Goal: Task Accomplishment & Management: Complete application form

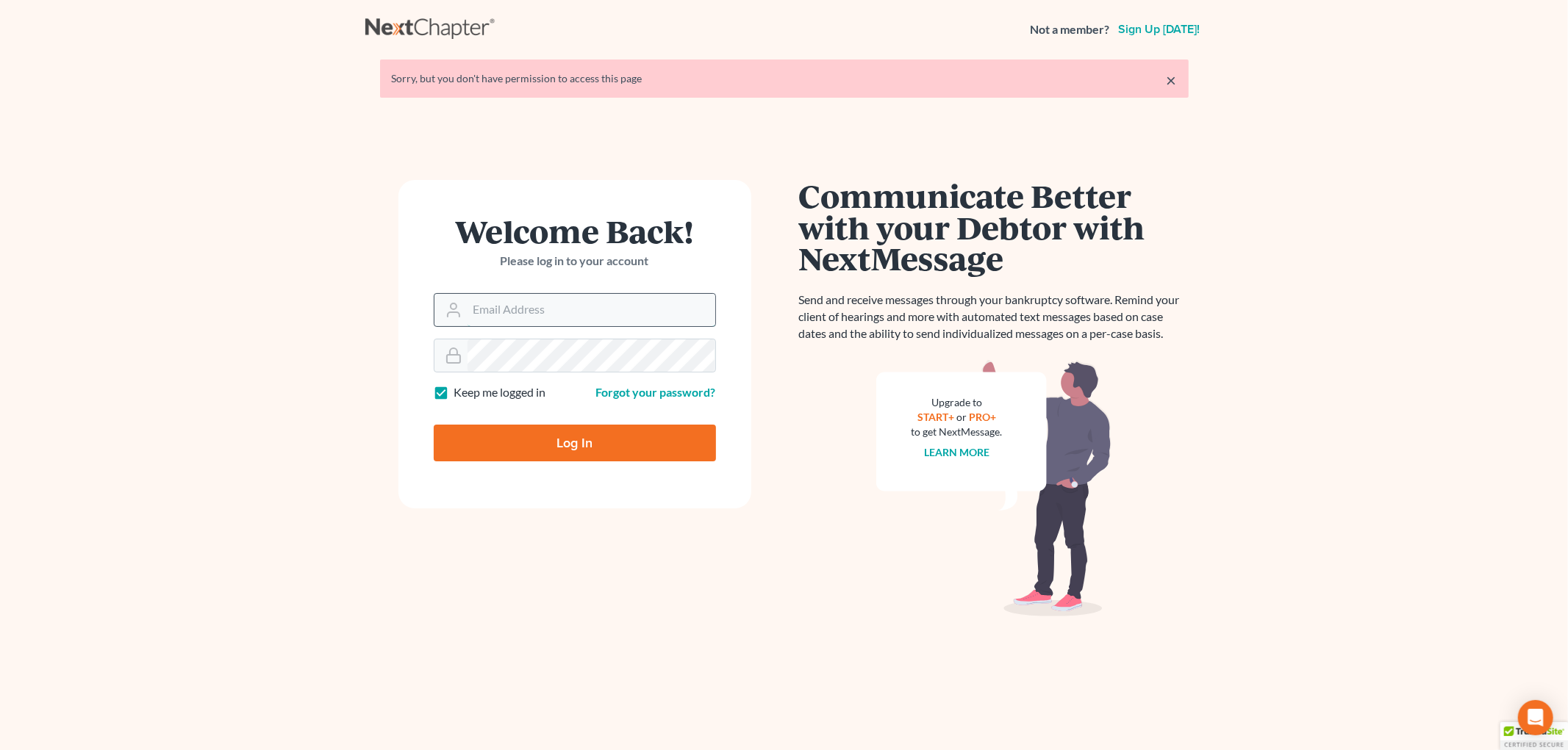
click at [595, 310] on input "Email Address" at bounding box center [591, 310] width 248 height 32
type input "[EMAIL_ADDRESS][PERSON_NAME][DOMAIN_NAME]"
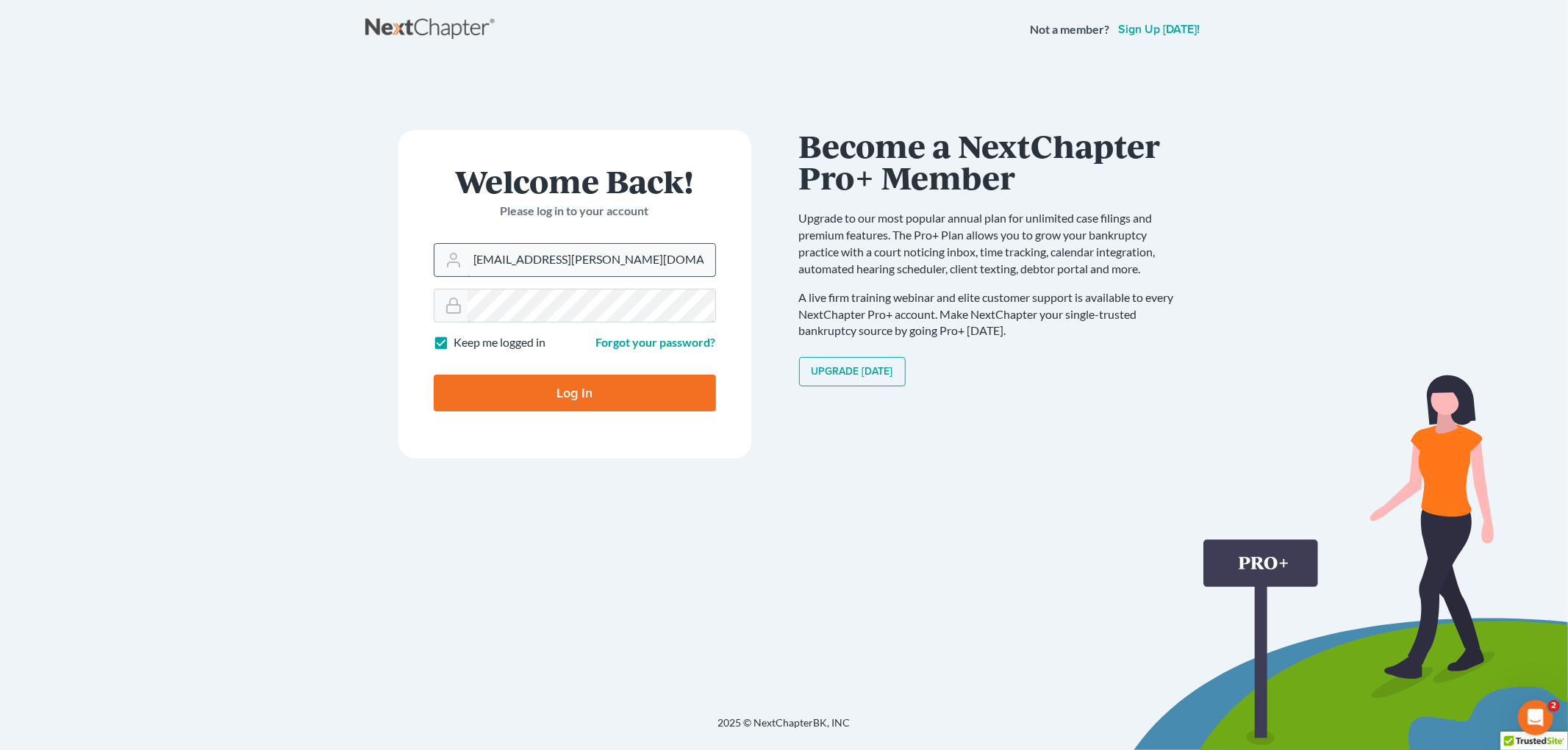
click at [434, 375] on input "Log In" at bounding box center [575, 393] width 283 height 37
type input "Thinking..."
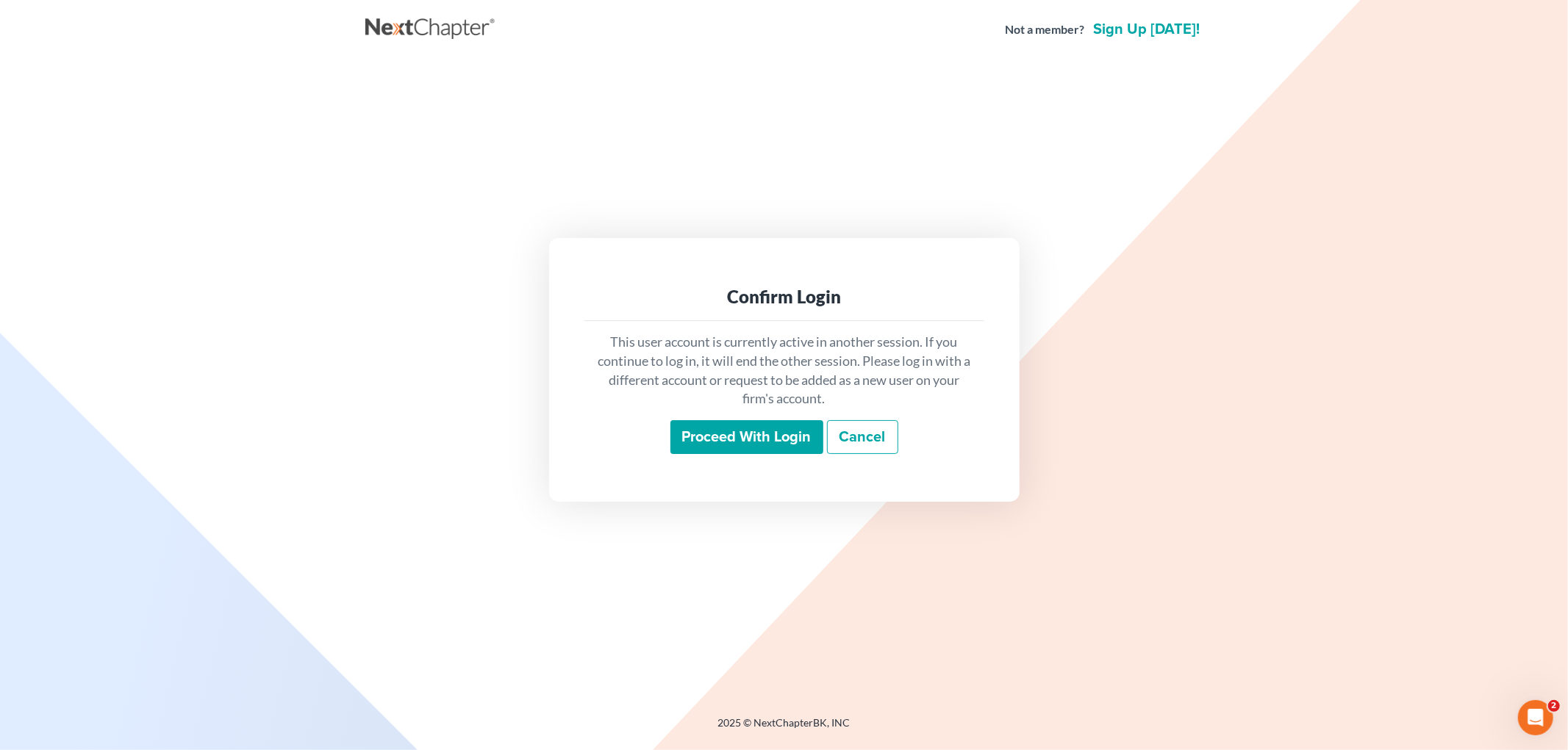
click at [734, 443] on input "Proceed with login" at bounding box center [747, 437] width 153 height 34
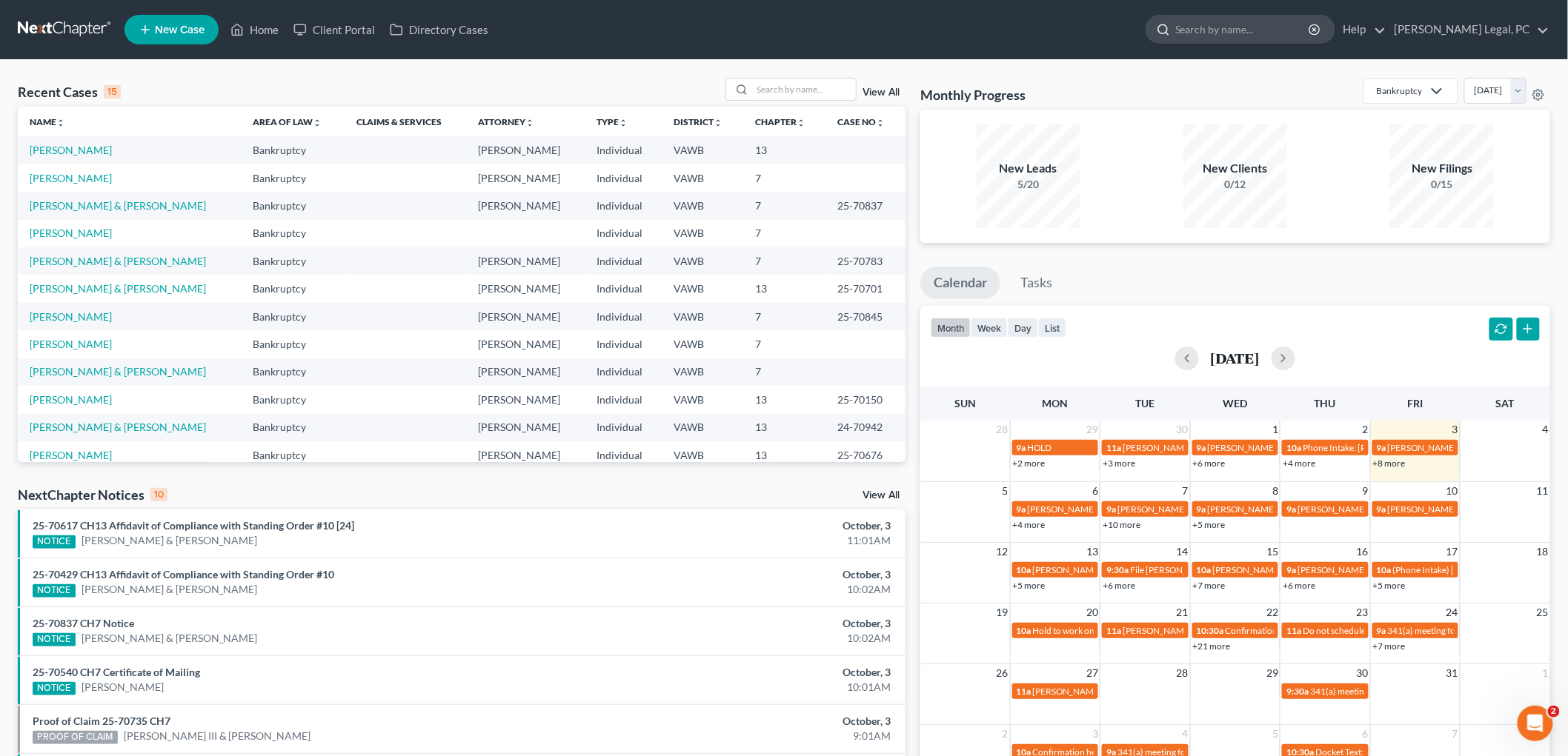
click at [1243, 34] on input "search" at bounding box center [1243, 29] width 136 height 27
type input "Tritt"
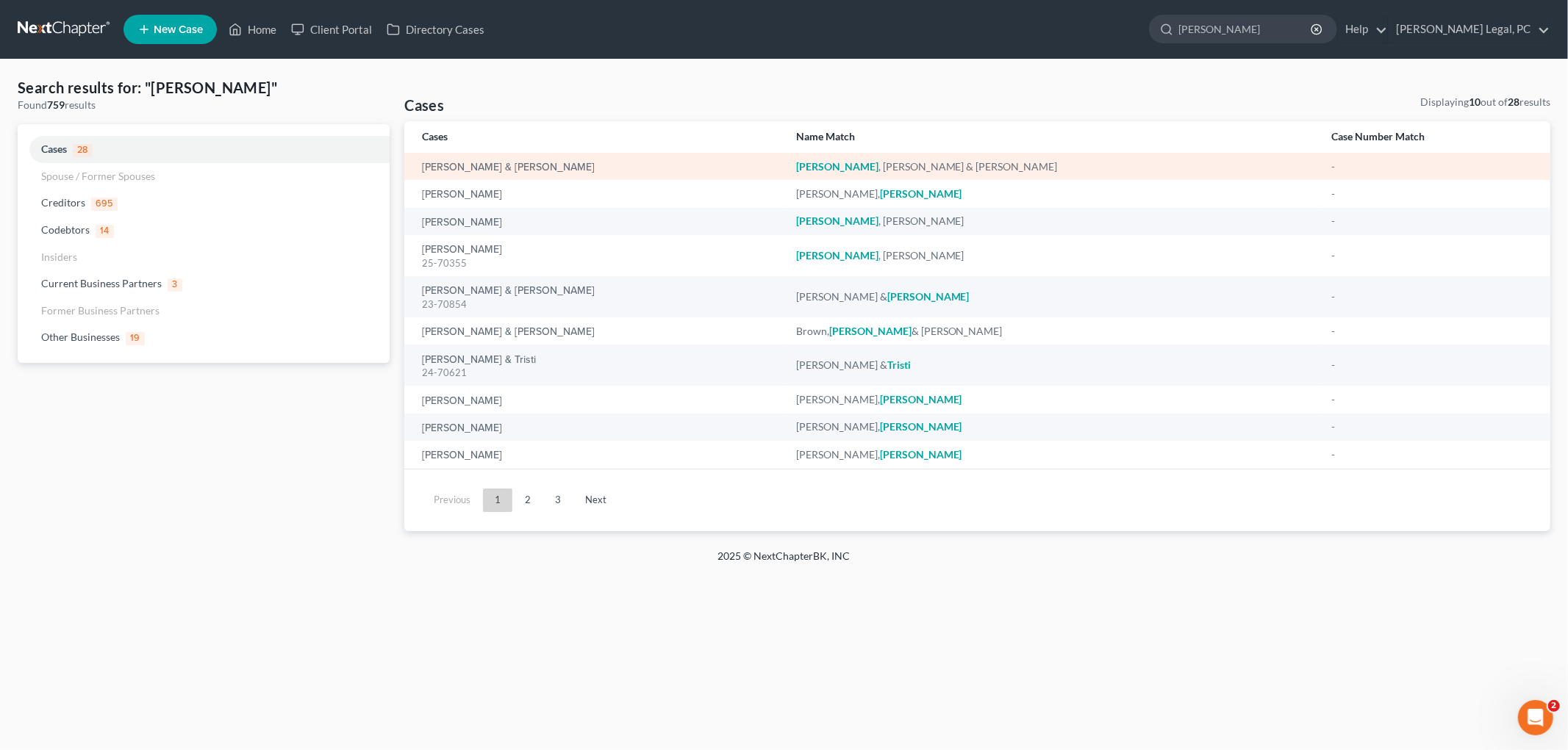
click at [851, 164] on em "Tritt" at bounding box center [838, 166] width 82 height 12
click at [489, 165] on link "[PERSON_NAME] & [PERSON_NAME]" at bounding box center [508, 168] width 172 height 11
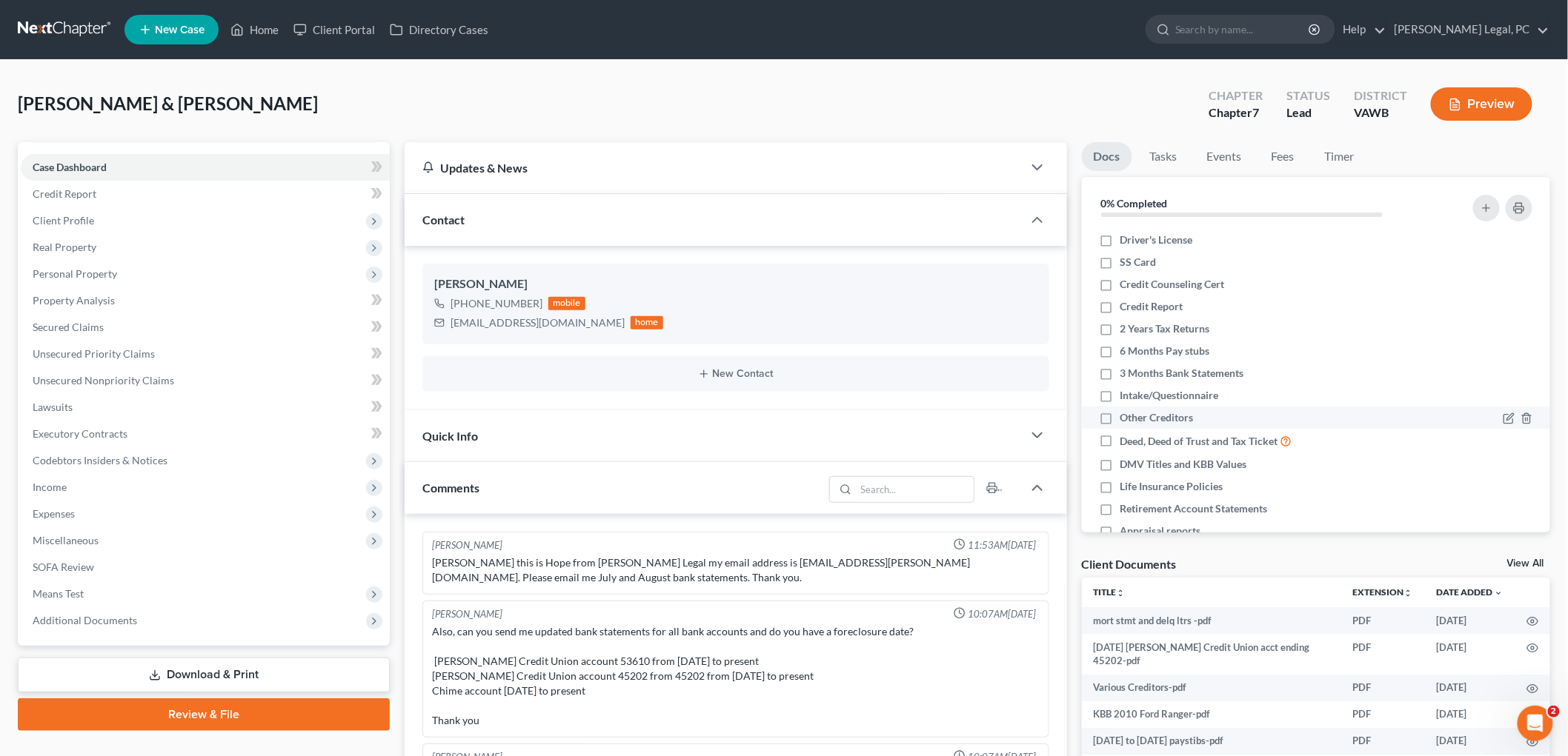
scroll to position [174, 0]
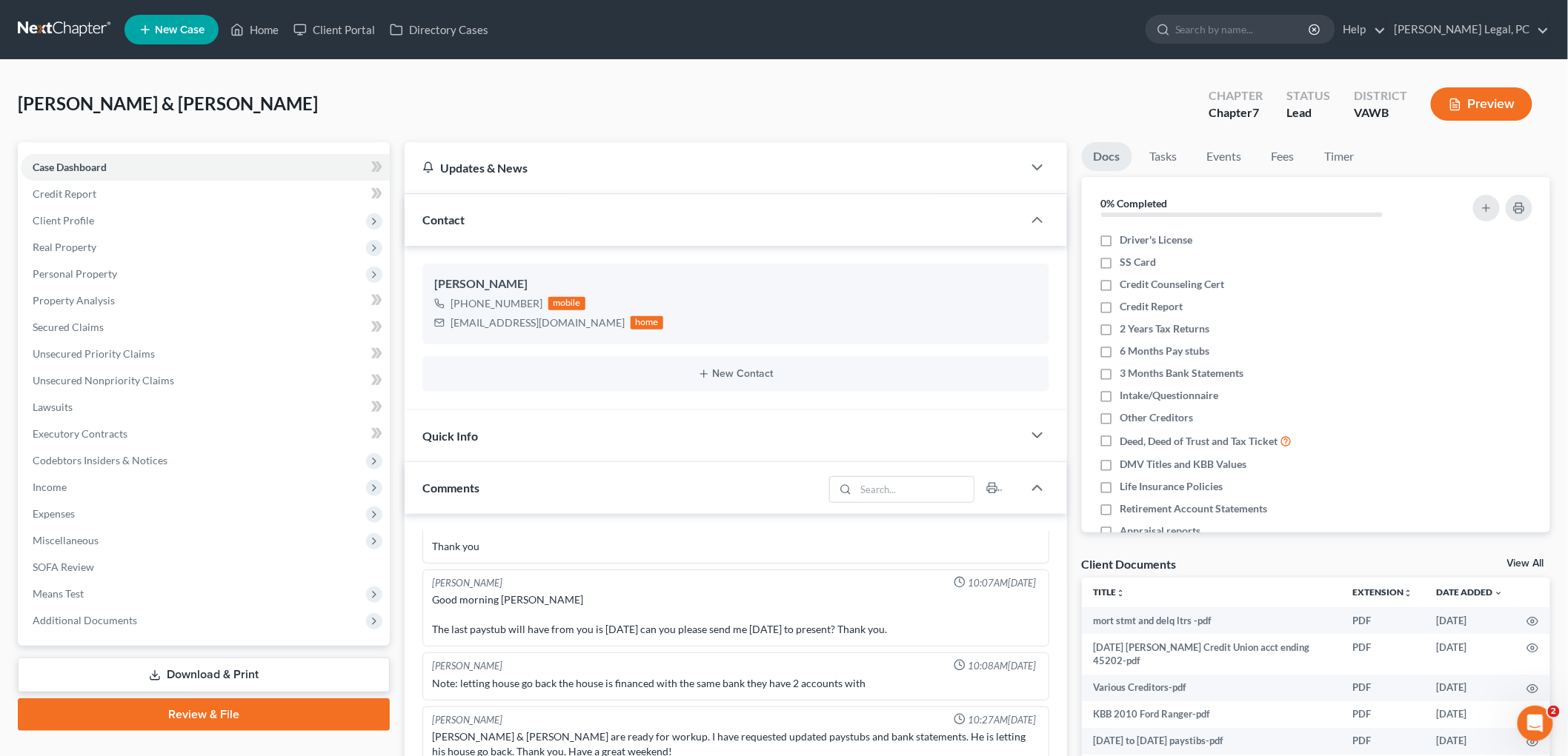
click at [1523, 565] on link "View All" at bounding box center [1526, 564] width 37 height 11
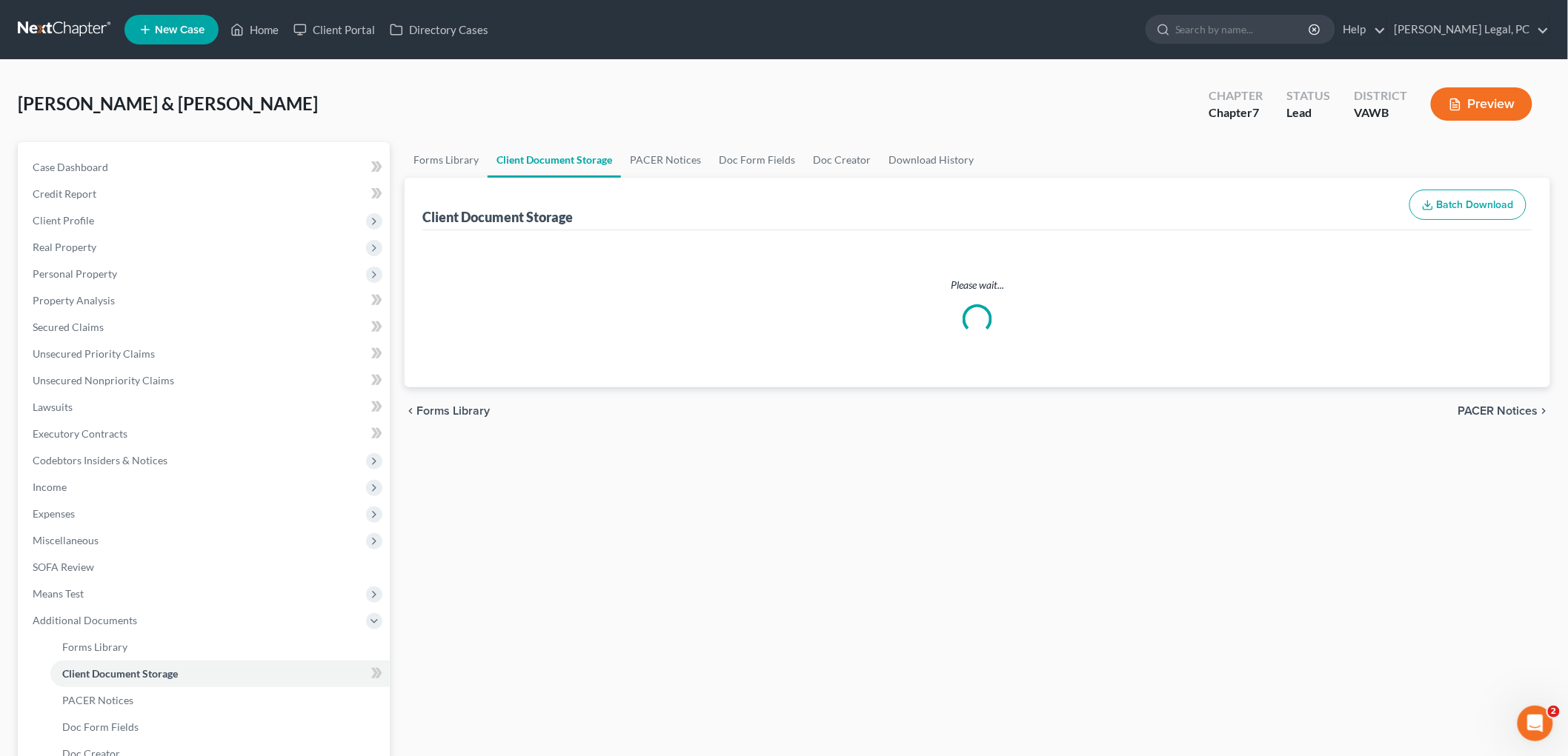
select select "0"
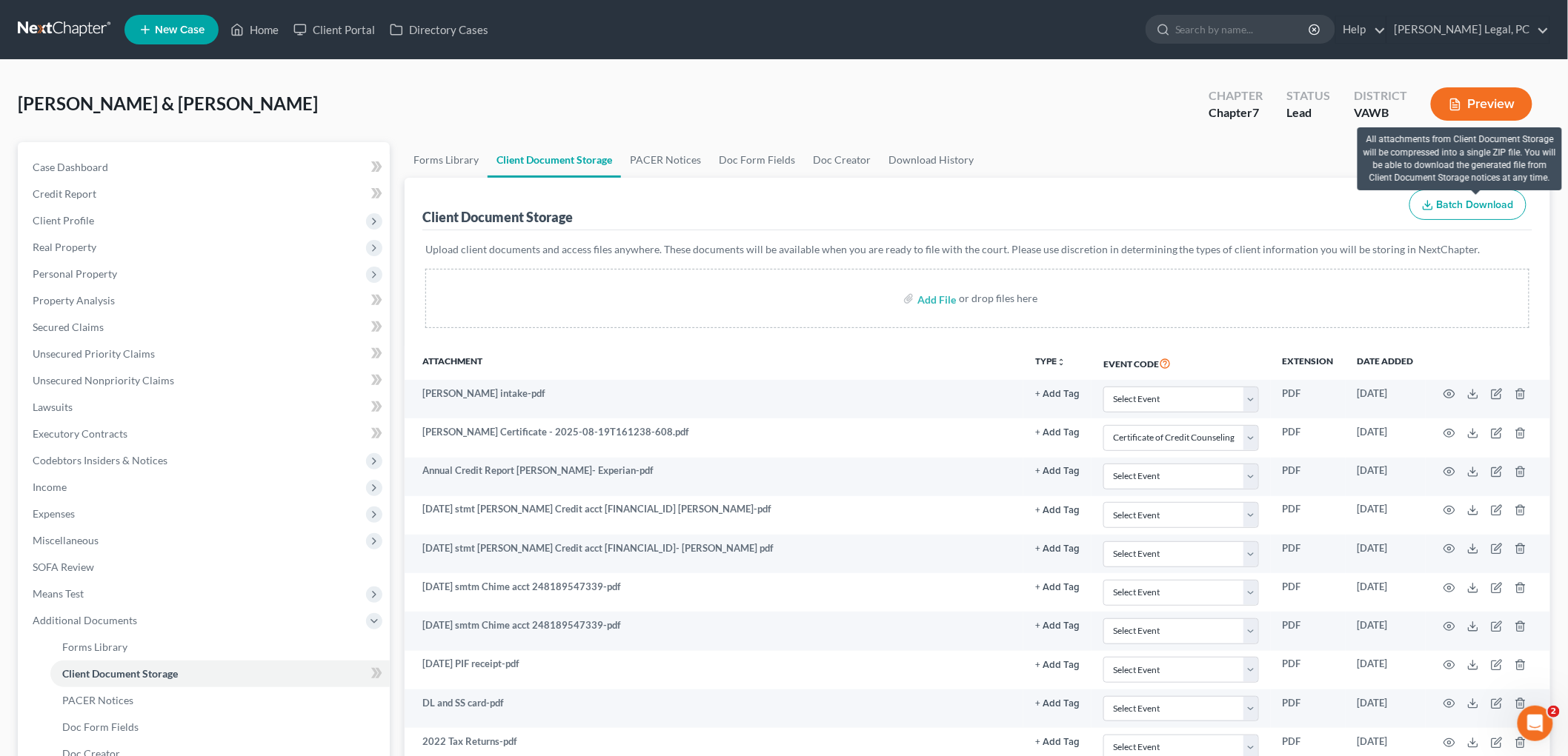
click at [1477, 207] on span "Batch Download" at bounding box center [1474, 205] width 77 height 12
select select "0"
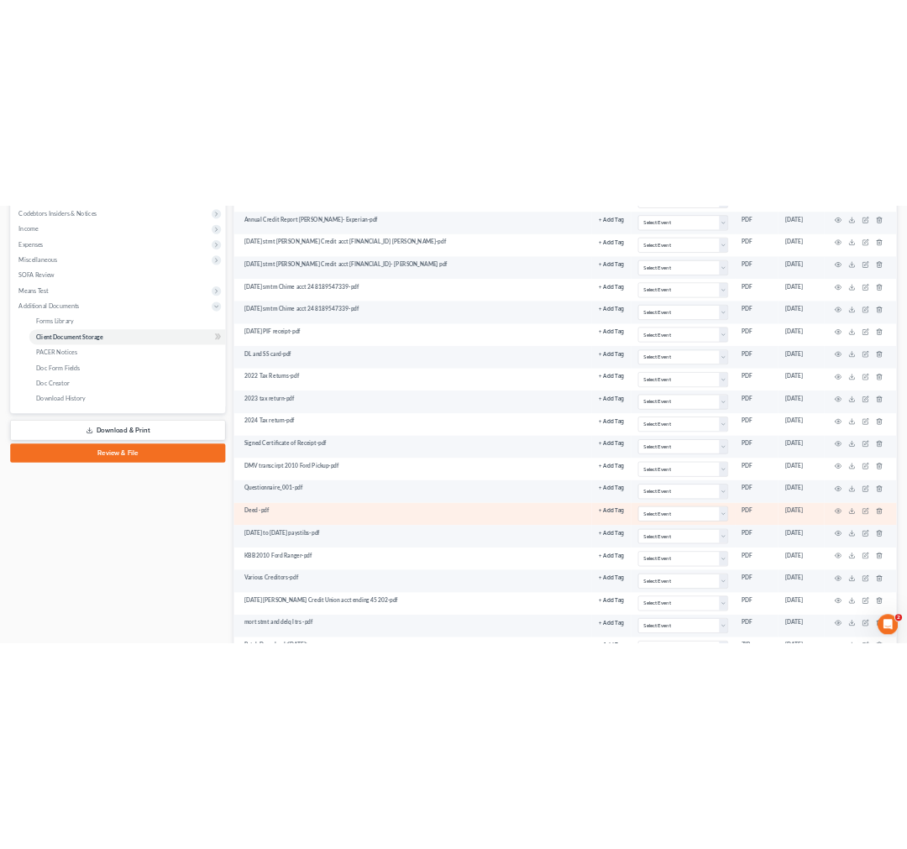
scroll to position [673, 0]
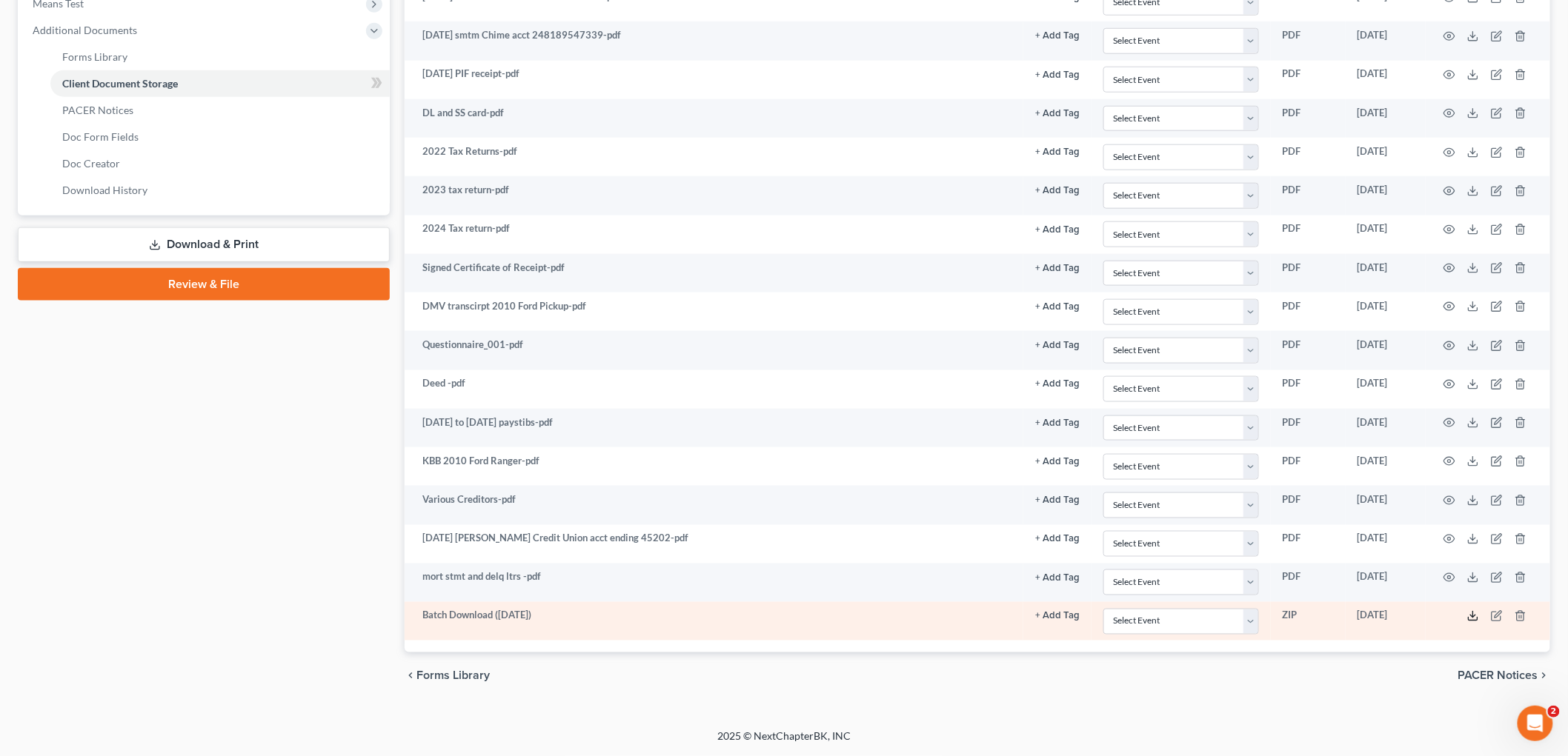
click at [1472, 613] on icon at bounding box center [1473, 616] width 11 height 11
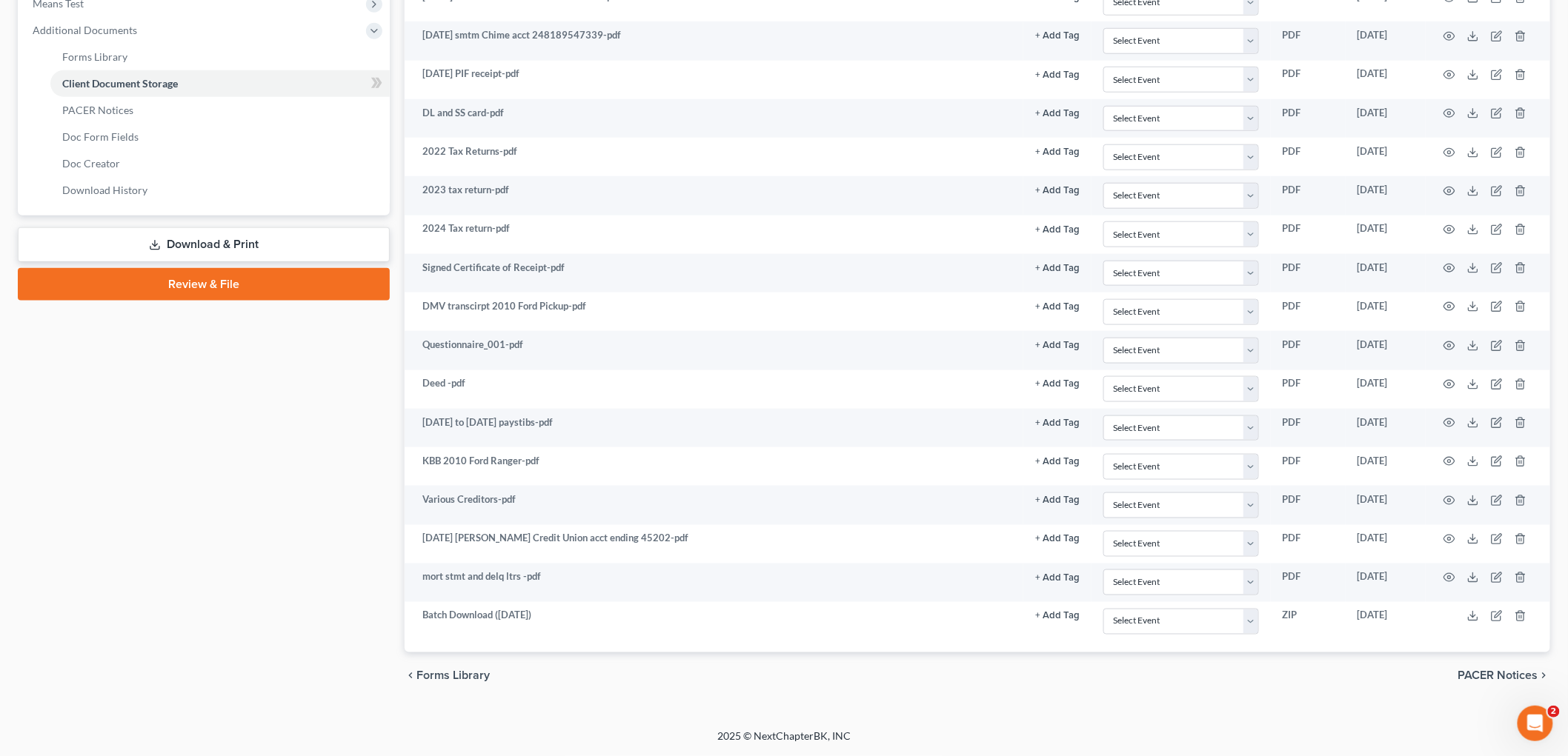
click at [1073, 719] on div "Tritt, Jerry & Tiffany Upgraded Chapter Chapter 7 Status Lead District VAWB Pre…" at bounding box center [784, 100] width 1568 height 1261
drag, startPoint x: 154, startPoint y: 590, endPoint x: 160, endPoint y: 563, distance: 27.7
click at [154, 590] on div "Case Dashboard Payments Invoices Payments Payments Credit Report Client Profile" at bounding box center [204, 126] width 386 height 1149
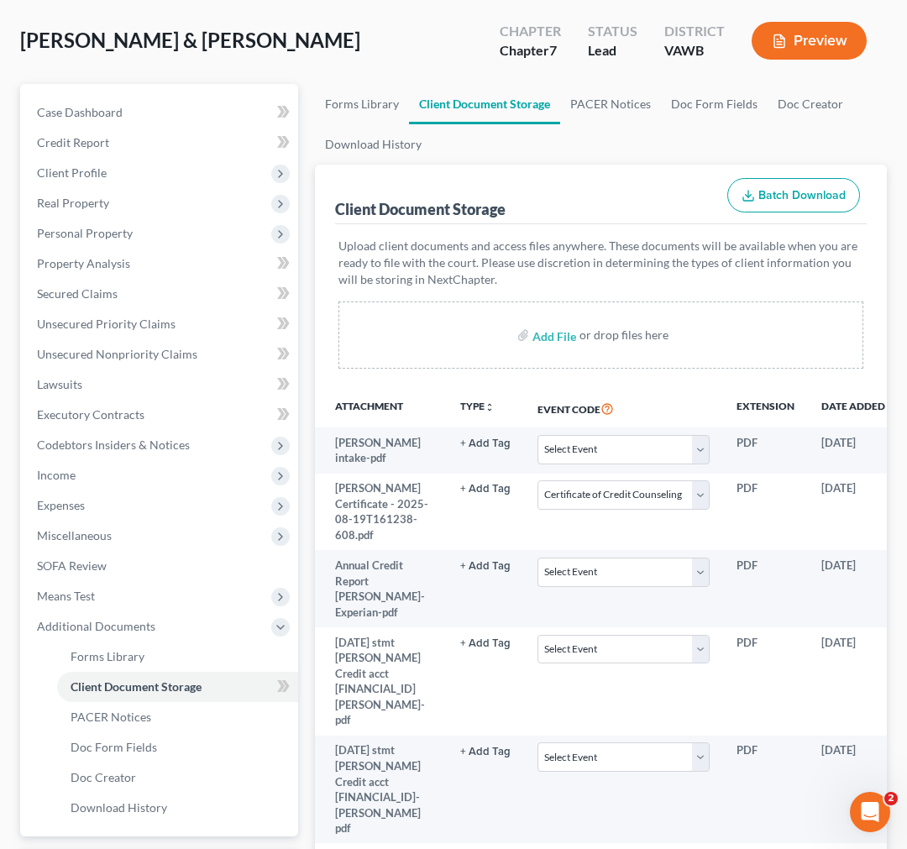
scroll to position [0, 0]
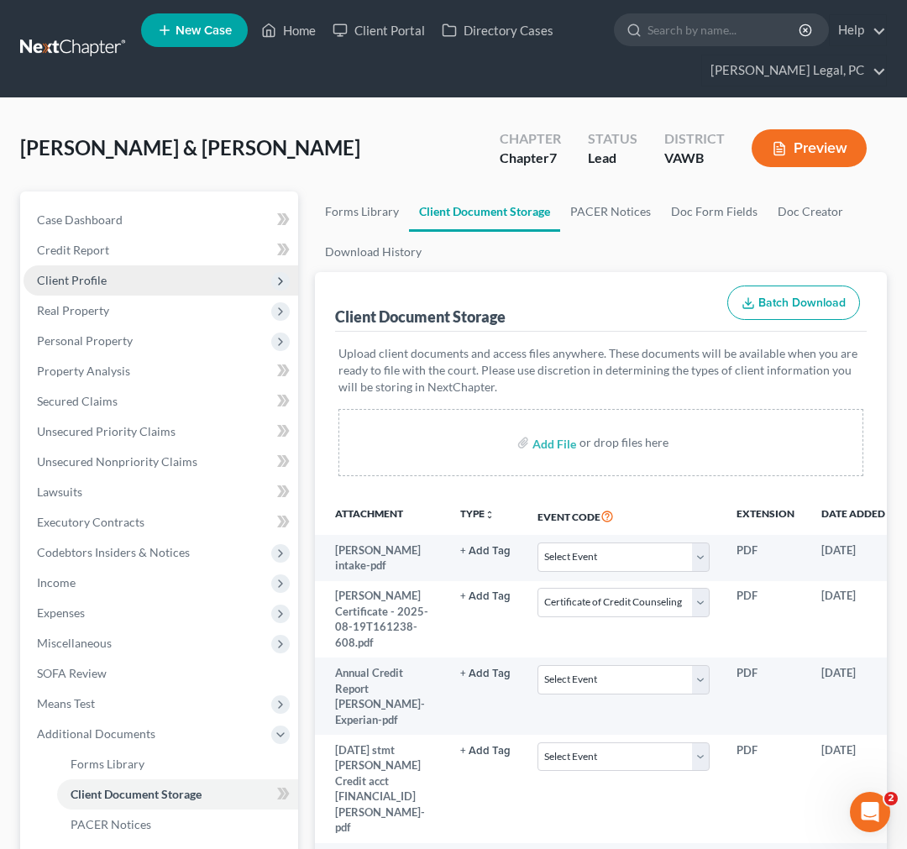
click at [95, 282] on span "Client Profile" at bounding box center [72, 280] width 70 height 14
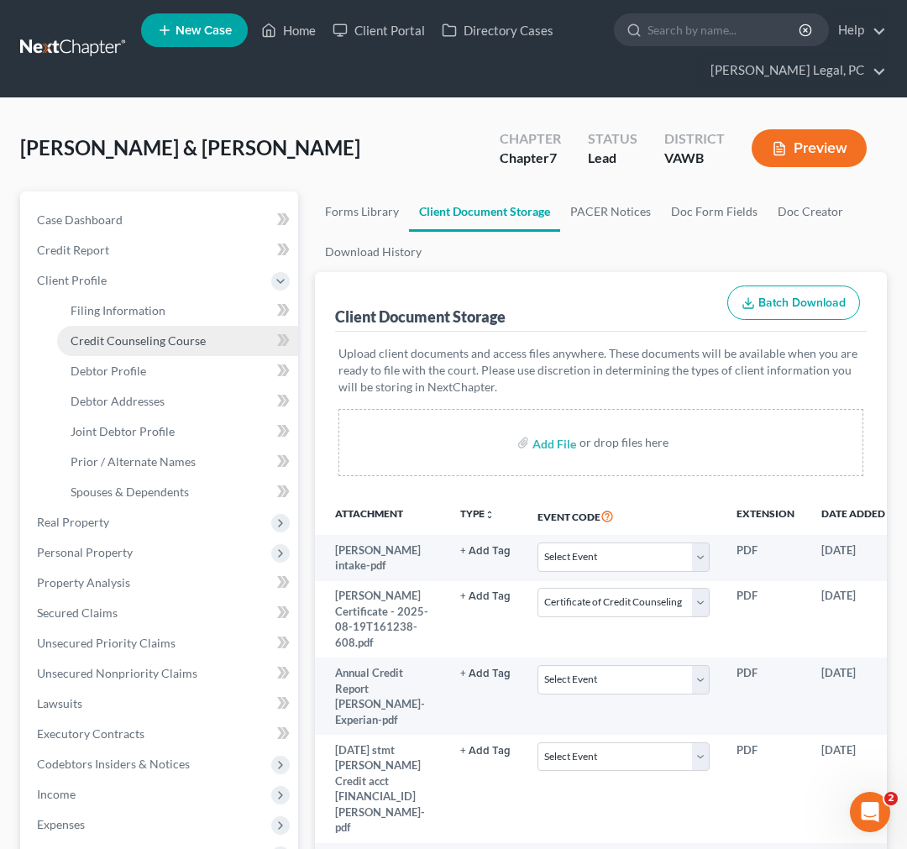
click at [108, 333] on span "Credit Counseling Course" at bounding box center [138, 340] width 135 height 14
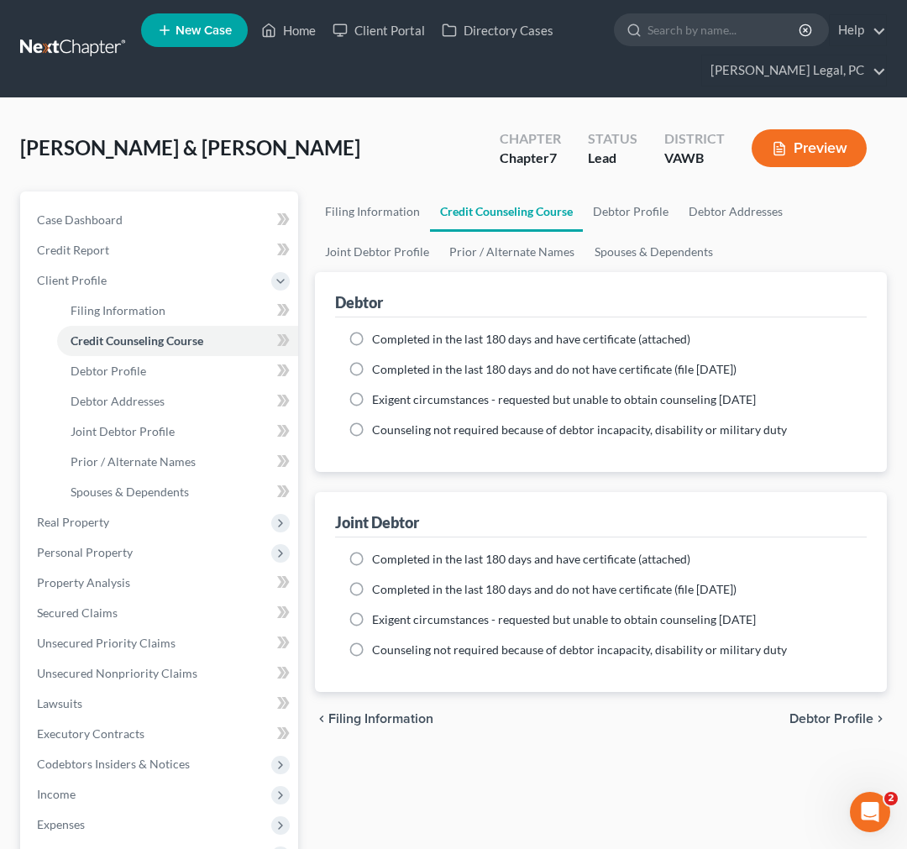
click at [372, 338] on label "Completed in the last 180 days and have certificate (attached)" at bounding box center [531, 339] width 318 height 17
click at [379, 338] on input "Completed in the last 180 days and have certificate (attached)" at bounding box center [384, 336] width 11 height 11
radio input "true"
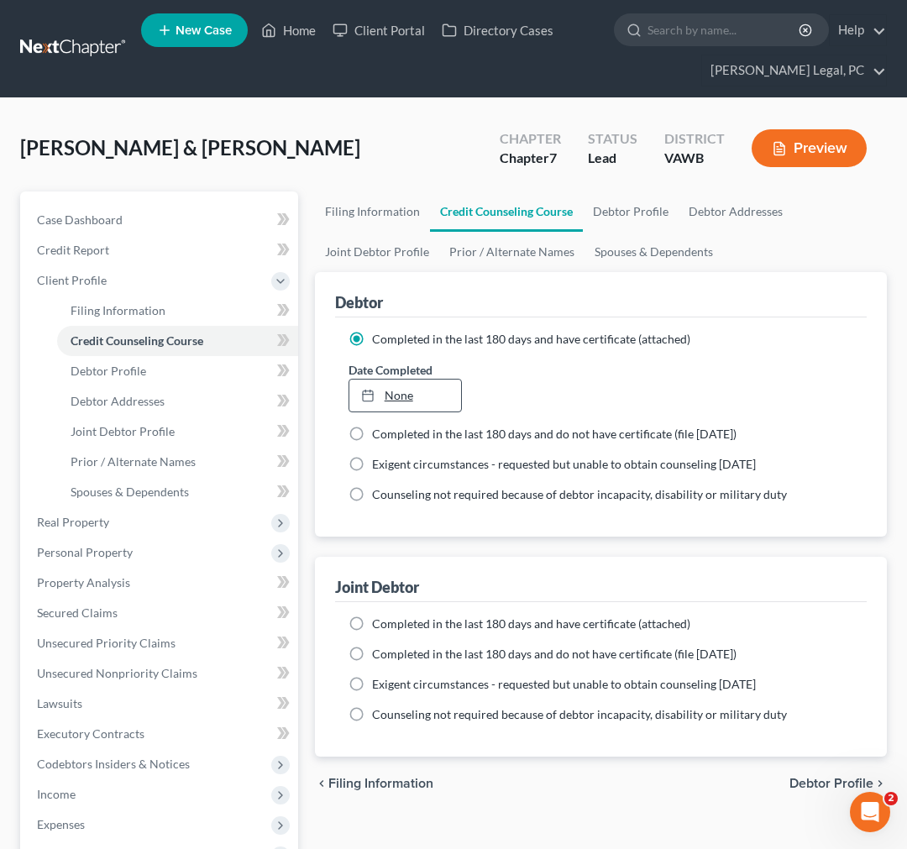
click at [410, 396] on link "None" at bounding box center [405, 396] width 112 height 32
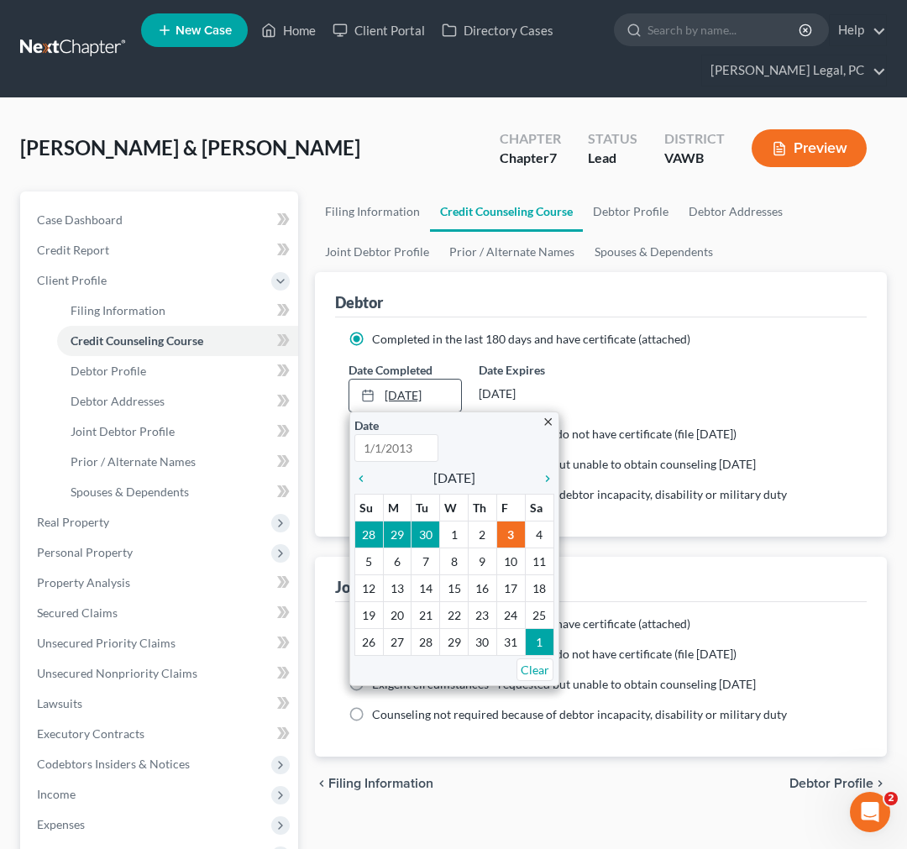
type input "10/3/2025"
click at [362, 476] on icon "chevron_left" at bounding box center [365, 478] width 22 height 13
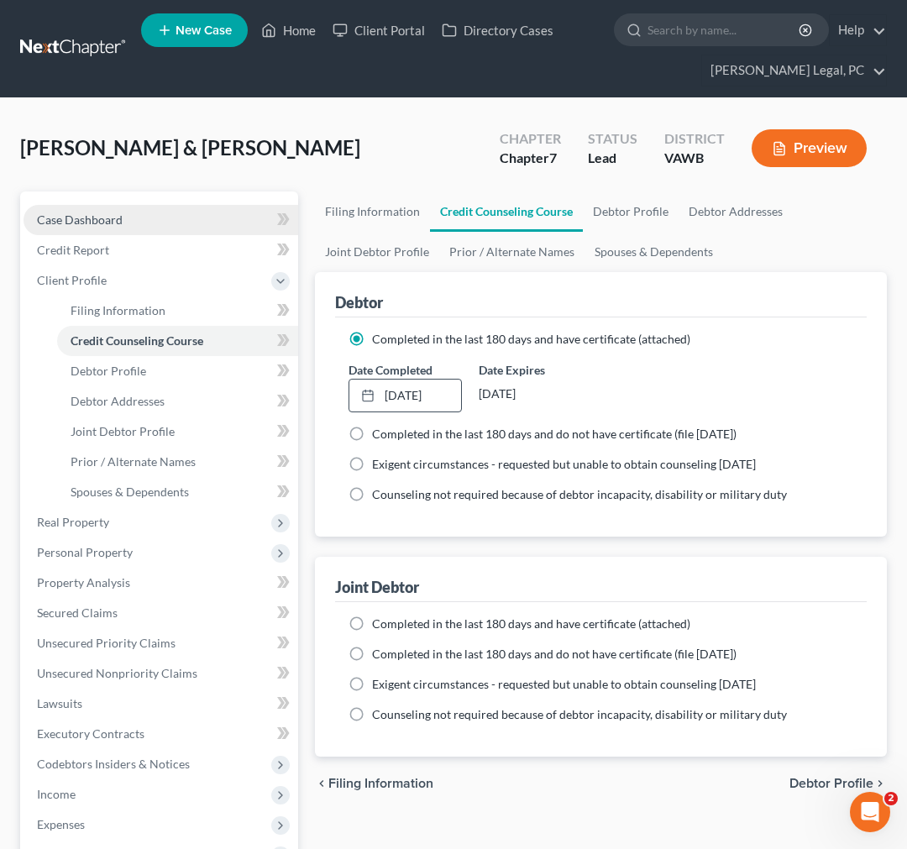
click at [97, 217] on span "Case Dashboard" at bounding box center [80, 219] width 86 height 14
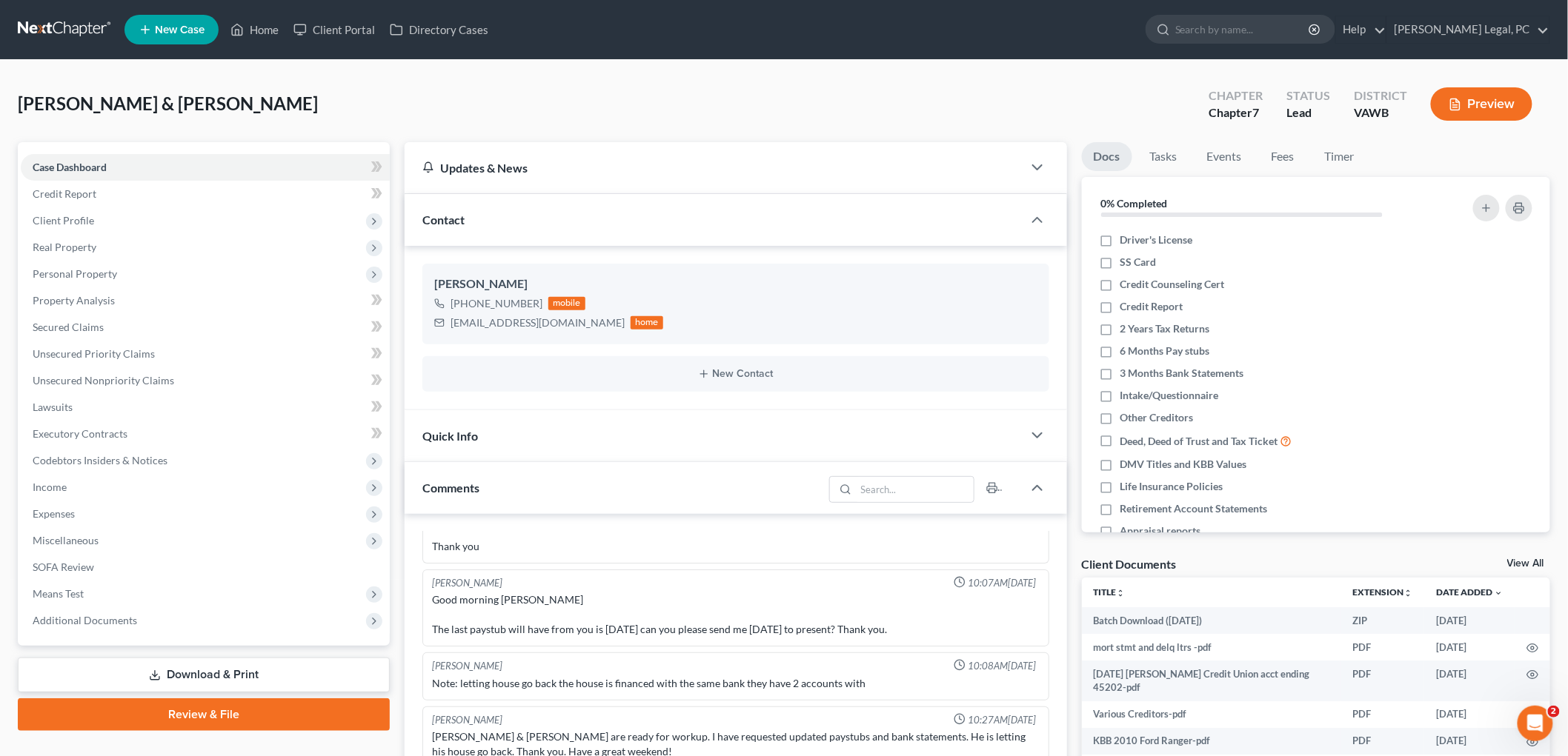
scroll to position [174, 0]
click at [1520, 565] on link "View All" at bounding box center [1526, 564] width 37 height 11
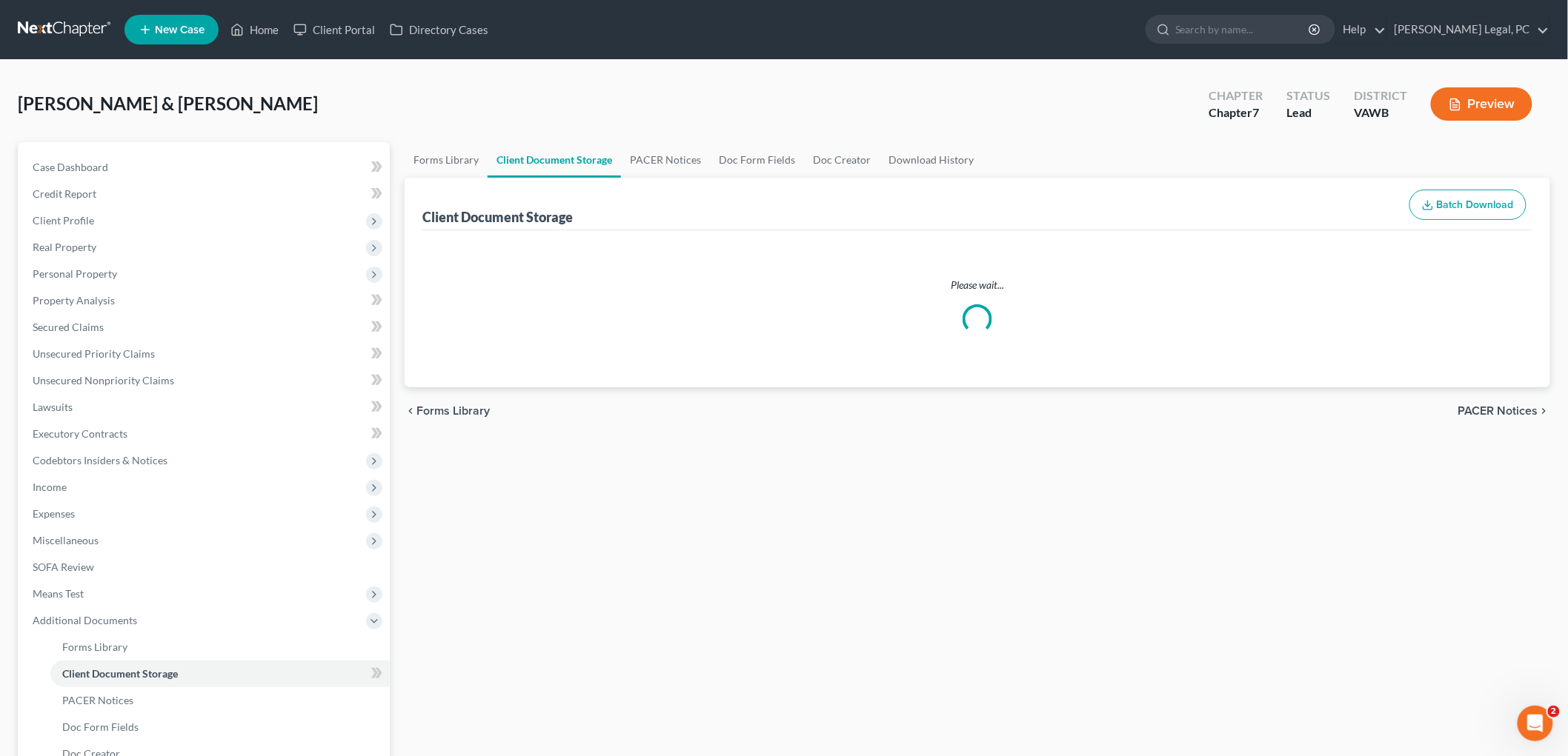
select select "0"
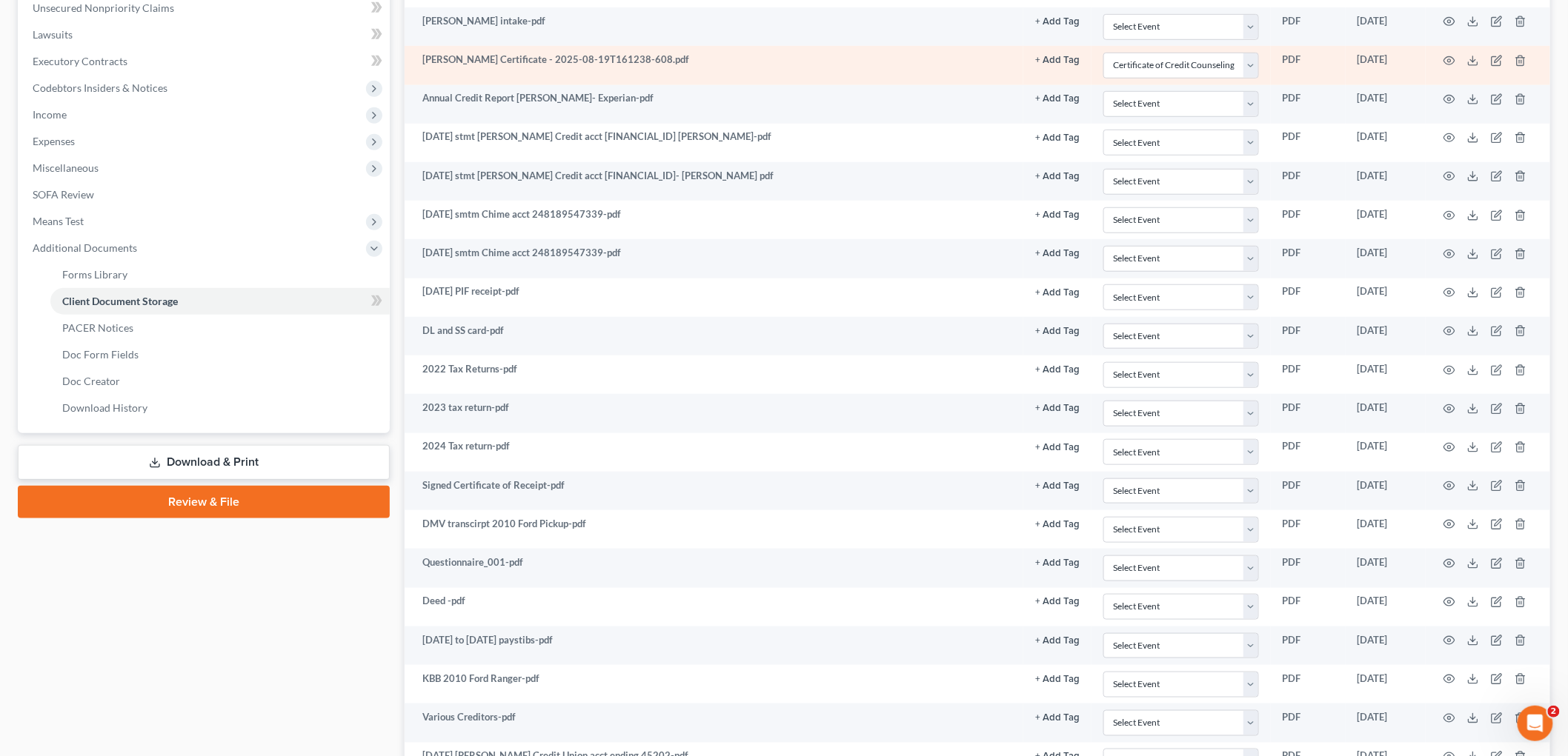
scroll to position [411, 0]
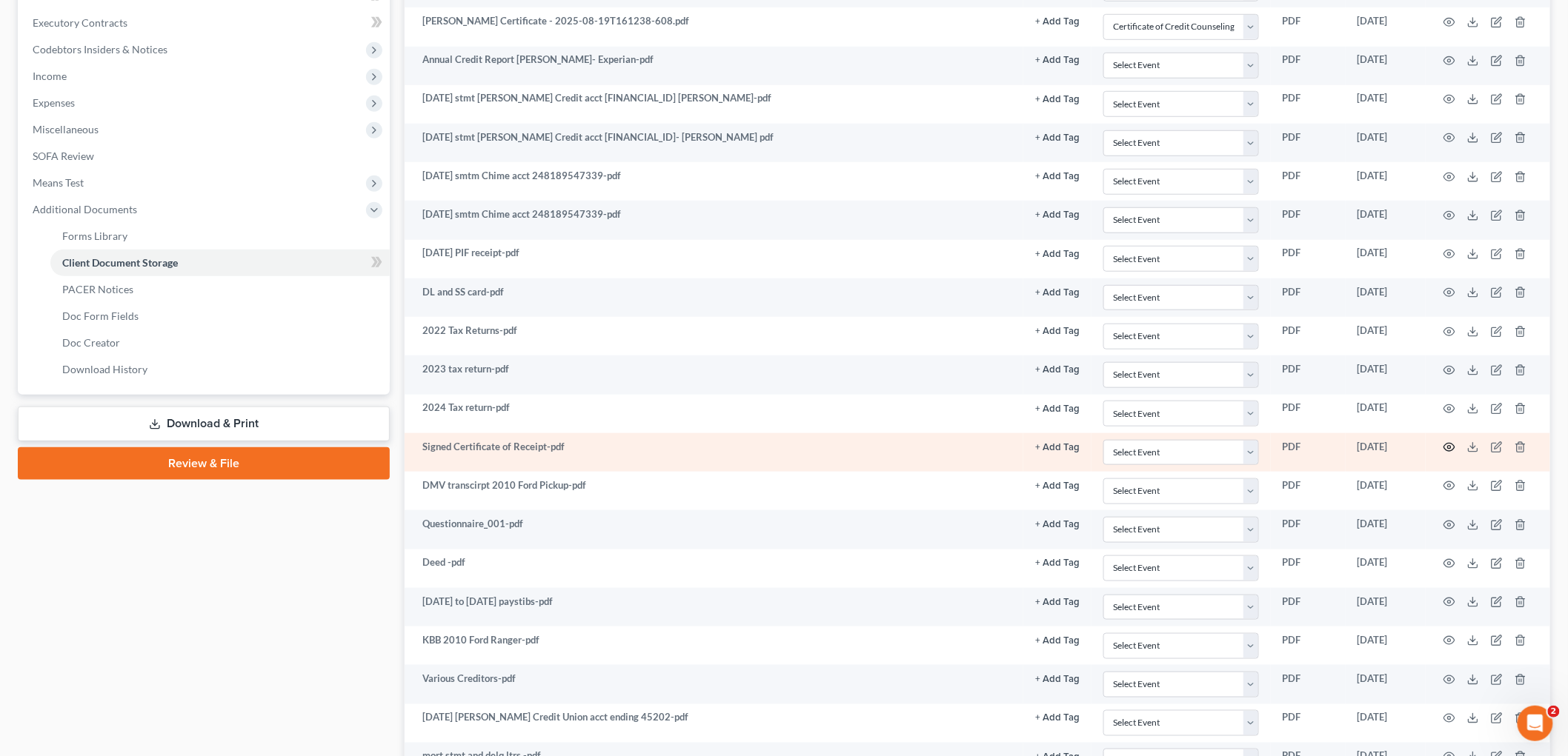
click at [1444, 452] on icon "button" at bounding box center [1449, 447] width 11 height 11
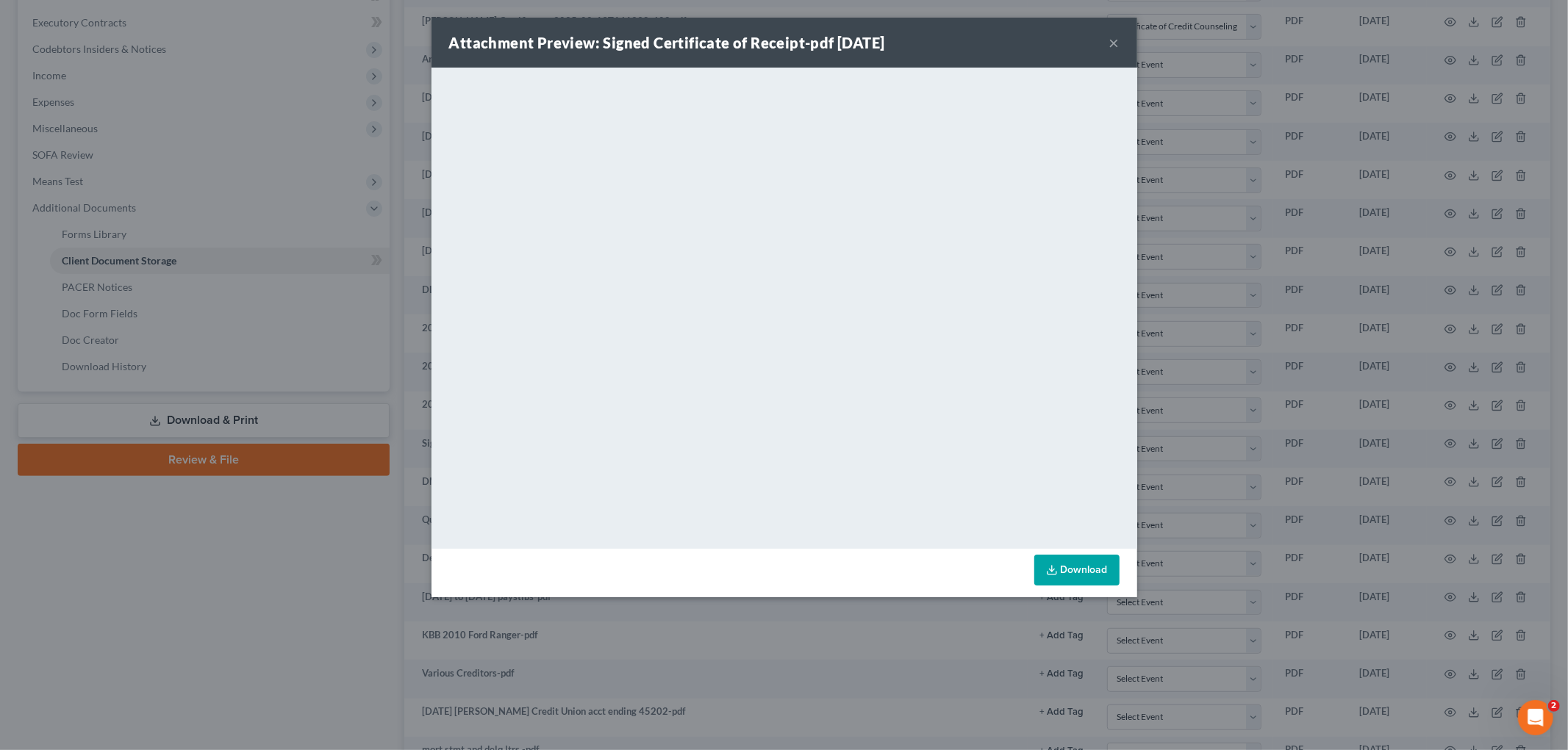
click at [1114, 43] on button "×" at bounding box center [1114, 43] width 11 height 18
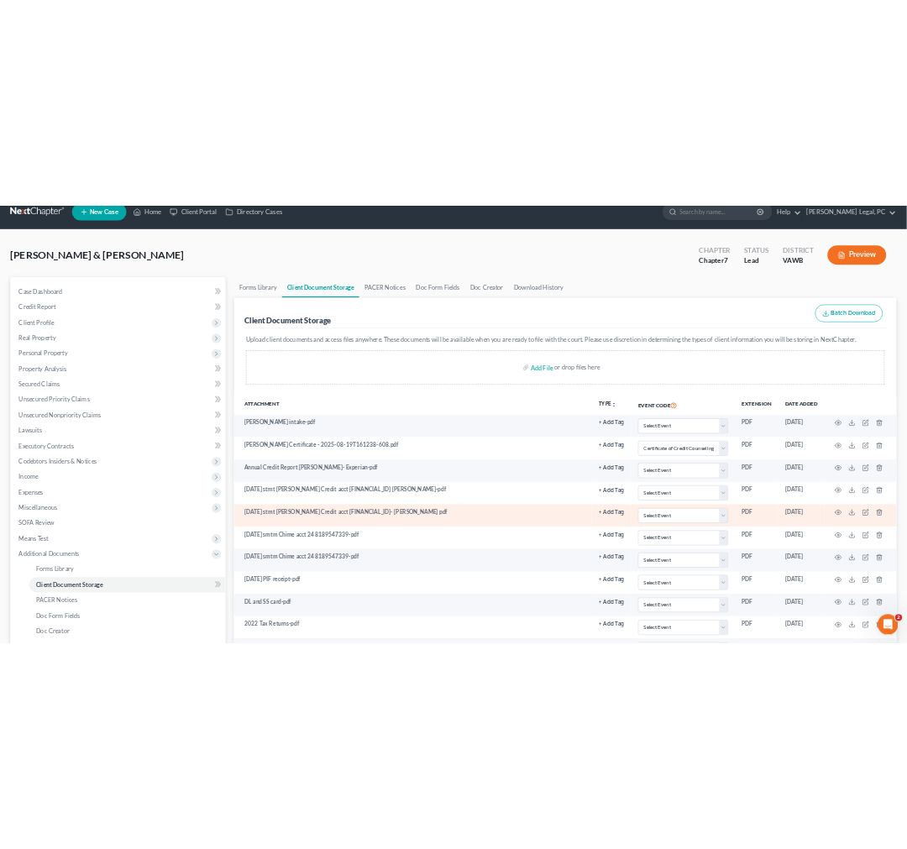
scroll to position [0, 0]
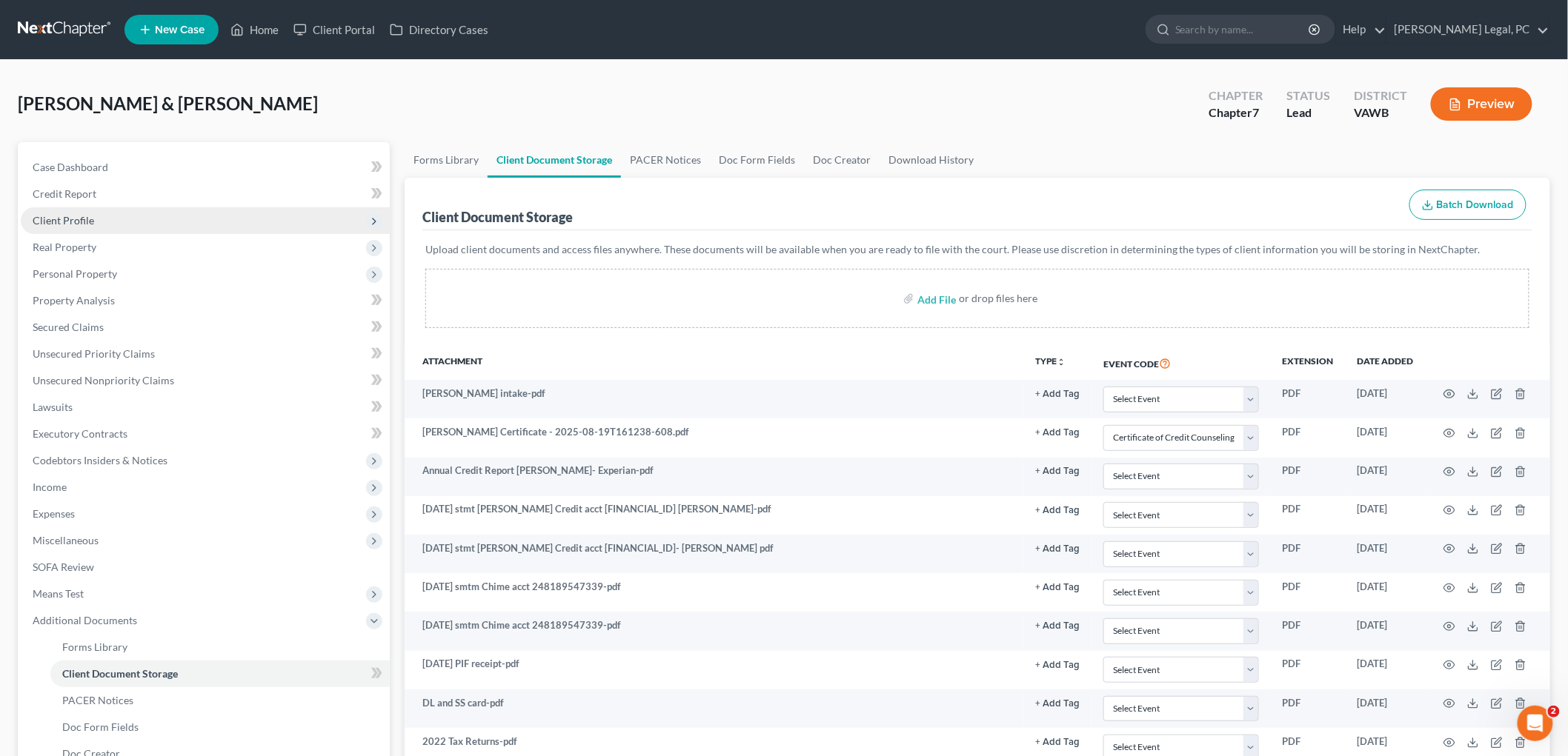
click at [65, 215] on span "Client Profile" at bounding box center [64, 221] width 62 height 12
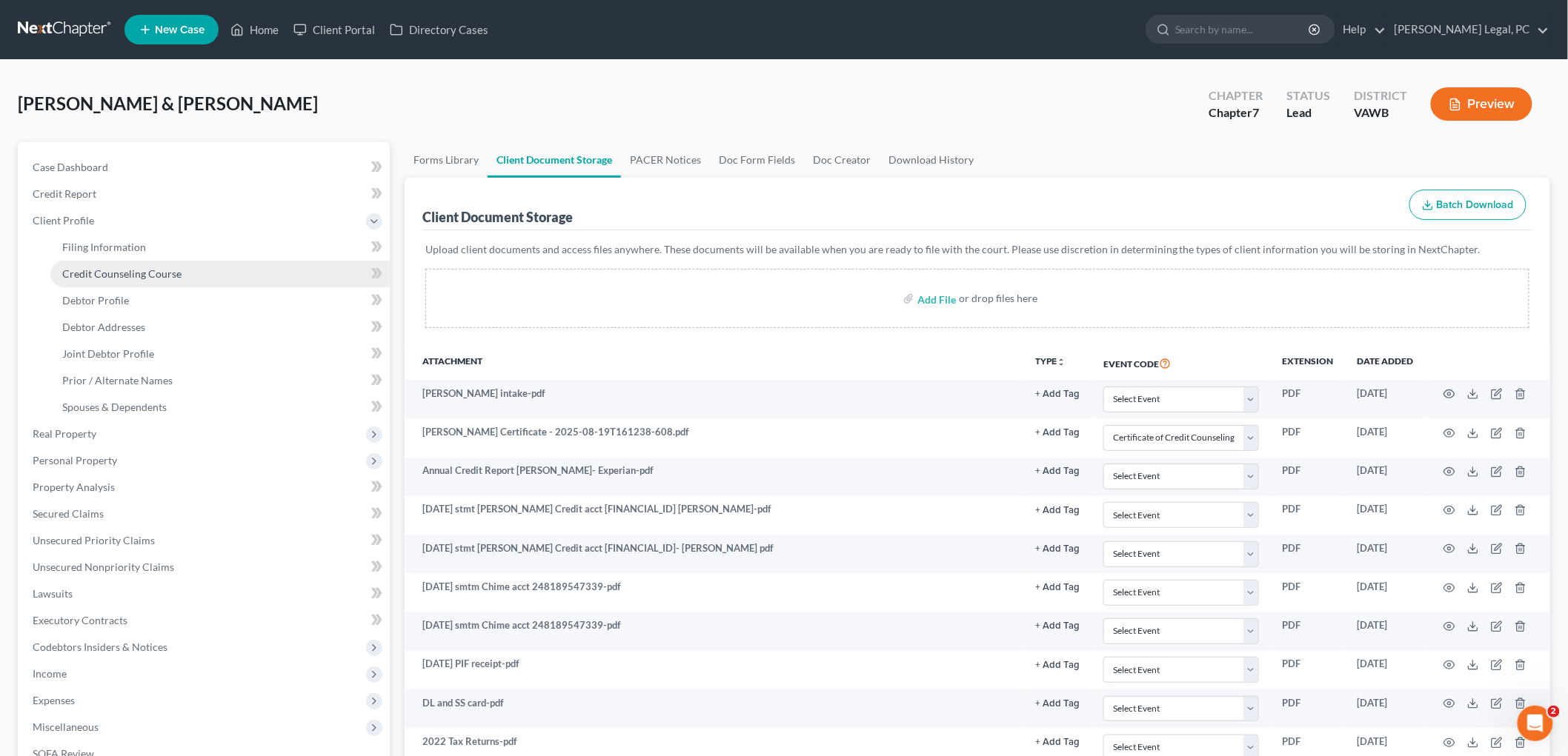
click at [130, 270] on span "Credit Counseling Course" at bounding box center [122, 273] width 119 height 12
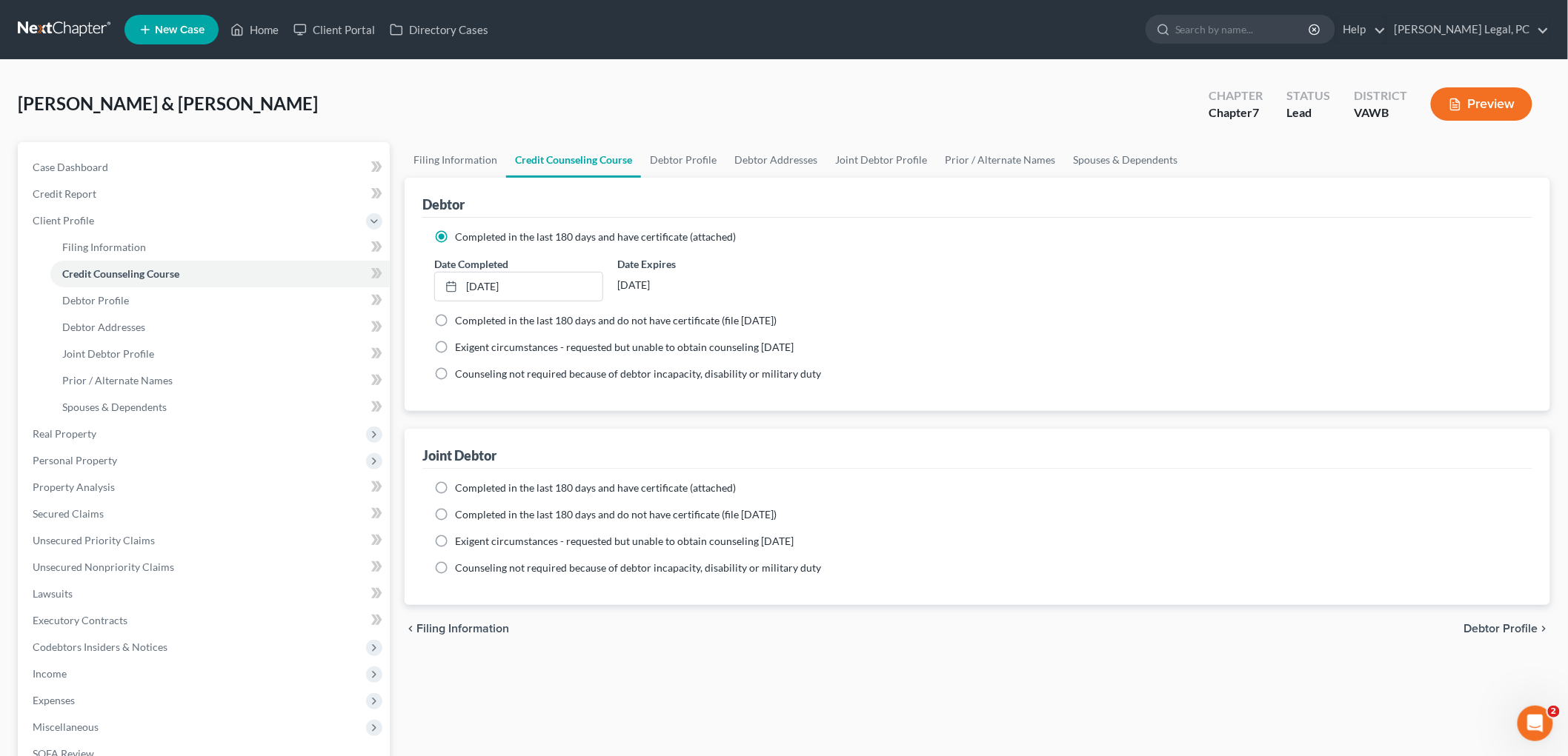
click at [1494, 630] on span "Debtor Profile" at bounding box center [1502, 628] width 74 height 11
select select "1"
select select "0"
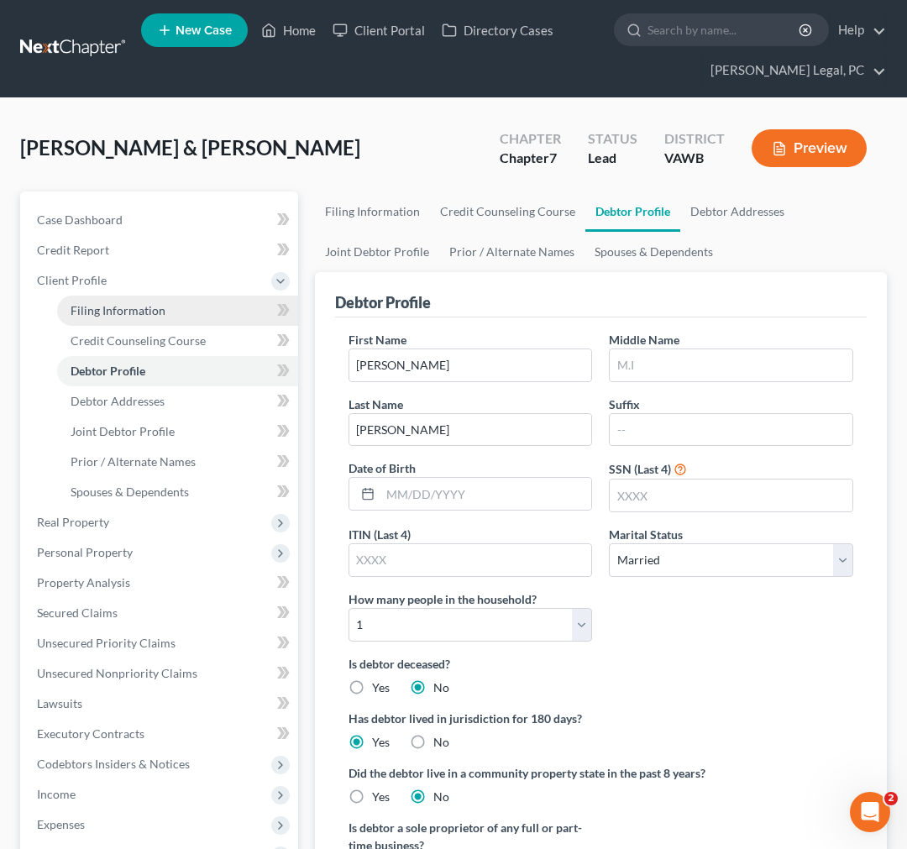
click at [137, 306] on span "Filing Information" at bounding box center [118, 310] width 95 height 14
select select "1"
select select "0"
select select "48"
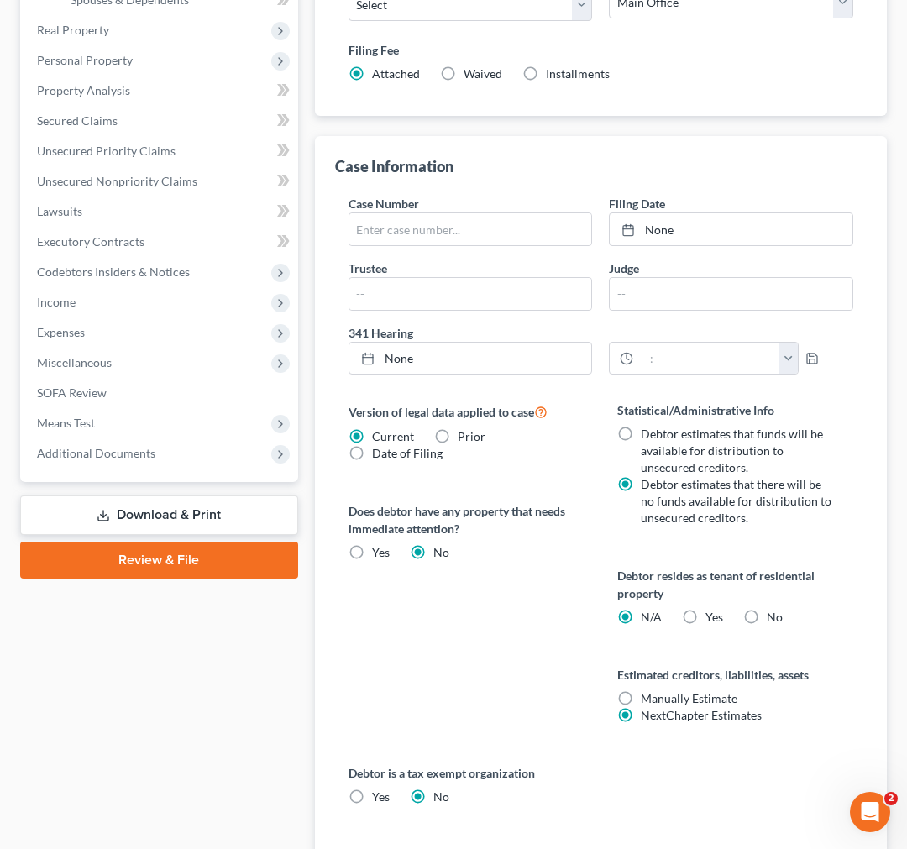
scroll to position [746, 0]
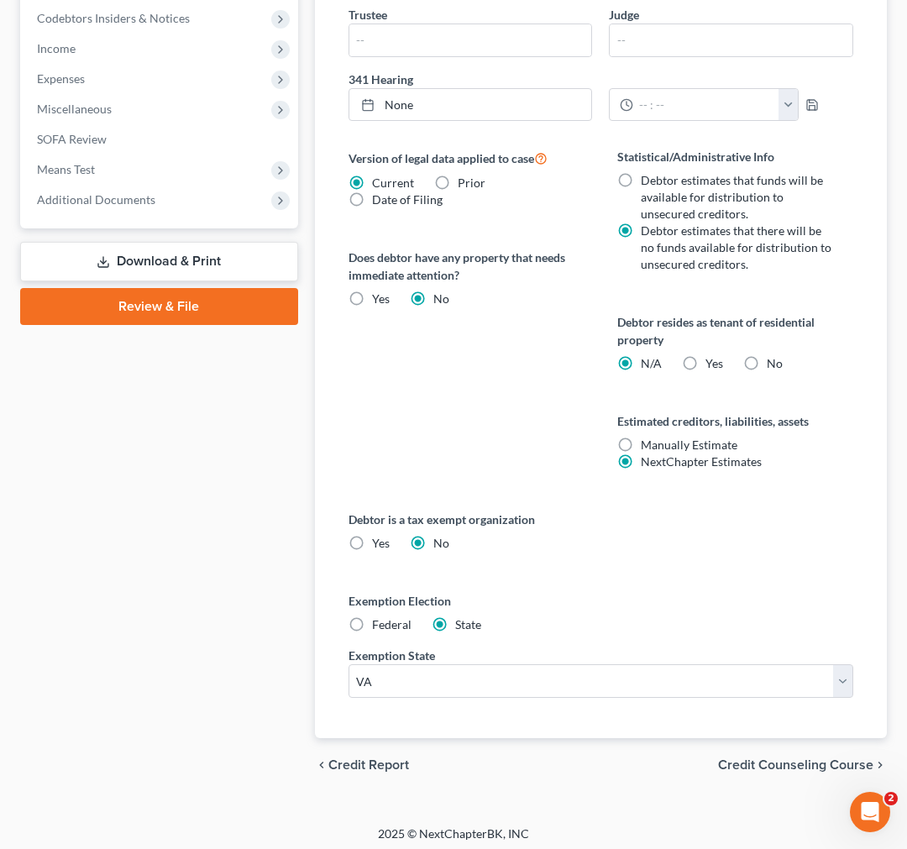
click at [816, 760] on span "Credit Counseling Course" at bounding box center [795, 764] width 155 height 13
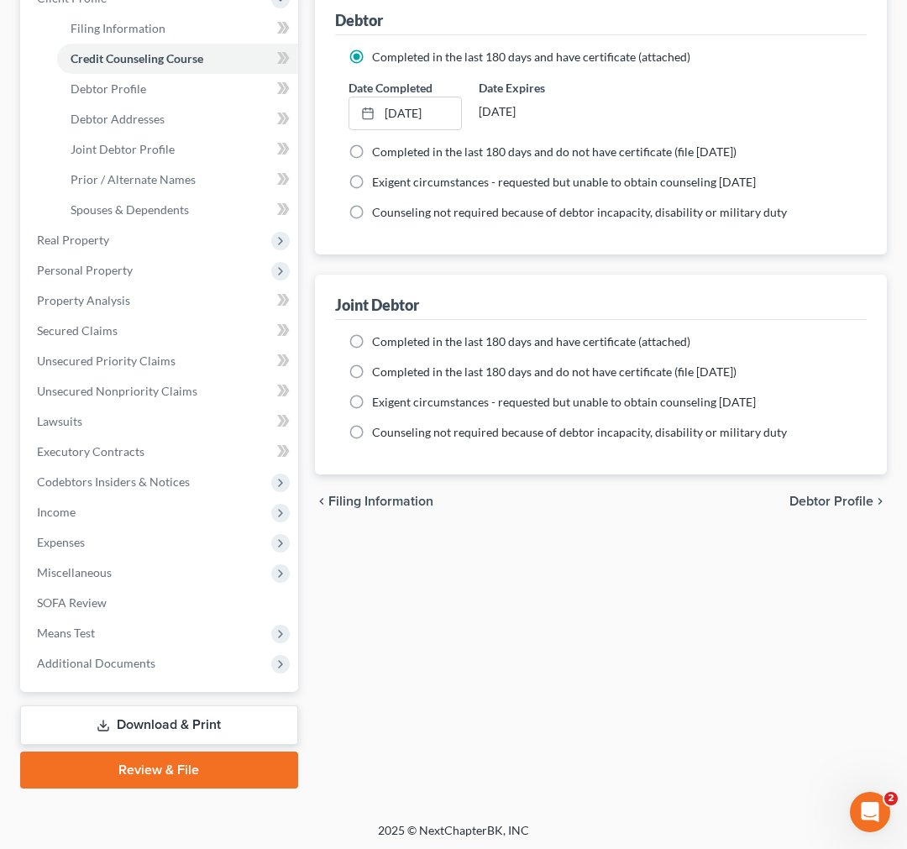
scroll to position [283, 0]
click at [844, 504] on span "Debtor Profile" at bounding box center [831, 500] width 84 height 13
select select "1"
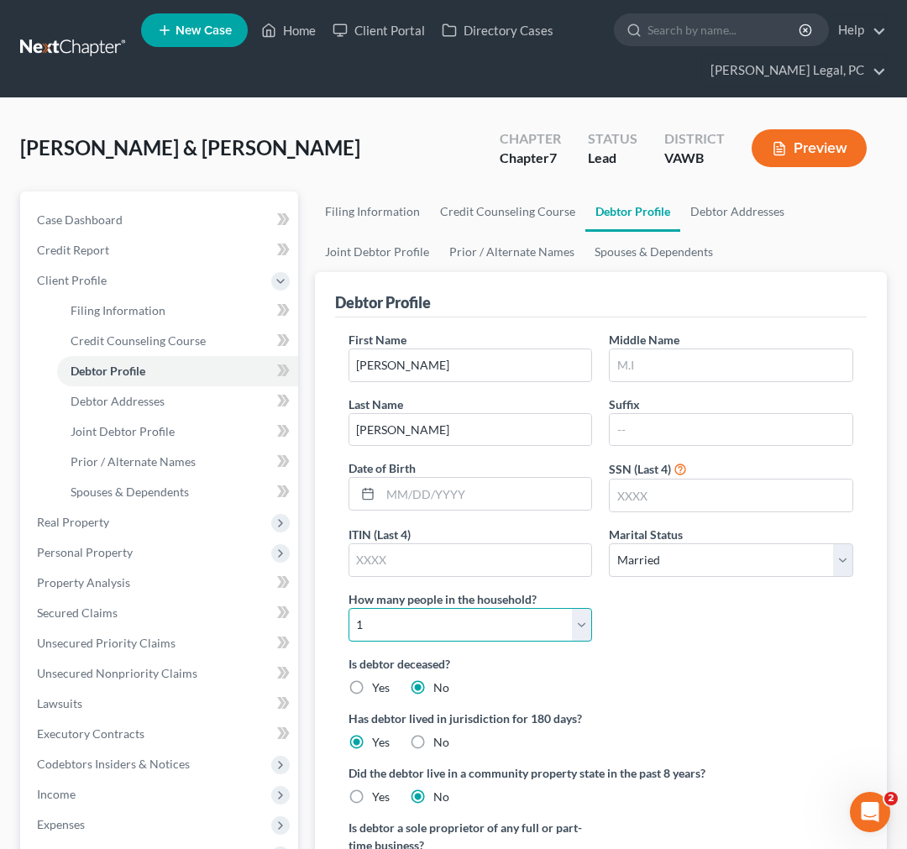
click at [584, 630] on select "Select 1 2 3 4 5 6 7 8 9 10 11 12 13 14 15 16 17 18 19 20" at bounding box center [471, 625] width 244 height 34
select select "1"
click at [349, 608] on select "Select 1 2 3 4 5 6 7 8 9 10 11 12 13 14 15 16 17 18 19 20" at bounding box center [471, 625] width 244 height 34
click at [621, 362] on input "text" at bounding box center [731, 365] width 243 height 32
type input "D"
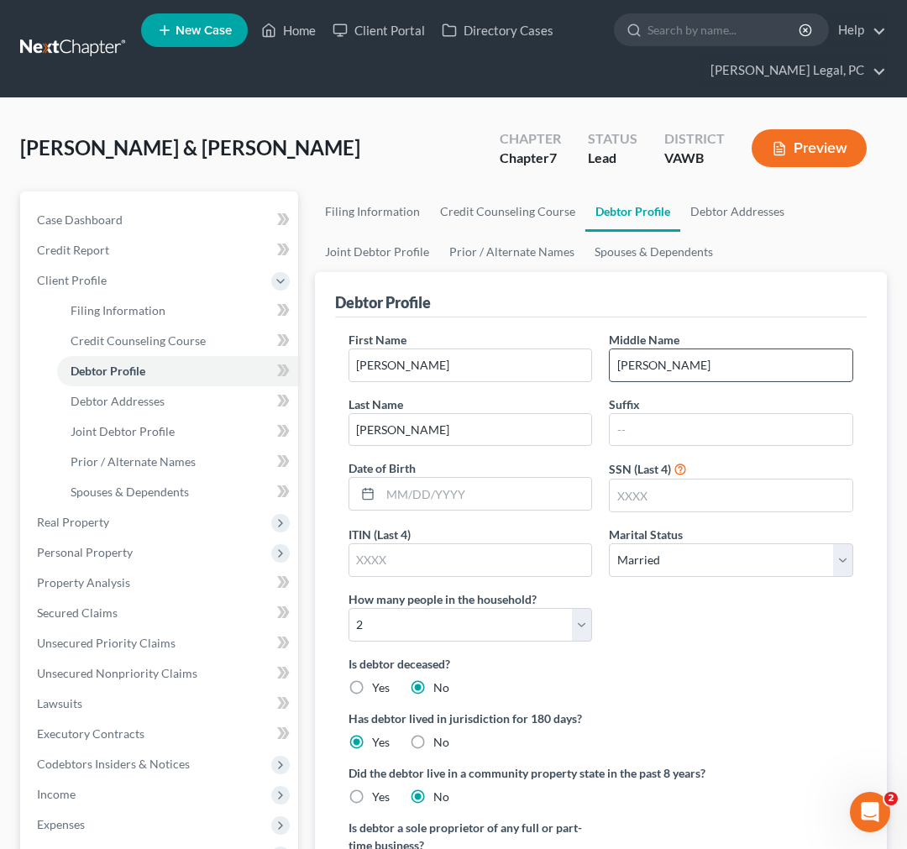
type input "Daniel"
click at [653, 496] on input "text" at bounding box center [731, 496] width 243 height 32
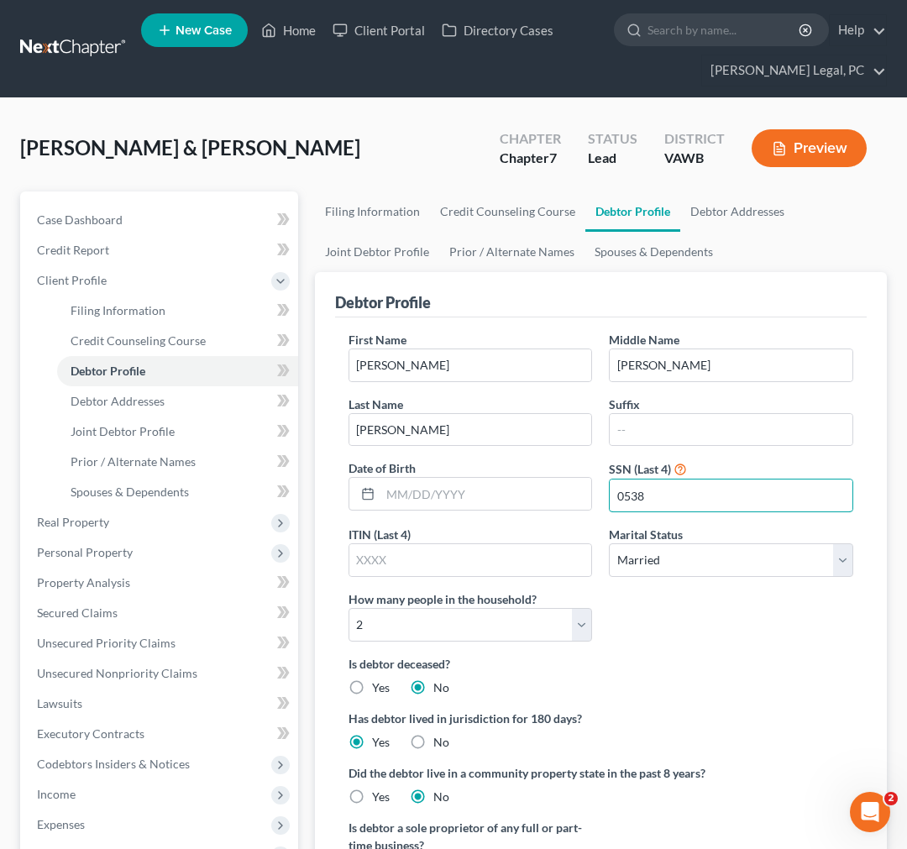
type input "0538"
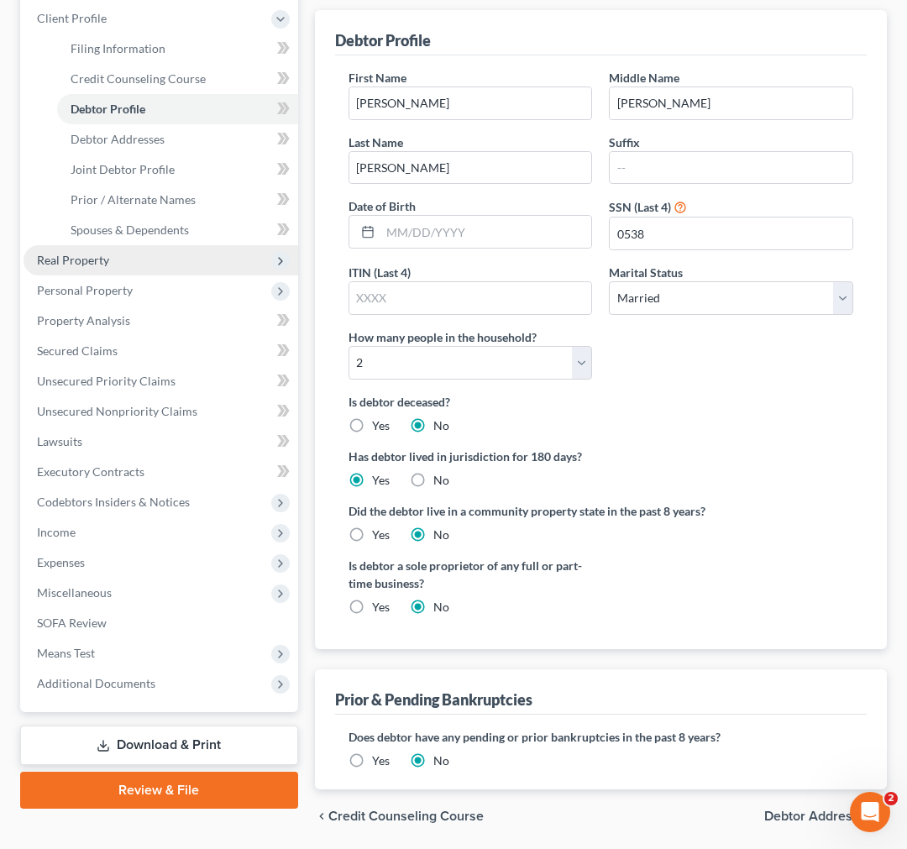
scroll to position [320, 0]
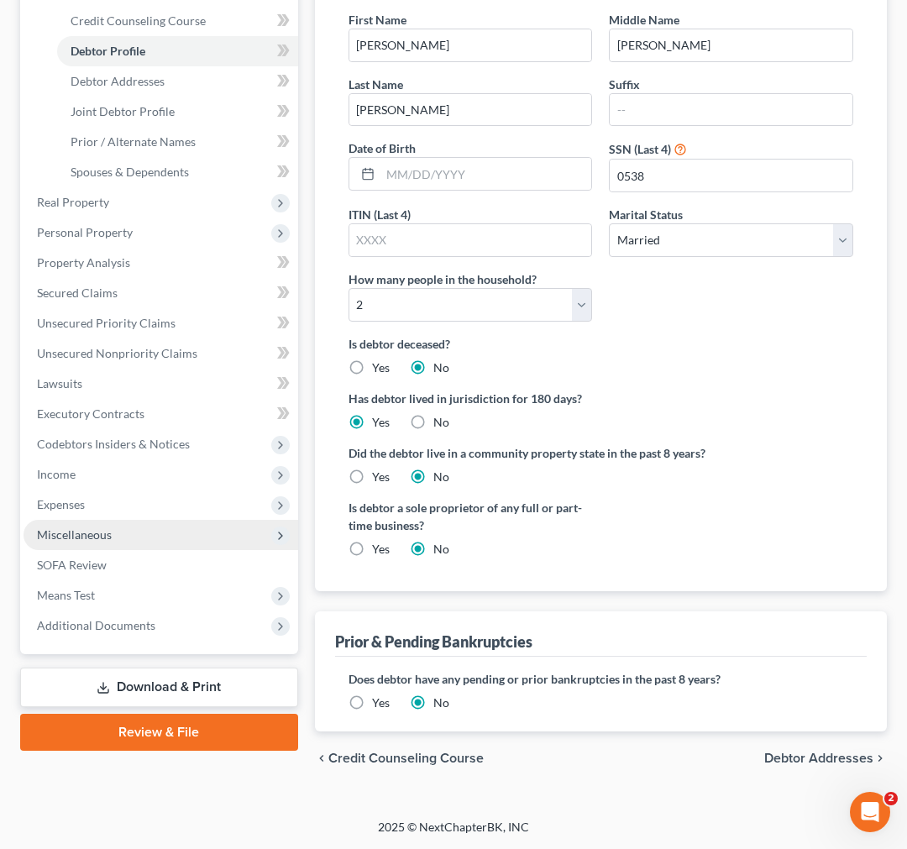
click at [118, 530] on span "Miscellaneous" at bounding box center [161, 535] width 275 height 30
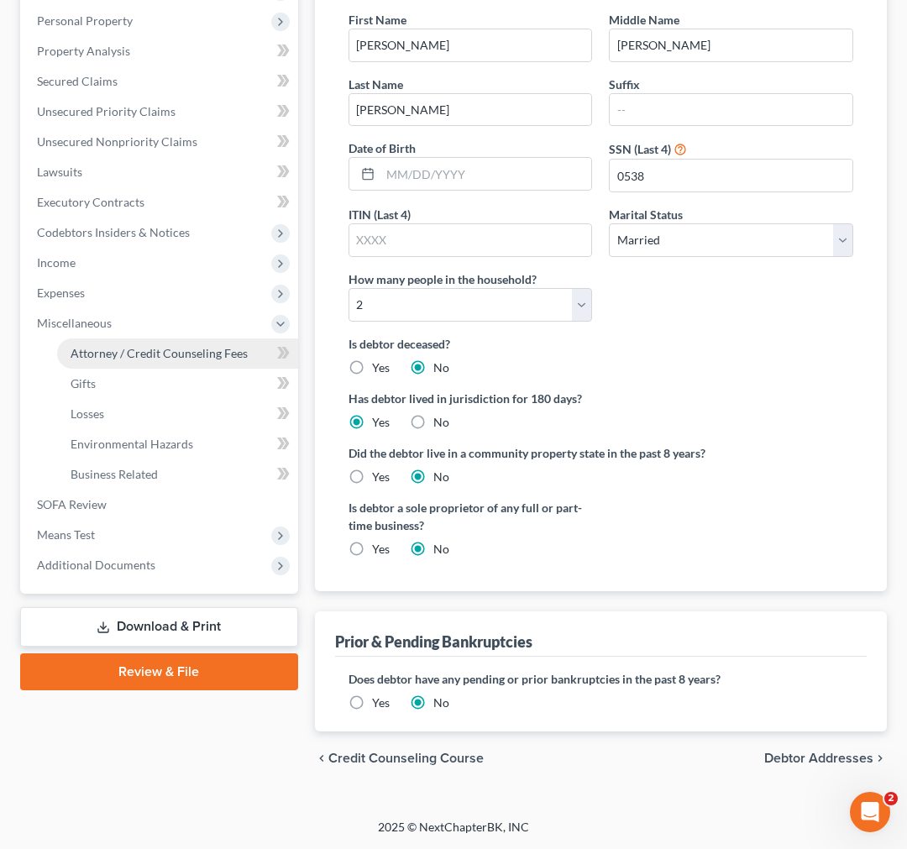
click at [151, 349] on span "Attorney / Credit Counseling Fees" at bounding box center [159, 353] width 177 height 14
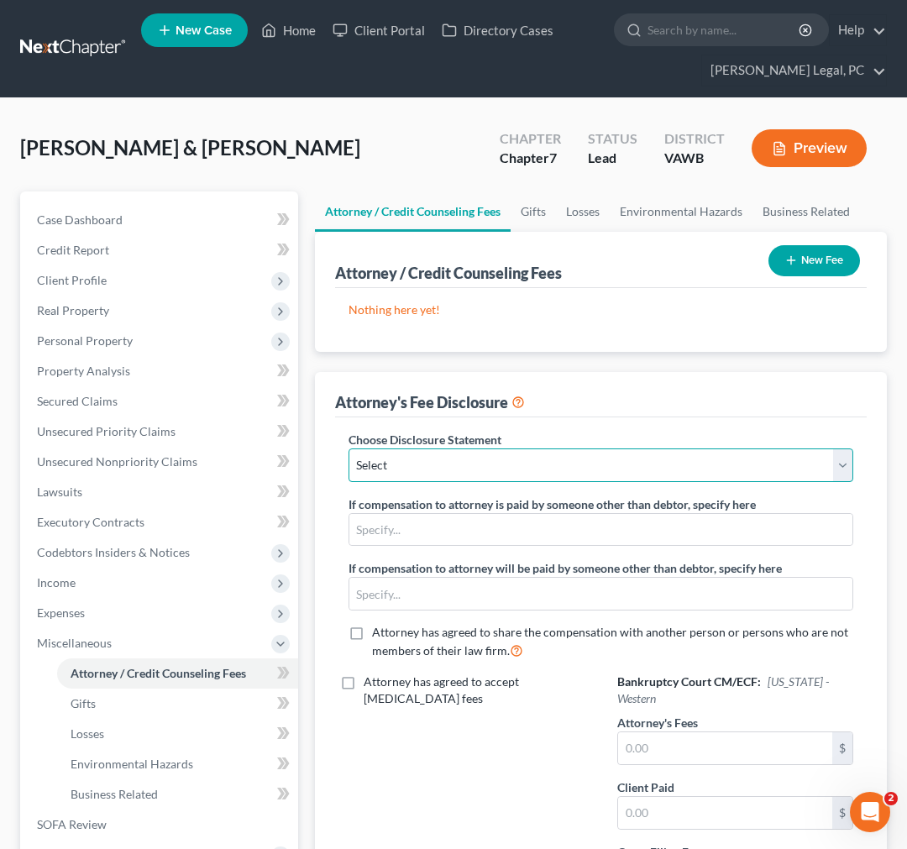
click at [424, 477] on select "Select Fee Disclosure" at bounding box center [601, 465] width 505 height 34
select select "0"
click at [349, 448] on select "Select Fee Disclosure" at bounding box center [601, 465] width 505 height 34
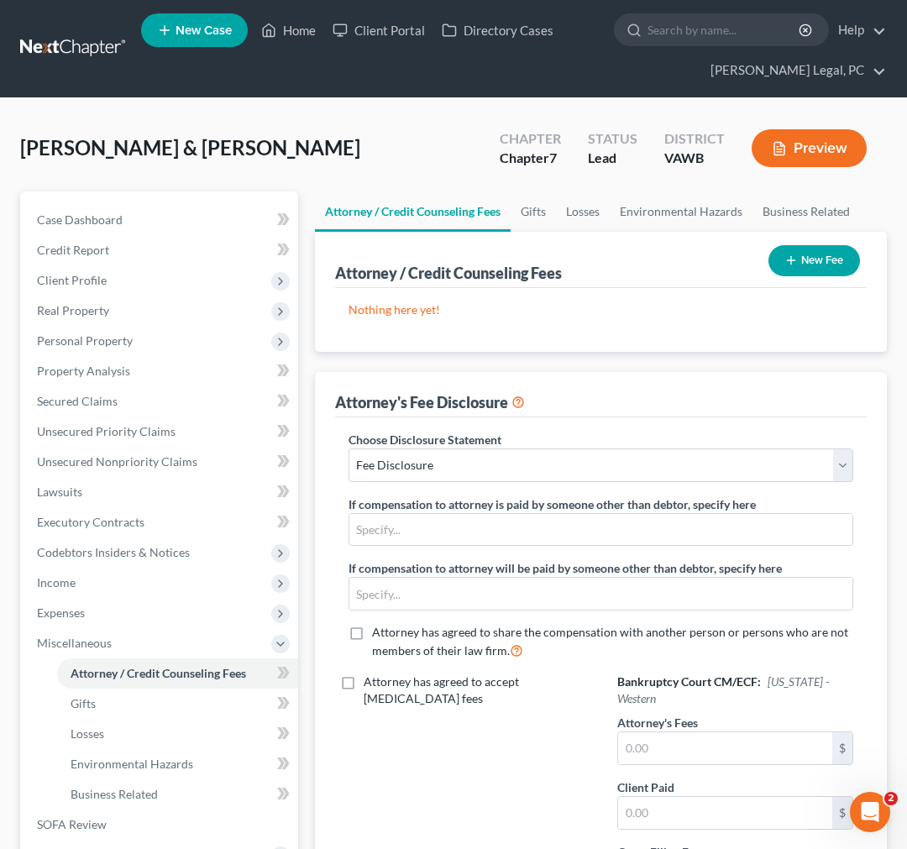
click at [784, 262] on icon "button" at bounding box center [790, 260] width 13 height 13
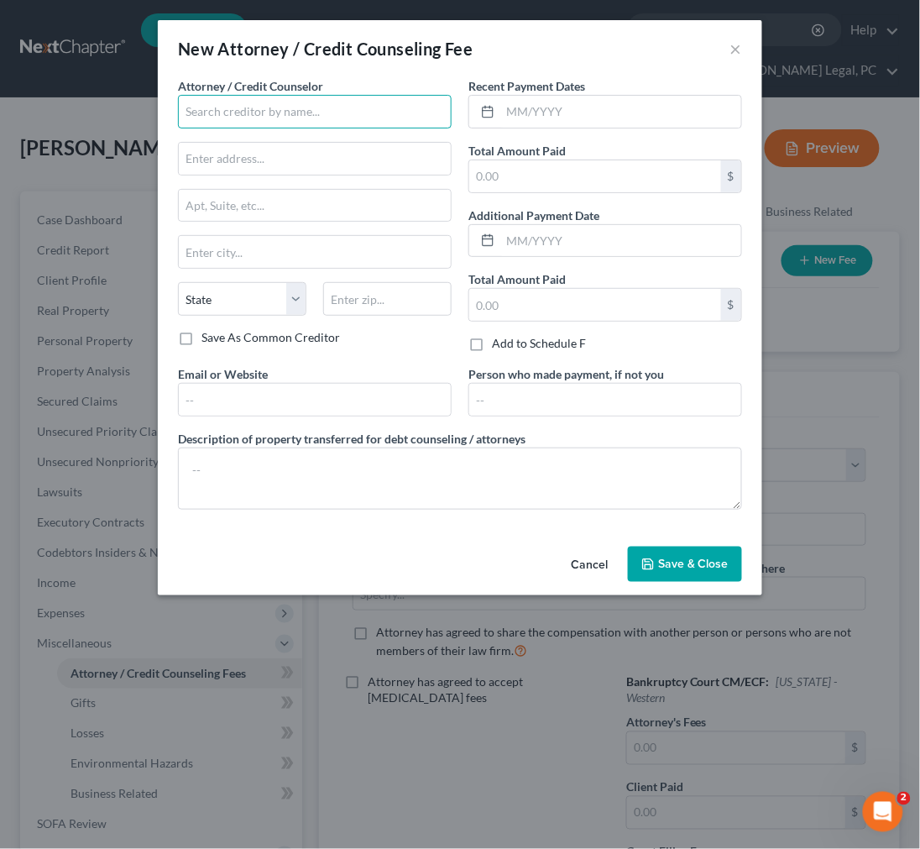
click at [328, 115] on input "text" at bounding box center [315, 112] width 274 height 34
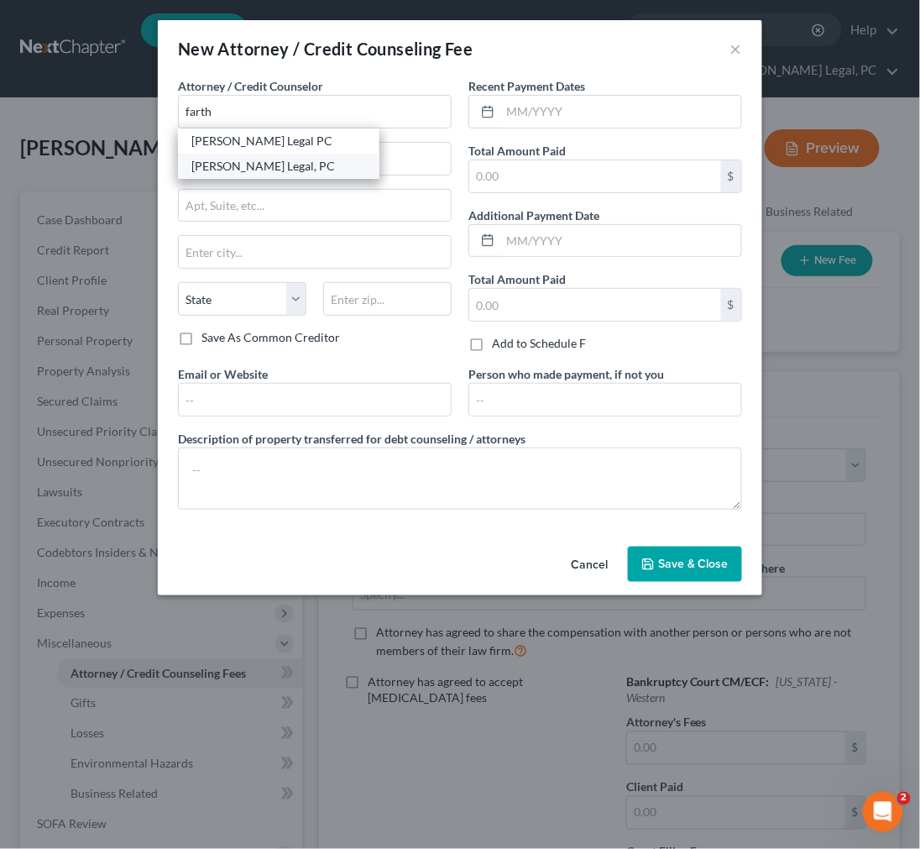
click at [286, 160] on div "[PERSON_NAME] Legal, PC" at bounding box center [278, 166] width 175 height 17
type input "[PERSON_NAME] Legal, PC"
type input "490 West Monroe St."
type input "Wytheville"
select select "48"
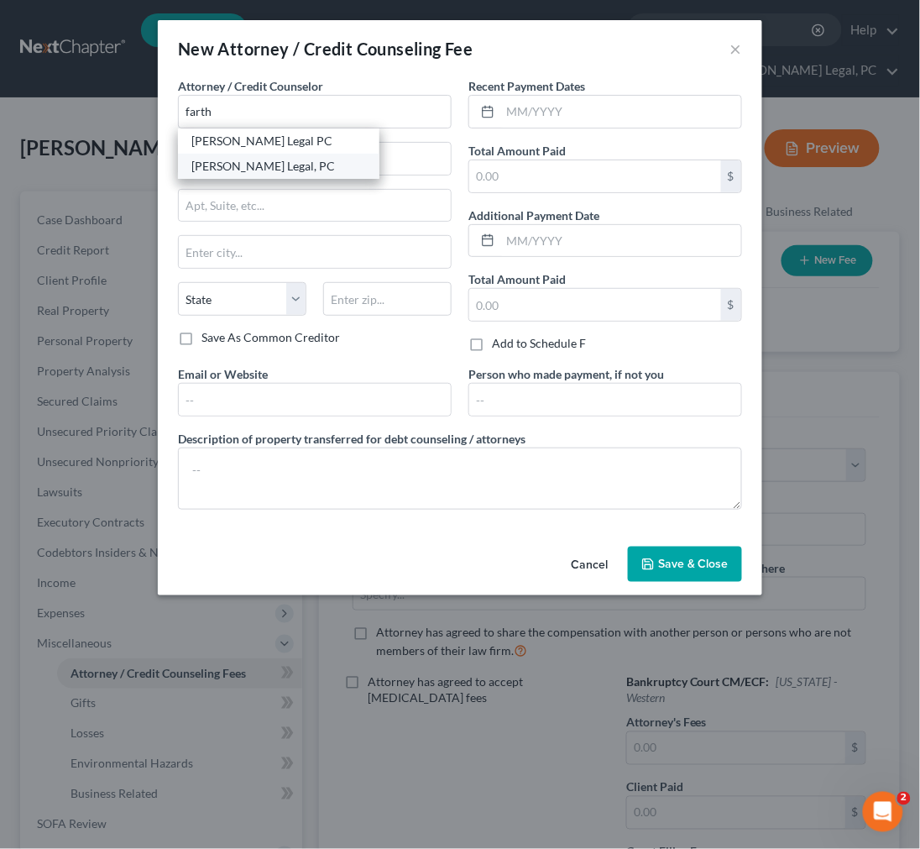
type input "24382"
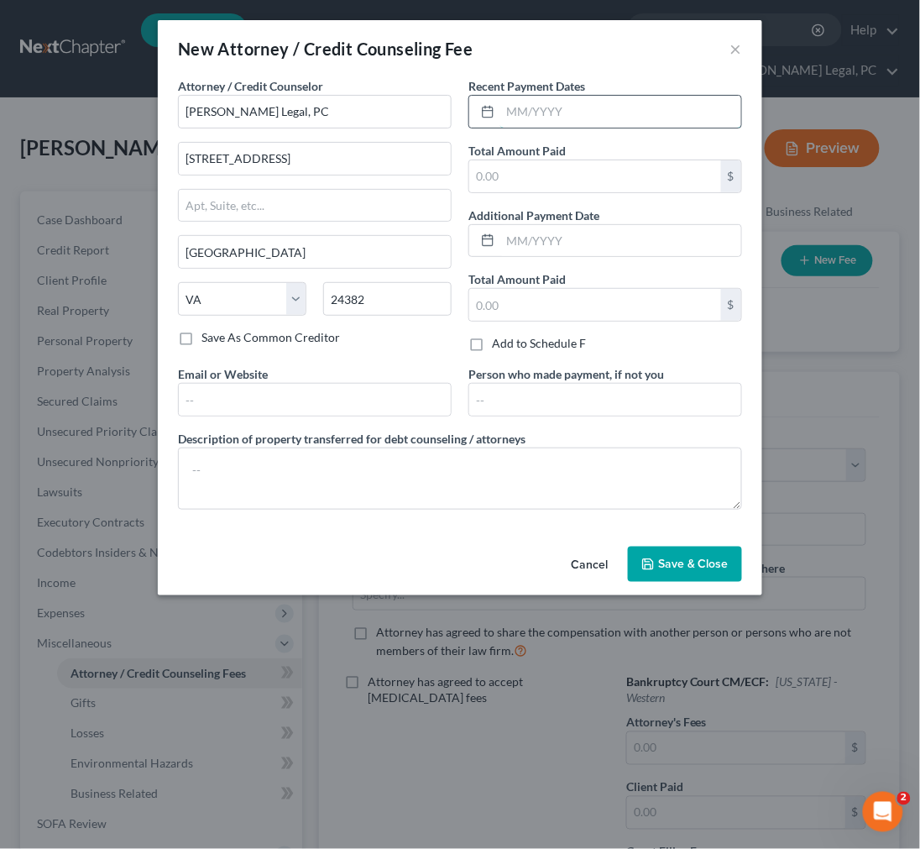
click at [527, 113] on input "text" at bounding box center [621, 112] width 241 height 32
type input "[DATE]"
type input "1,532.00"
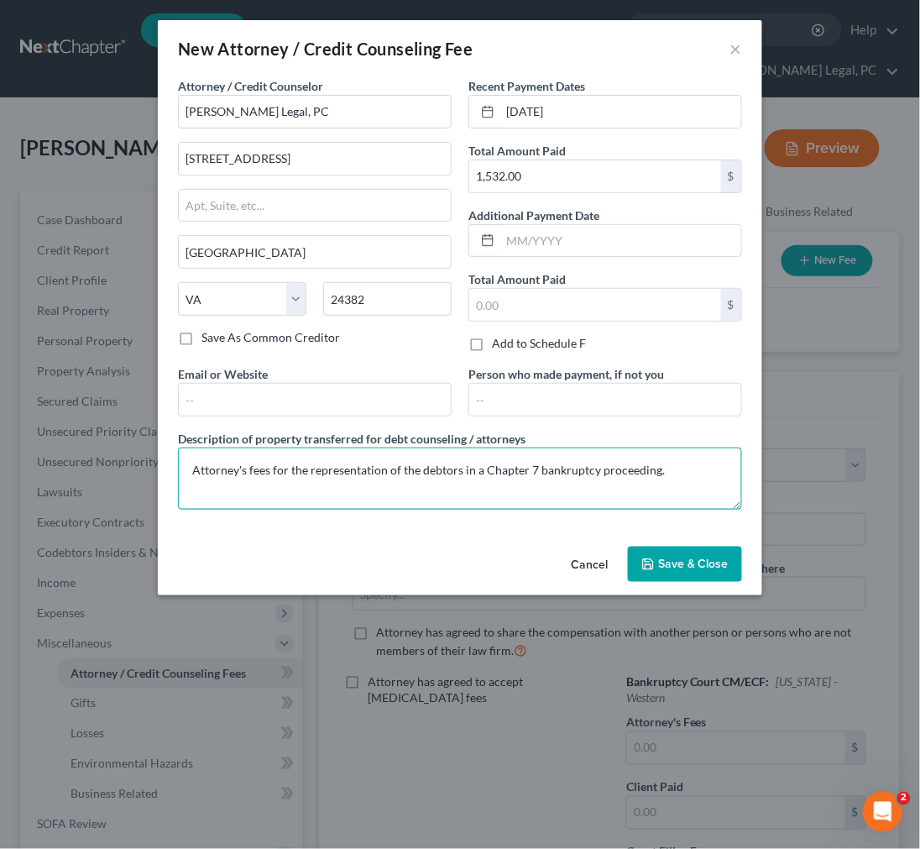
type textarea "Attorney's fees for the representation of the debtors in a Chapter 7 bankruptcy…"
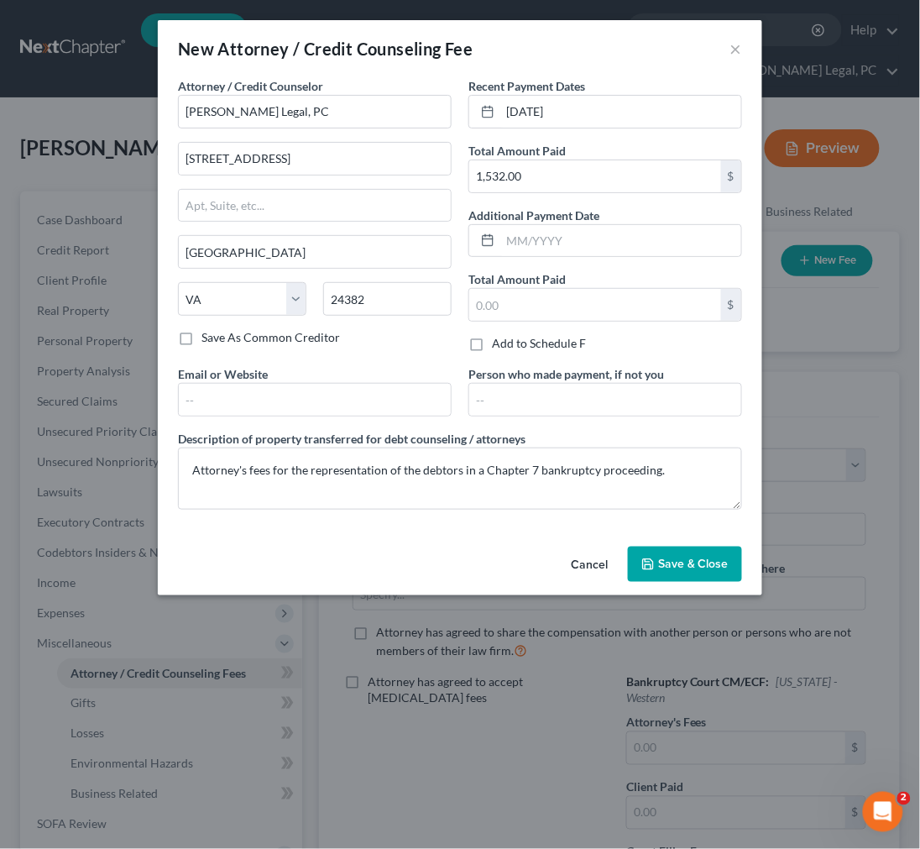
click at [675, 571] on span "Save & Close" at bounding box center [693, 564] width 71 height 14
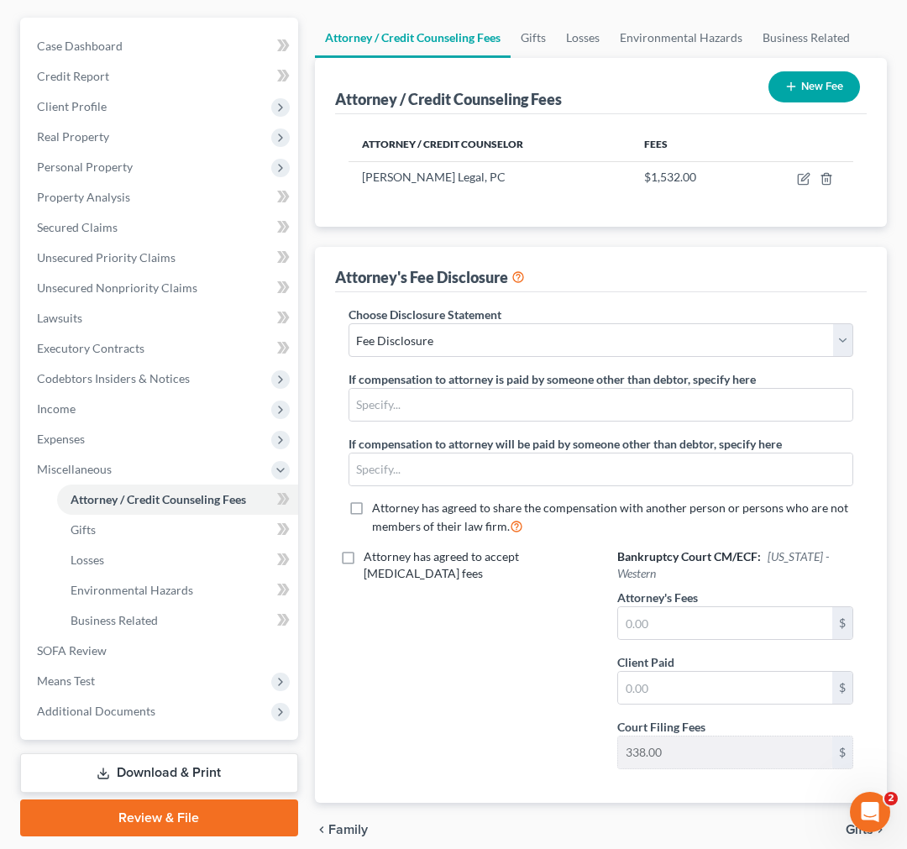
scroll to position [186, 0]
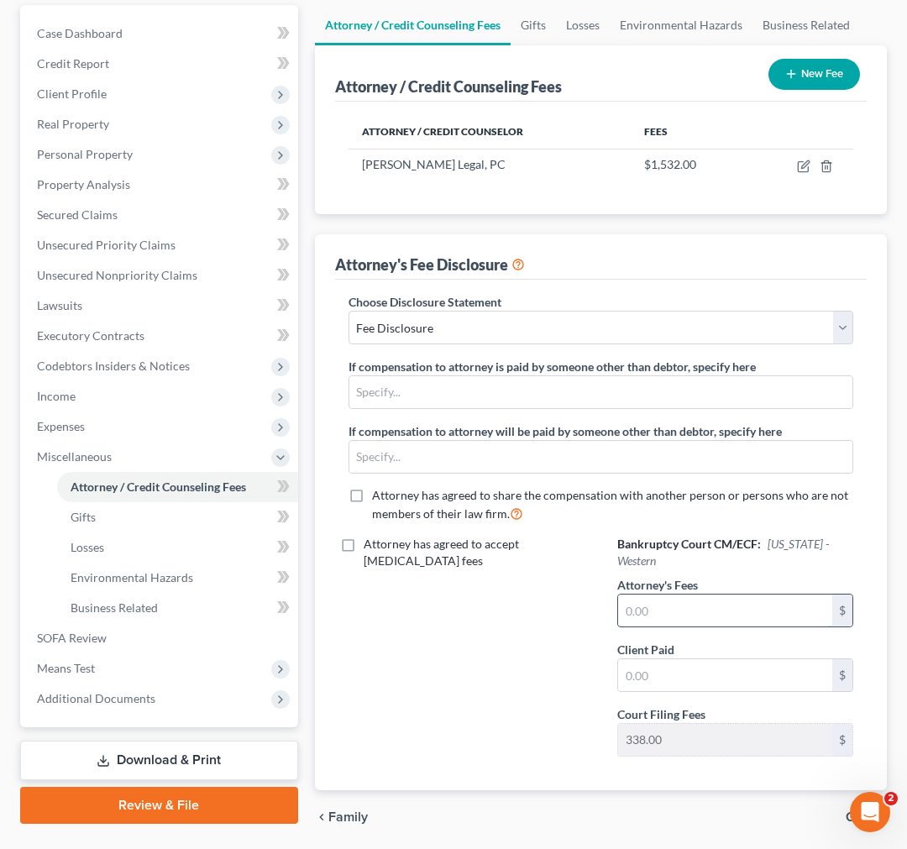
click at [687, 608] on input "text" at bounding box center [725, 611] width 214 height 32
type input "1,532.00"
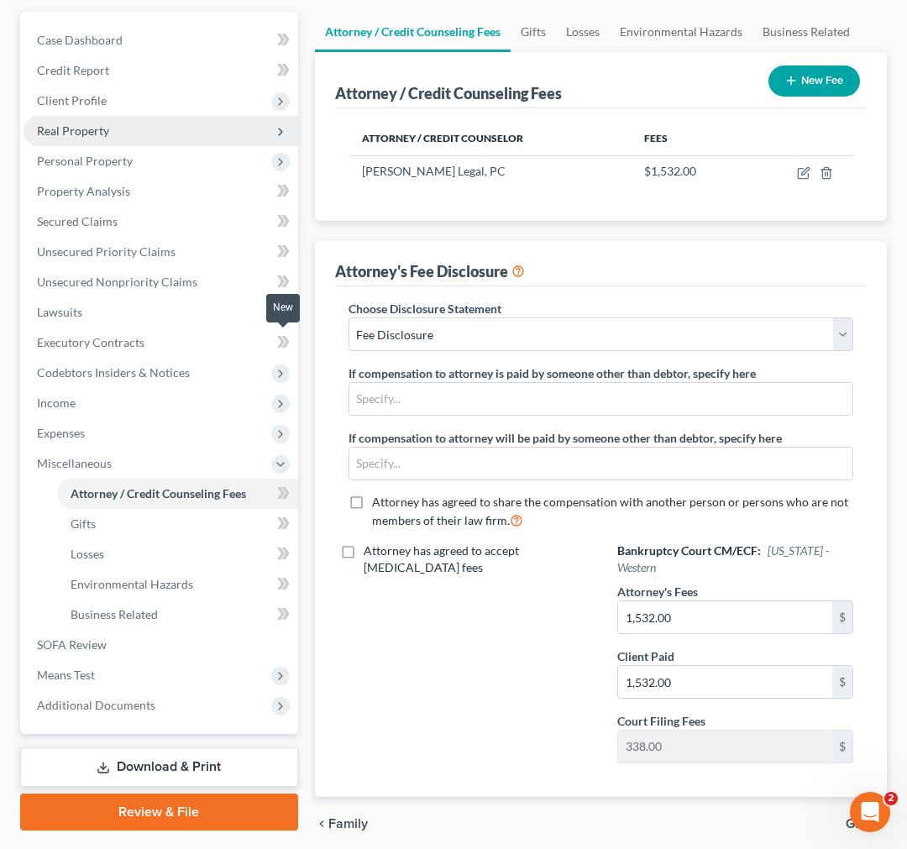
scroll to position [0, 0]
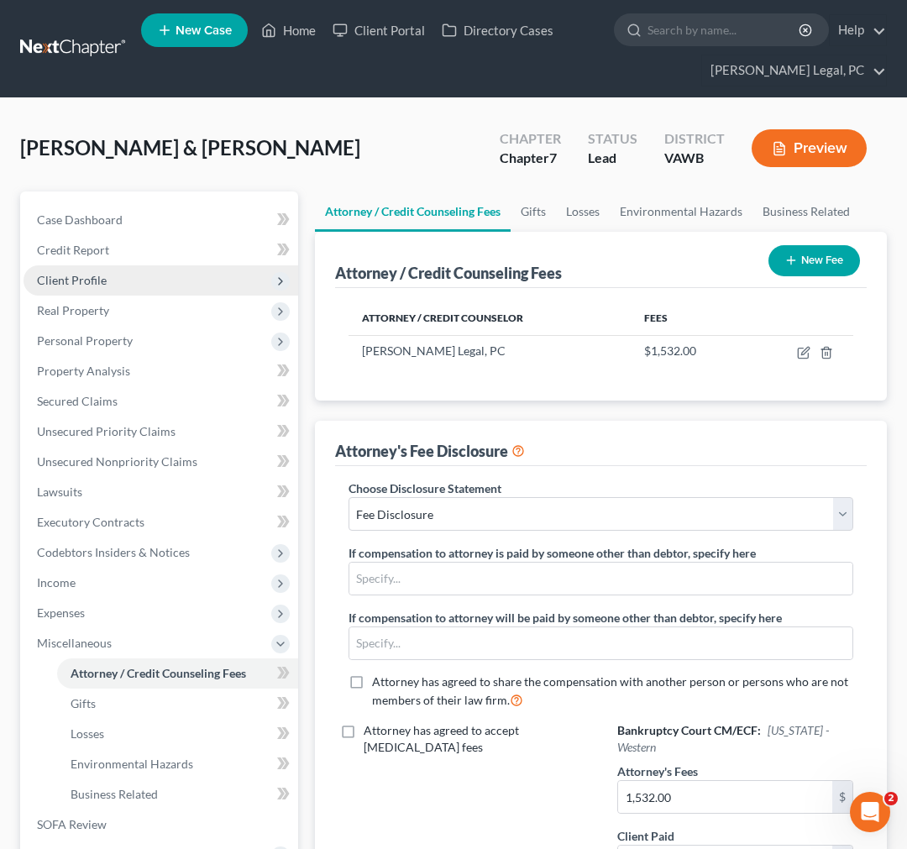
click at [74, 274] on span "Client Profile" at bounding box center [72, 280] width 70 height 14
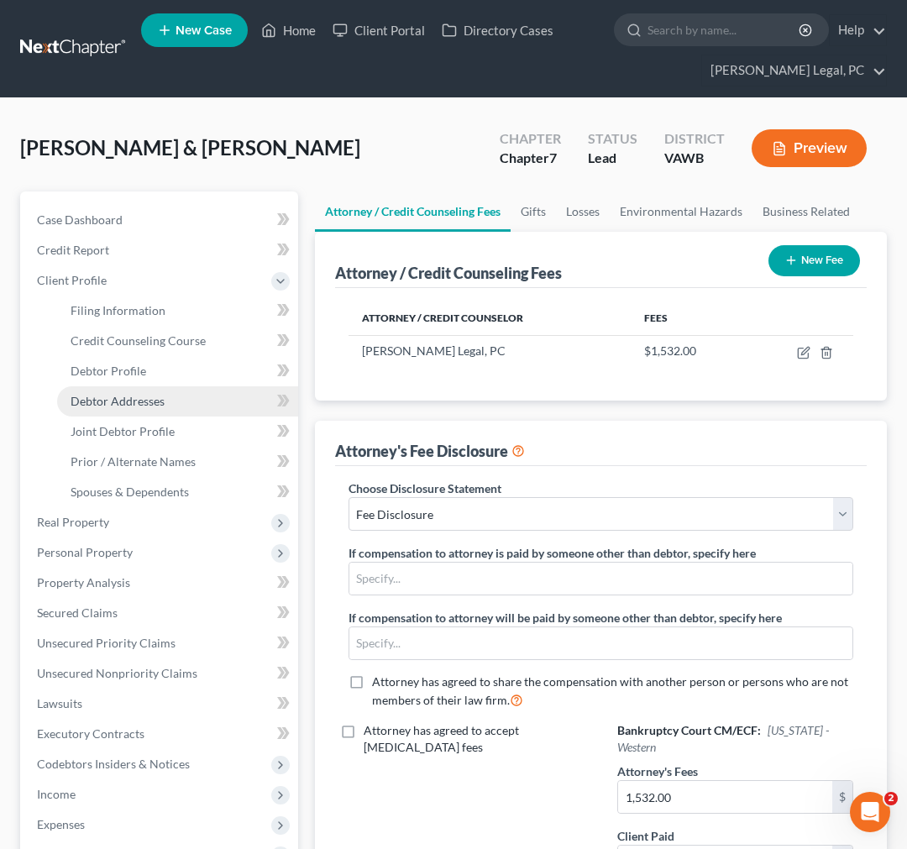
click at [118, 399] on span "Debtor Addresses" at bounding box center [118, 401] width 94 height 14
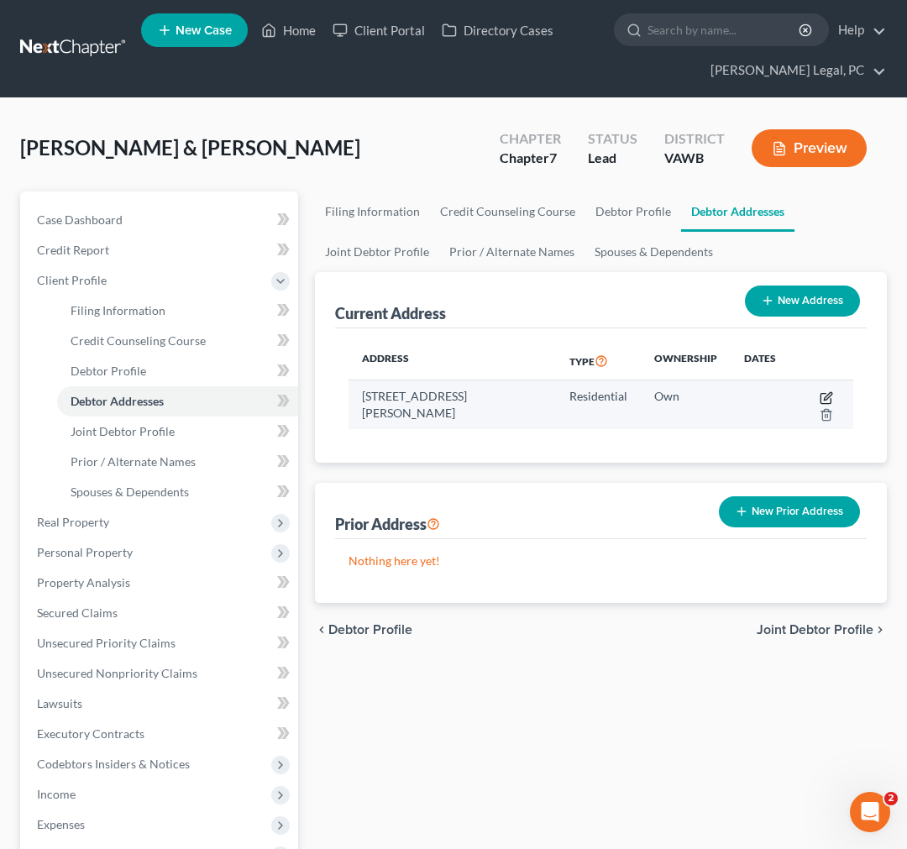
click at [826, 391] on icon "button" at bounding box center [826, 397] width 13 height 13
select select "48"
select select "0"
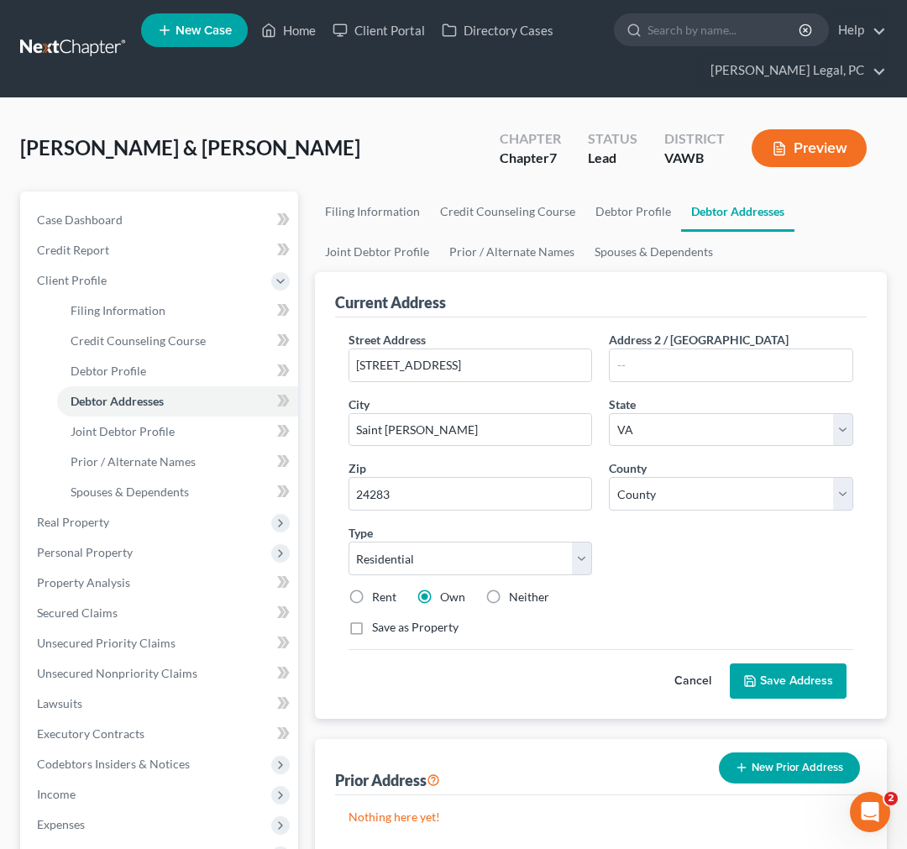
click at [372, 625] on label "Save as Property" at bounding box center [415, 627] width 87 height 17
click at [379, 625] on input "Save as Property" at bounding box center [384, 624] width 11 height 11
checkbox input "true"
click at [759, 680] on button "Save Address" at bounding box center [788, 680] width 117 height 35
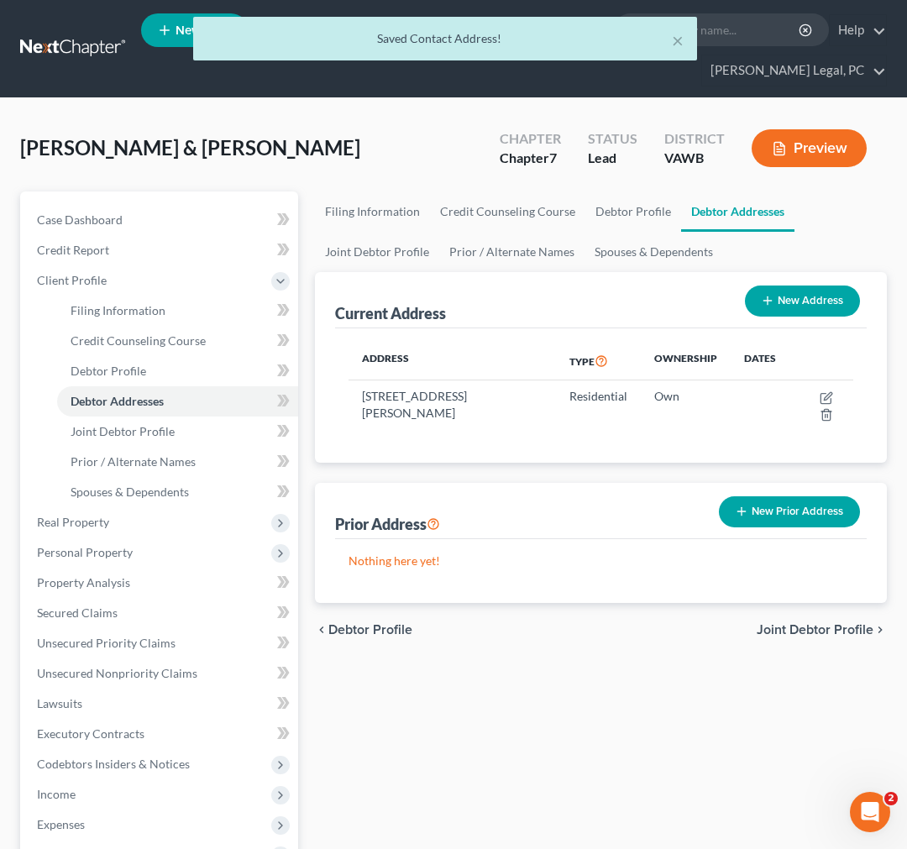
click at [842, 627] on span "Joint Debtor Profile" at bounding box center [815, 629] width 117 height 13
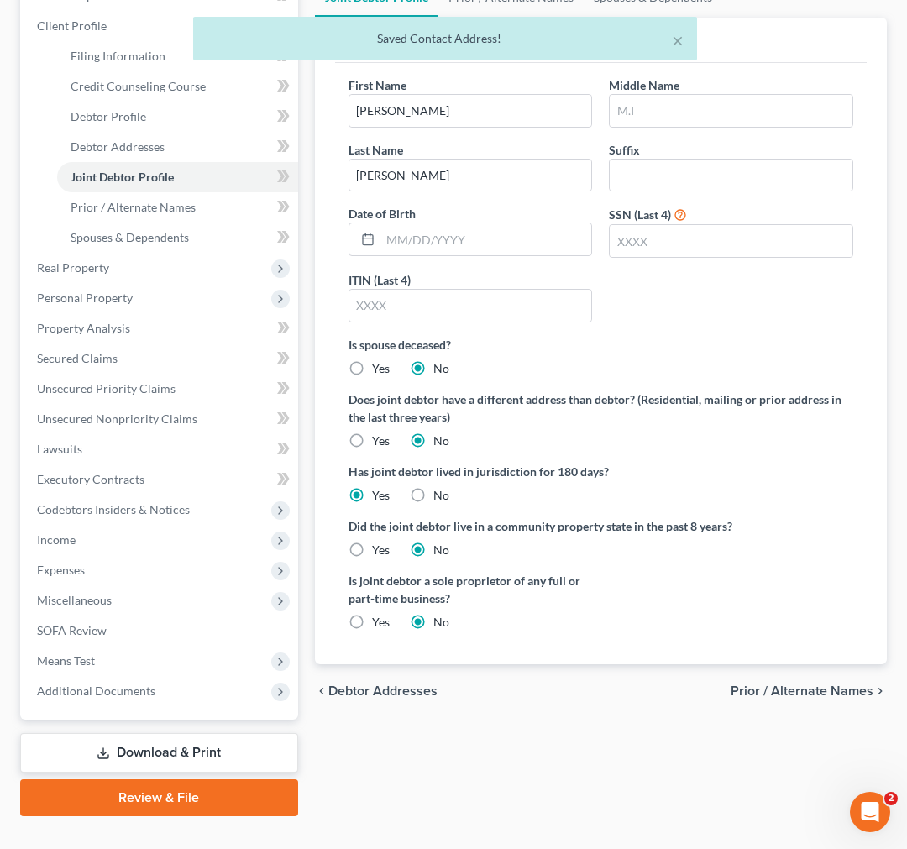
scroll to position [283, 0]
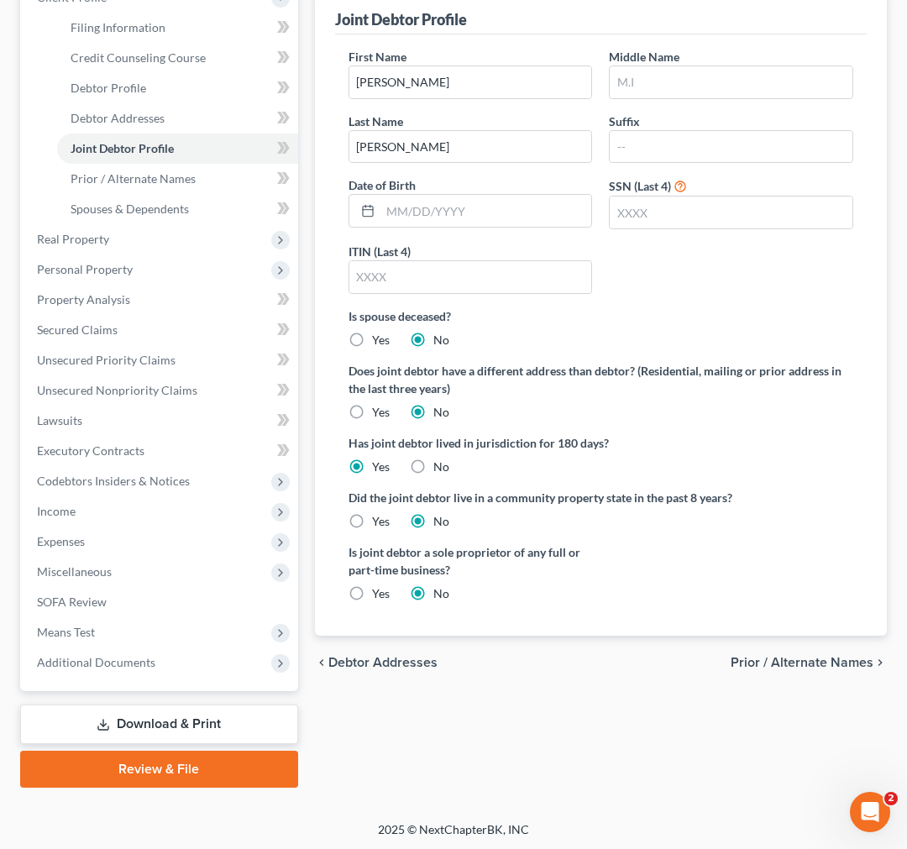
click at [836, 656] on span "Prior / Alternate Names" at bounding box center [802, 662] width 143 height 13
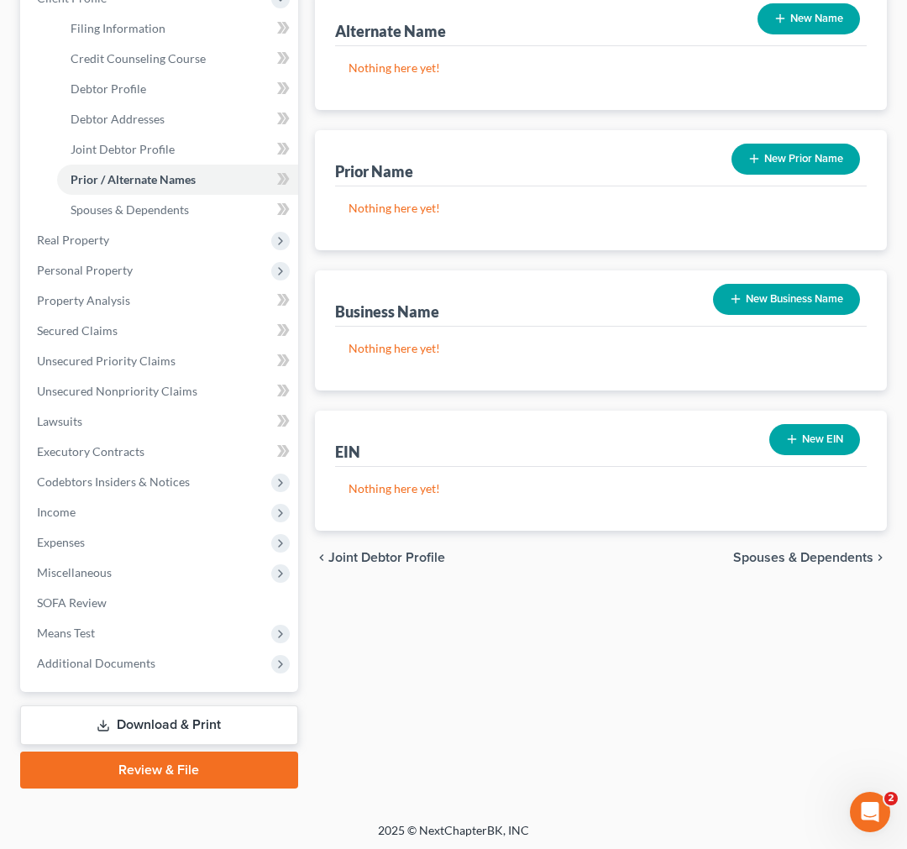
scroll to position [283, 0]
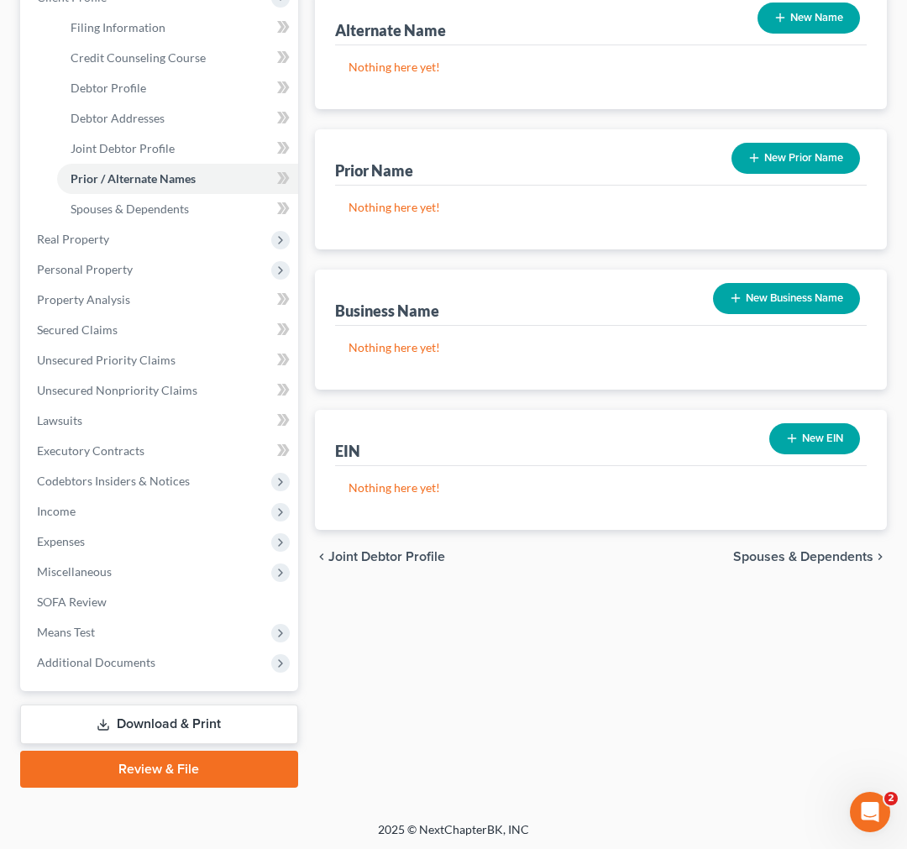
click at [836, 550] on span "Spouses & Dependents" at bounding box center [803, 556] width 140 height 13
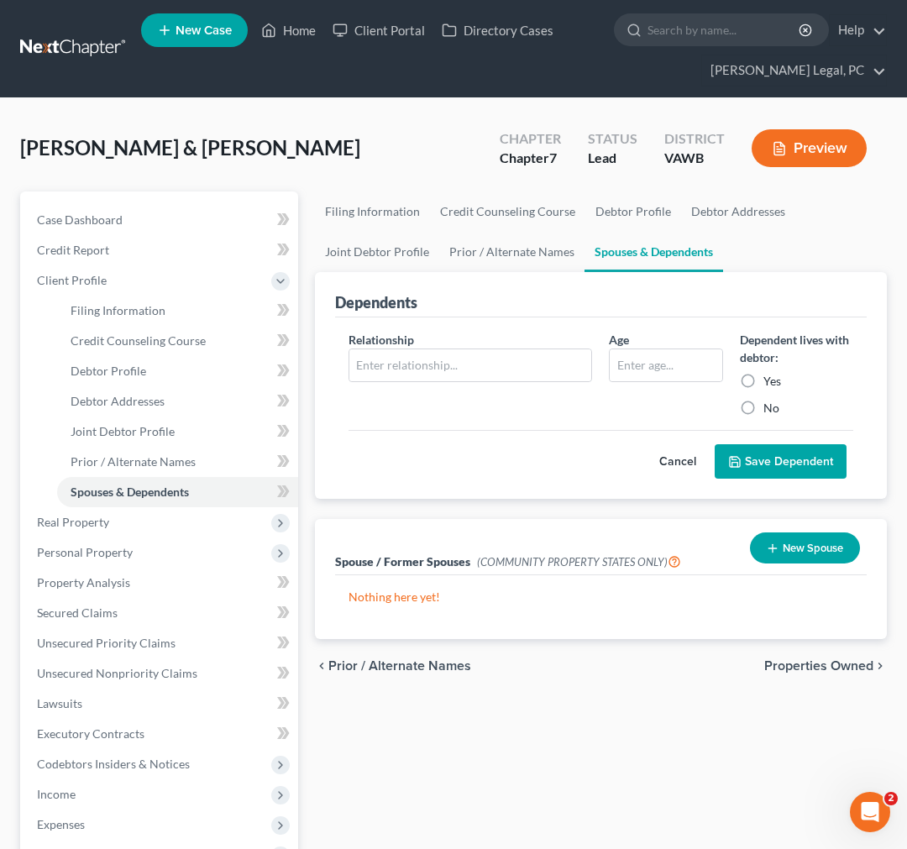
click at [831, 661] on span "Properties Owned" at bounding box center [818, 665] width 109 height 13
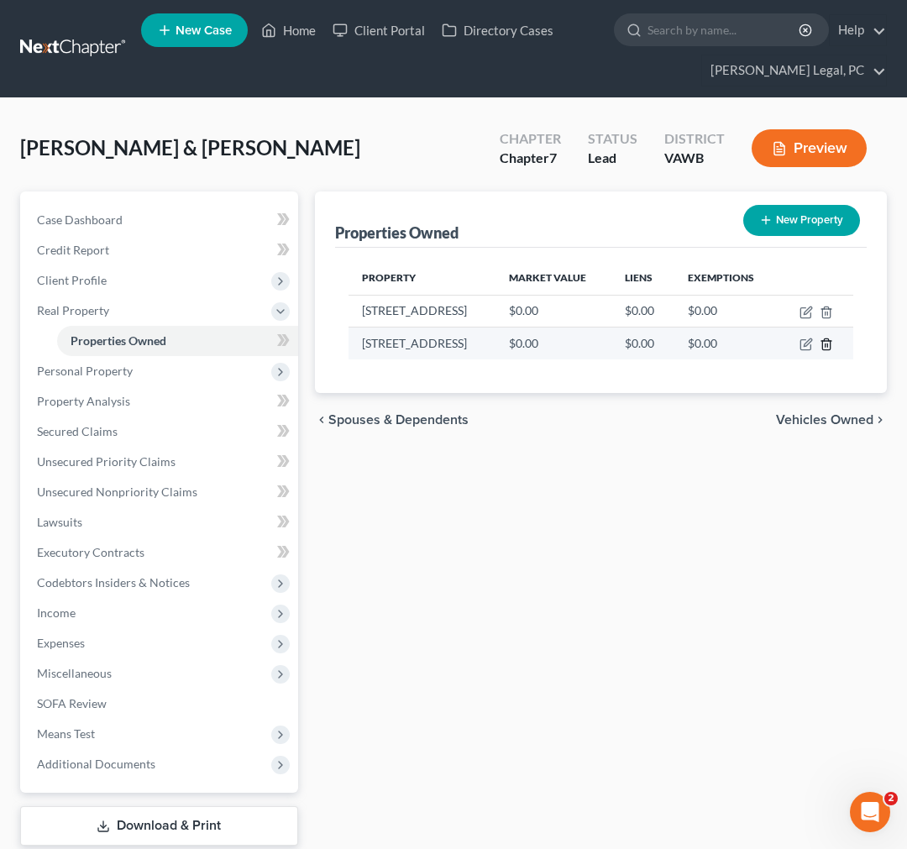
click at [822, 342] on icon "button" at bounding box center [826, 344] width 8 height 11
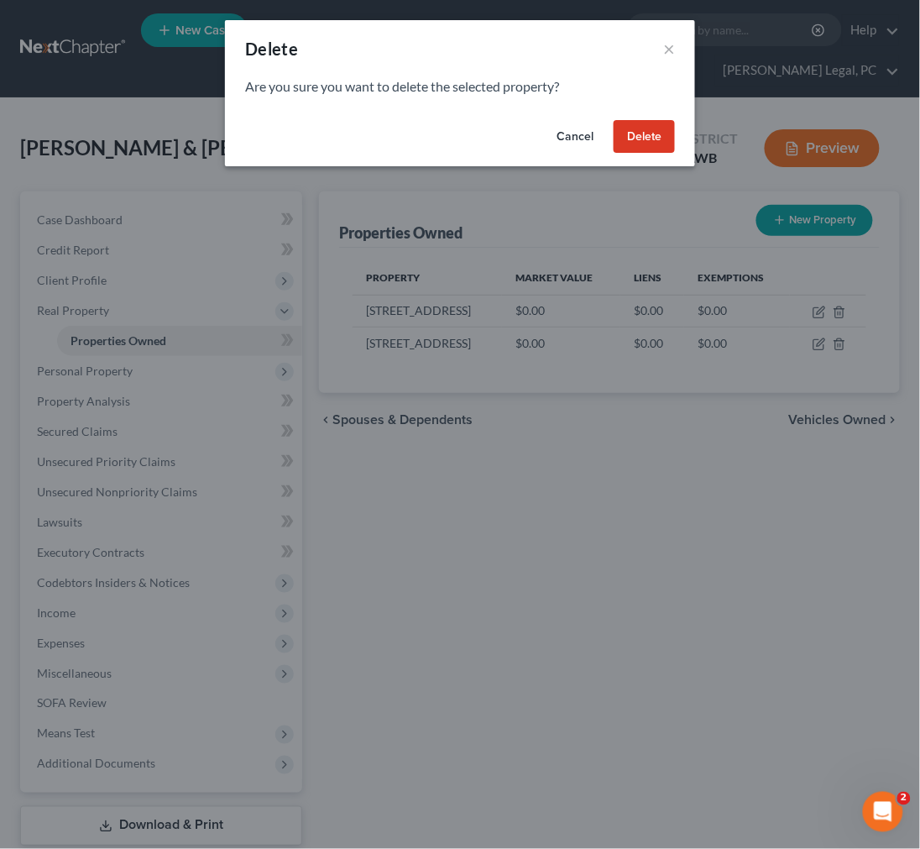
click at [627, 133] on button "Delete" at bounding box center [644, 137] width 61 height 34
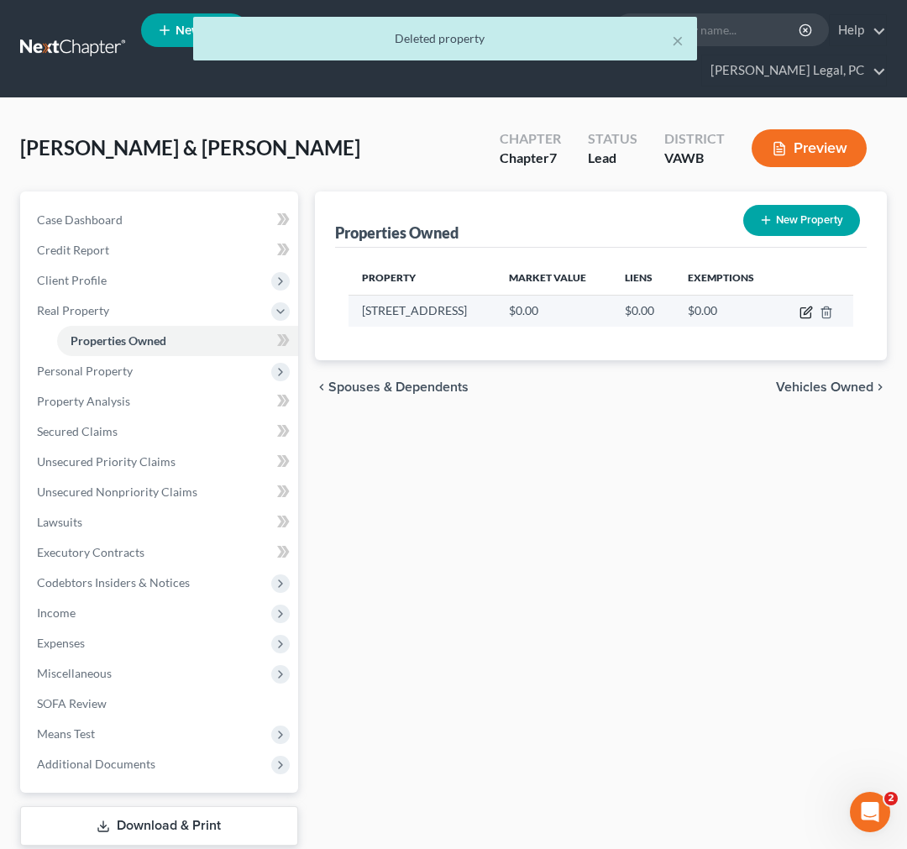
click at [804, 314] on icon "button" at bounding box center [806, 312] width 13 height 13
select select "48"
select select "111"
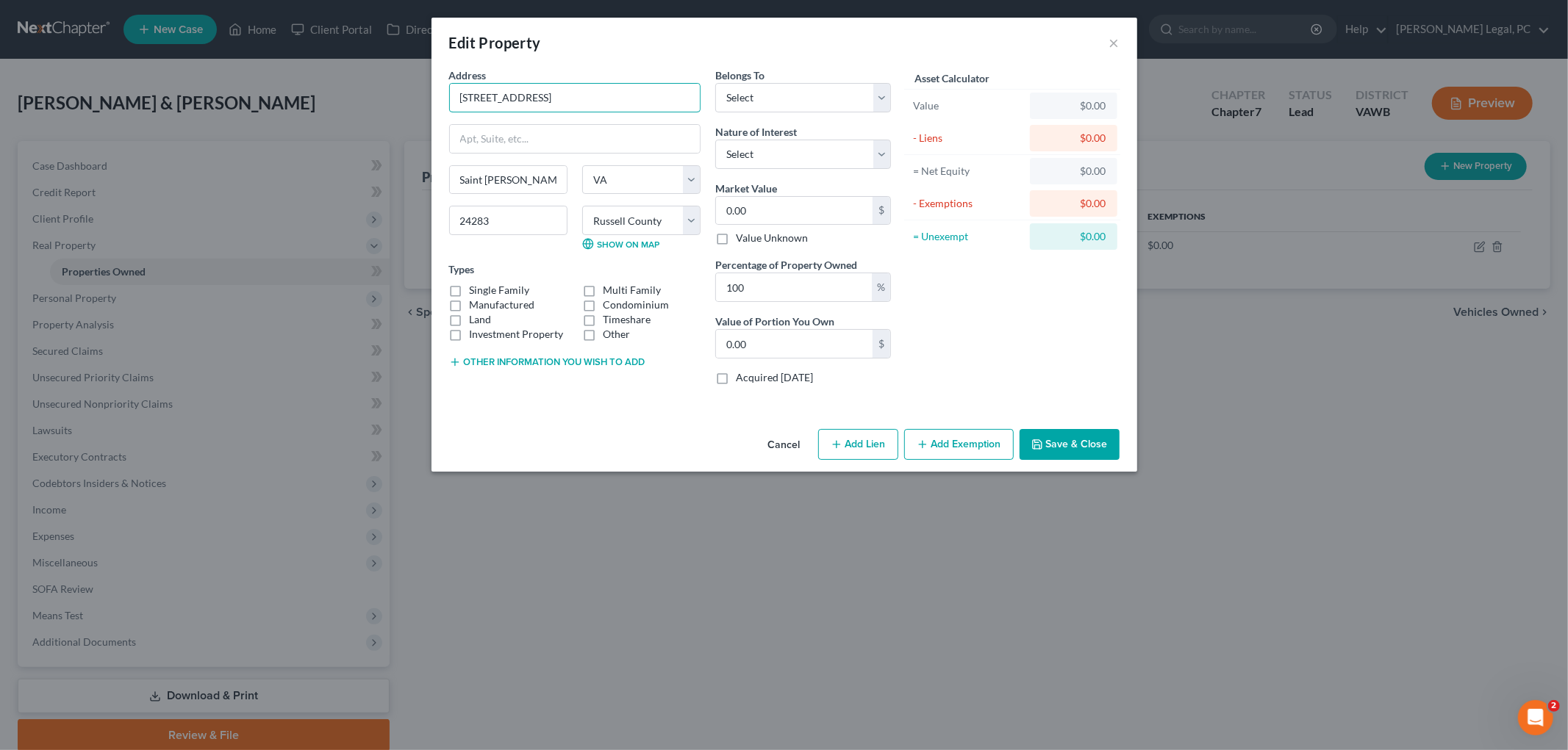
drag, startPoint x: 555, startPoint y: 93, endPoint x: 443, endPoint y: 93, distance: 112.0
click at [443, 93] on div "Address * 2617 Banner Street Saint Paul State AL AK AR AZ CA CO CT DE DC FL GA …" at bounding box center [575, 232] width 266 height 329
click at [470, 289] on label "Single Family" at bounding box center [500, 290] width 60 height 15
click at [475, 289] on input "Single Family" at bounding box center [480, 287] width 10 height 10
checkbox input "true"
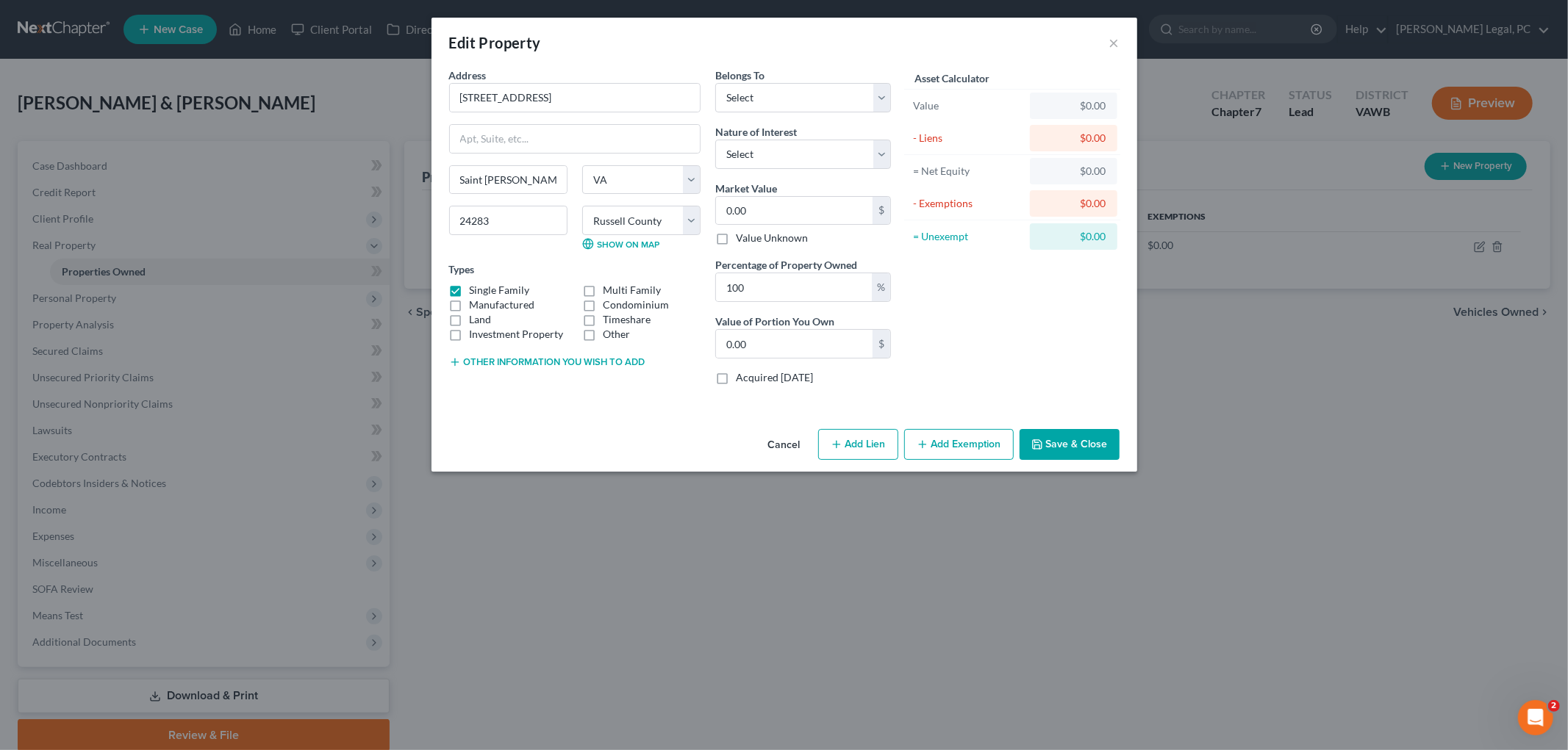
click at [516, 361] on button "Other information you wish to add" at bounding box center [547, 361] width 196 height 11
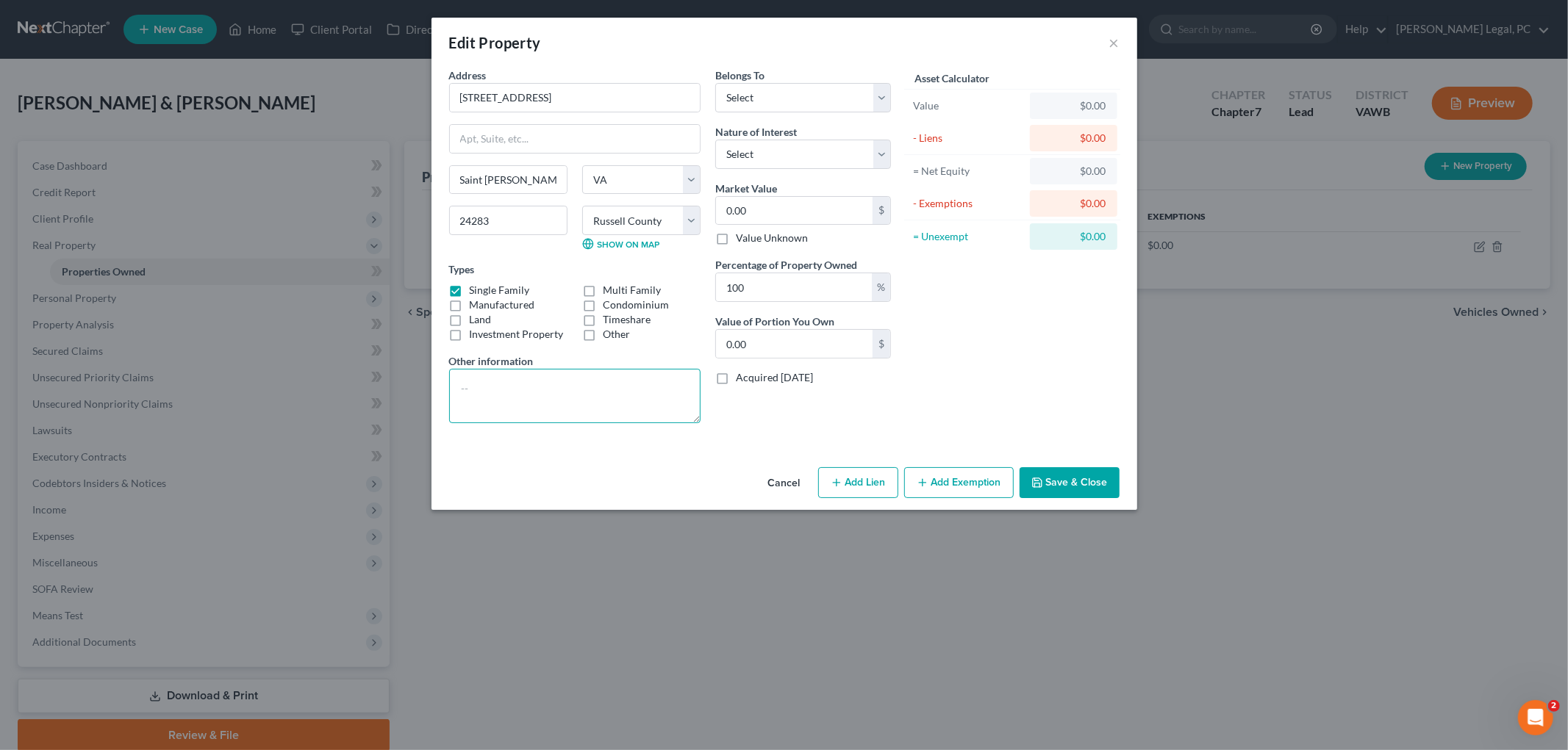
click at [503, 379] on textarea at bounding box center [574, 396] width 251 height 54
click at [461, 387] on textarea "Zillow value $154,300.00; TAV $120,500.00" at bounding box center [574, 396] width 251 height 54
paste textarea "157LIB3293"
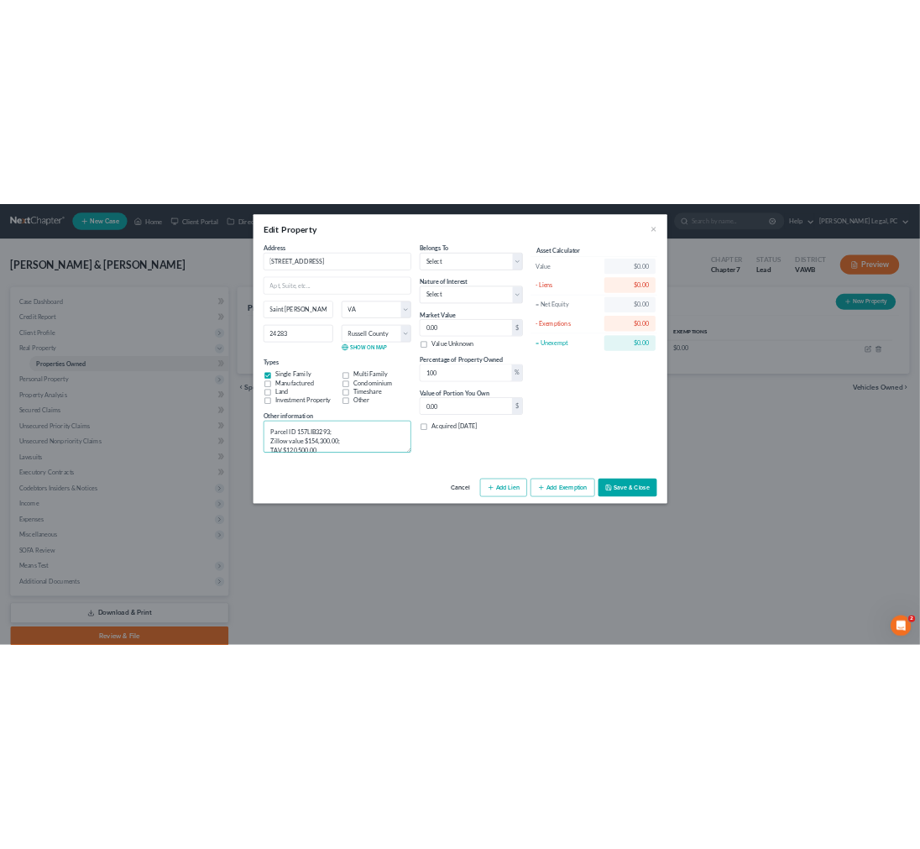
scroll to position [3, 0]
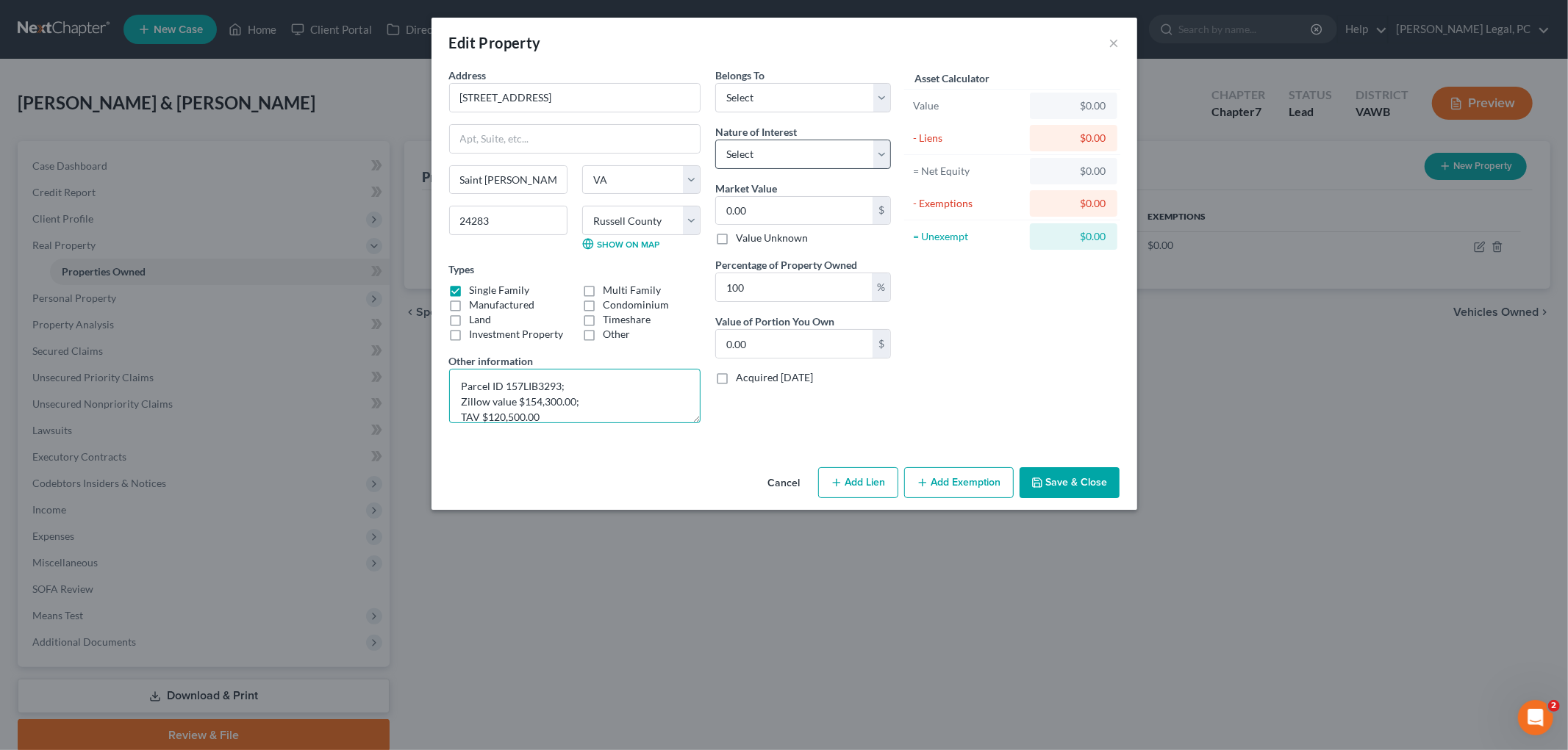
type textarea "Parcel ID 157LIB3293; Zillow value $154,300.00; TAV $120,500.00"
click at [846, 151] on select "Select Fee Simple Joint Tenant Life Estate Equitable Interest Future Interest T…" at bounding box center [803, 155] width 176 height 30
select select "5"
click at [715, 140] on select "Select Fee Simple Joint Tenant Life Estate Equitable Interest Future Interest T…" at bounding box center [803, 155] width 176 height 30
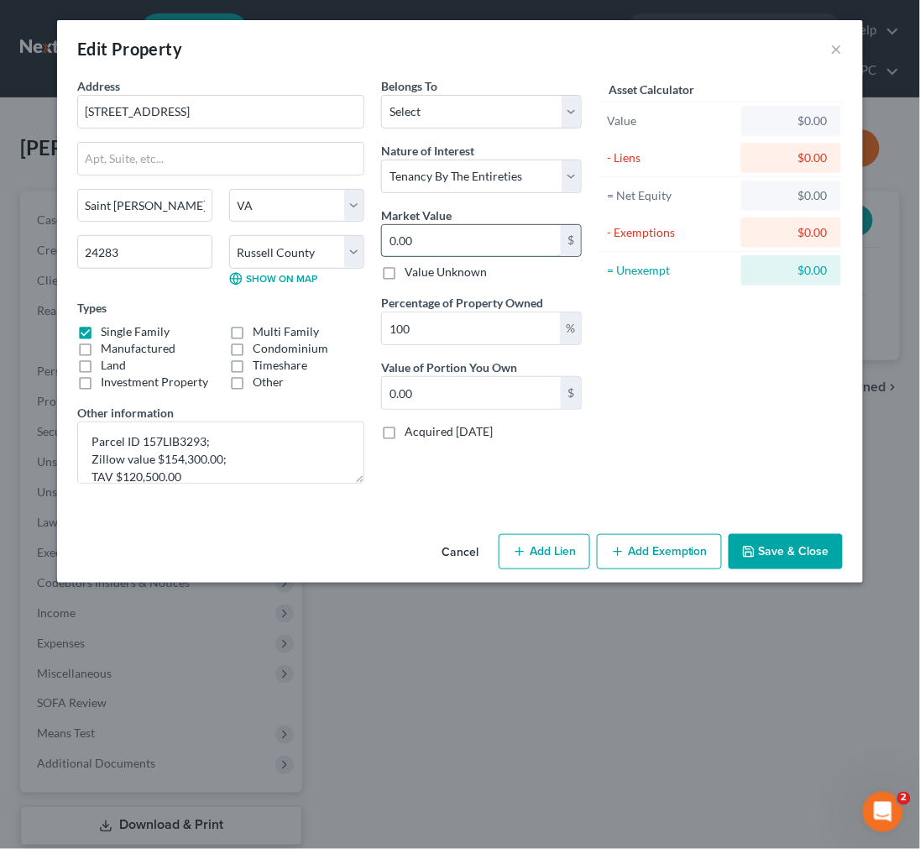
click at [493, 239] on input "0.00" at bounding box center [471, 241] width 179 height 32
type input "5"
type input "5.00"
type input "54"
type input "54.00"
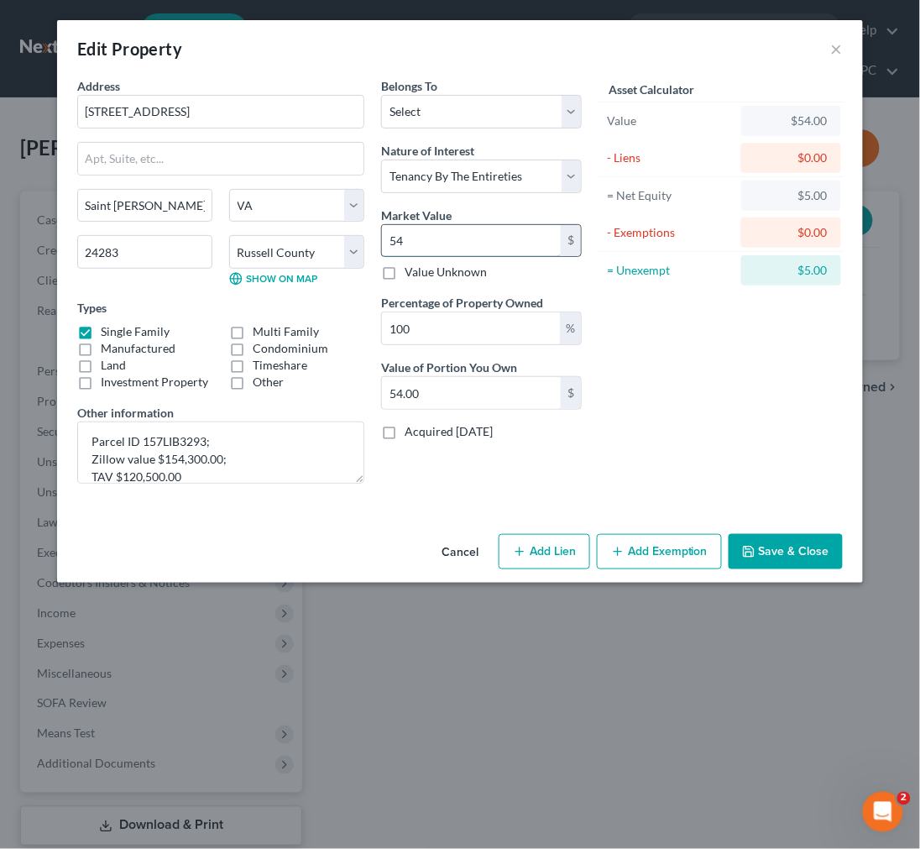
type input "543"
type input "543.00"
type input "5430"
type input "5,430.00"
type input "5,4300"
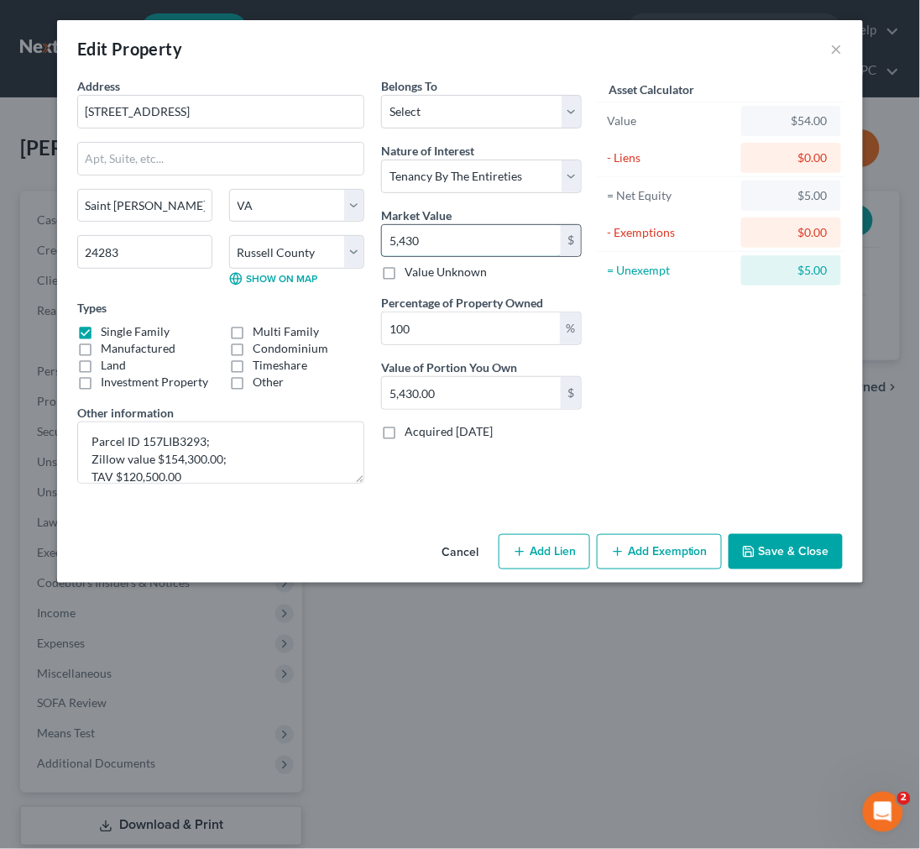
type input "54,300.00"
type input "54,30"
type input "5,430.00"
type input "5,43"
type input "543.00"
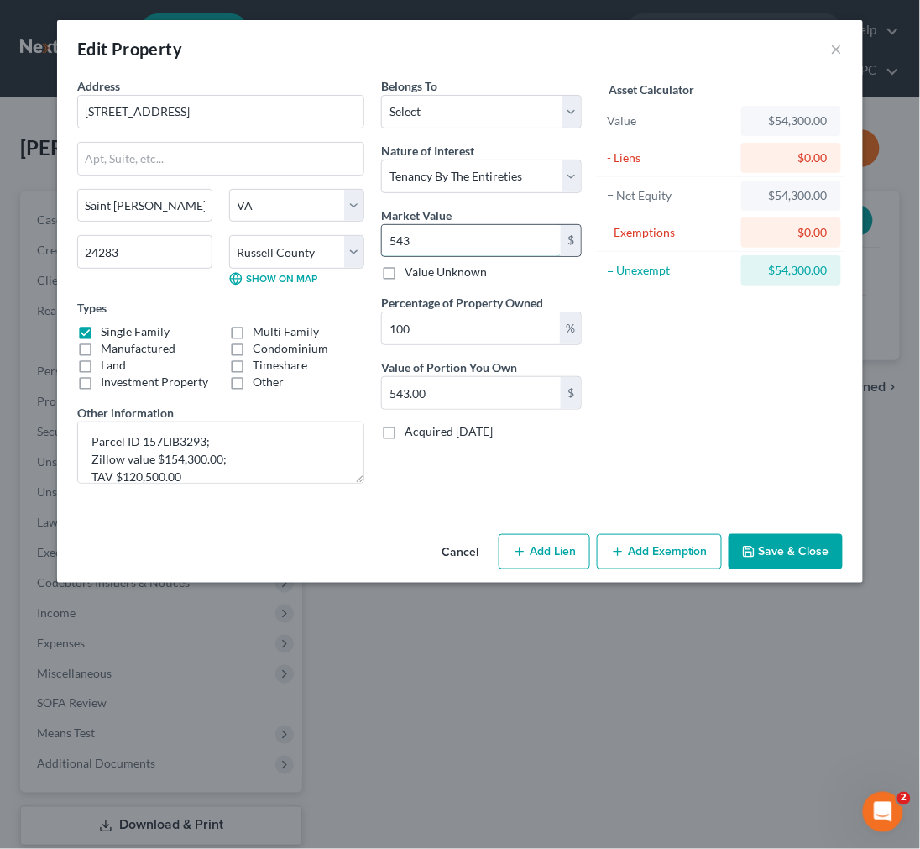
type input "54"
type input "54.00"
type input "5"
type input "5.00"
type input "0"
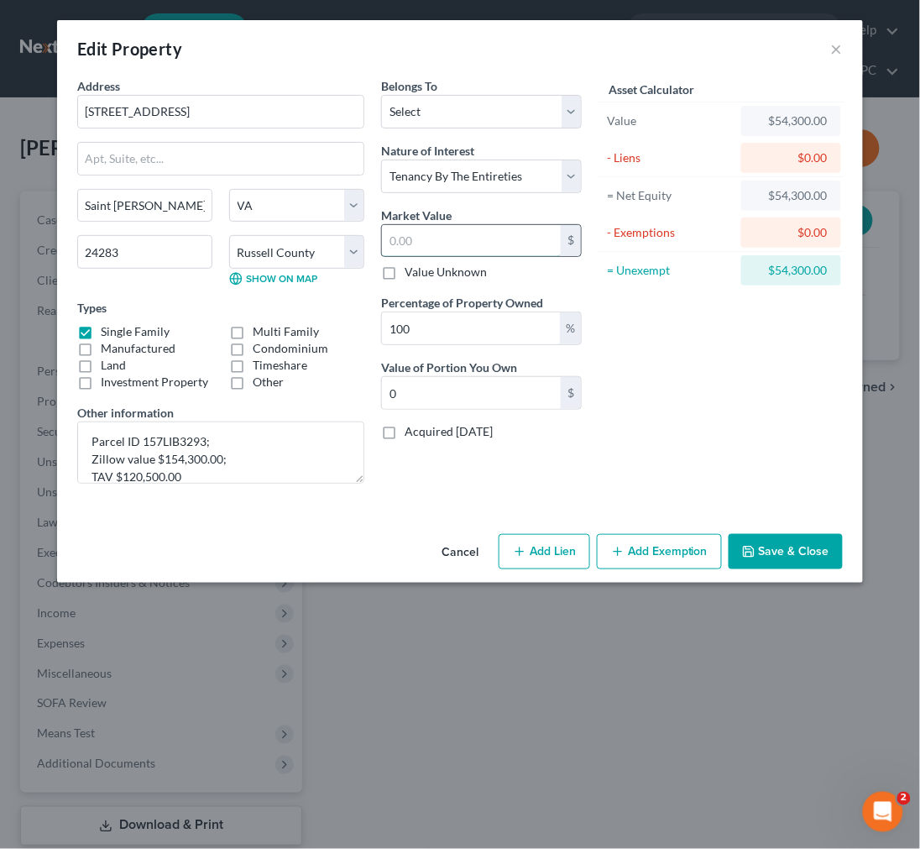
type input "2"
type input "2.00"
type input "25"
type input "25.00"
type input "254"
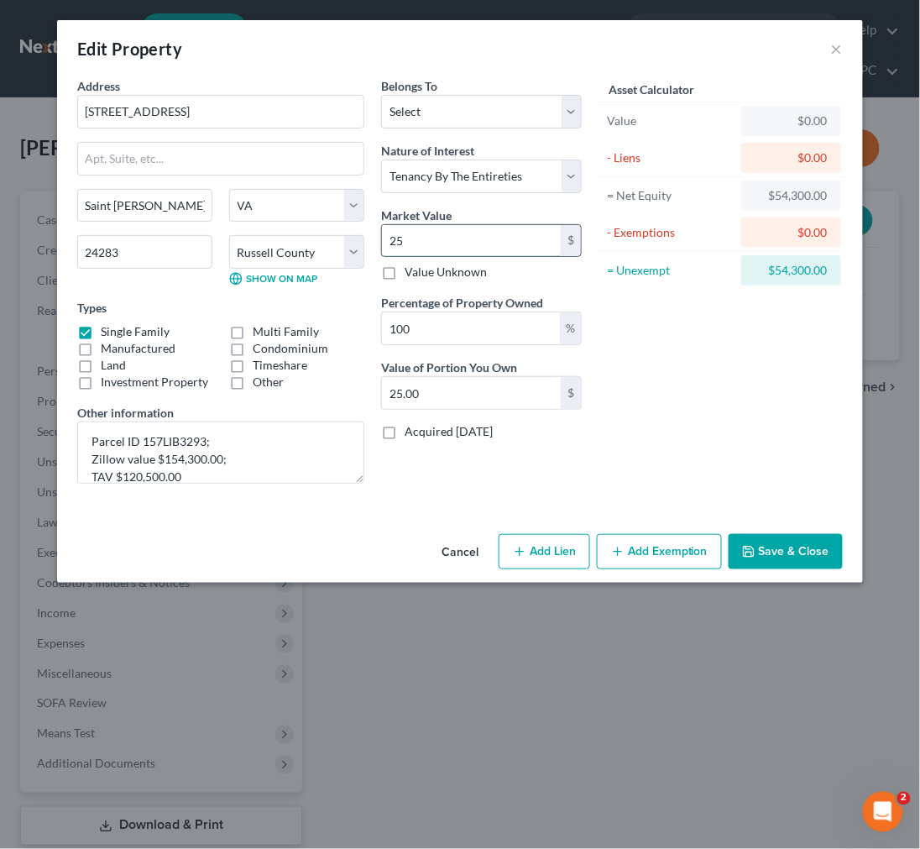
type input "254.00"
type input "25"
type input "25.00"
type input "2"
type input "2.00"
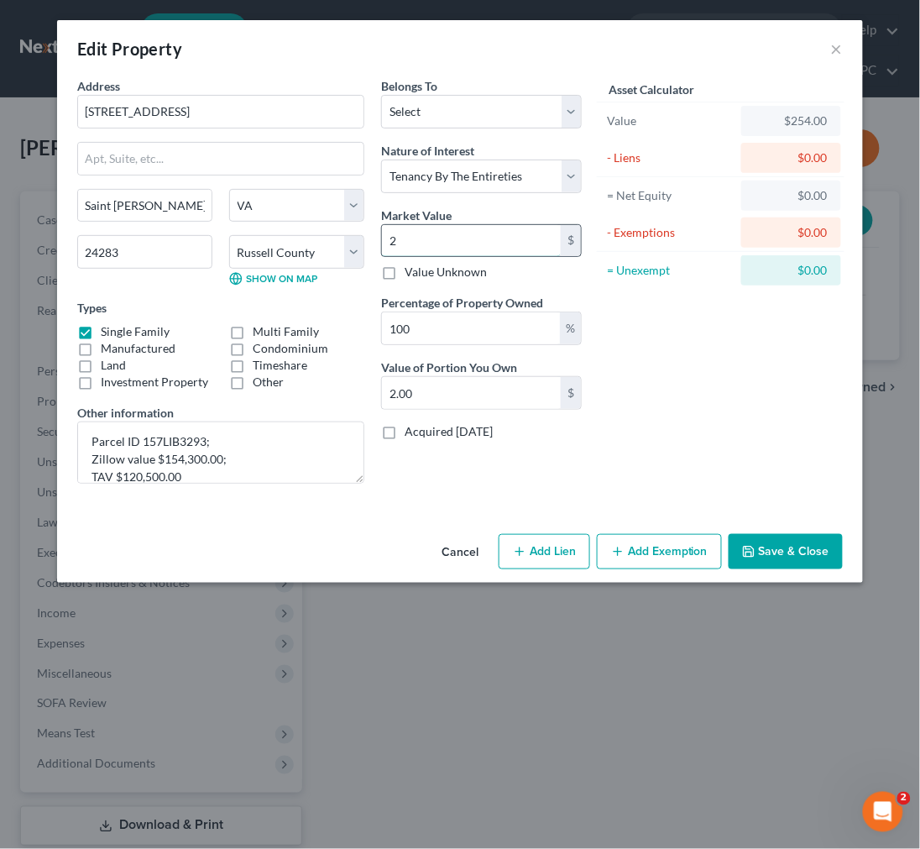
type input "0"
type input "1"
type input "1.00"
type input "15"
type input "15.00"
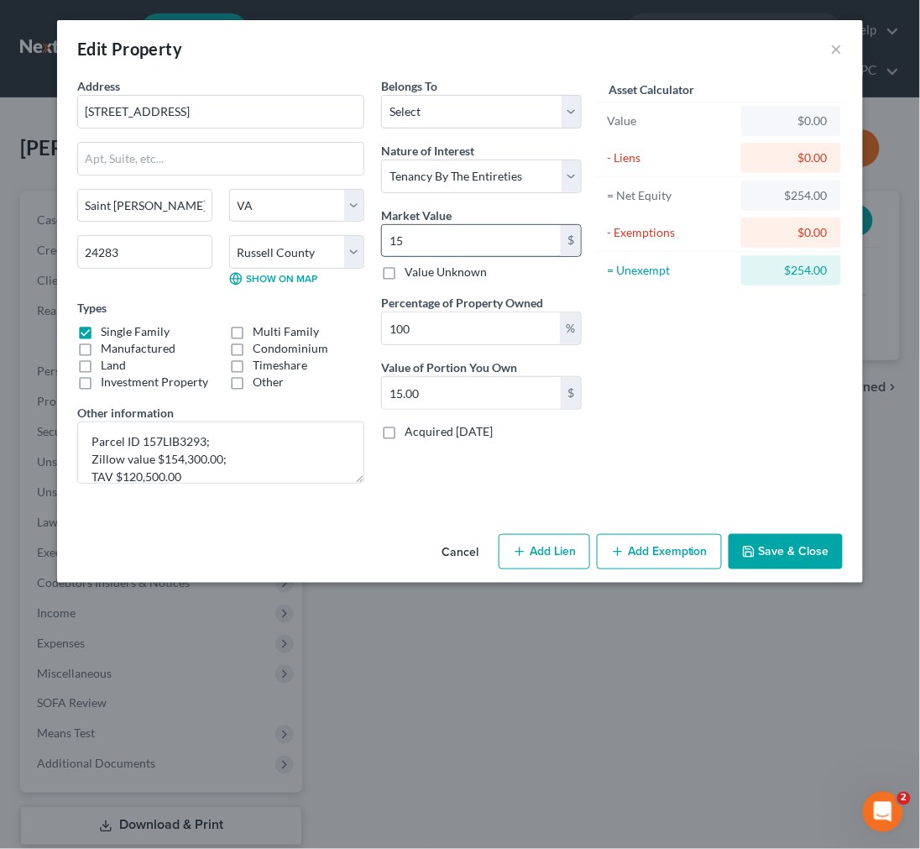
type input "154"
type input "154.00"
type input "1543"
type input "1,543.00"
type input "1,5430"
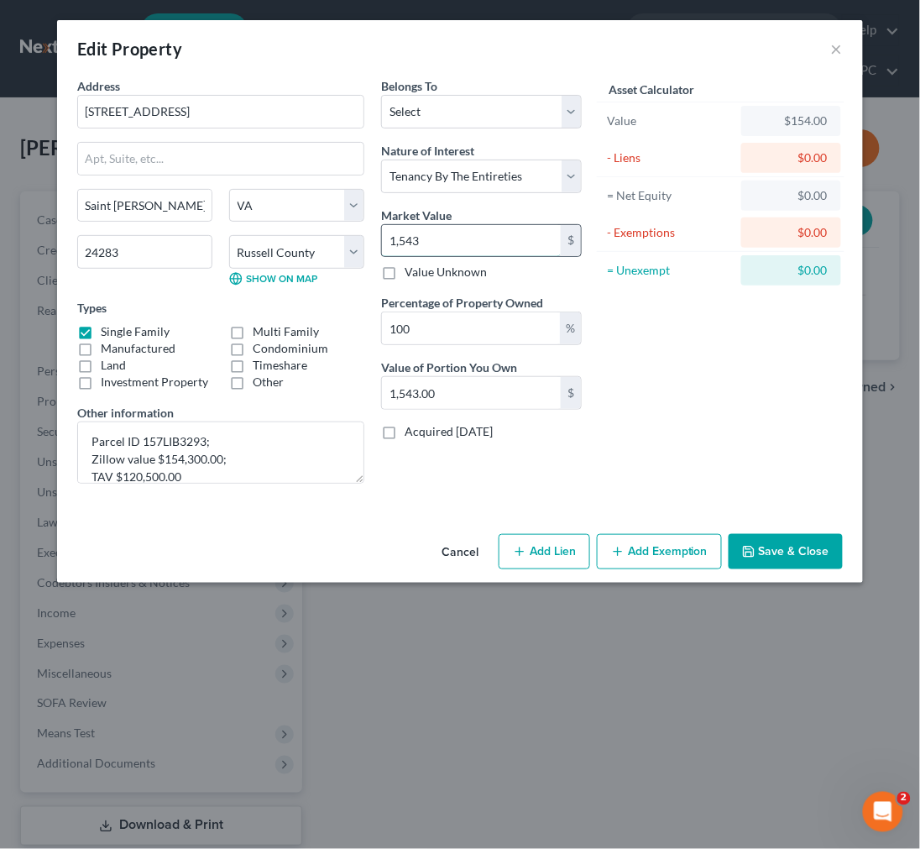
type input "15,430.00"
type input "15,4300"
type input "154,300.00"
click at [634, 557] on button "Add Exemption" at bounding box center [659, 551] width 125 height 35
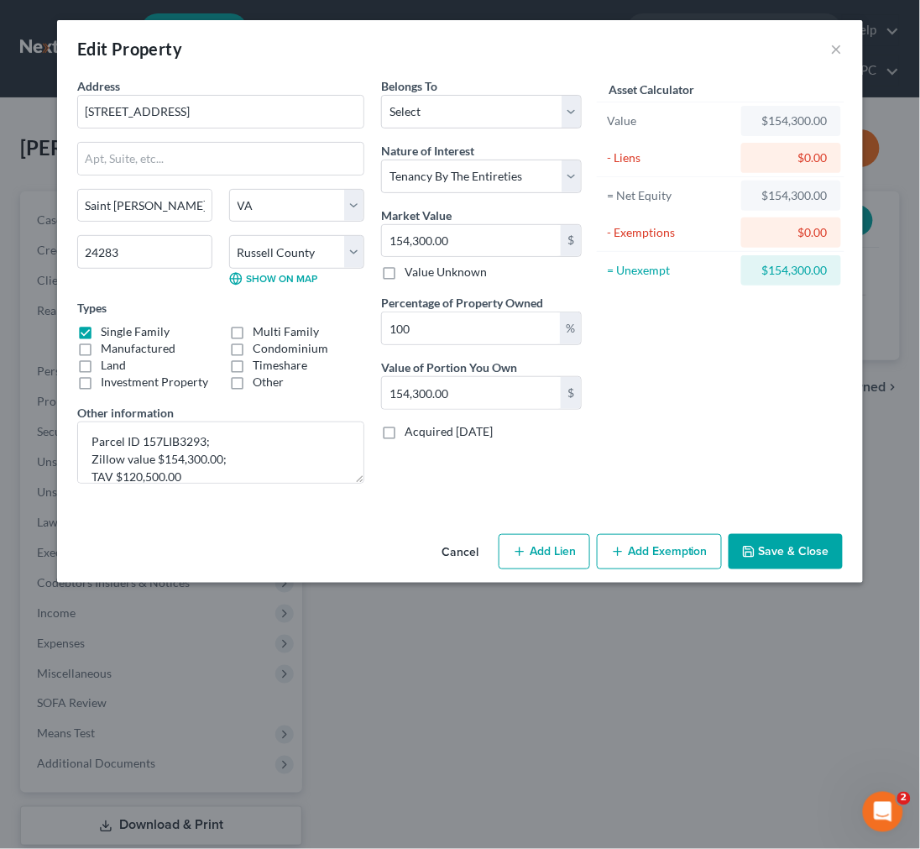
select select "2"
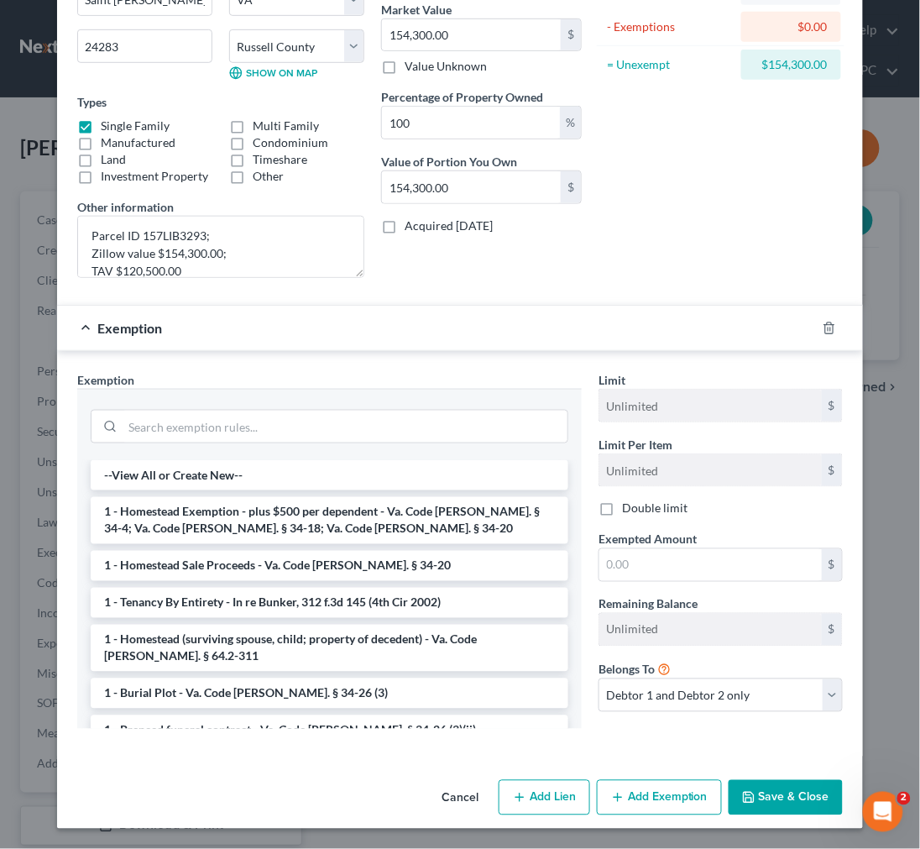
scroll to position [207, 0]
click at [326, 427] on input "search" at bounding box center [345, 427] width 445 height 32
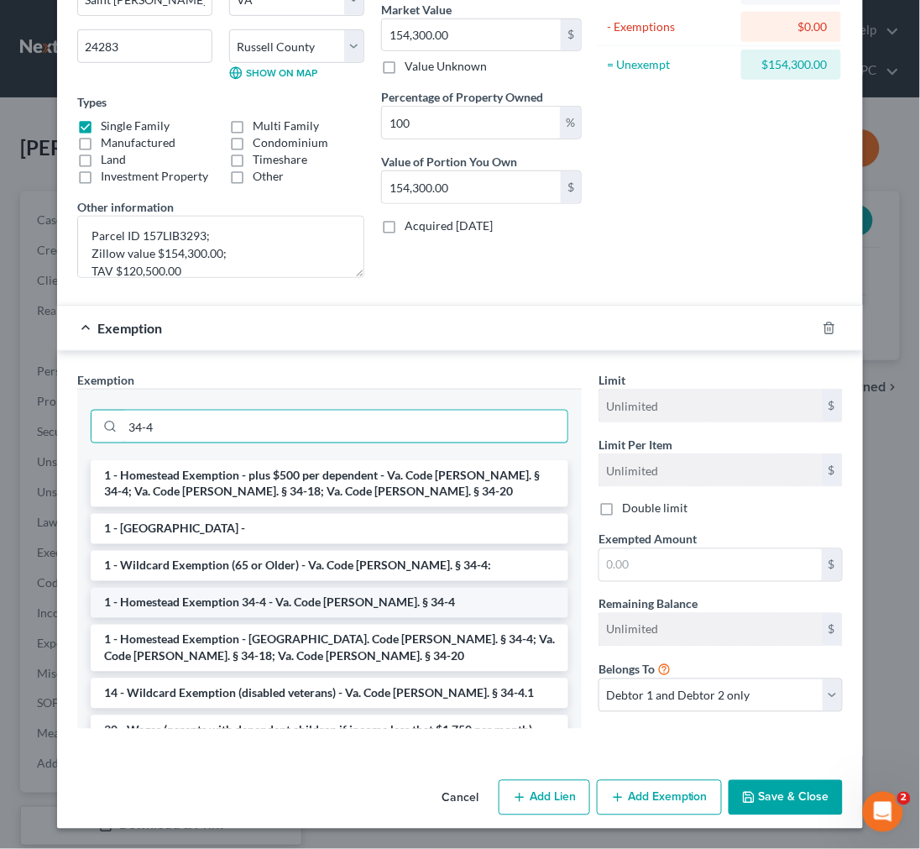
type input "34-4"
click at [262, 607] on li "1 - Homestead Exemption 34-4 - Va. Code [PERSON_NAME]. § 34-4" at bounding box center [330, 603] width 478 height 30
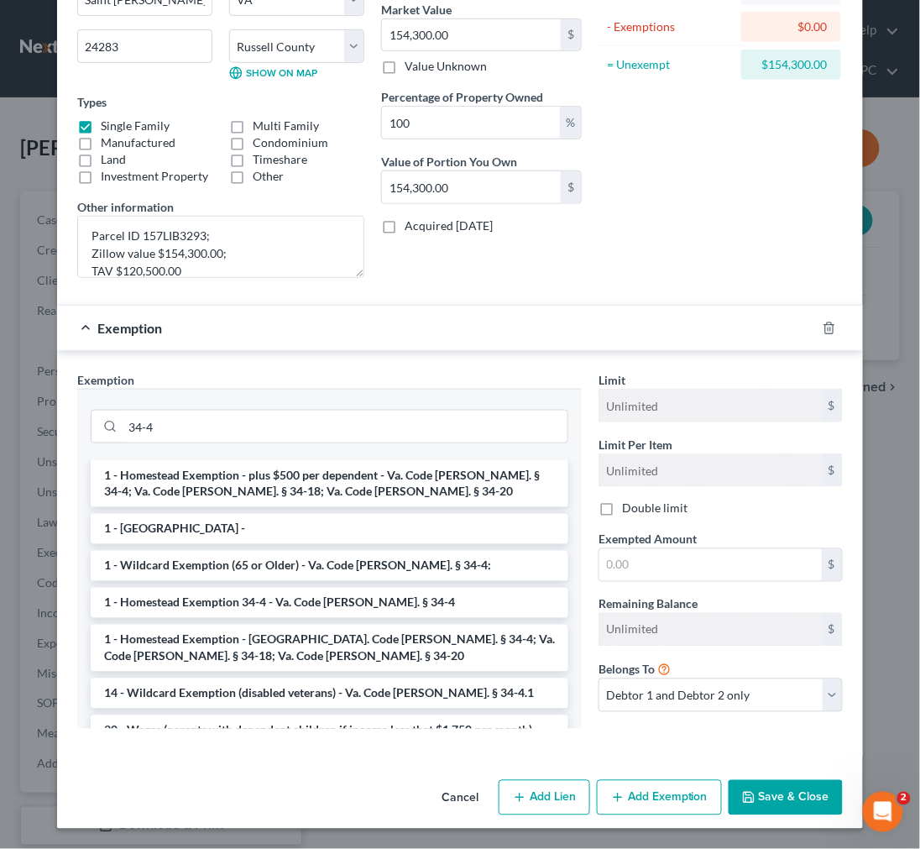
scroll to position [193, 0]
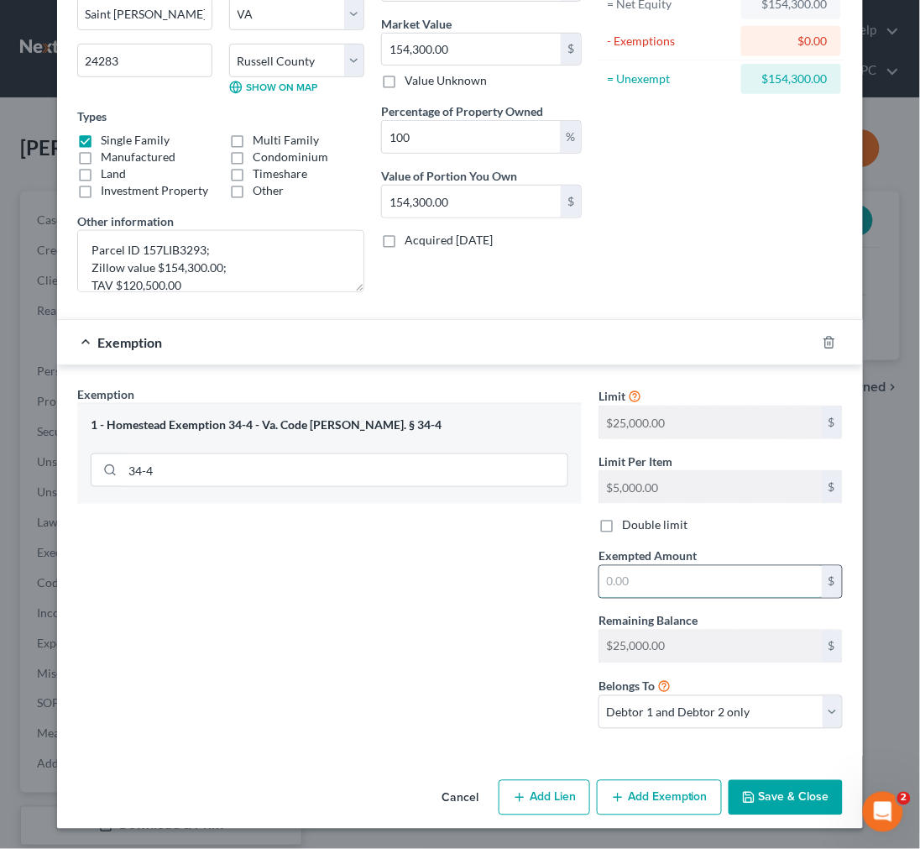
click at [648, 590] on input "text" at bounding box center [711, 582] width 223 height 32
type input "10,000.00"
drag, startPoint x: 754, startPoint y: 803, endPoint x: 761, endPoint y: 785, distance: 18.9
click at [757, 801] on button "Save & Close" at bounding box center [786, 797] width 114 height 35
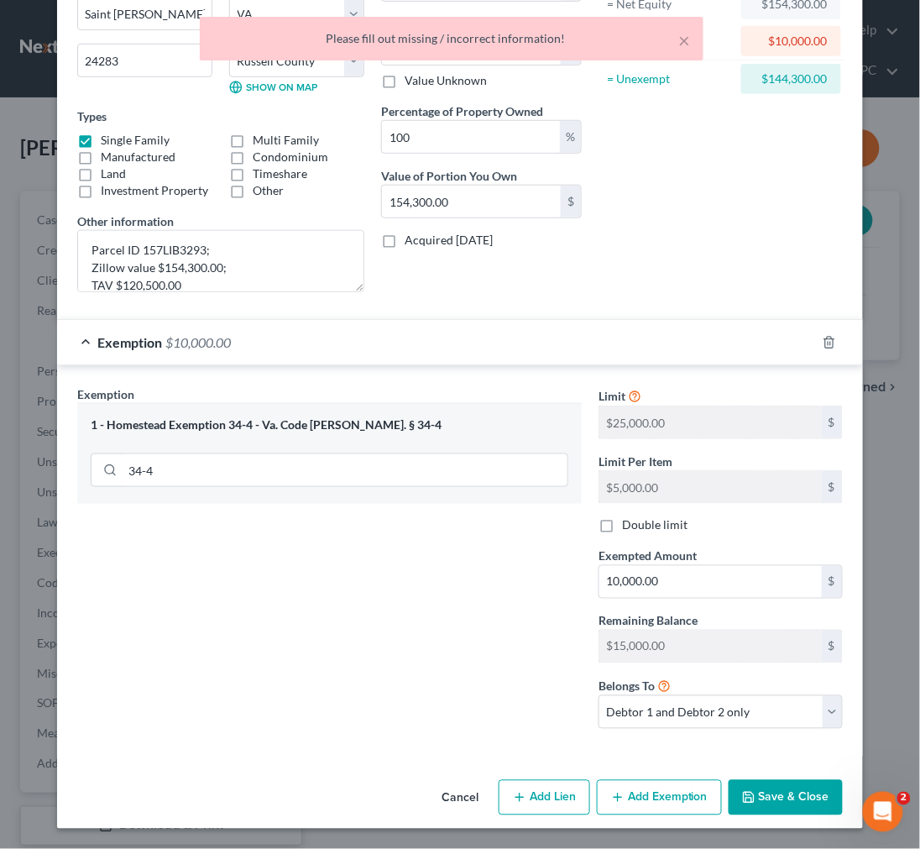
click at [643, 322] on div "Exemption $10,000.00" at bounding box center [436, 342] width 759 height 45
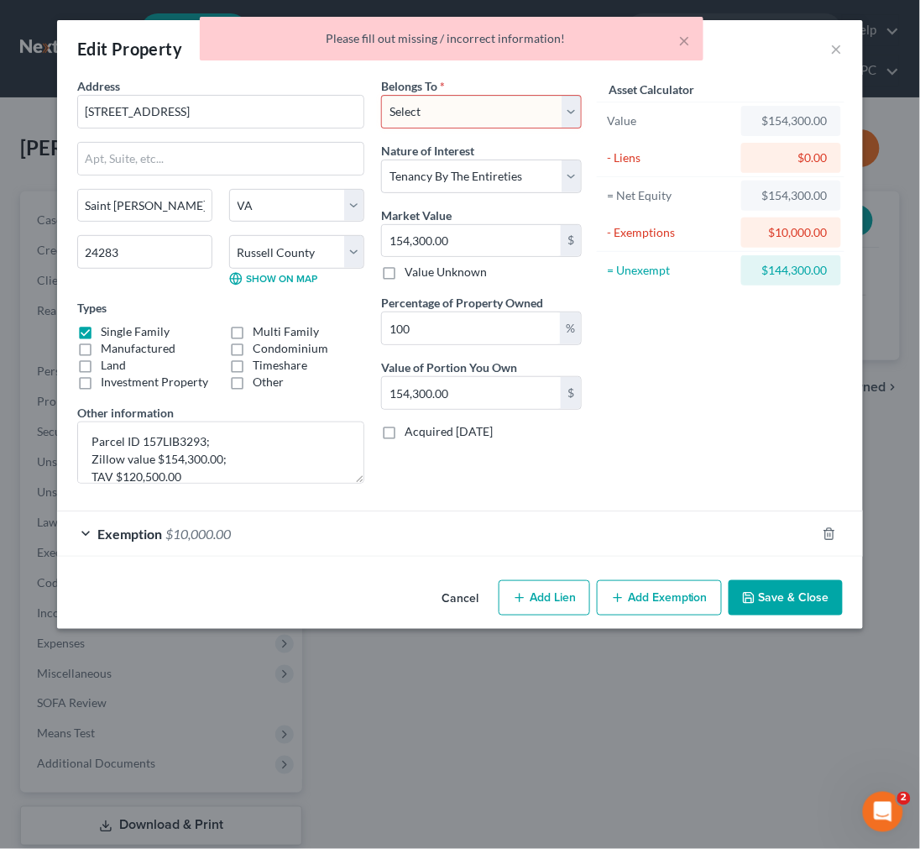
scroll to position [0, 0]
click at [576, 111] on select "Select Debtor 1 Only Debtor 2 Only Debtor 1 And Debtor 2 Only At Least One Of T…" at bounding box center [481, 112] width 201 height 34
select select "2"
click at [381, 95] on select "Select Debtor 1 Only Debtor 2 Only Debtor 1 And Debtor 2 Only At Least One Of T…" at bounding box center [481, 112] width 201 height 34
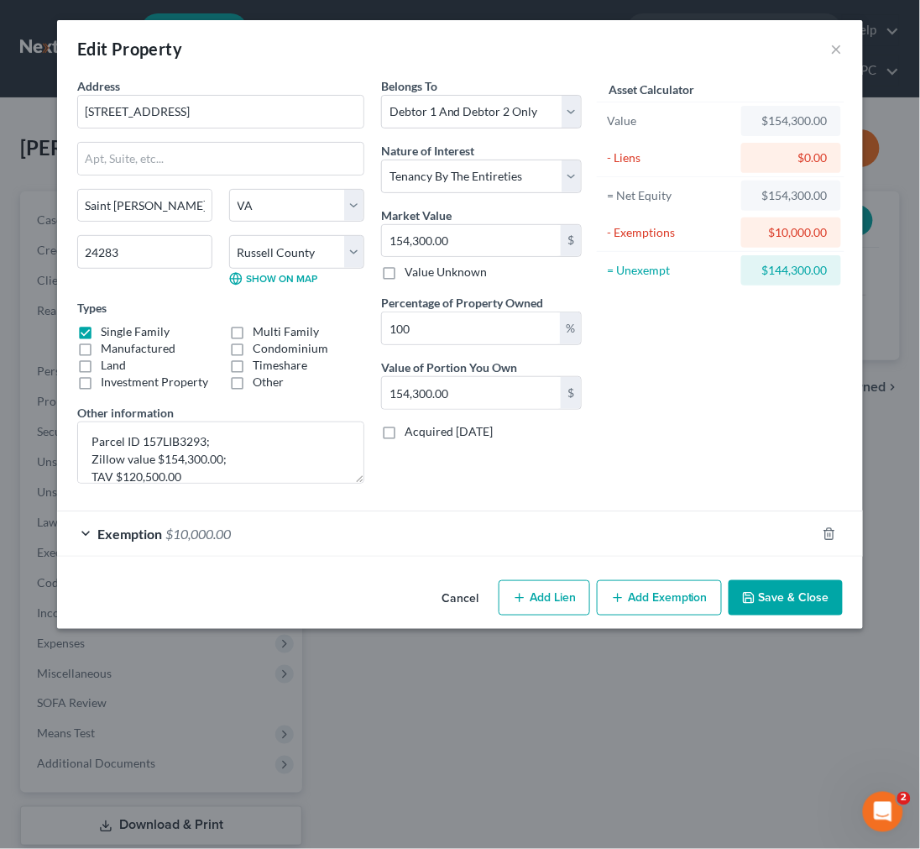
click at [774, 596] on button "Save & Close" at bounding box center [786, 597] width 114 height 35
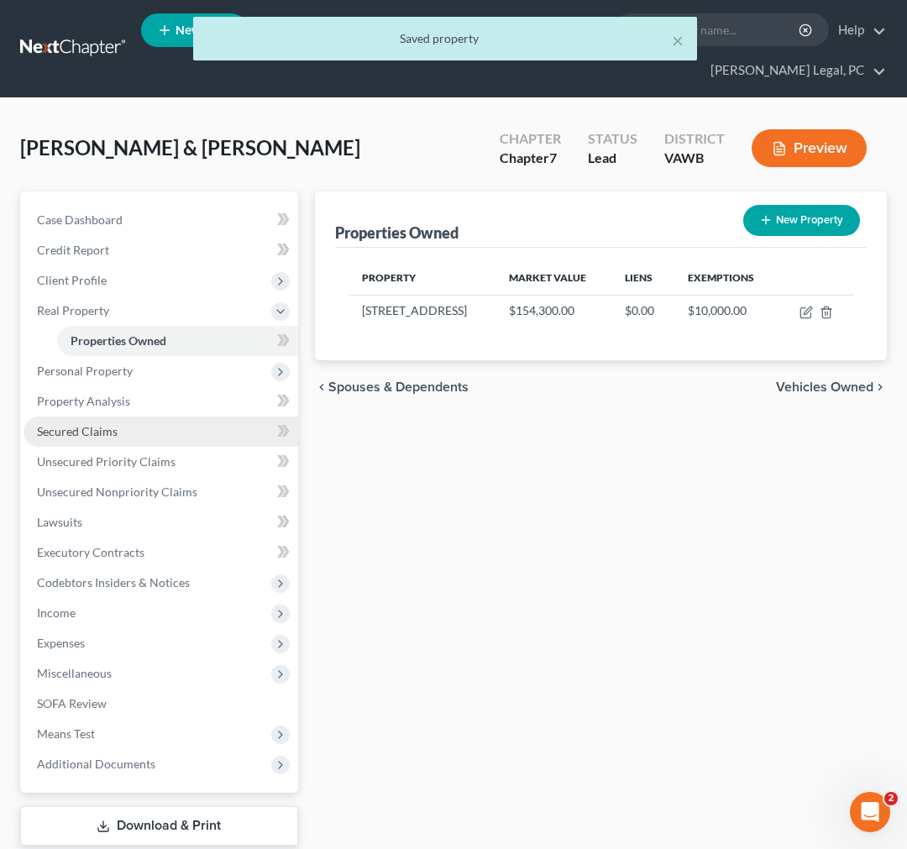
click at [66, 432] on span "Secured Claims" at bounding box center [77, 431] width 81 height 14
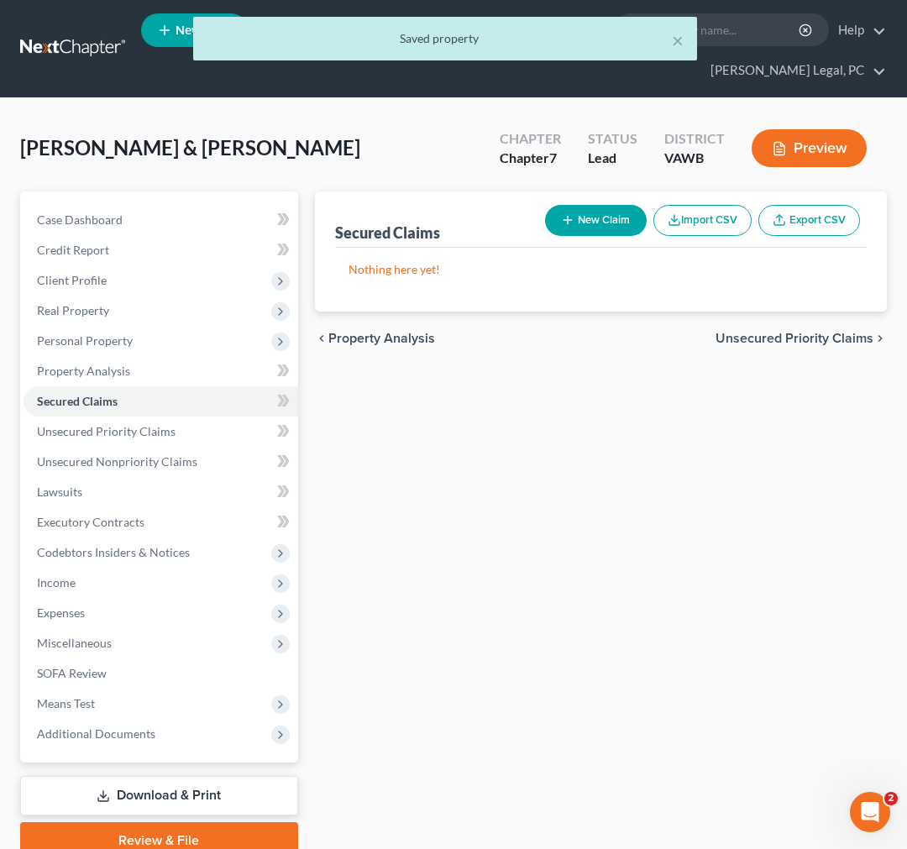
click at [607, 213] on button "New Claim" at bounding box center [596, 220] width 102 height 31
select select "0"
select select "2"
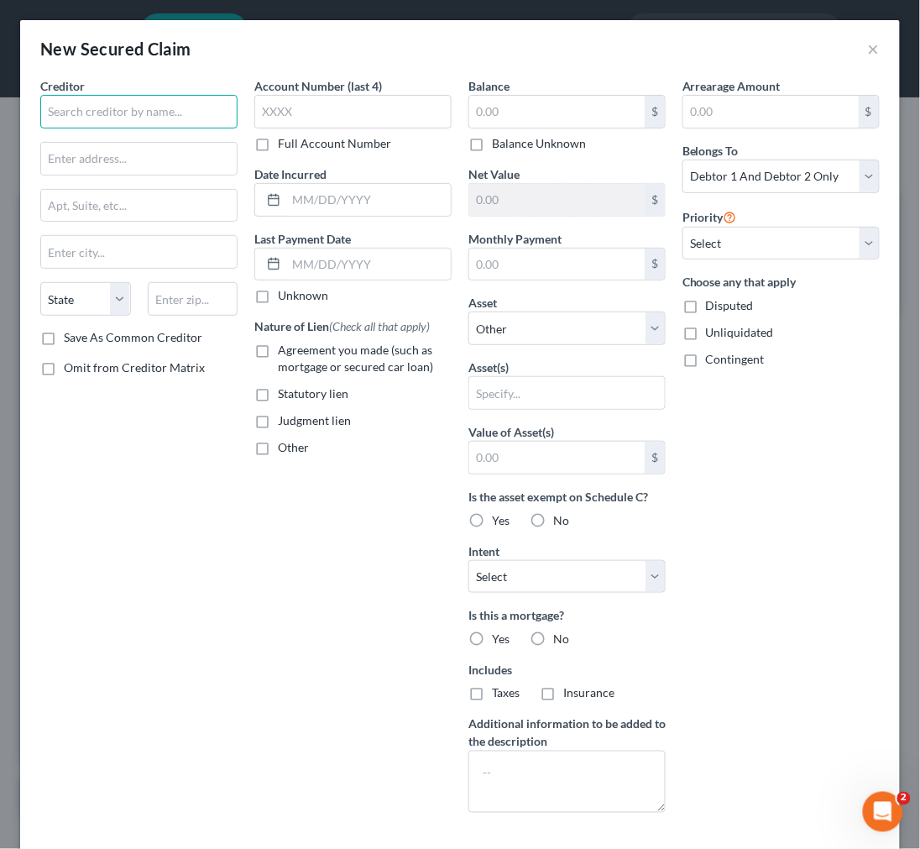
click at [98, 113] on input "text" at bounding box center [138, 112] width 197 height 34
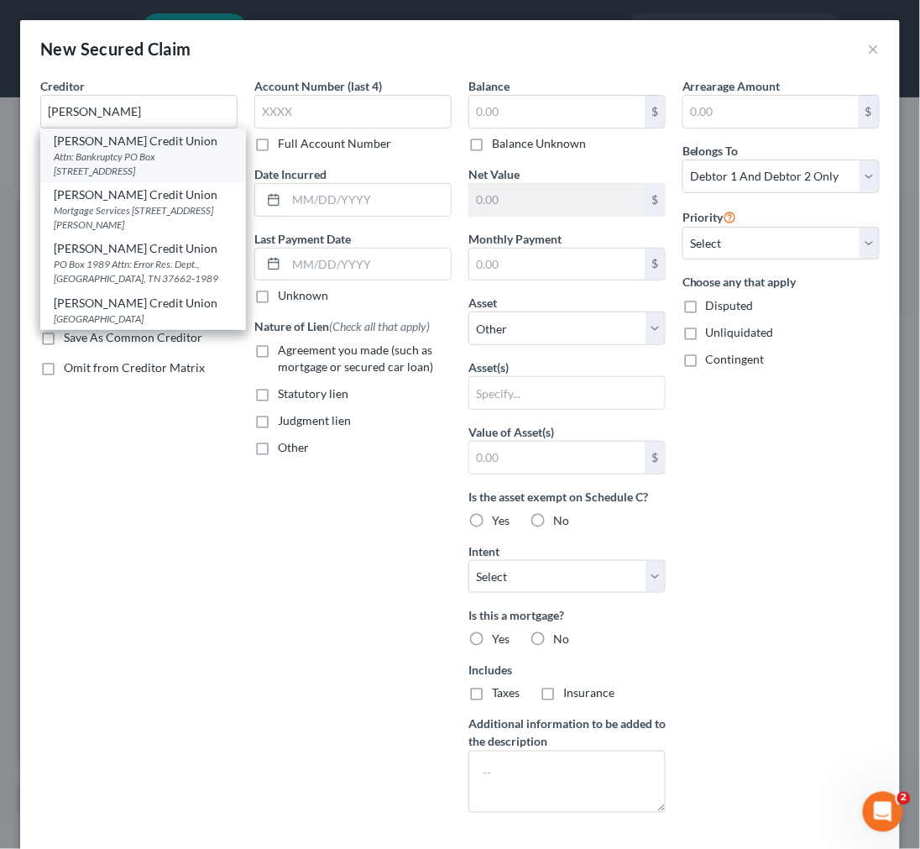
click at [114, 156] on div "Attn: Bankruptcy PO Box [STREET_ADDRESS]" at bounding box center [143, 163] width 179 height 29
type input "[PERSON_NAME] Credit Union"
type input "Attn: Bankruptcy"
type input "PO Box 1989"
type input "Kingsport"
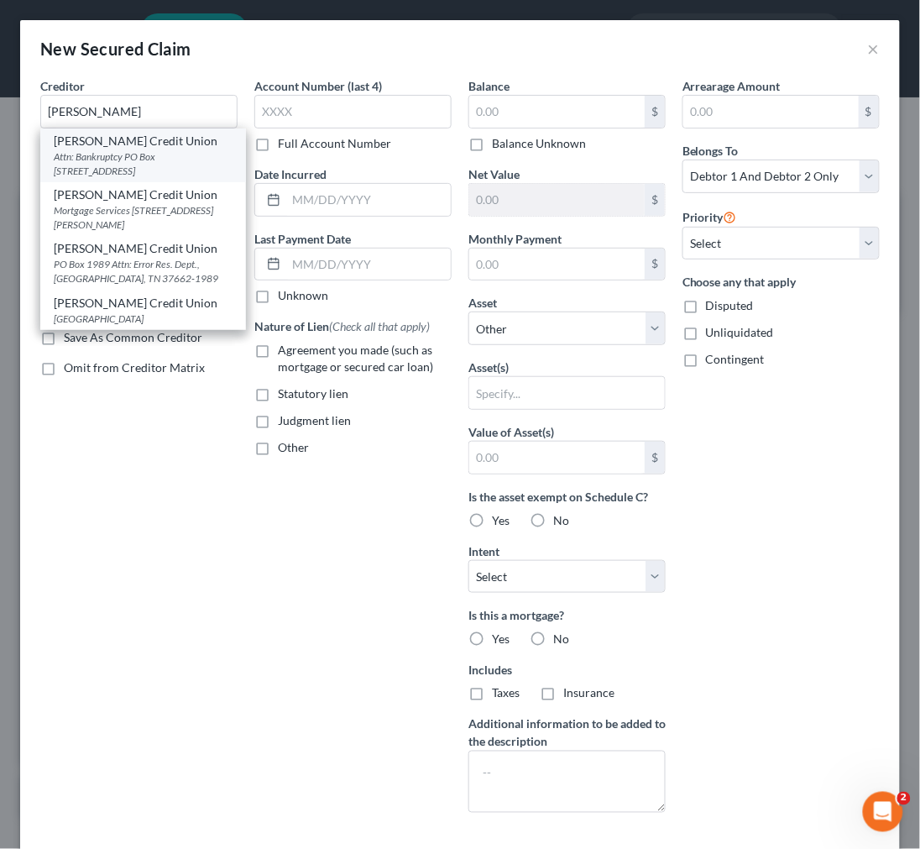
select select "44"
type input "37662"
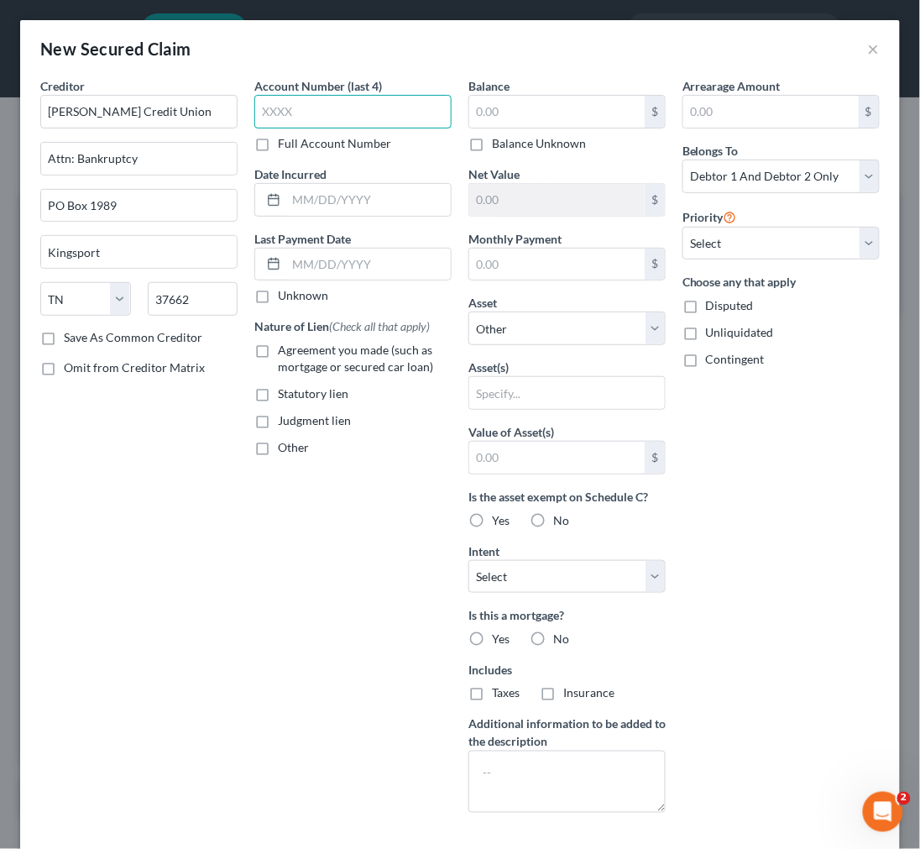
click at [274, 113] on input "text" at bounding box center [352, 112] width 197 height 34
type input "7167"
click at [484, 102] on input "text" at bounding box center [557, 112] width 176 height 32
type input "78,180.58"
click at [538, 333] on select "Select Other Multiple Assets 2617 Banner Street - $154300.0" at bounding box center [567, 329] width 197 height 34
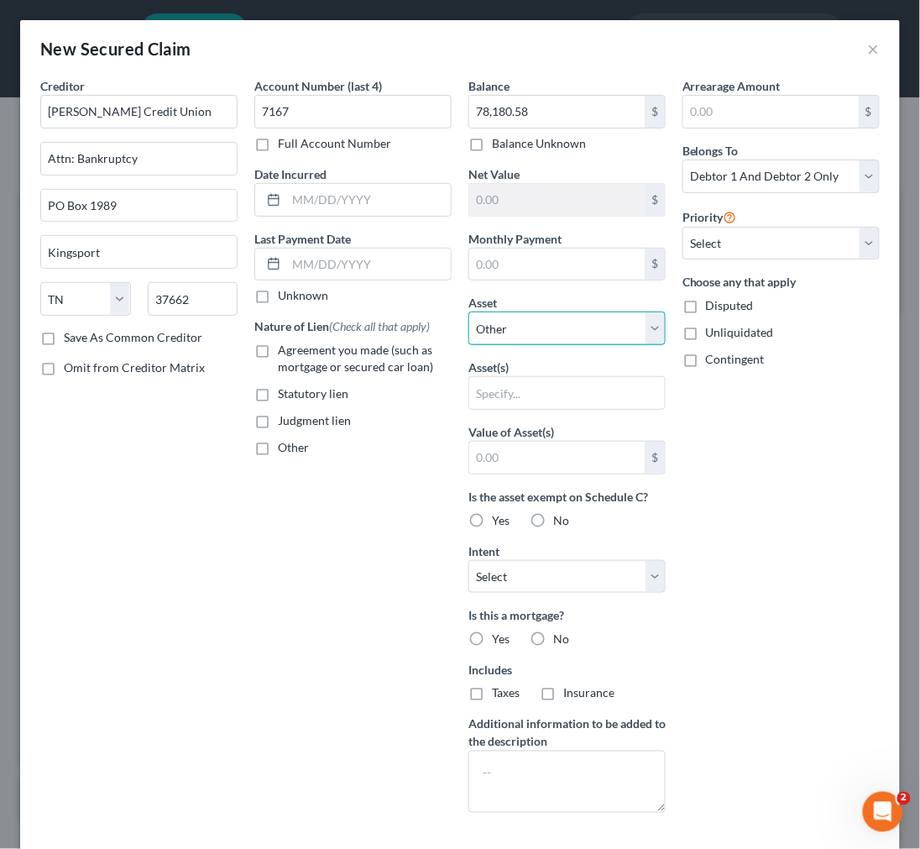
select select "2"
click at [469, 312] on select "Select Other Multiple Assets 2617 Banner Street - $154300.0" at bounding box center [567, 329] width 197 height 34
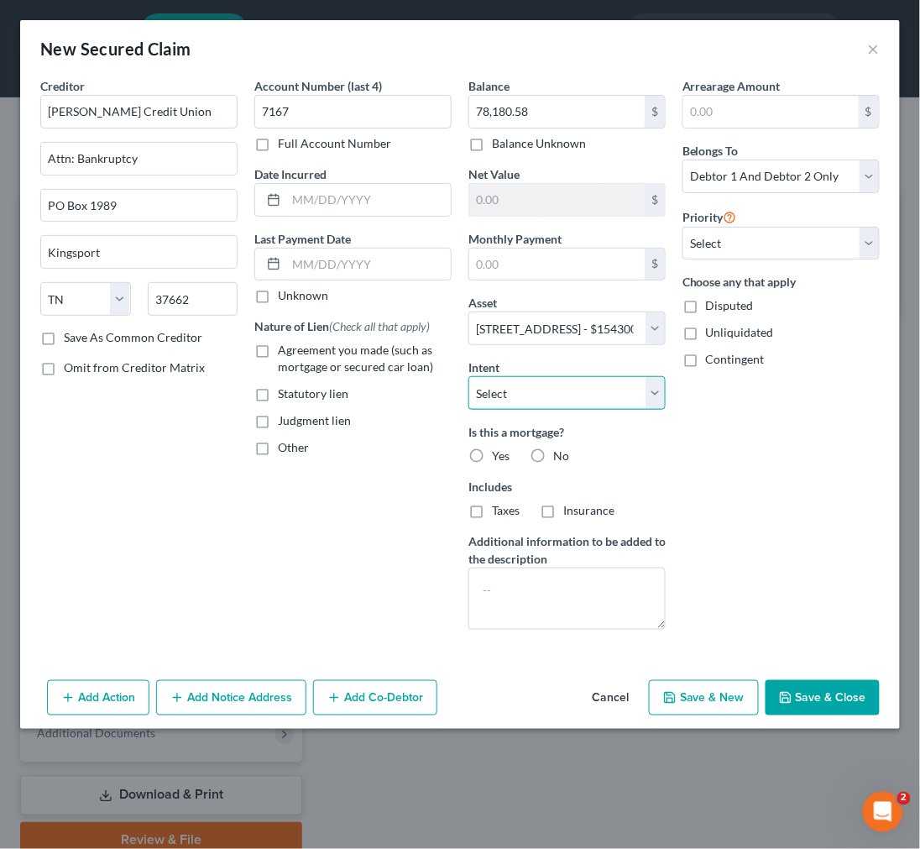
click at [548, 389] on select "Select Surrender Redeem Reaffirm Avoid Other" at bounding box center [567, 393] width 197 height 34
select select "0"
click at [469, 376] on select "Select Surrender Redeem Reaffirm Avoid Other" at bounding box center [567, 393] width 197 height 34
click at [553, 448] on label "No" at bounding box center [561, 456] width 16 height 17
click at [560, 448] on input "No" at bounding box center [565, 453] width 11 height 11
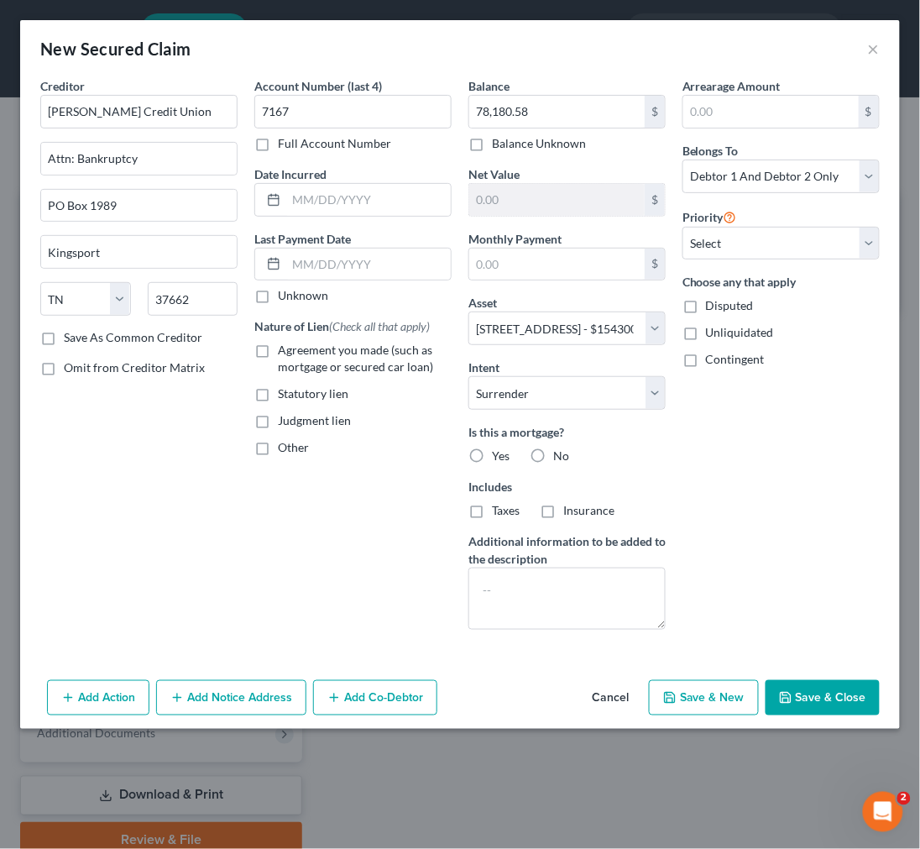
radio input "true"
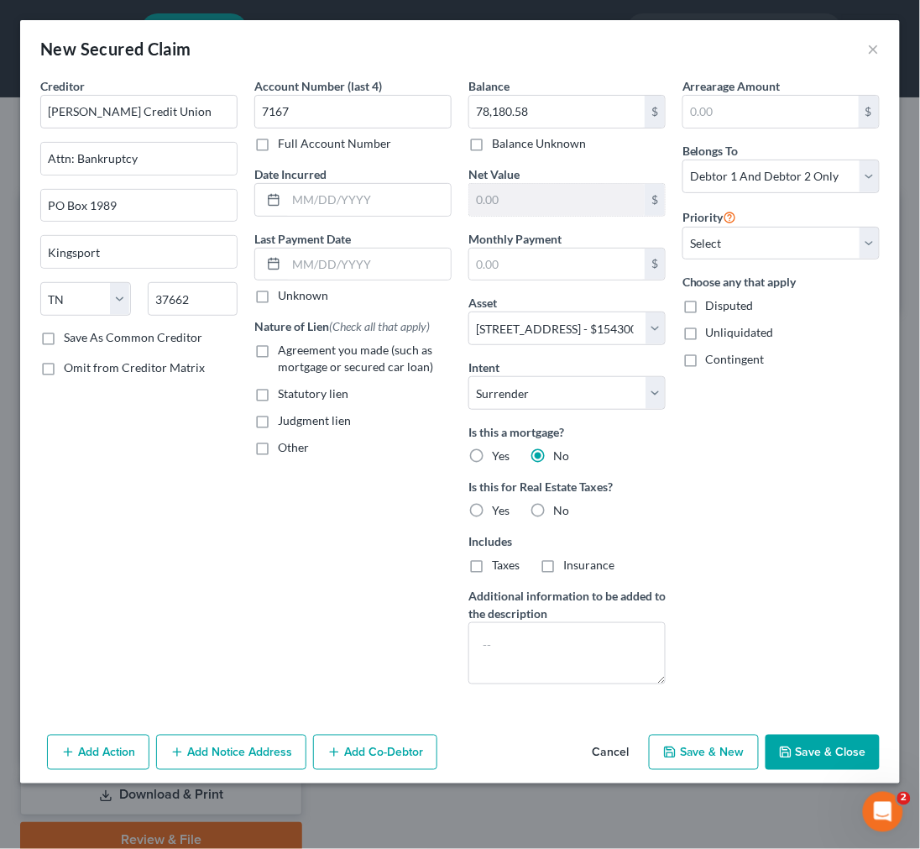
click at [492, 452] on label "Yes" at bounding box center [501, 456] width 18 height 17
click at [499, 452] on input "Yes" at bounding box center [504, 453] width 11 height 11
radio input "true"
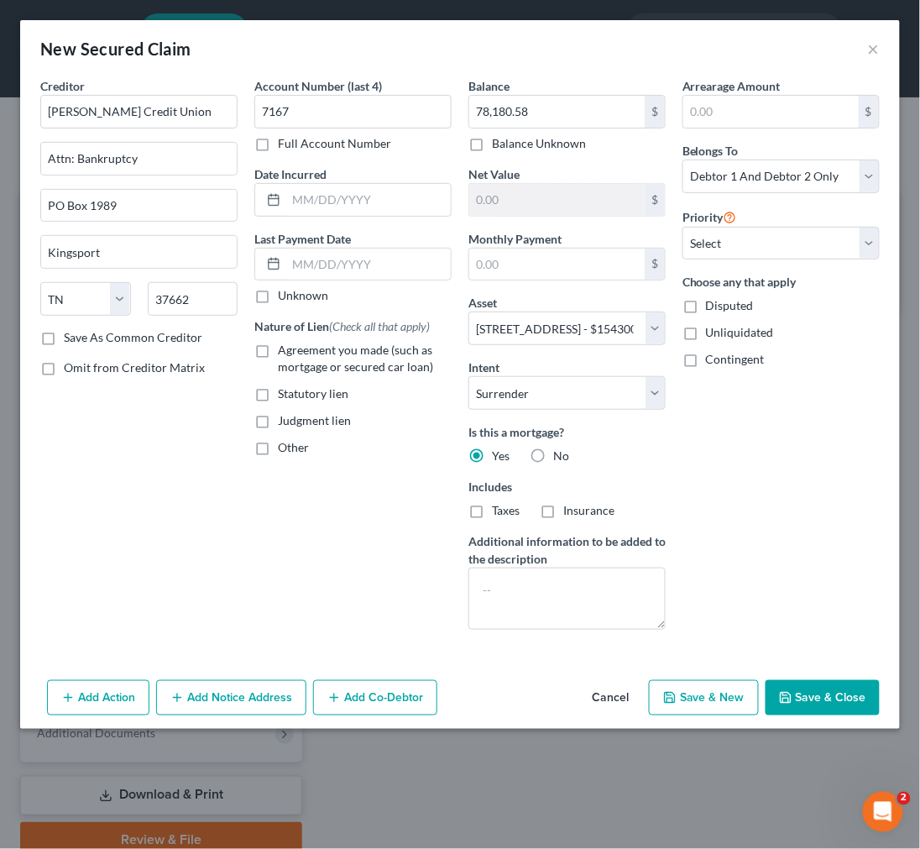
click at [492, 509] on label "Taxes" at bounding box center [506, 510] width 28 height 17
click at [499, 509] on input "Taxes" at bounding box center [504, 507] width 11 height 11
checkbox input "true"
click at [564, 507] on label "Insurance" at bounding box center [589, 510] width 51 height 17
click at [570, 507] on input "Insurance" at bounding box center [575, 507] width 11 height 11
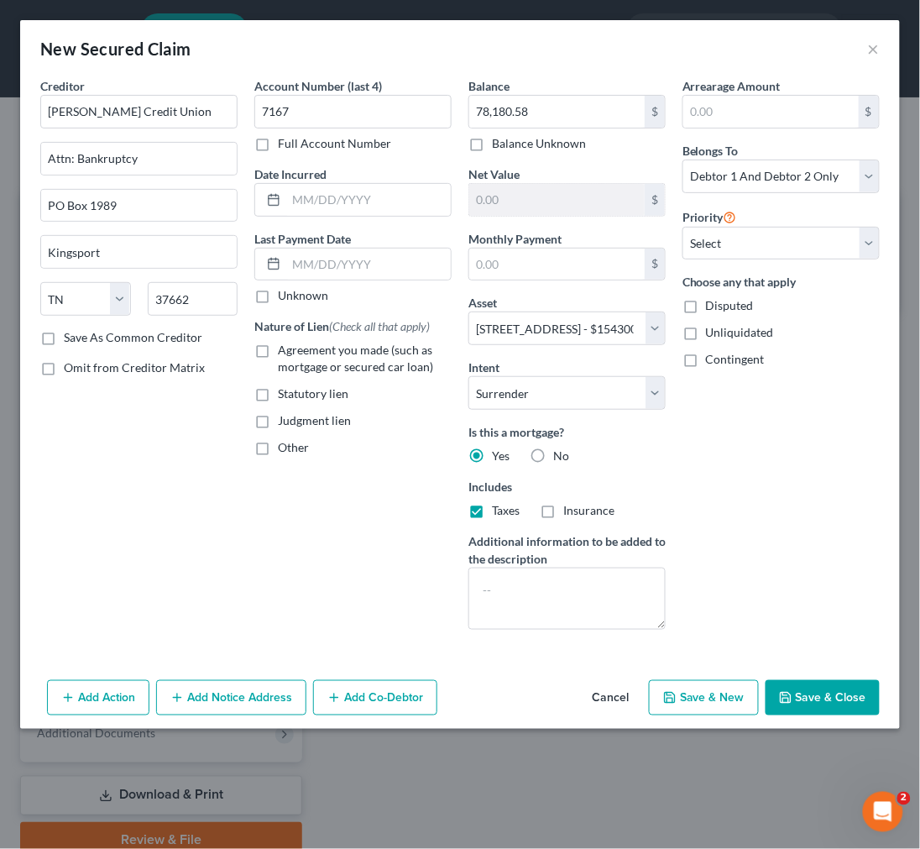
checkbox input "true"
click at [795, 491] on div "Arrearage Amount $ Belongs To * Select Debtor 1 Only Debtor 2 Only Debtor 1 And…" at bounding box center [781, 360] width 214 height 566
click at [278, 354] on label "Agreement you made (such as mortgage or secured car loan)" at bounding box center [365, 359] width 174 height 34
click at [285, 353] on input "Agreement you made (such as mortgage or secured car loan)" at bounding box center [290, 347] width 11 height 11
checkbox input "true"
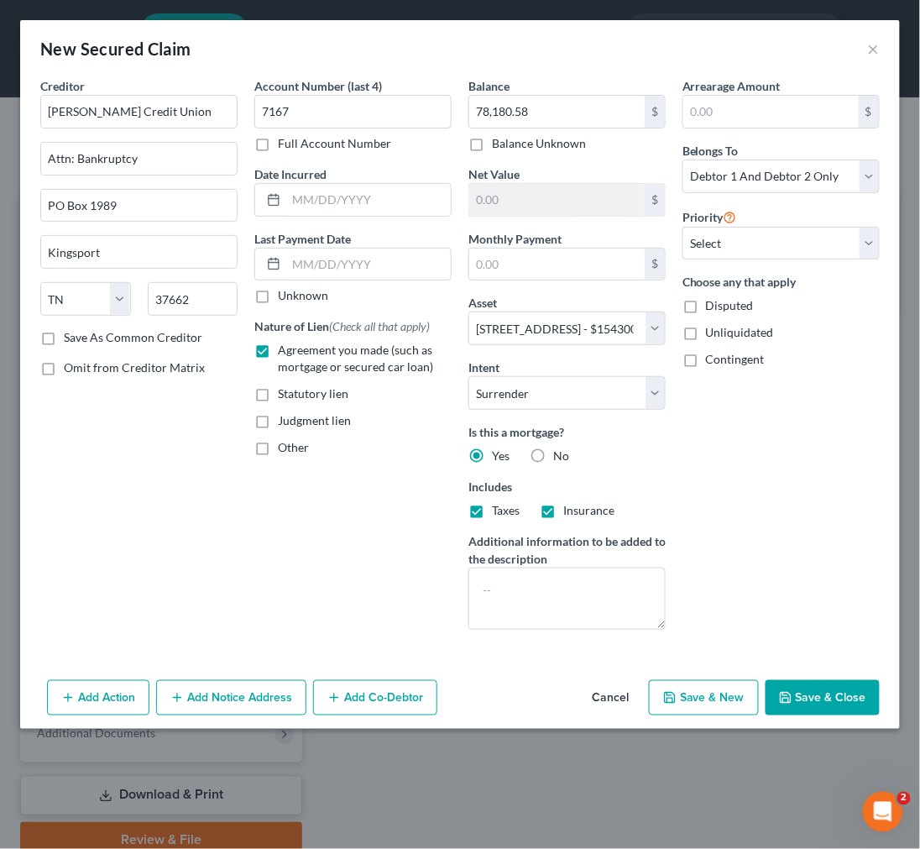
click at [826, 700] on button "Save & Close" at bounding box center [823, 697] width 114 height 35
select select
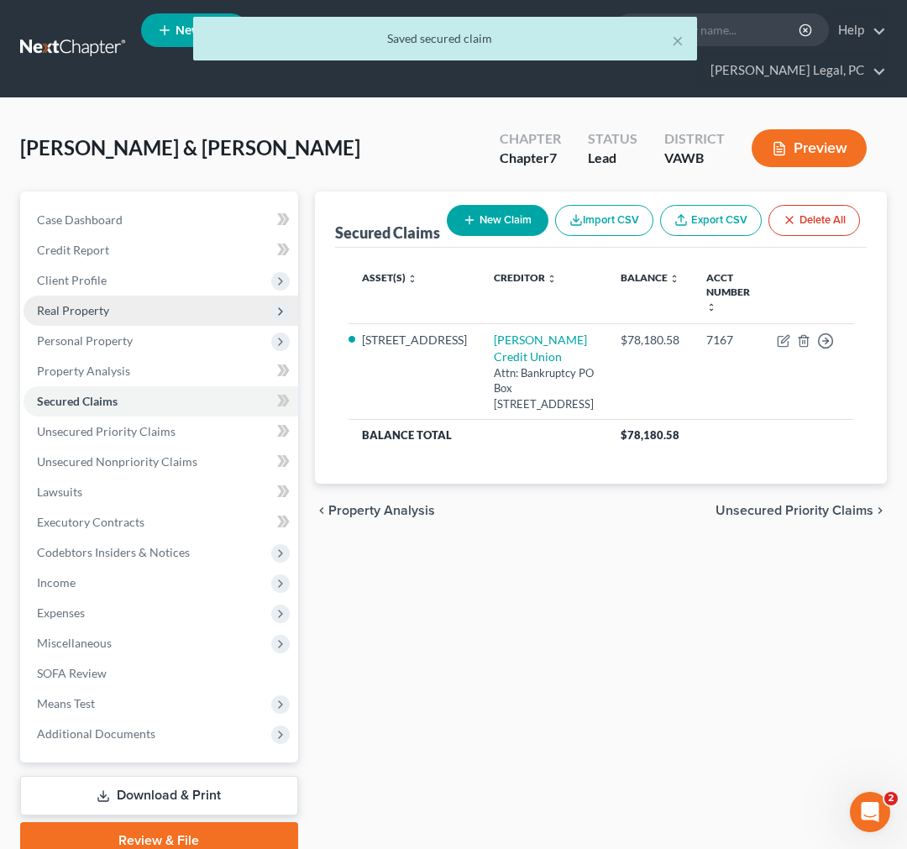
click at [76, 311] on span "Real Property" at bounding box center [73, 310] width 72 height 14
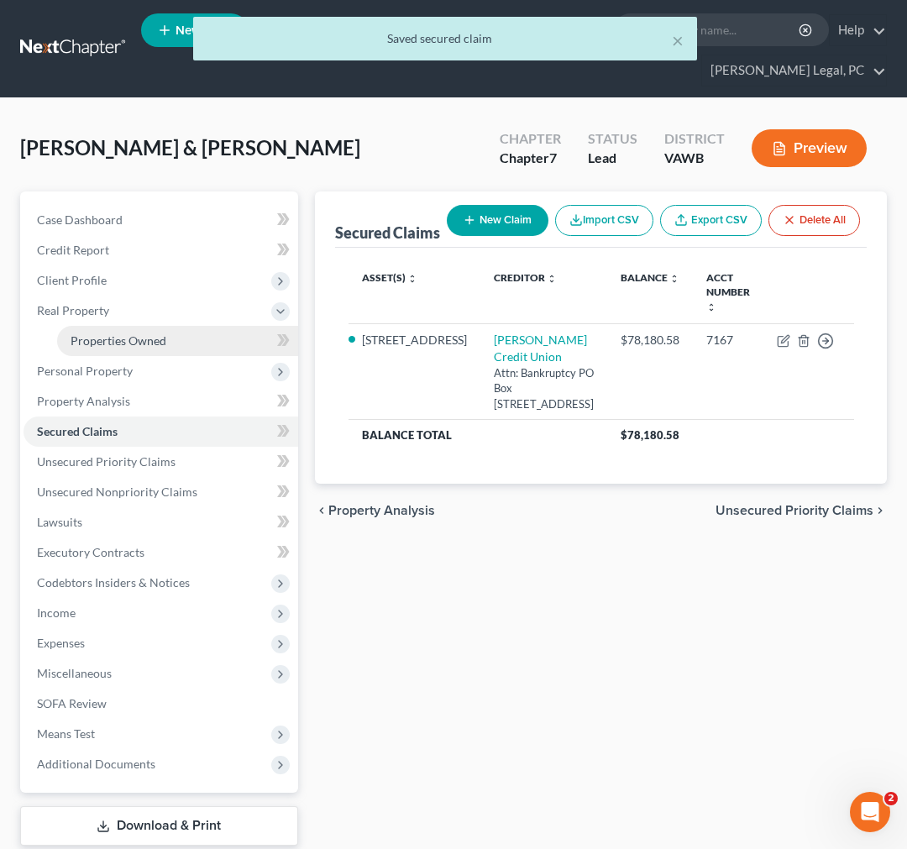
click at [87, 339] on span "Properties Owned" at bounding box center [119, 340] width 96 height 14
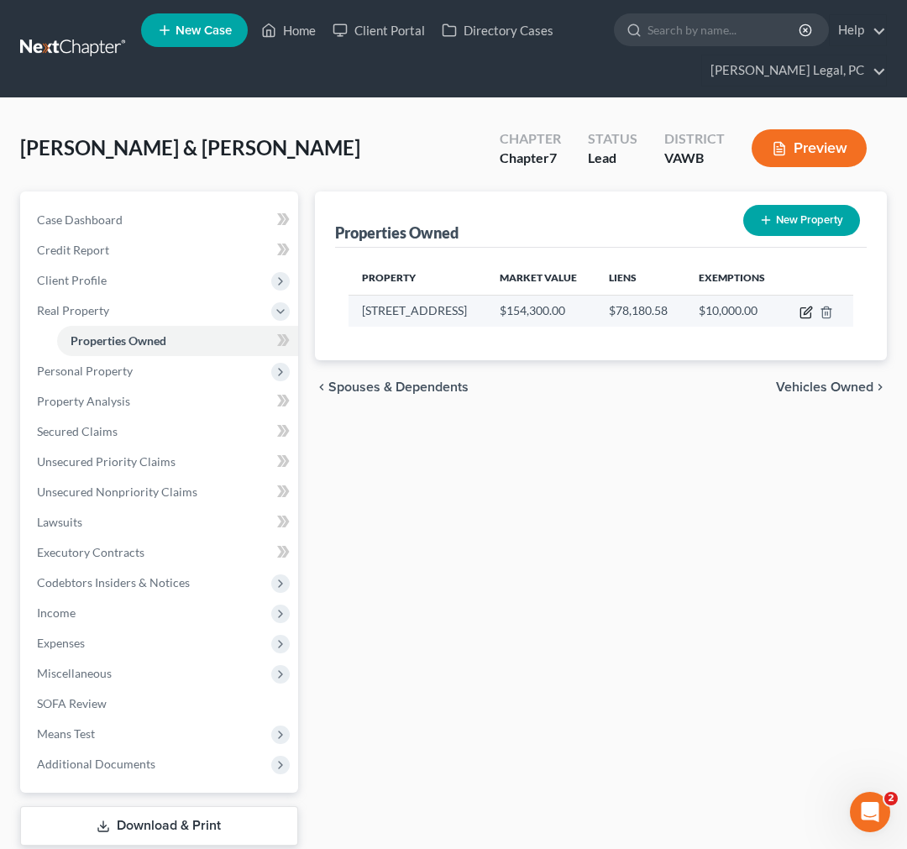
click at [800, 312] on icon "button" at bounding box center [805, 313] width 10 height 10
select select "48"
select select "111"
select select "2"
select select "5"
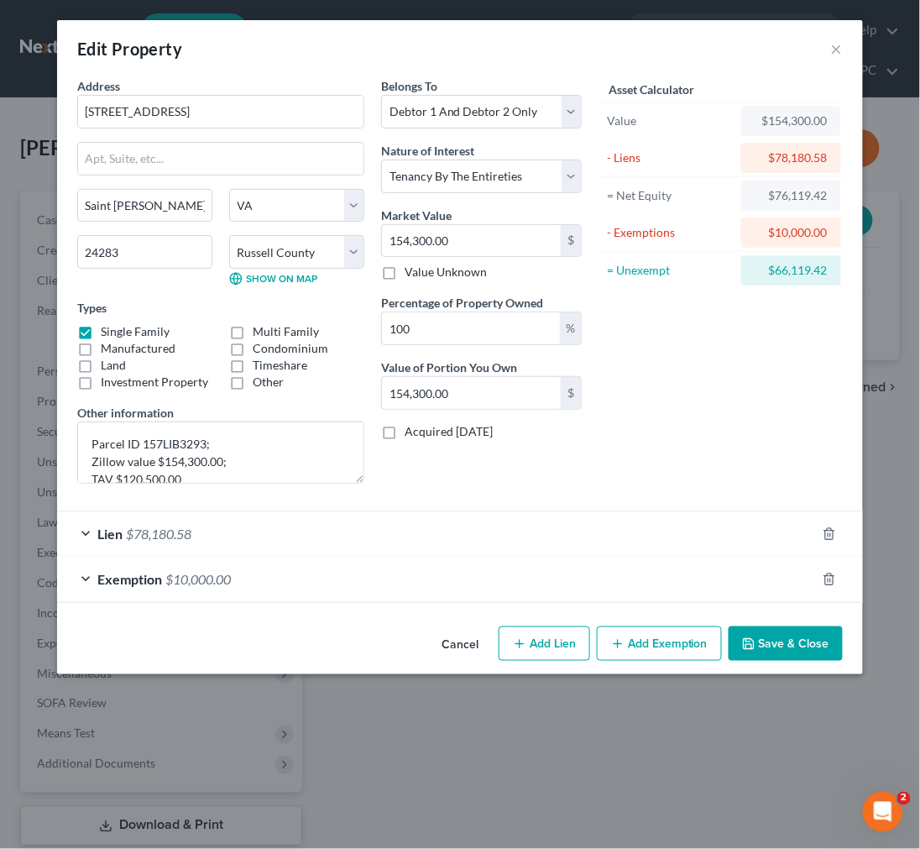
click at [653, 653] on button "Add Exemption" at bounding box center [659, 644] width 125 height 35
select select "2"
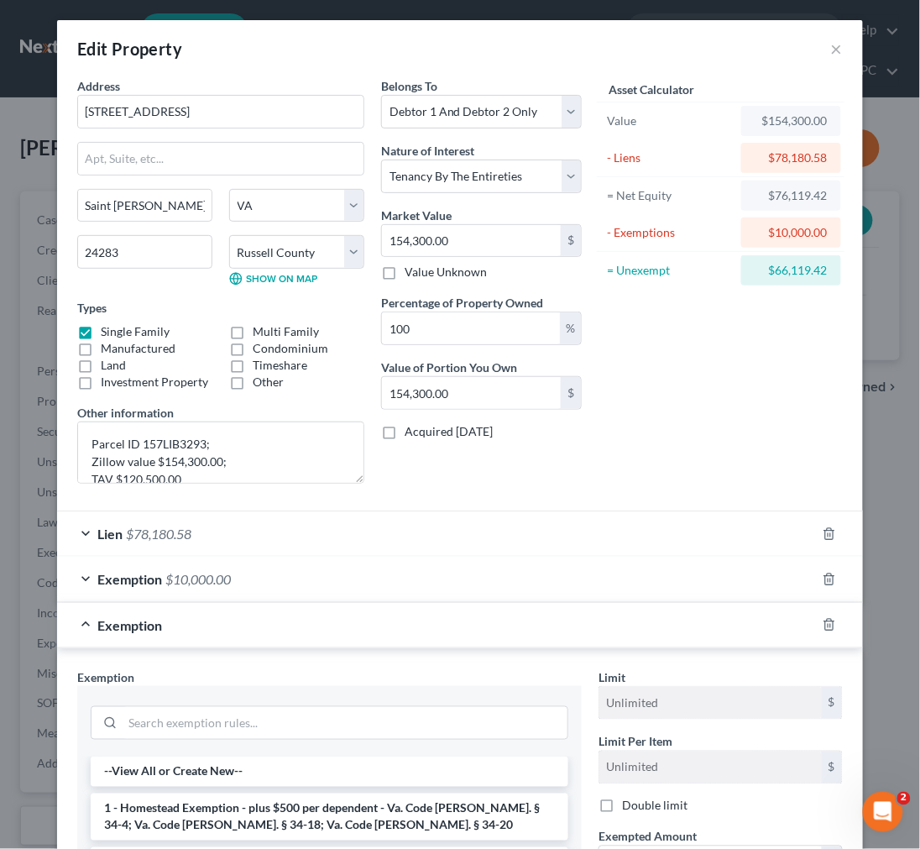
scroll to position [297, 0]
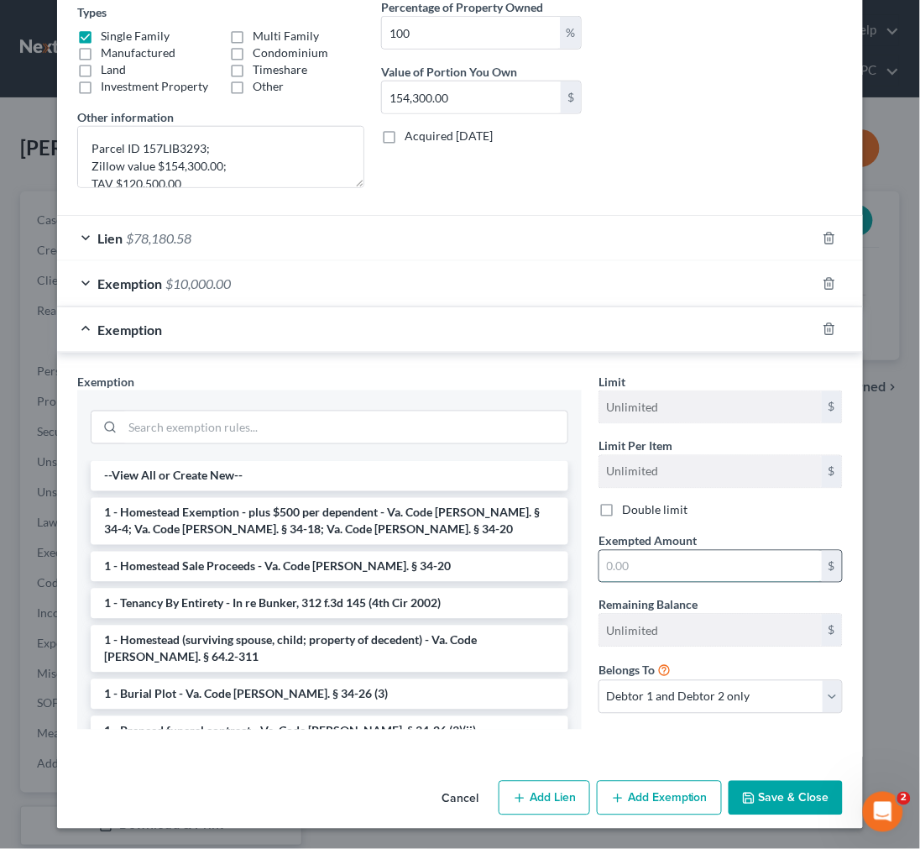
click at [702, 560] on input "text" at bounding box center [711, 567] width 223 height 32
type input "2.00"
click at [374, 423] on input "search" at bounding box center [345, 428] width 445 height 32
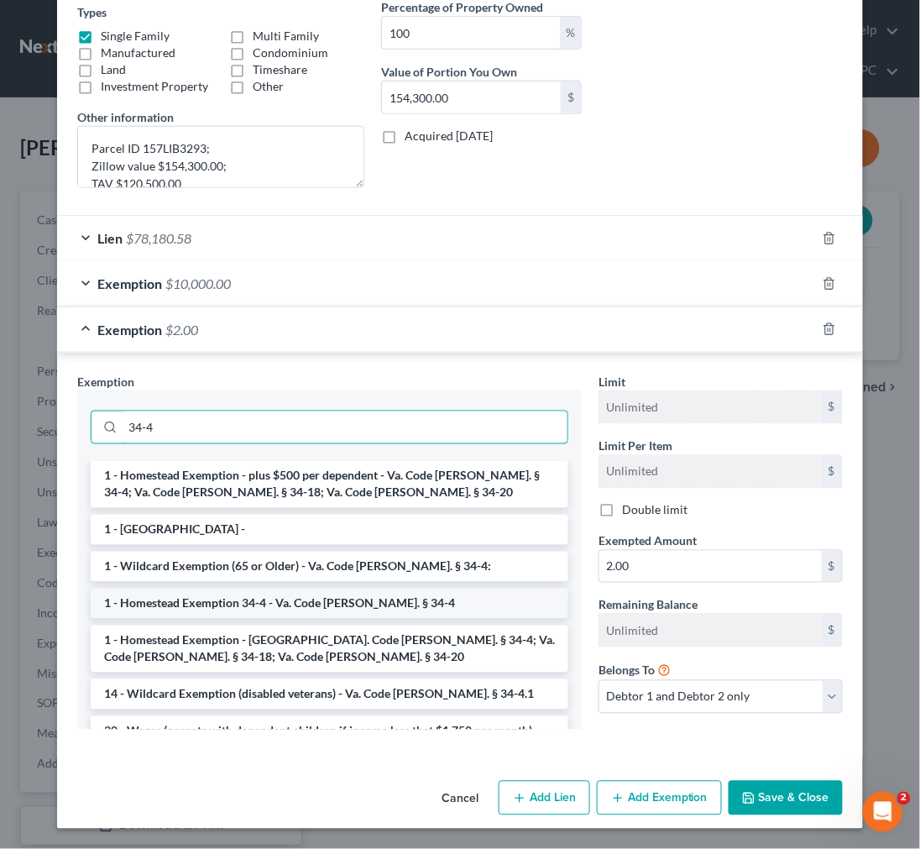
type input "34-4"
click at [183, 596] on li "1 - Homestead Exemption 34-4 - Va. Code [PERSON_NAME]. § 34-4" at bounding box center [330, 604] width 478 height 30
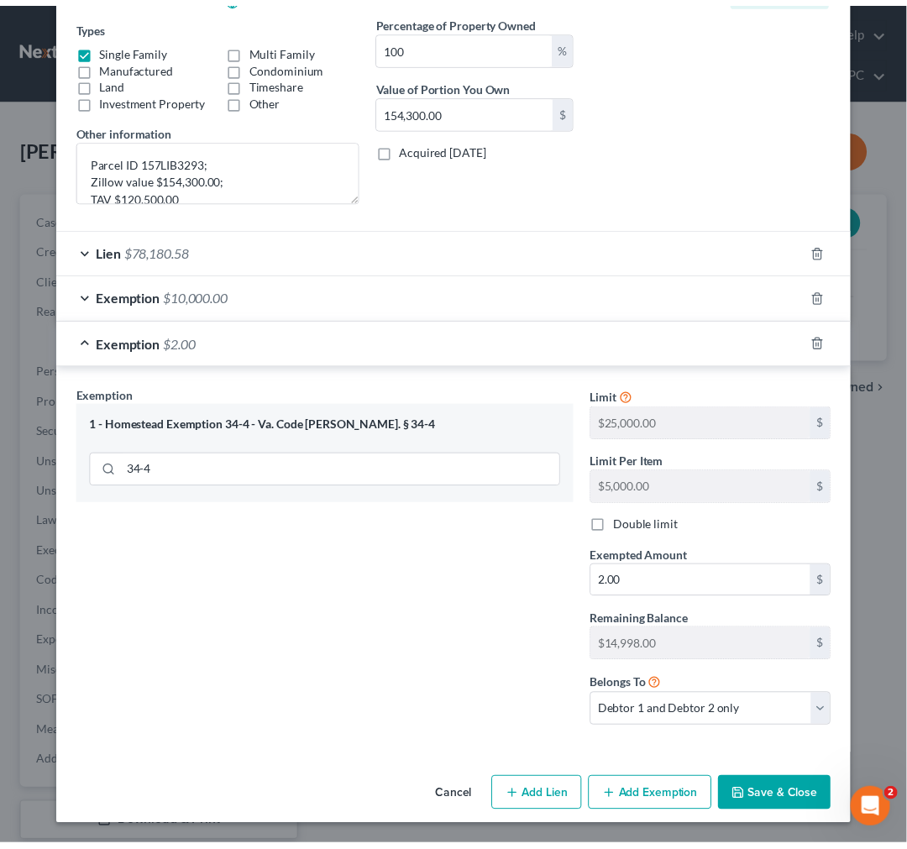
scroll to position [284, 0]
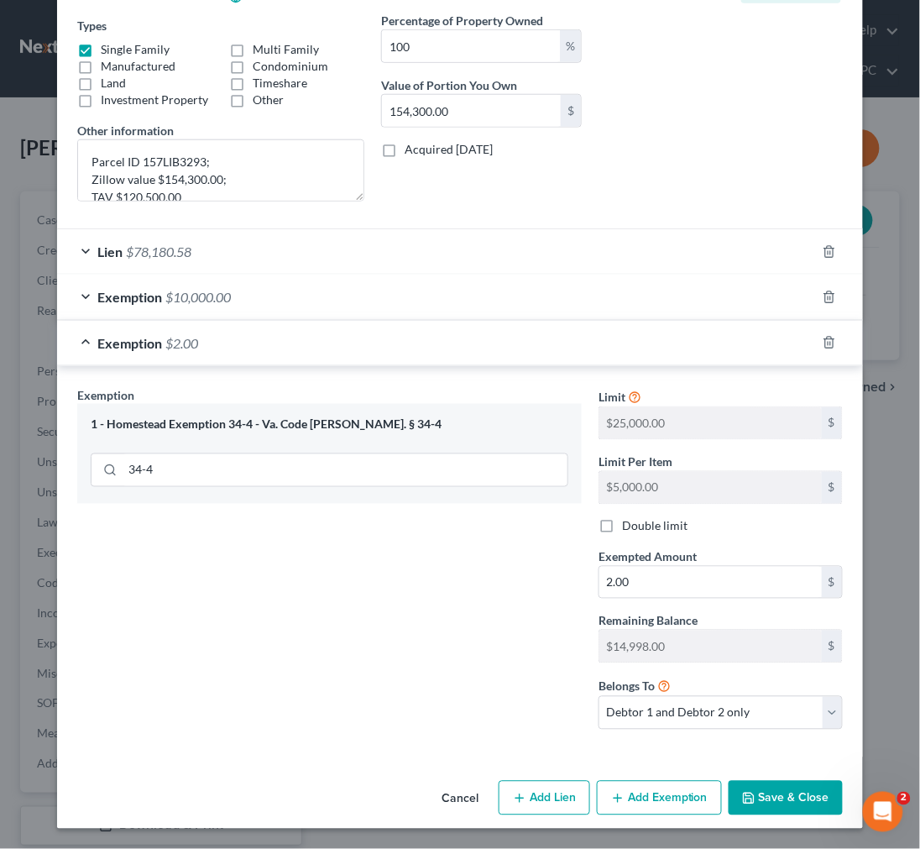
click at [747, 800] on icon "button" at bounding box center [748, 798] width 13 height 13
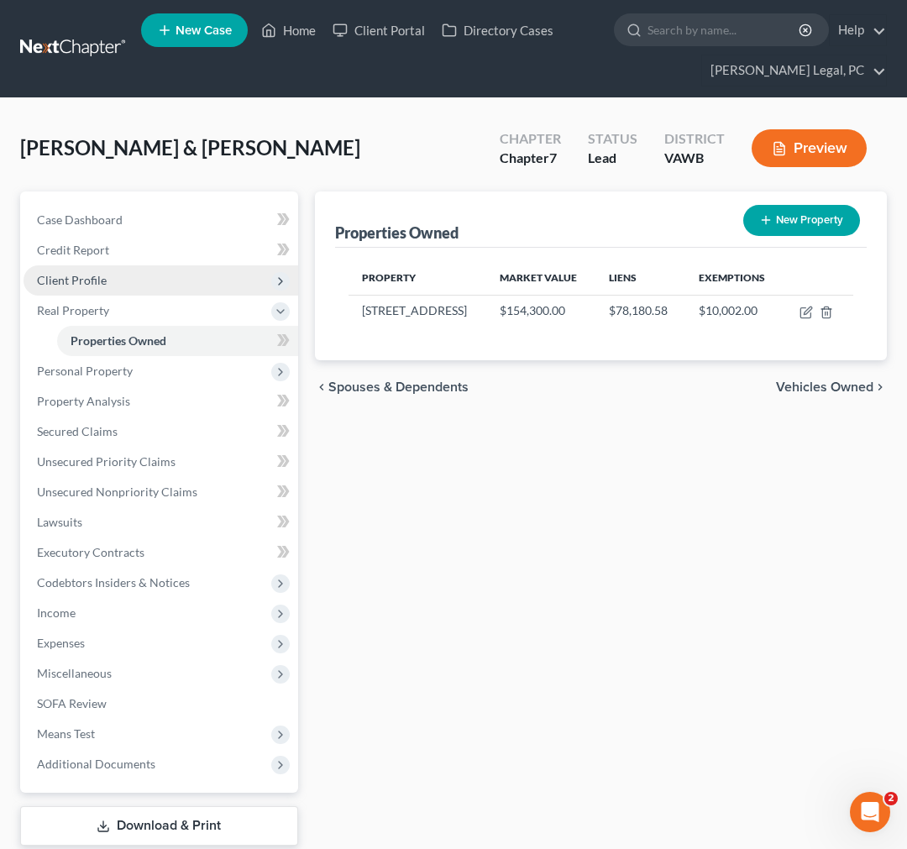
click at [54, 277] on span "Client Profile" at bounding box center [72, 280] width 70 height 14
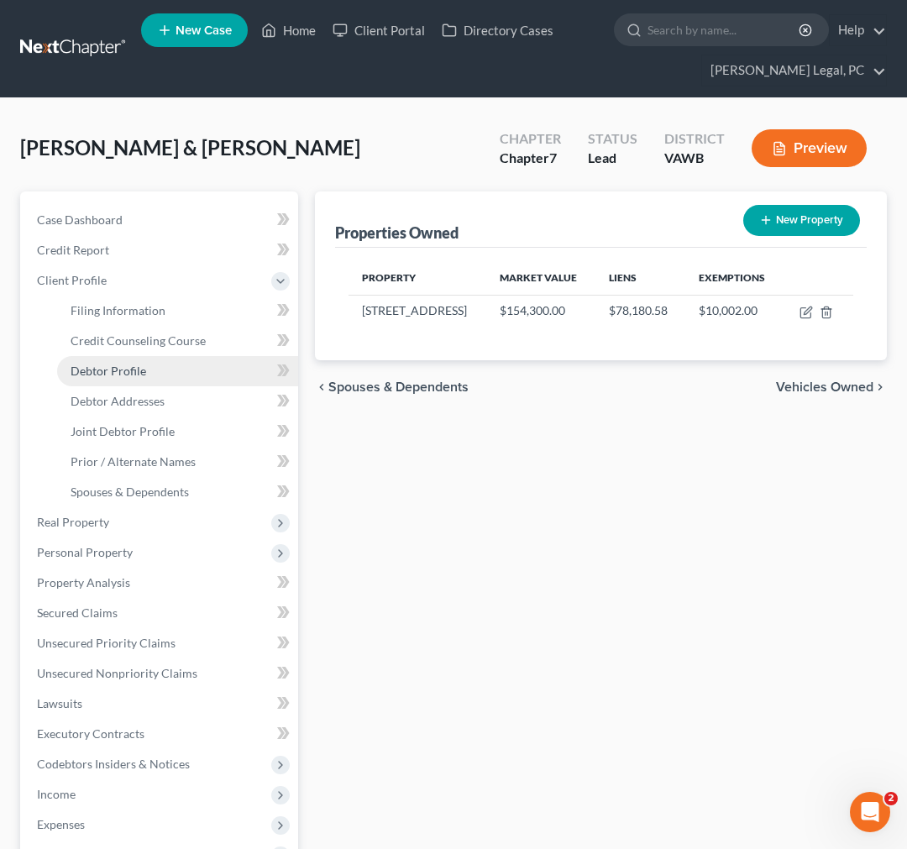
click at [118, 367] on span "Debtor Profile" at bounding box center [109, 371] width 76 height 14
select select "1"
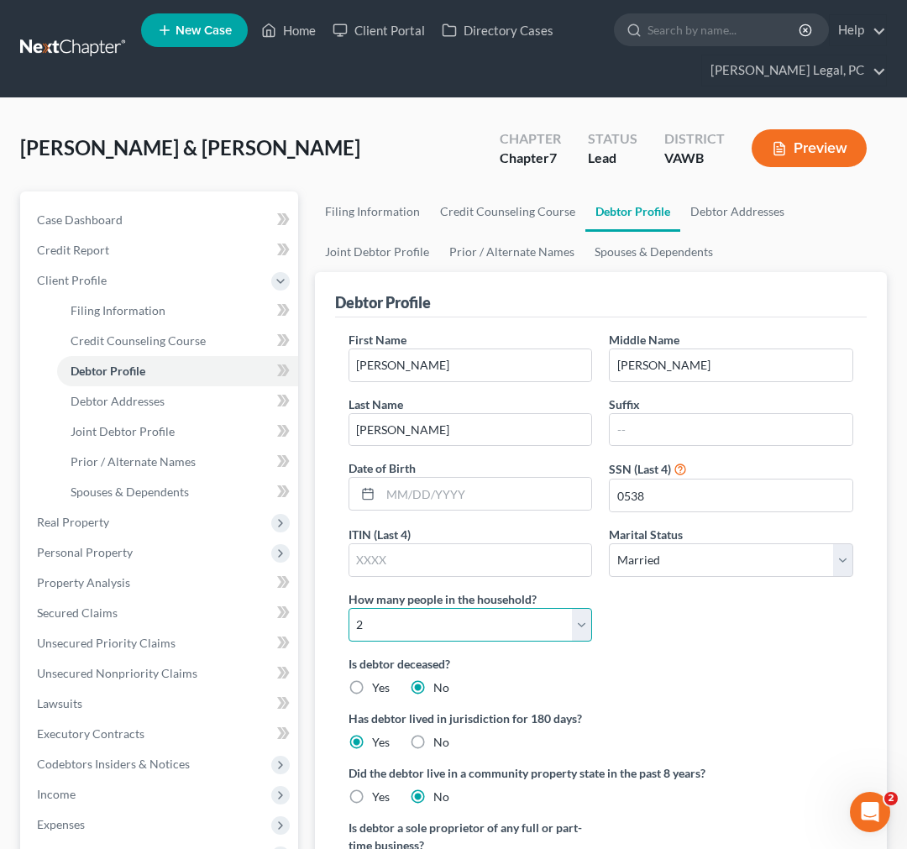
click at [433, 627] on select "Select 1 2 3 4 5 6 7 8 9 10 11 12 13 14 15 16 17 18 19 20" at bounding box center [471, 625] width 244 height 34
select select "2"
click at [349, 608] on select "Select 1 2 3 4 5 6 7 8 9 10 11 12 13 14 15 16 17 18 19 20" at bounding box center [471, 625] width 244 height 34
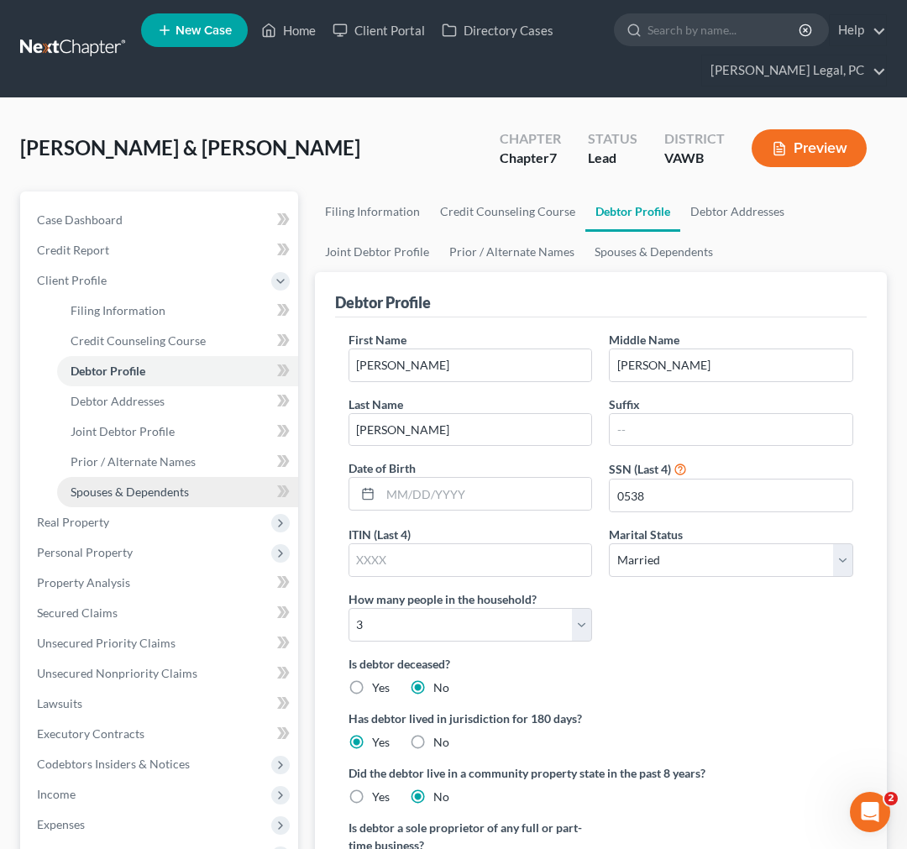
click at [144, 490] on span "Spouses & Dependents" at bounding box center [130, 492] width 118 height 14
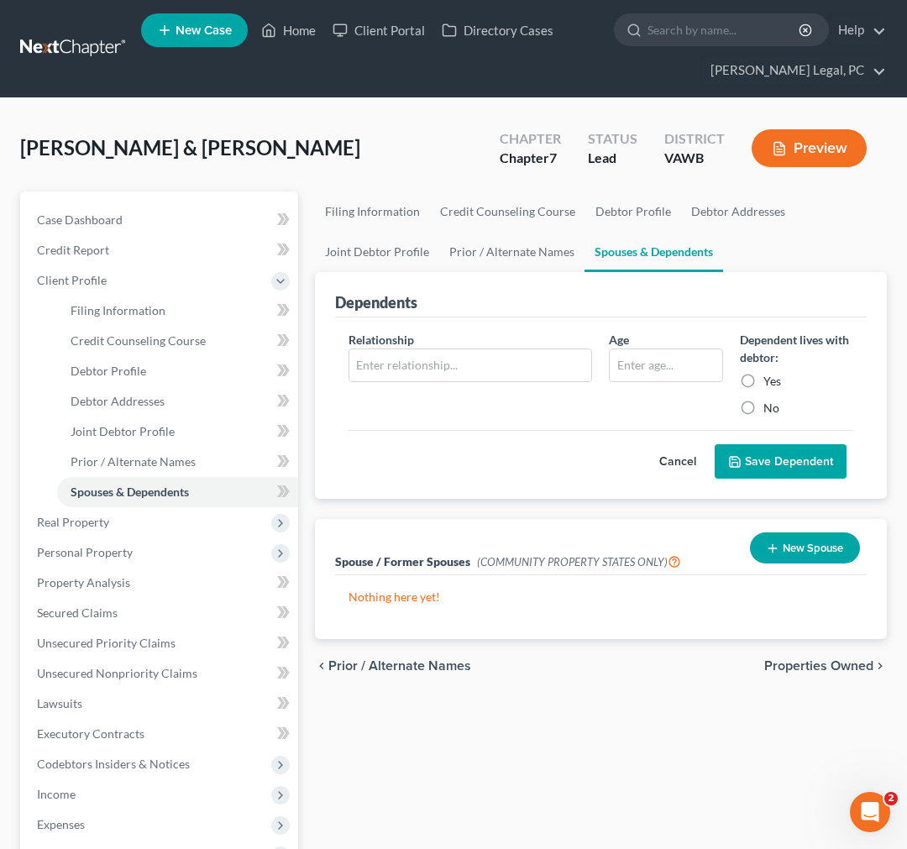
click at [763, 376] on label "Yes" at bounding box center [772, 381] width 18 height 17
click at [770, 376] on input "Yes" at bounding box center [775, 378] width 11 height 11
radio input "true"
click at [494, 356] on input "text" at bounding box center [470, 365] width 243 height 32
type input "child"
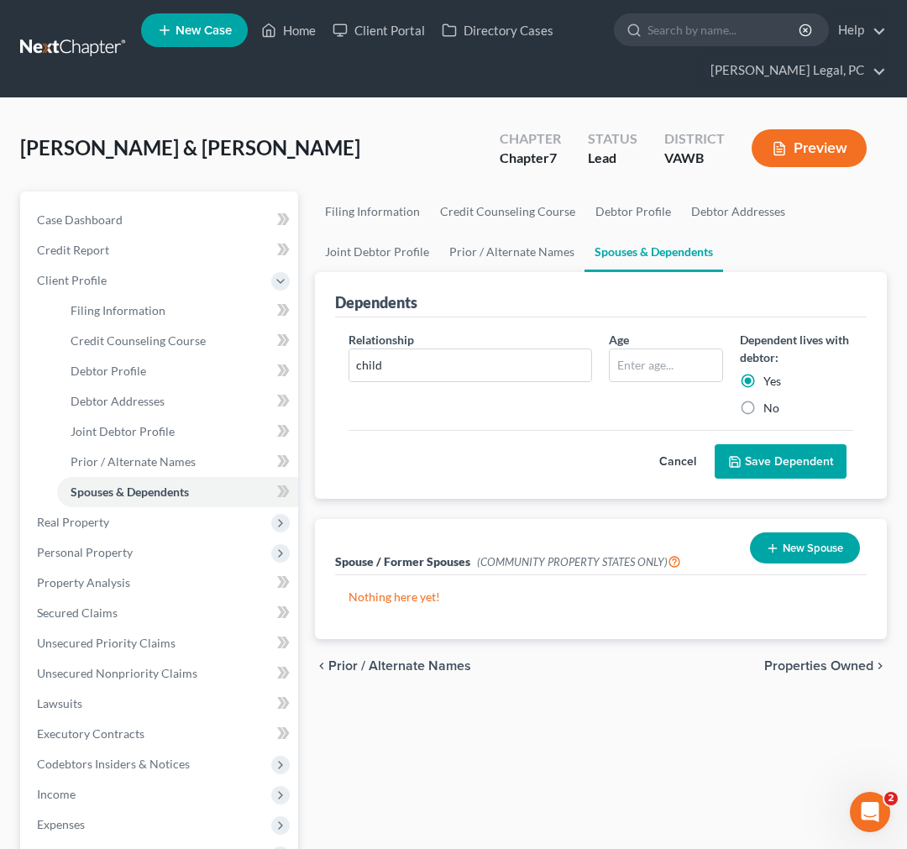
click at [785, 458] on button "Save Dependent" at bounding box center [781, 461] width 132 height 35
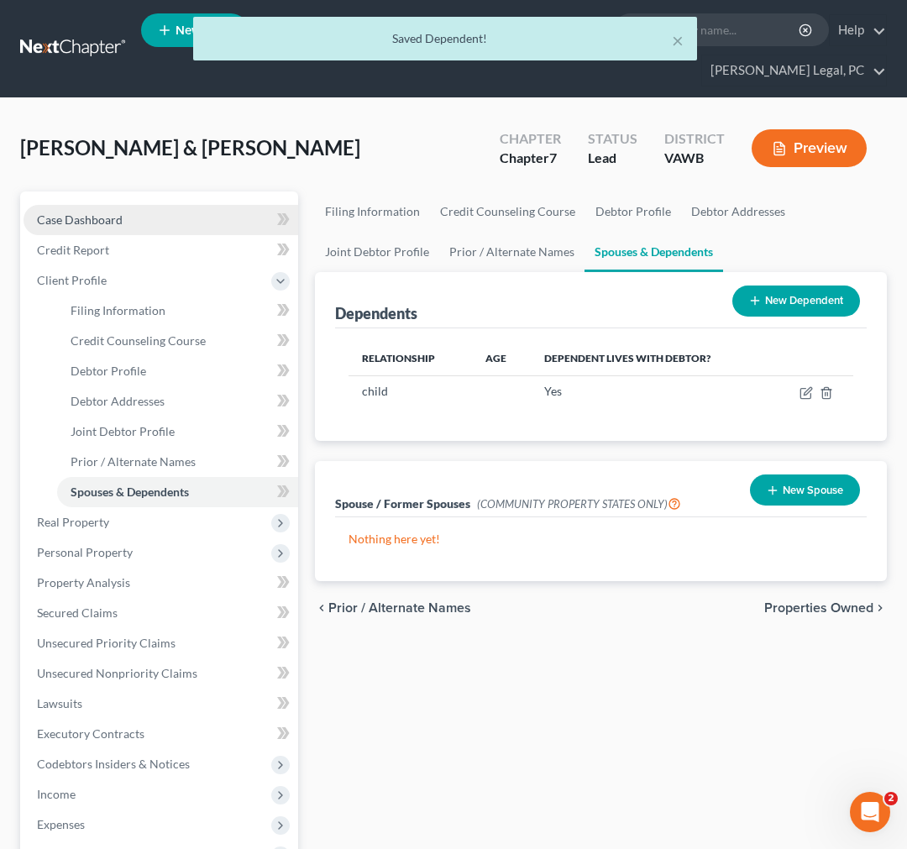
click at [55, 208] on link "Case Dashboard" at bounding box center [161, 220] width 275 height 30
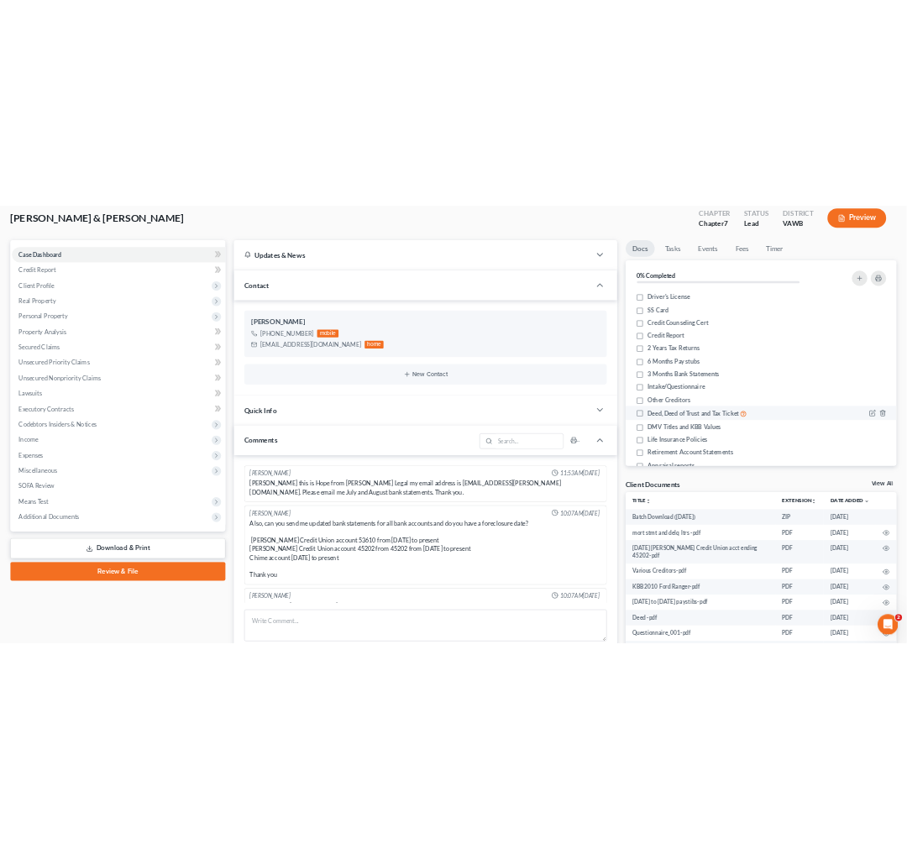
scroll to position [37, 0]
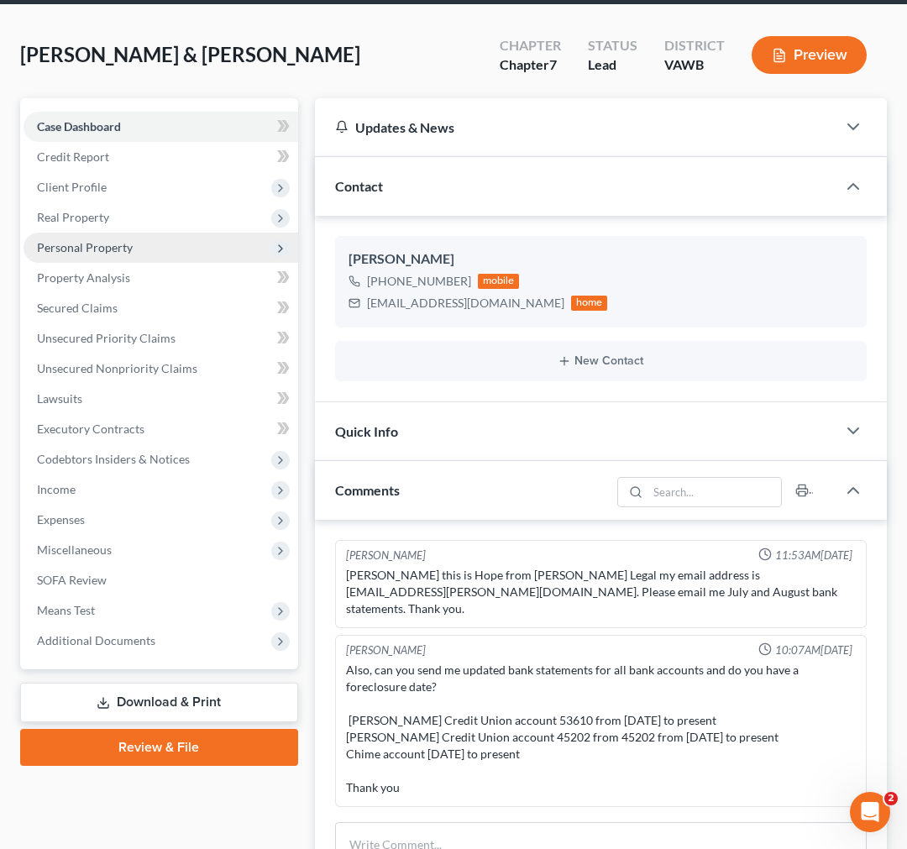
click at [66, 240] on span "Personal Property" at bounding box center [85, 247] width 96 height 14
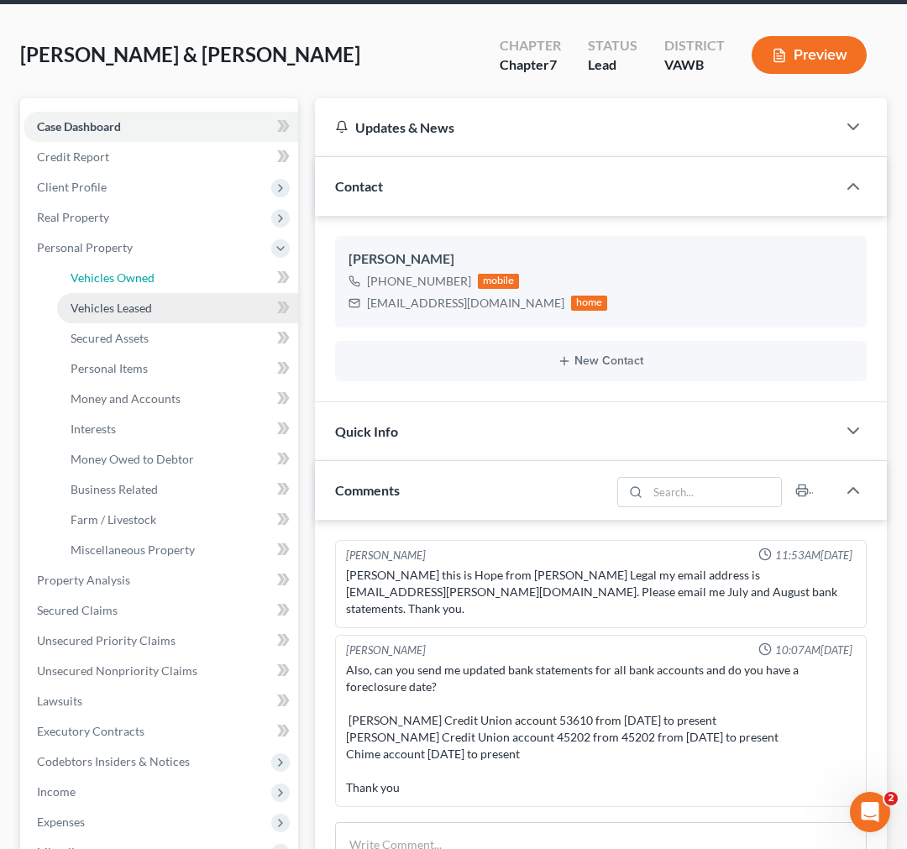
click at [115, 275] on span "Vehicles Owned" at bounding box center [113, 277] width 84 height 14
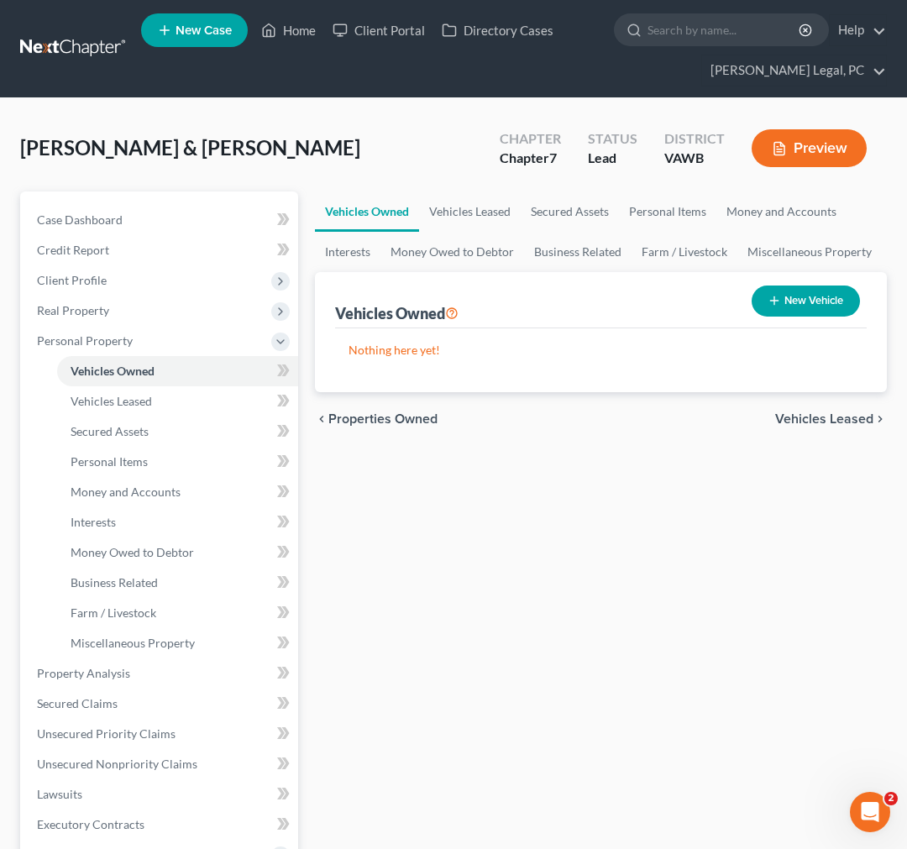
click at [788, 297] on button "New Vehicle" at bounding box center [806, 301] width 108 height 31
select select "0"
select select "2"
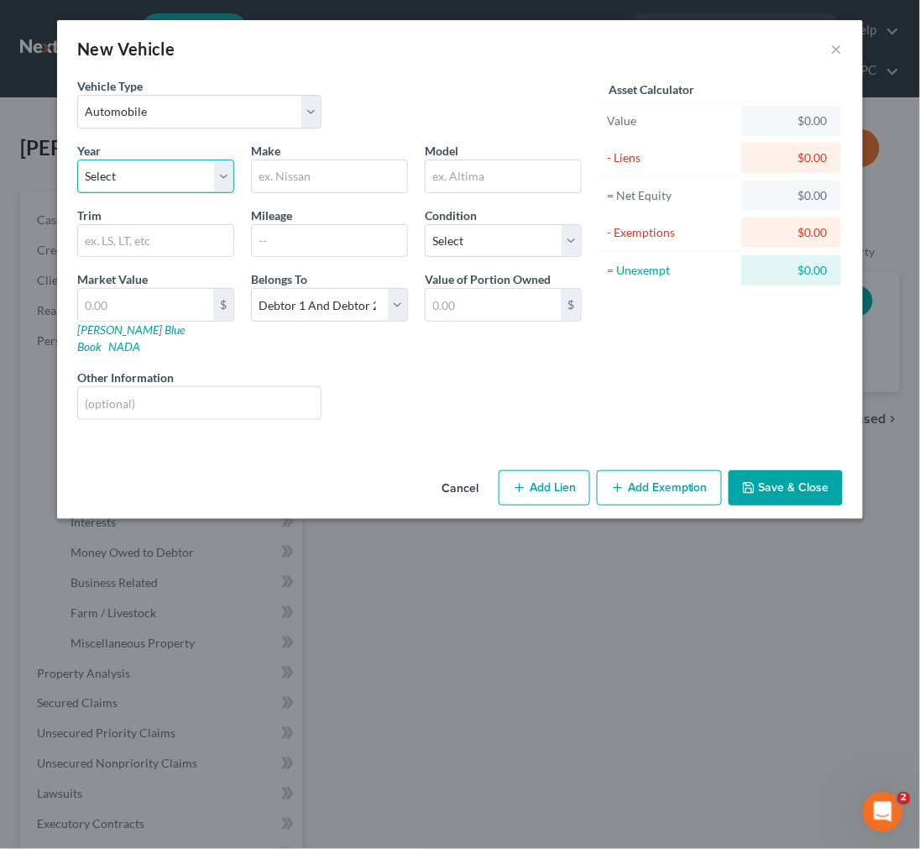
click at [136, 178] on select "Select 2026 2025 2024 2023 2022 2021 2020 2019 2018 2017 2016 2015 2014 2013 20…" at bounding box center [155, 177] width 157 height 34
select select "16"
click at [77, 160] on select "Select 2026 2025 2024 2023 2022 2021 2020 2019 2018 2017 2016 2015 2014 2013 20…" at bounding box center [155, 177] width 157 height 34
click at [279, 170] on input "text" at bounding box center [329, 176] width 155 height 32
type input "Ford"
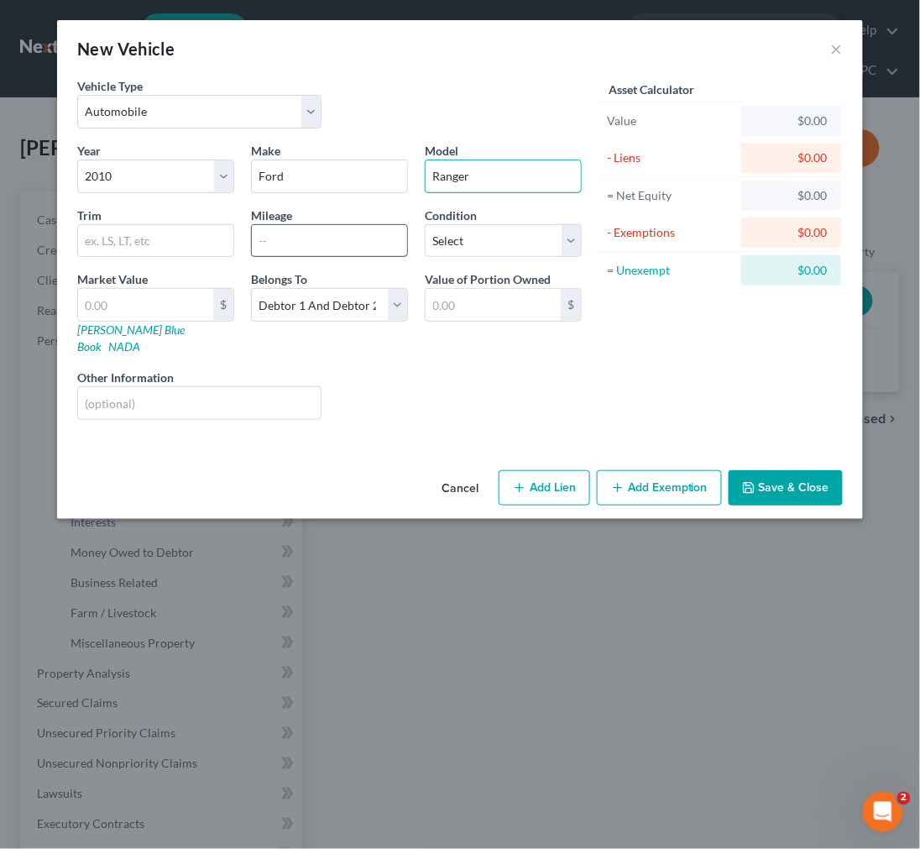
type input "Ranger"
click at [291, 232] on input "text" at bounding box center [329, 241] width 155 height 32
type input "220,000"
select select "2"
click at [308, 294] on select "Select Debtor 1 Only Debtor 2 Only Debtor 1 And Debtor 2 Only At Least One Of T…" at bounding box center [329, 305] width 157 height 34
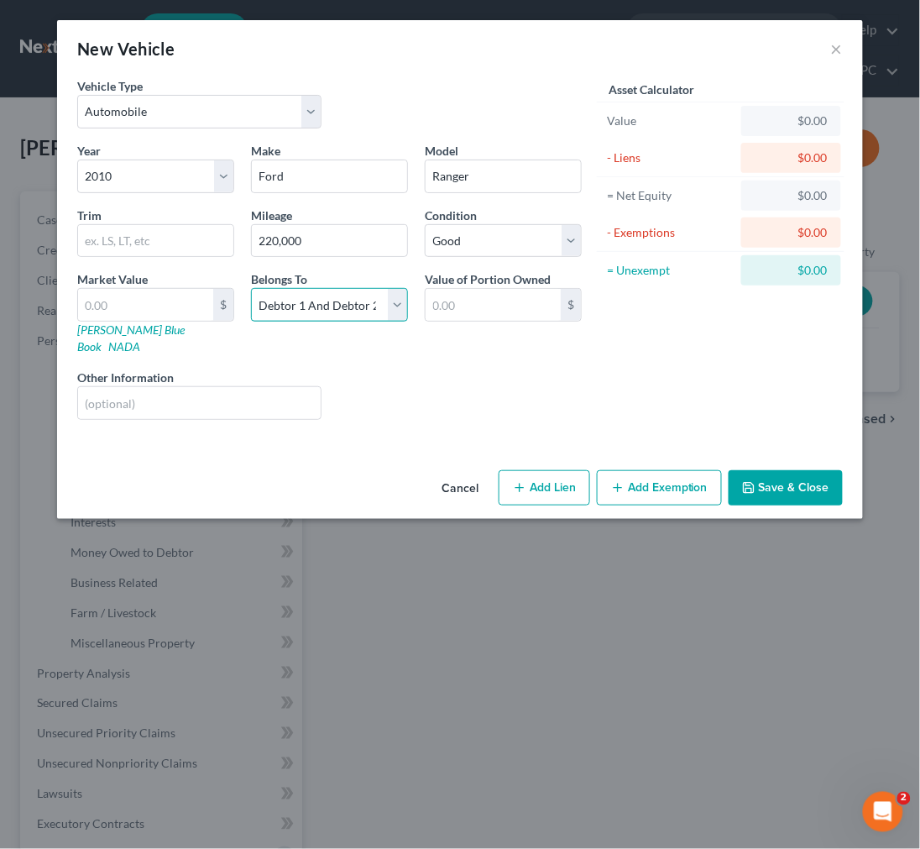
select select "0"
click at [251, 288] on select "Select Debtor 1 Only Debtor 2 Only Debtor 1 And Debtor 2 Only At Least One Of T…" at bounding box center [329, 305] width 157 height 34
click at [161, 311] on input "text" at bounding box center [145, 305] width 135 height 32
click at [459, 317] on input "text" at bounding box center [493, 305] width 135 height 32
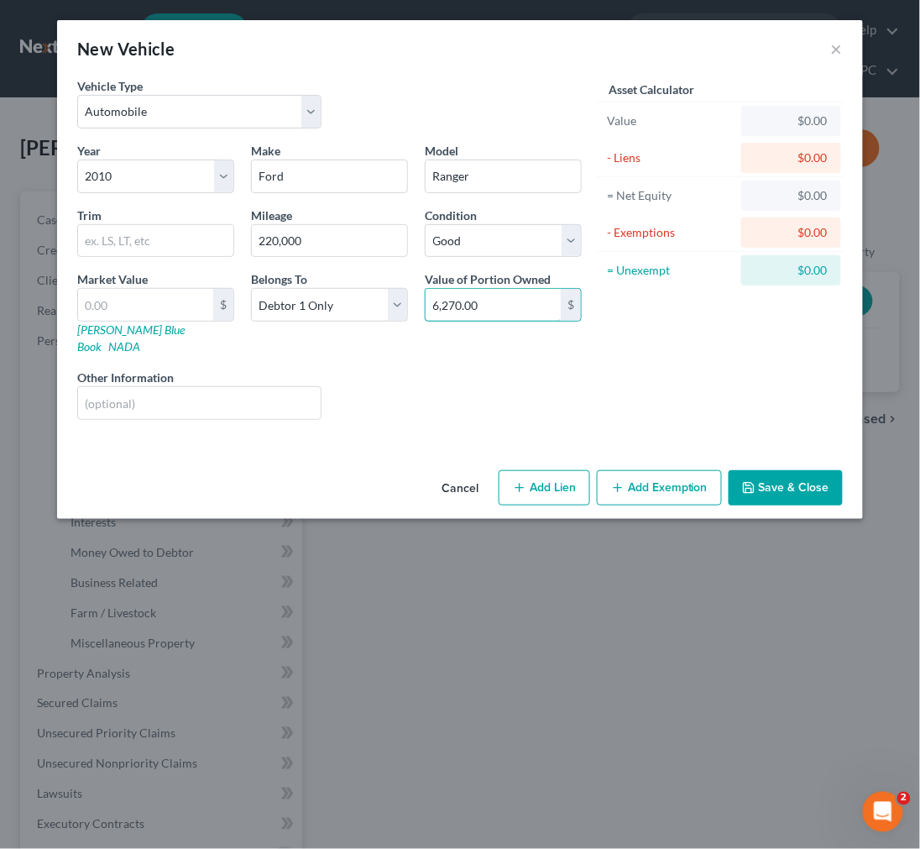
type input "6,270.00"
click at [690, 474] on button "Add Exemption" at bounding box center [659, 487] width 125 height 35
select select "2"
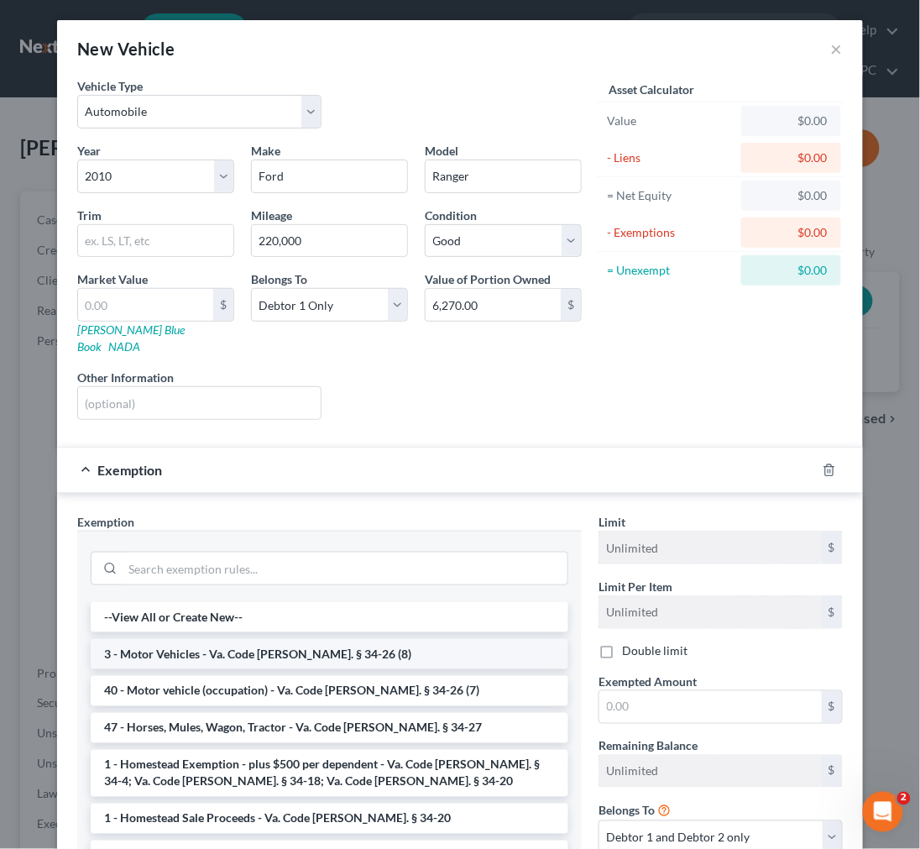
click at [254, 642] on li "3 - Motor Vehicles - Va. Code [PERSON_NAME]. § 34-26 (8)" at bounding box center [330, 654] width 478 height 30
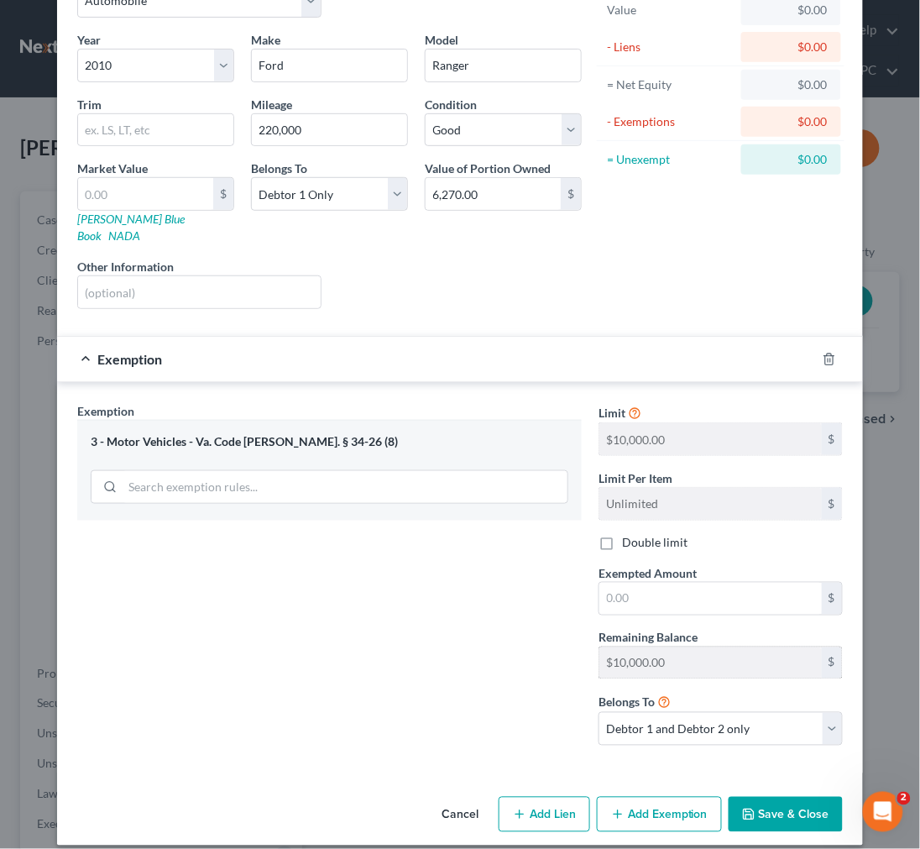
scroll to position [113, 0]
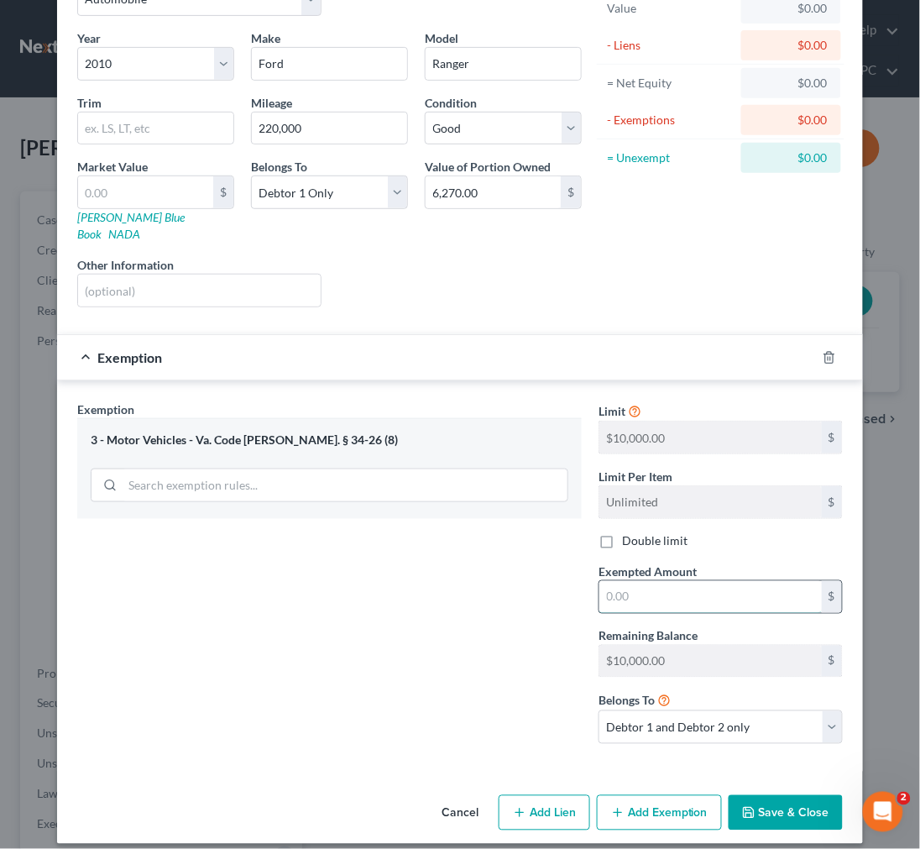
click at [635, 589] on input "text" at bounding box center [711, 597] width 223 height 32
type input "6,270.00"
click at [616, 718] on select "Debtor 1 only Debtor 2 only Debtor 1 and Debtor 2 only" at bounding box center [721, 728] width 244 height 34
select select "0"
click at [599, 711] on select "Debtor 1 only Debtor 2 only Debtor 1 and Debtor 2 only" at bounding box center [721, 728] width 244 height 34
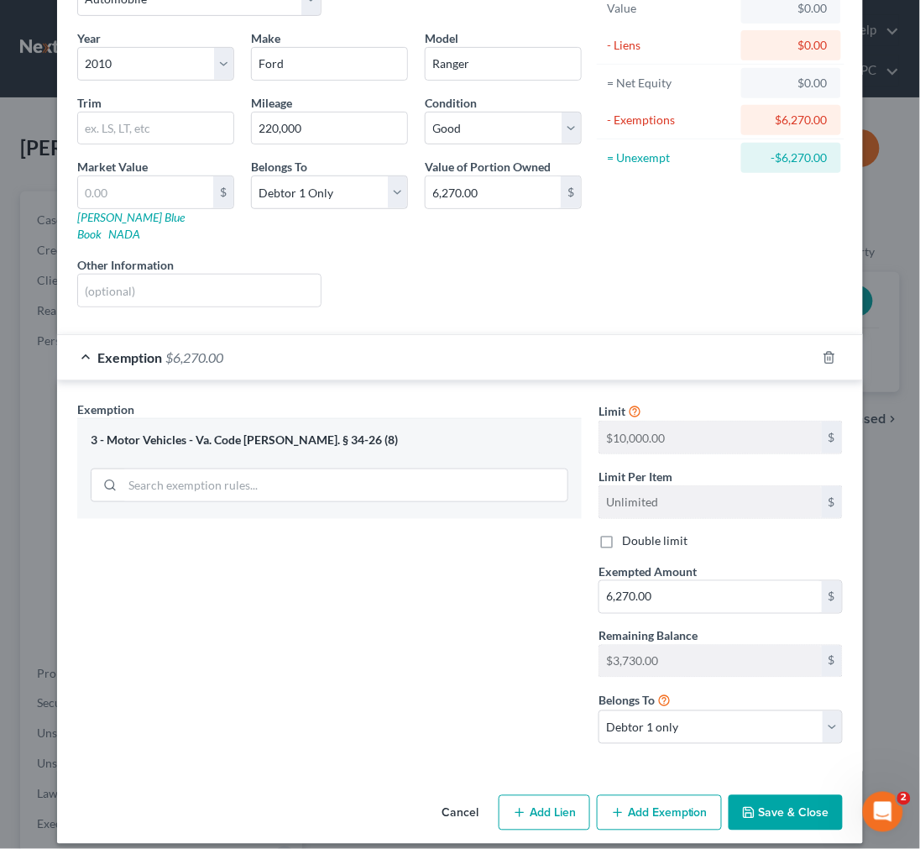
drag, startPoint x: 759, startPoint y: 807, endPoint x: 752, endPoint y: 782, distance: 26.3
click at [759, 807] on button "Save & Close" at bounding box center [786, 812] width 114 height 35
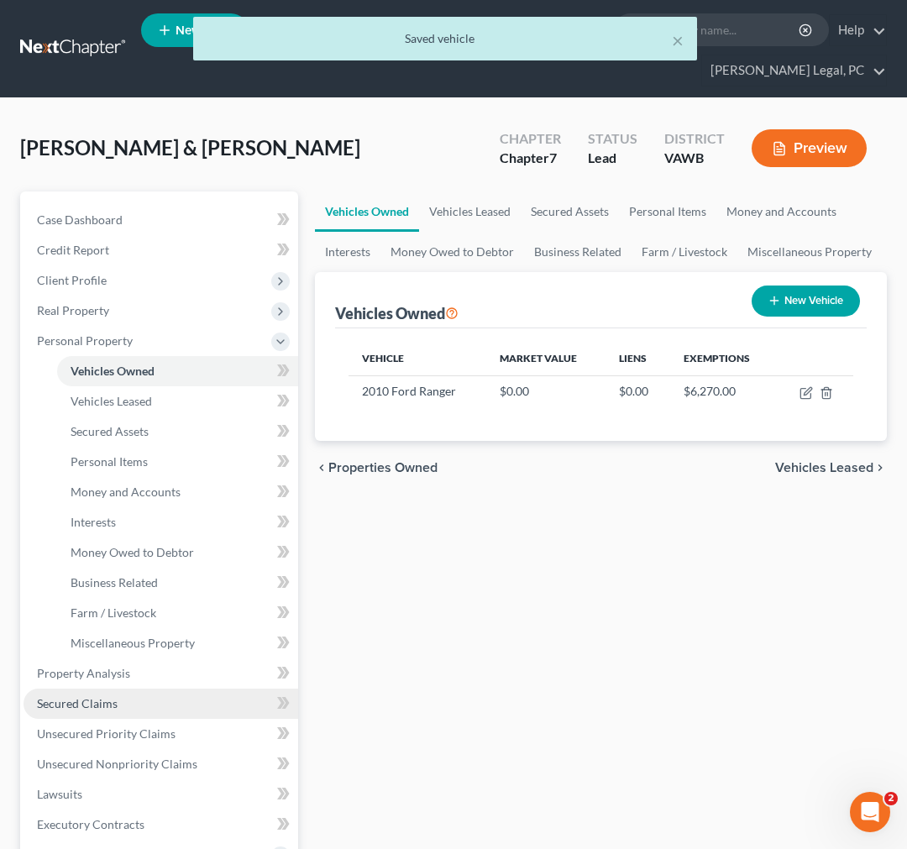
click at [96, 706] on span "Secured Claims" at bounding box center [77, 703] width 81 height 14
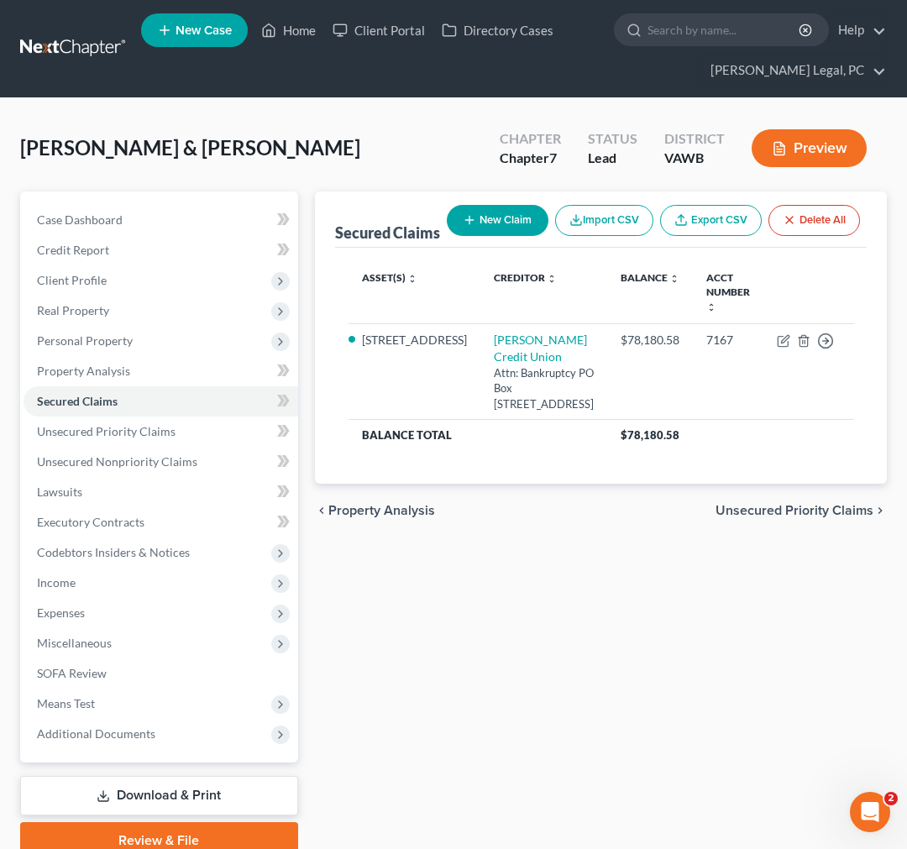
click at [447, 205] on button "New Claim" at bounding box center [498, 220] width 102 height 31
select select "0"
select select "2"
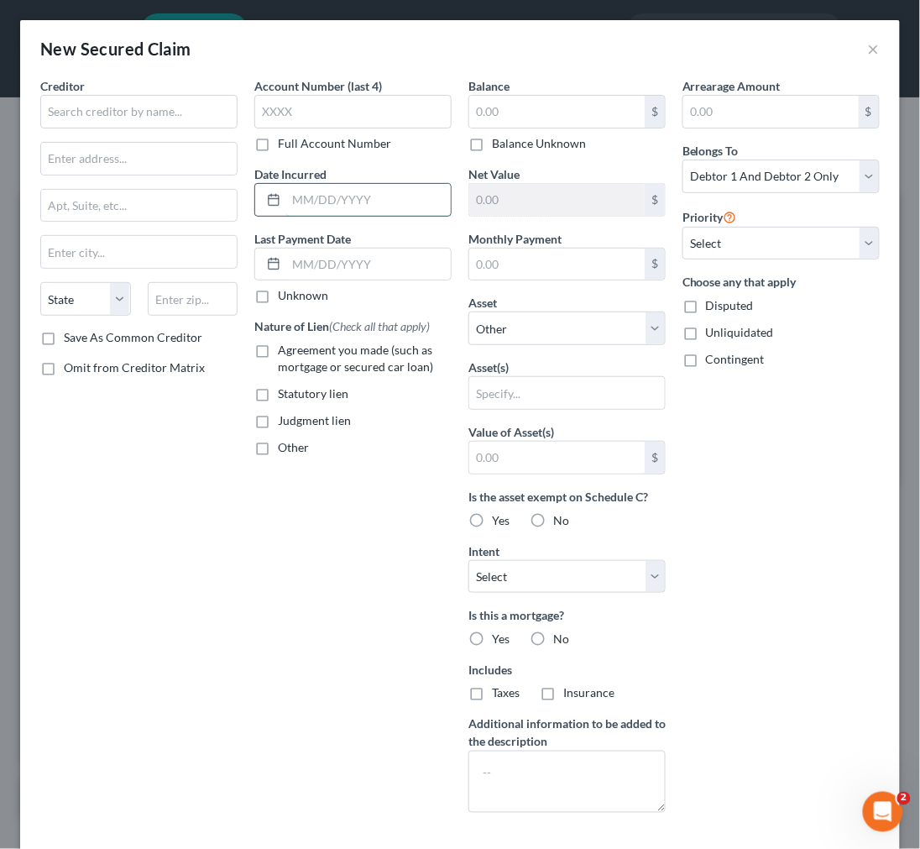
click at [306, 198] on input "text" at bounding box center [368, 200] width 165 height 32
type input "2021"
click at [74, 108] on input "text" at bounding box center [138, 112] width 197 height 34
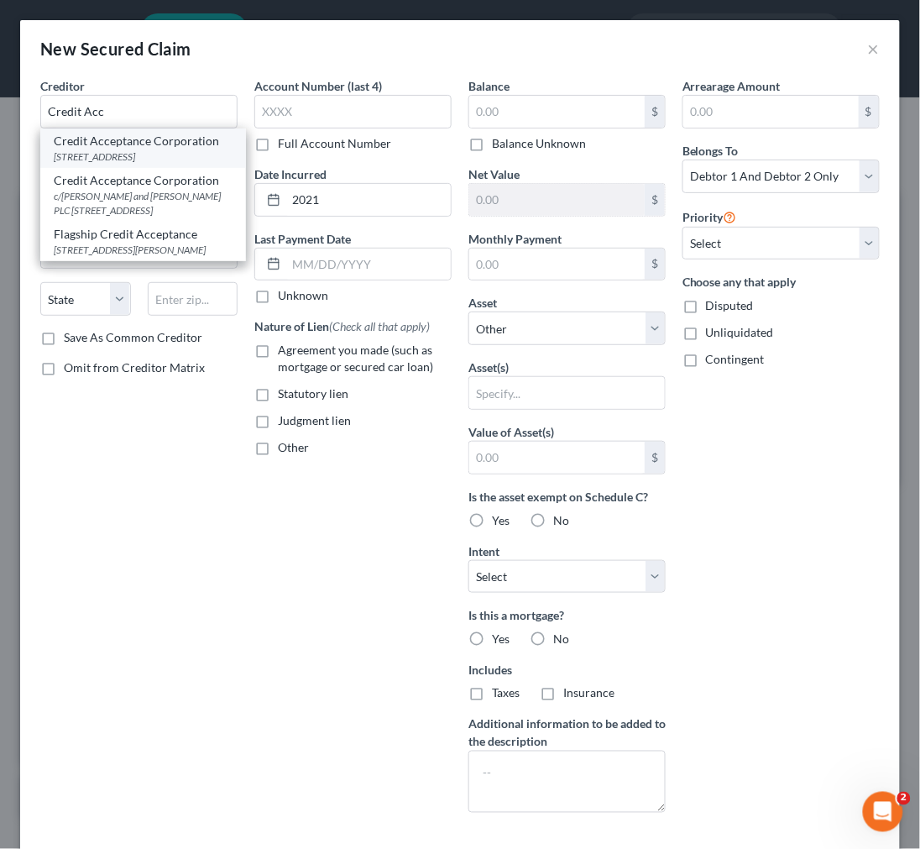
click at [92, 160] on div "[STREET_ADDRESS]" at bounding box center [143, 156] width 179 height 14
type input "Credit Acceptance Corporation"
type input "[STREET_ADDRESS]"
type input "Southfield"
select select "23"
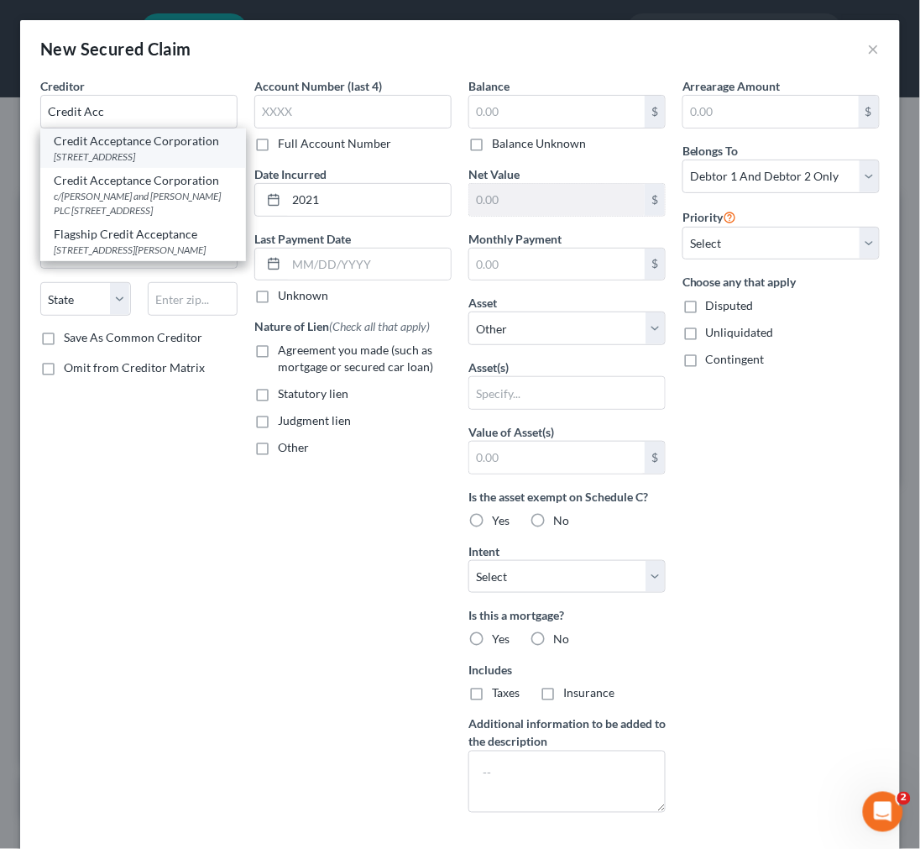
type input "48034"
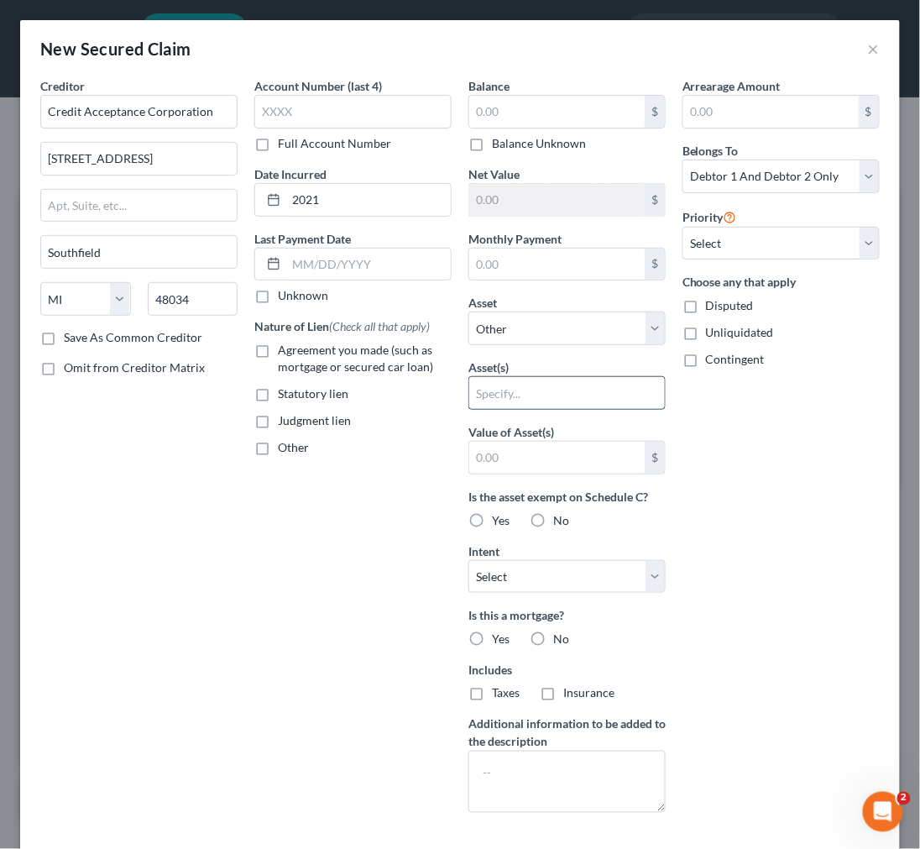
click at [527, 395] on input "text" at bounding box center [567, 393] width 196 height 32
click at [539, 330] on select "Select Other Multiple Assets 2617 Banner Street - $154300.0 2010 Ford Ranger - …" at bounding box center [567, 329] width 197 height 34
select select "3"
click at [469, 312] on select "Select Other Multiple Assets 2617 Banner Street - $154300.0 2010 Ford Ranger - …" at bounding box center [567, 329] width 197 height 34
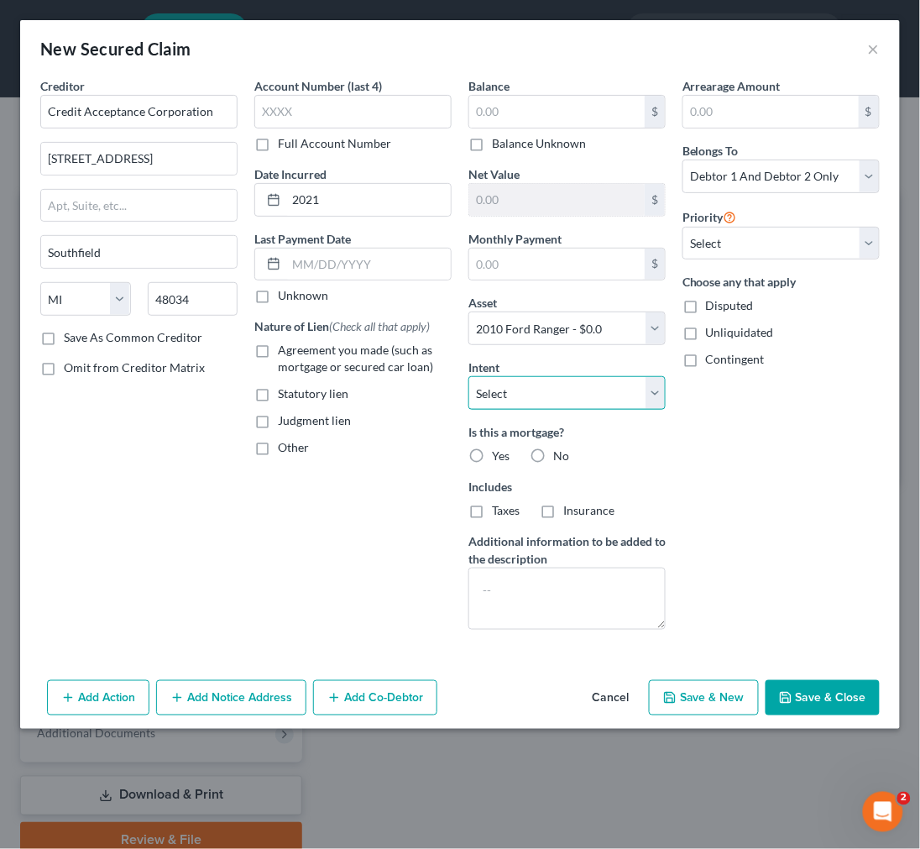
click at [548, 395] on select "Select Surrender Redeem Reaffirm Avoid Other" at bounding box center [567, 393] width 197 height 34
select select "4"
click at [469, 376] on select "Select Surrender Redeem Reaffirm Avoid Other" at bounding box center [567, 393] width 197 height 34
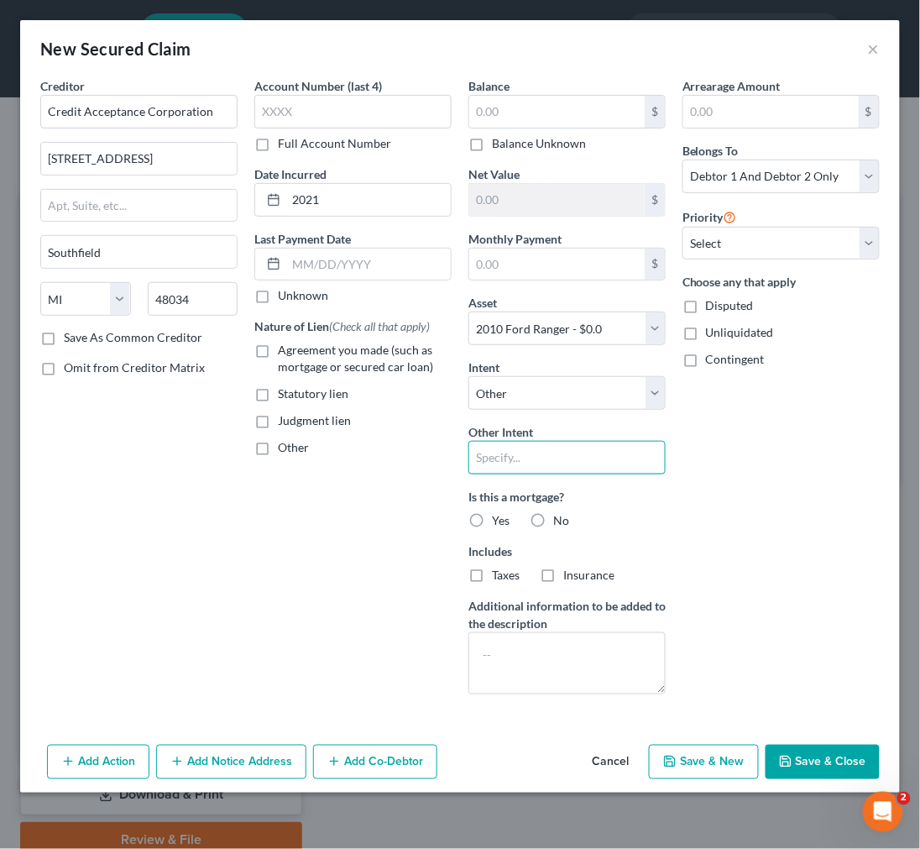
click at [538, 452] on input "text" at bounding box center [567, 458] width 197 height 34
type input "keep payments current"
click at [278, 347] on label "Agreement you made (such as mortgage or secured car loan)" at bounding box center [365, 359] width 174 height 34
click at [285, 347] on input "Agreement you made (such as mortgage or secured car loan)" at bounding box center [290, 347] width 11 height 11
checkbox input "true"
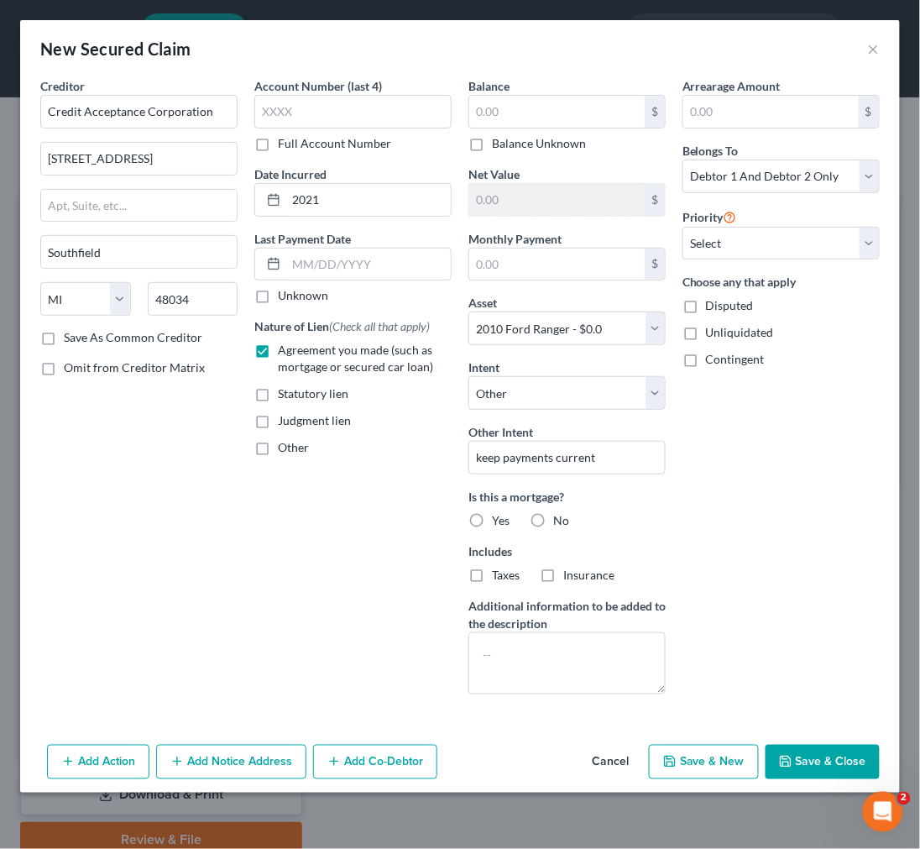
click at [553, 519] on label "No" at bounding box center [561, 520] width 16 height 17
click at [560, 519] on input "No" at bounding box center [565, 517] width 11 height 11
radio input "true"
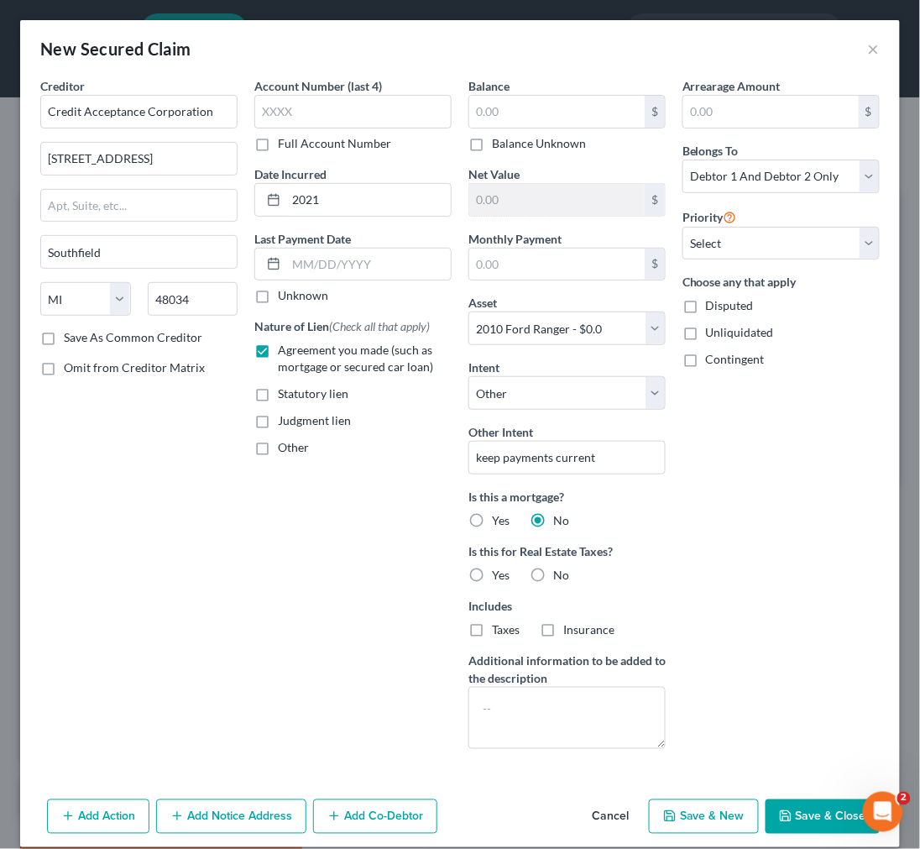
click at [553, 574] on label "No" at bounding box center [561, 575] width 16 height 17
click at [560, 574] on input "No" at bounding box center [565, 572] width 11 height 11
radio input "true"
click at [766, 174] on select "Select Debtor 1 Only Debtor 2 Only Debtor 1 And Debtor 2 Only At Least One Of T…" at bounding box center [781, 177] width 197 height 34
select select "0"
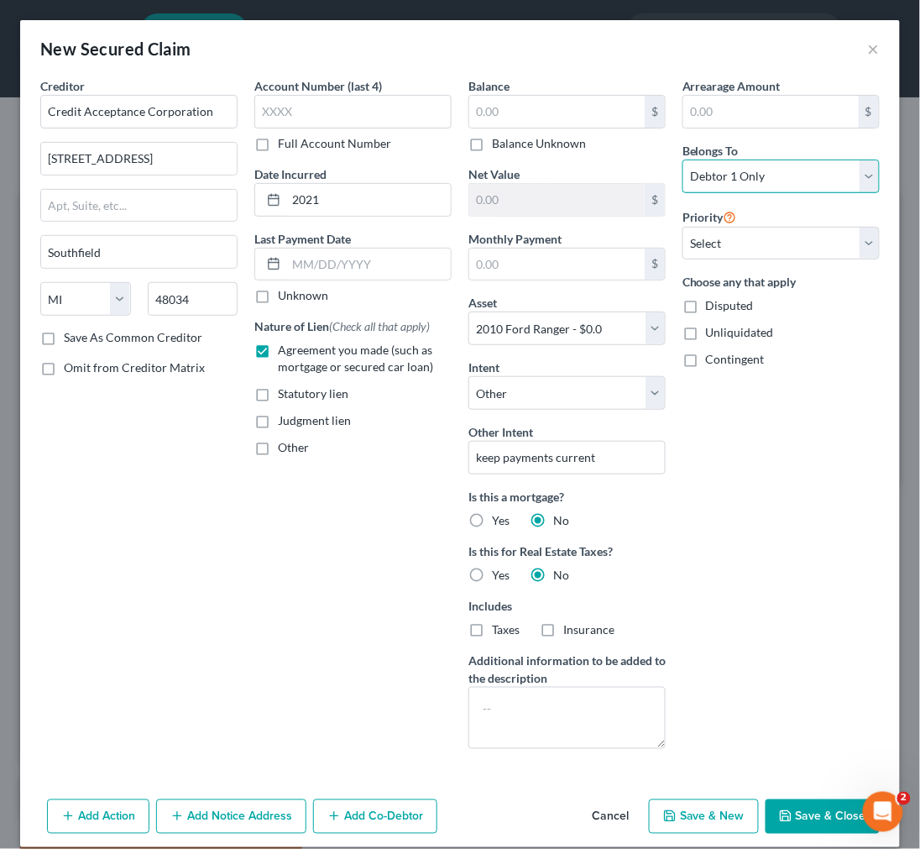
click at [683, 160] on select "Select Debtor 1 Only Debtor 2 Only Debtor 1 And Debtor 2 Only At Least One Of T…" at bounding box center [781, 177] width 197 height 34
click at [779, 817] on icon "button" at bounding box center [785, 816] width 13 height 13
select select
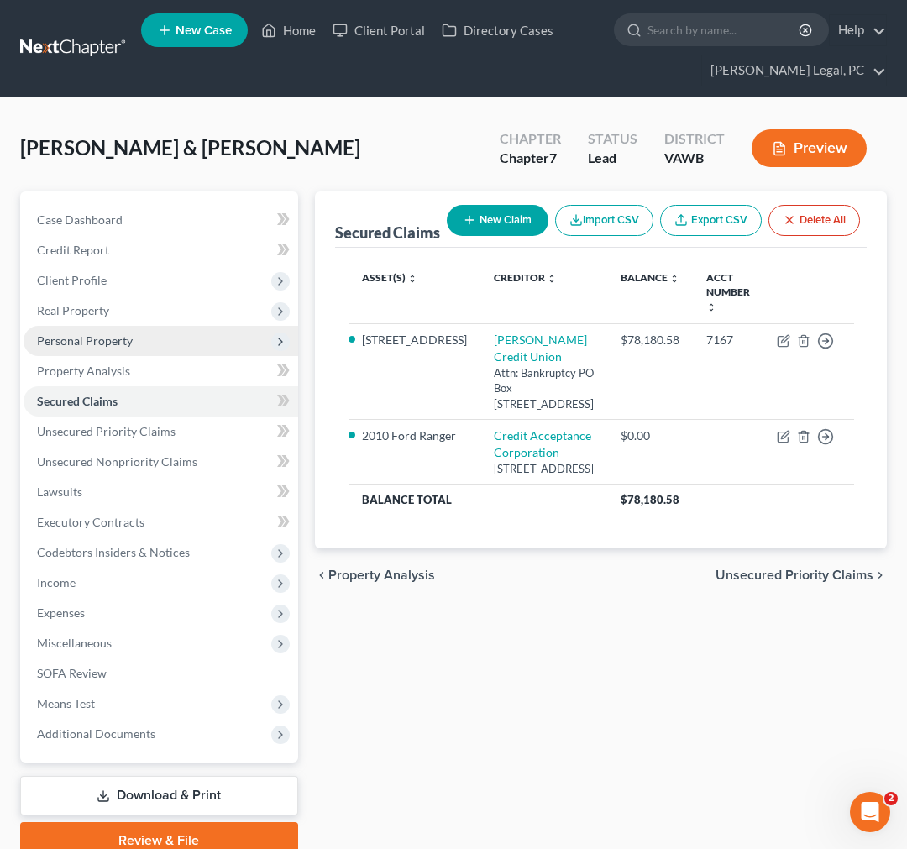
click at [97, 346] on span "Personal Property" at bounding box center [85, 340] width 96 height 14
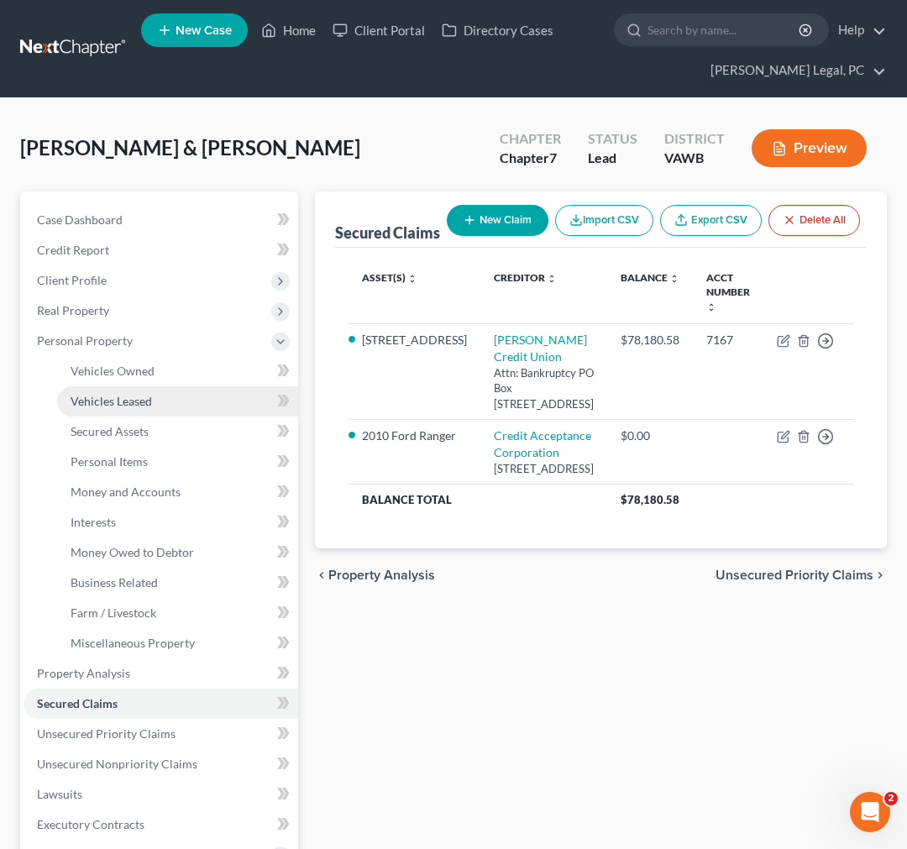
click at [126, 396] on span "Vehicles Leased" at bounding box center [111, 401] width 81 height 14
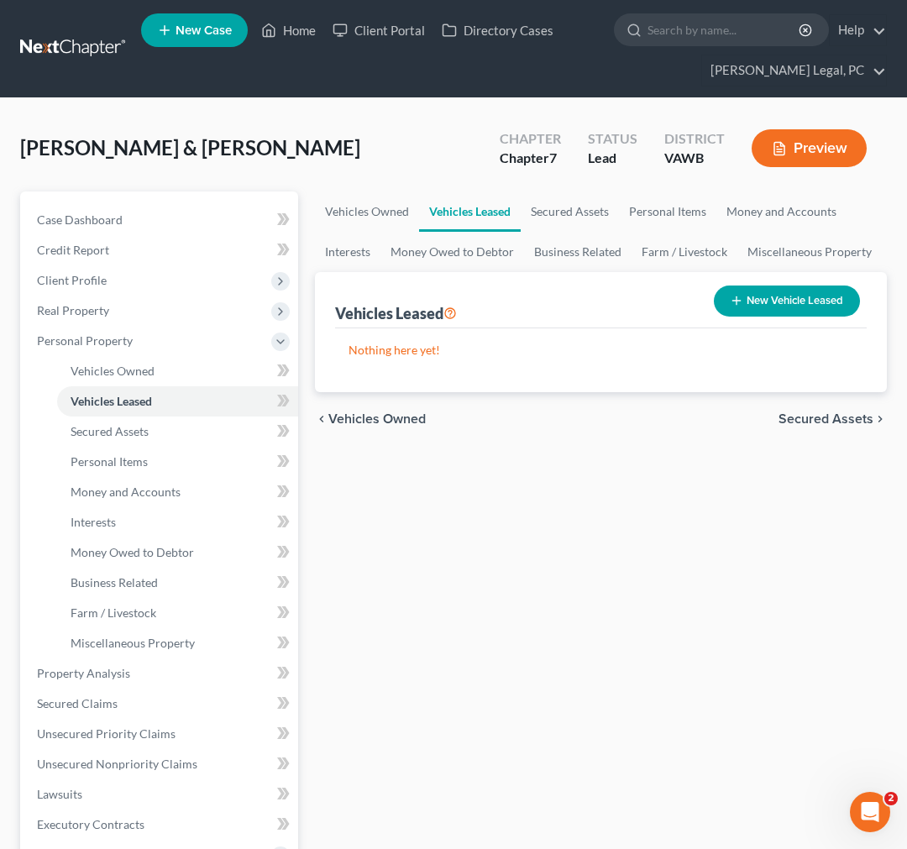
click at [802, 303] on button "New Vehicle Leased" at bounding box center [787, 301] width 146 height 31
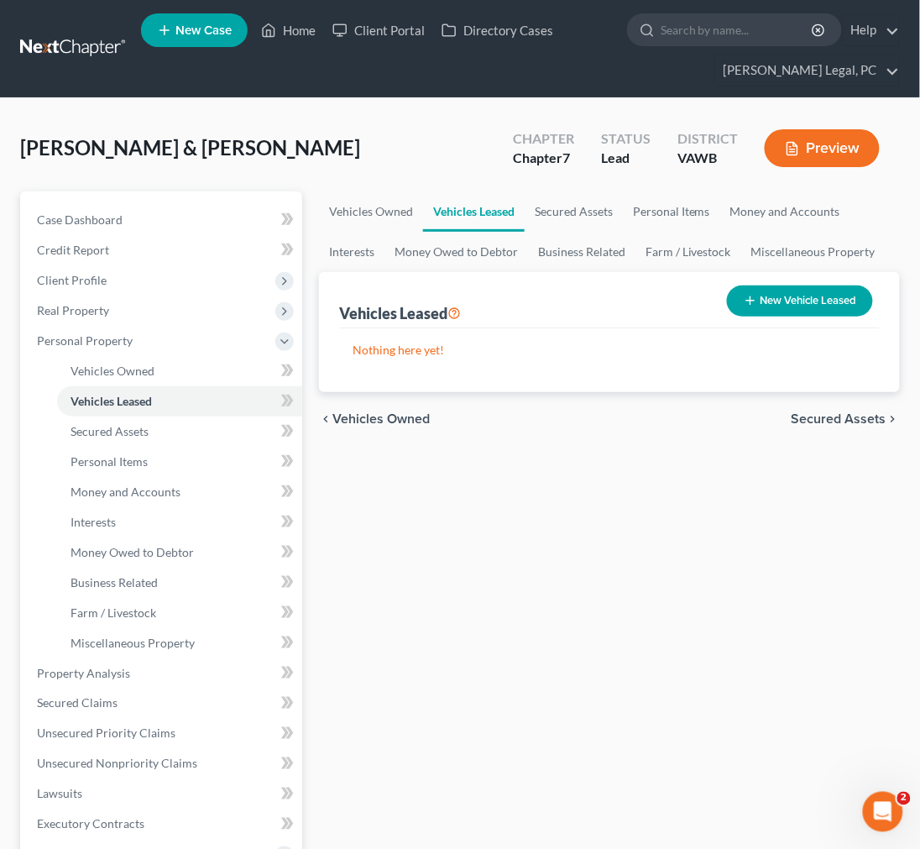
select select "2"
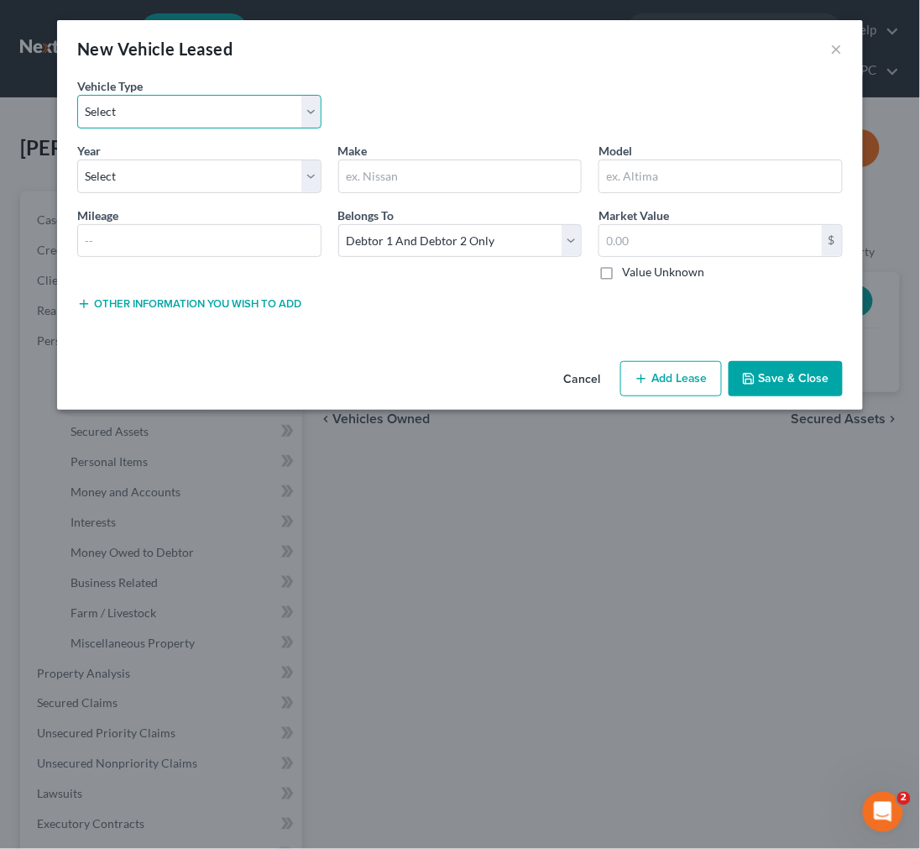
click at [160, 111] on select "Select Automobile Truck Trailer Watercraft Aircraft Motor Home Atv Other Vehicle" at bounding box center [199, 112] width 244 height 34
select select "0"
click at [77, 95] on select "Select Automobile Truck Trailer Watercraft Aircraft Motor Home Atv Other Vehicle" at bounding box center [199, 112] width 244 height 34
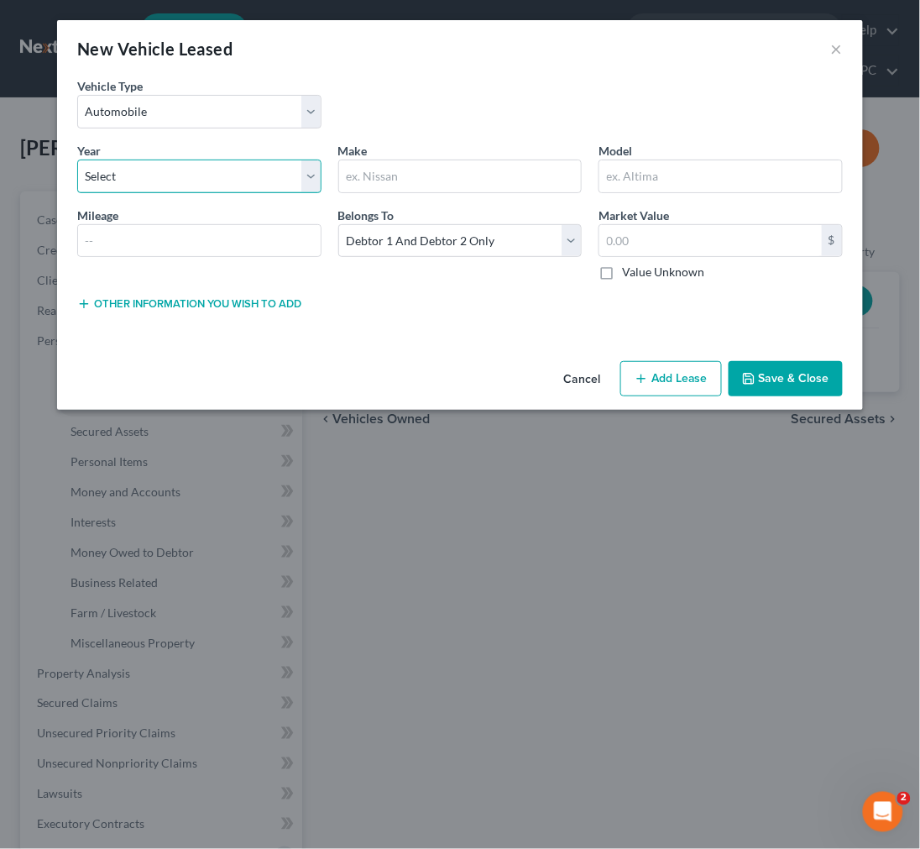
click at [180, 177] on select "Select 2026 2025 2024 2023 2022 2021 2020 2019 2018 2017 2016 2015 2014 2013 20…" at bounding box center [199, 177] width 244 height 34
select select "18"
click at [77, 160] on select "Select 2026 2025 2024 2023 2022 2021 2020 2019 2018 2017 2016 2015 2014 2013 20…" at bounding box center [199, 177] width 244 height 34
click at [415, 179] on input "text" at bounding box center [460, 176] width 243 height 32
type input "Toyota RAV 4"
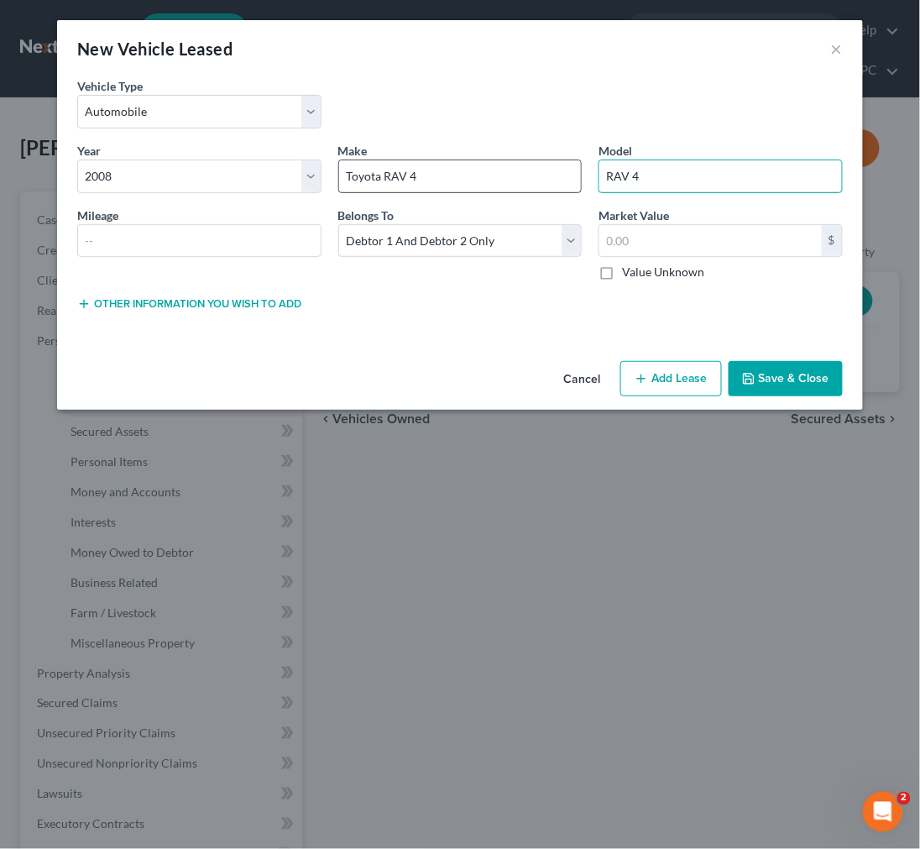
type input "RAV 4"
type input "Toyota"
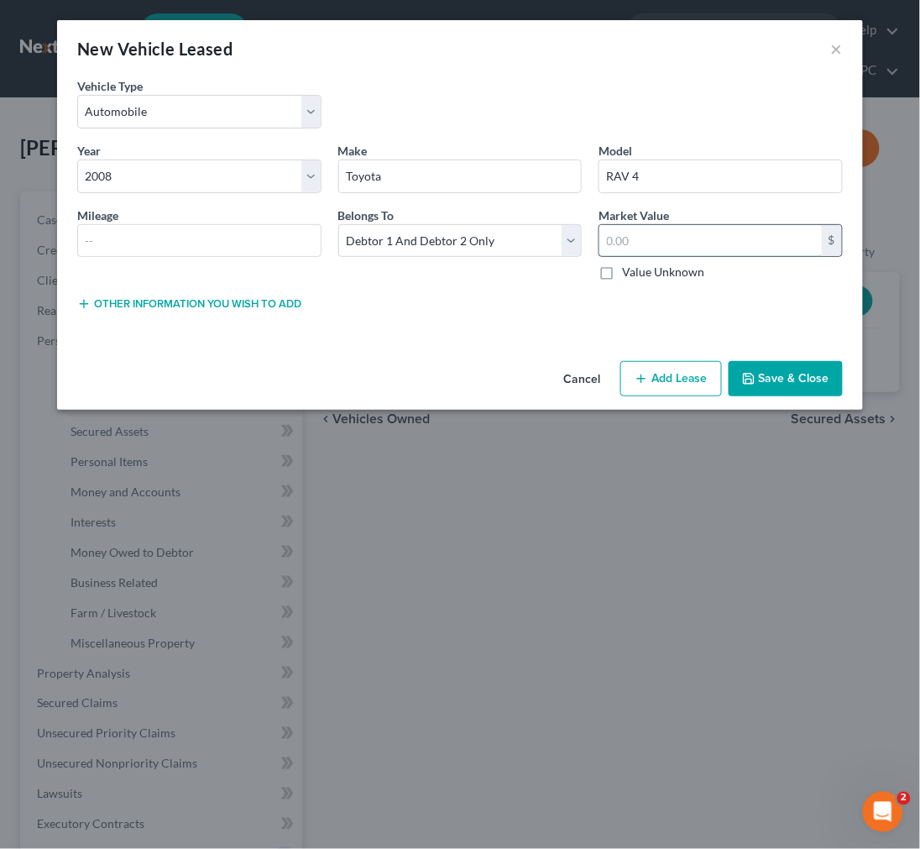
click at [653, 248] on input "text" at bounding box center [711, 241] width 223 height 32
type input "3,000.00"
click at [783, 375] on button "Save & Close" at bounding box center [786, 378] width 114 height 35
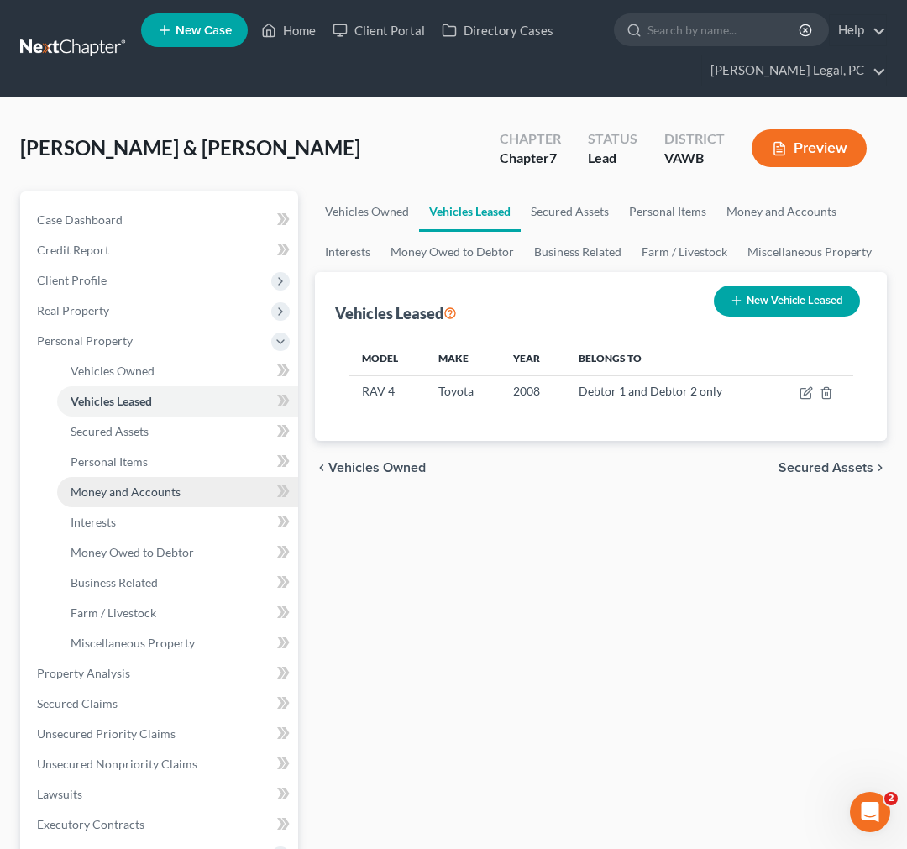
click at [110, 491] on span "Money and Accounts" at bounding box center [126, 492] width 110 height 14
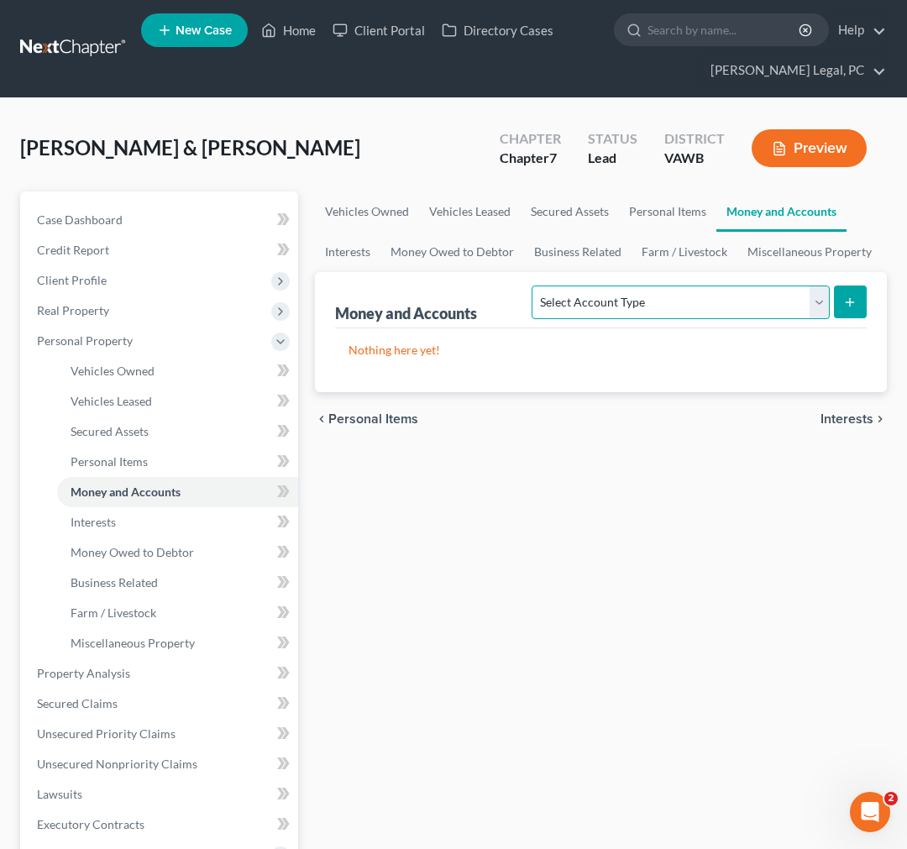
click at [717, 301] on select "Select Account Type Brokerage Cash on Hand Certificates of Deposit Checking Acc…" at bounding box center [680, 303] width 297 height 34
drag, startPoint x: 507, startPoint y: 642, endPoint x: 510, endPoint y: 616, distance: 25.3
click at [507, 642] on div "Vehicles Owned Vehicles Leased Secured Assets Personal Items Money and Accounts…" at bounding box center [601, 676] width 589 height 970
click at [849, 421] on span "Interests" at bounding box center [847, 418] width 53 height 13
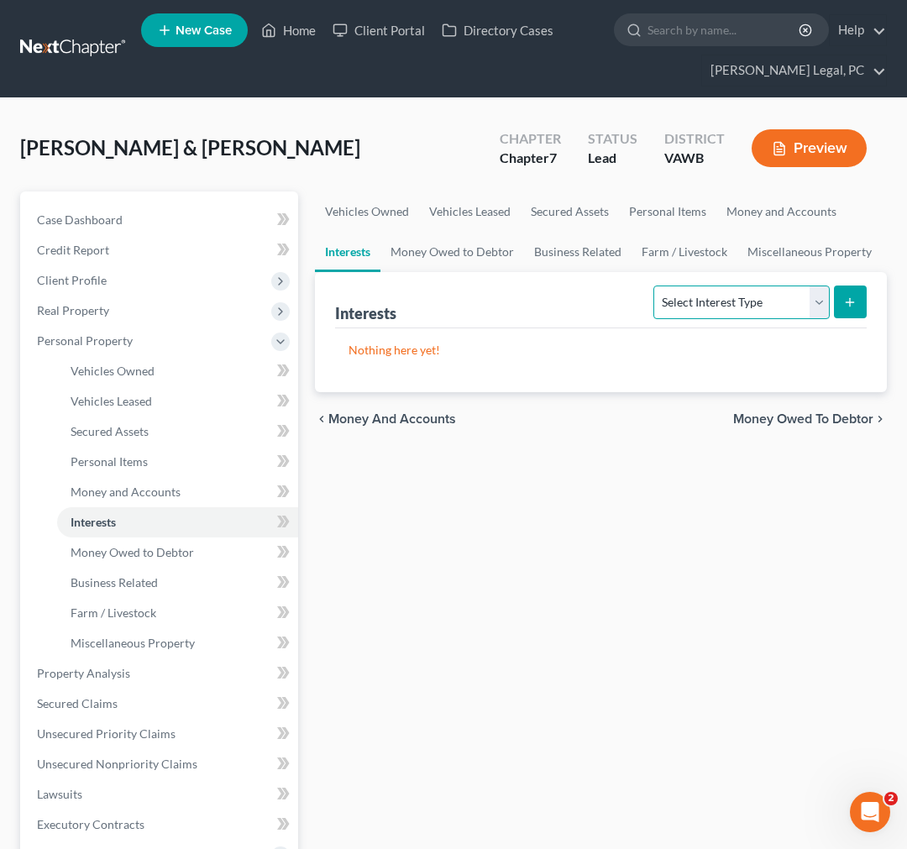
click at [754, 296] on select "Select Interest Type 401K Annuity Bond Education IRA Government Bond Government…" at bounding box center [741, 303] width 176 height 34
click at [715, 305] on select "Select Interest Type 401K Annuity Bond Education IRA Government Bond Government…" at bounding box center [741, 303] width 176 height 34
select select "other_retirement_plan"
click at [656, 286] on select "Select Interest Type 401K Annuity Bond Education IRA Government Bond Government…" at bounding box center [741, 303] width 176 height 34
click at [859, 302] on button "submit" at bounding box center [850, 302] width 33 height 33
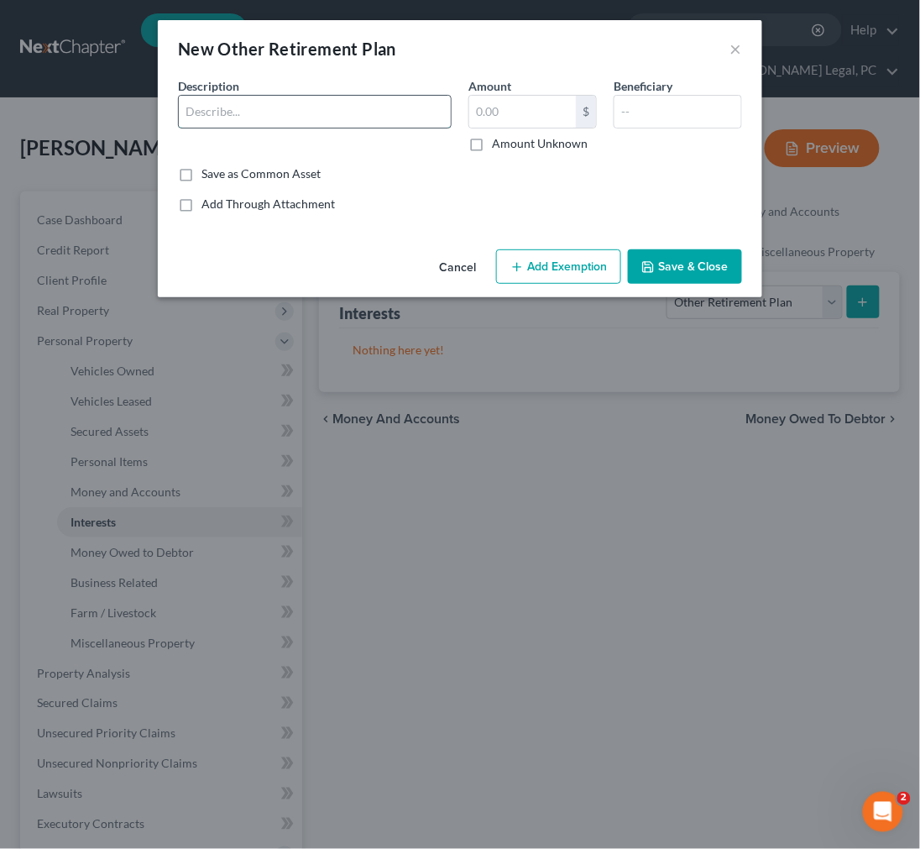
click at [270, 102] on input "text" at bounding box center [315, 112] width 272 height 32
type input "e"
type input "ESOP plan through employer ([PERSON_NAME])"
click at [492, 144] on label "Amount Unknown" at bounding box center [540, 143] width 96 height 17
click at [499, 144] on input "Amount Unknown" at bounding box center [504, 140] width 11 height 11
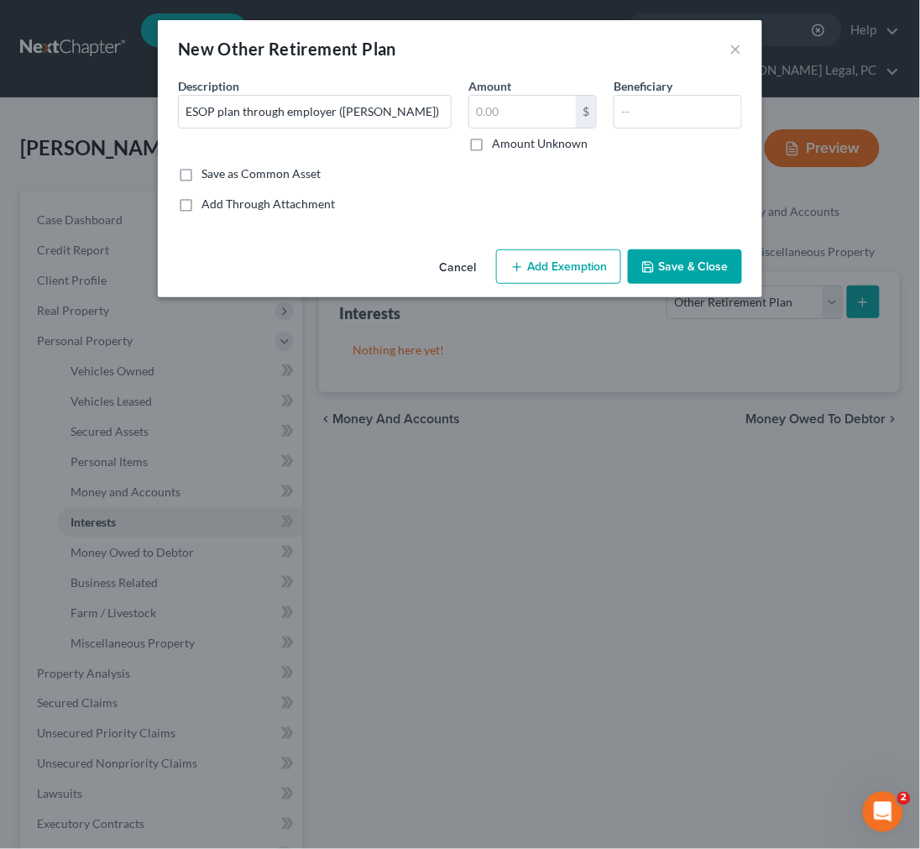
checkbox input "true"
click at [552, 270] on button "Add Exemption" at bounding box center [558, 266] width 125 height 35
select select "2"
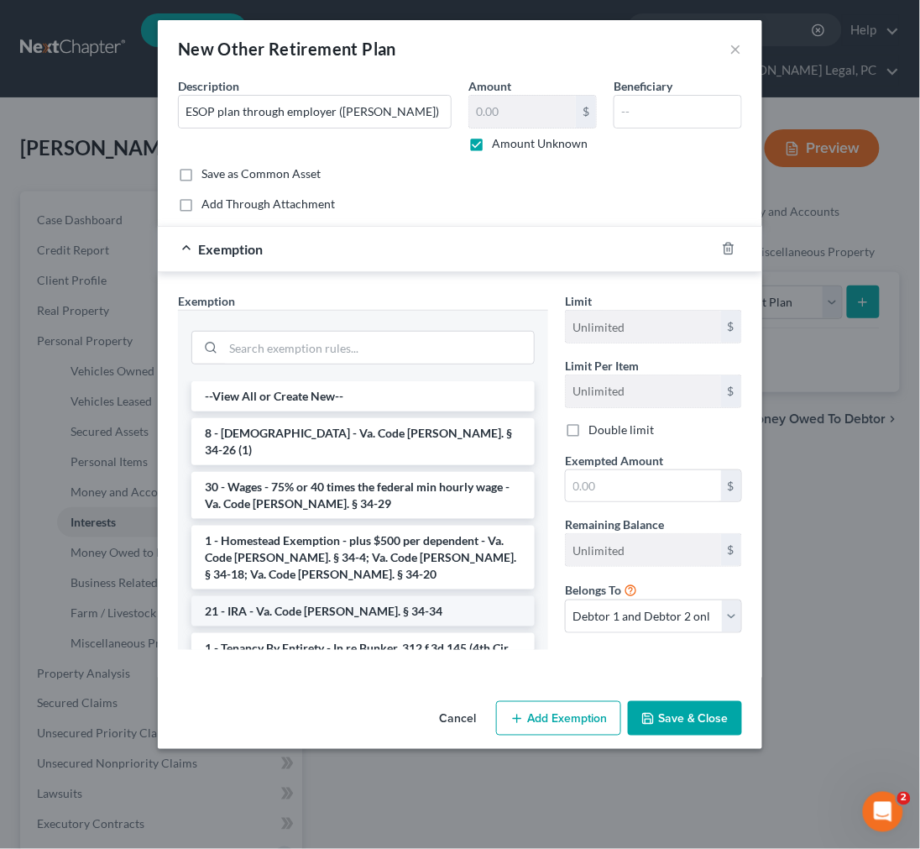
click at [357, 598] on li "21 - IRA - Va. Code [PERSON_NAME]. § 34-34" at bounding box center [363, 611] width 344 height 30
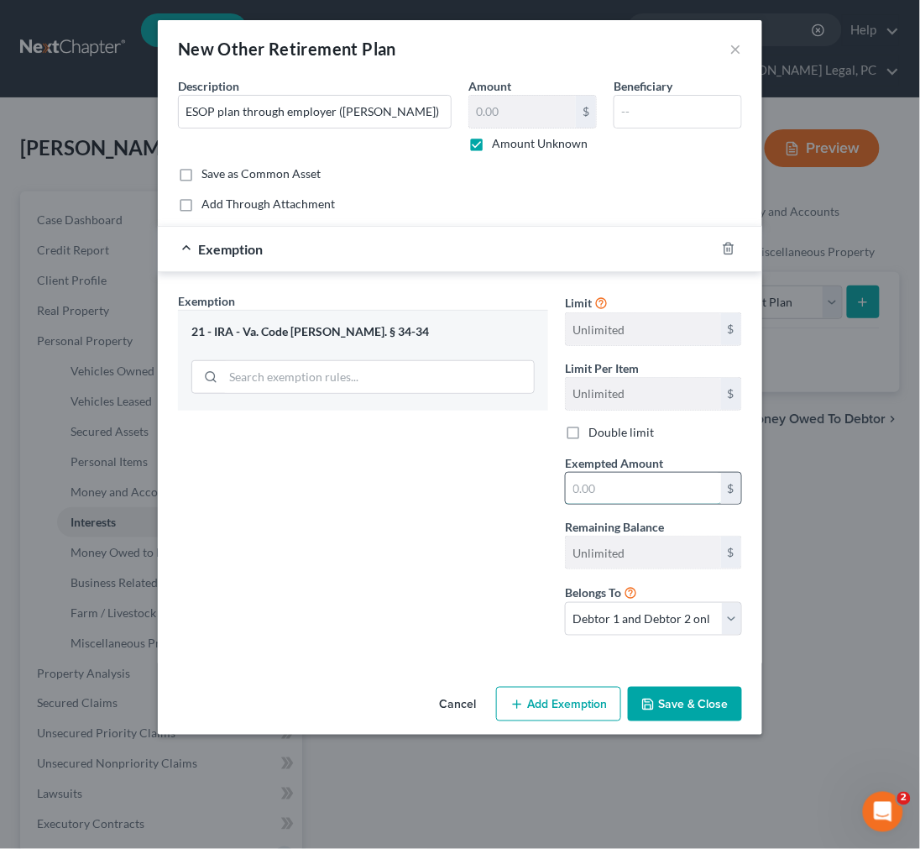
click at [613, 491] on input "text" at bounding box center [643, 489] width 155 height 32
type input "1.00"
click at [606, 624] on select "Debtor 1 only Debtor 2 only Debtor 1 and Debtor 2 only" at bounding box center [653, 619] width 177 height 34
select select "0"
click at [565, 603] on select "Debtor 1 only Debtor 2 only Debtor 1 and Debtor 2 only" at bounding box center [653, 619] width 177 height 34
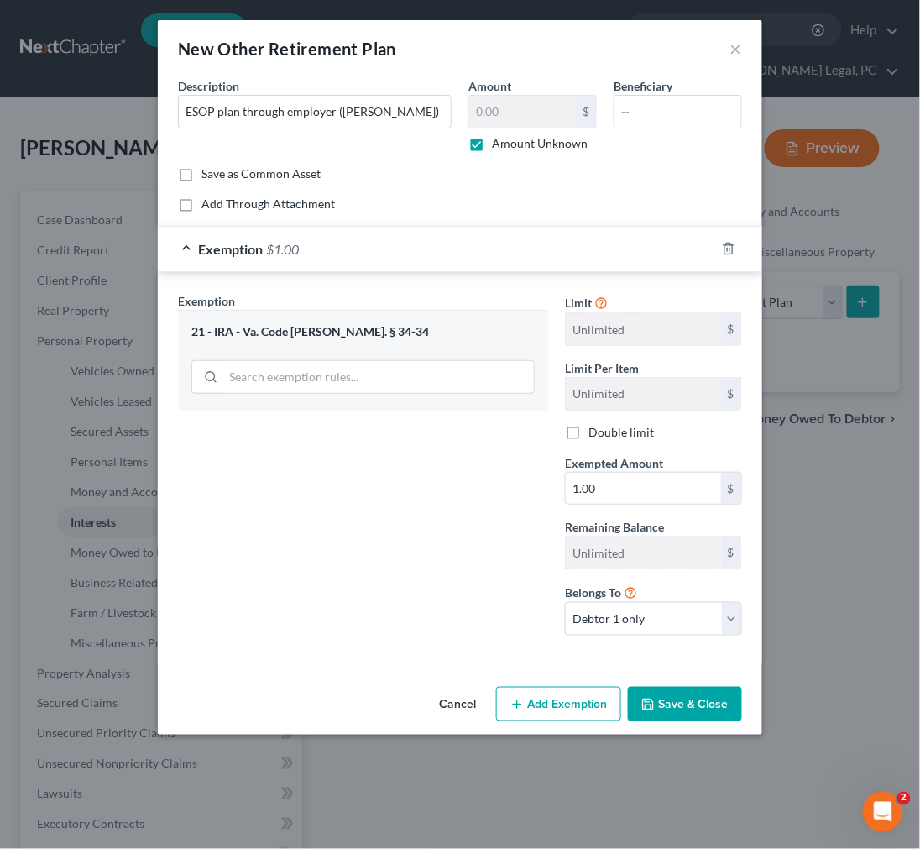
click at [653, 702] on icon "button" at bounding box center [648, 705] width 10 height 10
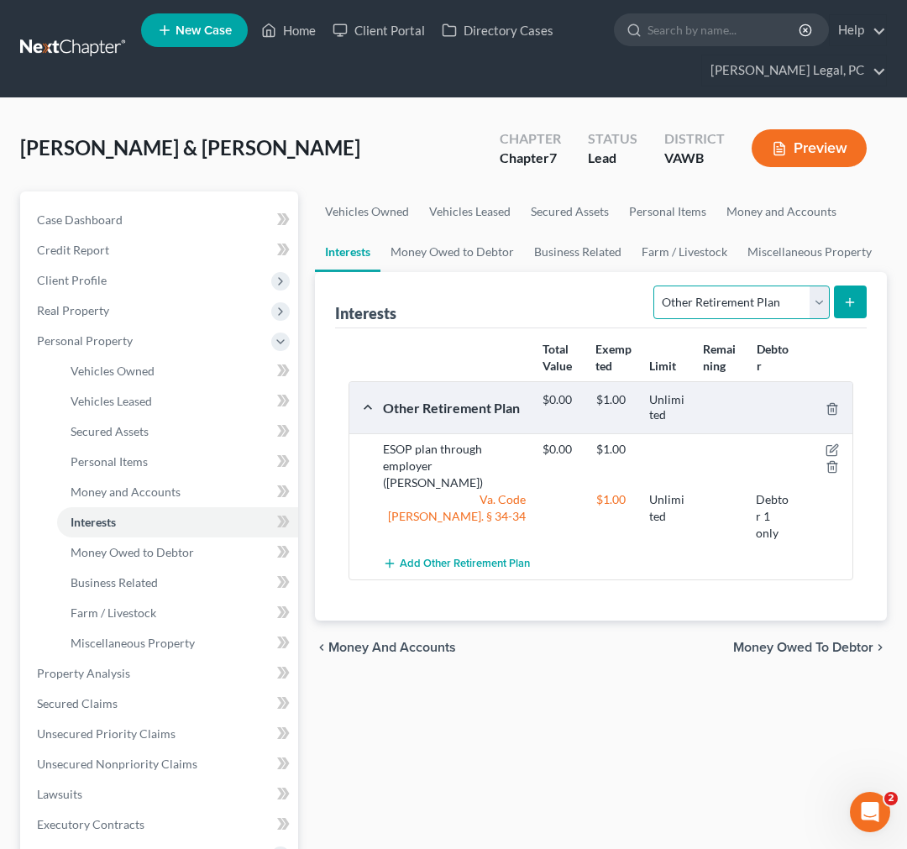
click at [819, 307] on select "Select Interest Type 401K Annuity Bond Education IRA Government Bond Government…" at bounding box center [741, 303] width 176 height 34
select select "term_life_insurance"
click at [656, 286] on select "Select Interest Type 401K Annuity Bond Education IRA Government Bond Government…" at bounding box center [741, 303] width 176 height 34
click at [857, 296] on icon "submit" at bounding box center [849, 302] width 13 height 13
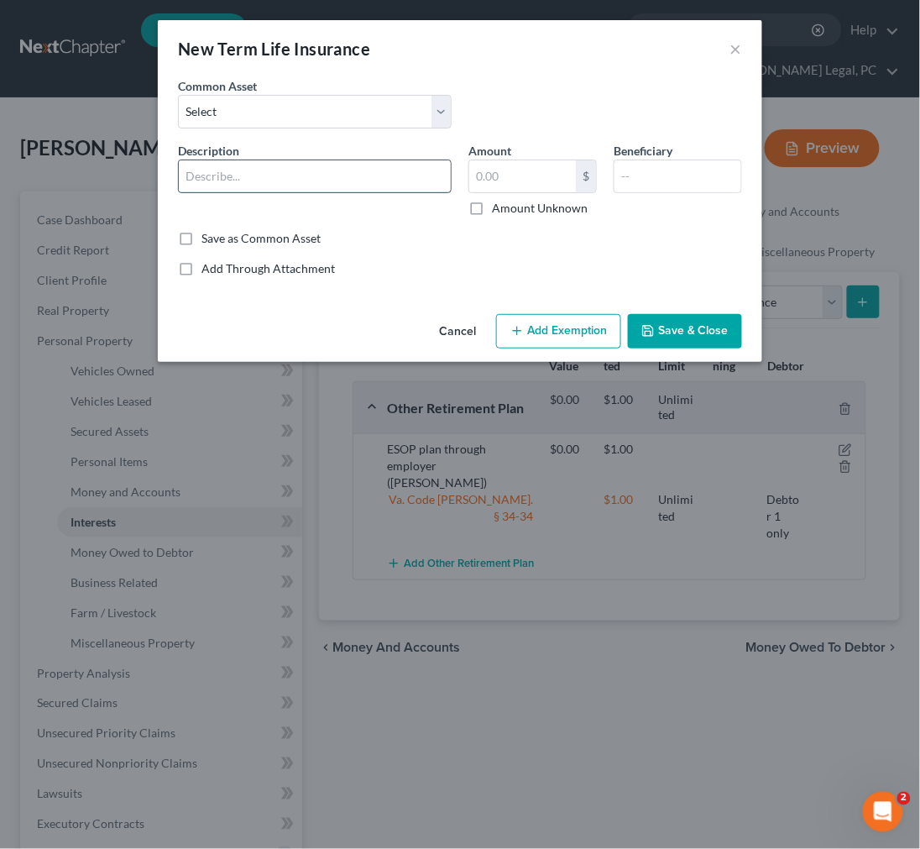
click at [275, 170] on input "text" at bounding box center [315, 176] width 272 height 32
click at [382, 176] on input "term life insurance through employer" at bounding box center [315, 176] width 272 height 32
type input "term life insurance through employer ([PERSON_NAME])"
click at [492, 213] on label "Amount Unknown" at bounding box center [540, 208] width 96 height 17
click at [499, 211] on input "Amount Unknown" at bounding box center [504, 205] width 11 height 11
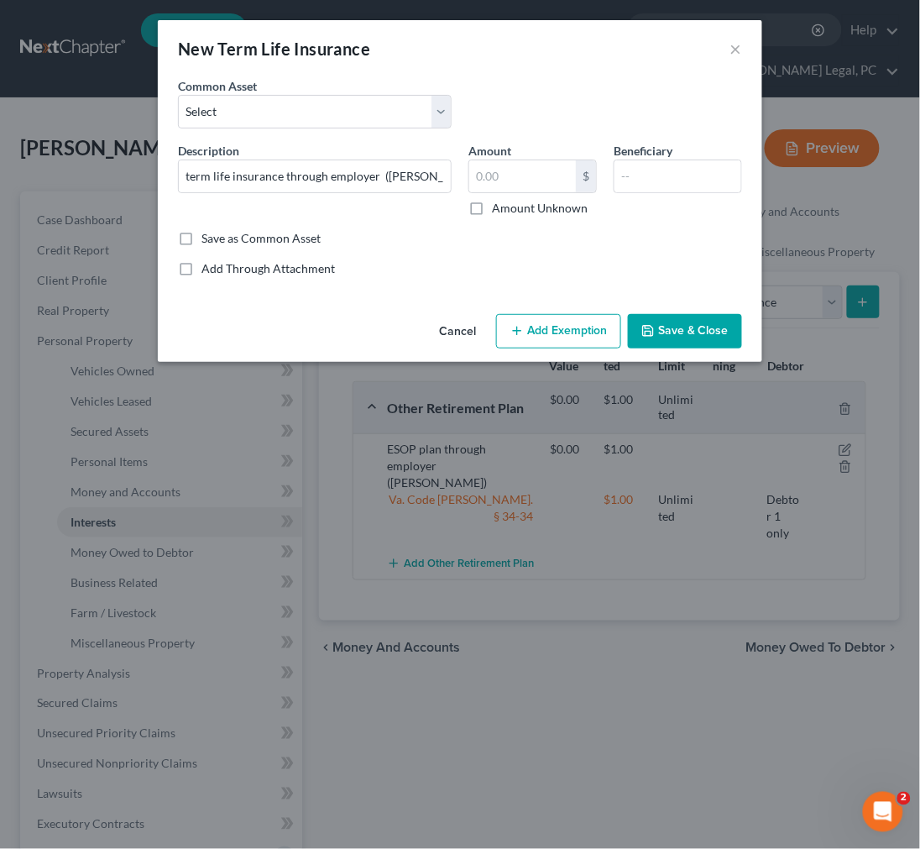
checkbox input "true"
click at [535, 331] on button "Add Exemption" at bounding box center [558, 331] width 125 height 35
select select "2"
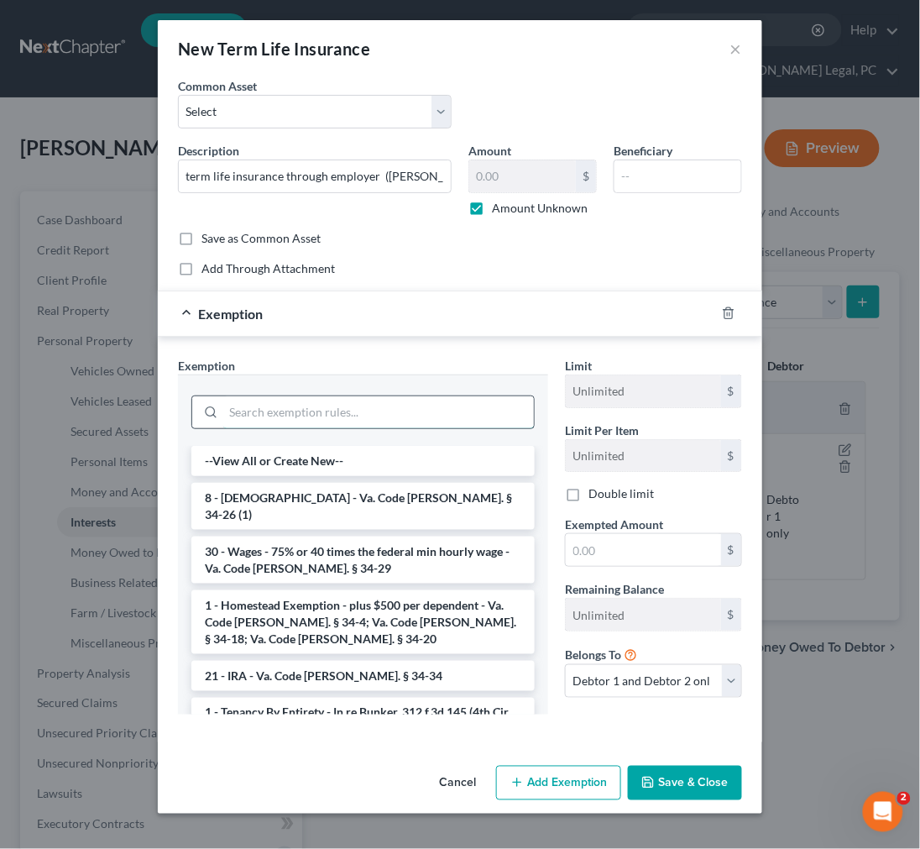
click at [396, 412] on input "search" at bounding box center [378, 412] width 311 height 32
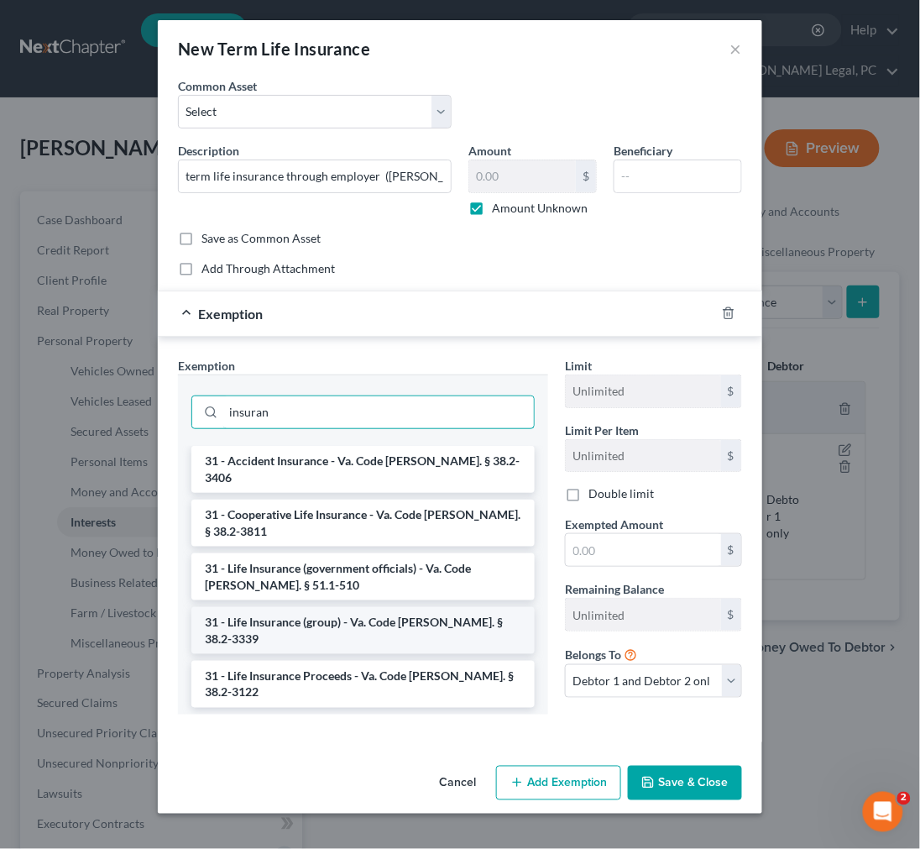
type input "insuran"
click at [367, 607] on li "31 - Life Insurance (group) - Va. Code [PERSON_NAME]. § 38.2-3339" at bounding box center [363, 630] width 344 height 47
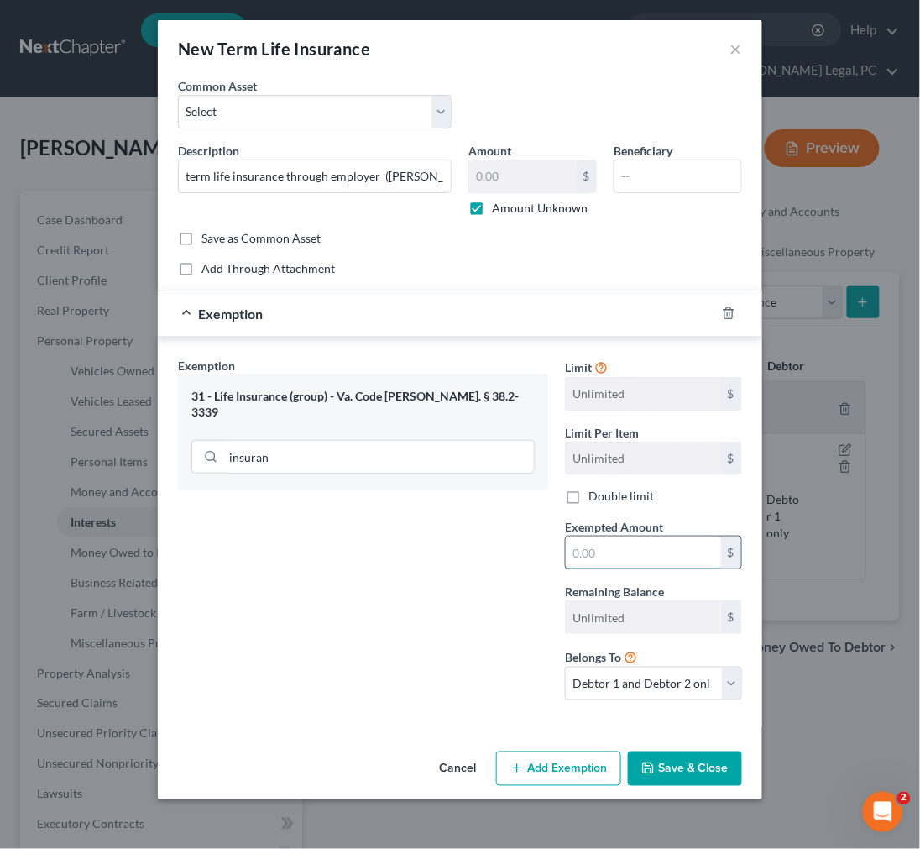
click at [584, 559] on input "text" at bounding box center [643, 553] width 155 height 32
type input "1.00"
click at [627, 685] on select "Debtor 1 only Debtor 2 only Debtor 1 and Debtor 2 only" at bounding box center [653, 684] width 177 height 34
select select "0"
click at [565, 668] on select "Debtor 1 only Debtor 2 only Debtor 1 and Debtor 2 only" at bounding box center [653, 684] width 177 height 34
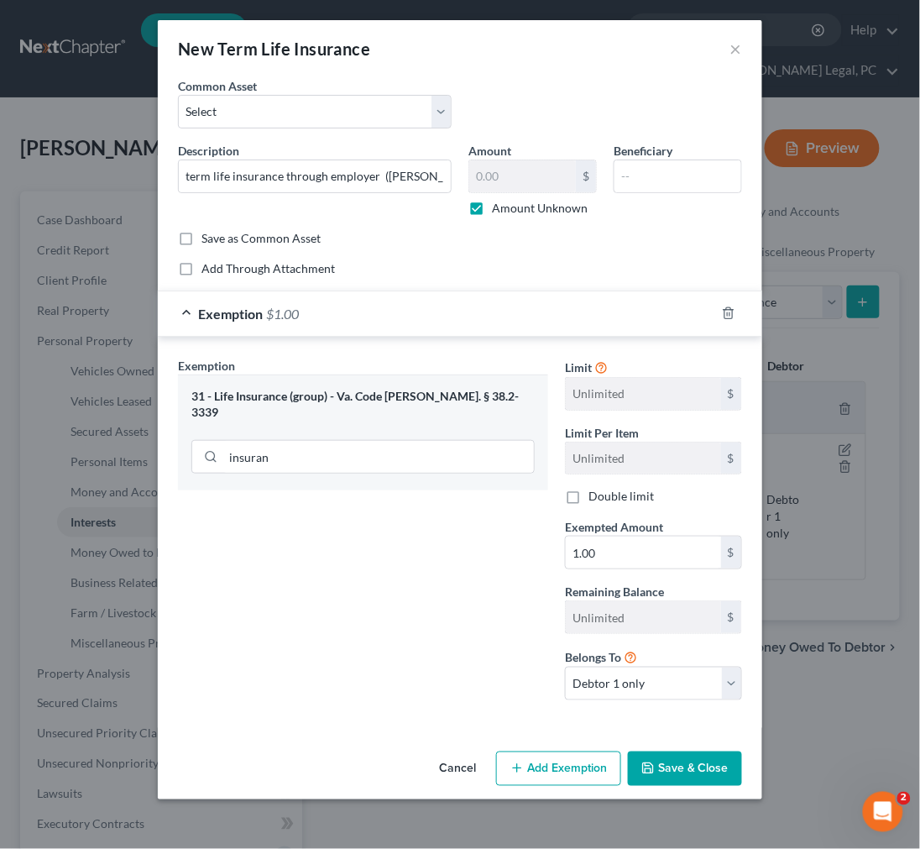
click at [668, 768] on button "Save & Close" at bounding box center [685, 769] width 114 height 35
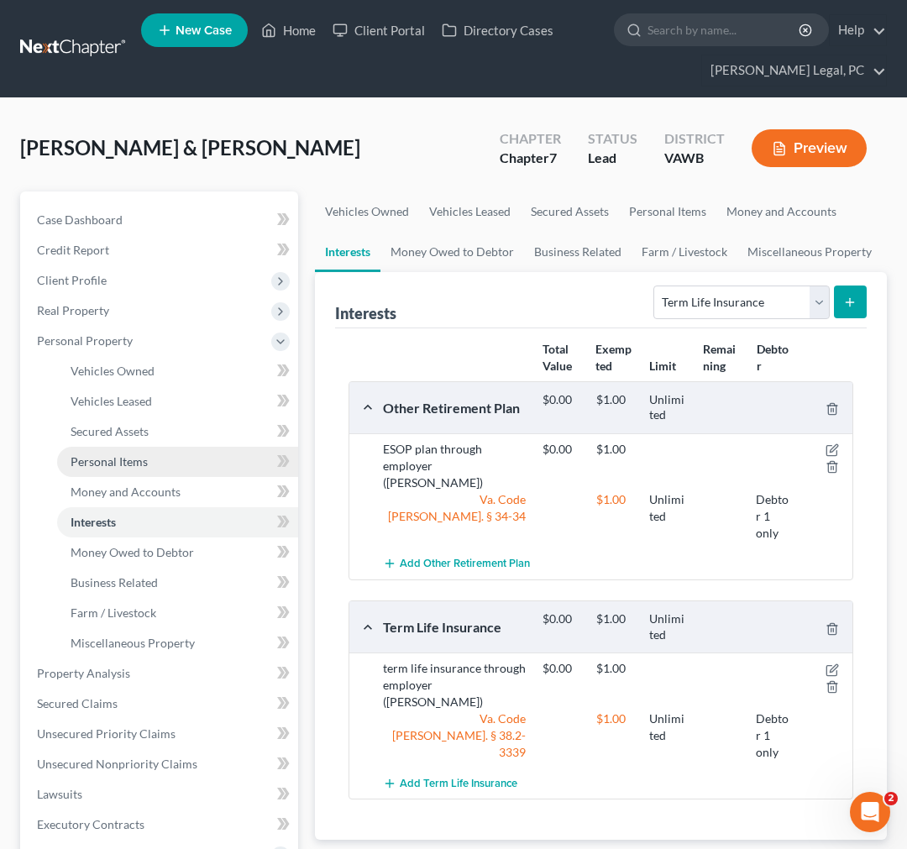
click at [124, 462] on span "Personal Items" at bounding box center [109, 461] width 77 height 14
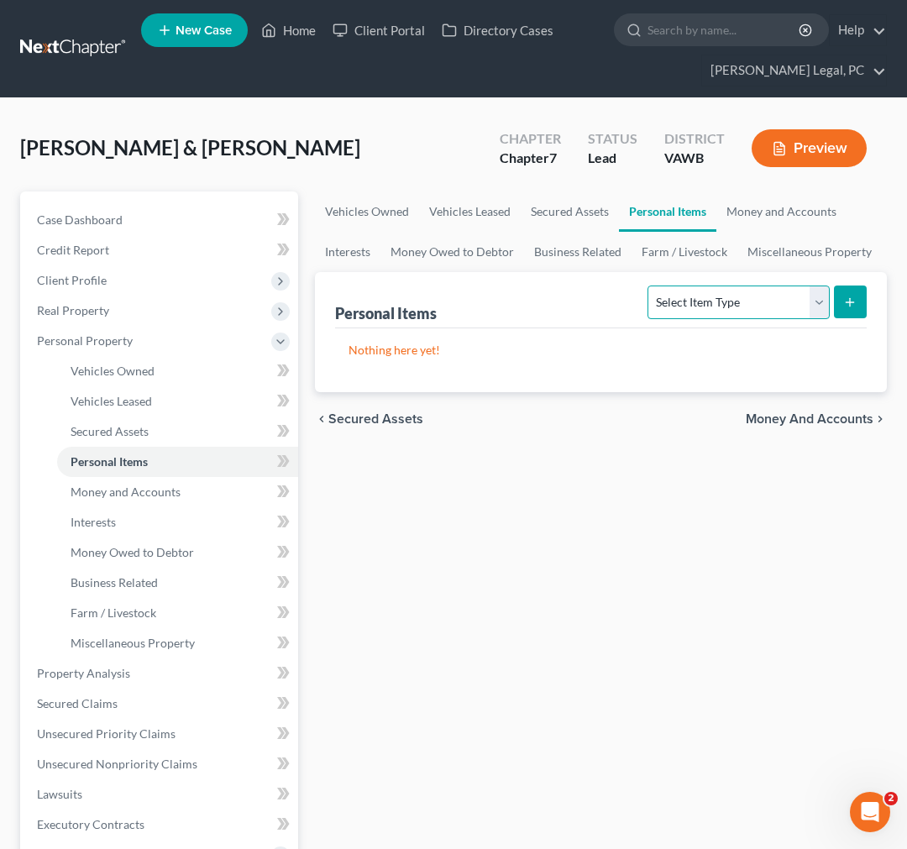
click at [701, 299] on select "Select Item Type Clothing Collectibles Of Value Electronics Firearms Household …" at bounding box center [738, 303] width 181 height 34
select select "other"
click at [649, 286] on select "Select Item Type Clothing Collectibles Of Value Electronics Firearms Household …" at bounding box center [738, 303] width 181 height 34
click at [841, 305] on button "submit" at bounding box center [850, 302] width 33 height 33
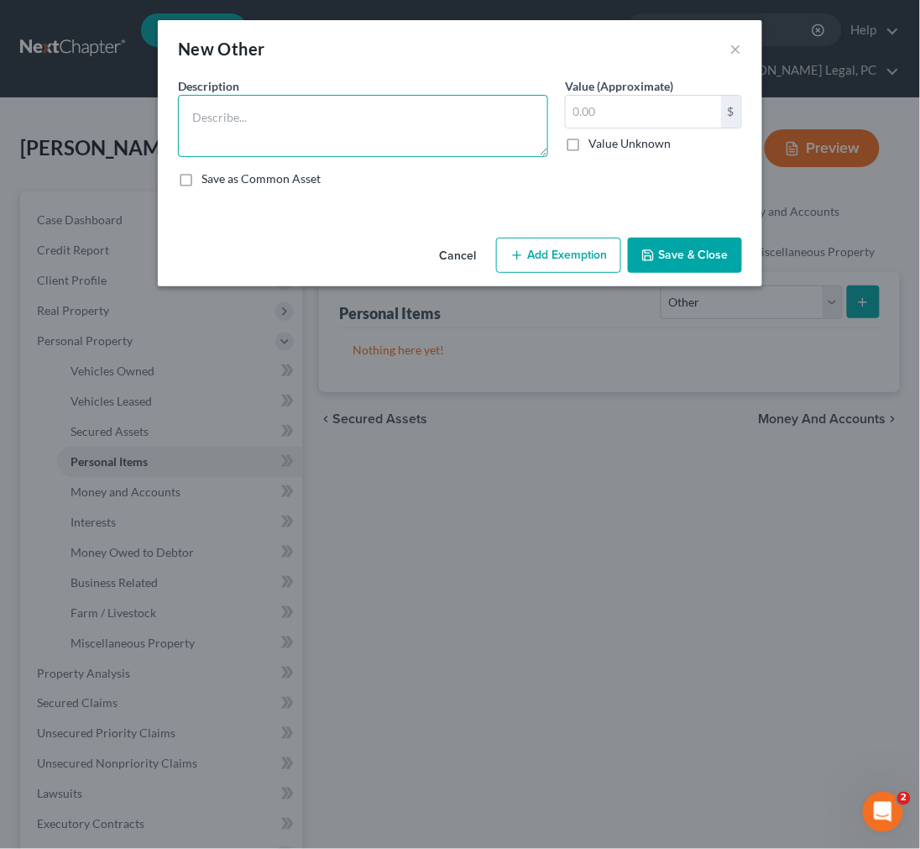
click at [265, 123] on textarea at bounding box center [363, 126] width 370 height 62
type textarea "vacuum (lien by PCI)"
click at [589, 139] on label "Value Unknown" at bounding box center [630, 143] width 82 height 17
click at [595, 139] on input "Value Unknown" at bounding box center [600, 140] width 11 height 11
checkbox input "true"
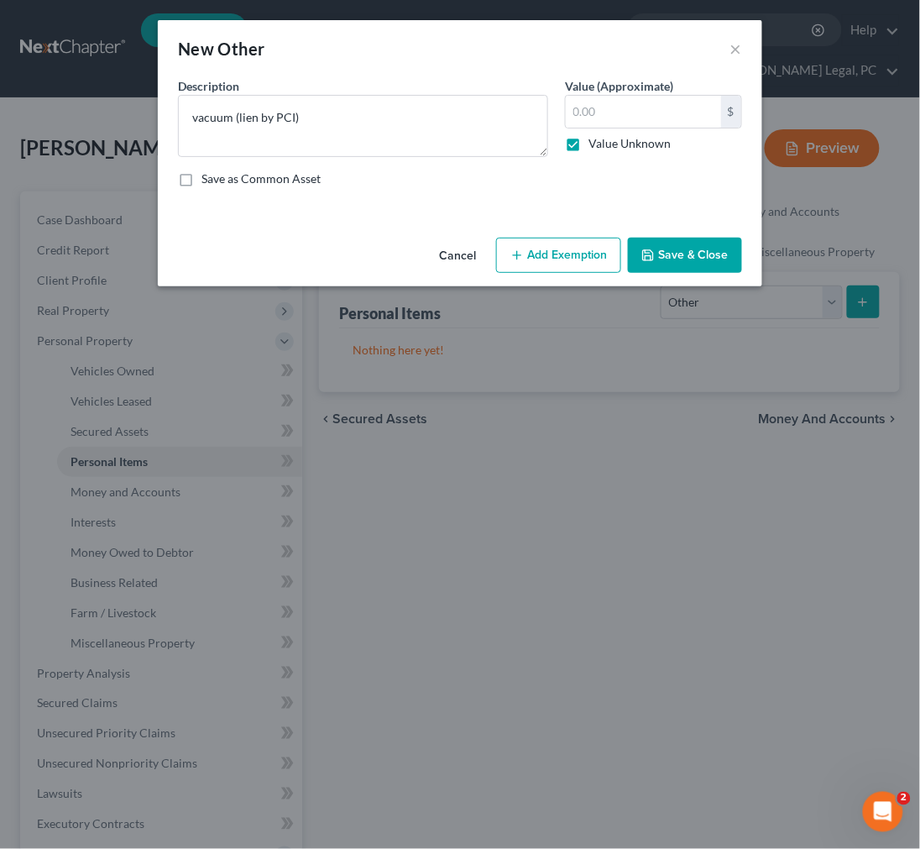
type input "0.00"
click at [550, 253] on button "Add Exemption" at bounding box center [558, 255] width 125 height 35
select select "2"
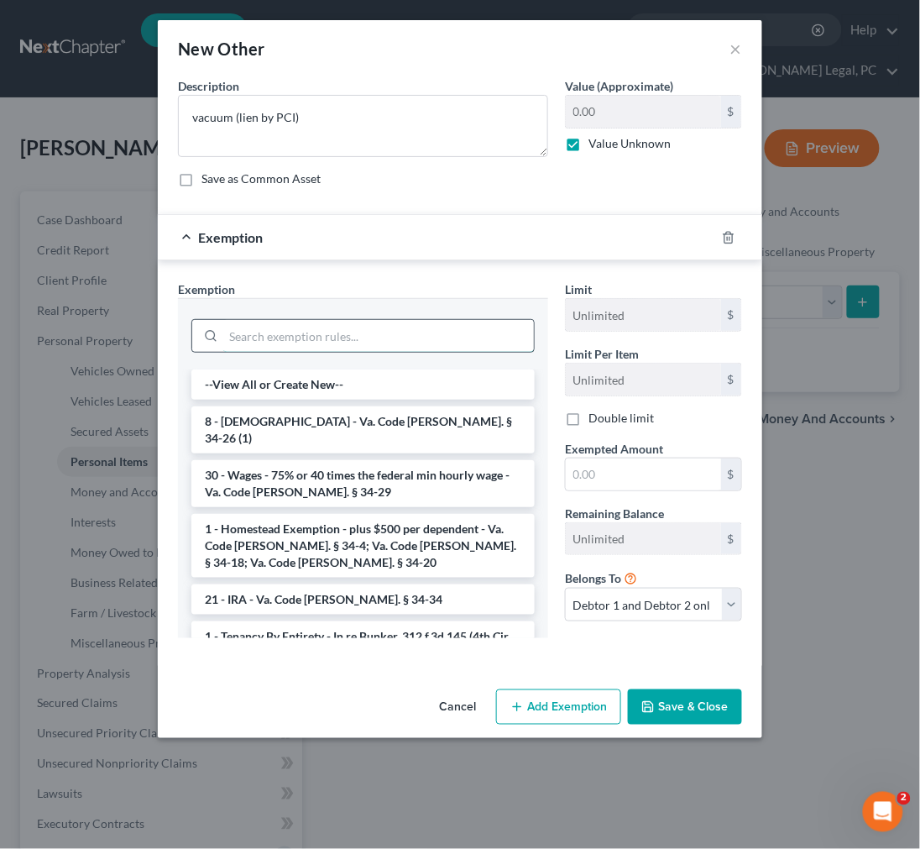
click at [406, 329] on input "search" at bounding box center [378, 336] width 311 height 32
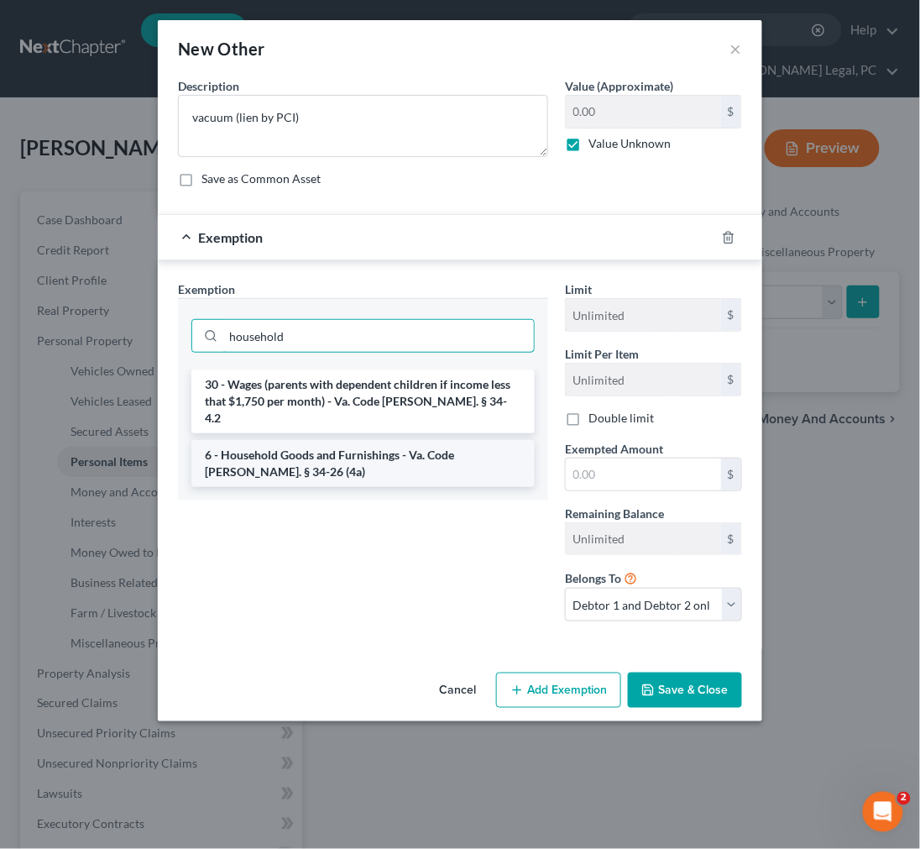
type input "household"
click at [396, 440] on li "6 - Household Goods and Furnishings - Va. Code [PERSON_NAME]. § 34-26 (4a)" at bounding box center [363, 463] width 344 height 47
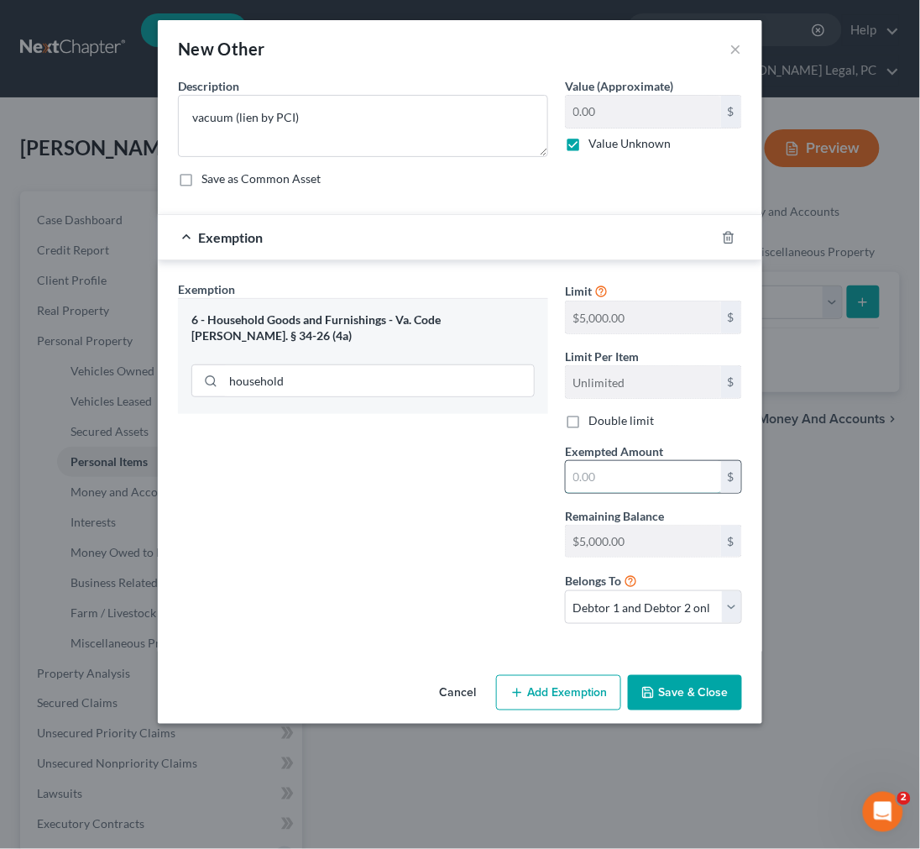
click at [586, 481] on input "text" at bounding box center [643, 477] width 155 height 32
type input "1.00"
click at [661, 695] on button "Save & Close" at bounding box center [685, 692] width 114 height 35
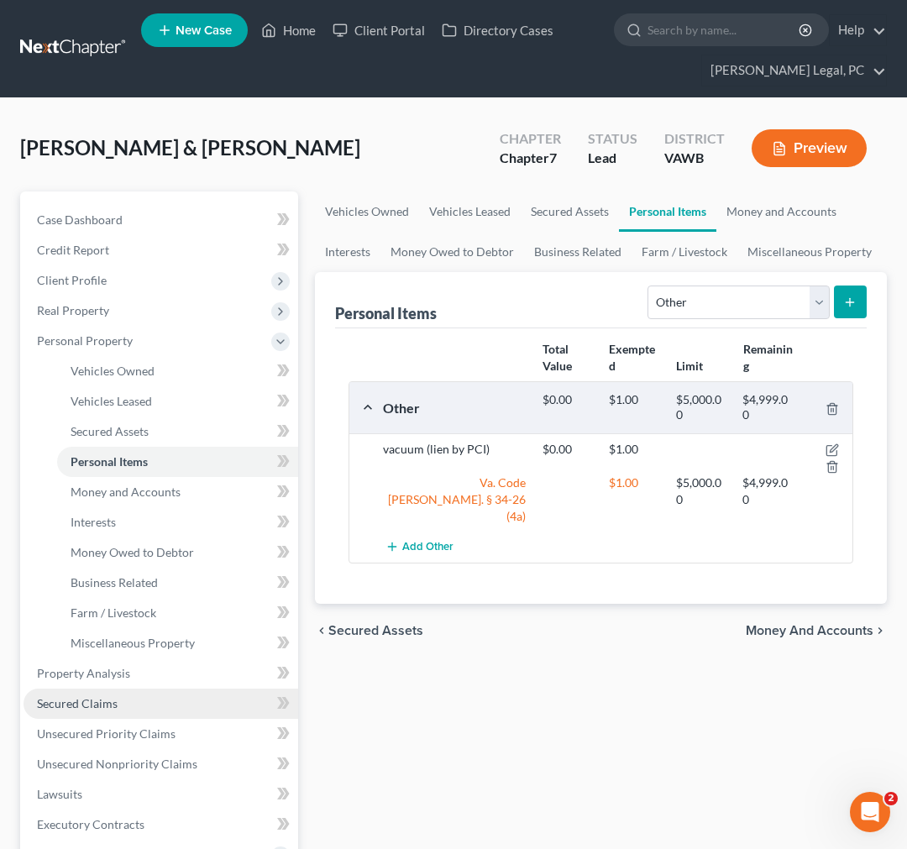
click at [71, 696] on span "Secured Claims" at bounding box center [77, 703] width 81 height 14
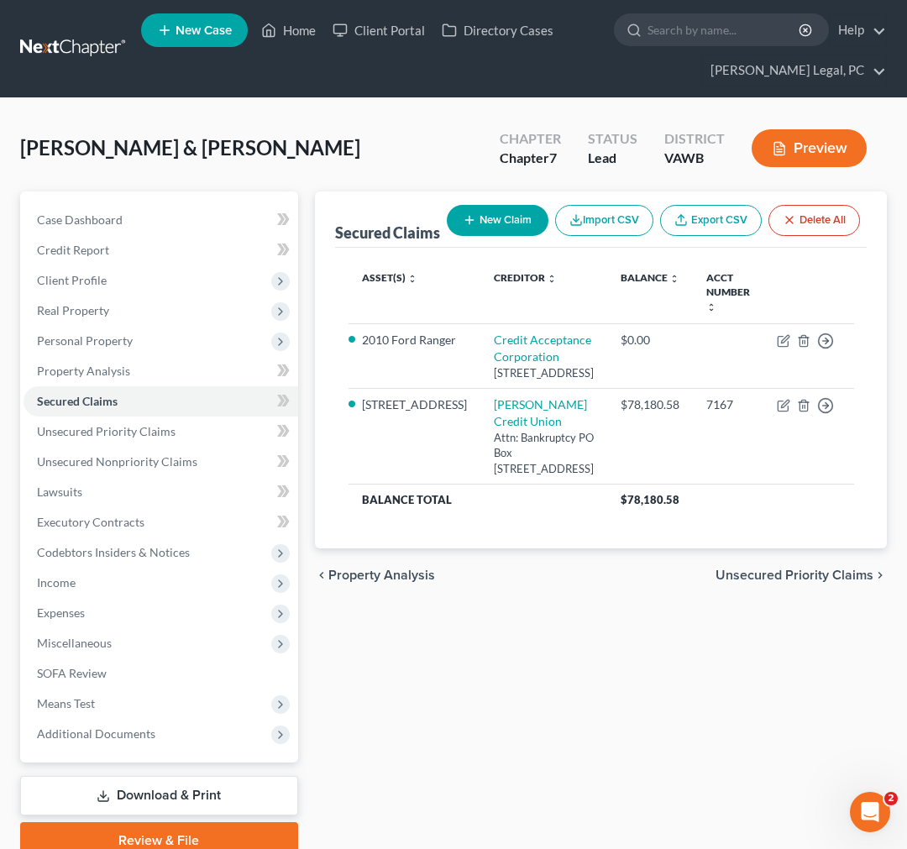
click at [447, 210] on button "New Claim" at bounding box center [498, 220] width 102 height 31
select select "0"
select select "2"
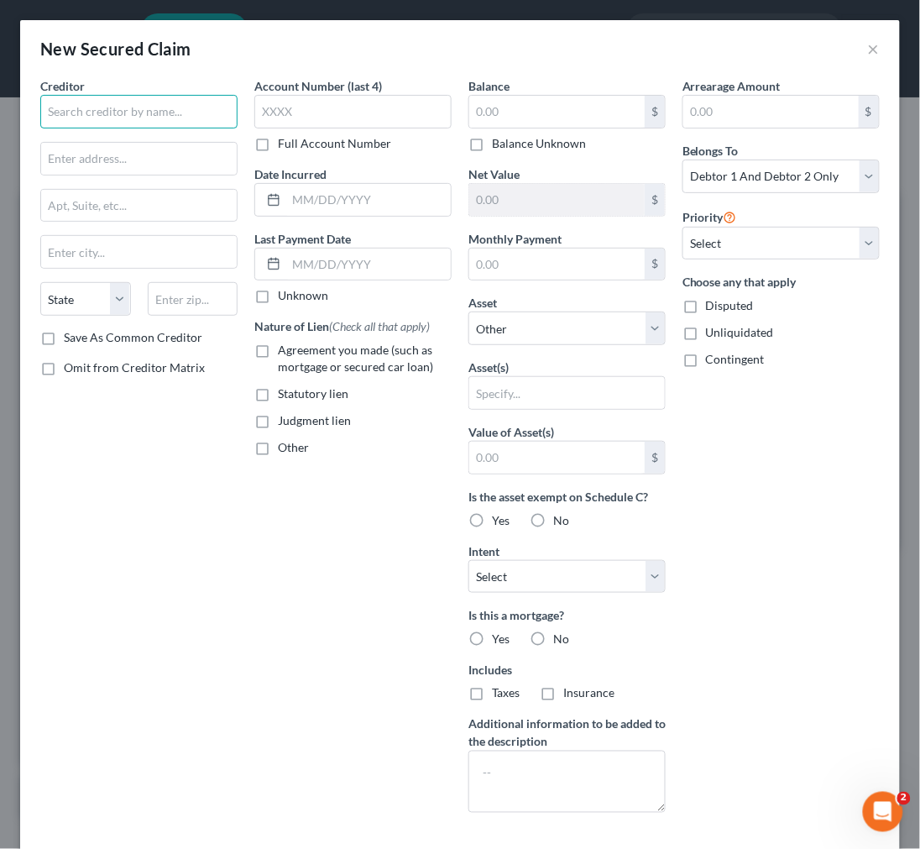
click at [158, 113] on input "text" at bounding box center [138, 112] width 197 height 34
click at [162, 115] on input "PCI" at bounding box center [138, 112] width 197 height 34
paste input "referred Credit, Inc"
type input "Preferred Credit, Inc."
click at [133, 155] on input "text" at bounding box center [139, 159] width 196 height 32
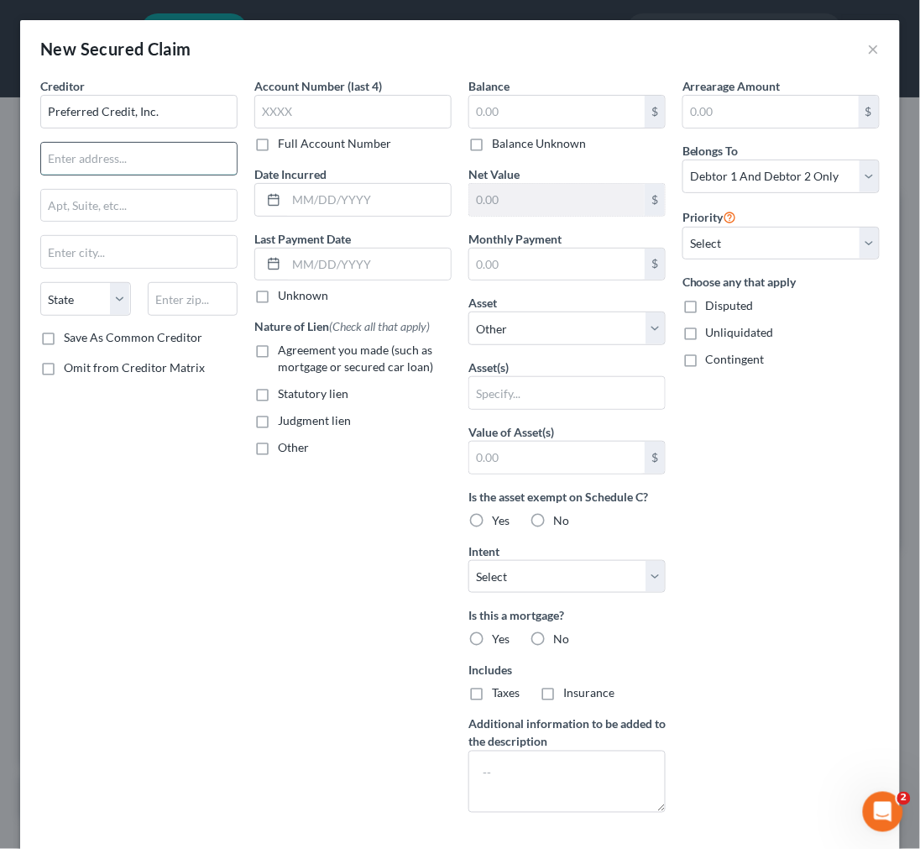
paste input "PO Box 809044 Chicago, IL 60680 – 9044"
click at [165, 156] on input "PO Box 809044 Chicago, IL 60680 – 9044" at bounding box center [139, 159] width 196 height 32
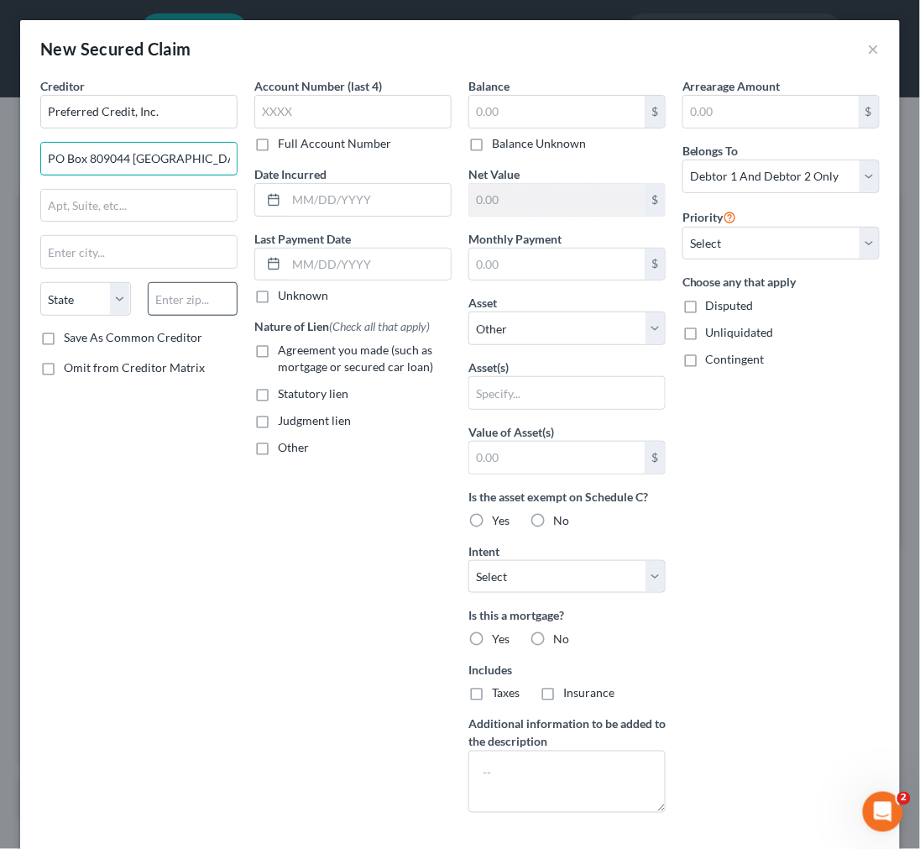
type input "PO Box 809044 Chicago, IL"
click at [171, 306] on input "text" at bounding box center [193, 299] width 91 height 34
paste input "60680"
type input "60680"
type input "Chicago"
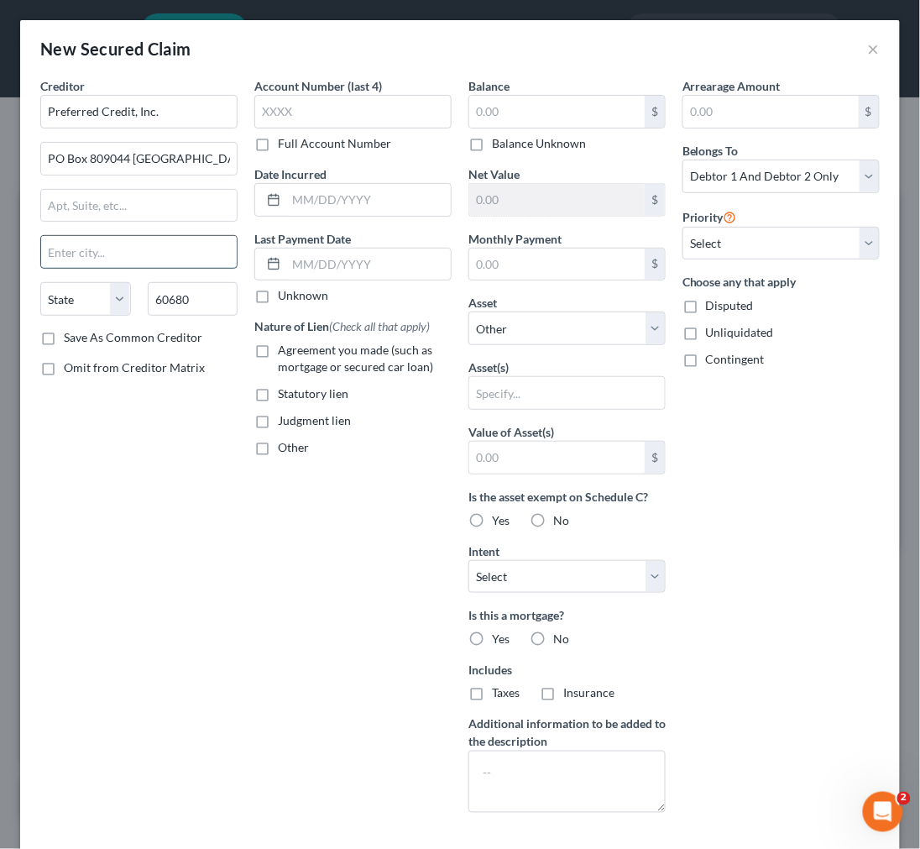
select select "14"
click at [146, 248] on input "Chicago" at bounding box center [139, 252] width 196 height 32
drag, startPoint x: 127, startPoint y: 155, endPoint x: 196, endPoint y: 160, distance: 69.0
click at [196, 160] on input "PO Box 809044 Chicago, IL" at bounding box center [139, 159] width 196 height 32
type input "PO Box 809044"
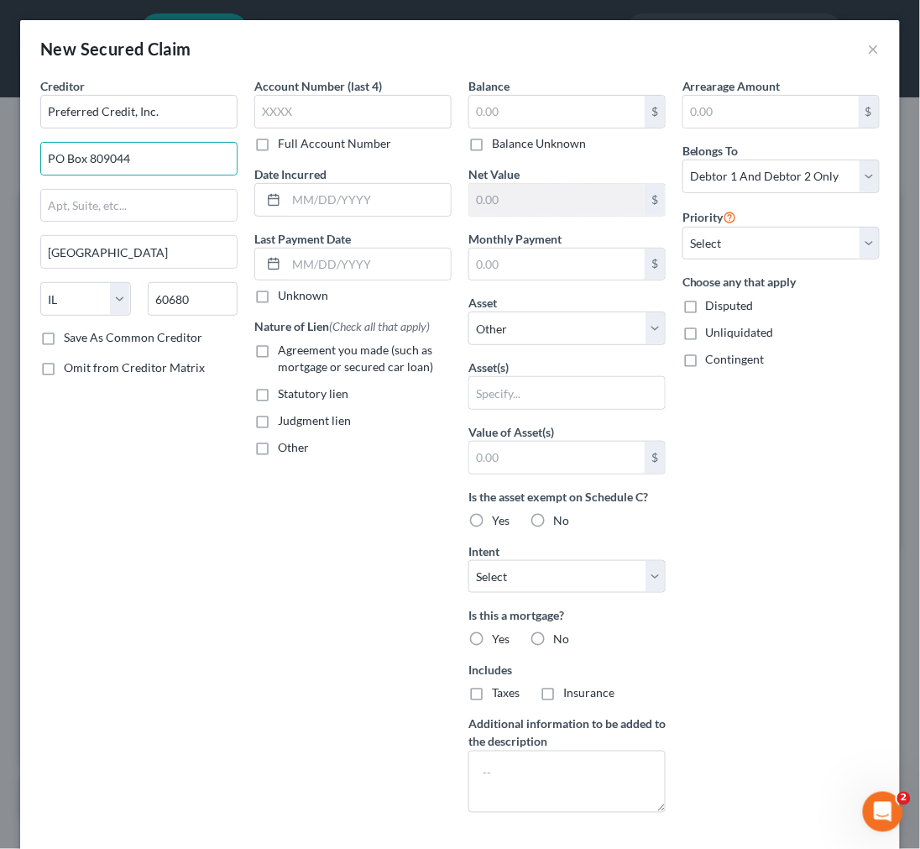
click at [278, 446] on label "Other" at bounding box center [293, 447] width 31 height 17
click at [285, 446] on input "Other" at bounding box center [290, 444] width 11 height 11
checkbox input "true"
click at [290, 485] on input "text" at bounding box center [353, 486] width 196 height 32
type input "l"
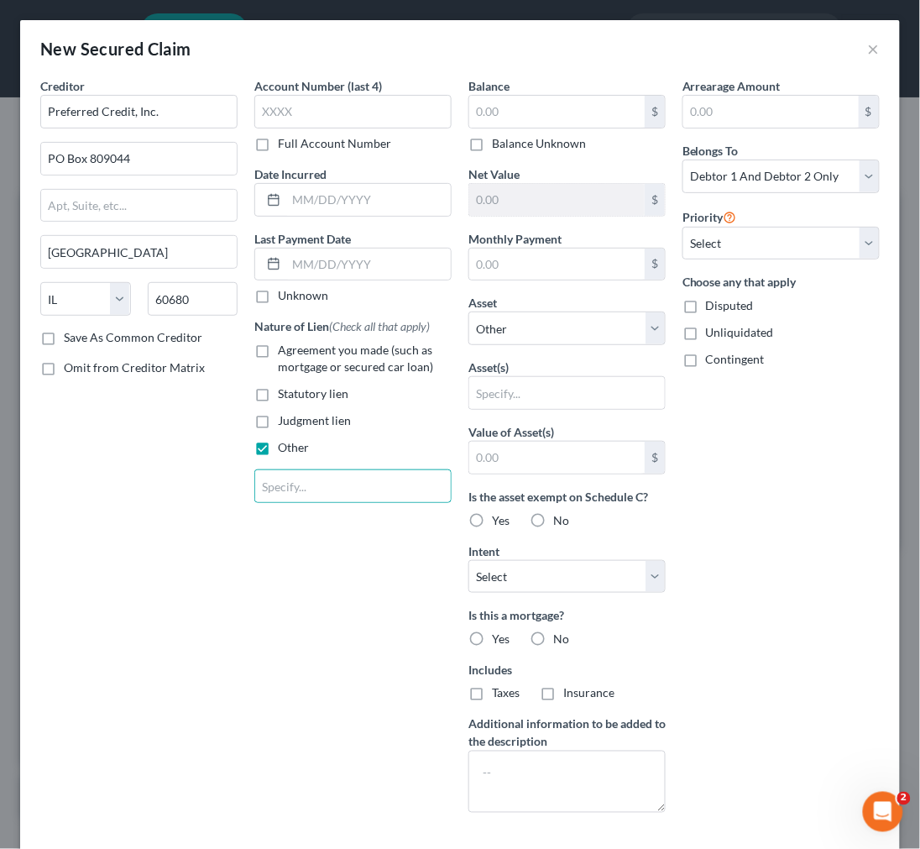
click at [194, 523] on div "Creditor * Preferred Credit, Inc. PO Box 809044 Chicago State AL AK AR AZ CA CO…" at bounding box center [139, 451] width 214 height 749
drag, startPoint x: 467, startPoint y: 139, endPoint x: 469, endPoint y: 152, distance: 12.7
click at [492, 139] on label "Balance Unknown" at bounding box center [539, 143] width 94 height 17
click at [499, 139] on input "Balance Unknown" at bounding box center [504, 140] width 11 height 11
checkbox input "true"
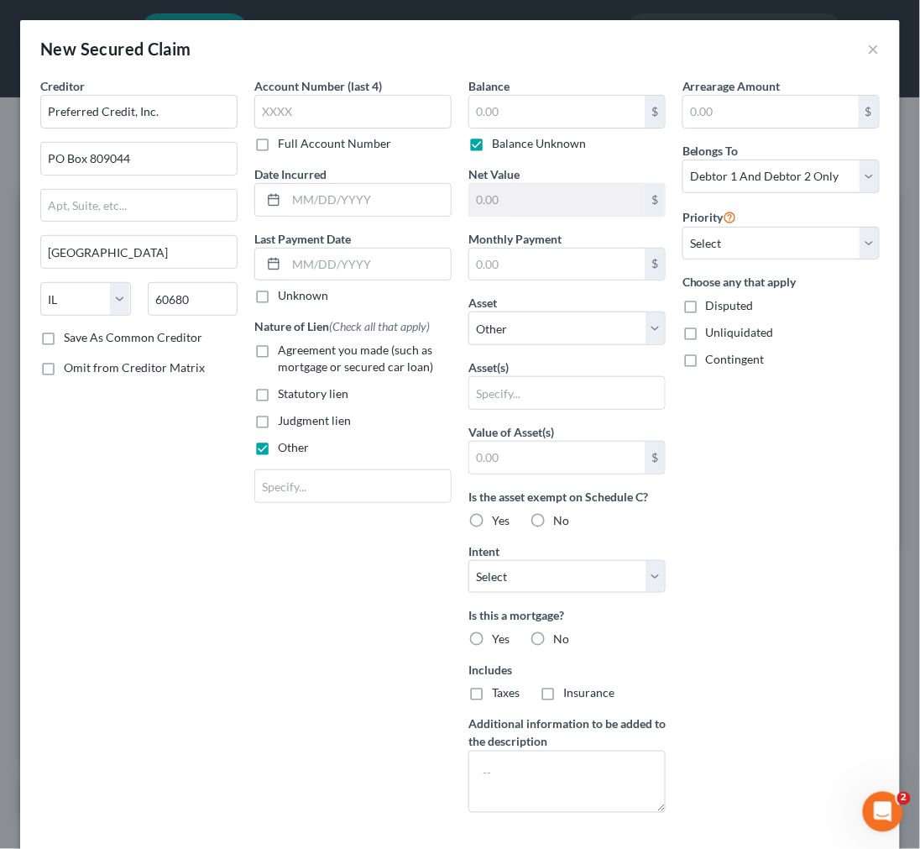
type input "0.00"
click at [522, 328] on select "Select Other Multiple Assets 2617 Banner Street - $154300.0 ESOP plan through e…" at bounding box center [567, 329] width 197 height 34
select select "7"
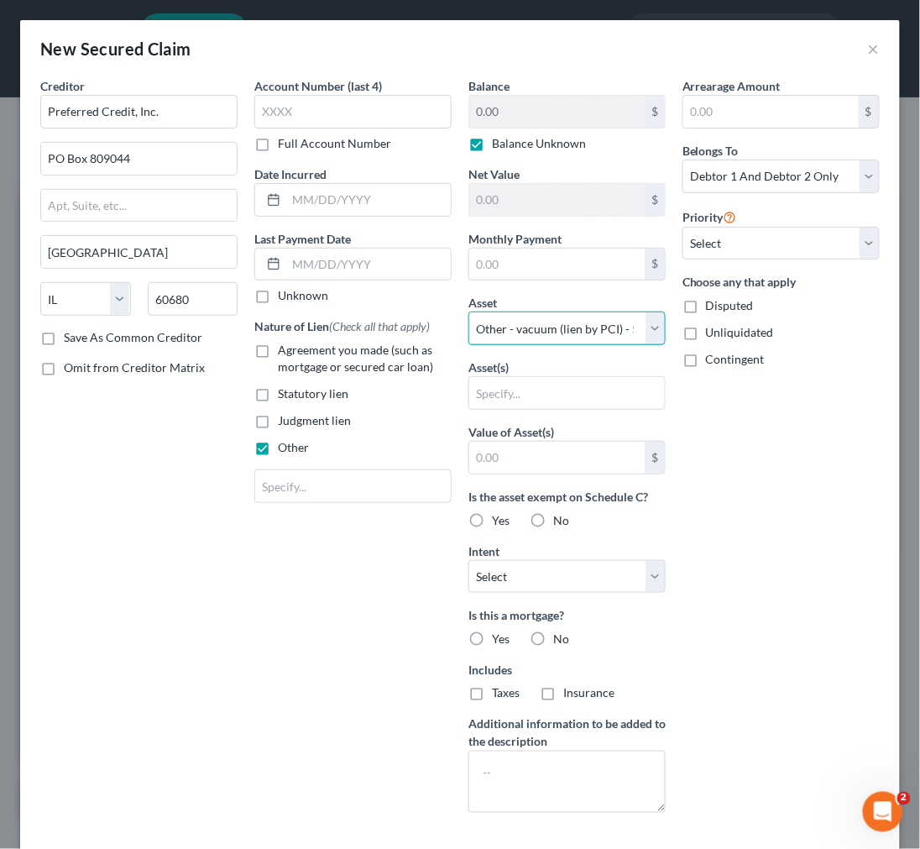
click at [469, 312] on select "Select Other Multiple Assets 2617 Banner Street - $154300.0 ESOP plan through e…" at bounding box center [567, 329] width 197 height 34
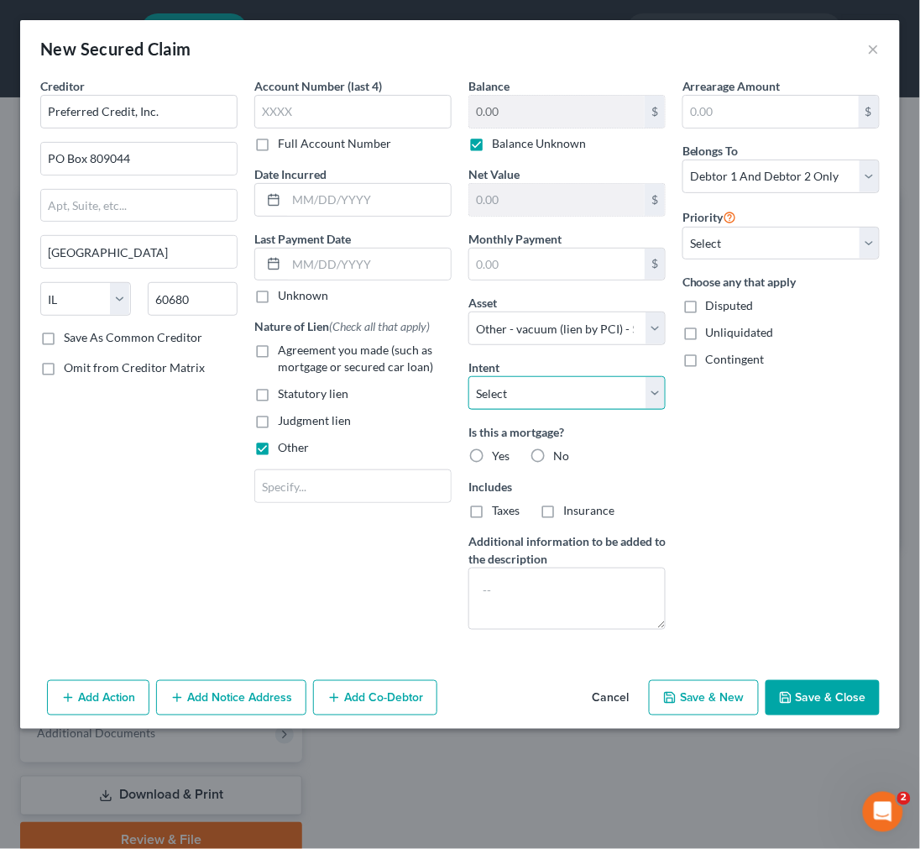
click at [557, 397] on select "Select Surrender Redeem Reaffirm Avoid Other" at bounding box center [567, 393] width 197 height 34
select select "4"
click at [469, 376] on select "Select Surrender Redeem Reaffirm Avoid Other" at bounding box center [567, 393] width 197 height 34
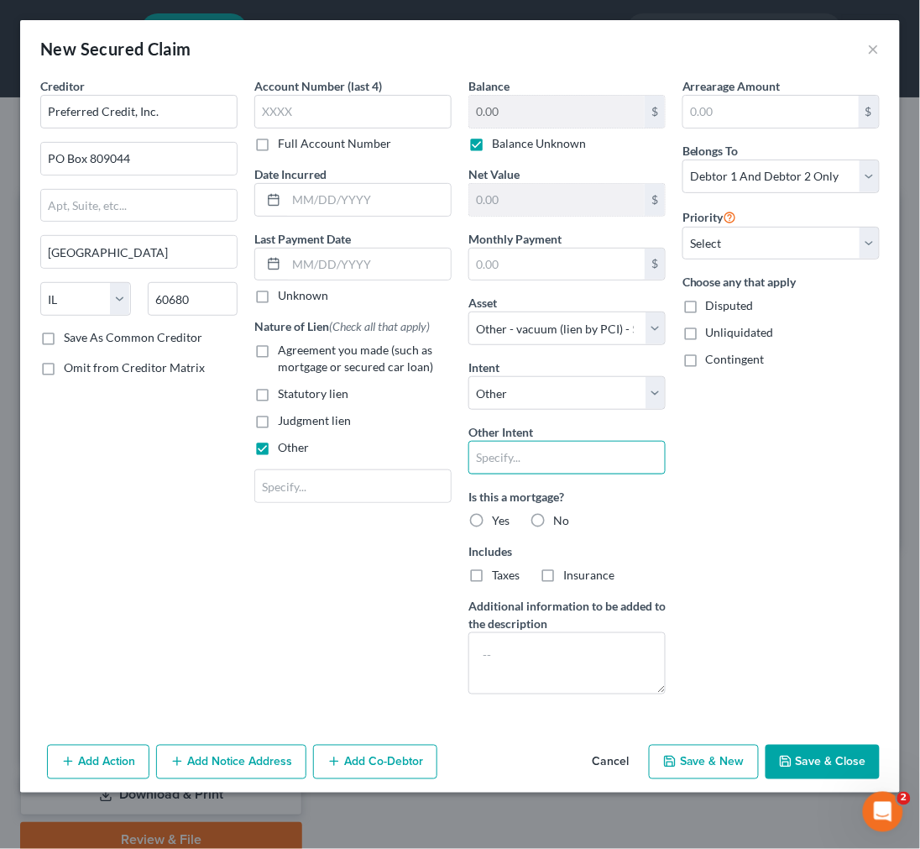
click at [555, 455] on input "text" at bounding box center [567, 458] width 197 height 34
type input "keep payments current"
click at [553, 517] on label "No" at bounding box center [561, 520] width 16 height 17
click at [560, 517] on input "No" at bounding box center [565, 517] width 11 height 11
radio input "true"
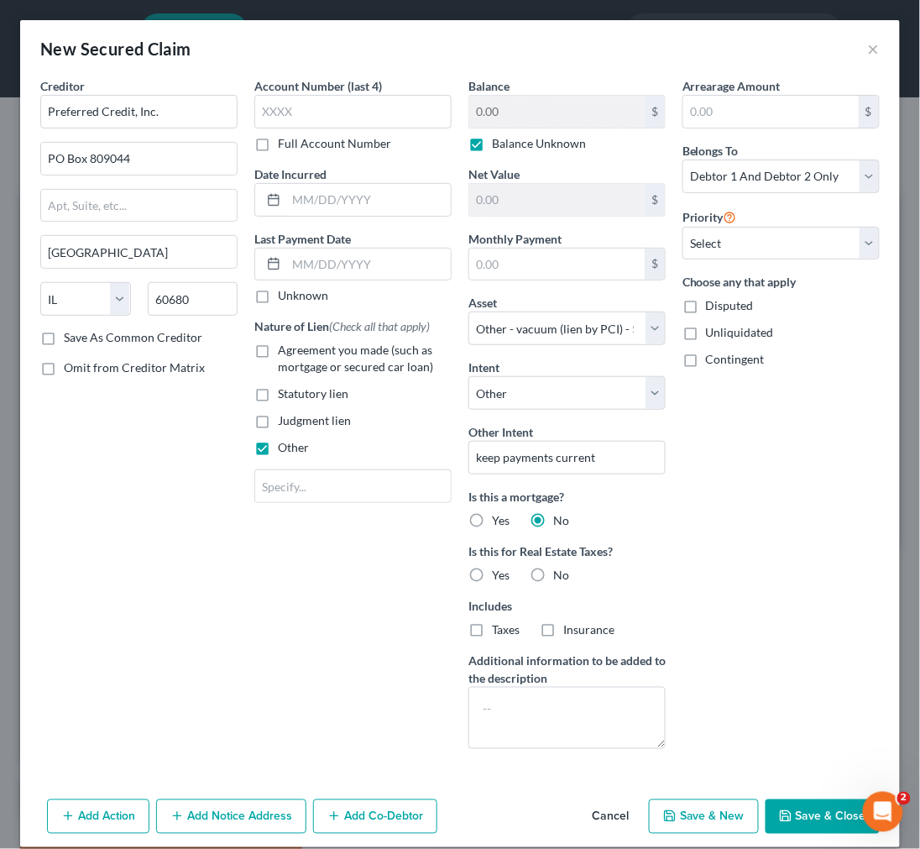
click at [553, 578] on label "No" at bounding box center [561, 575] width 16 height 17
click at [560, 578] on input "No" at bounding box center [565, 572] width 11 height 11
radio input "true"
click at [808, 816] on button "Save & Close" at bounding box center [823, 817] width 114 height 35
select select
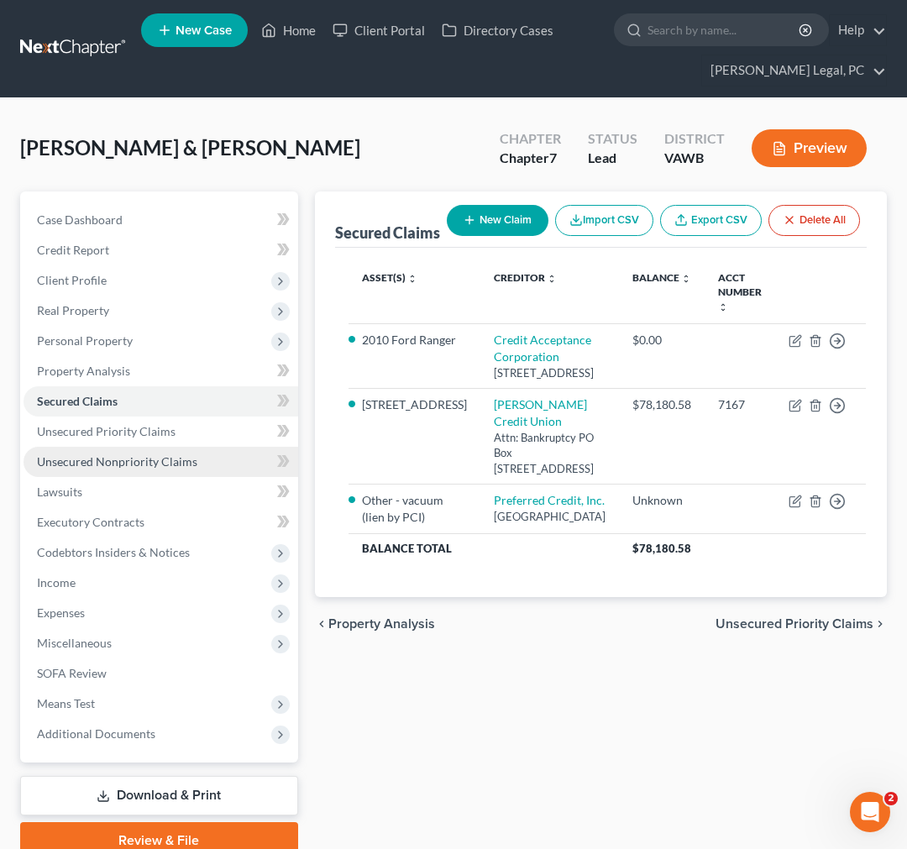
click at [99, 462] on span "Unsecured Nonpriority Claims" at bounding box center [117, 461] width 160 height 14
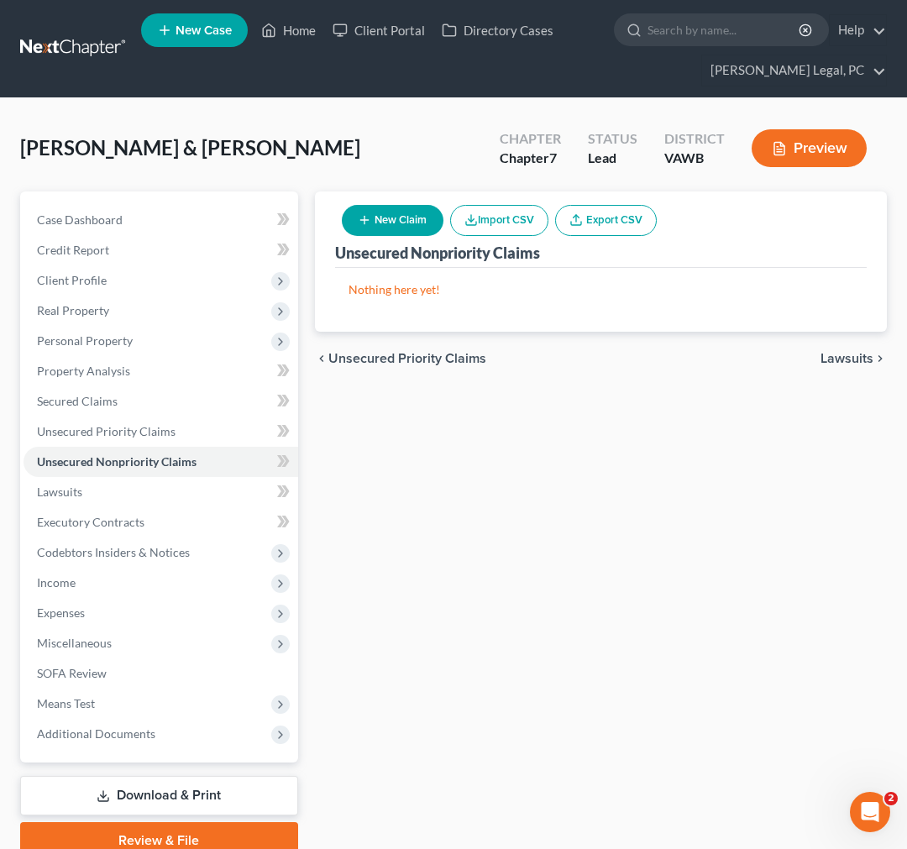
click at [396, 223] on button "New Claim" at bounding box center [393, 220] width 102 height 31
select select "2"
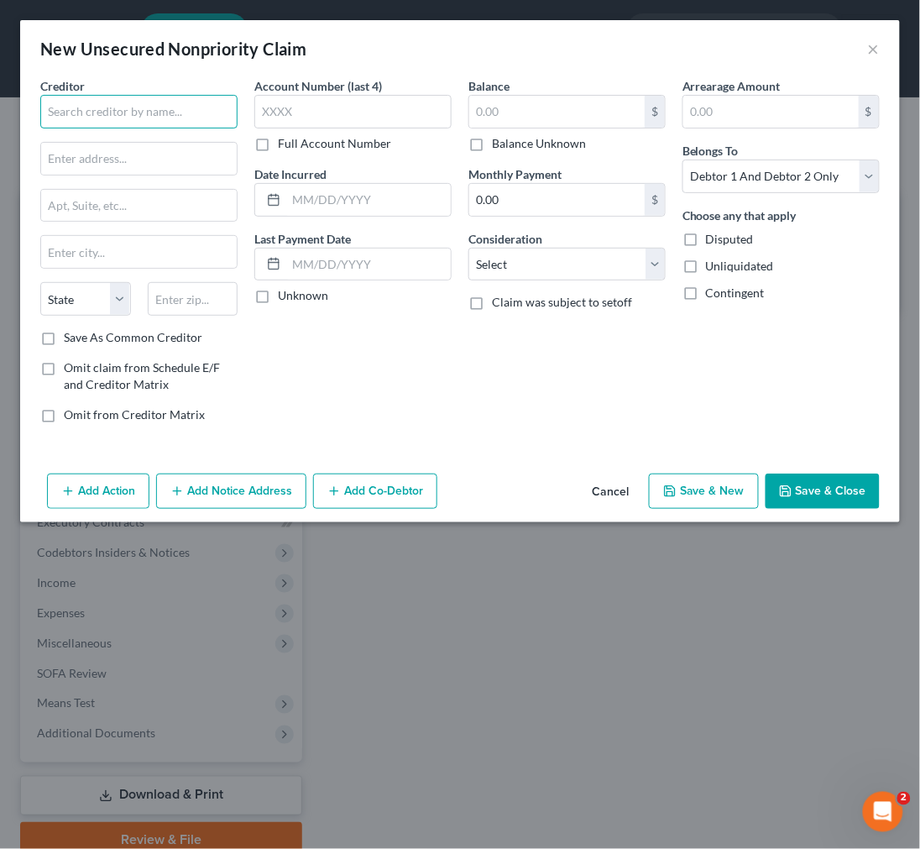
click at [155, 112] on input "text" at bounding box center [138, 112] width 197 height 34
click at [139, 106] on input "State of Franklin" at bounding box center [138, 112] width 197 height 34
paste input "Of Franklin Healthcare Associates"
click at [60, 107] on input "State Of Franklin Healthcare Associates" at bounding box center [138, 112] width 197 height 34
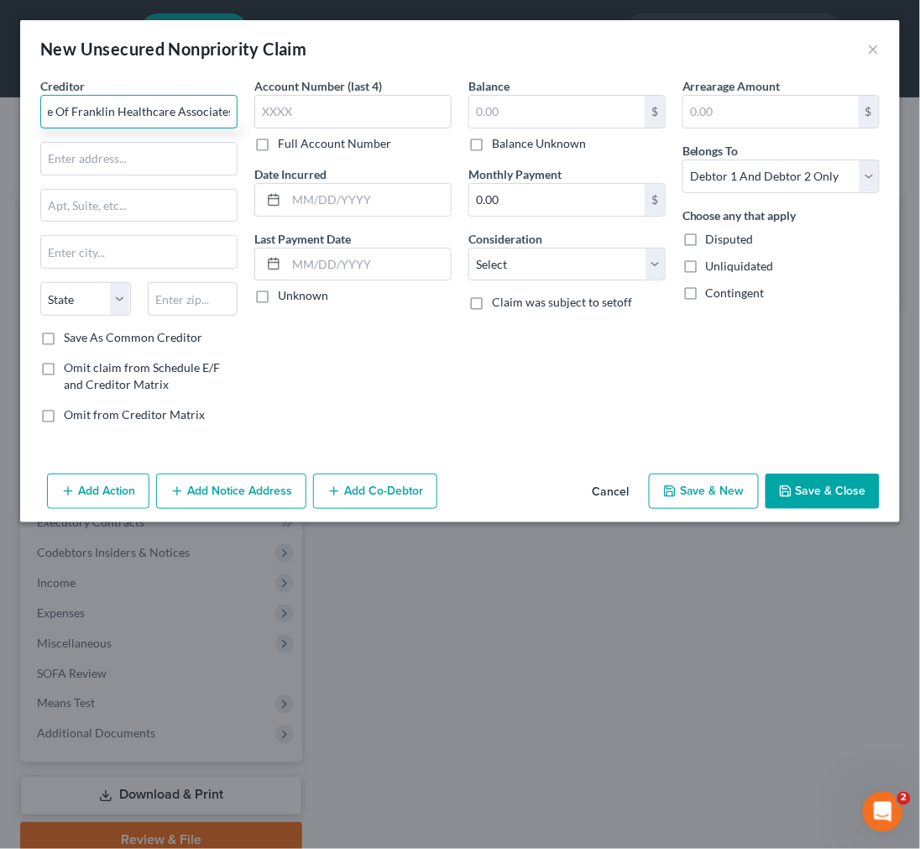
click at [60, 107] on input "State Of Franklin Healthcare Associates" at bounding box center [138, 112] width 197 height 34
drag, startPoint x: 122, startPoint y: 106, endPoint x: 242, endPoint y: 111, distance: 120.2
click at [242, 111] on div "Creditor * State of Franklin Healthcare Associates State AL AK AR AZ CA CO CT D…" at bounding box center [139, 256] width 214 height 359
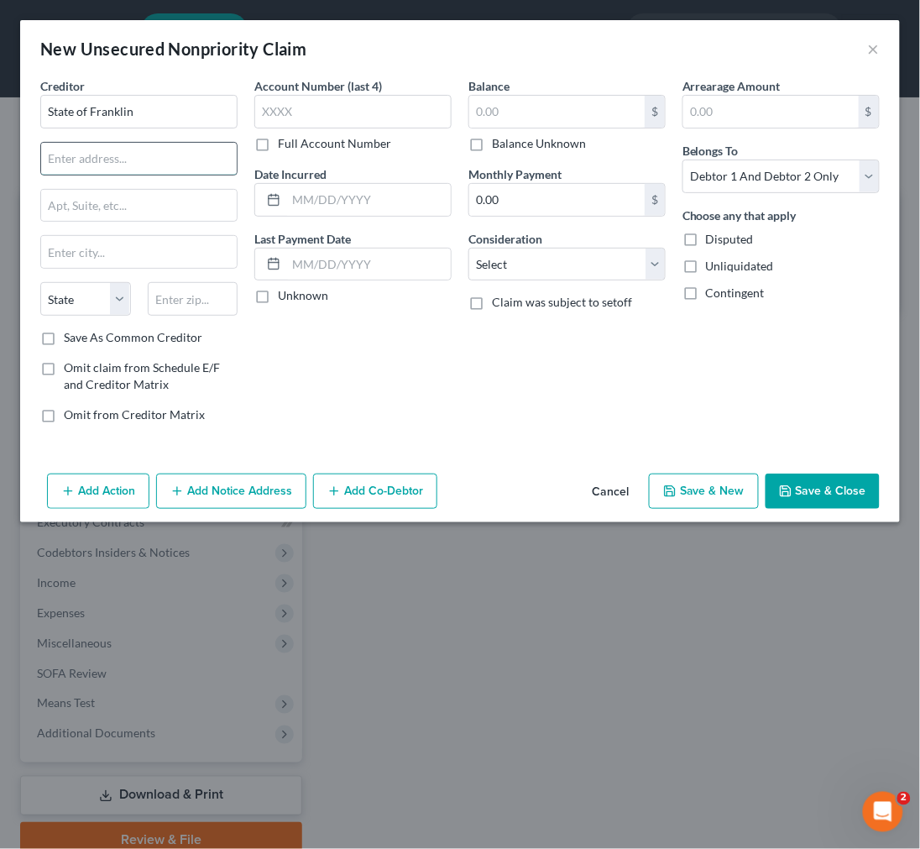
click at [155, 155] on input "text" at bounding box center [139, 159] width 196 height 32
type input "State of Franklin"
paste input "Healthcare Associates"
type input "Healthcare Associates"
click at [103, 205] on input "text" at bounding box center [139, 206] width 196 height 32
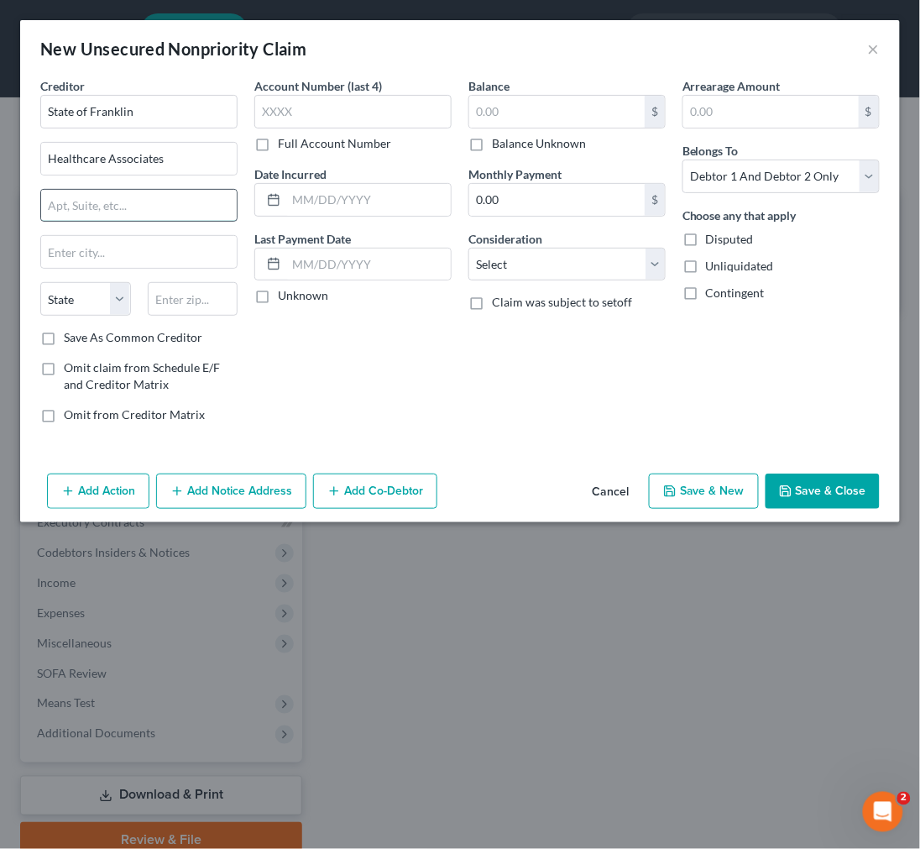
paste input "121 Boone Ridge Dr # 1002, Johnson City, TN 37604"
click at [217, 205] on input "121 Boone Ridge Dr # 1002, Johnson City, TN 37604" at bounding box center [139, 206] width 196 height 32
click at [217, 204] on input "121 Boone Ridge Dr # 1002, Johnson City, TN 37604" at bounding box center [139, 206] width 196 height 32
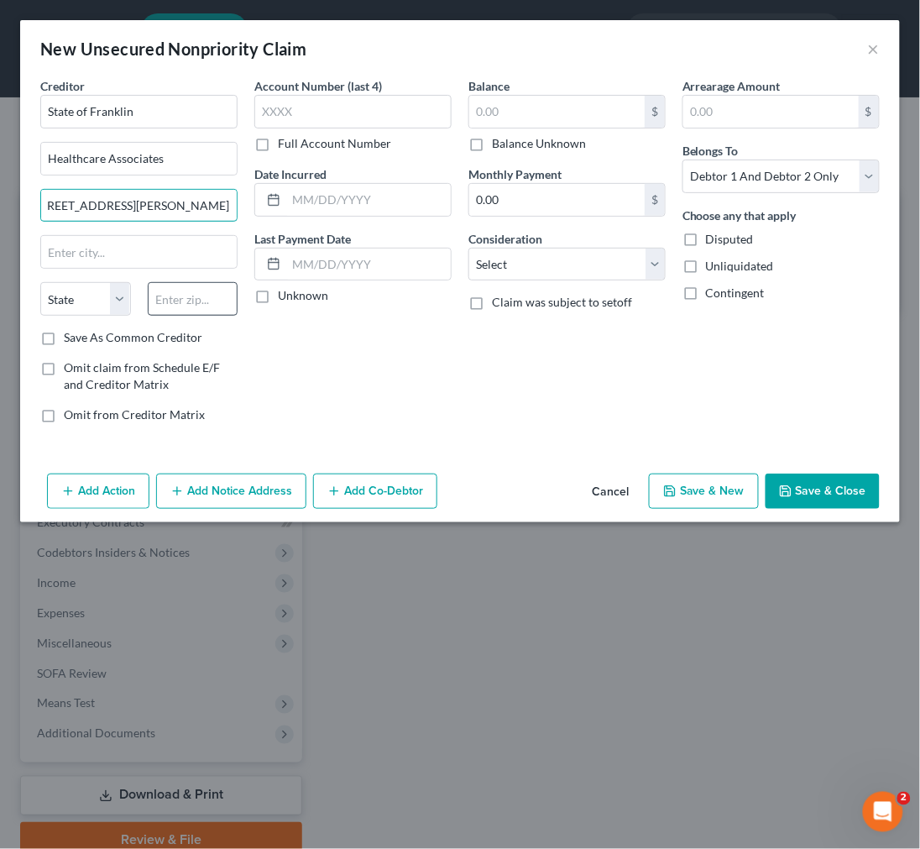
type input "121 Boone Ridge Dr # 1002, Johnson City, TN"
click at [199, 299] on input "text" at bounding box center [193, 299] width 91 height 34
paste input "37604"
type input "37604"
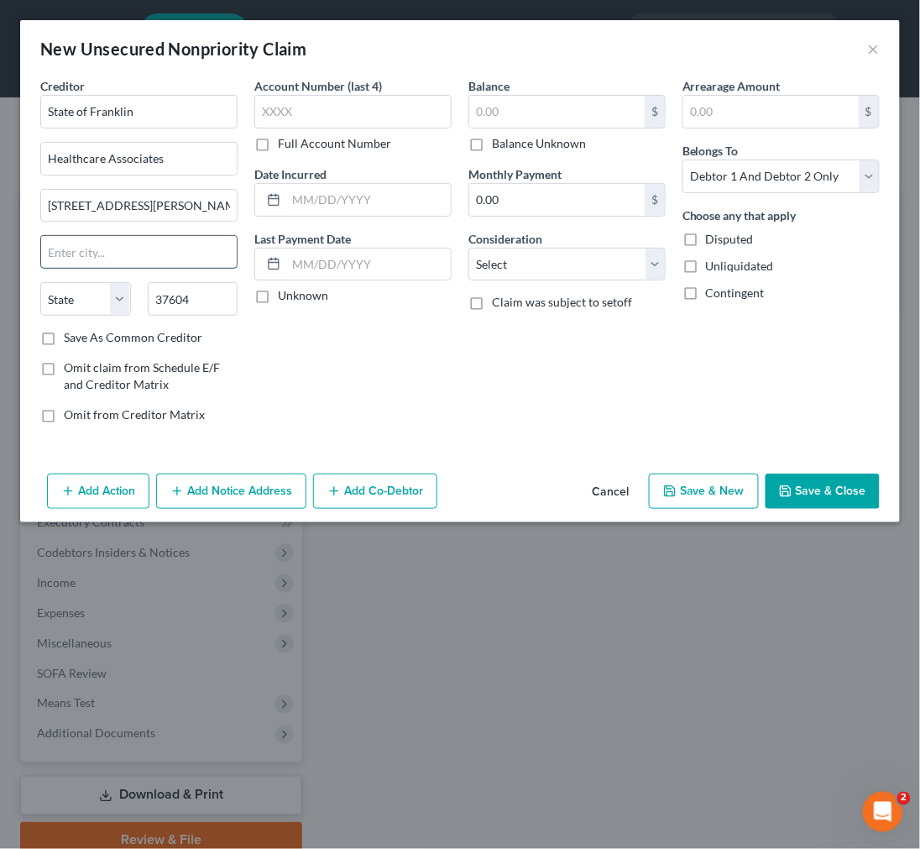
type input "[GEOGRAPHIC_DATA]"
select select "44"
click at [196, 250] on input "[GEOGRAPHIC_DATA]" at bounding box center [139, 252] width 196 height 32
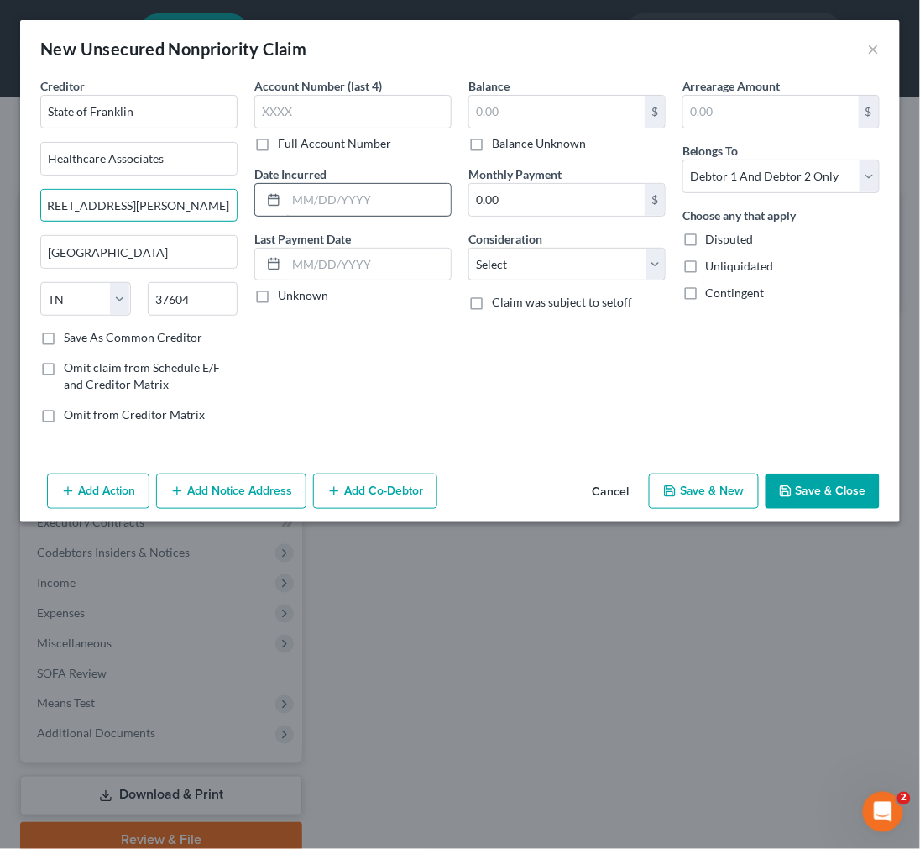
drag, startPoint x: 189, startPoint y: 203, endPoint x: 286, endPoint y: 197, distance: 97.7
click at [286, 197] on div "Creditor * State of Franklin Healthcare Associates 121 Boone Ridge Dr # 1002, J…" at bounding box center [460, 256] width 857 height 359
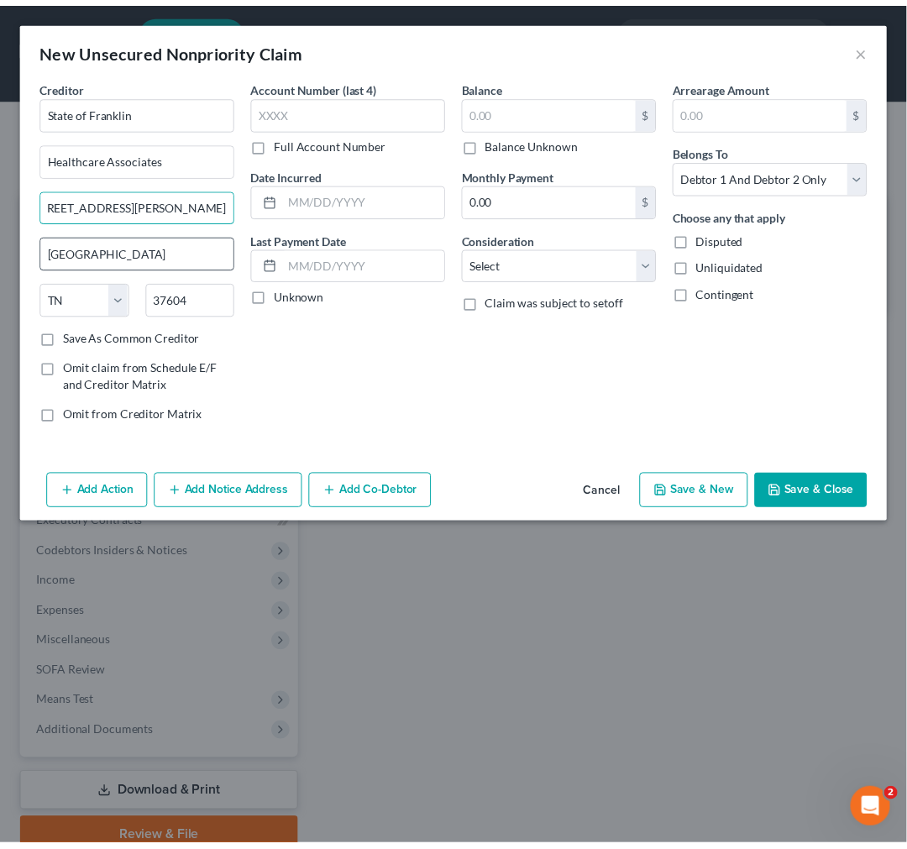
scroll to position [0, 0]
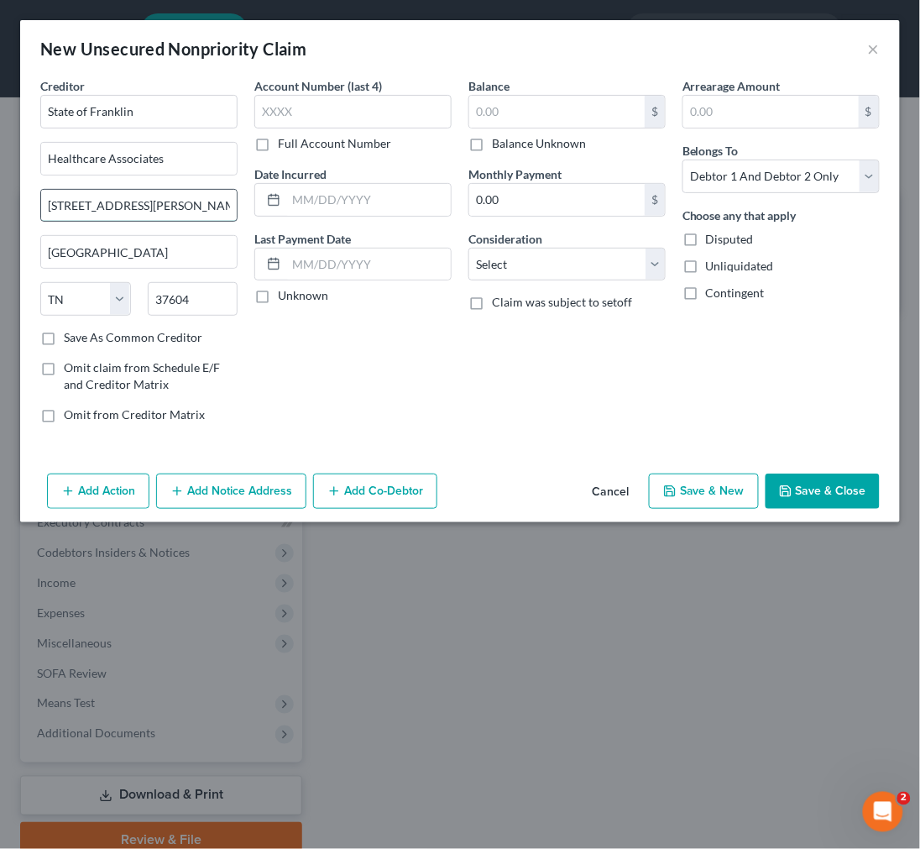
click at [149, 203] on input "121 Boone Ridge Dr # 1002" at bounding box center [139, 206] width 196 height 32
type input "121 Boone Ridge Dr., # 1002"
click at [64, 337] on label "Save As Common Creditor" at bounding box center [133, 337] width 139 height 17
click at [71, 337] on input "Save As Common Creditor" at bounding box center [76, 334] width 11 height 11
checkbox input "true"
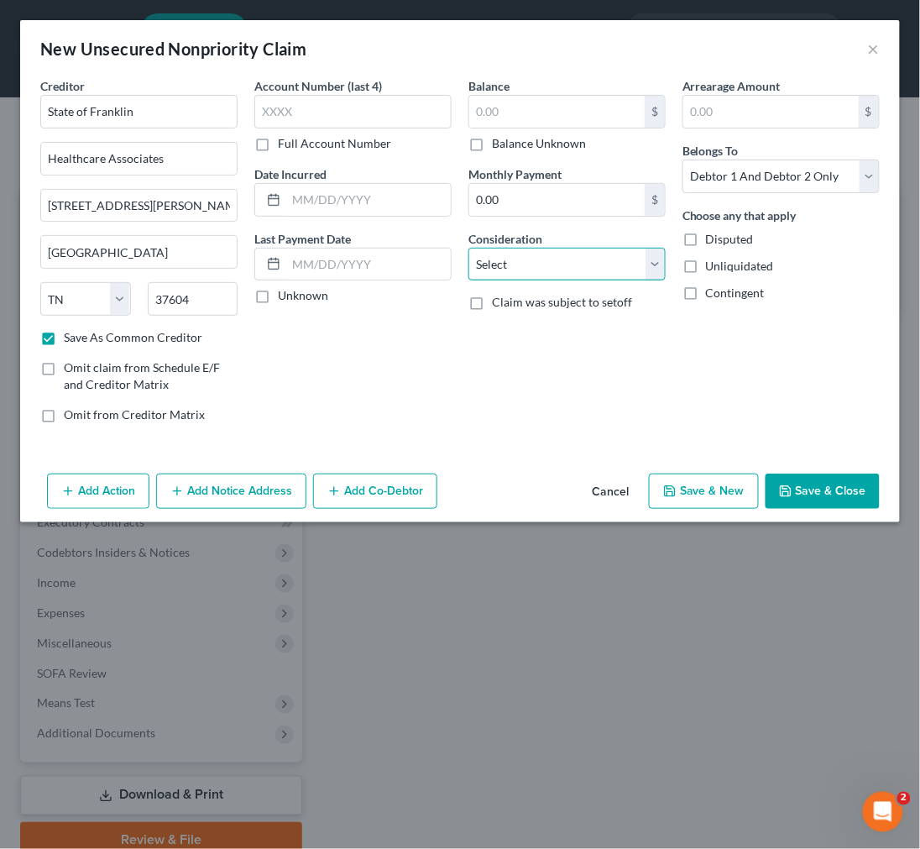
click at [585, 259] on select "Select Cable / Satellite Services Collection Agency Credit Card Debt Debt Couns…" at bounding box center [567, 265] width 197 height 34
click at [469, 248] on select "Select Cable / Satellite Services Collection Agency Credit Card Debt Debt Couns…" at bounding box center [567, 265] width 197 height 34
click at [802, 493] on button "Save & Close" at bounding box center [823, 491] width 114 height 35
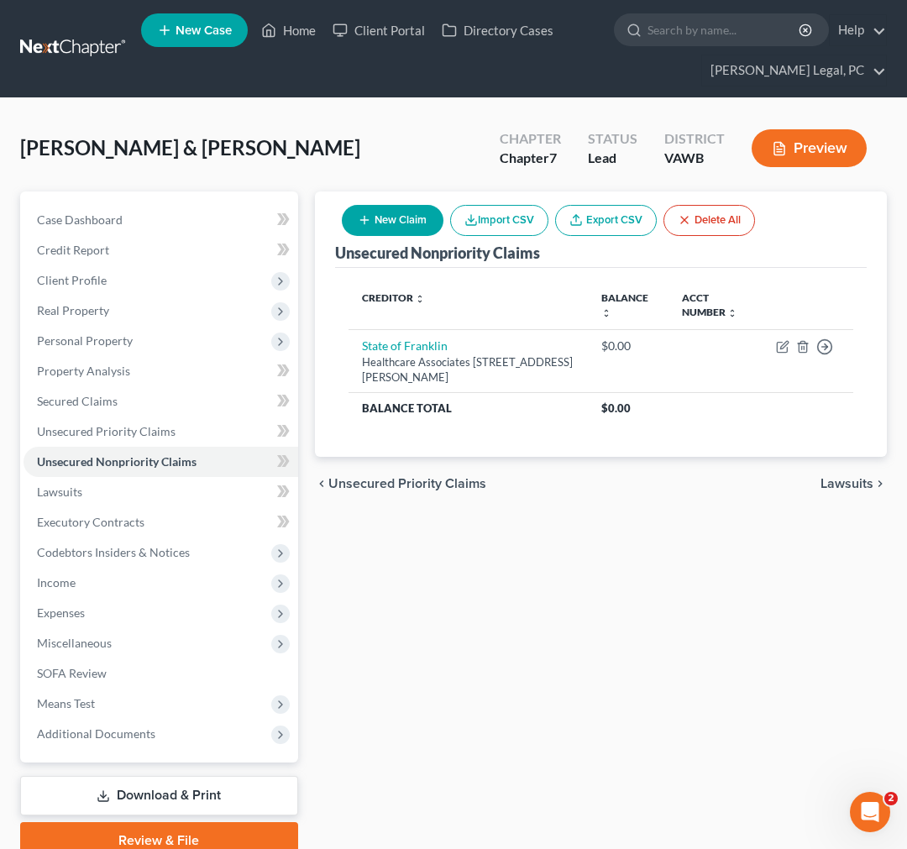
click at [393, 214] on button "New Claim" at bounding box center [393, 220] width 102 height 31
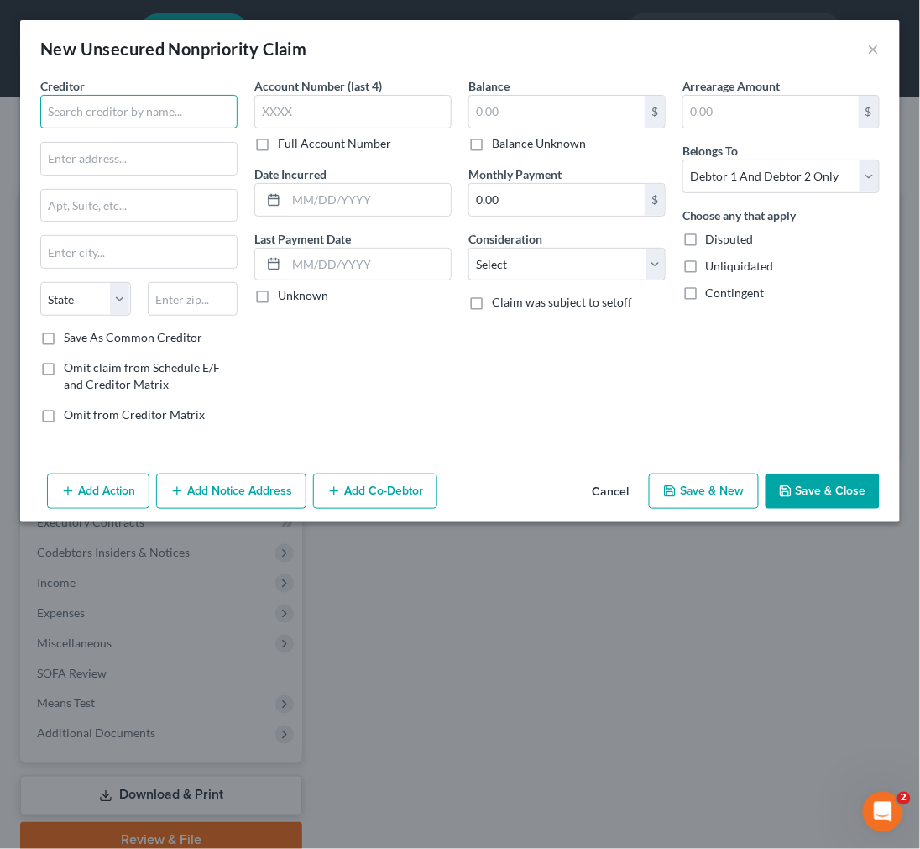
click at [165, 116] on input "text" at bounding box center [138, 112] width 197 height 34
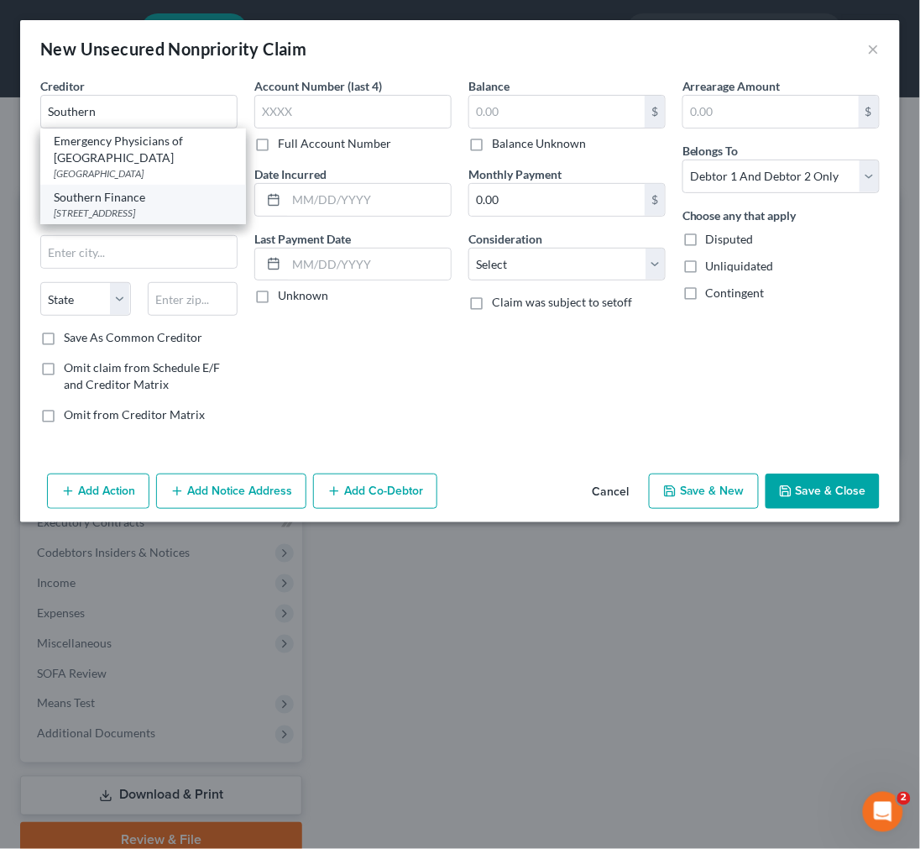
click at [95, 207] on div "[STREET_ADDRESS]" at bounding box center [143, 213] width 179 height 14
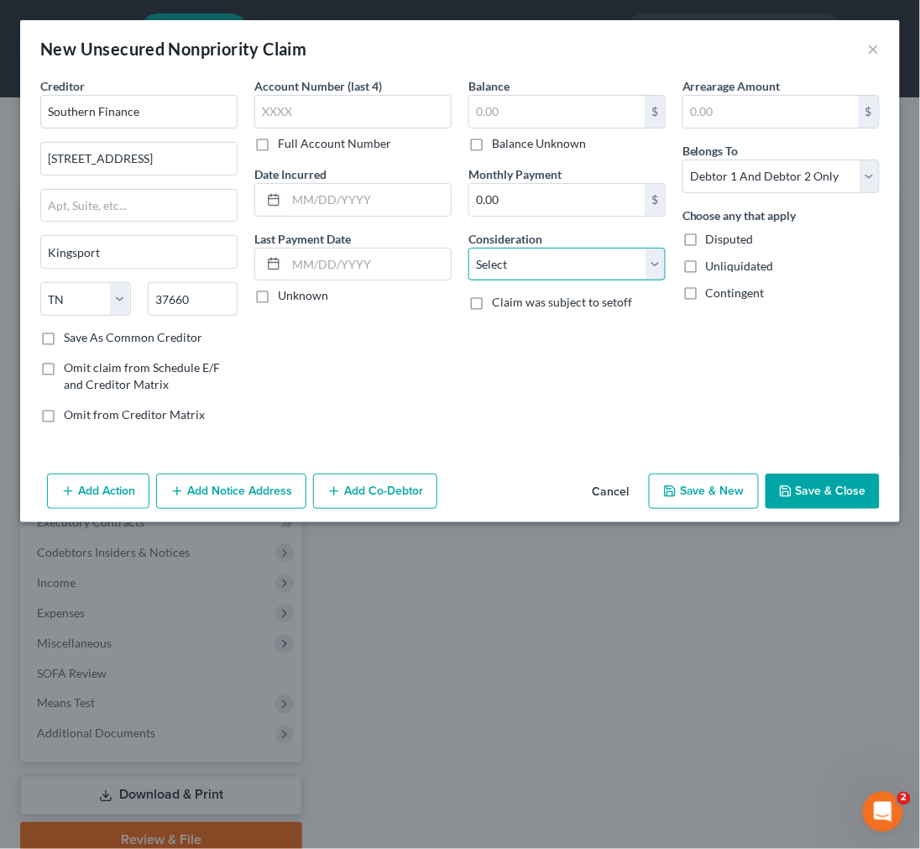
click at [563, 267] on select "Select Cable / Satellite Services Collection Agency Credit Card Debt Debt Couns…" at bounding box center [567, 265] width 197 height 34
click at [469, 248] on select "Select Cable / Satellite Services Collection Agency Credit Card Debt Debt Couns…" at bounding box center [567, 265] width 197 height 34
click at [492, 143] on label "Balance Unknown" at bounding box center [539, 143] width 94 height 17
click at [499, 143] on input "Balance Unknown" at bounding box center [504, 140] width 11 height 11
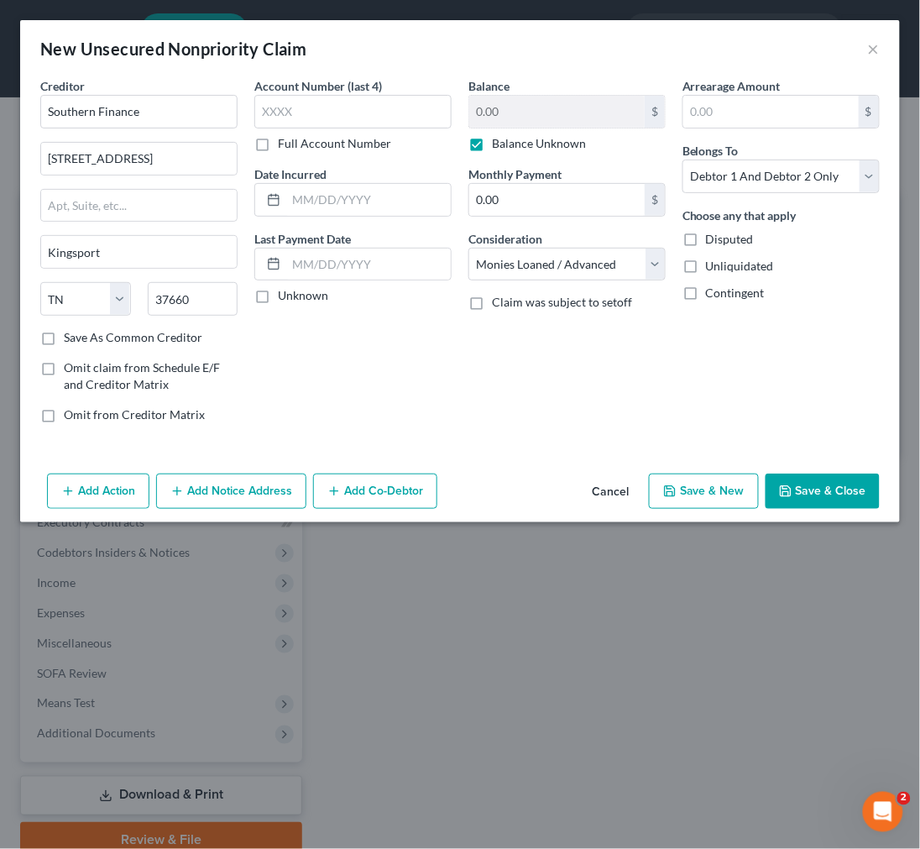
click at [801, 496] on button "Save & Close" at bounding box center [823, 491] width 114 height 35
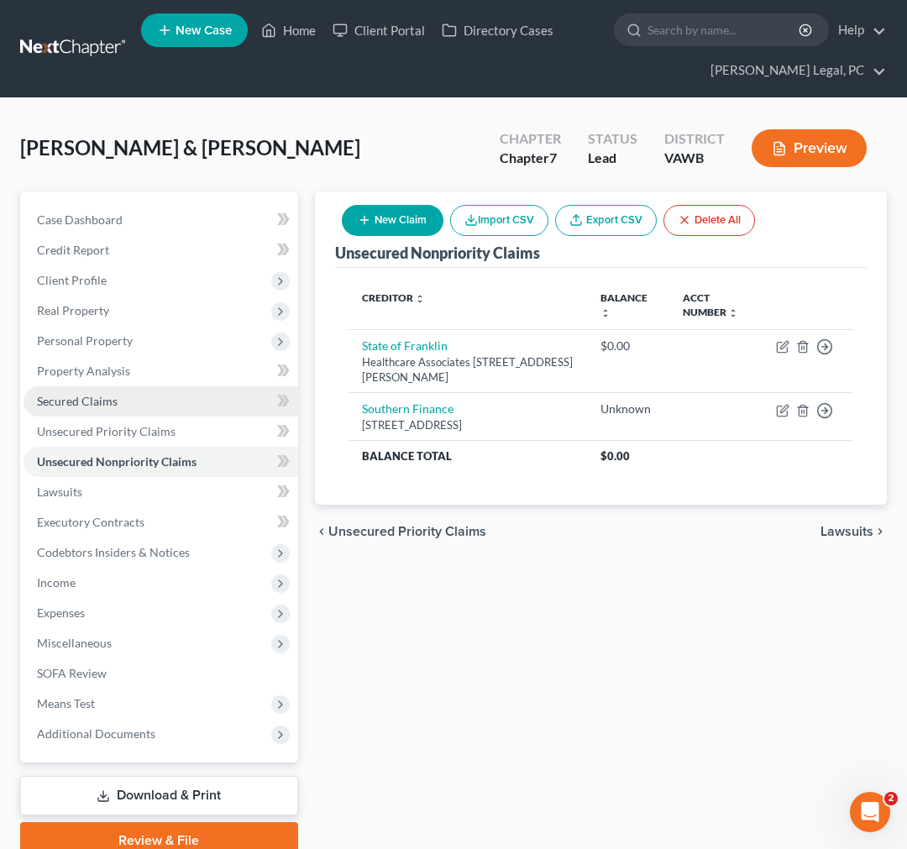
click at [81, 401] on span "Secured Claims" at bounding box center [77, 401] width 81 height 14
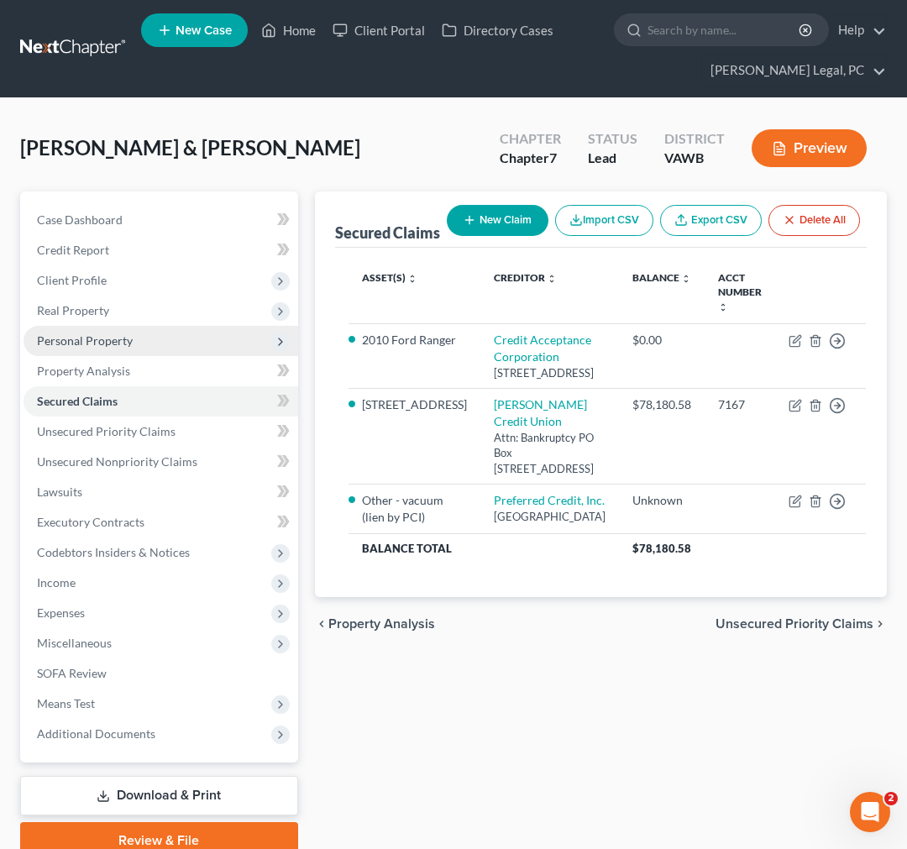
click at [73, 340] on span "Personal Property" at bounding box center [85, 340] width 96 height 14
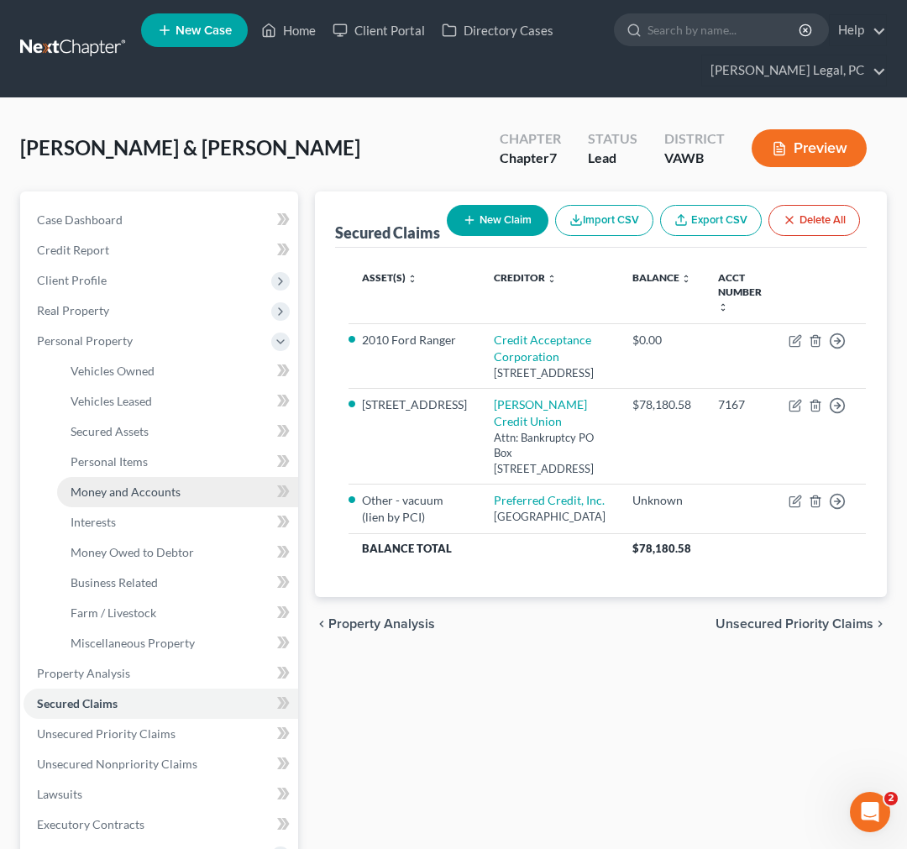
click at [123, 490] on span "Money and Accounts" at bounding box center [126, 492] width 110 height 14
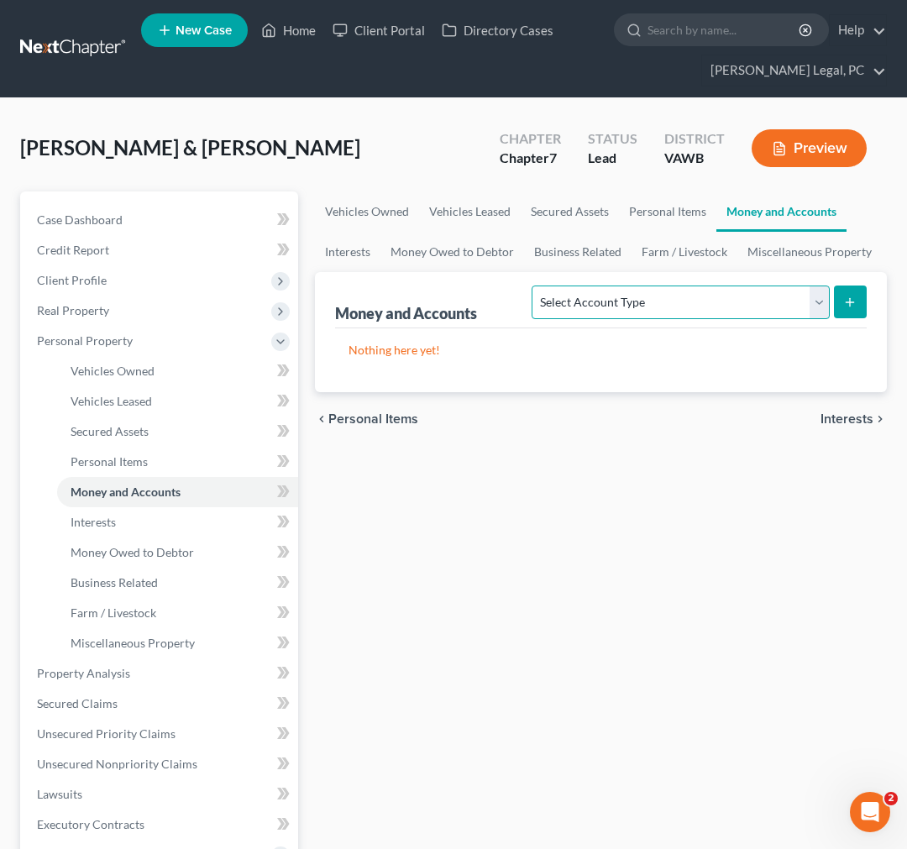
click at [637, 307] on select "Select Account Type Brokerage Cash on Hand Certificates of Deposit Checking Acc…" at bounding box center [680, 303] width 297 height 34
click at [535, 286] on select "Select Account Type Brokerage Cash on Hand Certificates of Deposit Checking Acc…" at bounding box center [680, 303] width 297 height 34
click at [842, 295] on button "submit" at bounding box center [850, 302] width 33 height 33
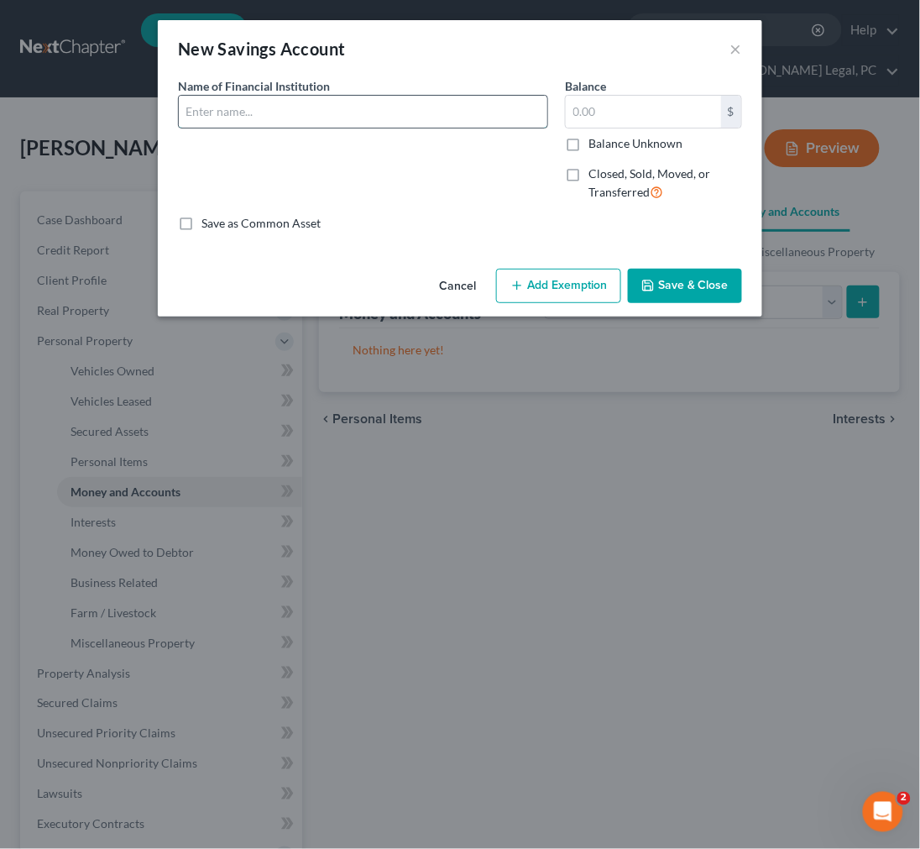
click at [290, 106] on input "text" at bounding box center [363, 112] width 369 height 32
click at [541, 286] on button "Add Exemption" at bounding box center [558, 286] width 125 height 35
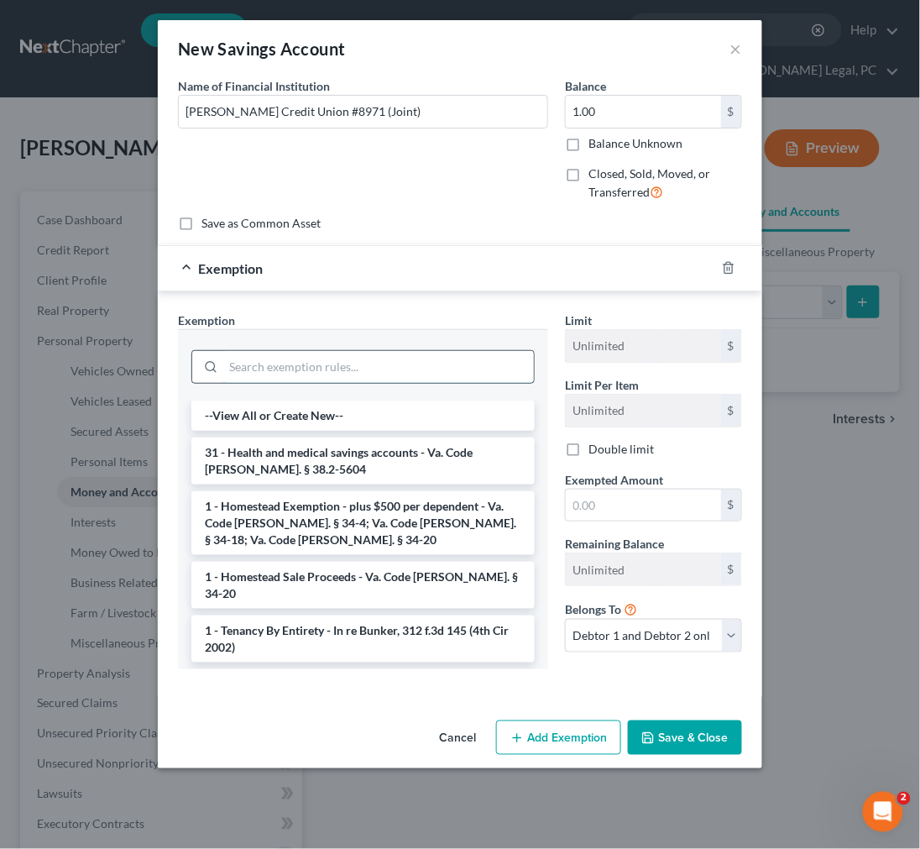
click at [398, 361] on input "search" at bounding box center [378, 367] width 311 height 32
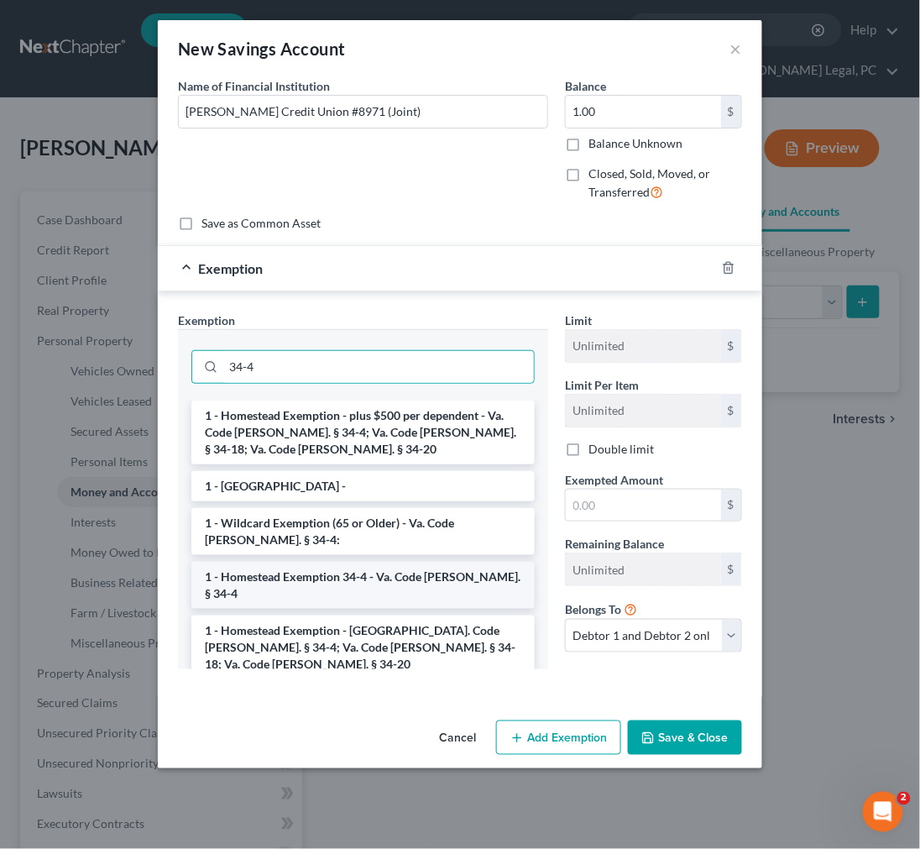
click at [406, 574] on li "1 - Homestead Exemption 34-4 - Va. Code [PERSON_NAME]. § 34-4" at bounding box center [363, 585] width 344 height 47
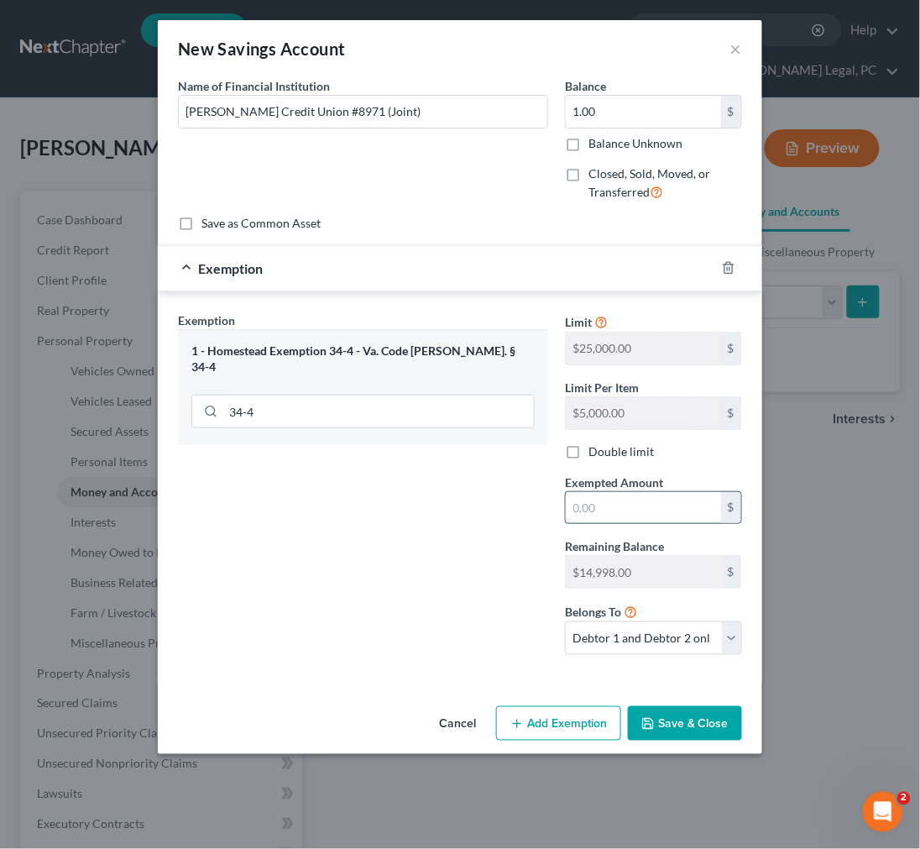
click at [586, 517] on input "text" at bounding box center [643, 508] width 155 height 32
click at [658, 718] on button "Save & Close" at bounding box center [685, 723] width 114 height 35
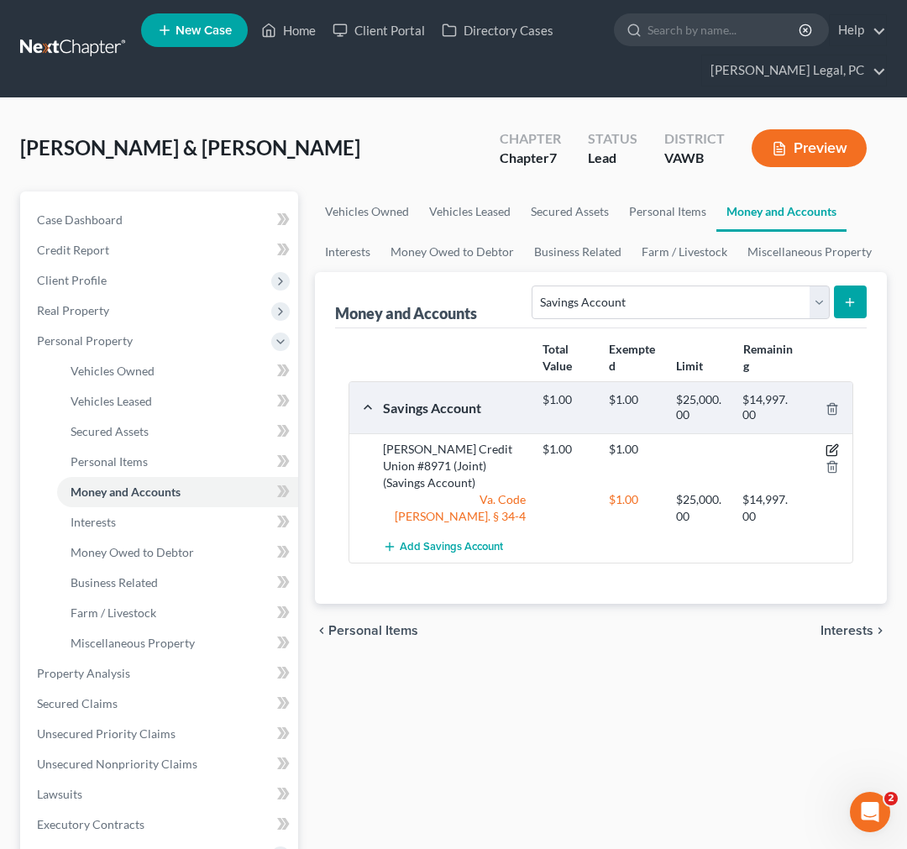
click at [827, 443] on icon "button" at bounding box center [832, 449] width 13 height 13
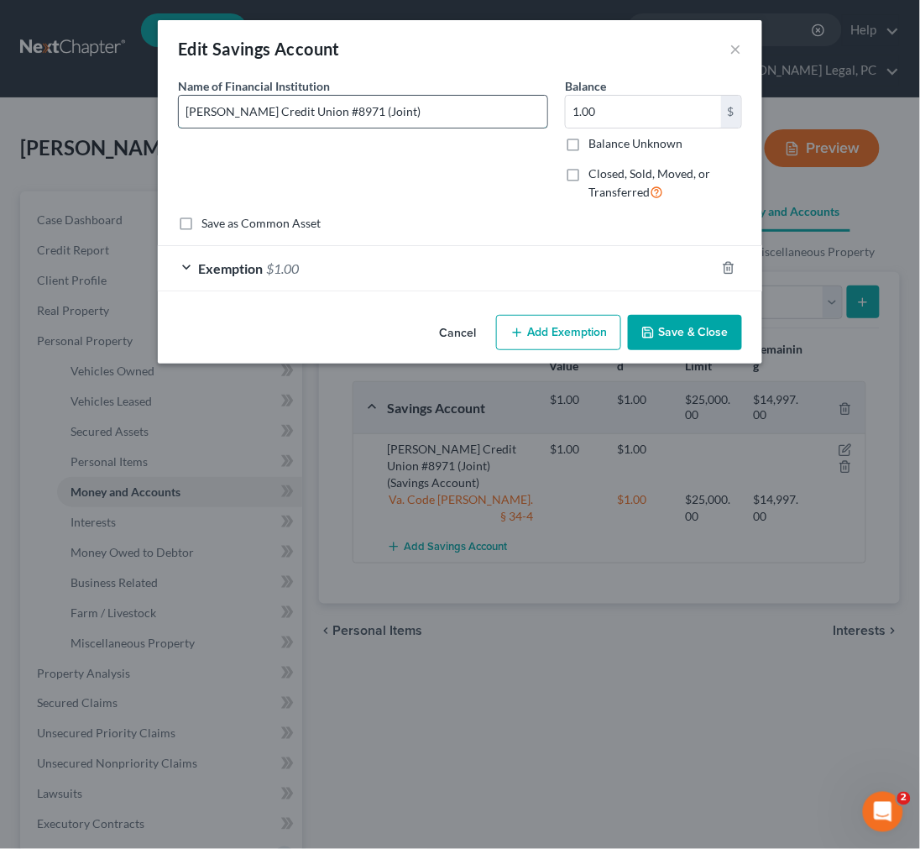
click at [317, 111] on input "Eastman Credit Union #8971 (Joint)" at bounding box center [363, 112] width 369 height 32
click at [692, 329] on button "Save & Close" at bounding box center [685, 332] width 114 height 35
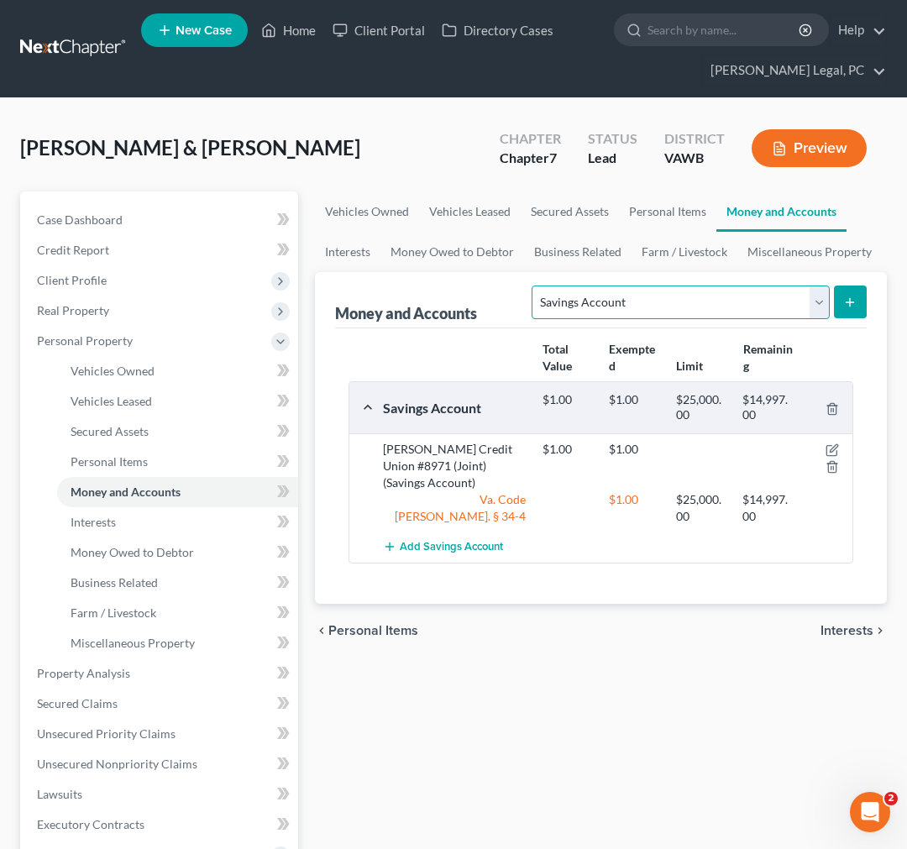
click at [727, 305] on select "Select Account Type Brokerage Cash on Hand Certificates of Deposit Checking Acc…" at bounding box center [680, 303] width 297 height 34
click at [535, 286] on select "Select Account Type Brokerage Cash on Hand Certificates of Deposit Checking Acc…" at bounding box center [680, 303] width 297 height 34
click at [852, 302] on line "submit" at bounding box center [851, 302] width 8 height 0
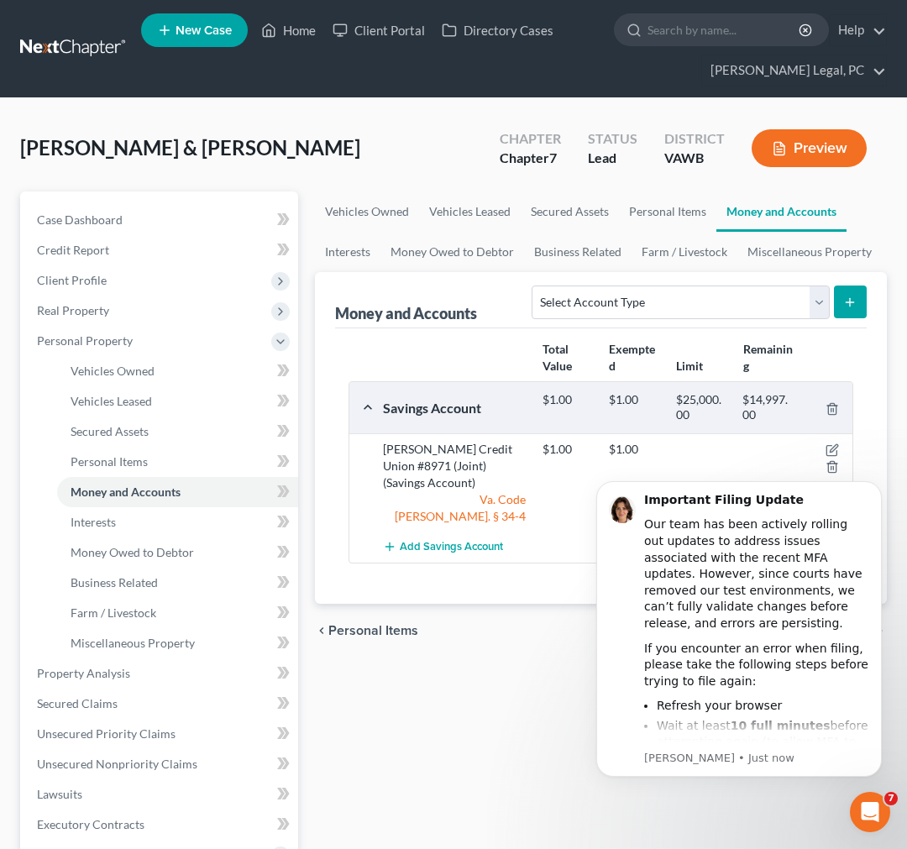
click at [506, 754] on div "Vehicles Owned Vehicles Leased Secured Assets Personal Items Money and Accounts…" at bounding box center [601, 676] width 589 height 970
click at [876, 483] on icon "Dismiss notification" at bounding box center [877, 485] width 9 height 9
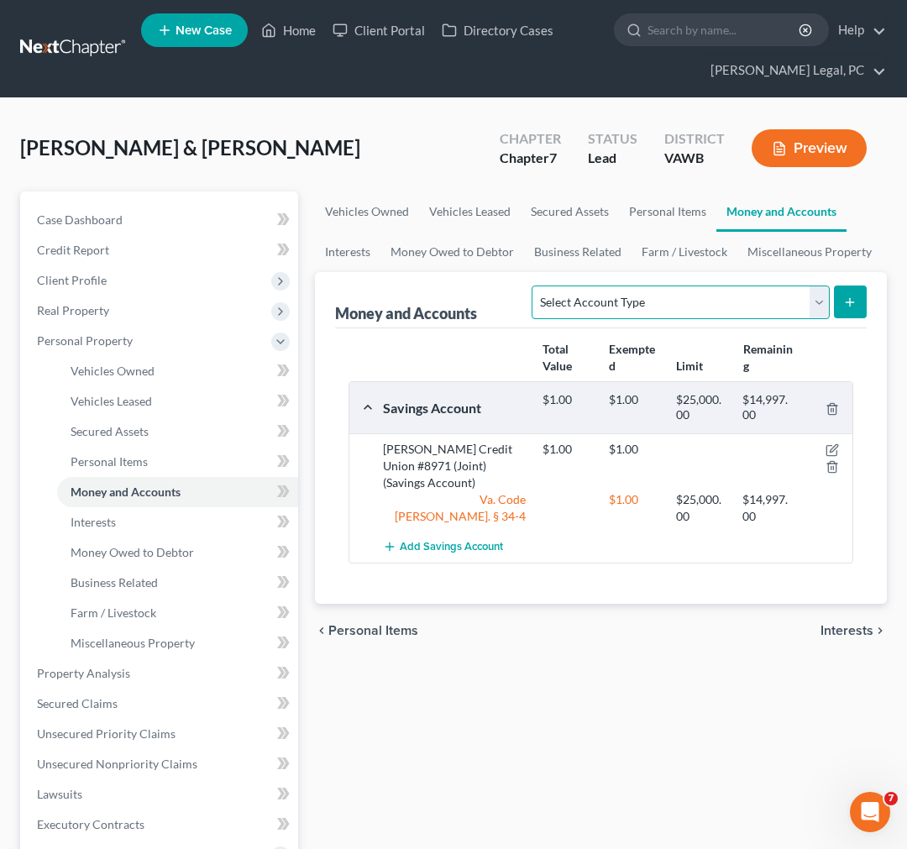
click at [810, 299] on select "Select Account Type Brokerage Cash on Hand Certificates of Deposit Checking Acc…" at bounding box center [680, 303] width 297 height 34
select select "checking"
click at [535, 286] on select "Select Account Type Brokerage Cash on Hand Certificates of Deposit Checking Acc…" at bounding box center [680, 303] width 297 height 34
click at [854, 291] on button "submit" at bounding box center [850, 302] width 33 height 33
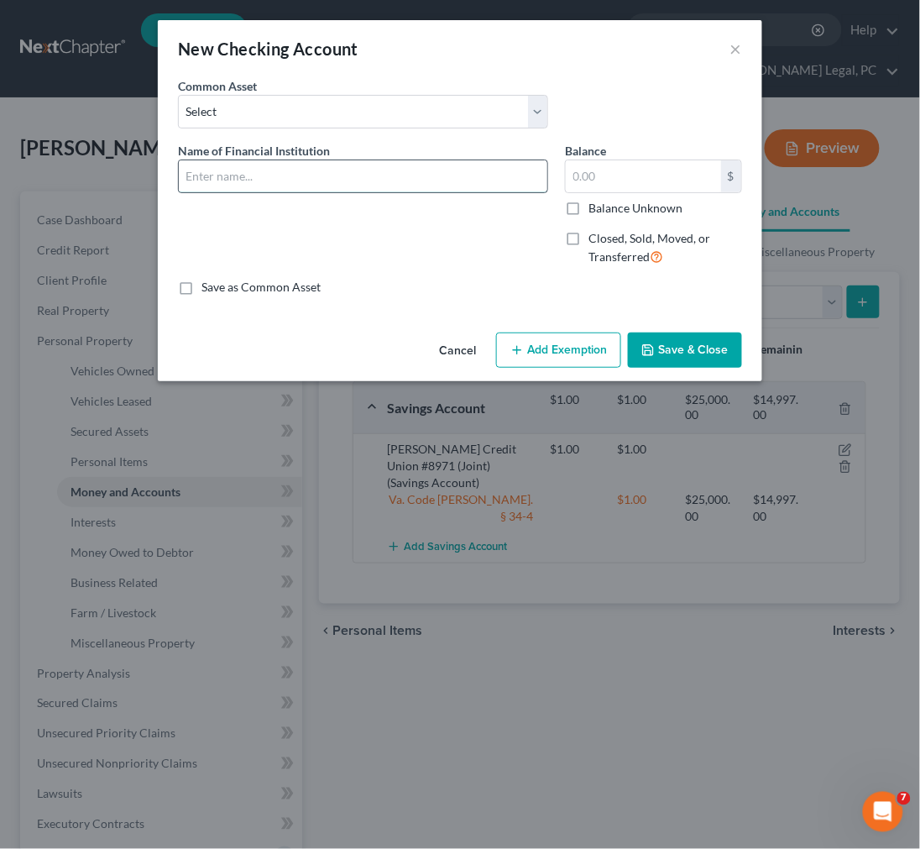
click at [339, 178] on input "text" at bounding box center [363, 176] width 369 height 32
type input "Eastman Credit Union #8963 (Joint)"
type input "1.00"
click at [558, 348] on button "Add Exemption" at bounding box center [558, 350] width 125 height 35
select select "2"
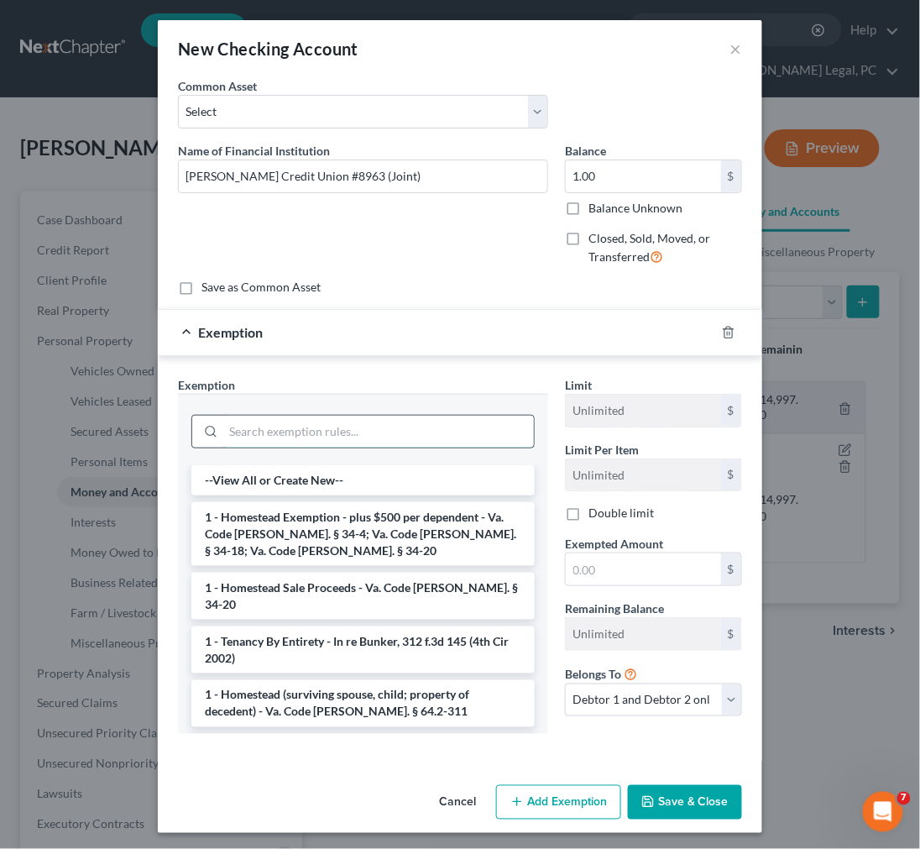
click at [422, 424] on input "search" at bounding box center [378, 432] width 311 height 32
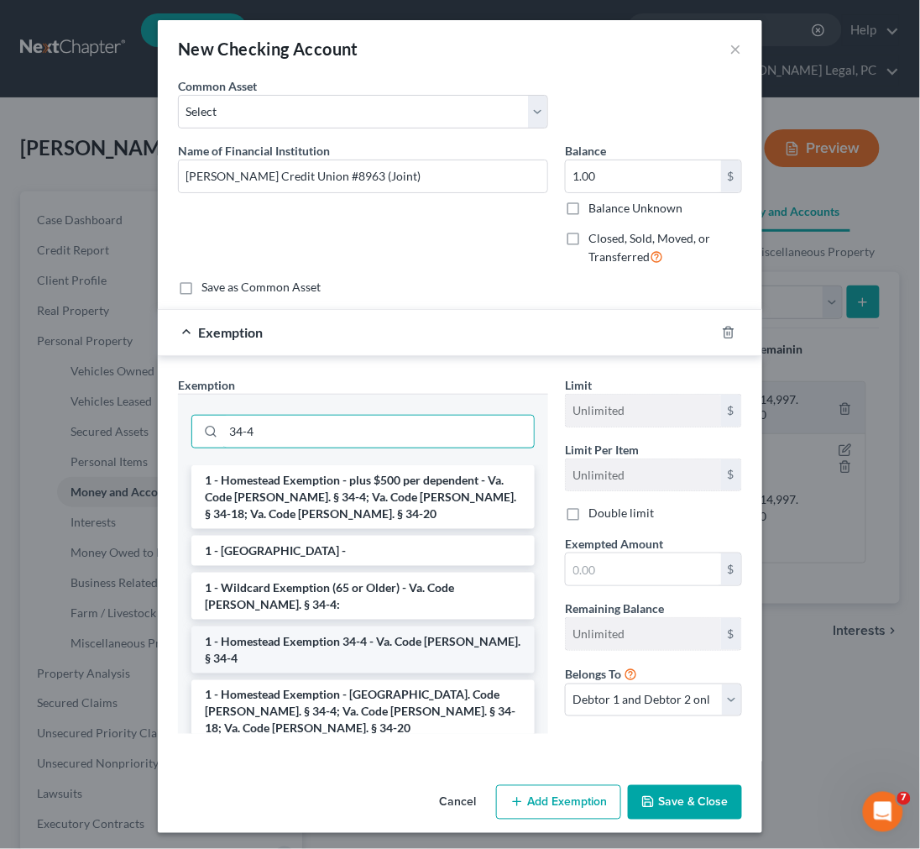
type input "34-4"
click at [364, 639] on li "1 - Homestead Exemption 34-4 - Va. Code Ann. § 34-4" at bounding box center [363, 650] width 344 height 47
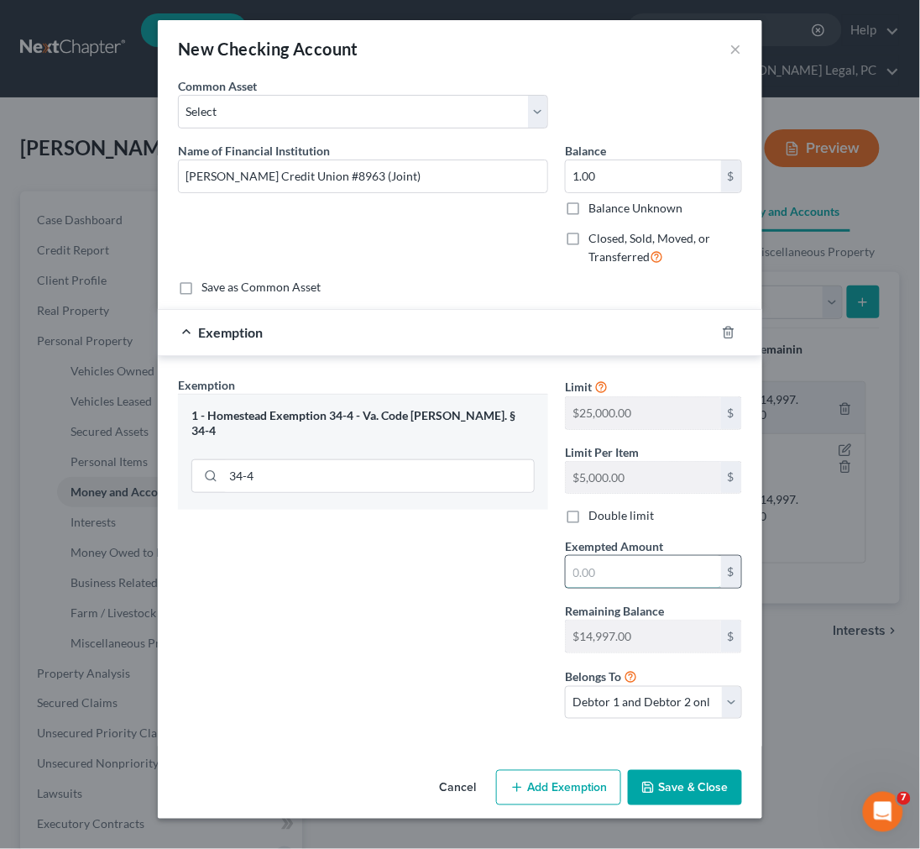
click at [595, 577] on input "text" at bounding box center [643, 572] width 155 height 32
type input "1.00"
click at [680, 786] on button "Save & Close" at bounding box center [685, 787] width 114 height 35
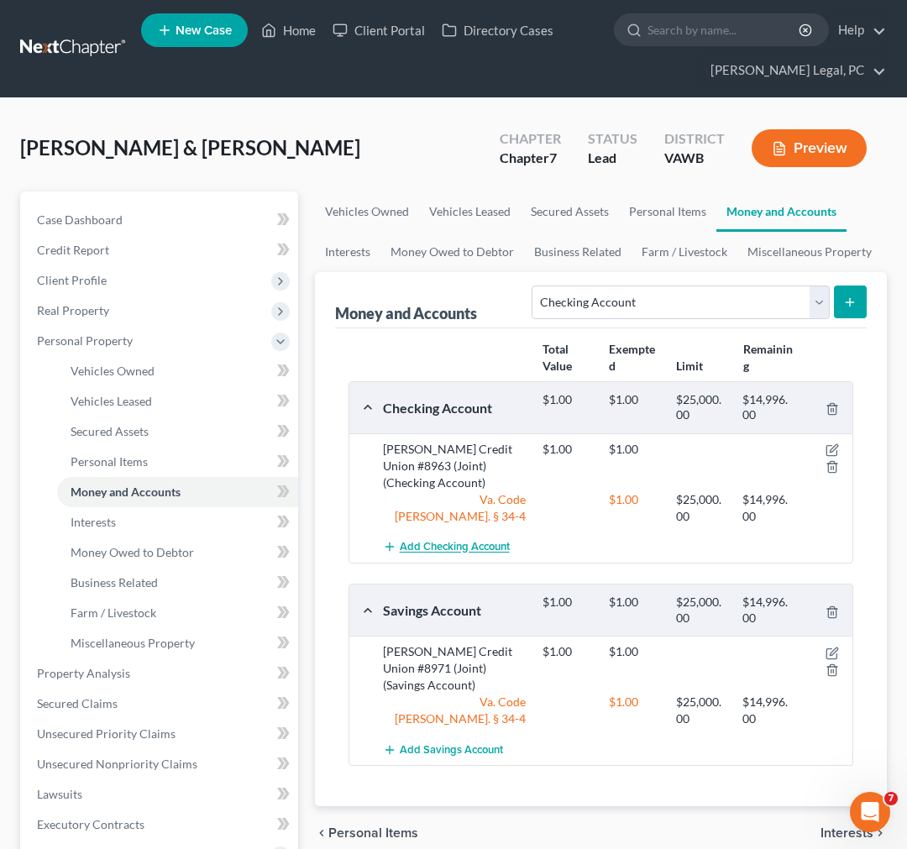
click at [454, 548] on span "Add Checking Account" at bounding box center [455, 547] width 110 height 13
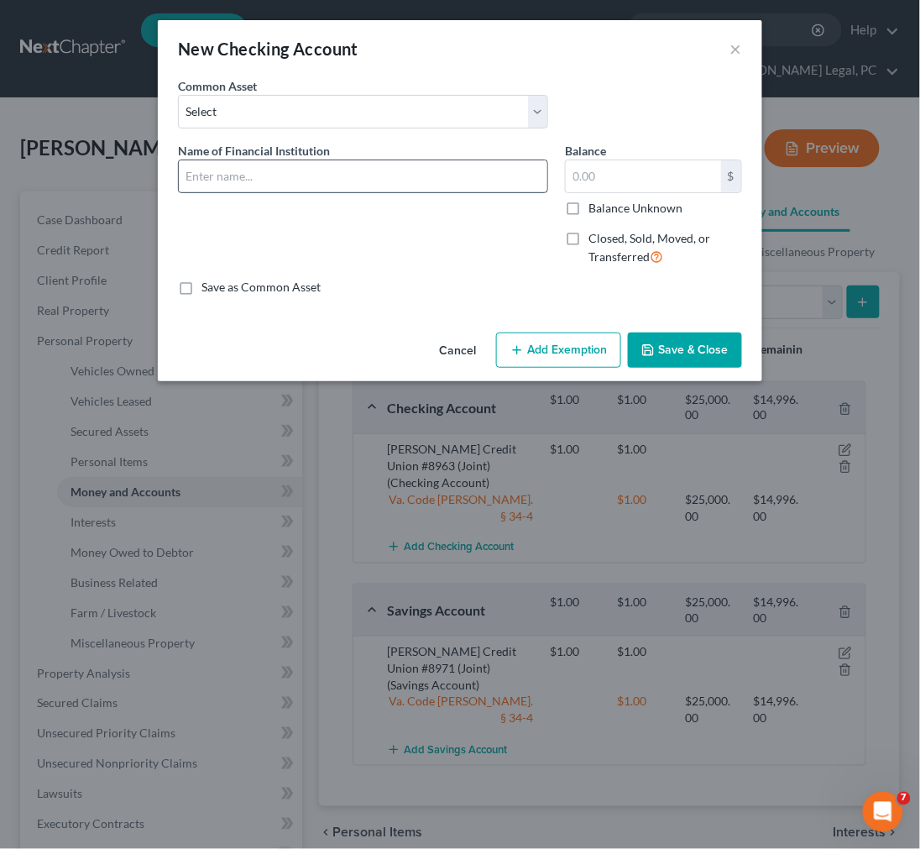
click at [315, 174] on input "text" at bounding box center [363, 176] width 369 height 32
type input "Chime #7339 (Jerry Tritt)"
click at [605, 175] on input "text" at bounding box center [643, 176] width 155 height 32
type input "1.00"
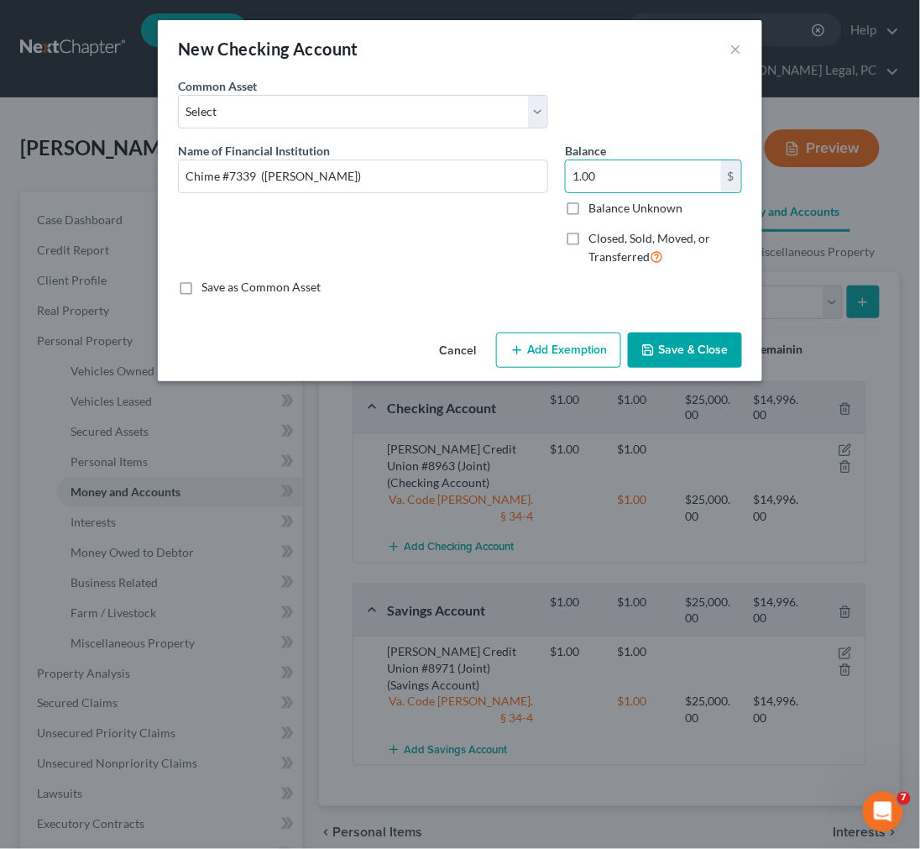
click at [595, 356] on button "Add Exemption" at bounding box center [558, 350] width 125 height 35
select select "2"
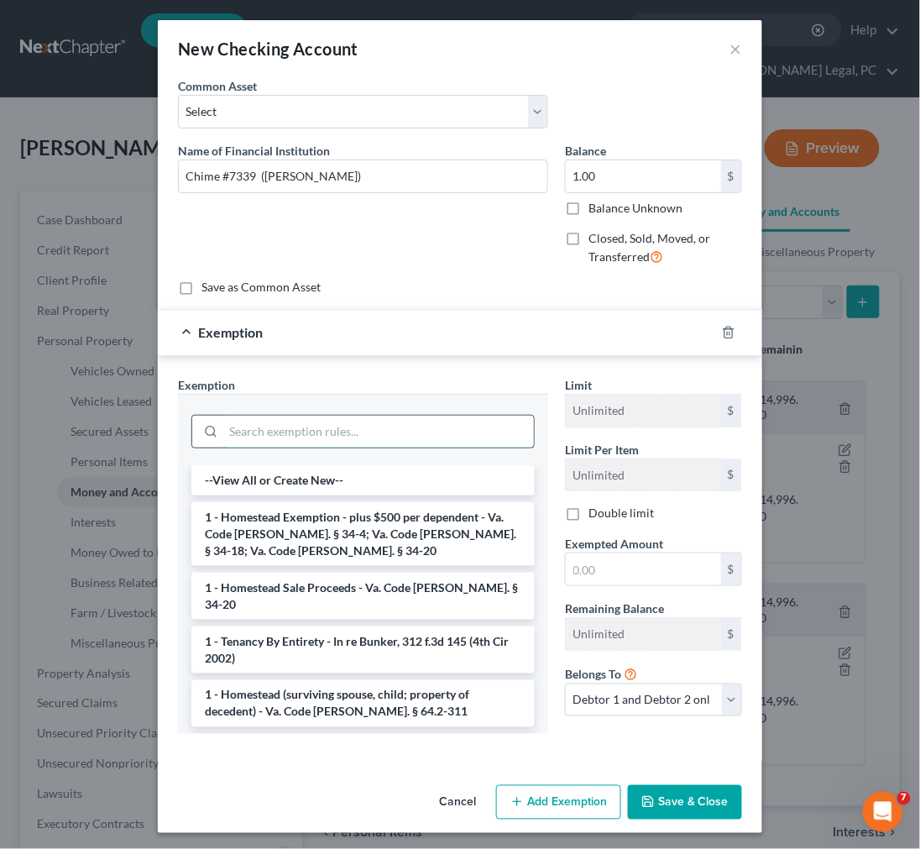
click at [355, 437] on input "search" at bounding box center [378, 432] width 311 height 32
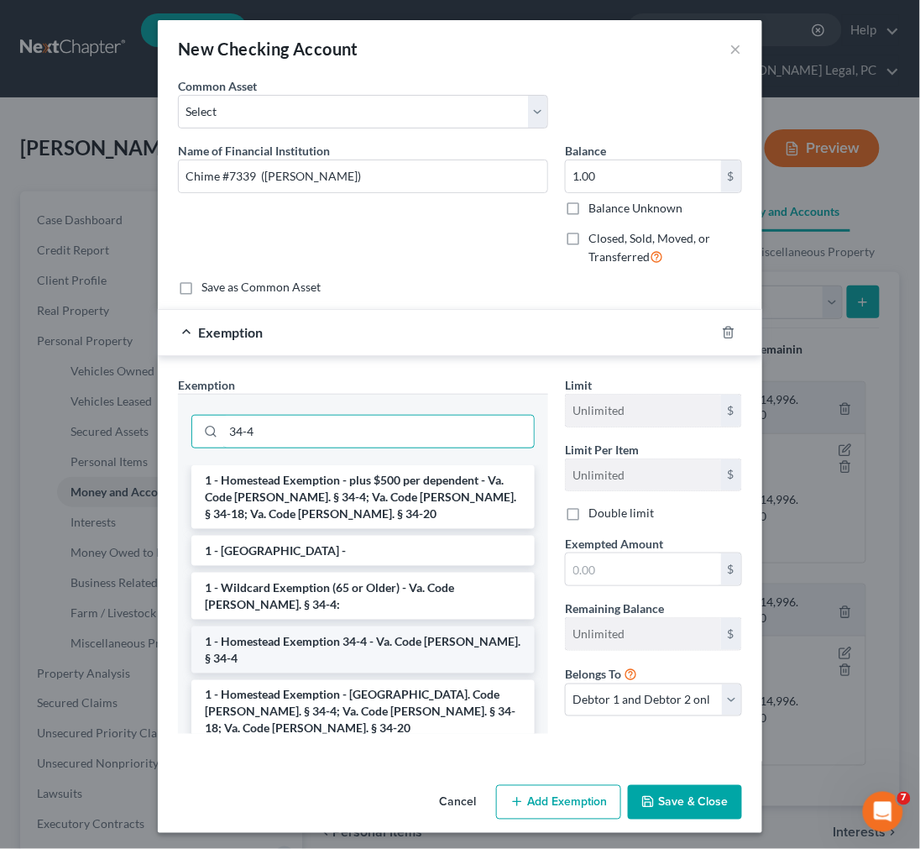
type input "34-4"
click at [339, 632] on li "1 - Homestead Exemption 34-4 - Va. Code Ann. § 34-4" at bounding box center [363, 650] width 344 height 47
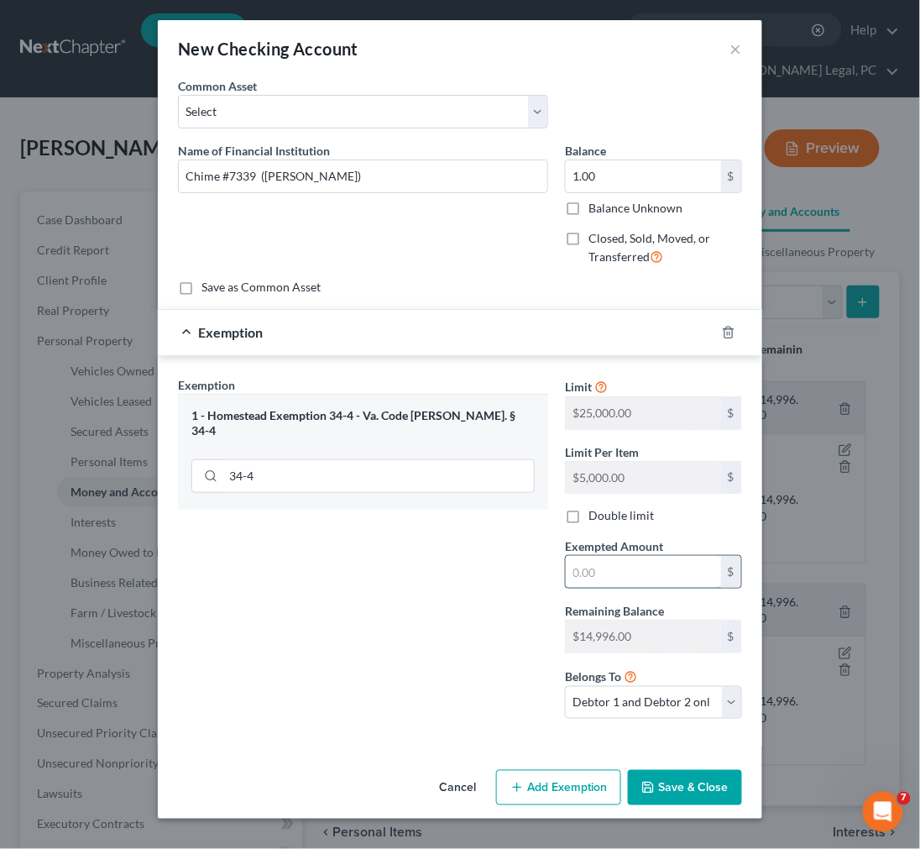
click at [580, 571] on input "text" at bounding box center [643, 572] width 155 height 32
type input "1.00"
click at [617, 716] on select "Debtor 1 only Debtor 2 only Debtor 1 and Debtor 2 only" at bounding box center [653, 703] width 177 height 34
select select "0"
click at [565, 687] on select "Debtor 1 only Debtor 2 only Debtor 1 and Debtor 2 only" at bounding box center [653, 703] width 177 height 34
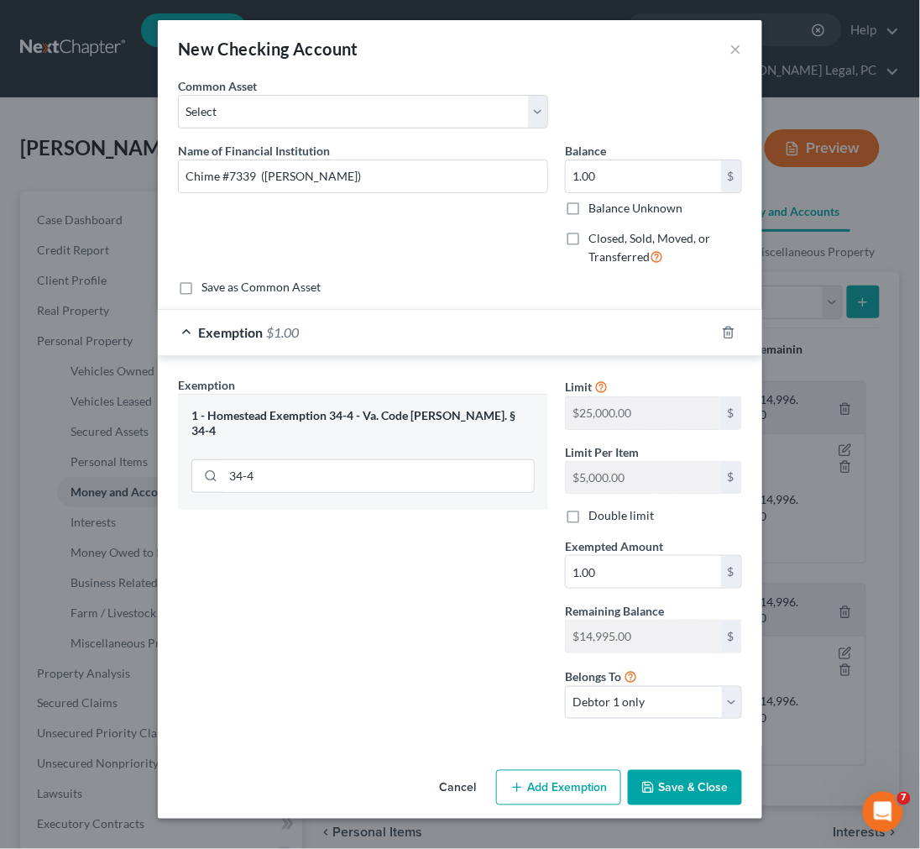
click at [662, 791] on button "Save & Close" at bounding box center [685, 787] width 114 height 35
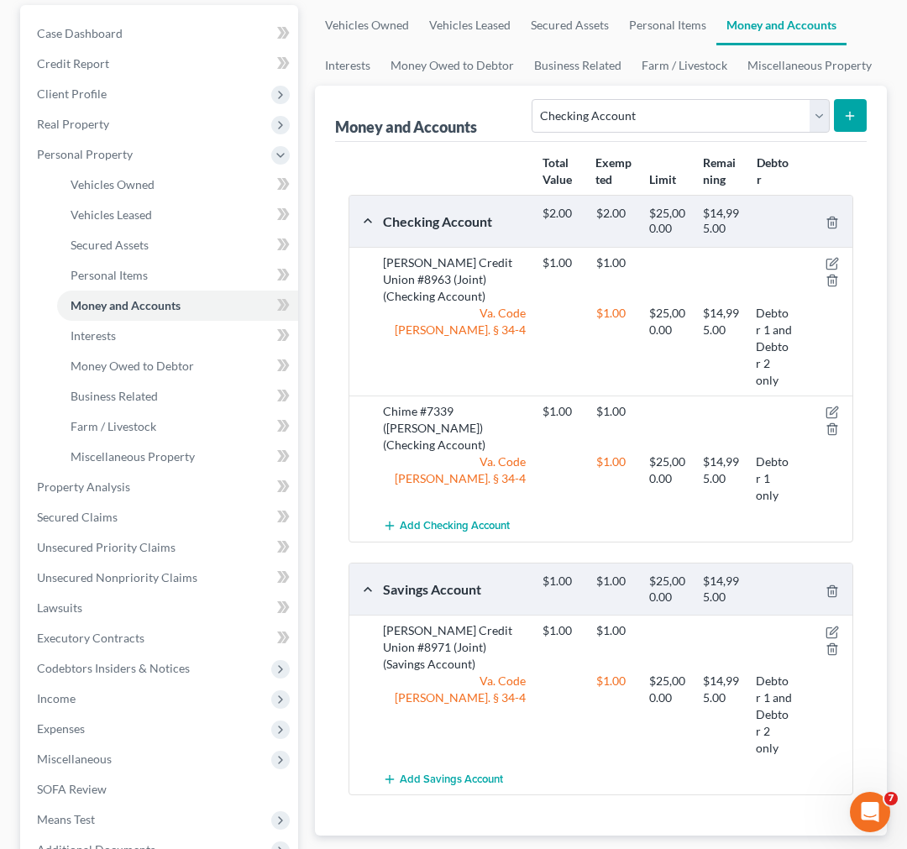
scroll to position [93, 0]
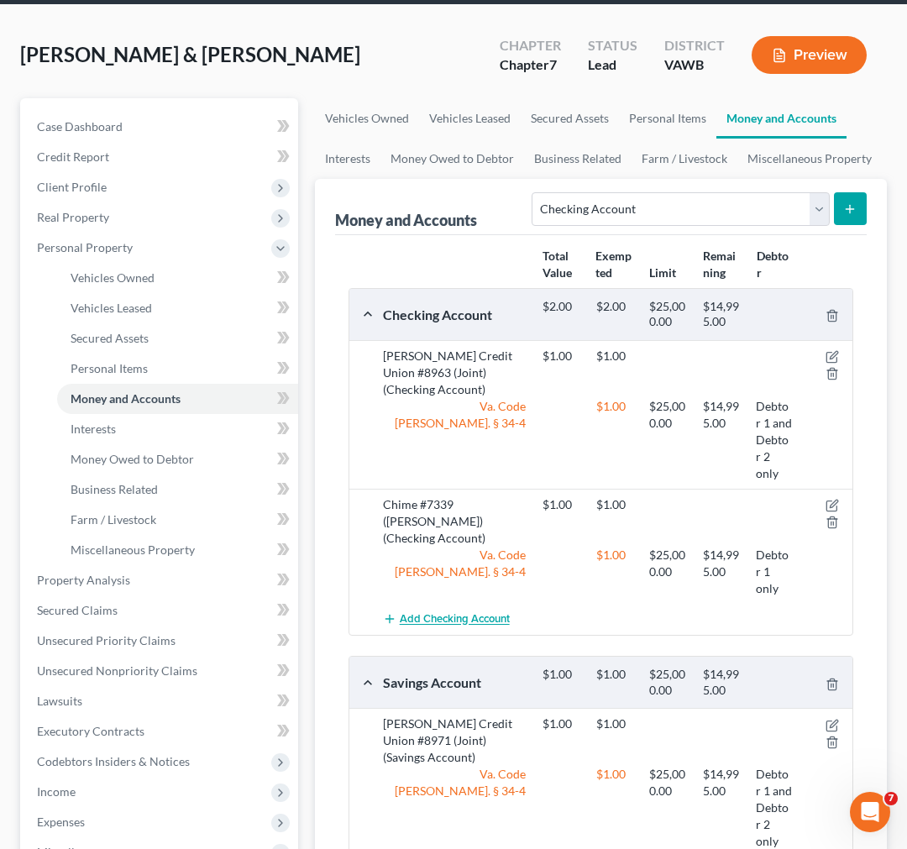
click at [454, 613] on span "Add Checking Account" at bounding box center [455, 619] width 110 height 13
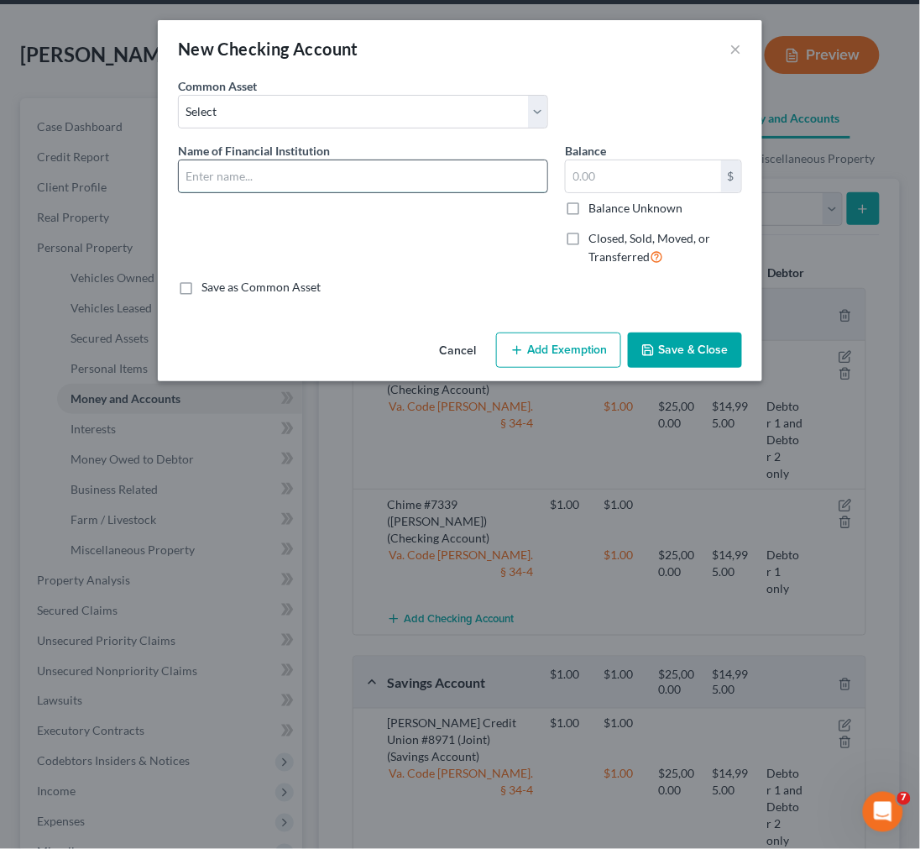
click at [275, 171] on input "text" at bounding box center [363, 176] width 369 height 32
type input "Chime #0538 (Jerry Tritt)"
type input "1.00"
click at [580, 351] on button "Add Exemption" at bounding box center [558, 350] width 125 height 35
select select "2"
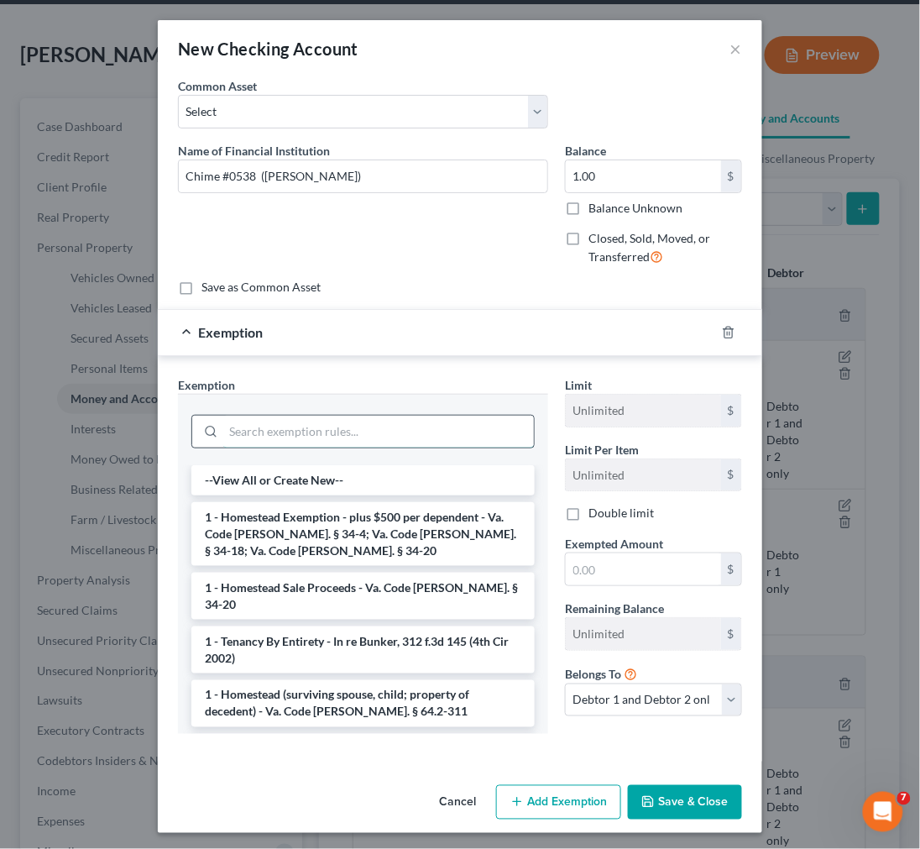
click at [418, 438] on input "search" at bounding box center [378, 432] width 311 height 32
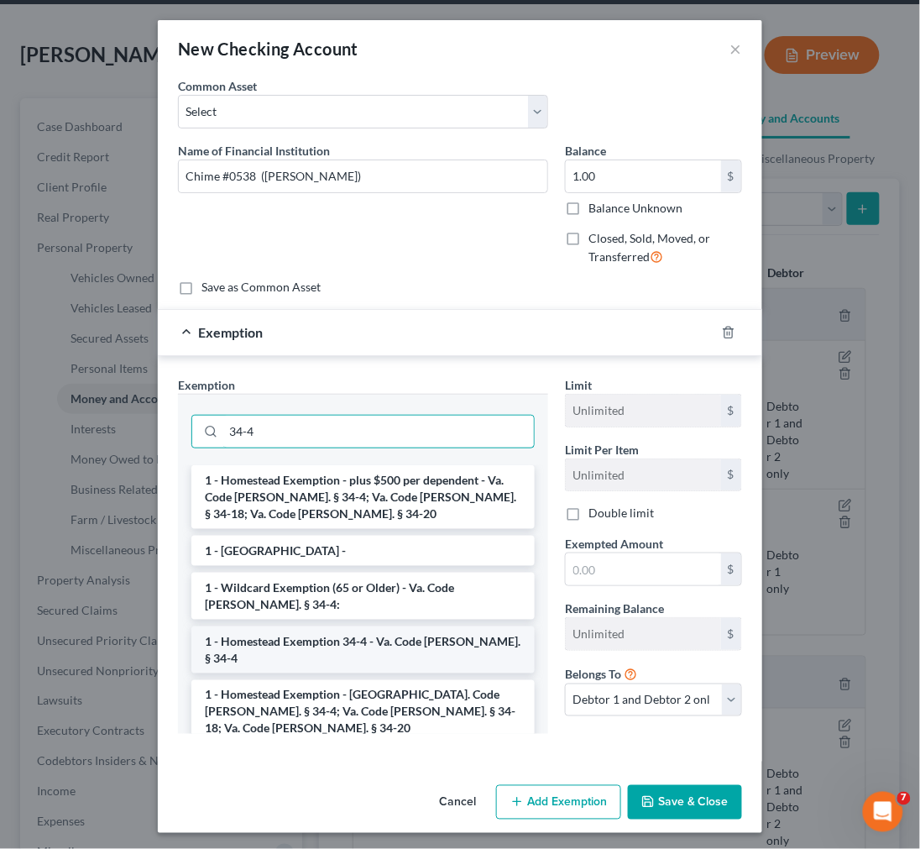
type input "34-4"
click at [391, 642] on li "1 - Homestead Exemption 34-4 - Va. Code Ann. § 34-4" at bounding box center [363, 650] width 344 height 47
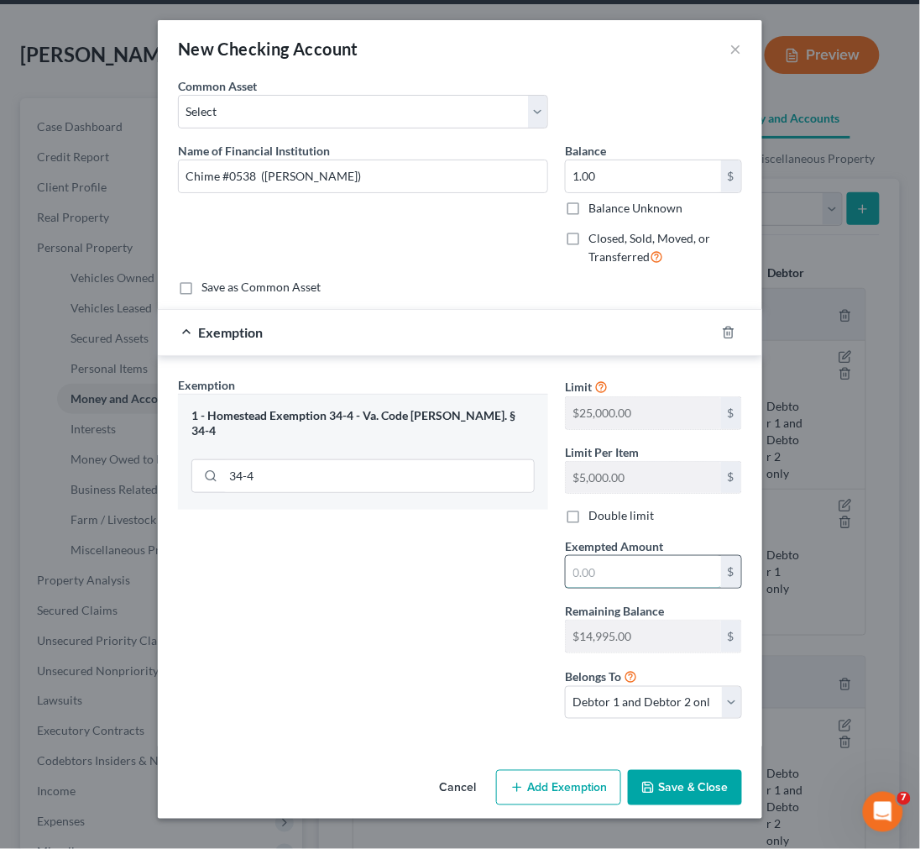
click at [627, 564] on input "text" at bounding box center [643, 572] width 155 height 32
type input "1.00"
click at [647, 699] on select "Debtor 1 only Debtor 2 only Debtor 1 and Debtor 2 only" at bounding box center [653, 703] width 177 height 34
select select "0"
click at [565, 687] on select "Debtor 1 only Debtor 2 only Debtor 1 and Debtor 2 only" at bounding box center [653, 703] width 177 height 34
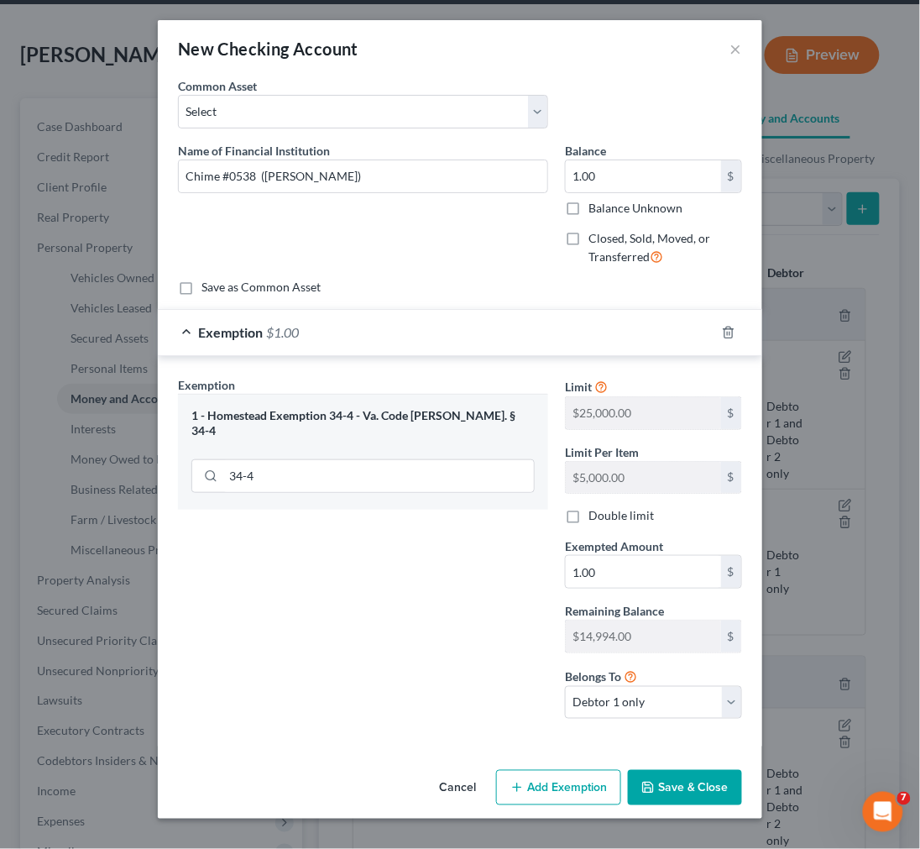
click at [670, 793] on button "Save & Close" at bounding box center [685, 787] width 114 height 35
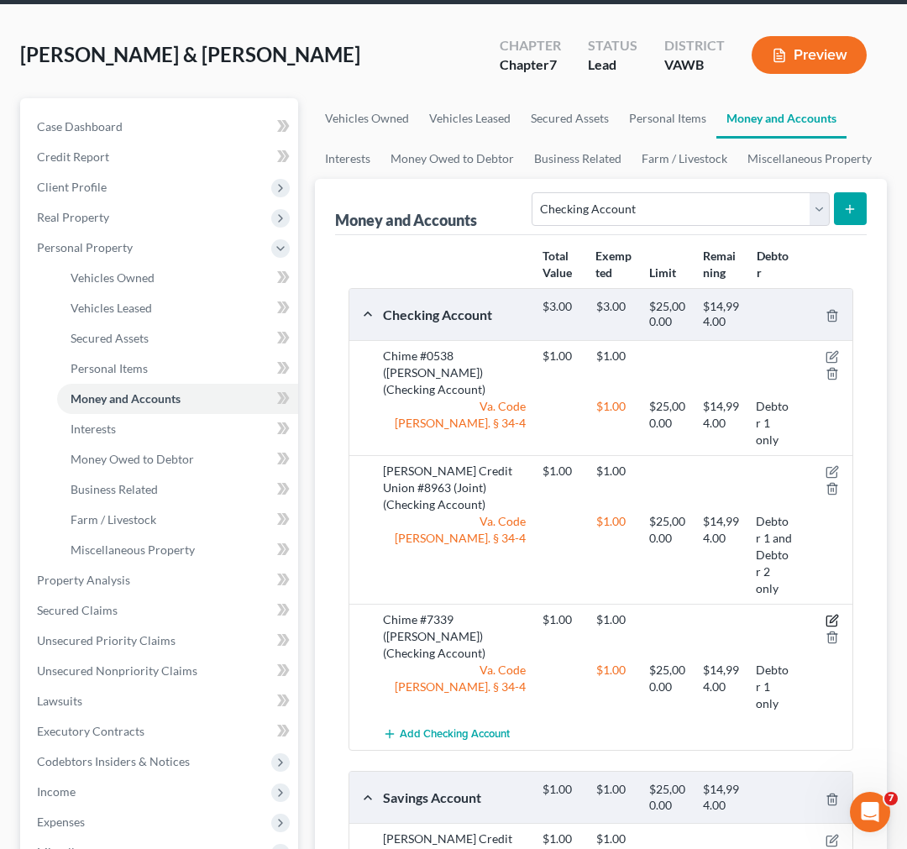
click at [836, 614] on icon "button" at bounding box center [832, 620] width 13 height 13
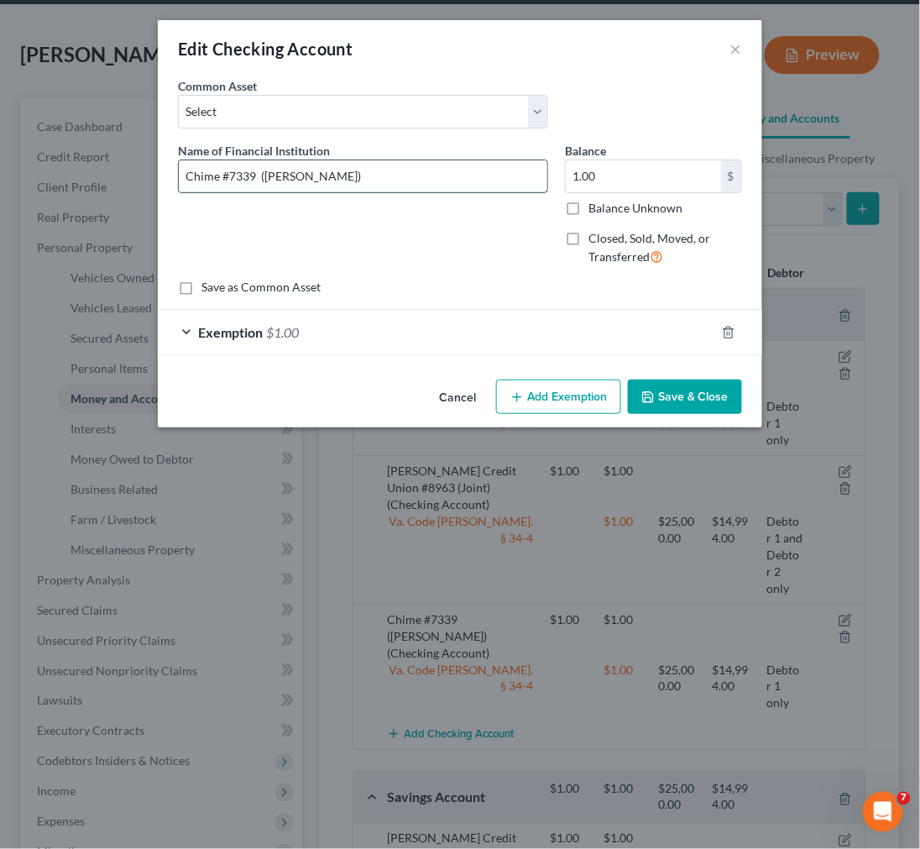
drag, startPoint x: 229, startPoint y: 170, endPoint x: 253, endPoint y: 174, distance: 23.9
click at [253, 174] on input "Chime #7339 (Jerry Tritt)" at bounding box center [363, 176] width 369 height 32
type input "Chime #6371 (Jerry Tritt)"
click at [690, 393] on button "Save & Close" at bounding box center [685, 397] width 114 height 35
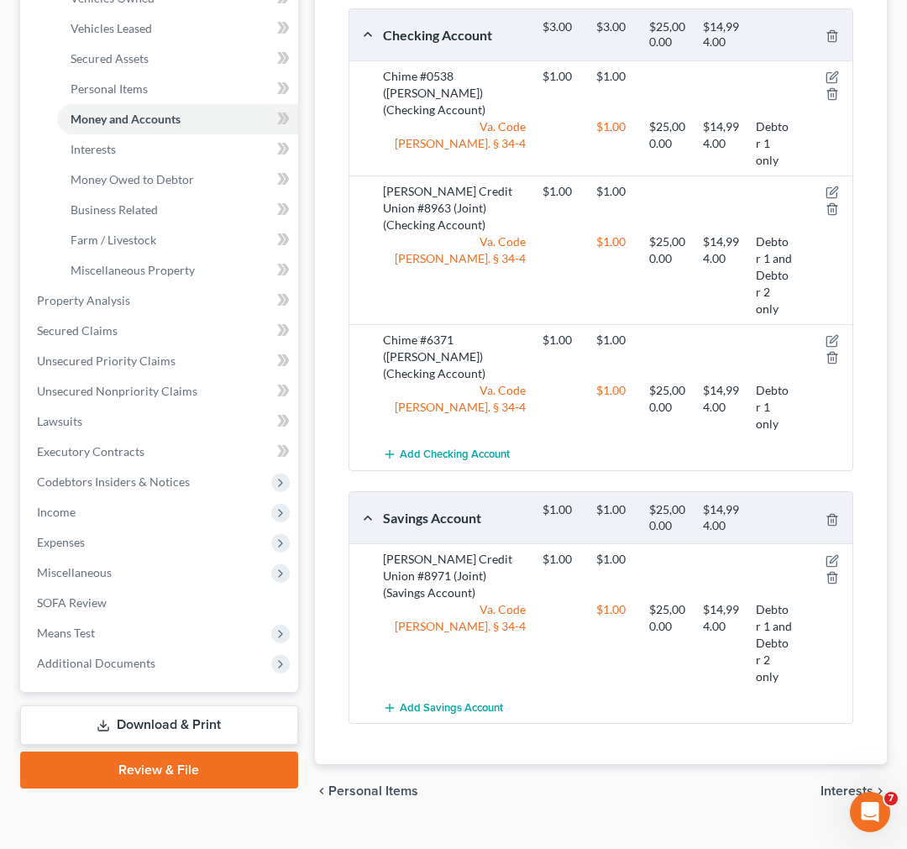
scroll to position [374, 0]
click at [455, 700] on span "Add Savings Account" at bounding box center [451, 706] width 103 height 13
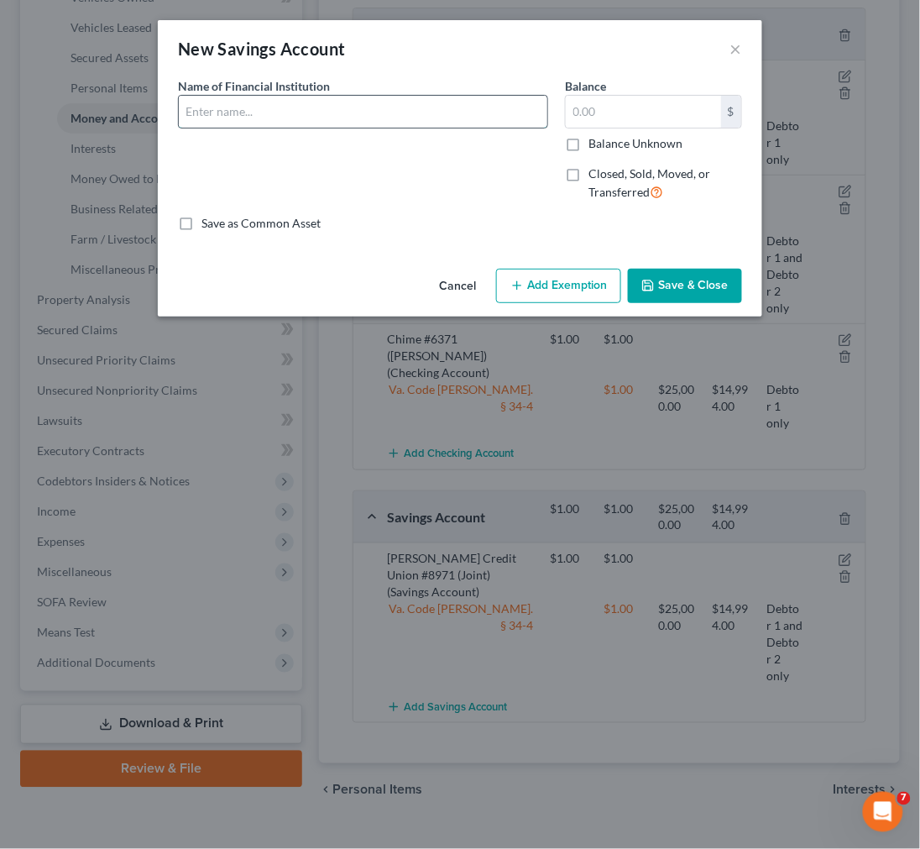
click at [280, 113] on input "text" at bounding box center [363, 112] width 369 height 32
type input "Chime #6371 (Jerry Tritt)"
type input "1.00"
click at [563, 289] on button "Add Exemption" at bounding box center [558, 286] width 125 height 35
select select "2"
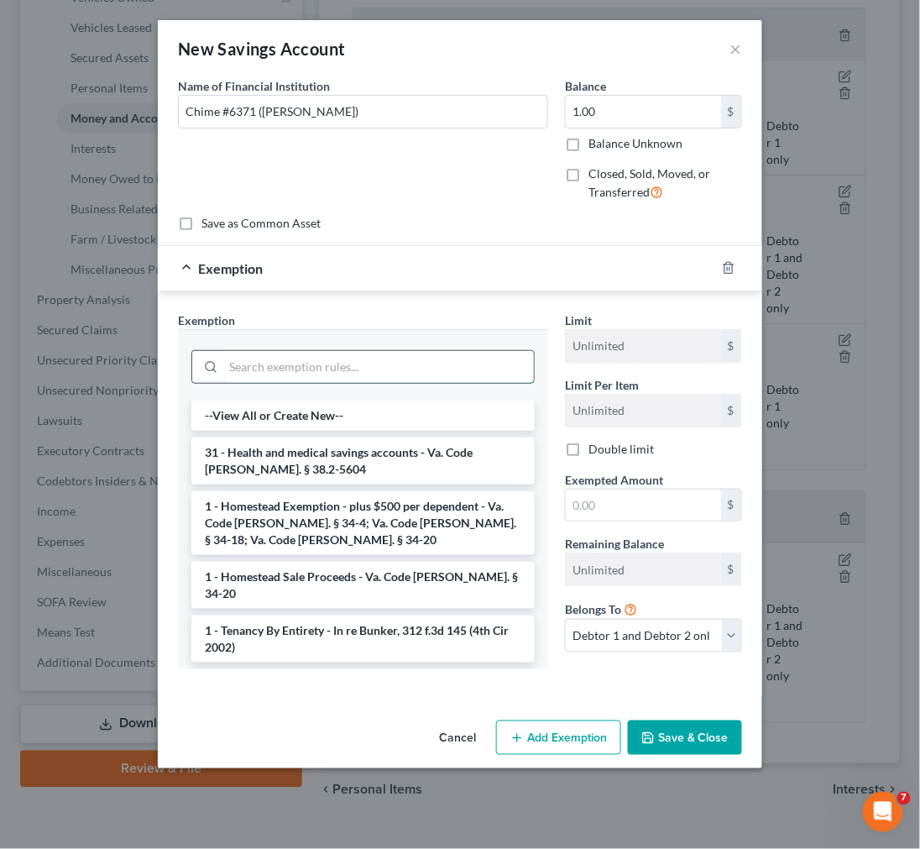
click at [413, 361] on input "search" at bounding box center [378, 367] width 311 height 32
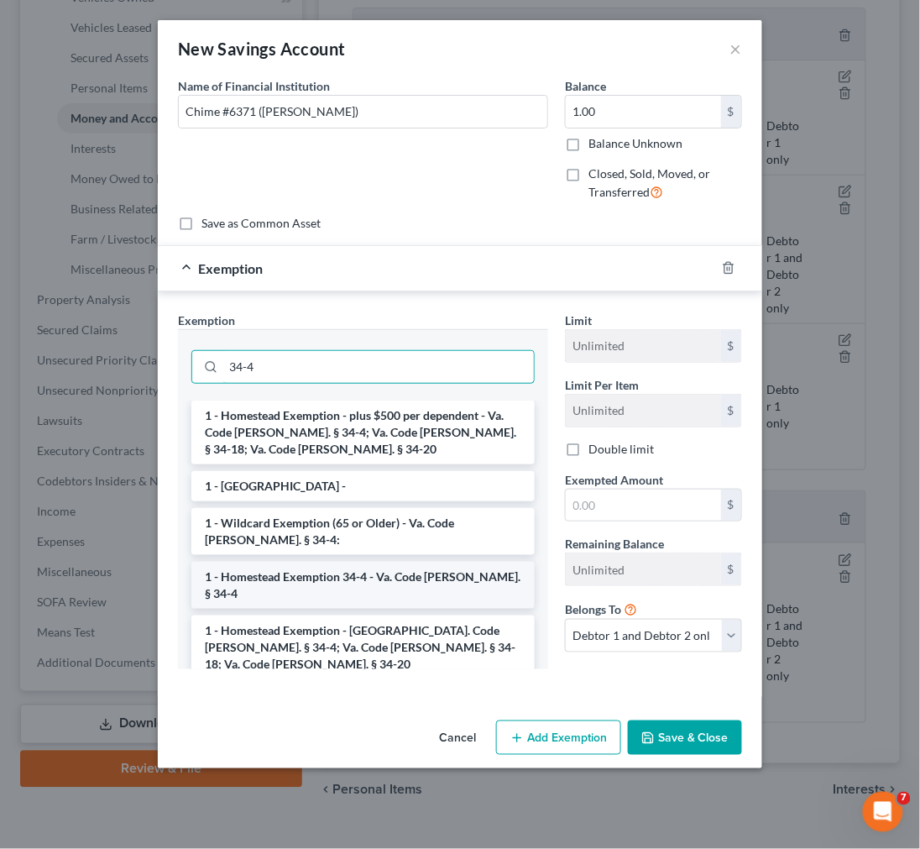
type input "34-4"
click at [345, 585] on li "1 - Homestead Exemption 34-4 - Va. Code Ann. § 34-4" at bounding box center [363, 585] width 344 height 47
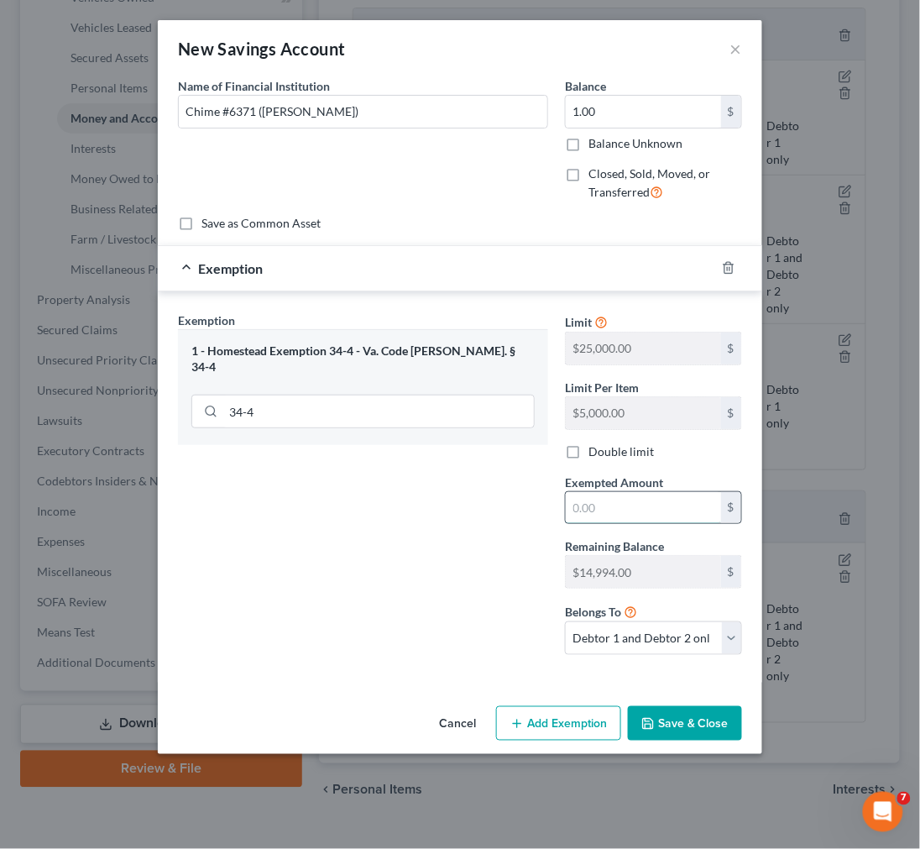
click at [603, 508] on input "text" at bounding box center [643, 508] width 155 height 32
type input "1.00"
click at [624, 643] on select "Debtor 1 only Debtor 2 only Debtor 1 and Debtor 2 only" at bounding box center [653, 638] width 177 height 34
select select "0"
click at [565, 622] on select "Debtor 1 only Debtor 2 only Debtor 1 and Debtor 2 only" at bounding box center [653, 638] width 177 height 34
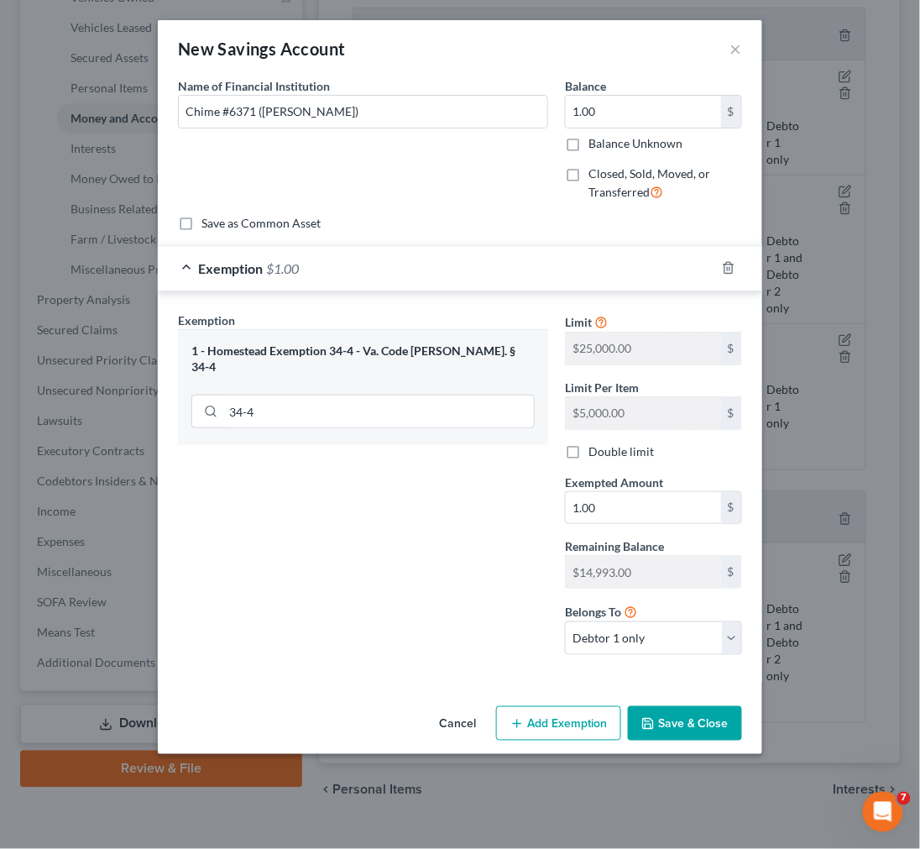
click at [660, 727] on button "Save & Close" at bounding box center [685, 723] width 114 height 35
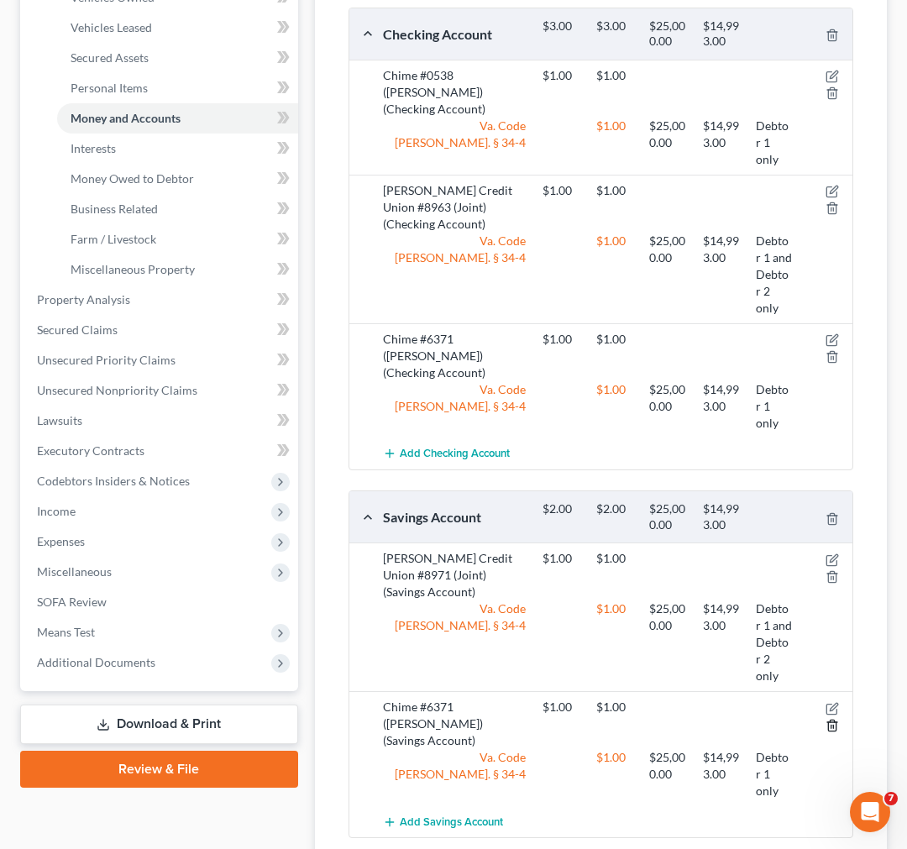
click at [829, 719] on icon "button" at bounding box center [832, 725] width 13 height 13
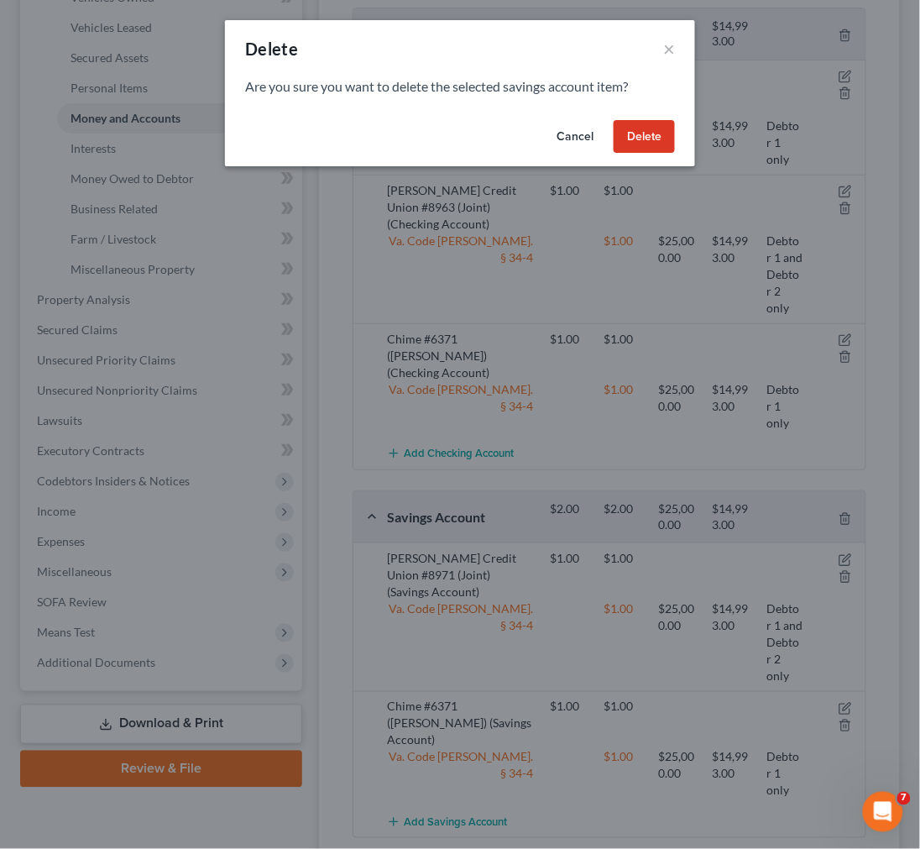
click at [627, 144] on button "Delete" at bounding box center [644, 137] width 61 height 34
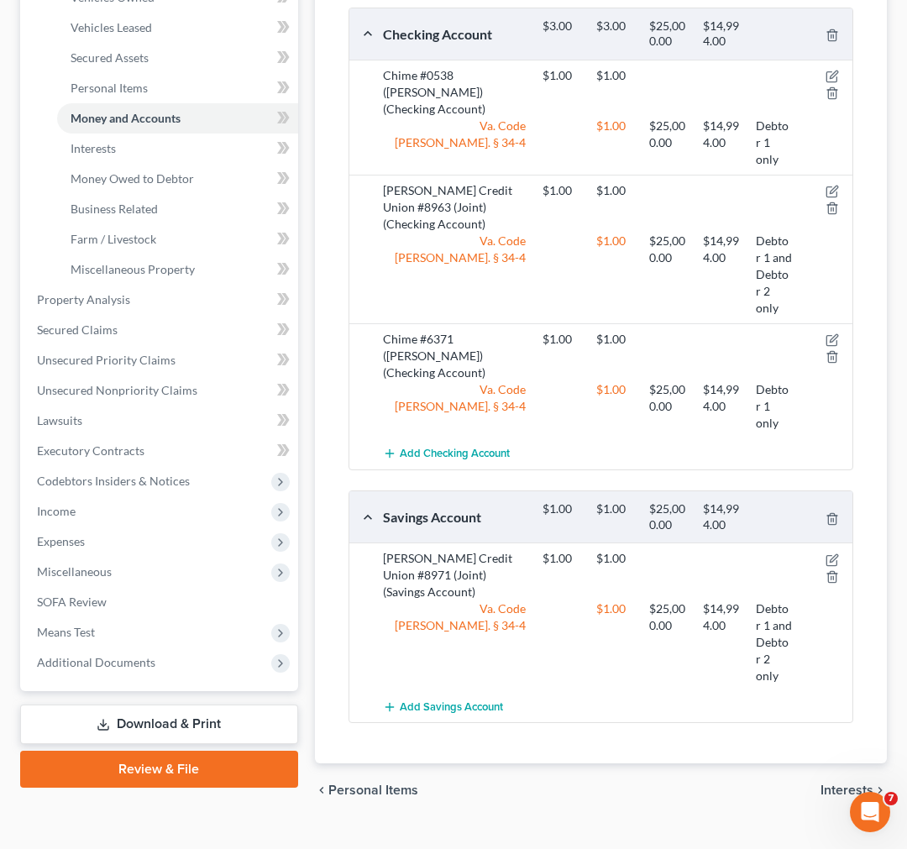
scroll to position [281, 0]
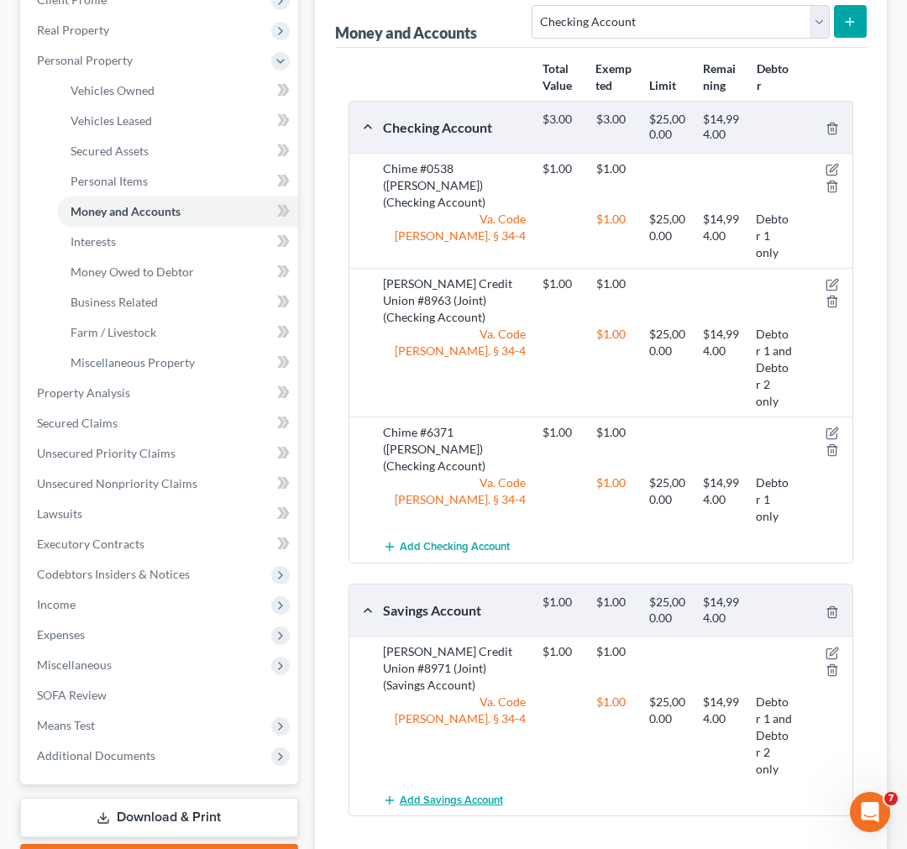
click at [473, 794] on span "Add Savings Account" at bounding box center [451, 800] width 103 height 13
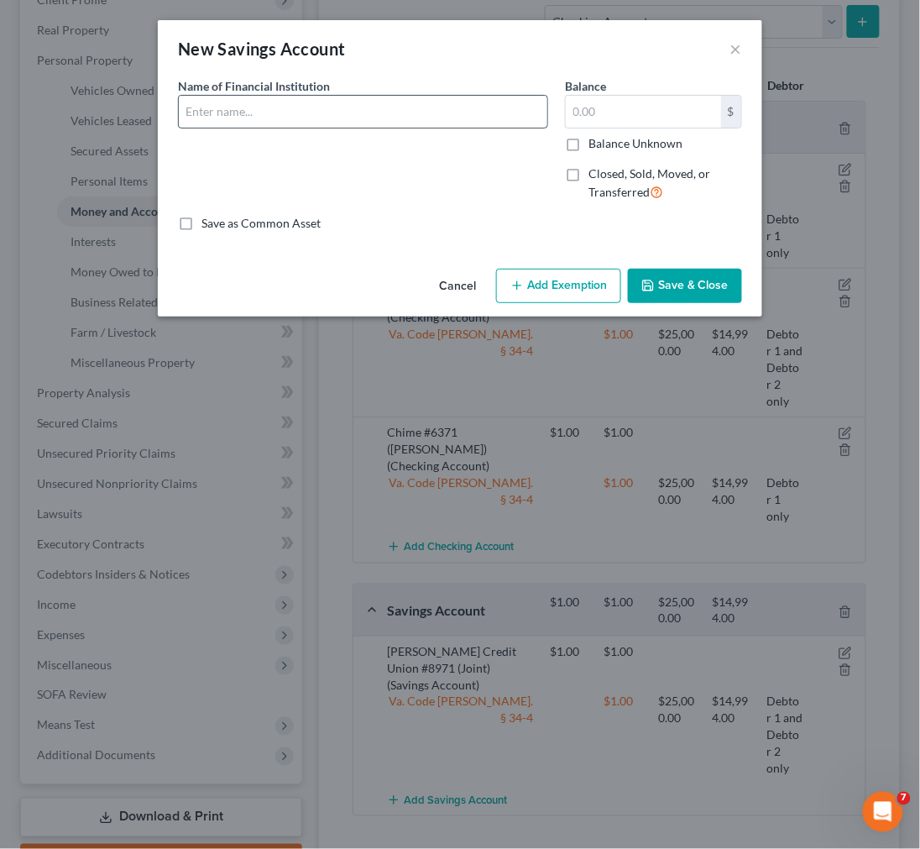
click at [291, 113] on input "text" at bounding box center [363, 112] width 369 height 32
type input "Chime #0538 (Jerry Tritt)"
click at [588, 107] on input "text" at bounding box center [643, 112] width 155 height 32
type input "1.00"
click at [538, 283] on button "Add Exemption" at bounding box center [558, 286] width 125 height 35
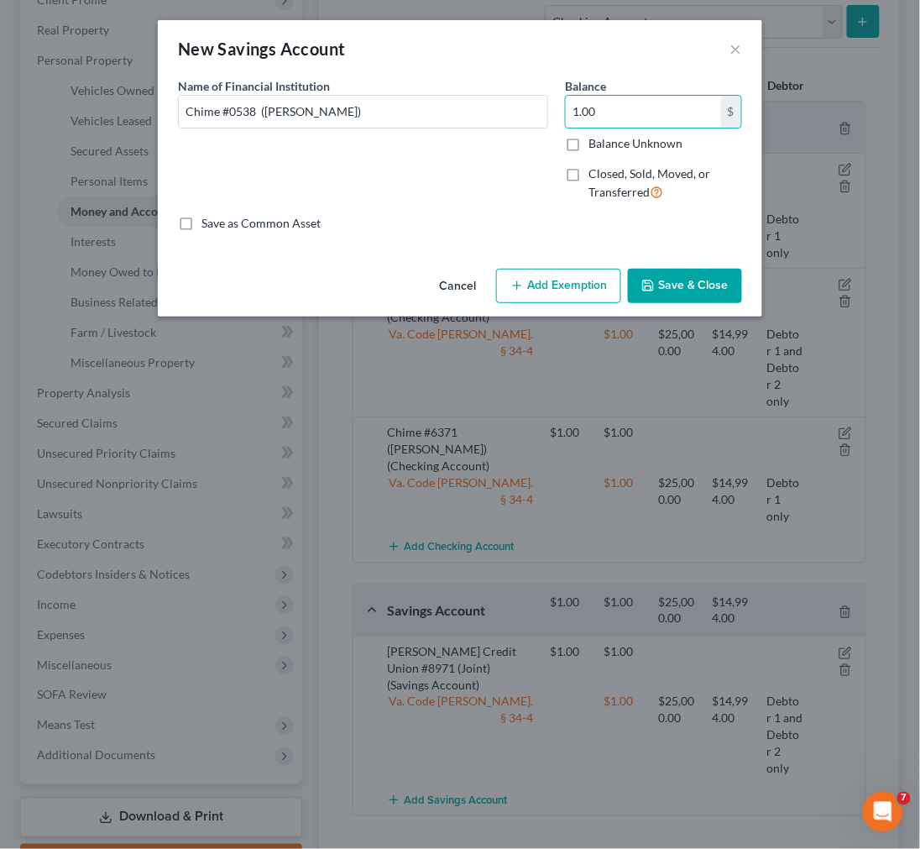
select select "2"
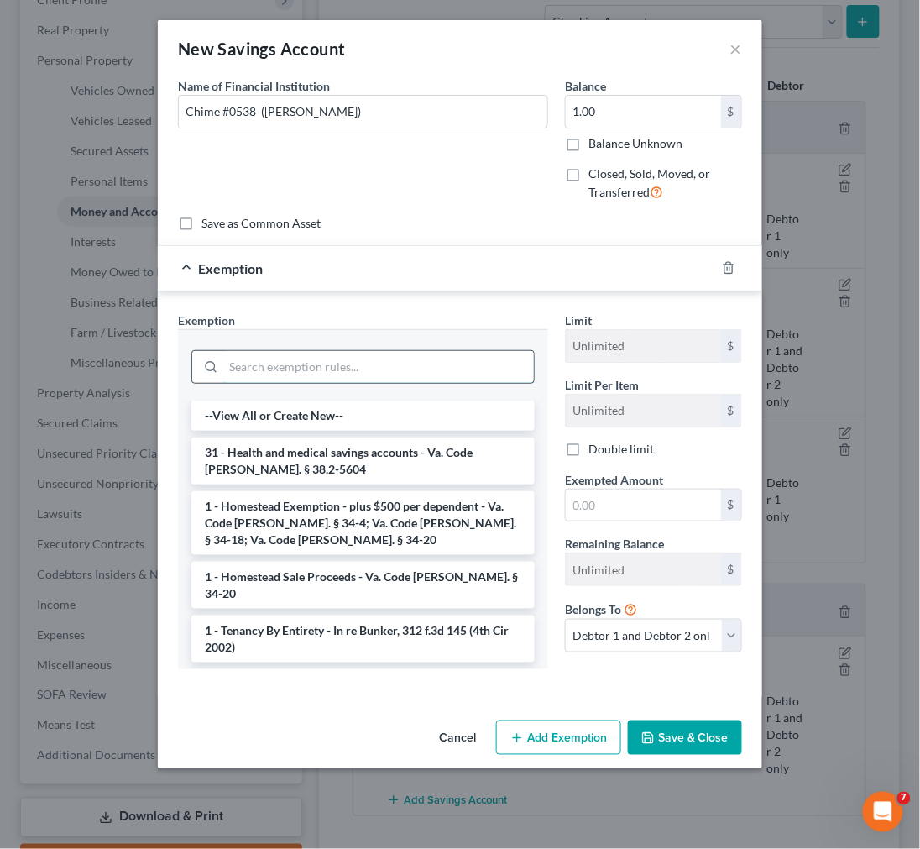
click at [427, 365] on input "search" at bounding box center [378, 367] width 311 height 32
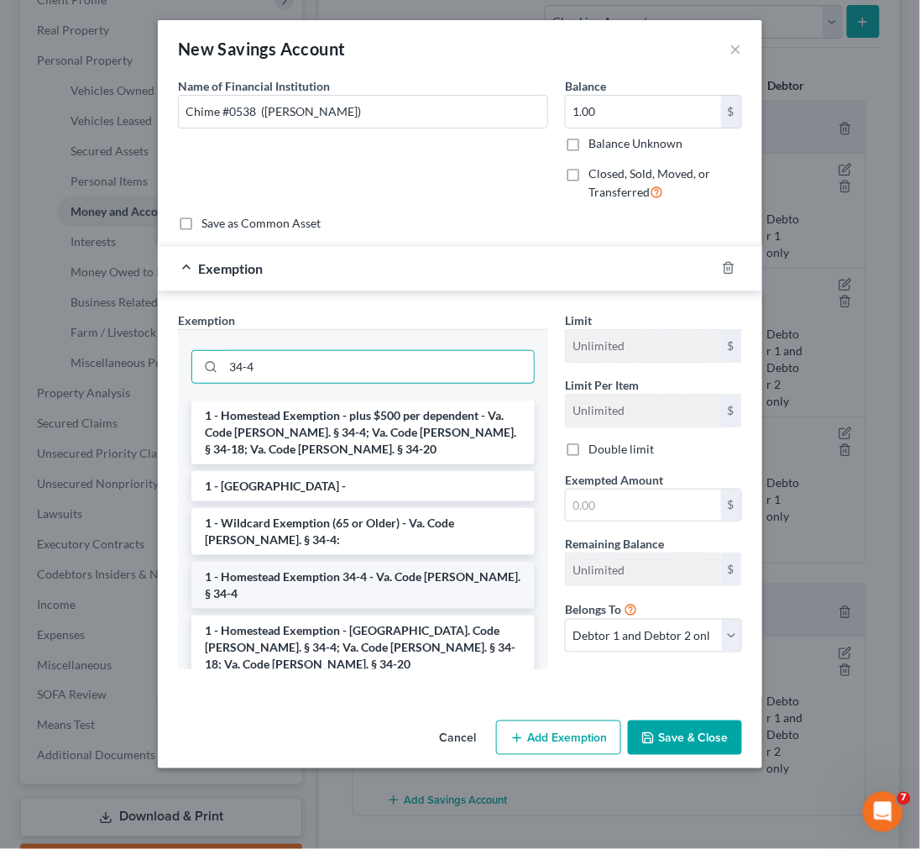
type input "34-4"
click at [446, 576] on li "1 - Homestead Exemption 34-4 - Va. Code Ann. § 34-4" at bounding box center [363, 585] width 344 height 47
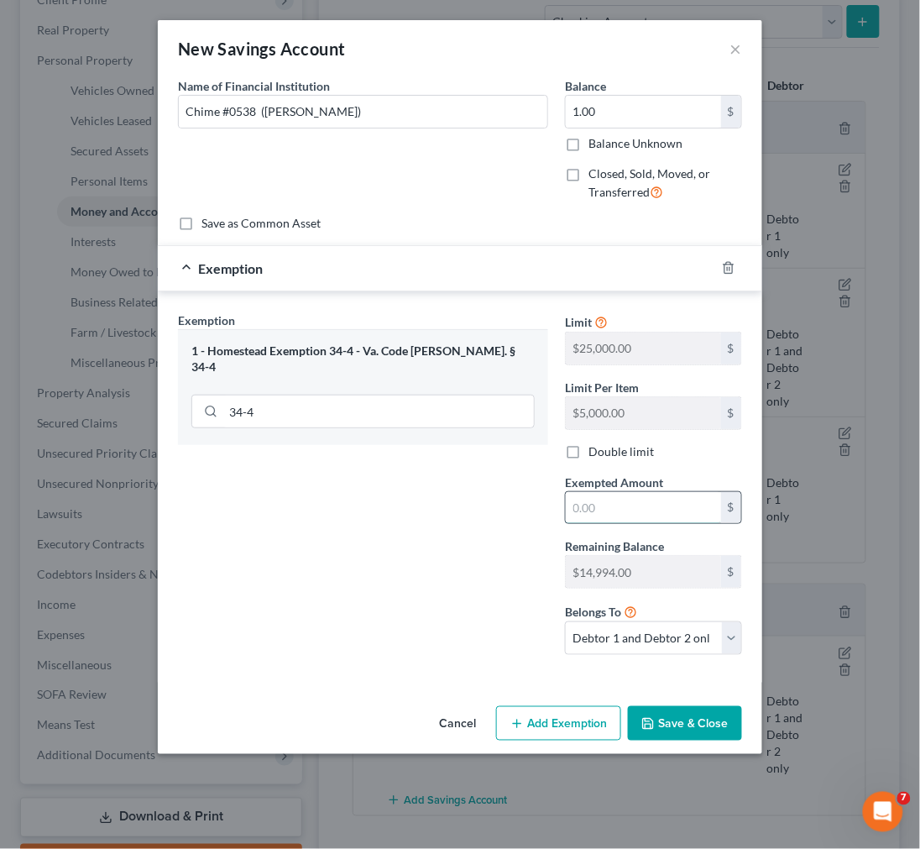
click at [632, 506] on input "text" at bounding box center [643, 508] width 155 height 32
type input "1.00"
click at [619, 642] on select "Debtor 1 only Debtor 2 only Debtor 1 and Debtor 2 only" at bounding box center [653, 638] width 177 height 34
select select "0"
click at [565, 622] on select "Debtor 1 only Debtor 2 only Debtor 1 and Debtor 2 only" at bounding box center [653, 638] width 177 height 34
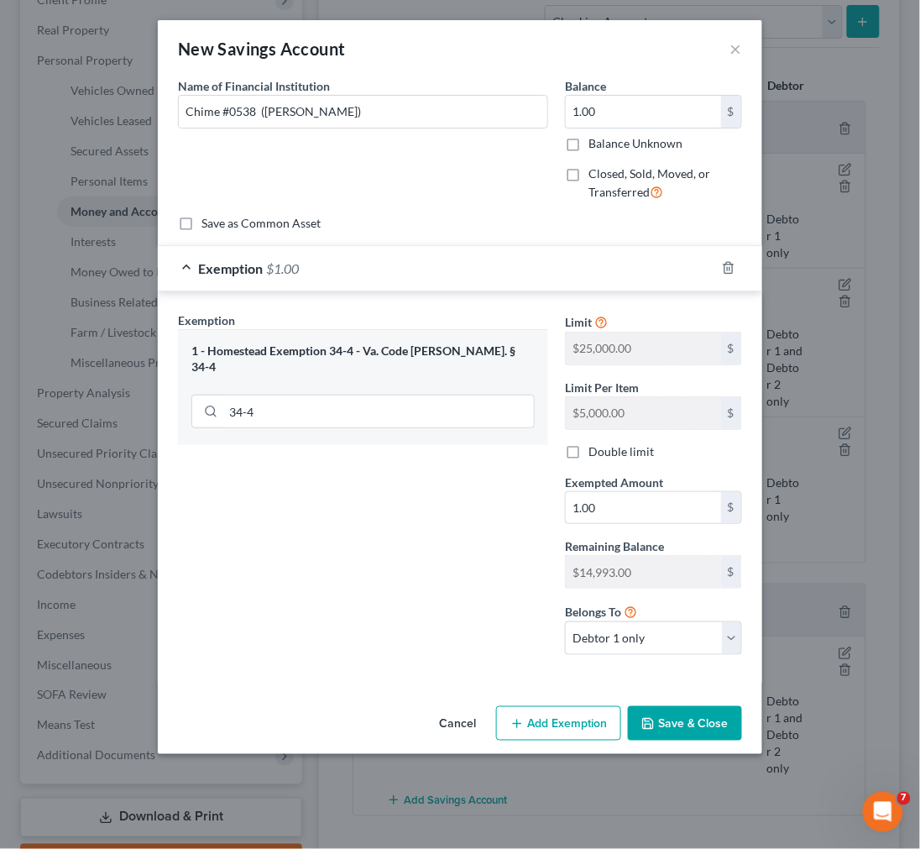
click at [672, 720] on button "Save & Close" at bounding box center [685, 723] width 114 height 35
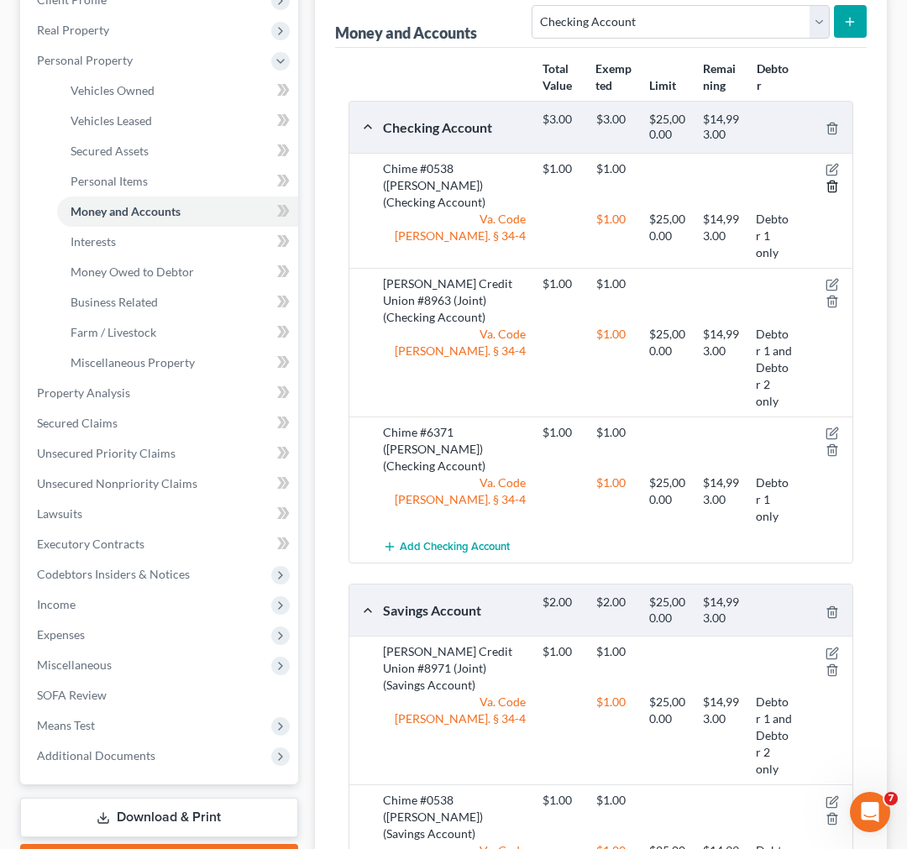
click at [829, 188] on icon "button" at bounding box center [832, 186] width 13 height 13
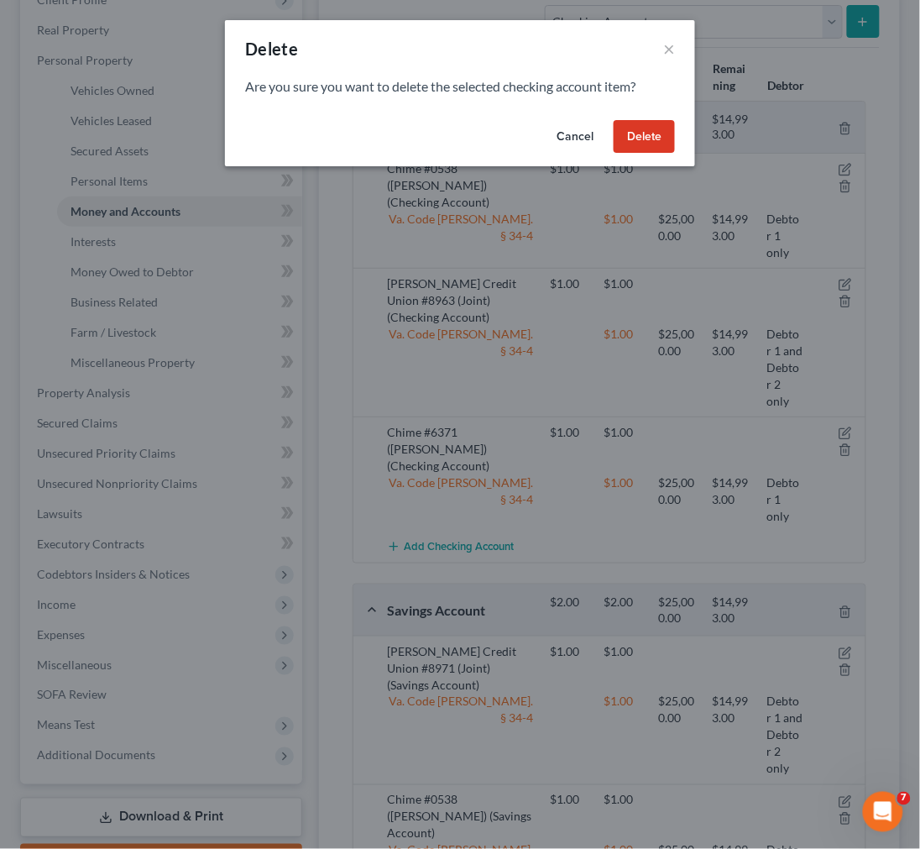
click at [653, 135] on button "Delete" at bounding box center [644, 137] width 61 height 34
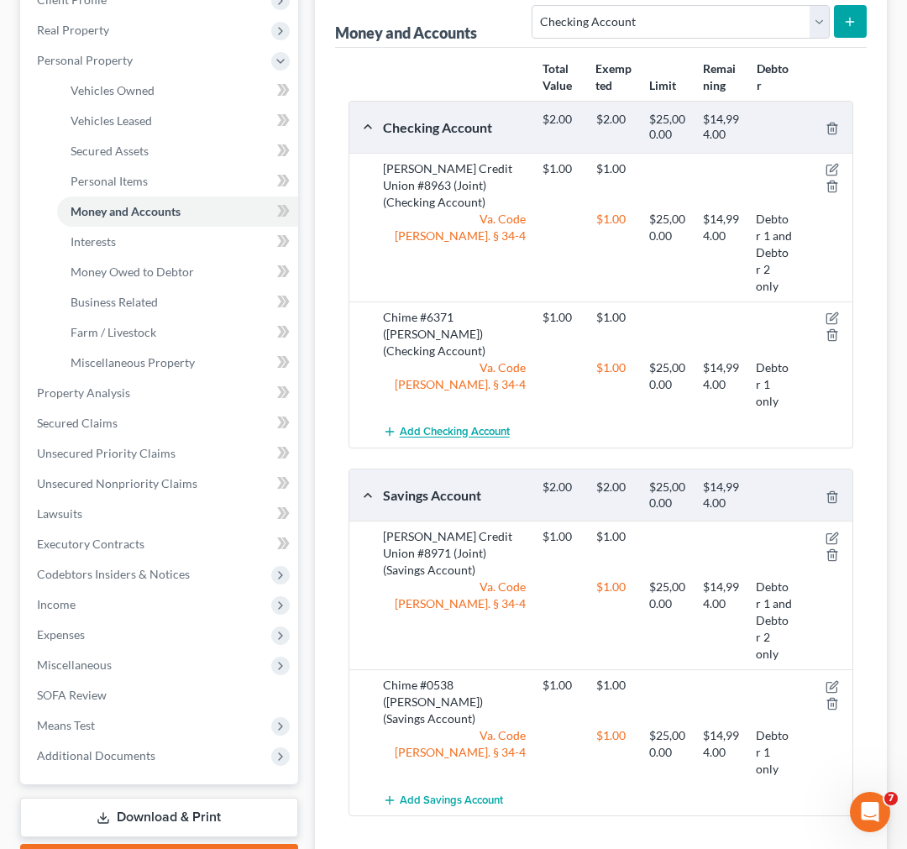
click at [447, 426] on span "Add Checking Account" at bounding box center [455, 432] width 110 height 13
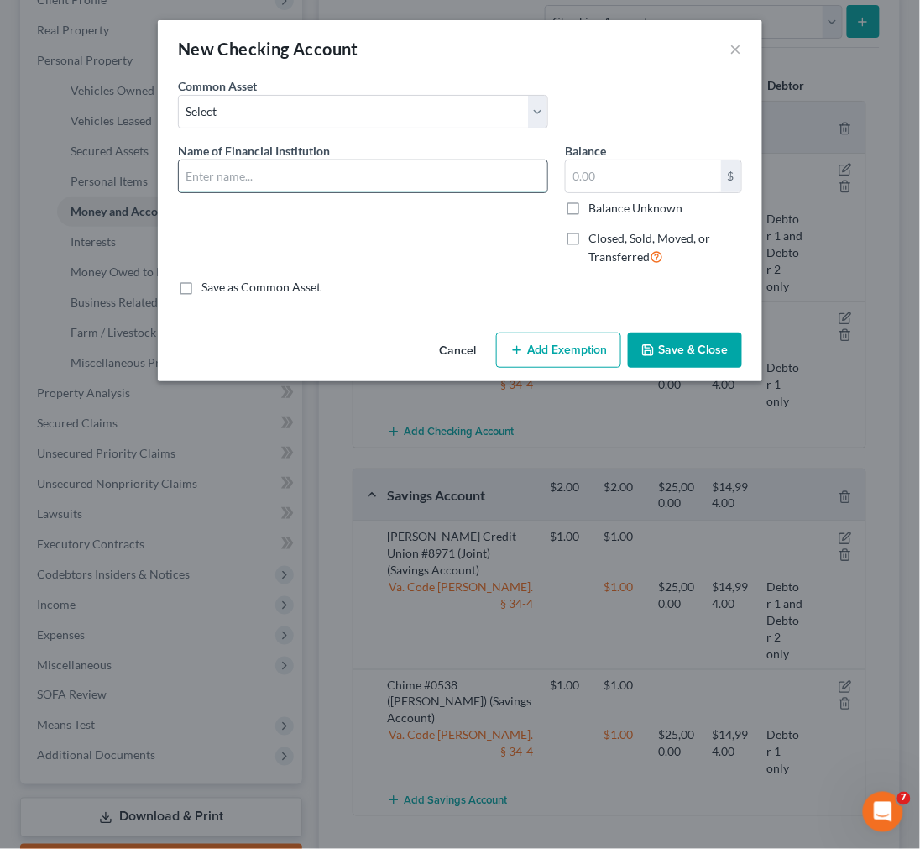
click at [302, 177] on input "text" at bounding box center [363, 176] width 369 height 32
type input "Chime #7339 (Jerry Tritt)"
click at [595, 175] on input "text" at bounding box center [643, 176] width 155 height 32
type input "1.00"
click at [553, 353] on button "Add Exemption" at bounding box center [558, 350] width 125 height 35
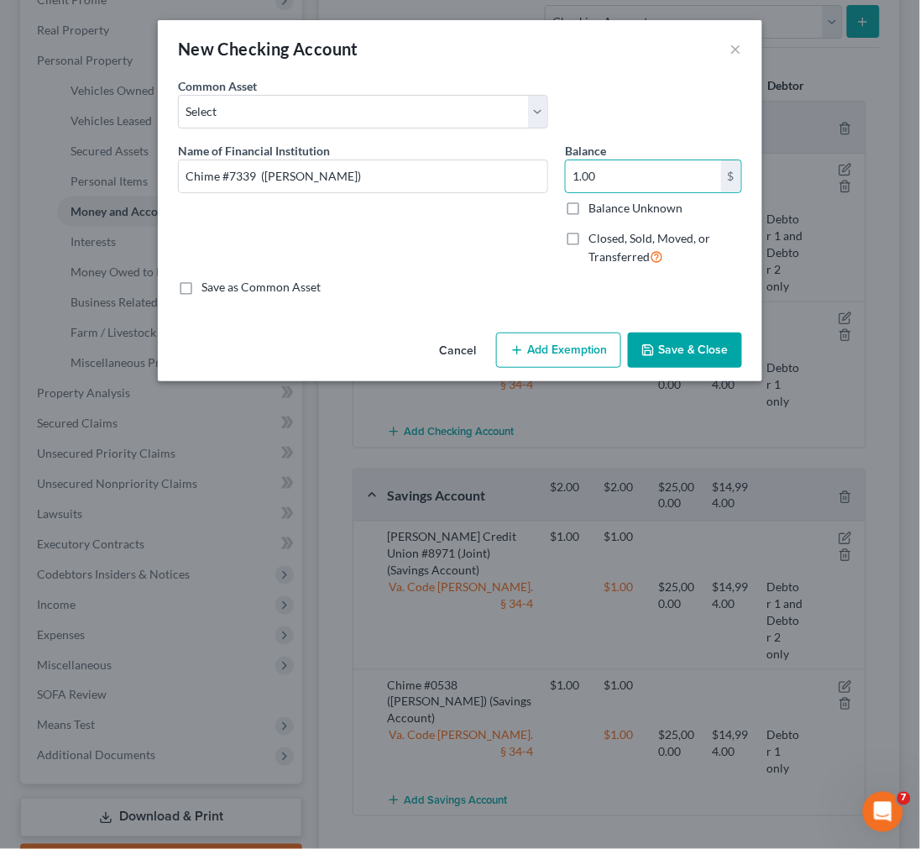
select select "2"
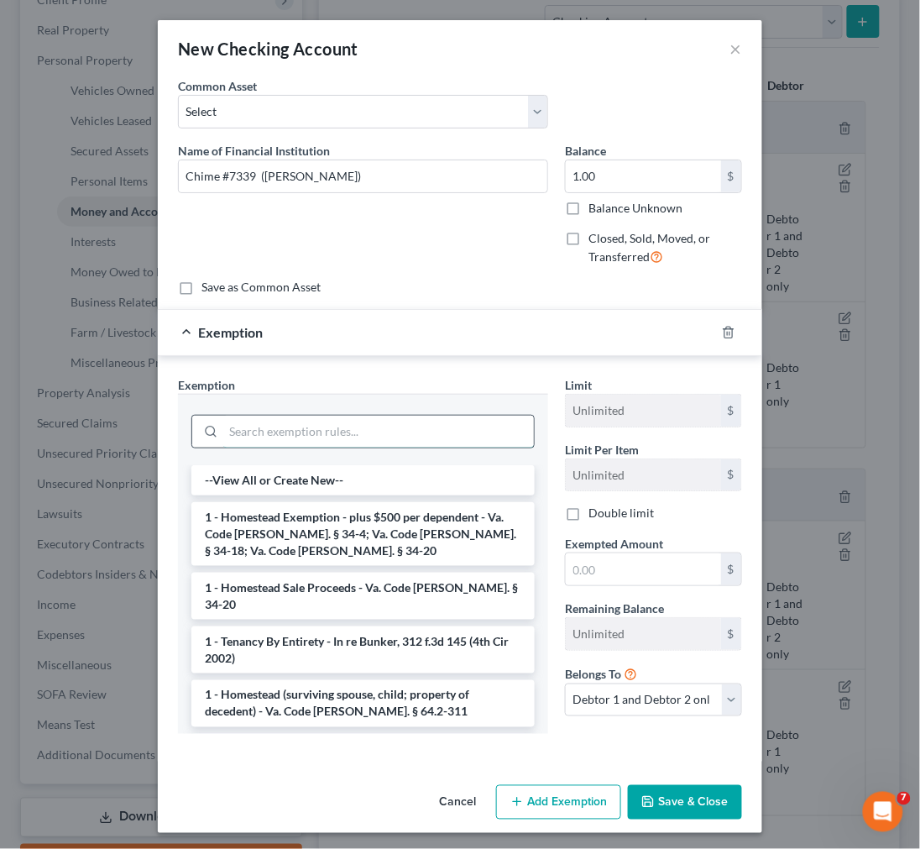
click at [375, 437] on input "search" at bounding box center [378, 432] width 311 height 32
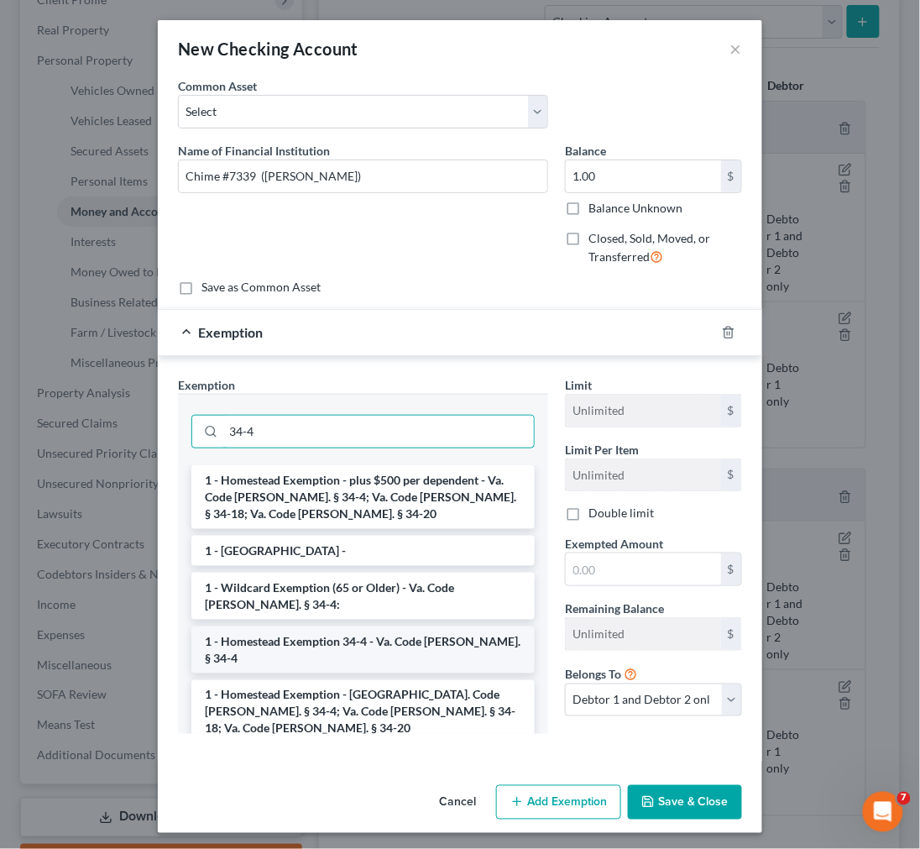
type input "34-4"
click at [357, 638] on li "1 - Homestead Exemption 34-4 - Va. Code Ann. § 34-4" at bounding box center [363, 650] width 344 height 47
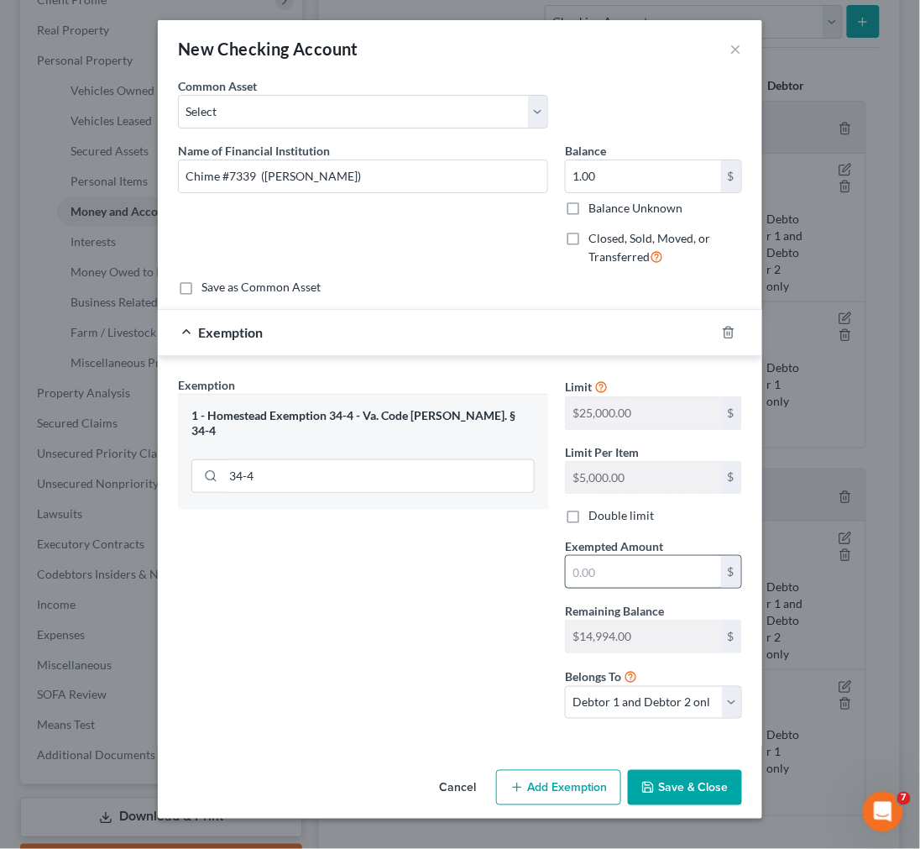
click at [603, 564] on input "text" at bounding box center [643, 572] width 155 height 32
type input "1.00"
click at [655, 707] on select "Debtor 1 only Debtor 2 only Debtor 1 and Debtor 2 only" at bounding box center [653, 703] width 177 height 34
select select "0"
click at [565, 687] on select "Debtor 1 only Debtor 2 only Debtor 1 and Debtor 2 only" at bounding box center [653, 703] width 177 height 34
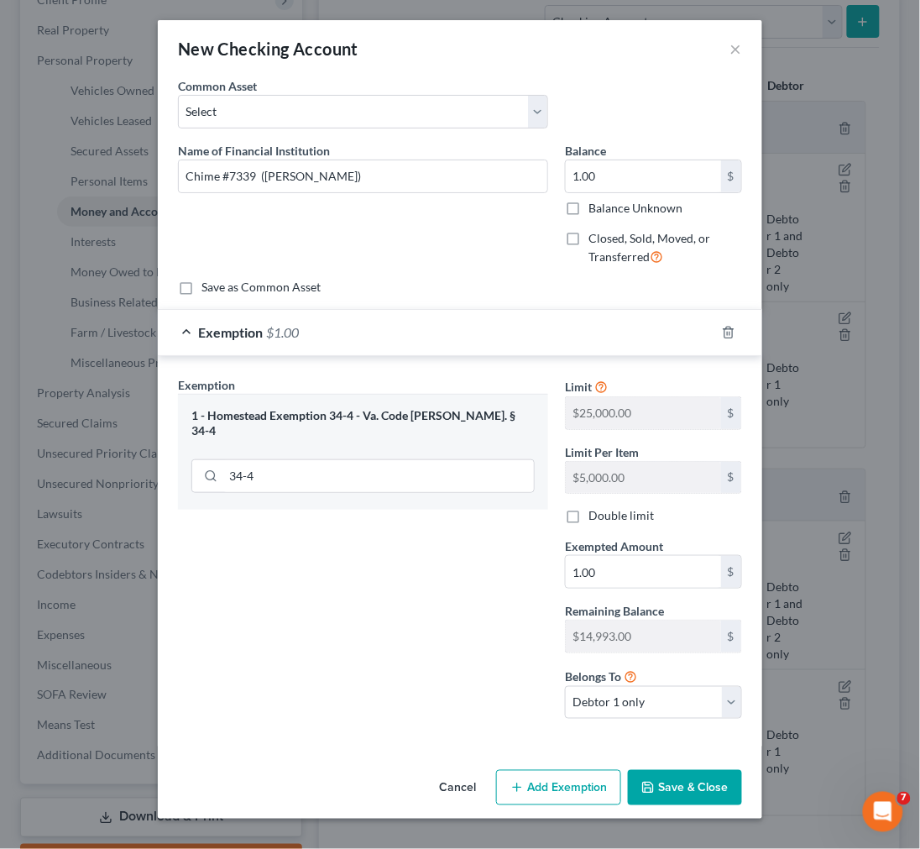
click at [658, 785] on button "Save & Close" at bounding box center [685, 787] width 114 height 35
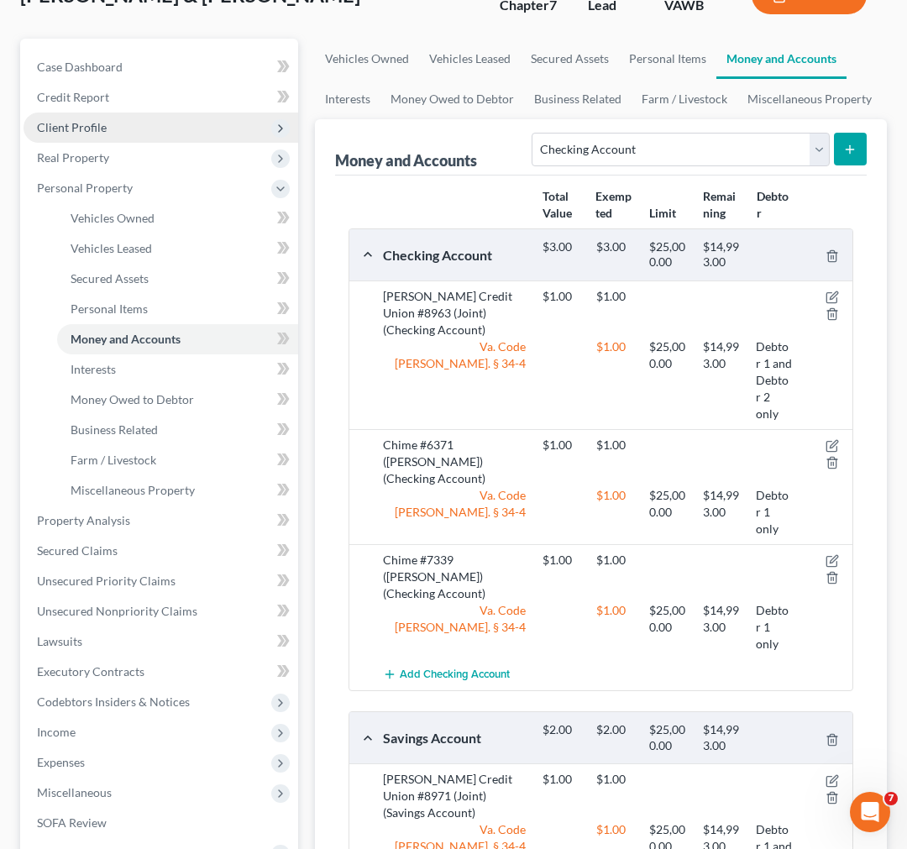
scroll to position [186, 0]
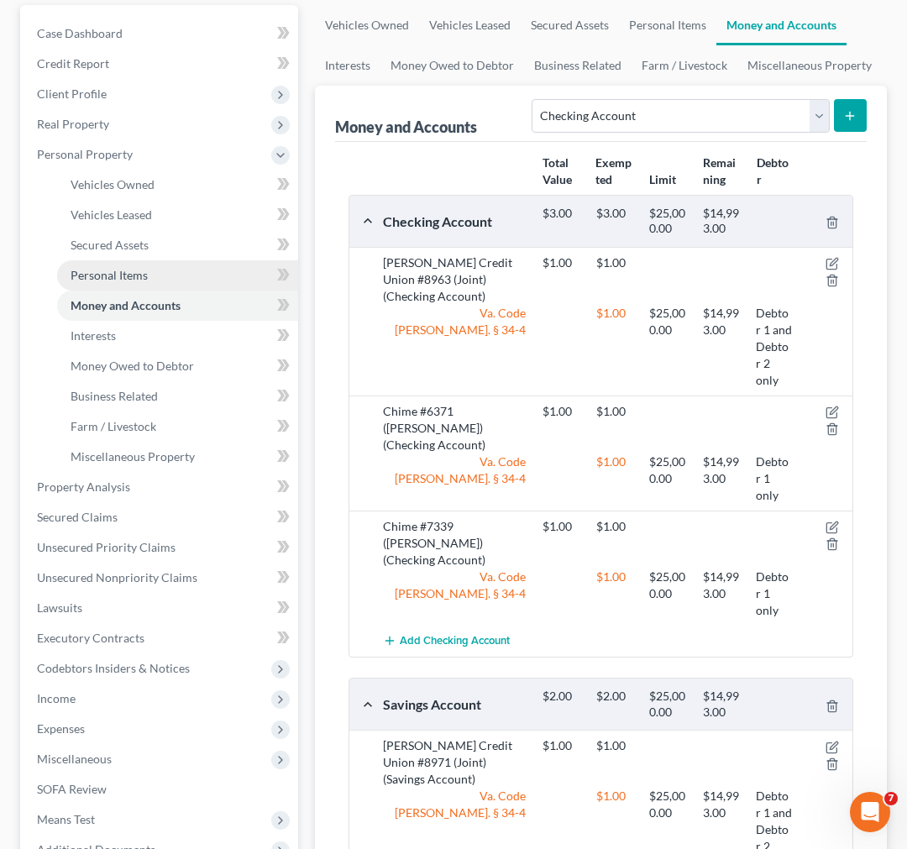
click at [114, 273] on span "Personal Items" at bounding box center [109, 275] width 77 height 14
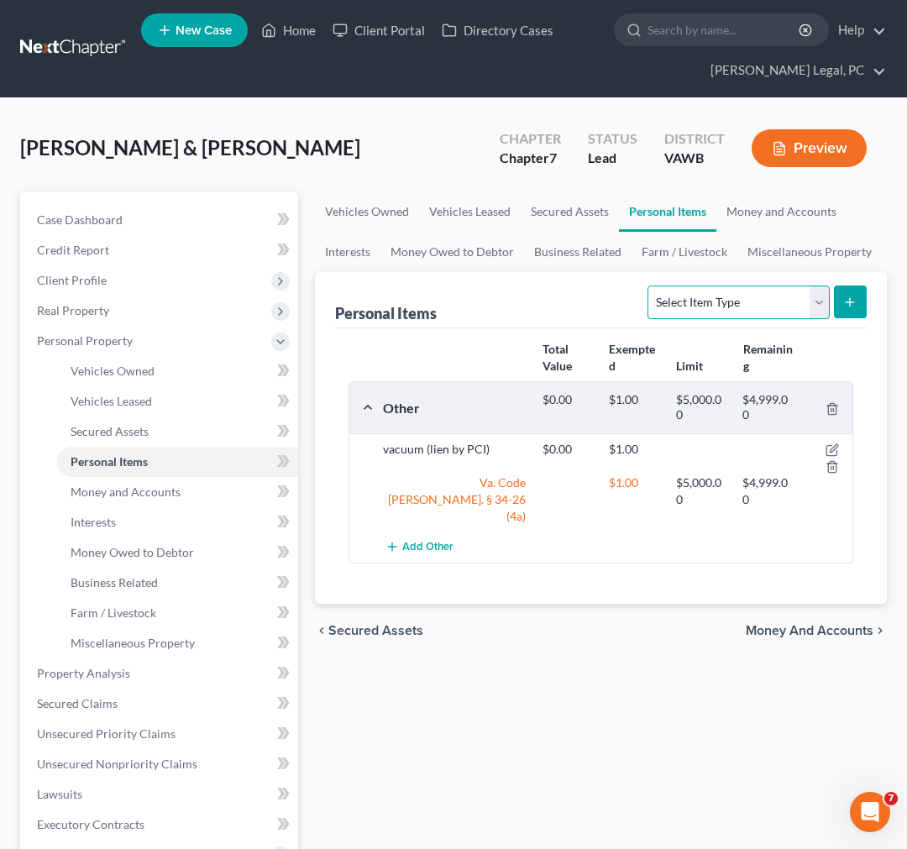
click at [754, 294] on select "Select Item Type Clothing Collectibles Of Value Electronics Firearms Household …" at bounding box center [738, 303] width 181 height 34
select select "household_goods"
click at [649, 286] on select "Select Item Type Clothing Collectibles Of Value Electronics Firearms Household …" at bounding box center [738, 303] width 181 height 34
click at [846, 307] on icon "submit" at bounding box center [849, 302] width 13 height 13
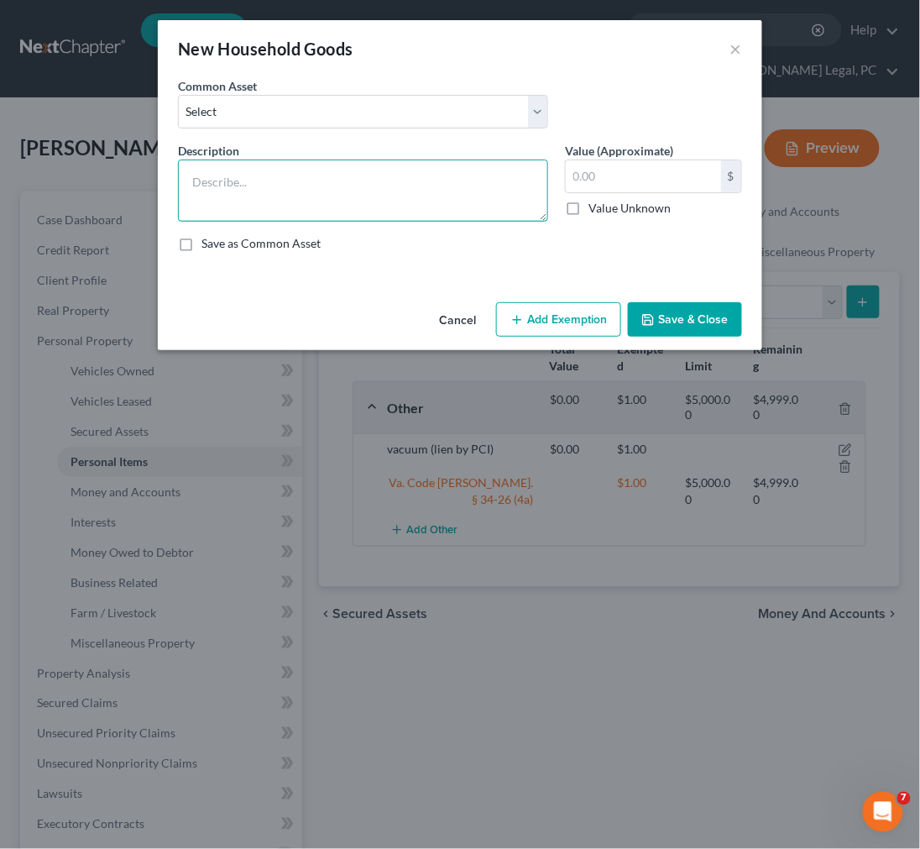
click at [253, 183] on textarea at bounding box center [363, 191] width 370 height 62
click at [253, 186] on textarea at bounding box center [363, 191] width 370 height 62
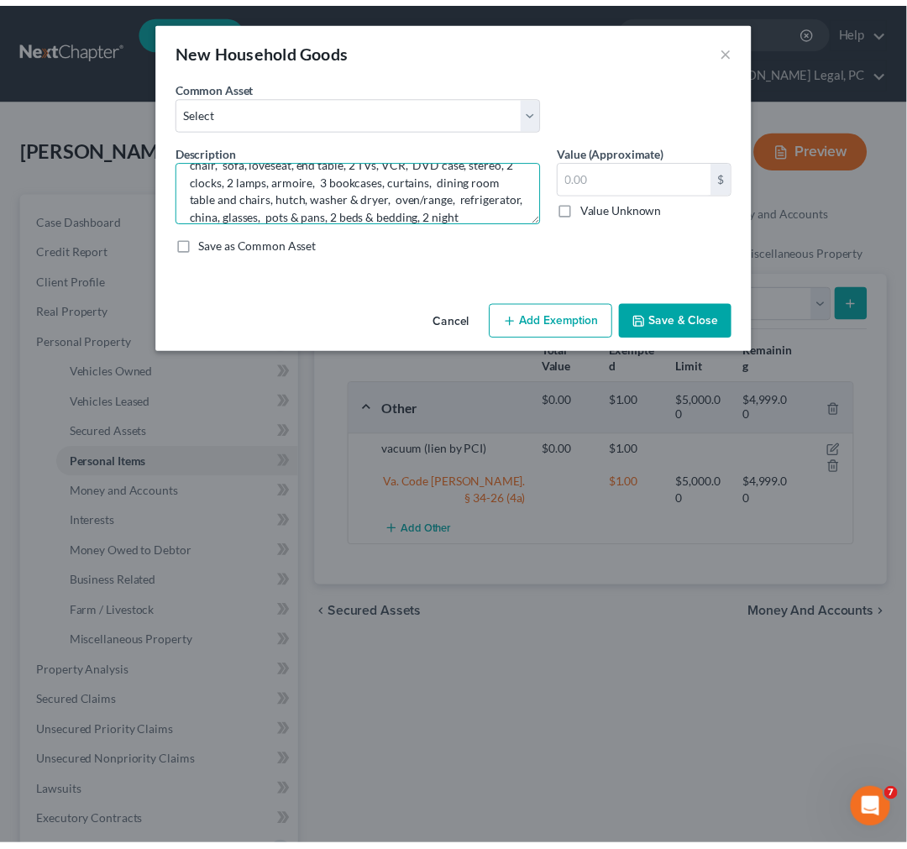
scroll to position [37, 0]
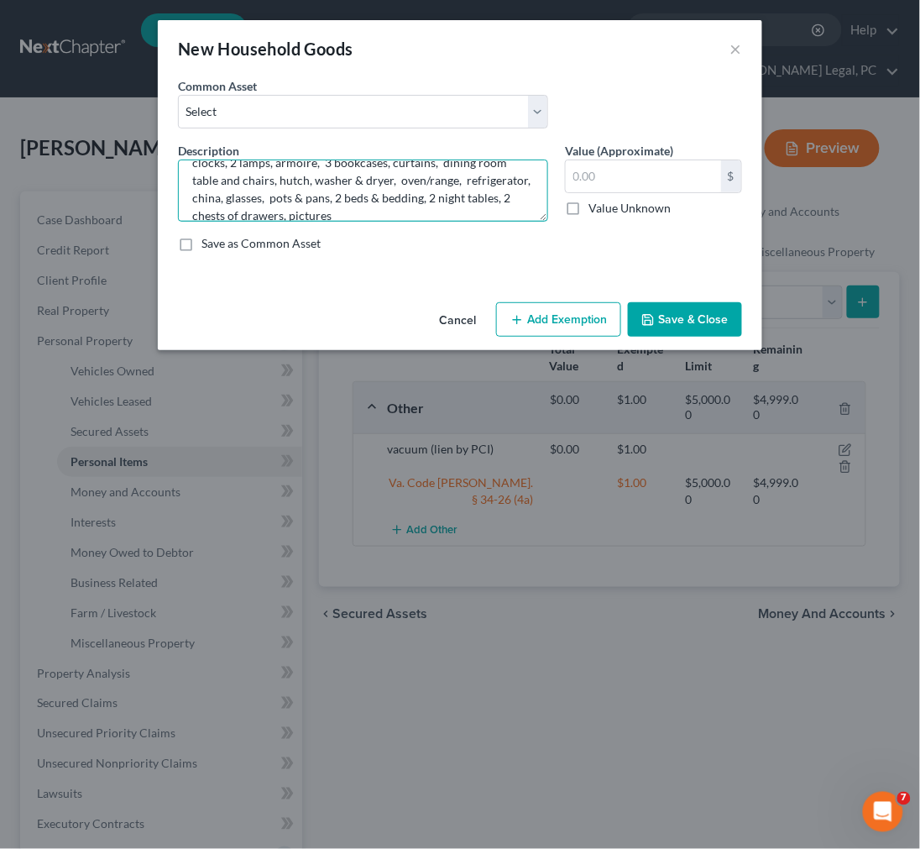
type textarea "chair, sofa, loveseat, end table, 2 TVs, VCR, DVD case, stereo, 2 clocks, 2 lam…"
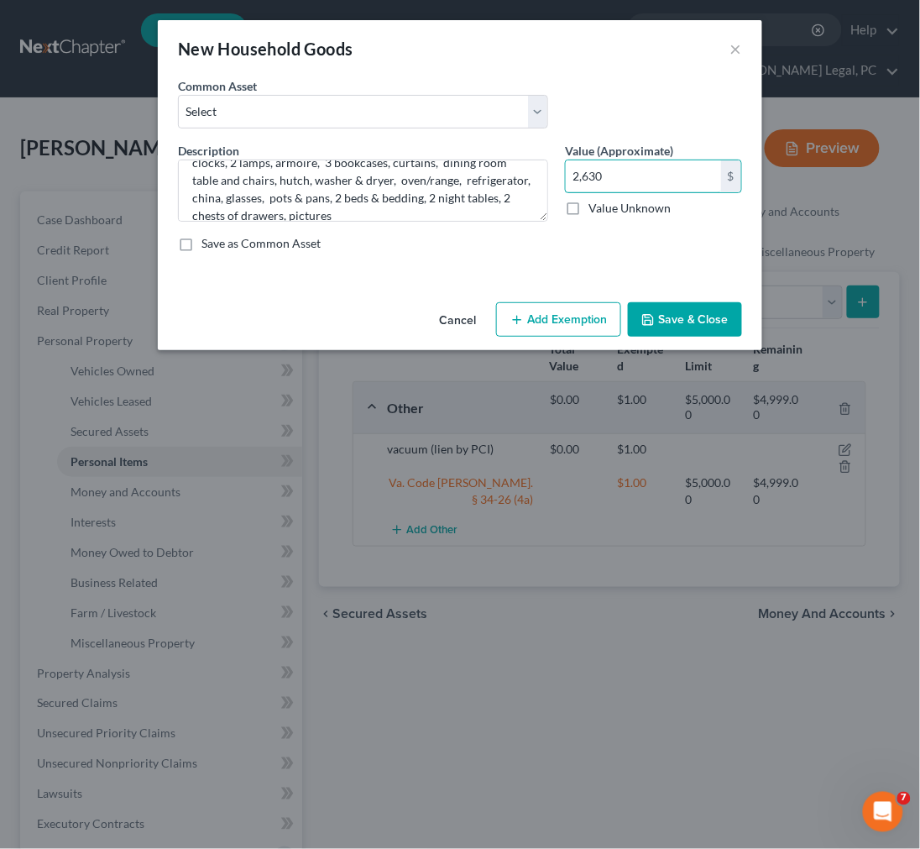
type input "2,630"
click at [580, 316] on button "Add Exemption" at bounding box center [558, 319] width 125 height 35
select select "2"
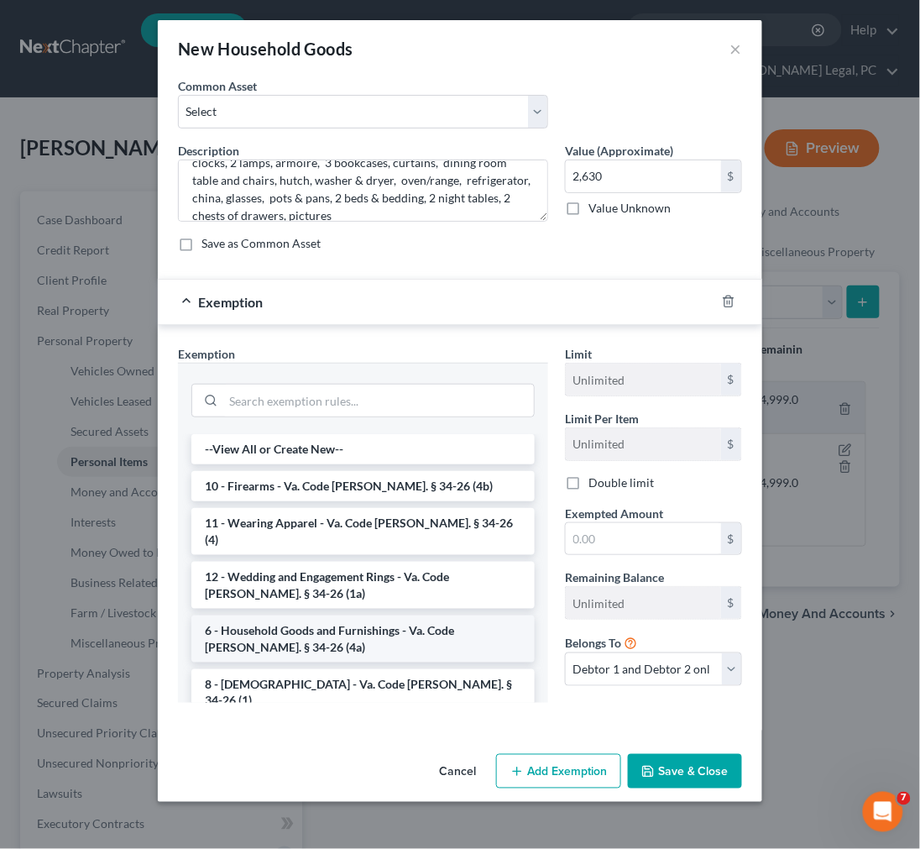
drag, startPoint x: 307, startPoint y: 614, endPoint x: 325, endPoint y: 610, distance: 18.1
click at [309, 616] on li "6 - Household Goods and Furnishings - Va. Code Ann. § 34-26 (4a)" at bounding box center [363, 639] width 344 height 47
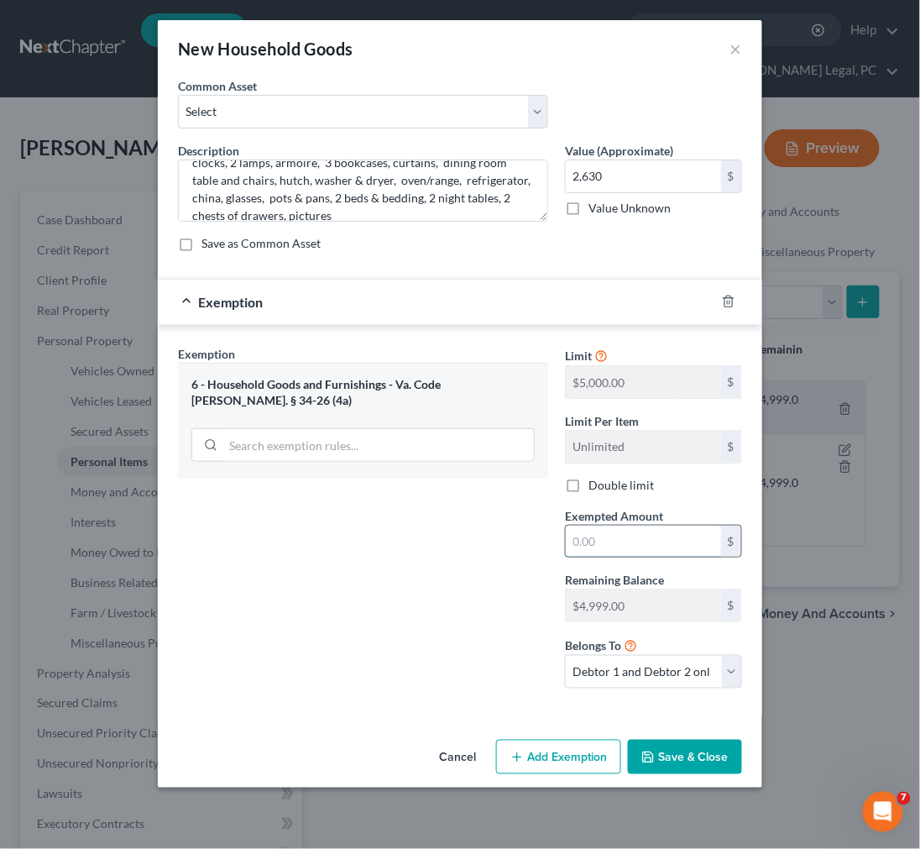
click at [596, 547] on input "text" at bounding box center [643, 542] width 155 height 32
type input "2,630"
click at [677, 750] on button "Save & Close" at bounding box center [685, 757] width 114 height 35
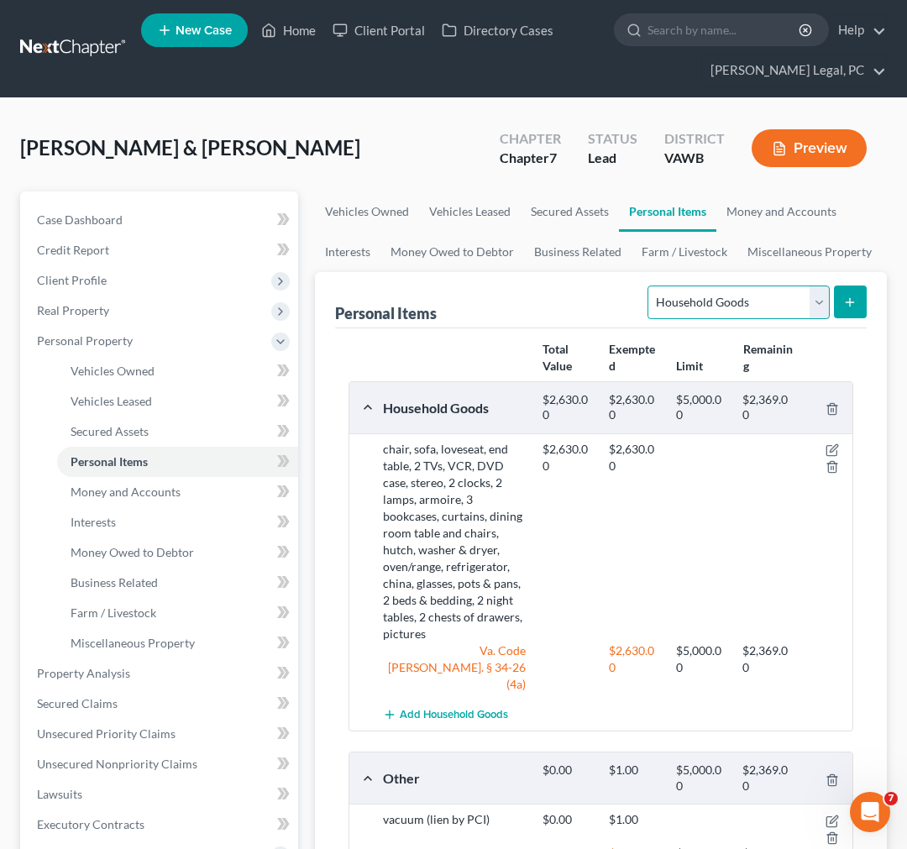
click at [720, 296] on select "Select Item Type Clothing Collectibles Of Value Electronics Firearms Household …" at bounding box center [738, 303] width 181 height 34
select select "other"
click at [649, 286] on select "Select Item Type Clothing Collectibles Of Value Electronics Firearms Household …" at bounding box center [738, 303] width 181 height 34
click at [851, 296] on icon "submit" at bounding box center [849, 302] width 13 height 13
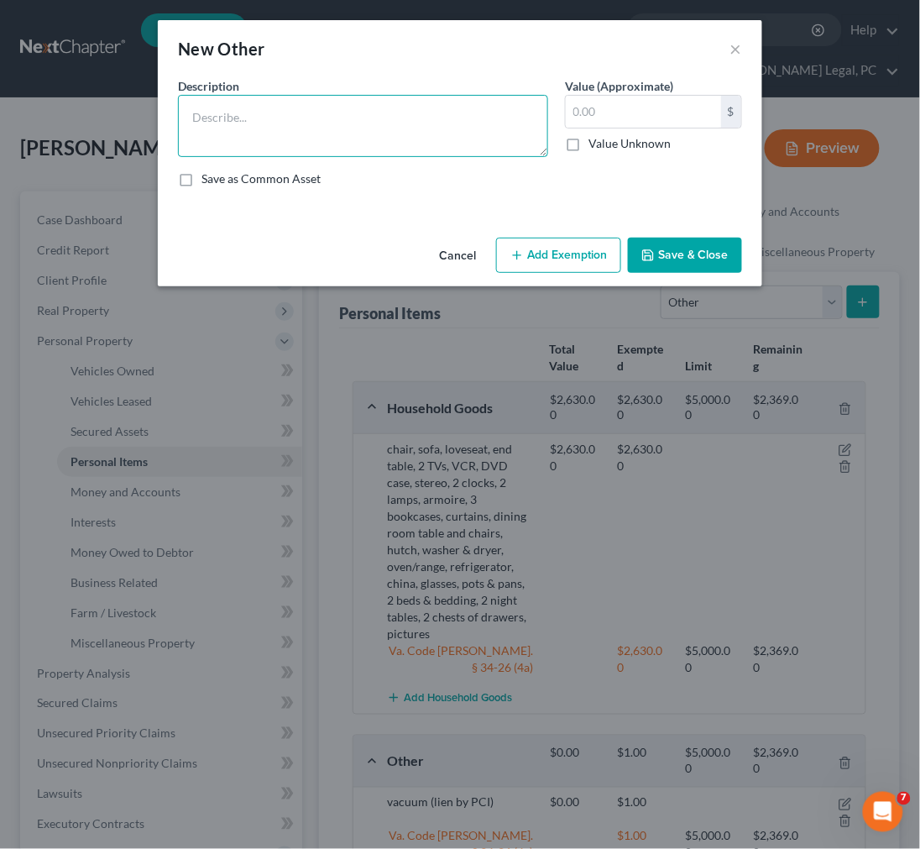
click at [347, 123] on textarea at bounding box center [363, 126] width 370 height 62
type textarea "41 books"
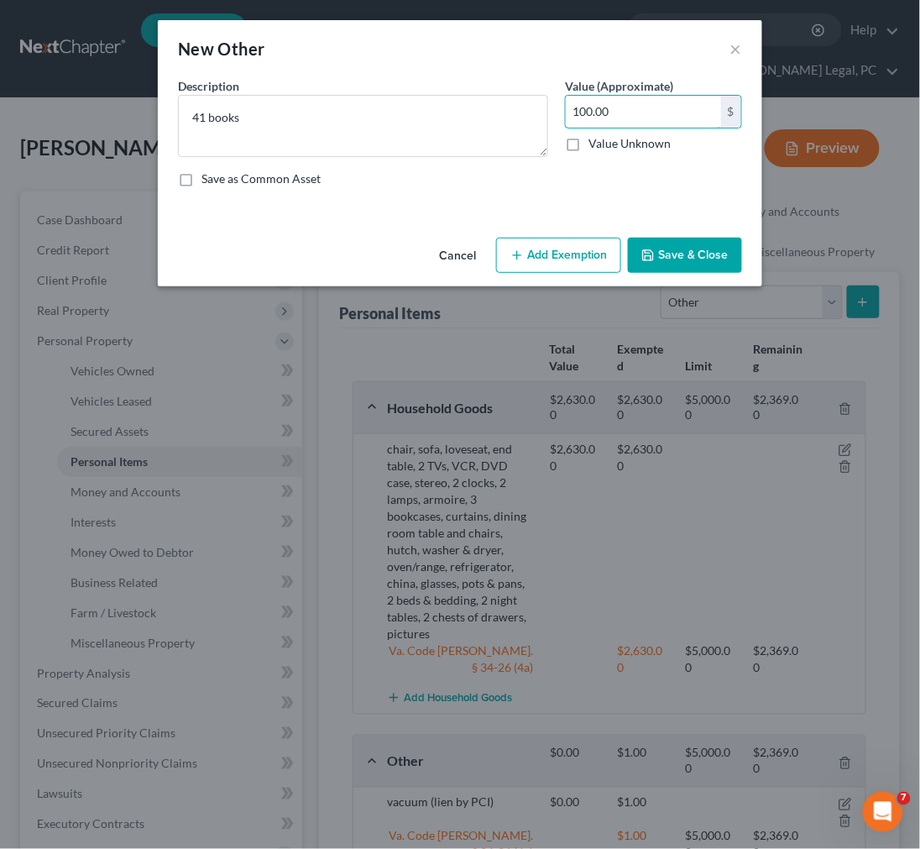
type input "100.00"
click at [539, 260] on button "Add Exemption" at bounding box center [558, 255] width 125 height 35
select select "2"
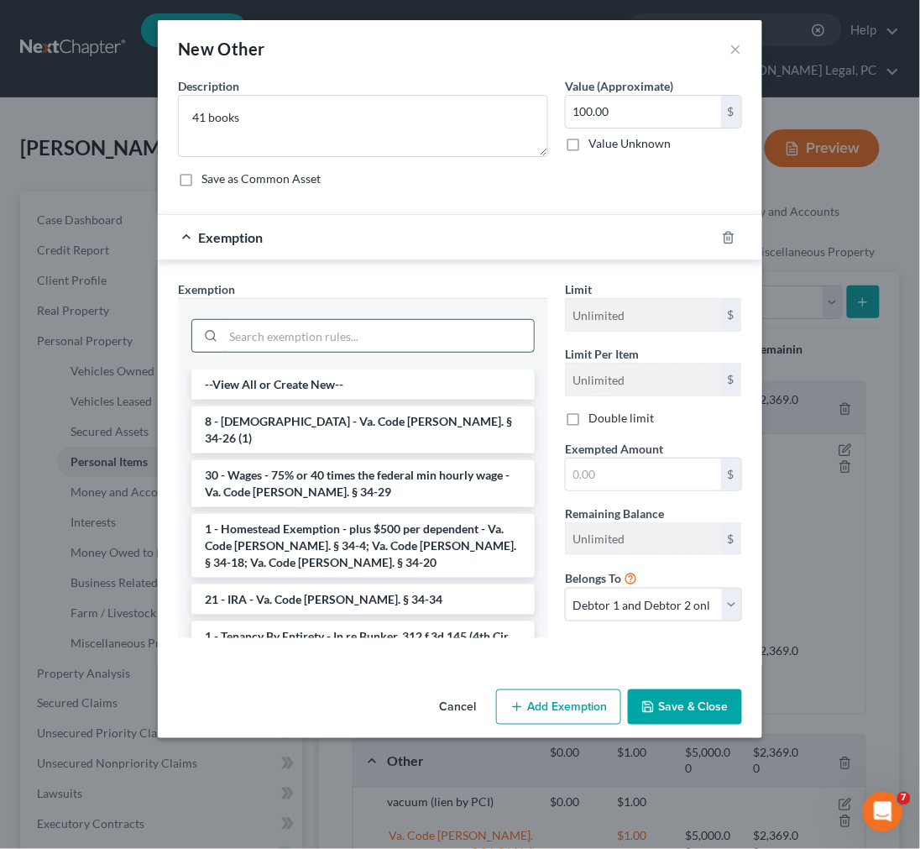
click at [331, 347] on input "search" at bounding box center [378, 336] width 311 height 32
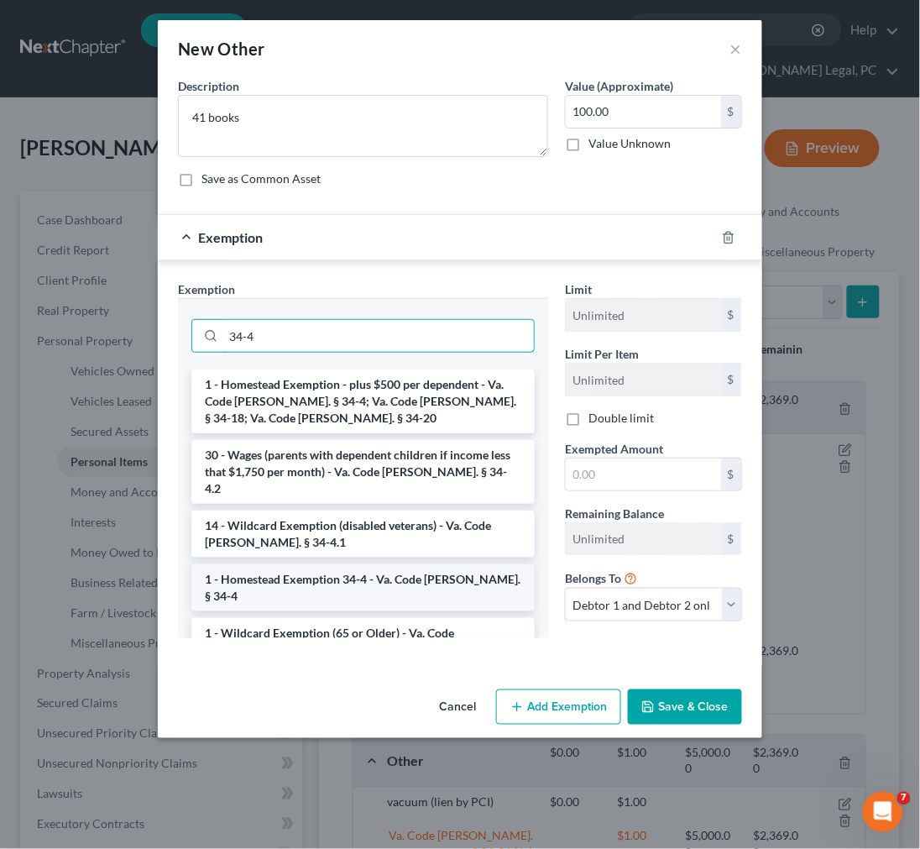
type input "34-4"
click at [367, 564] on li "1 - Homestead Exemption 34-4 - Va. Code [PERSON_NAME]. § 34-4" at bounding box center [363, 587] width 344 height 47
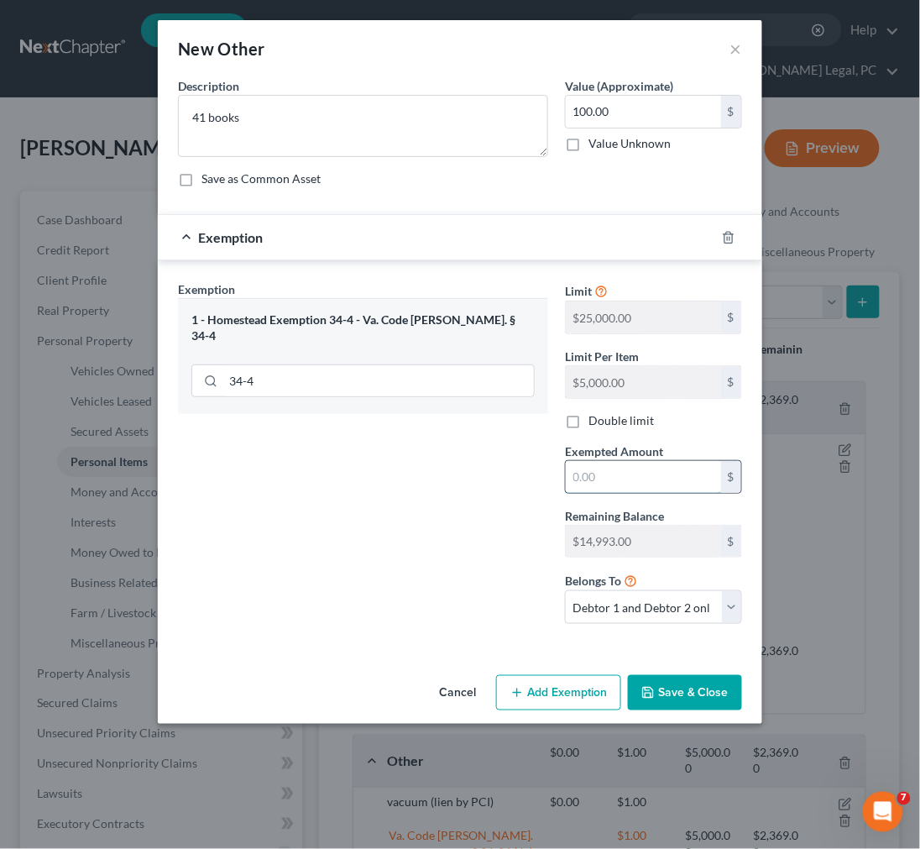
click at [595, 482] on input "text" at bounding box center [643, 477] width 155 height 32
type input "2.00"
click at [666, 695] on button "Save & Close" at bounding box center [685, 692] width 114 height 35
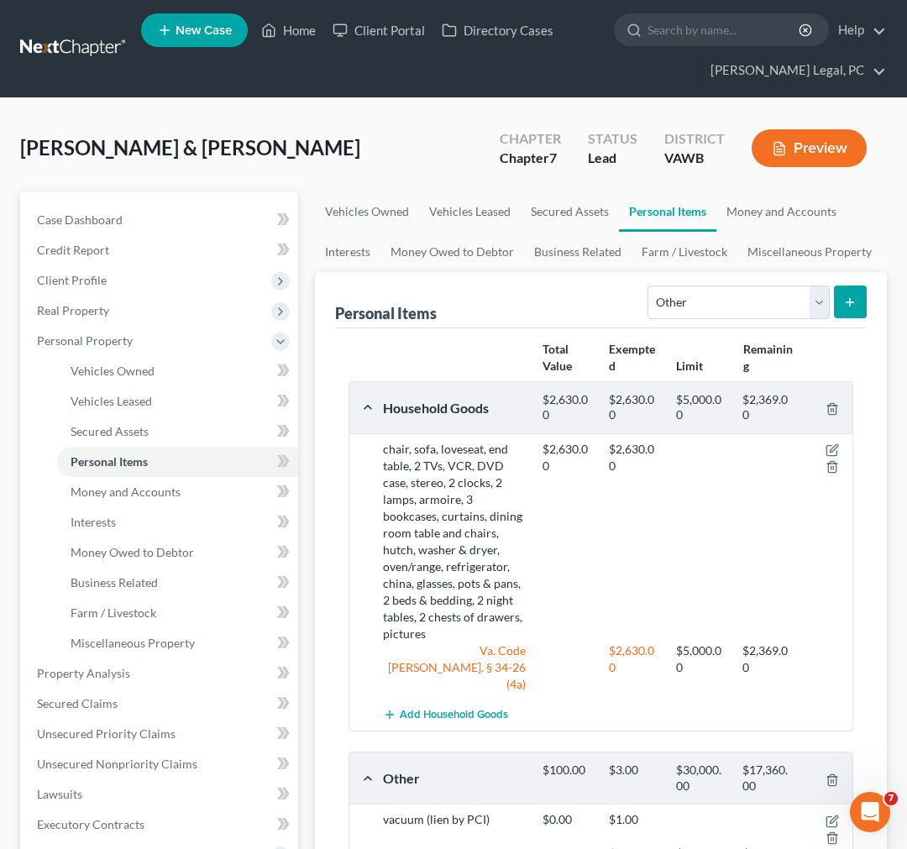
scroll to position [280, 0]
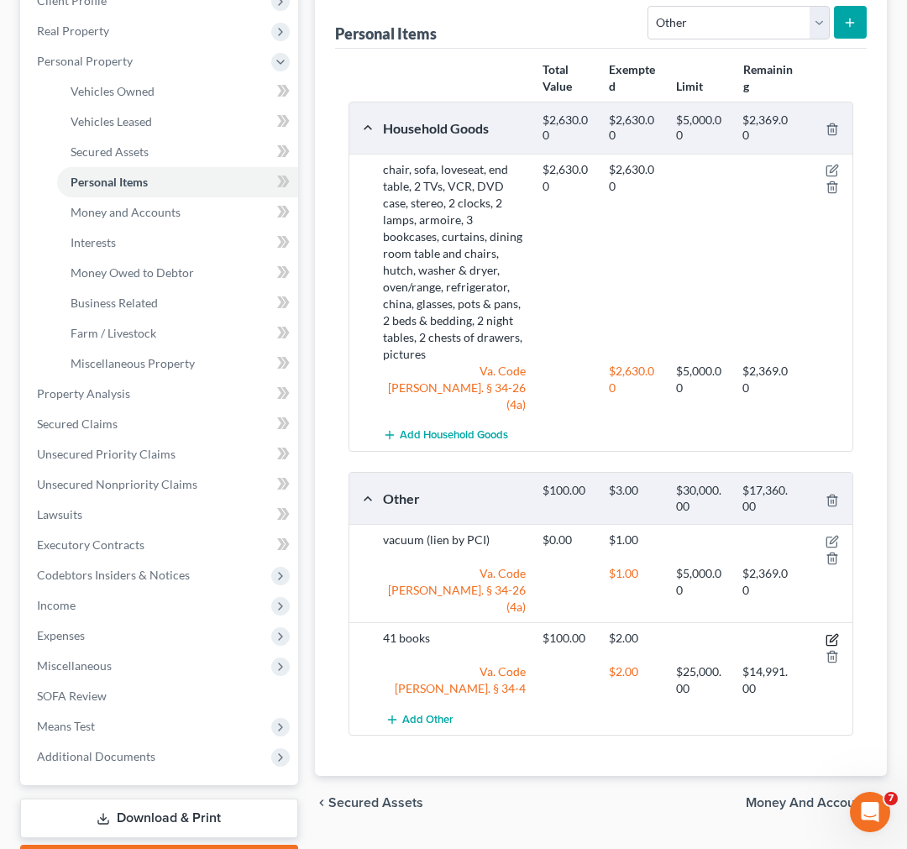
click at [837, 634] on icon "button" at bounding box center [834, 638] width 8 height 8
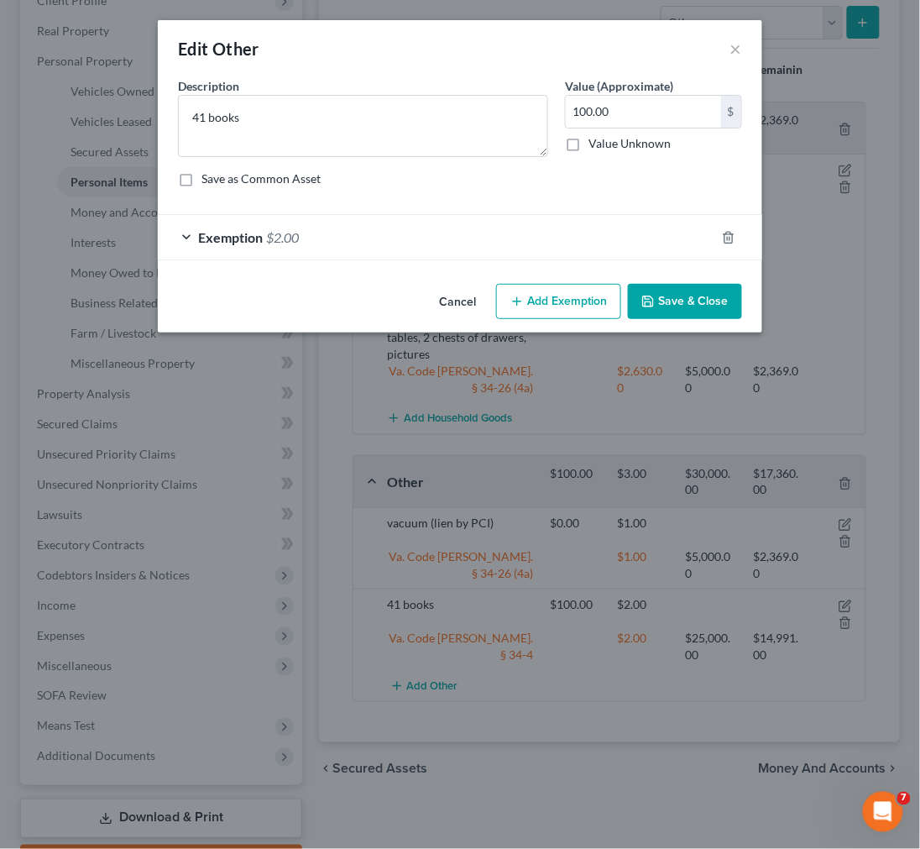
click at [628, 236] on div "Exemption $2.00" at bounding box center [437, 237] width 558 height 45
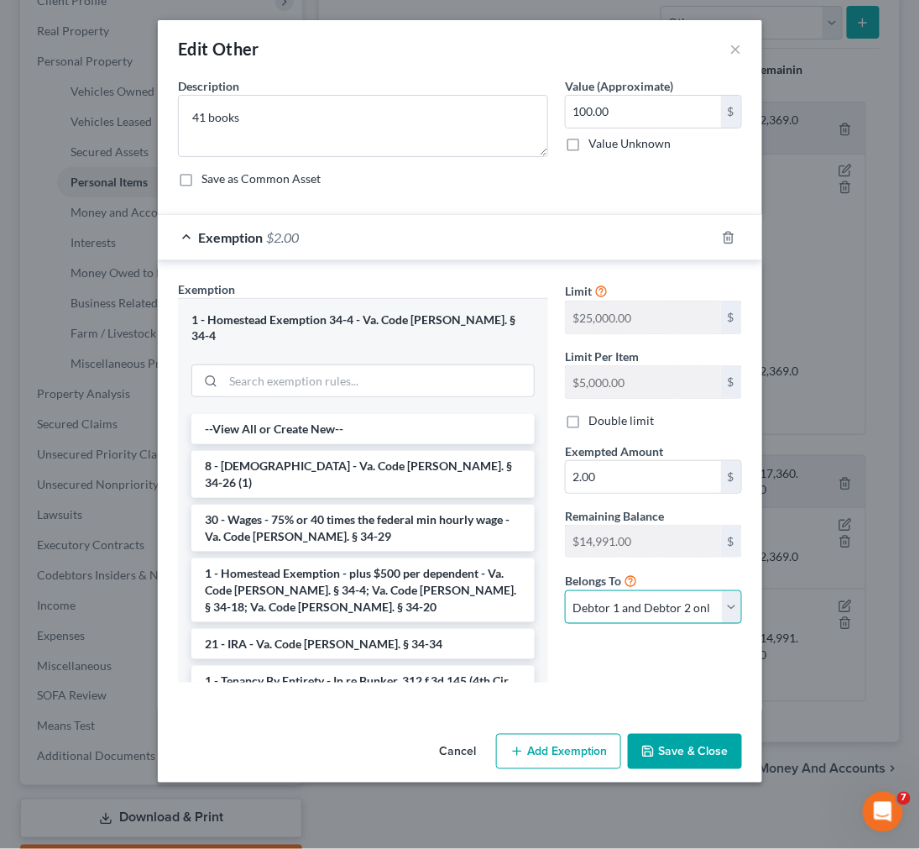
click at [637, 610] on select "Debtor 1 only Debtor 2 only Debtor 1 and Debtor 2 only" at bounding box center [653, 607] width 177 height 34
select select "1"
click at [565, 592] on select "Debtor 1 only Debtor 2 only Debtor 1 and Debtor 2 only" at bounding box center [653, 607] width 177 height 34
type input "1"
click at [683, 743] on button "Save & Close" at bounding box center [685, 751] width 114 height 35
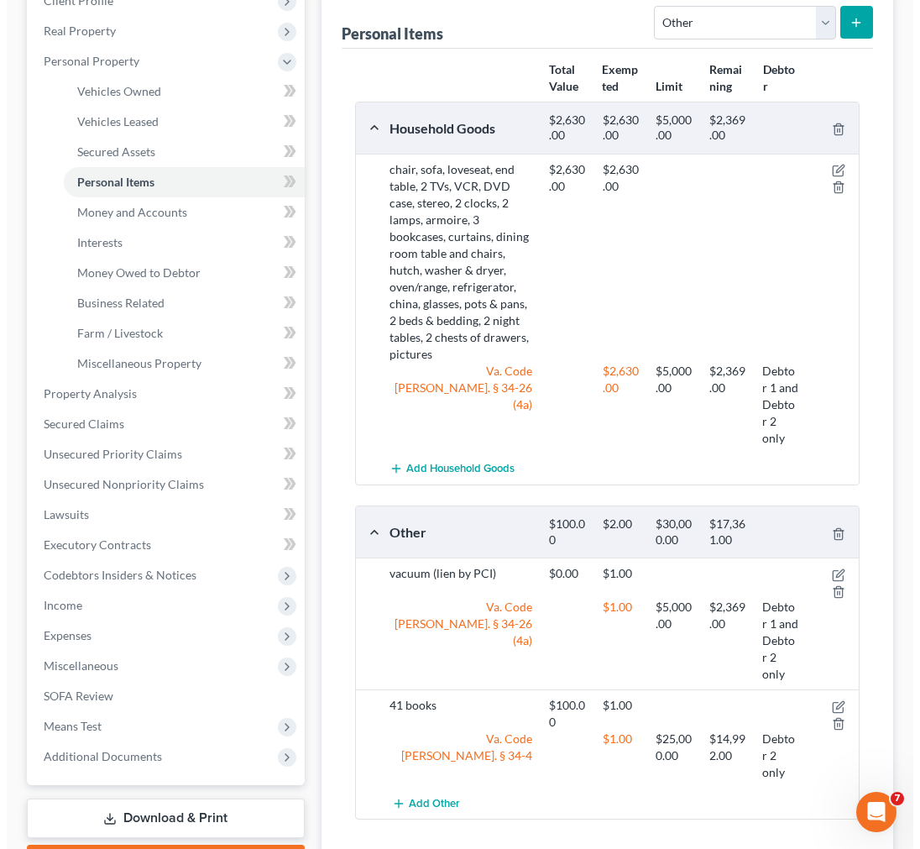
scroll to position [0, 0]
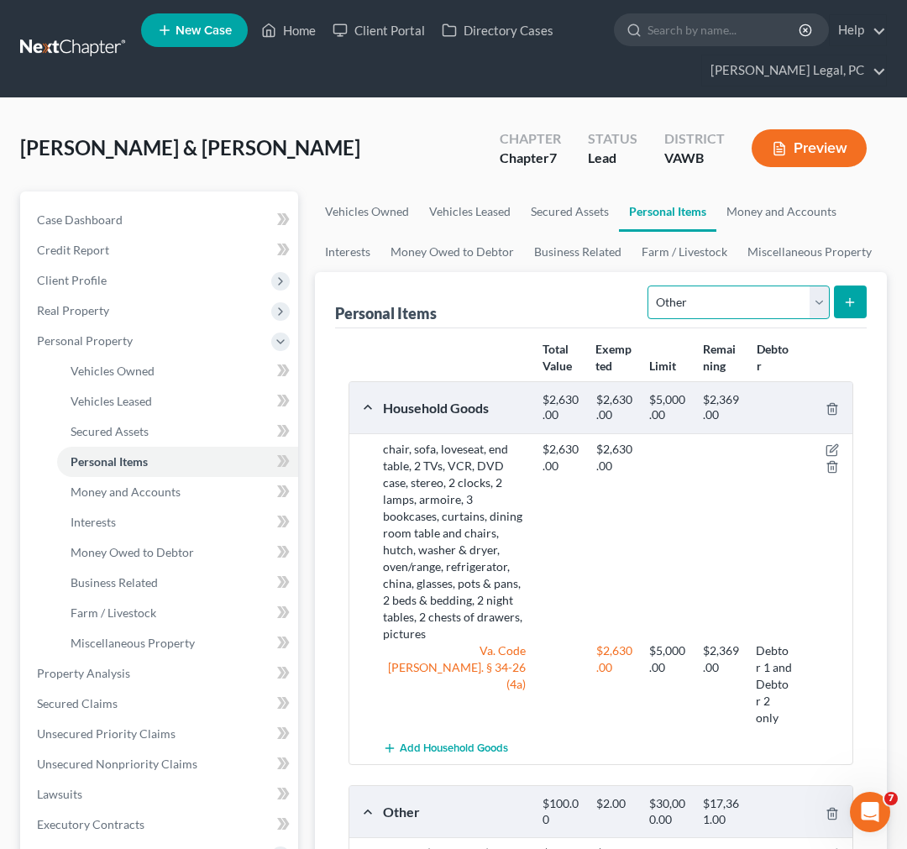
click at [733, 290] on select "Select Item Type Clothing Collectibles Of Value Electronics Firearms Household …" at bounding box center [738, 303] width 181 height 34
select select "collectibles_of_value"
click at [649, 286] on select "Select Item Type Clothing Collectibles Of Value Electronics Firearms Household …" at bounding box center [738, 303] width 181 height 34
click at [733, 347] on strong "Remaining" at bounding box center [719, 357] width 33 height 31
click at [850, 302] on line "submit" at bounding box center [851, 302] width 8 height 0
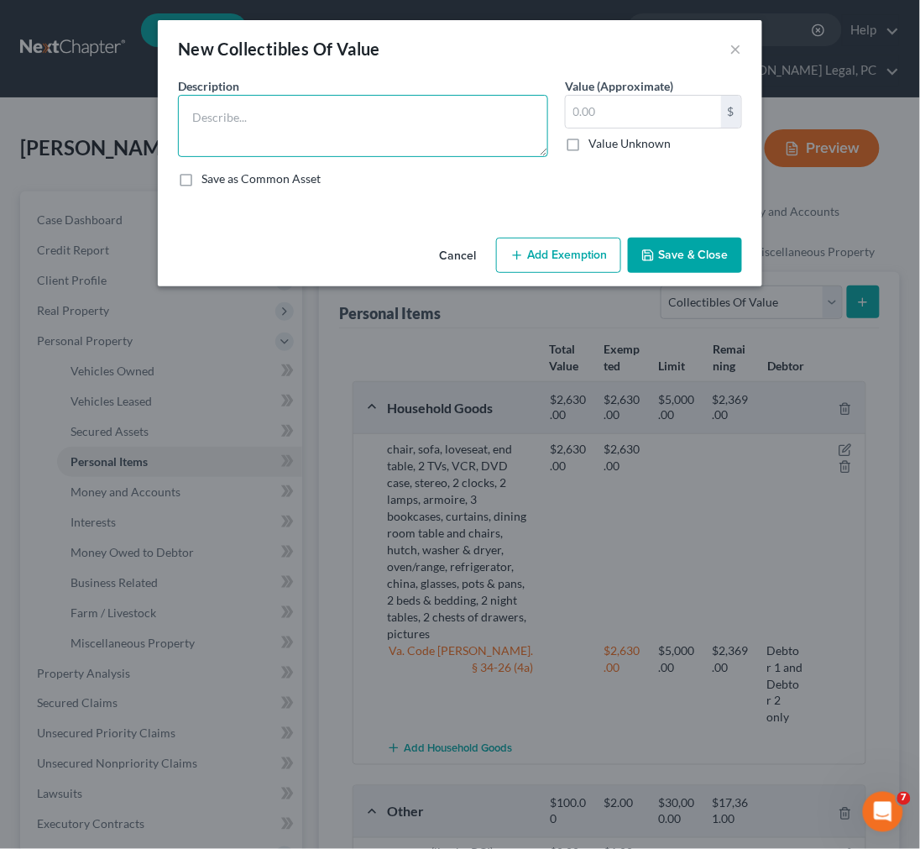
click at [366, 110] on textarea at bounding box center [363, 126] width 370 height 62
type textarea "2 antiques"
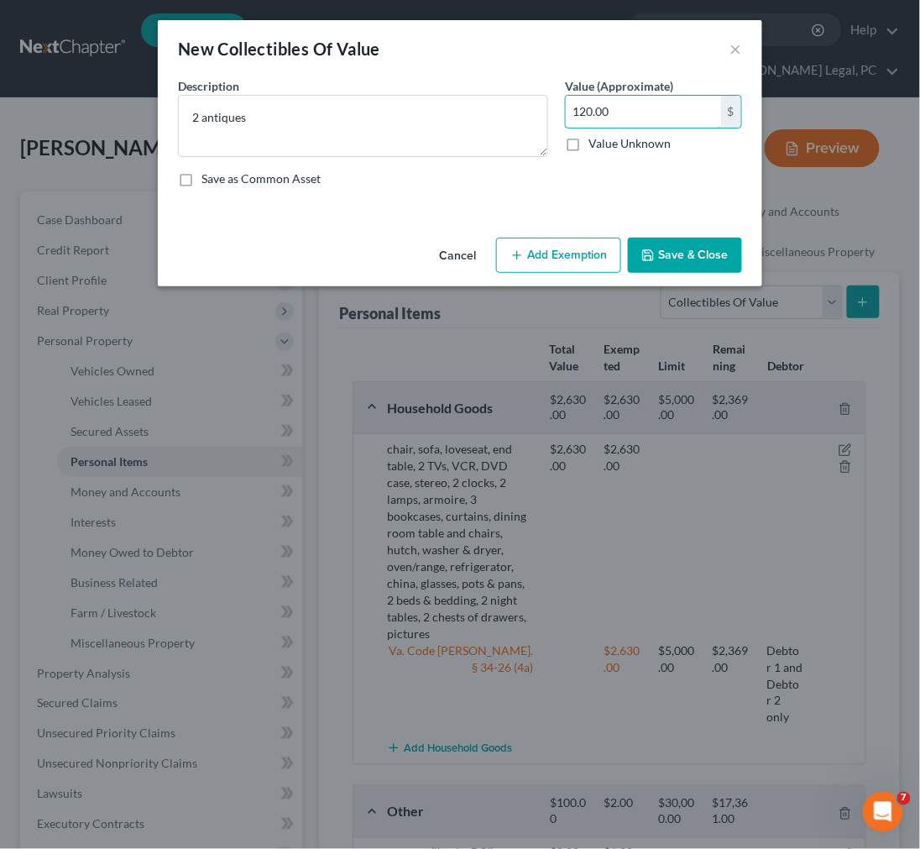
type input "120.00"
click at [557, 244] on button "Add Exemption" at bounding box center [558, 255] width 125 height 35
select select "2"
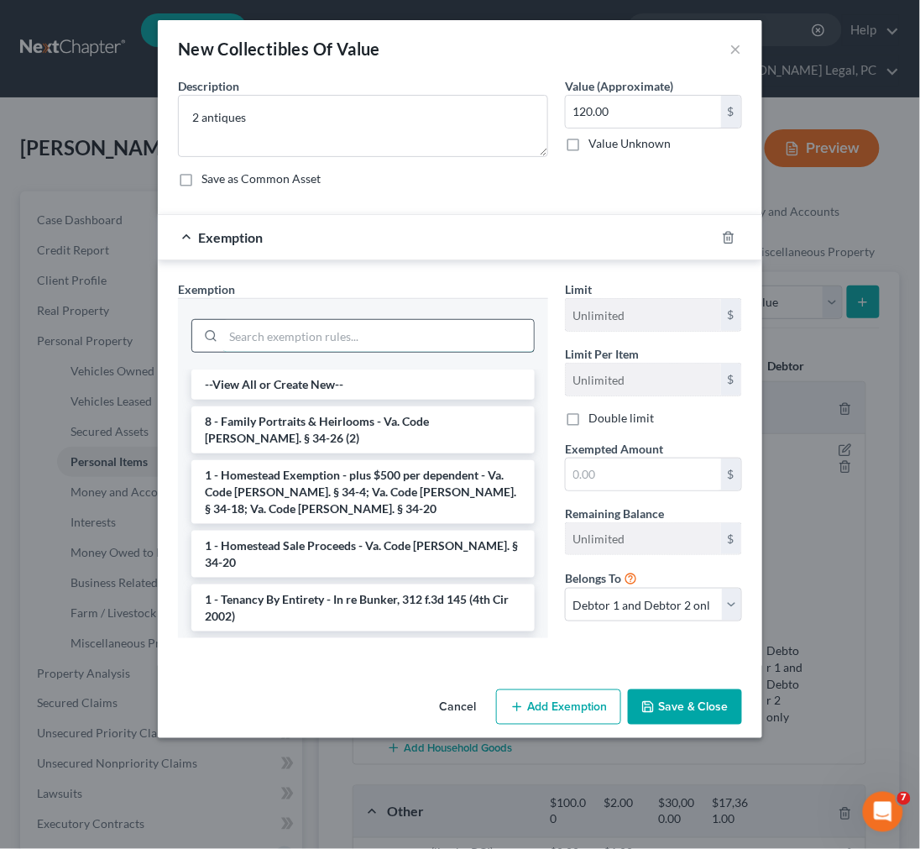
click at [381, 341] on input "search" at bounding box center [378, 336] width 311 height 32
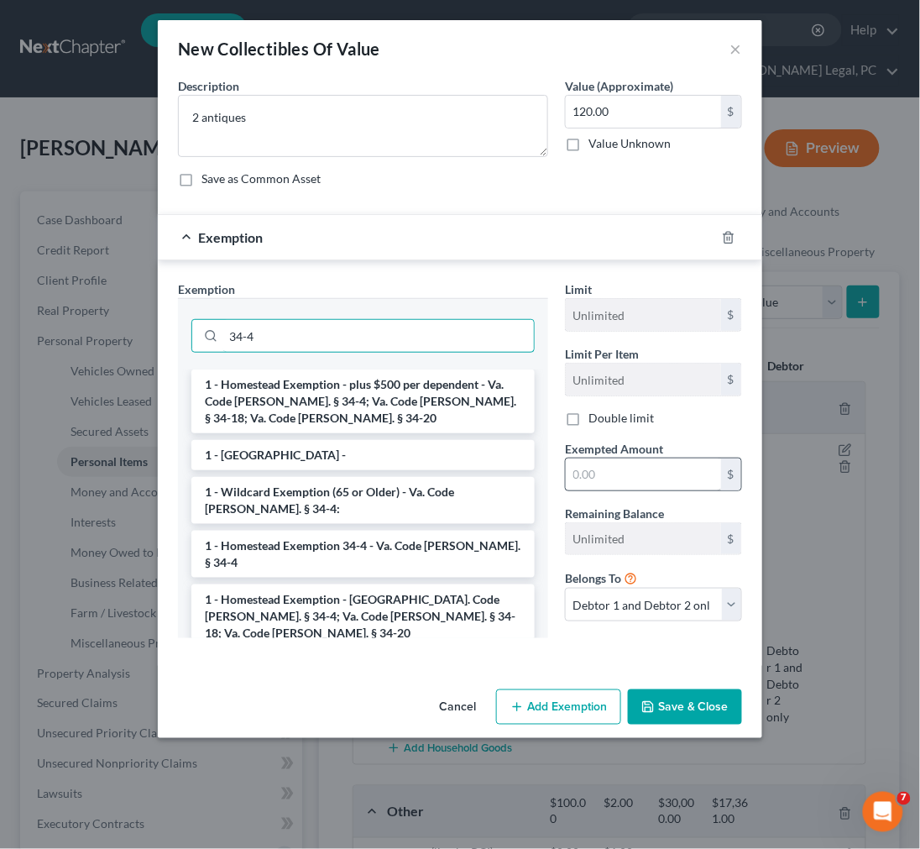
type input "34-4"
click at [611, 469] on input "text" at bounding box center [643, 475] width 155 height 32
type input "2.00"
click at [691, 716] on button "Save & Close" at bounding box center [685, 707] width 114 height 35
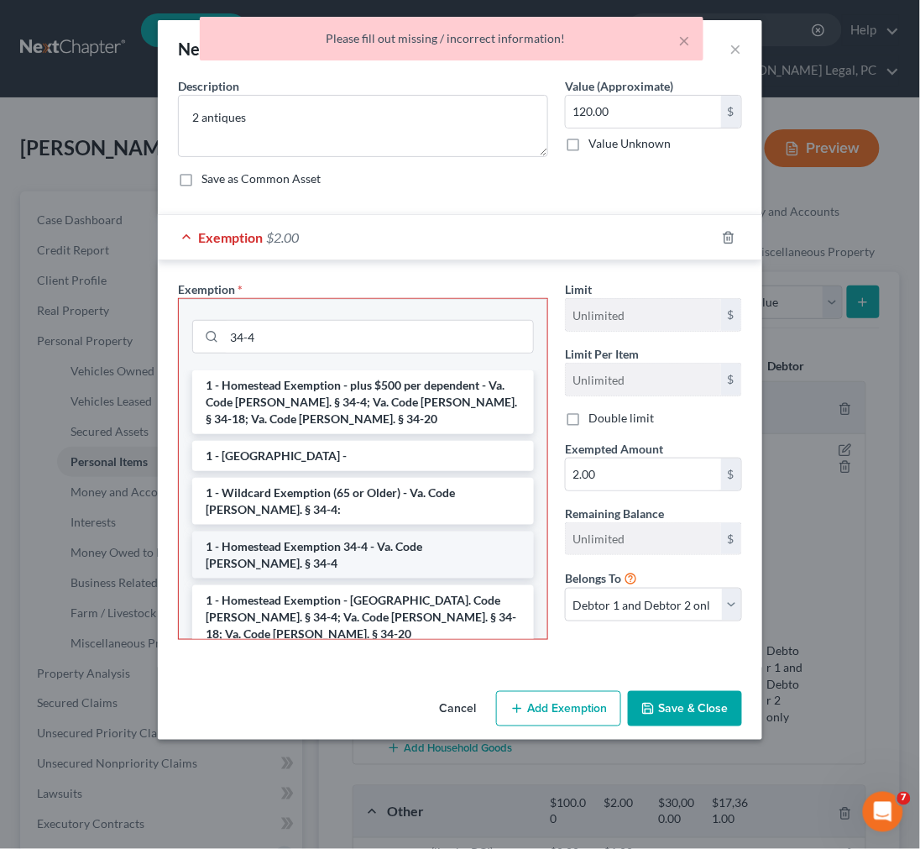
click at [403, 548] on li "1 - Homestead Exemption 34-4 - Va. Code [PERSON_NAME]. § 34-4" at bounding box center [363, 555] width 342 height 47
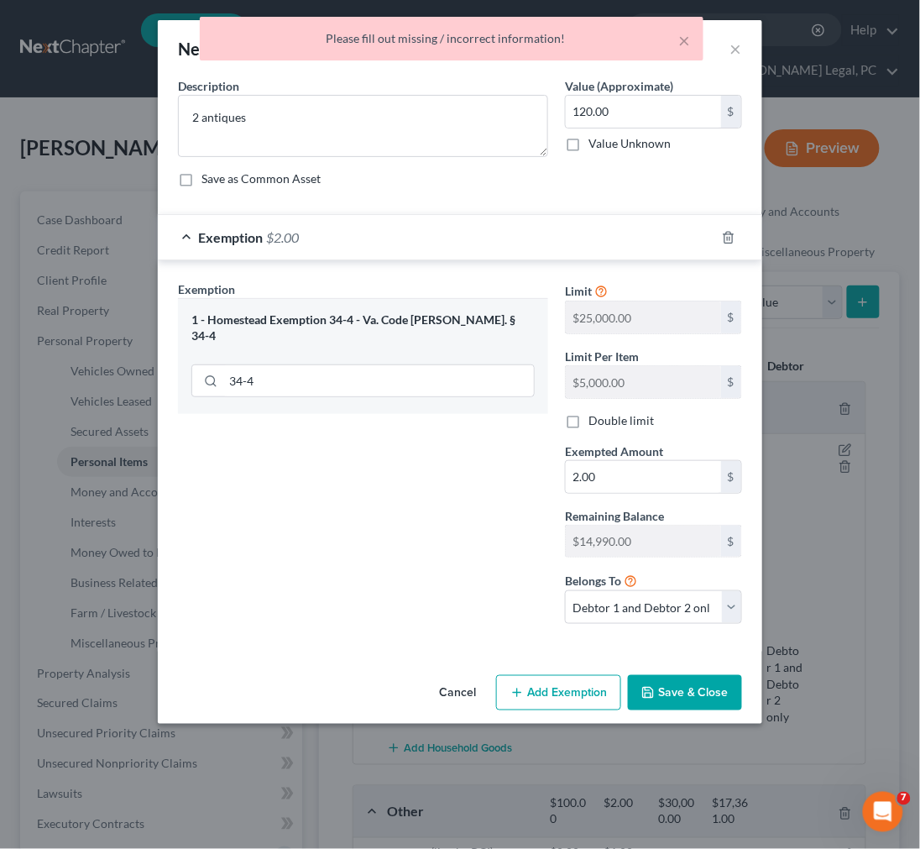
click at [667, 695] on button "Save & Close" at bounding box center [685, 692] width 114 height 35
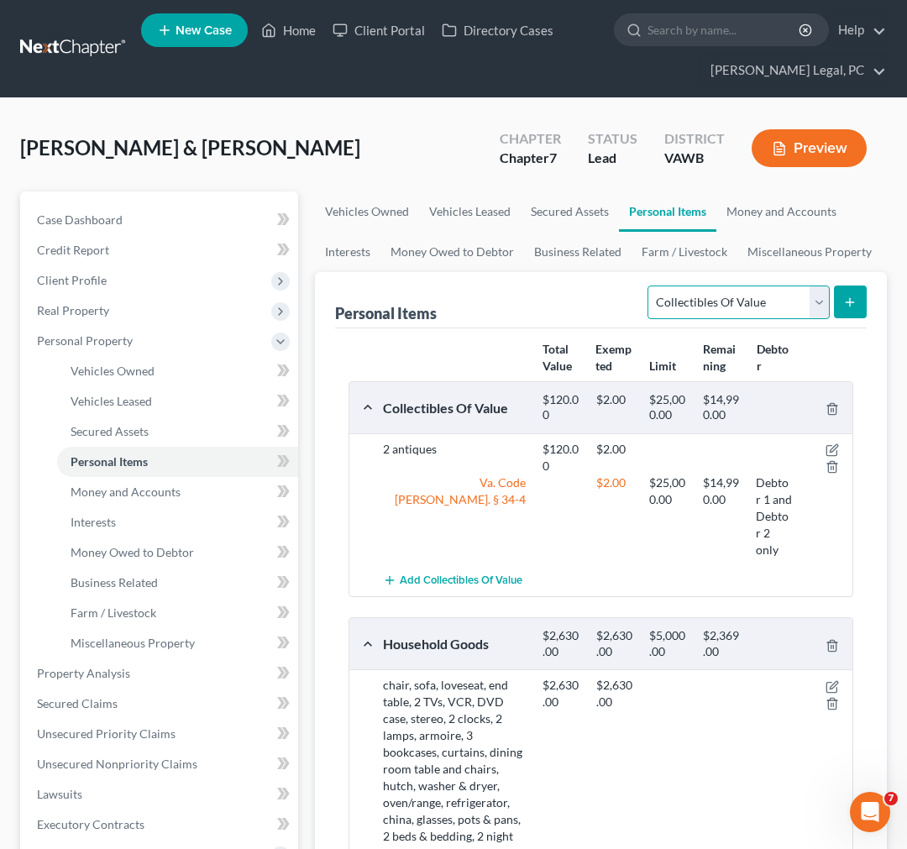
click at [770, 312] on select "Select Item Type Clothing Collectibles Of Value Electronics Firearms Household …" at bounding box center [738, 303] width 181 height 34
select select "clothing"
click at [649, 286] on select "Select Item Type Clothing Collectibles Of Value Electronics Firearms Household …" at bounding box center [738, 303] width 181 height 34
click at [842, 299] on button "submit" at bounding box center [850, 302] width 33 height 33
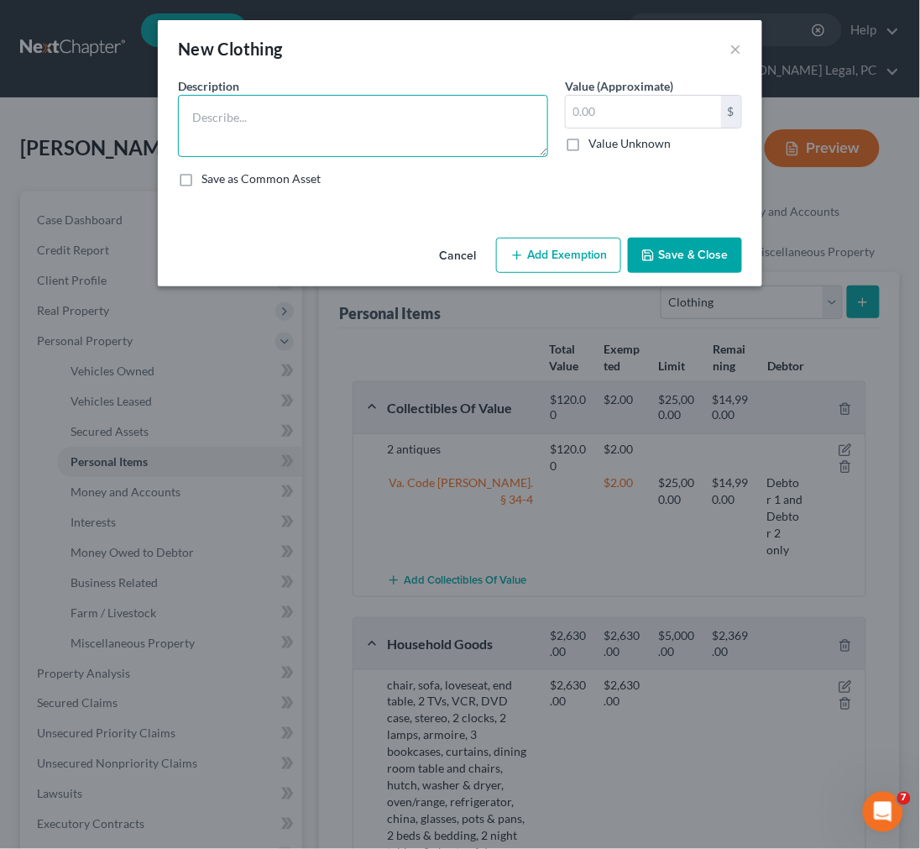
click at [384, 131] on textarea at bounding box center [363, 126] width 370 height 62
type textarea "wearing apparel for both debtors"
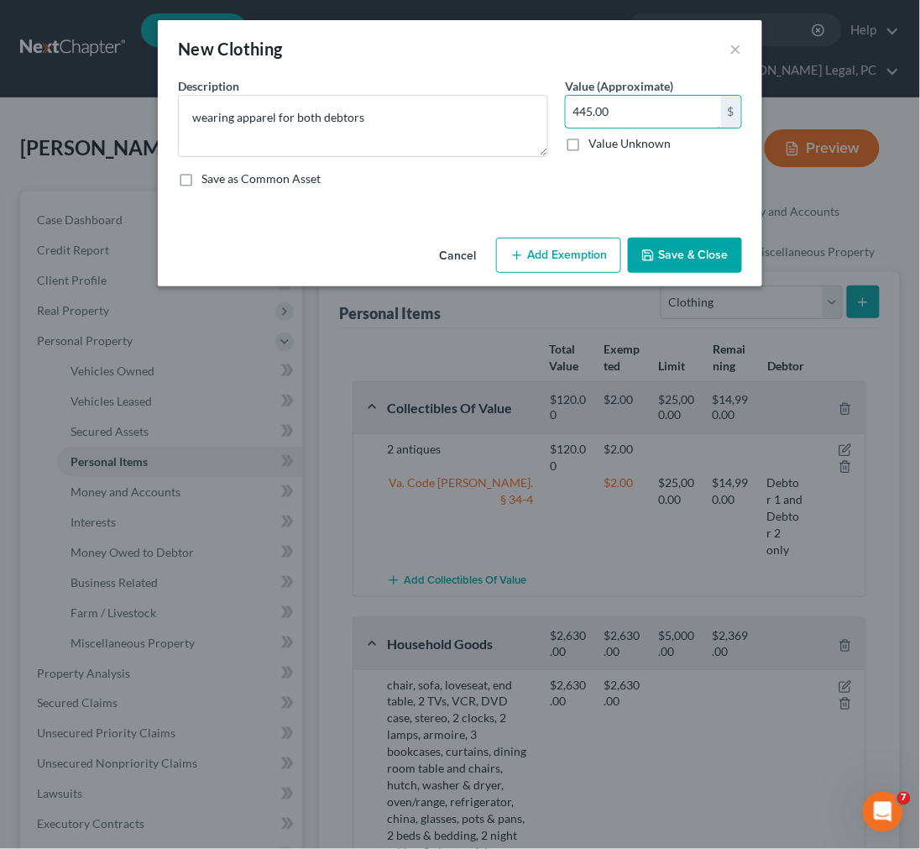
type input "445.00"
click at [567, 259] on button "Add Exemption" at bounding box center [558, 255] width 125 height 35
select select "2"
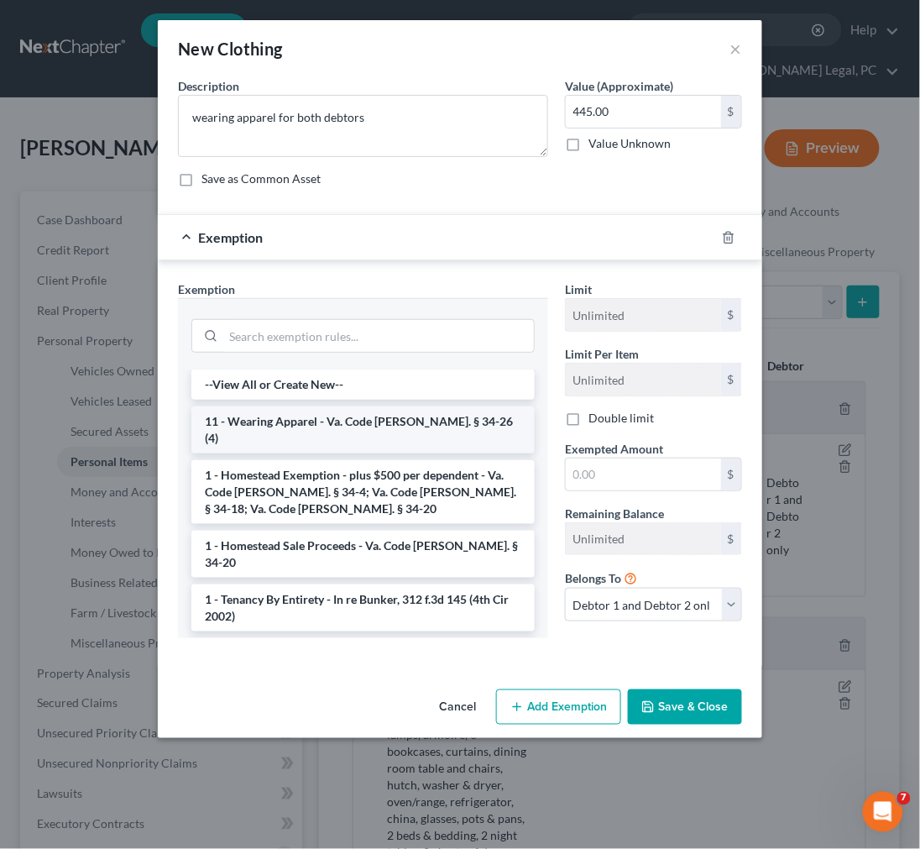
click at [348, 431] on li "11 - Wearing Apparel - Va. Code [PERSON_NAME]. § 34-26 (4)" at bounding box center [363, 429] width 344 height 47
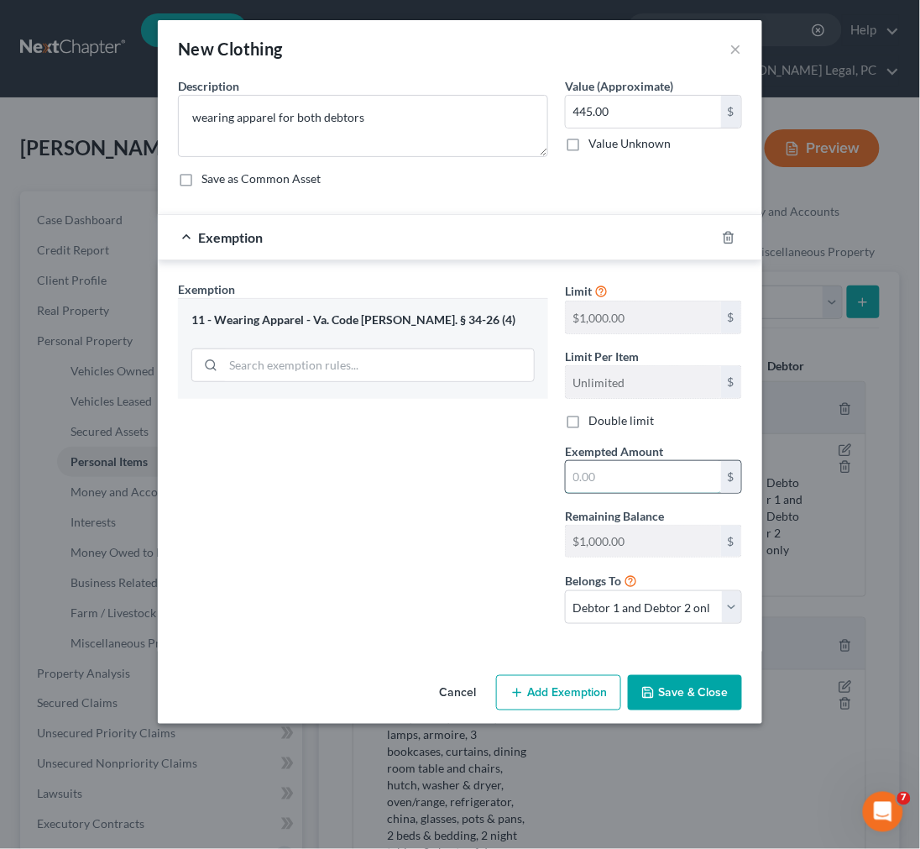
click at [603, 483] on input "text" at bounding box center [643, 477] width 155 height 32
type input "445.00"
drag, startPoint x: 672, startPoint y: 701, endPoint x: 711, endPoint y: 645, distance: 68.7
click at [672, 700] on button "Save & Close" at bounding box center [685, 692] width 114 height 35
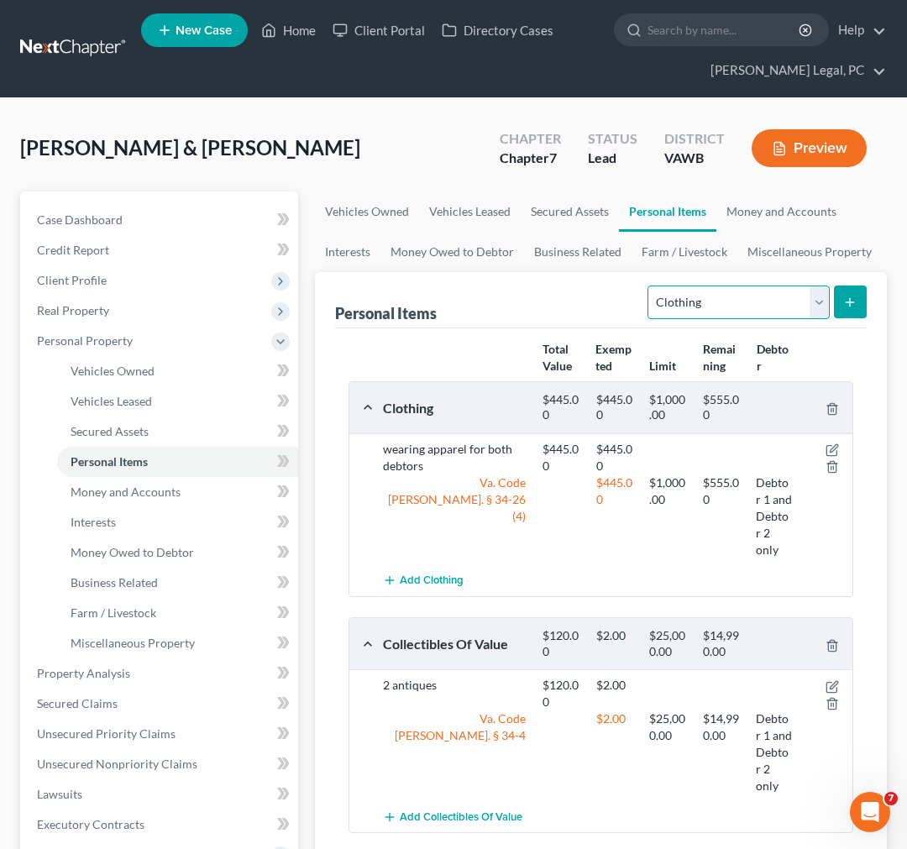
click at [820, 300] on select "Select Item Type Clothing Collectibles Of Value Electronics Firearms Household …" at bounding box center [738, 303] width 181 height 34
select select "jewelry"
click at [649, 286] on select "Select Item Type Clothing Collectibles Of Value Electronics Firearms Household …" at bounding box center [738, 303] width 181 height 34
click at [849, 296] on icon "submit" at bounding box center [849, 302] width 13 height 13
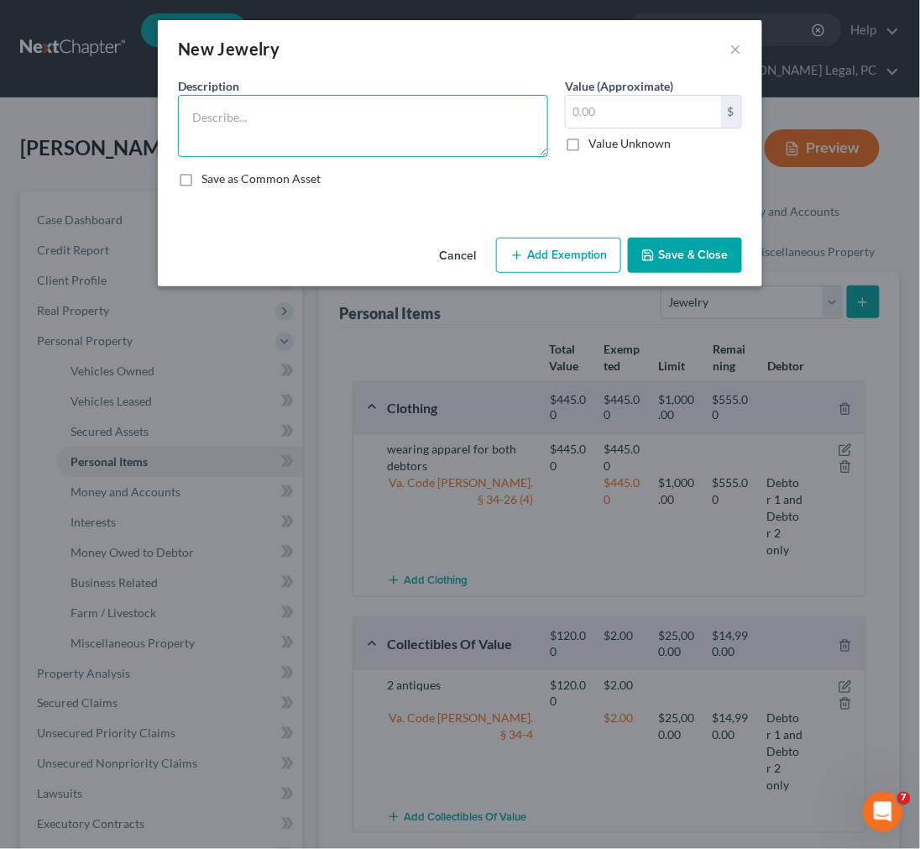
click at [398, 128] on textarea at bounding box center [363, 126] width 370 height 62
type textarea "4 wedding rings"
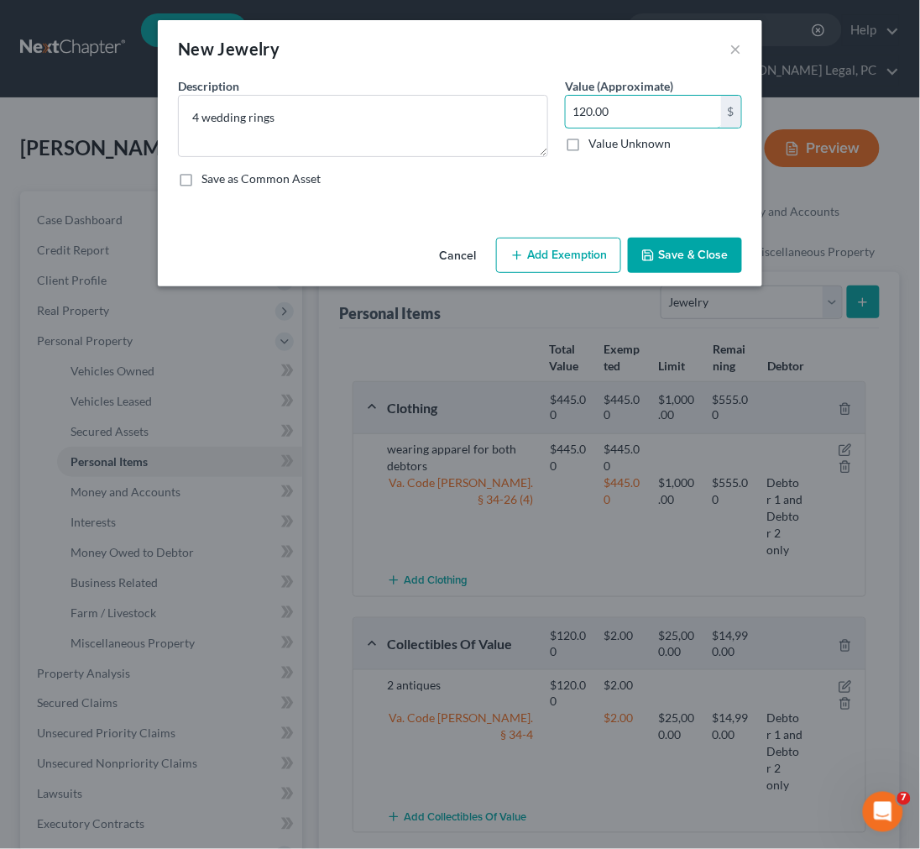
type input "120.00"
click at [511, 256] on icon "button" at bounding box center [517, 255] width 13 height 13
select select "2"
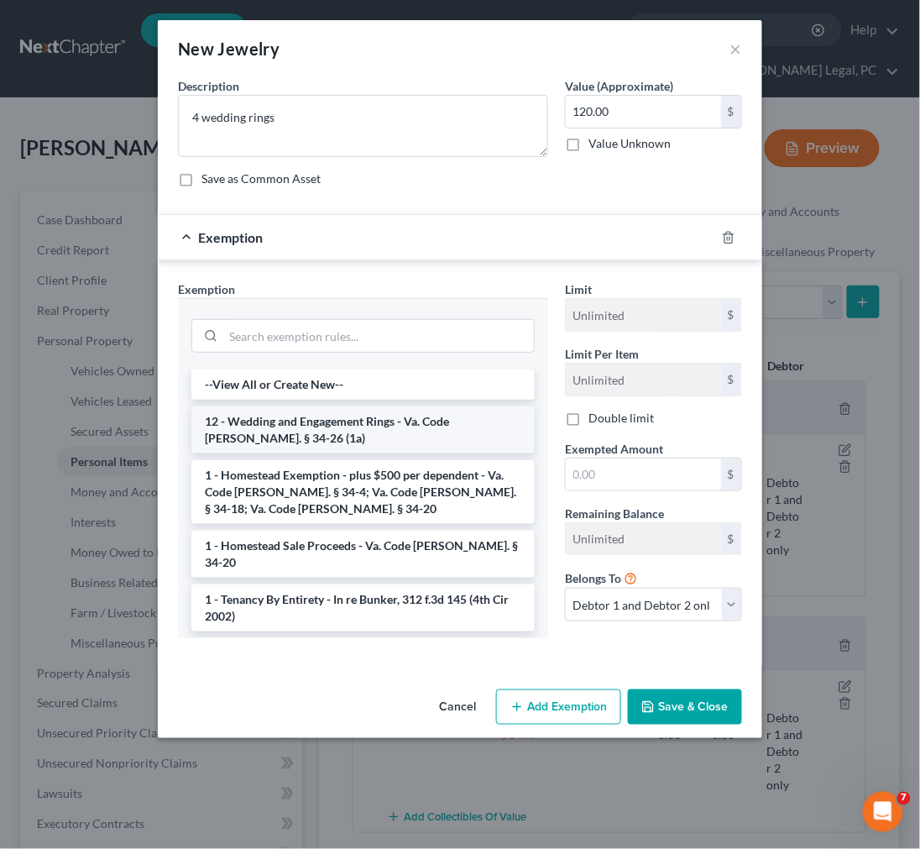
click at [405, 428] on li "12 - Wedding and Engagement Rings - Va. Code [PERSON_NAME]. § 34-26 (1a)" at bounding box center [363, 429] width 344 height 47
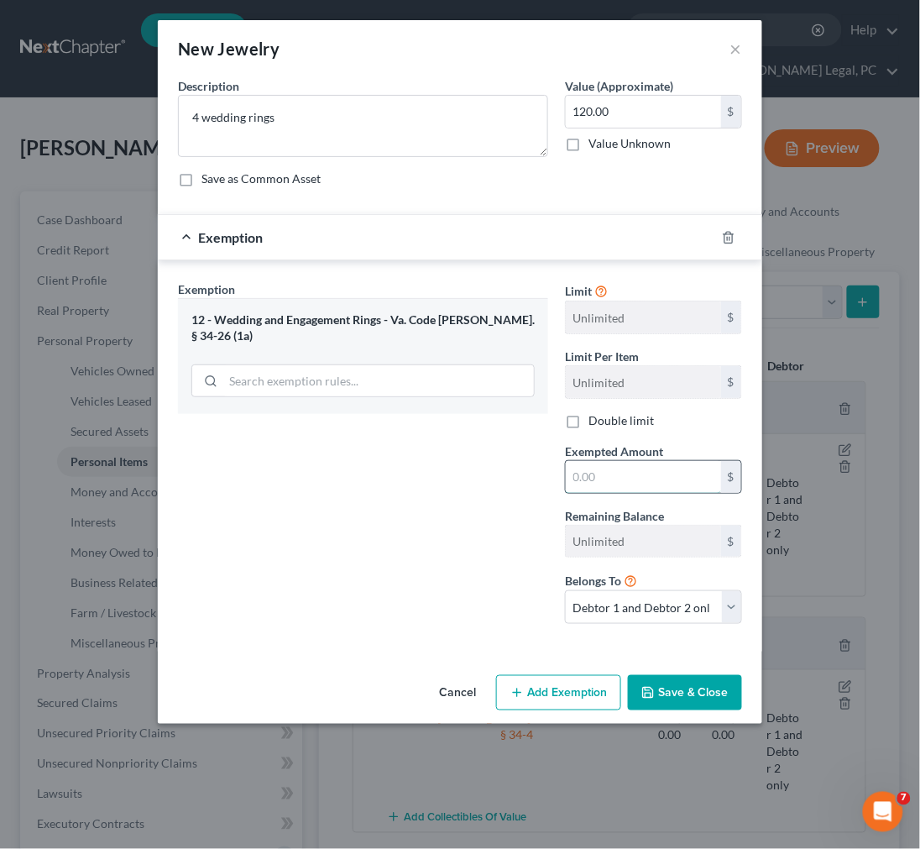
click at [603, 476] on input "text" at bounding box center [643, 477] width 155 height 32
type input "120.00"
click at [665, 692] on button "Save & Close" at bounding box center [685, 692] width 114 height 35
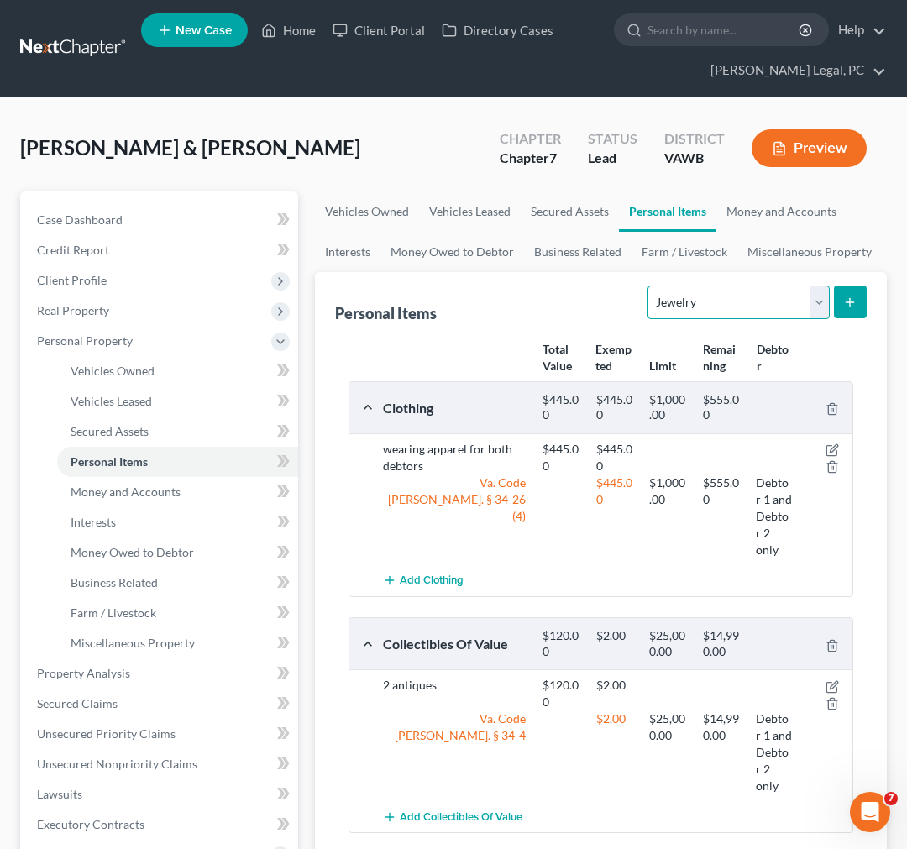
click at [734, 304] on select "Select Item Type Clothing Collectibles Of Value Electronics Firearms Household …" at bounding box center [738, 303] width 181 height 34
click at [699, 307] on select "Select Item Type Clothing Collectibles Of Value Electronics Firearms Household …" at bounding box center [738, 303] width 181 height 34
select select "firearms"
click at [649, 286] on select "Select Item Type Clothing Collectibles Of Value Electronics Firearms Household …" at bounding box center [738, 303] width 181 height 34
click at [841, 305] on button "submit" at bounding box center [850, 302] width 33 height 33
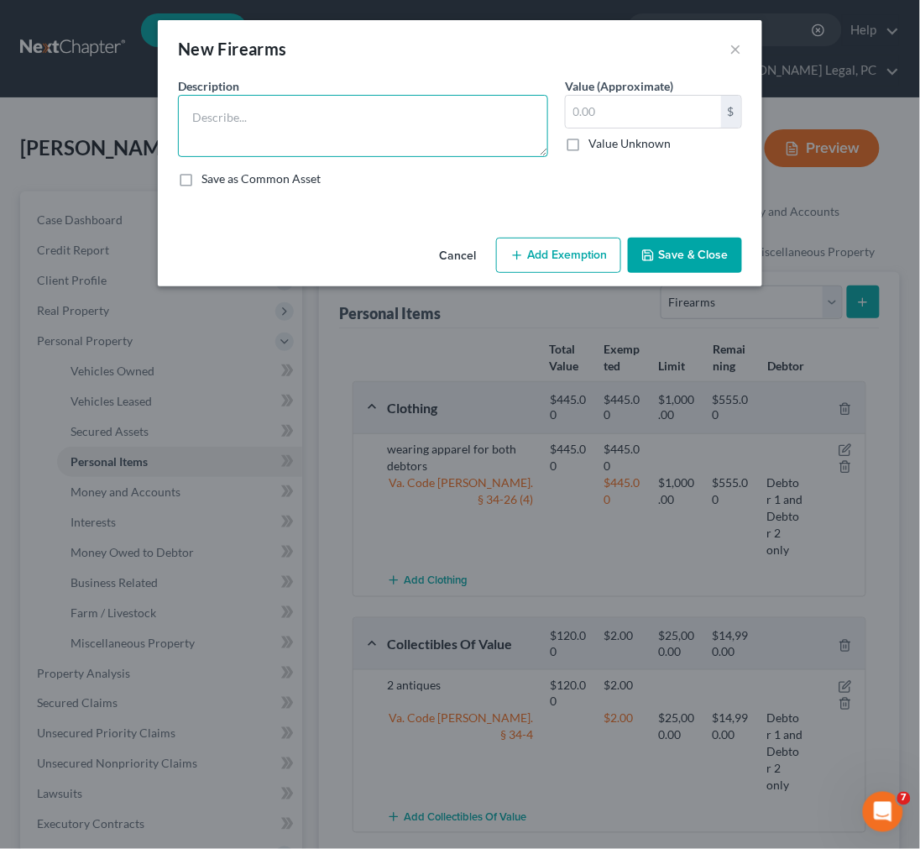
click at [422, 139] on textarea at bounding box center [363, 126] width 370 height 62
type textarea "8 firearms"
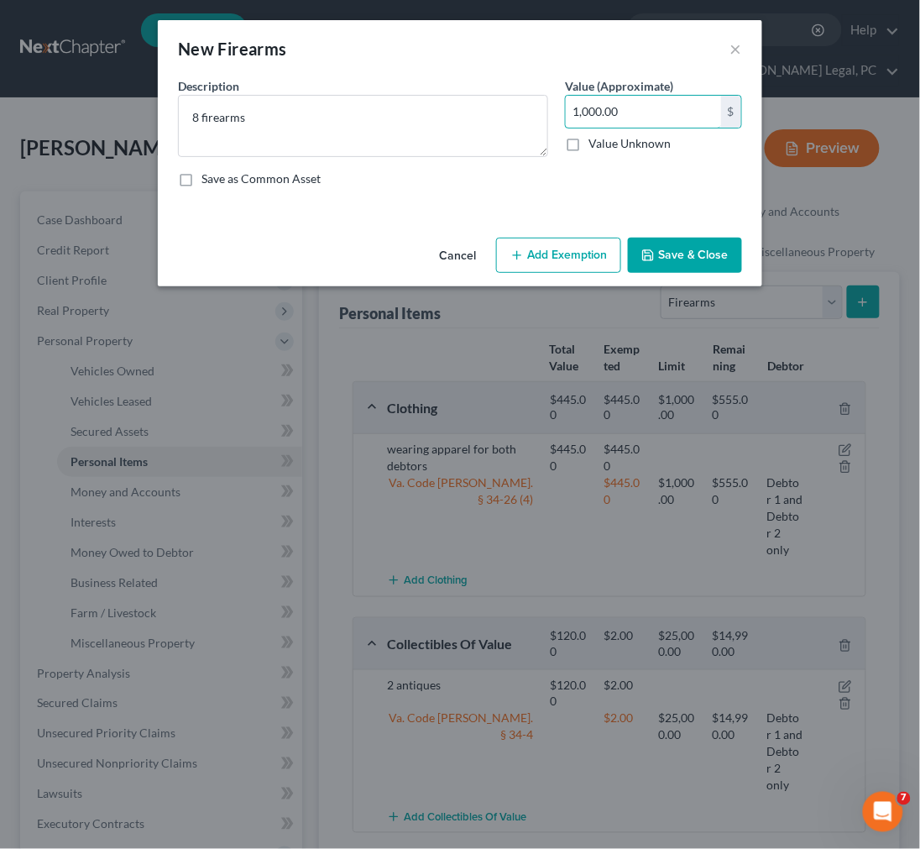
type input "1,000.00"
click at [576, 248] on button "Add Exemption" at bounding box center [558, 255] width 125 height 35
select select "2"
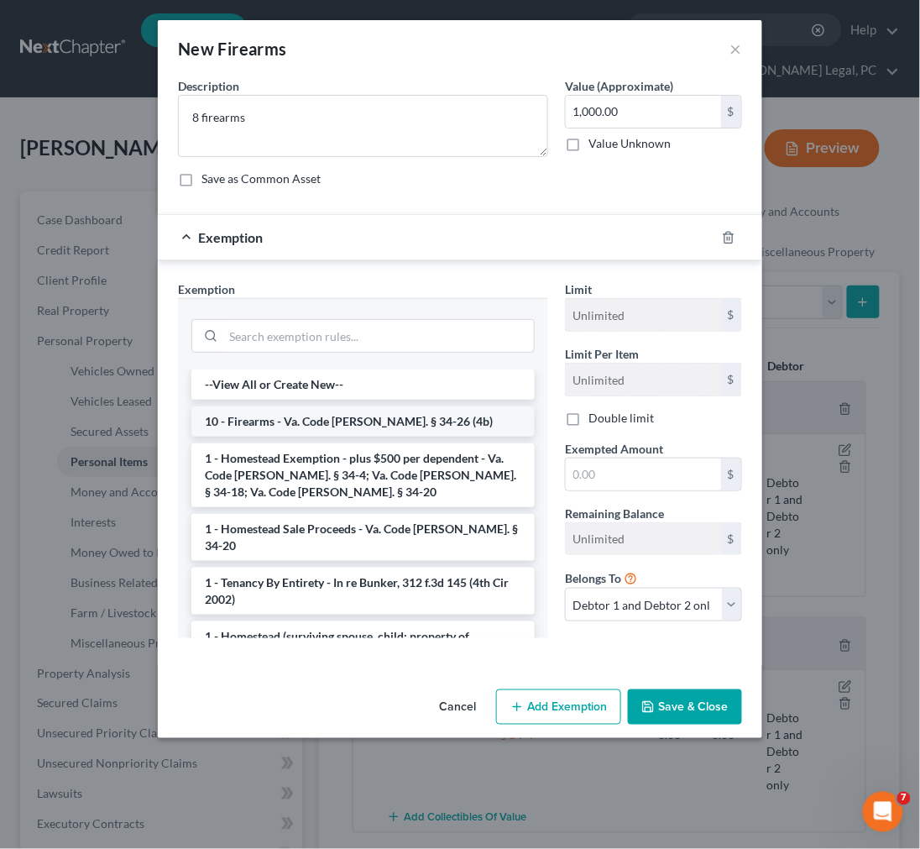
click at [433, 418] on li "10 - Firearms - Va. Code [PERSON_NAME]. § 34-26 (4b)" at bounding box center [363, 421] width 344 height 30
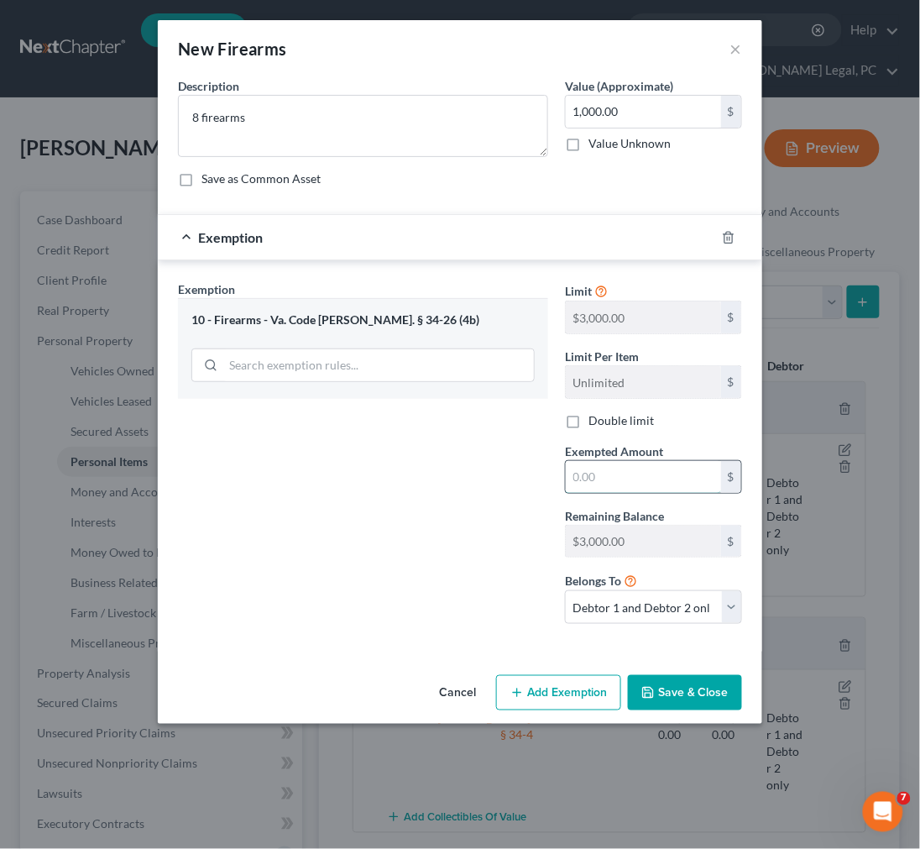
click at [606, 479] on input "text" at bounding box center [643, 477] width 155 height 32
type input "1,000.00"
click at [669, 695] on button "Save & Close" at bounding box center [685, 692] width 114 height 35
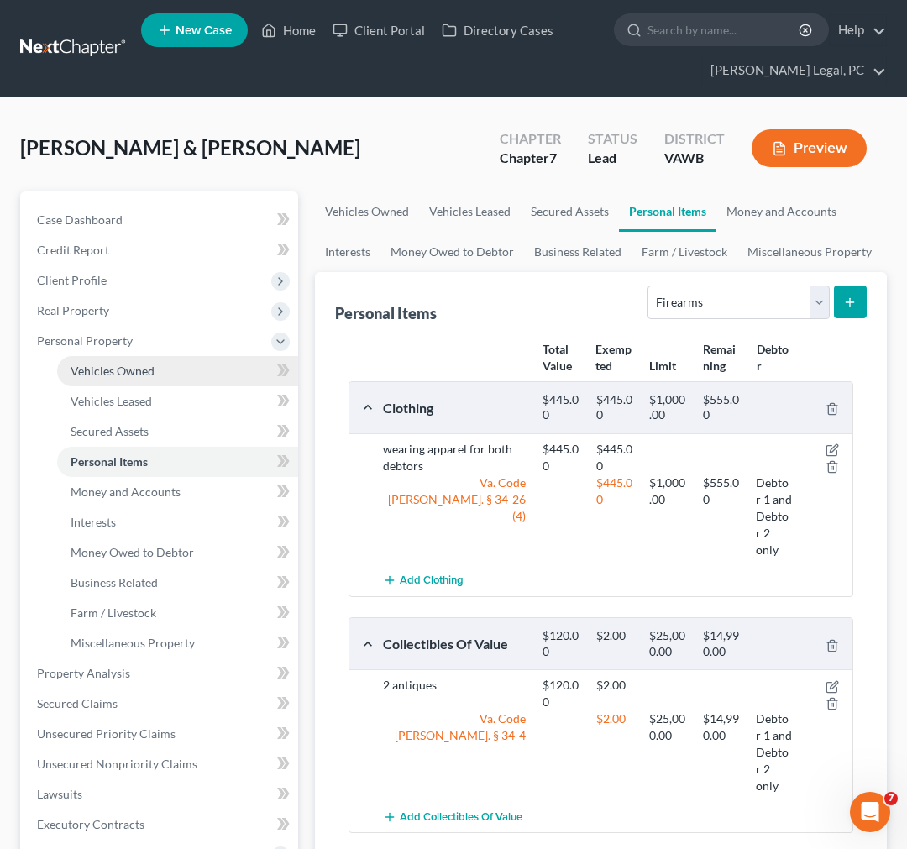
click at [106, 368] on span "Vehicles Owned" at bounding box center [113, 371] width 84 height 14
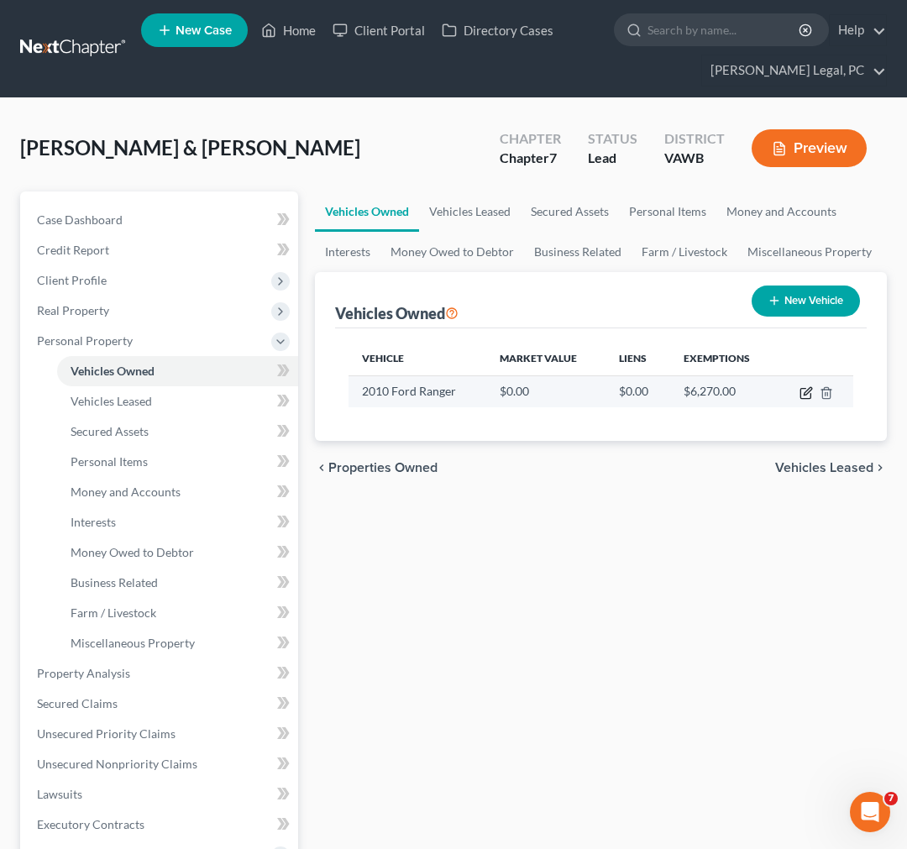
click at [802, 391] on icon "button" at bounding box center [806, 392] width 13 height 13
select select "0"
select select "16"
select select "2"
select select "0"
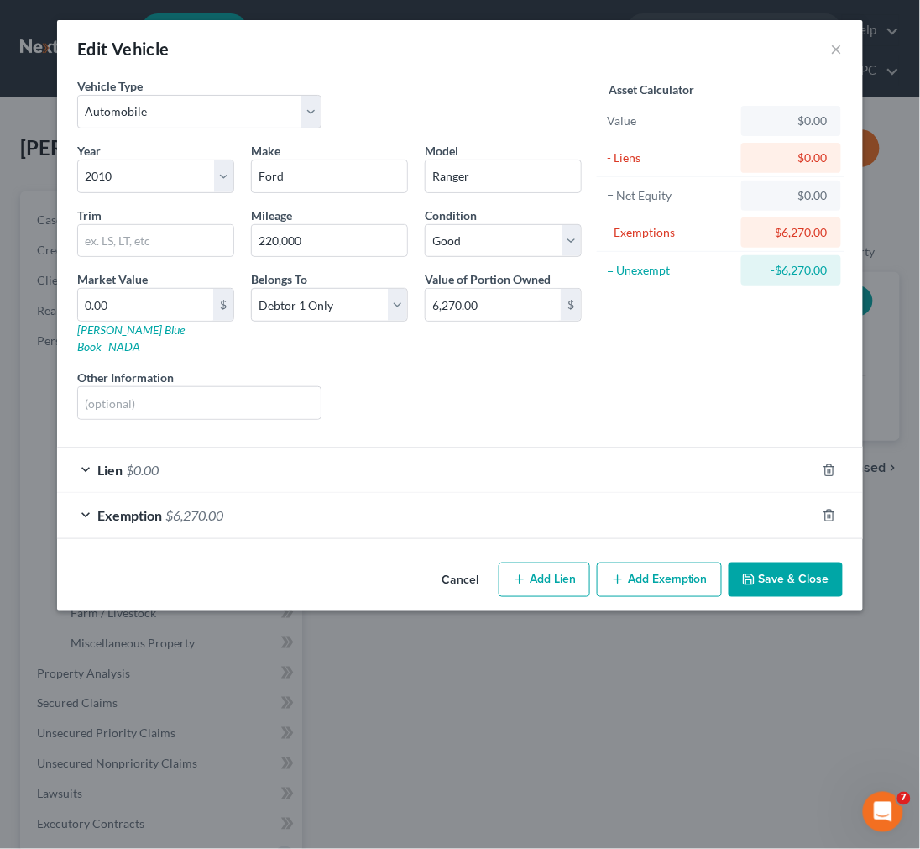
click at [779, 567] on button "Save & Close" at bounding box center [786, 580] width 114 height 35
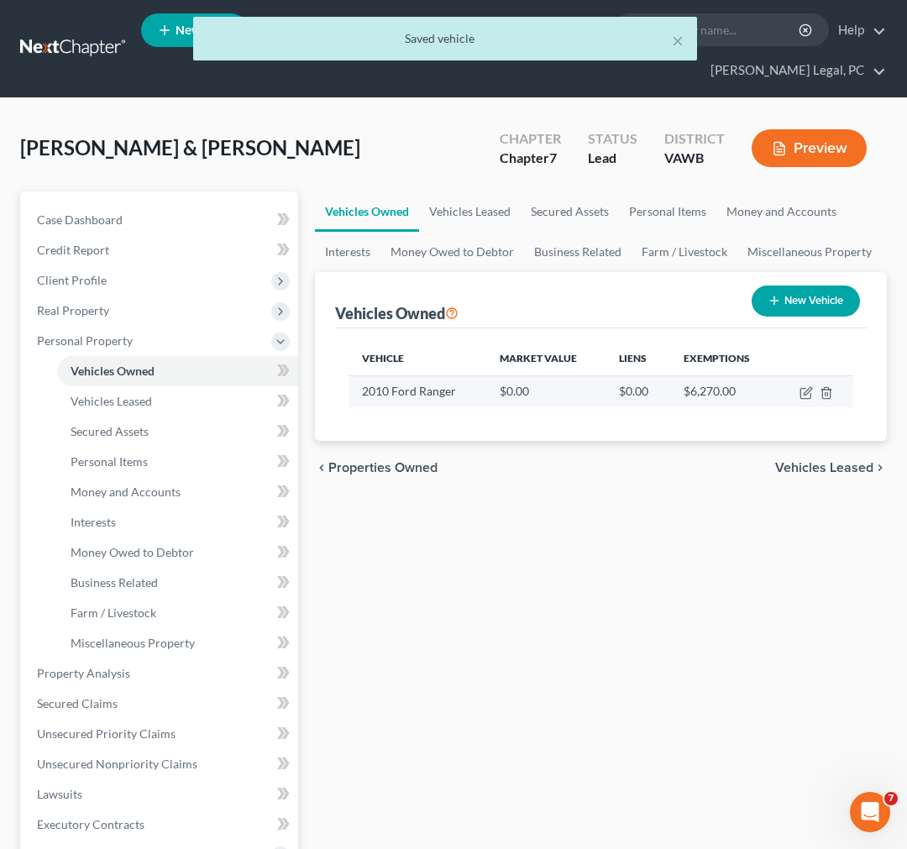
click at [768, 398] on td "$6,270.00" at bounding box center [723, 391] width 107 height 32
click at [802, 393] on icon "button" at bounding box center [806, 392] width 13 height 13
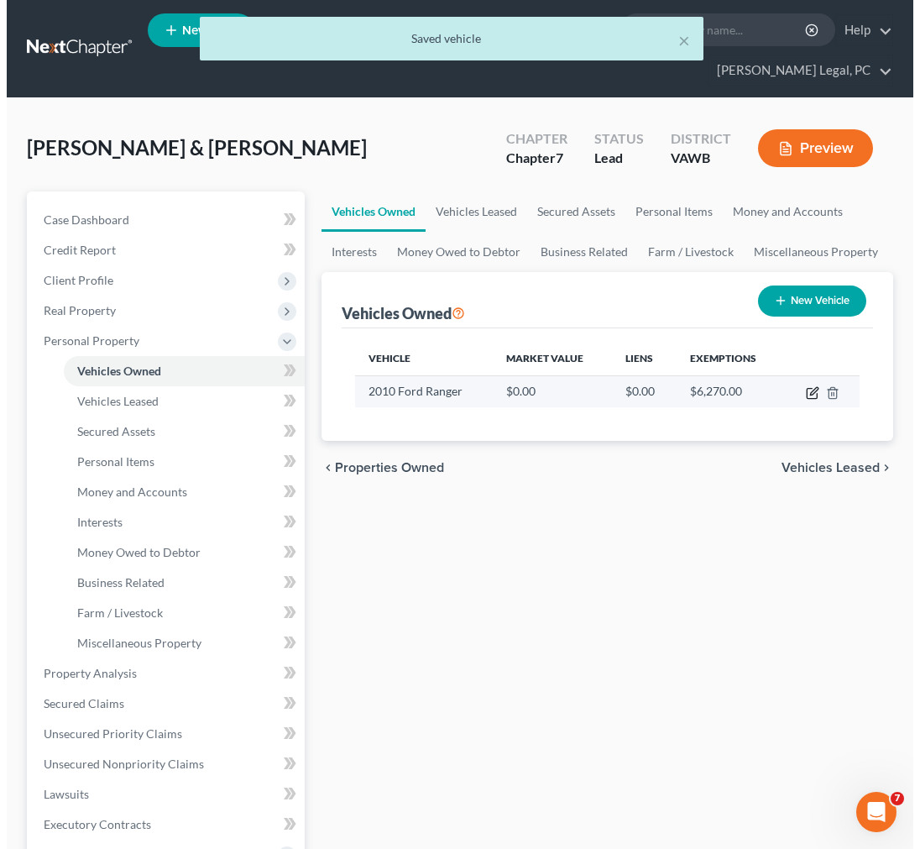
select select "0"
select select "16"
select select "2"
select select "0"
select select "23"
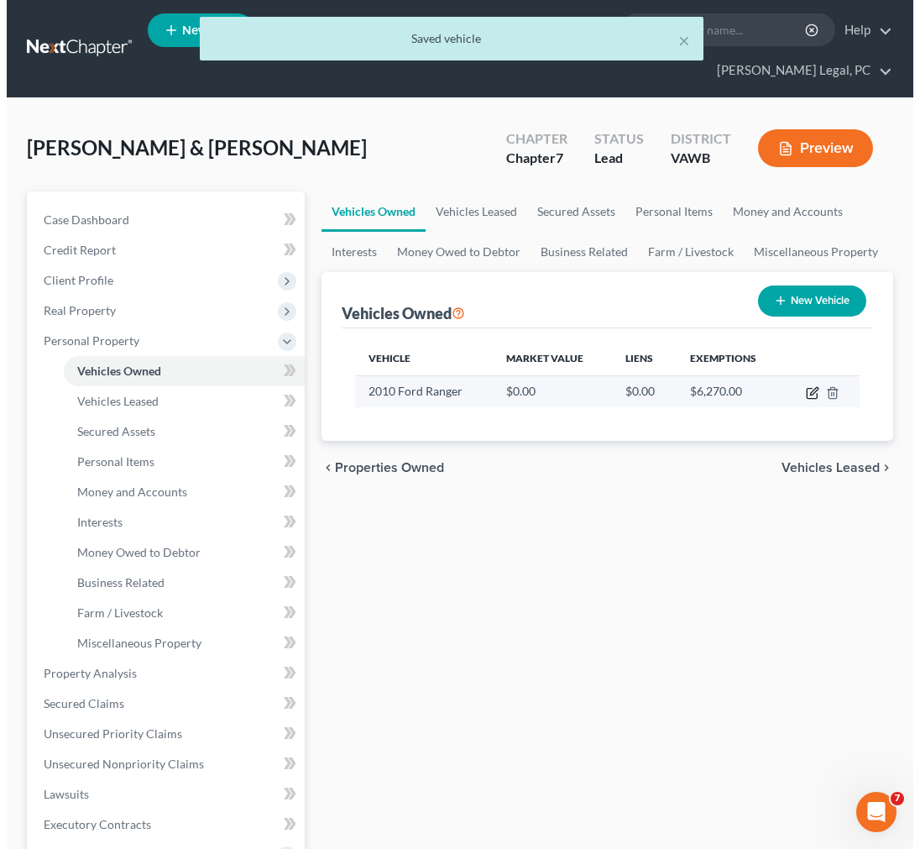
select select "0"
select select "4"
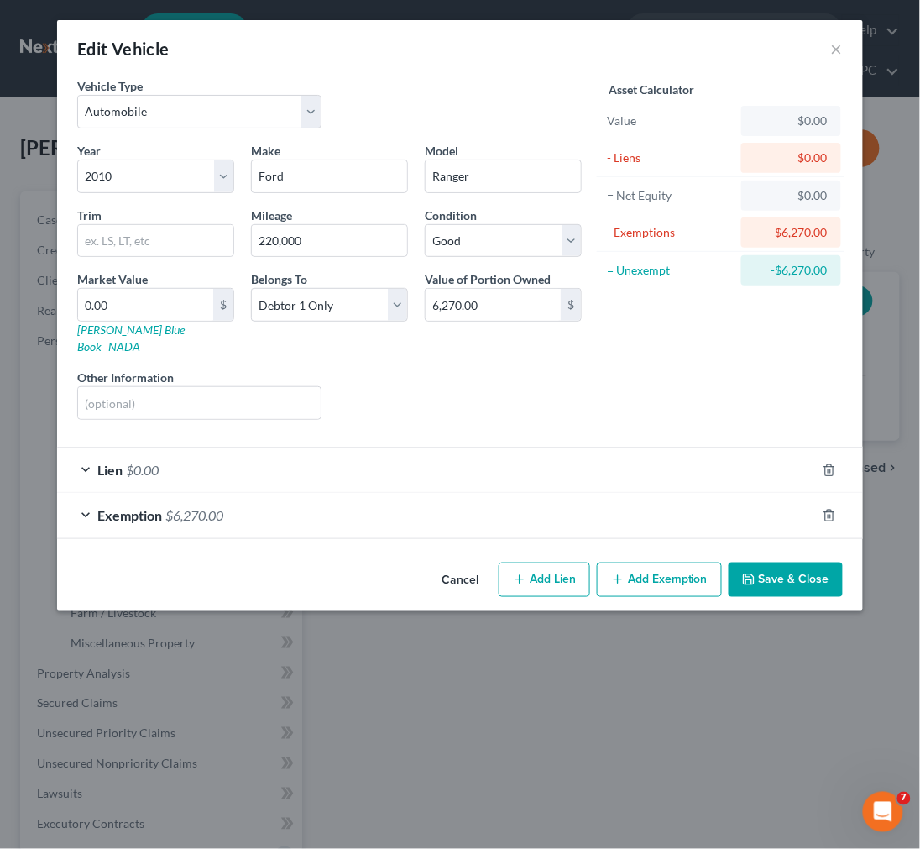
click at [359, 460] on div "Lien $0.00" at bounding box center [436, 470] width 759 height 45
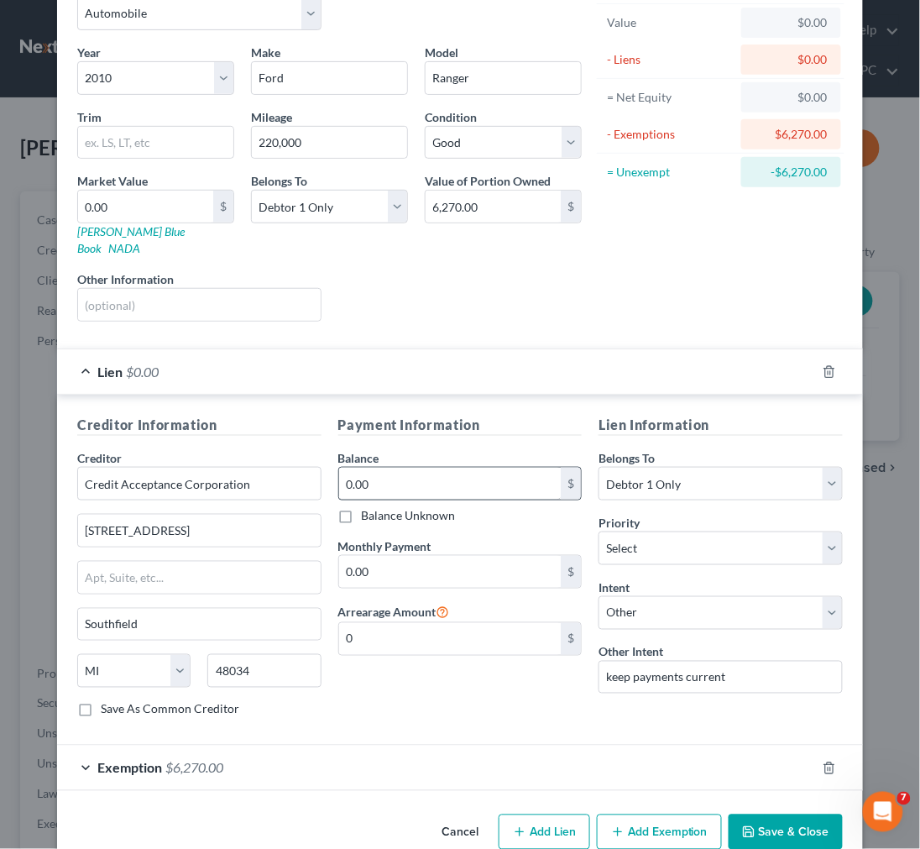
scroll to position [118, 0]
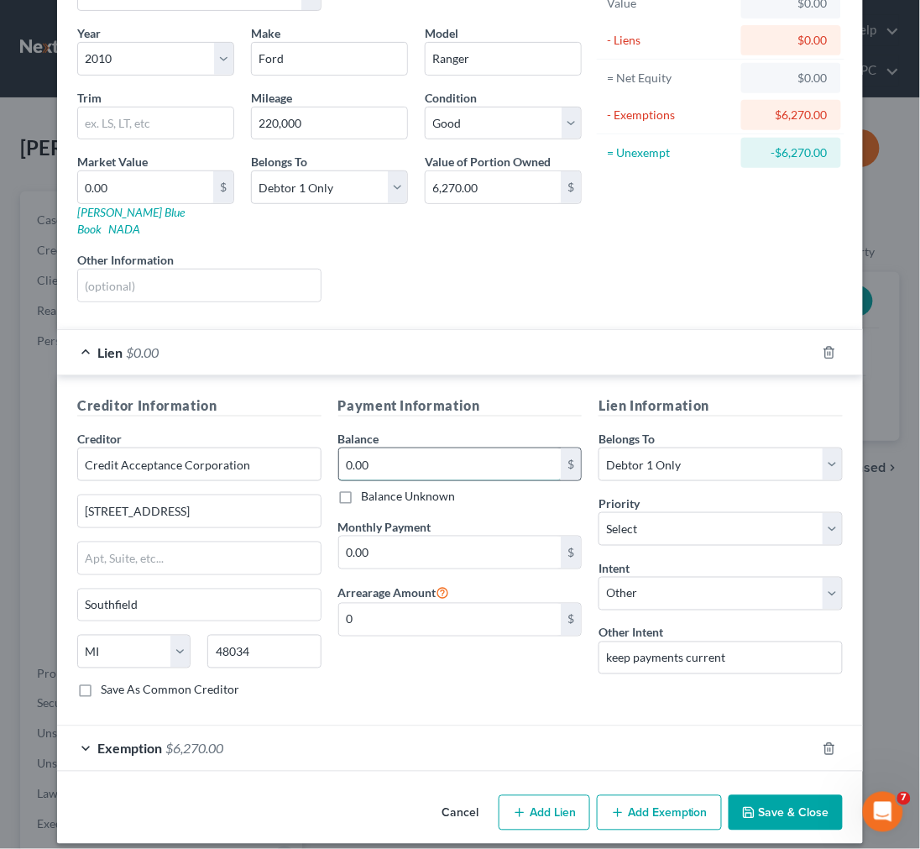
click at [412, 448] on input "0.00" at bounding box center [450, 464] width 223 height 32
type input "13,104.85"
click at [752, 795] on button "Save & Close" at bounding box center [786, 812] width 114 height 35
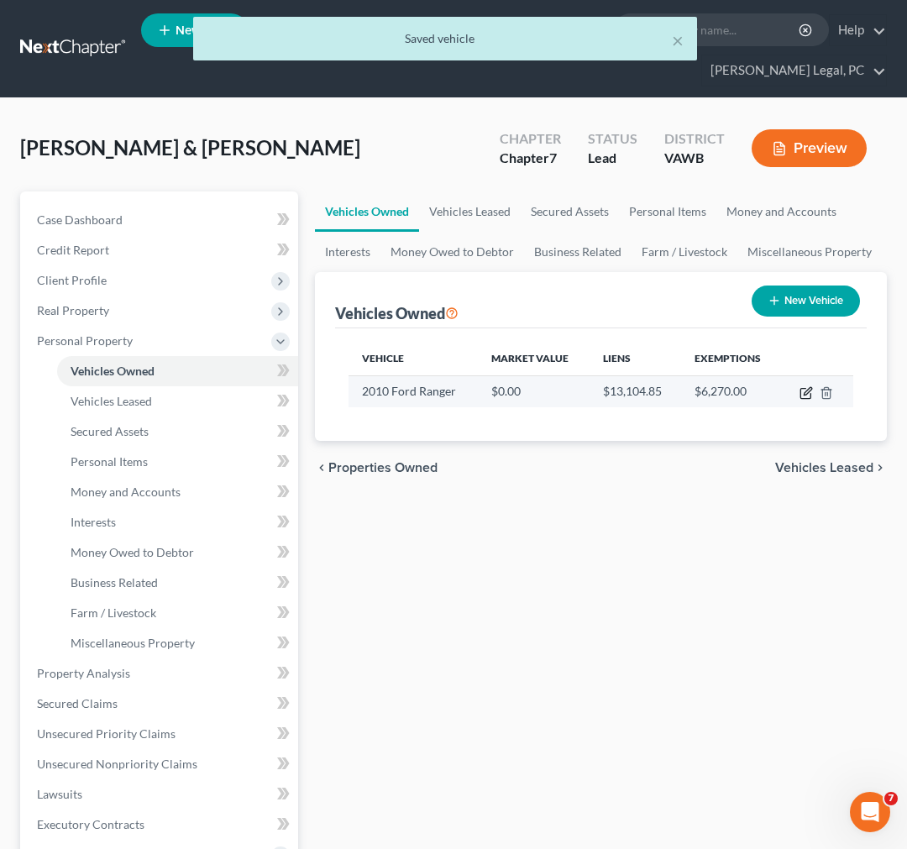
click at [804, 391] on icon "button" at bounding box center [808, 391] width 8 height 8
select select "0"
select select "16"
select select "2"
select select "0"
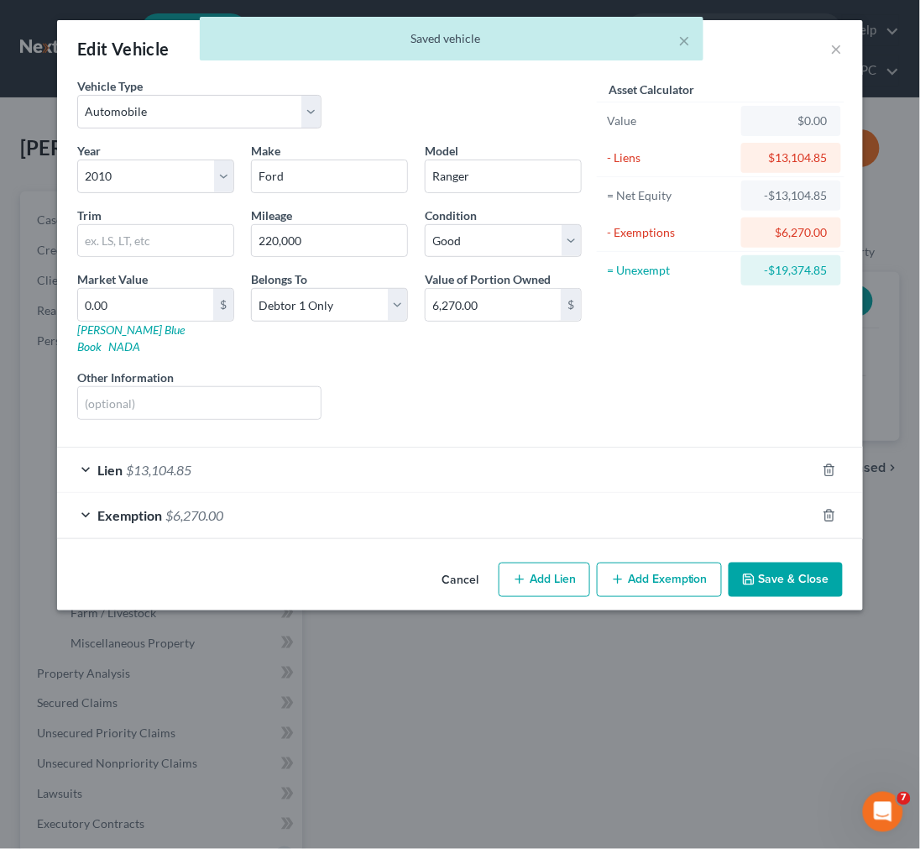
click at [577, 515] on div "Exemption $6,270.00" at bounding box center [436, 515] width 759 height 45
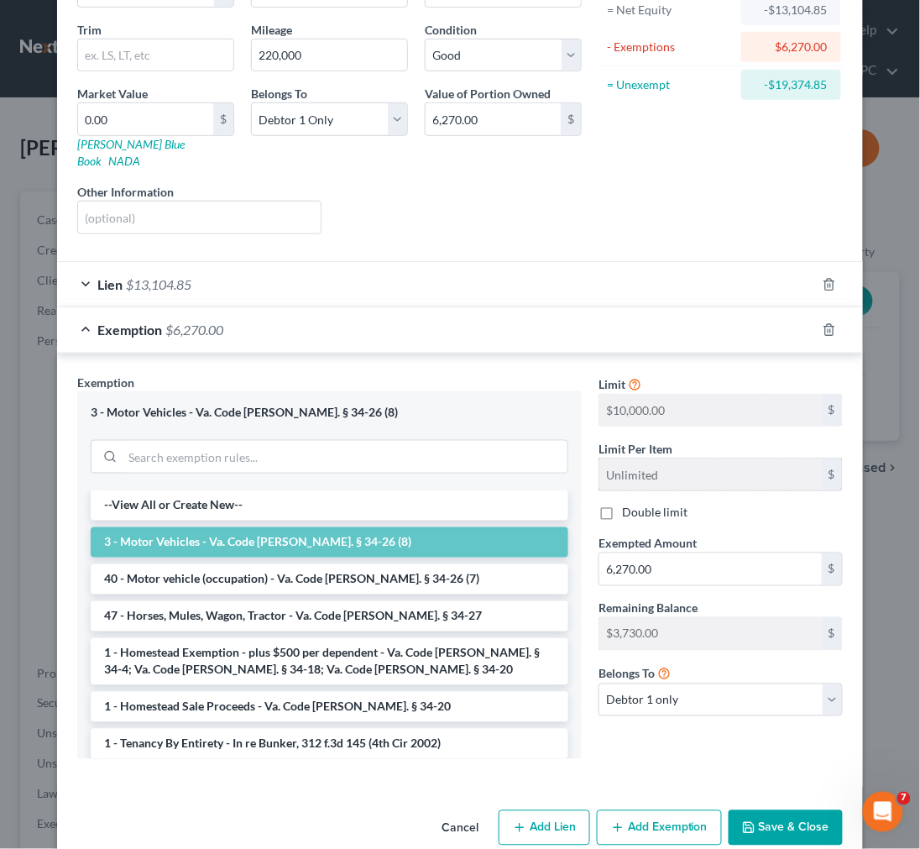
scroll to position [186, 0]
click at [823, 323] on icon "button" at bounding box center [829, 329] width 13 height 13
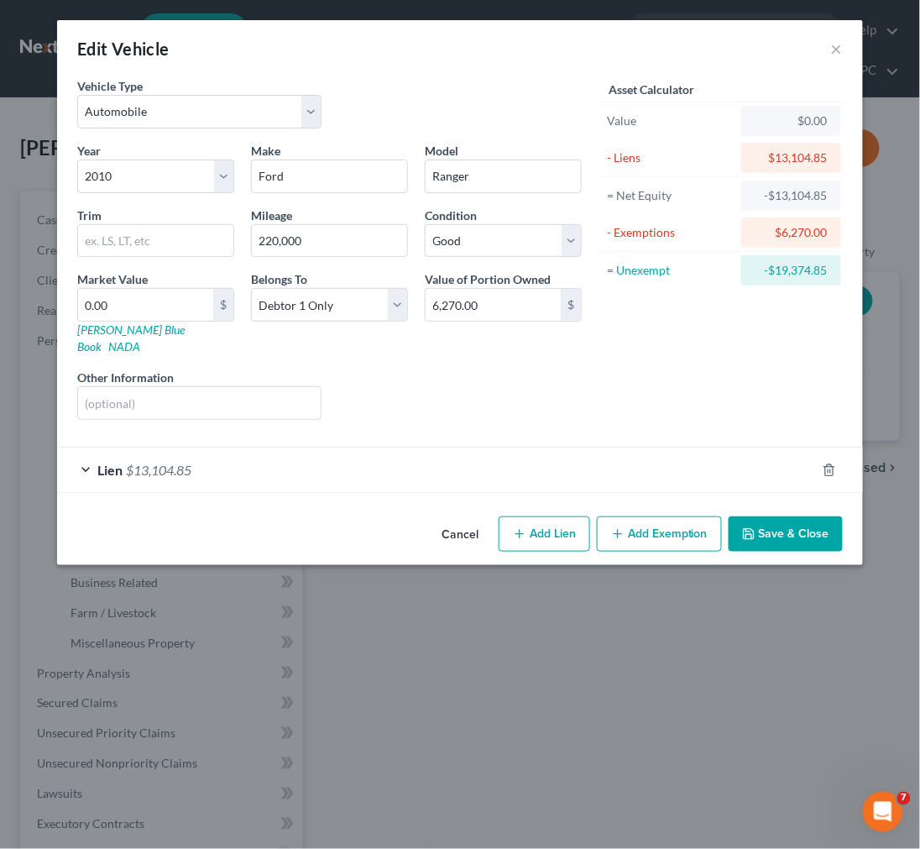
scroll to position [0, 0]
click at [668, 517] on button "Add Exemption" at bounding box center [659, 534] width 125 height 35
select select "2"
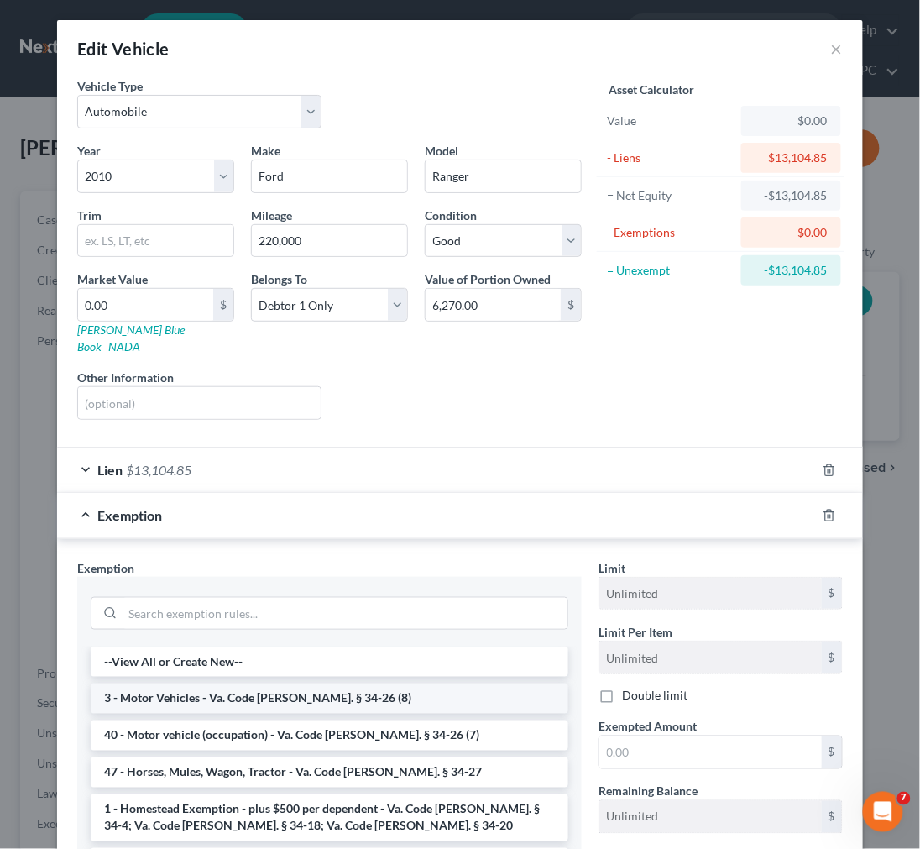
click at [336, 684] on li "3 - Motor Vehicles - Va. Code [PERSON_NAME]. § 34-26 (8)" at bounding box center [330, 699] width 478 height 30
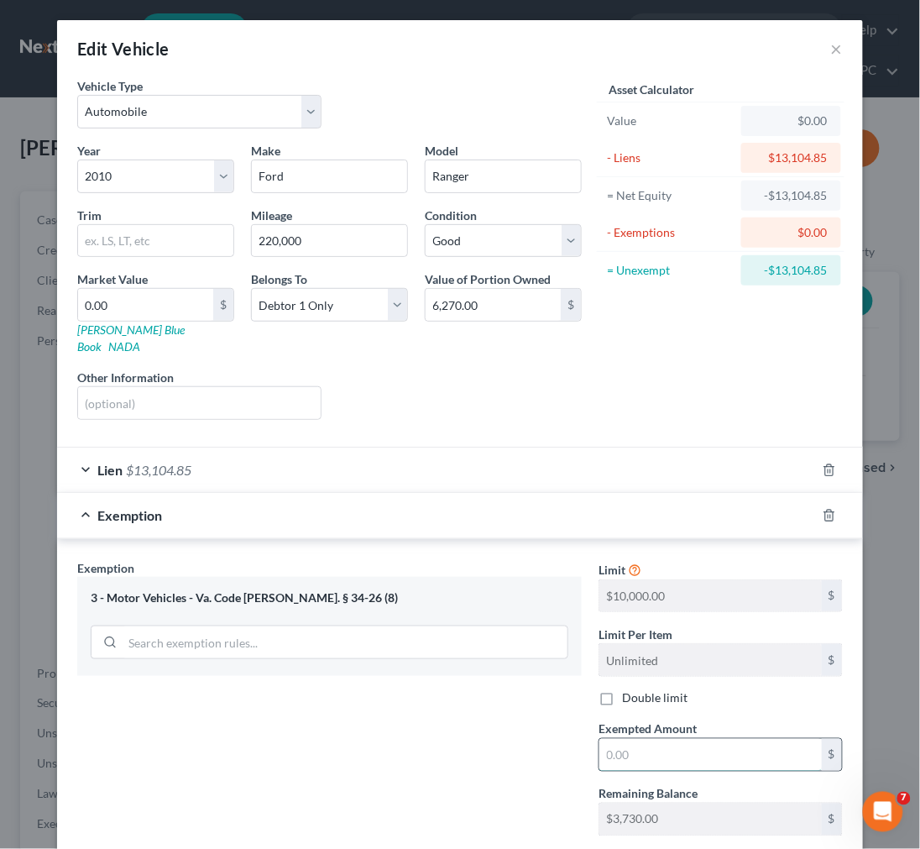
click at [647, 739] on input "text" at bounding box center [711, 755] width 223 height 32
type input "1.00"
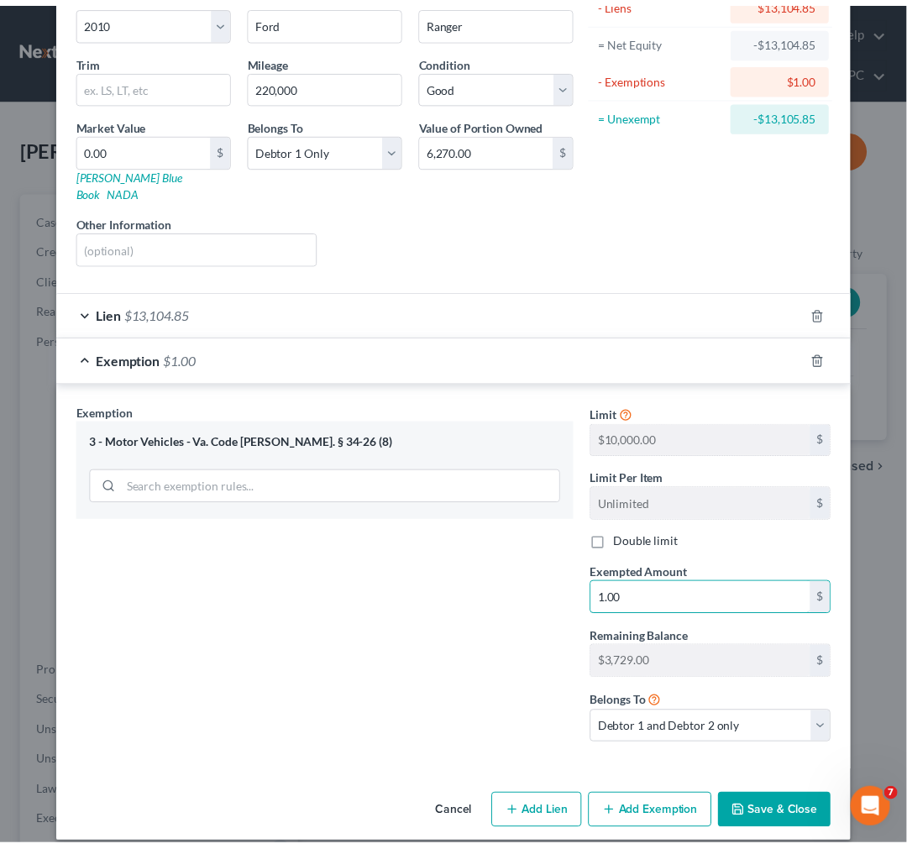
scroll to position [158, 0]
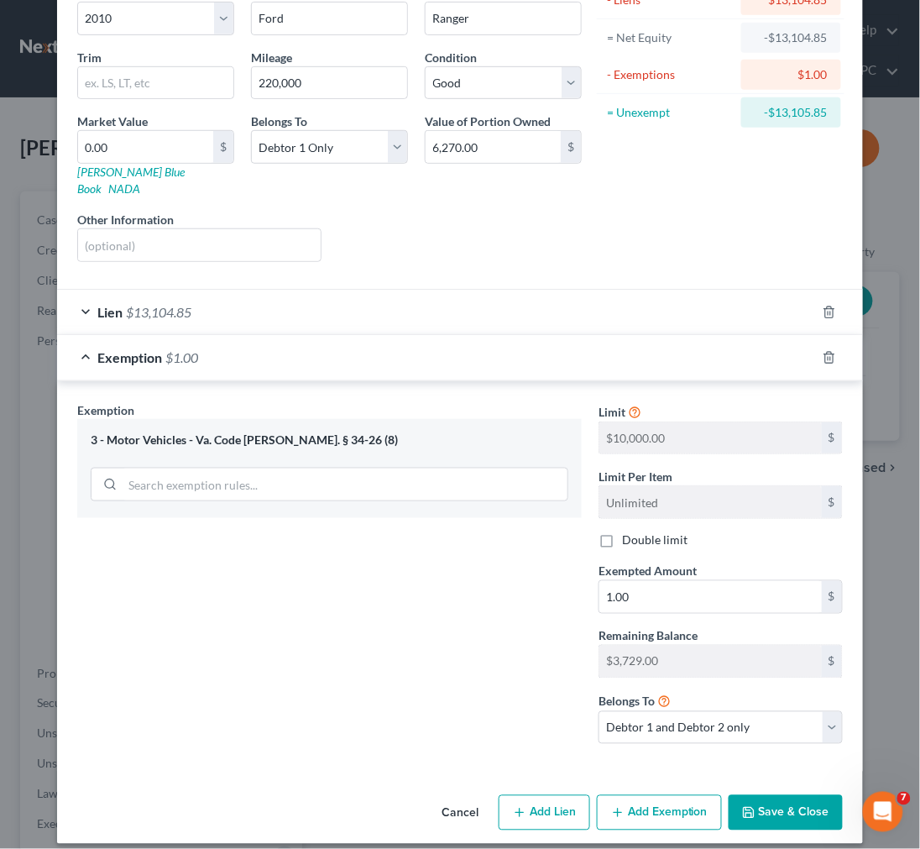
click at [767, 796] on button "Save & Close" at bounding box center [786, 812] width 114 height 35
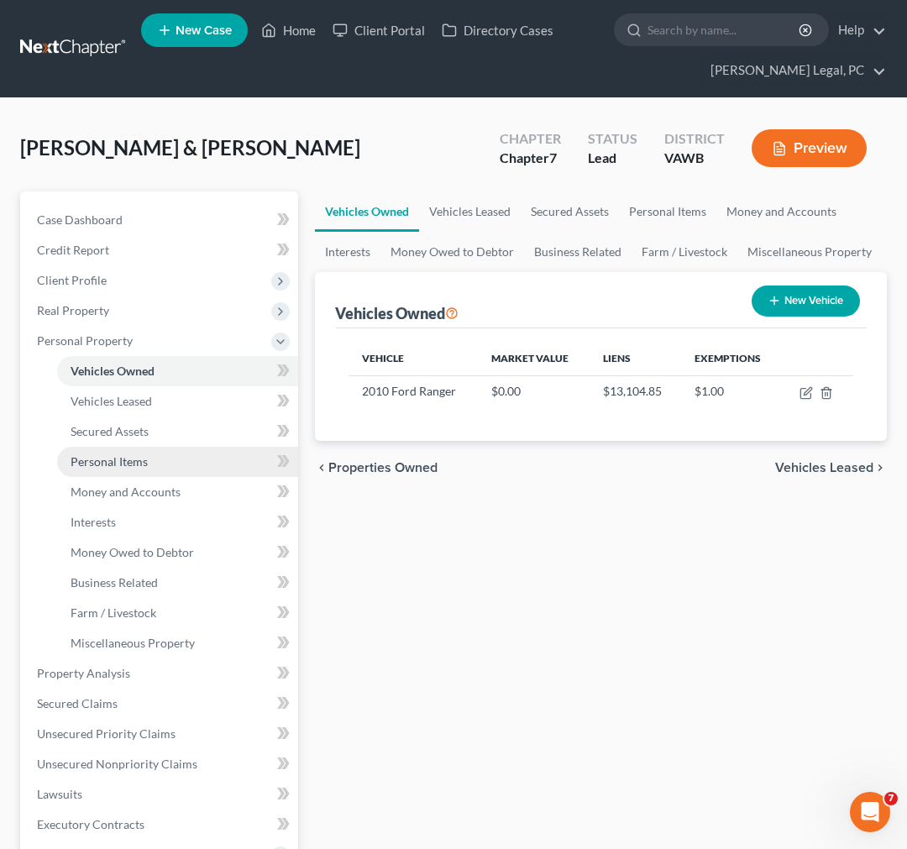
click at [119, 456] on span "Personal Items" at bounding box center [109, 461] width 77 height 14
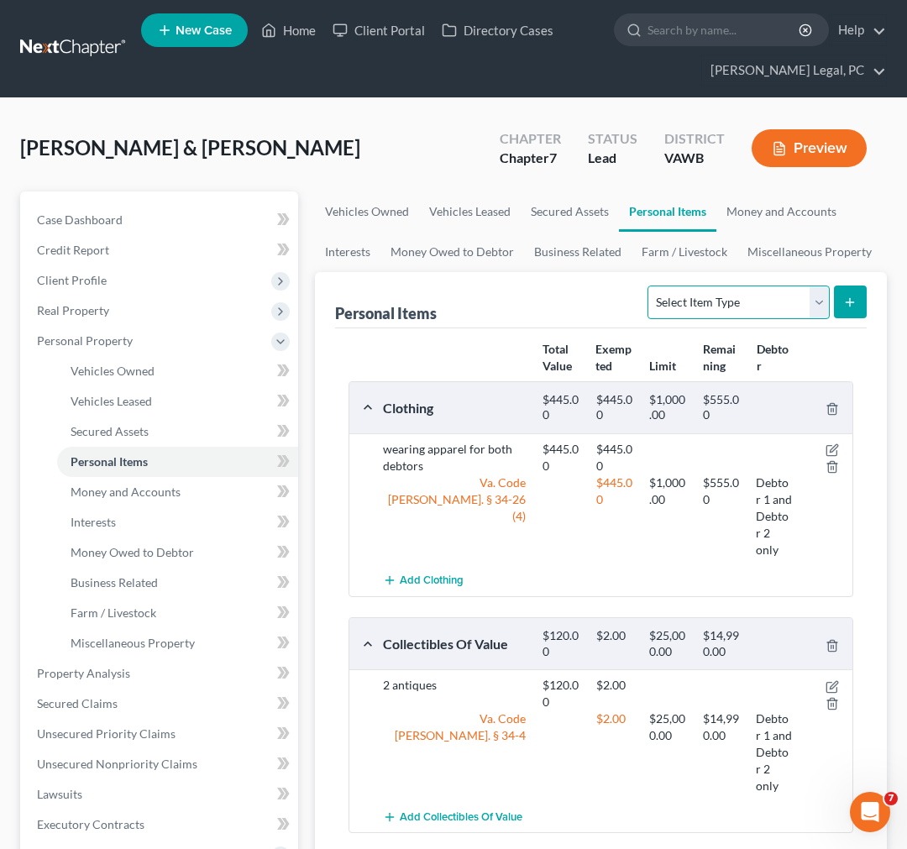
click at [739, 304] on select "Select Item Type Clothing Collectibles Of Value Electronics Firearms Household …" at bounding box center [738, 303] width 181 height 34
select select "pets"
click at [649, 286] on select "Select Item Type Clothing Collectibles Of Value Electronics Firearms Household …" at bounding box center [738, 303] width 181 height 34
click at [837, 305] on button "submit" at bounding box center [850, 302] width 33 height 33
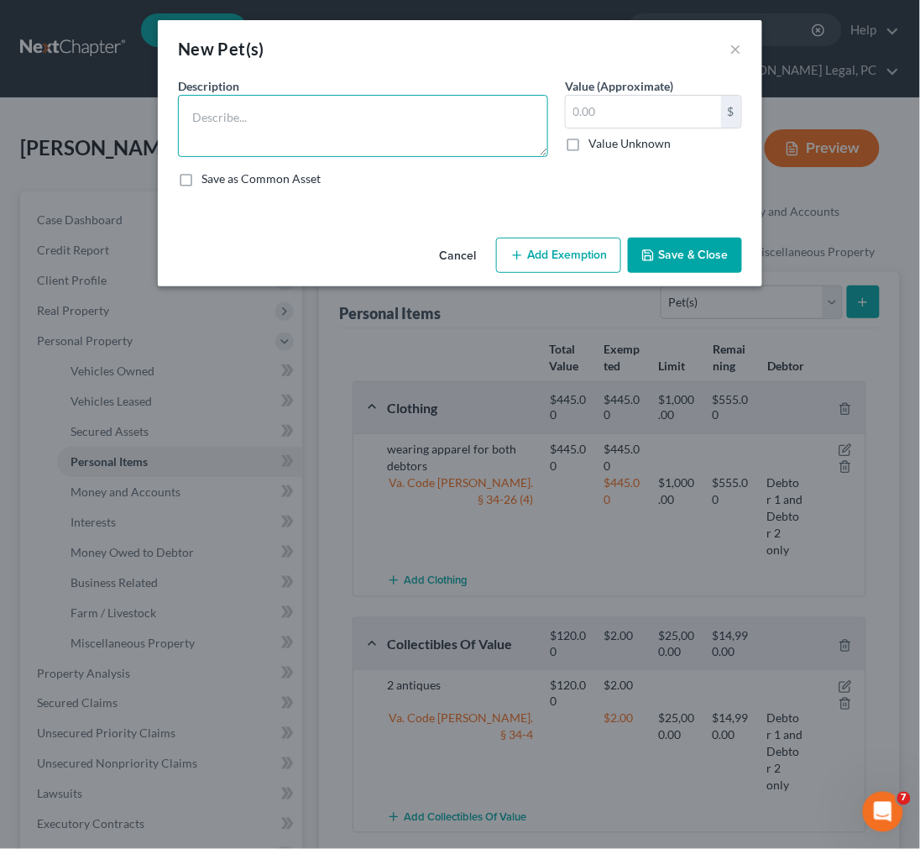
click at [406, 120] on textarea at bounding box center [363, 126] width 370 height 62
type textarea "f"
type textarea "4 goldfish"
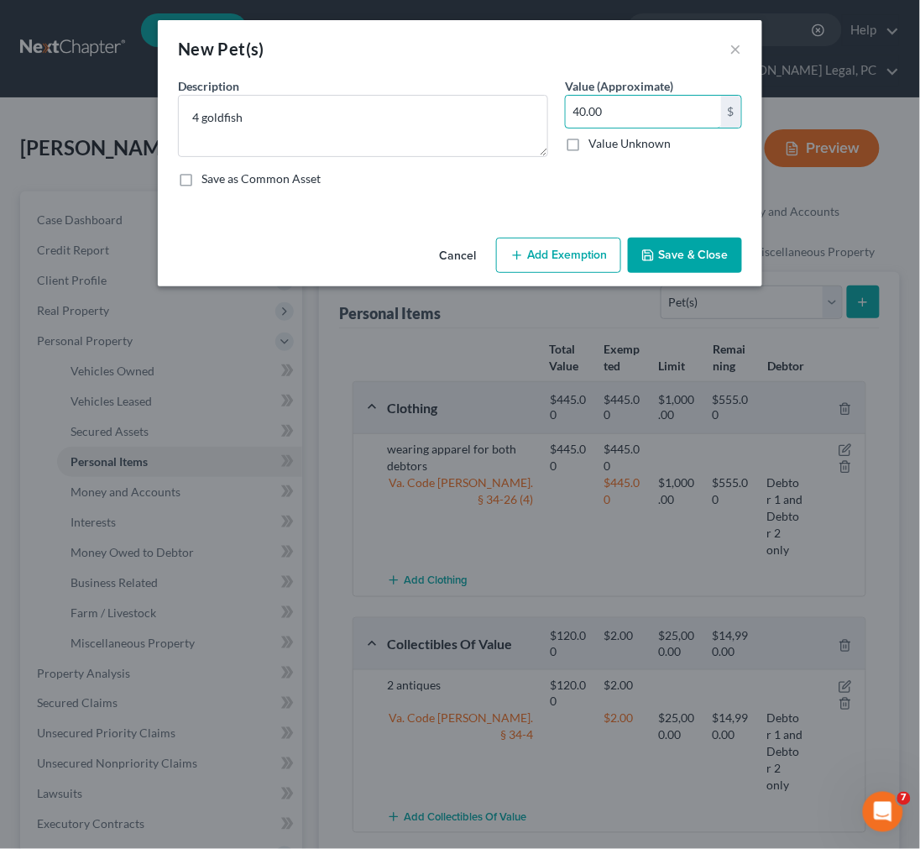
type input "40.00"
click at [536, 252] on button "Add Exemption" at bounding box center [558, 255] width 125 height 35
select select "2"
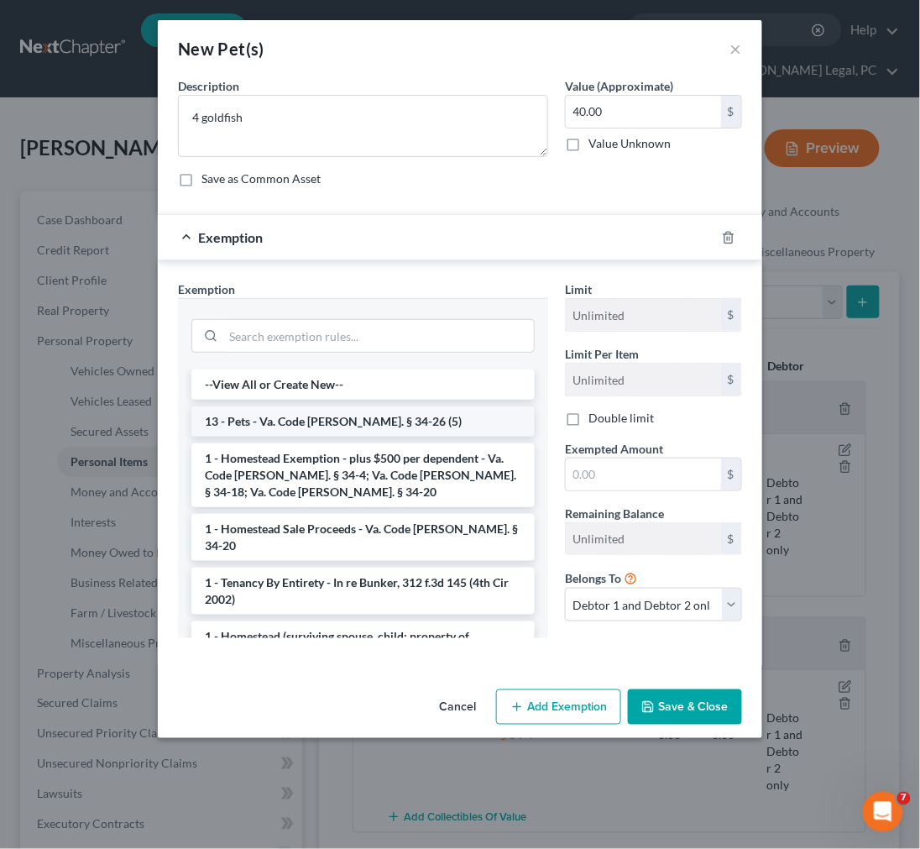
click at [370, 414] on li "13 - Pets - Va. Code [PERSON_NAME]. § 34-26 (5)" at bounding box center [363, 421] width 344 height 30
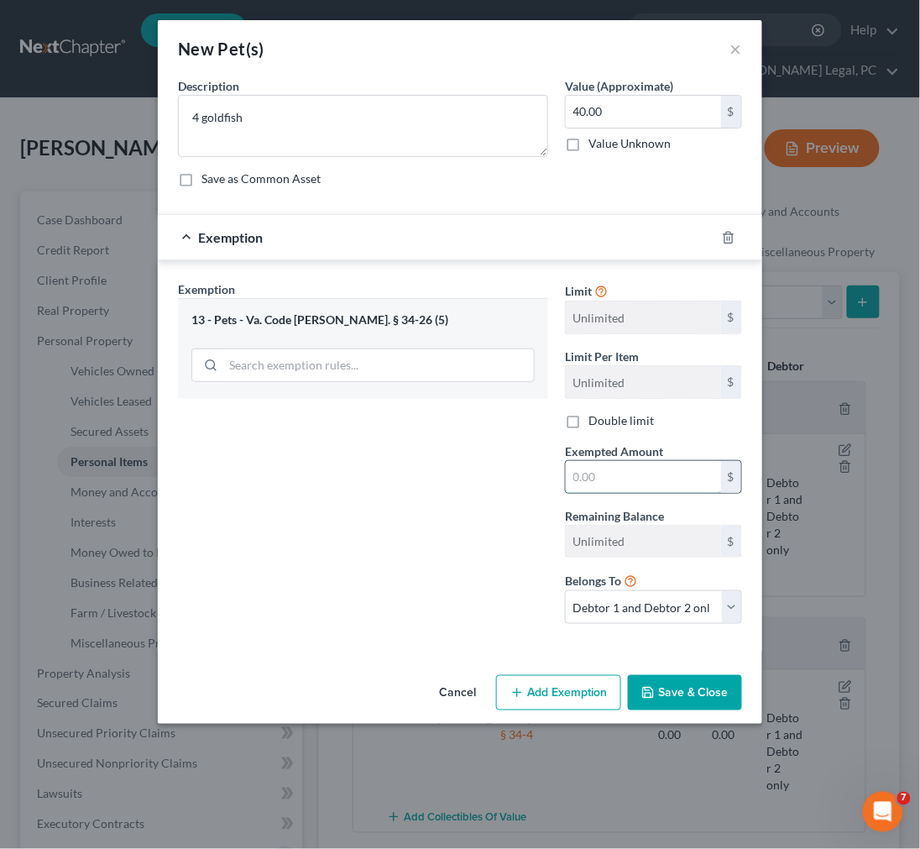
click at [610, 483] on input "text" at bounding box center [643, 477] width 155 height 32
type input "40.00"
click at [675, 692] on button "Save & Close" at bounding box center [685, 692] width 114 height 35
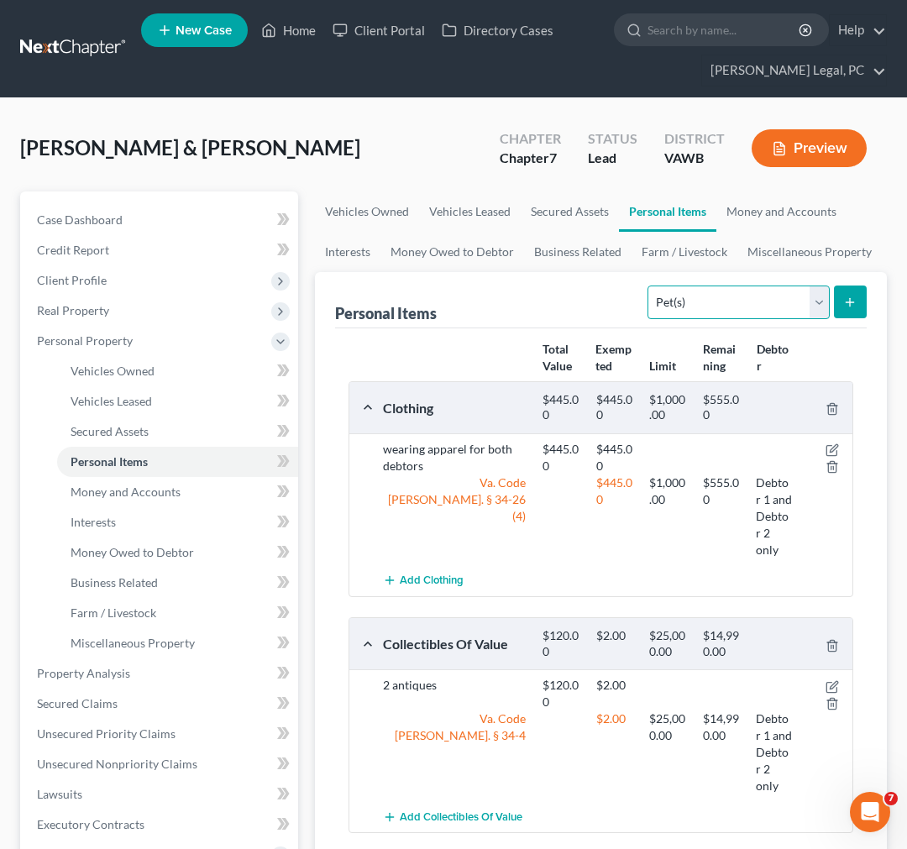
click at [818, 302] on select "Select Item Type Clothing Collectibles Of Value Electronics Firearms Household …" at bounding box center [738, 303] width 181 height 34
select select "other"
click at [649, 286] on select "Select Item Type Clothing Collectibles Of Value Electronics Firearms Household …" at bounding box center [738, 303] width 181 height 34
click at [840, 304] on button "submit" at bounding box center [850, 302] width 33 height 33
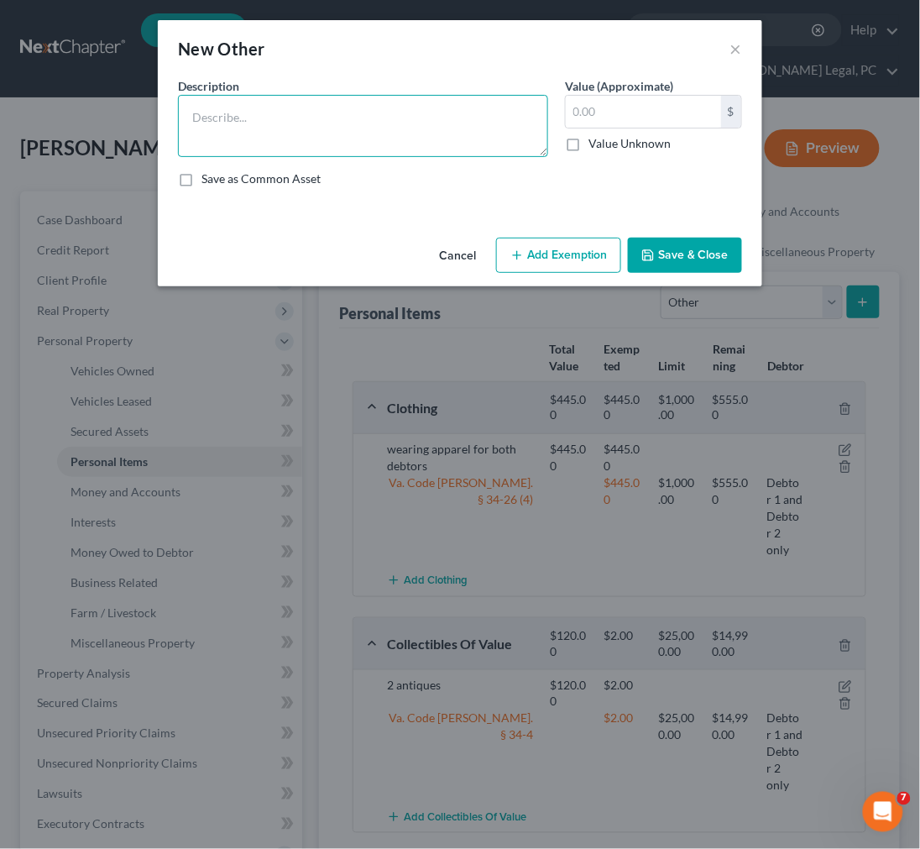
click at [247, 126] on textarea at bounding box center [363, 126] width 370 height 62
type textarea "lawn mower, weedeater, tools, tool chest"
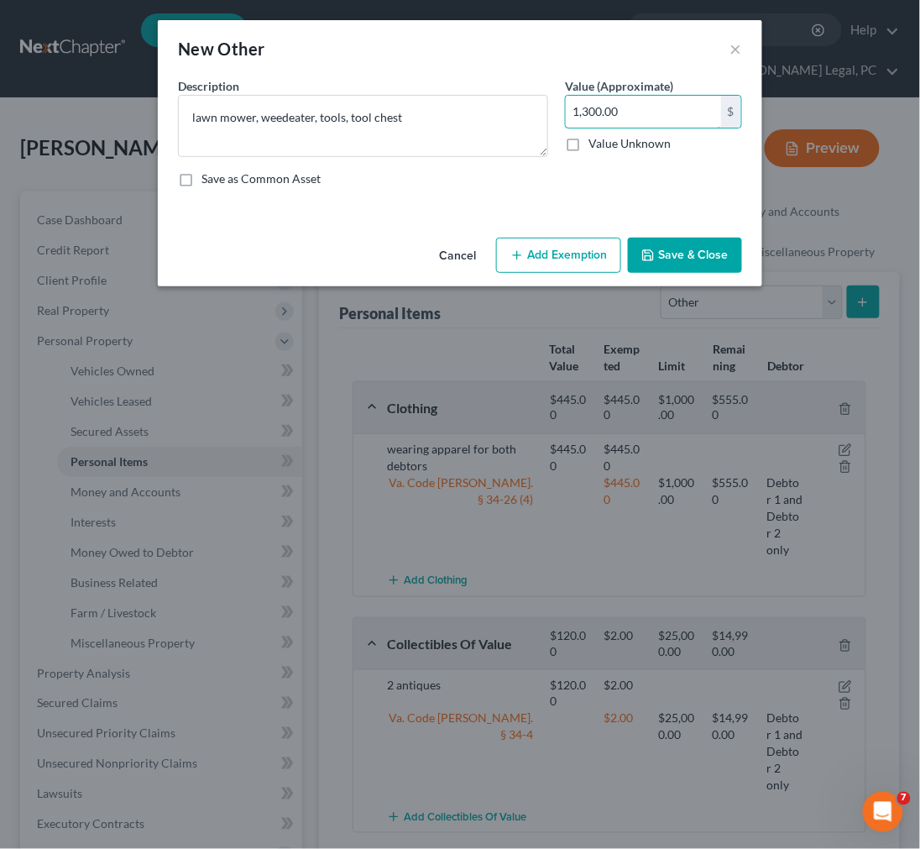
type input "1,300.00"
click at [531, 256] on button "Add Exemption" at bounding box center [558, 255] width 125 height 35
select select "2"
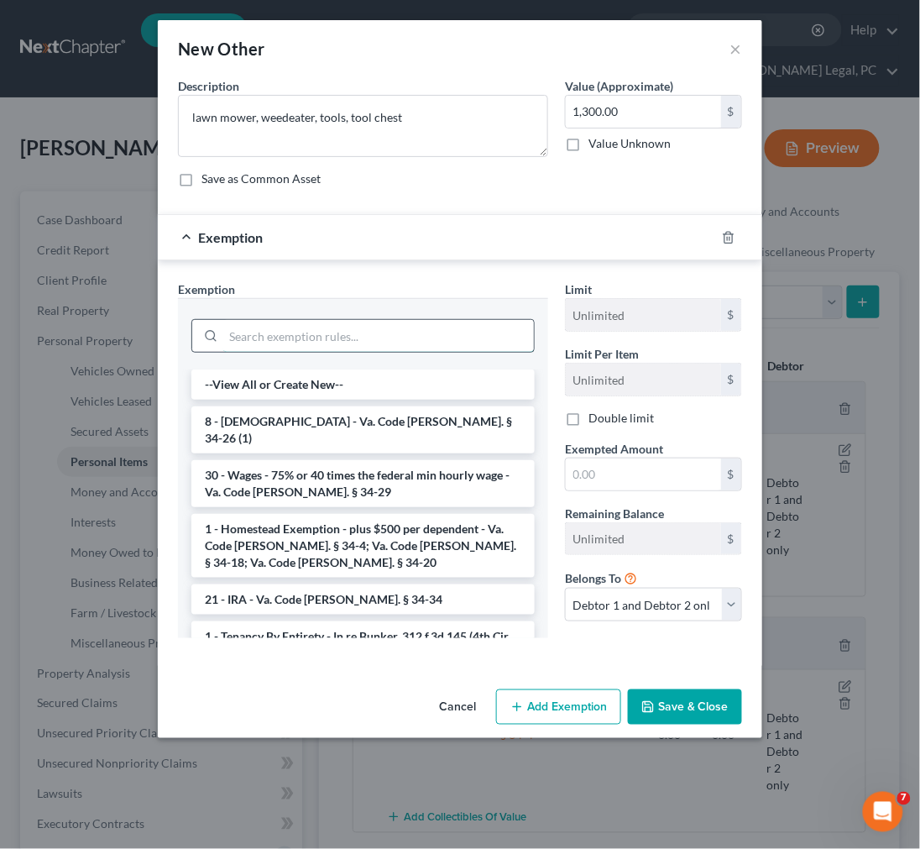
click at [373, 343] on input "search" at bounding box center [378, 336] width 311 height 32
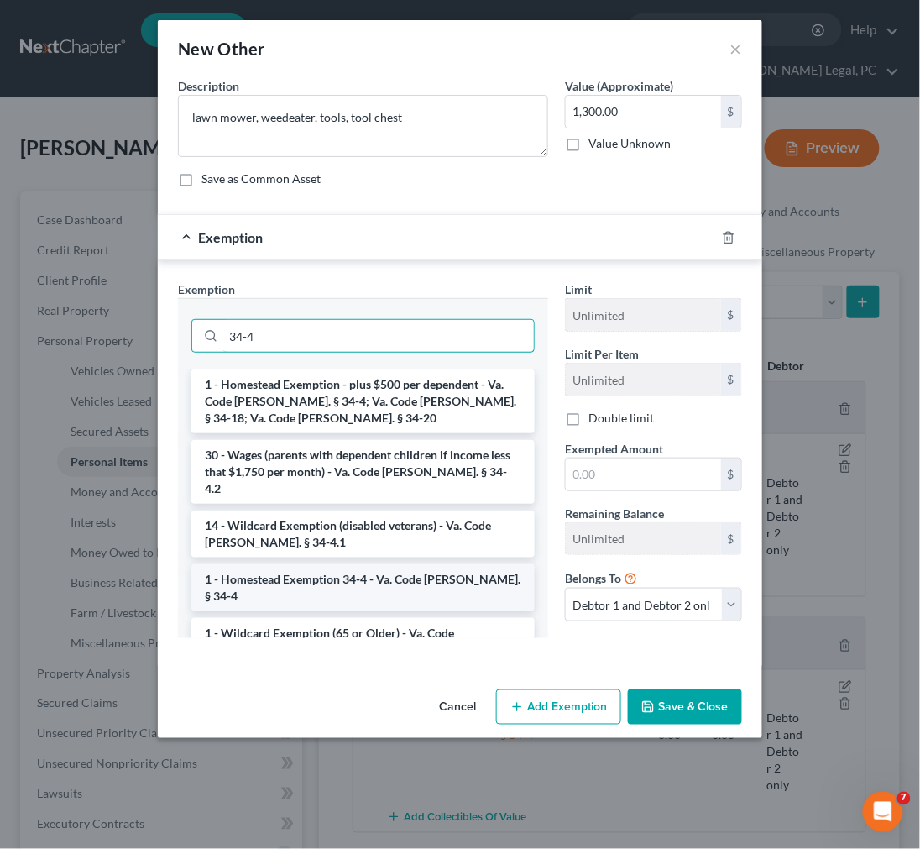
type input "34-4"
click at [391, 564] on li "1 - Homestead Exemption 34-4 - Va. Code [PERSON_NAME]. § 34-4" at bounding box center [363, 587] width 344 height 47
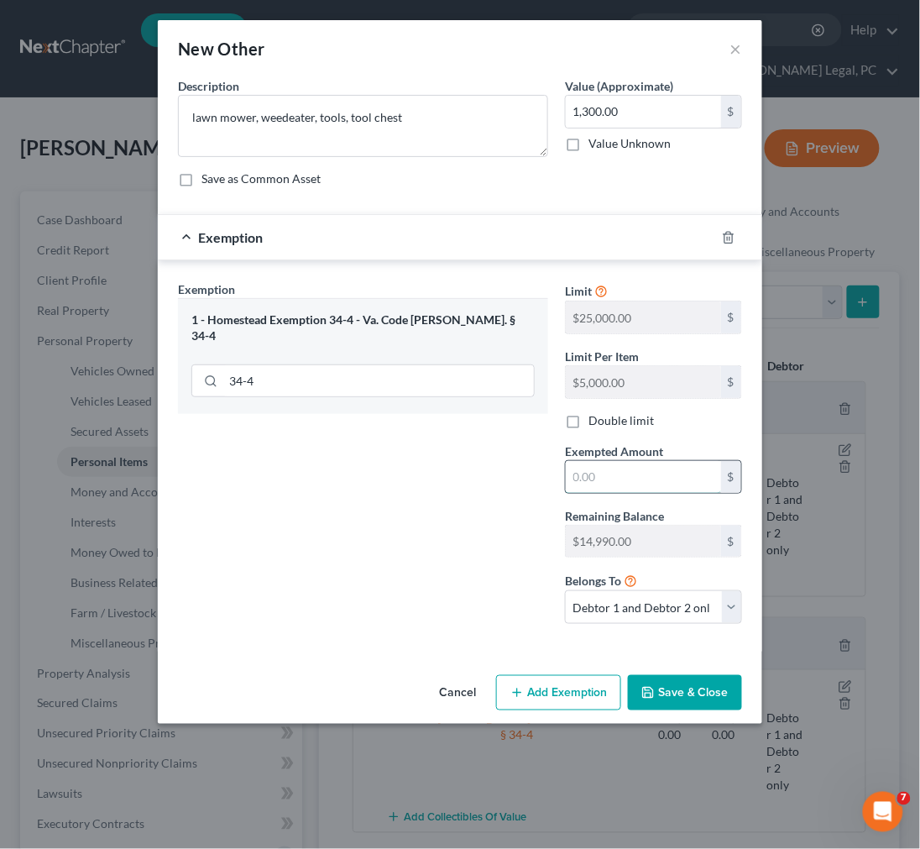
click at [596, 482] on input "text" at bounding box center [643, 477] width 155 height 32
type input "1.00"
click at [647, 606] on select "Debtor 1 only Debtor 2 only Debtor 1 and Debtor 2 only" at bounding box center [653, 607] width 177 height 34
select select "0"
click at [565, 592] on select "Debtor 1 only Debtor 2 only Debtor 1 and Debtor 2 only" at bounding box center [653, 607] width 177 height 34
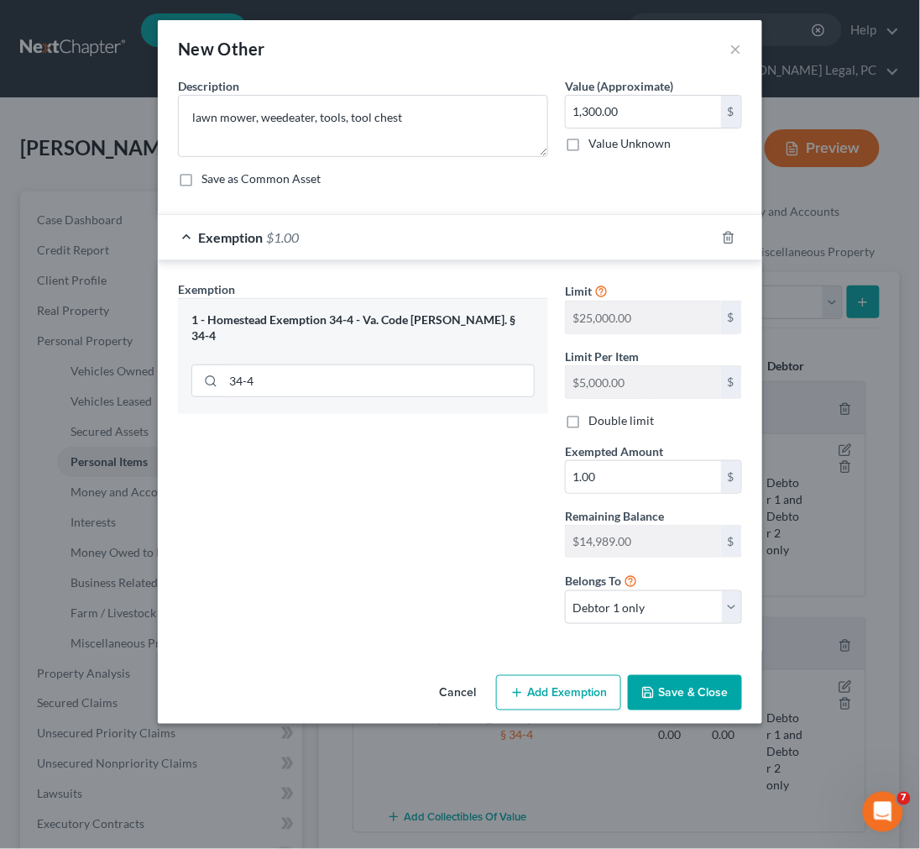
click at [662, 694] on button "Save & Close" at bounding box center [685, 692] width 114 height 35
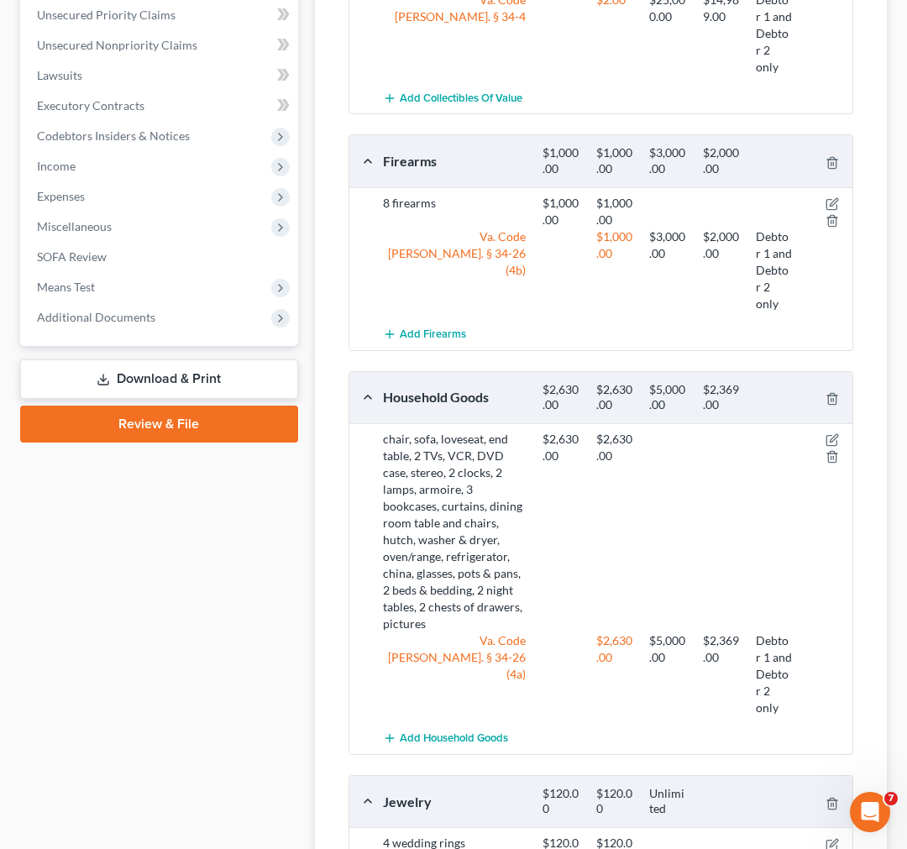
scroll to position [746, 0]
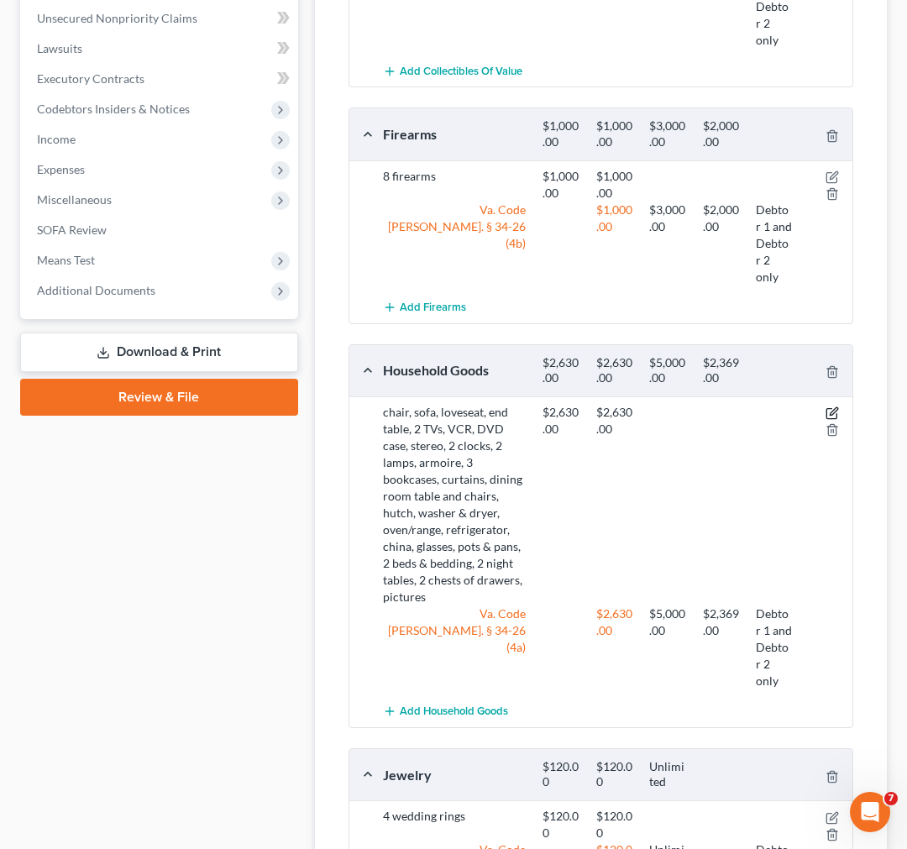
click at [826, 413] on icon "button" at bounding box center [831, 414] width 10 height 10
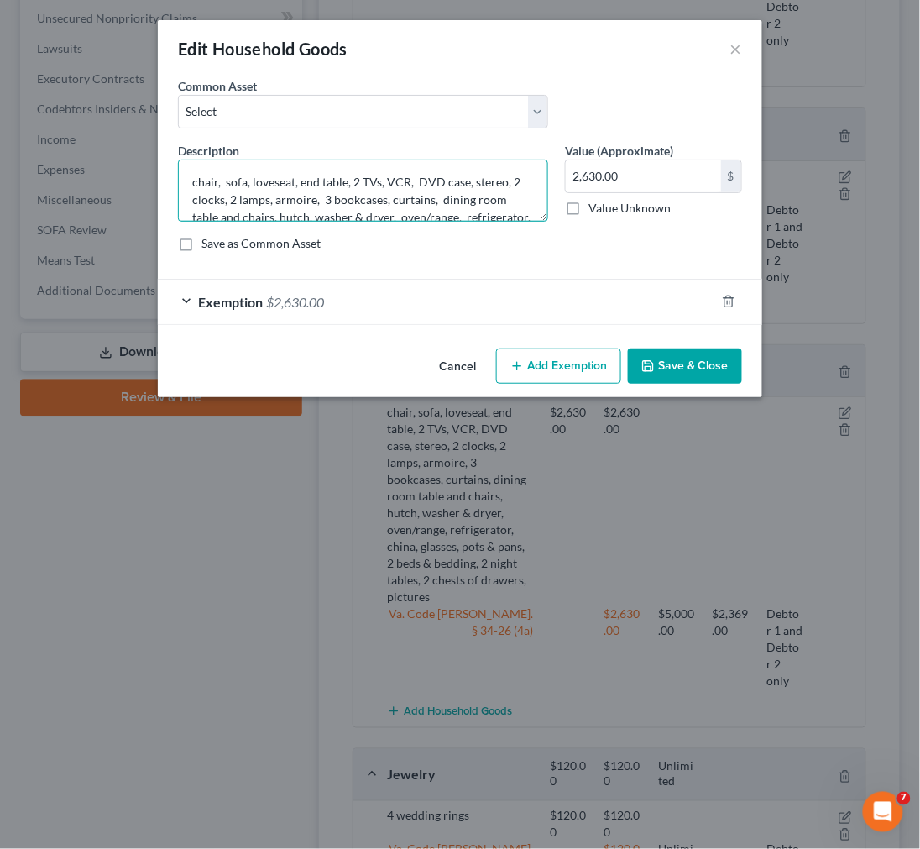
click at [364, 181] on textarea "chair, sofa, loveseat, end table, 2 TVs, VCR, DVD case, stereo, 2 clocks, 2 lam…" at bounding box center [363, 191] width 370 height 62
type textarea "chair, sofa, loveseat, end table, TVs, VCR, DVD case, stereo, 2 clocks, 2 lamps…"
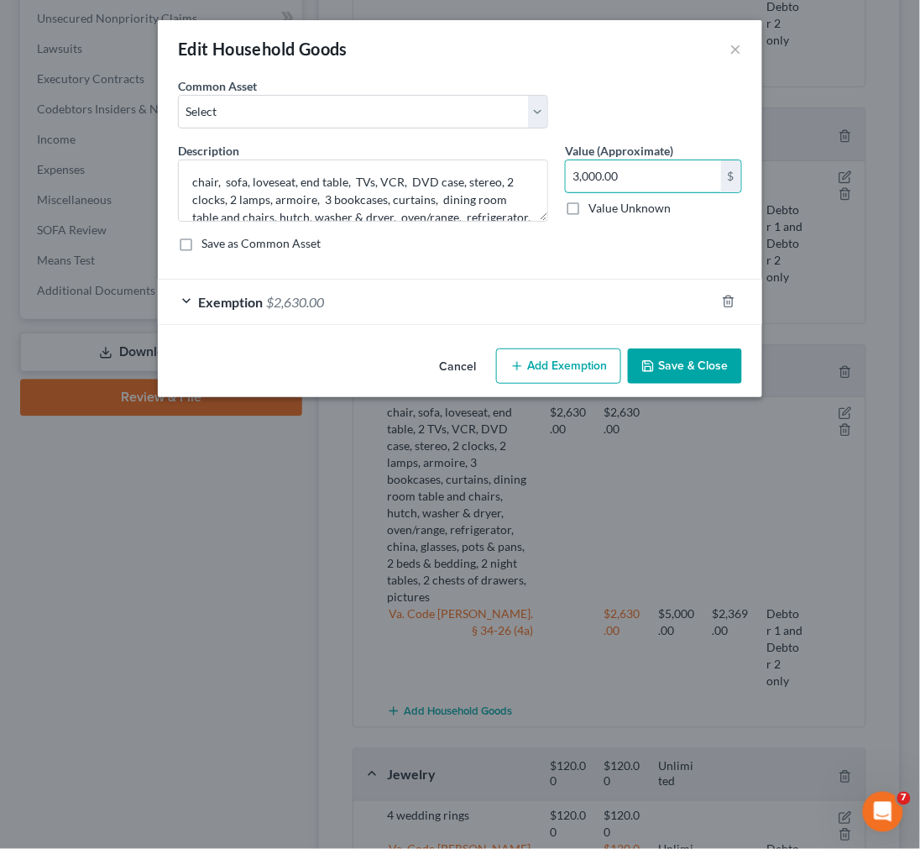
type input "3,000.00"
click at [681, 359] on button "Save & Close" at bounding box center [685, 366] width 114 height 35
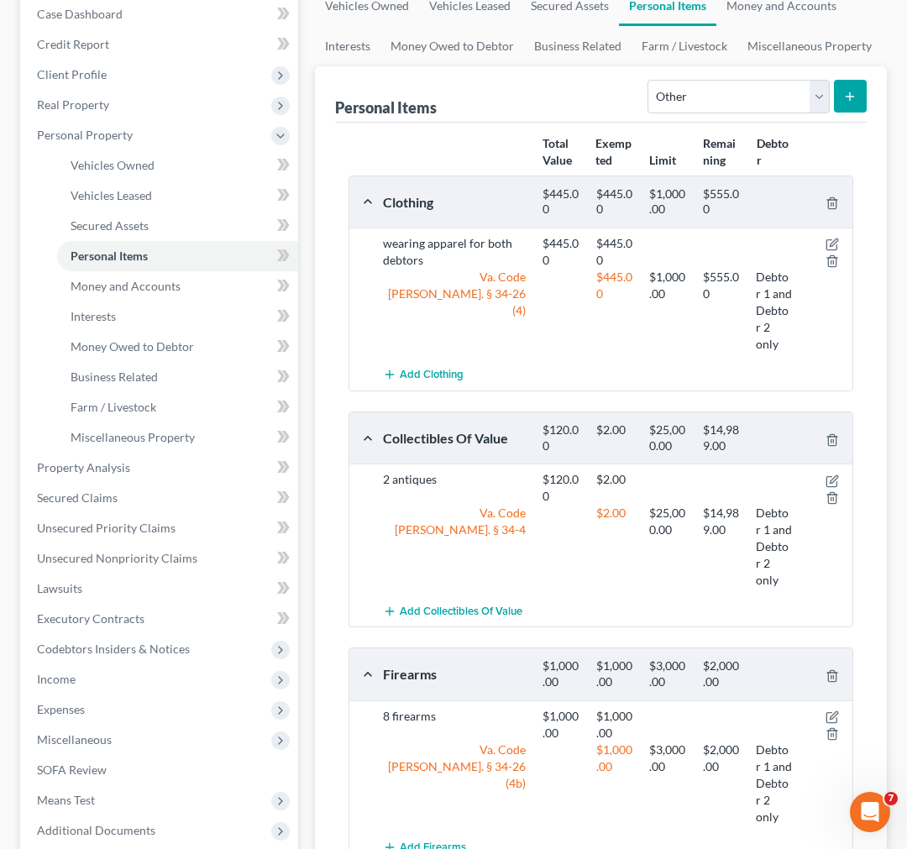
scroll to position [0, 0]
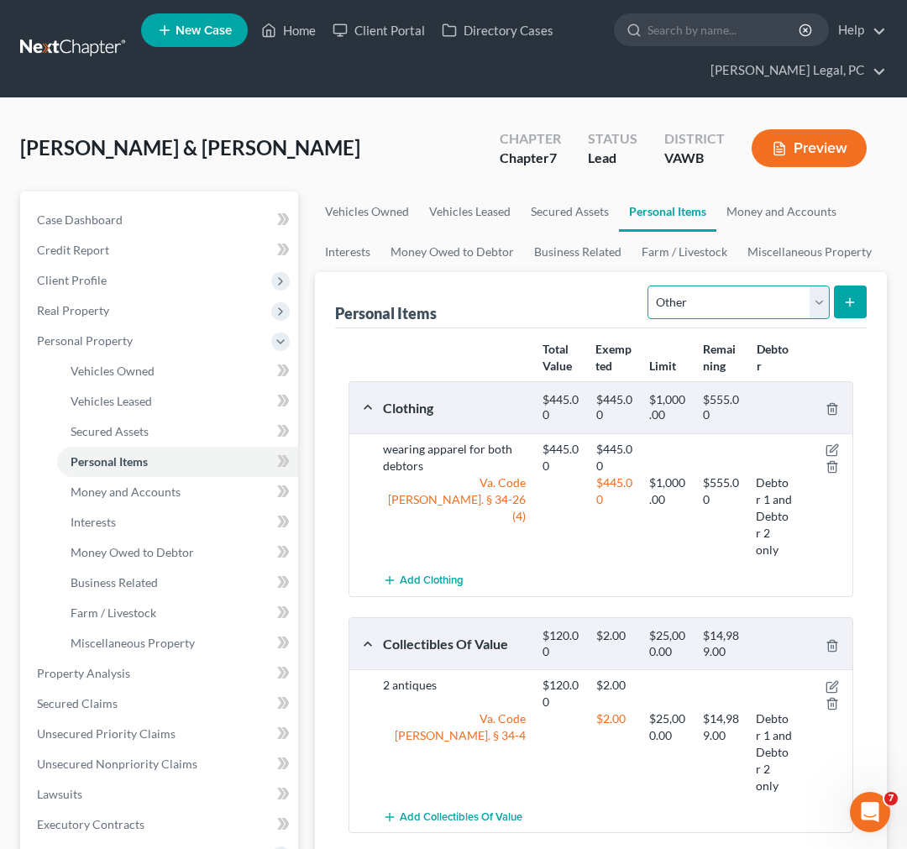
click at [770, 300] on select "Select Item Type Clothing Collectibles Of Value Electronics Firearms Household …" at bounding box center [738, 303] width 181 height 34
select select "household_goods"
click at [649, 286] on select "Select Item Type Clothing Collectibles Of Value Electronics Firearms Household …" at bounding box center [738, 303] width 181 height 34
click at [853, 297] on icon "submit" at bounding box center [849, 302] width 13 height 13
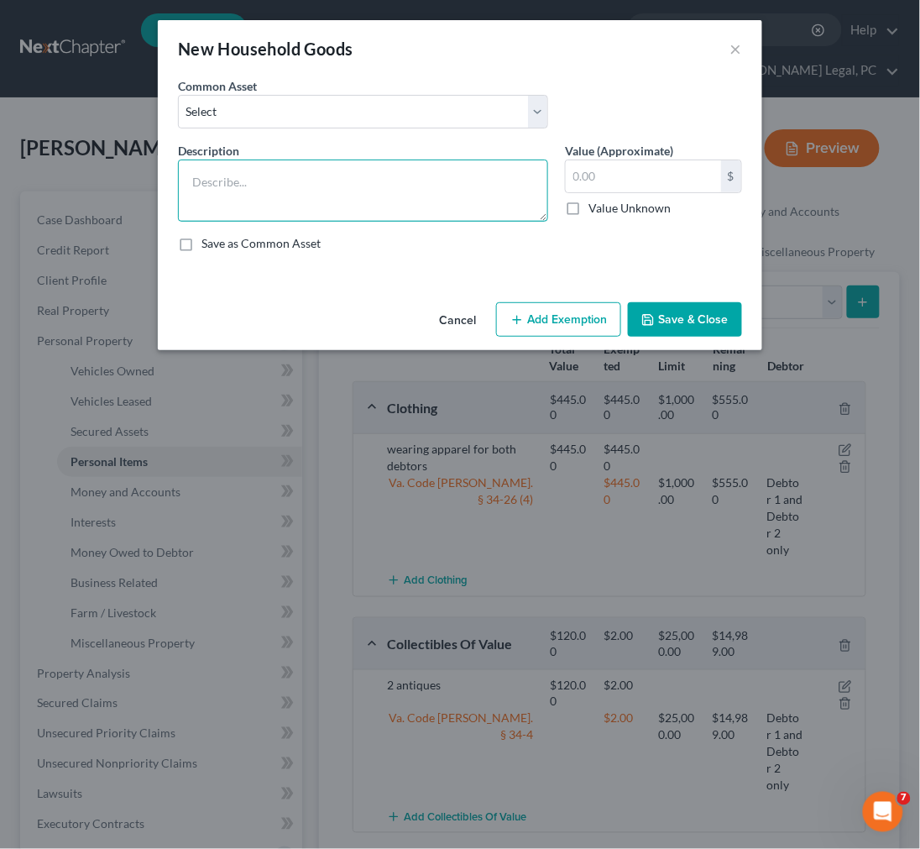
click at [354, 186] on textarea at bounding box center [363, 191] width 370 height 62
type textarea "t"
drag, startPoint x: 349, startPoint y: 186, endPoint x: 462, endPoint y: 205, distance: 114.0
click at [462, 205] on textarea "t" at bounding box center [363, 191] width 370 height 62
type textarea "TV (lien by Southern Finance)"
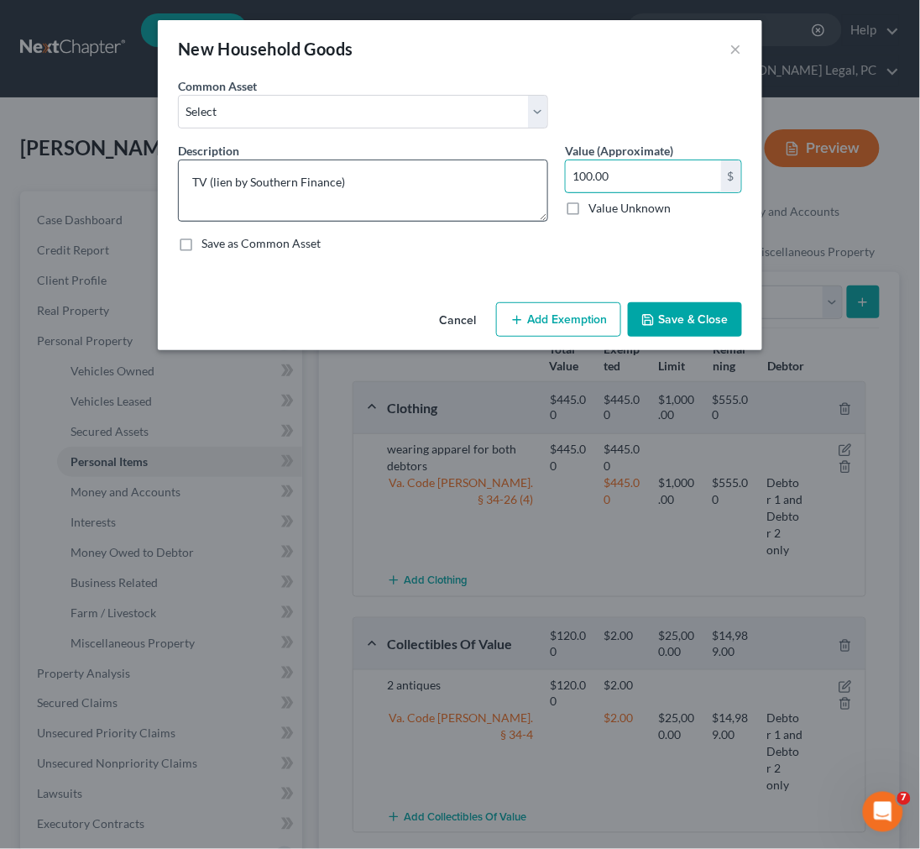
type input "100.00"
click at [539, 322] on button "Add Exemption" at bounding box center [558, 319] width 125 height 35
select select "2"
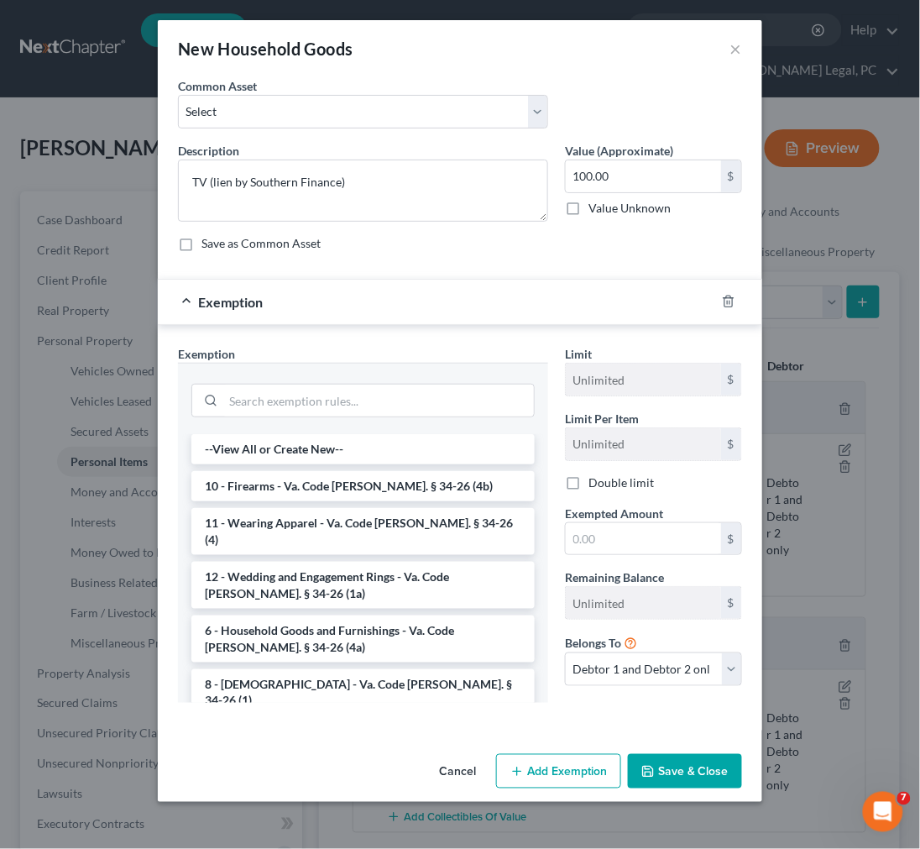
click at [666, 770] on button "Save & Close" at bounding box center [685, 771] width 114 height 35
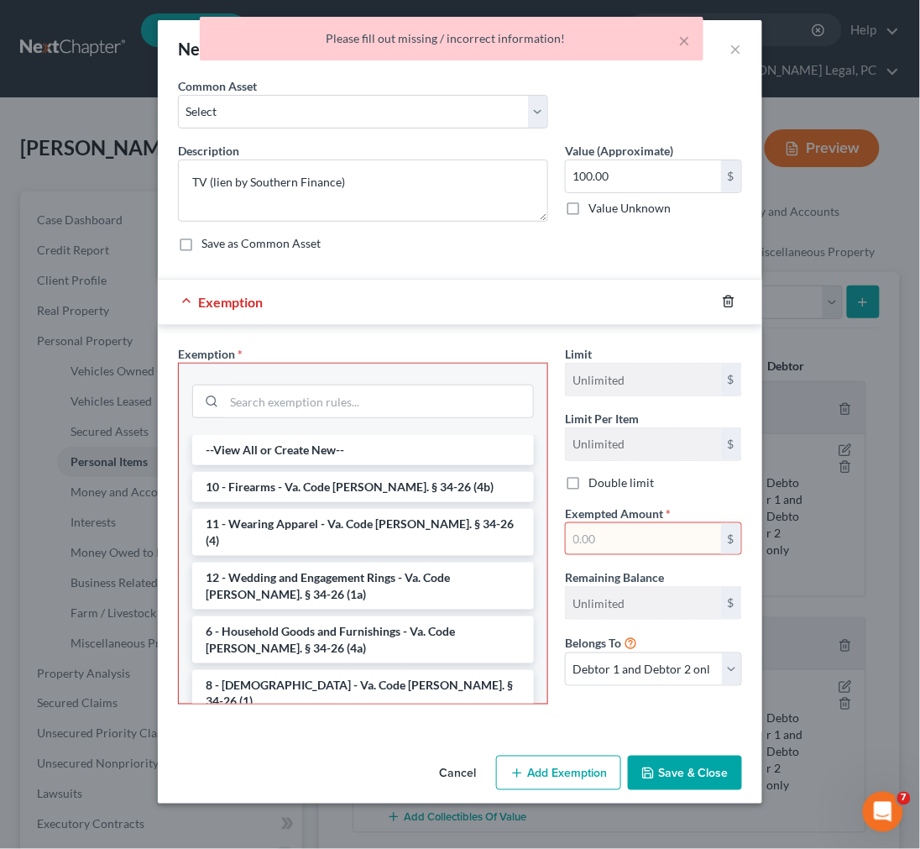
click at [727, 299] on icon "button" at bounding box center [728, 301] width 13 height 13
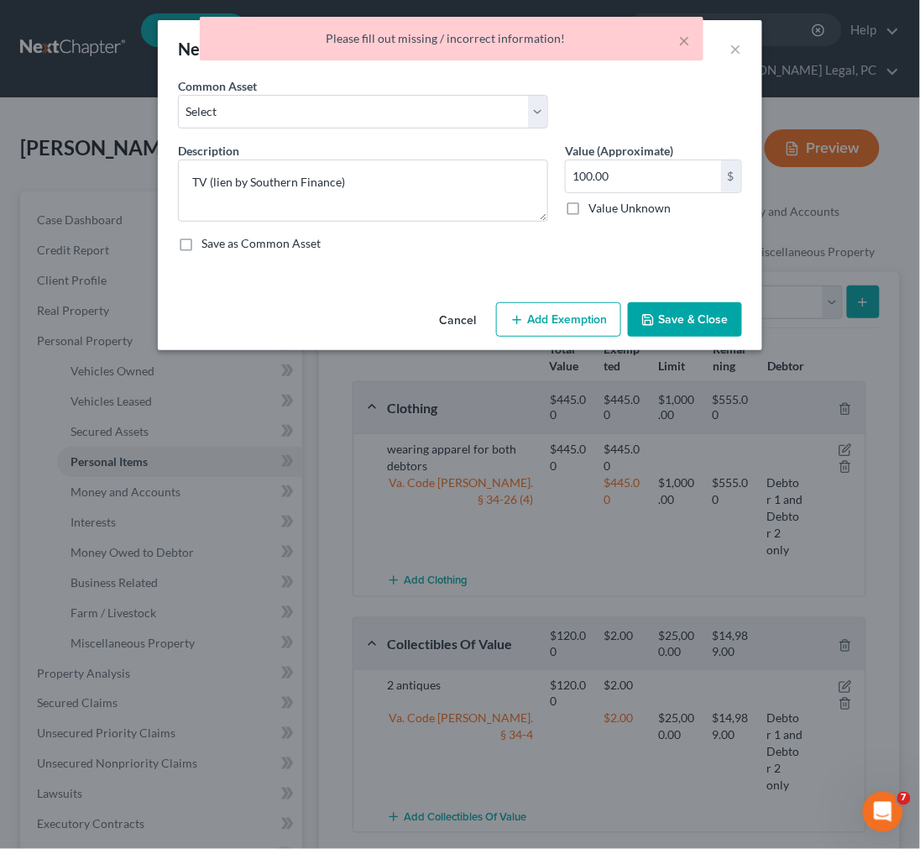
click at [676, 338] on div "Cancel Add Exemption Save & Close" at bounding box center [460, 323] width 605 height 55
click at [675, 323] on button "Save & Close" at bounding box center [685, 319] width 114 height 35
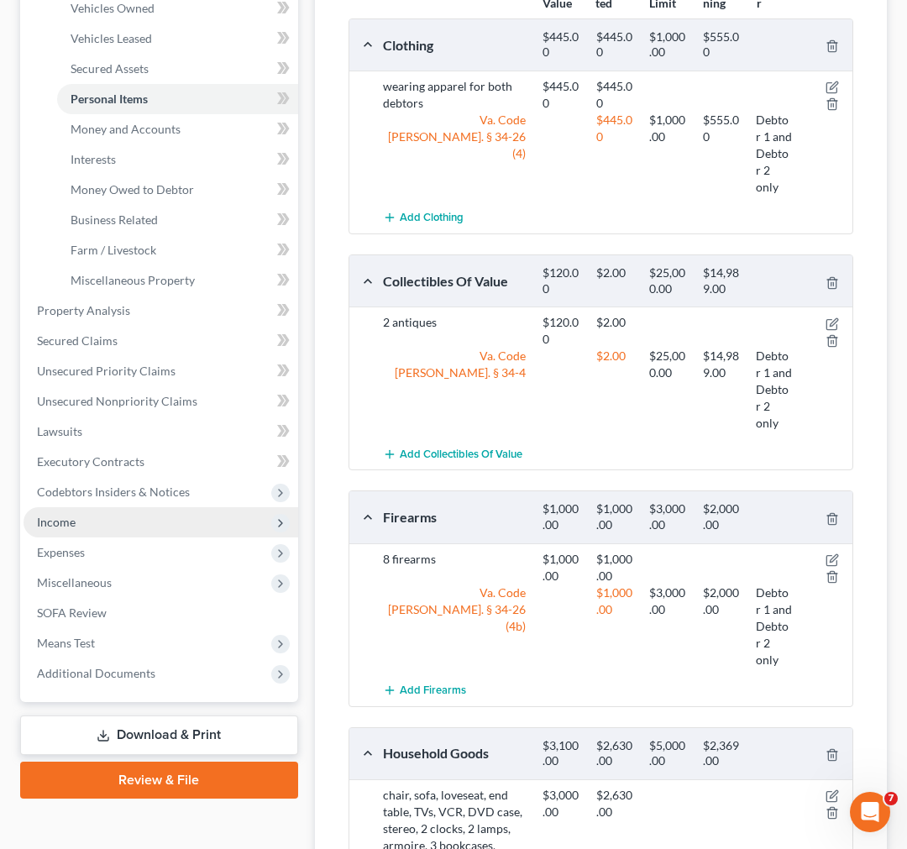
scroll to position [373, 0]
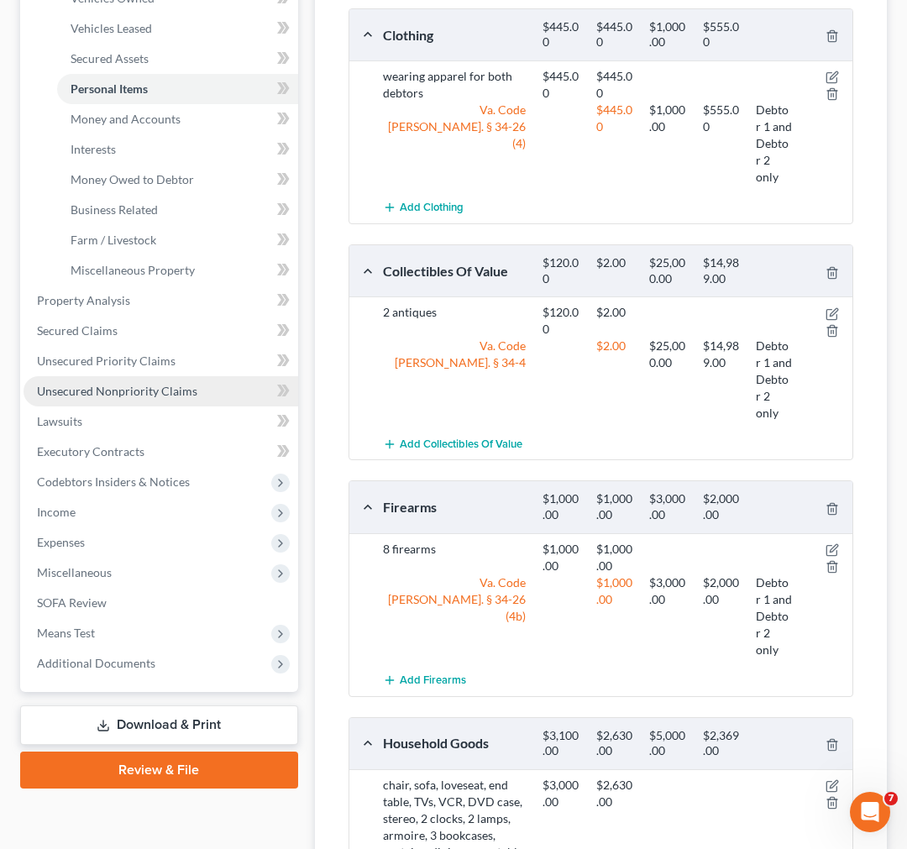
click at [123, 384] on span "Unsecured Nonpriority Claims" at bounding box center [117, 391] width 160 height 14
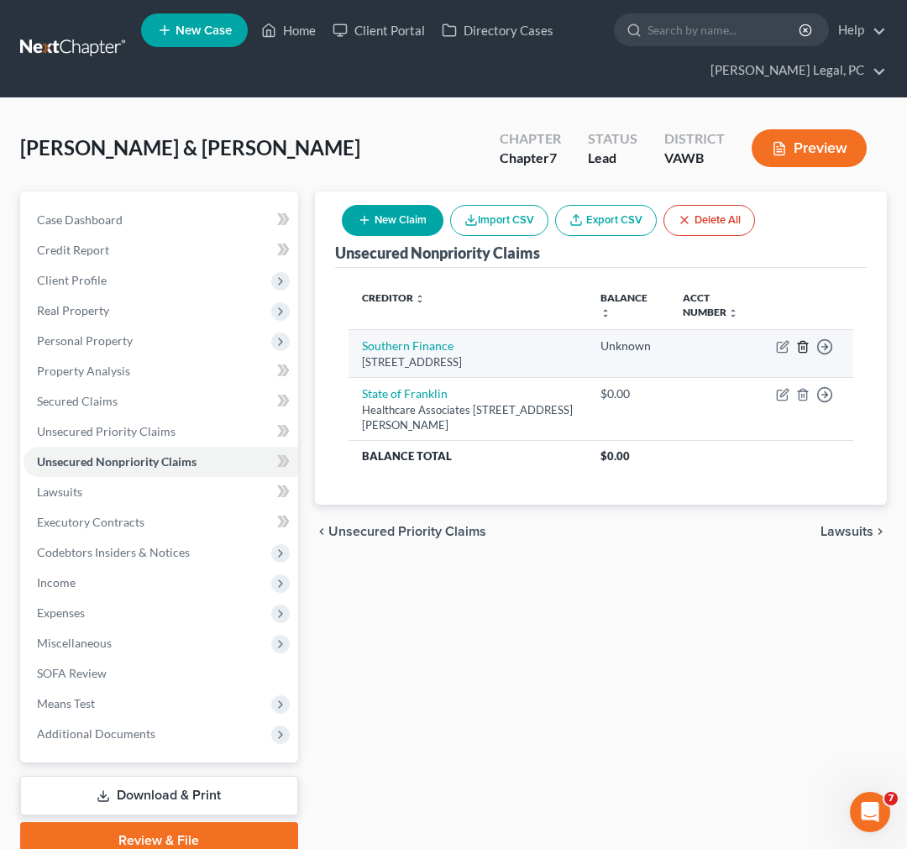
click at [805, 346] on icon "button" at bounding box center [802, 346] width 13 height 13
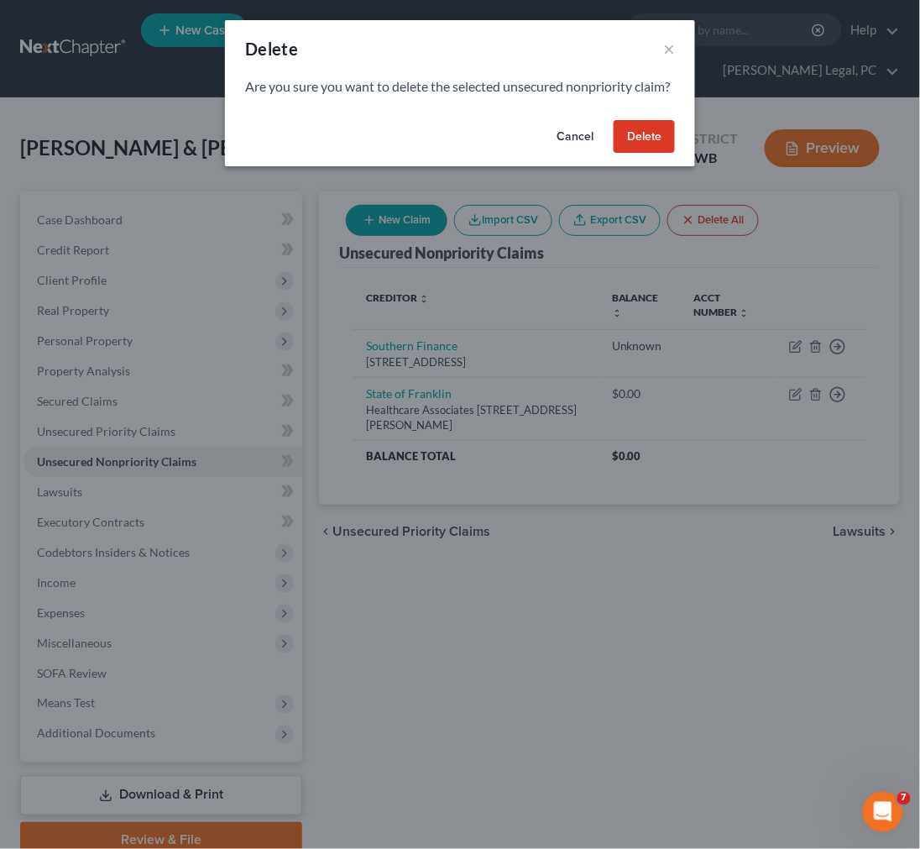
click at [650, 154] on button "Delete" at bounding box center [644, 137] width 61 height 34
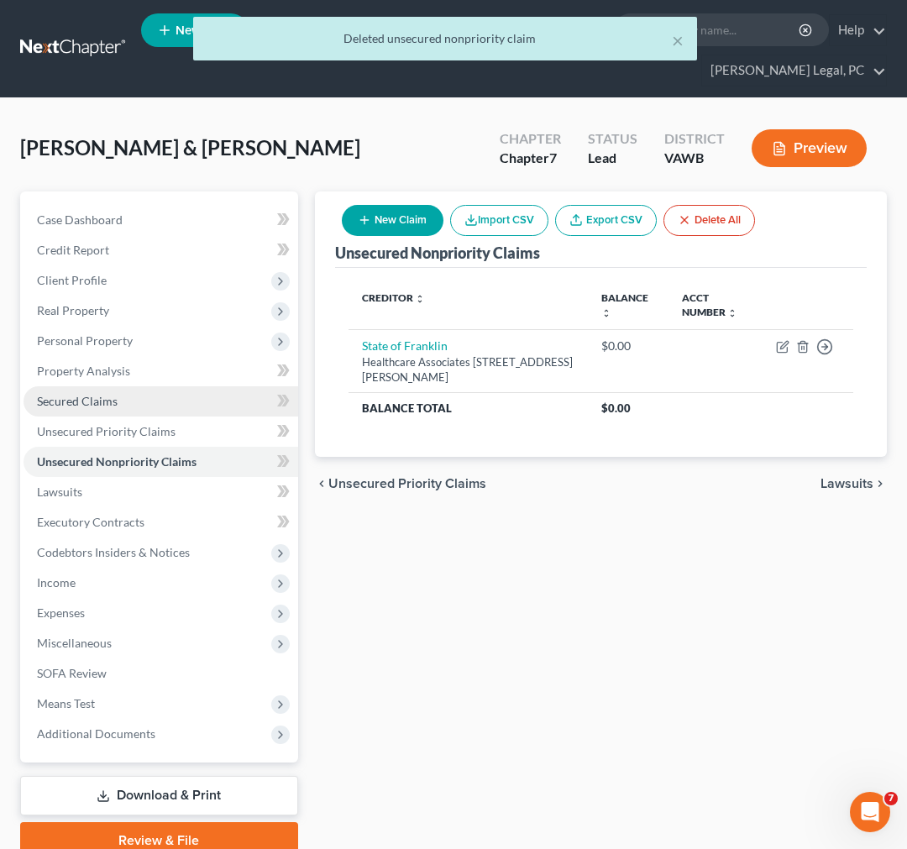
click at [76, 401] on span "Secured Claims" at bounding box center [77, 401] width 81 height 14
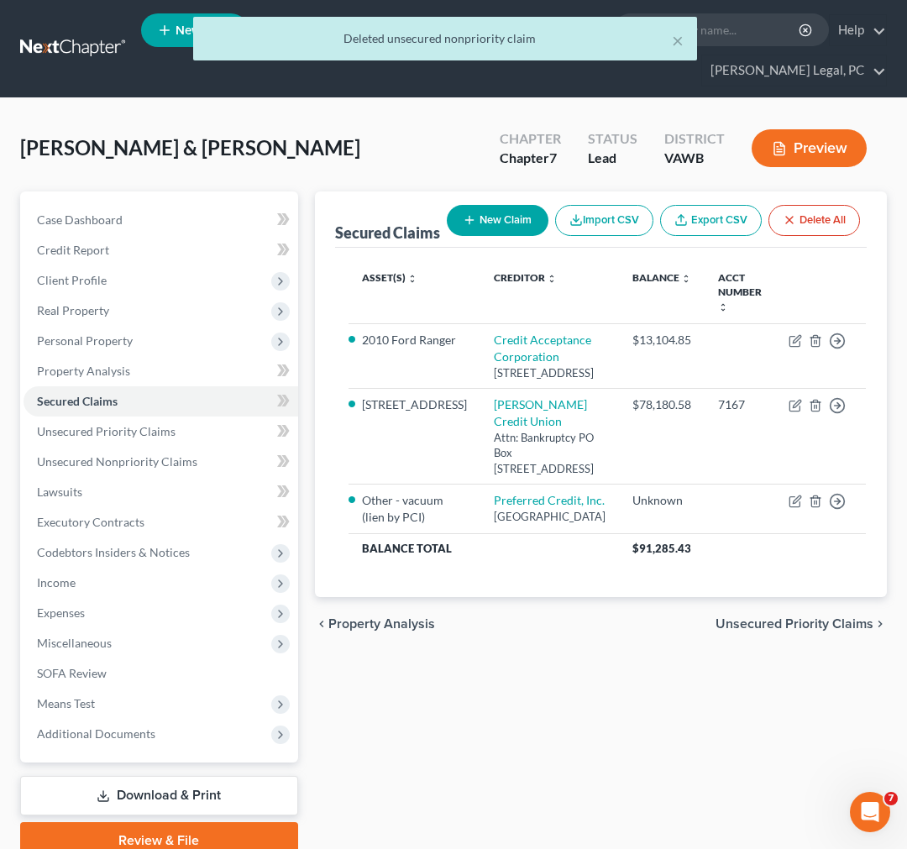
click at [447, 216] on button "New Claim" at bounding box center [498, 220] width 102 height 31
select select "2"
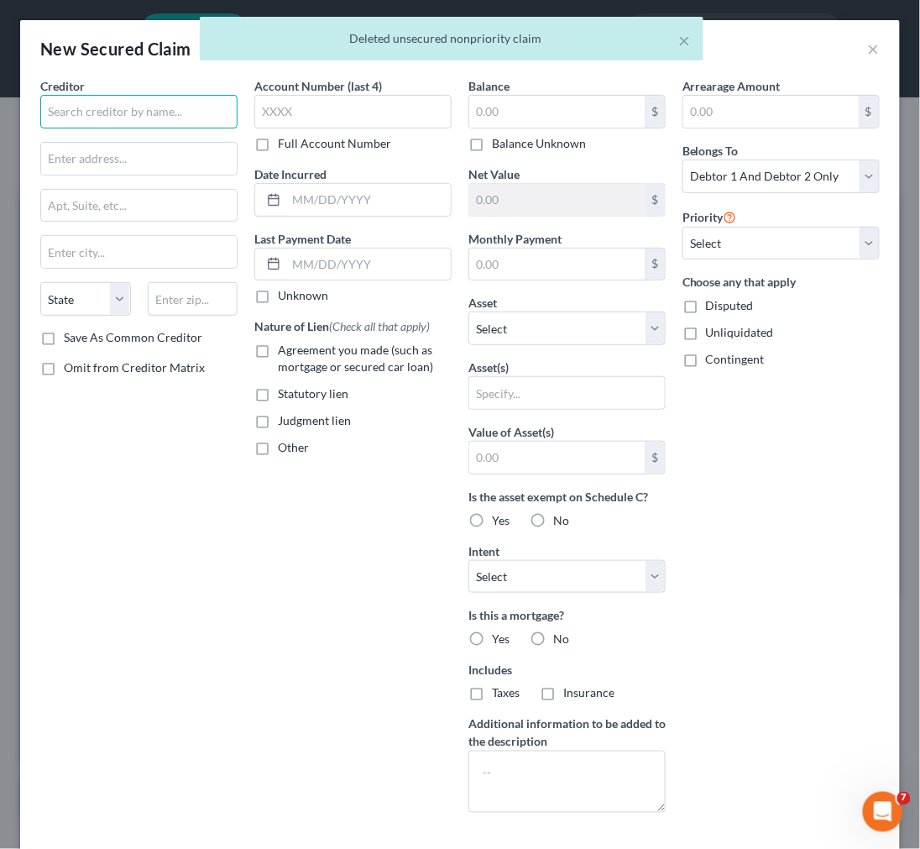
click at [109, 121] on input "text" at bounding box center [138, 112] width 197 height 34
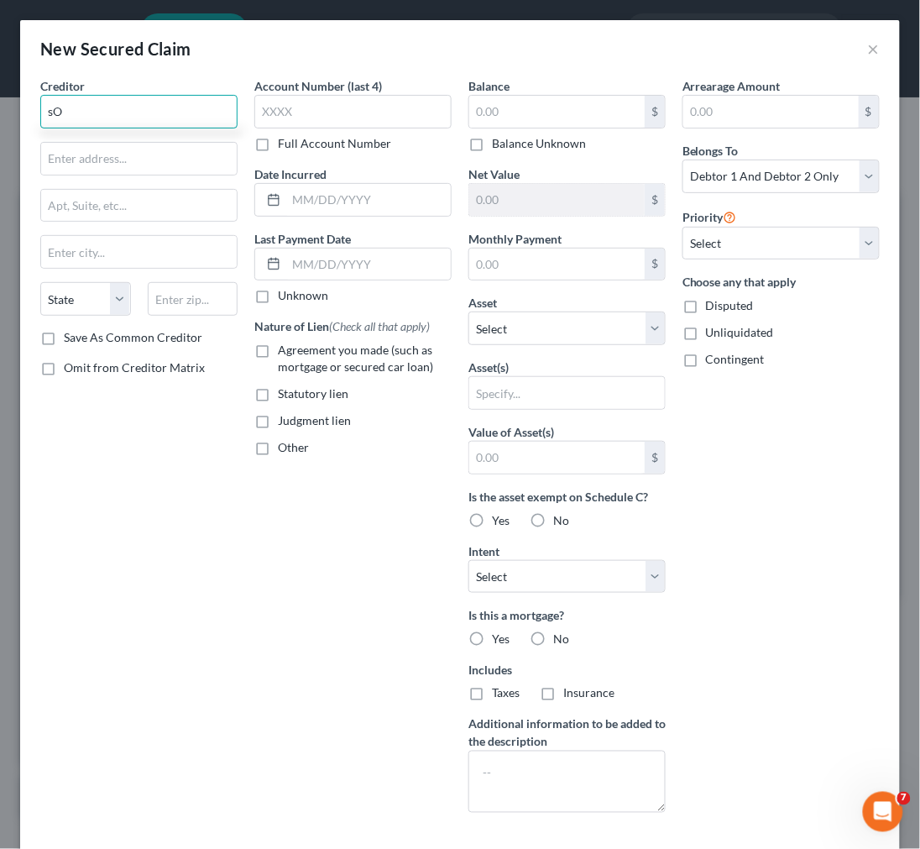
type input "s"
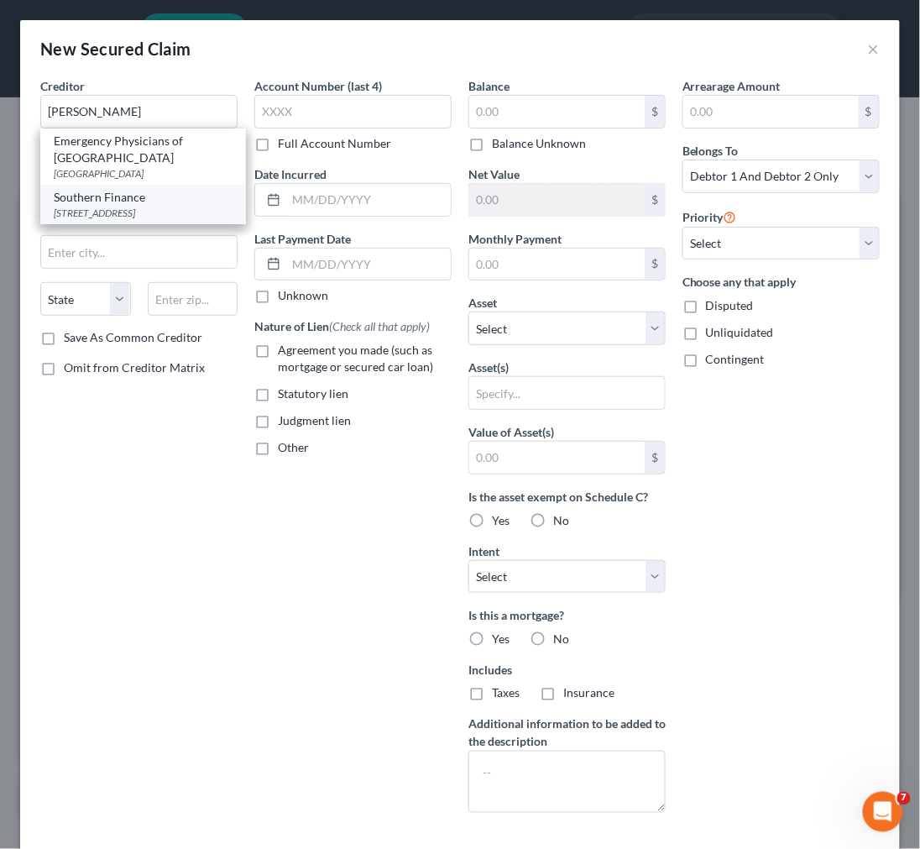
click at [115, 210] on div "[STREET_ADDRESS]" at bounding box center [143, 213] width 179 height 14
type input "Southern Finance"
type input "[STREET_ADDRESS]"
type input "Kingsport"
select select "44"
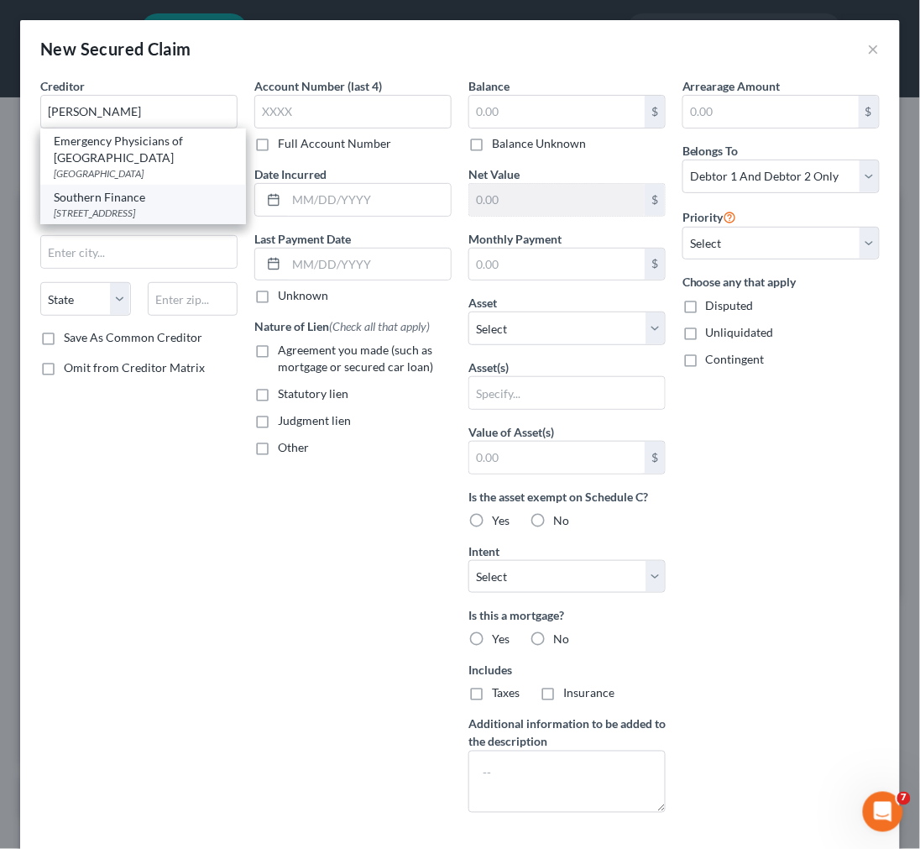
type input "37660"
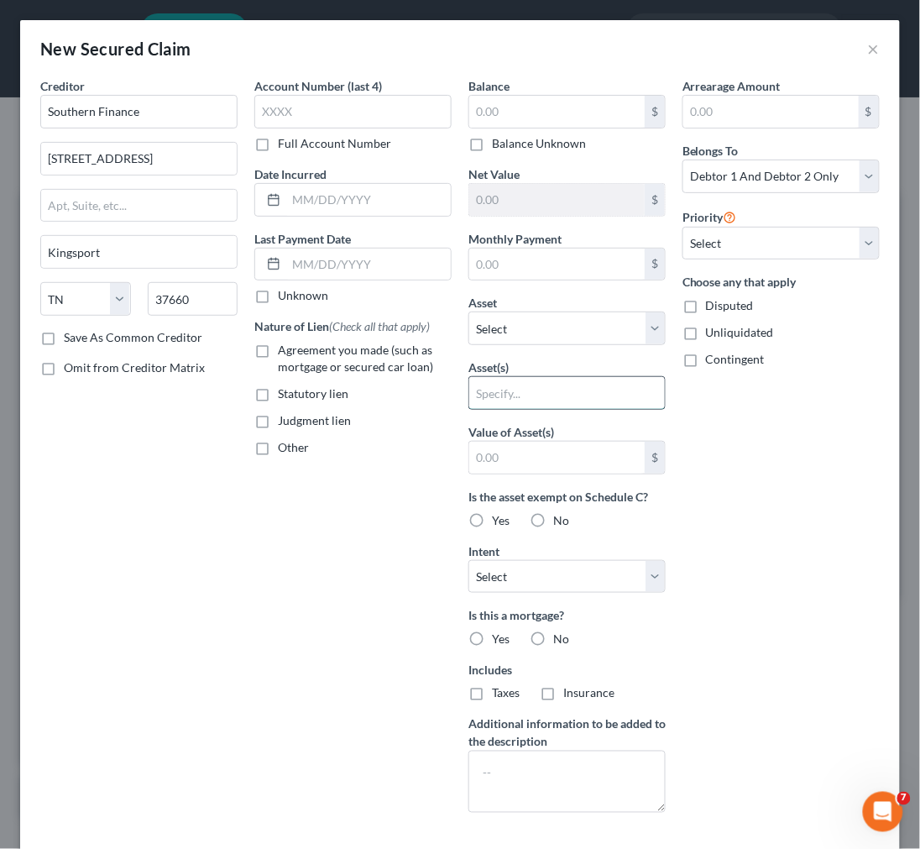
click at [548, 393] on input "text" at bounding box center [567, 393] width 196 height 32
click at [568, 328] on select "Select Other Multiple Assets 2617 Banner Street - $154300.0 ESOP plan through e…" at bounding box center [567, 329] width 197 height 34
select select "1"
click at [469, 312] on select "Select Other Multiple Assets 2617 Banner Street - $154300.0 ESOP plan through e…" at bounding box center [567, 329] width 197 height 34
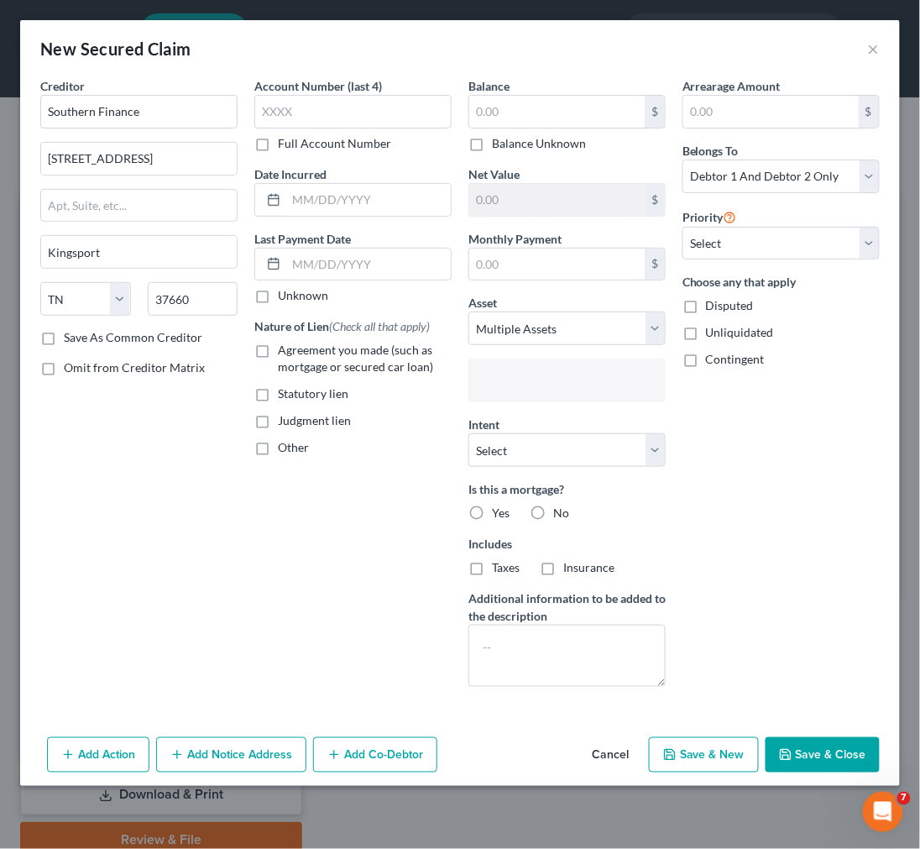
click at [568, 382] on input "text" at bounding box center [566, 382] width 174 height 25
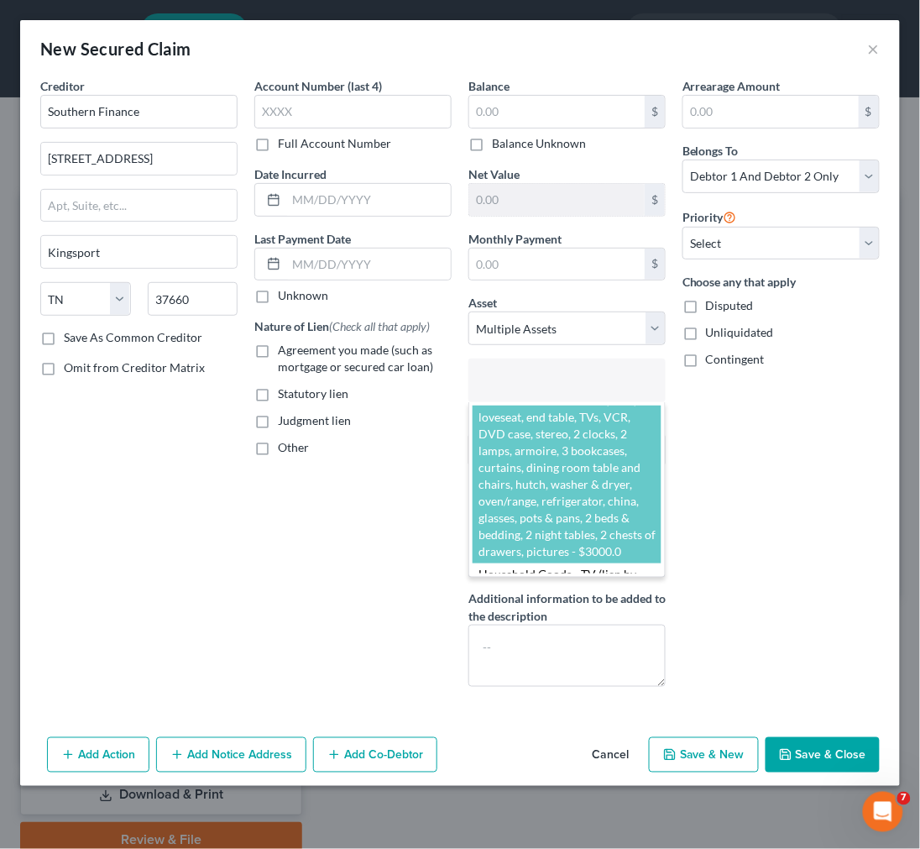
scroll to position [704, 0]
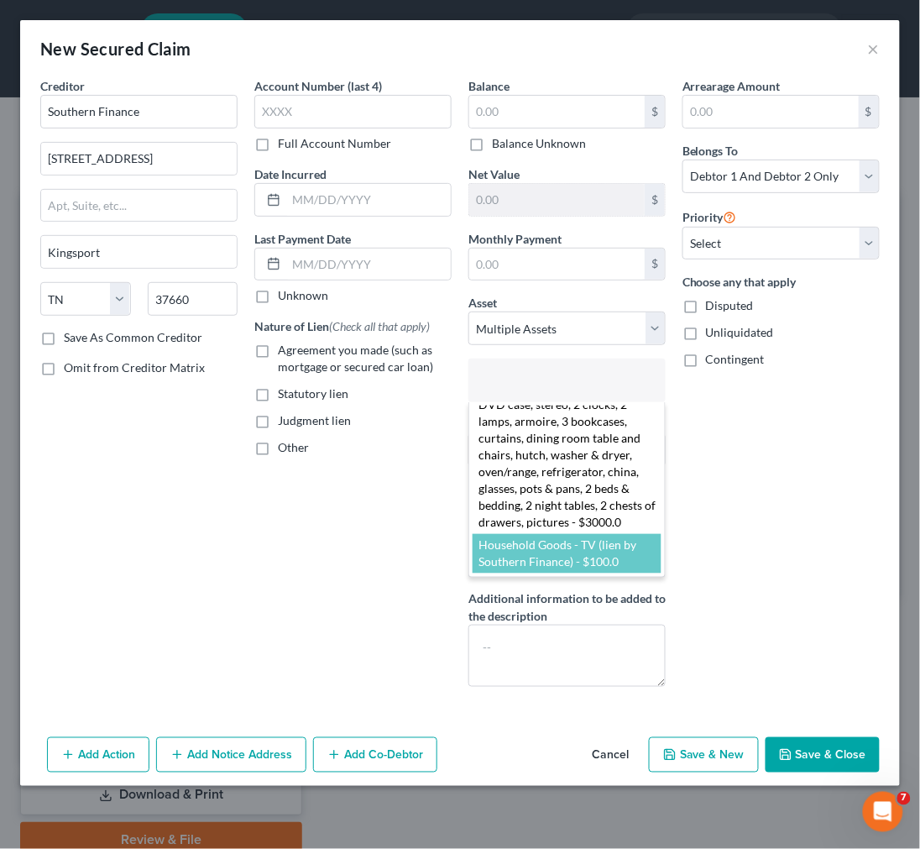
select select "2861220"
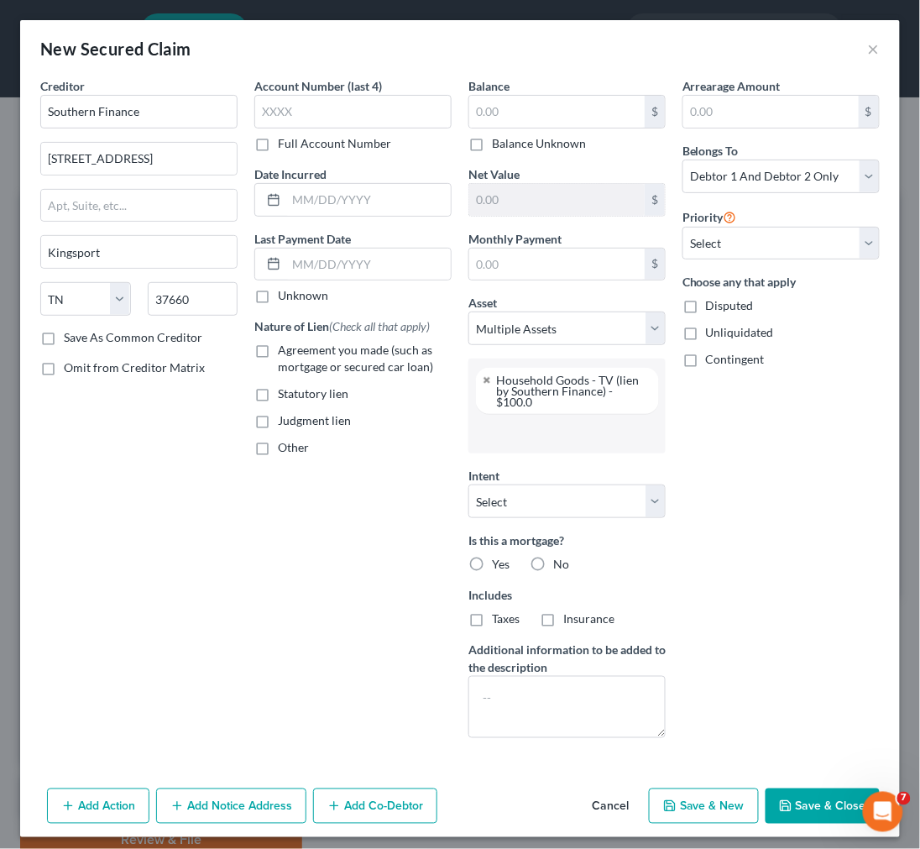
scroll to position [281, 0]
click at [553, 559] on label "No" at bounding box center [561, 564] width 16 height 17
click at [560, 559] on input "No" at bounding box center [565, 561] width 11 height 11
radio input "true"
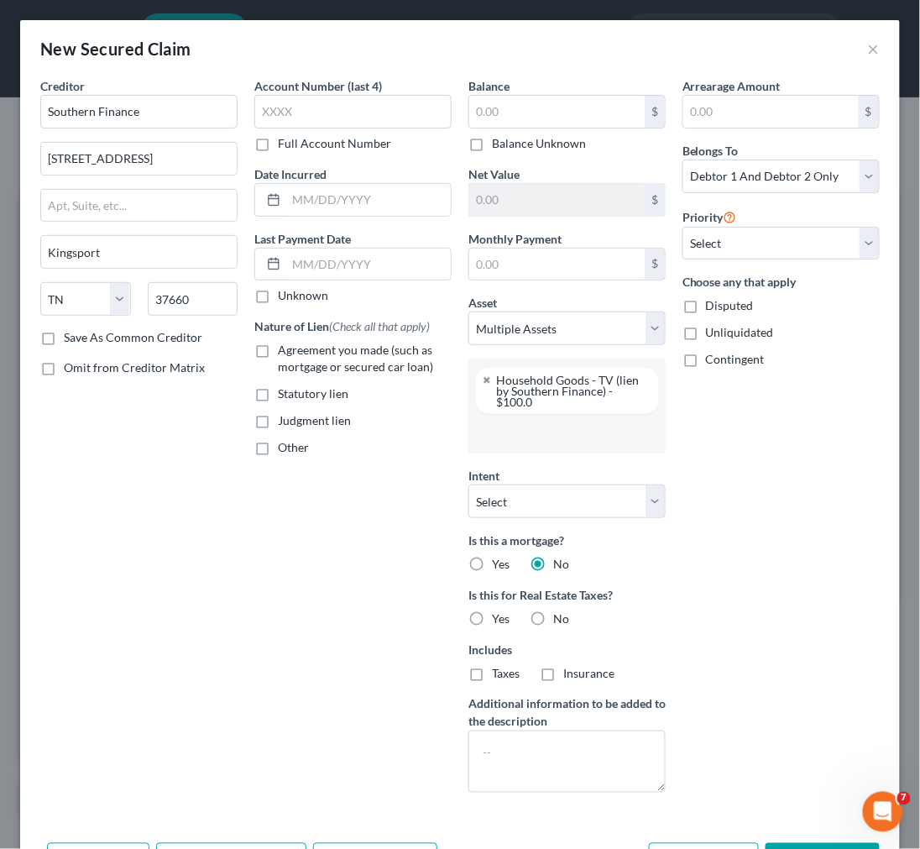
click at [592, 438] on input "text" at bounding box center [566, 433] width 174 height 25
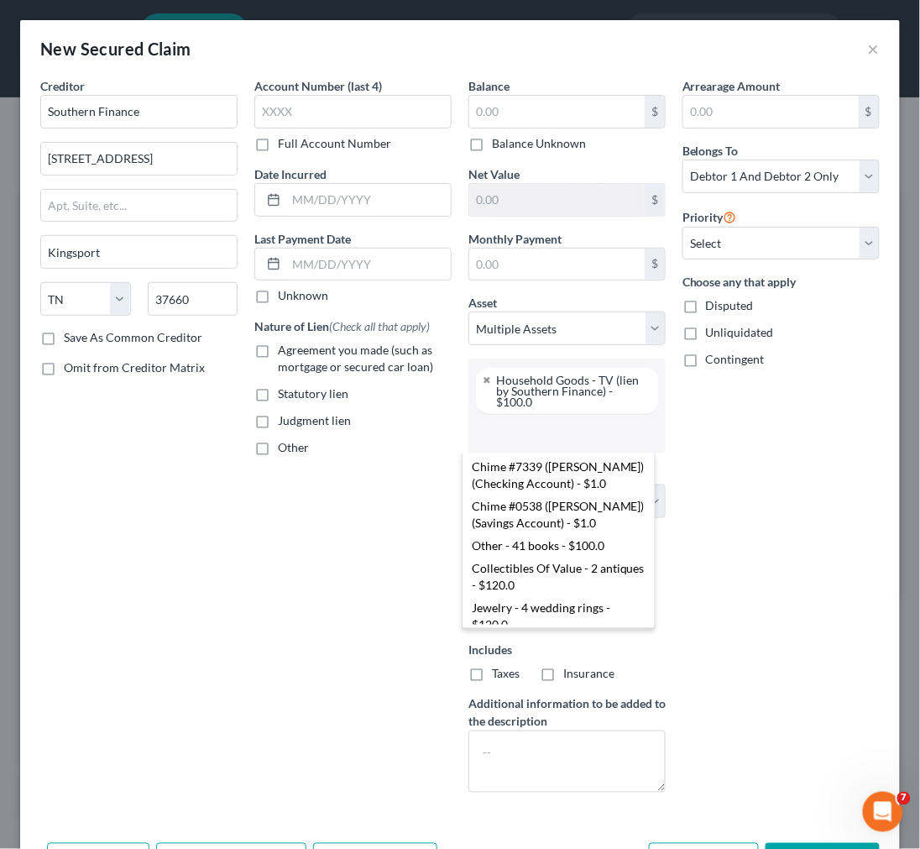
scroll to position [466, 0]
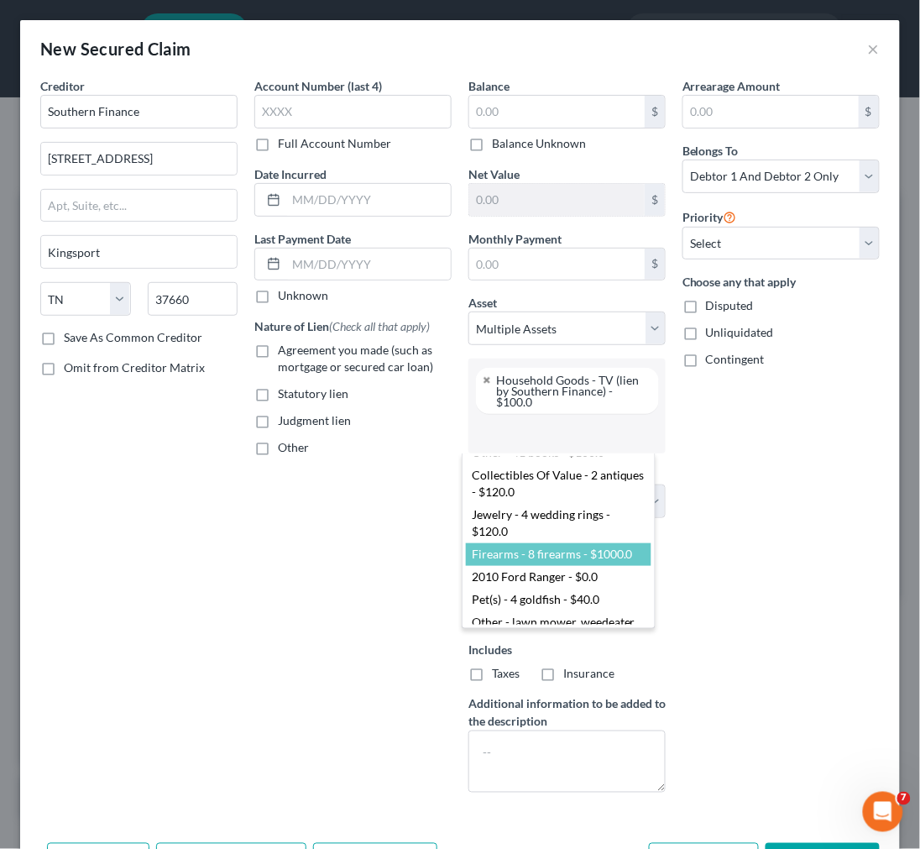
select select "2861209"
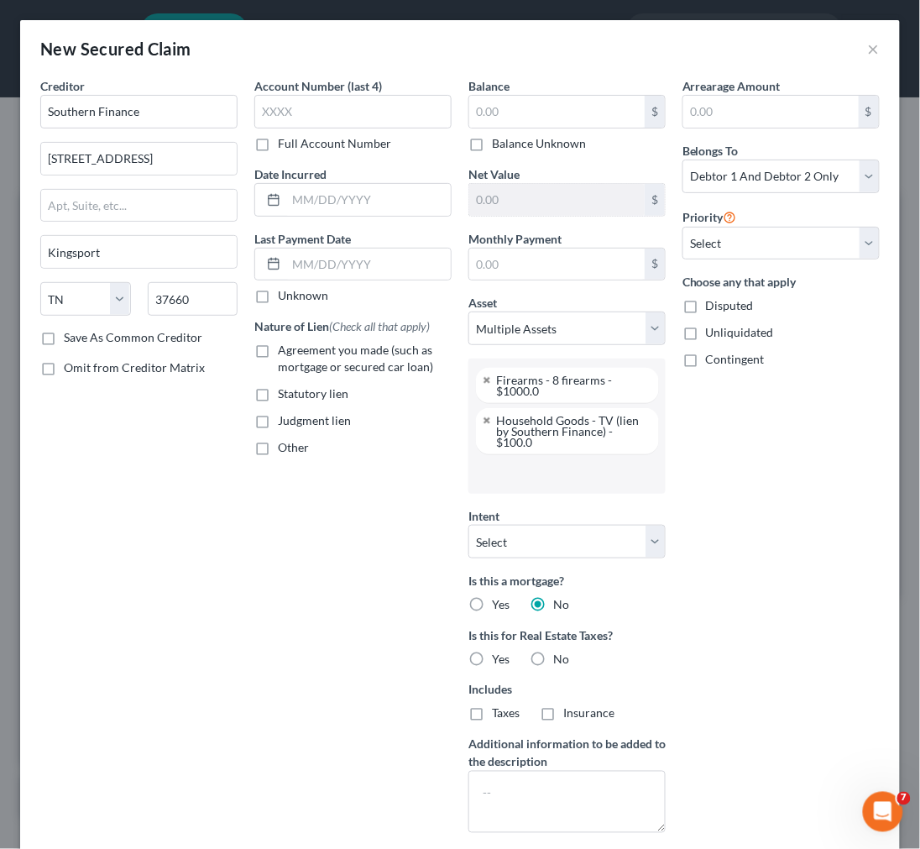
scroll to position [0, 0]
click at [555, 548] on select "Select Surrender Redeem Reaffirm Avoid Other" at bounding box center [567, 542] width 197 height 34
select select "4"
click at [469, 525] on select "Select Surrender Redeem Reaffirm Avoid Other" at bounding box center [567, 542] width 197 height 34
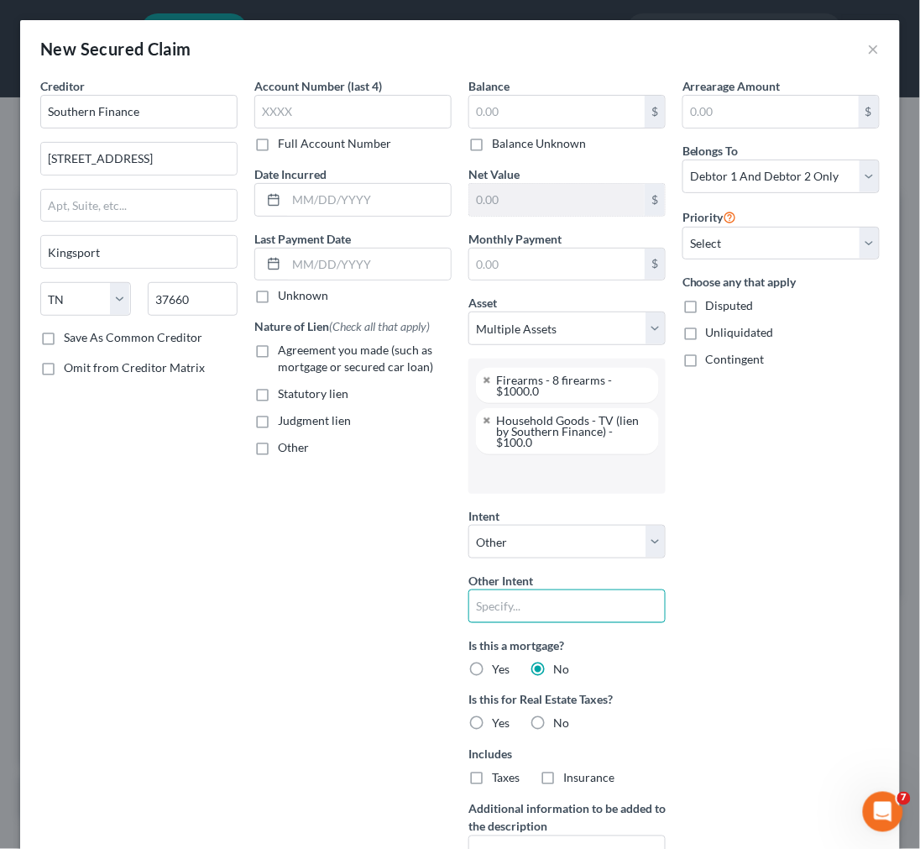
click at [536, 602] on input "text" at bounding box center [567, 607] width 197 height 34
type input "keep payments current"
click at [553, 725] on label "No" at bounding box center [561, 724] width 16 height 17
click at [560, 725] on input "No" at bounding box center [565, 721] width 11 height 11
radio input "true"
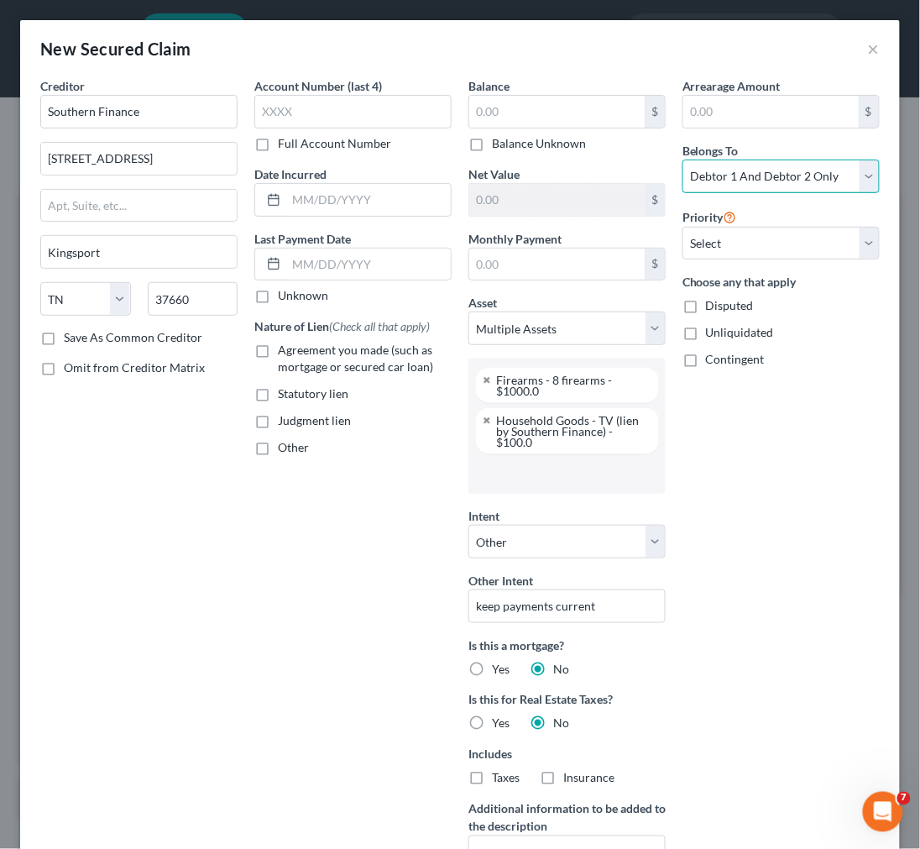
click at [752, 171] on select "Select Debtor 1 Only Debtor 2 Only Debtor 1 And Debtor 2 Only At Least One Of T…" at bounding box center [781, 177] width 197 height 34
select select "0"
click at [683, 160] on select "Select Debtor 1 Only Debtor 2 Only Debtor 1 And Debtor 2 Only At Least One Of T…" at bounding box center [781, 177] width 197 height 34
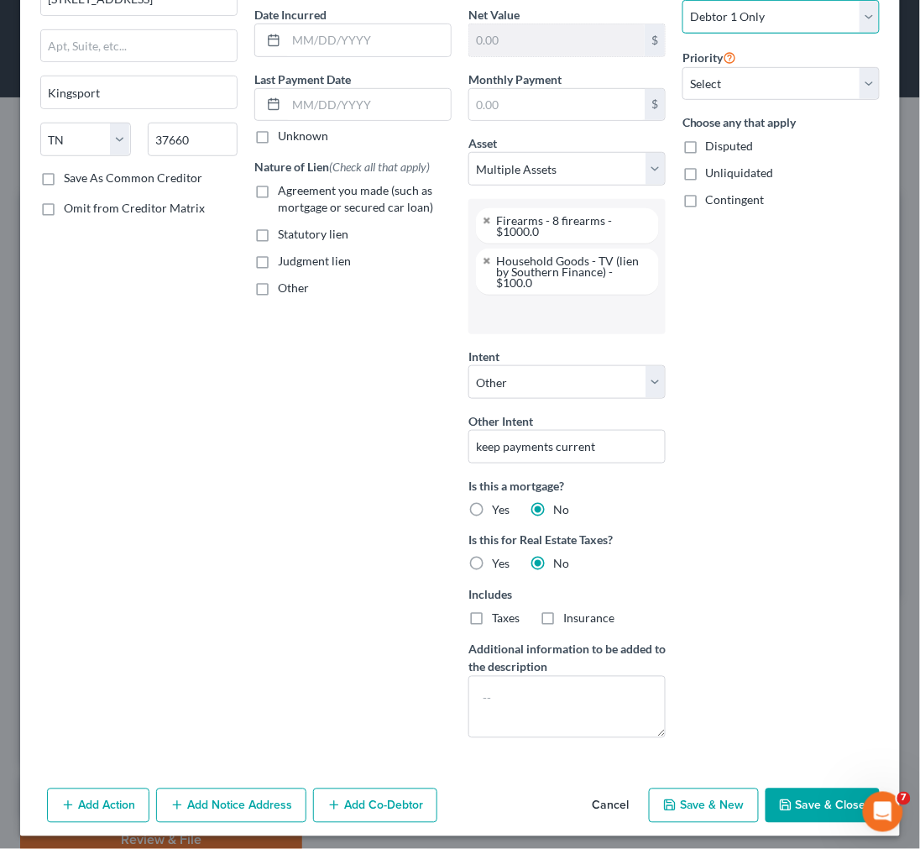
scroll to position [168, 0]
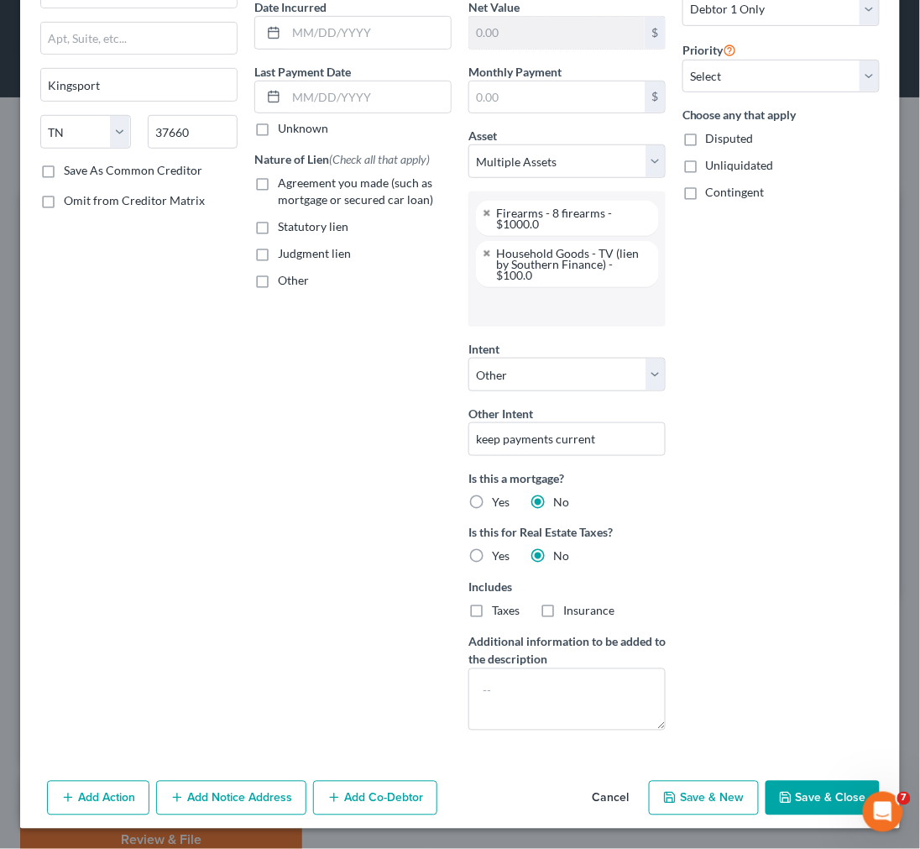
click at [278, 280] on label "Other" at bounding box center [293, 280] width 31 height 17
click at [285, 280] on input "Other" at bounding box center [290, 277] width 11 height 11
checkbox input "true"
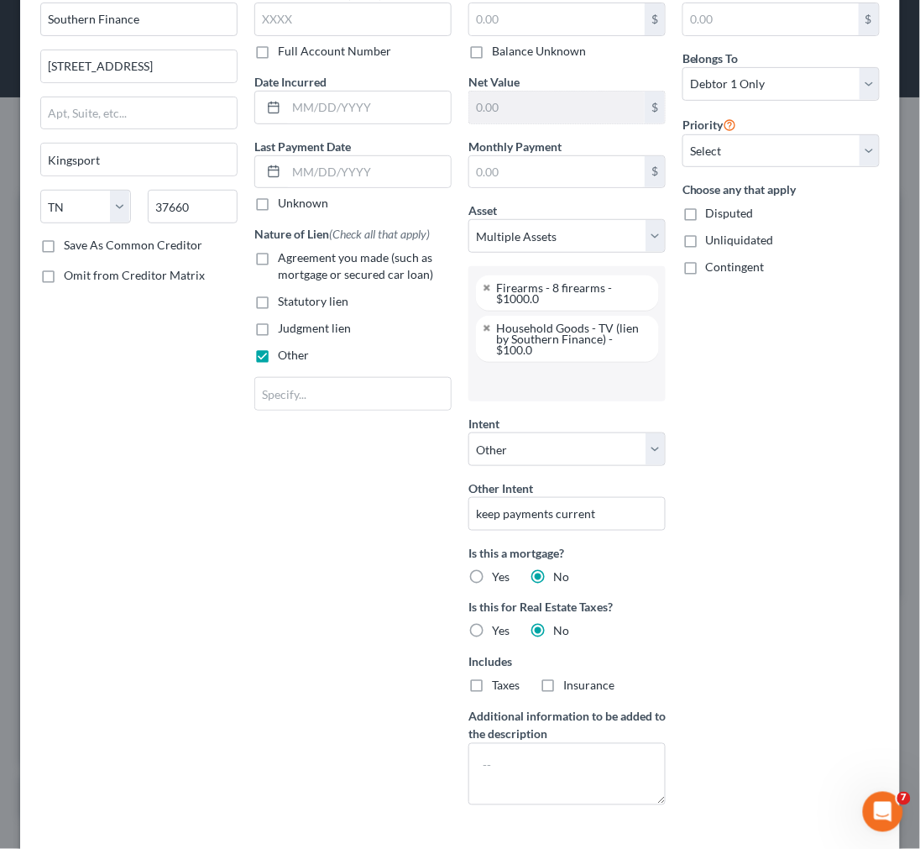
scroll to position [0, 0]
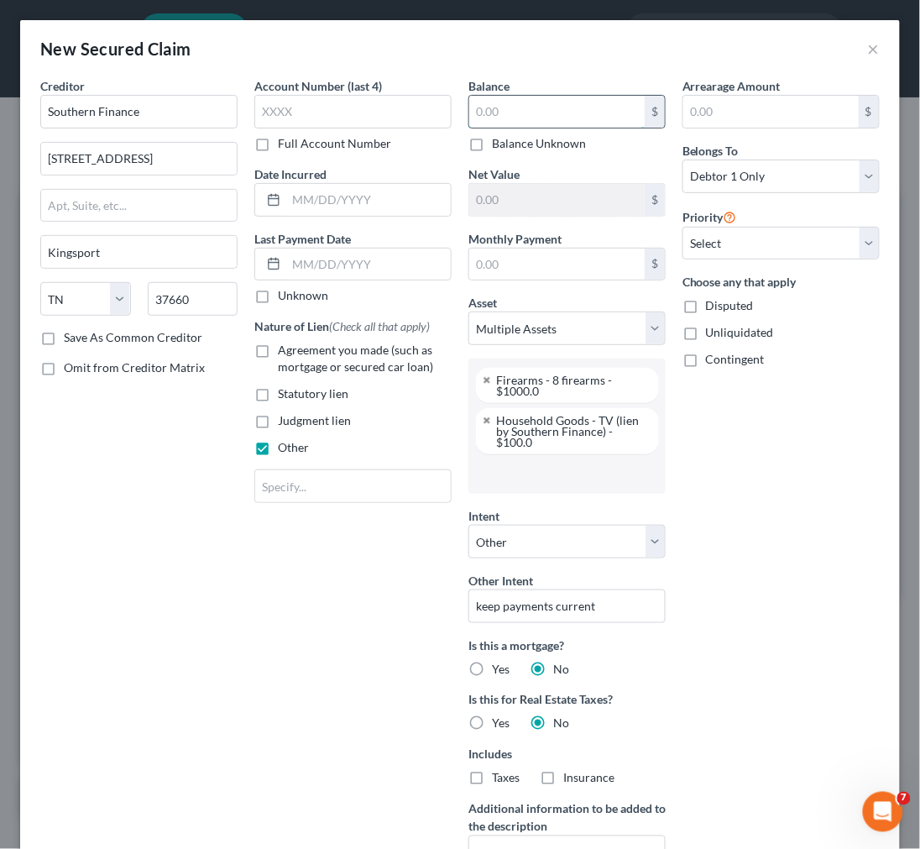
click at [546, 98] on input "text" at bounding box center [557, 112] width 176 height 32
click at [527, 261] on input "text" at bounding box center [557, 265] width 176 height 32
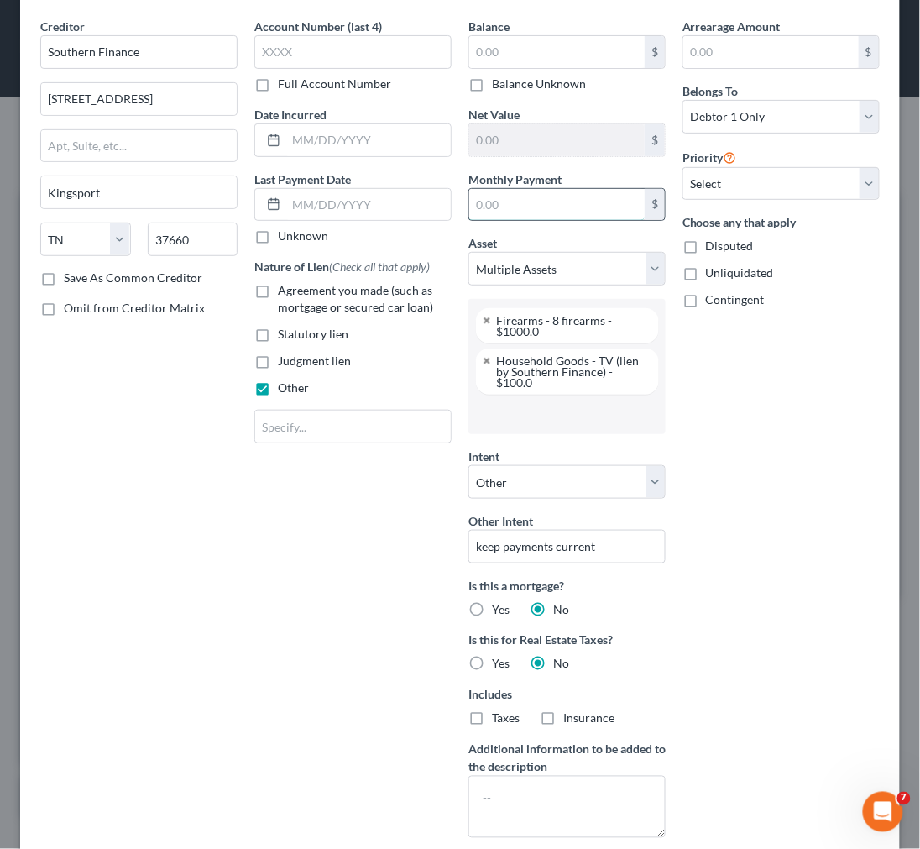
scroll to position [93, 0]
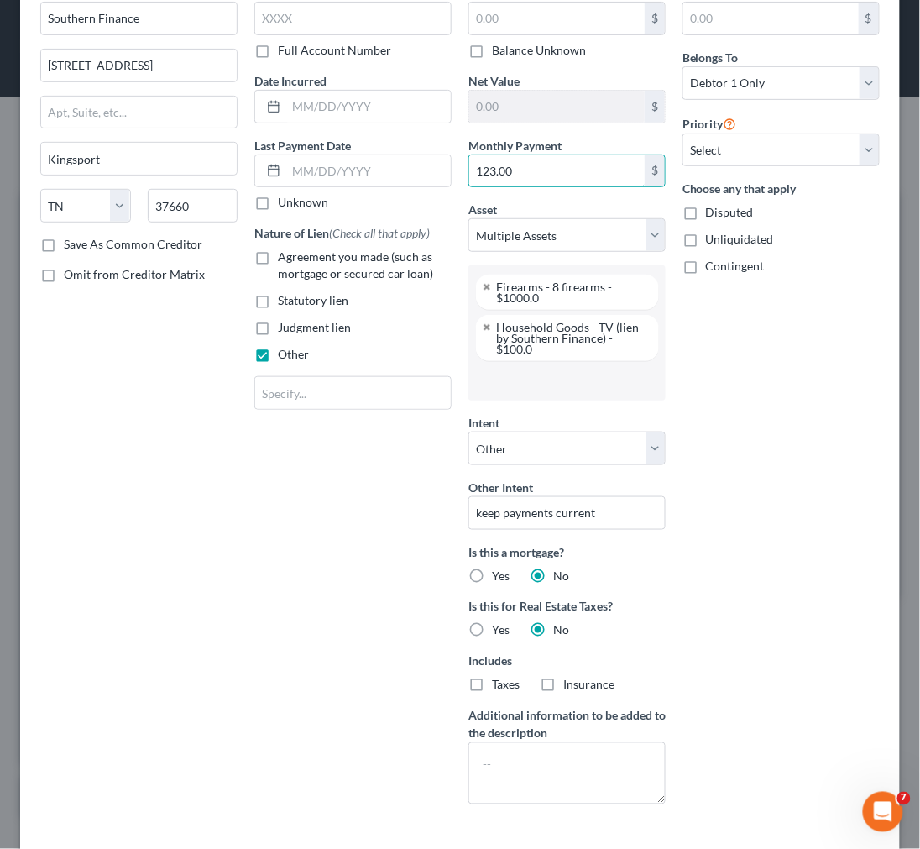
type input "123.00"
click at [220, 630] on div "Creditor * Southern Finance 246 E Center Street Kingsport State AL AK AR AZ CA …" at bounding box center [139, 401] width 214 height 834
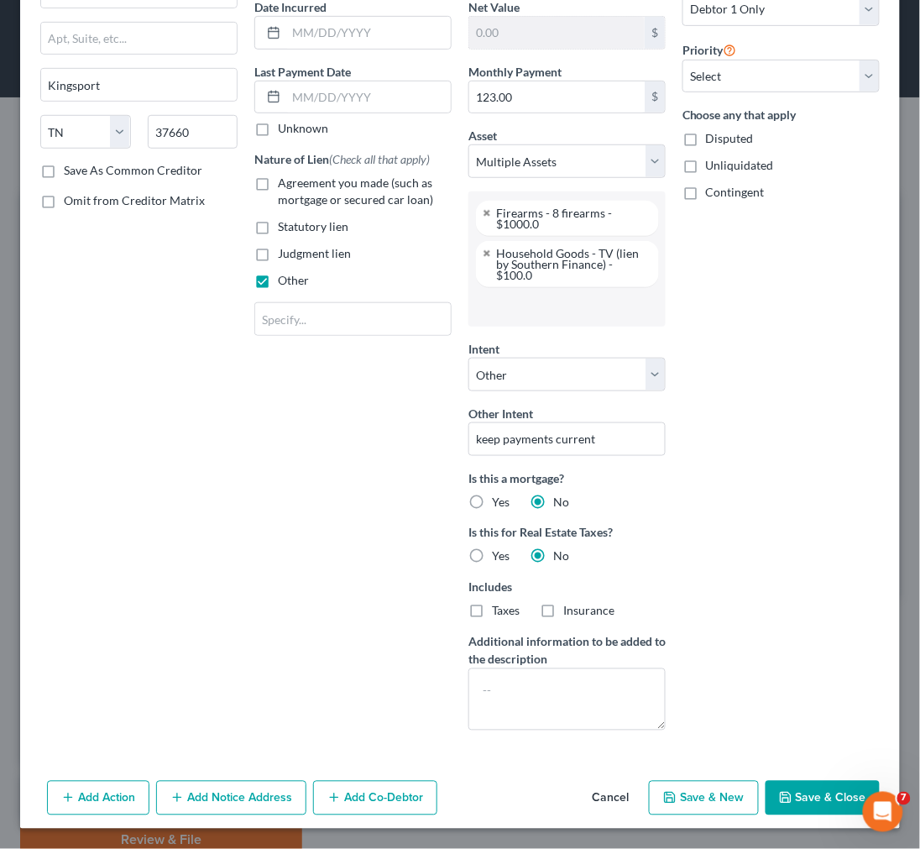
click at [823, 796] on button "Save & Close" at bounding box center [823, 798] width 114 height 35
select select
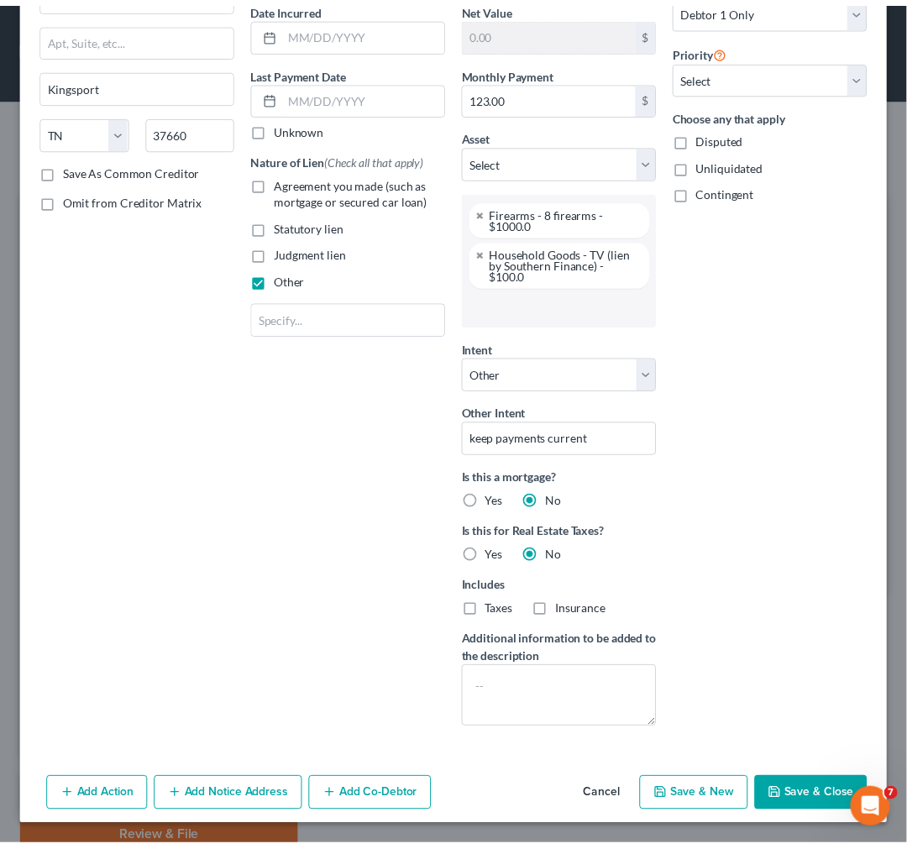
scroll to position [19, 0]
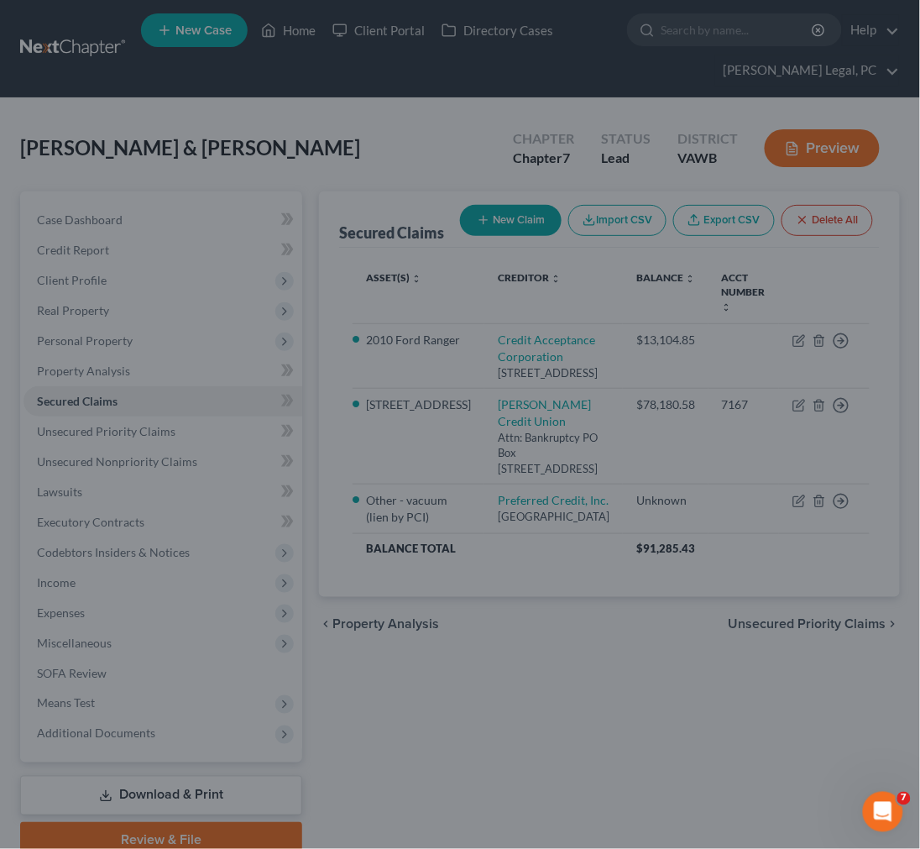
type input "0.00"
type input "1,000.00"
select select "16"
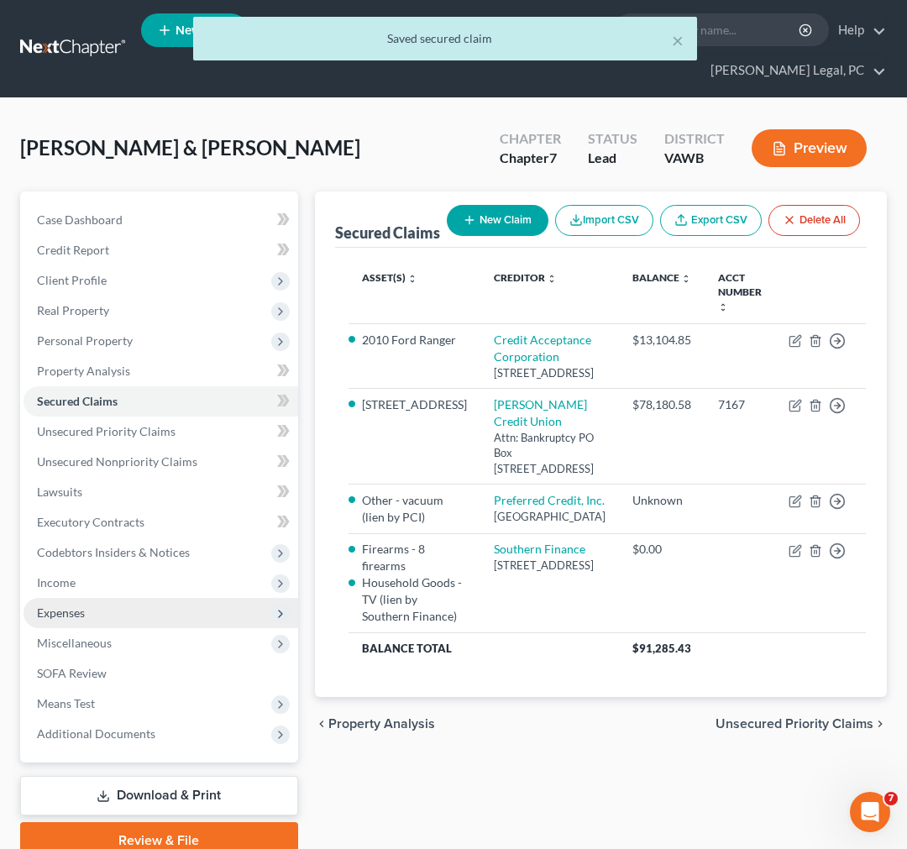
click at [55, 611] on span "Expenses" at bounding box center [61, 613] width 48 height 14
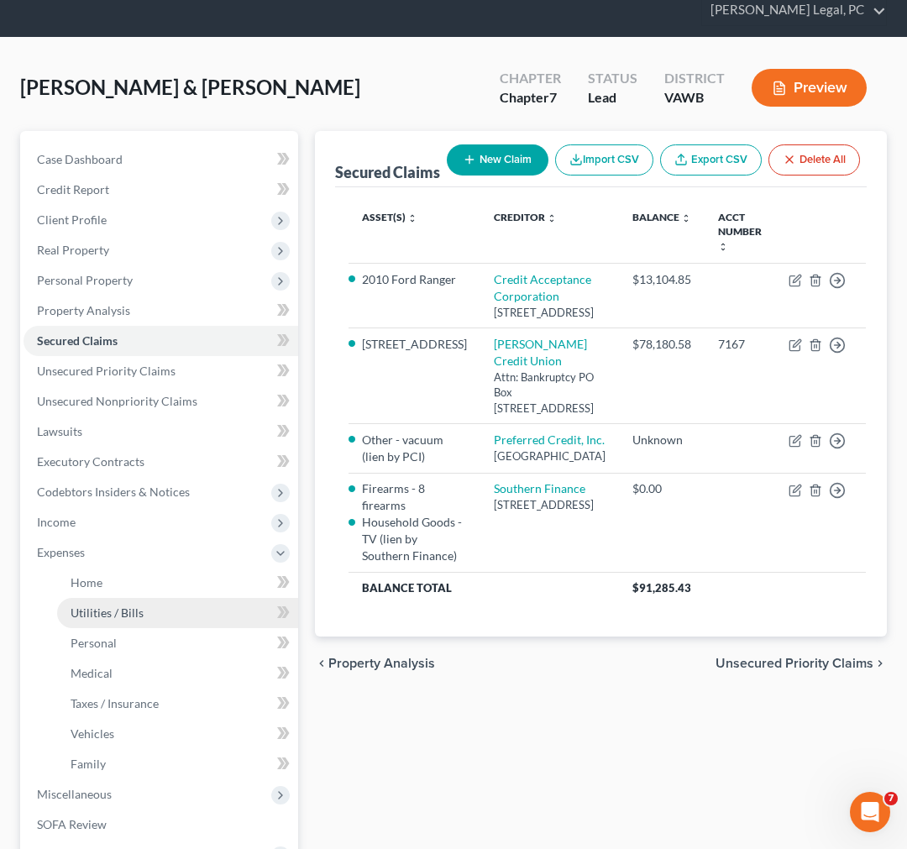
scroll to position [93, 0]
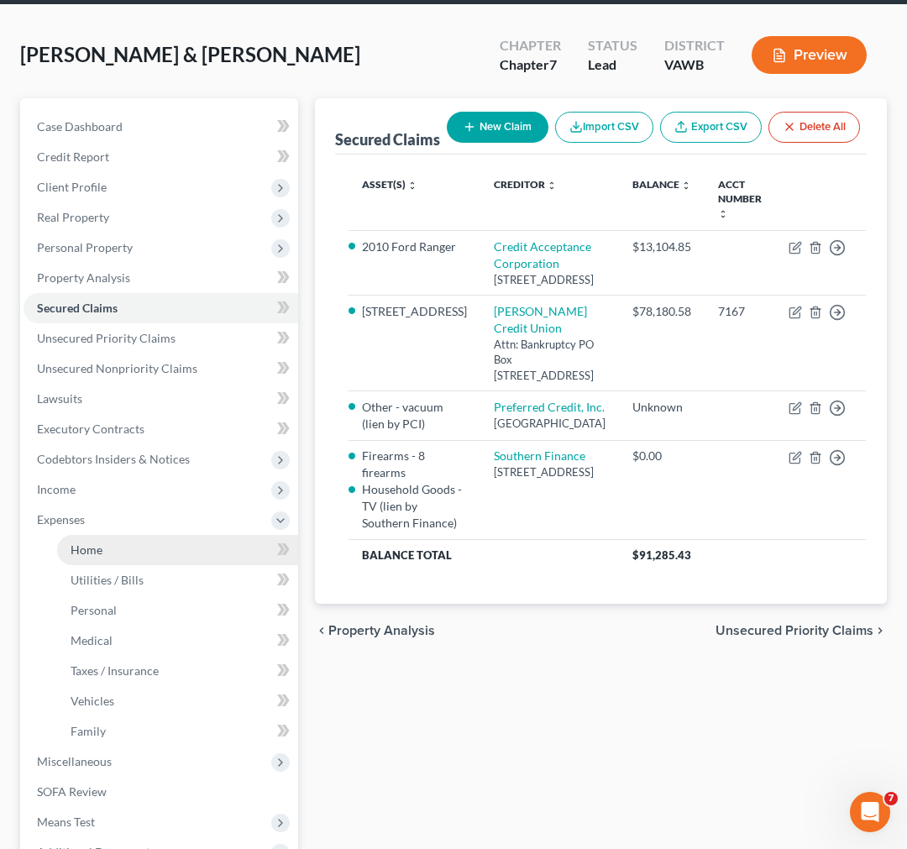
click at [103, 547] on link "Home" at bounding box center [177, 550] width 241 height 30
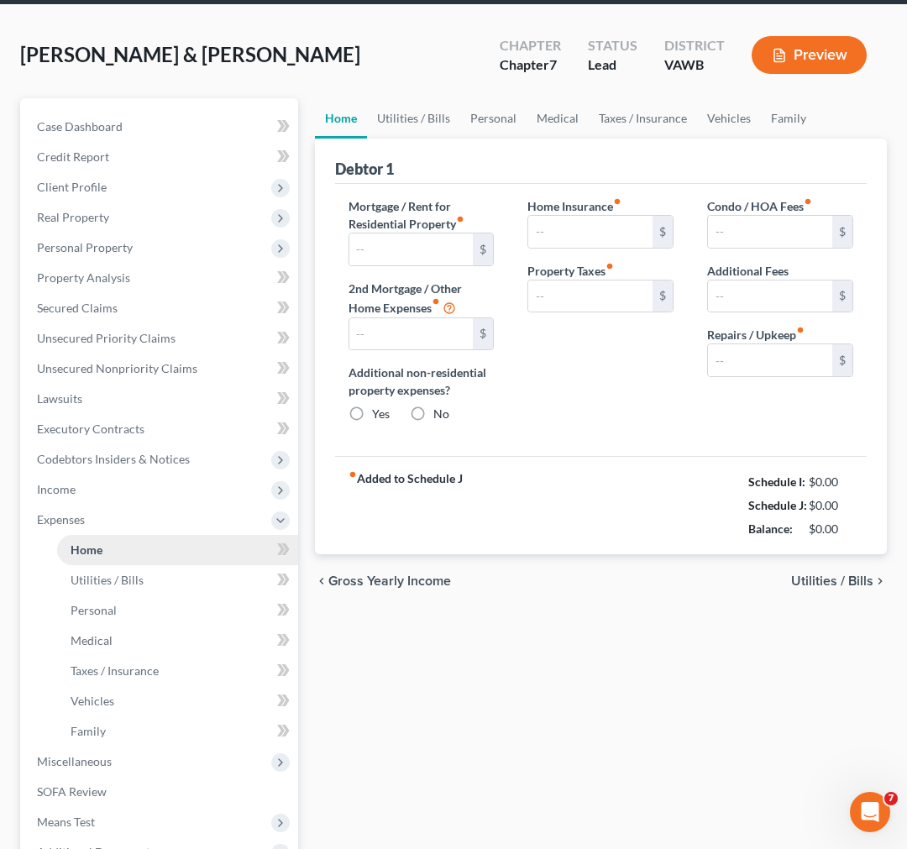
scroll to position [3, 0]
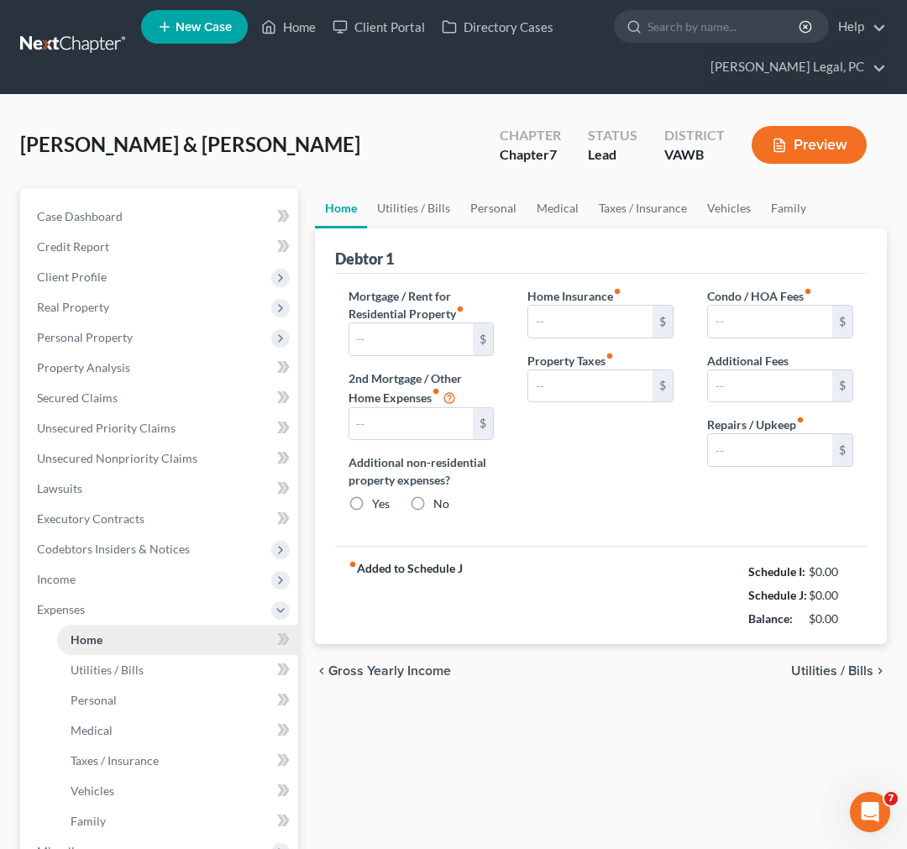
type input "0.00"
radio input "true"
type input "0.00"
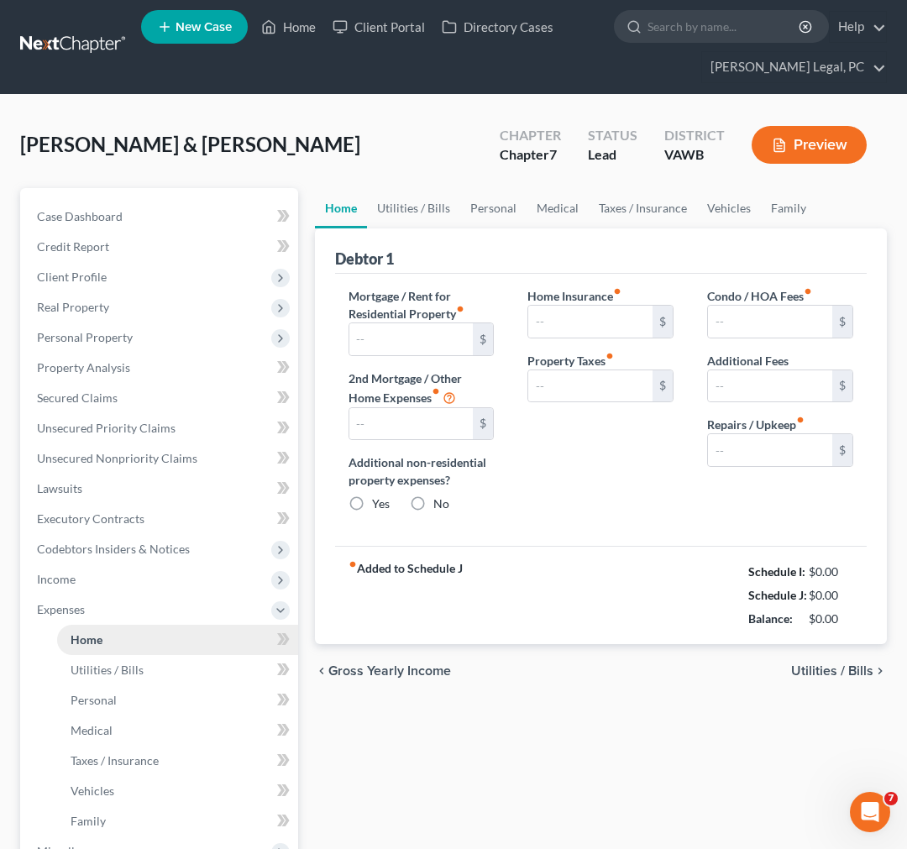
type input "0.00"
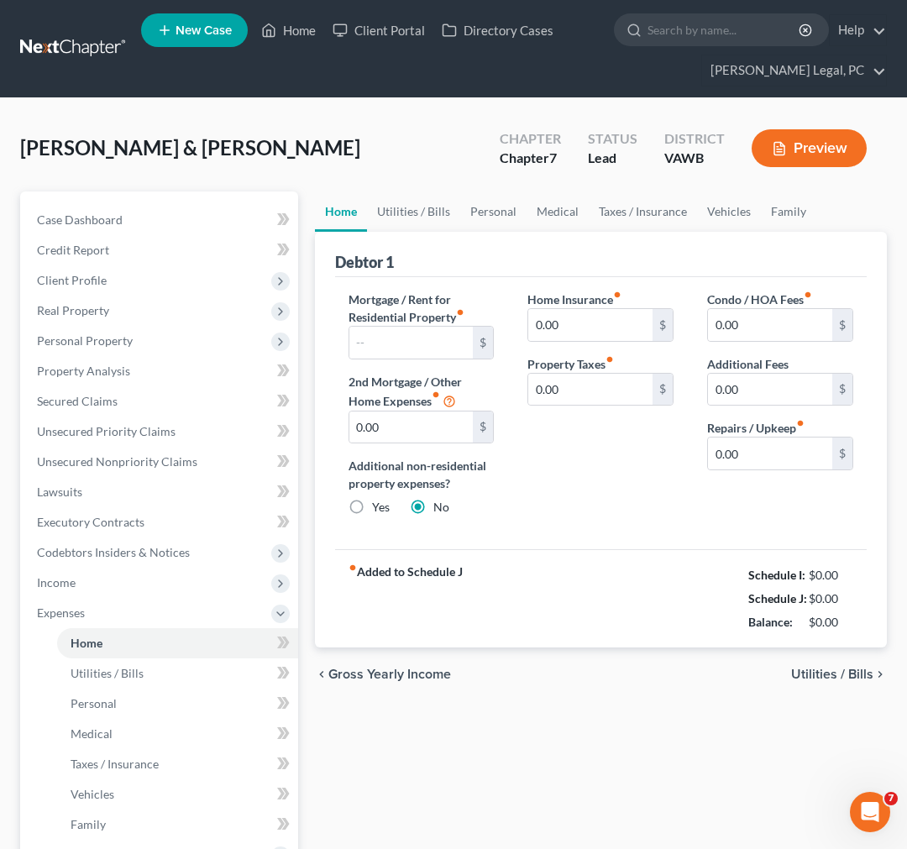
click at [867, 674] on span "Utilities / Bills" at bounding box center [832, 674] width 82 height 13
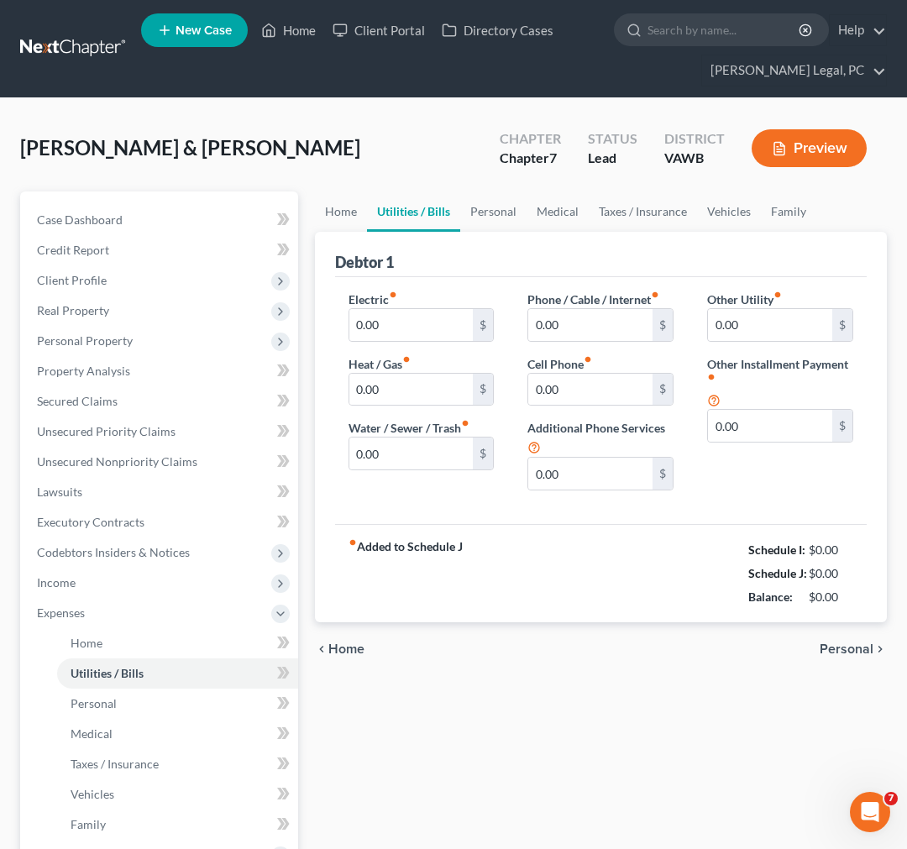
click at [859, 651] on span "Personal" at bounding box center [847, 648] width 54 height 13
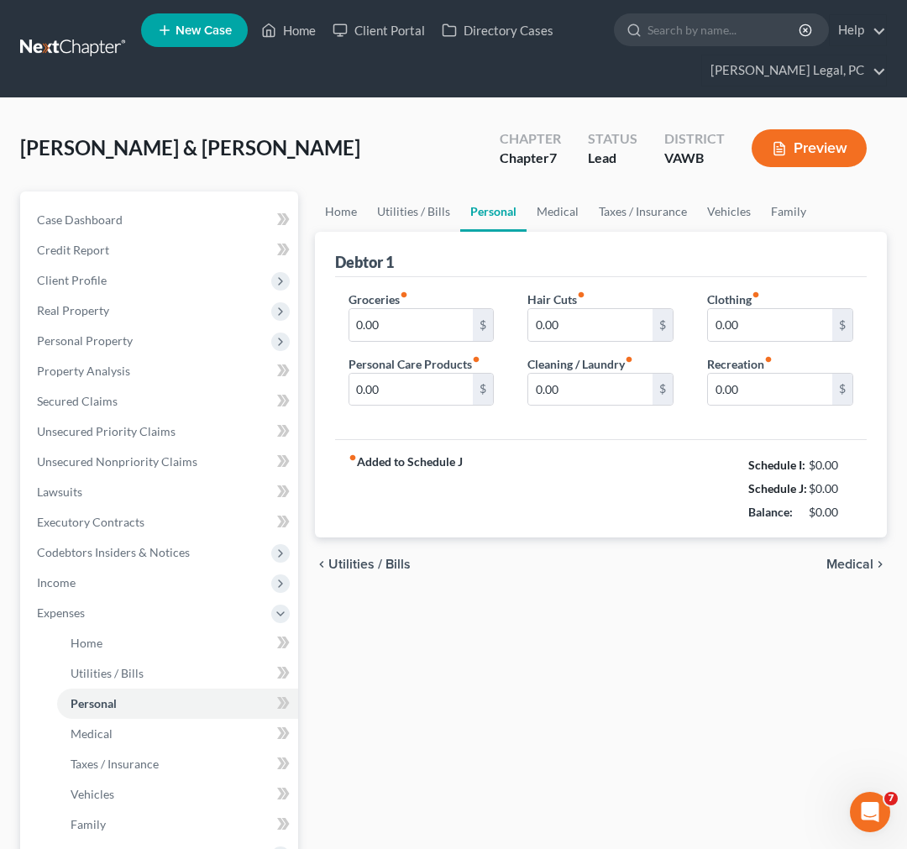
click at [865, 569] on span "Medical" at bounding box center [849, 564] width 47 height 13
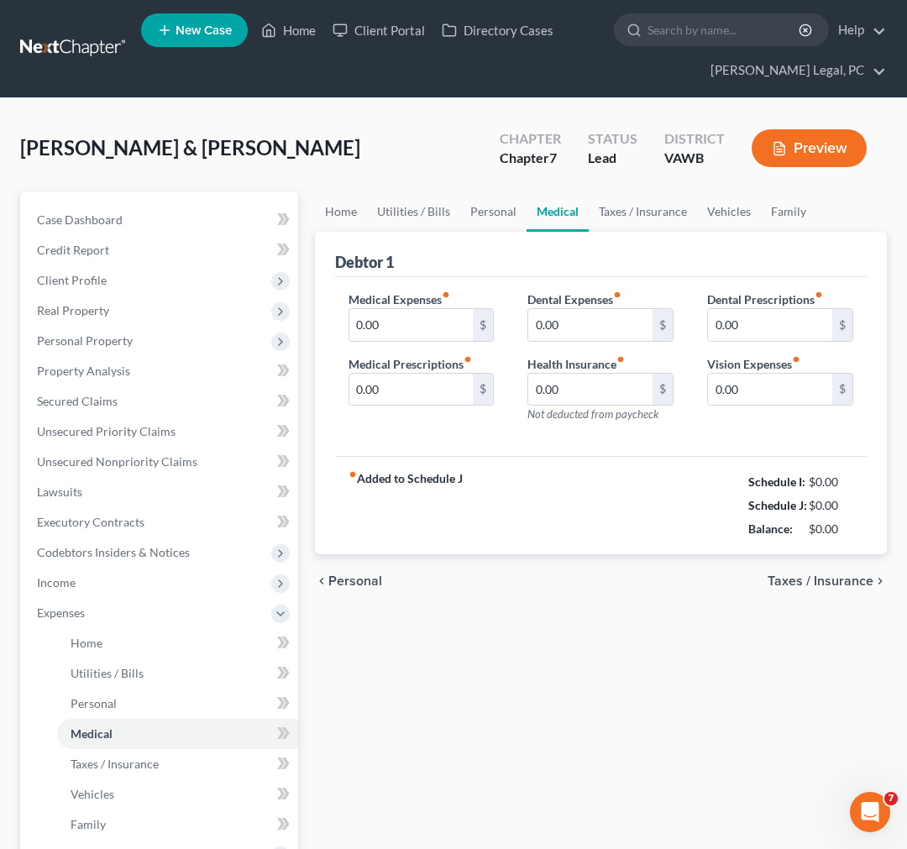
click at [859, 585] on span "Taxes / Insurance" at bounding box center [821, 580] width 106 height 13
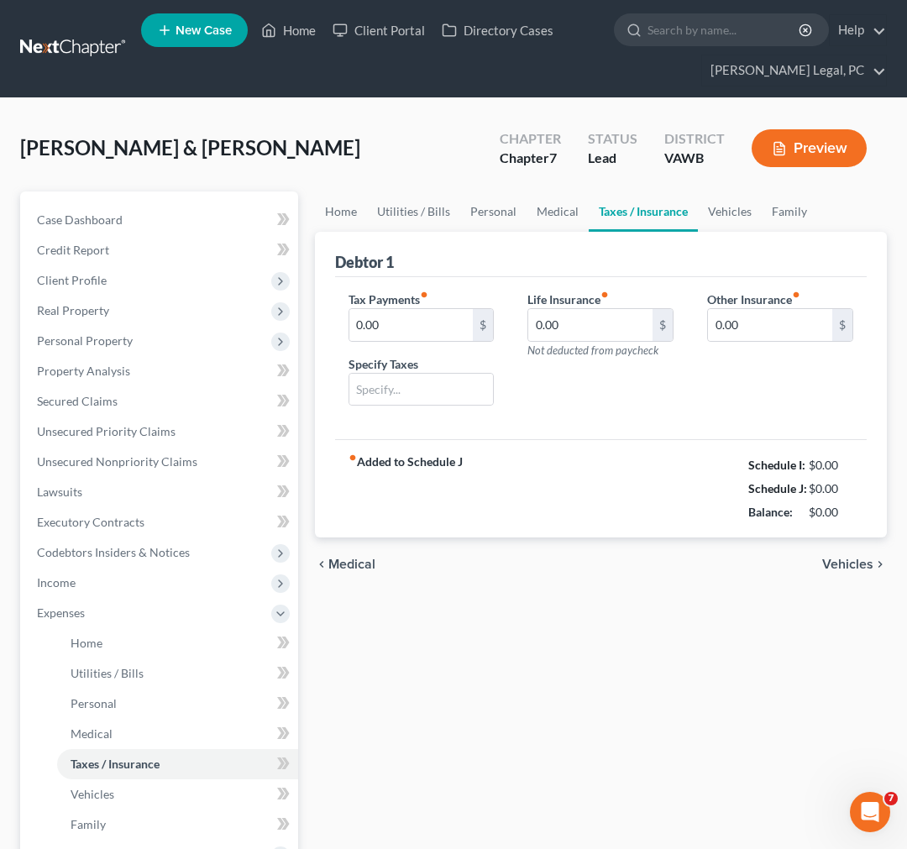
click at [859, 564] on span "Vehicles" at bounding box center [847, 564] width 51 height 13
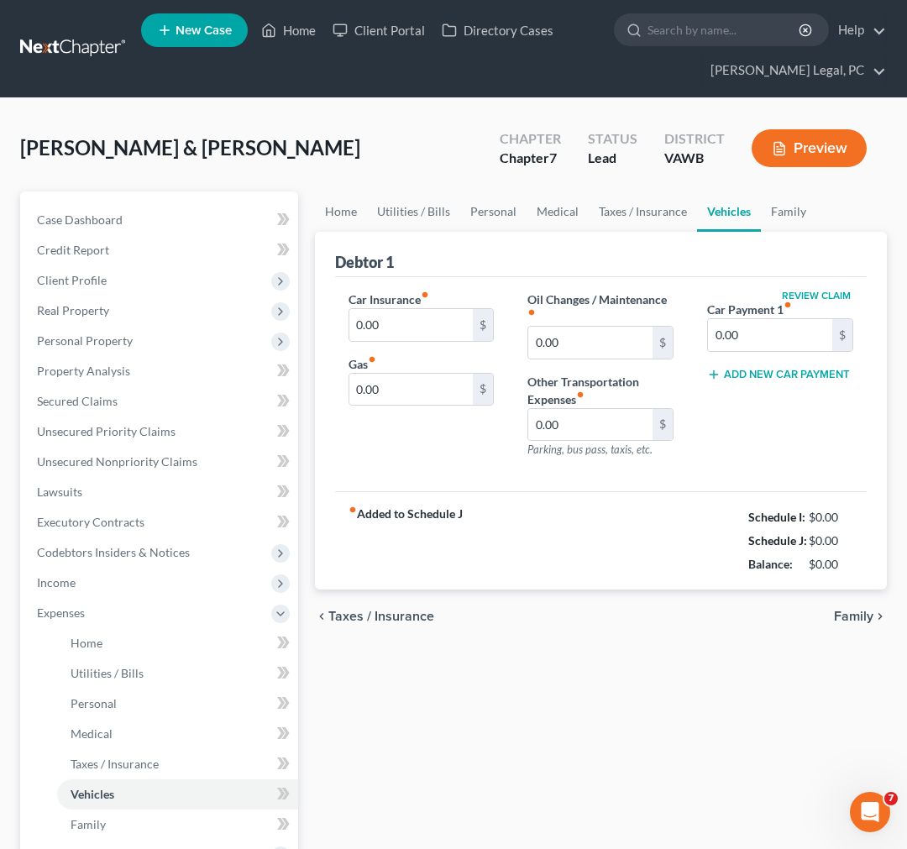
click at [852, 619] on span "Family" at bounding box center [853, 616] width 39 height 13
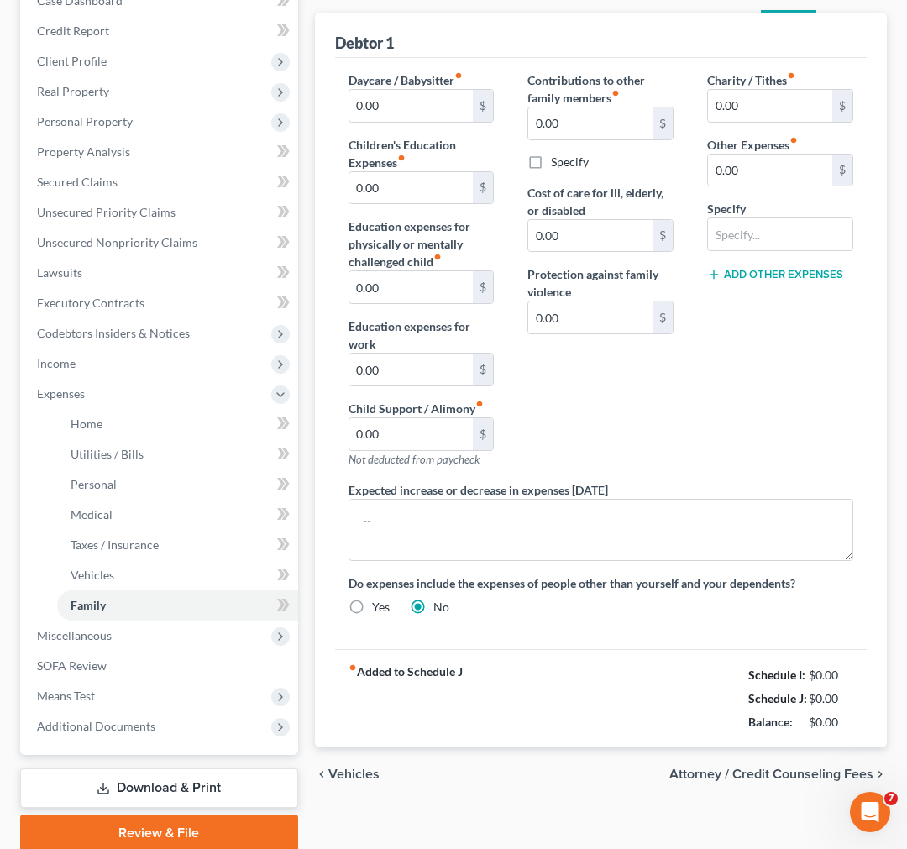
scroll to position [3, 0]
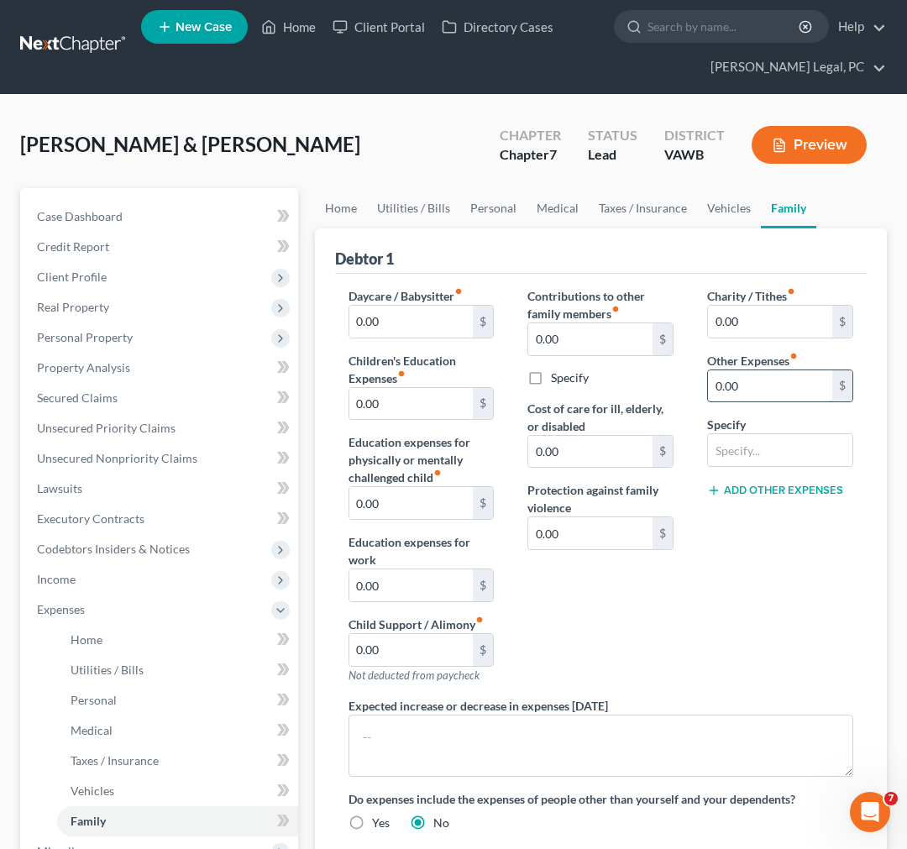
click at [758, 383] on input "0.00" at bounding box center [770, 386] width 124 height 32
type input "123.00"
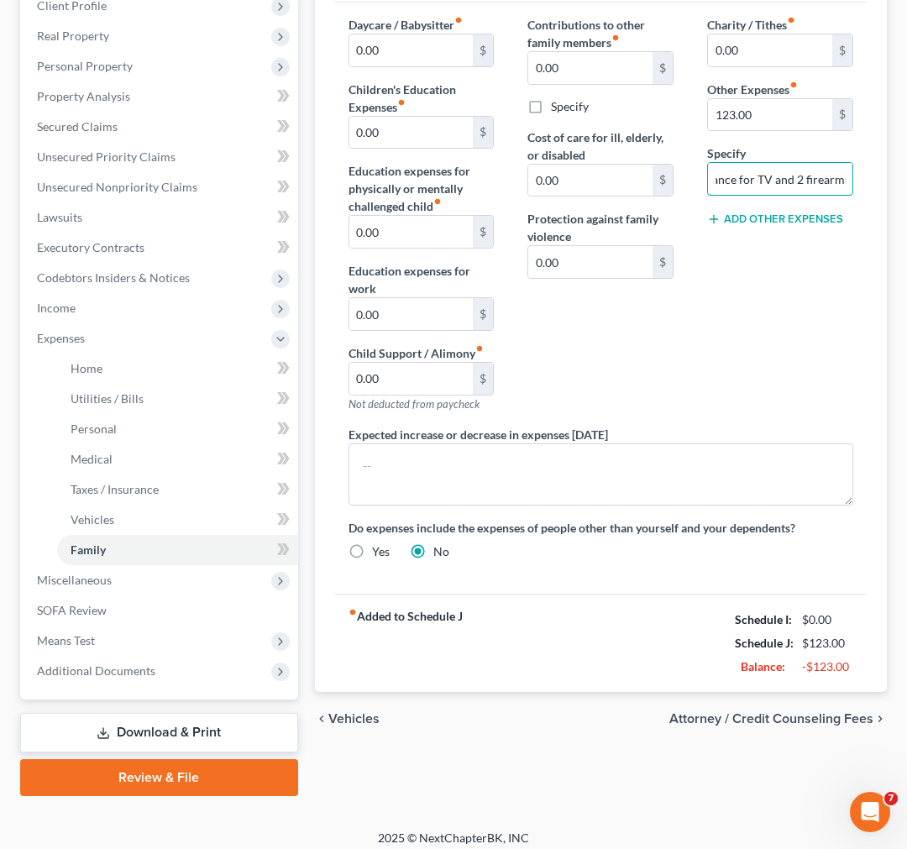
scroll to position [283, 0]
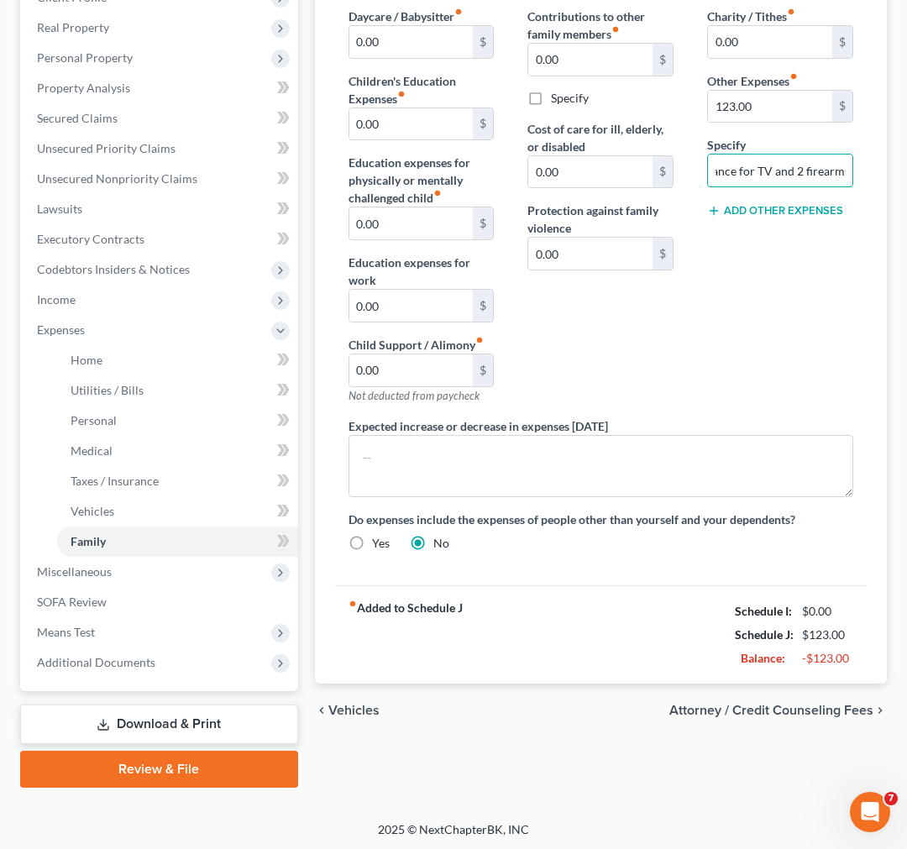
type input "Southern Finance for TV and 2 firearms"
click at [835, 709] on span "Attorney / Credit Counseling Fees" at bounding box center [771, 710] width 204 height 13
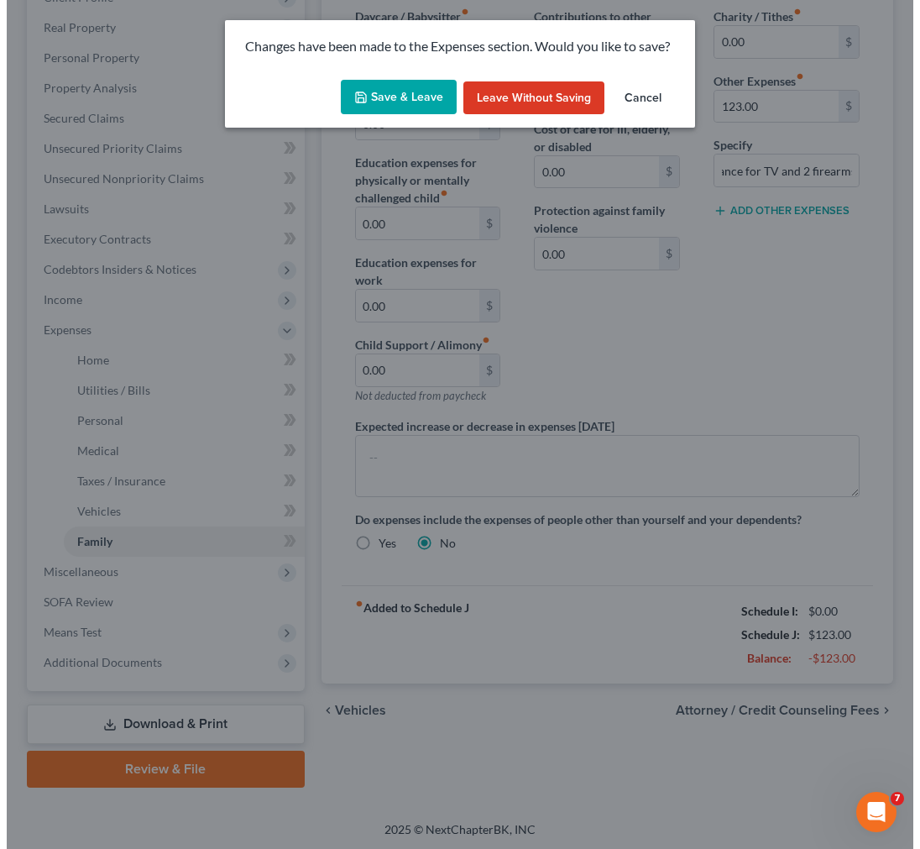
scroll to position [0, 0]
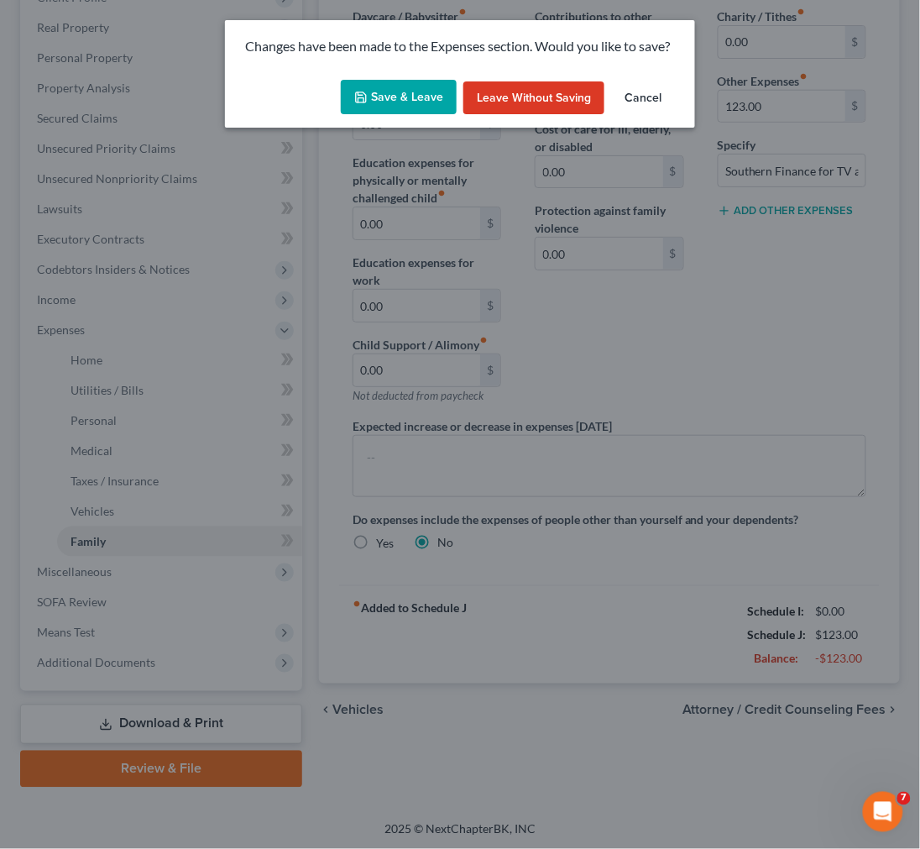
click at [387, 93] on button "Save & Leave" at bounding box center [399, 97] width 116 height 35
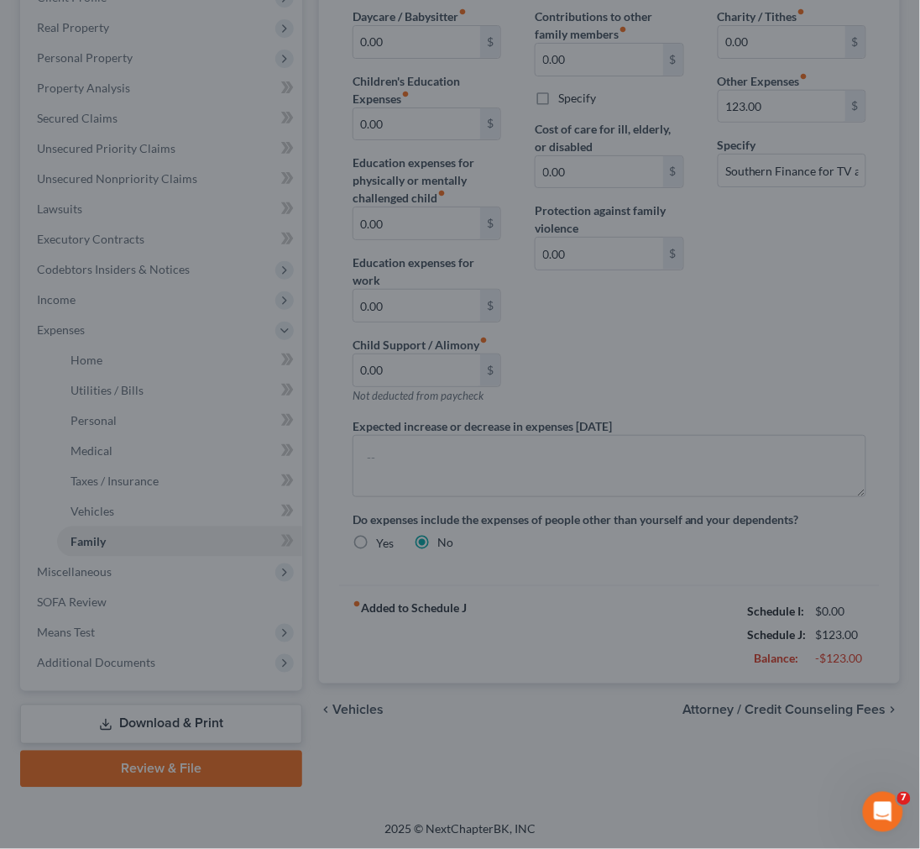
select select "0"
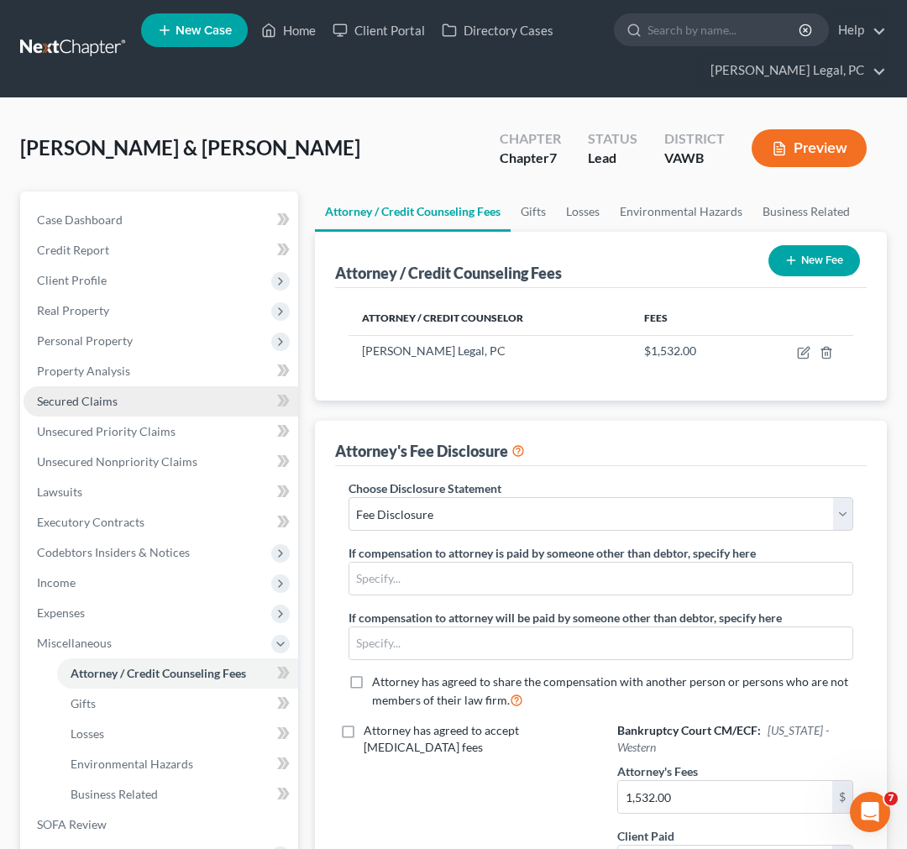
click at [79, 401] on span "Secured Claims" at bounding box center [77, 401] width 81 height 14
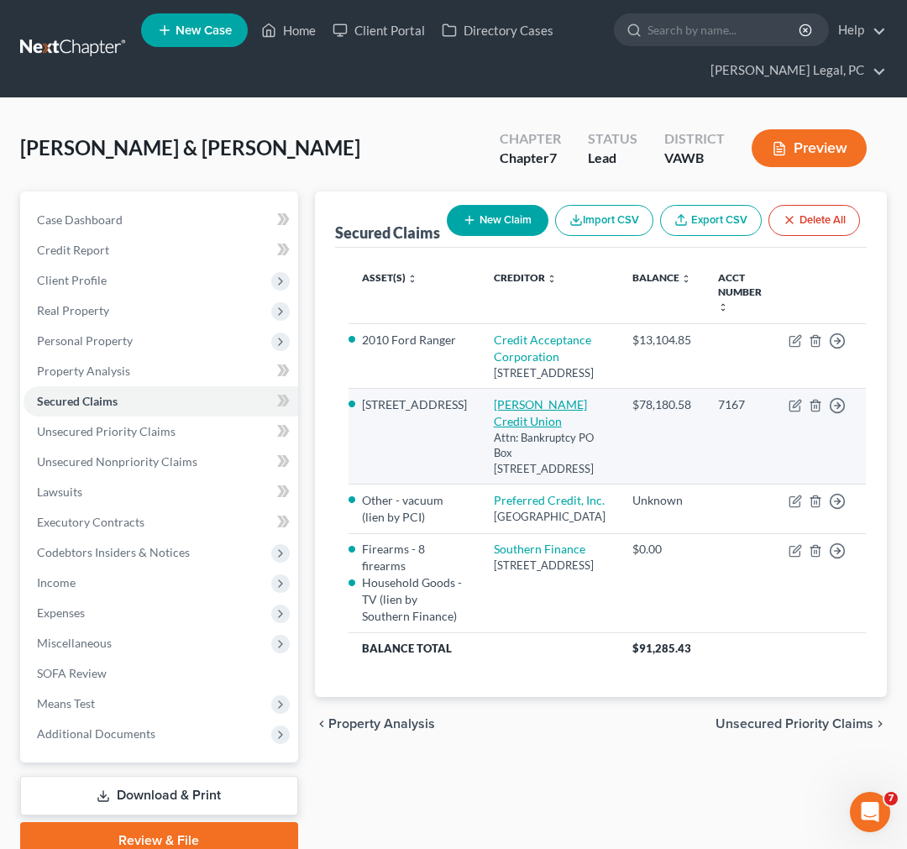
click at [511, 428] on link "[PERSON_NAME] Credit Union" at bounding box center [540, 412] width 93 height 31
select select "44"
select select "2"
select select "0"
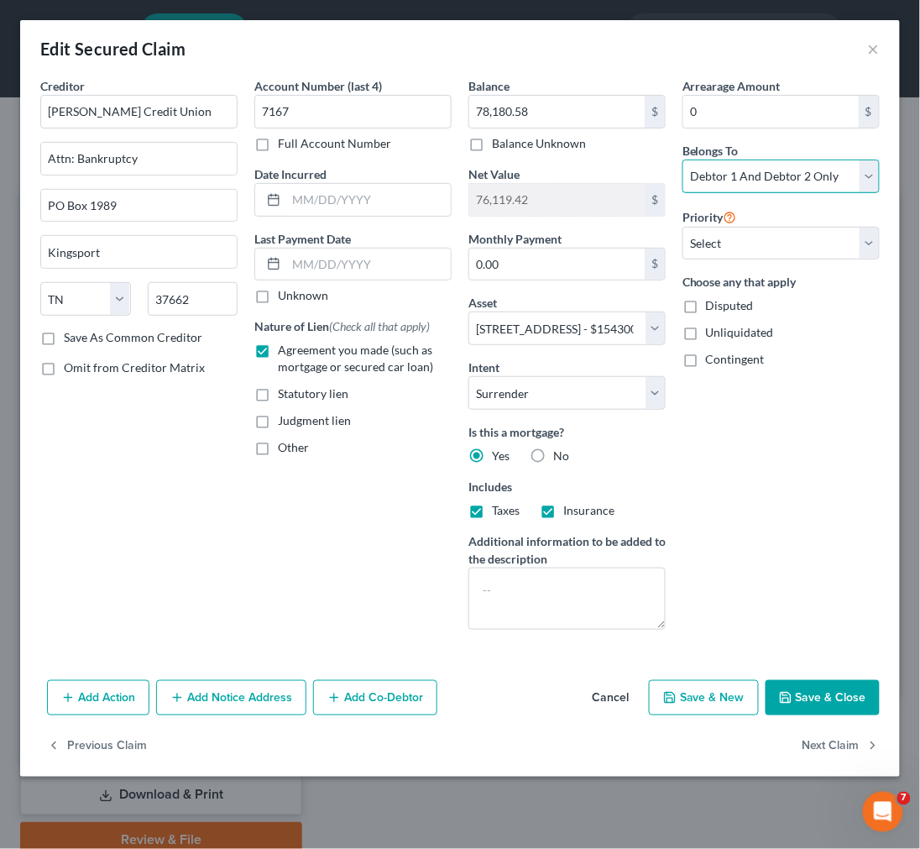
click at [768, 169] on select "Select Debtor 1 Only Debtor 2 Only Debtor 1 And Debtor 2 Only At Least One Of T…" at bounding box center [781, 177] width 197 height 34
select select "0"
click at [683, 160] on select "Select Debtor 1 Only Debtor 2 Only Debtor 1 And Debtor 2 Only At Least One Of T…" at bounding box center [781, 177] width 197 height 34
click at [322, 197] on input "text" at bounding box center [368, 200] width 165 height 32
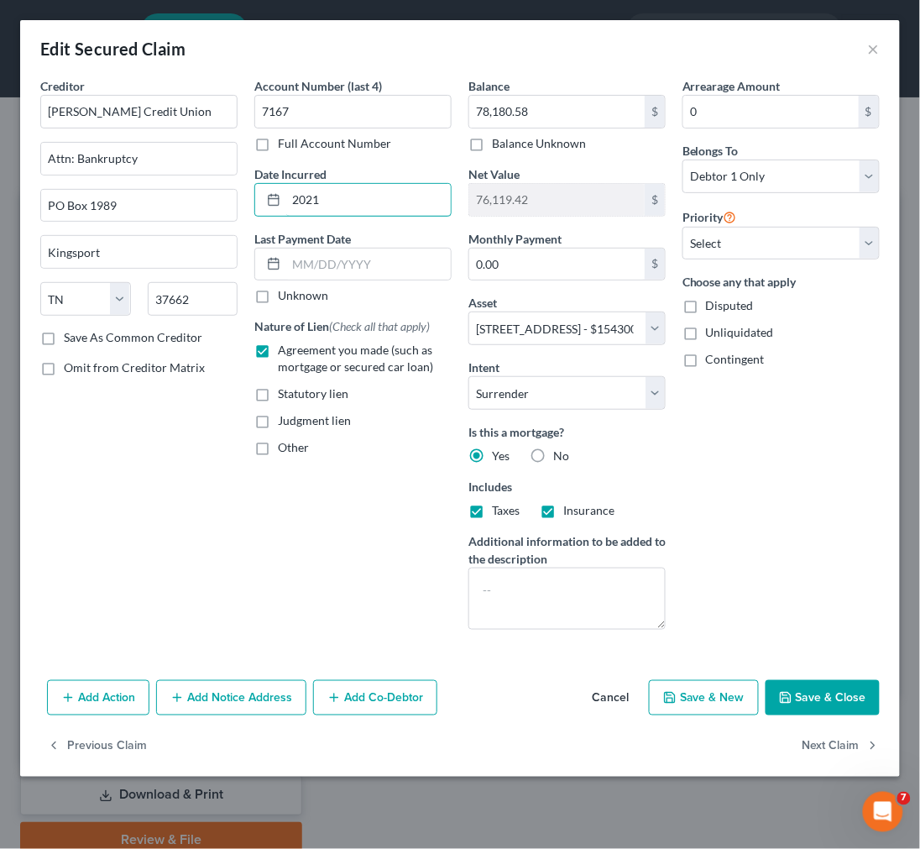
type input "2021"
click at [817, 695] on button "Save & Close" at bounding box center [823, 697] width 114 height 35
select select
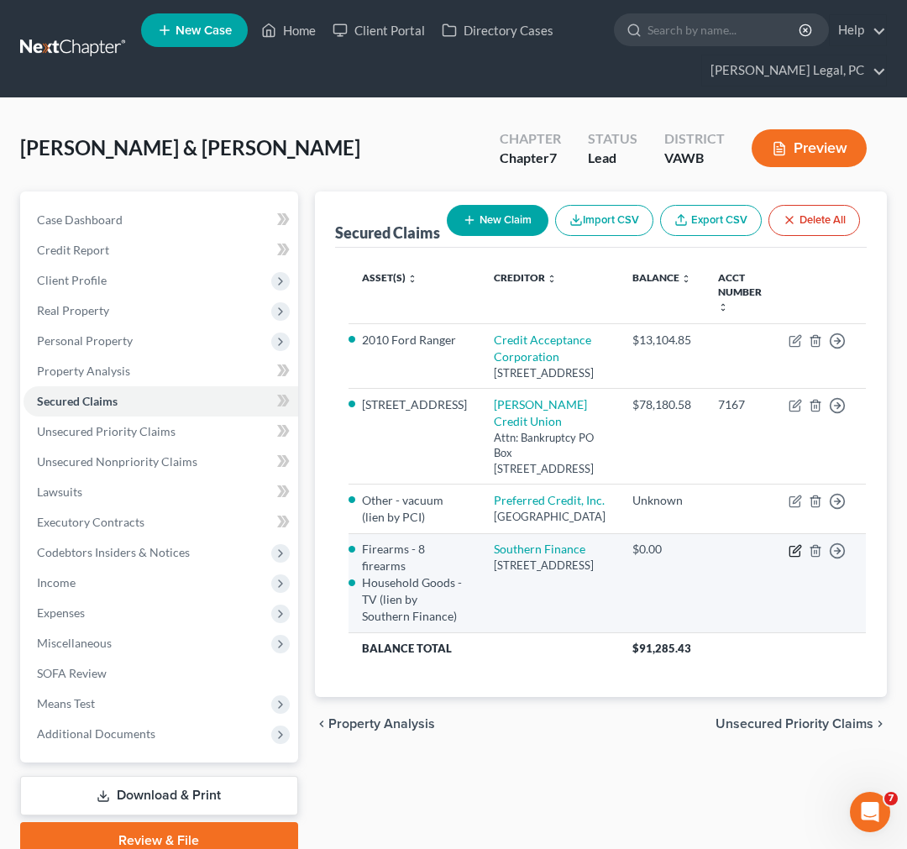
click at [789, 558] on icon "button" at bounding box center [795, 550] width 13 height 13
select select "44"
select select "4"
select select "0"
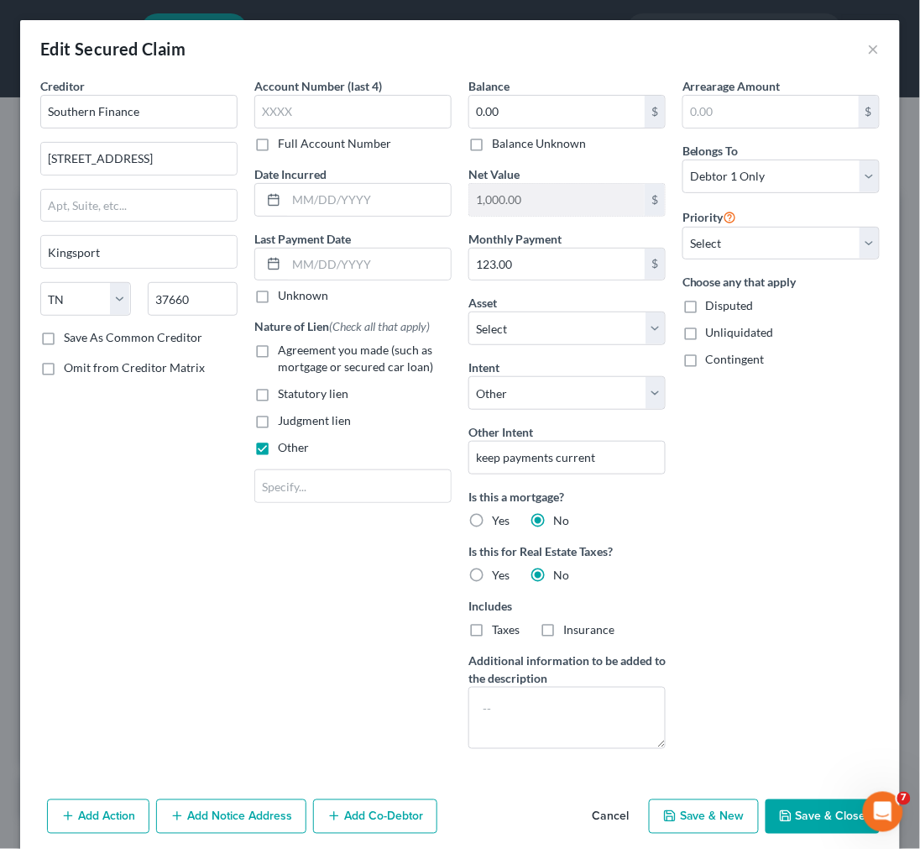
select select "2861209"
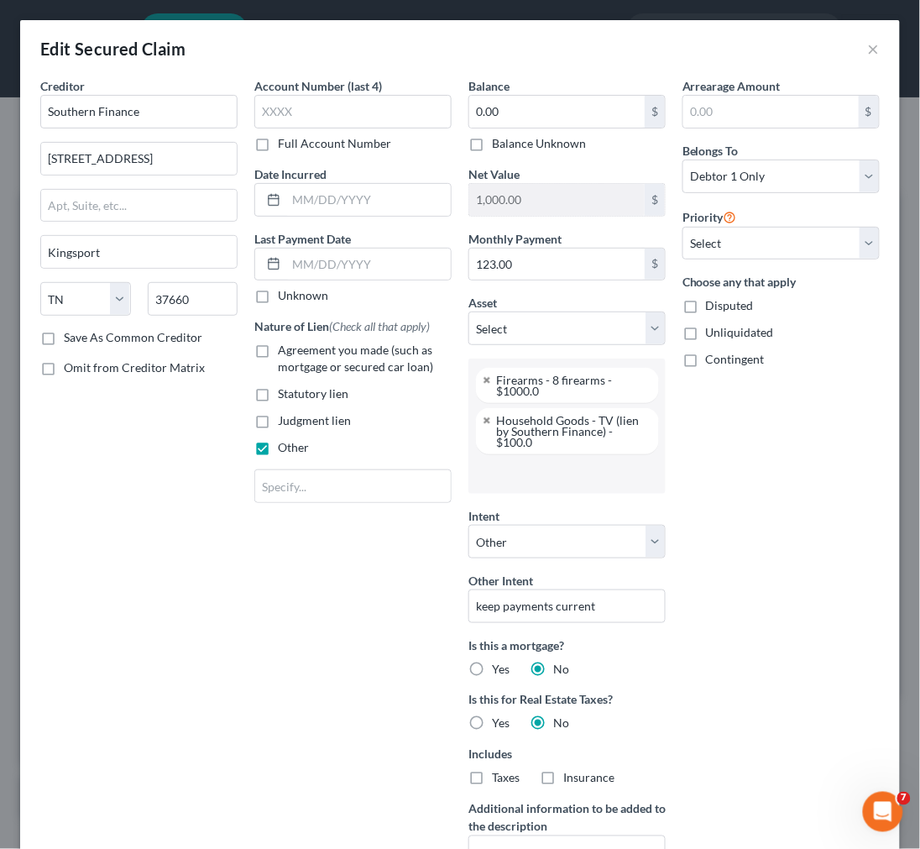
scroll to position [281, 0]
click at [492, 143] on label "Balance Unknown" at bounding box center [539, 143] width 94 height 17
click at [499, 143] on input "Balance Unknown" at bounding box center [504, 140] width 11 height 11
checkbox input "true"
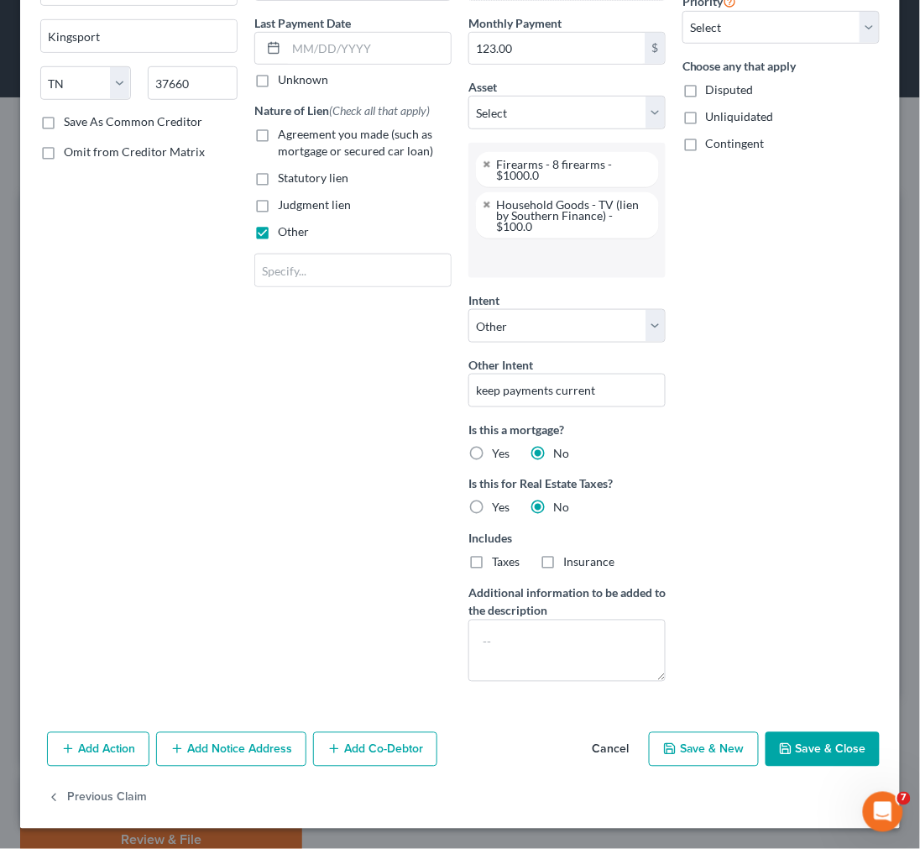
click at [798, 751] on button "Save & Close" at bounding box center [823, 749] width 114 height 35
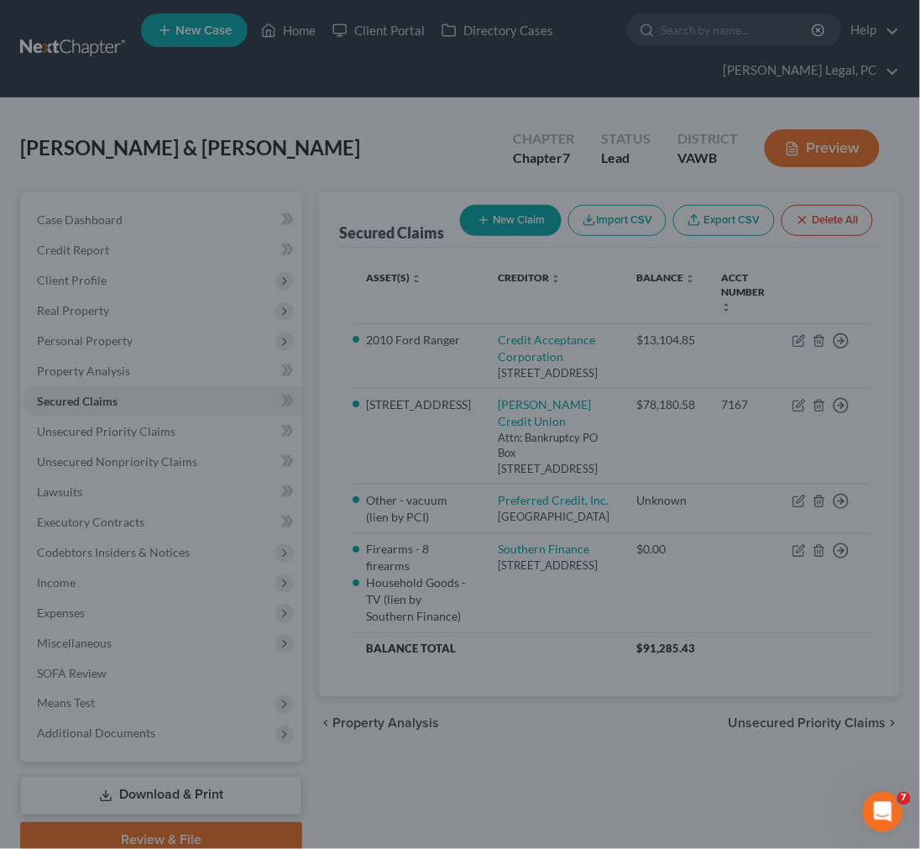
scroll to position [68, 0]
select select "16"
type input "0"
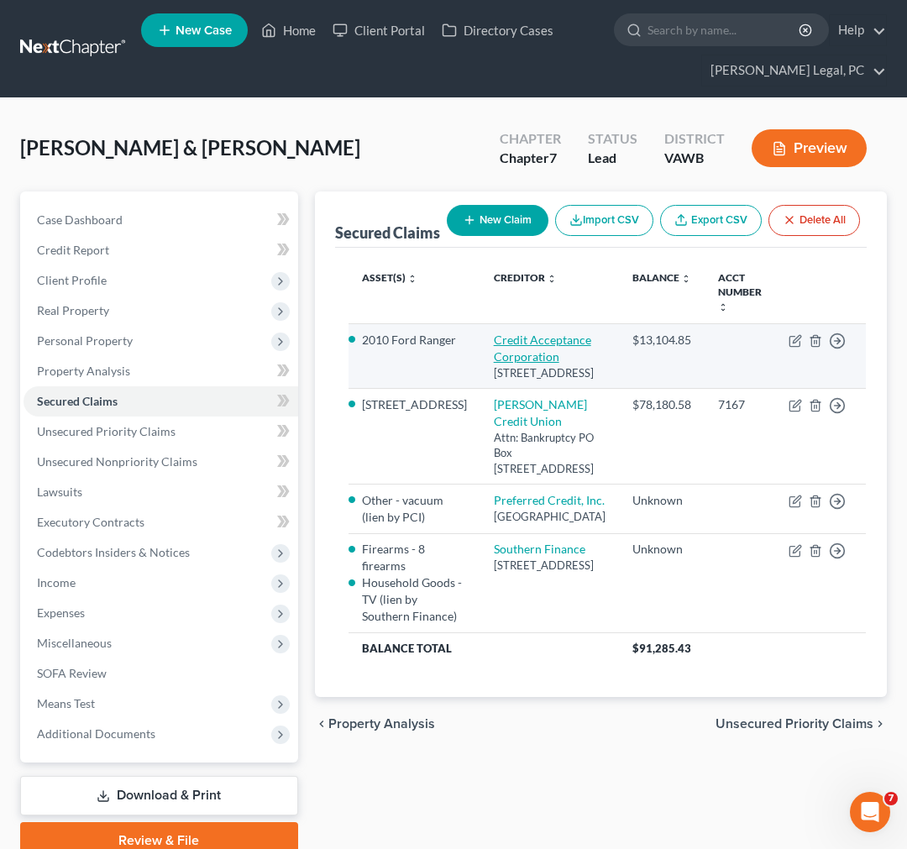
click at [504, 357] on link "Credit Acceptance Corporation" at bounding box center [542, 348] width 97 height 31
select select "23"
select select "17"
select select "4"
select select "0"
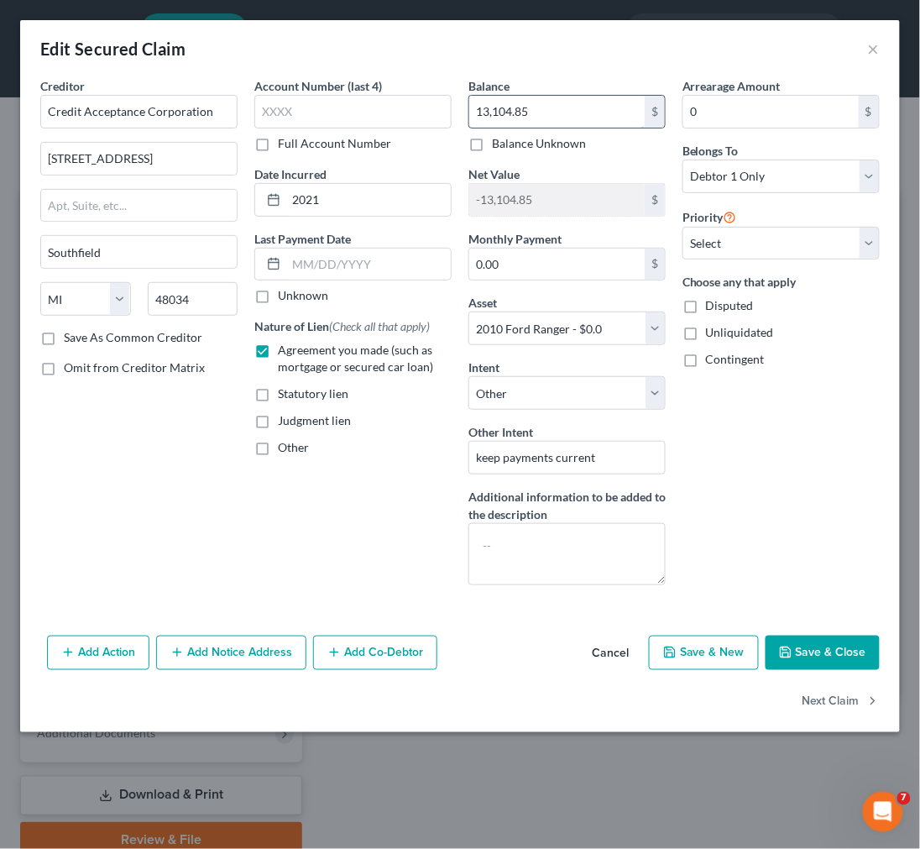
click at [526, 113] on input "13,104.85" at bounding box center [557, 112] width 176 height 32
type input "1,882.90"
click at [539, 262] on input "0.00" at bounding box center [557, 265] width 176 height 32
type input "1"
type input "290.74"
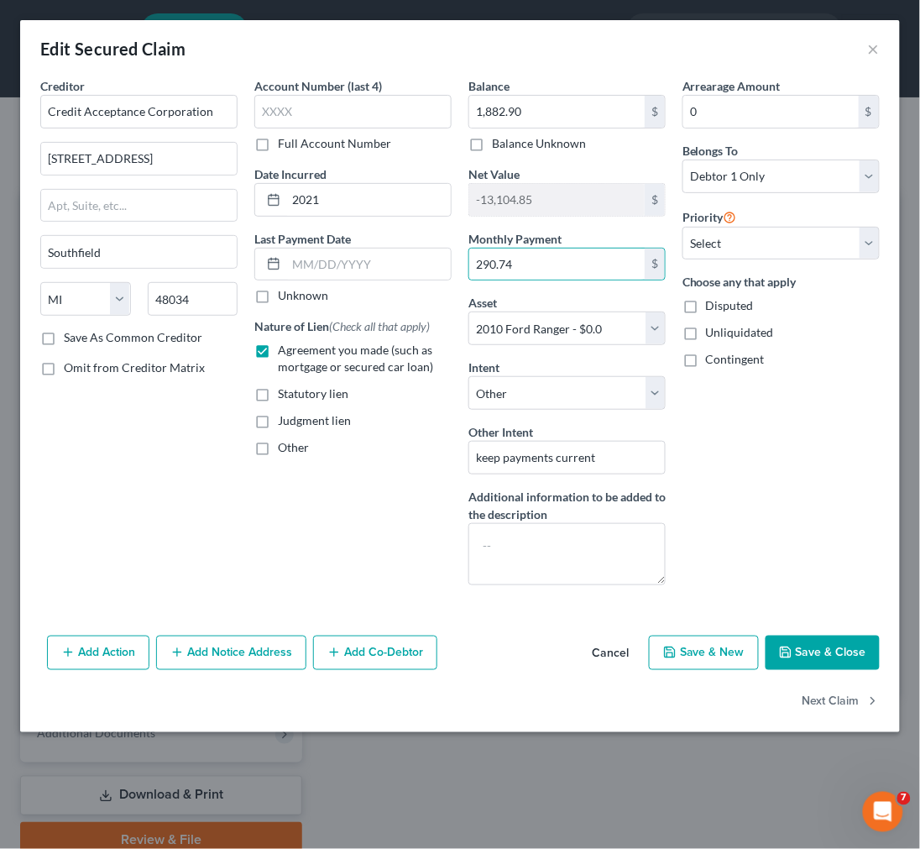
click at [813, 658] on button "Save & Close" at bounding box center [823, 653] width 114 height 35
select select
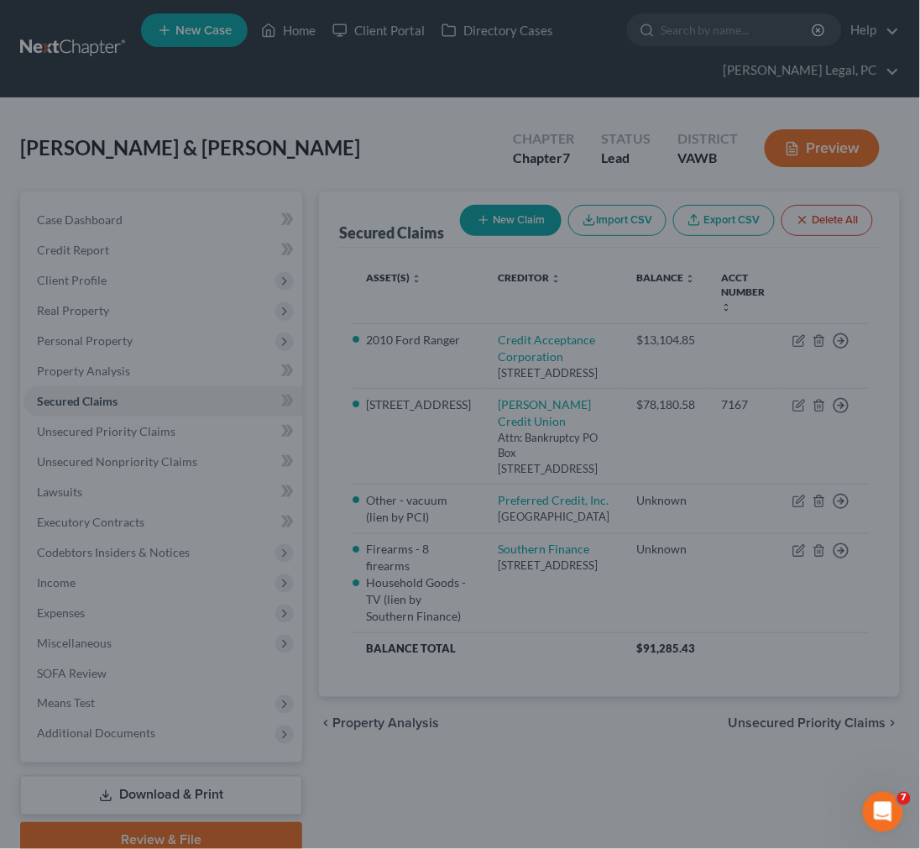
type input "-1,882.90"
select select "17"
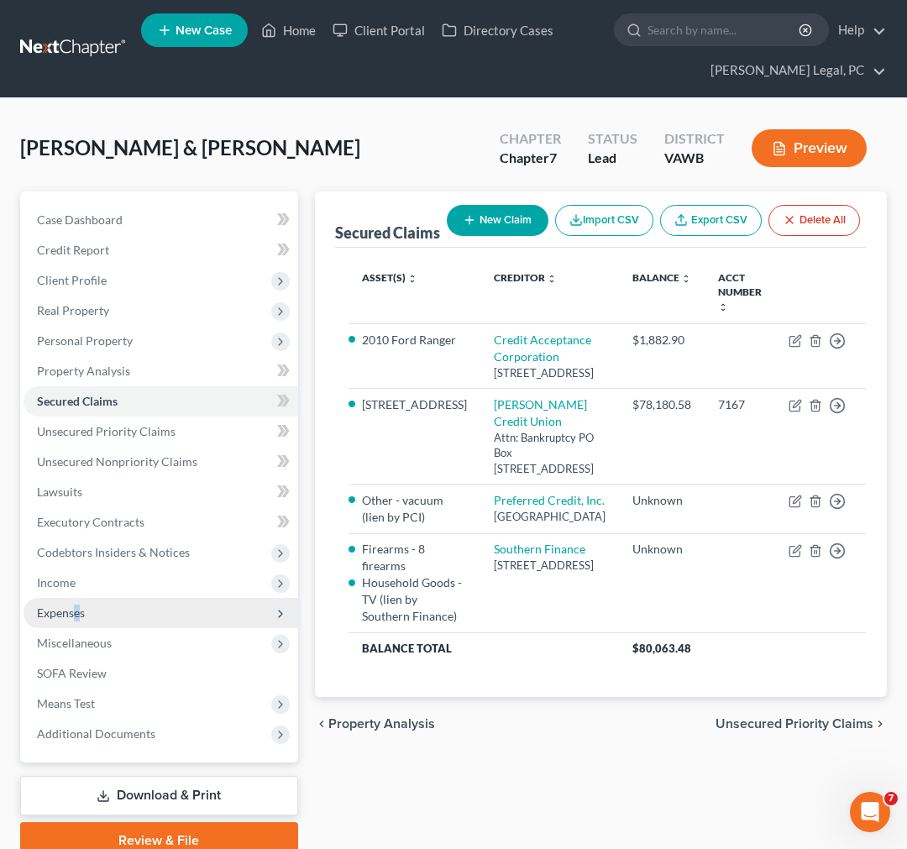
click at [78, 614] on span "Expenses" at bounding box center [61, 613] width 48 height 14
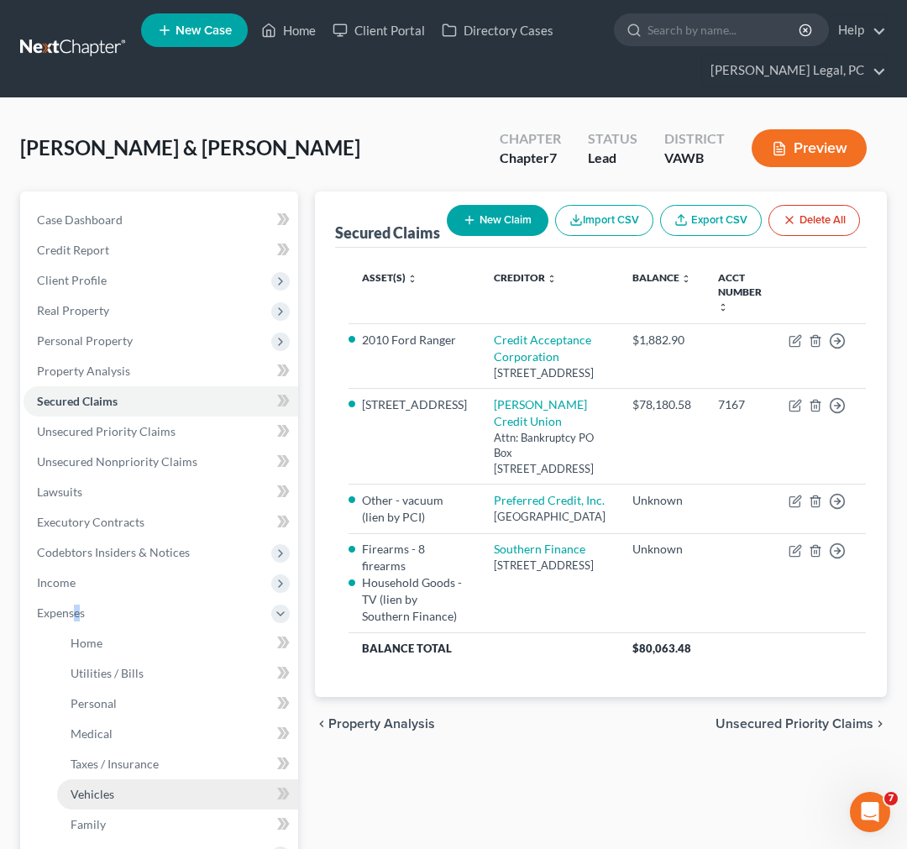
click at [122, 790] on link "Vehicles" at bounding box center [177, 794] width 241 height 30
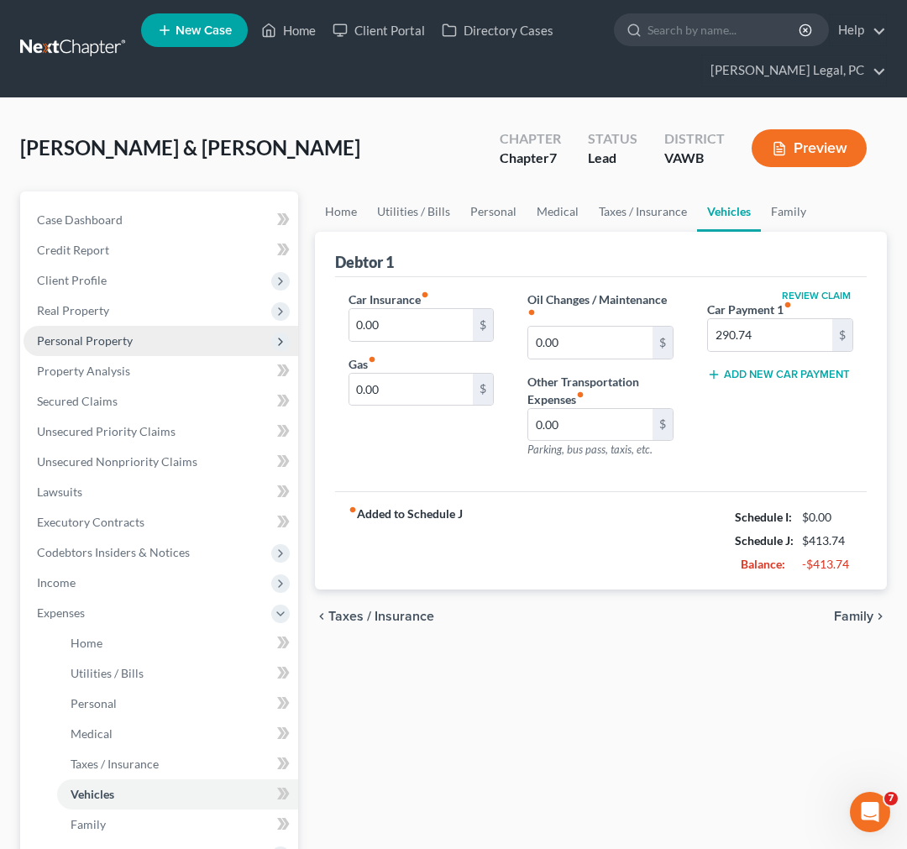
click at [82, 334] on span "Personal Property" at bounding box center [85, 340] width 96 height 14
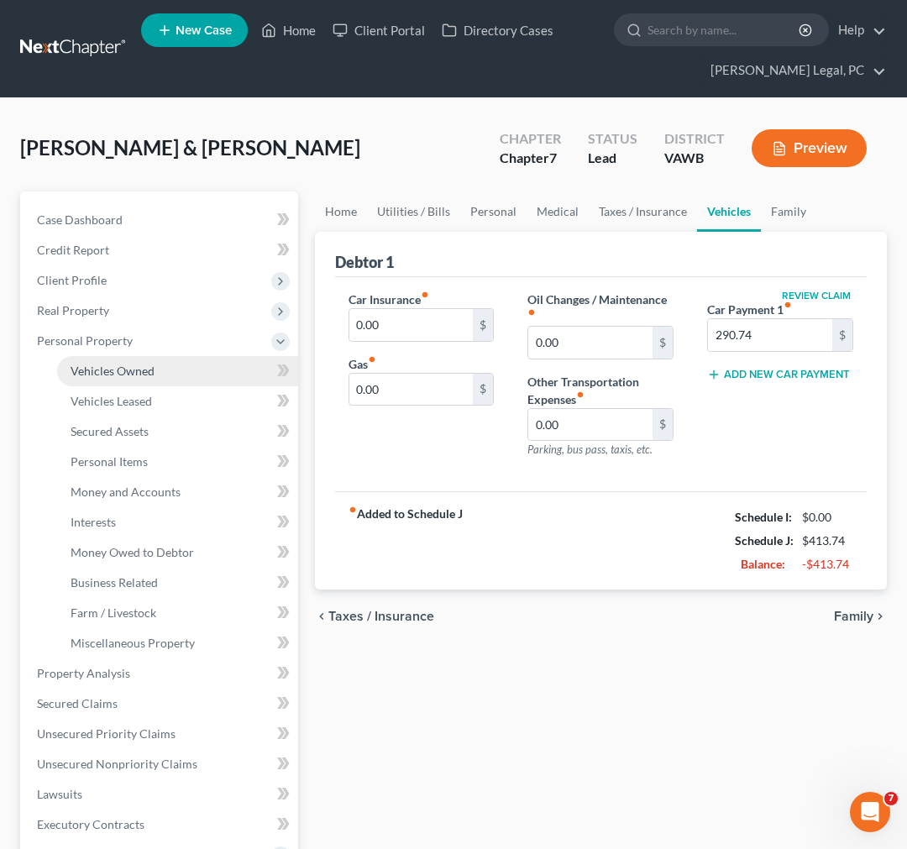
click at [96, 370] on span "Vehicles Owned" at bounding box center [113, 371] width 84 height 14
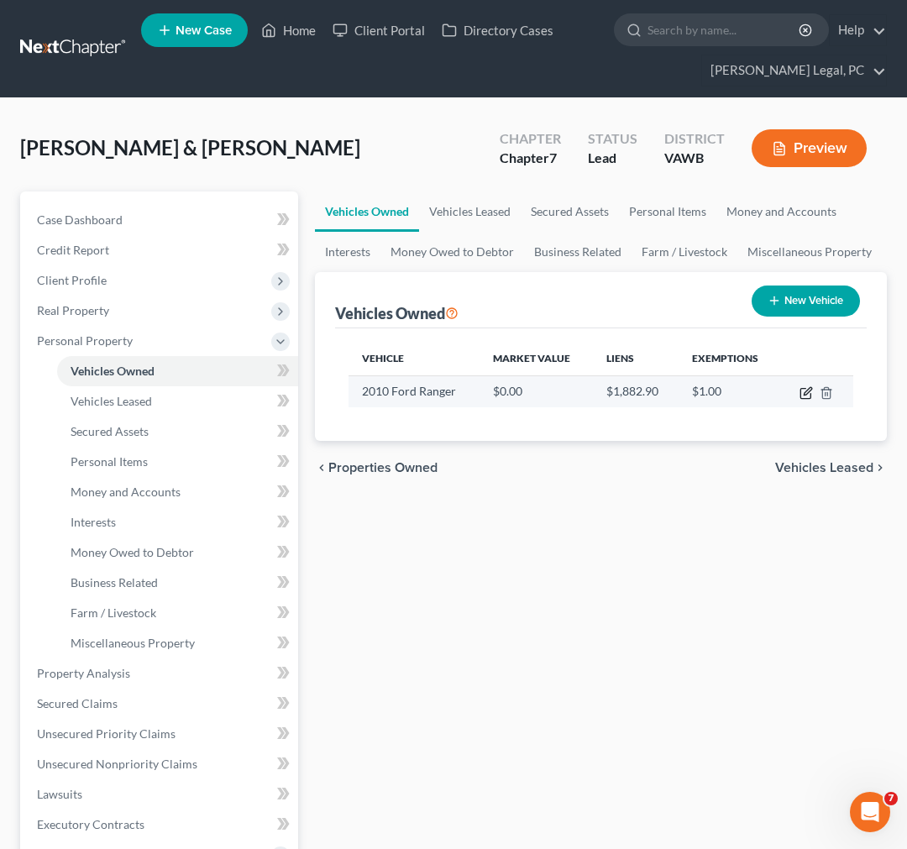
click at [805, 392] on icon "button" at bounding box center [806, 392] width 13 height 13
select select "0"
select select "16"
select select "2"
select select "0"
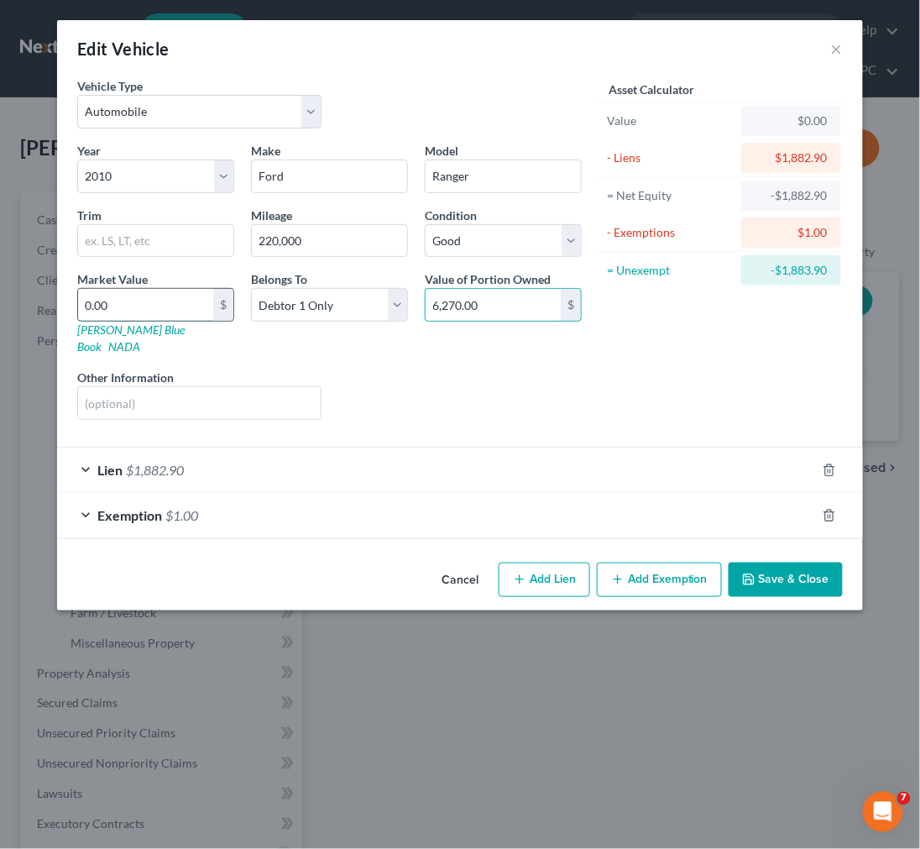
click at [158, 304] on input "0.00" at bounding box center [145, 305] width 135 height 32
paste input "6,27"
type input "6,270.00"
click at [606, 521] on div "Exemption $1.00" at bounding box center [436, 515] width 759 height 45
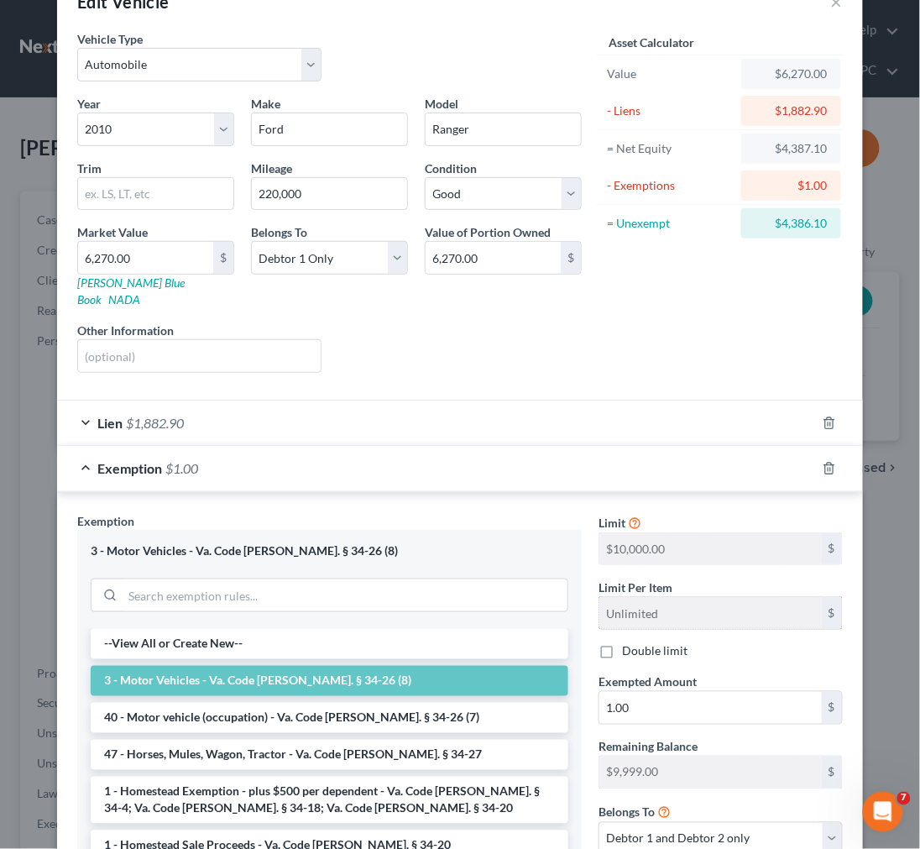
scroll to position [93, 0]
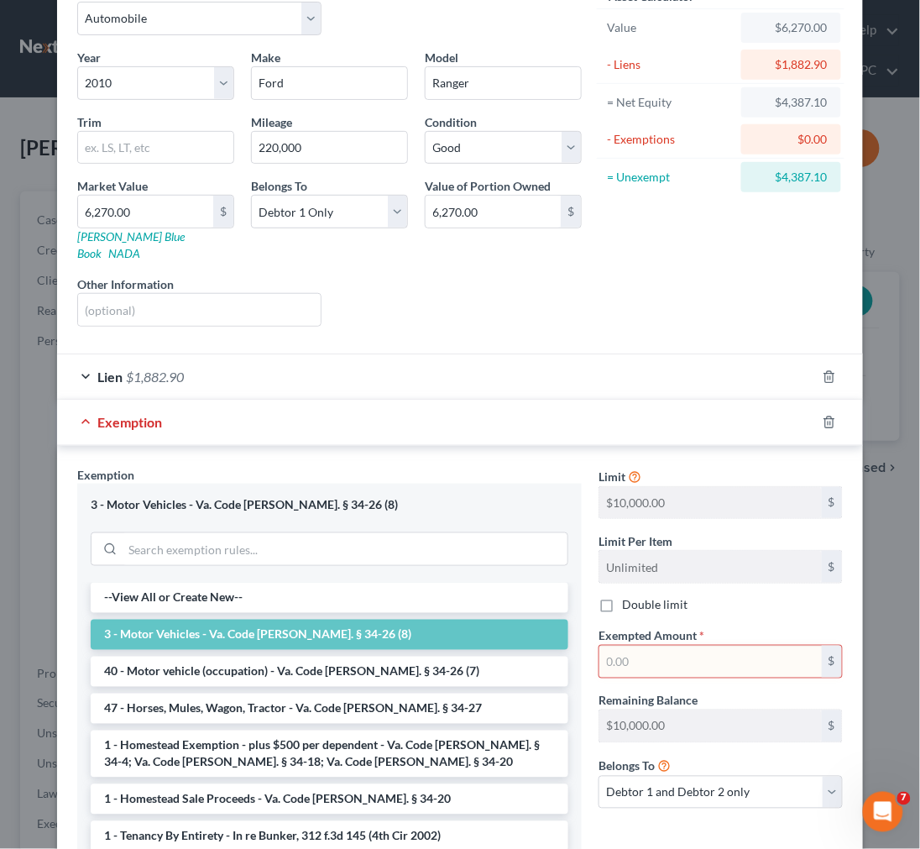
type input "4"
type input "4,388.00"
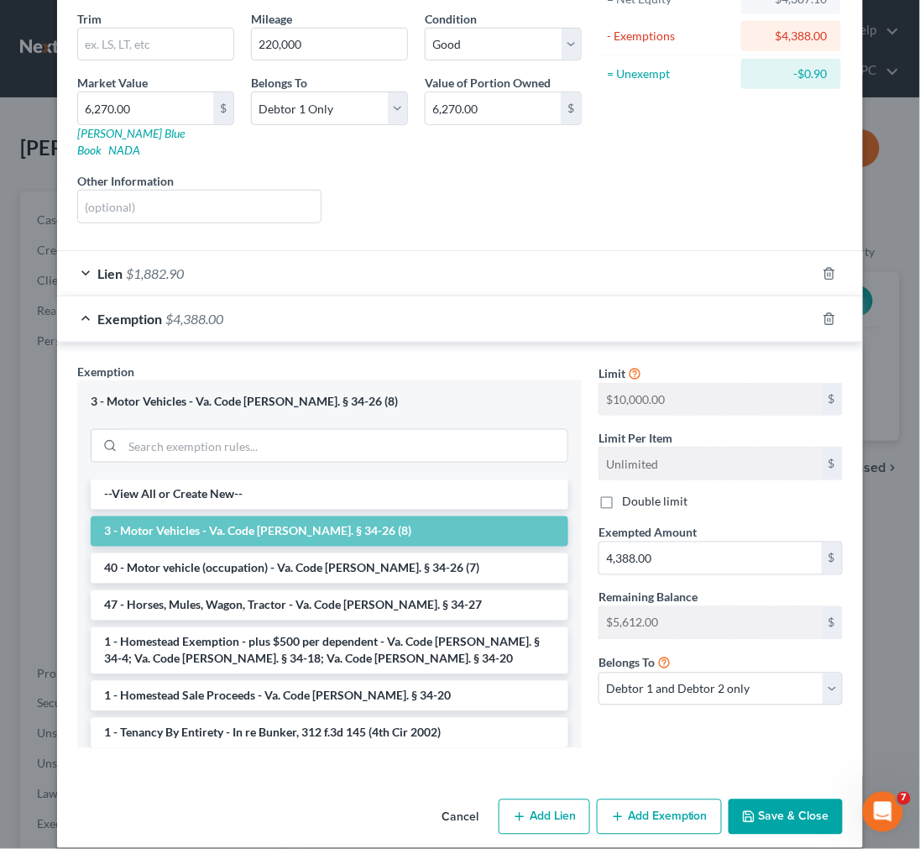
scroll to position [199, 0]
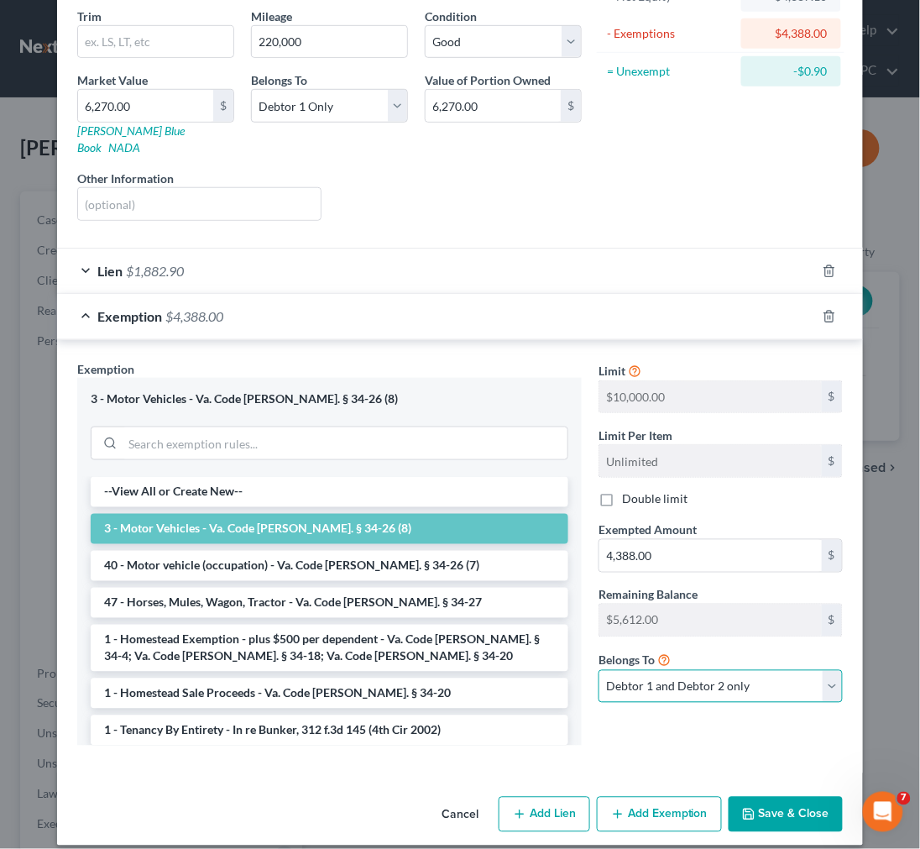
click at [735, 674] on select "Debtor 1 only Debtor 2 only Debtor 1 and Debtor 2 only" at bounding box center [721, 687] width 244 height 34
select select "0"
click at [599, 670] on select "Debtor 1 only Debtor 2 only Debtor 1 and Debtor 2 only" at bounding box center [721, 687] width 244 height 34
click at [783, 797] on button "Save & Close" at bounding box center [786, 814] width 114 height 35
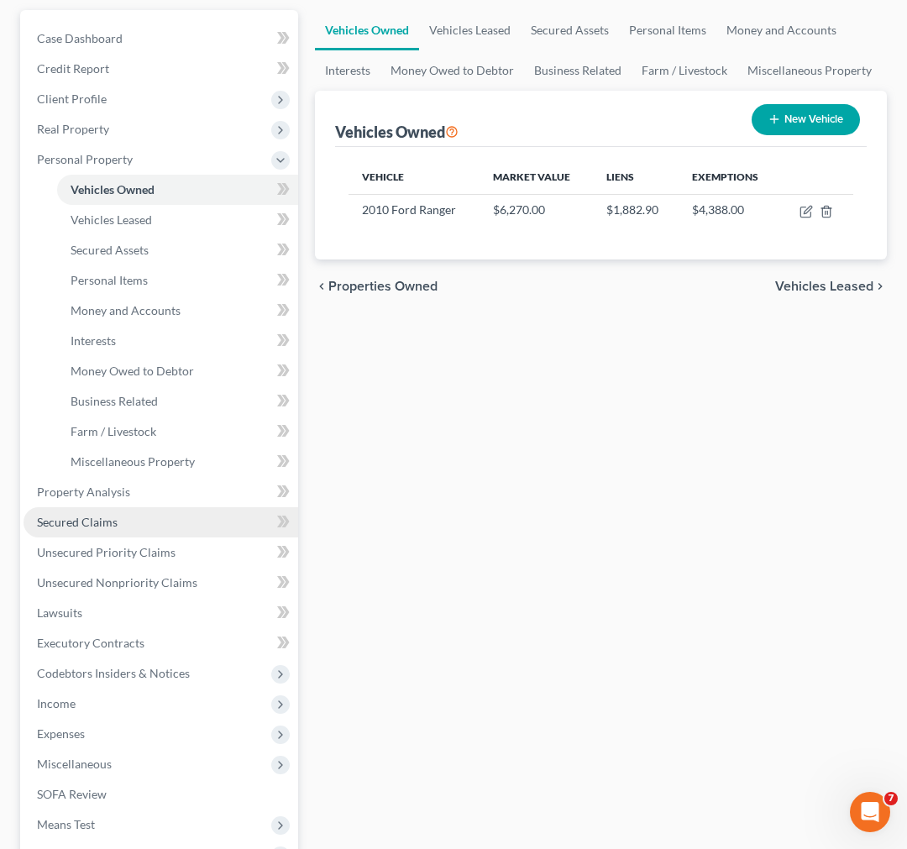
scroll to position [186, 0]
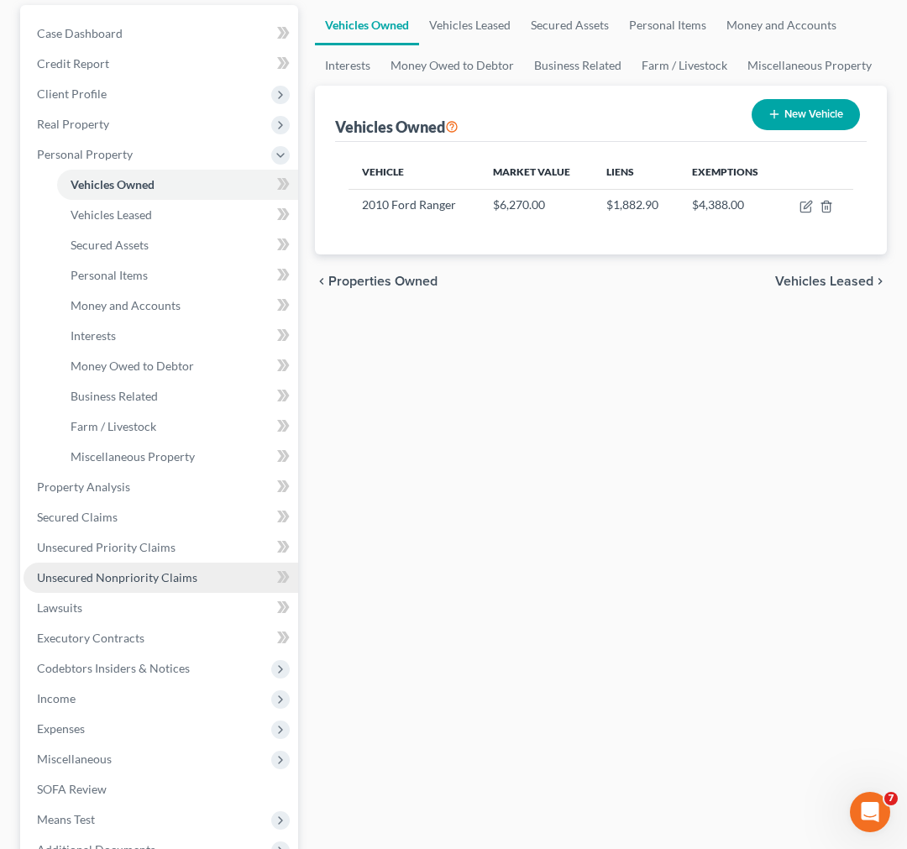
click at [109, 575] on span "Unsecured Nonpriority Claims" at bounding box center [117, 577] width 160 height 14
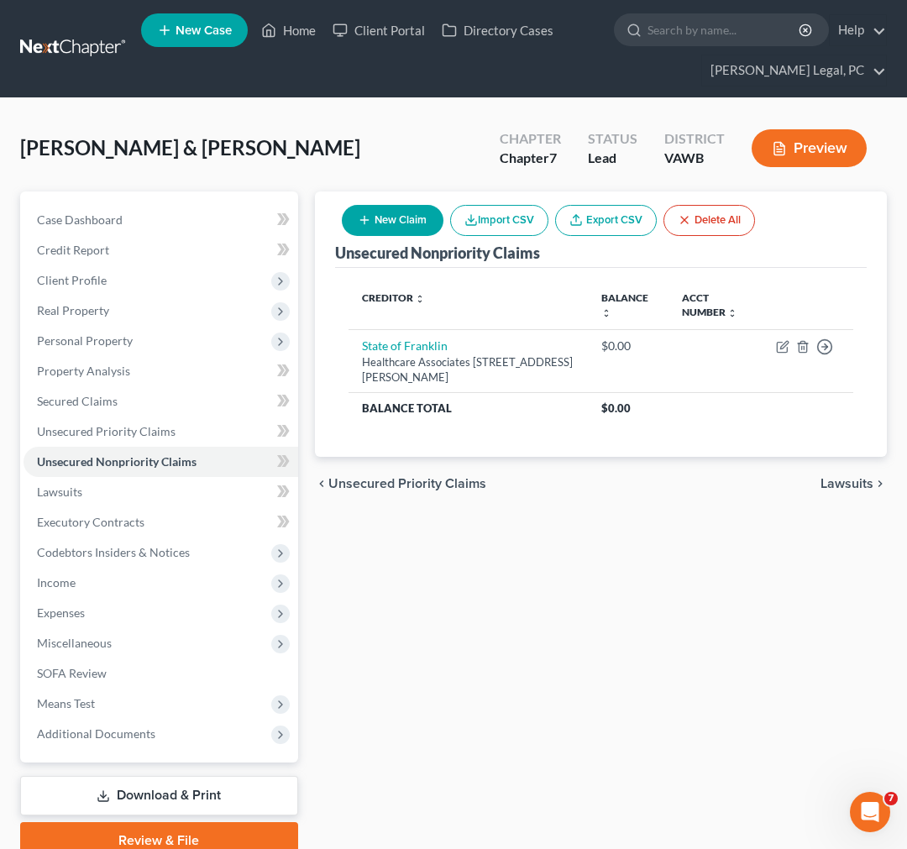
click at [382, 212] on button "New Claim" at bounding box center [393, 220] width 102 height 31
select select "2"
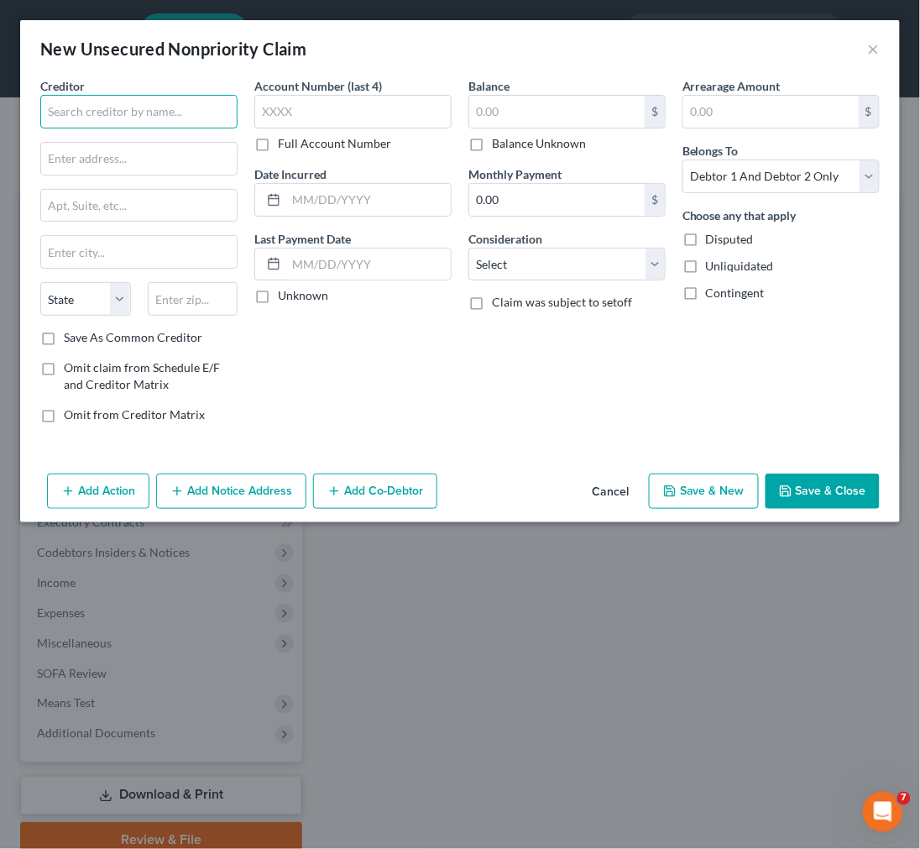
click at [162, 118] on input "text" at bounding box center [138, 112] width 197 height 34
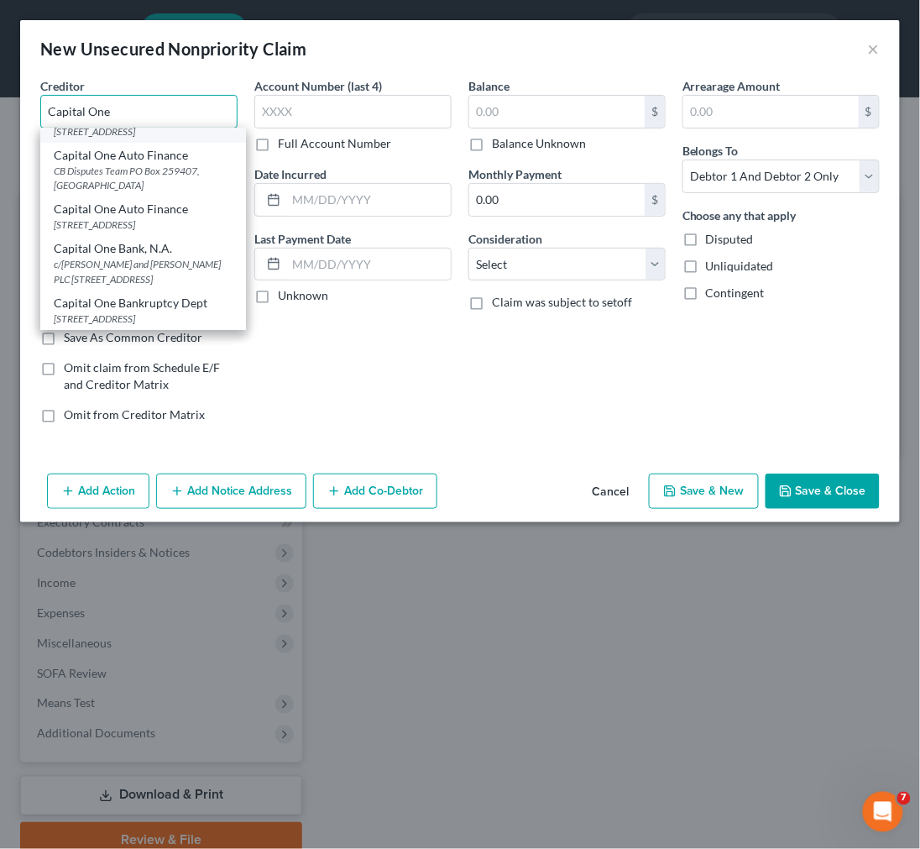
scroll to position [186, 0]
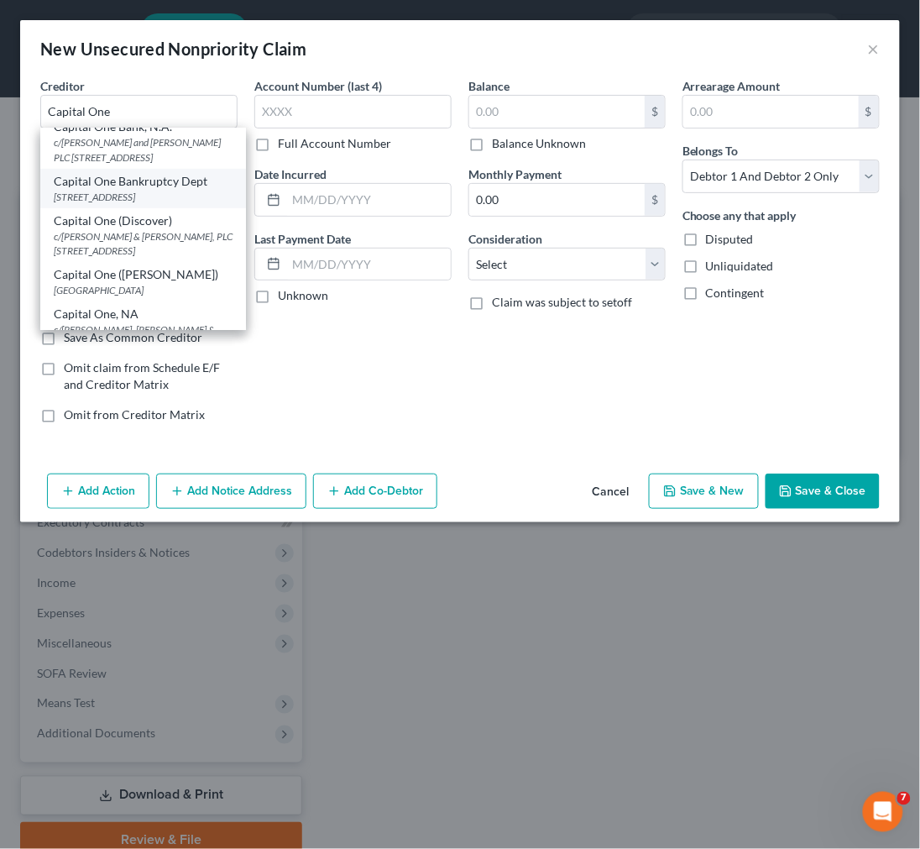
click at [130, 190] on div "Capital One Bankruptcy Dept" at bounding box center [143, 181] width 179 height 17
type input "Capital One Bankruptcy Dept"
type input "PO Box 30285"
type input "Salt Lake City"
select select "46"
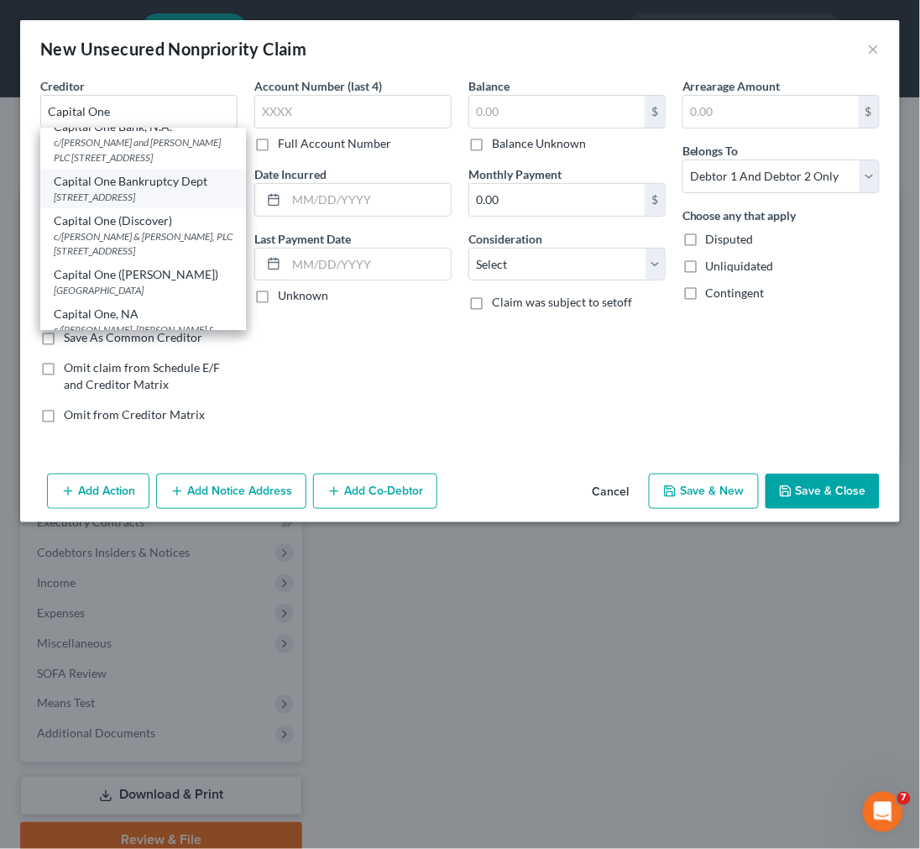
type input "84130-0285"
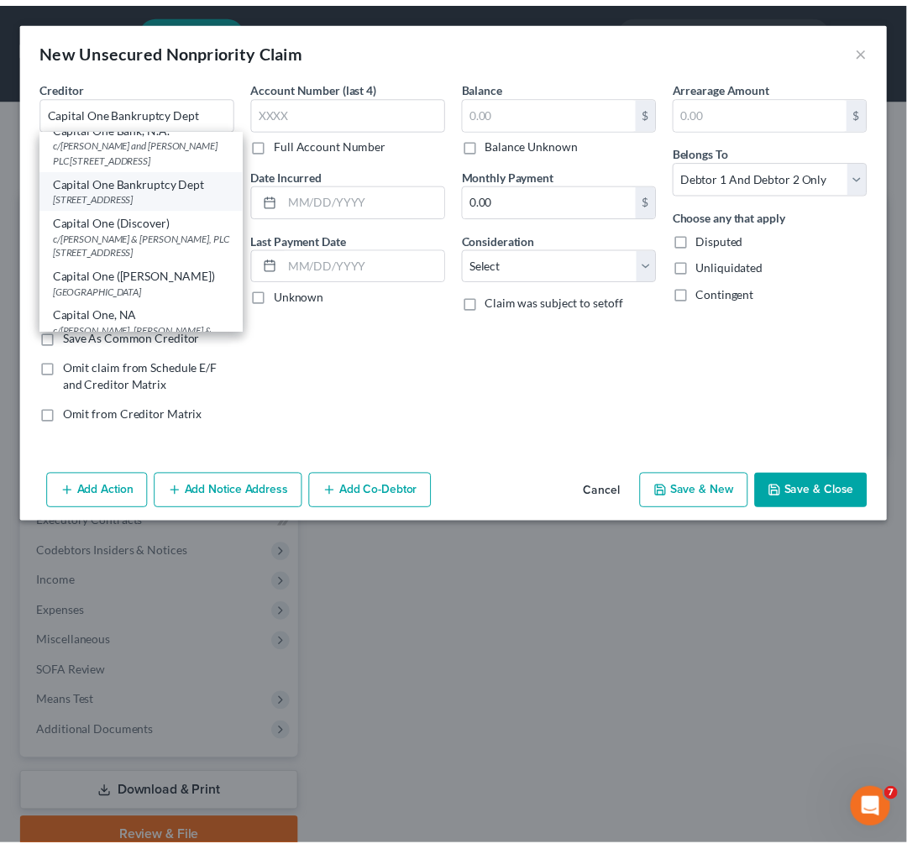
scroll to position [0, 0]
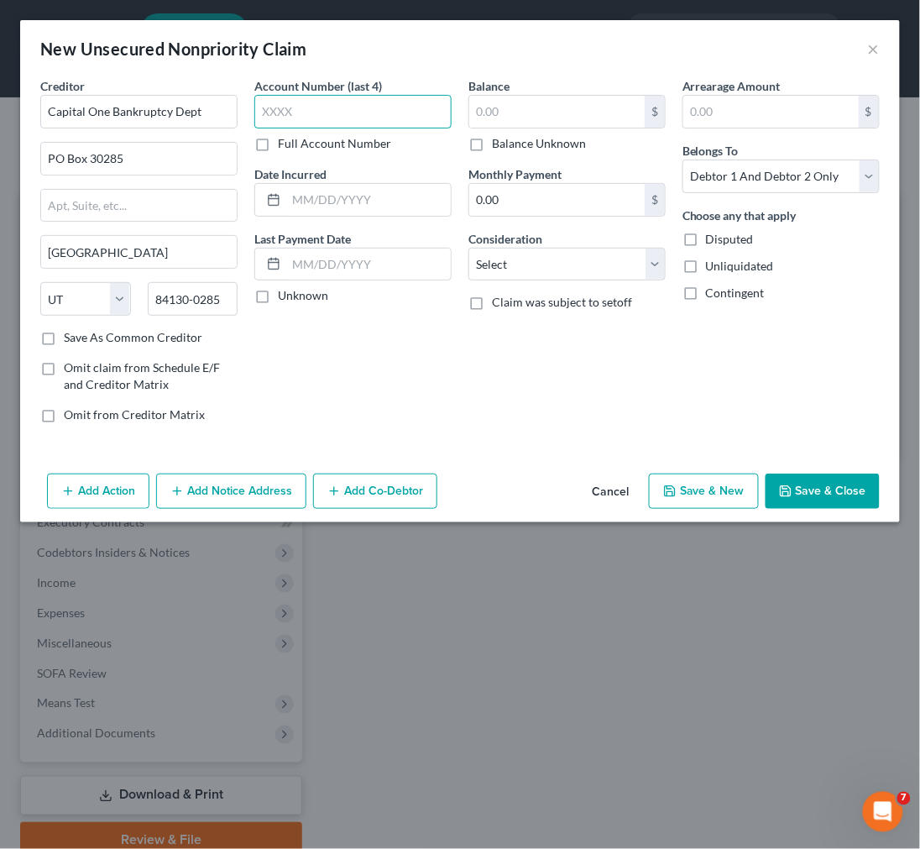
click at [295, 107] on input "text" at bounding box center [352, 112] width 197 height 34
type input "8100"
type input "1,266.92"
select select "2"
select select "0"
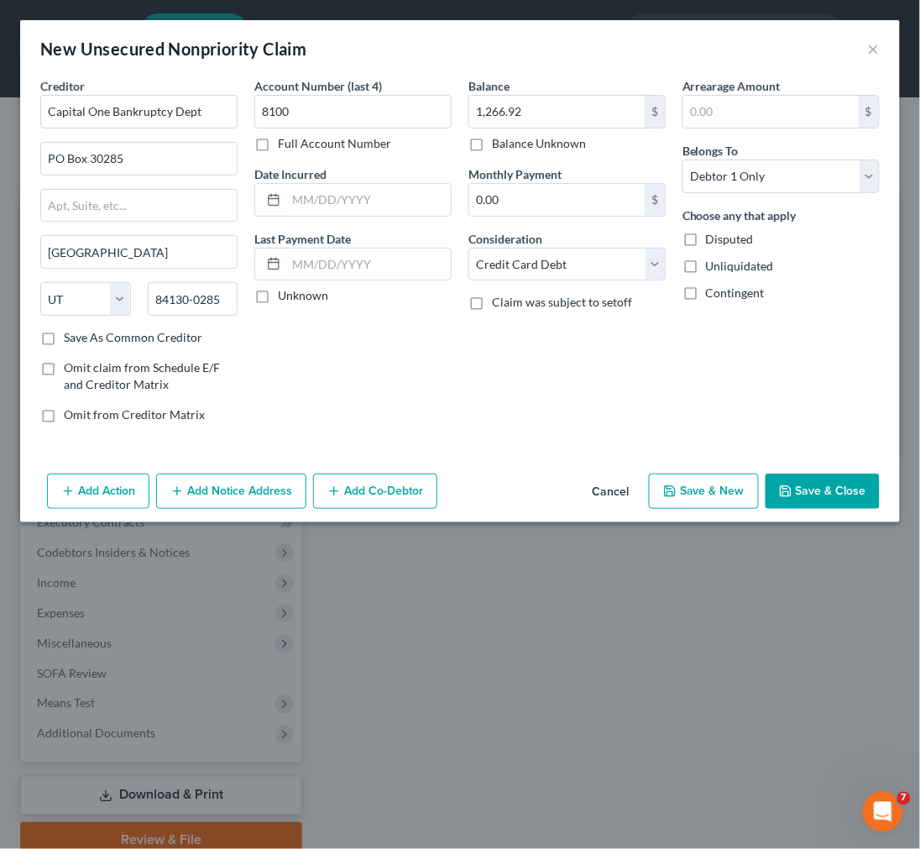
click at [816, 492] on button "Save & Close" at bounding box center [823, 491] width 114 height 35
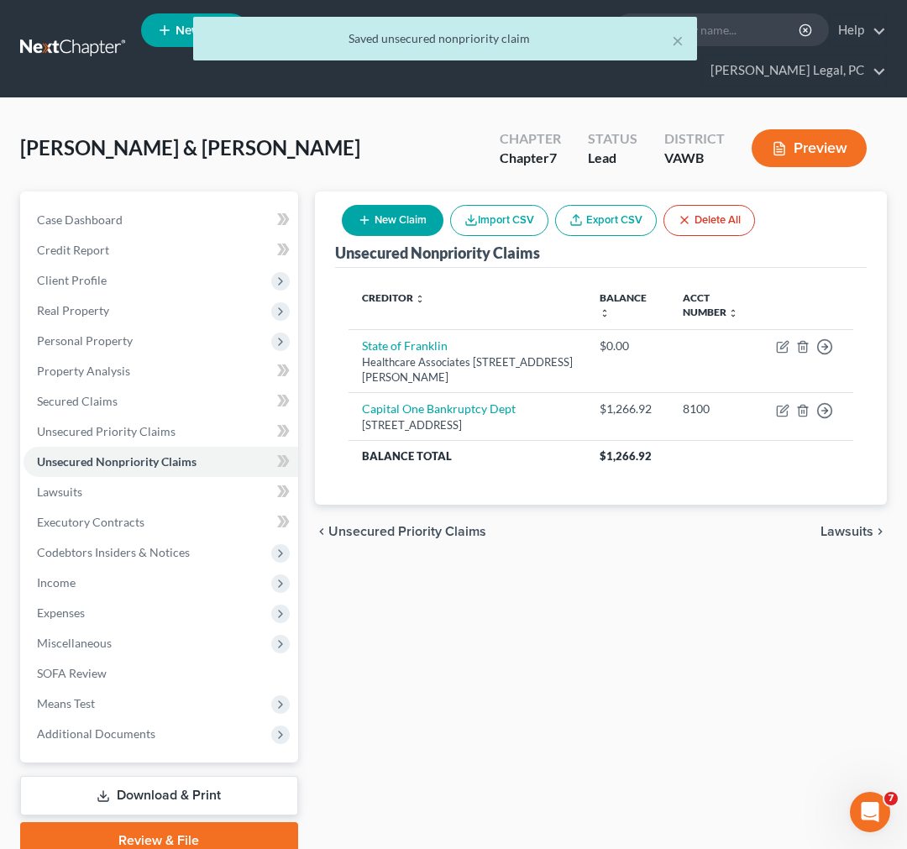
click at [380, 223] on button "New Claim" at bounding box center [393, 220] width 102 height 31
select select "2"
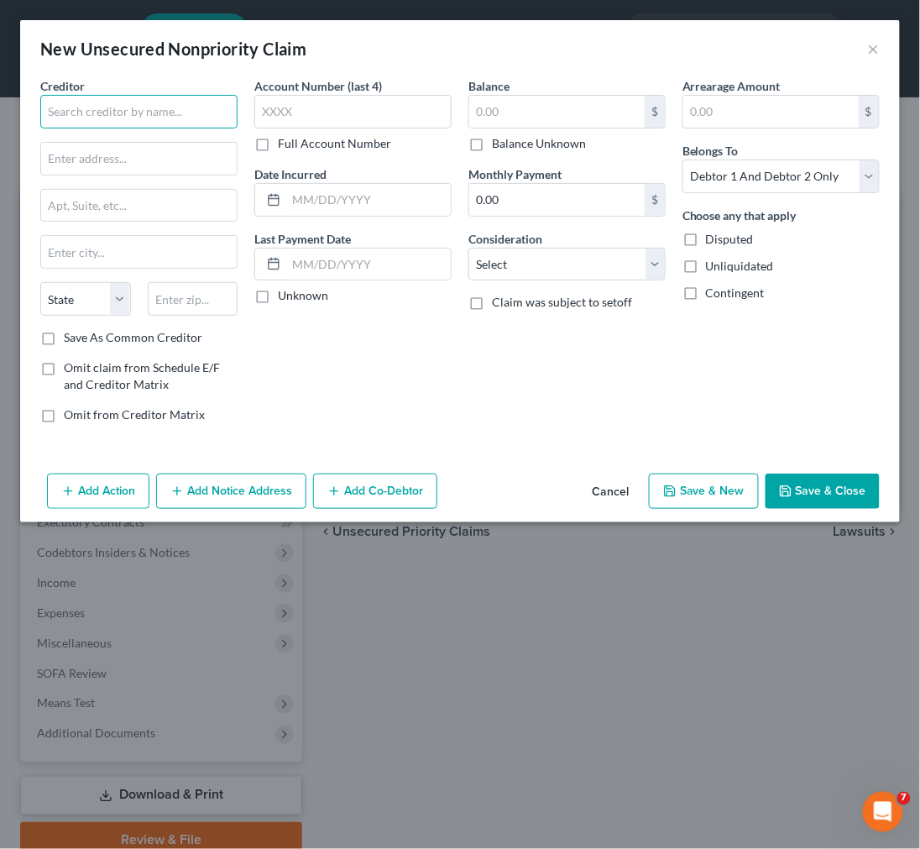
click at [155, 118] on input "text" at bounding box center [138, 112] width 197 height 34
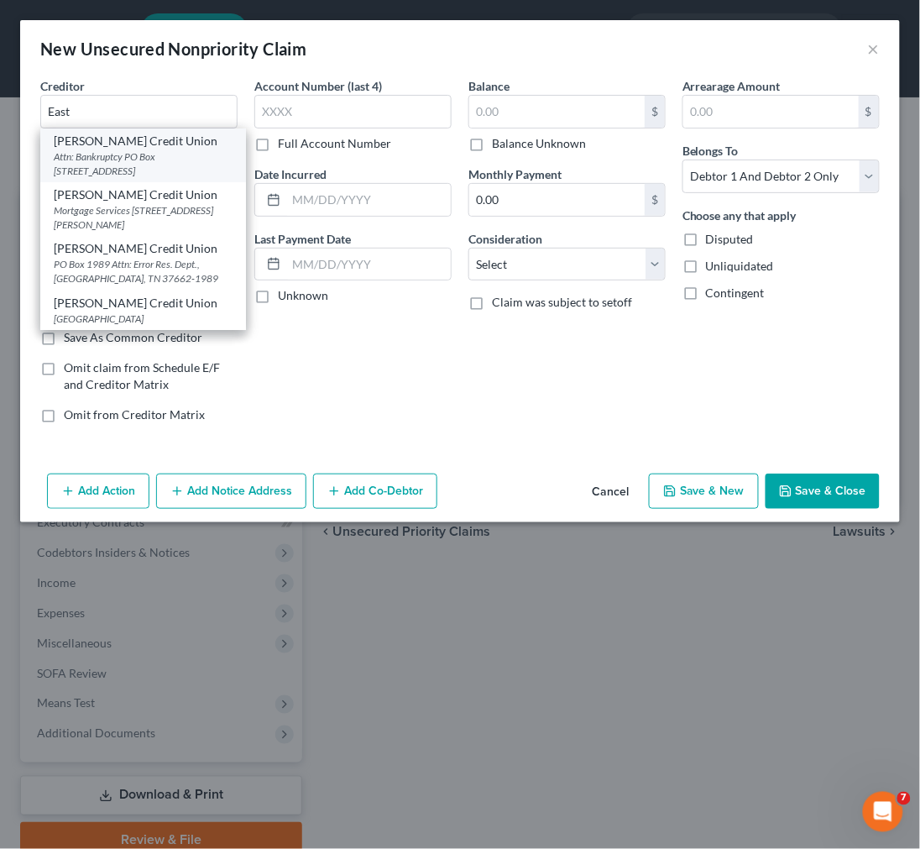
click at [139, 155] on div "Attn: Bankruptcy PO Box [STREET_ADDRESS]" at bounding box center [143, 163] width 179 height 29
type input "[PERSON_NAME] Credit Union"
type input "Attn: Bankruptcy"
type input "PO Box 1989"
type input "Kingsport"
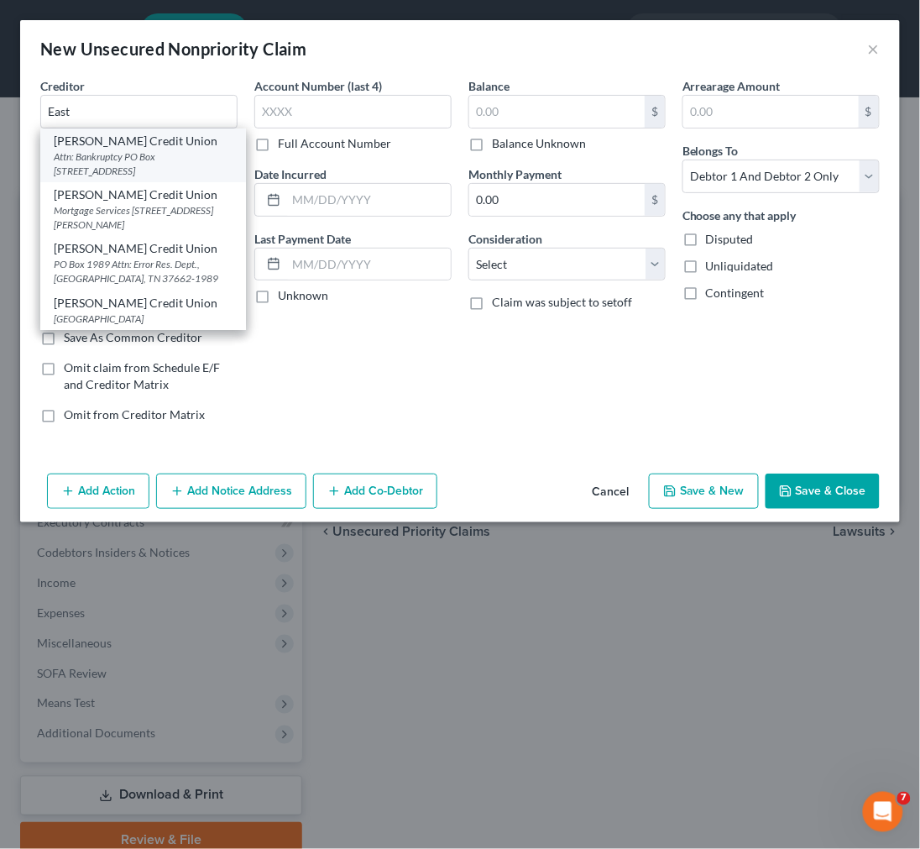
select select "44"
type input "37662"
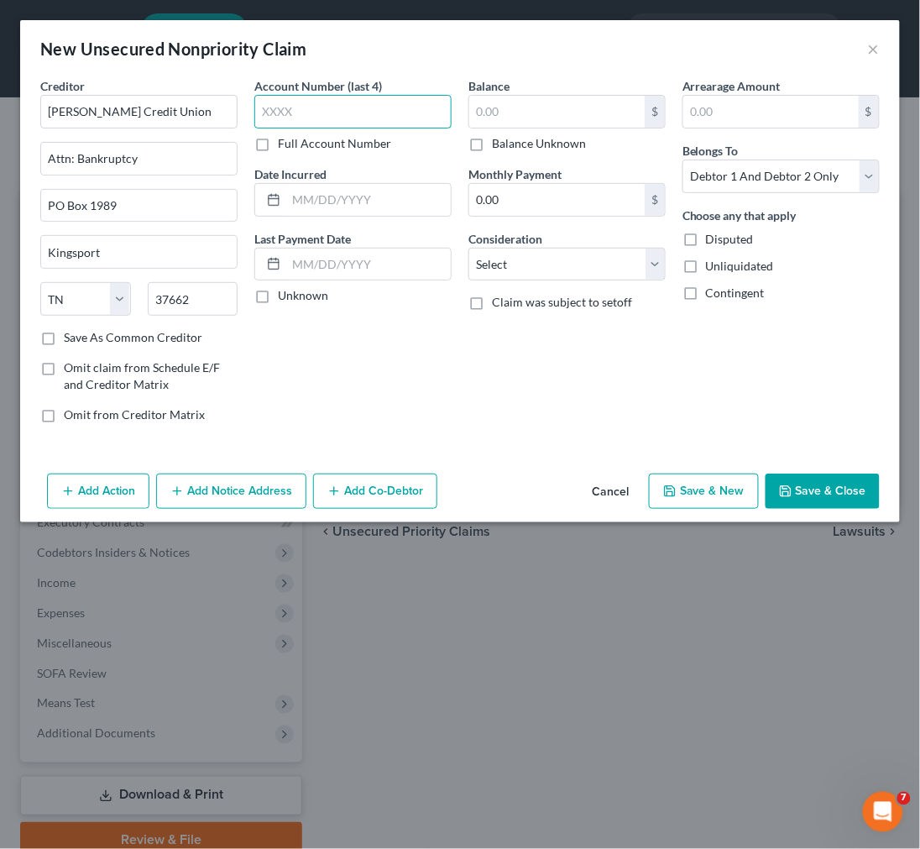
click at [265, 110] on input "text" at bounding box center [352, 112] width 197 height 34
type input "9814"
type input "1,070.91"
select select "10"
select select "0"
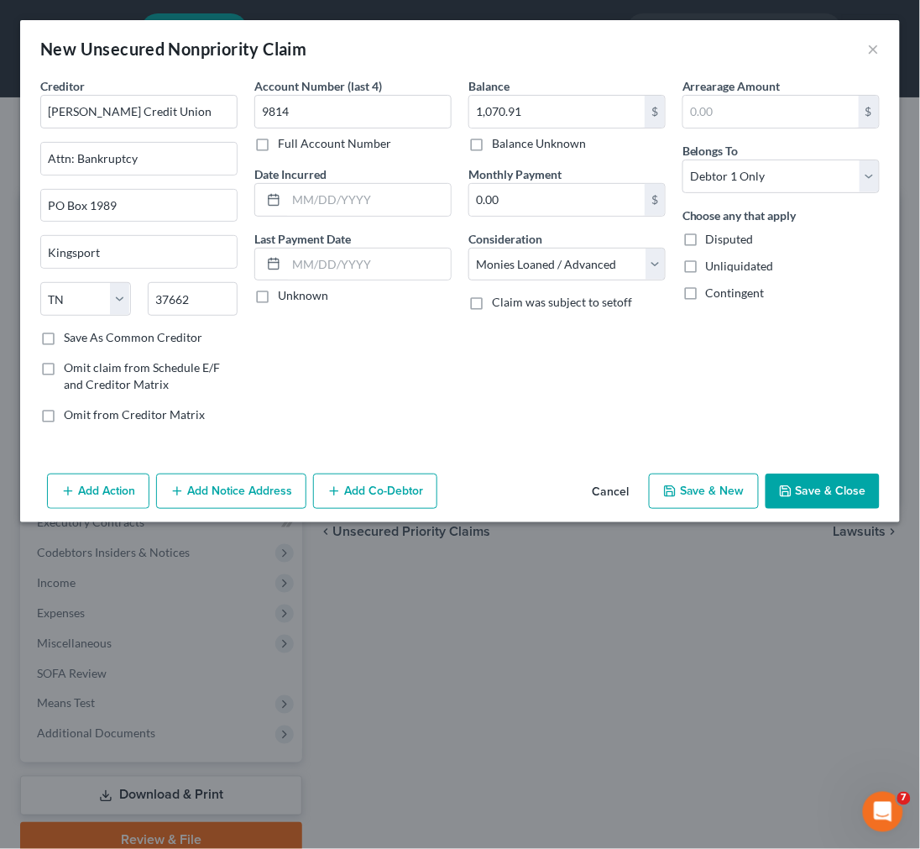
click at [848, 501] on button "Save & Close" at bounding box center [823, 491] width 114 height 35
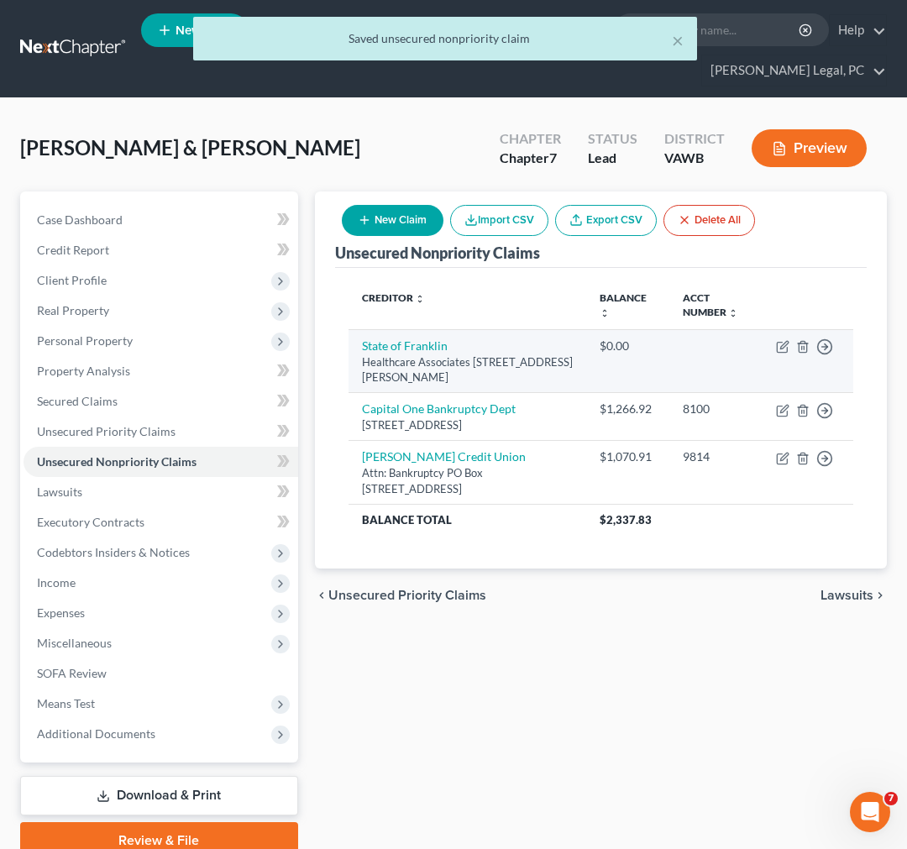
scroll to position [71, 0]
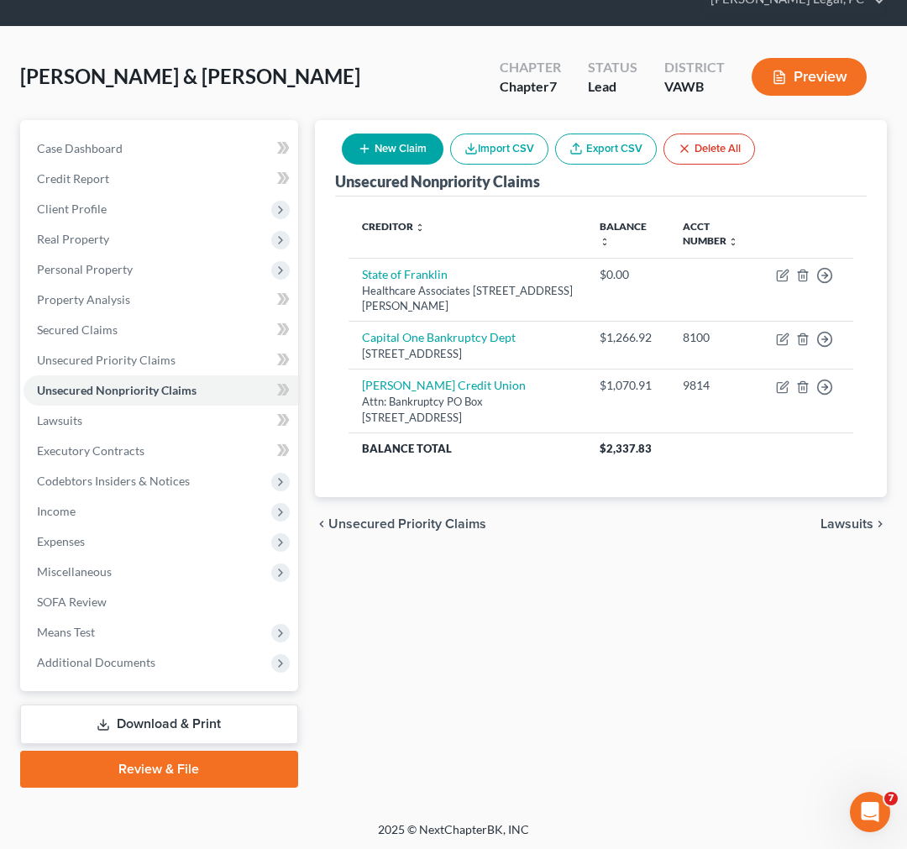
click at [378, 155] on button "New Claim" at bounding box center [393, 149] width 102 height 31
select select "2"
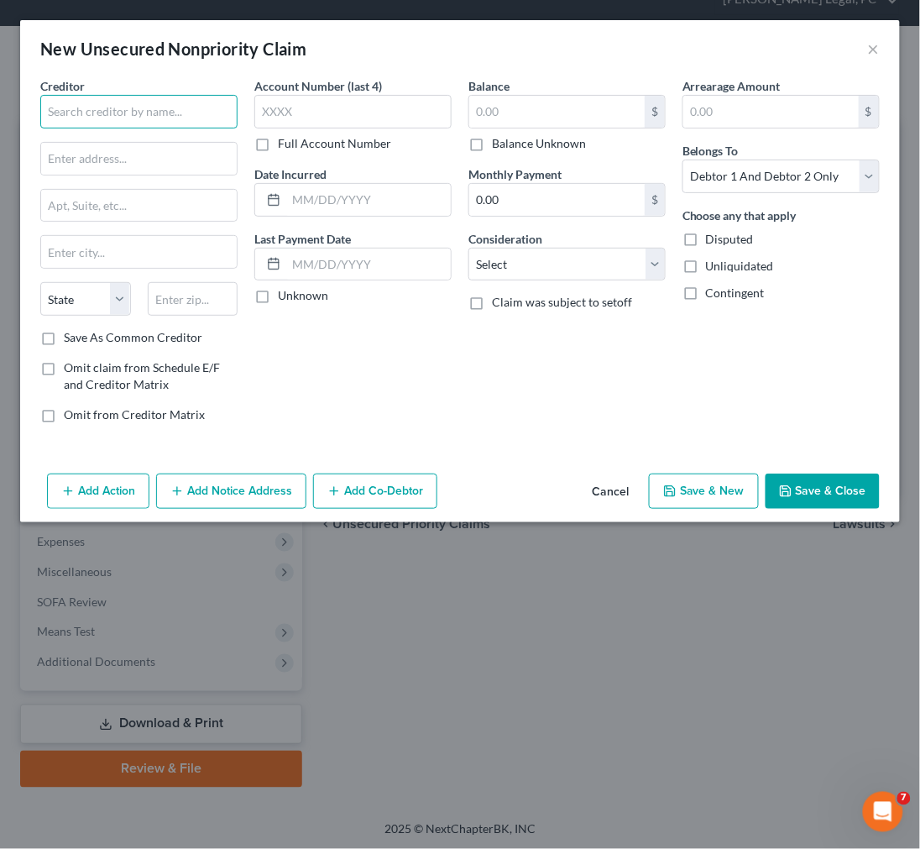
click at [205, 108] on input "text" at bounding box center [138, 112] width 197 height 34
type input "1"
type input "First Franklin Financial Corp."
type input "[STREET_ADDRESS]"
type input "24210"
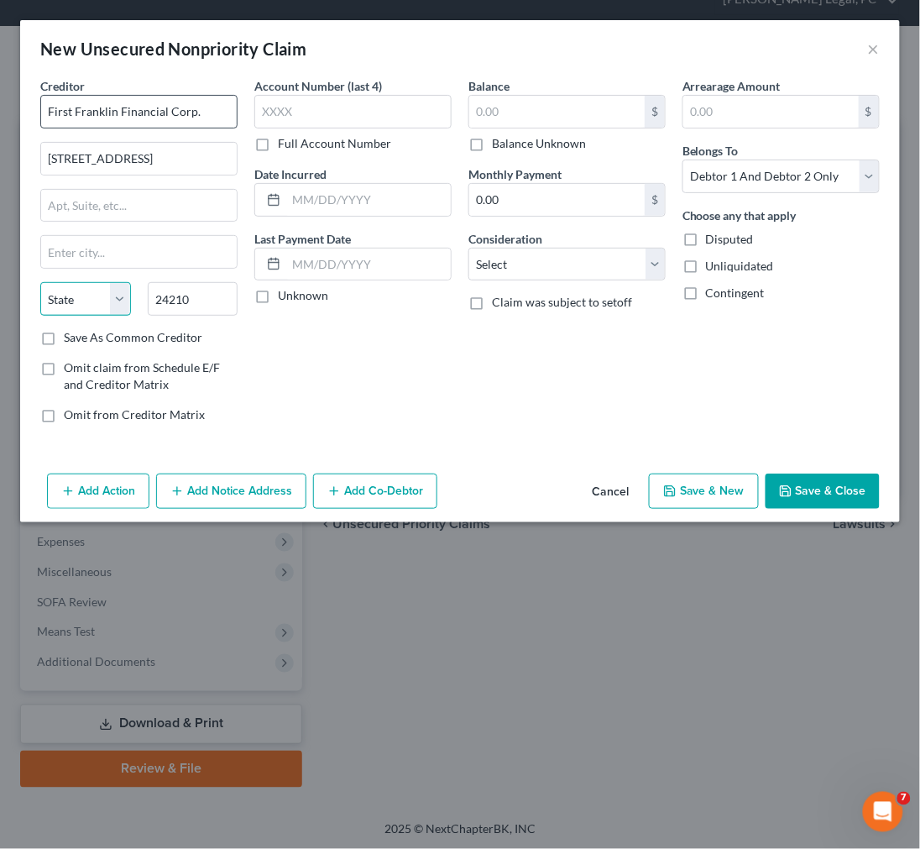
type input "[GEOGRAPHIC_DATA]"
click at [64, 343] on label "Save As Common Creditor" at bounding box center [133, 337] width 139 height 17
click at [71, 340] on input "Save As Common Creditor" at bounding box center [76, 334] width 11 height 11
click at [333, 108] on input "text" at bounding box center [352, 112] width 197 height 34
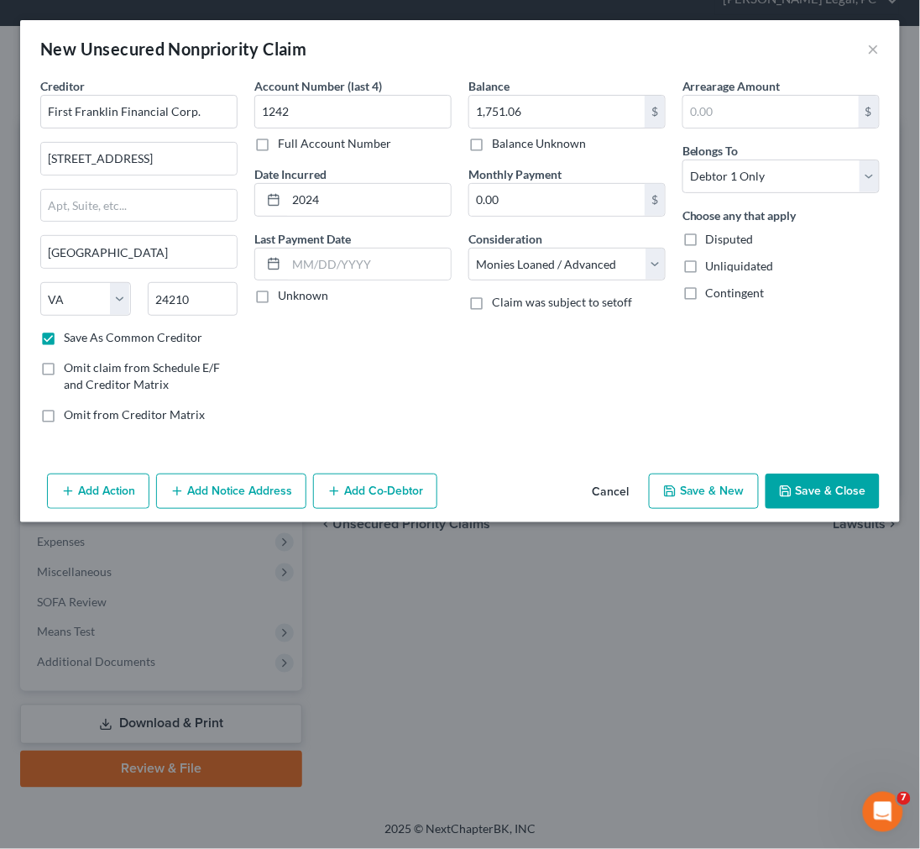
click at [852, 488] on button "Save & Close" at bounding box center [823, 491] width 114 height 35
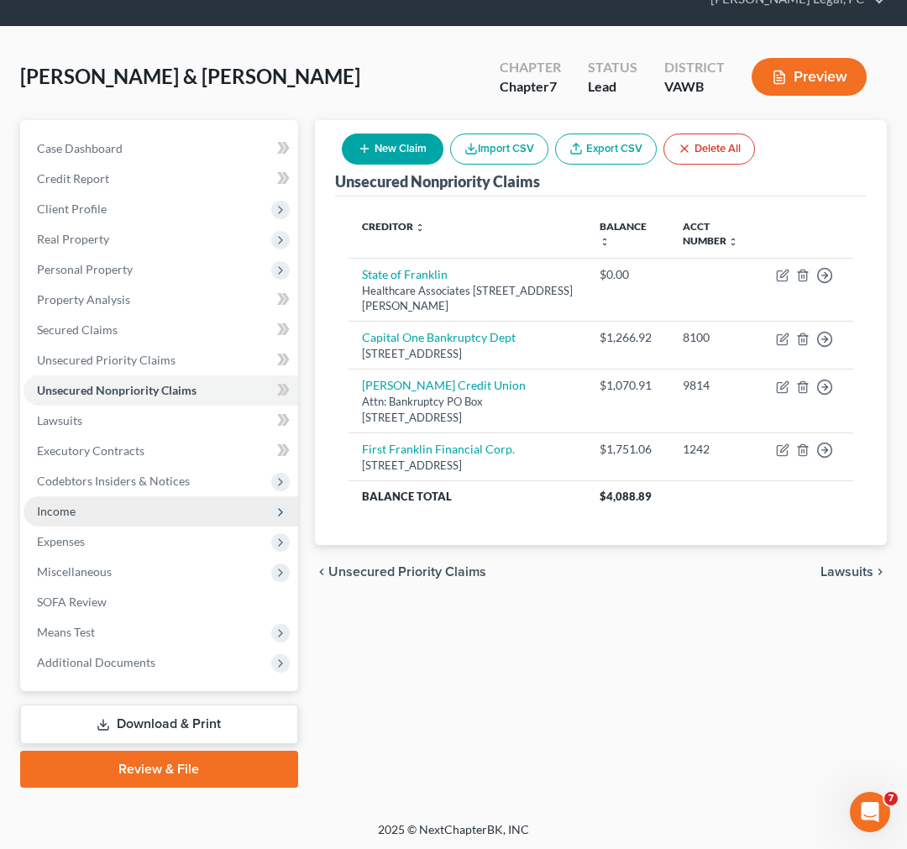
click at [62, 510] on span "Income" at bounding box center [56, 511] width 39 height 14
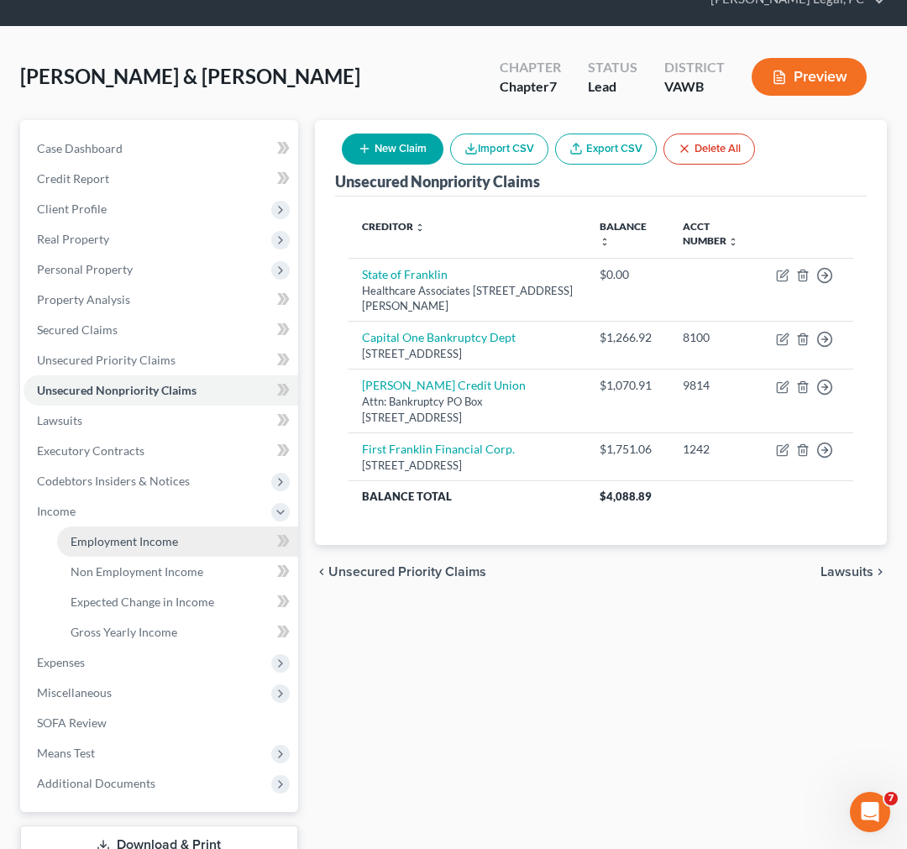
click at [97, 540] on span "Employment Income" at bounding box center [125, 541] width 108 height 14
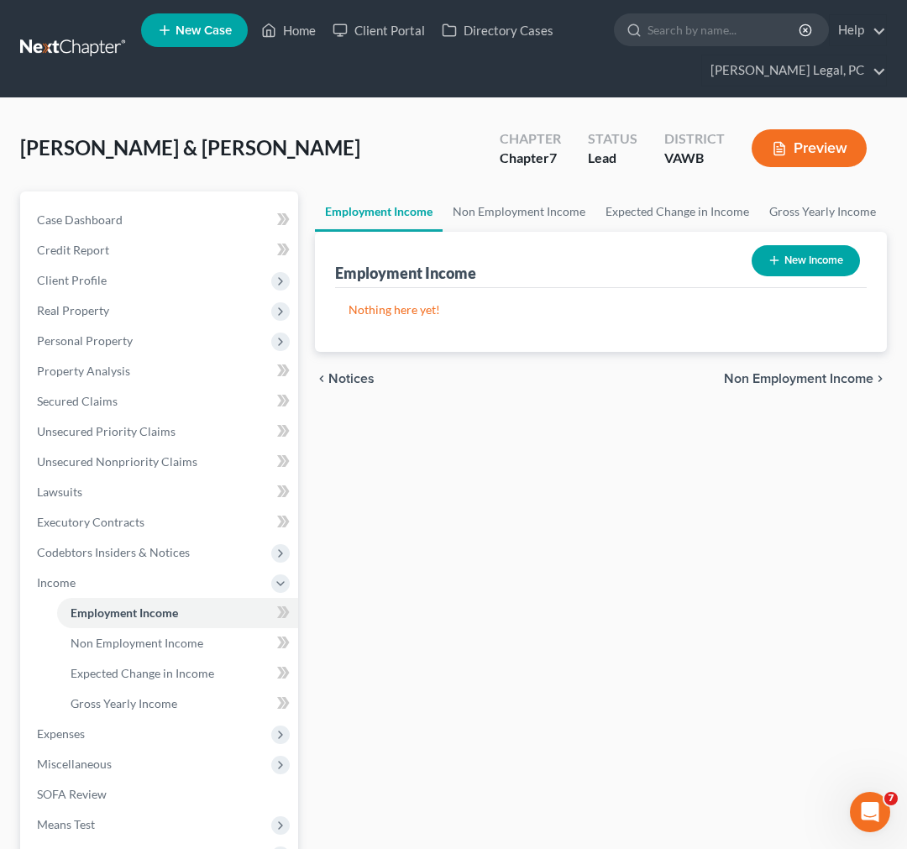
click at [811, 264] on button "New Income" at bounding box center [806, 260] width 108 height 31
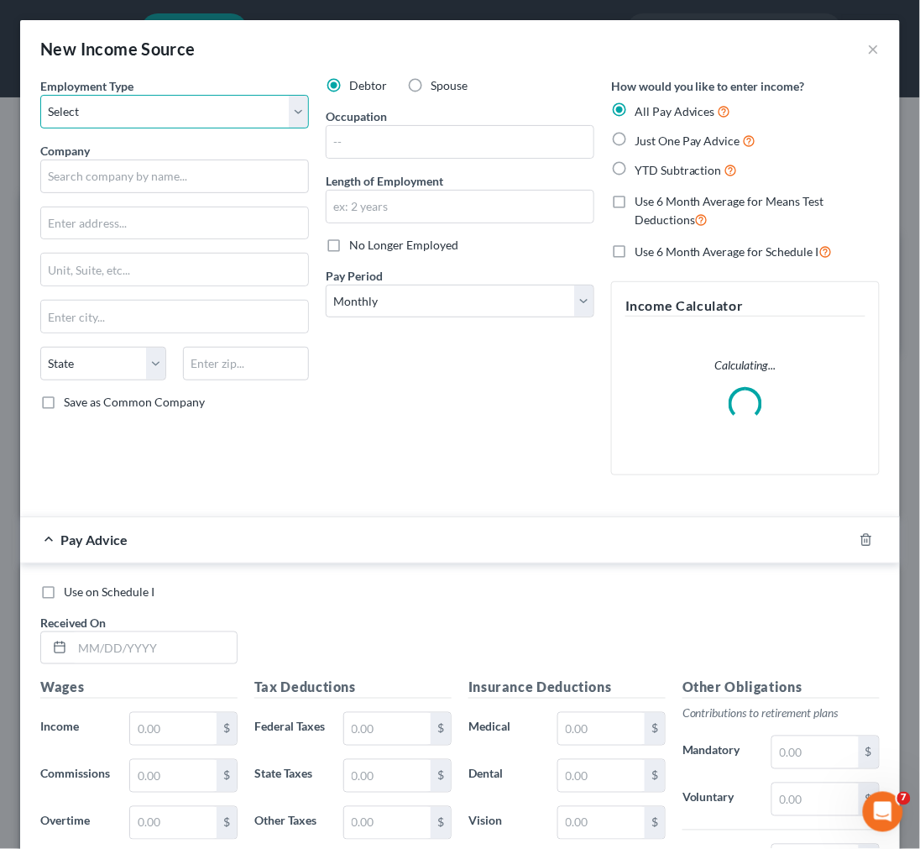
click at [108, 110] on select "Select Full or [DEMOGRAPHIC_DATA] Employment Self Employment" at bounding box center [174, 112] width 269 height 34
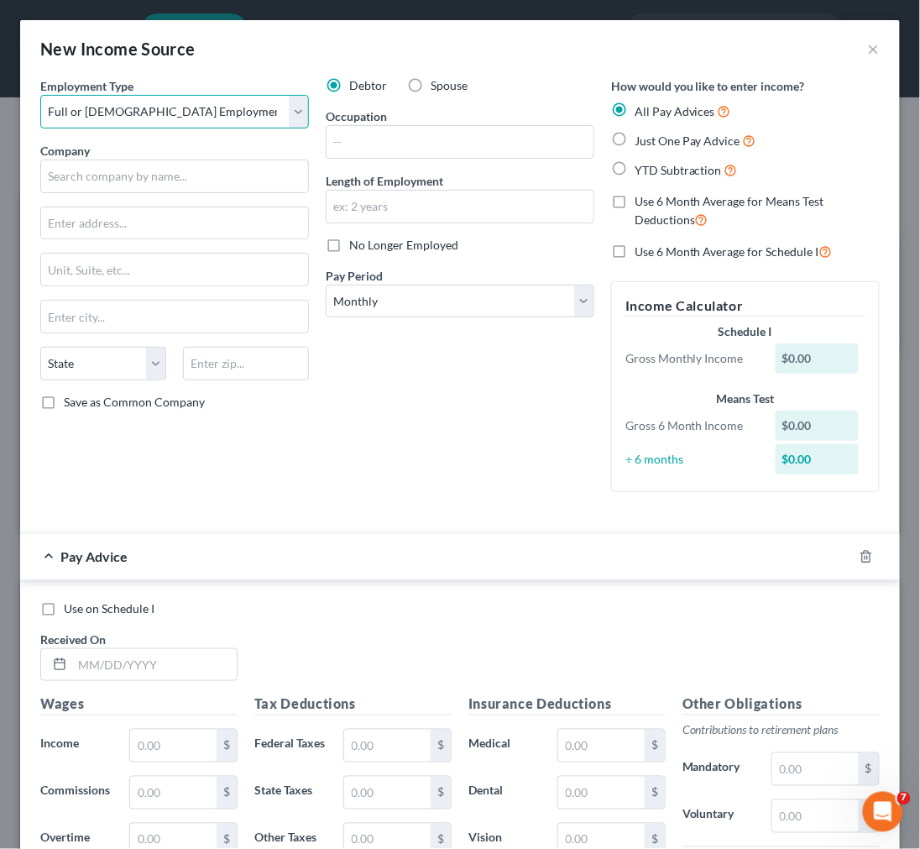
click at [40, 95] on select "Select Full or [DEMOGRAPHIC_DATA] Employment Self Employment" at bounding box center [174, 112] width 269 height 34
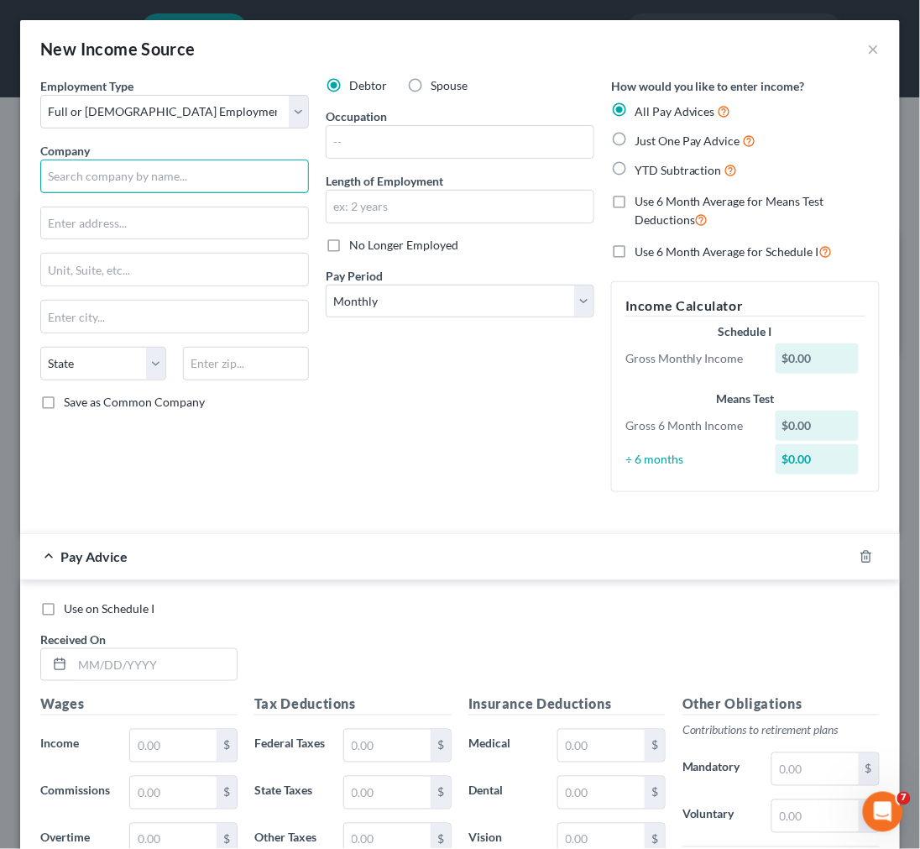
click at [123, 170] on input "text" at bounding box center [174, 177] width 269 height 34
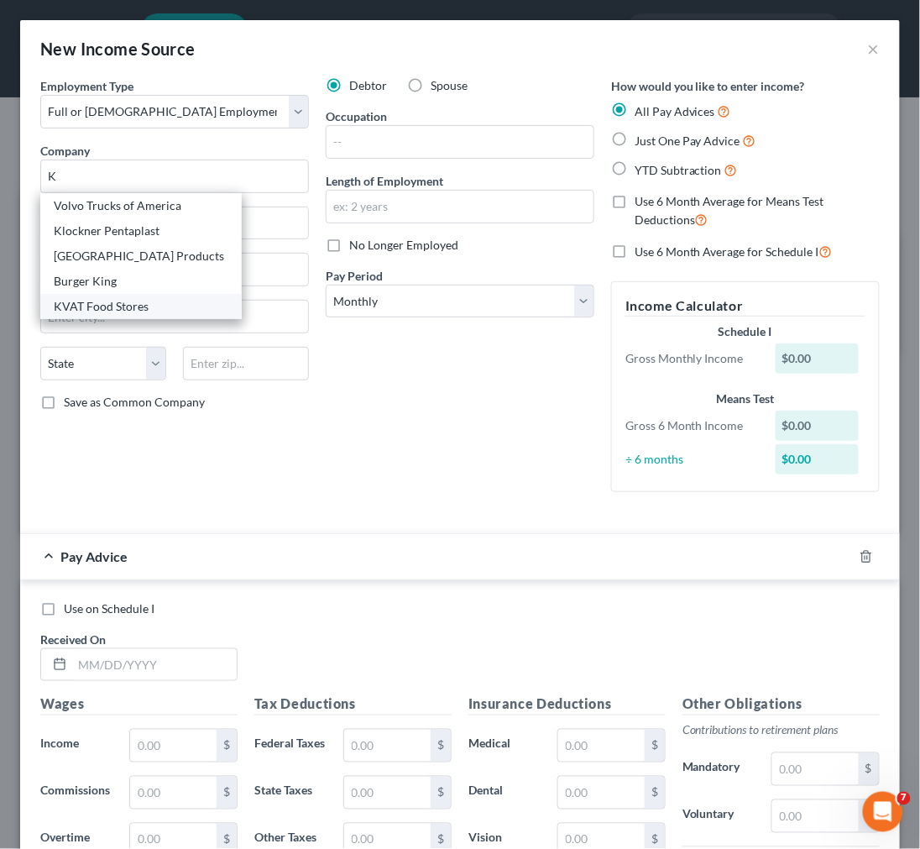
click at [111, 301] on div "KVAT Food Stores" at bounding box center [141, 306] width 175 height 17
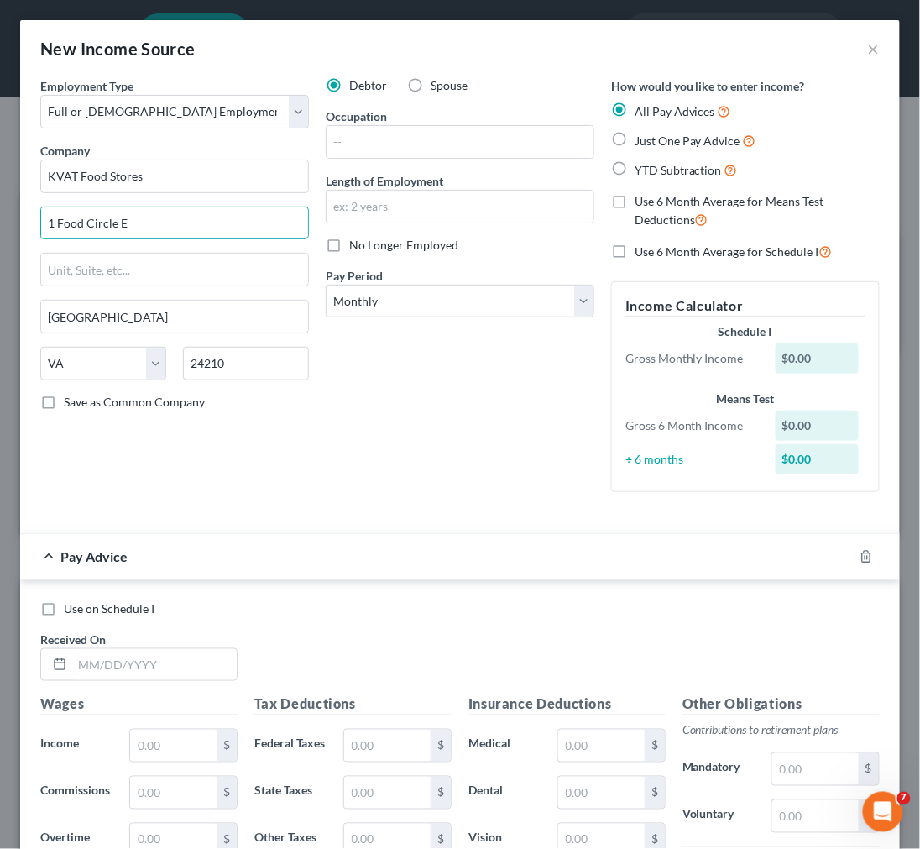
drag, startPoint x: 182, startPoint y: 223, endPoint x: -2, endPoint y: 221, distance: 183.9
click at [0, 221] on html "Home New Case Client Portal Directory Cases Farthing Legal, PC trustee@farthing…" at bounding box center [460, 522] width 920 height 1044
click at [860, 559] on icon "button" at bounding box center [866, 556] width 13 height 13
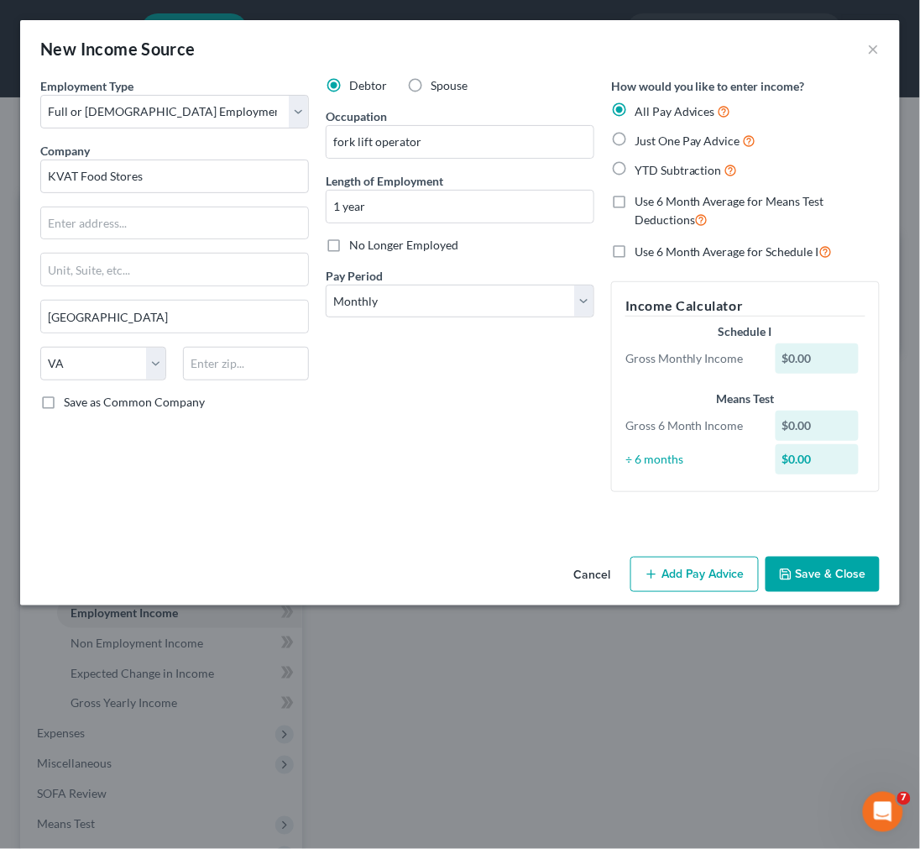
click at [815, 571] on button "Save & Close" at bounding box center [823, 574] width 114 height 35
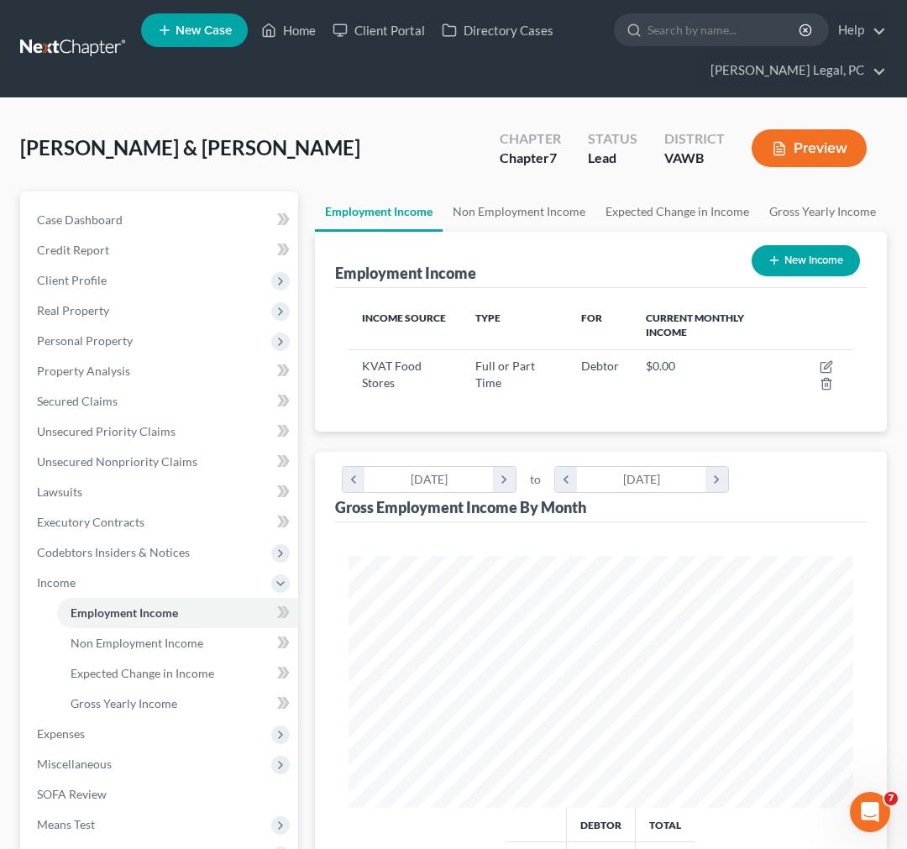
scroll to position [839611, 839323]
click at [87, 280] on span "Client Profile" at bounding box center [72, 280] width 70 height 14
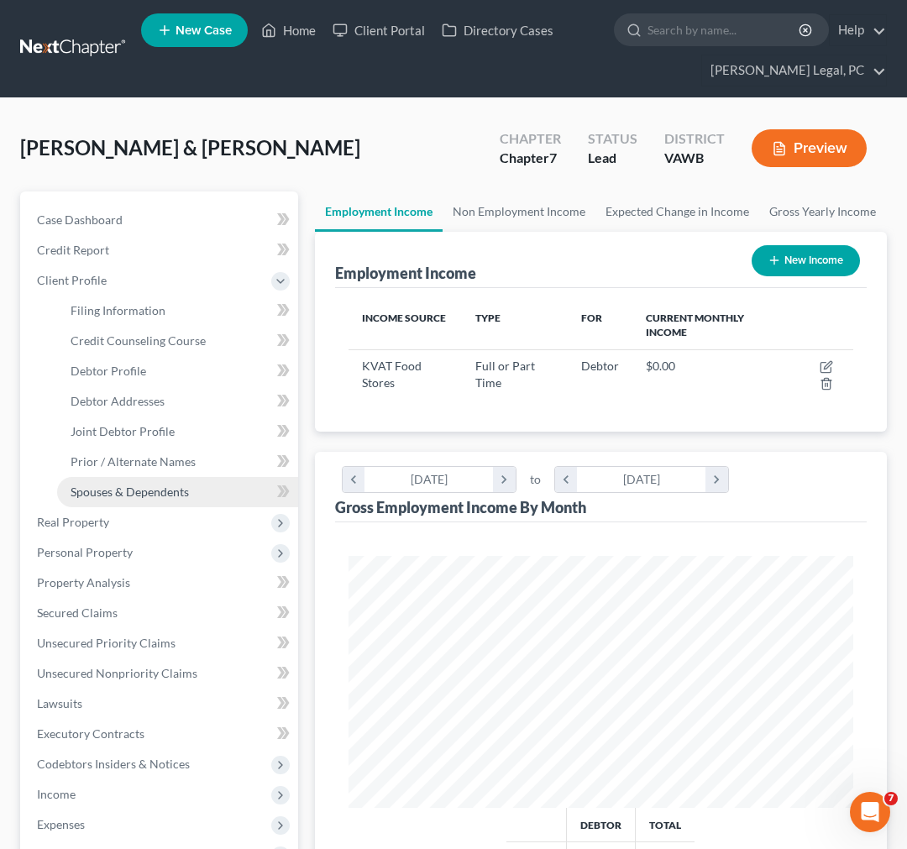
click at [113, 491] on span "Spouses & Dependents" at bounding box center [130, 492] width 118 height 14
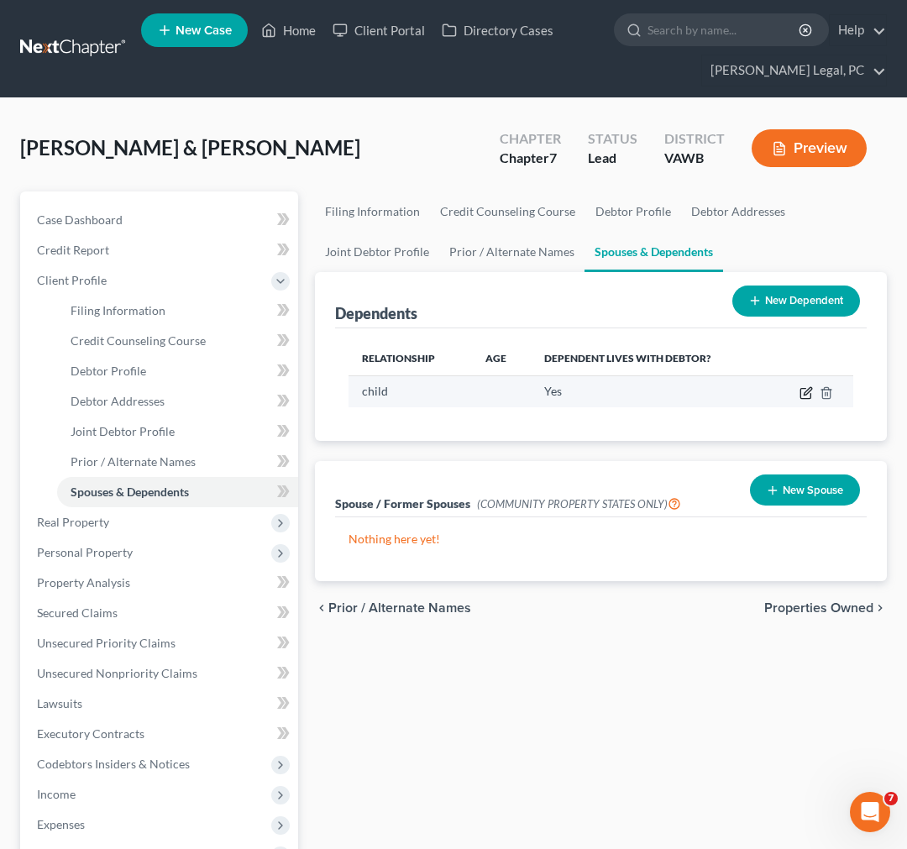
click at [805, 391] on icon "button" at bounding box center [808, 391] width 8 height 8
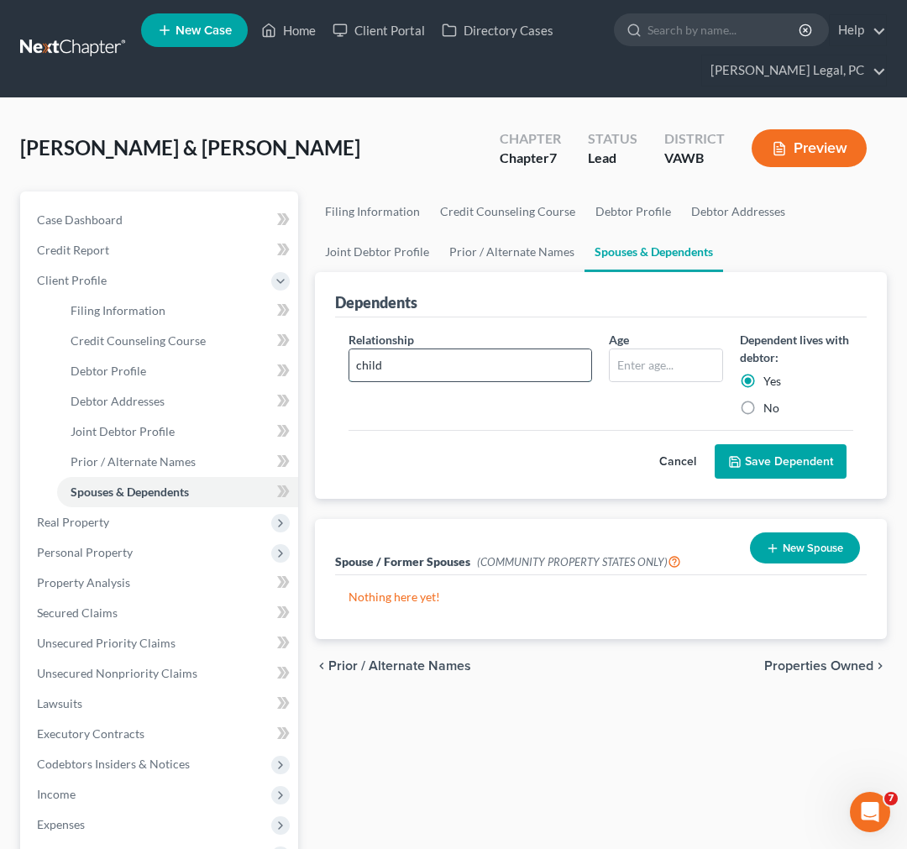
click at [475, 357] on input "child" at bounding box center [470, 365] width 243 height 32
click at [475, 358] on input "child" at bounding box center [470, 365] width 243 height 32
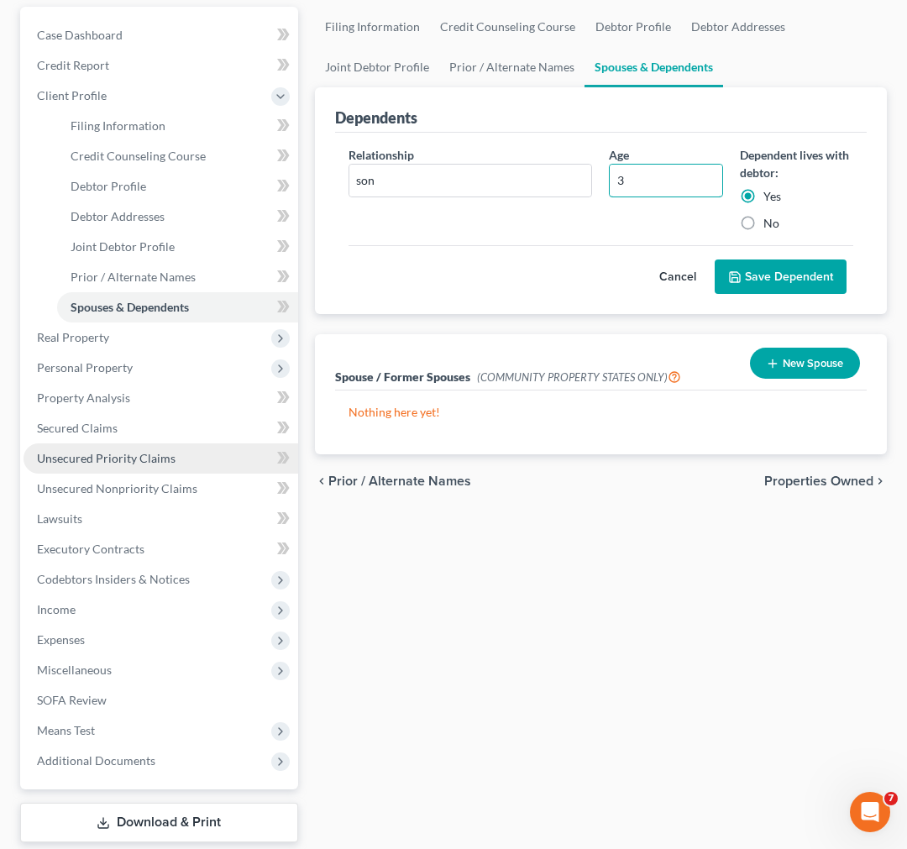
scroll to position [186, 0]
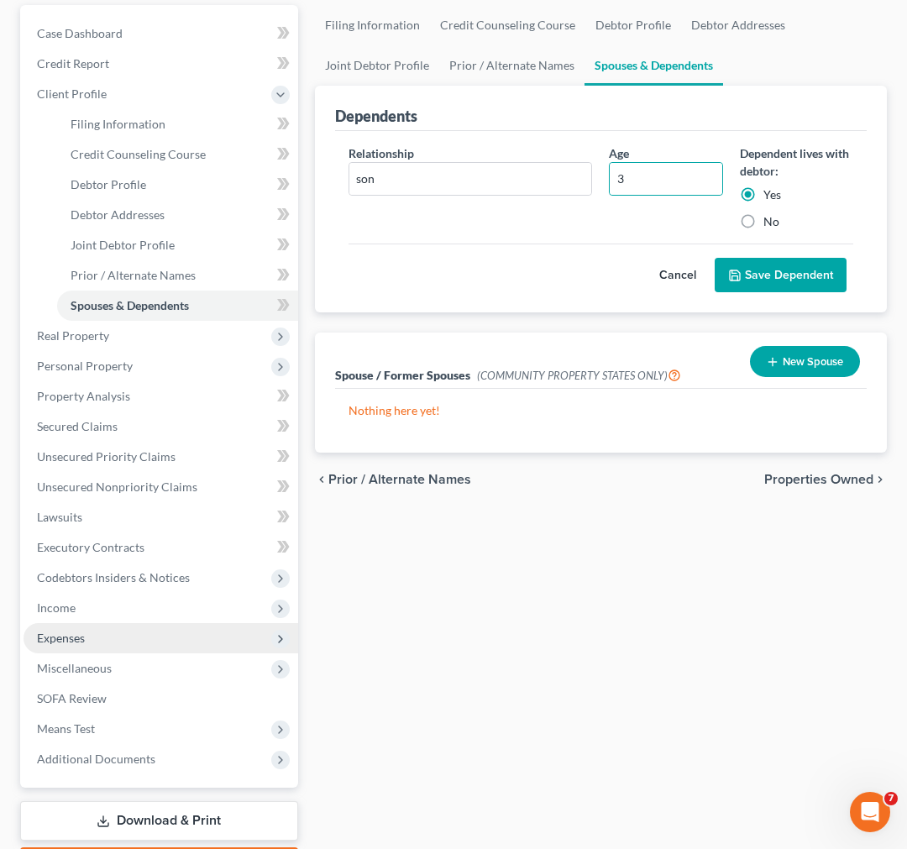
click at [70, 638] on span "Expenses" at bounding box center [61, 638] width 48 height 14
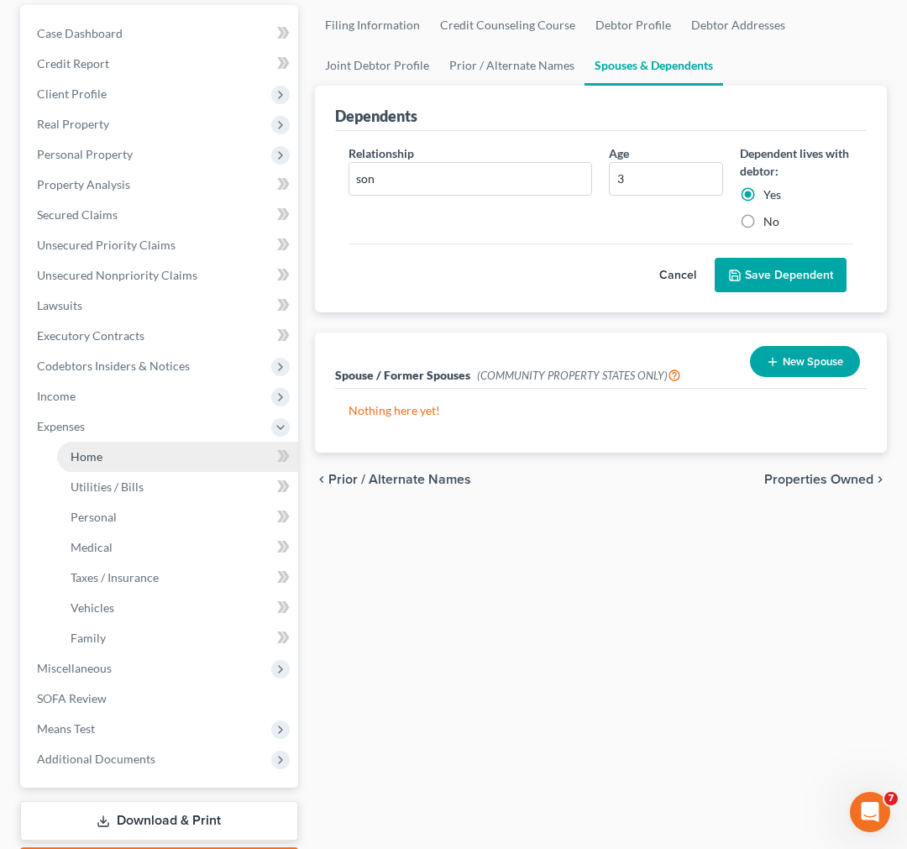
click at [92, 451] on span "Home" at bounding box center [87, 456] width 32 height 14
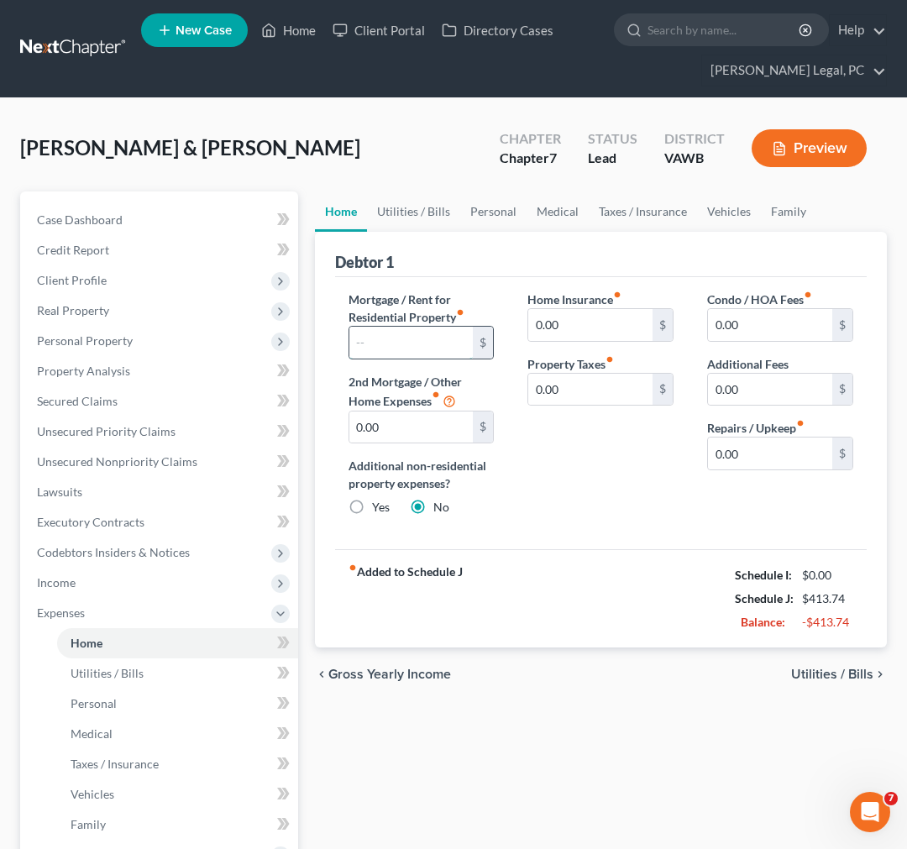
click at [424, 340] on input "text" at bounding box center [411, 343] width 124 height 32
click at [871, 673] on span "Utilities / Bills" at bounding box center [832, 674] width 82 height 13
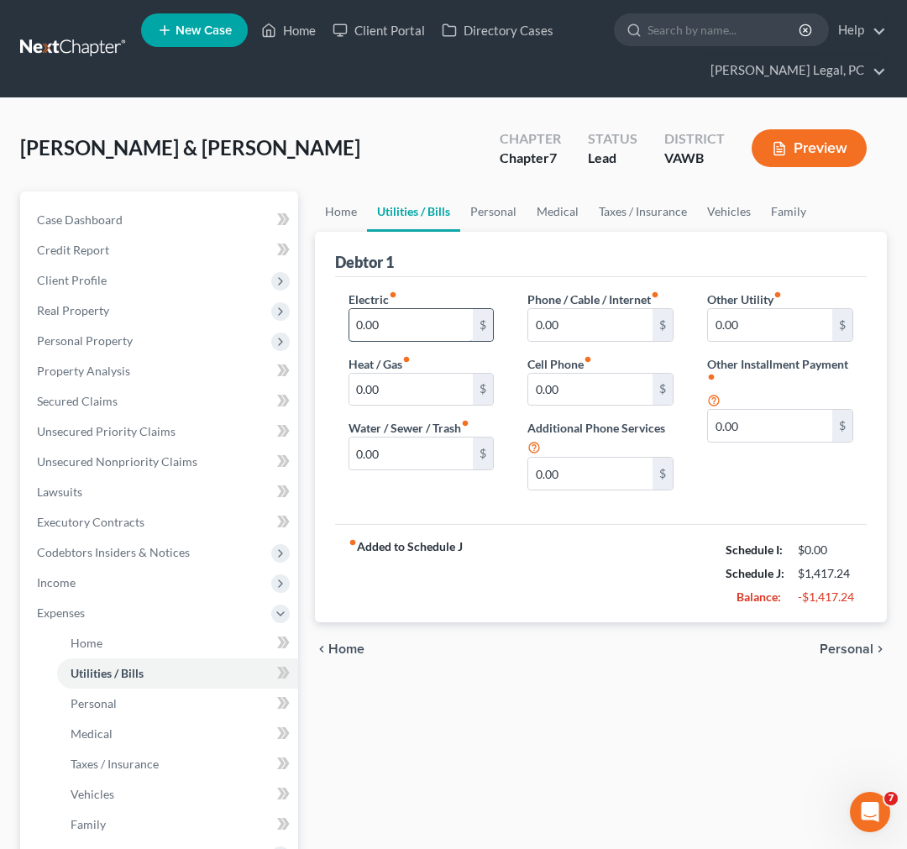
click at [417, 328] on input "0.00" at bounding box center [411, 325] width 124 height 32
click at [873, 648] on icon "chevron_right" at bounding box center [879, 648] width 13 height 13
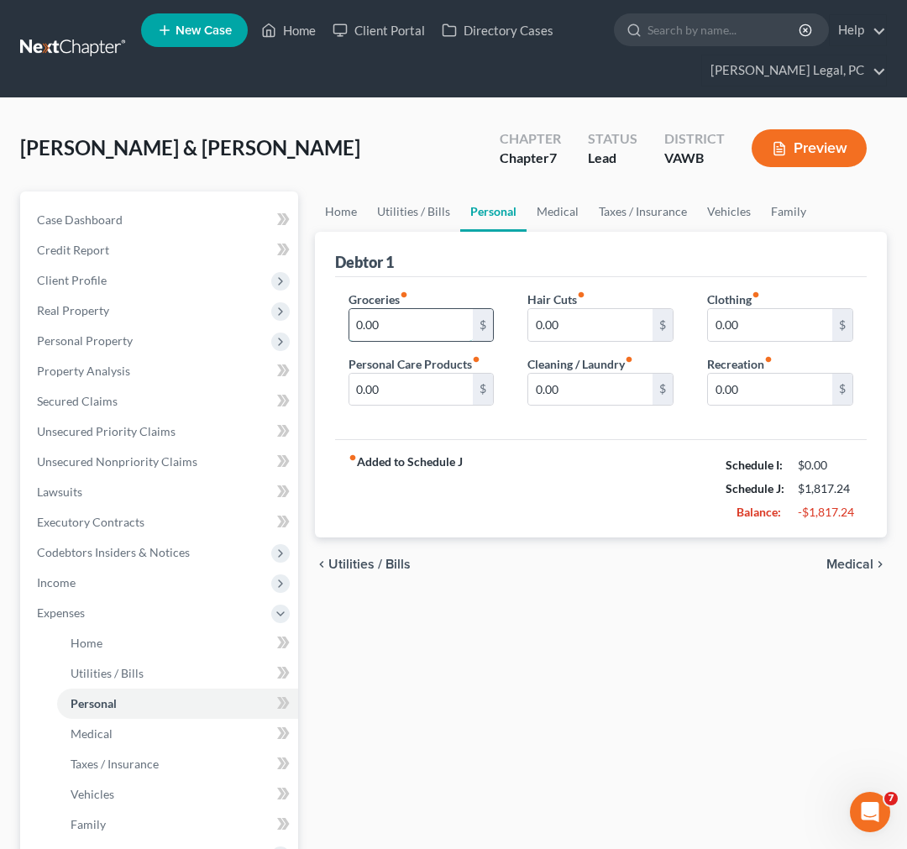
click at [415, 319] on input "0.00" at bounding box center [411, 325] width 124 height 32
click at [774, 326] on input "0.00" at bounding box center [770, 325] width 124 height 32
click at [590, 381] on input "0.00" at bounding box center [590, 390] width 124 height 32
click at [868, 559] on span "Medical" at bounding box center [849, 564] width 47 height 13
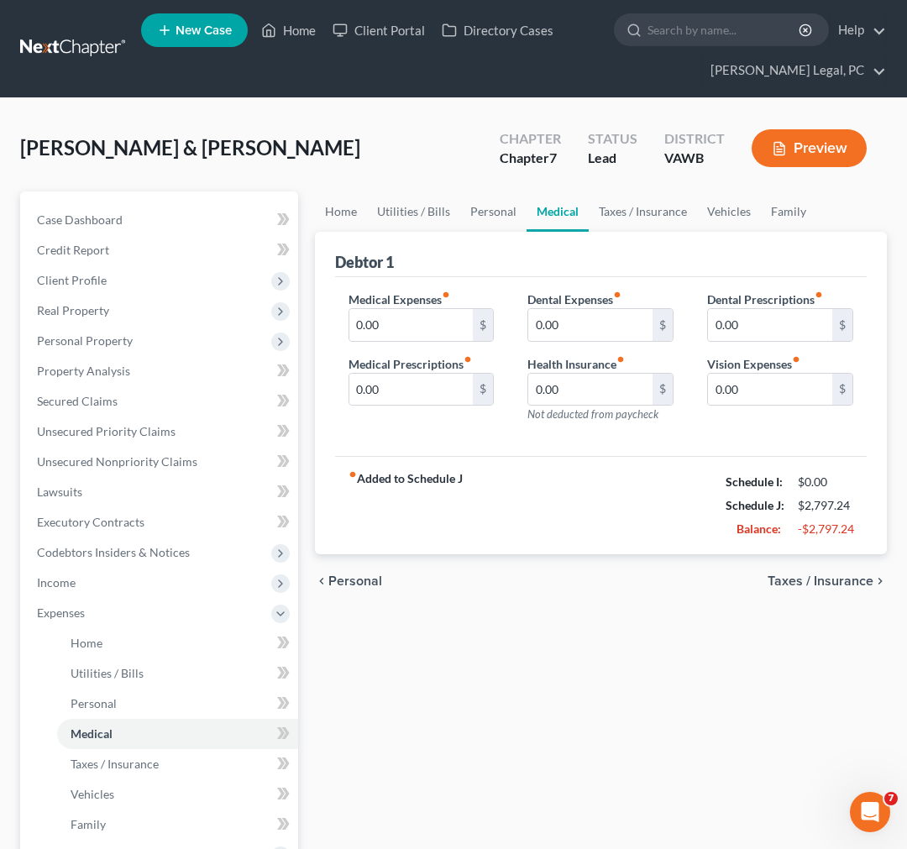
click at [867, 580] on span "Taxes / Insurance" at bounding box center [821, 580] width 106 height 13
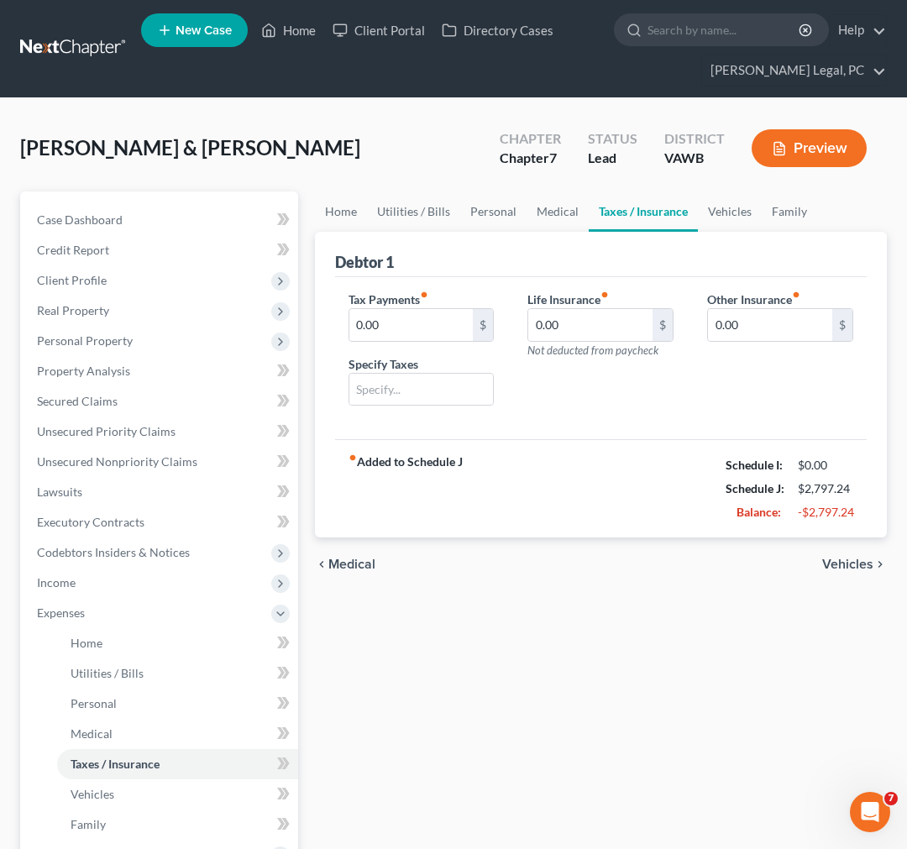
click at [859, 565] on span "Vehicles" at bounding box center [847, 564] width 51 height 13
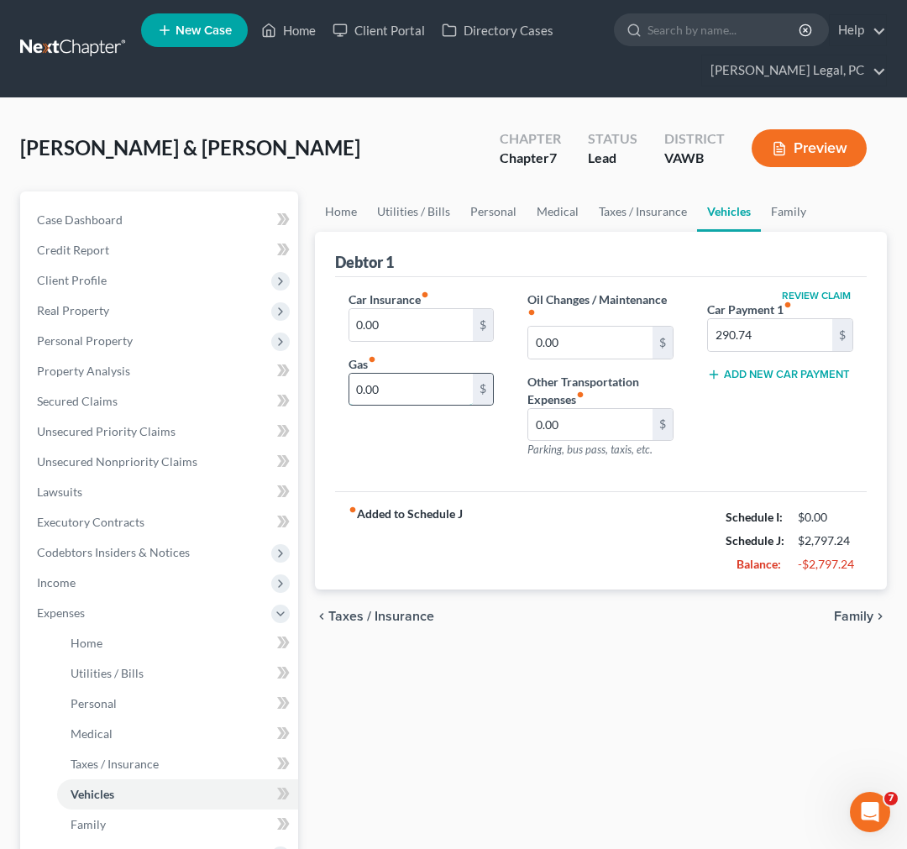
click at [395, 386] on input "0.00" at bounding box center [411, 390] width 124 height 32
click at [390, 326] on input "0.00" at bounding box center [411, 325] width 124 height 32
click at [862, 617] on span "Family" at bounding box center [853, 616] width 39 height 13
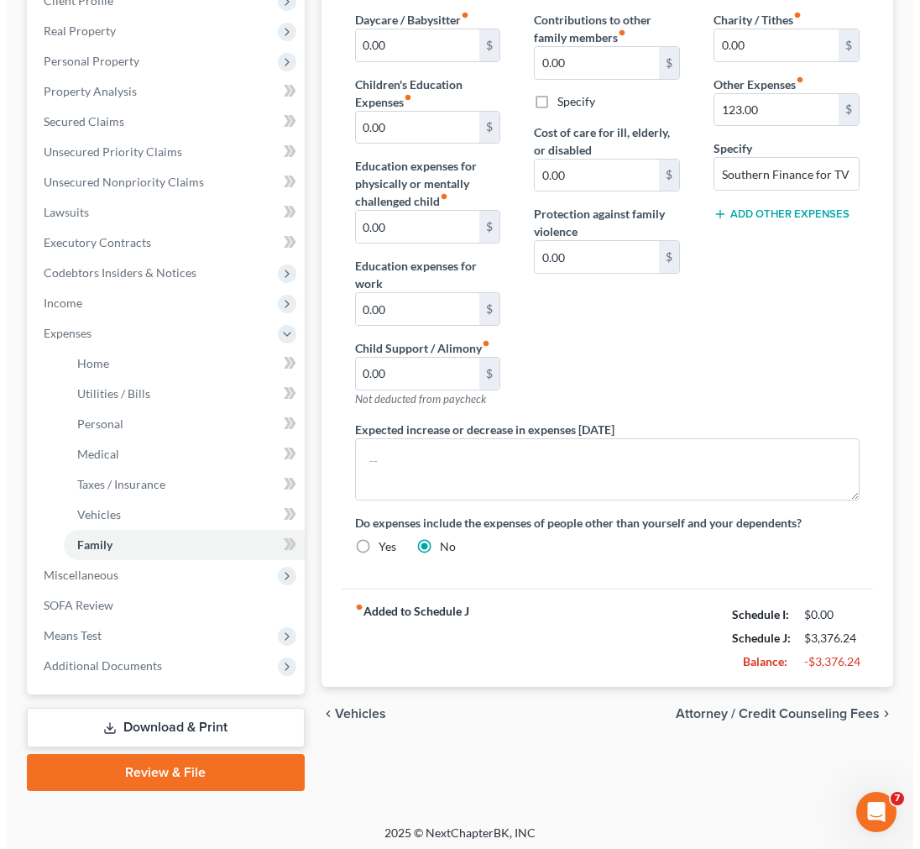
scroll to position [283, 0]
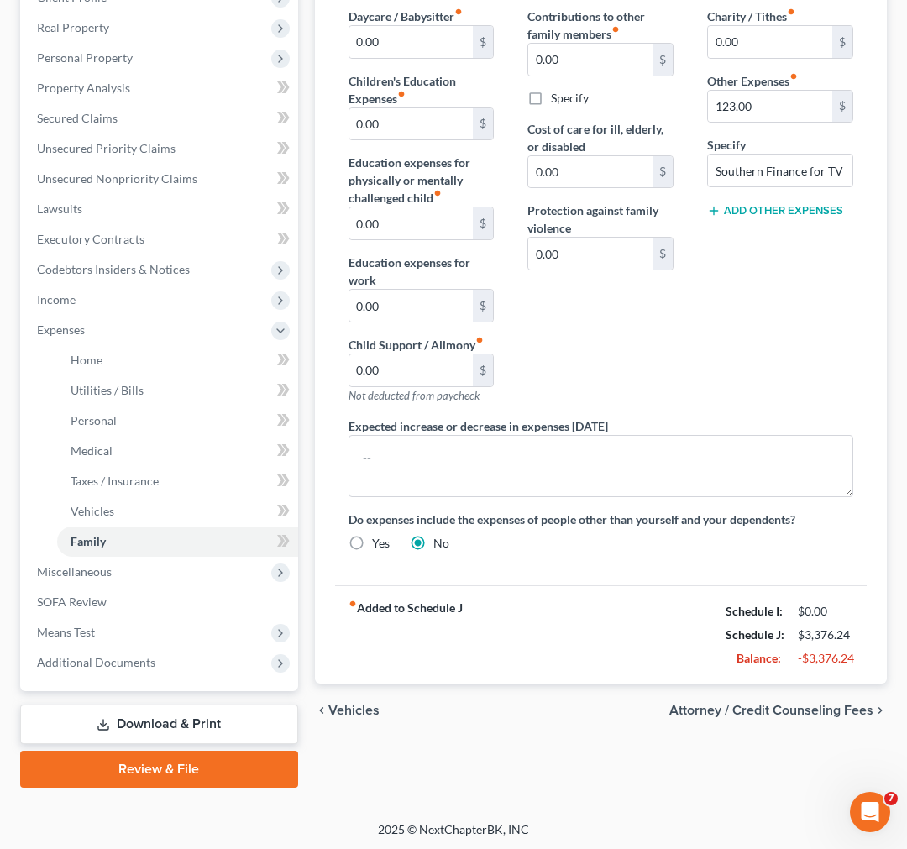
click at [838, 706] on span "Attorney / Credit Counseling Fees" at bounding box center [771, 710] width 204 height 13
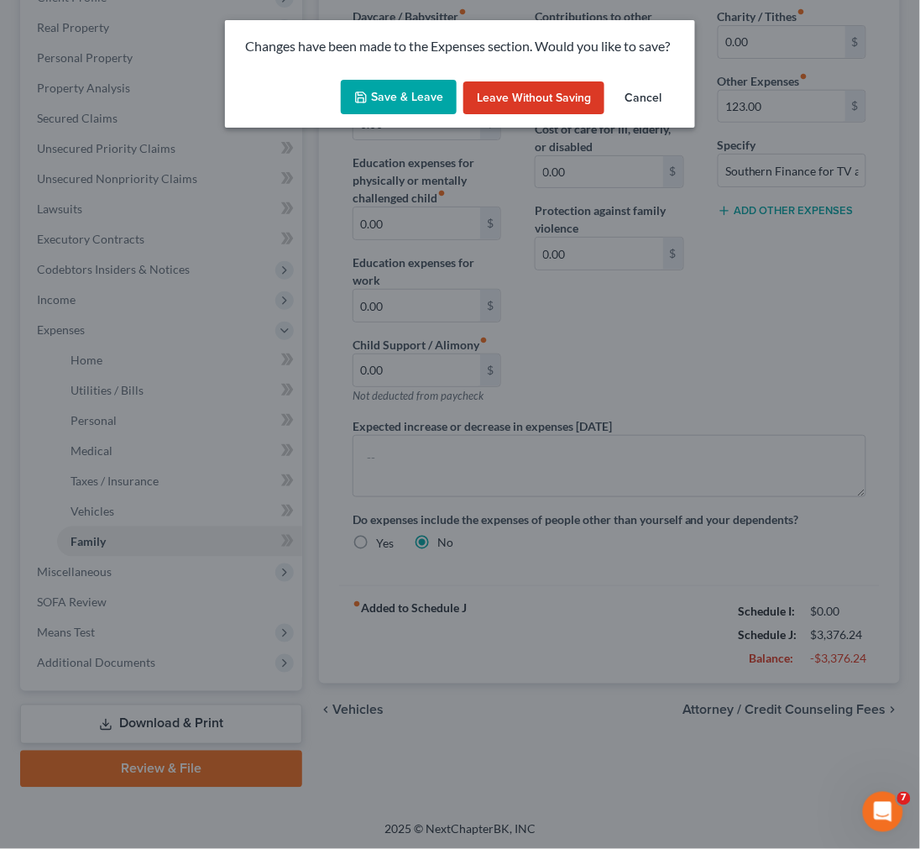
click at [391, 81] on button "Save & Leave" at bounding box center [399, 97] width 116 height 35
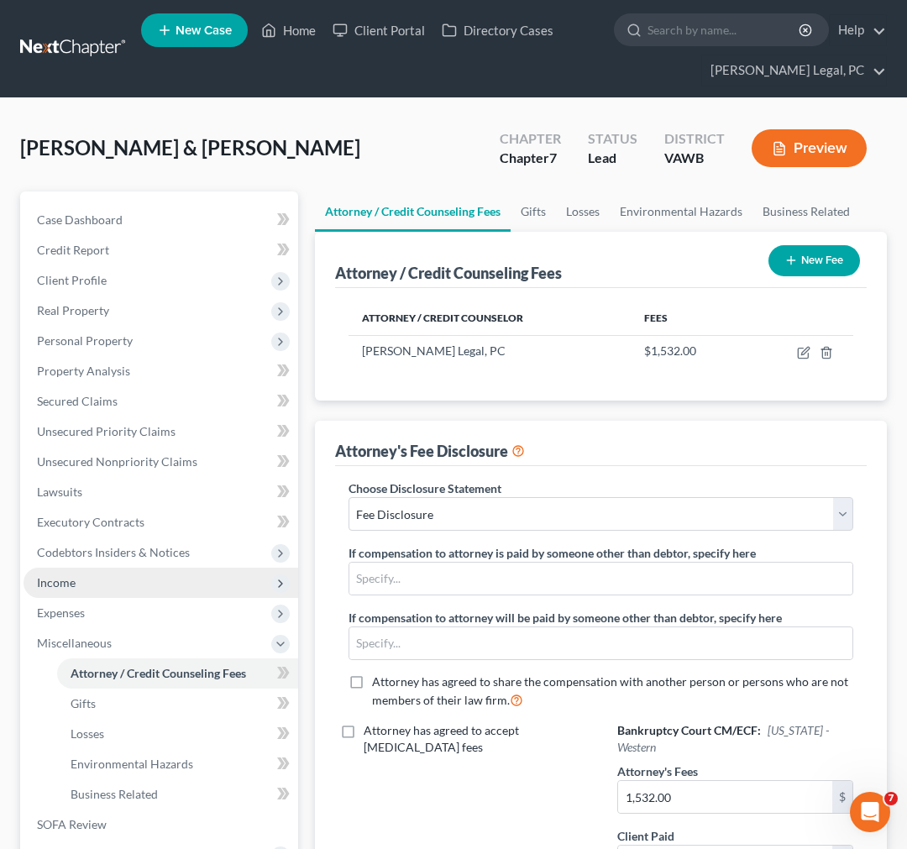
click at [87, 582] on span "Income" at bounding box center [161, 583] width 275 height 30
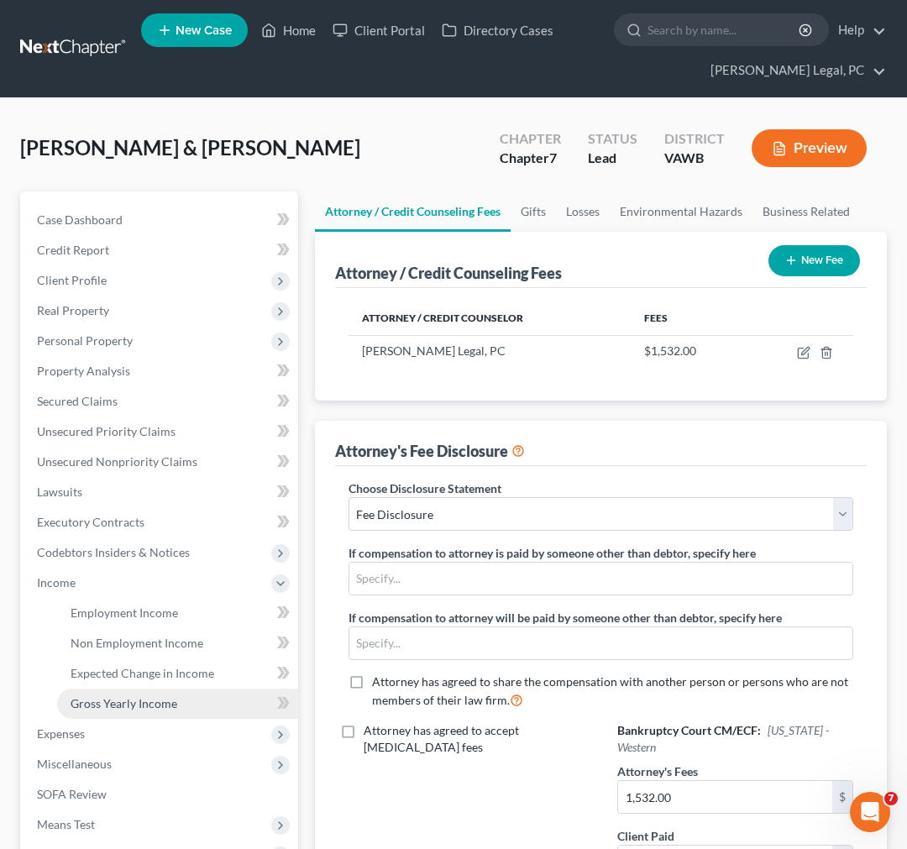
click at [123, 707] on span "Gross Yearly Income" at bounding box center [124, 703] width 107 height 14
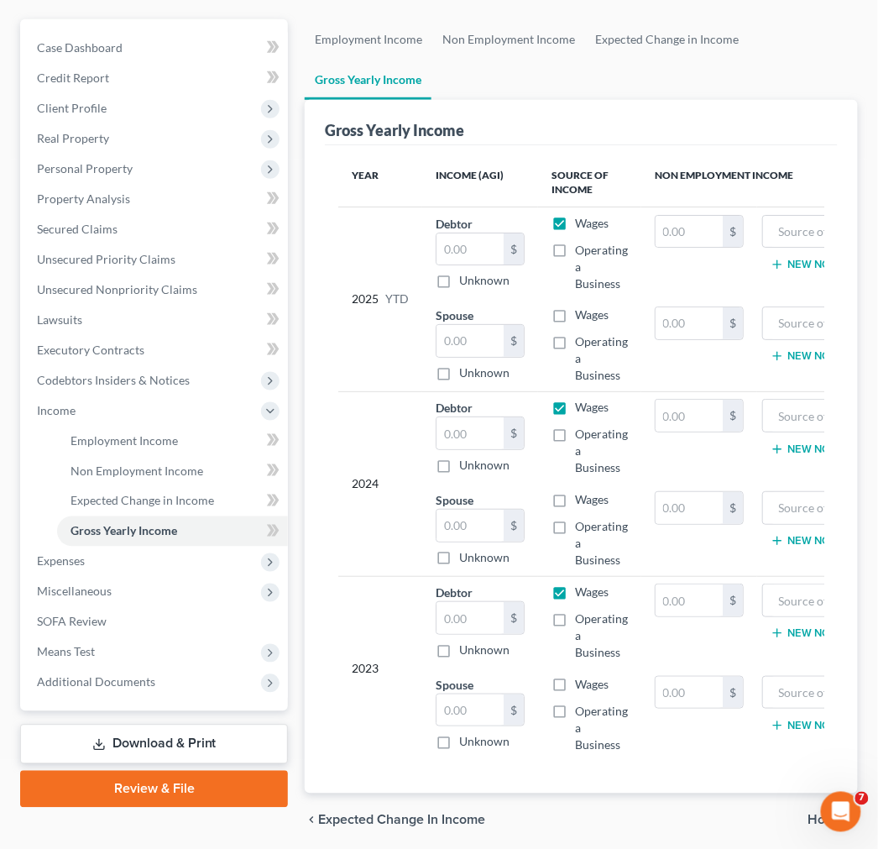
scroll to position [186, 0]
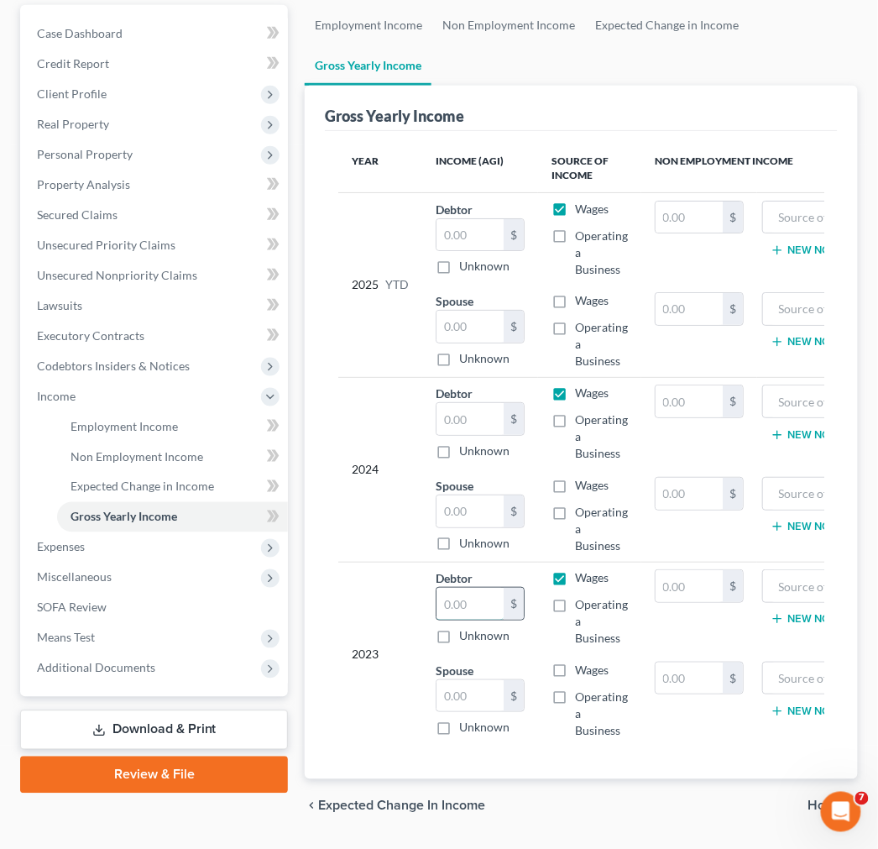
click at [450, 602] on input "text" at bounding box center [470, 604] width 67 height 32
click at [794, 584] on input "text" at bounding box center [848, 586] width 152 height 32
click at [677, 581] on input "text" at bounding box center [687, 586] width 67 height 32
paste input "1,146.55"
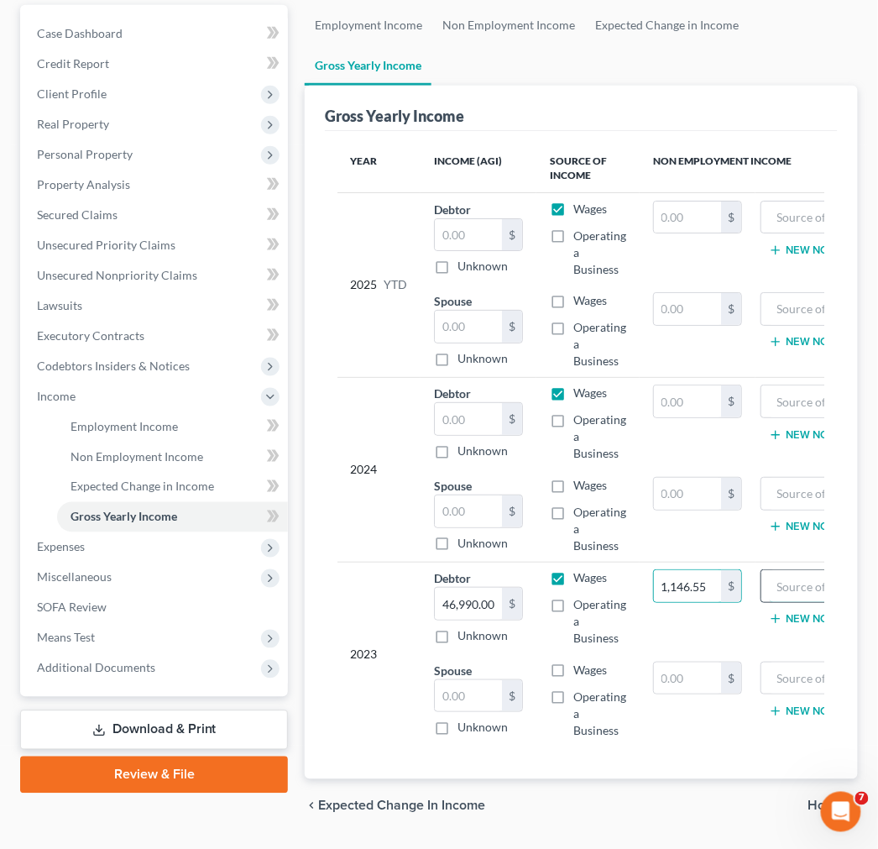
click at [775, 585] on input "text" at bounding box center [846, 586] width 152 height 32
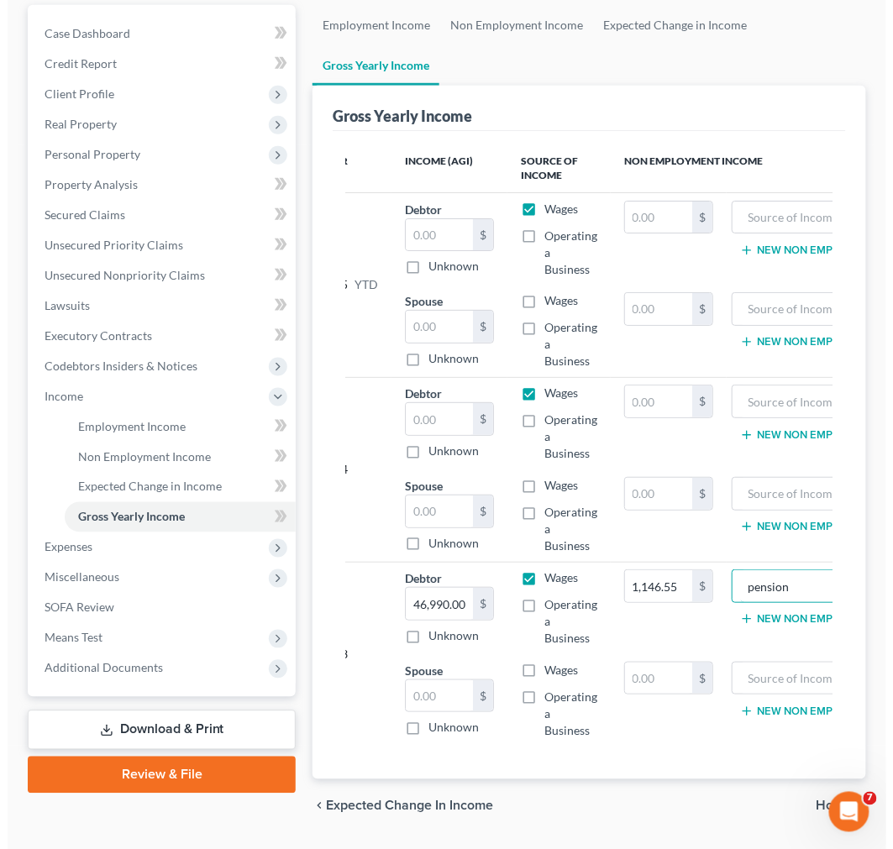
scroll to position [154, 0]
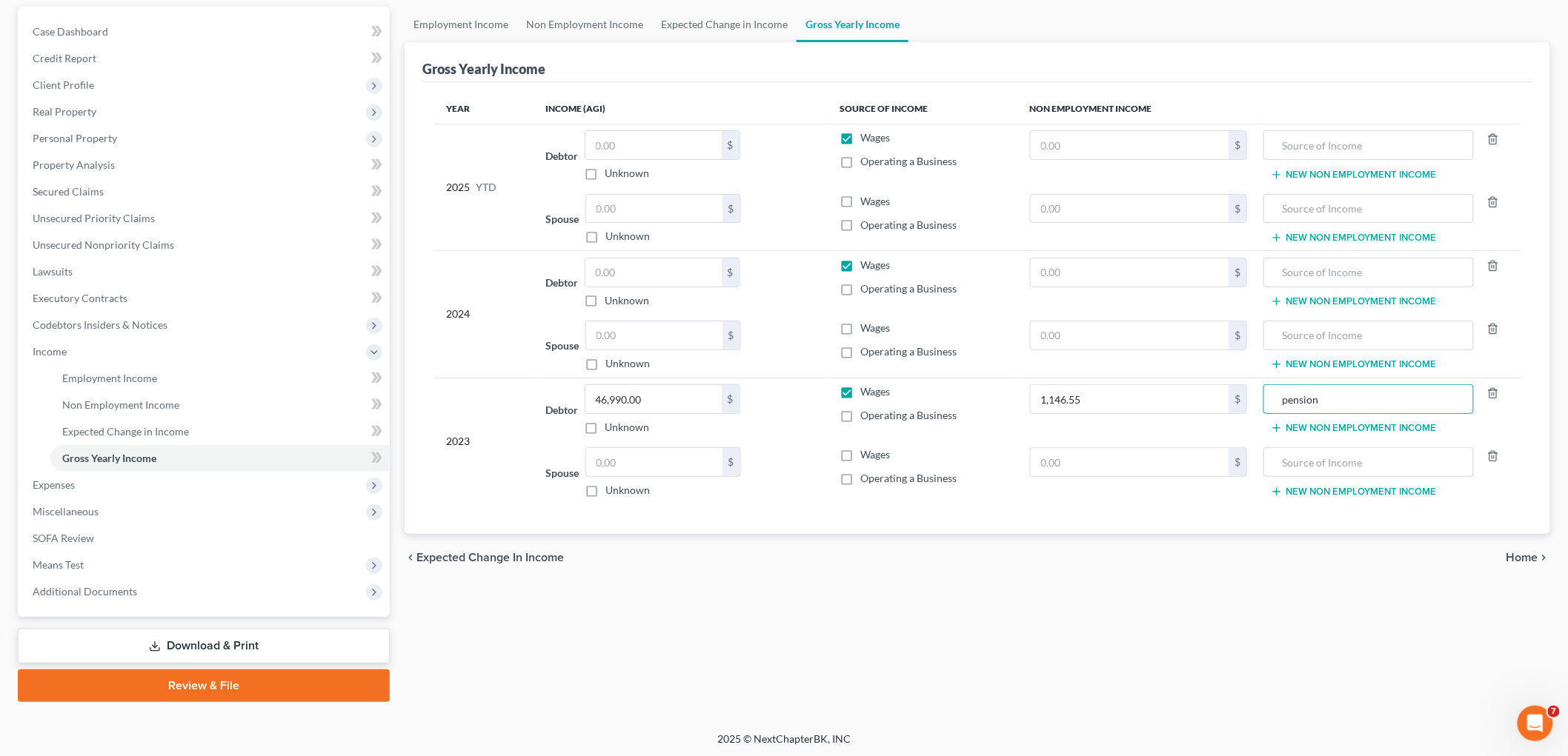
click at [812, 453] on div at bounding box center [1495, 462] width 42 height 30
click at [812, 453] on icon "button" at bounding box center [1494, 455] width 7 height 10
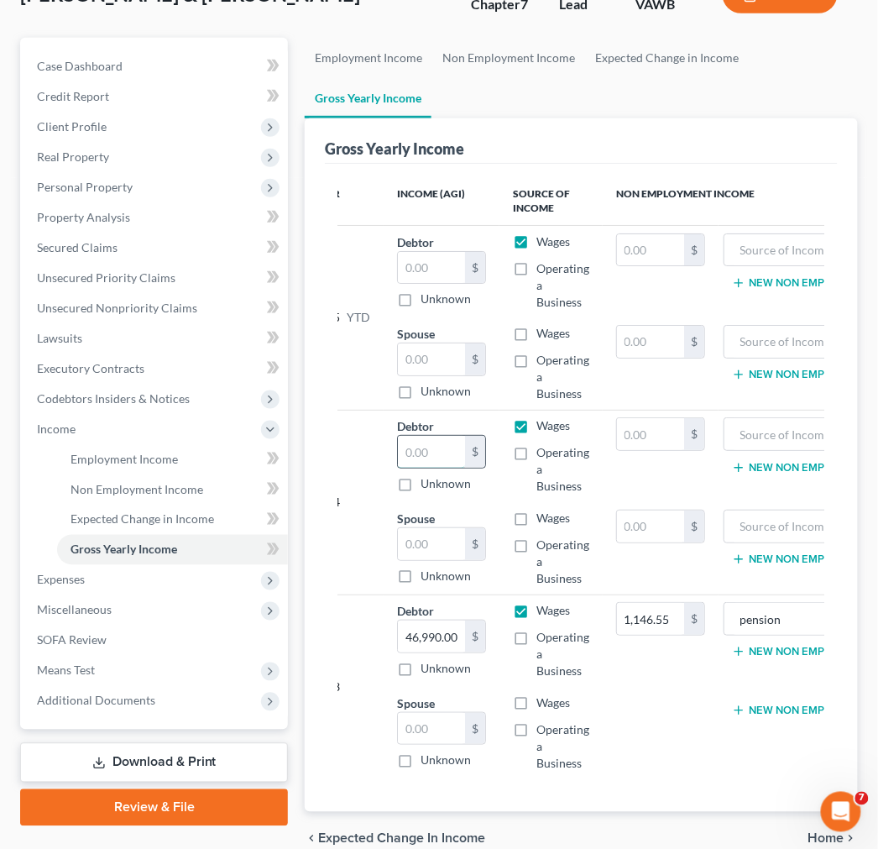
click at [423, 454] on input "text" at bounding box center [431, 452] width 67 height 32
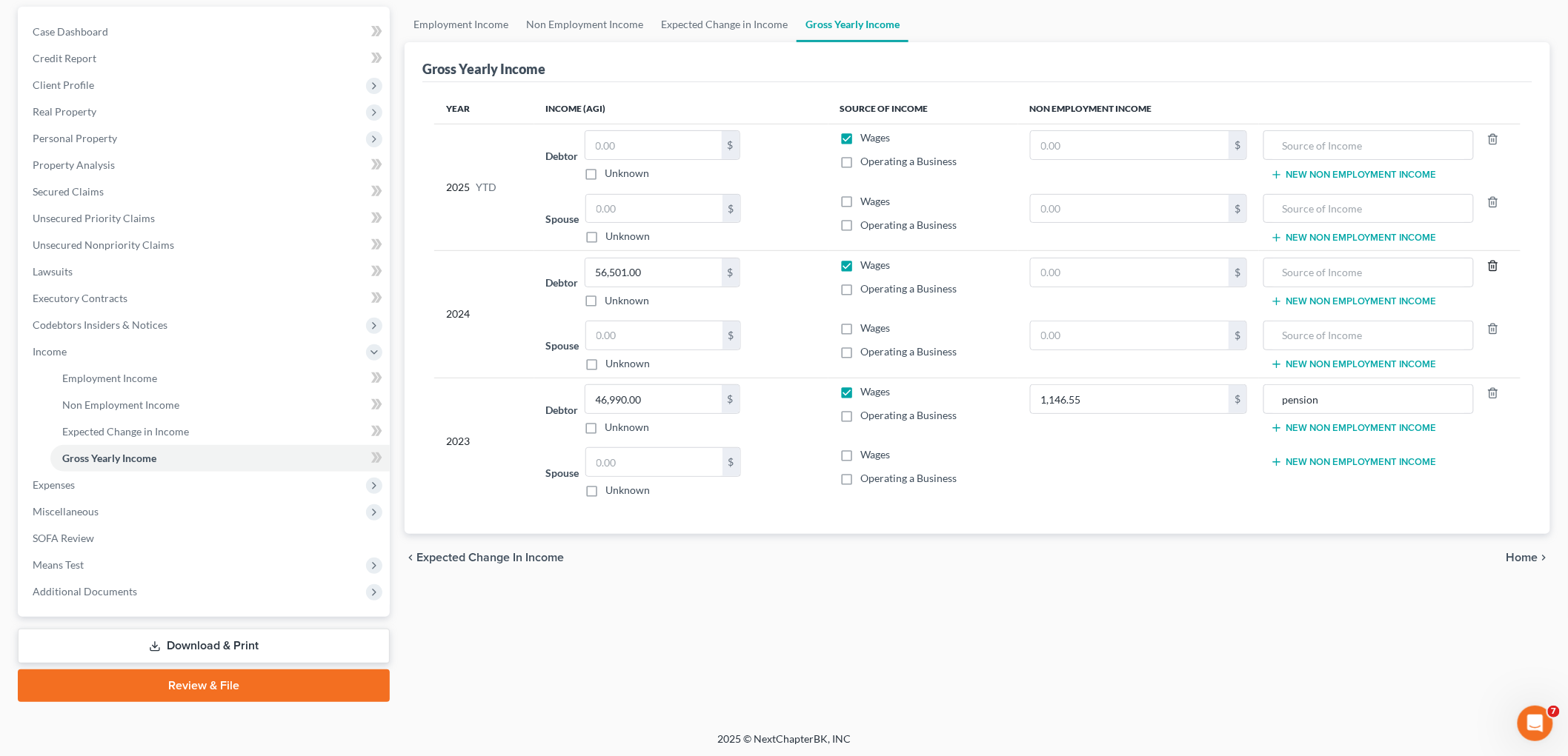
click at [812, 261] on icon "button" at bounding box center [1493, 266] width 11 height 11
drag, startPoint x: 1492, startPoint y: 325, endPoint x: 1483, endPoint y: 266, distance: 59.7
click at [812, 326] on icon "button" at bounding box center [1493, 328] width 11 height 11
click at [812, 138] on icon "button" at bounding box center [1494, 138] width 7 height 10
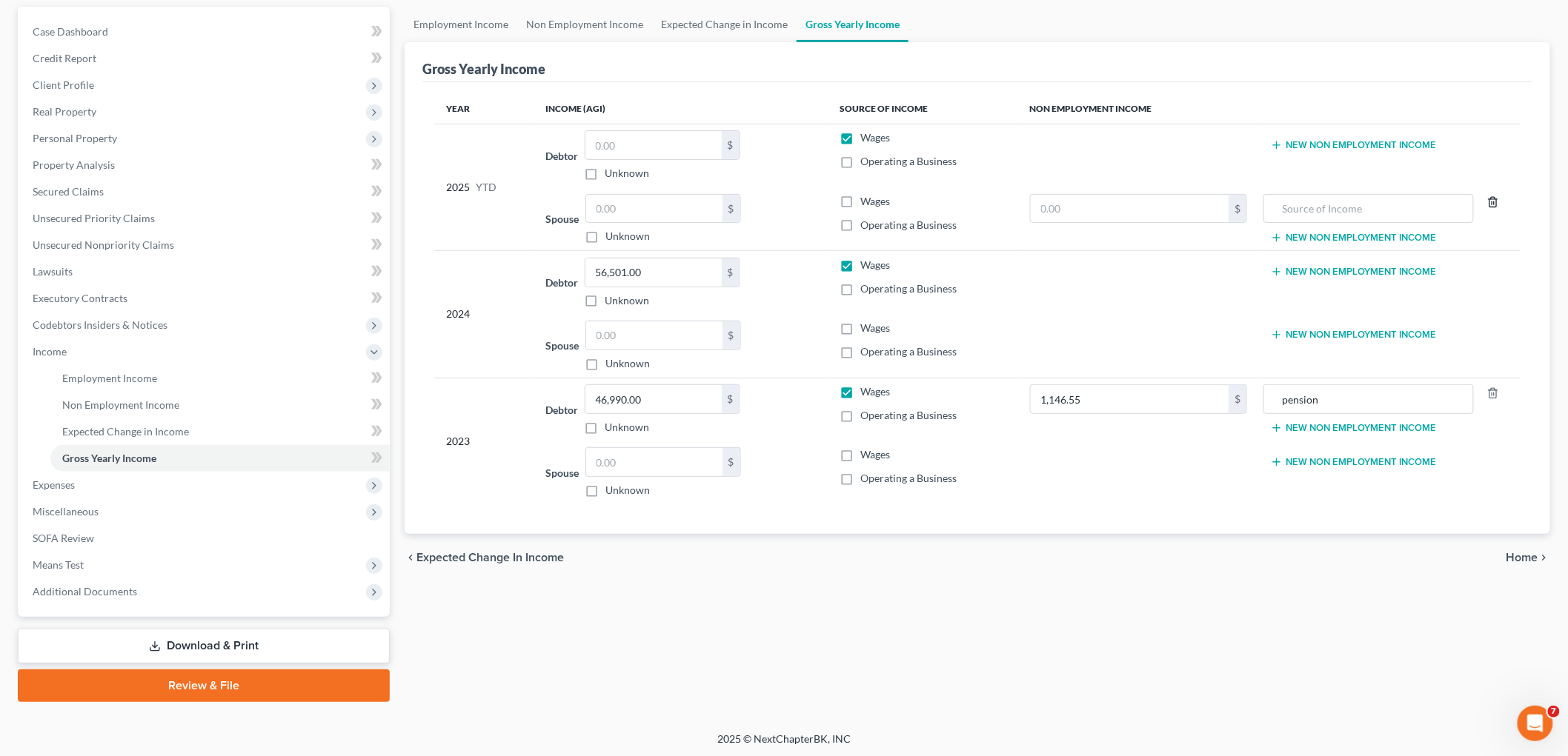
click at [812, 199] on polyline "button" at bounding box center [1493, 199] width 9 height 0
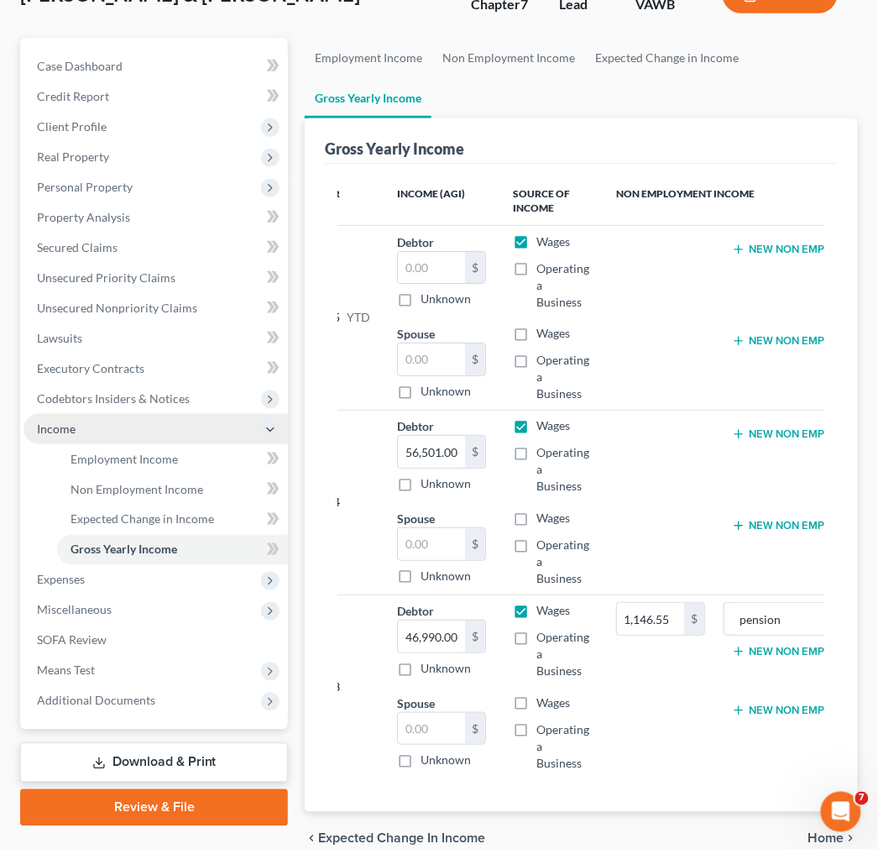
click at [52, 422] on span "Income" at bounding box center [56, 429] width 39 height 14
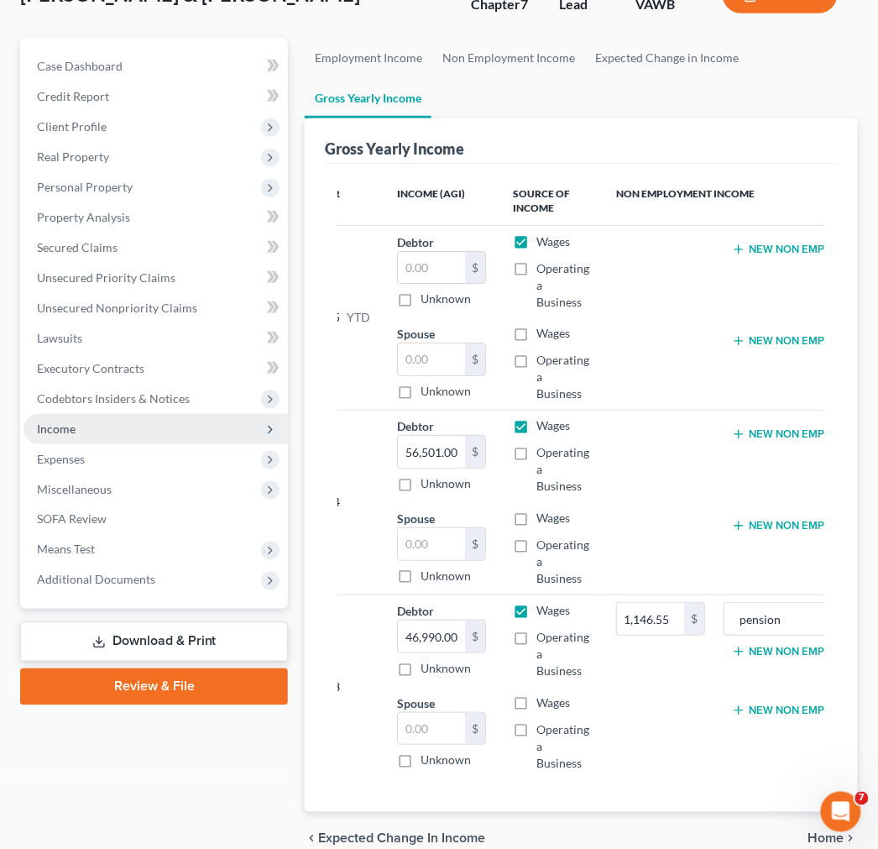
click at [72, 427] on span "Income" at bounding box center [56, 429] width 39 height 14
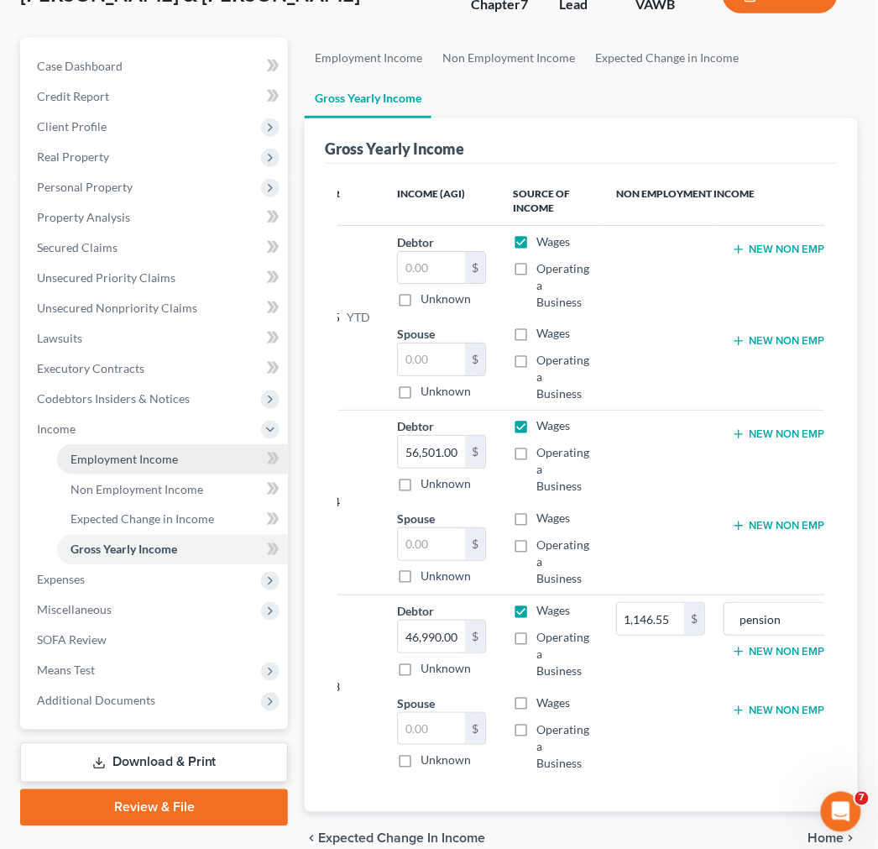
click at [113, 459] on span "Employment Income" at bounding box center [125, 459] width 108 height 14
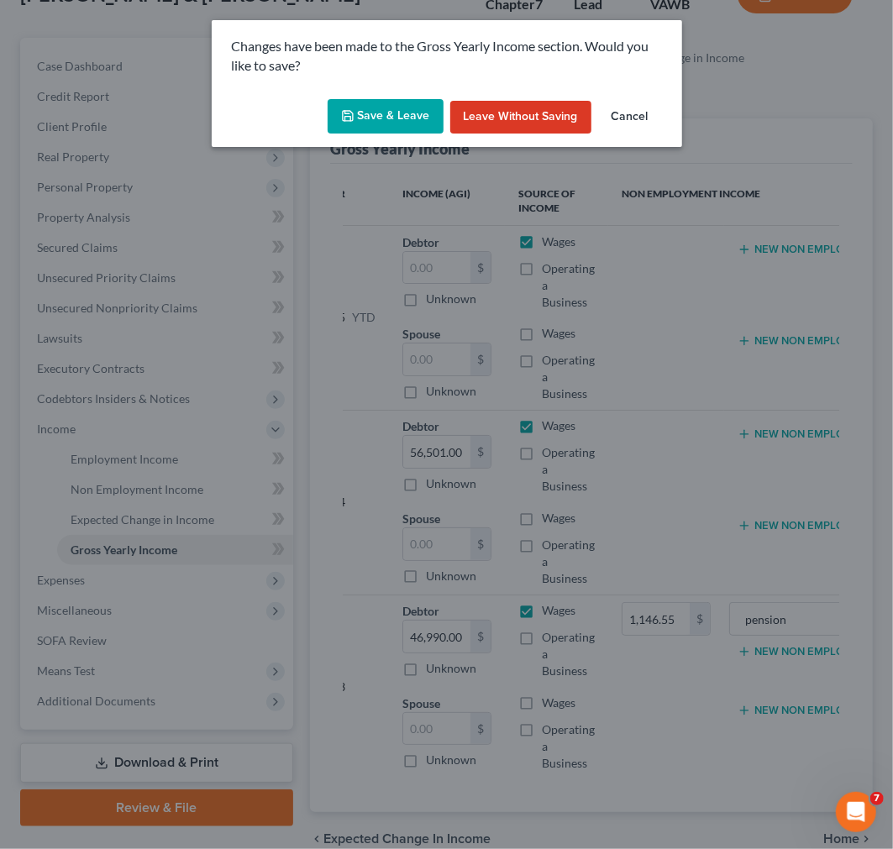
click at [359, 115] on button "Save & Leave" at bounding box center [386, 116] width 116 height 35
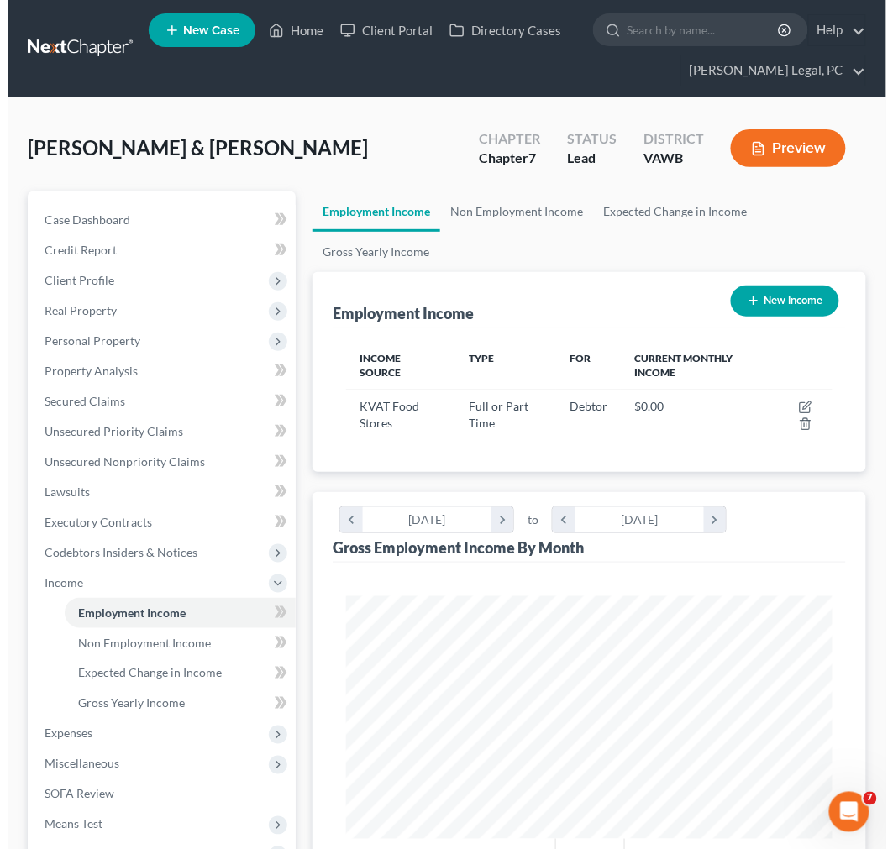
scroll to position [242, 519]
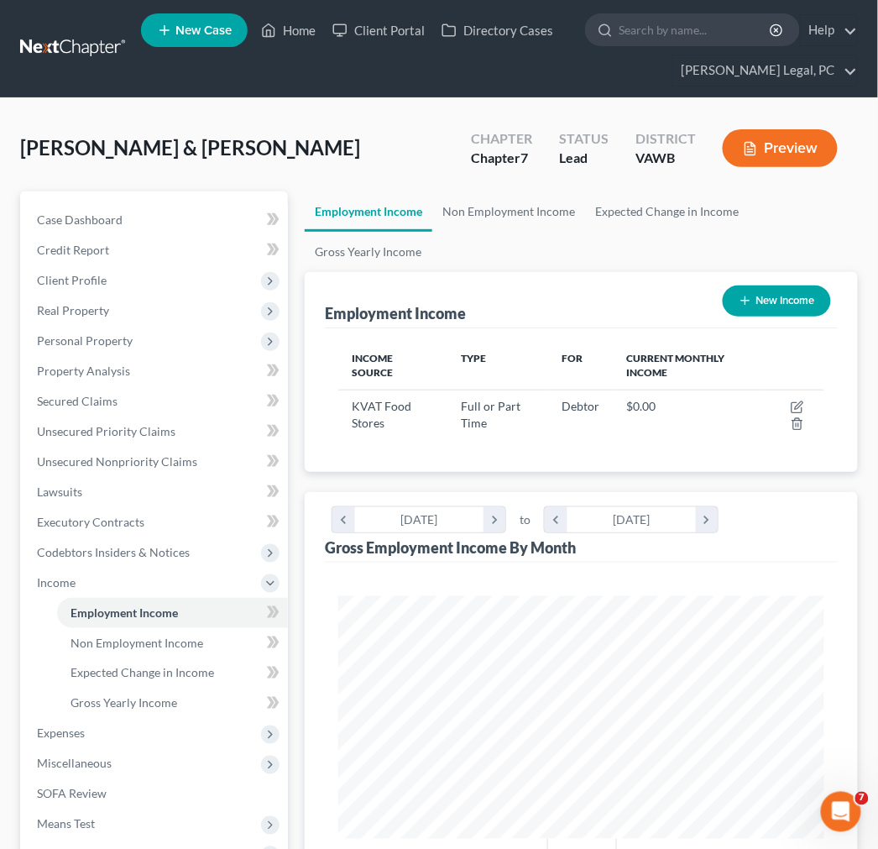
click at [808, 299] on button "New Income" at bounding box center [777, 301] width 108 height 31
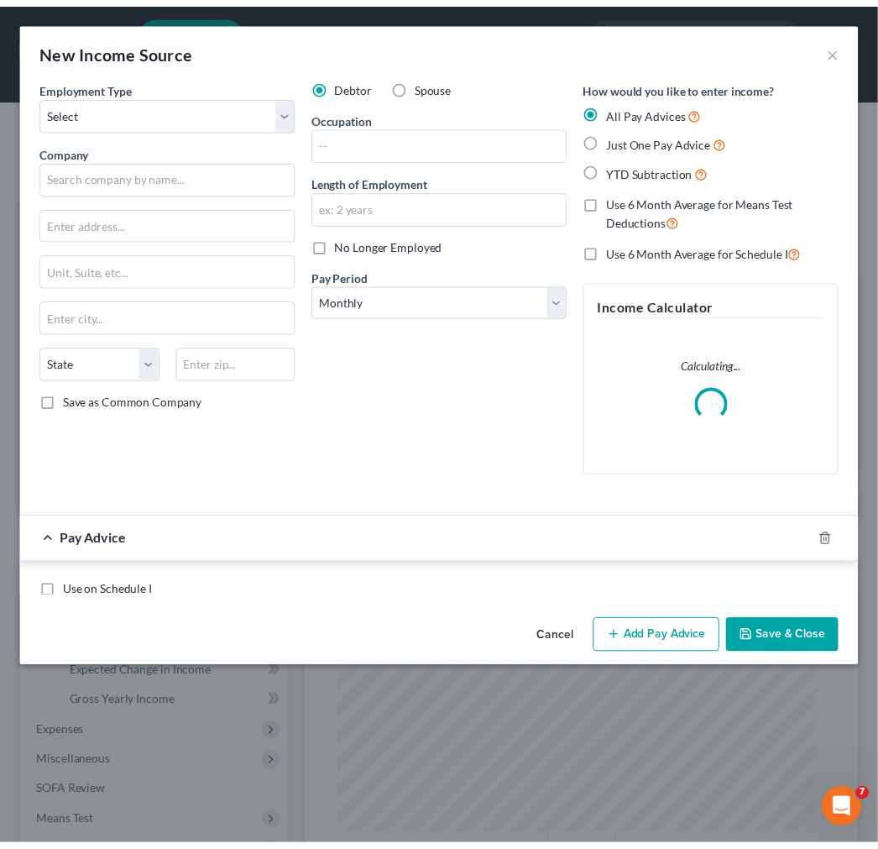
scroll to position [247, 529]
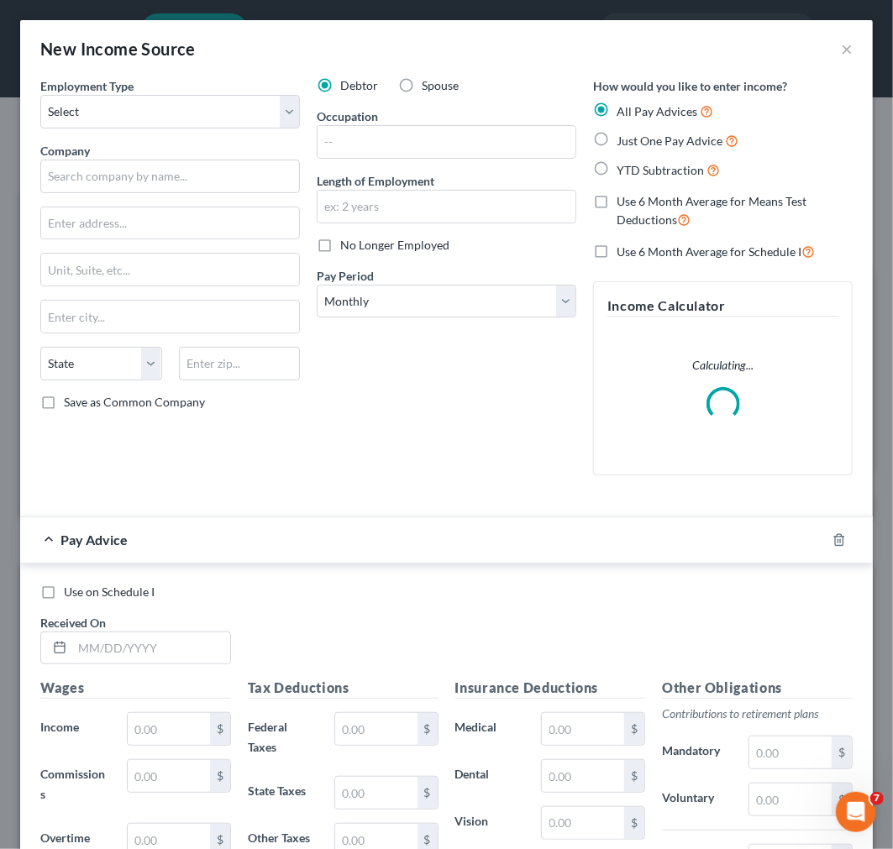
click at [422, 82] on label "Spouse" at bounding box center [440, 85] width 37 height 17
click at [428, 82] on input "Spouse" at bounding box center [433, 82] width 11 height 11
click at [835, 543] on icon "button" at bounding box center [839, 539] width 8 height 11
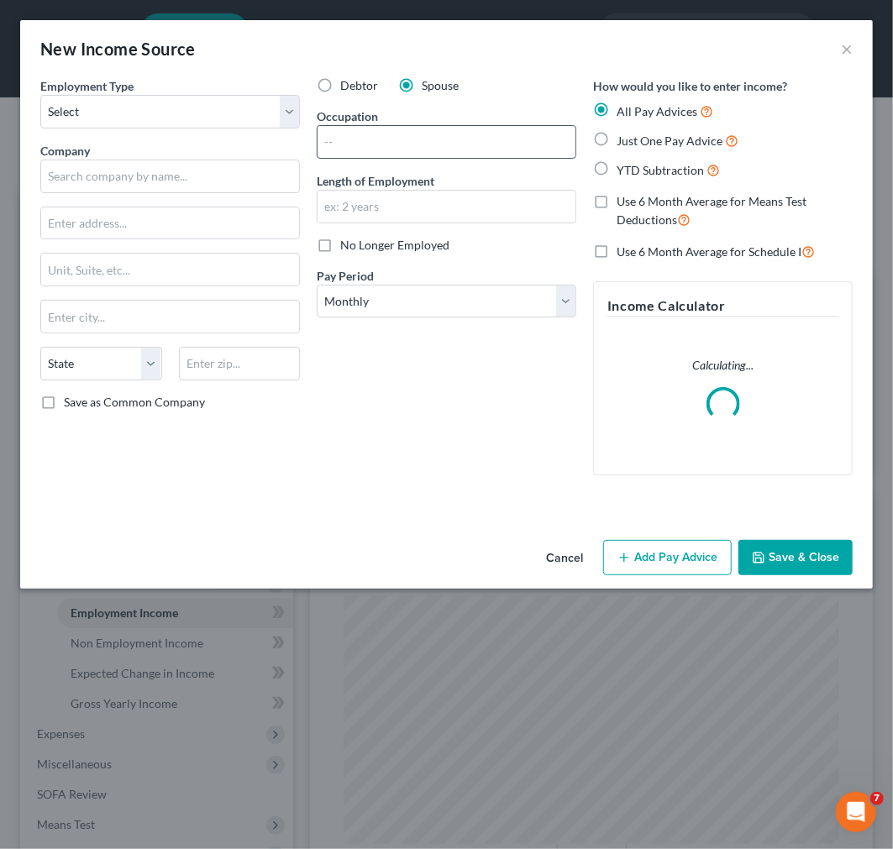
click at [379, 148] on input "text" at bounding box center [446, 142] width 258 height 32
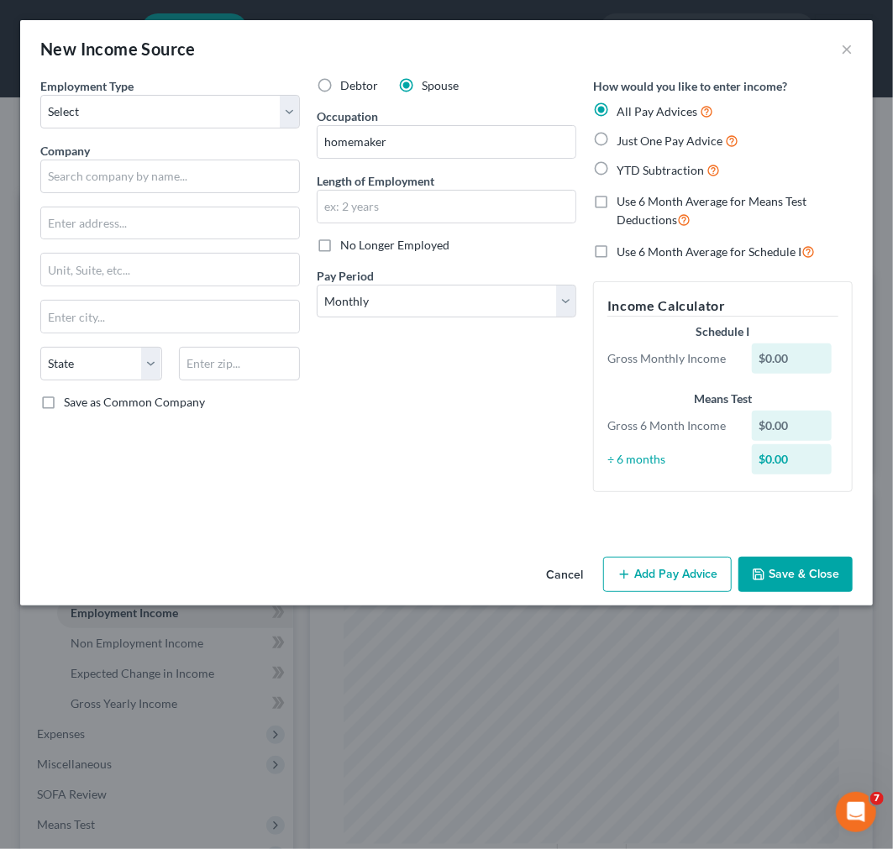
click at [824, 574] on button "Save & Close" at bounding box center [795, 574] width 114 height 35
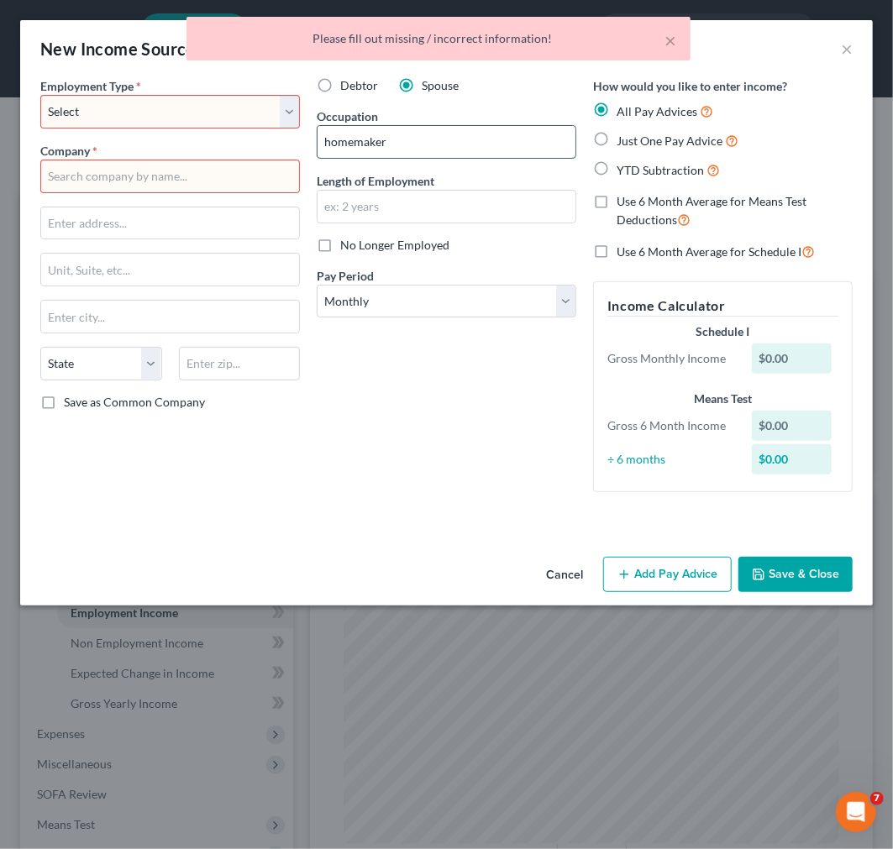
click at [448, 144] on input "homemaker" at bounding box center [446, 142] width 258 height 32
click at [283, 110] on select "Select Full or [DEMOGRAPHIC_DATA] Employment Self Employment" at bounding box center [170, 112] width 260 height 34
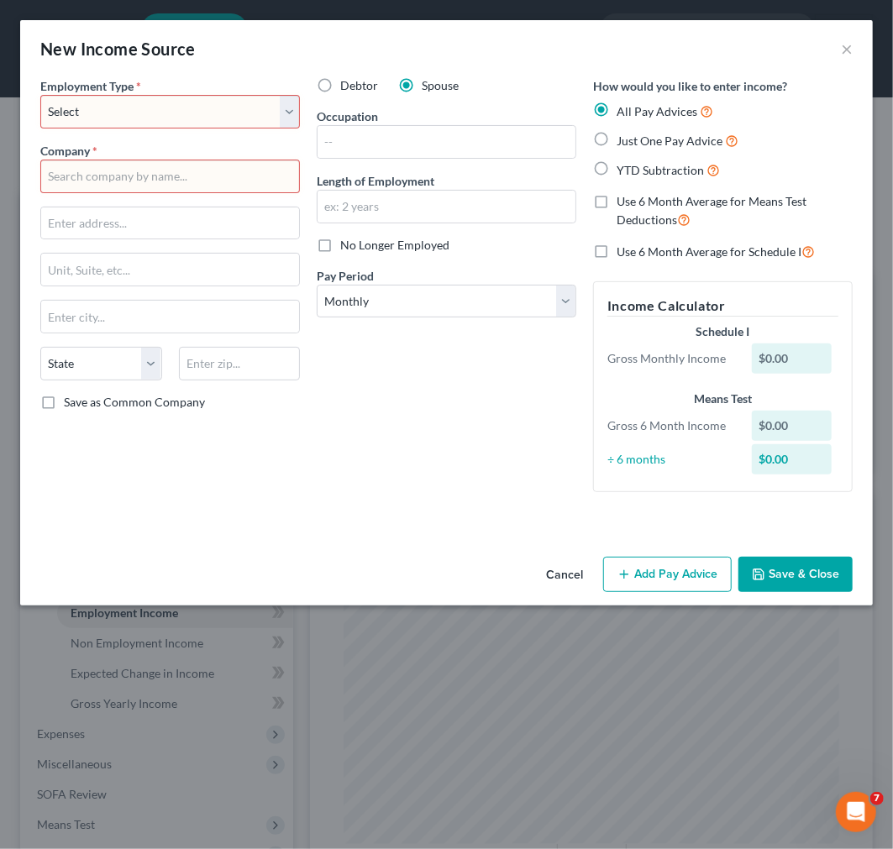
click at [278, 104] on select "Select Full or [DEMOGRAPHIC_DATA] Employment Self Employment" at bounding box center [170, 112] width 260 height 34
click at [40, 95] on select "Select Full or [DEMOGRAPHIC_DATA] Employment Self Employment" at bounding box center [170, 112] width 260 height 34
click at [235, 173] on input "text" at bounding box center [170, 177] width 260 height 34
paste input "homemaker"
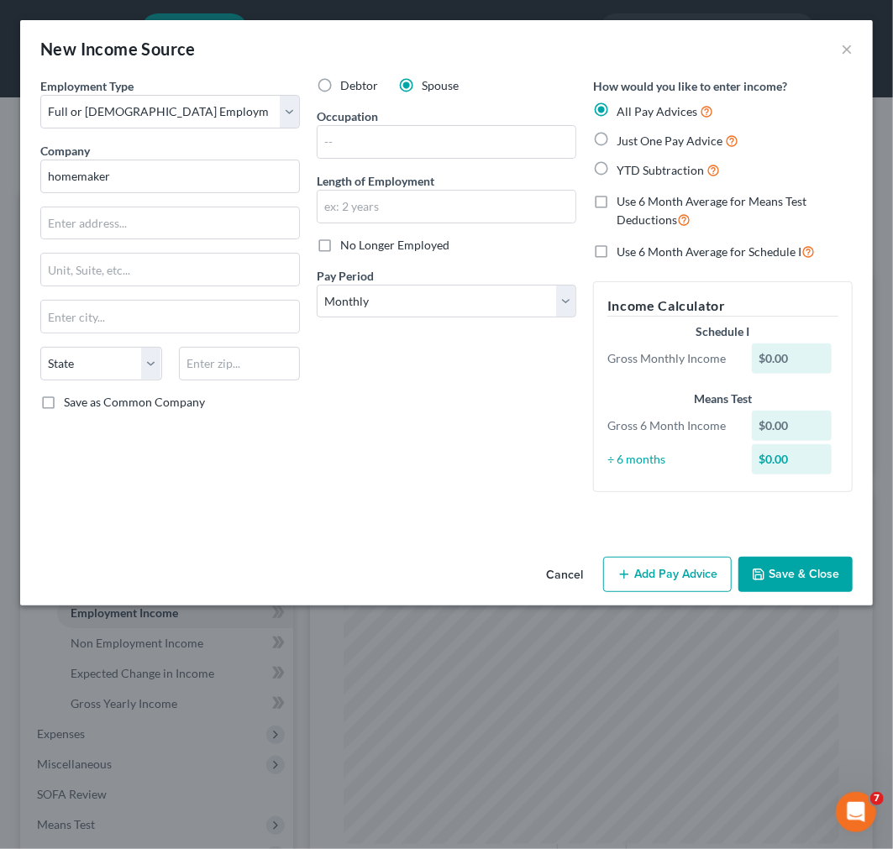
click at [786, 578] on button "Save & Close" at bounding box center [795, 574] width 114 height 35
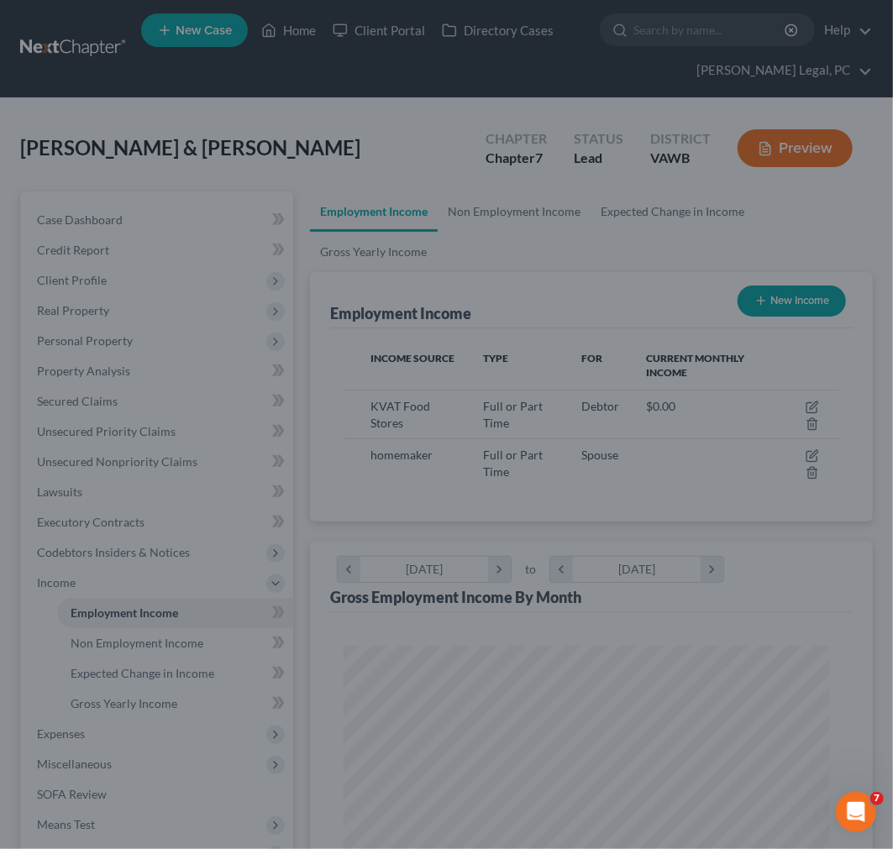
scroll to position [839620, 839343]
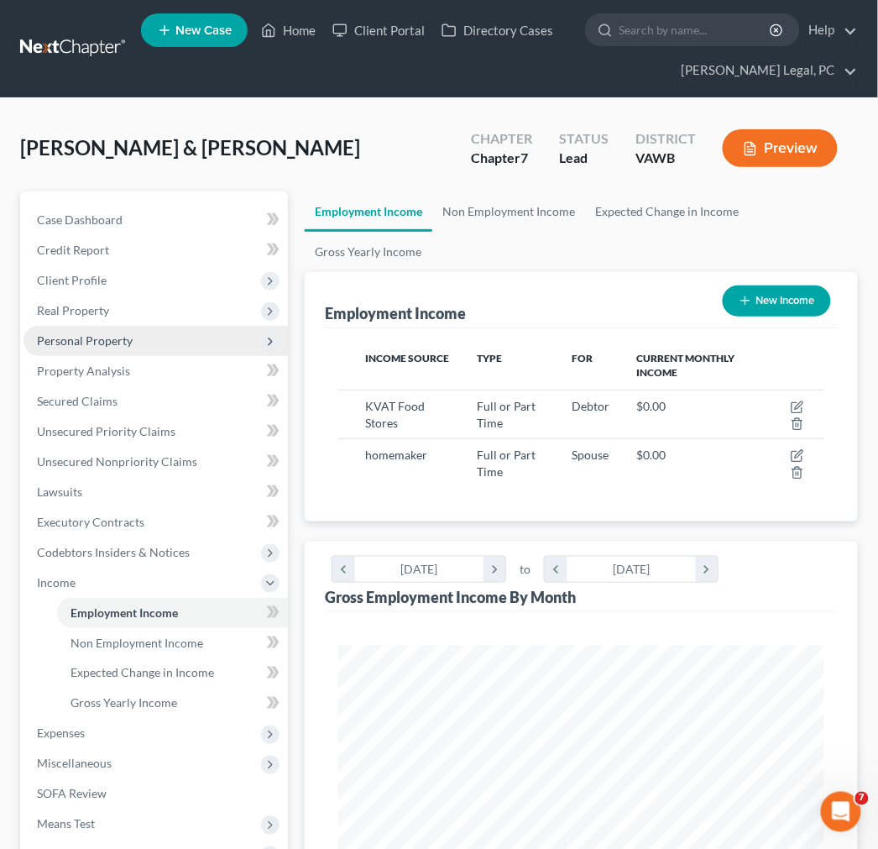
click at [68, 341] on span "Personal Property" at bounding box center [85, 340] width 96 height 14
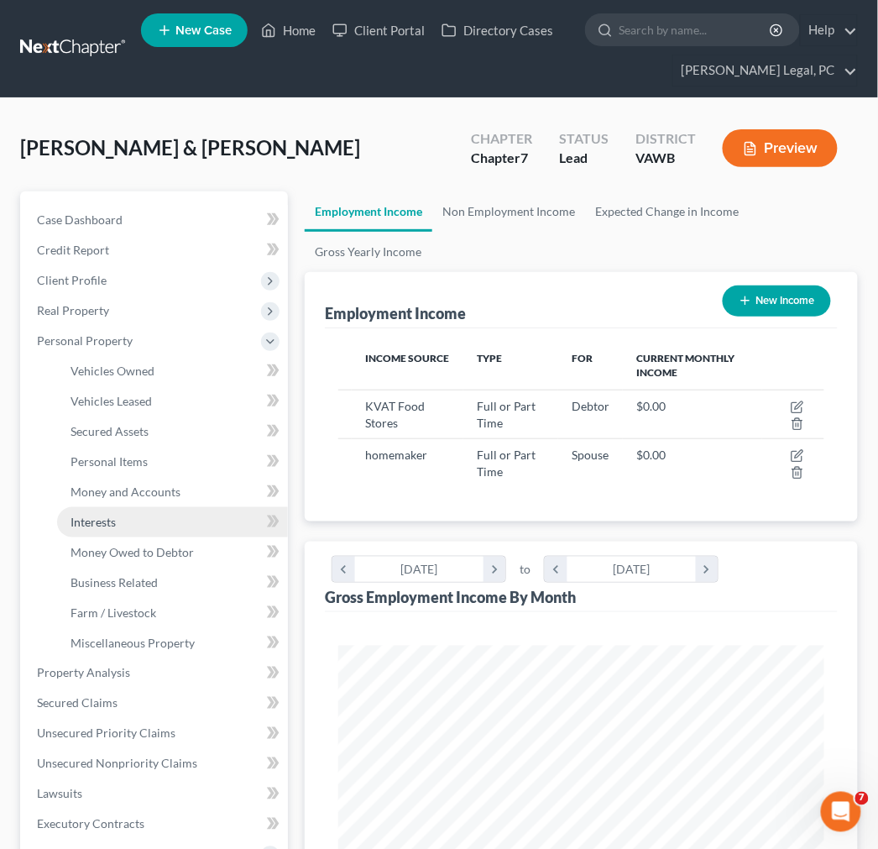
click at [115, 529] on link "Interests" at bounding box center [172, 522] width 231 height 30
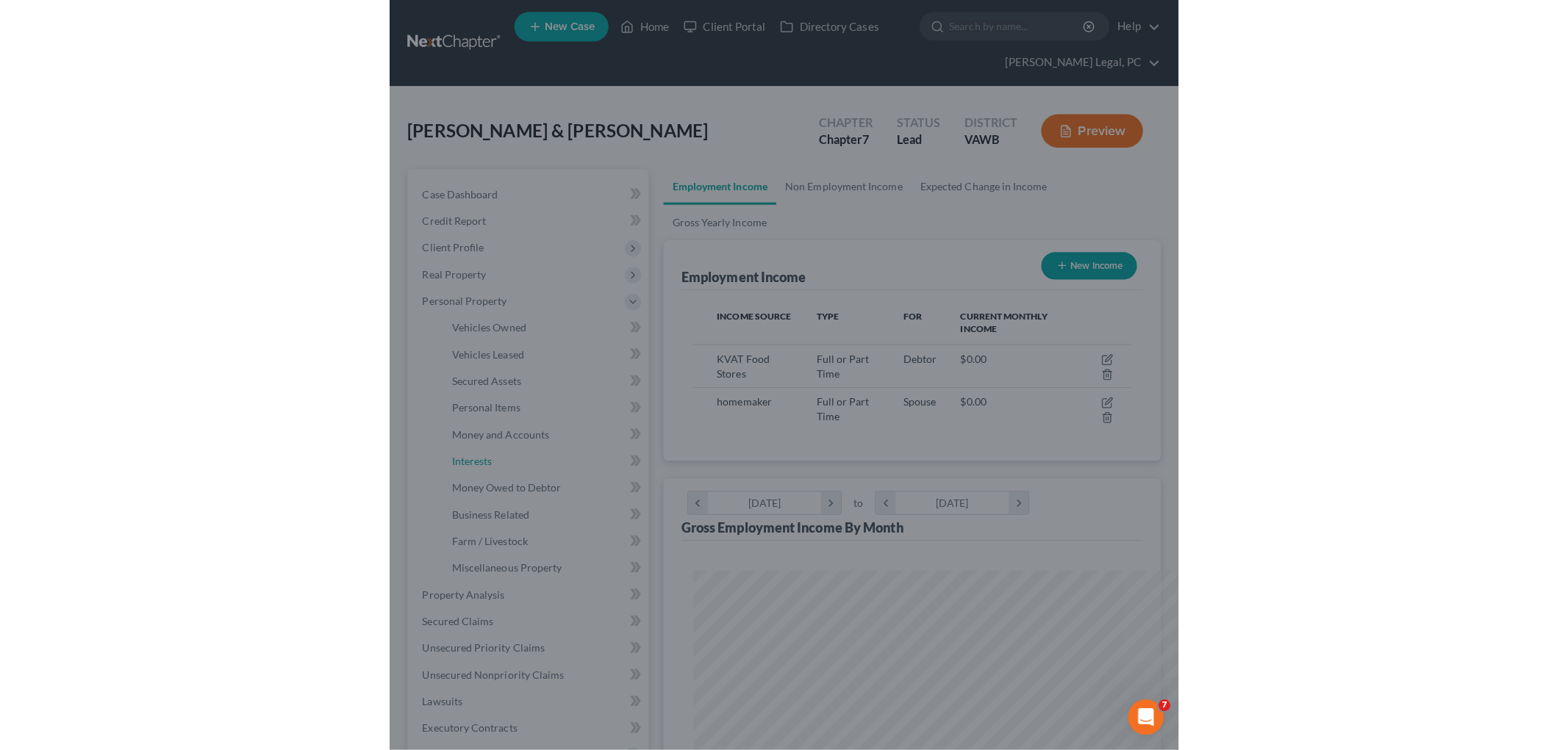
scroll to position [310, 651]
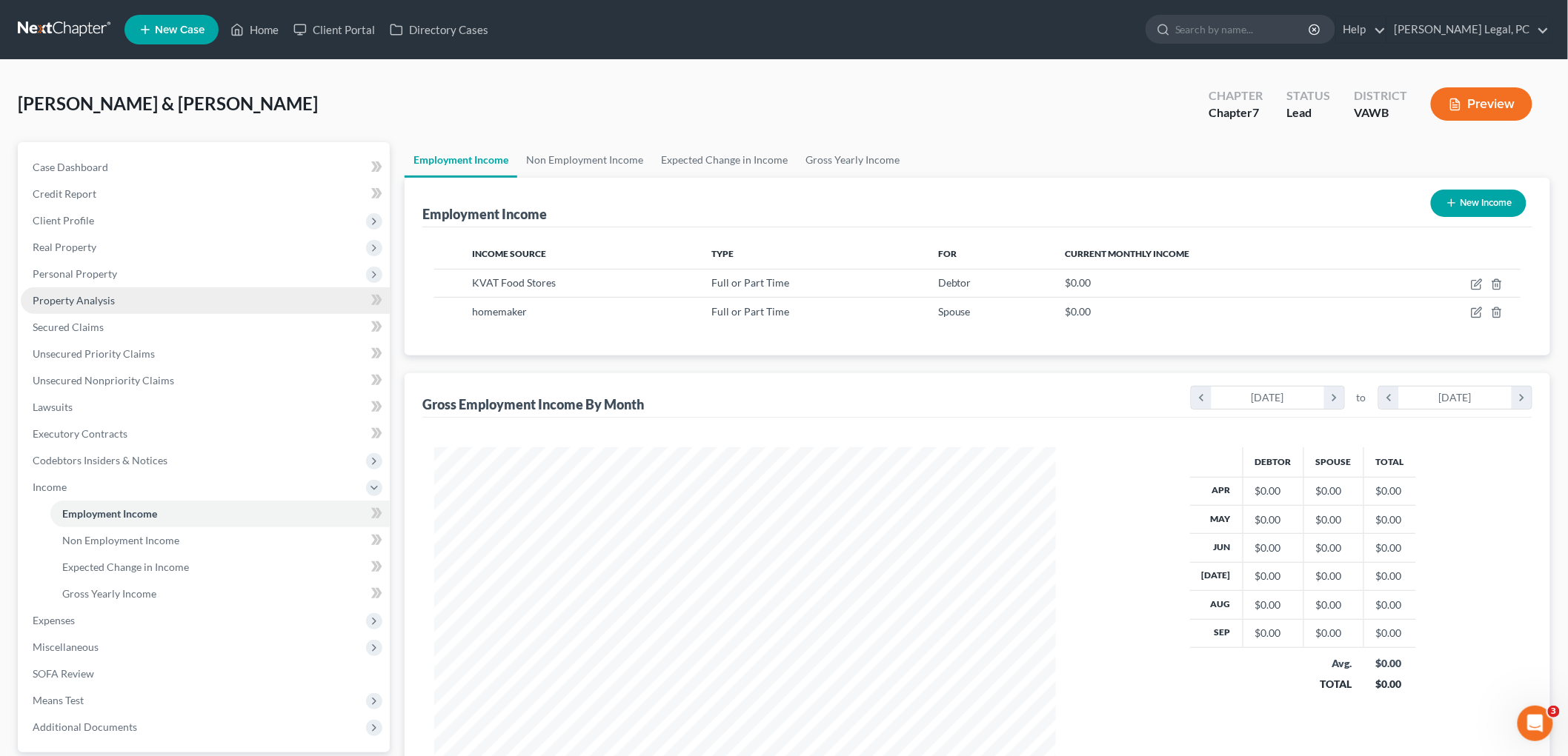
click at [54, 302] on span "Property Analysis" at bounding box center [73, 300] width 82 height 12
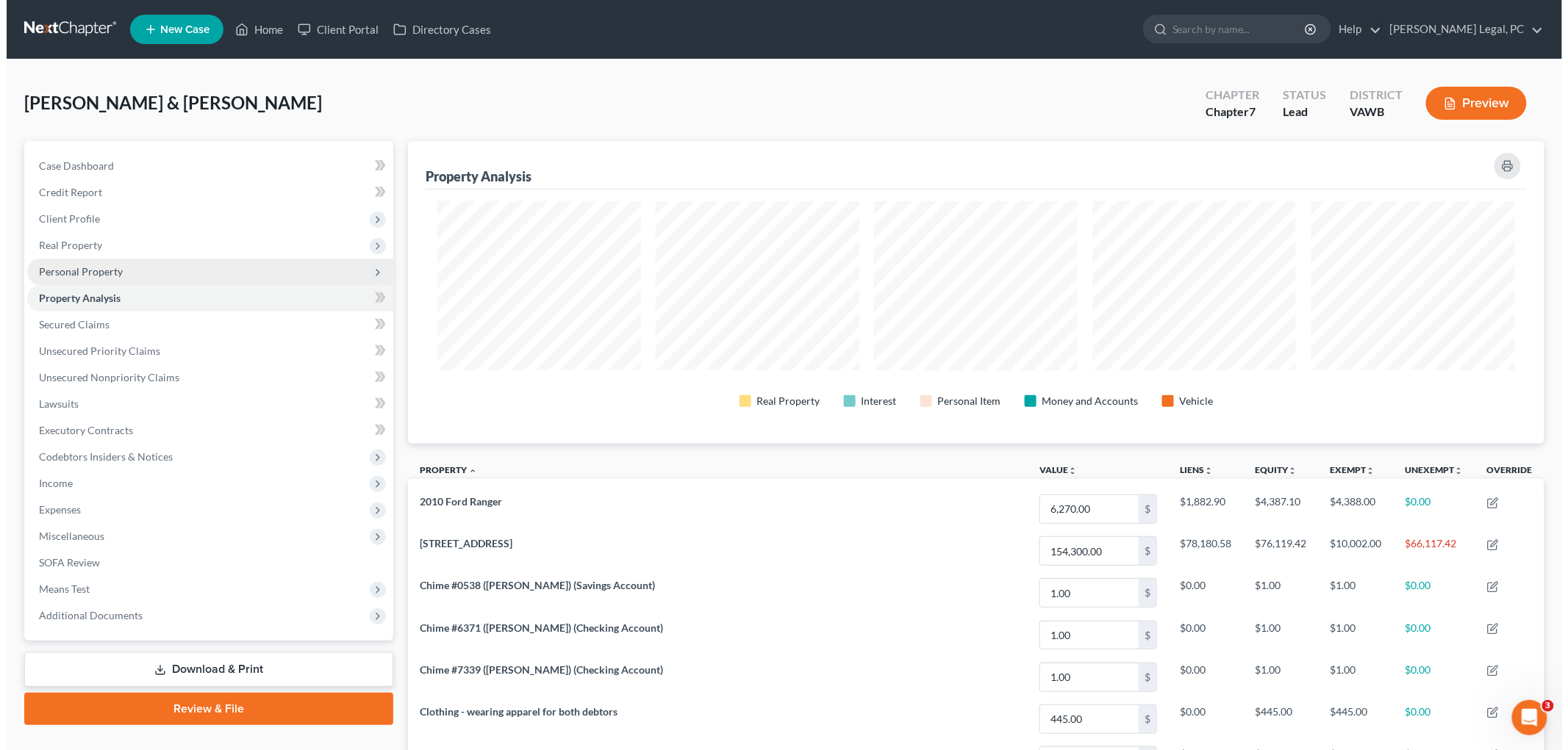
scroll to position [303, 1136]
click at [62, 267] on span "Personal Property" at bounding box center [74, 271] width 84 height 12
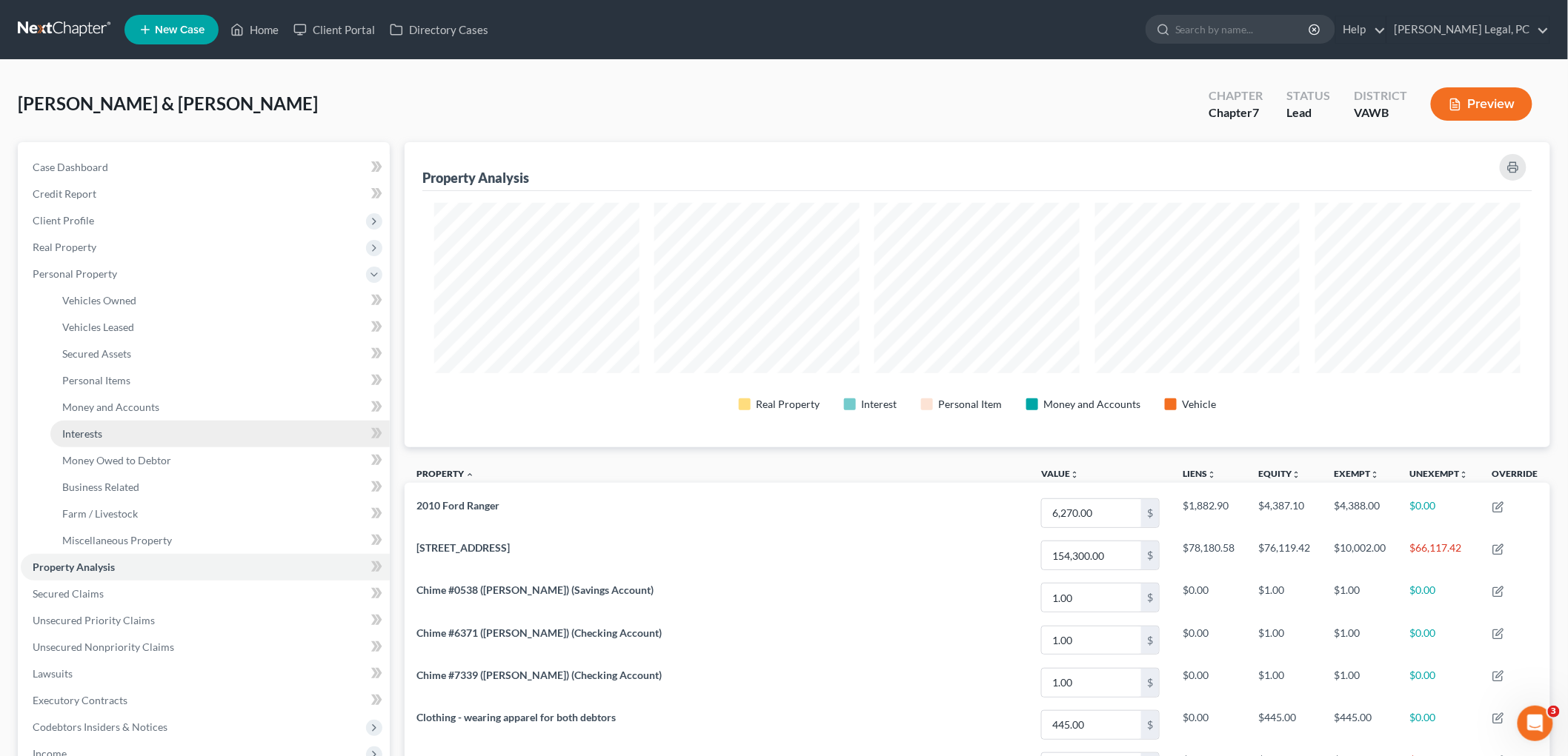
click at [102, 430] on span "Interests" at bounding box center [82, 434] width 40 height 12
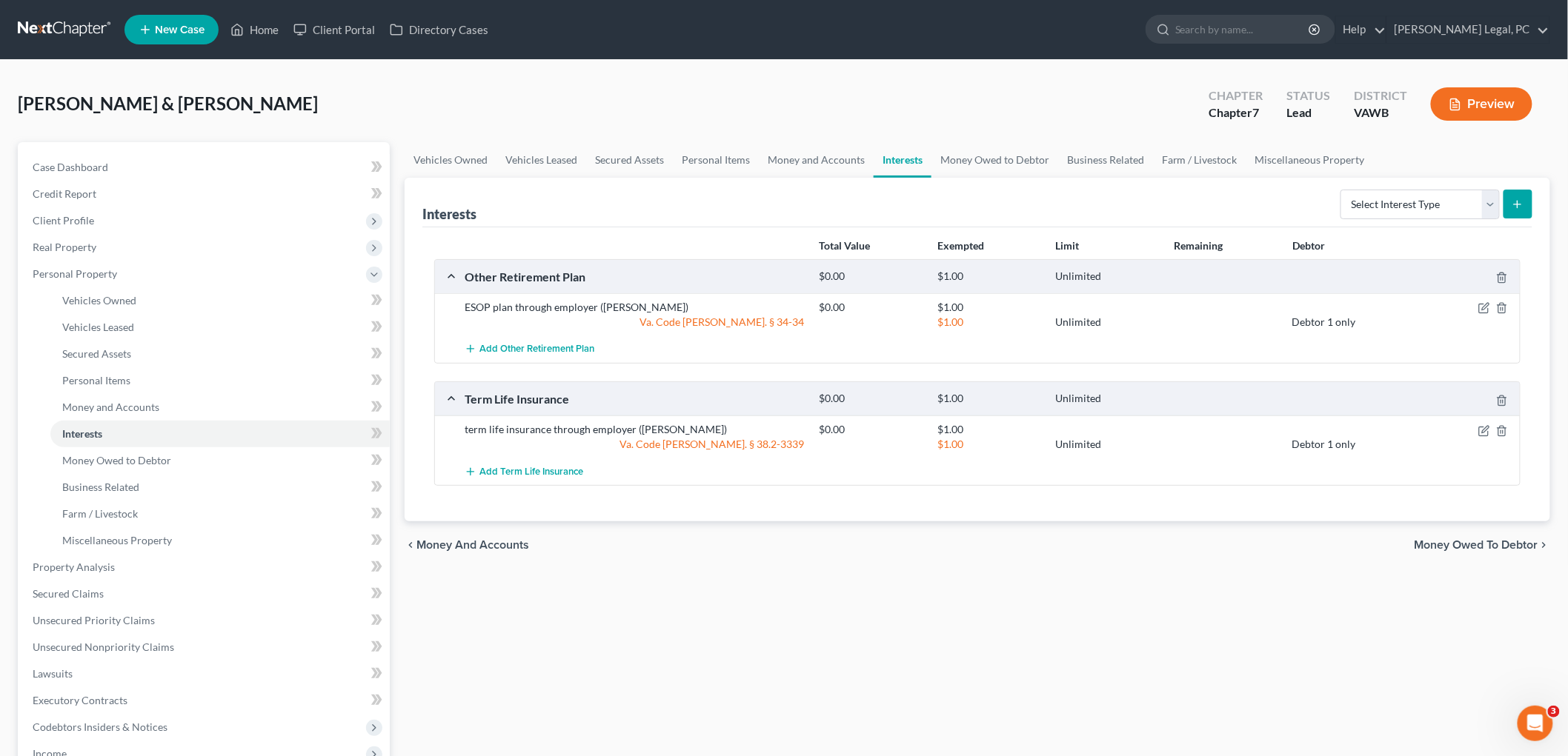
click at [1521, 544] on span "Money Owed to Debtor" at bounding box center [1476, 544] width 124 height 11
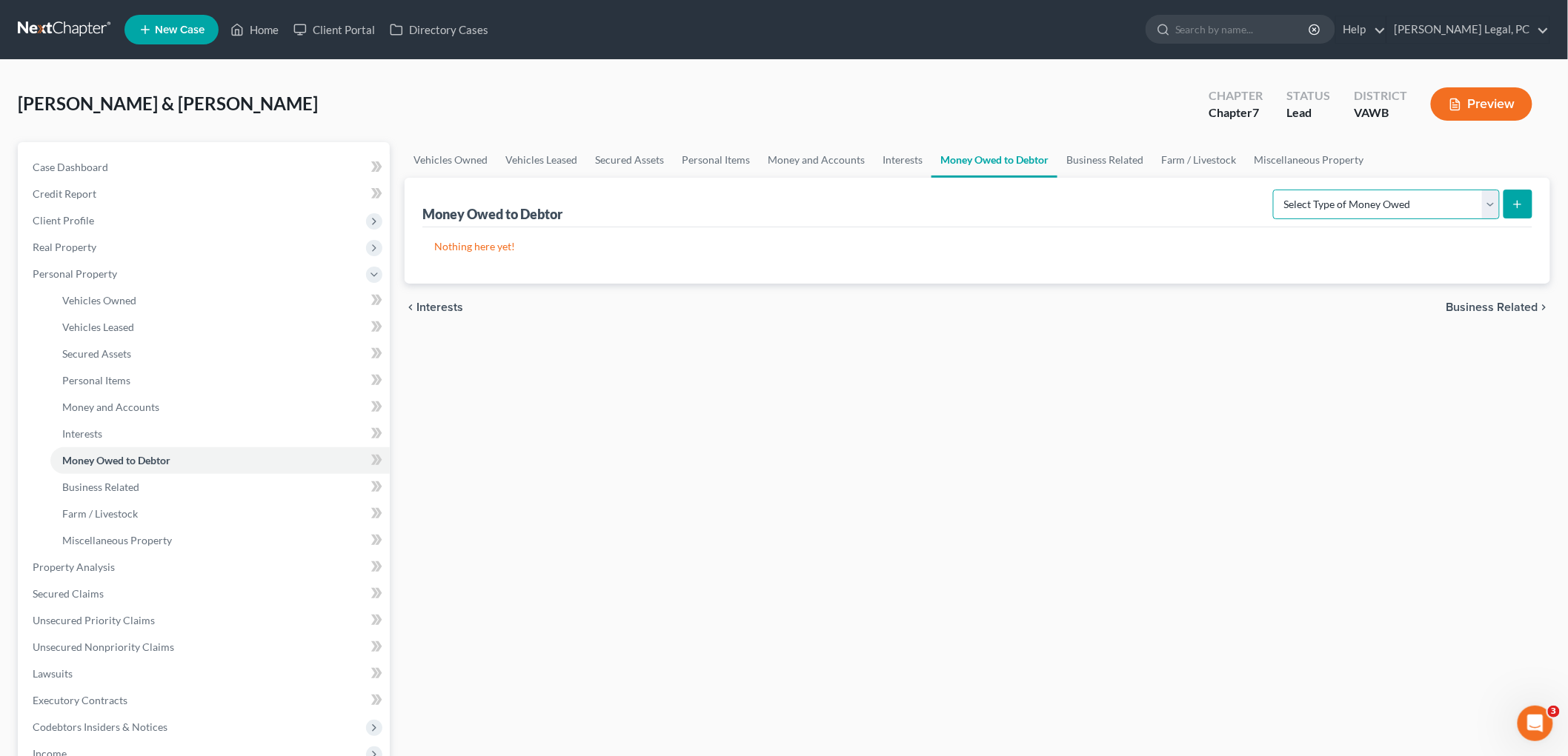
click at [1380, 207] on select "Select Type of Money Owed Accounts Receivable Alimony Child Support Claims Agai…" at bounding box center [1386, 205] width 227 height 30
select select "equitable_or_future_interests"
click at [1276, 190] on select "Select Type of Money Owed Accounts Receivable Alimony Child Support Claims Agai…" at bounding box center [1386, 205] width 227 height 30
click at [1524, 206] on icon "submit" at bounding box center [1517, 204] width 11 height 11
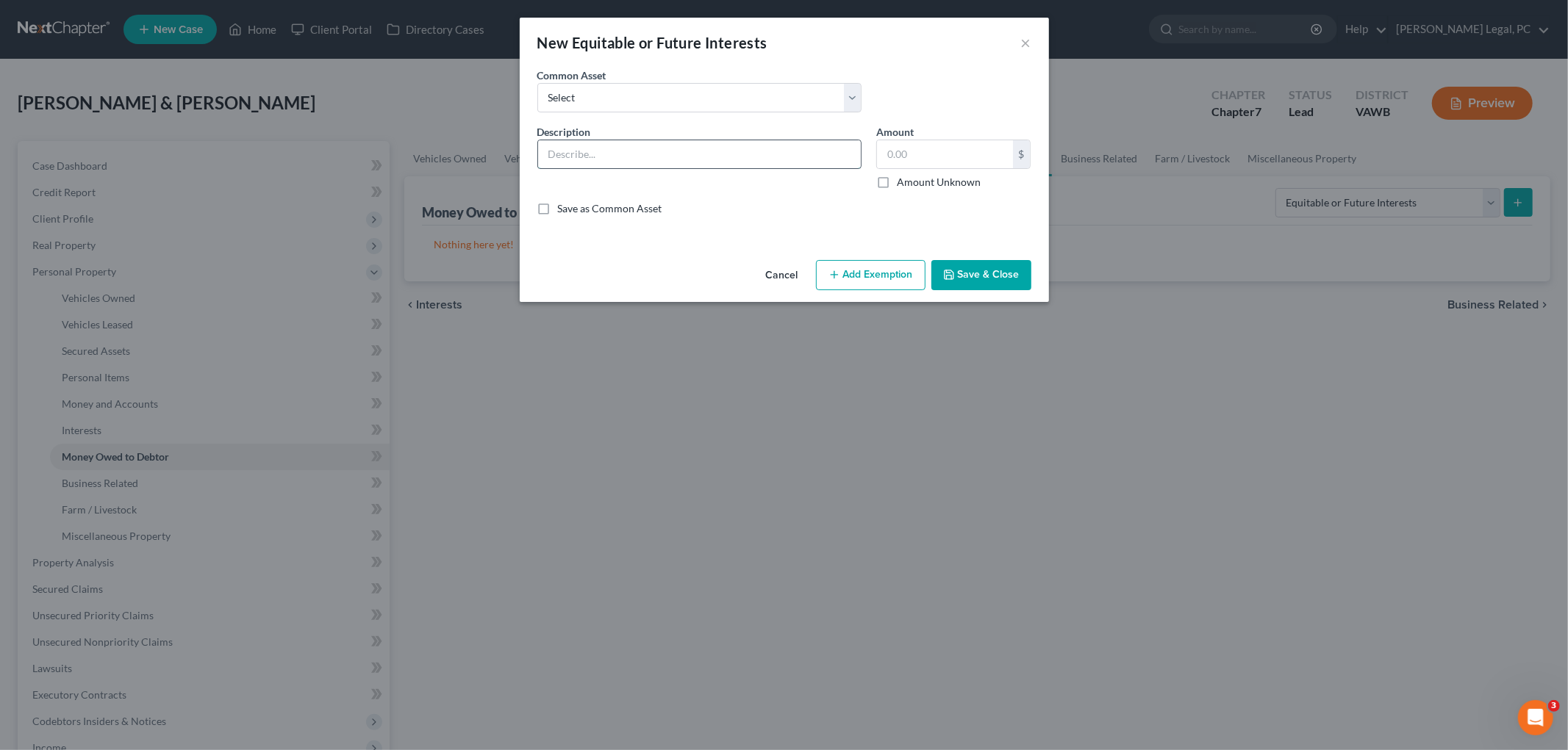
click at [686, 157] on input "text" at bounding box center [700, 154] width 323 height 28
click at [590, 150] on input "Inchoate Interest in Inheritance Property *Debtor understands that if she becom…" at bounding box center [700, 154] width 323 height 28
drag, startPoint x: 843, startPoint y: 156, endPoint x: 840, endPoint y: 137, distance: 19.2
click at [843, 156] on input "Inchoate interest in inheritance Property *Debtor understands that if she becom…" at bounding box center [700, 154] width 323 height 28
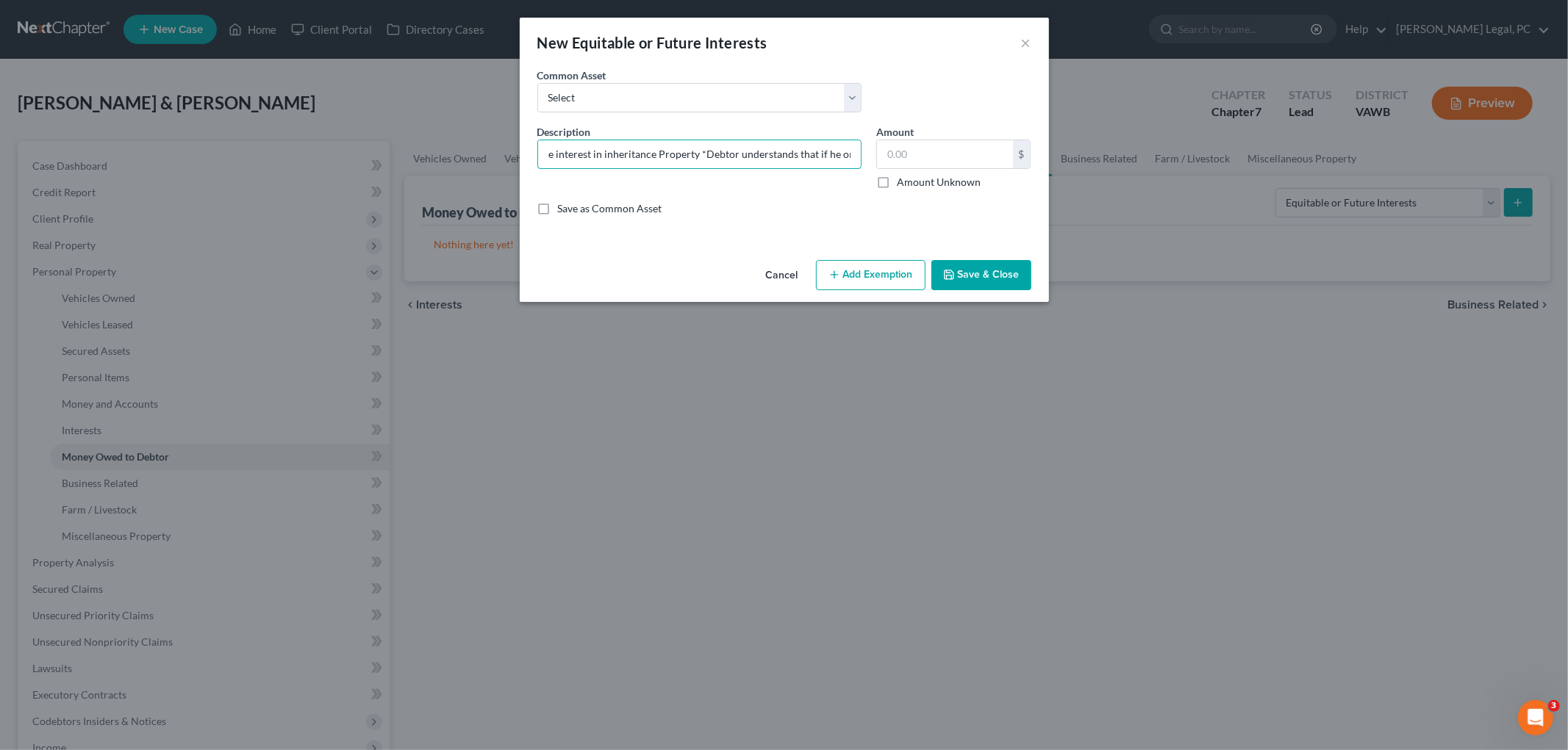
type input "Inchoate interest in inheritance Property *Debtor understands that if he or she…"
type input "1.00"
click at [880, 277] on button "Add Exemption" at bounding box center [870, 275] width 109 height 31
select select "2"
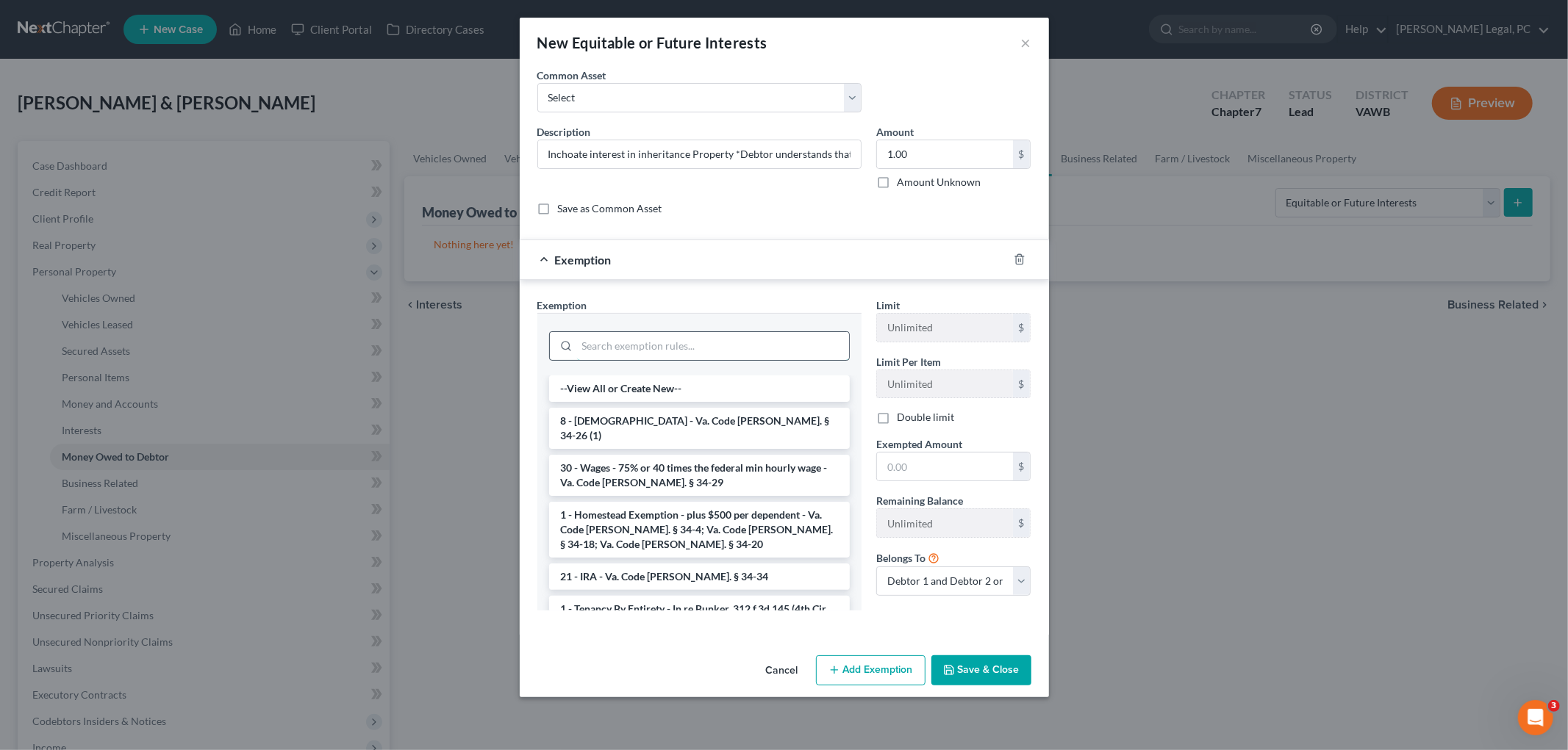
click at [706, 349] on input "search" at bounding box center [713, 347] width 272 height 28
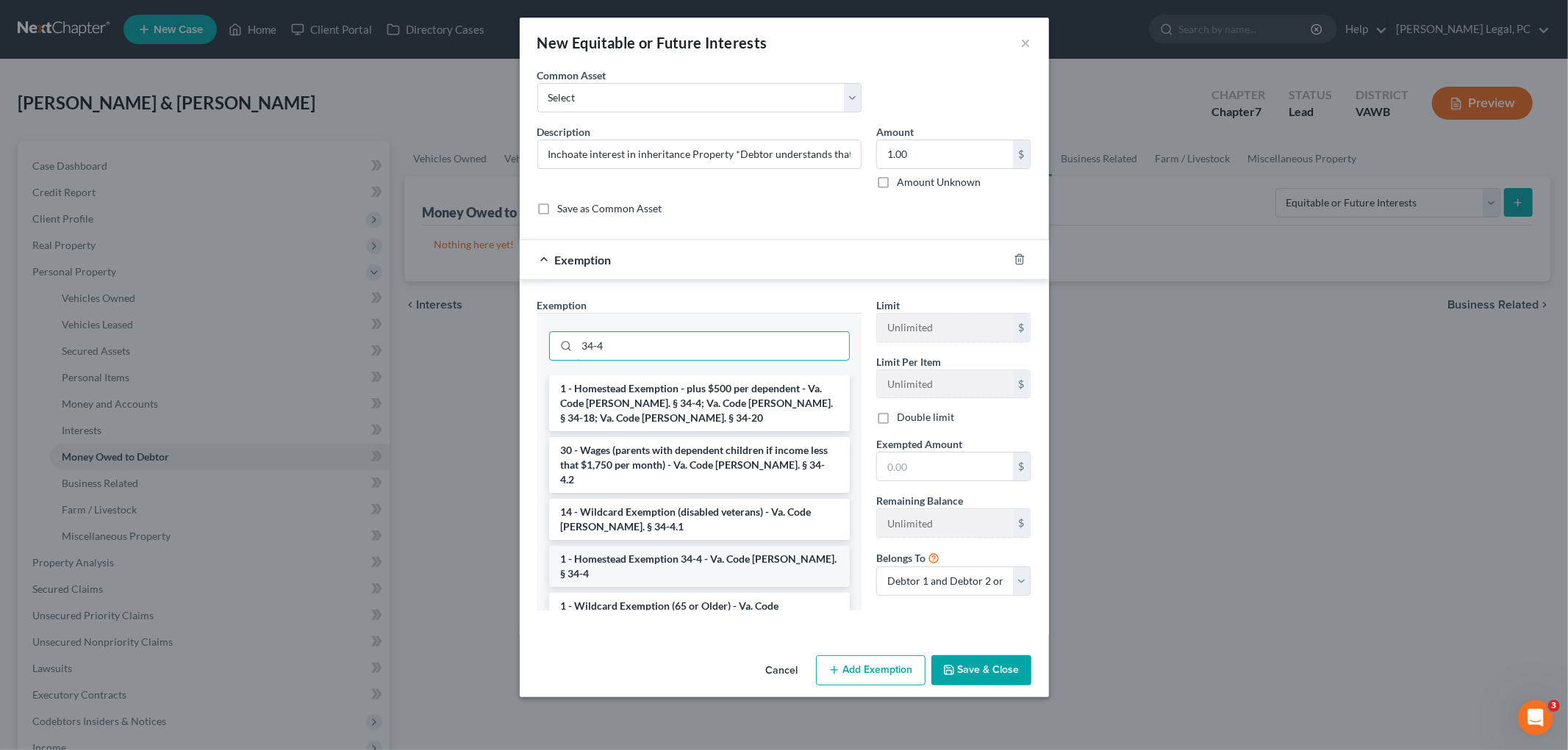
type input "34-4"
click at [714, 546] on li "1 - Homestead Exemption 34-4 - Va. Code Ann. § 34-4" at bounding box center [700, 566] width 301 height 41
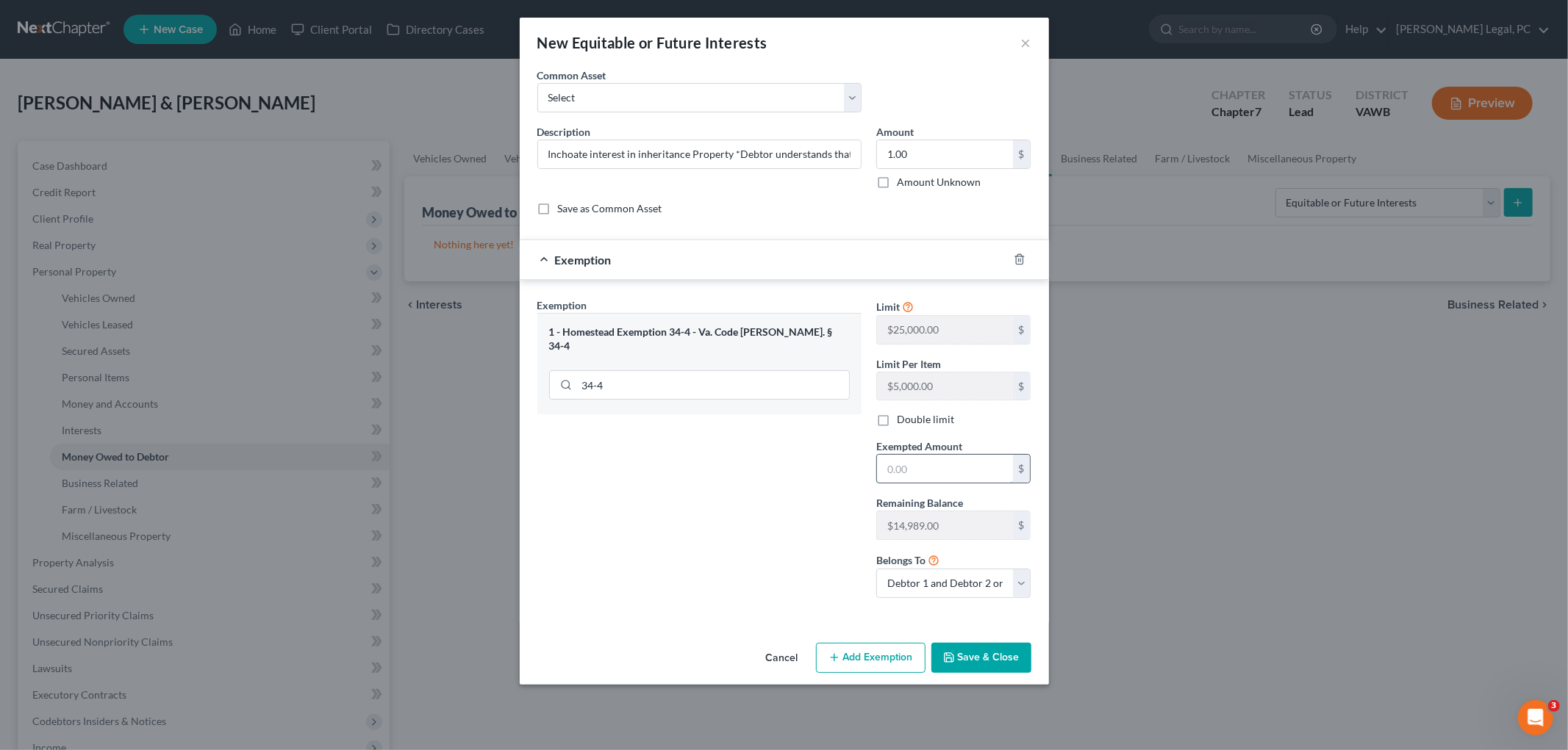
click at [907, 472] on input "text" at bounding box center [945, 469] width 136 height 28
type input "2.00"
click at [952, 659] on icon "button" at bounding box center [949, 657] width 11 height 11
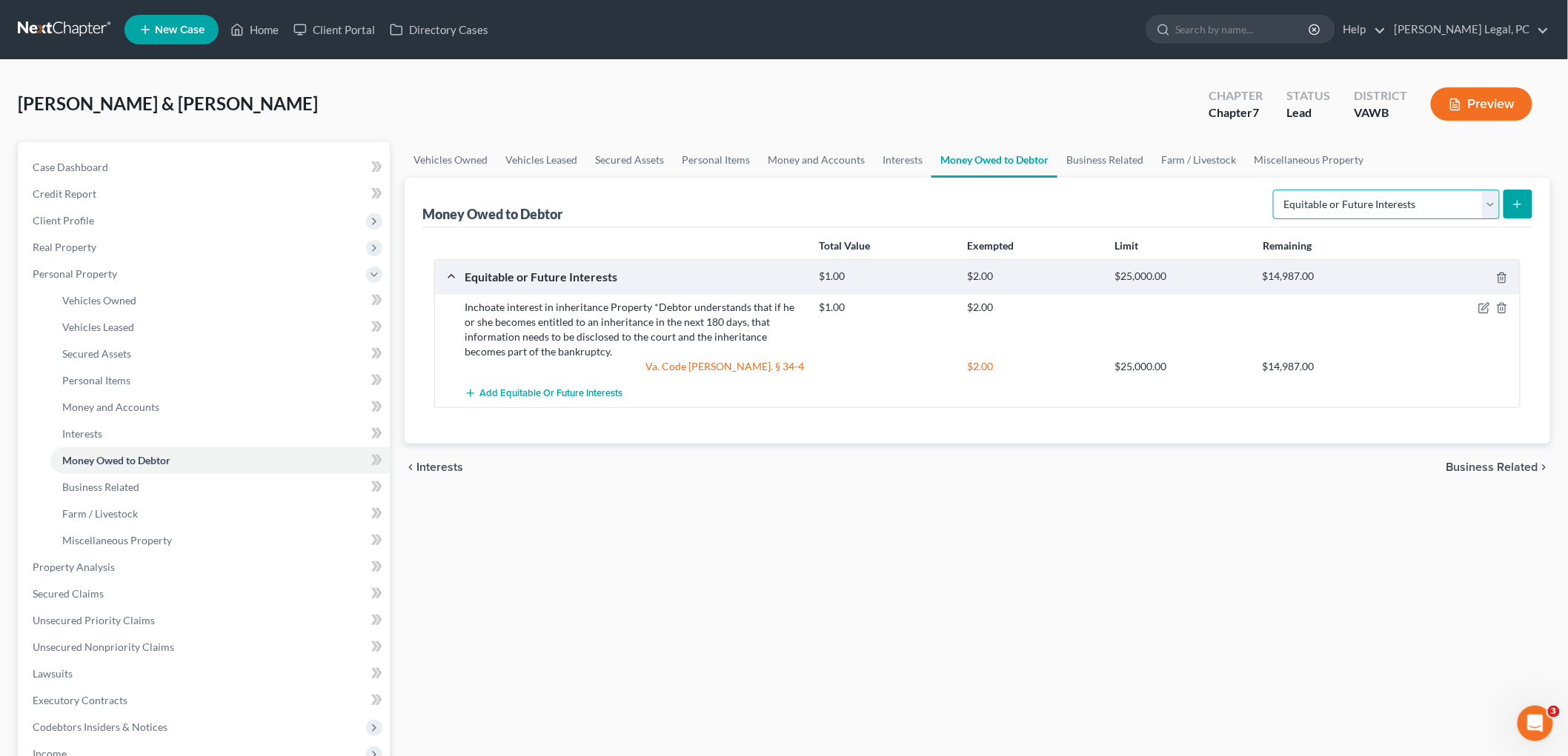
click at [1489, 201] on select "Select Type of Money Owed Accounts Receivable Alimony Child Support Claims Agai…" at bounding box center [1386, 205] width 227 height 30
select select "expected_tax_refund"
click at [1276, 190] on select "Select Type of Money Owed Accounts Receivable Alimony Child Support Claims Agai…" at bounding box center [1386, 205] width 227 height 30
click at [1516, 207] on icon "submit" at bounding box center [1517, 204] width 11 height 11
select select "0"
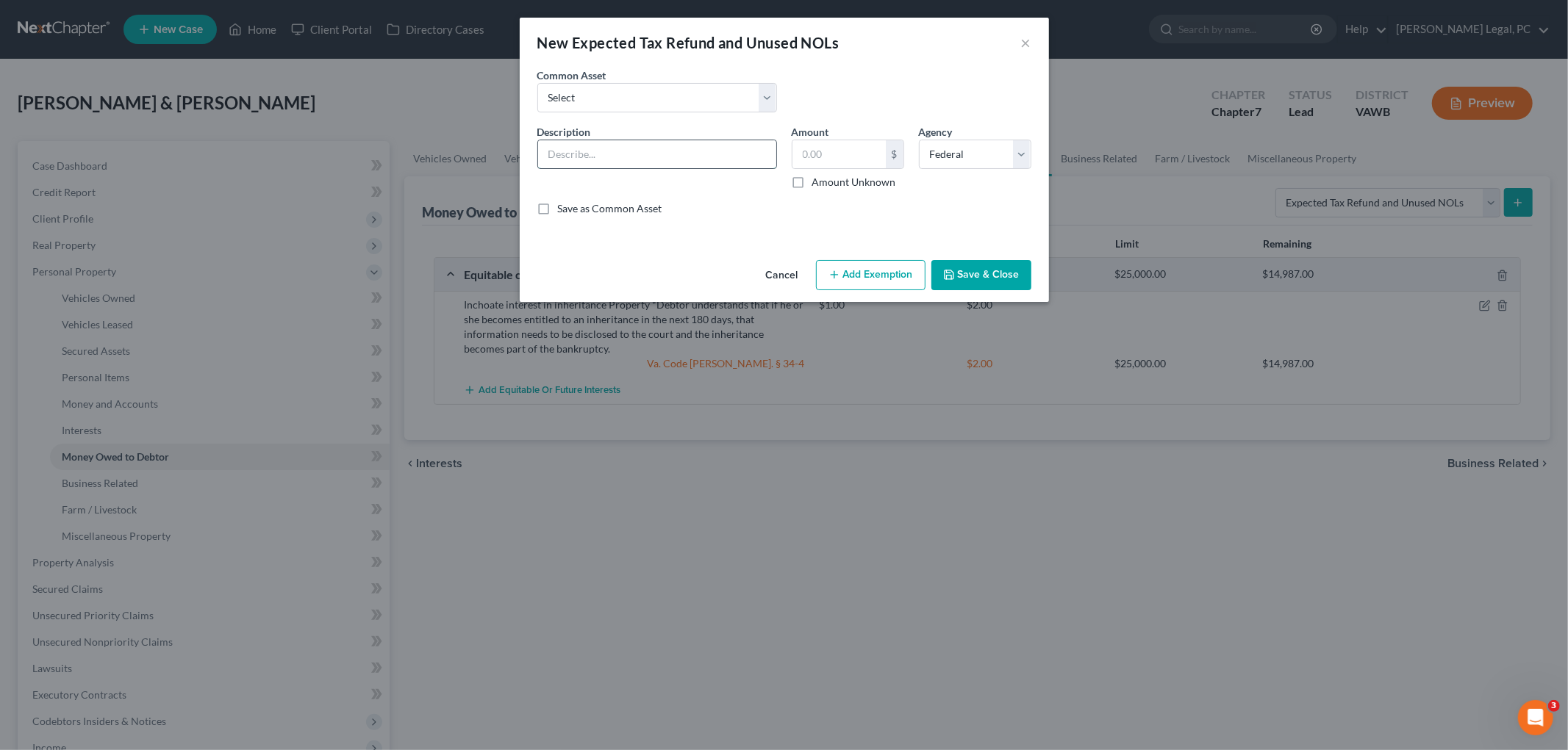
click at [570, 159] on input "text" at bounding box center [657, 154] width 238 height 28
type input "2025 prorata federal tax refund"
click at [818, 159] on input "text" at bounding box center [839, 154] width 94 height 28
type input "1,484"
click at [887, 273] on button "Add Exemption" at bounding box center [870, 275] width 109 height 31
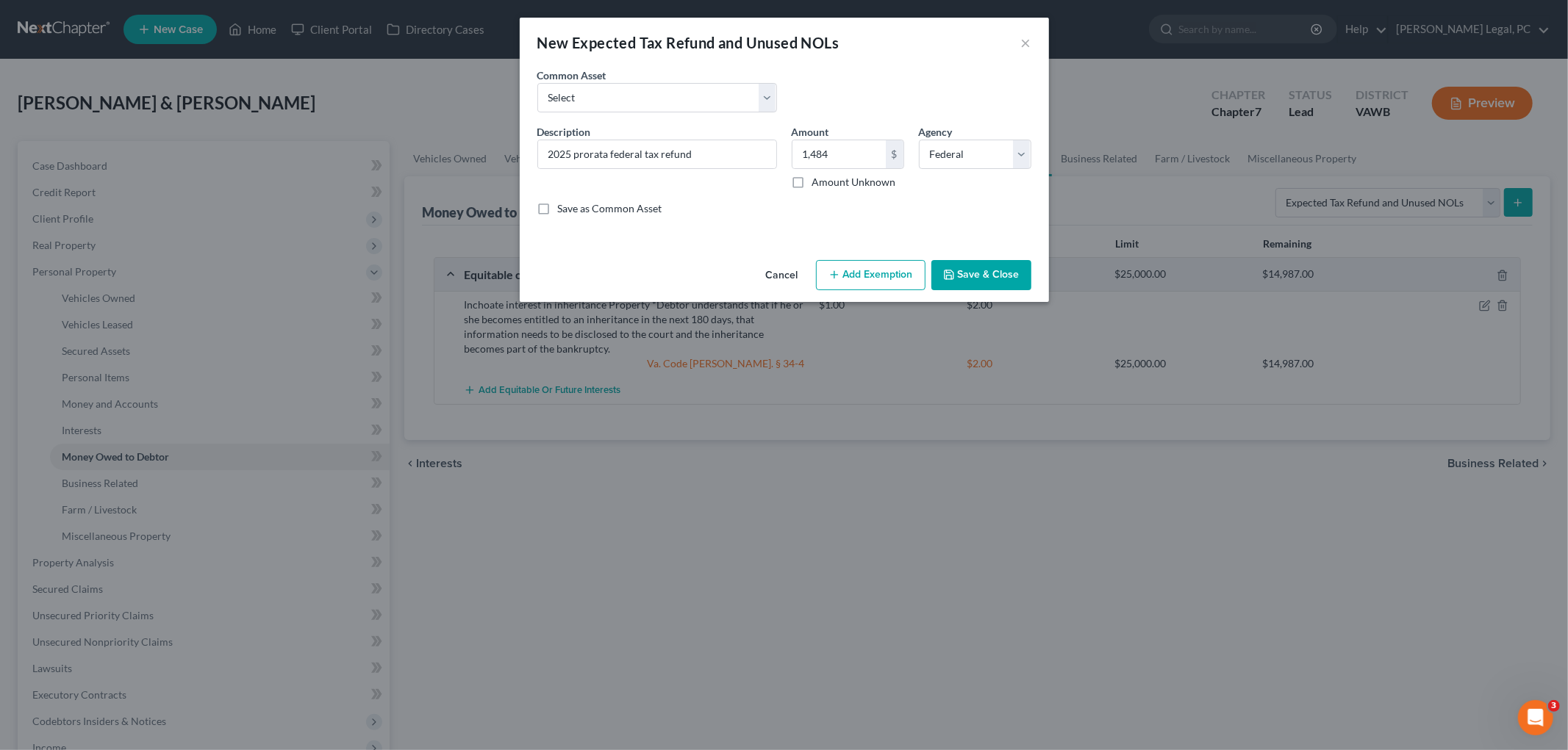
select select "2"
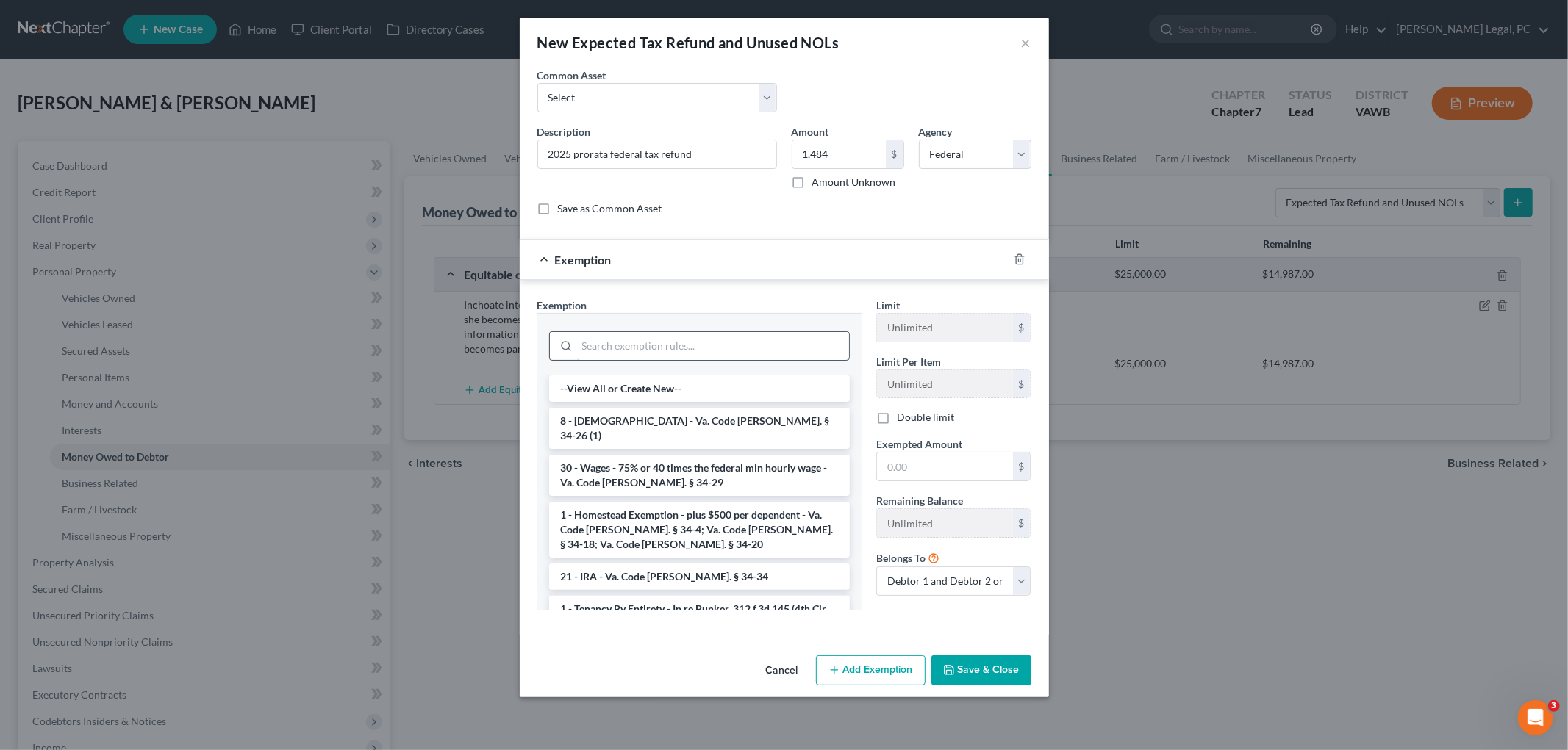
click at [669, 342] on input "search" at bounding box center [713, 347] width 272 height 28
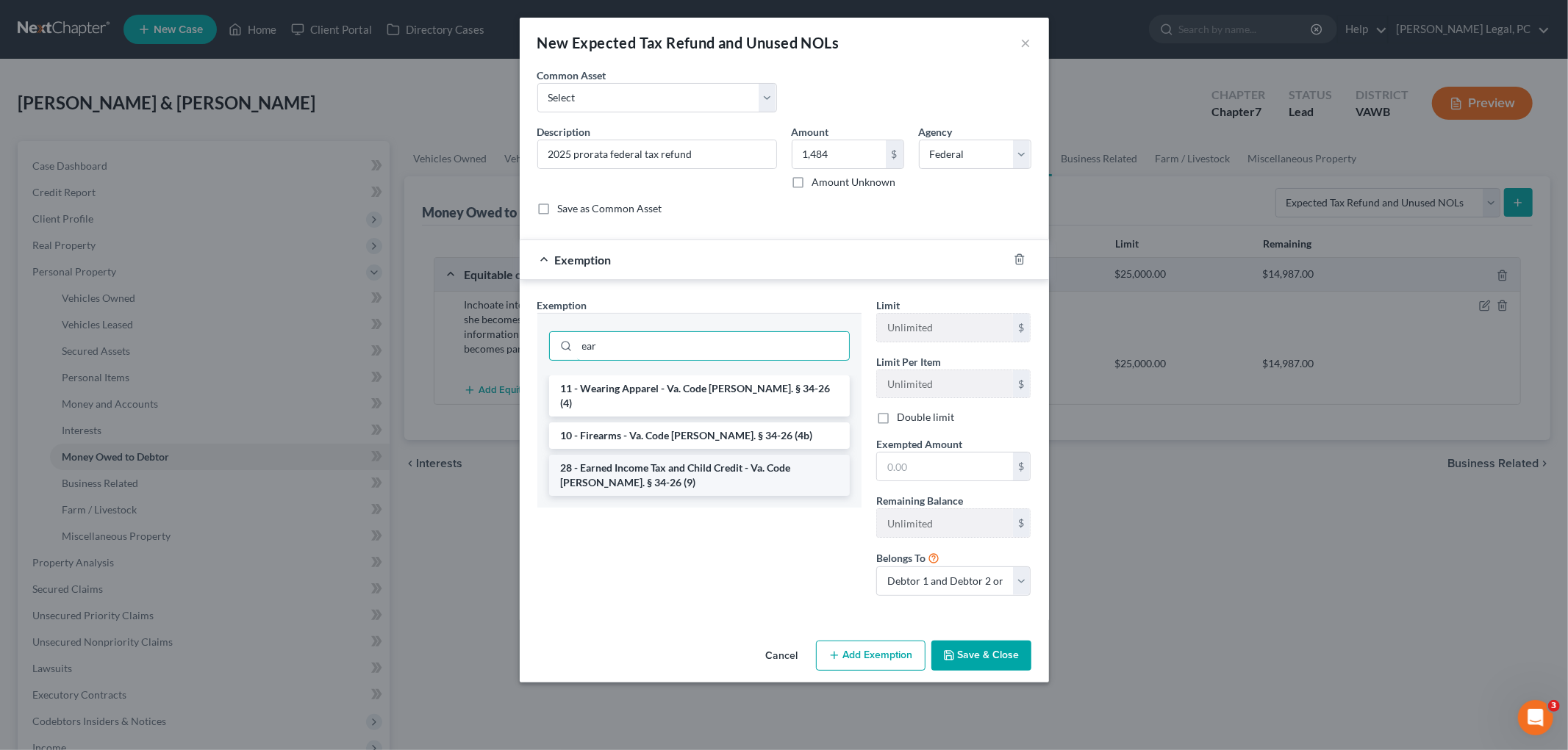
type input "ear"
click at [645, 455] on li "28 - Earned Income Tax and Child Credit - Va. Code Ann. § 34-26 (9)" at bounding box center [700, 475] width 301 height 41
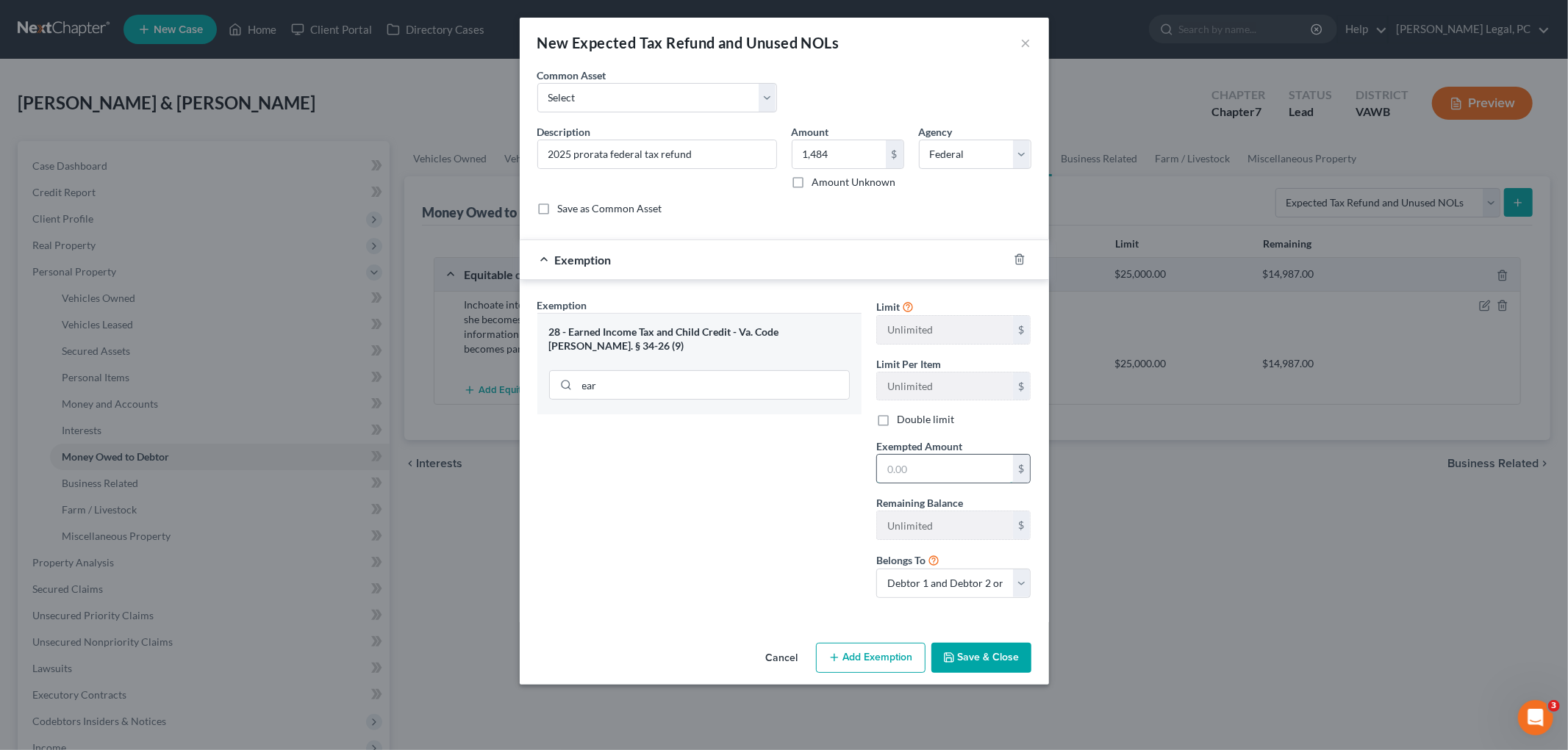
click at [932, 475] on input "text" at bounding box center [945, 469] width 136 height 28
type input "1,494"
click at [870, 660] on button "Add Exemption" at bounding box center [870, 658] width 109 height 31
select select "2"
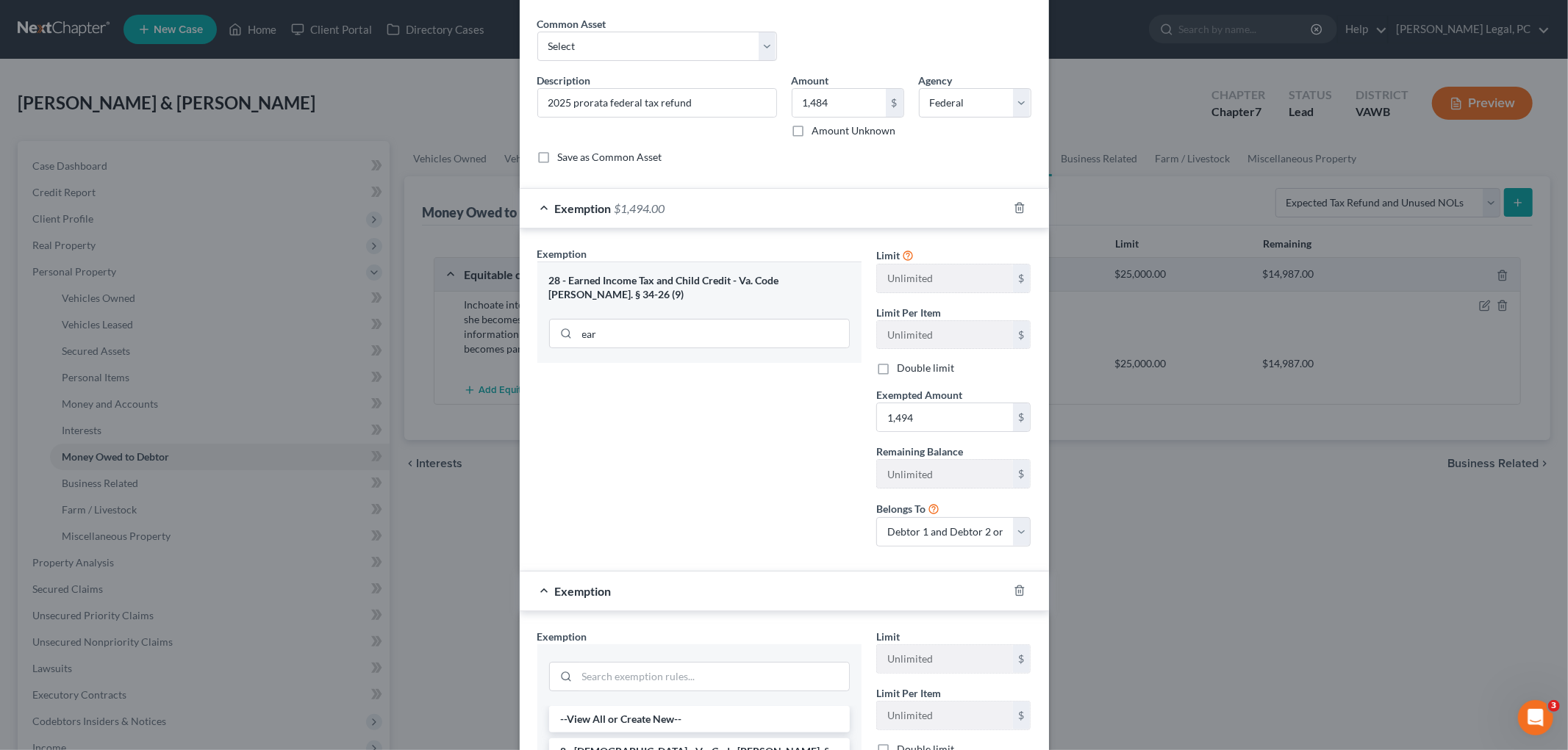
scroll to position [245, 0]
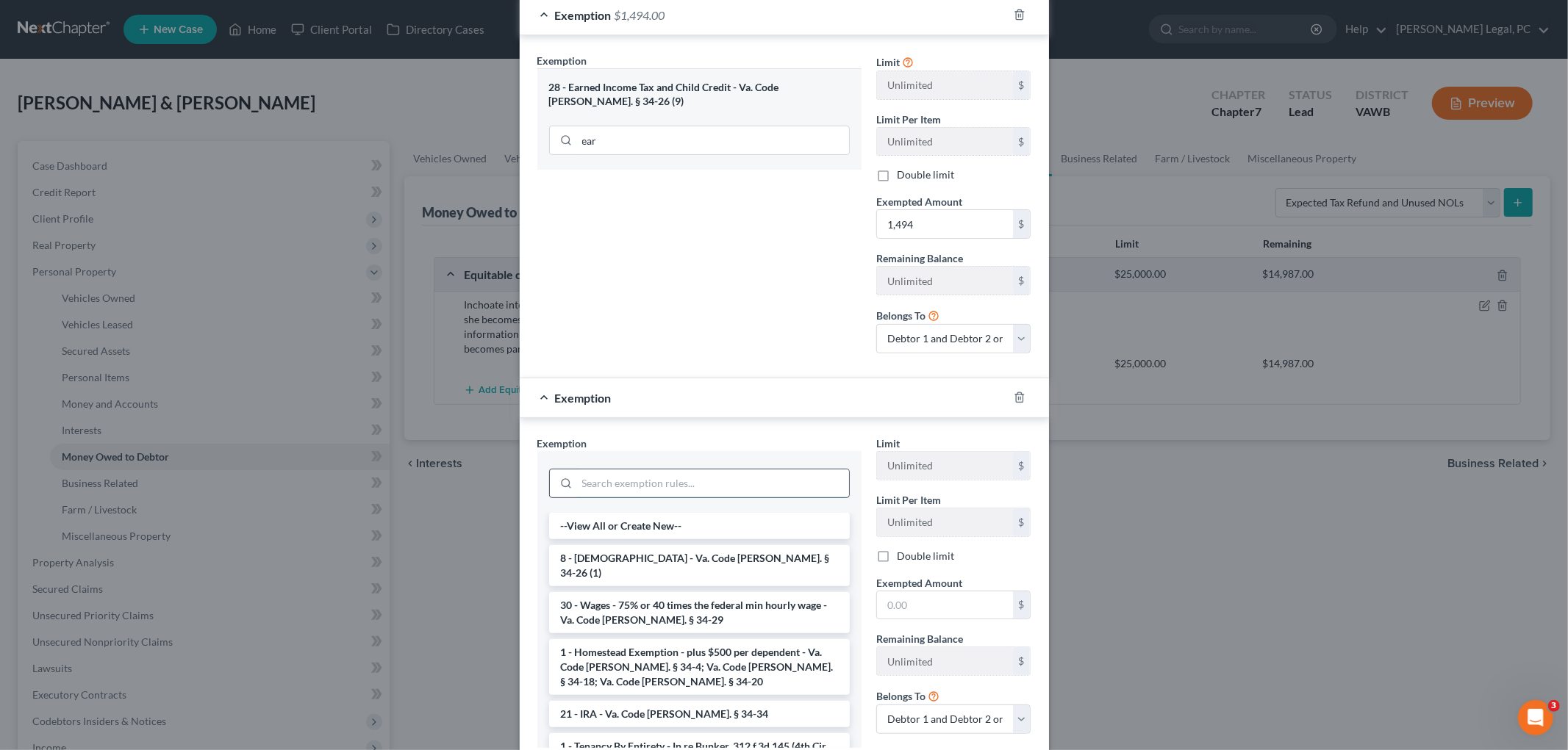
click at [723, 486] on input "search" at bounding box center [713, 484] width 272 height 28
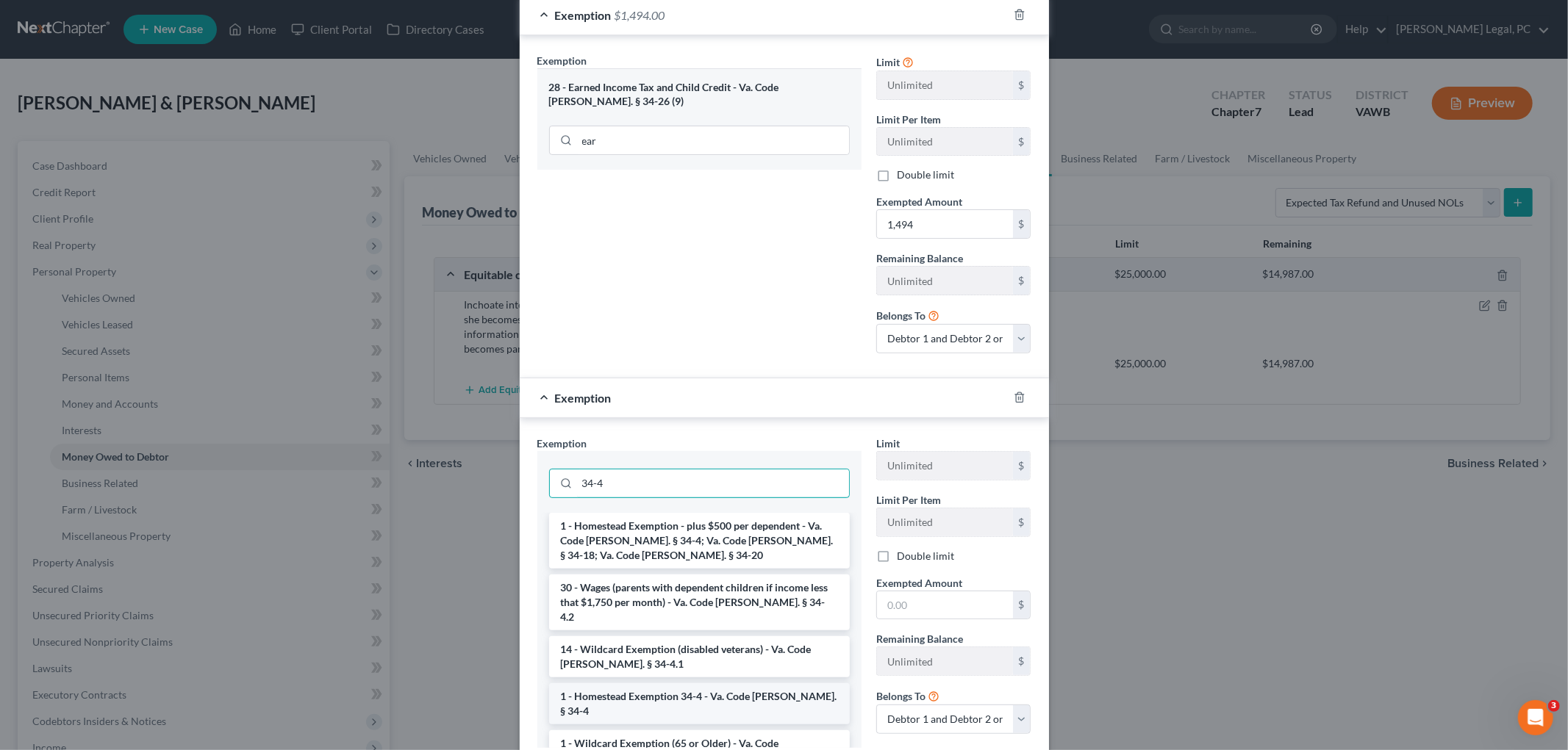
type input "34-4"
click at [688, 686] on li "1 - Homestead Exemption 34-4 - Va. Code Ann. § 34-4" at bounding box center [700, 704] width 301 height 41
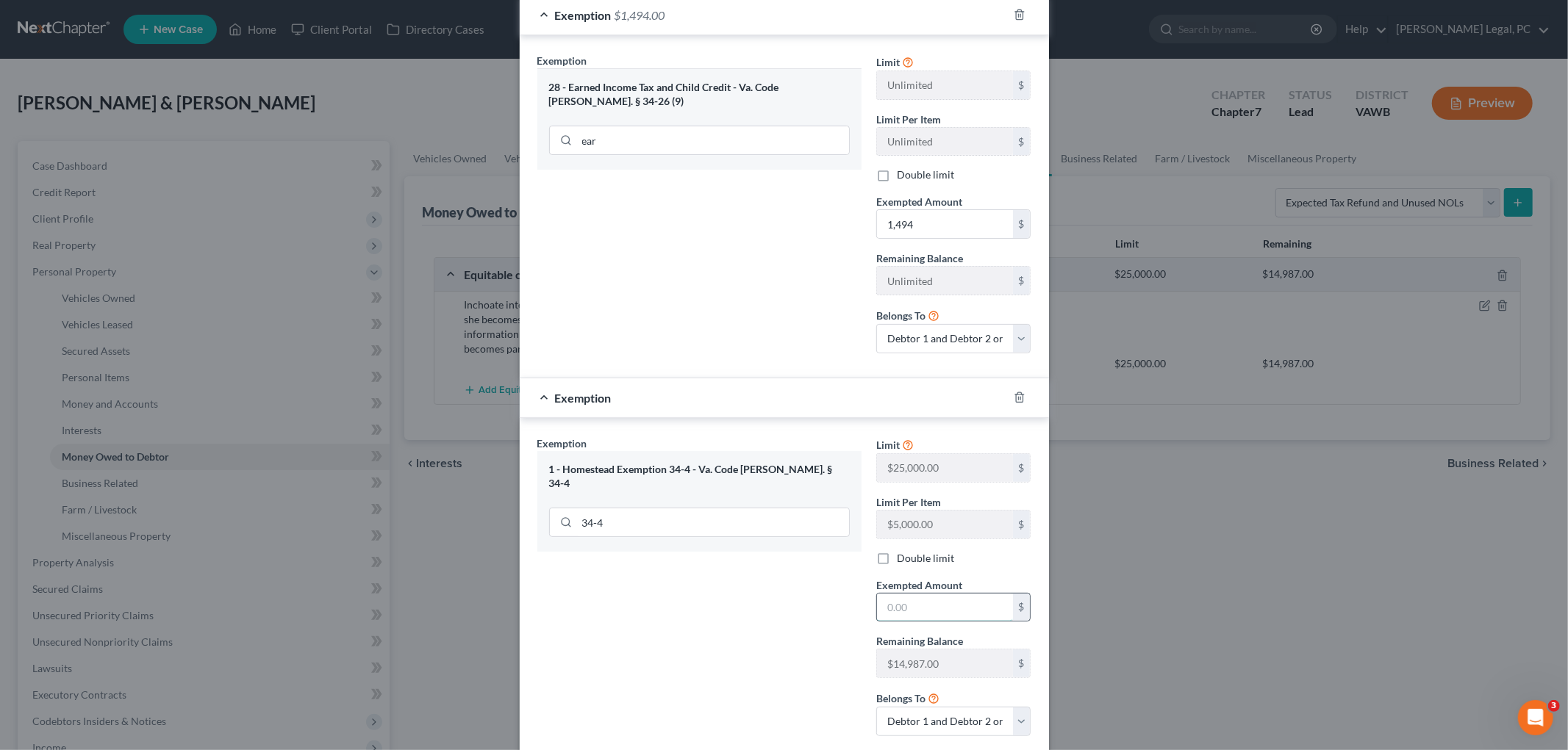
click at [932, 611] on input "text" at bounding box center [945, 608] width 136 height 28
type input "2.00"
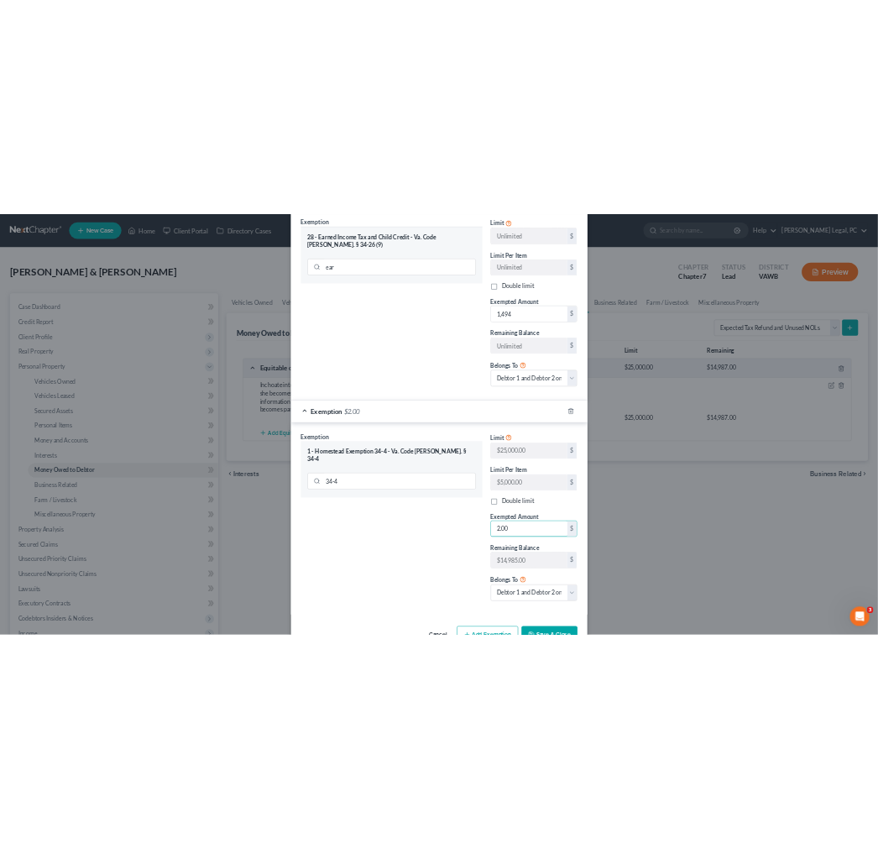
scroll to position [386, 0]
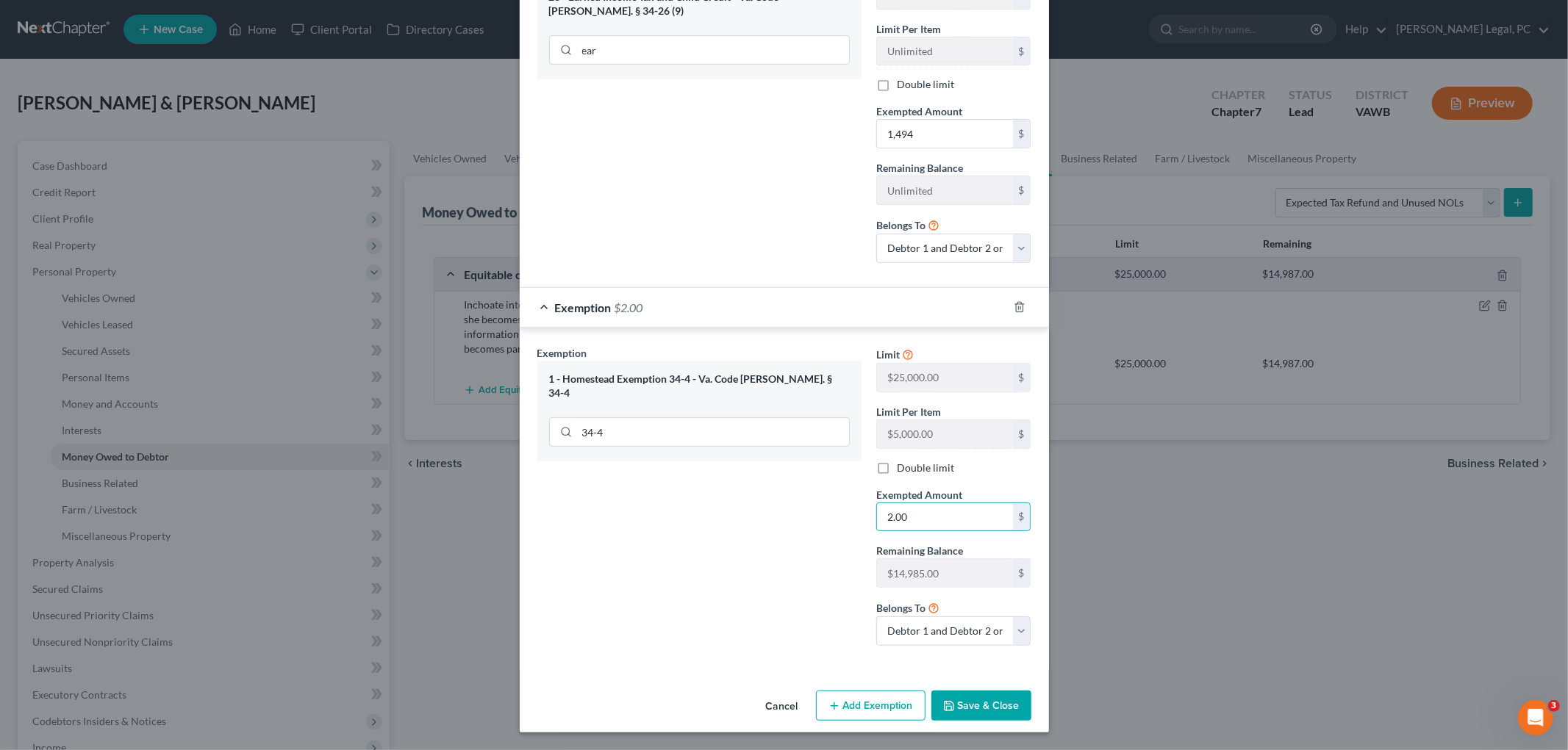
click at [971, 706] on button "Save & Close" at bounding box center [981, 705] width 100 height 31
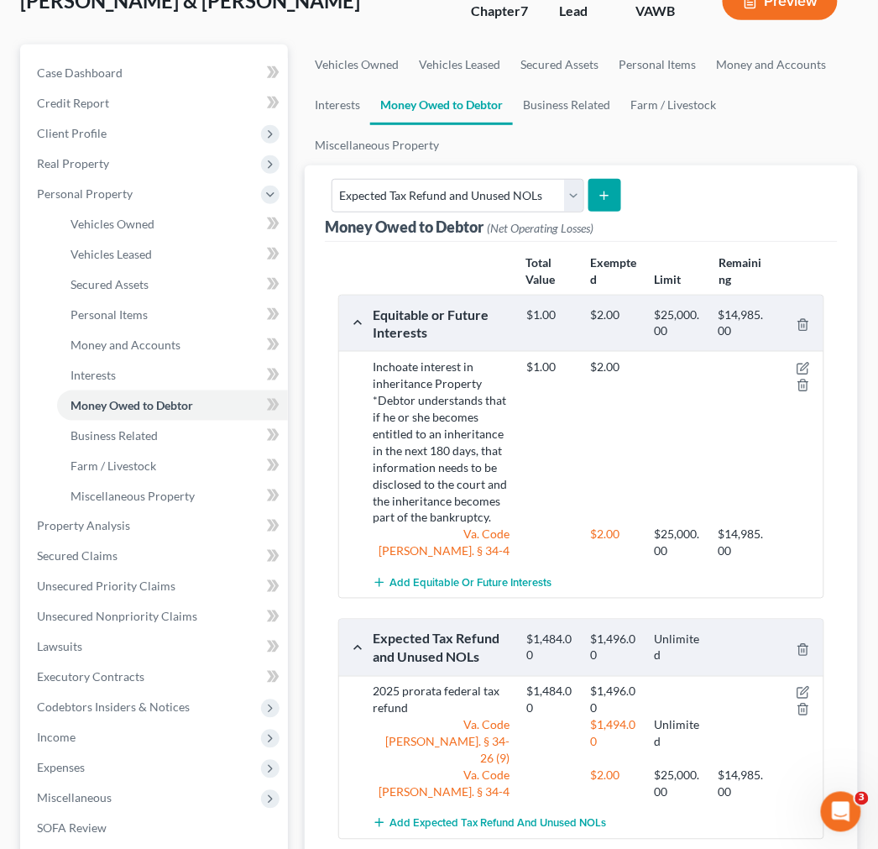
scroll to position [373, 0]
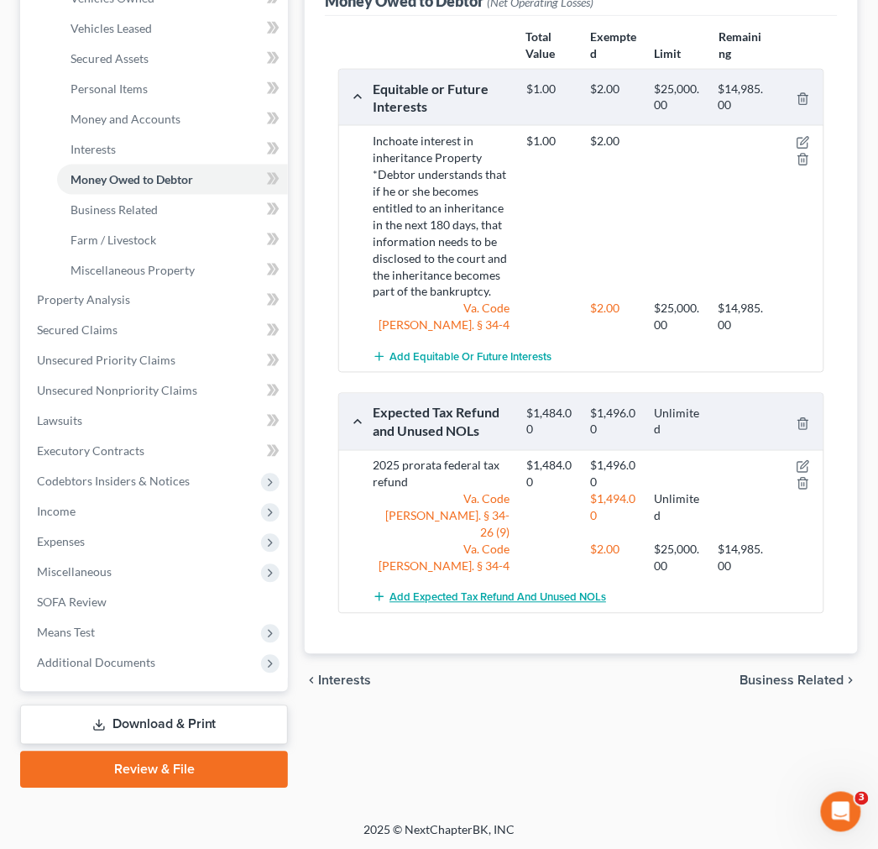
click at [473, 591] on span "Add Expected Tax Refund and Unused NOLs" at bounding box center [498, 597] width 217 height 13
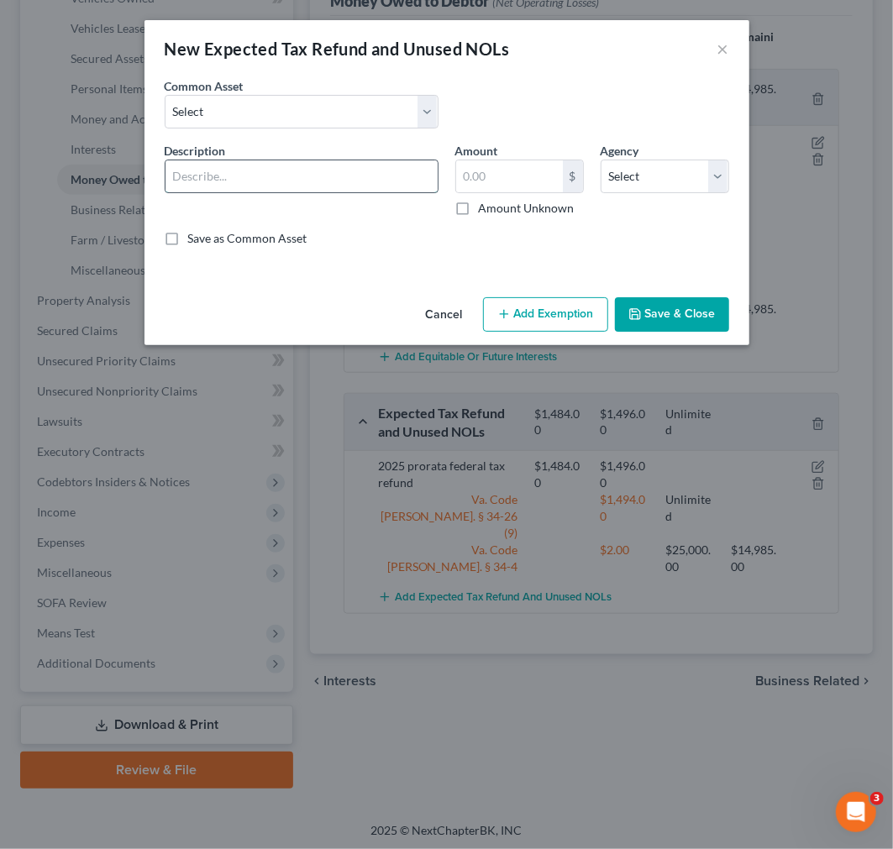
click at [252, 176] on input "text" at bounding box center [301, 176] width 272 height 32
type input "2025 prorata state tax refund"
click at [524, 172] on input "text" at bounding box center [509, 176] width 107 height 32
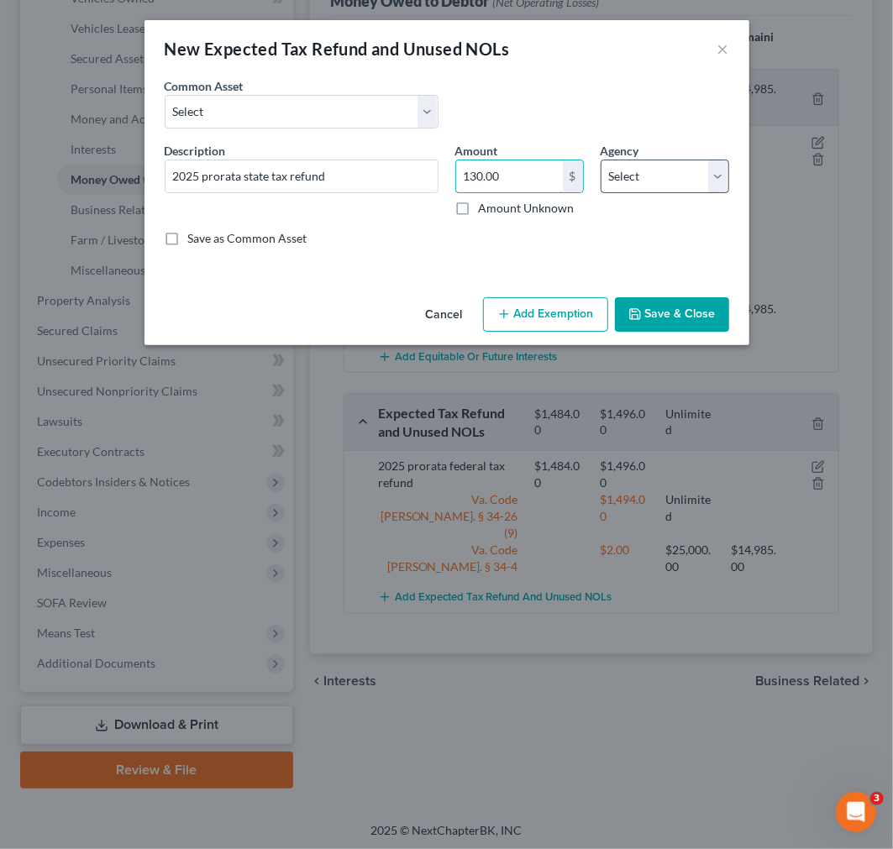
type input "130.00"
click at [651, 173] on select "Select Federal State Local" at bounding box center [665, 177] width 128 height 34
click at [650, 177] on select "Select Federal State Local" at bounding box center [665, 177] width 128 height 34
select select "1"
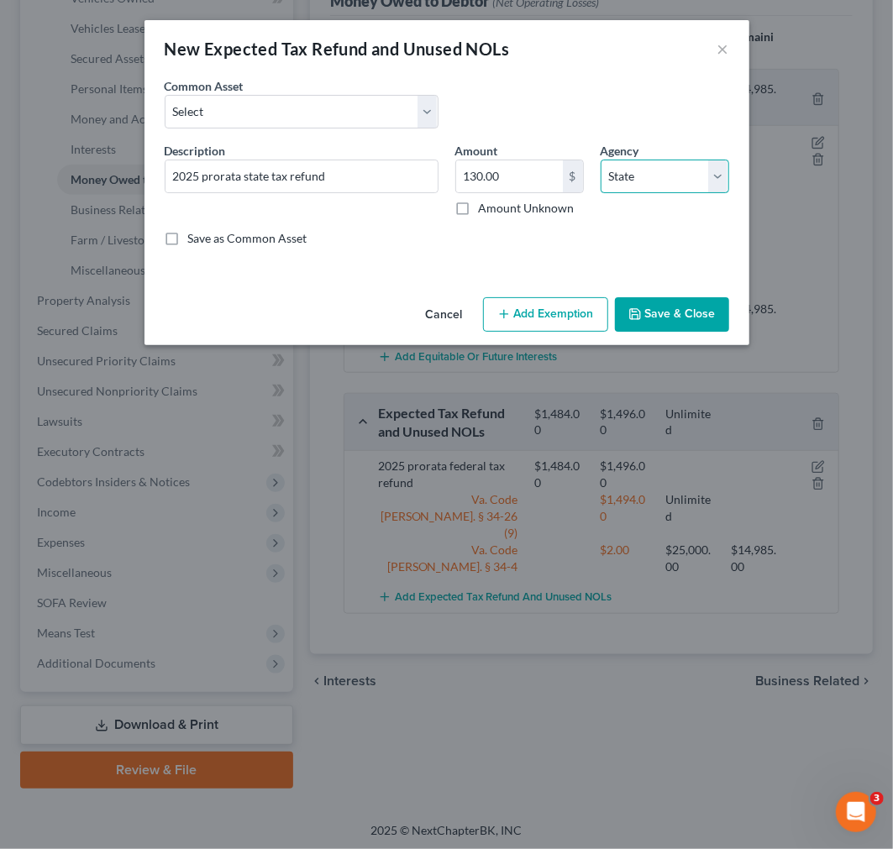
click at [601, 160] on select "Select Federal State Local" at bounding box center [665, 177] width 128 height 34
click at [509, 321] on icon "button" at bounding box center [503, 313] width 13 height 13
select select "2"
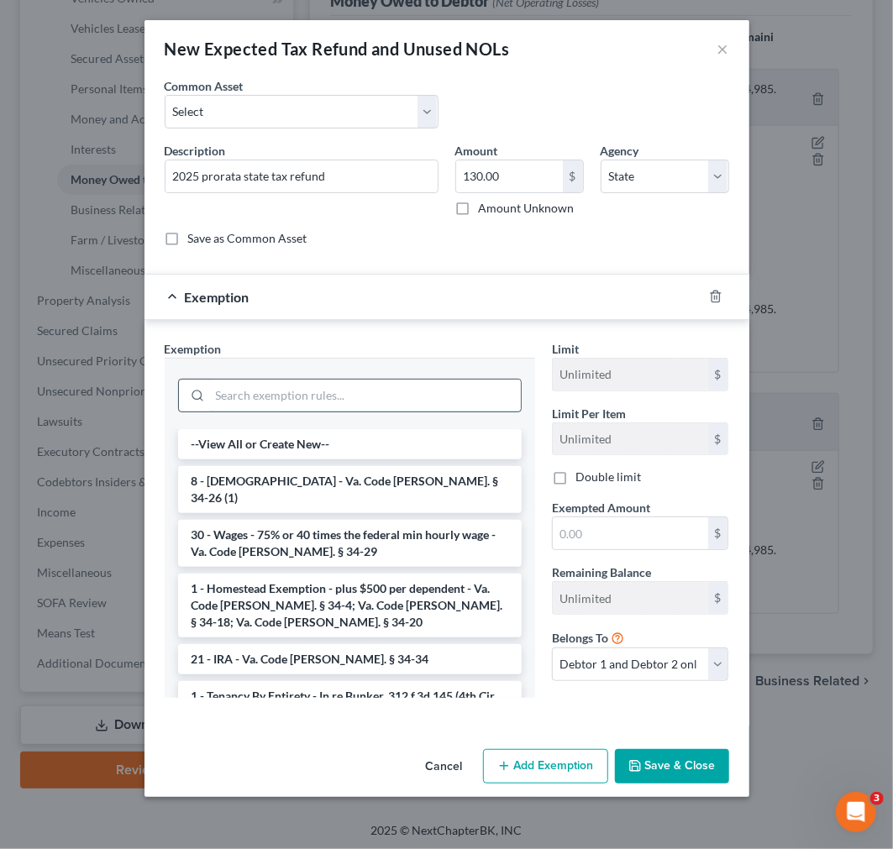
click at [329, 398] on input "search" at bounding box center [365, 396] width 311 height 32
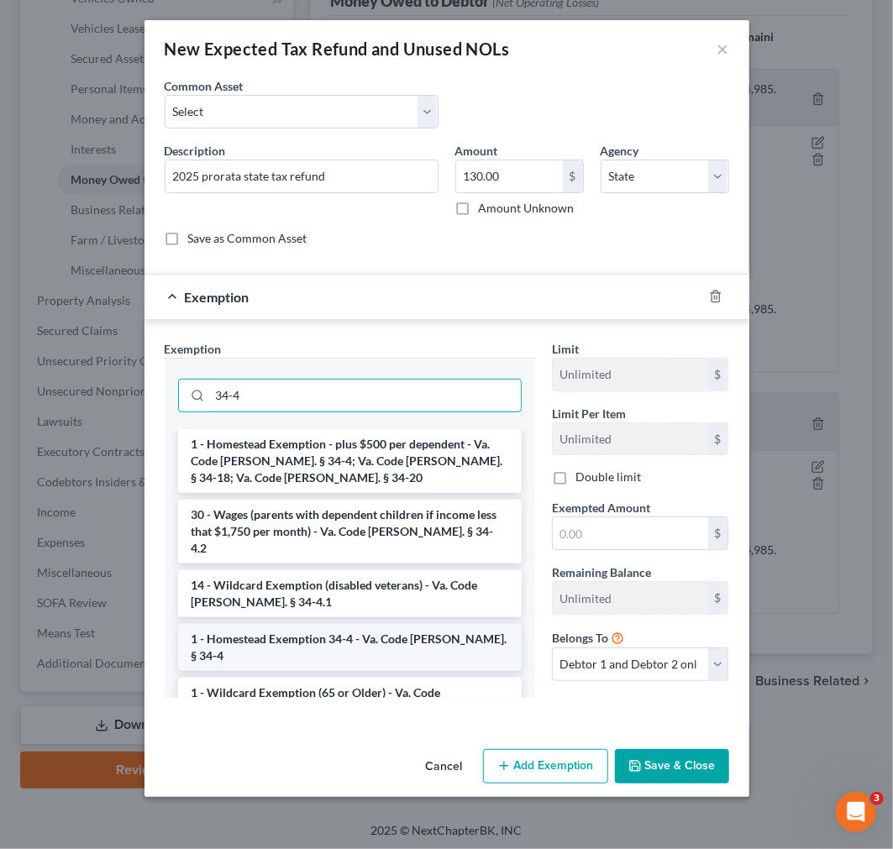
type input "34-4"
click at [349, 627] on li "1 - Homestead Exemption 34-4 - Va. Code Ann. § 34-4" at bounding box center [350, 647] width 344 height 47
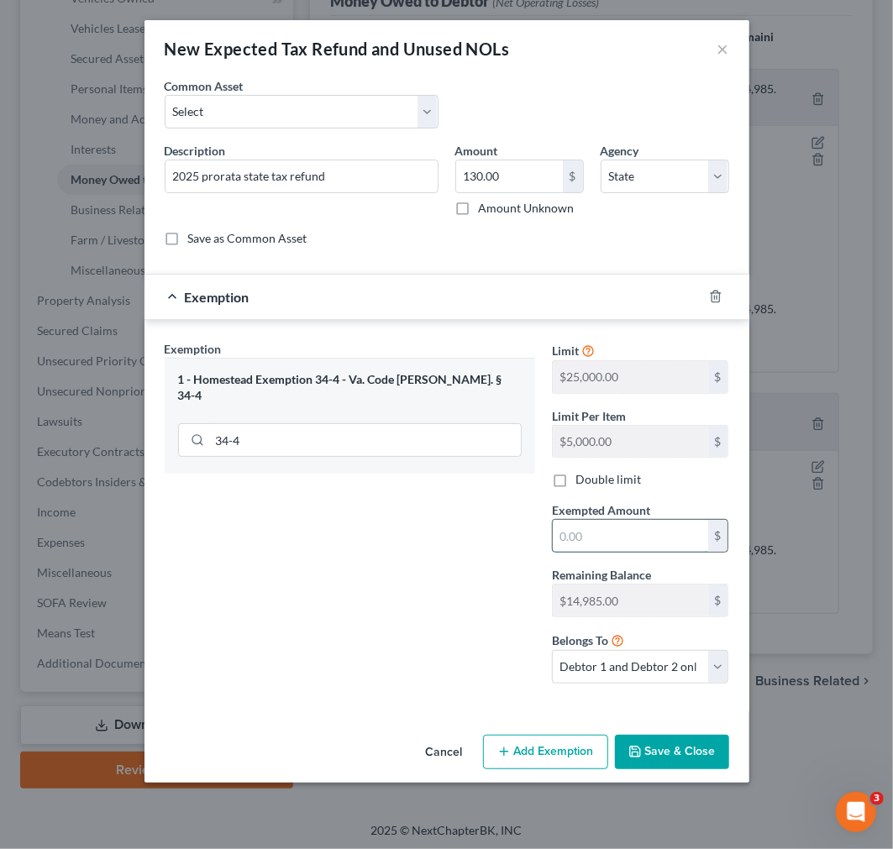
click at [594, 540] on input "text" at bounding box center [630, 536] width 155 height 32
type input "2.00"
click at [656, 756] on button "Save & Close" at bounding box center [672, 752] width 114 height 35
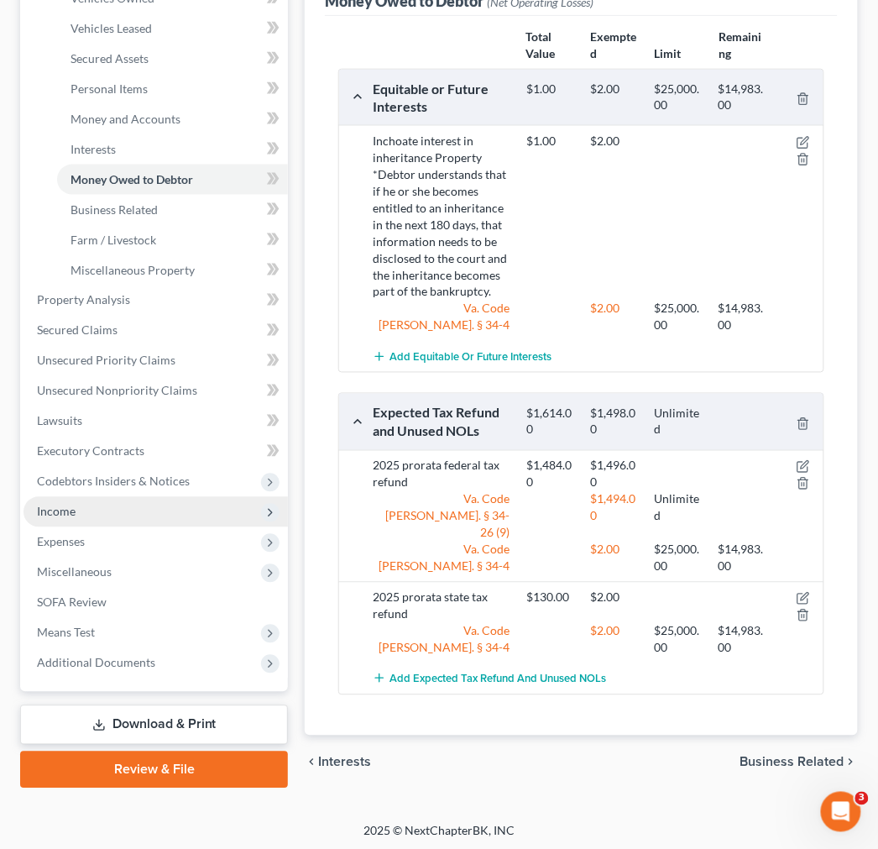
click at [60, 513] on span "Income" at bounding box center [56, 512] width 39 height 14
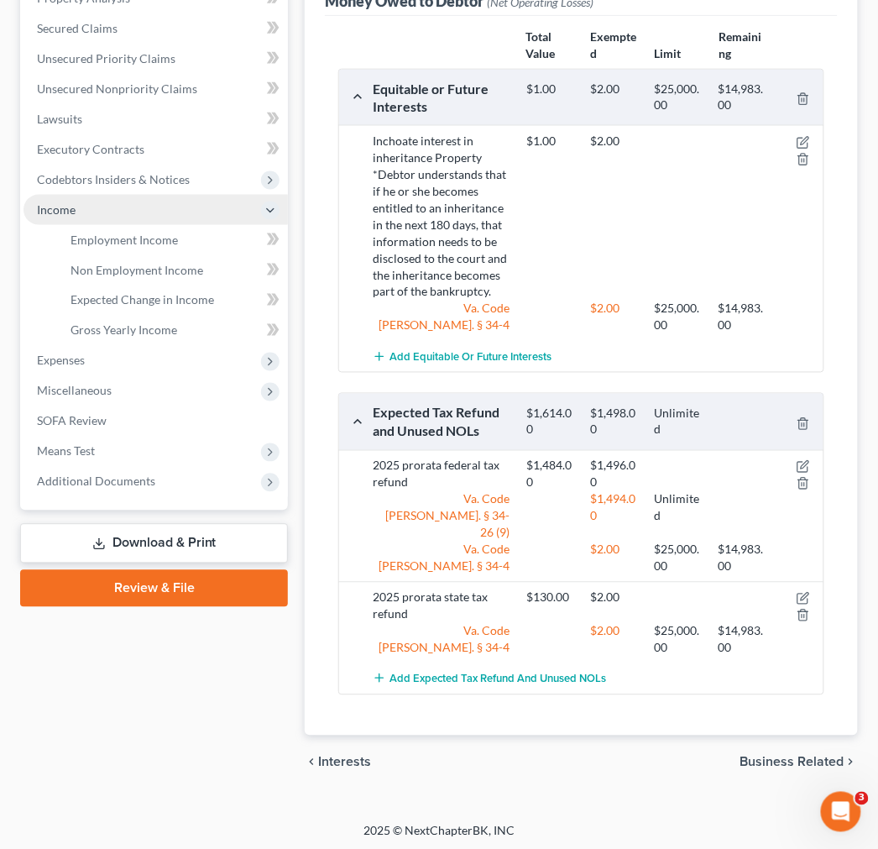
scroll to position [359, 0]
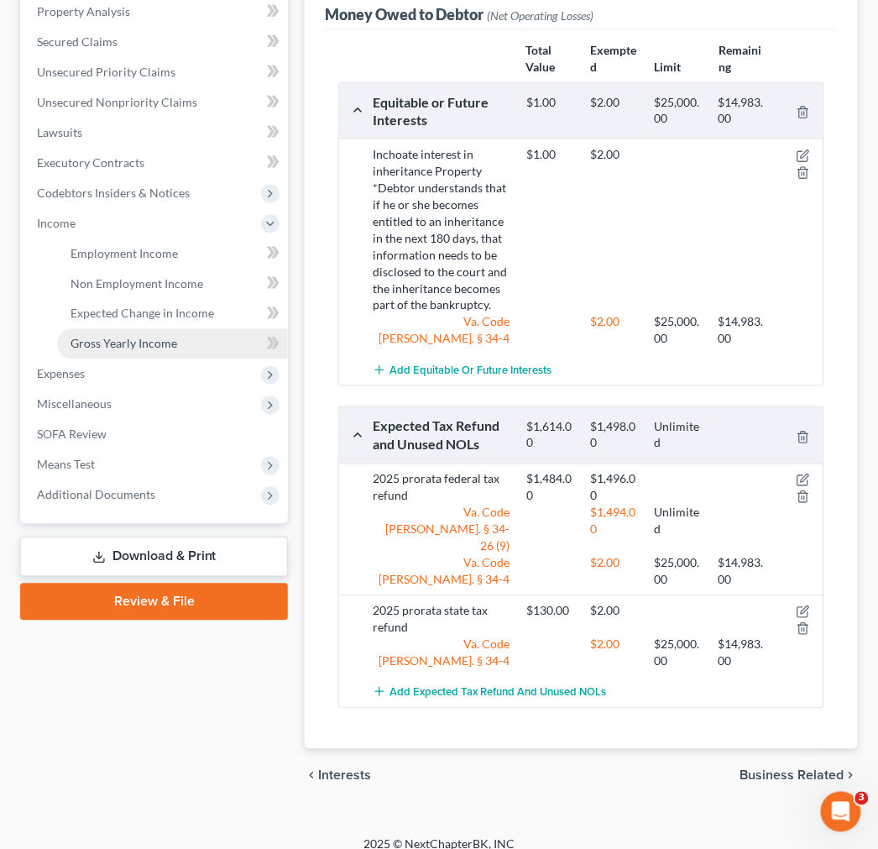
click at [133, 338] on span "Gross Yearly Income" at bounding box center [124, 344] width 107 height 14
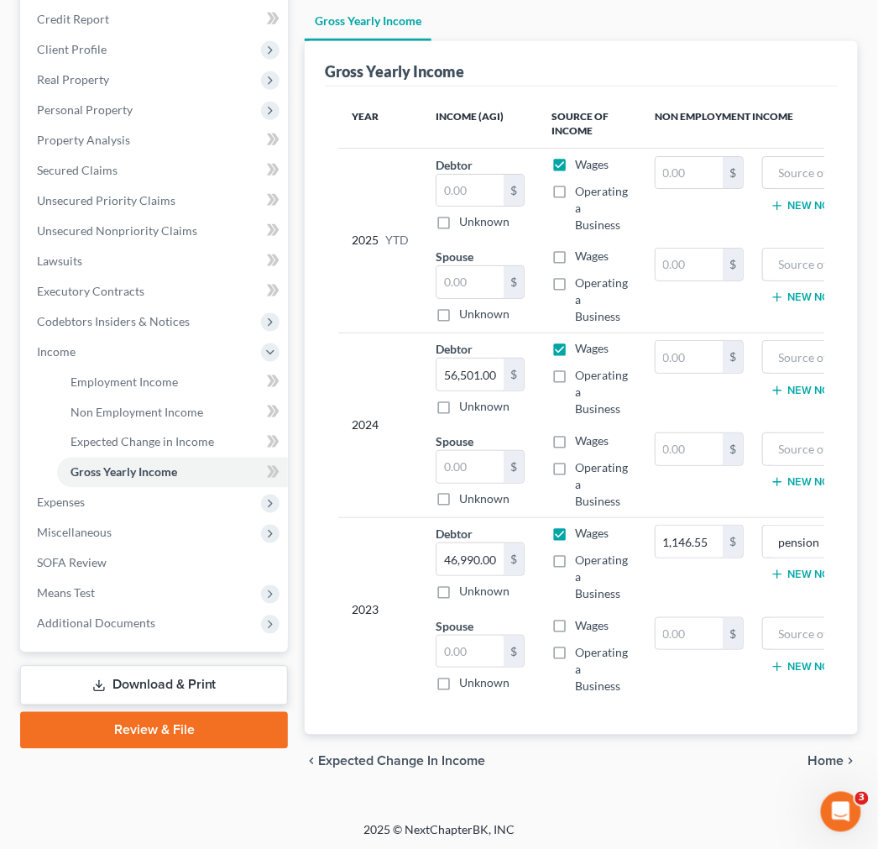
scroll to position [248, 0]
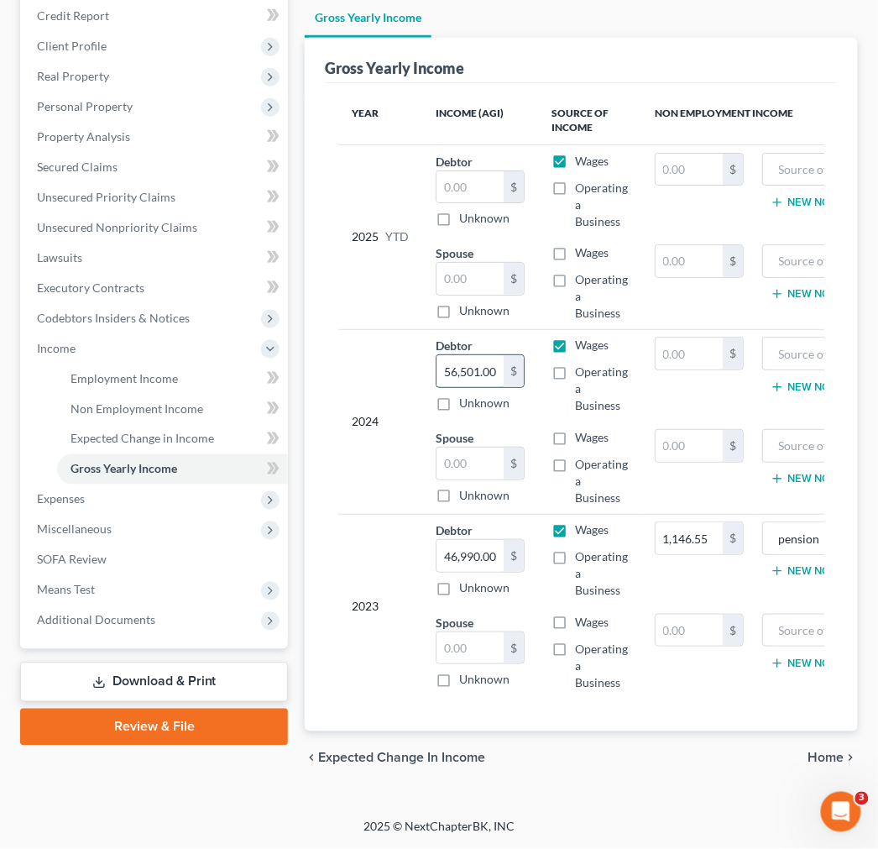
click at [496, 355] on input "56,501.00" at bounding box center [470, 371] width 67 height 32
type input "49,793.09"
type input "0"
click at [473, 448] on input "text" at bounding box center [470, 464] width 67 height 32
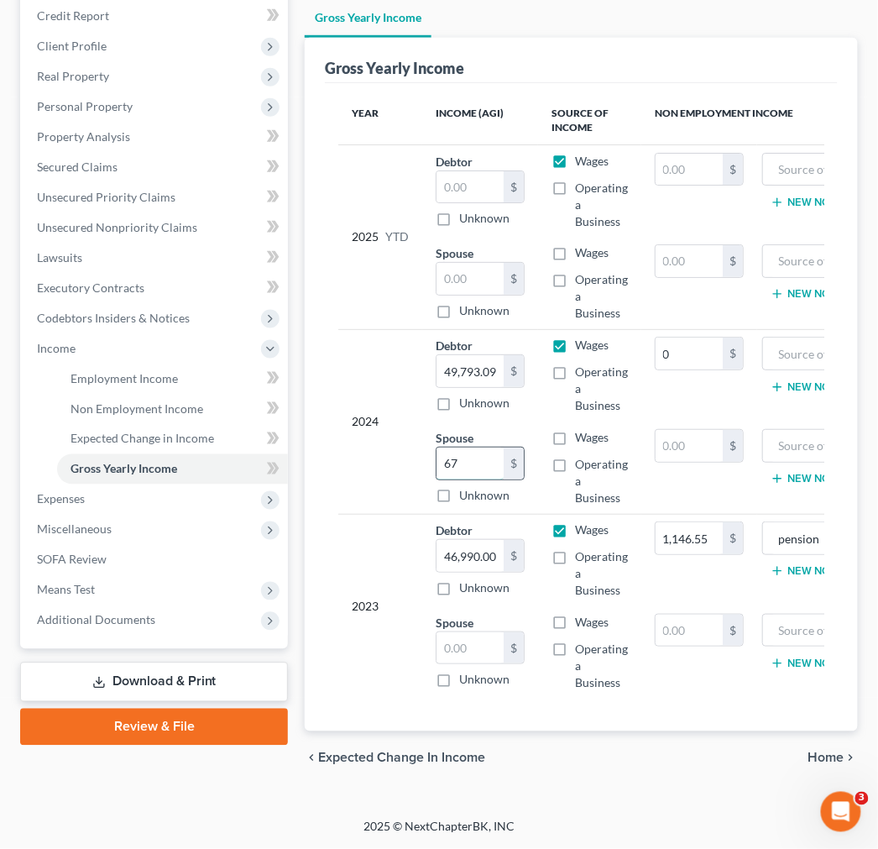
type input "6"
type input "6,707.22"
click at [480, 172] on input "text" at bounding box center [470, 187] width 67 height 32
type input "35,028.63"
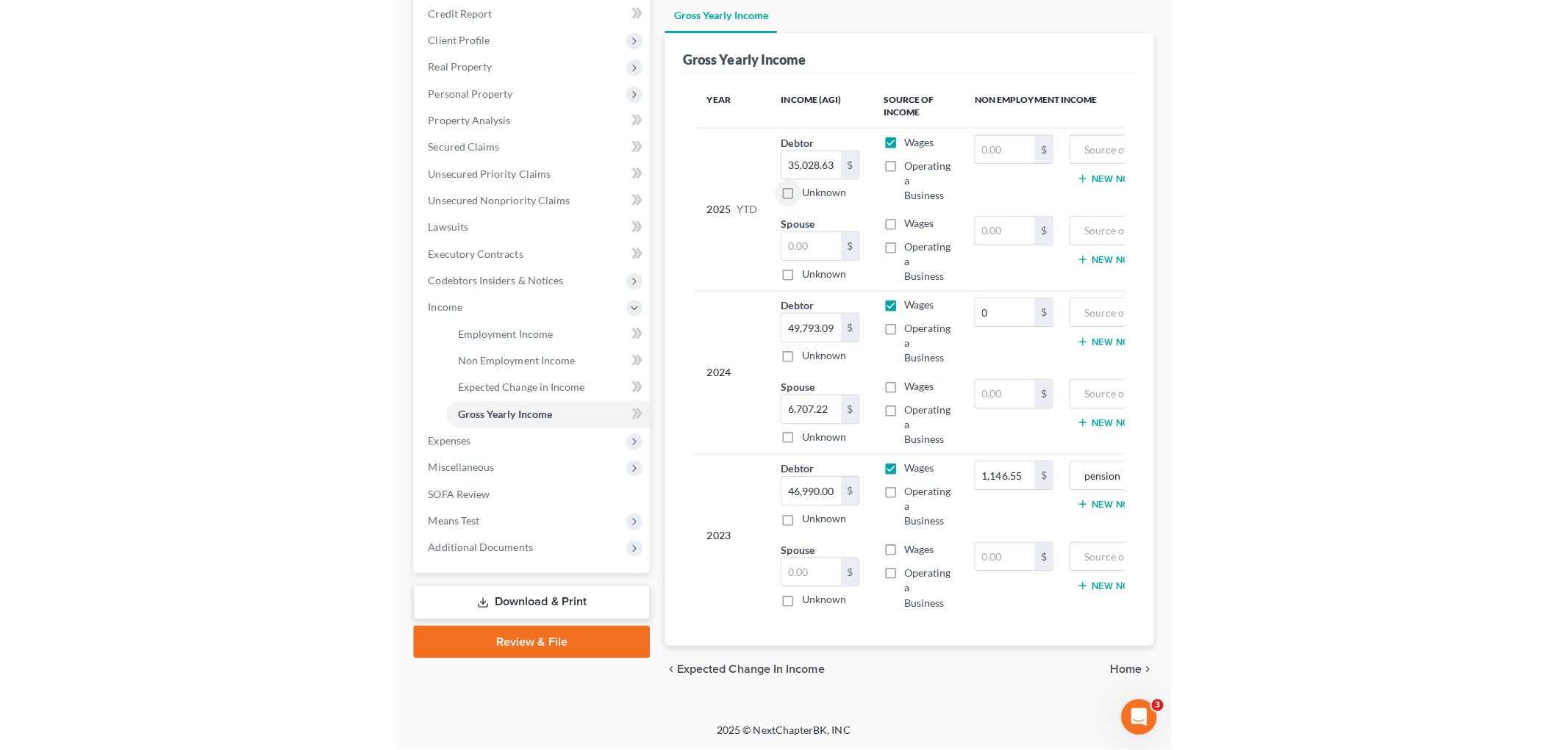
scroll to position [135, 0]
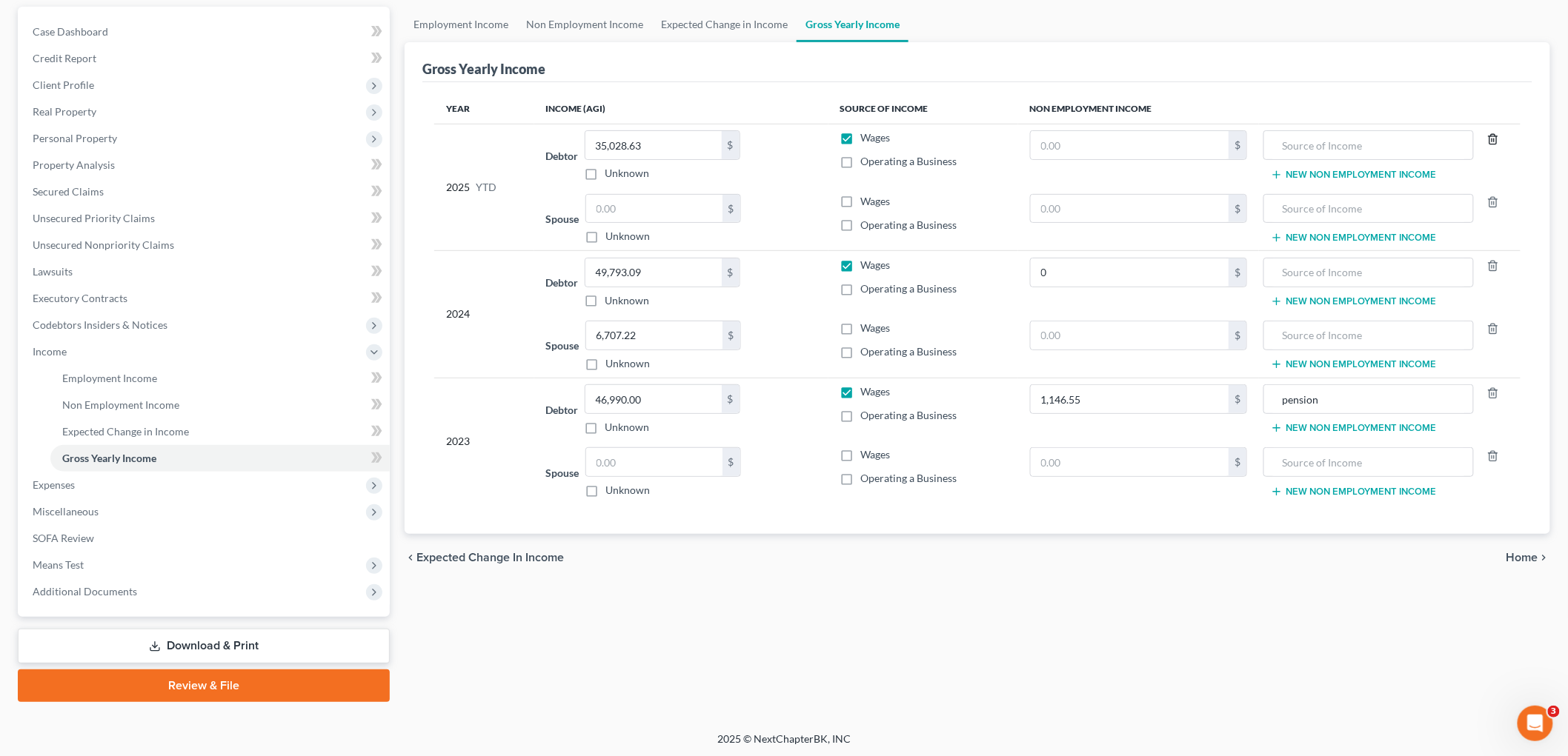
click at [1497, 141] on icon "button" at bounding box center [1494, 138] width 7 height 10
click at [1497, 202] on icon "button" at bounding box center [1493, 202] width 11 height 11
click at [1492, 271] on icon "button" at bounding box center [1494, 266] width 7 height 10
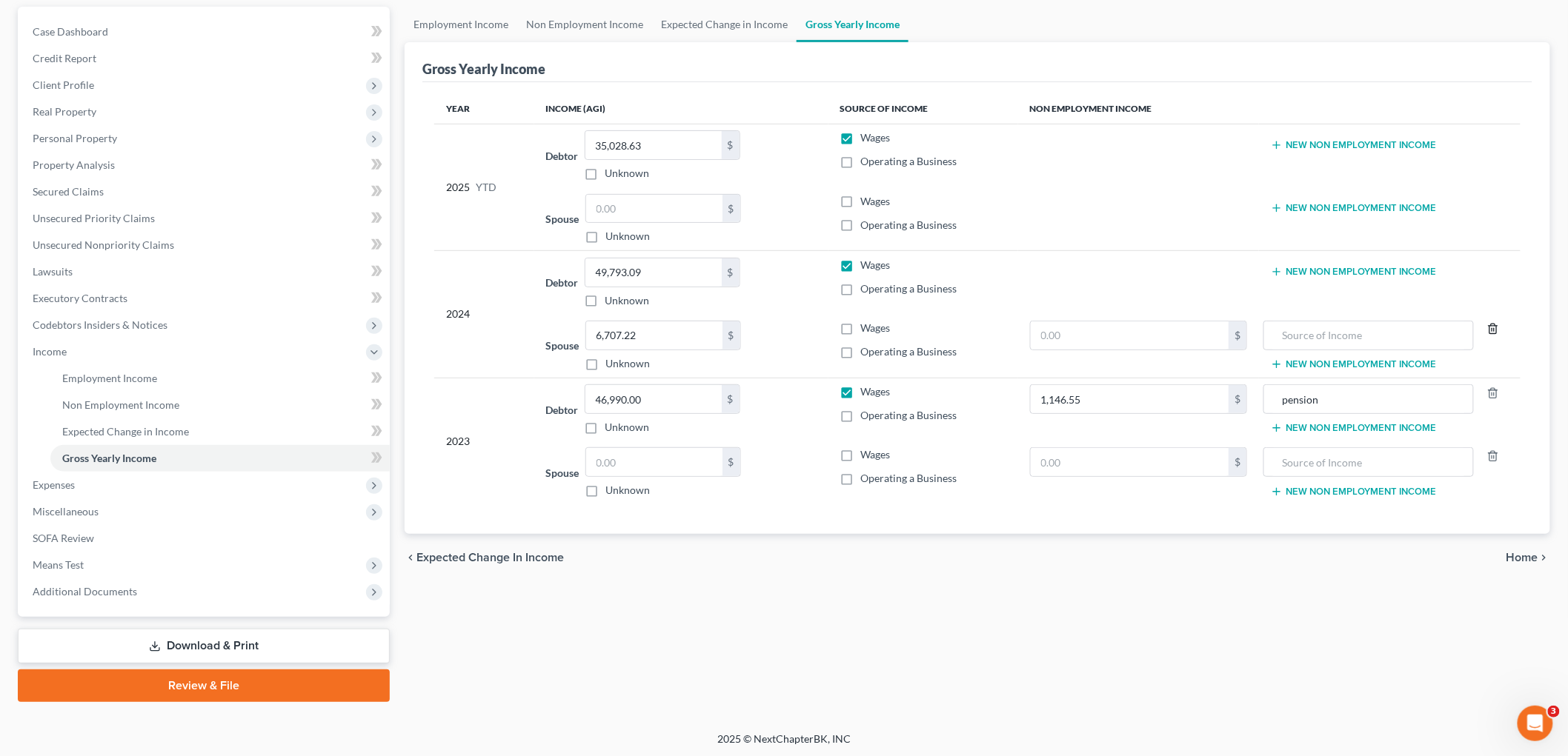
click at [1492, 329] on icon "button" at bounding box center [1493, 328] width 11 height 11
click at [1498, 460] on icon "button" at bounding box center [1493, 456] width 11 height 11
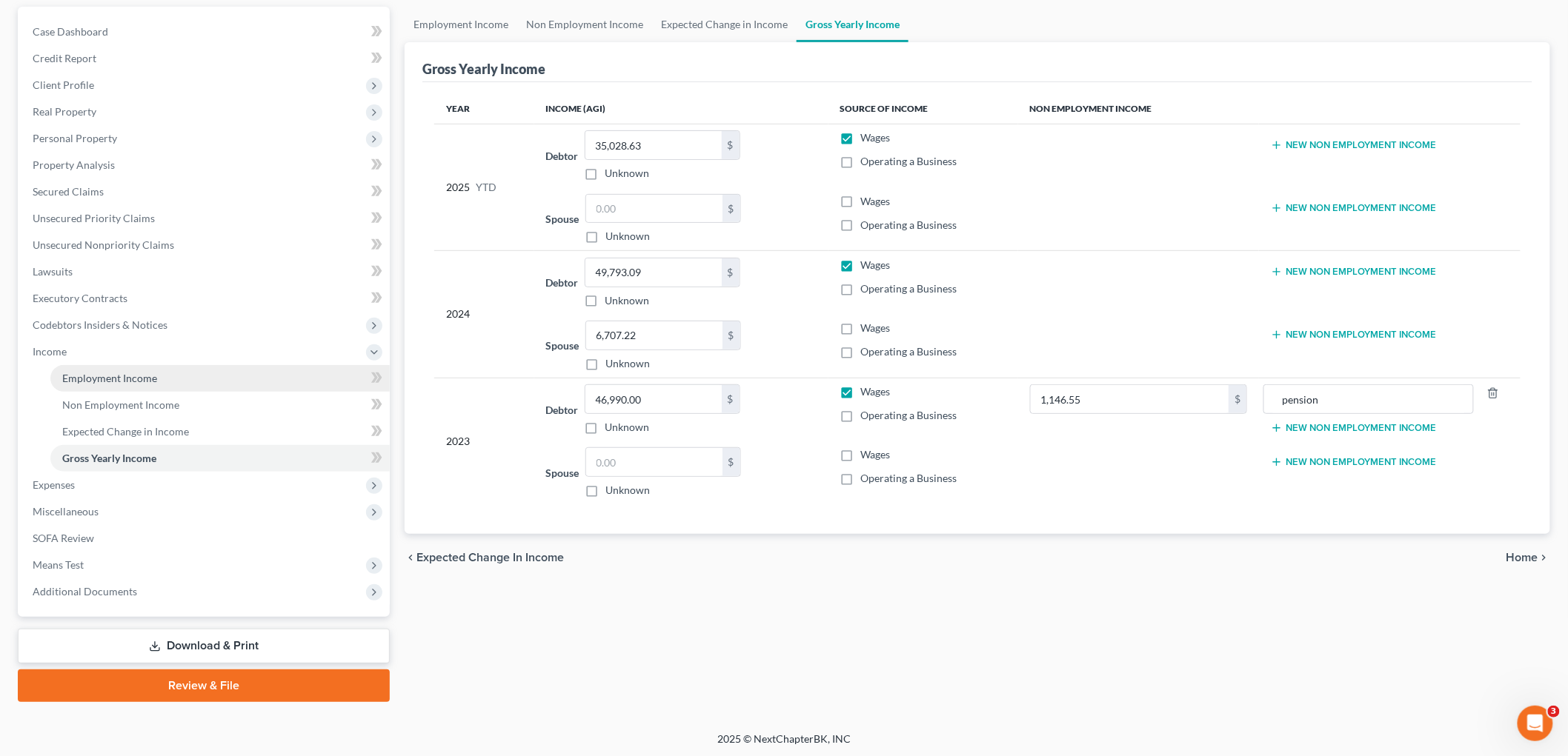
click at [94, 378] on span "Employment Income" at bounding box center [110, 378] width 95 height 12
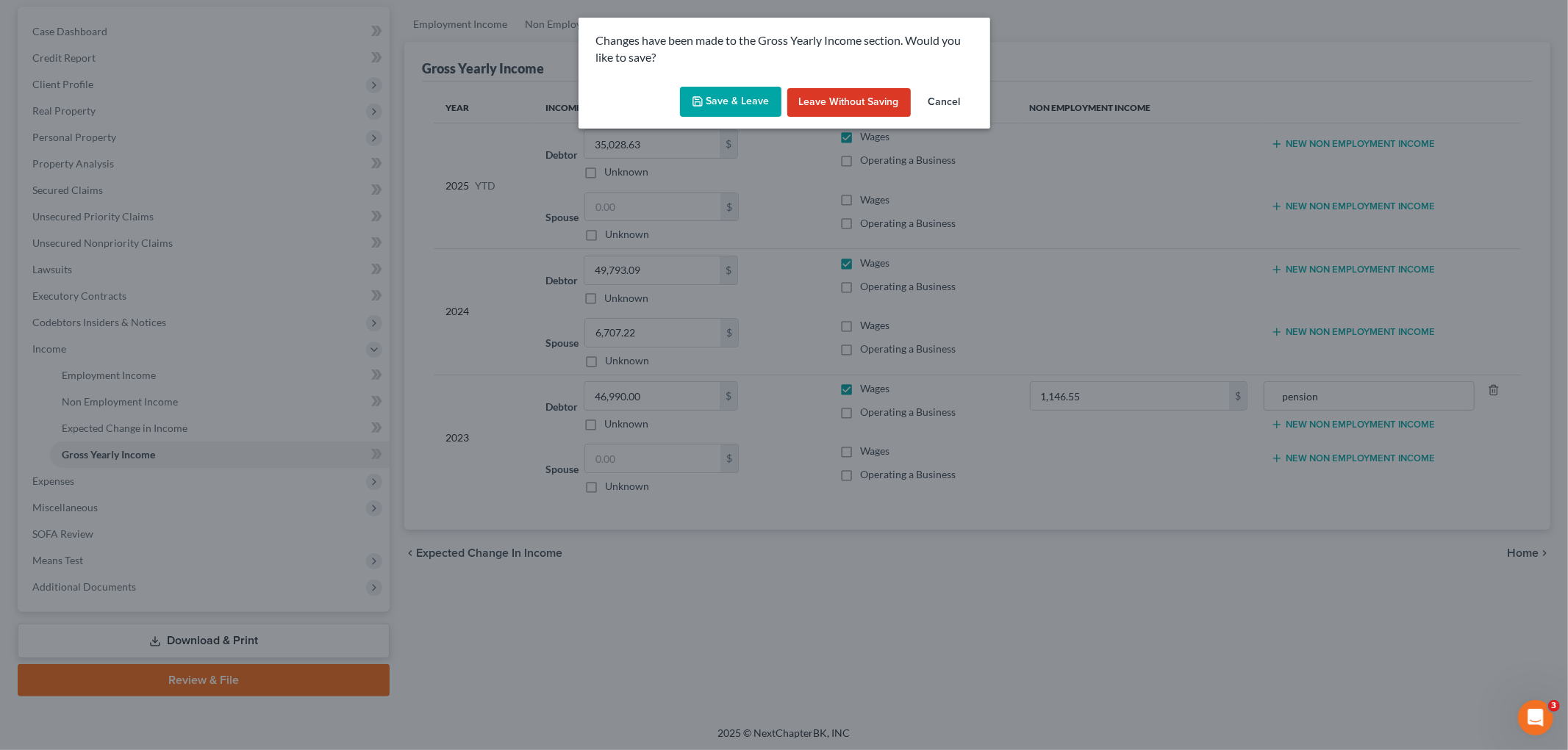
click at [739, 99] on button "Save & Leave" at bounding box center [731, 102] width 102 height 31
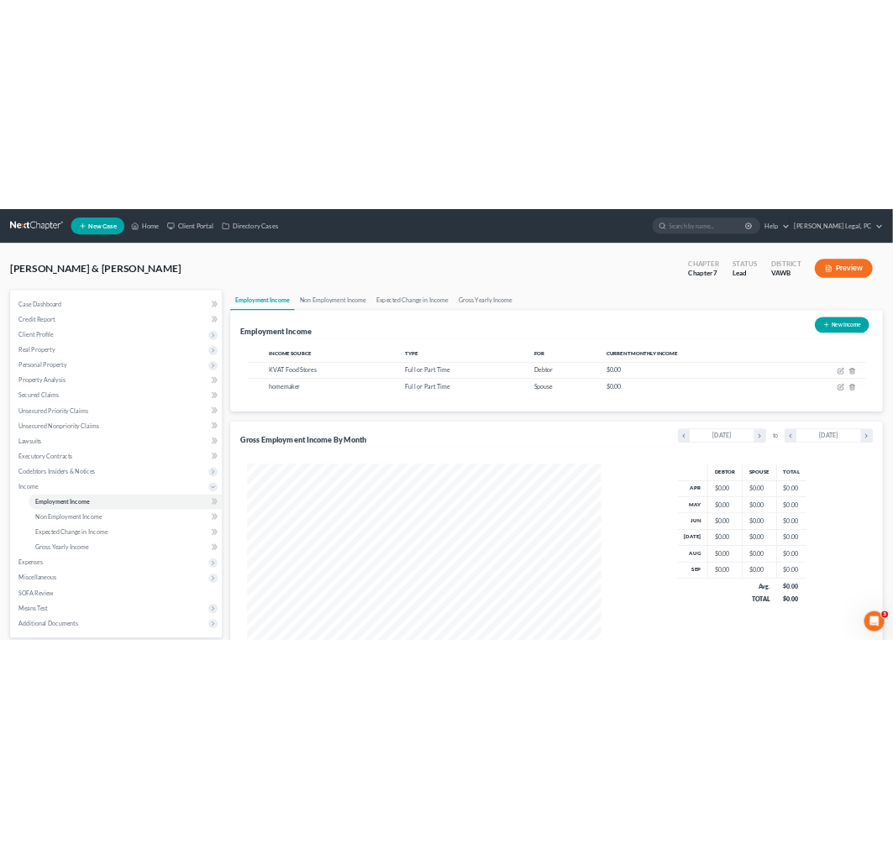
scroll to position [839620, 839343]
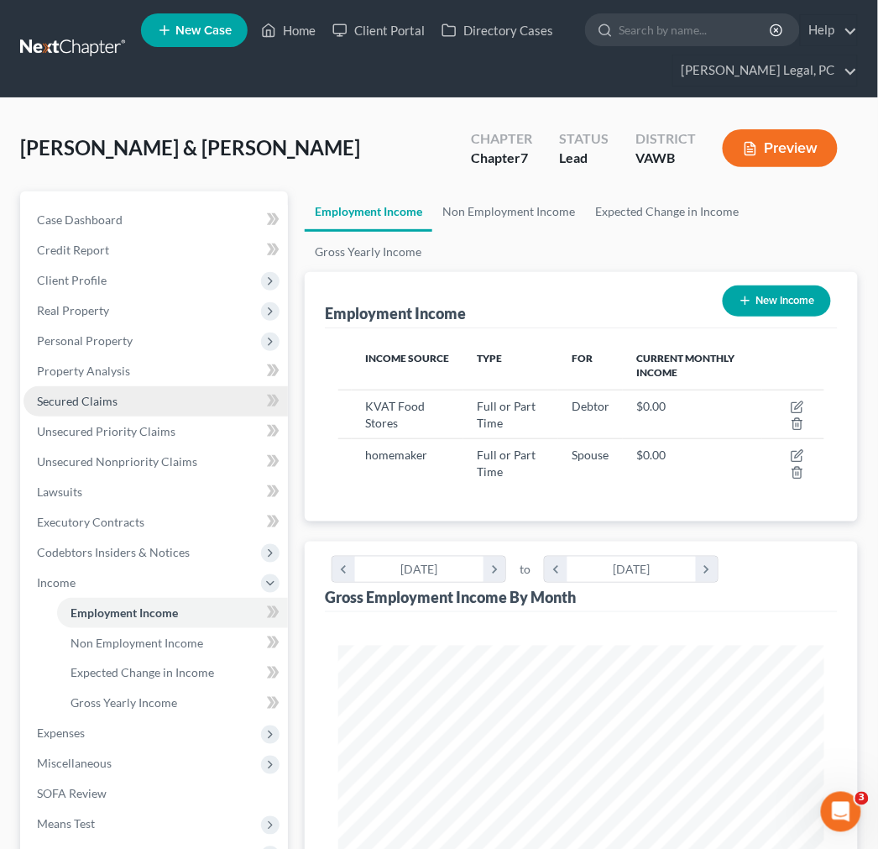
click at [104, 401] on span "Secured Claims" at bounding box center [77, 401] width 81 height 14
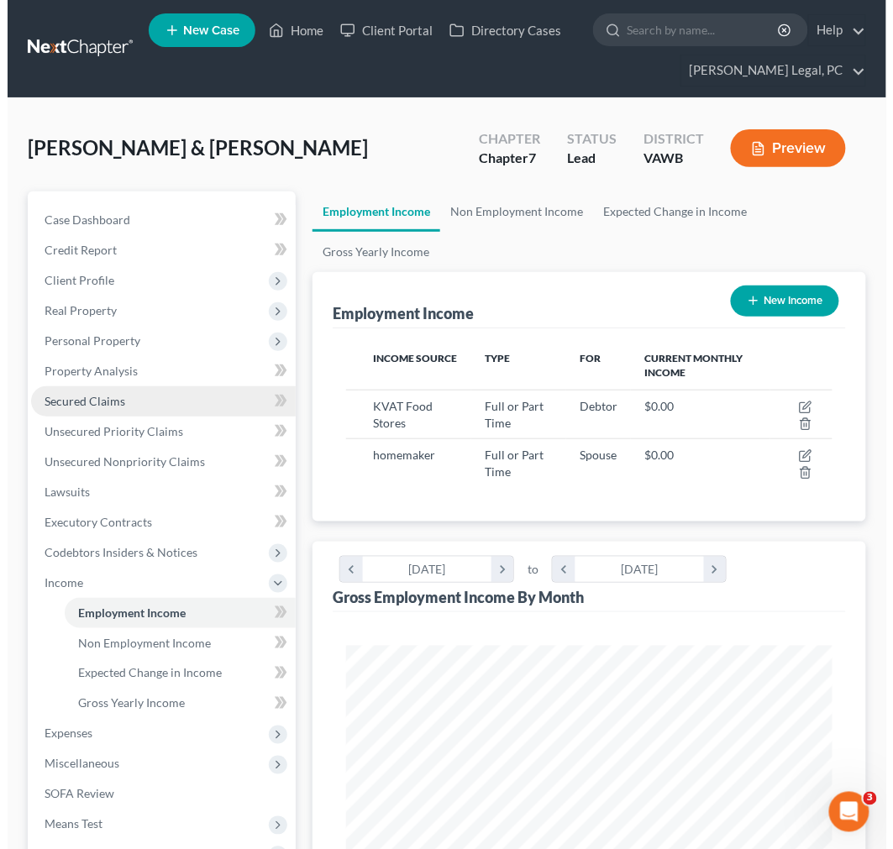
scroll to position [247, 529]
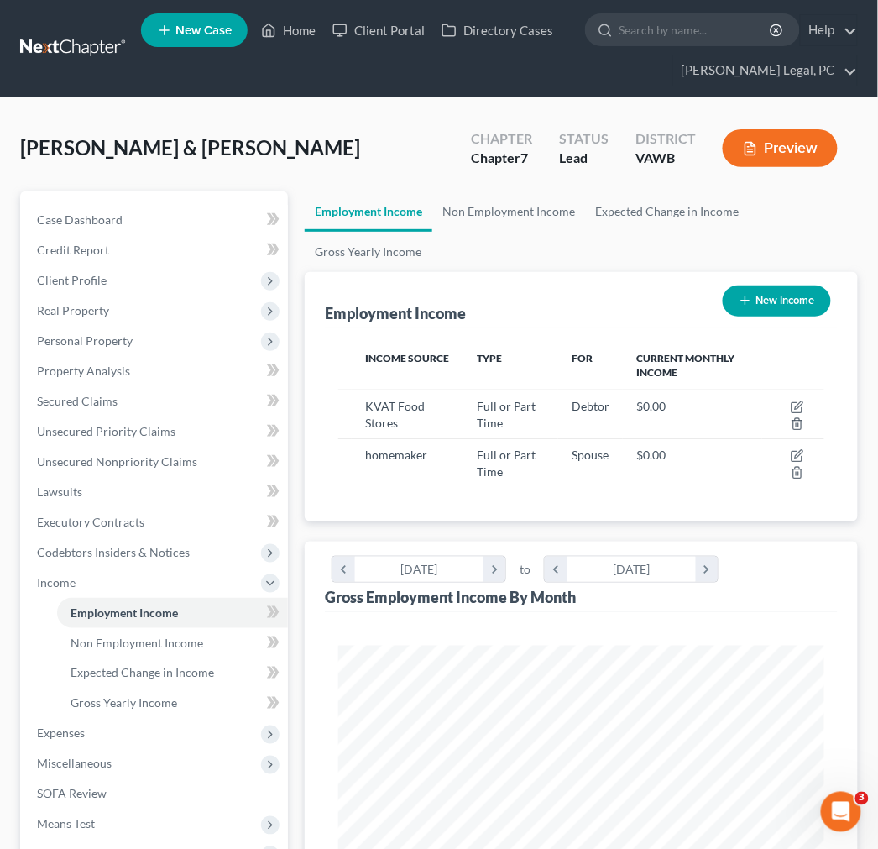
scroll to position [242, 519]
click at [97, 394] on span "Secured Claims" at bounding box center [77, 401] width 81 height 14
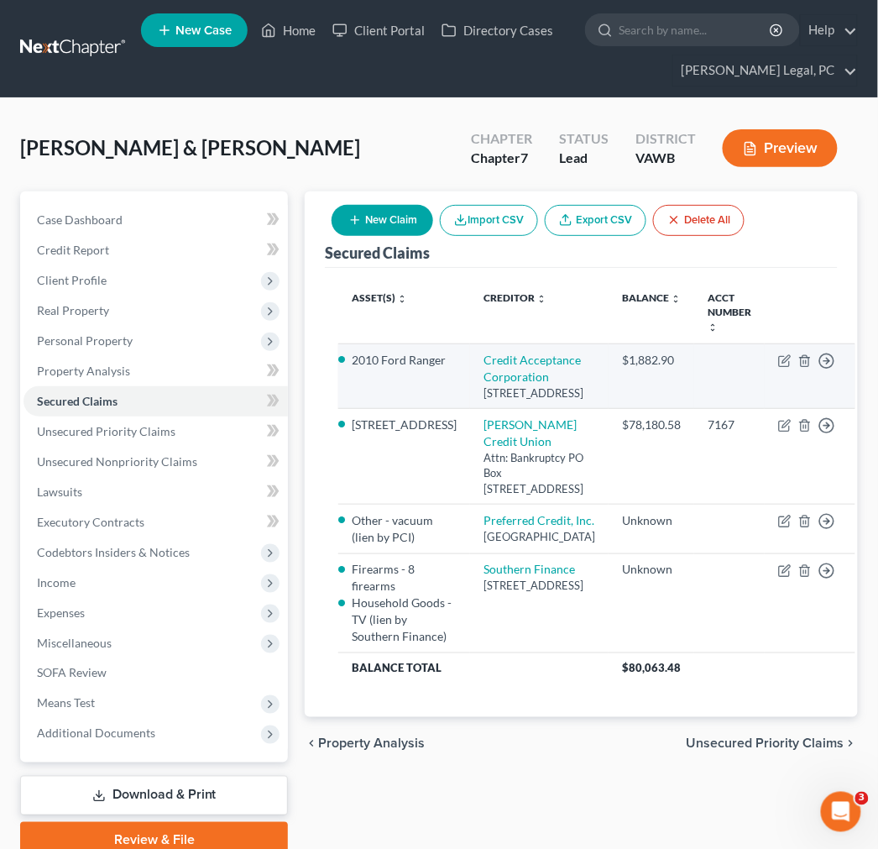
click at [480, 367] on td "Credit Acceptance Corporation [STREET_ADDRESS]" at bounding box center [539, 376] width 139 height 65
click at [484, 378] on link "Credit Acceptance Corporation" at bounding box center [532, 368] width 97 height 31
select select "23"
select select "4"
select select "0"
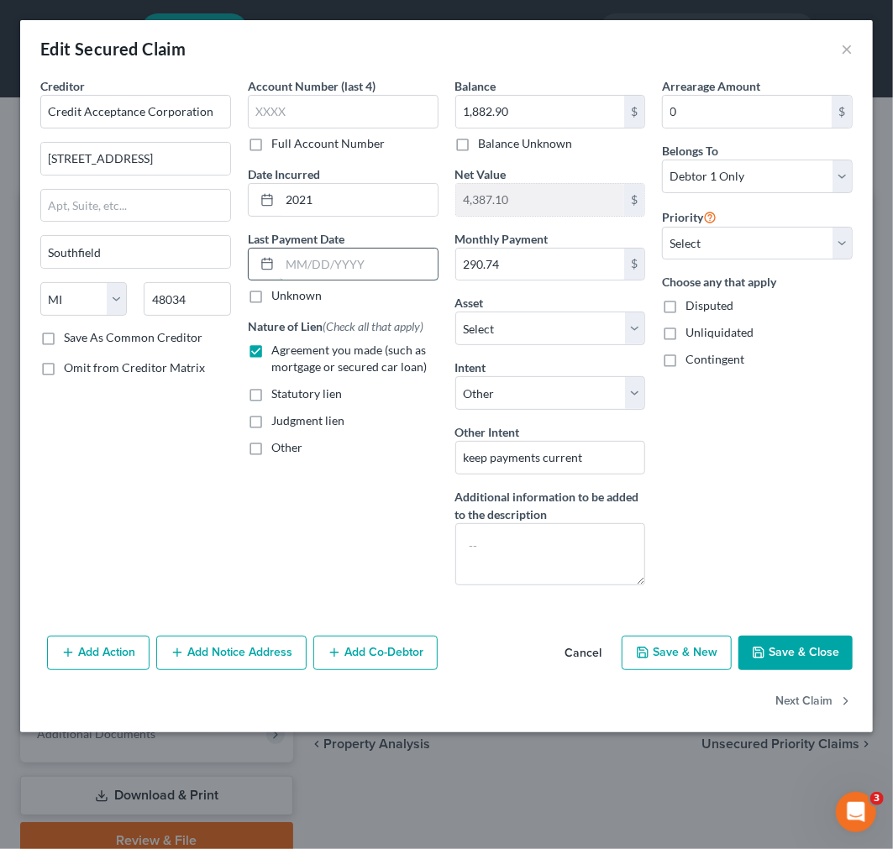
click at [299, 263] on input "text" at bounding box center [359, 265] width 158 height 32
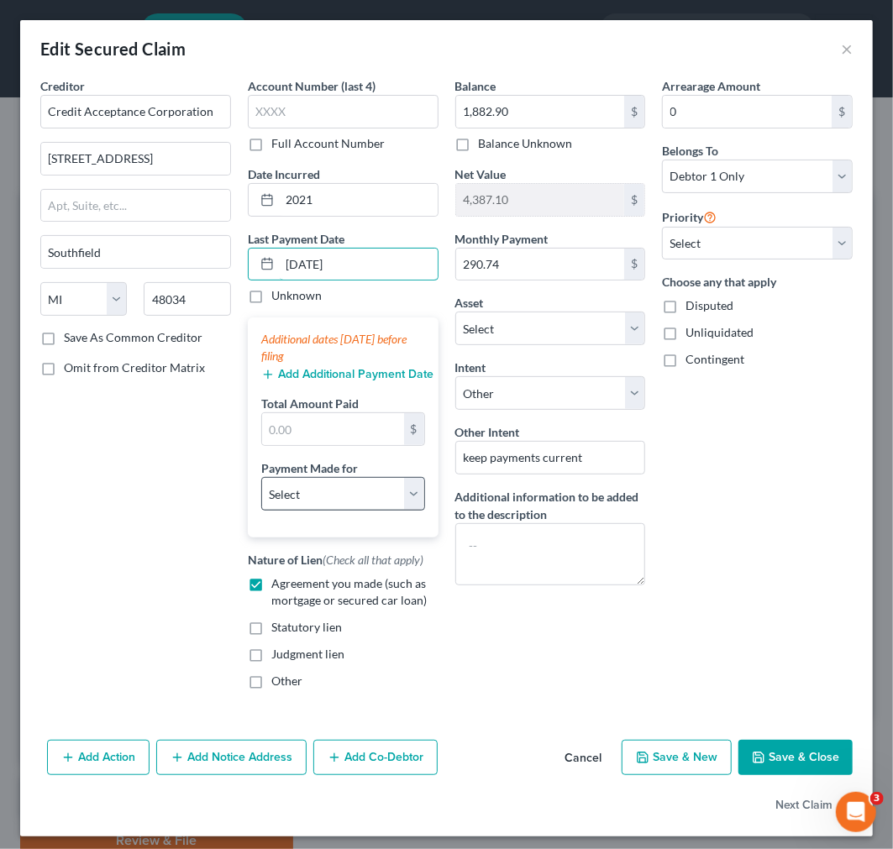
type input "[DATE]"
click at [346, 487] on select "Select Car Credit Card Loan Repayment Mortgage Other Suppliers Or Vendors" at bounding box center [343, 494] width 164 height 34
select select "0"
click at [261, 477] on select "Select Car Credit Card Loan Repayment Mortgage Other Suppliers Or Vendors" at bounding box center [343, 494] width 164 height 34
click at [316, 424] on input "text" at bounding box center [333, 429] width 142 height 32
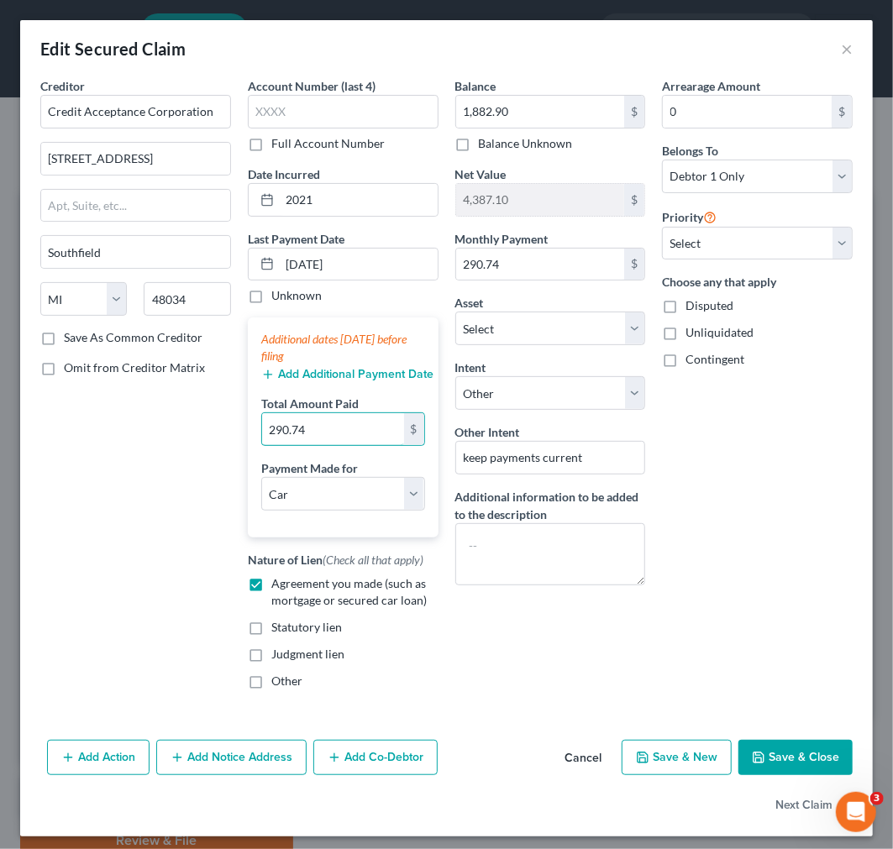
type input "290.74"
click at [786, 761] on button "Save & Close" at bounding box center [795, 757] width 114 height 35
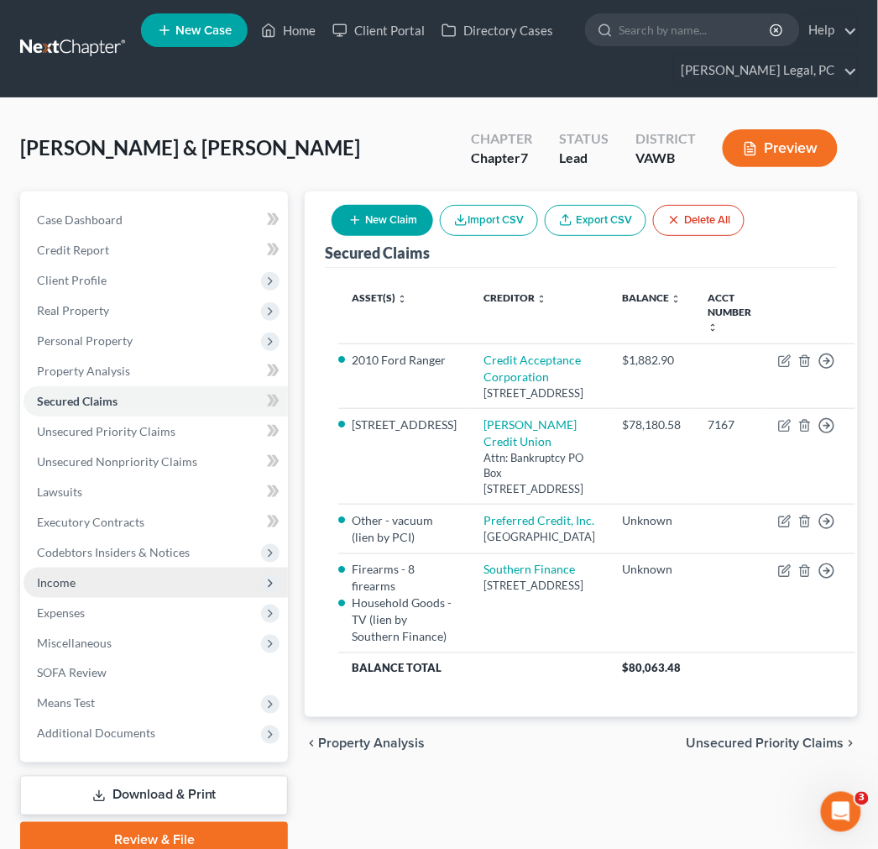
click at [70, 580] on span "Income" at bounding box center [56, 582] width 39 height 14
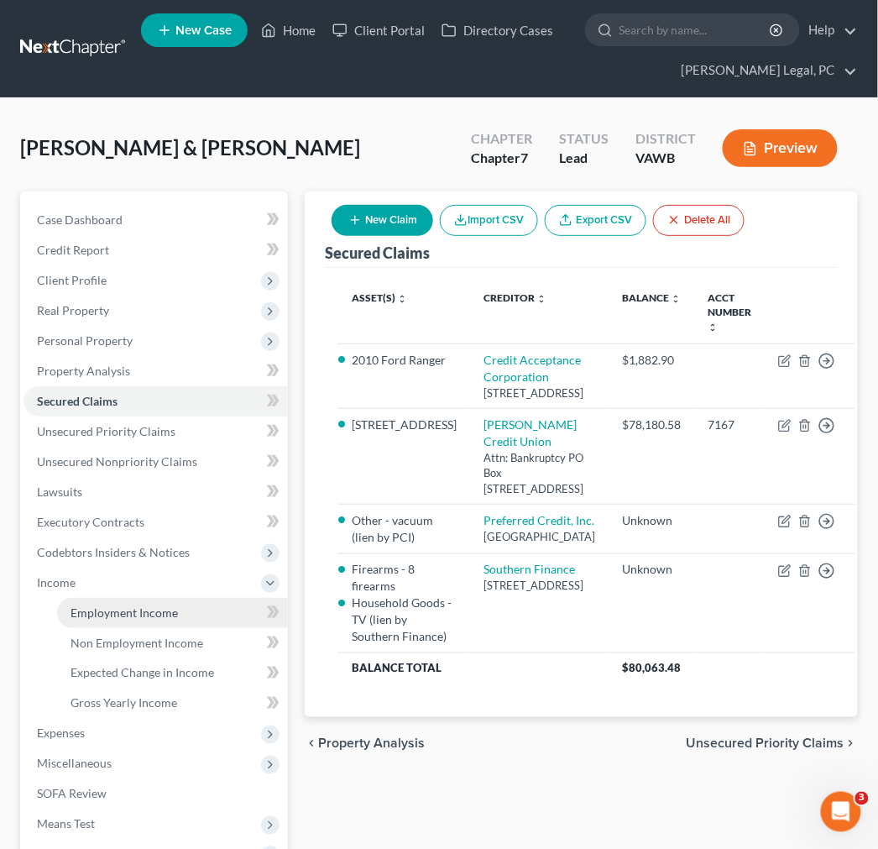
click at [151, 610] on span "Employment Income" at bounding box center [125, 613] width 108 height 14
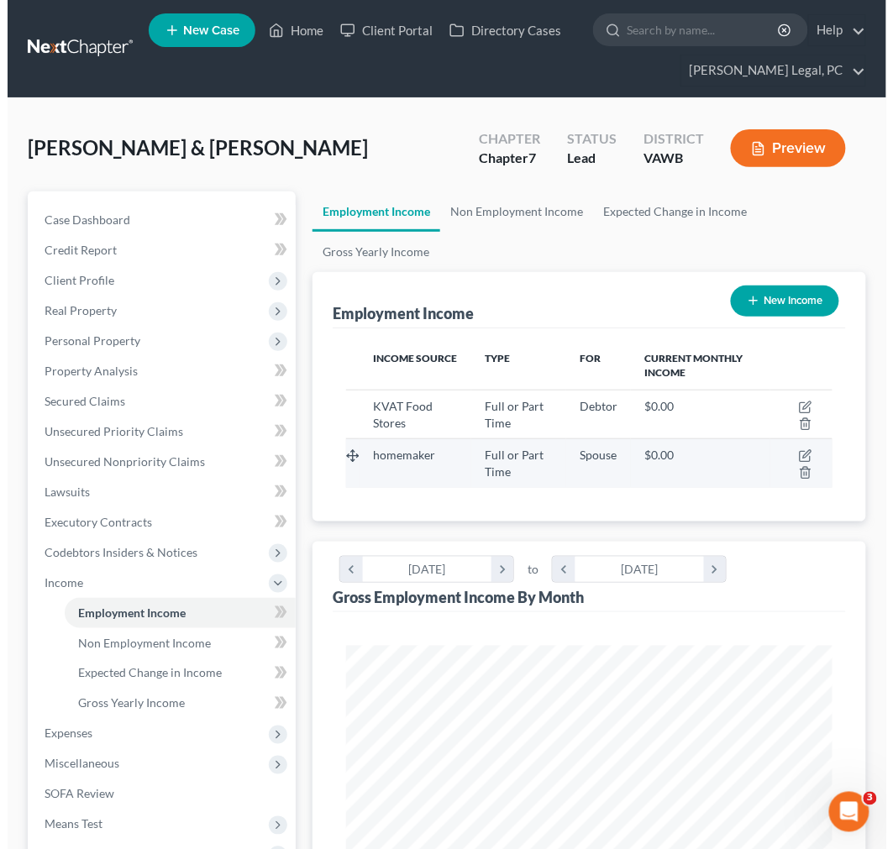
scroll to position [242, 519]
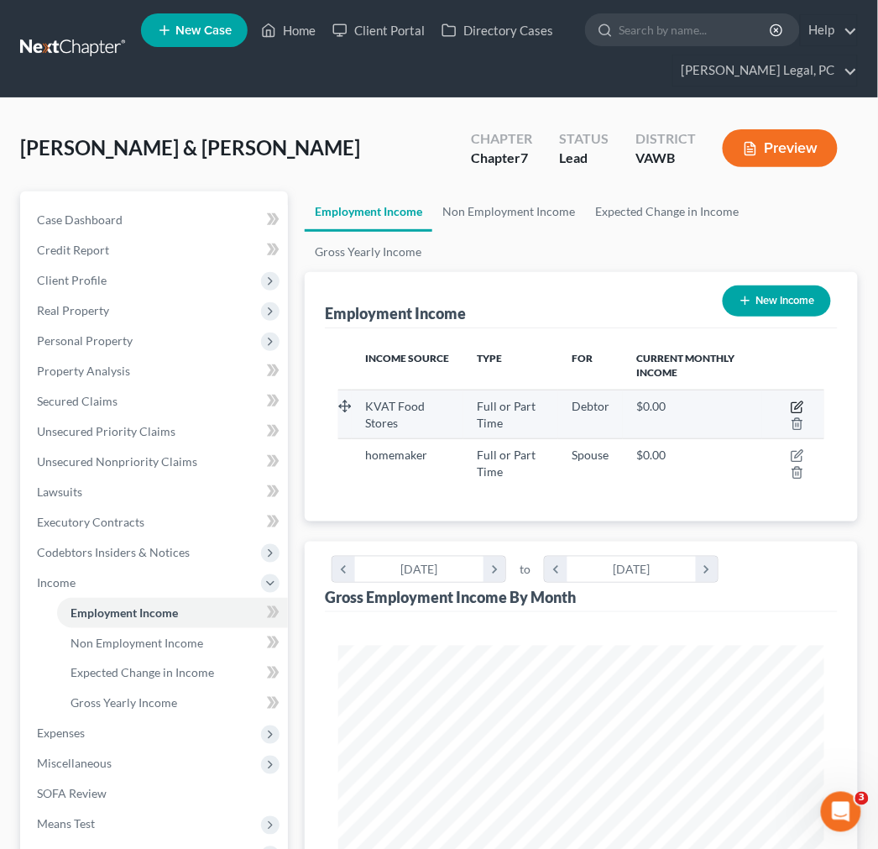
click at [800, 406] on icon "button" at bounding box center [799, 405] width 8 height 8
select select "0"
select select "48"
select select "0"
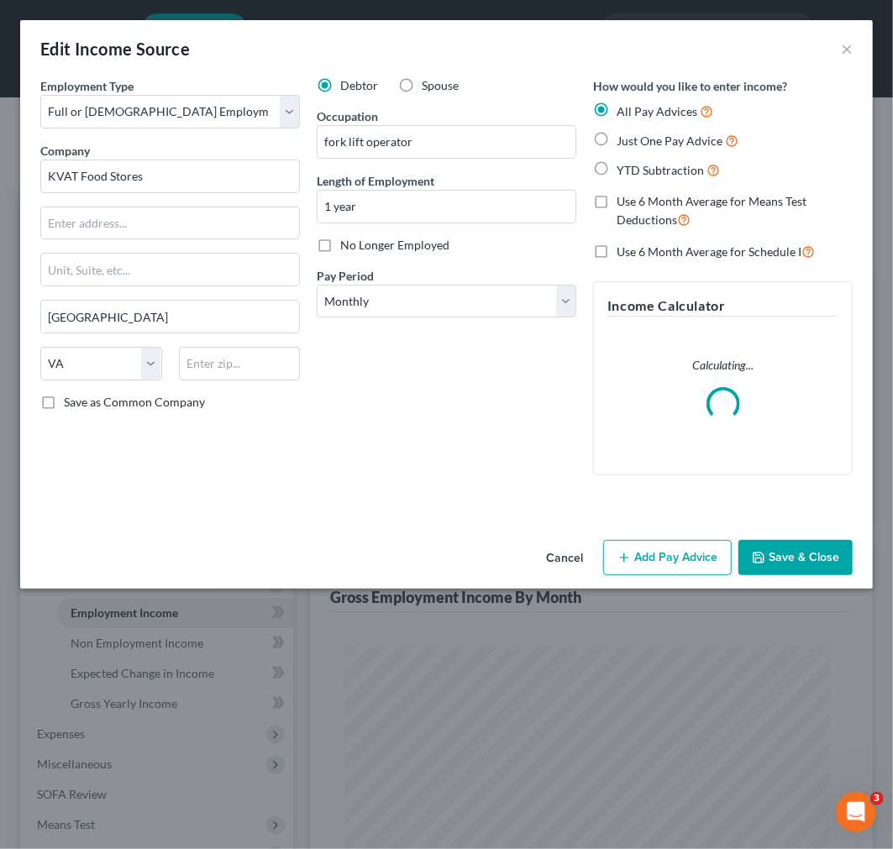
scroll to position [247, 529]
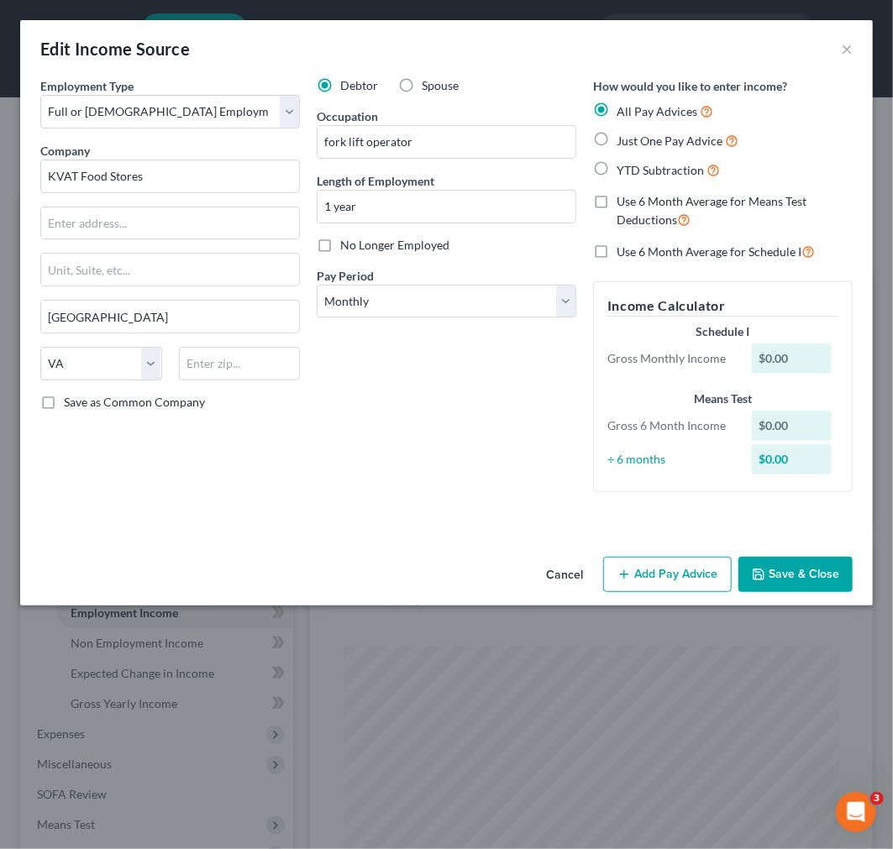
click at [666, 567] on button "Add Pay Advice" at bounding box center [667, 574] width 128 height 35
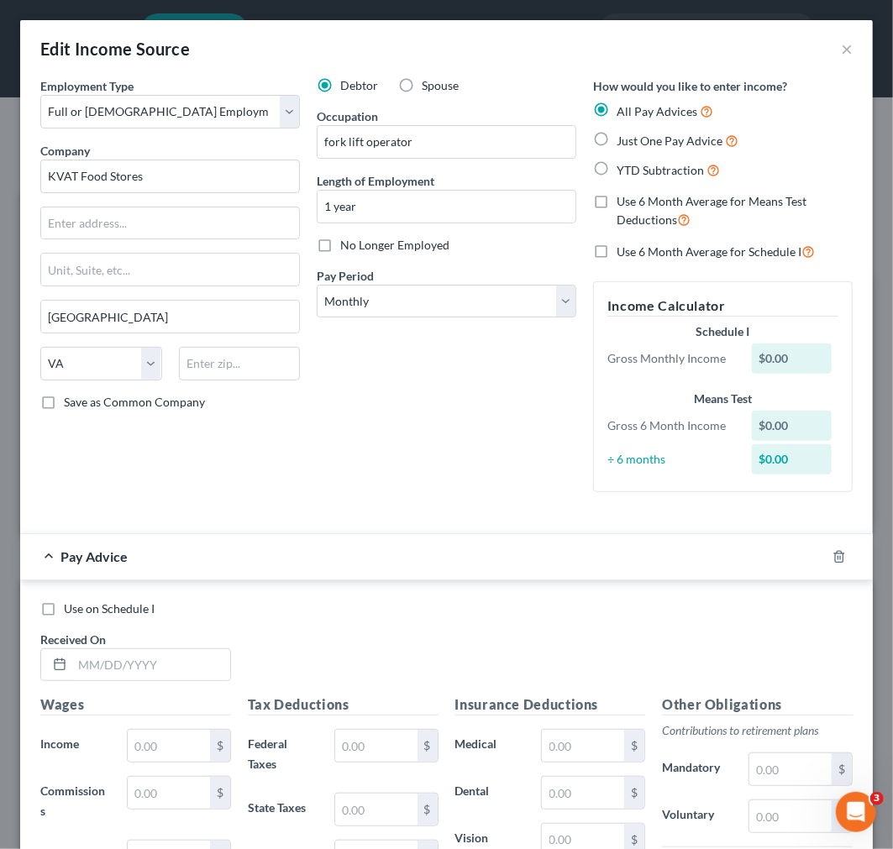
scroll to position [363, 0]
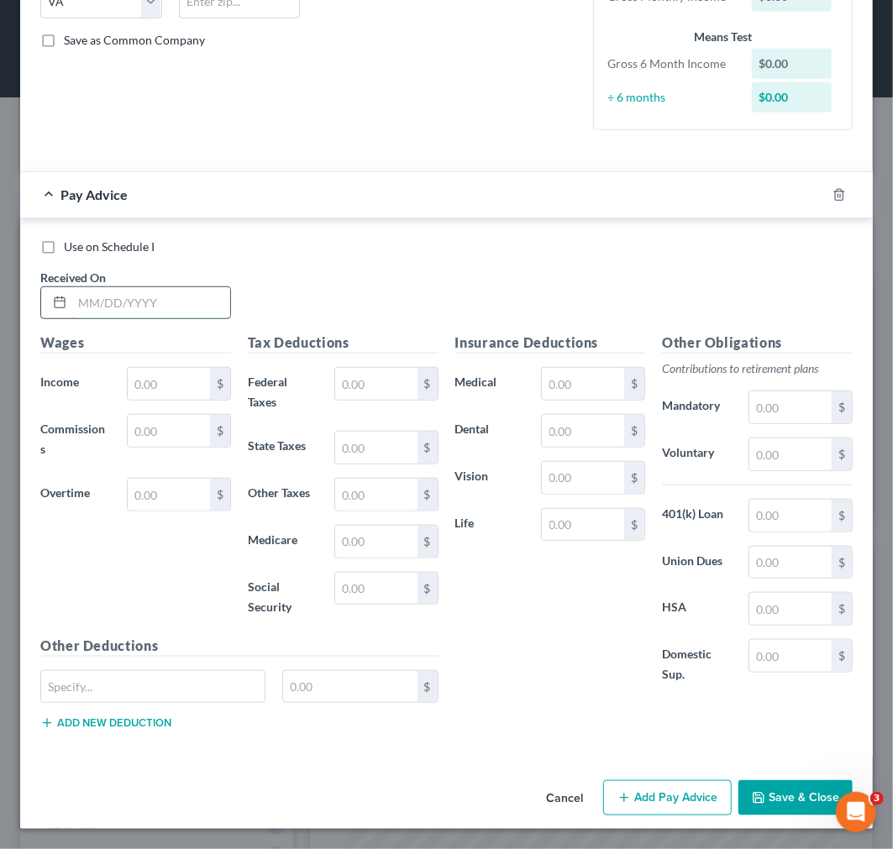
click at [111, 307] on input "text" at bounding box center [151, 303] width 158 height 32
type input "[DATE]"
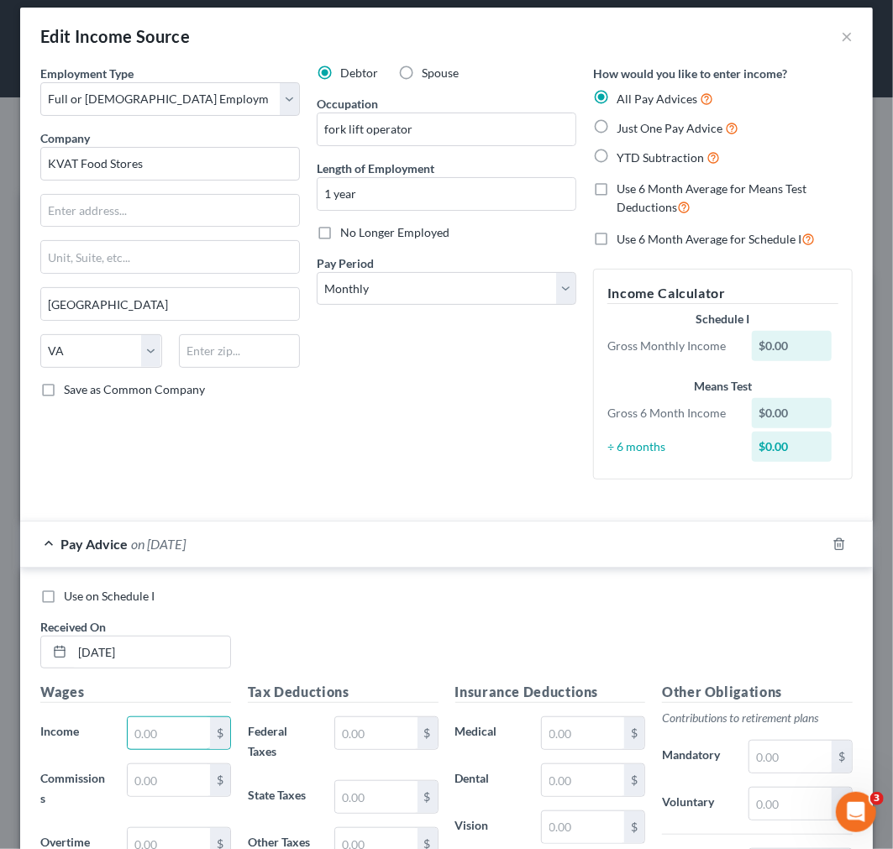
scroll to position [0, 0]
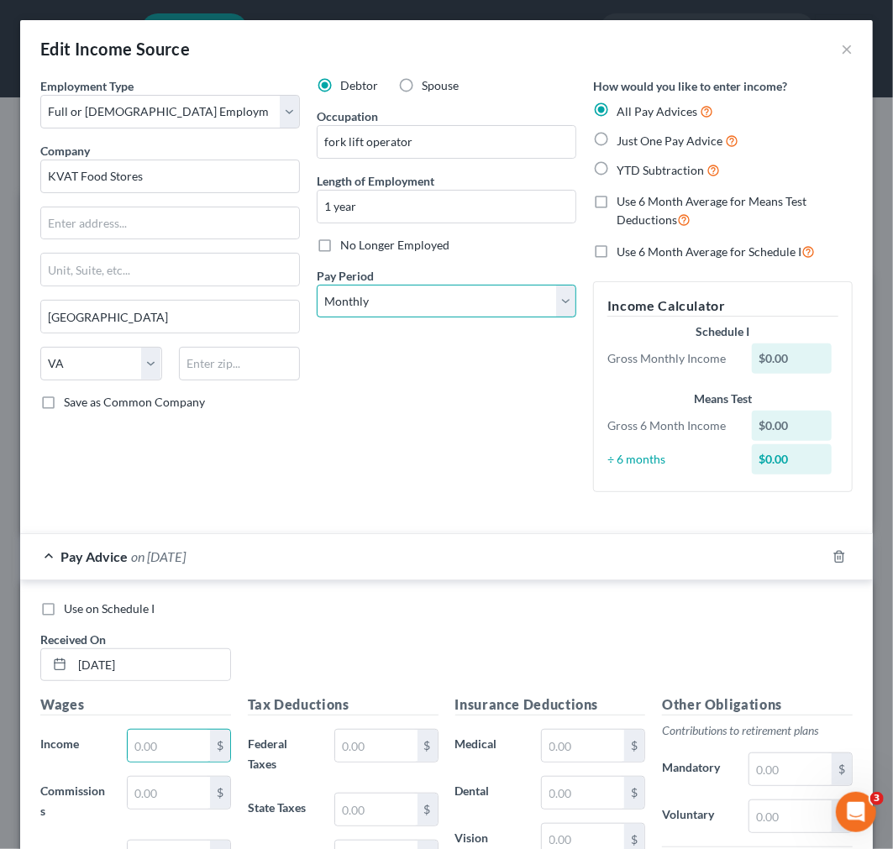
click at [450, 305] on select "Select Monthly Twice Monthly Every Other Week Weekly" at bounding box center [447, 302] width 260 height 34
select select "3"
click at [317, 285] on select "Select Monthly Twice Monthly Every Other Week Weekly" at bounding box center [447, 302] width 260 height 34
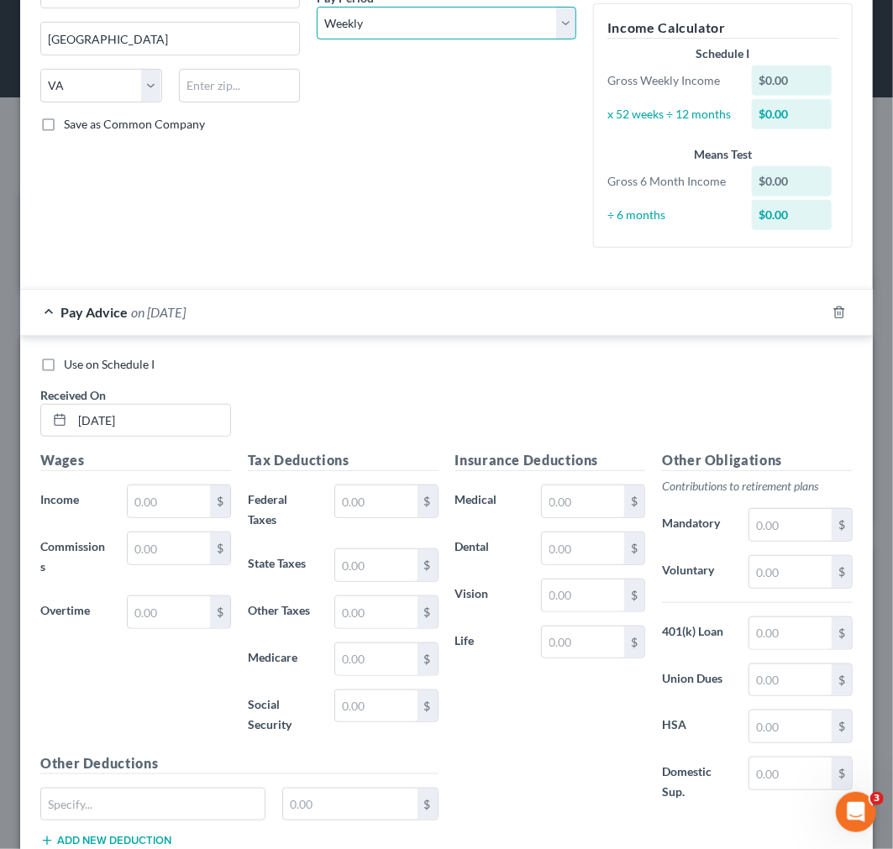
scroll to position [280, 0]
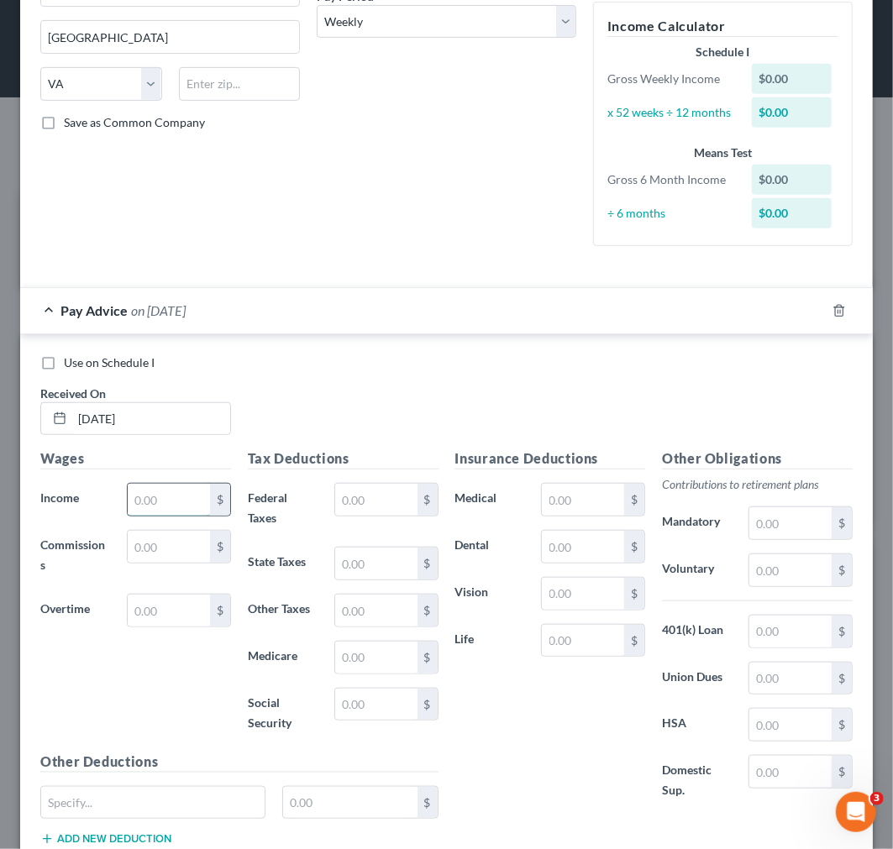
click at [168, 497] on input "text" at bounding box center [169, 500] width 82 height 32
type input "710.68"
type input "113.69"
click at [559, 497] on input "text" at bounding box center [583, 500] width 82 height 32
type input "45.51"
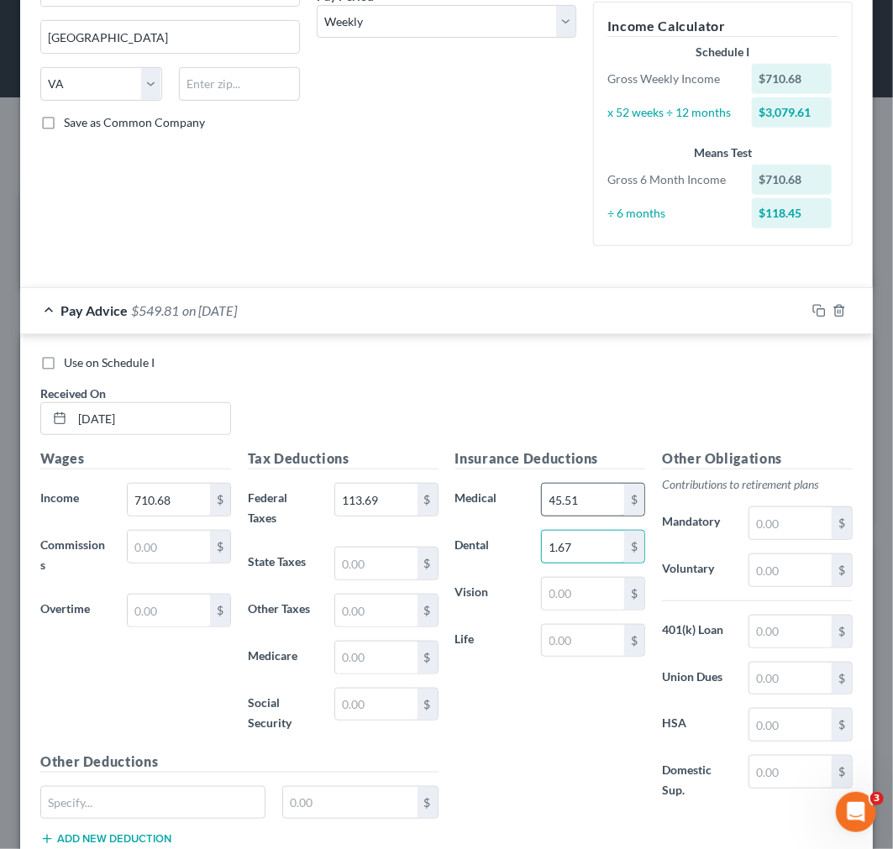
type input "1.67"
click at [176, 800] on input "text" at bounding box center [152, 803] width 223 height 32
type input "short term disability"
drag, startPoint x: 176, startPoint y: 799, endPoint x: -2, endPoint y: 795, distance: 178.1
click at [0, 795] on html "Home New Case Client Portal Directory Cases [PERSON_NAME] Legal, PC [EMAIL_ADDR…" at bounding box center [446, 676] width 893 height 1352
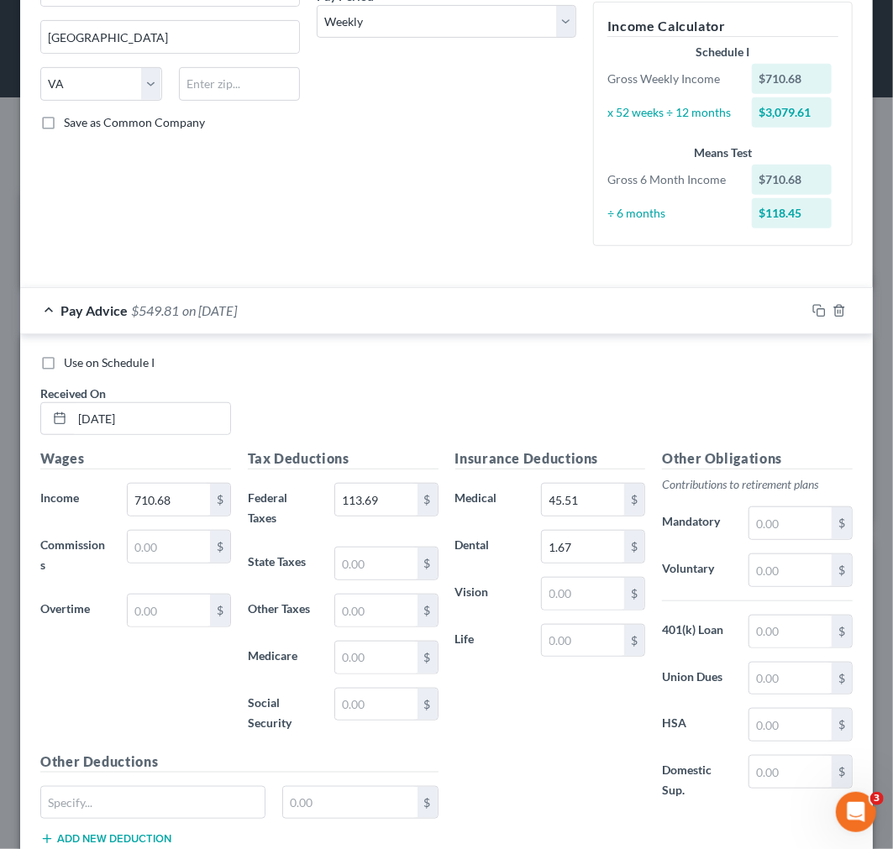
click at [160, 708] on div "Wages Income * 710.68 $ Commissions $ Overtime $" at bounding box center [135, 599] width 207 height 302
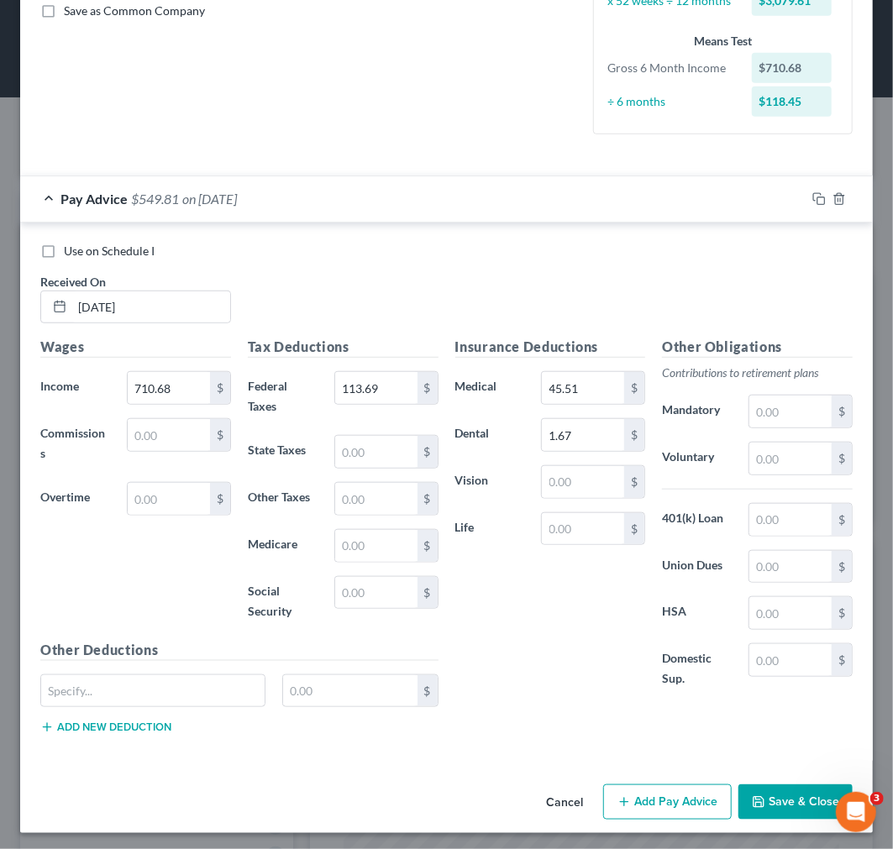
scroll to position [396, 0]
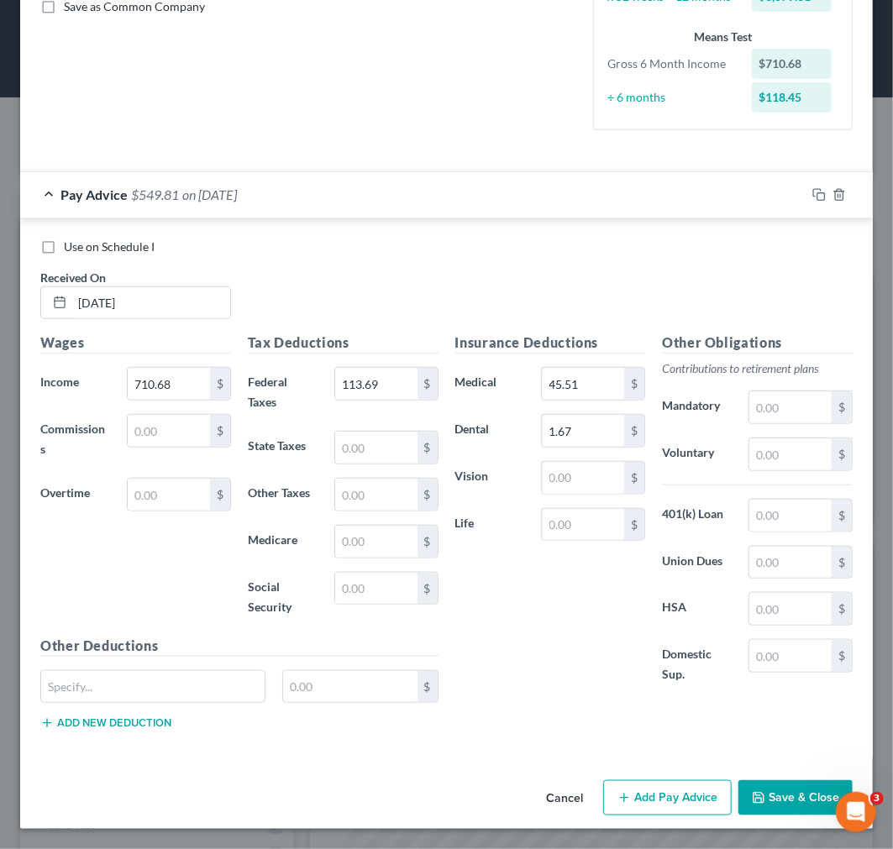
click at [641, 792] on button "Add Pay Advice" at bounding box center [667, 797] width 128 height 35
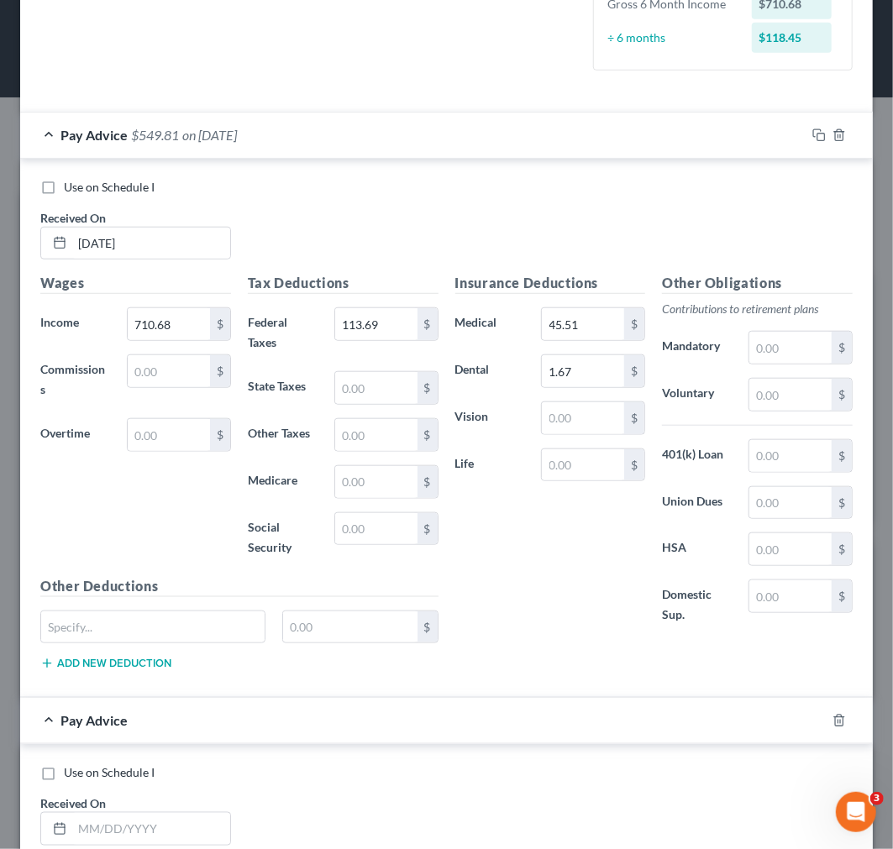
scroll to position [769, 0]
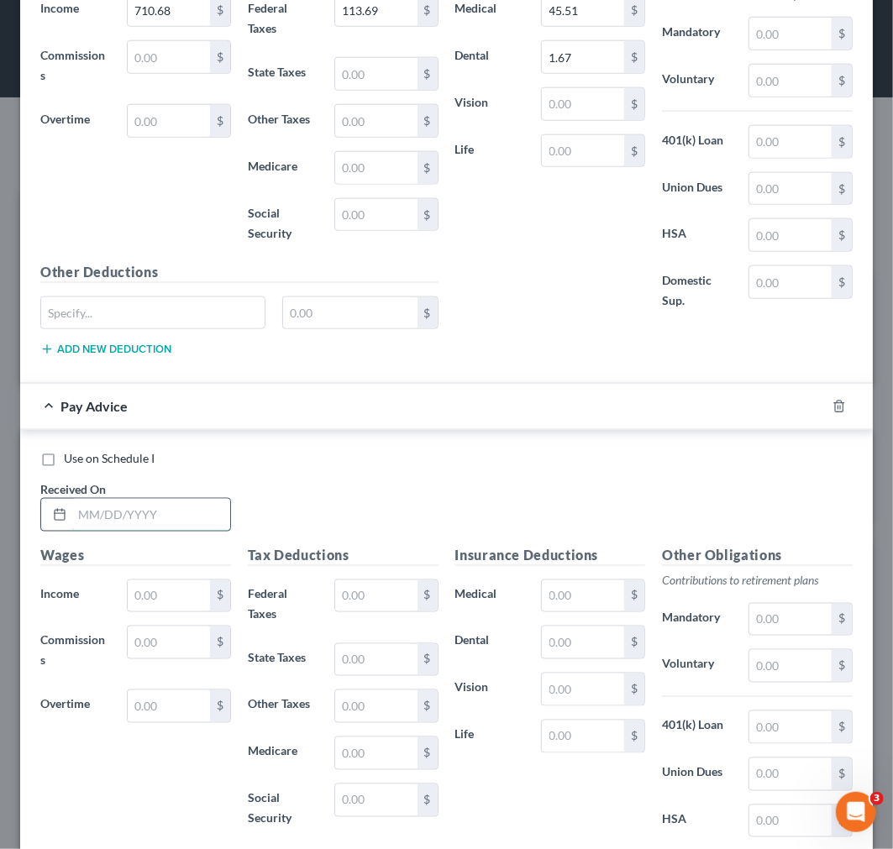
click at [122, 517] on input "text" at bounding box center [151, 515] width 158 height 32
type input "[DATE]"
type input "989.22"
type input "184.41"
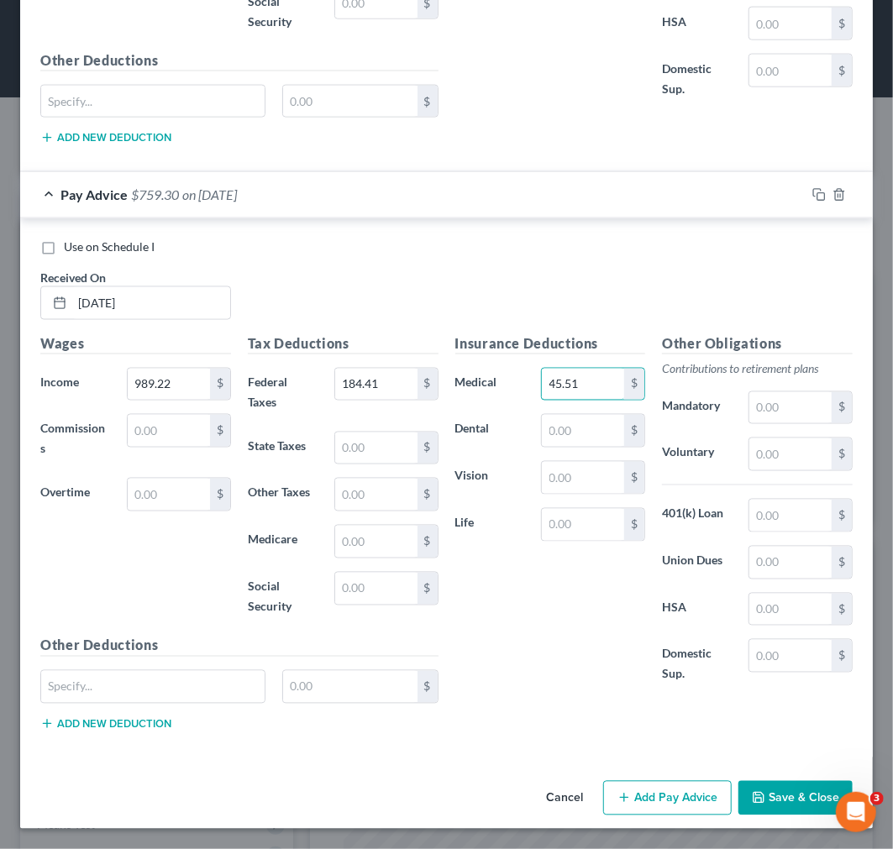
type input "45.51"
type input "1.67"
click at [682, 794] on button "Add Pay Advice" at bounding box center [667, 798] width 128 height 35
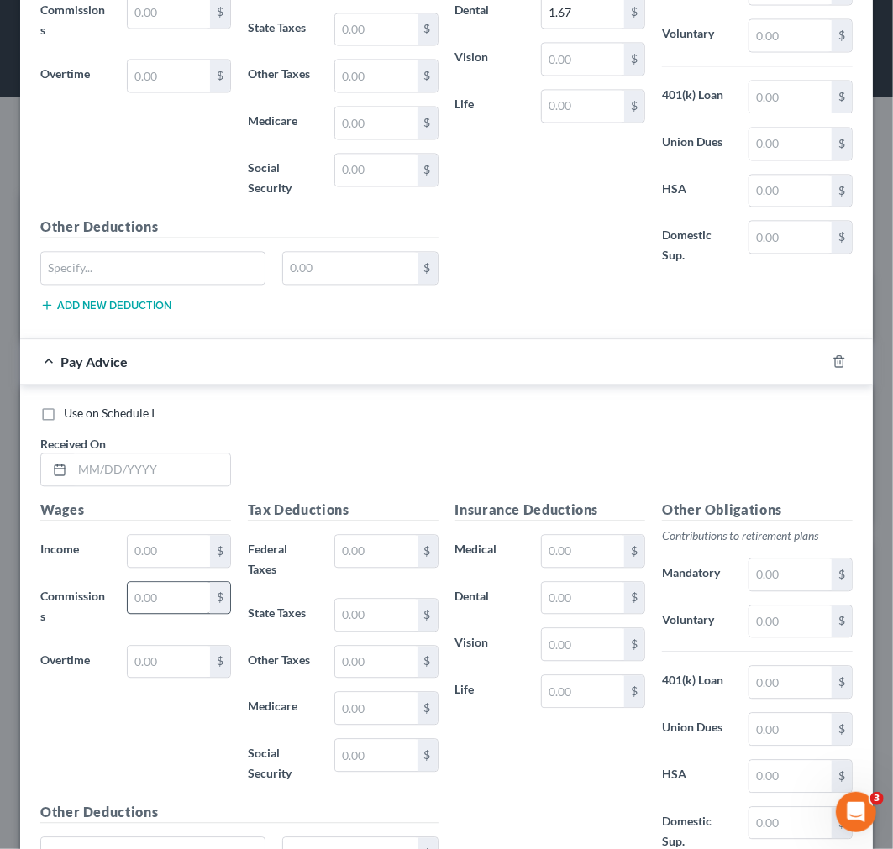
scroll to position [1543, 0]
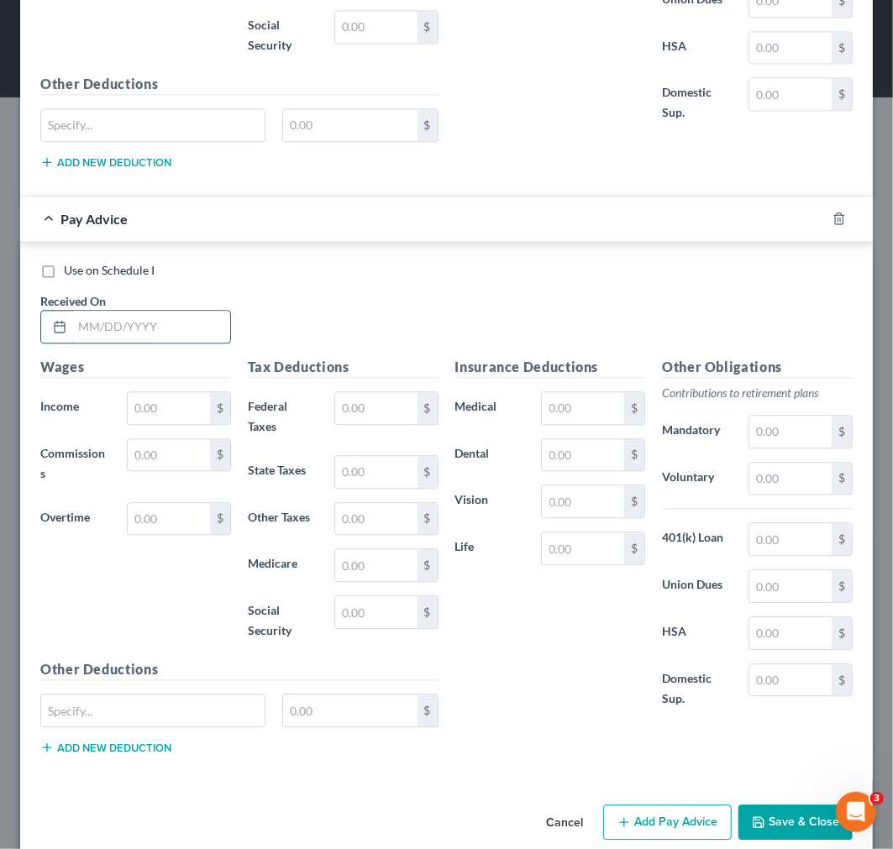
click at [76, 317] on input "text" at bounding box center [151, 327] width 158 height 32
type input "[DATE]"
type input "963.18"
type input "177.81"
type input "45.51"
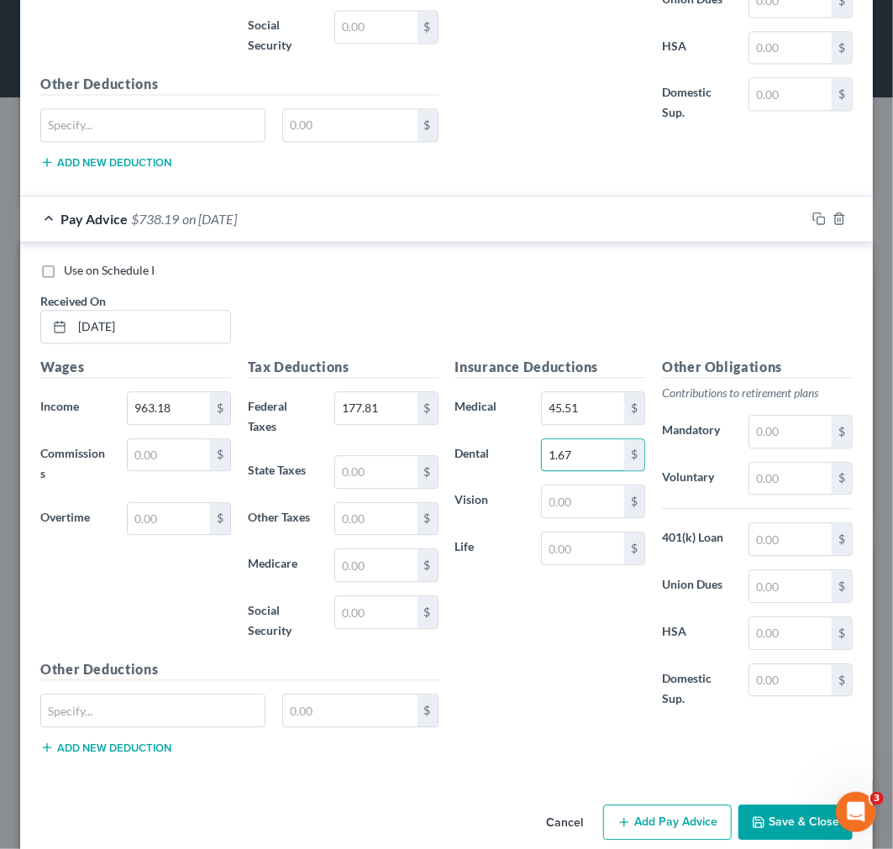
type input "1.67"
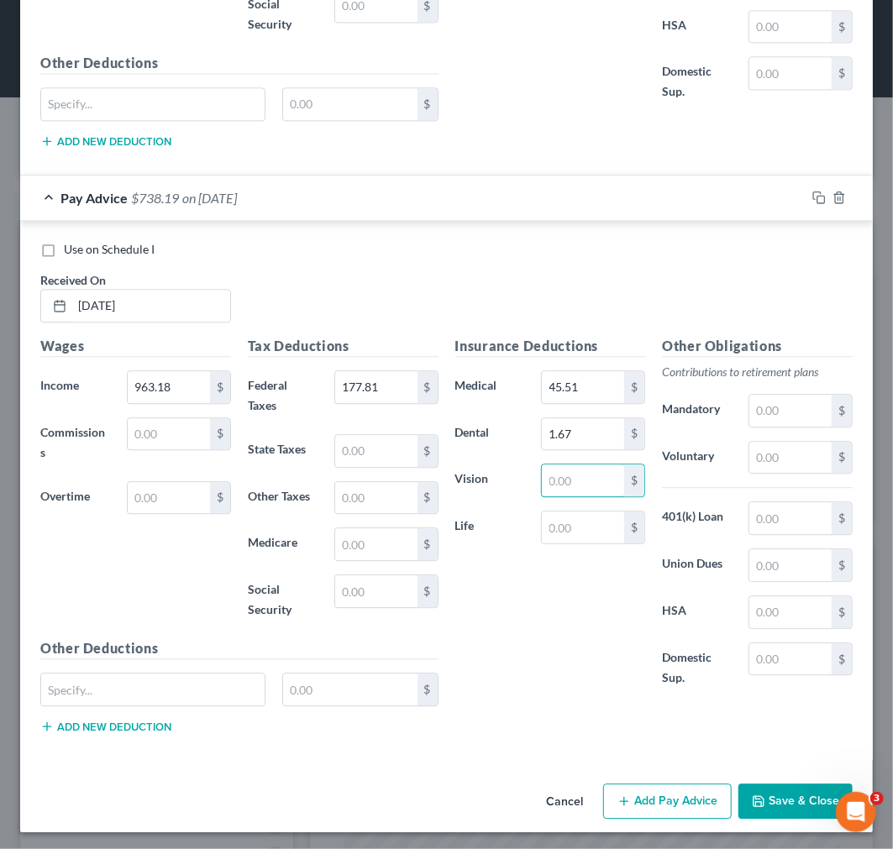
scroll to position [1569, 0]
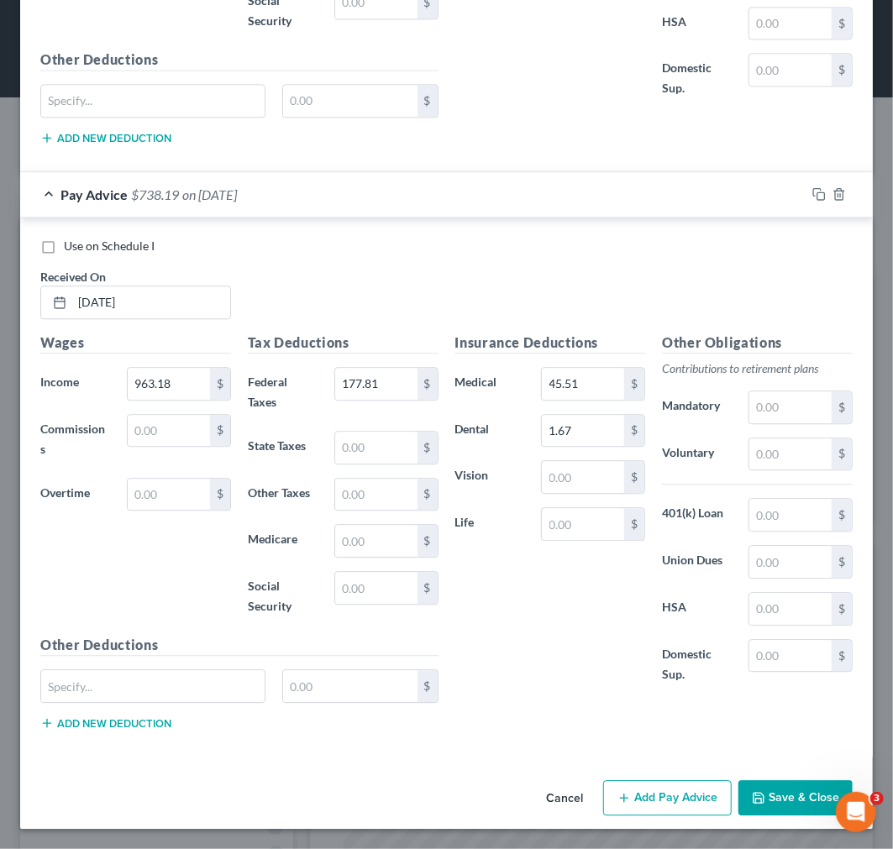
click at [650, 804] on button "Add Pay Advice" at bounding box center [667, 797] width 128 height 35
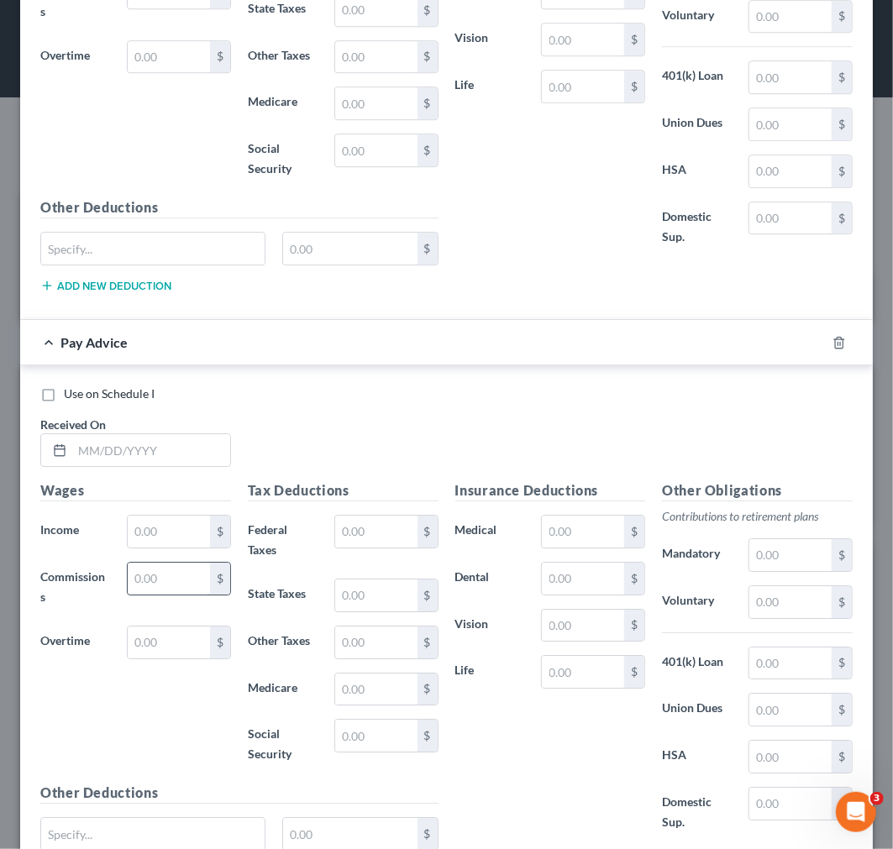
scroll to position [2129, 0]
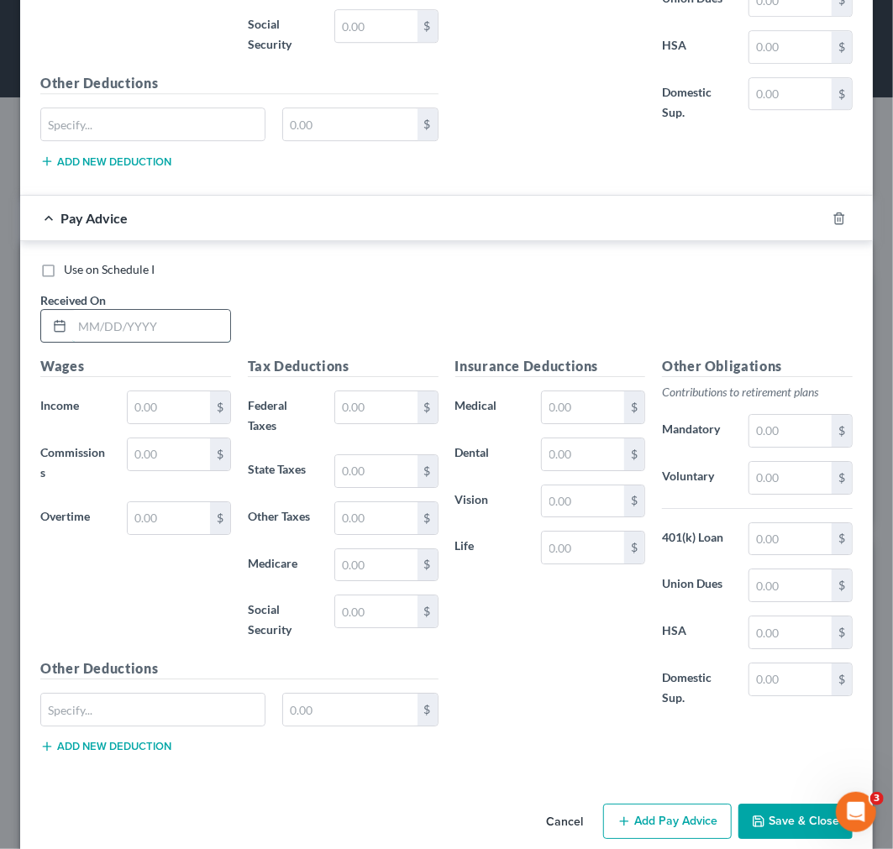
click at [94, 328] on input "text" at bounding box center [151, 326] width 158 height 32
type input "[DATE]"
type input "1,402.28"
type input "302.77"
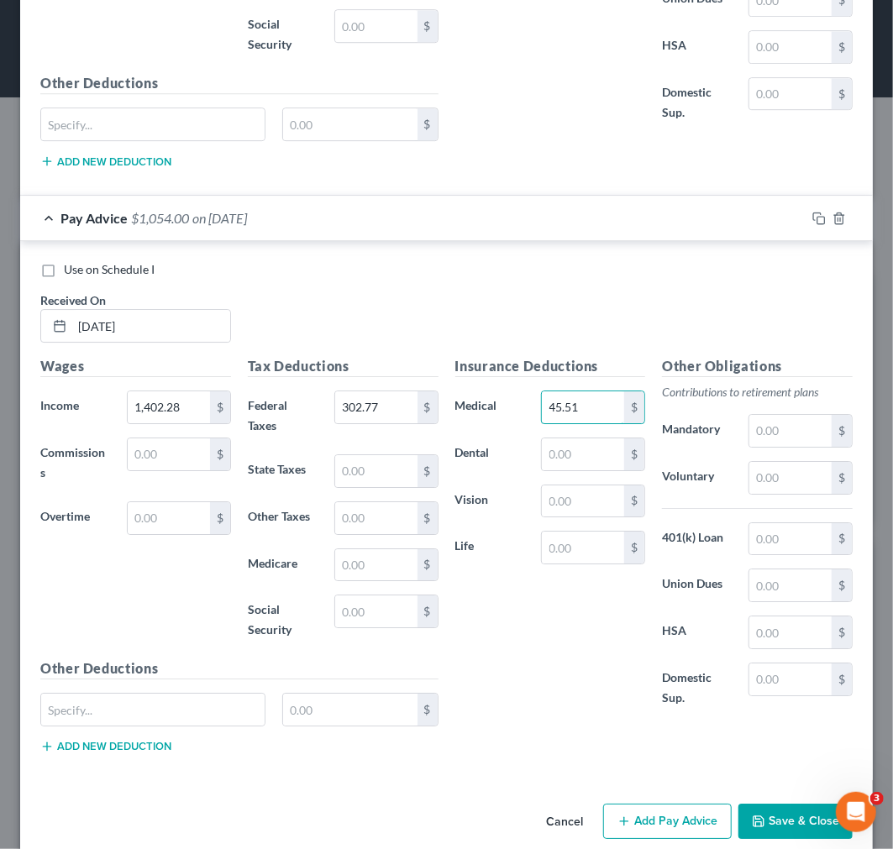
type input "45.51"
type input "1.67"
click at [638, 826] on button "Add Pay Advice" at bounding box center [667, 821] width 128 height 35
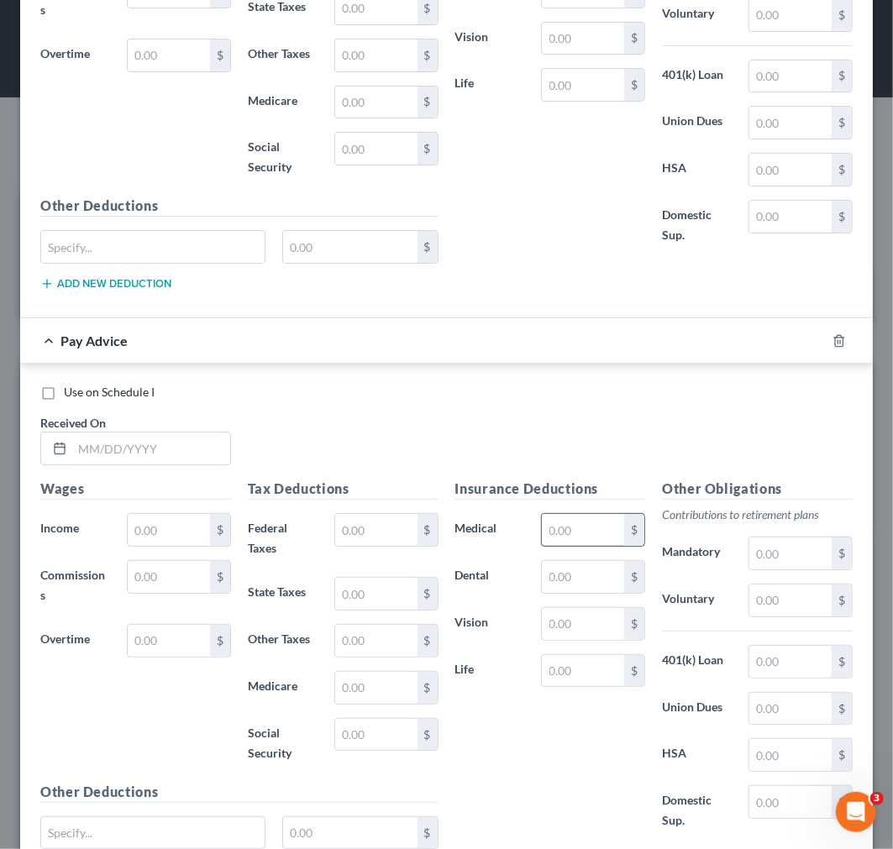
scroll to position [2596, 0]
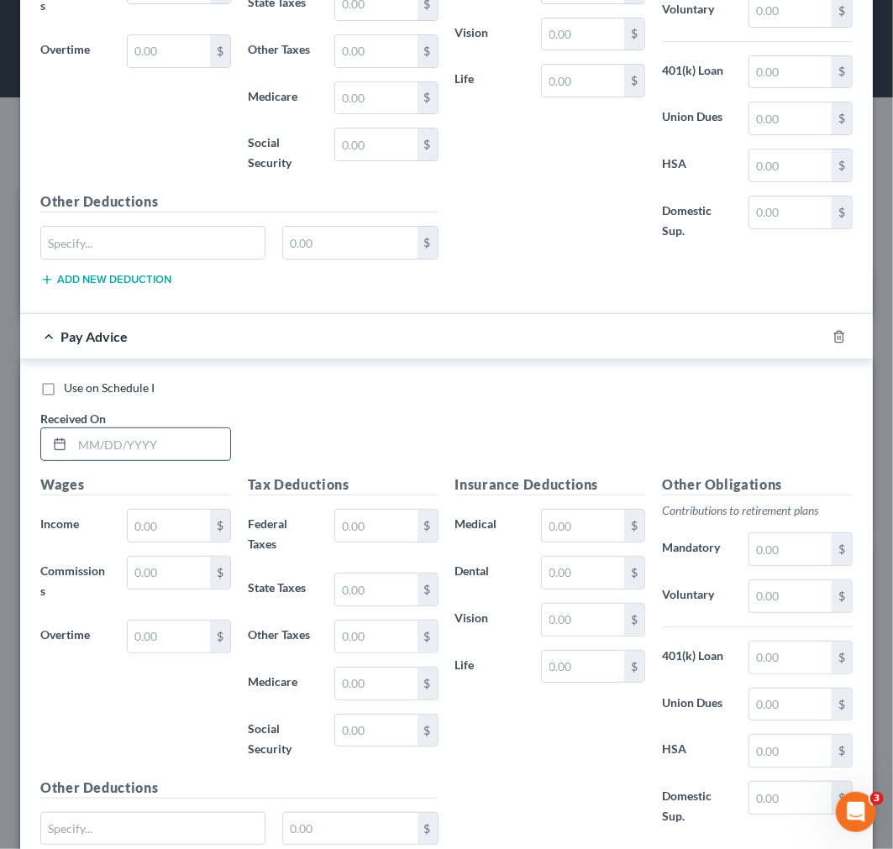
click at [107, 454] on input "text" at bounding box center [151, 444] width 158 height 32
type input "[DATE]"
type input "1,058.45"
type input "202.00"
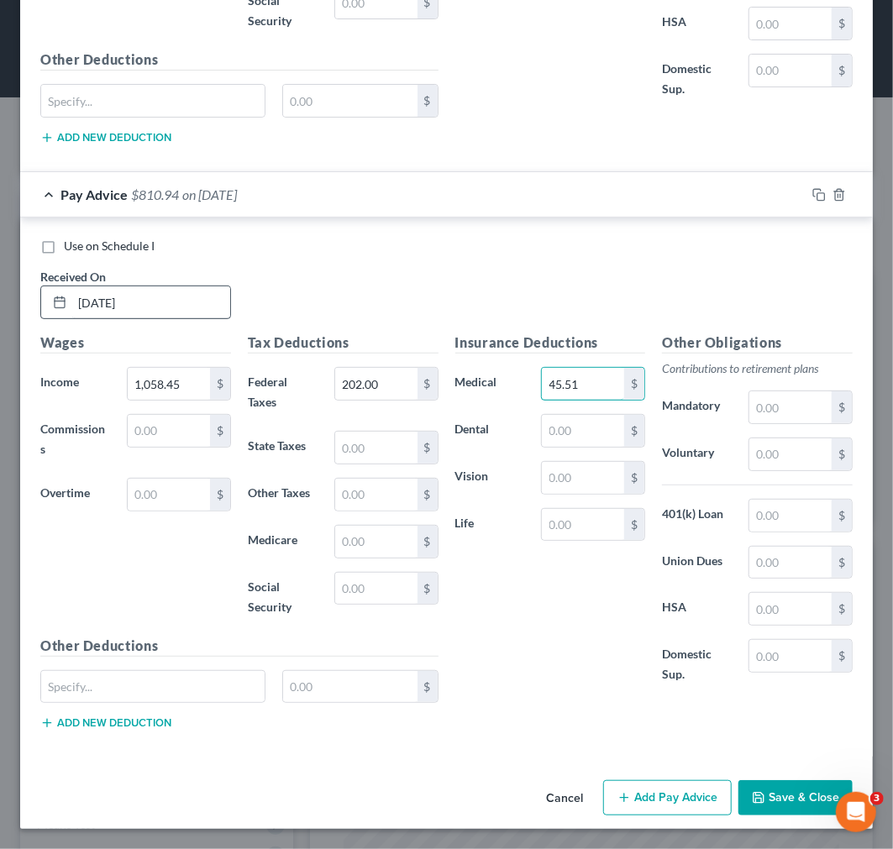
type input "45.51"
type input "1.67"
click at [666, 800] on button "Add Pay Advice" at bounding box center [667, 797] width 128 height 35
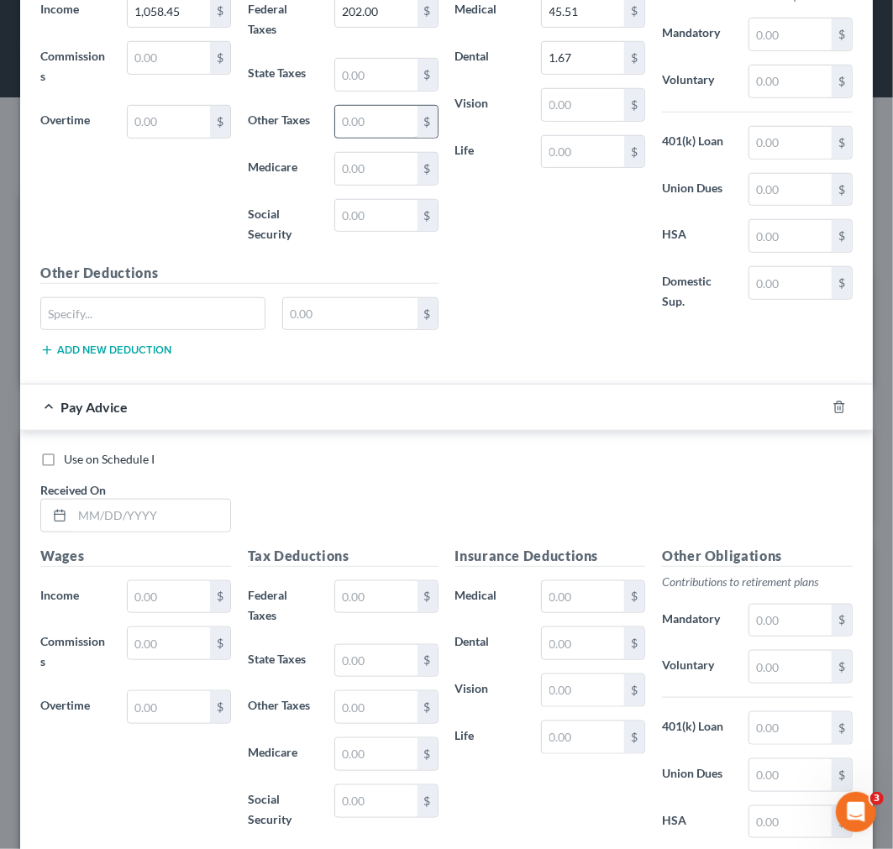
scroll to position [3116, 0]
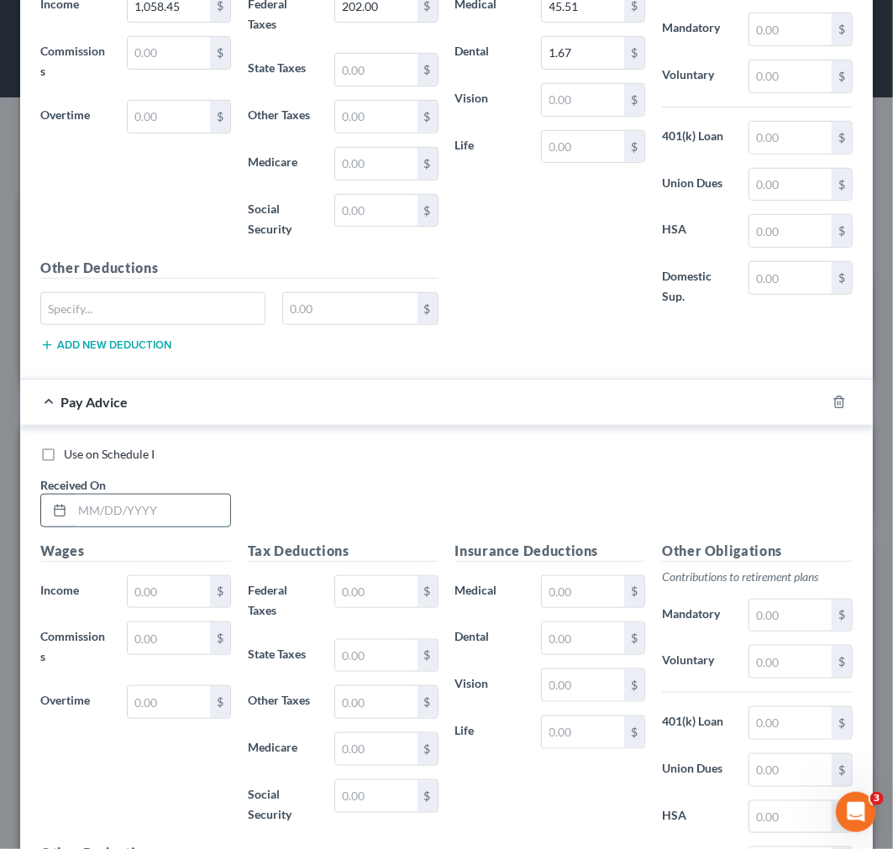
click at [90, 513] on input "text" at bounding box center [151, 511] width 158 height 32
type input "[DATE]"
type input "1,001.62"
type input "187.84"
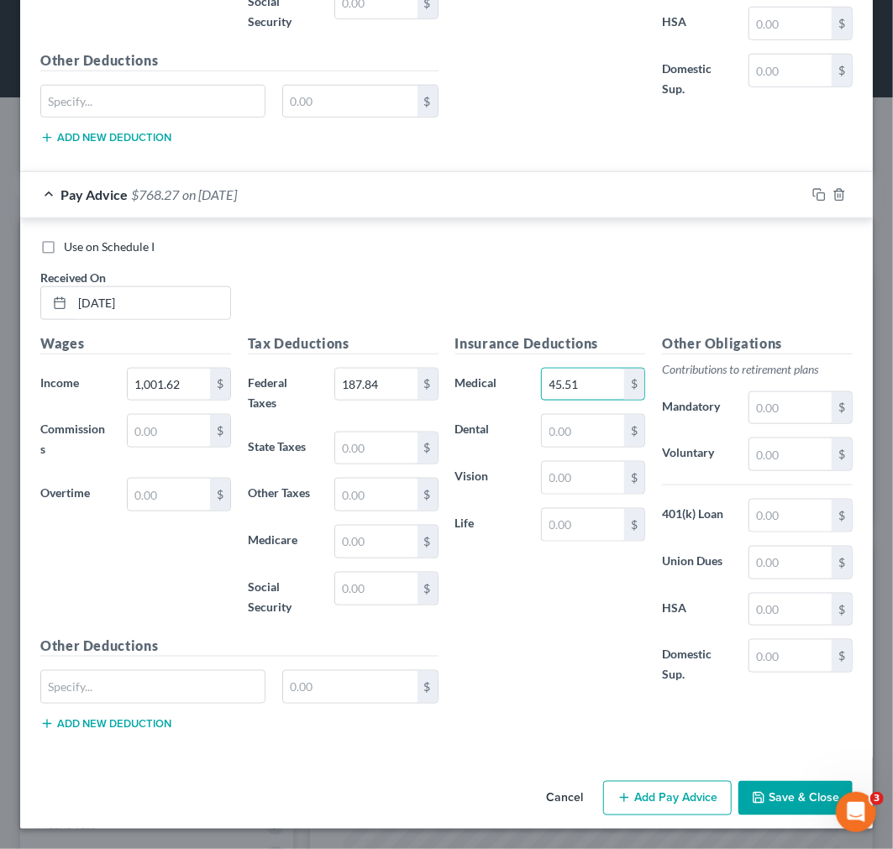
type input "45.51"
type input "1.67"
click at [668, 805] on button "Add Pay Advice" at bounding box center [667, 798] width 128 height 35
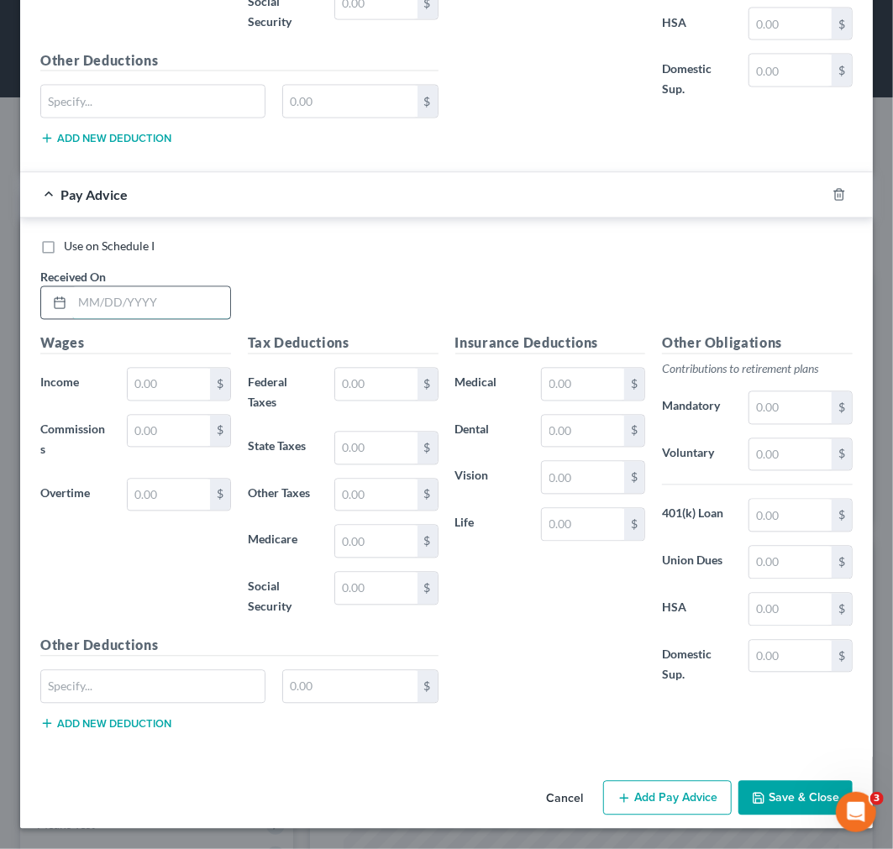
click at [146, 301] on input "text" at bounding box center [151, 303] width 158 height 32
type input "6/12/25"
type input "1,006.26"
type input "189.03"
type input "45.51"
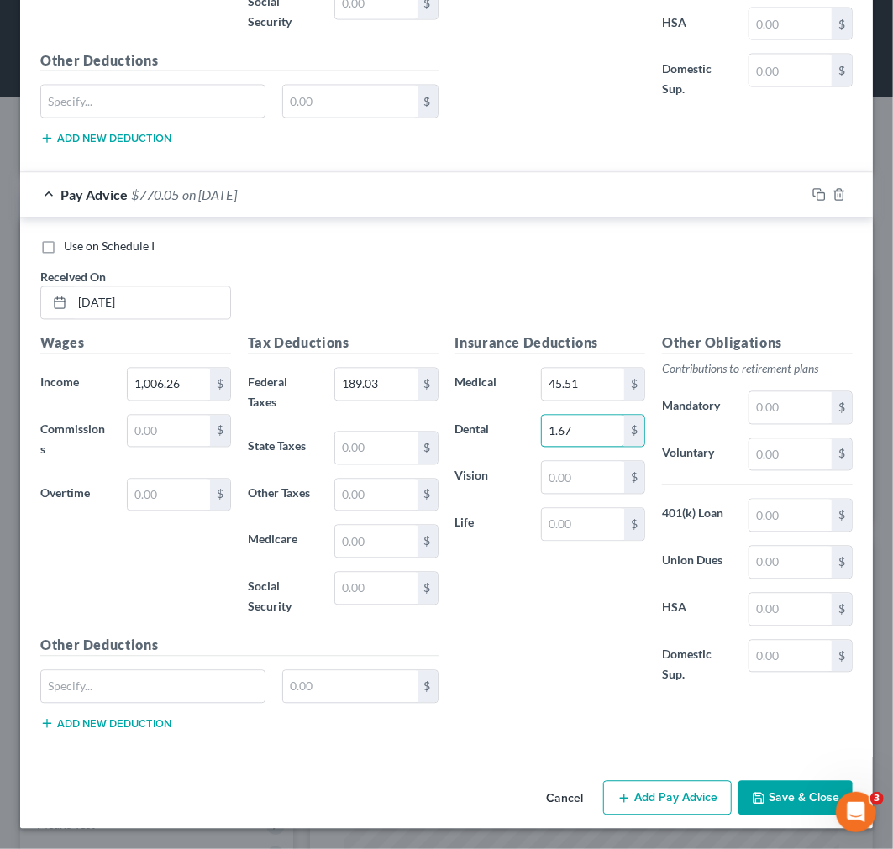
type input "1.67"
click at [660, 802] on button "Add Pay Advice" at bounding box center [667, 798] width 128 height 35
click at [102, 291] on input "text" at bounding box center [151, 302] width 158 height 32
type input "6/19/25"
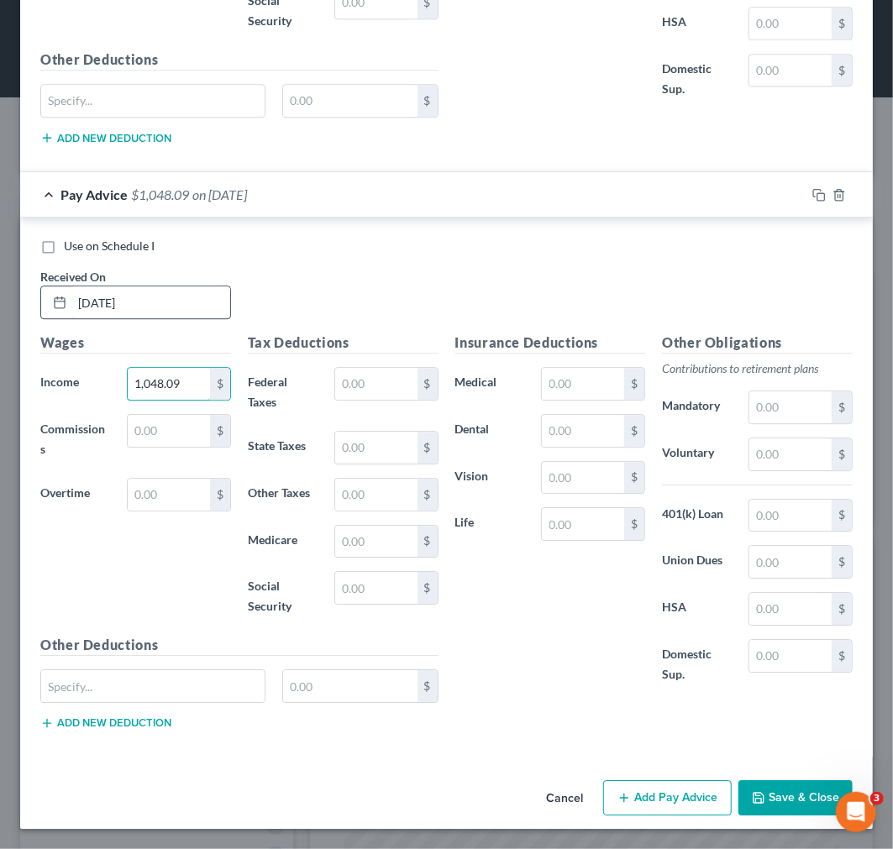
type input "1,048.09"
type input "199.65"
type input "45.51"
type input "1.67"
click at [659, 790] on button "Add Pay Advice" at bounding box center [667, 797] width 128 height 35
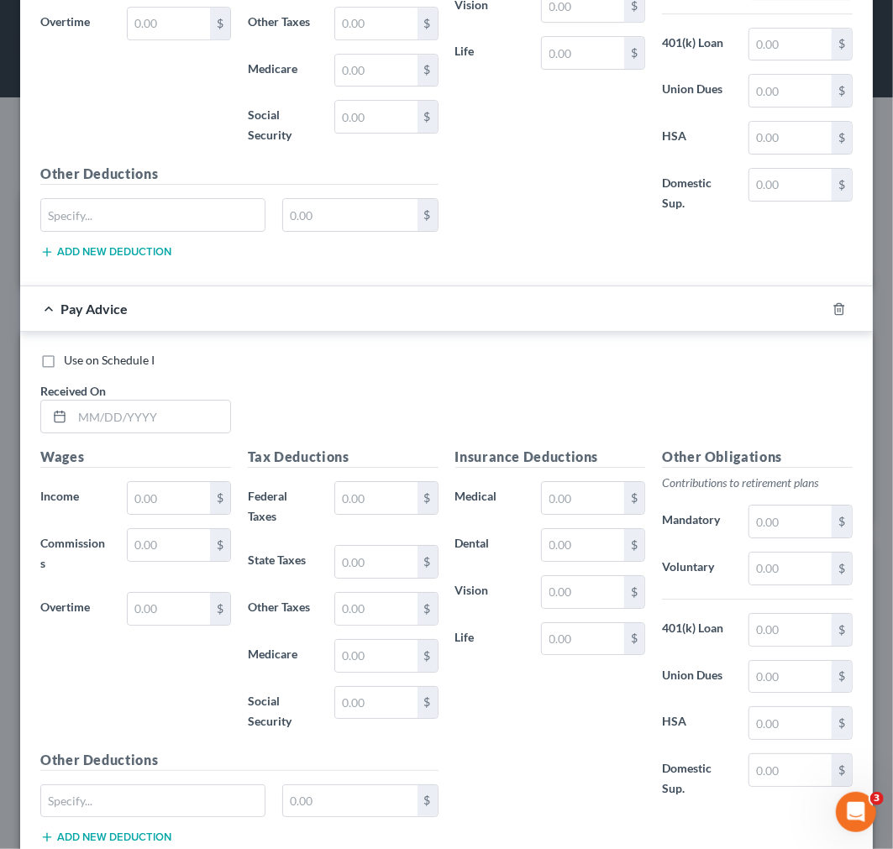
scroll to position [5090, 0]
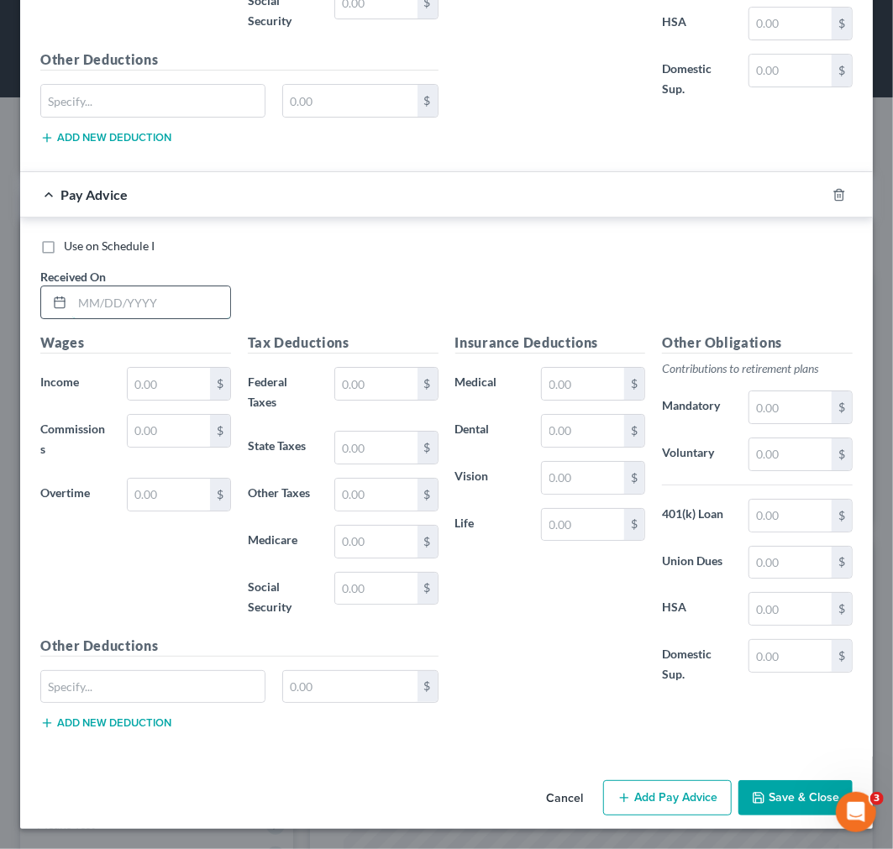
click at [178, 309] on input "text" at bounding box center [151, 302] width 158 height 32
type input "6/26/25"
type input "1,050.54"
type input "200.27"
type input "45.51"
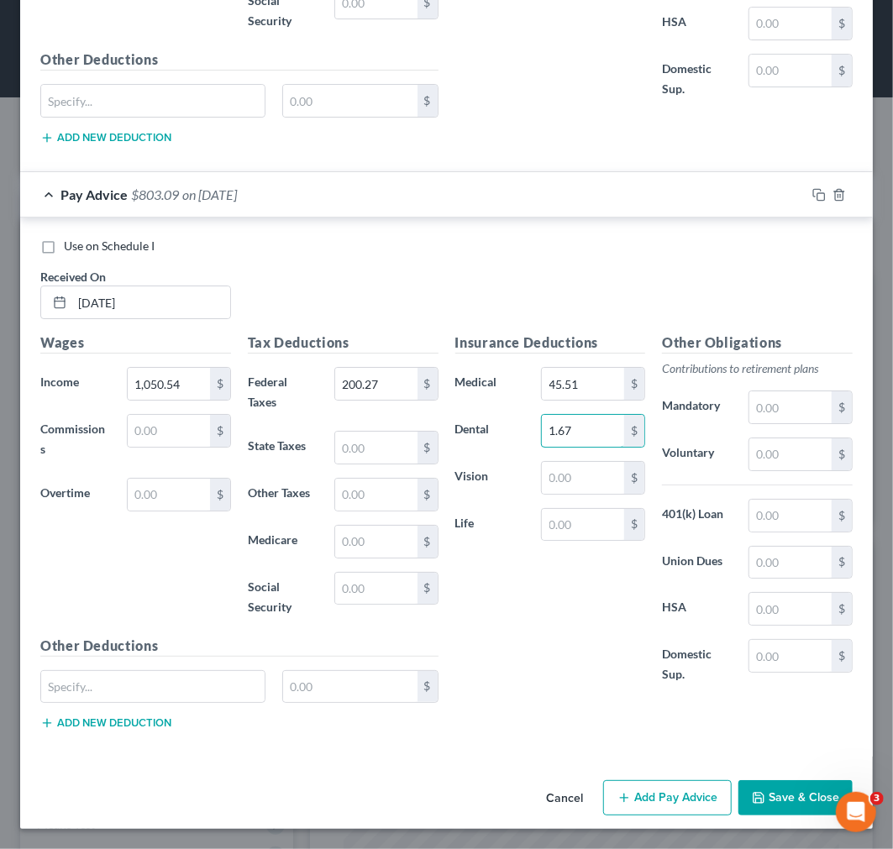
type input "1.67"
click at [658, 788] on button "Add Pay Advice" at bounding box center [667, 797] width 128 height 35
click at [128, 313] on input "text" at bounding box center [151, 303] width 158 height 32
type input "5/1/25"
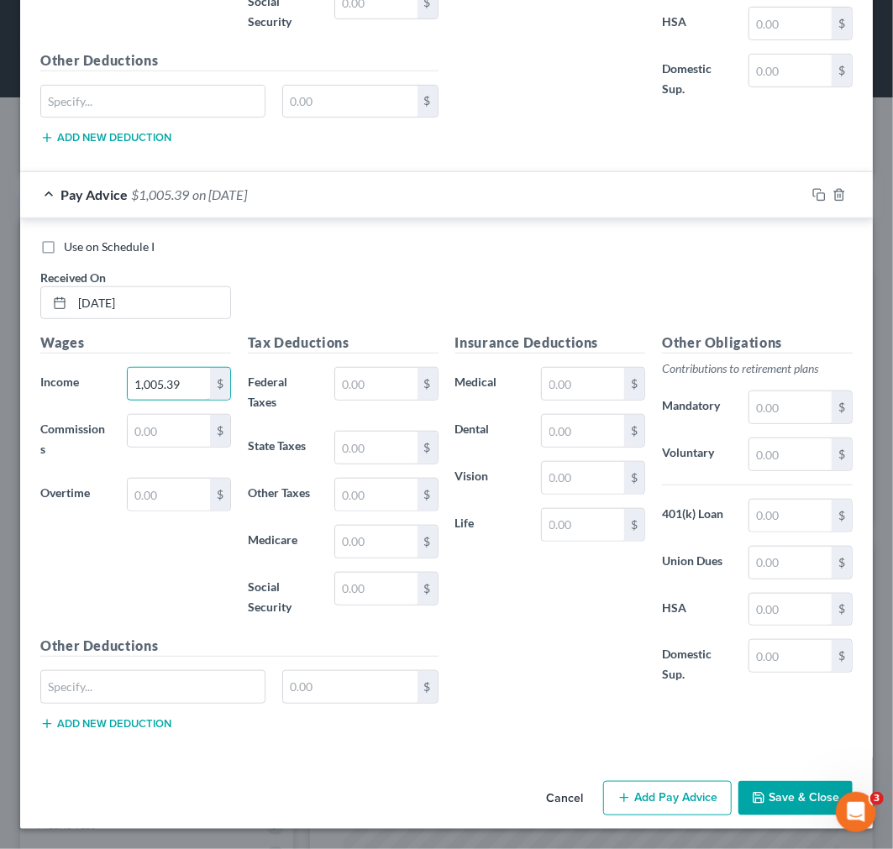
type input "1,005.39"
type input "188.81"
type input "45.51"
type input "1.67"
click at [653, 800] on button "Add Pay Advice" at bounding box center [667, 798] width 128 height 35
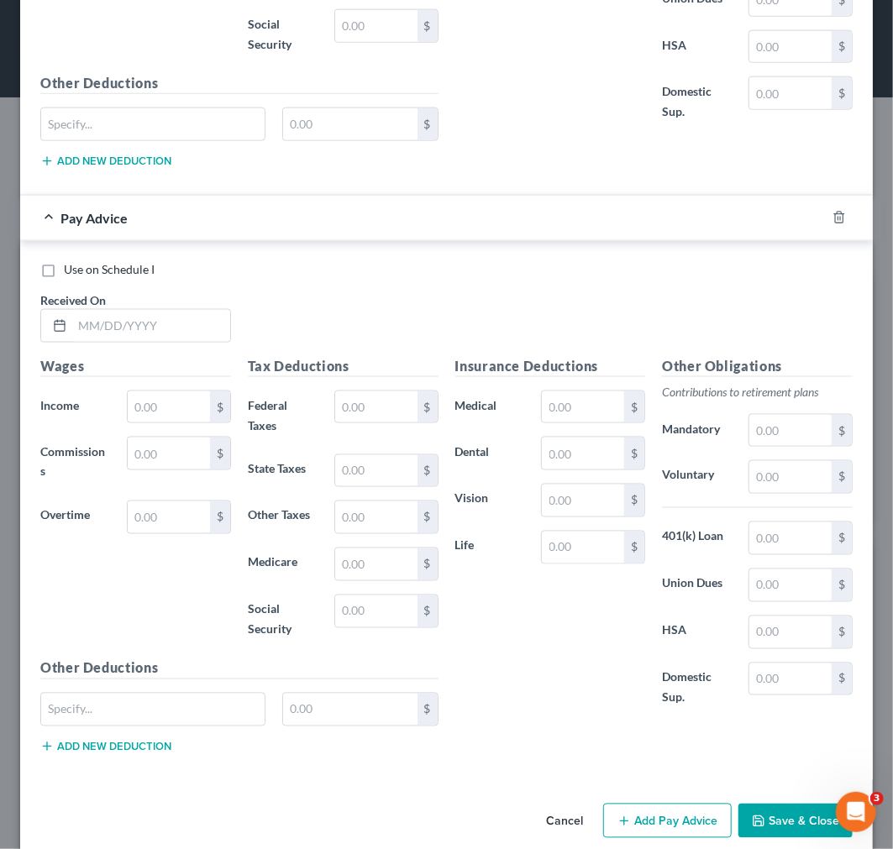
scroll to position [6262, 0]
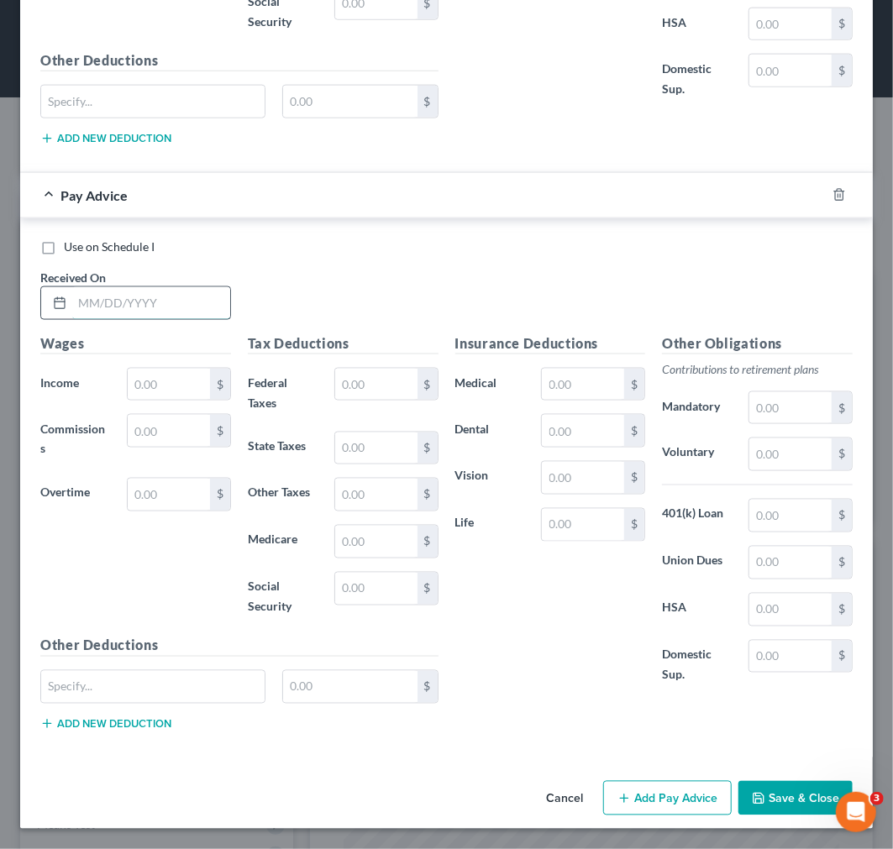
click at [112, 308] on input "text" at bounding box center [151, 303] width 158 height 32
type input "5/8/25"
type input "1,419.15"
type input "309.02"
type input "45.51"
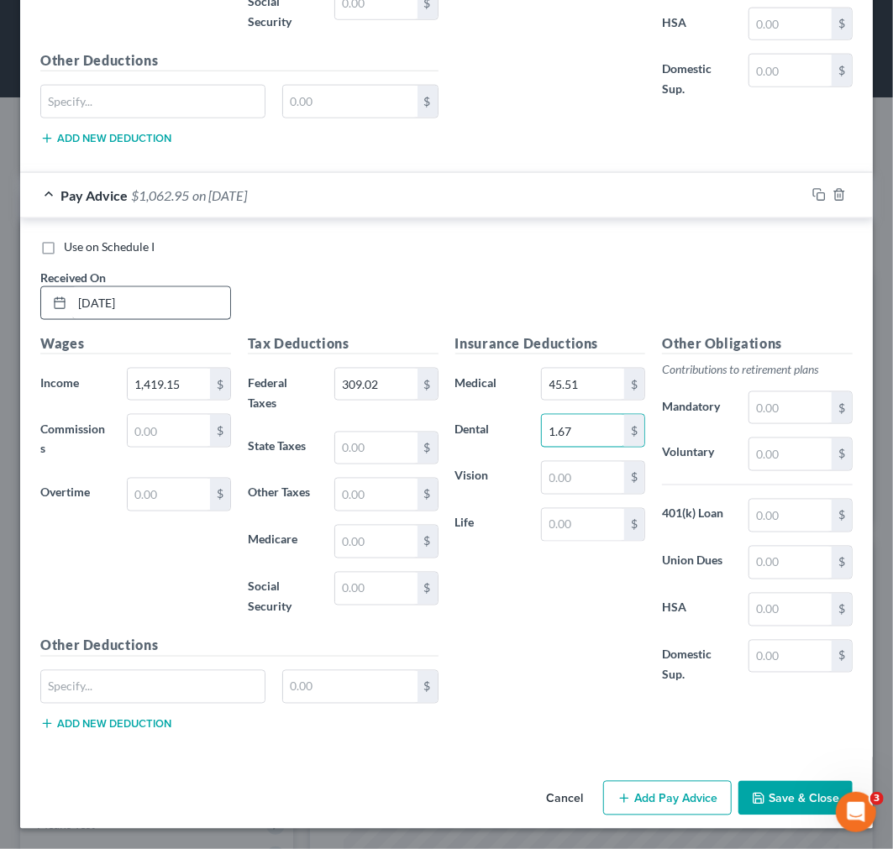
type input "1.67"
click at [644, 802] on button "Add Pay Advice" at bounding box center [667, 798] width 128 height 35
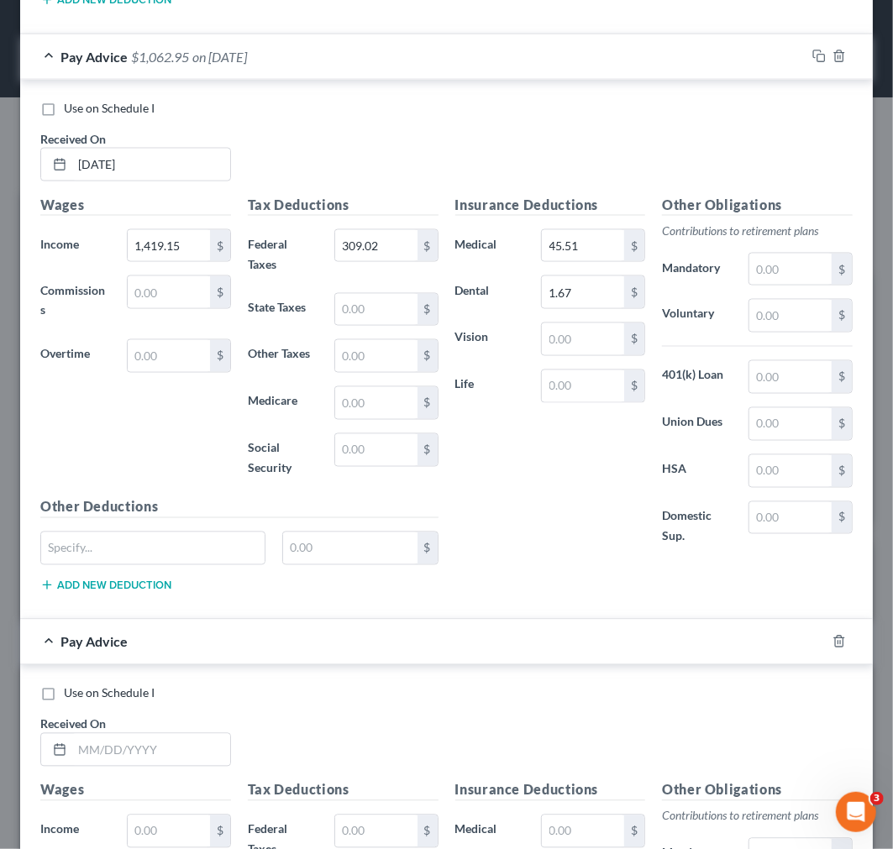
scroll to position [6636, 0]
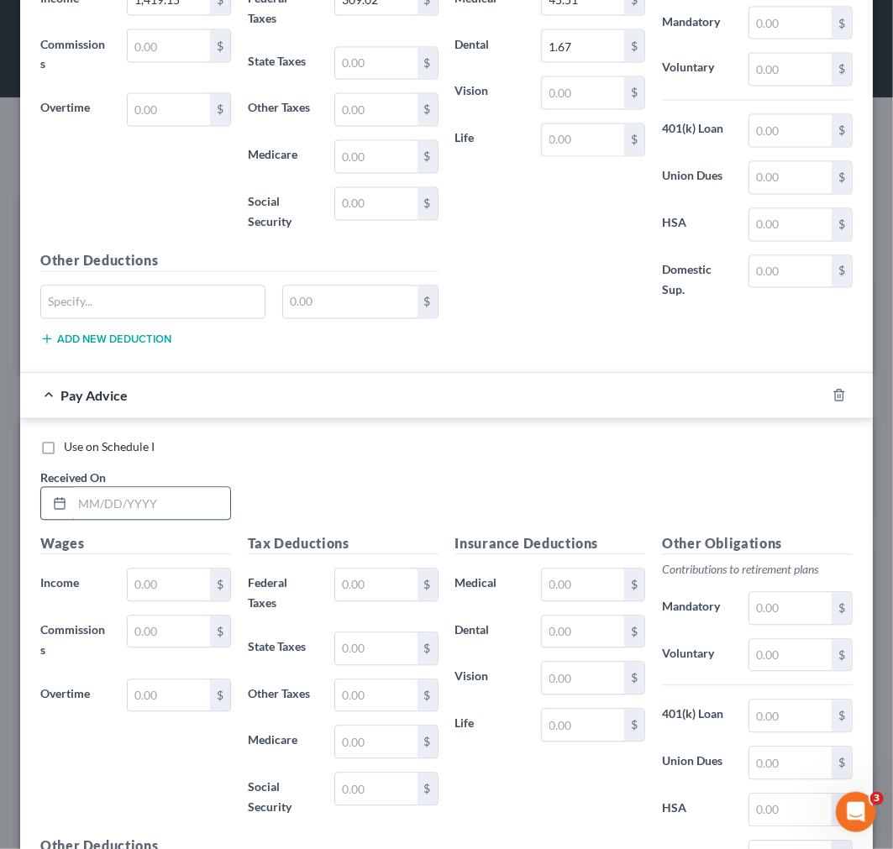
click at [144, 517] on input "text" at bounding box center [151, 504] width 158 height 32
type input "5/15/25"
type input "1,007.98"
type input "189.46"
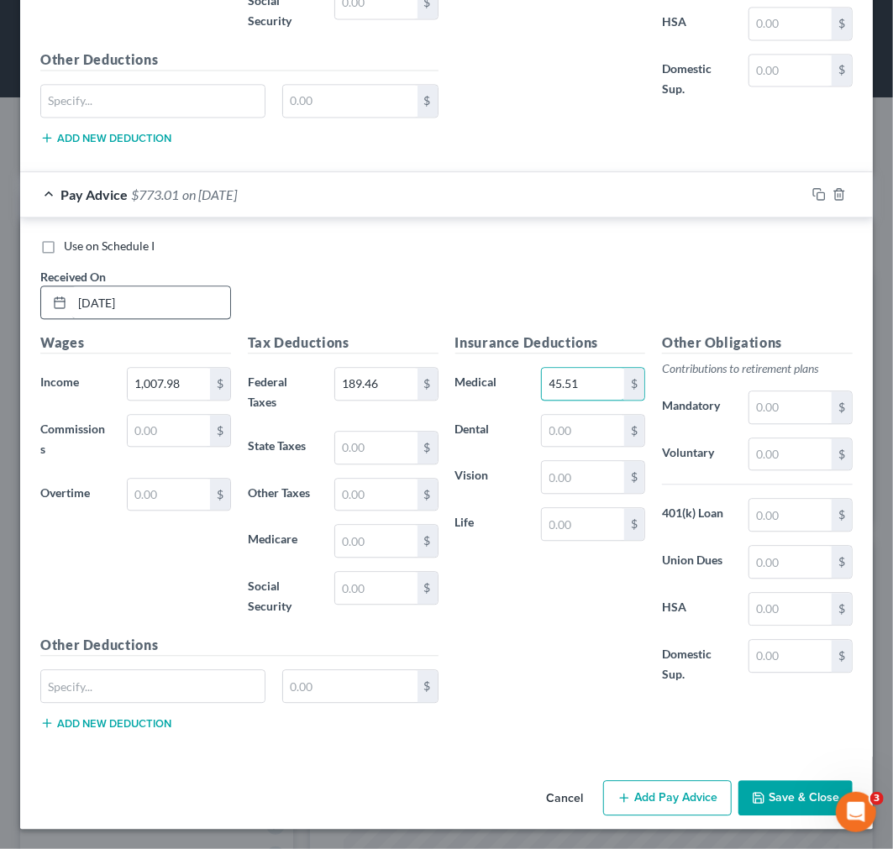
type input "45.51"
type input "1.67"
click at [680, 803] on button "Add Pay Advice" at bounding box center [667, 797] width 128 height 35
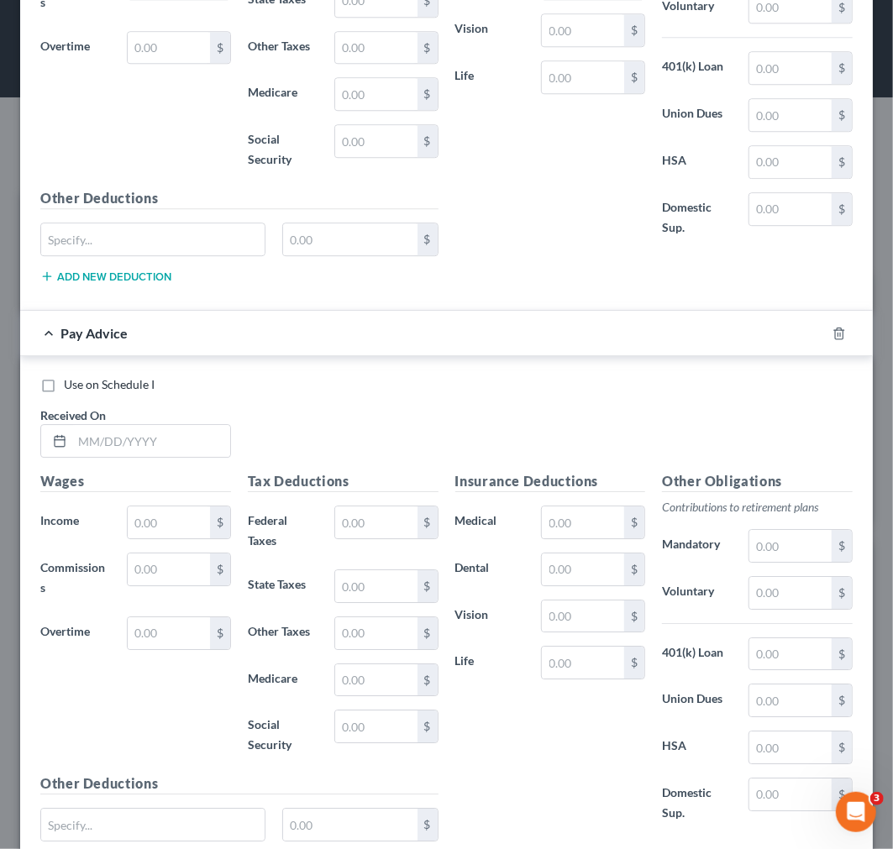
scroll to position [7315, 0]
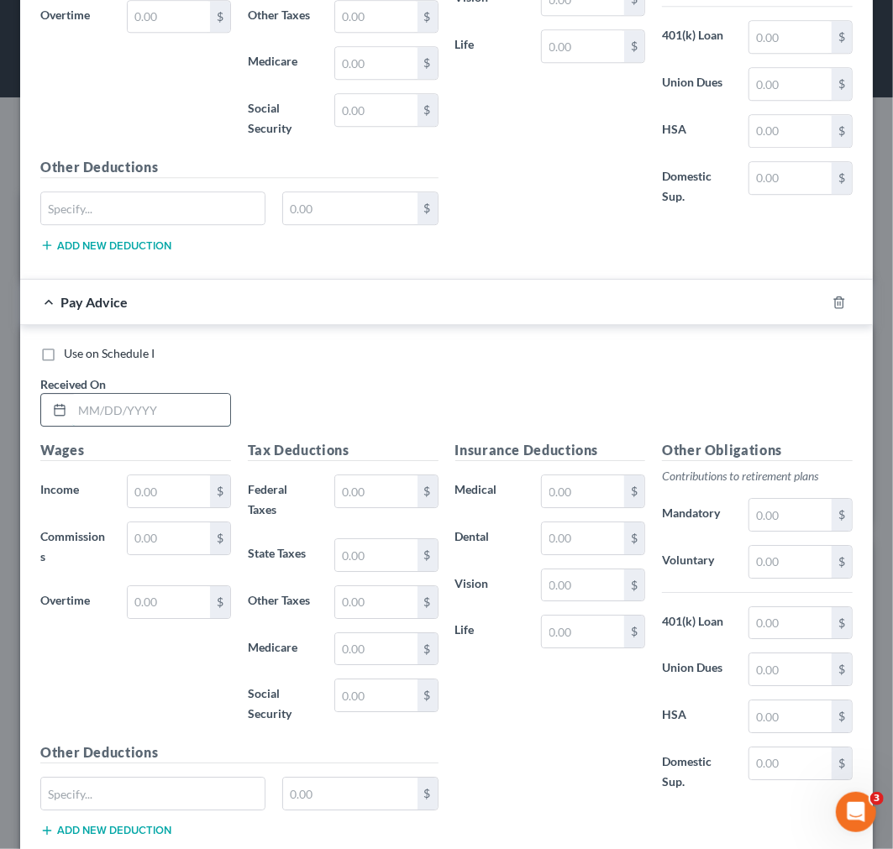
click at [84, 426] on input "text" at bounding box center [151, 410] width 158 height 32
type input "5/22/25"
type input "979.53"
type input "182.24"
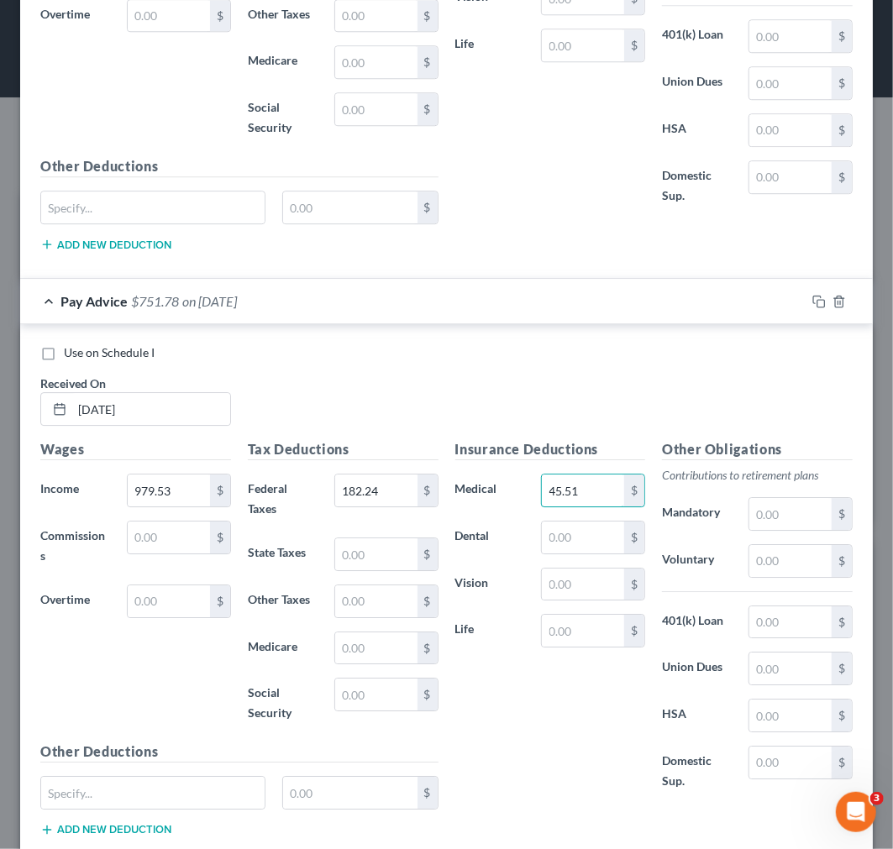
type input "45.51"
type input "1.67"
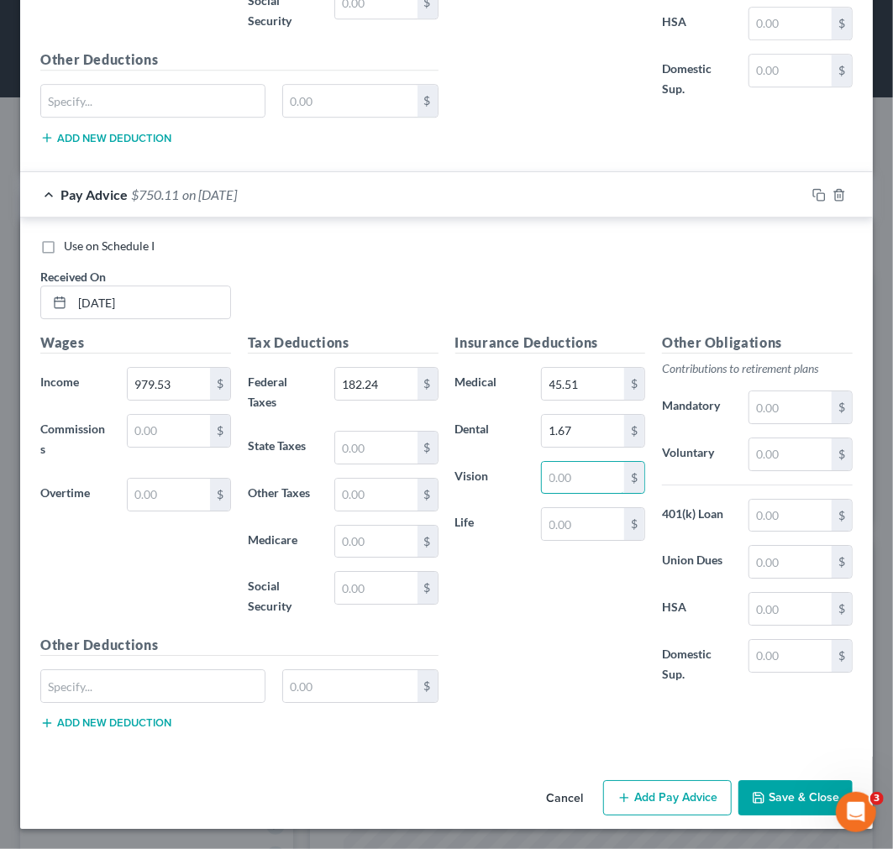
scroll to position [7435, 0]
click at [620, 795] on button "Add Pay Advice" at bounding box center [667, 797] width 128 height 35
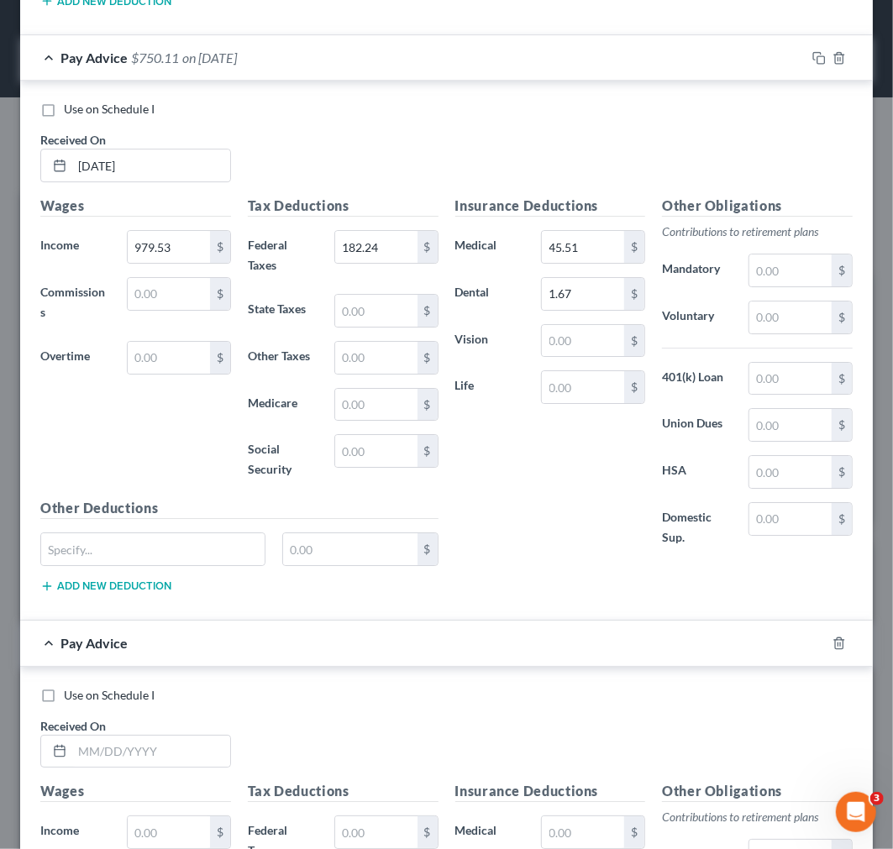
scroll to position [7808, 0]
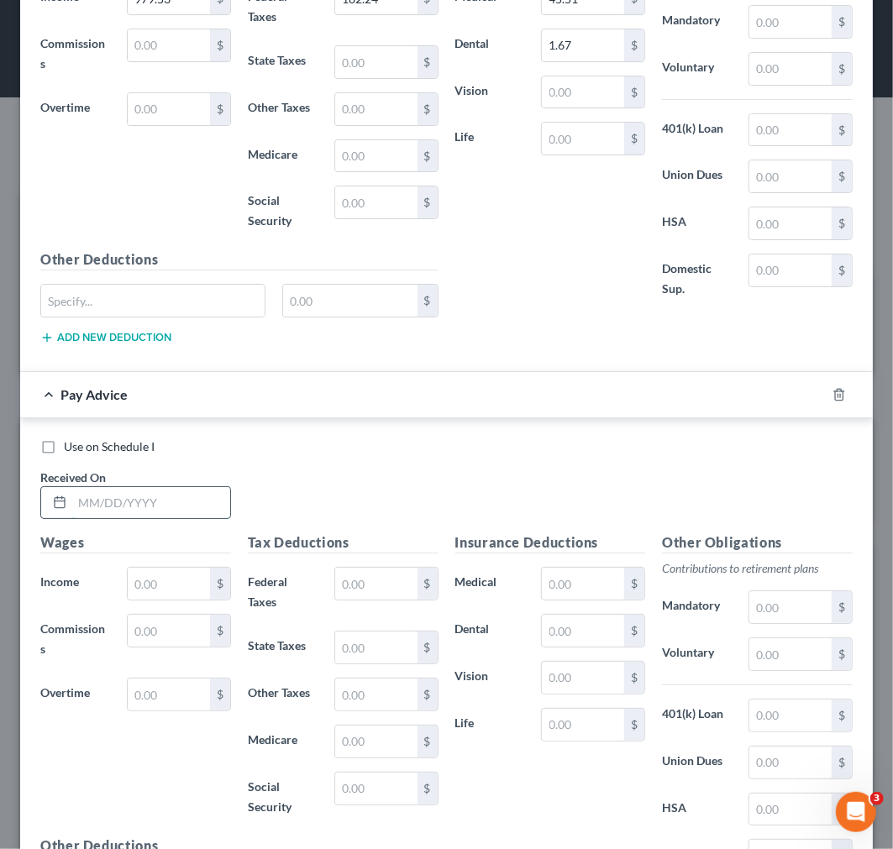
click at [156, 517] on input "text" at bounding box center [151, 503] width 158 height 32
type input "5/29/25"
type input "1,354.89"
type input "286.28"
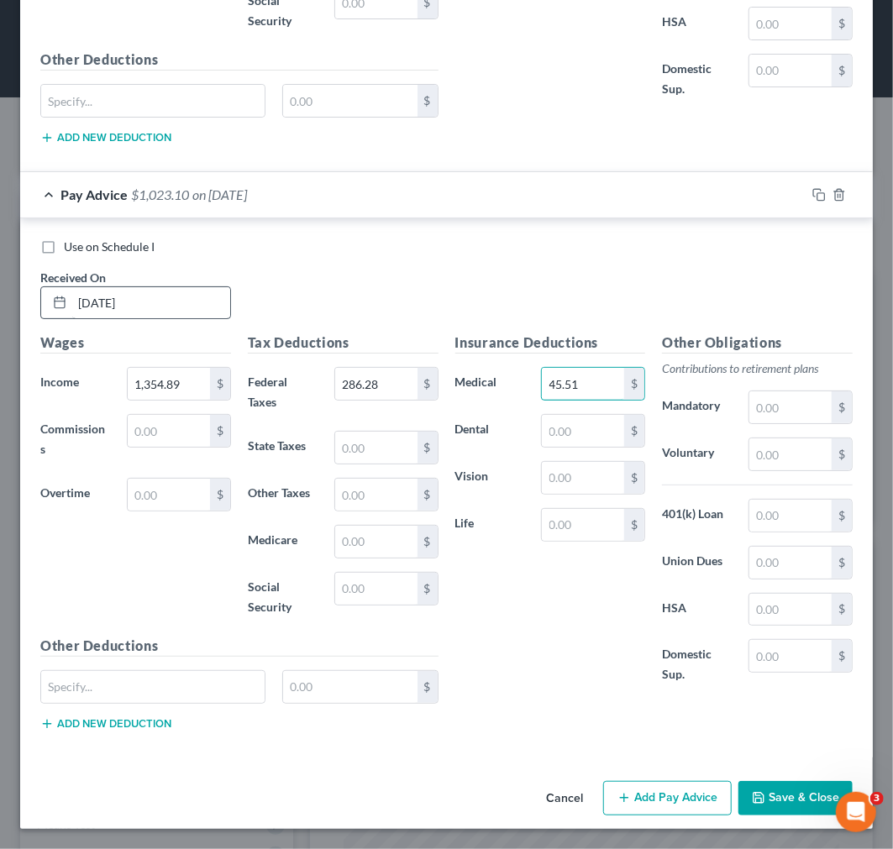
type input "45.51"
type input "1.67"
click at [638, 786] on button "Add Pay Advice" at bounding box center [667, 798] width 128 height 35
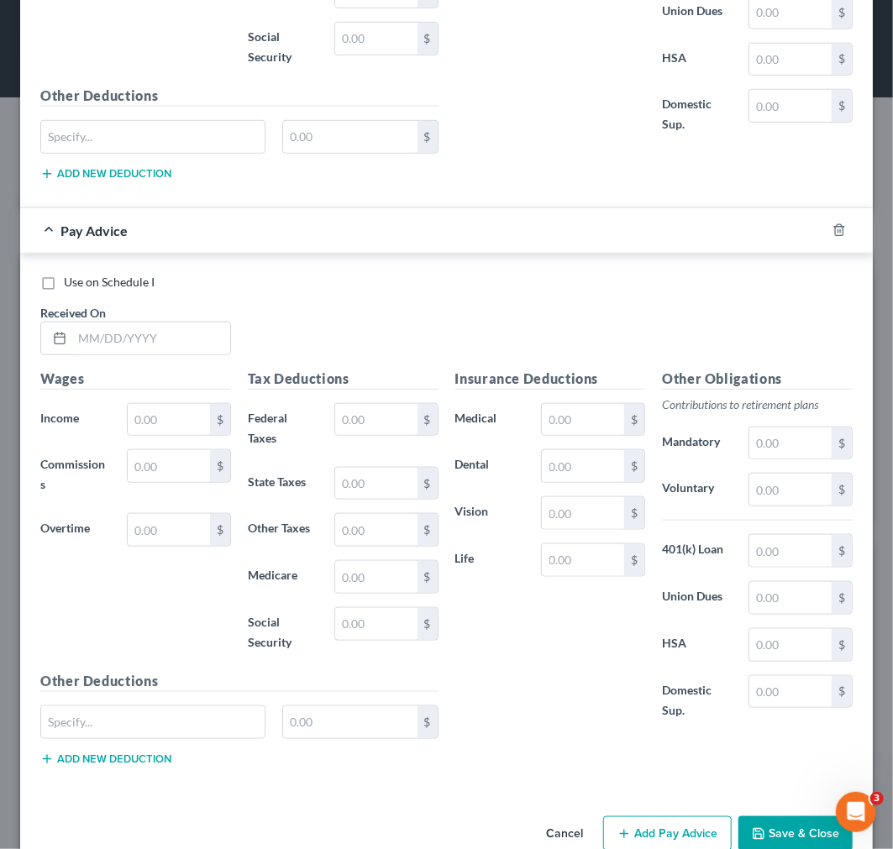
scroll to position [8609, 0]
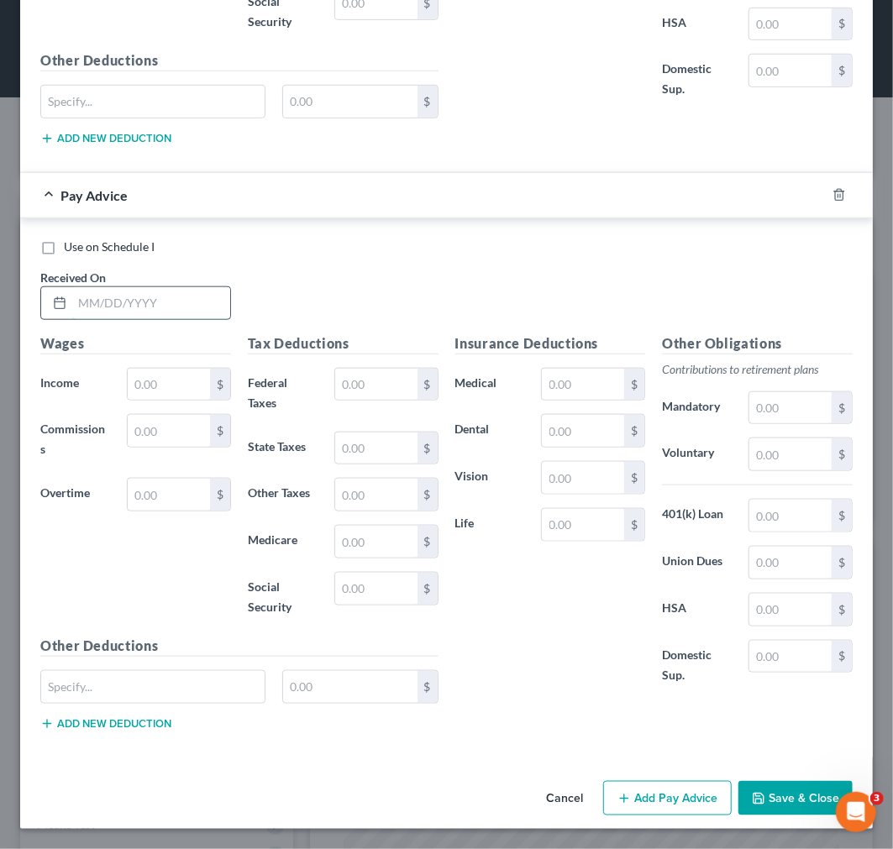
click at [174, 307] on input "text" at bounding box center [151, 303] width 158 height 32
type input "4/3/25"
type input "948.91"
type input "174.47"
type input "45.51"
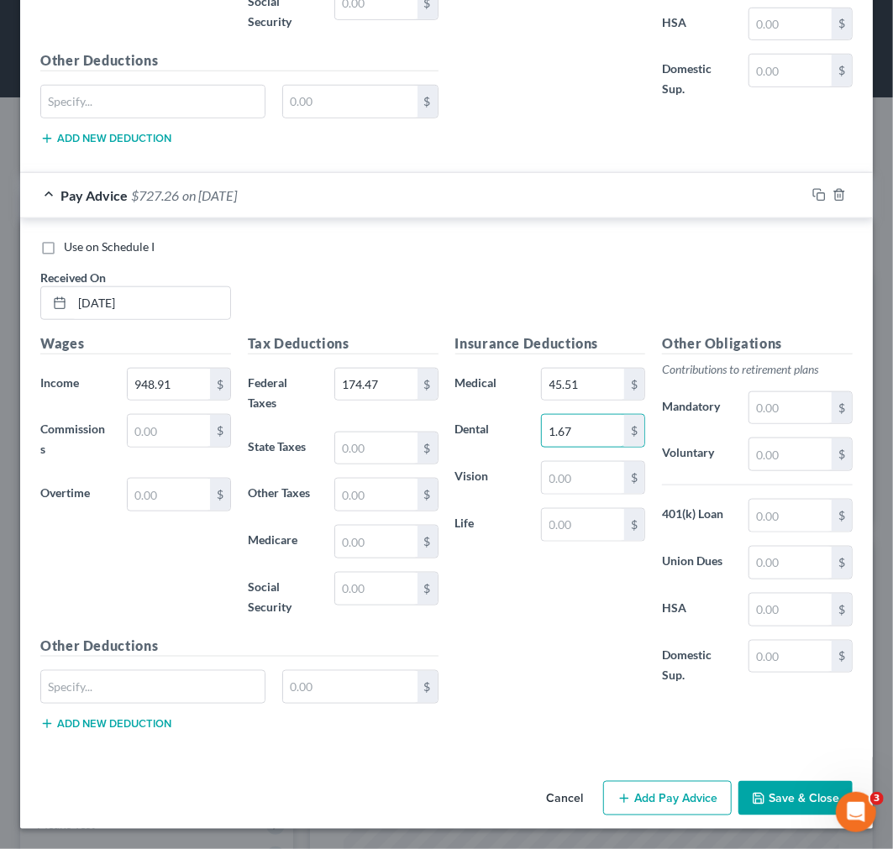
type input "1.67"
click at [648, 798] on button "Add Pay Advice" at bounding box center [667, 798] width 128 height 35
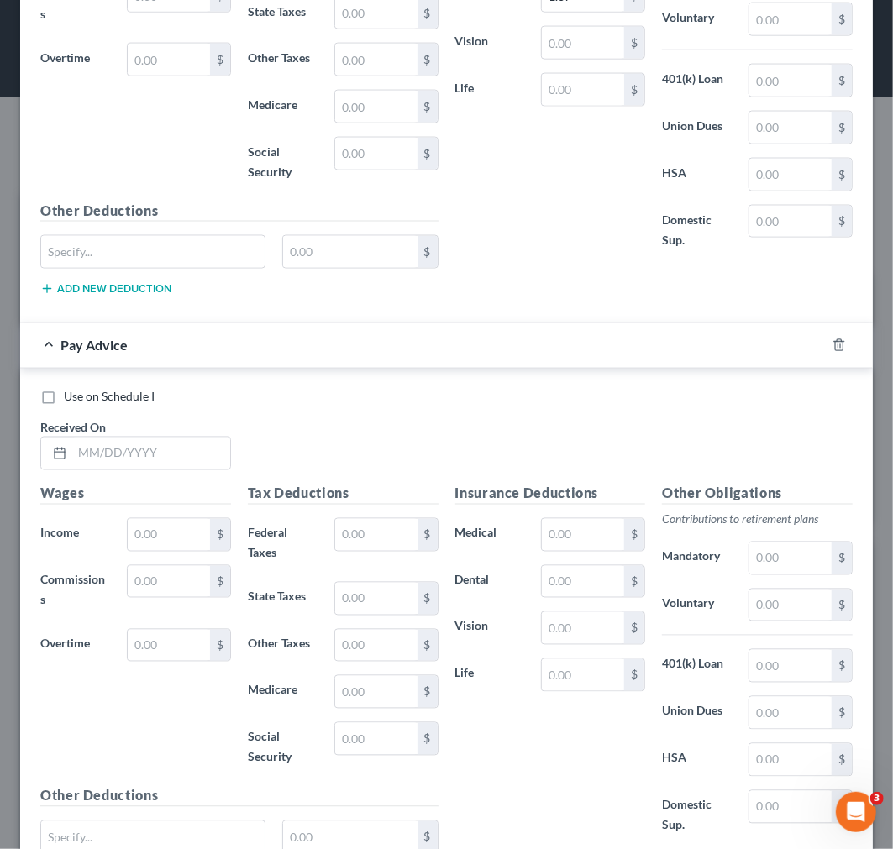
scroll to position [9075, 0]
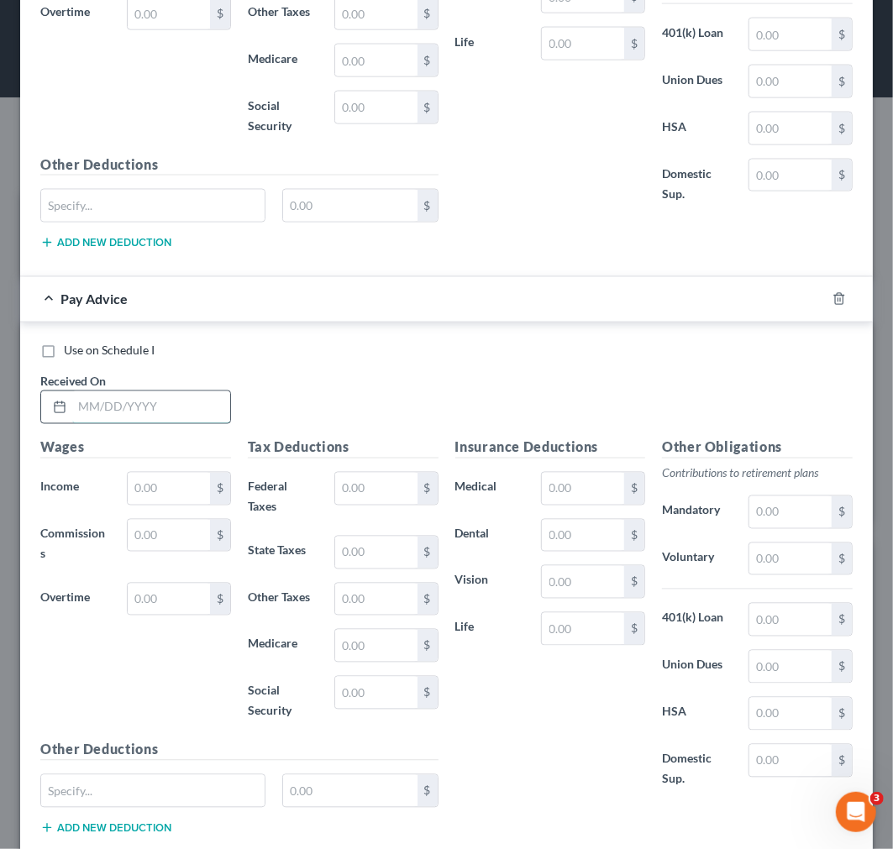
click at [102, 420] on input "text" at bounding box center [151, 407] width 158 height 32
type input "4/10/25"
type input "952.61"
type input "175.38"
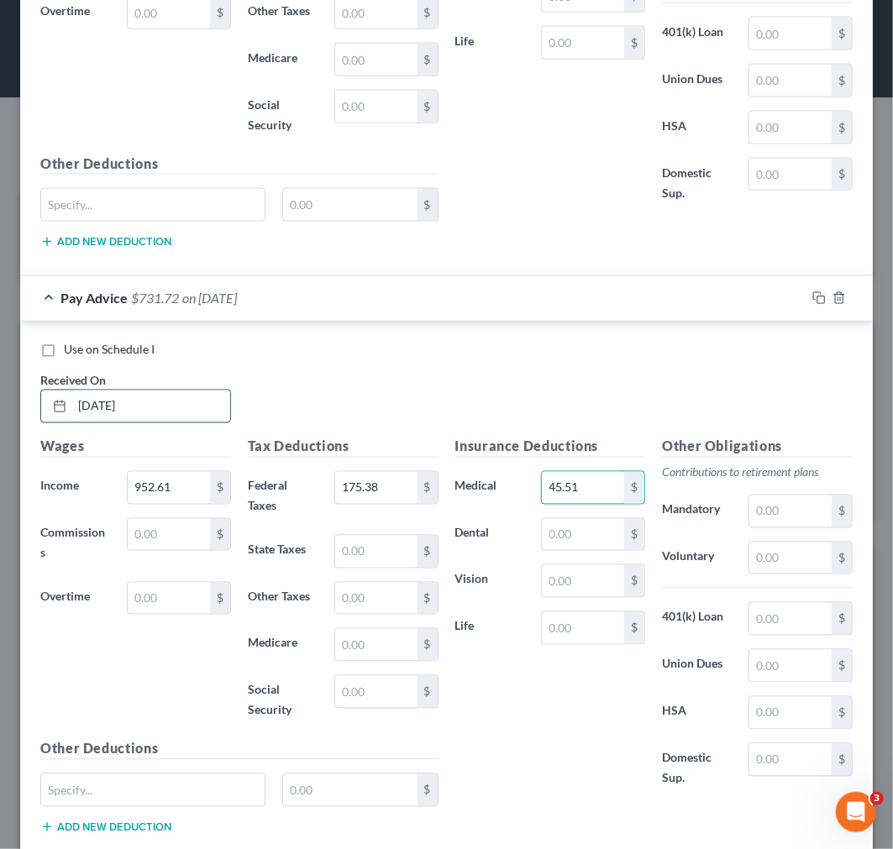
type input "45.51"
type input "1.67"
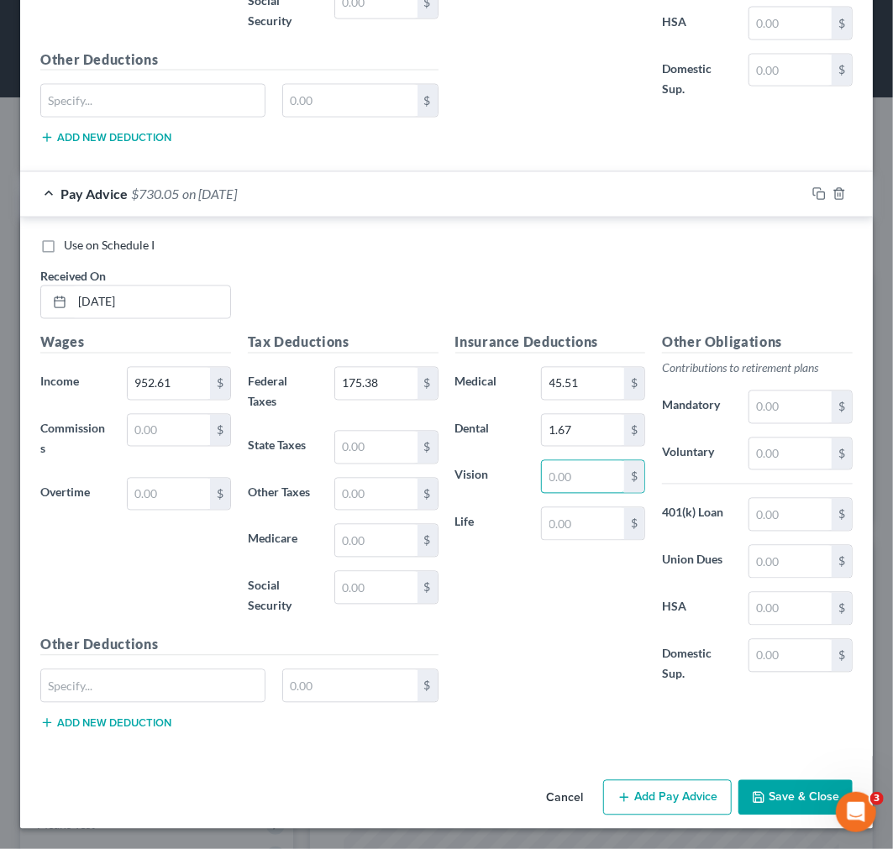
scroll to position [9194, 0]
click at [663, 790] on button "Add Pay Advice" at bounding box center [667, 797] width 128 height 35
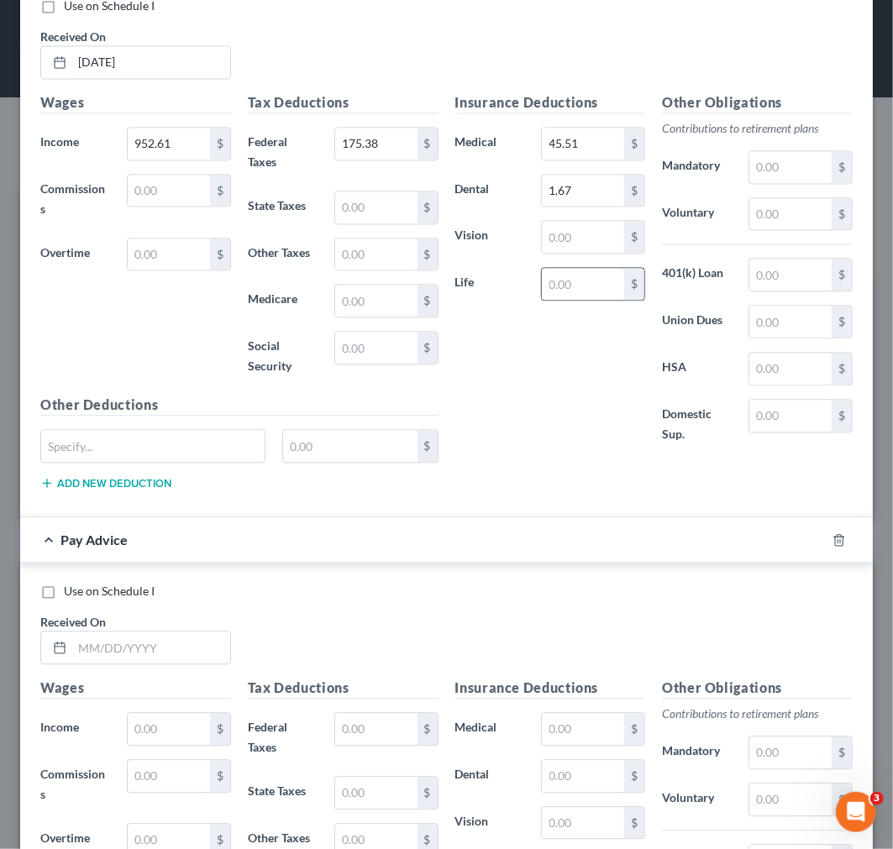
scroll to position [9474, 0]
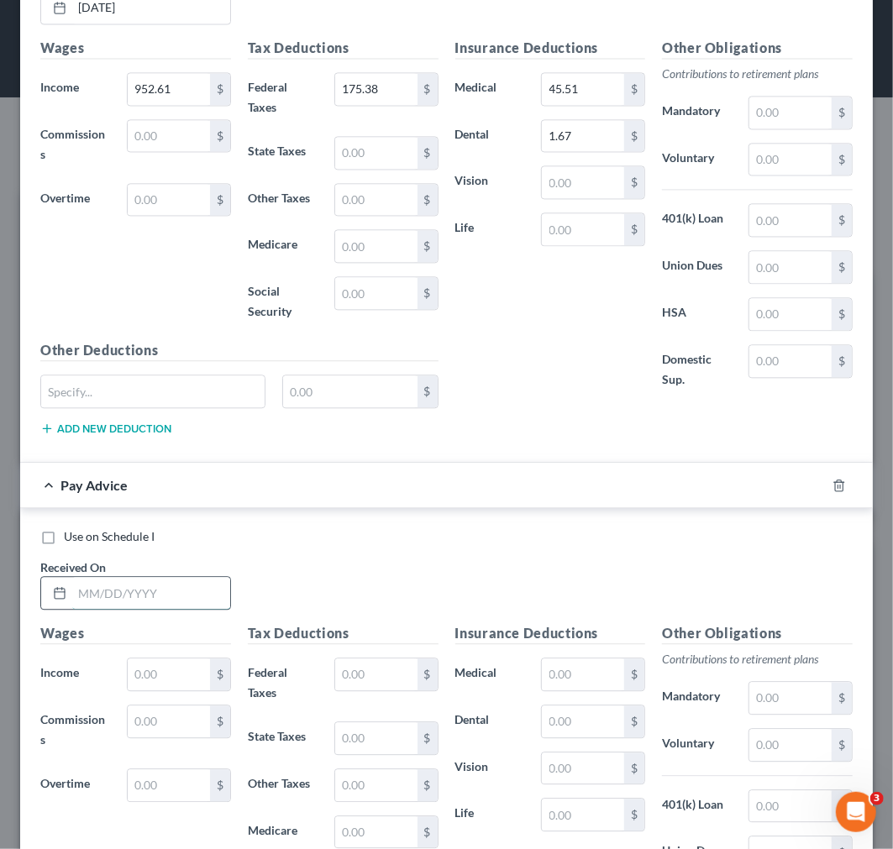
click at [139, 606] on input "text" at bounding box center [151, 593] width 158 height 32
type input "4/17/25"
type input "1,022.66"
type input "193.20"
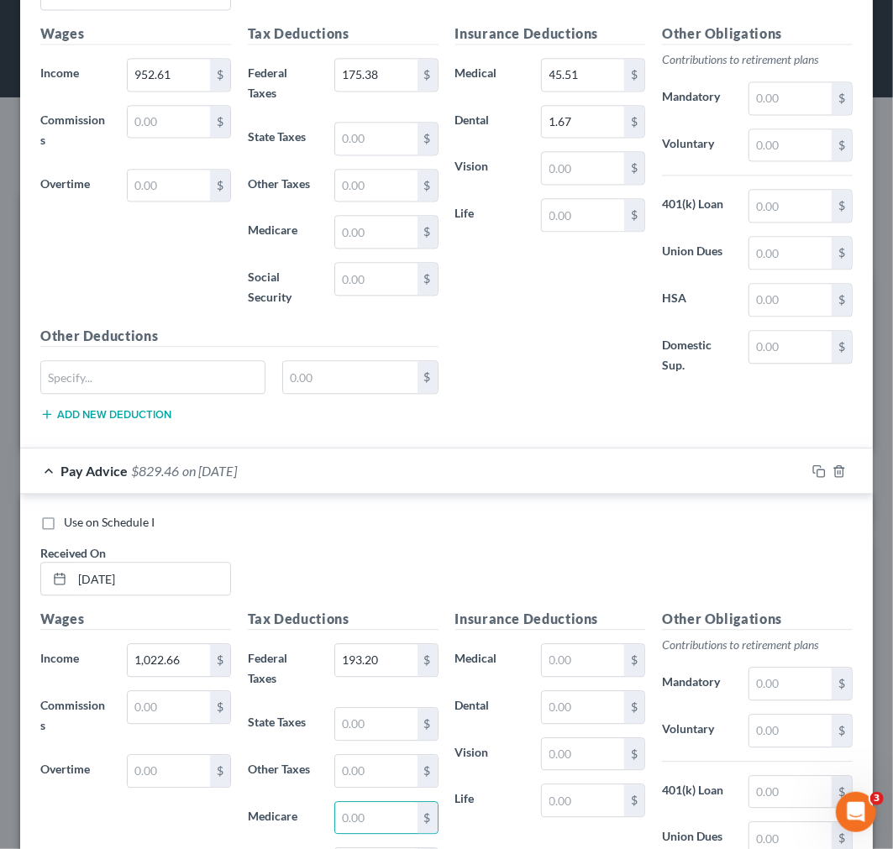
scroll to position [9781, 0]
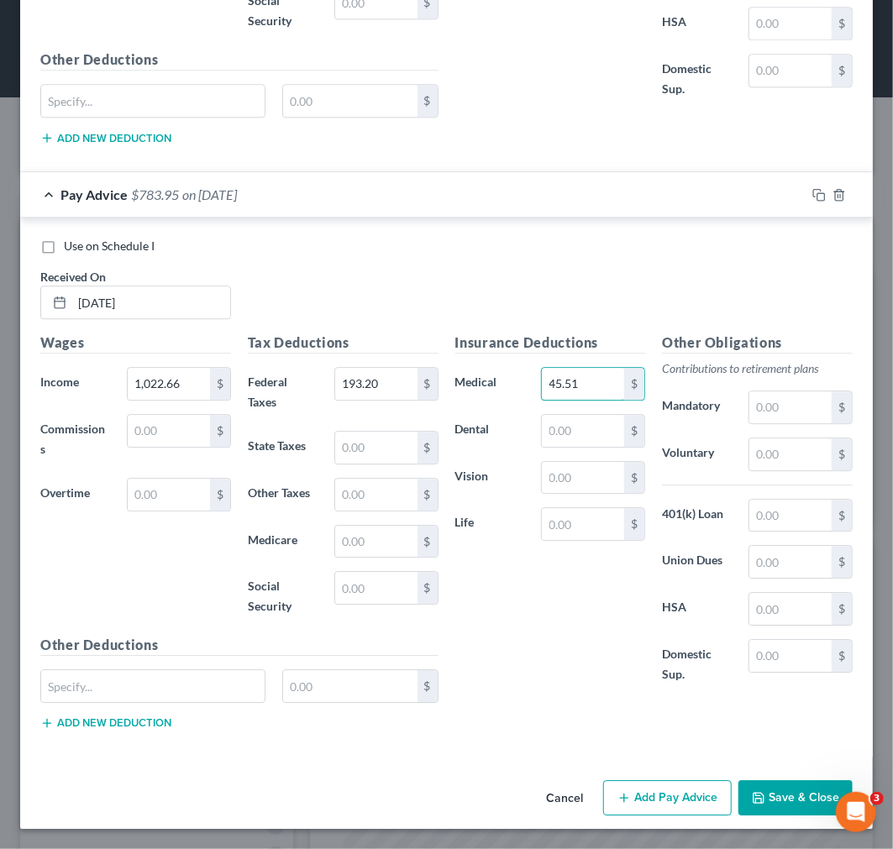
type input "45.51"
type input "1.67"
click at [658, 796] on button "Add Pay Advice" at bounding box center [667, 797] width 128 height 35
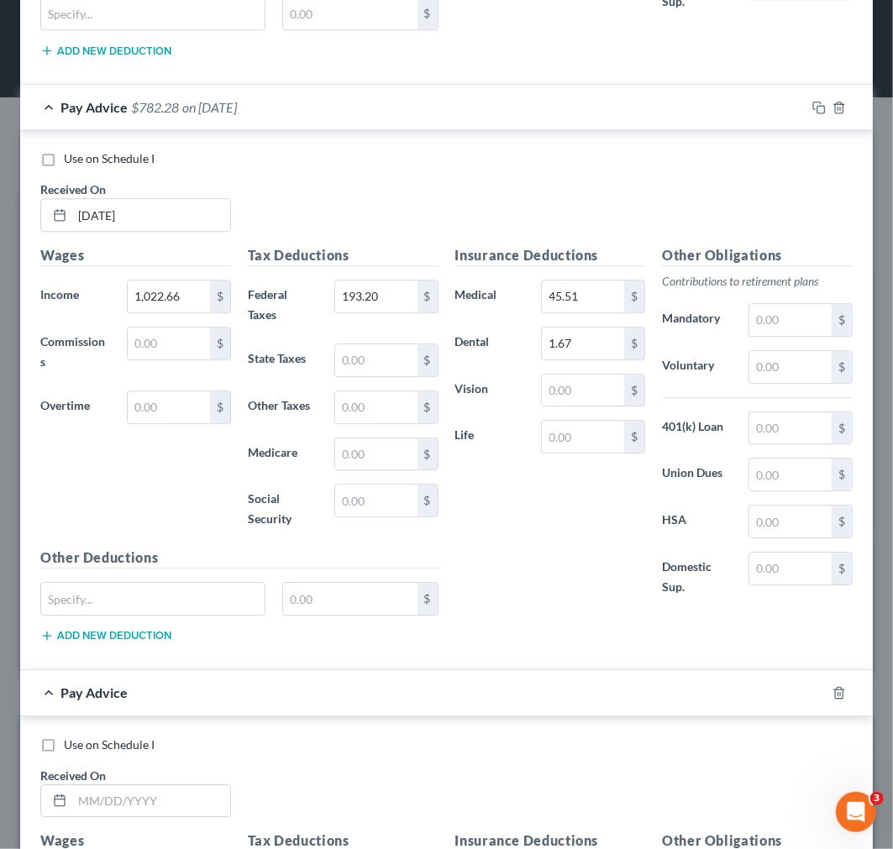
scroll to position [10155, 0]
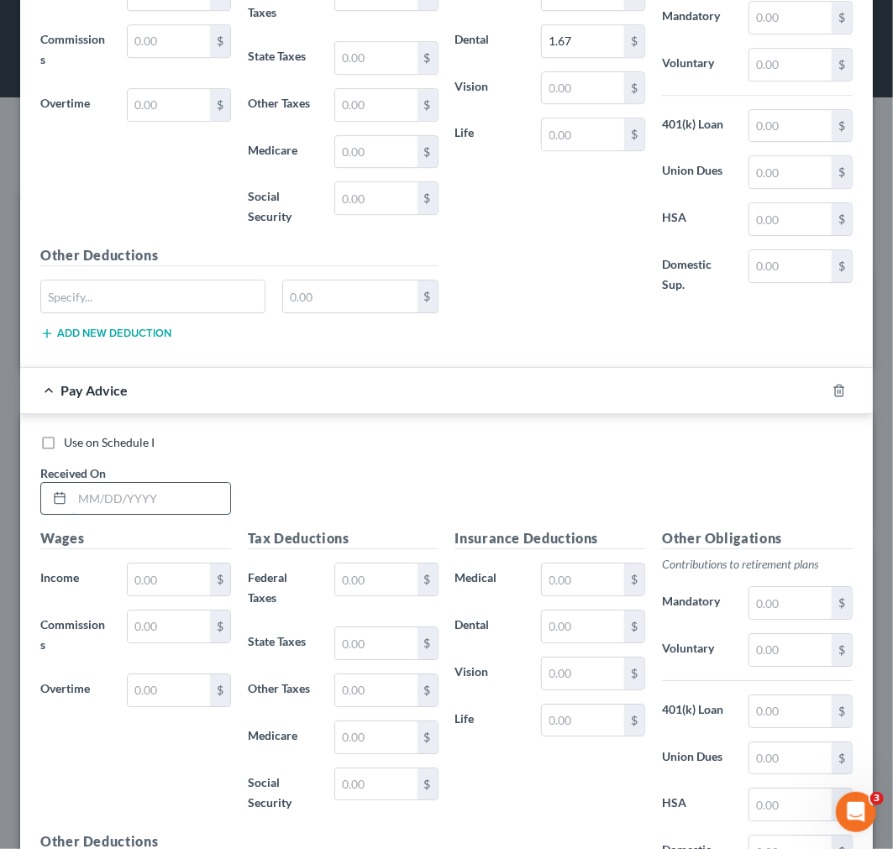
click at [153, 511] on input "text" at bounding box center [151, 499] width 158 height 32
type input "4/24/25"
type input "982.64"
type input "183.02"
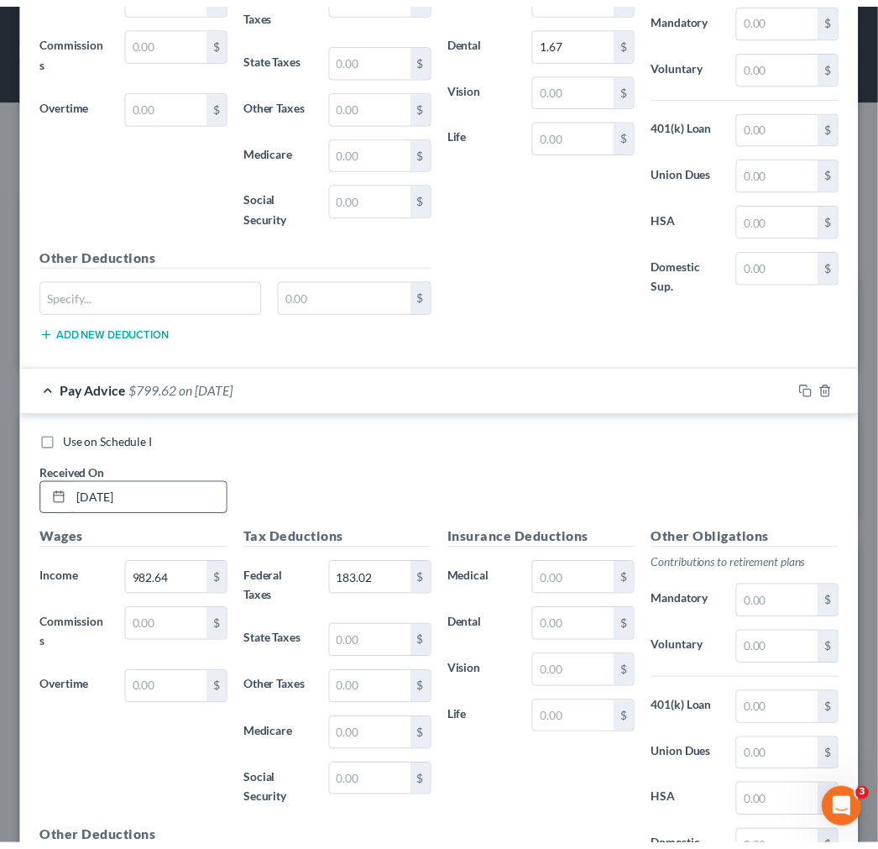
scroll to position [10368, 0]
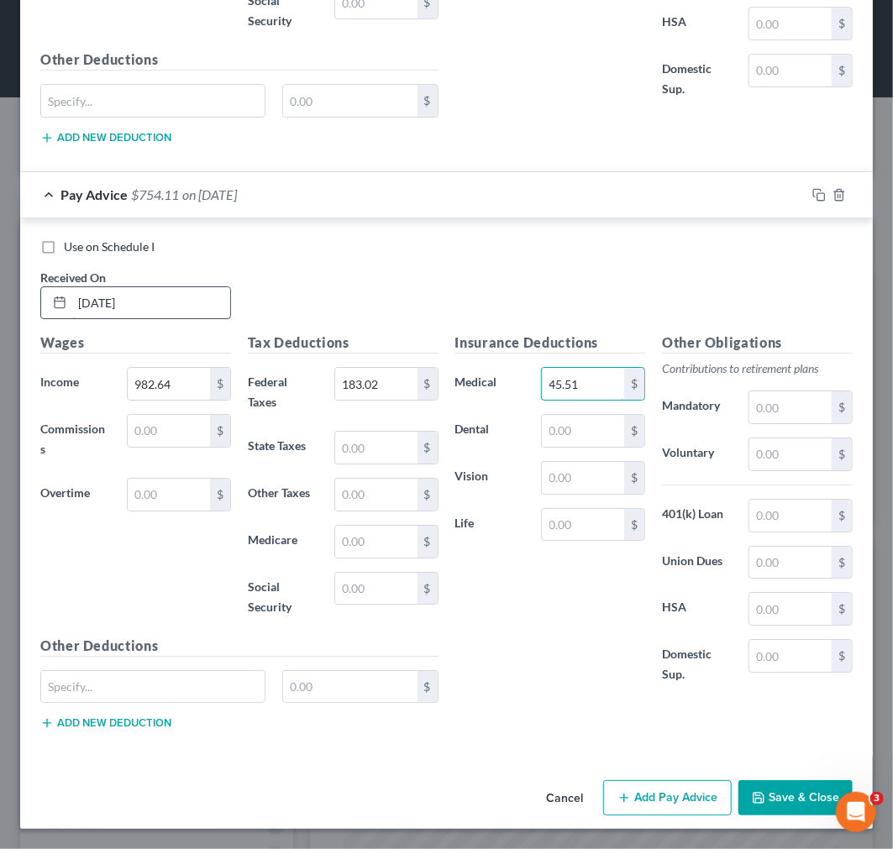
type input "45.51"
type input "1.67"
click at [762, 795] on button "Save & Close" at bounding box center [795, 797] width 114 height 35
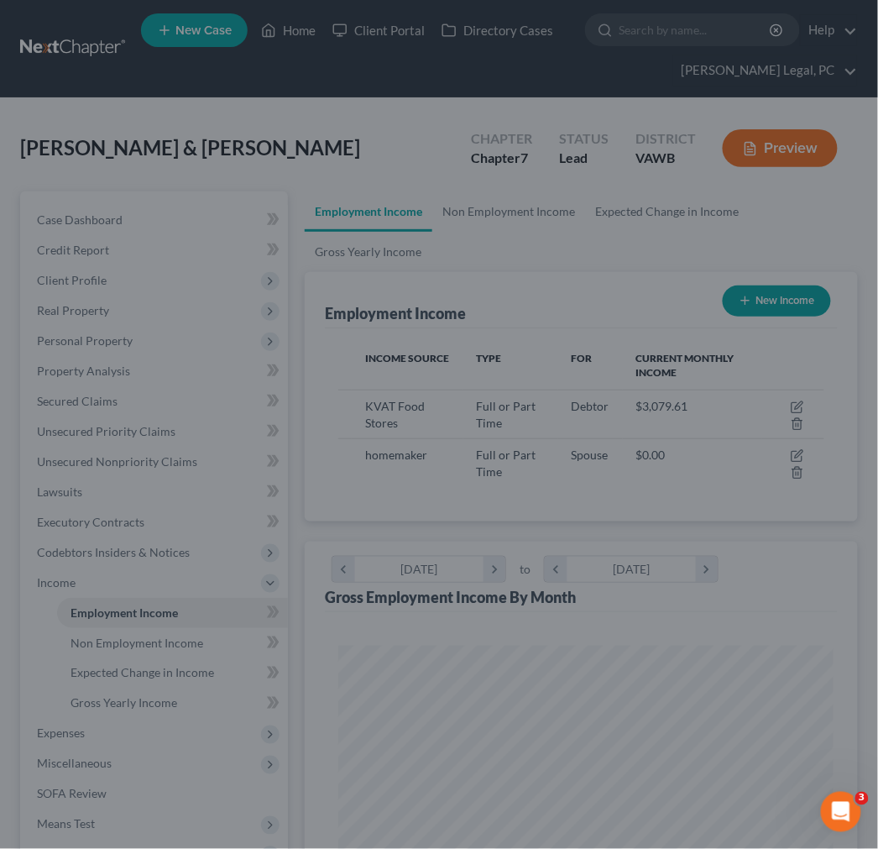
scroll to position [839620, 839343]
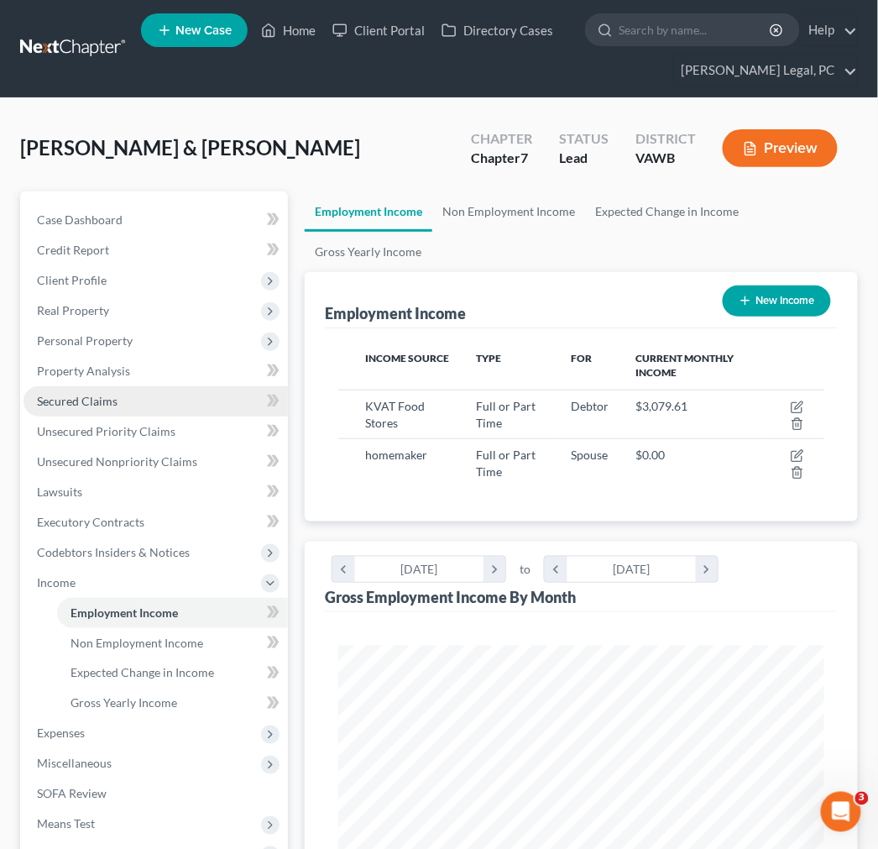
click at [105, 398] on span "Secured Claims" at bounding box center [77, 401] width 81 height 14
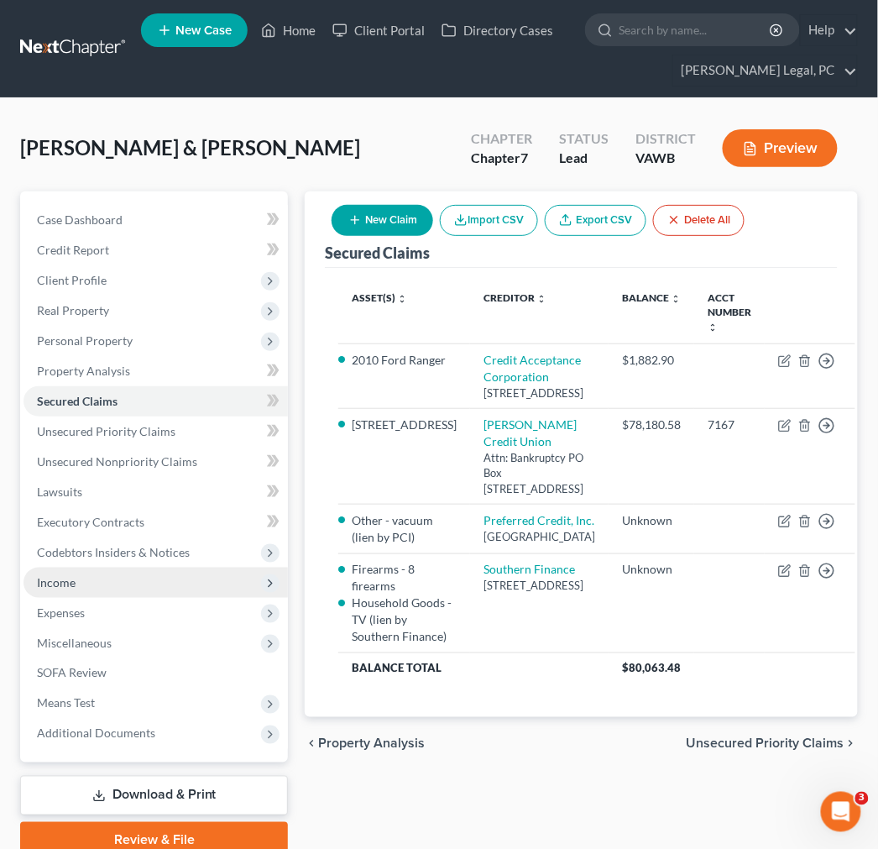
click at [51, 585] on span "Income" at bounding box center [56, 582] width 39 height 14
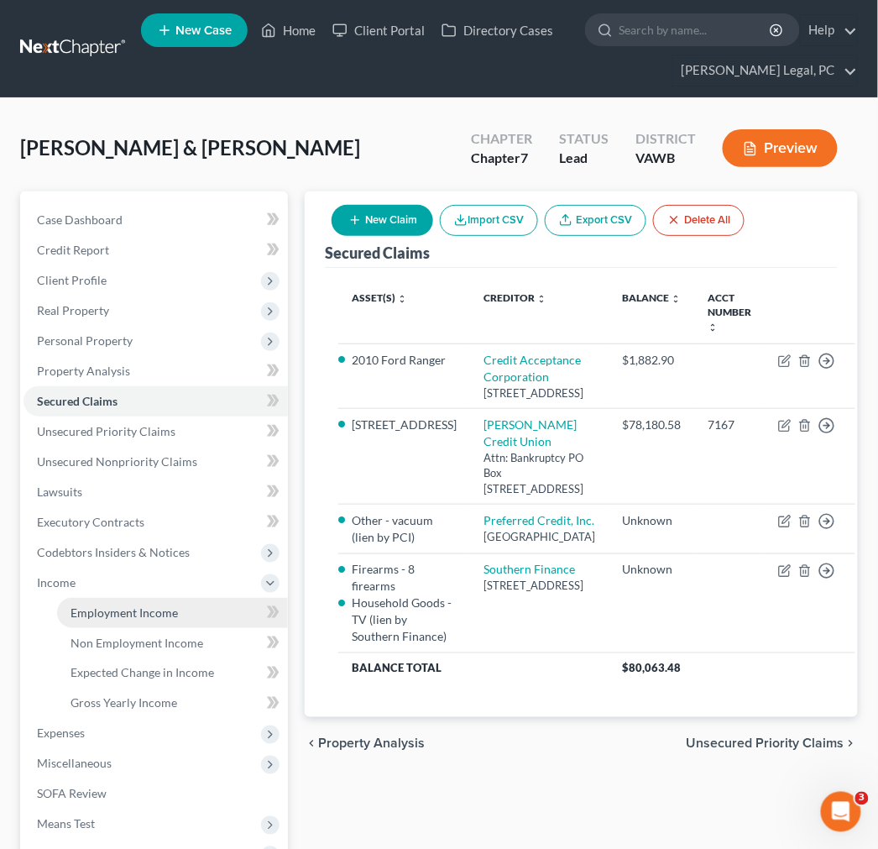
click at [103, 611] on span "Employment Income" at bounding box center [125, 613] width 108 height 14
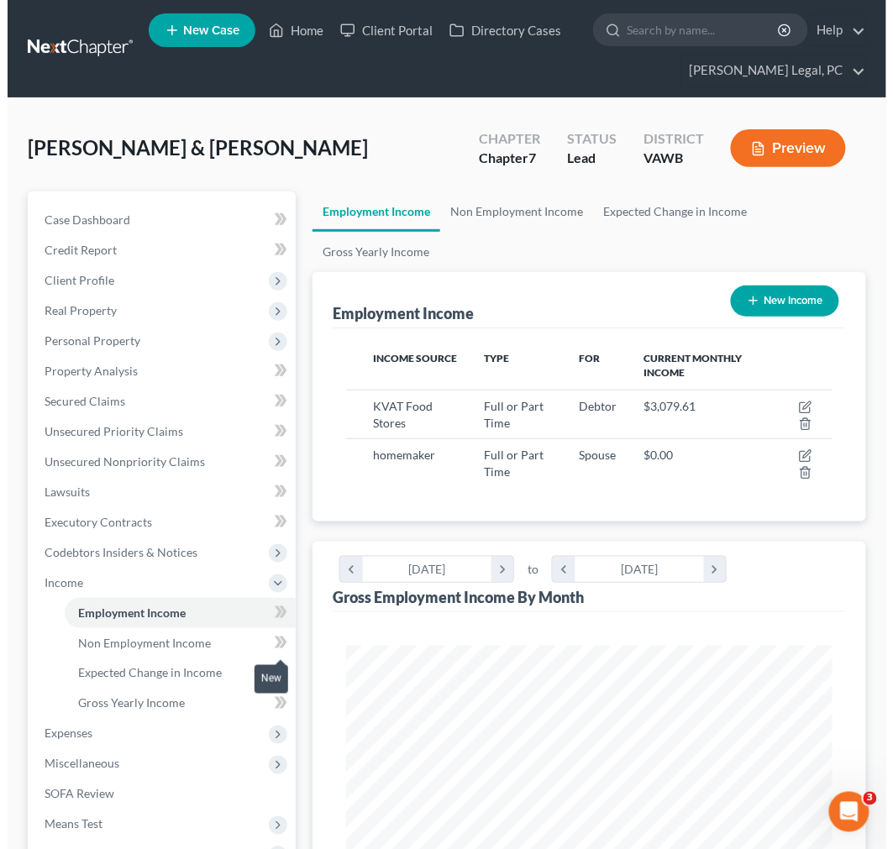
scroll to position [242, 519]
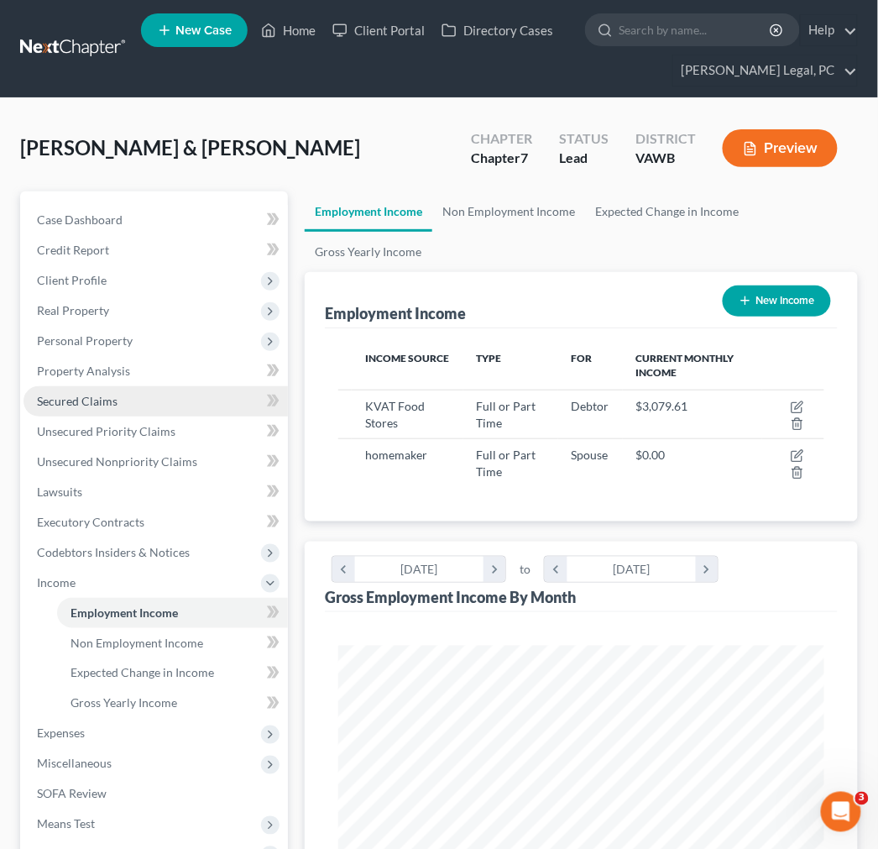
click at [95, 400] on span "Secured Claims" at bounding box center [77, 401] width 81 height 14
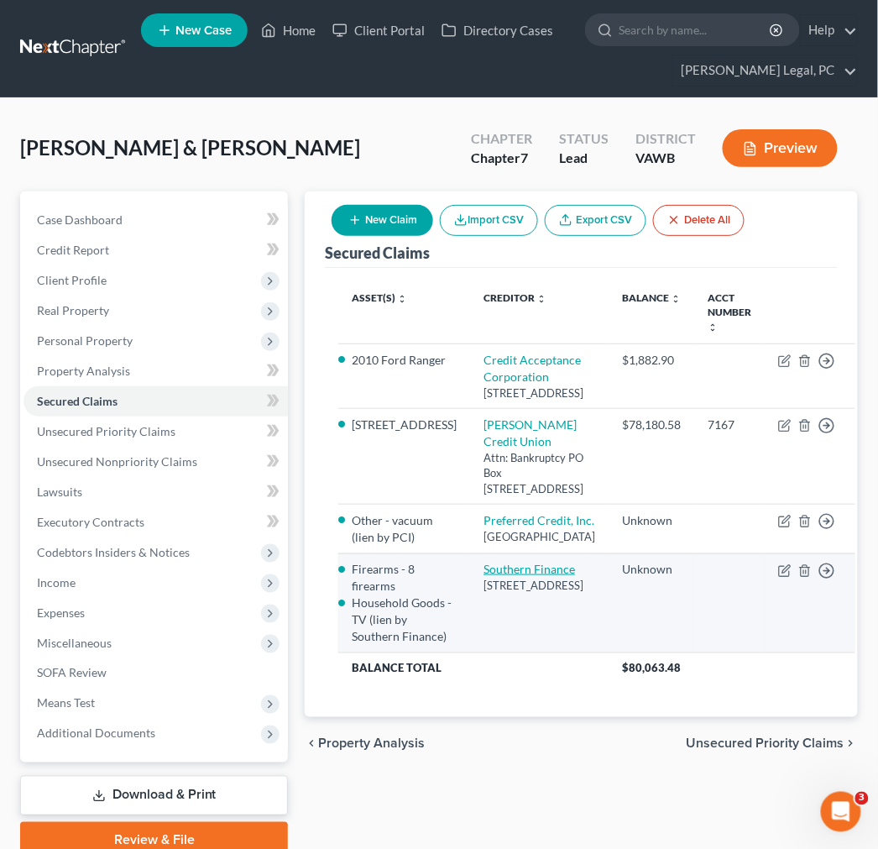
click at [501, 576] on link "Southern Finance" at bounding box center [530, 569] width 92 height 14
select select "44"
select select "4"
select select "0"
select select
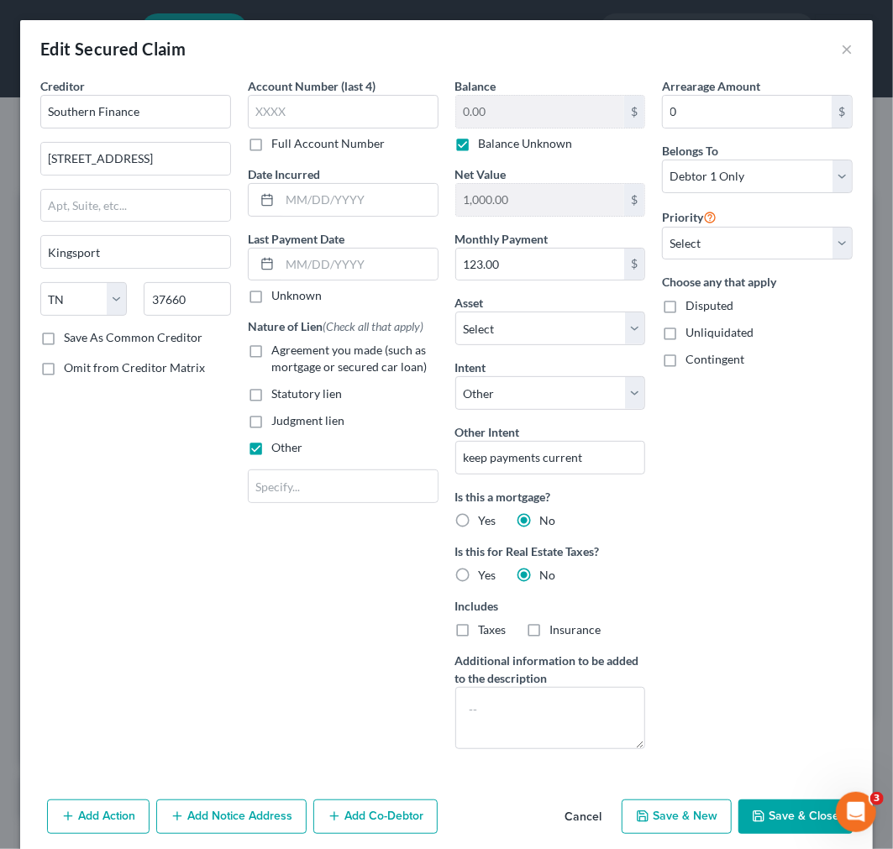
scroll to position [281, 0]
select select "2861209"
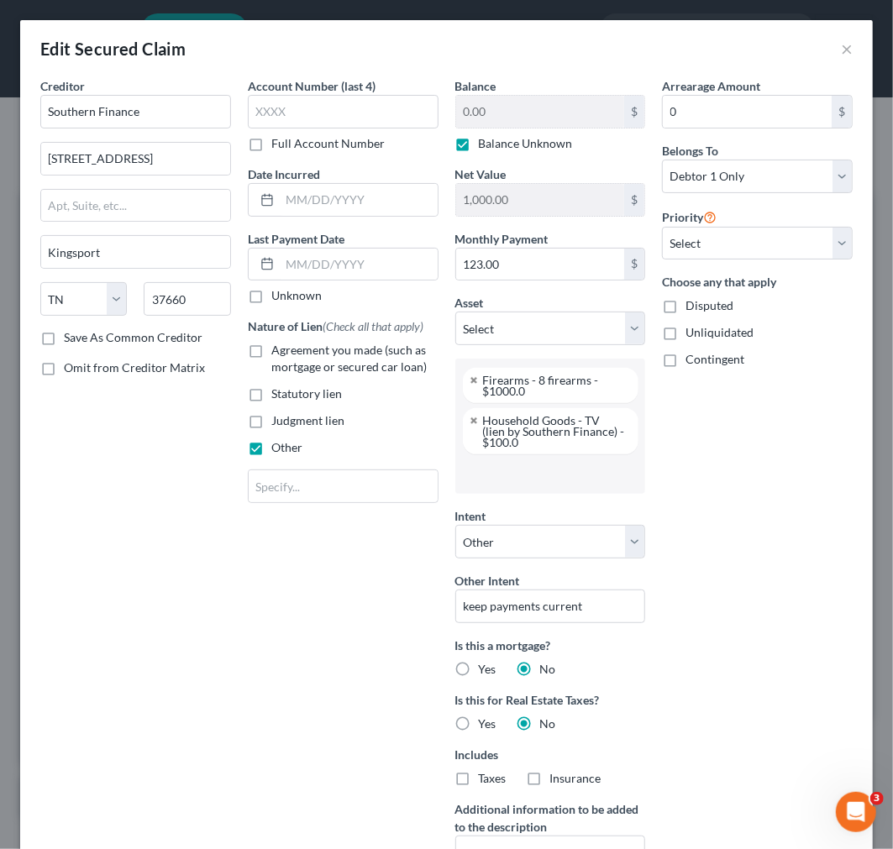
click at [479, 146] on label "Balance Unknown" at bounding box center [526, 143] width 94 height 17
click at [485, 146] on input "Balance Unknown" at bounding box center [490, 140] width 11 height 11
checkbox input "false"
click at [508, 109] on input "0.00" at bounding box center [540, 112] width 169 height 32
click at [479, 111] on input "15,551.52" at bounding box center [540, 112] width 169 height 32
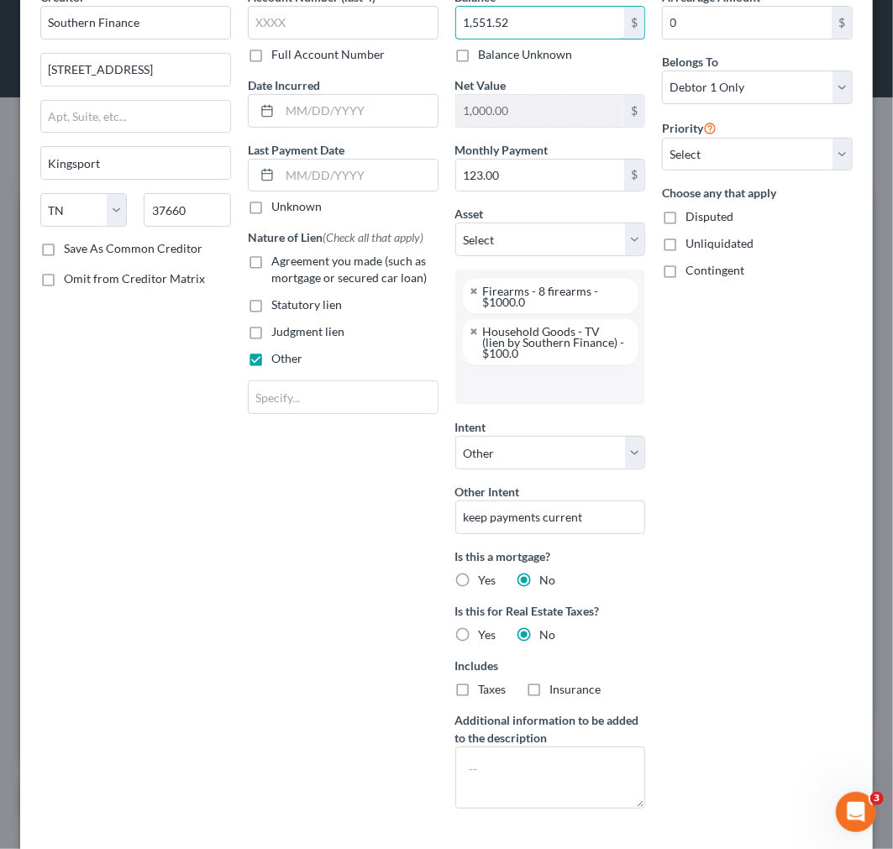
scroll to position [216, 0]
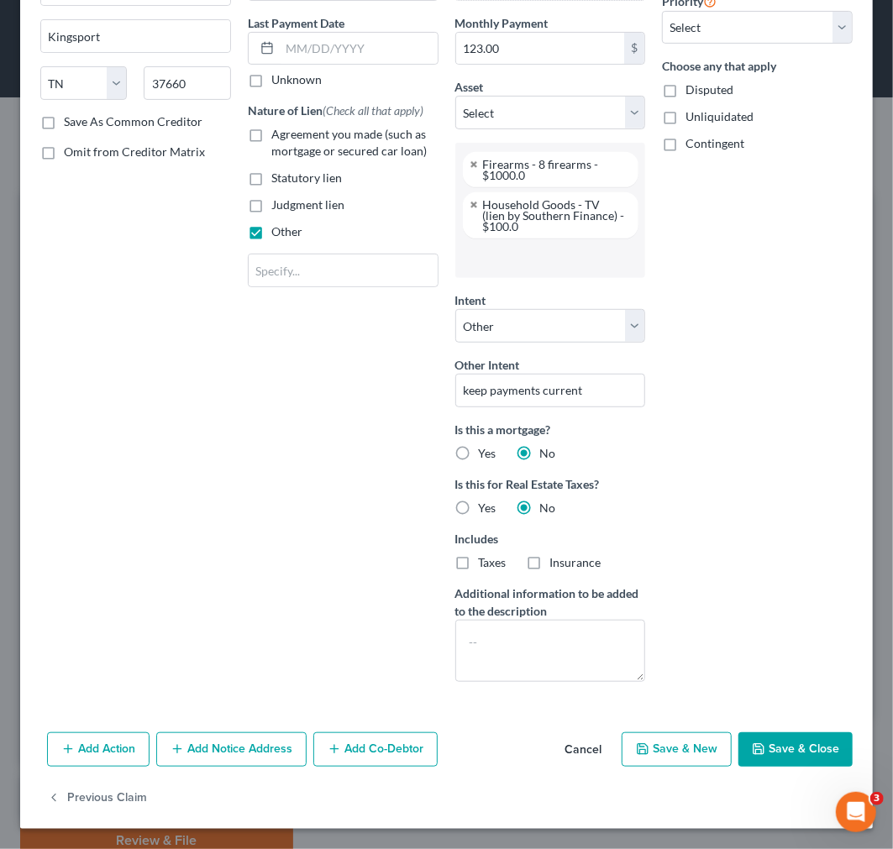
type input "1,551.52"
click at [777, 745] on button "Save & Close" at bounding box center [795, 749] width 114 height 35
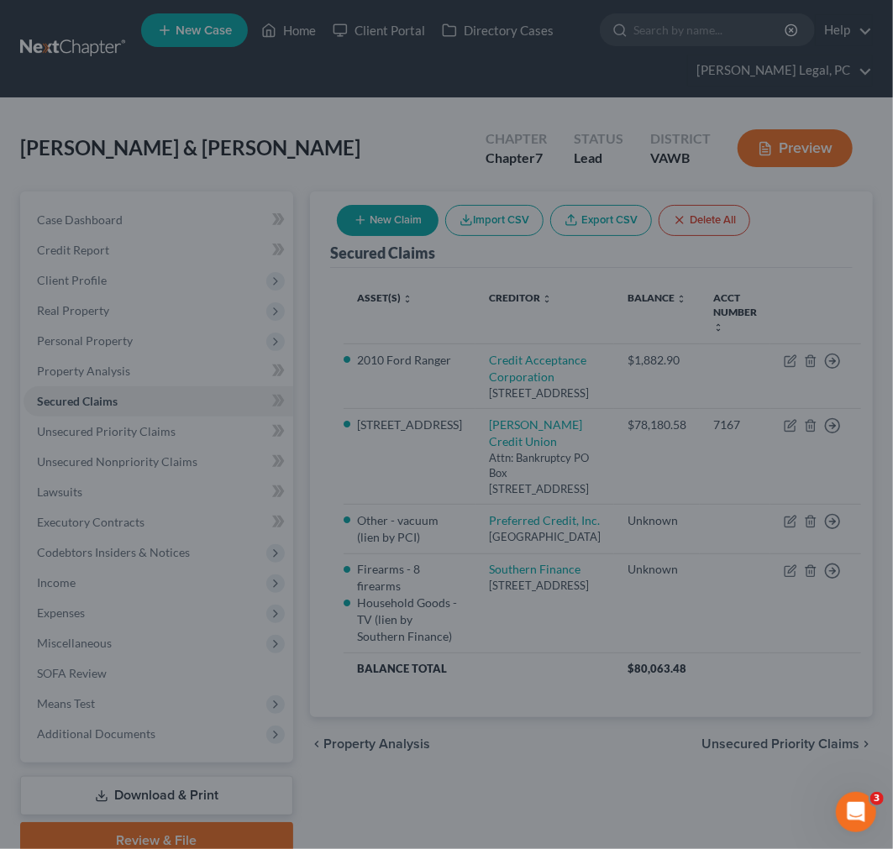
scroll to position [68, 0]
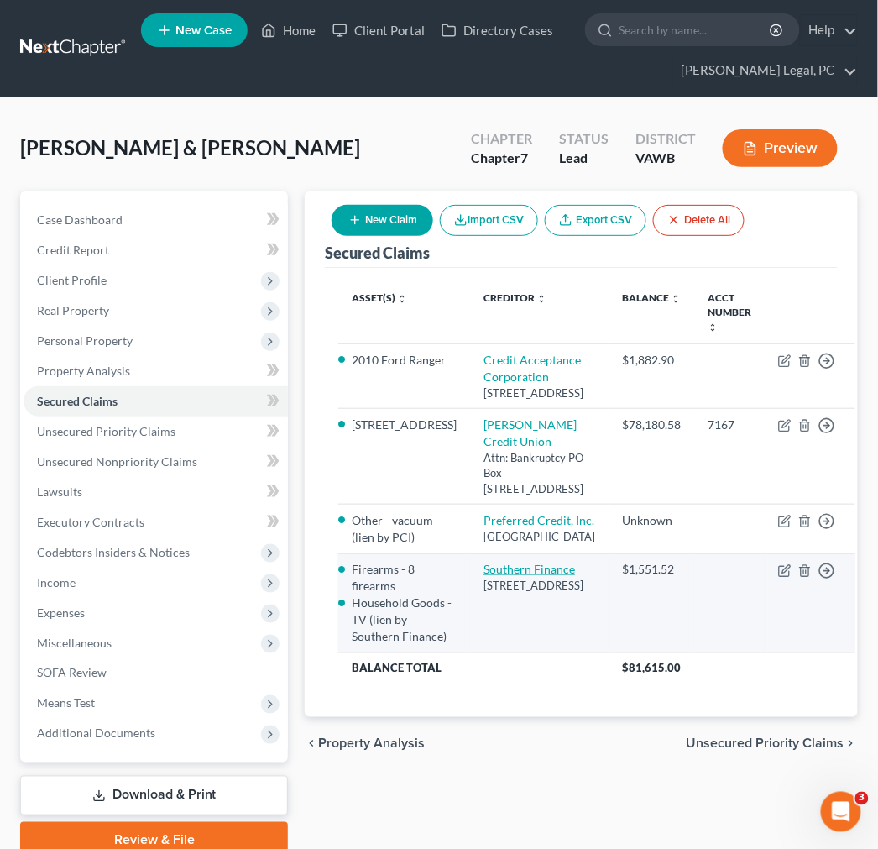
click at [484, 576] on link "Southern Finance" at bounding box center [530, 569] width 92 height 14
select select "44"
select select "4"
select select "0"
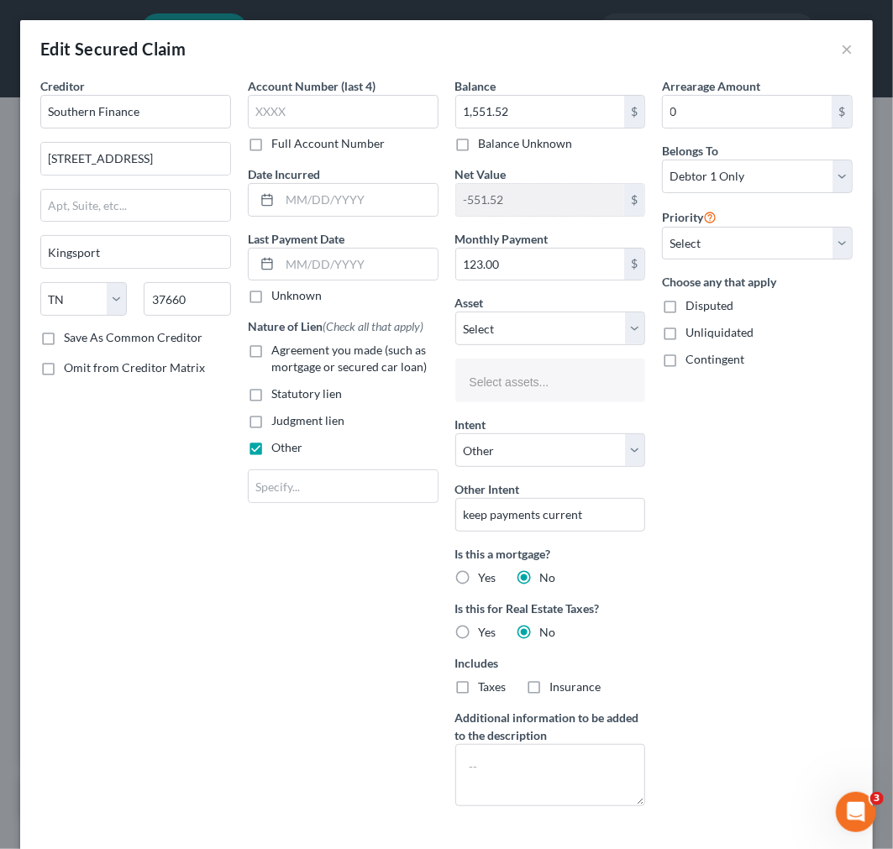
select select "2861209"
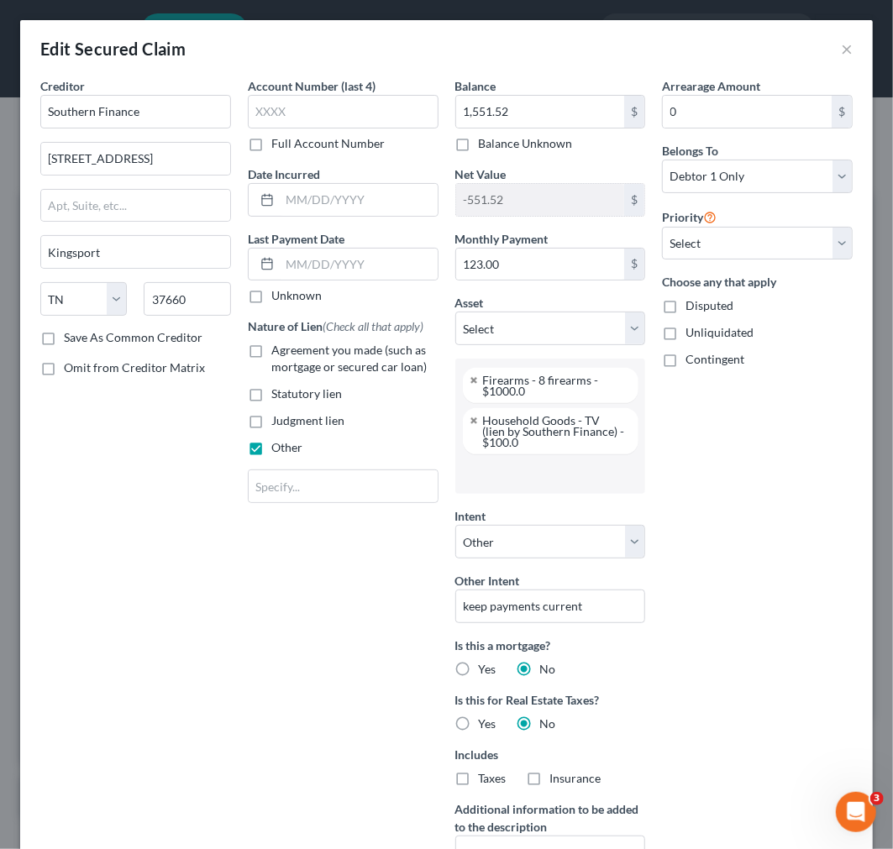
scroll to position [216, 0]
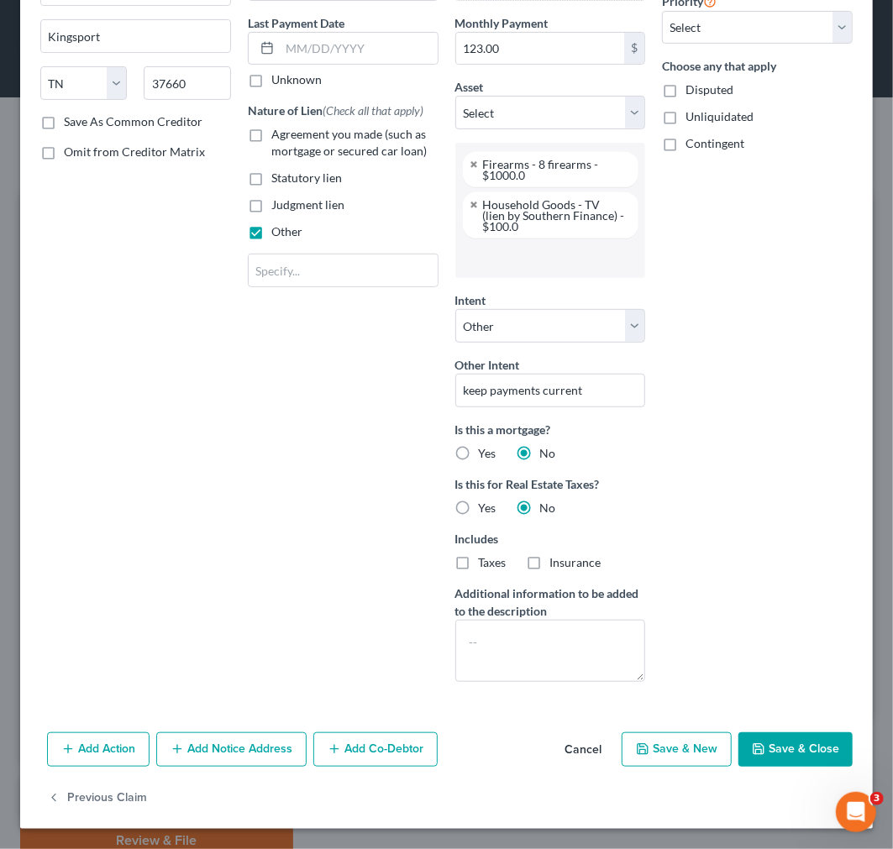
click at [764, 747] on button "Save & Close" at bounding box center [795, 749] width 114 height 35
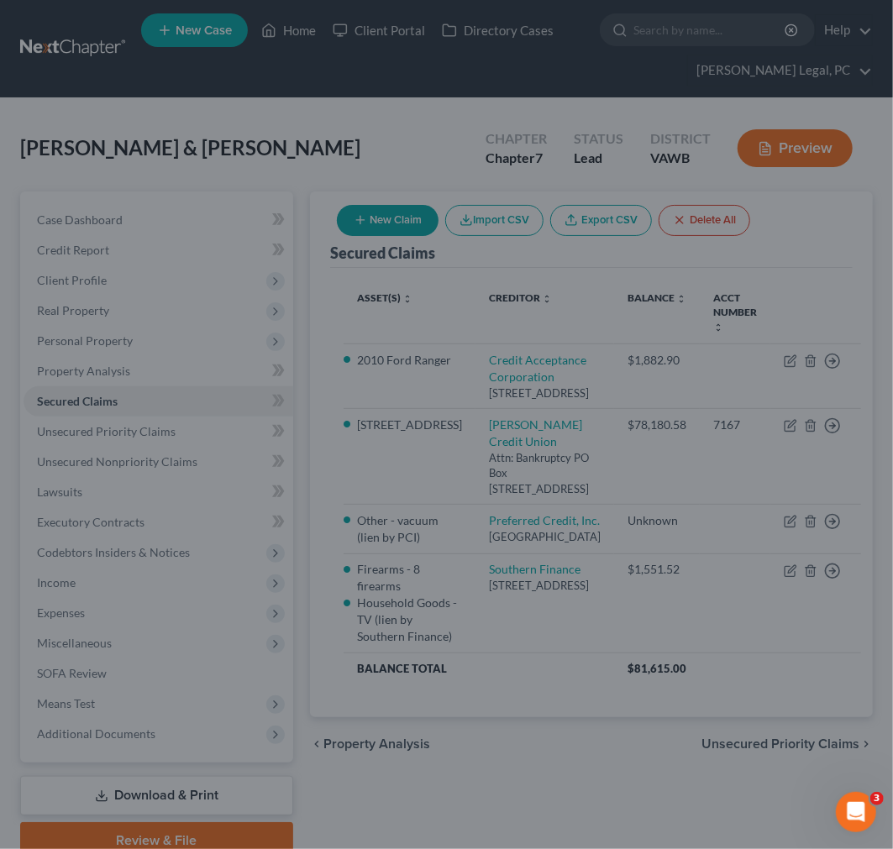
scroll to position [68, 0]
select select "16"
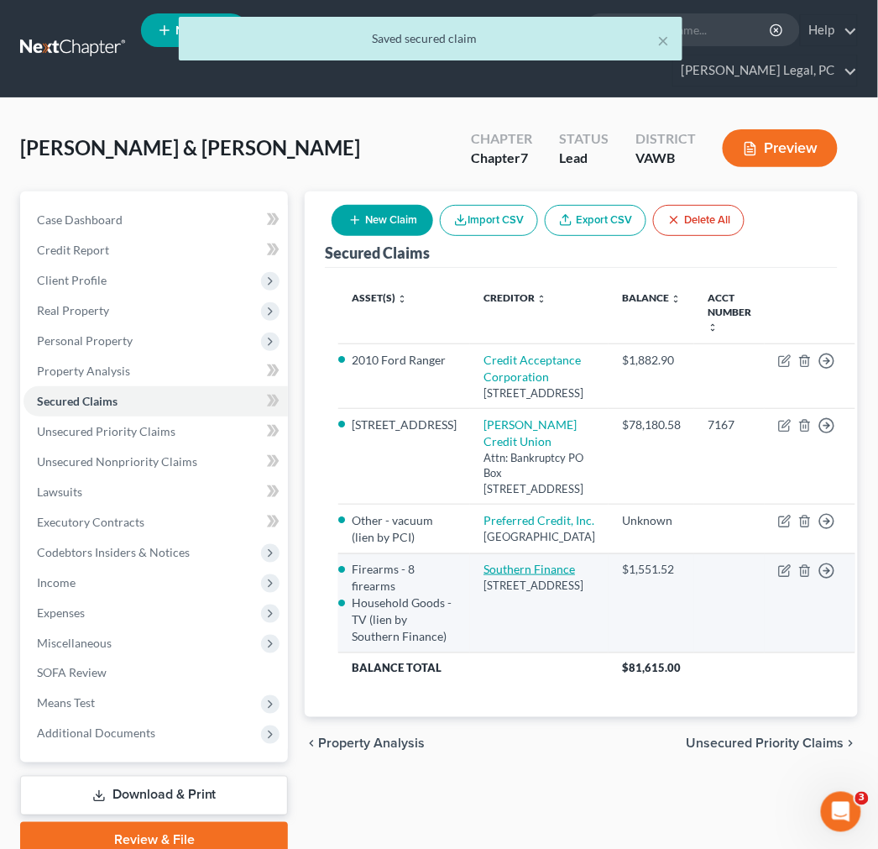
click at [513, 576] on link "Southern Finance" at bounding box center [530, 569] width 92 height 14
select select "44"
select select "4"
select select "0"
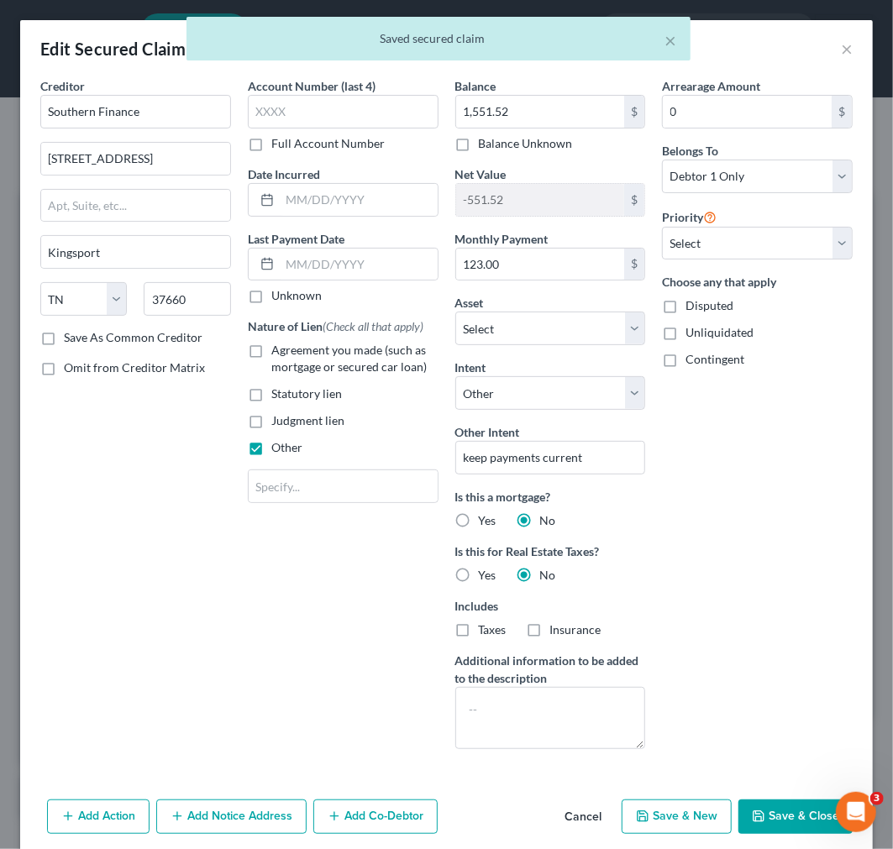
select select "2861209"
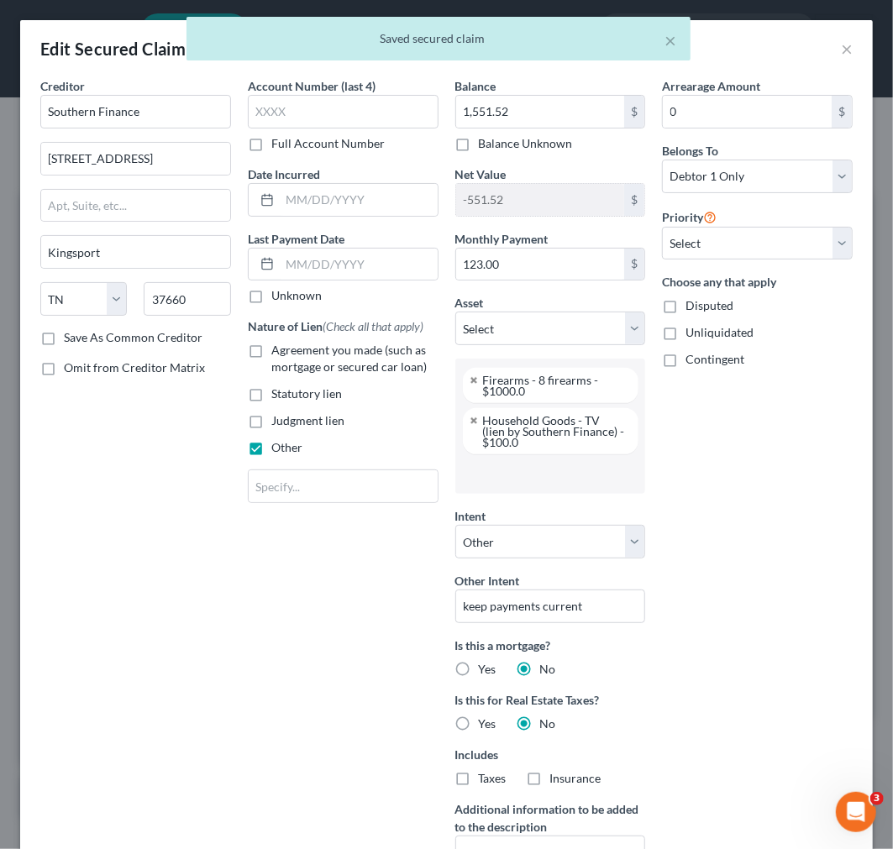
scroll to position [281, 0]
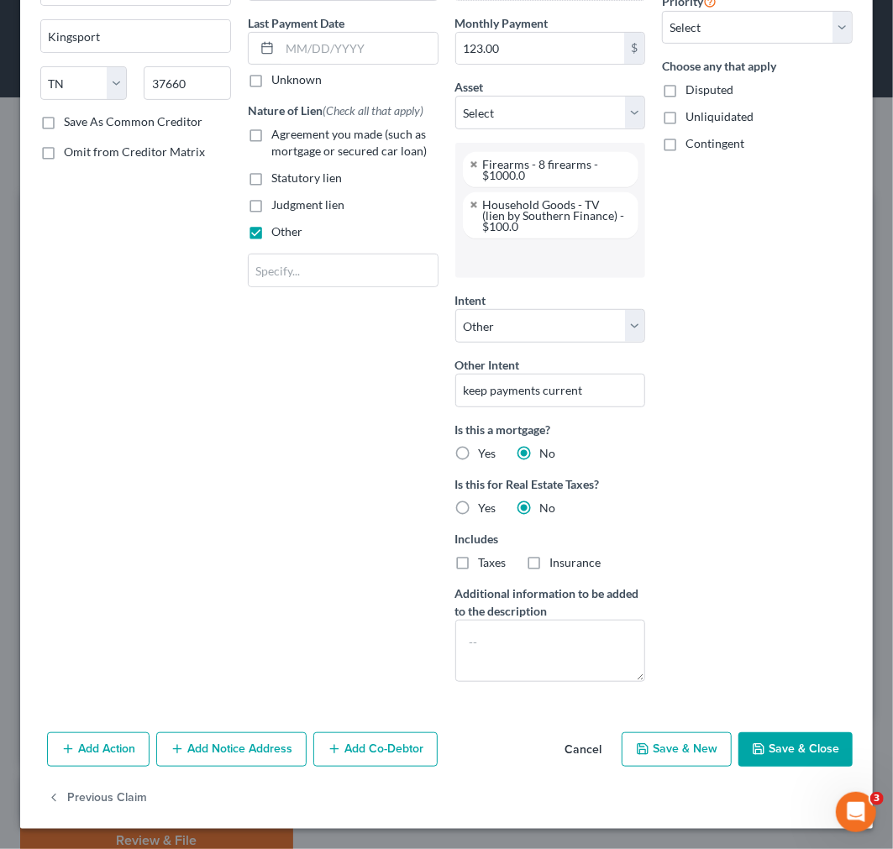
click at [792, 745] on button "Save & Close" at bounding box center [795, 749] width 114 height 35
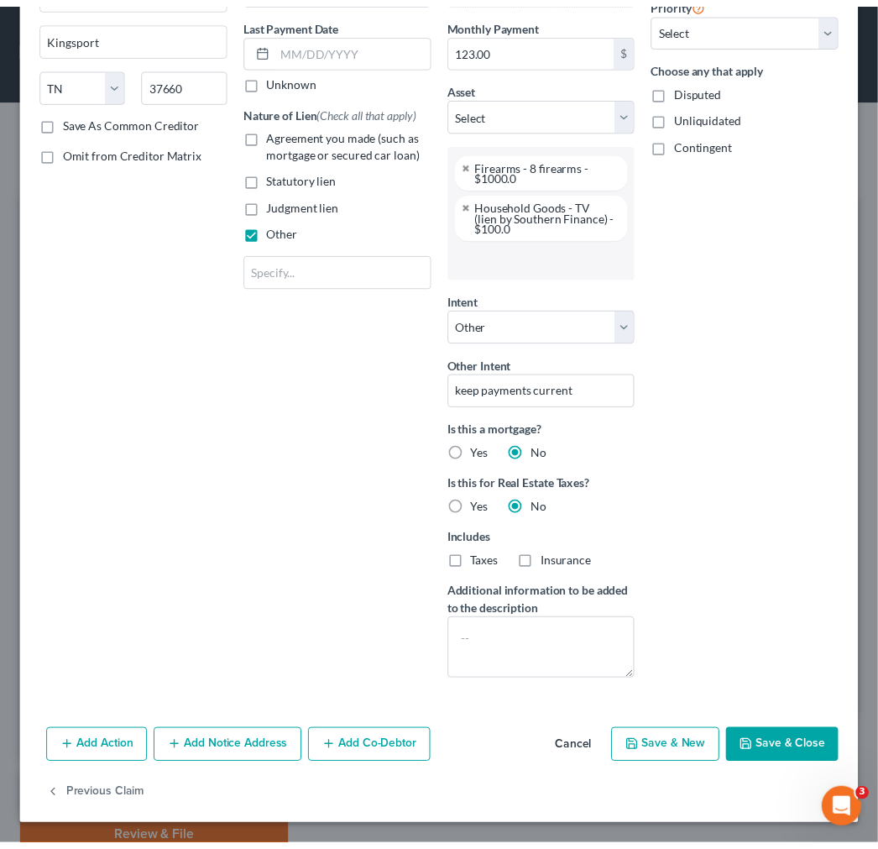
scroll to position [68, 0]
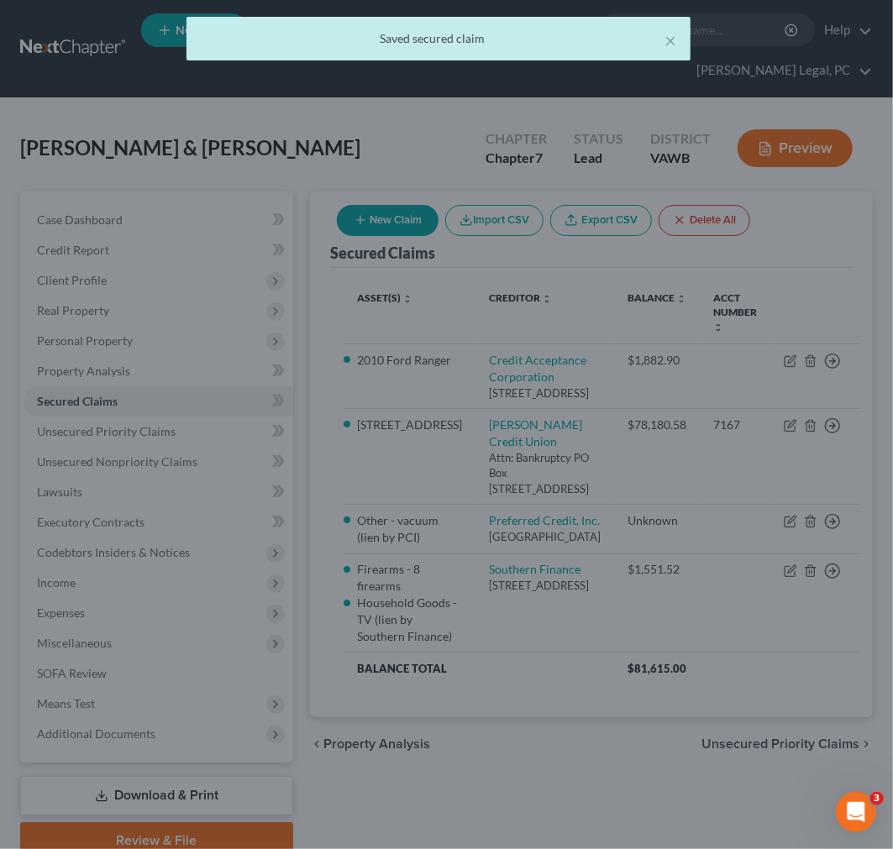
select select "16"
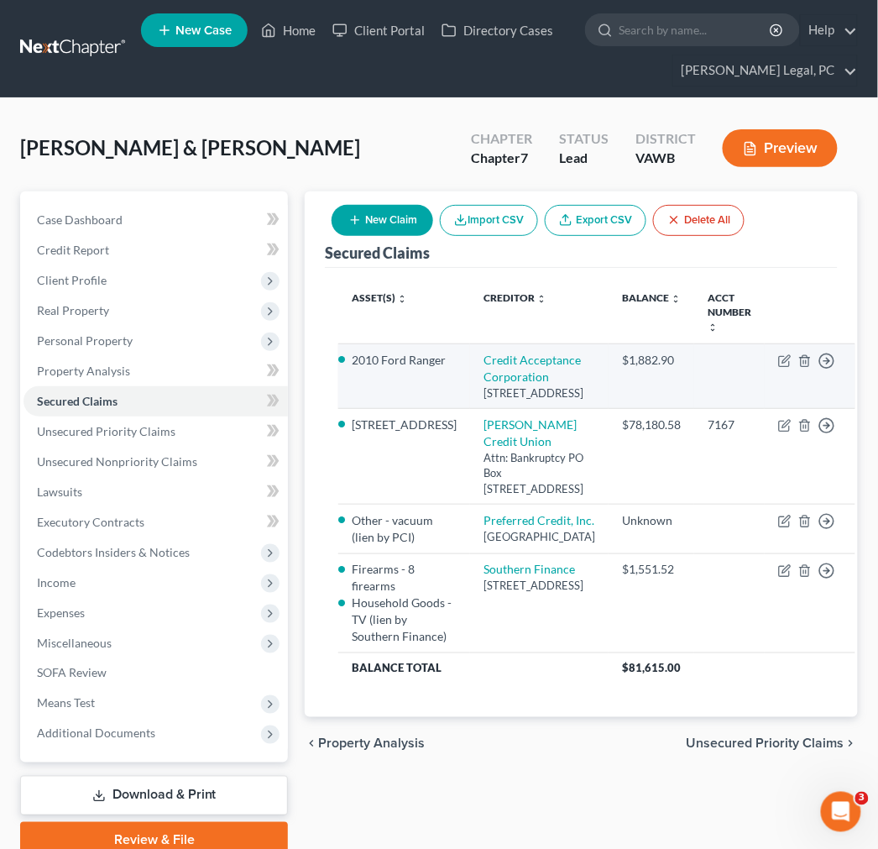
click at [490, 367] on td "Credit Acceptance Corporation [STREET_ADDRESS]" at bounding box center [539, 376] width 139 height 65
click at [499, 379] on link "Credit Acceptance Corporation" at bounding box center [532, 368] width 97 height 31
select select "23"
select select "0"
select select "4"
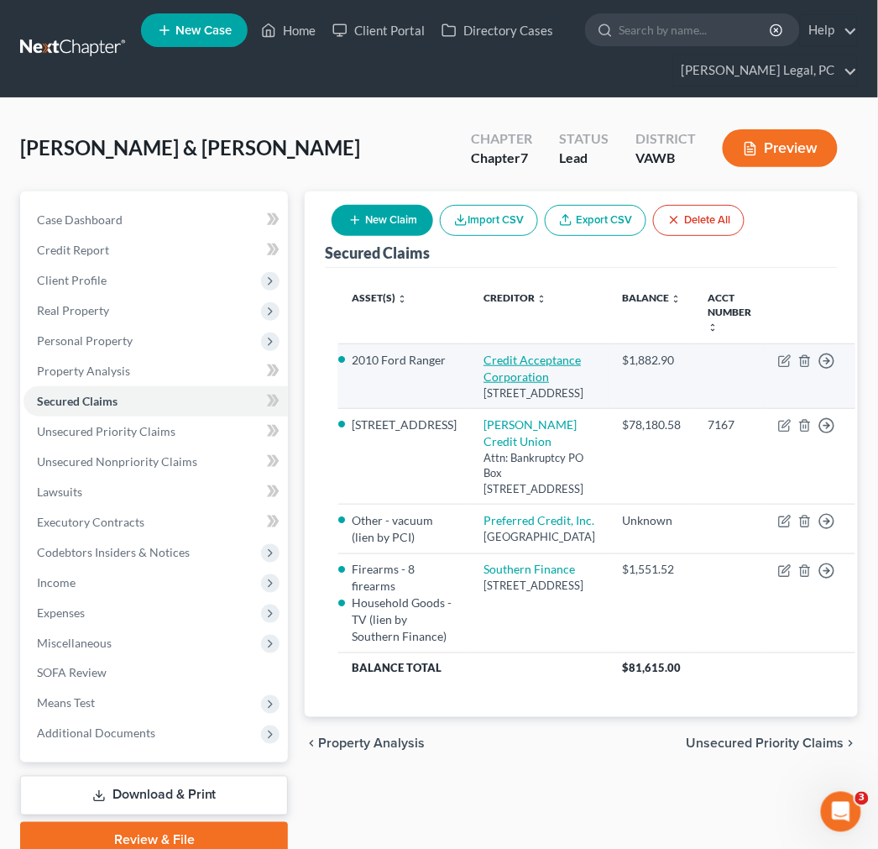
select select "0"
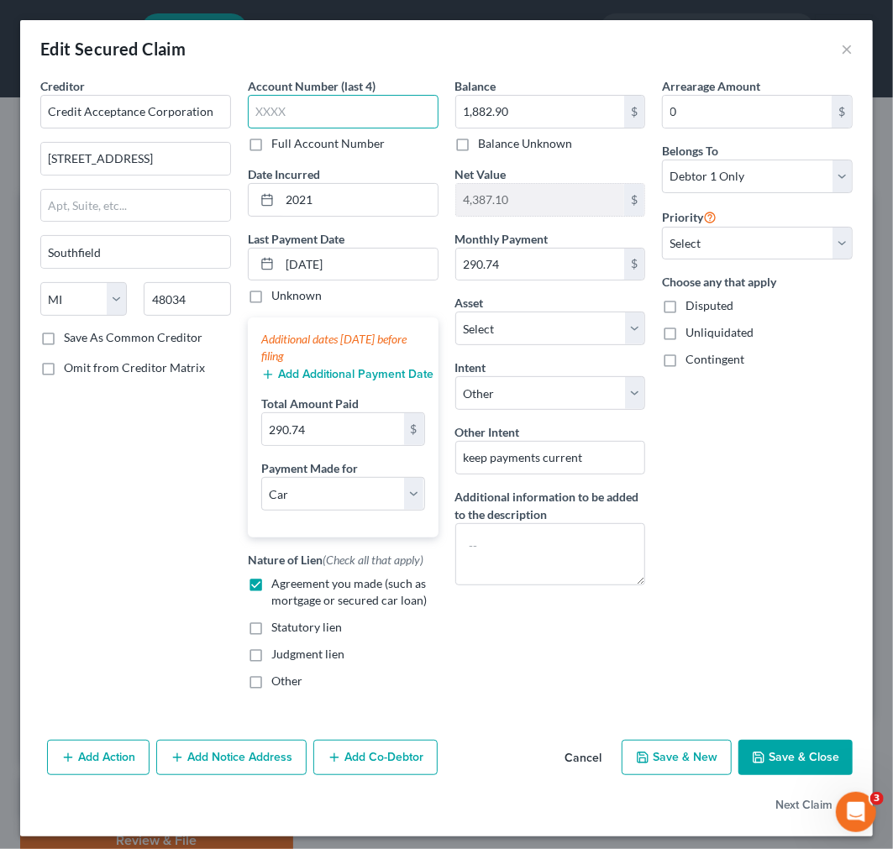
click at [326, 119] on input "text" at bounding box center [343, 112] width 191 height 34
type input "5481"
click at [752, 757] on icon "button" at bounding box center [758, 757] width 13 height 13
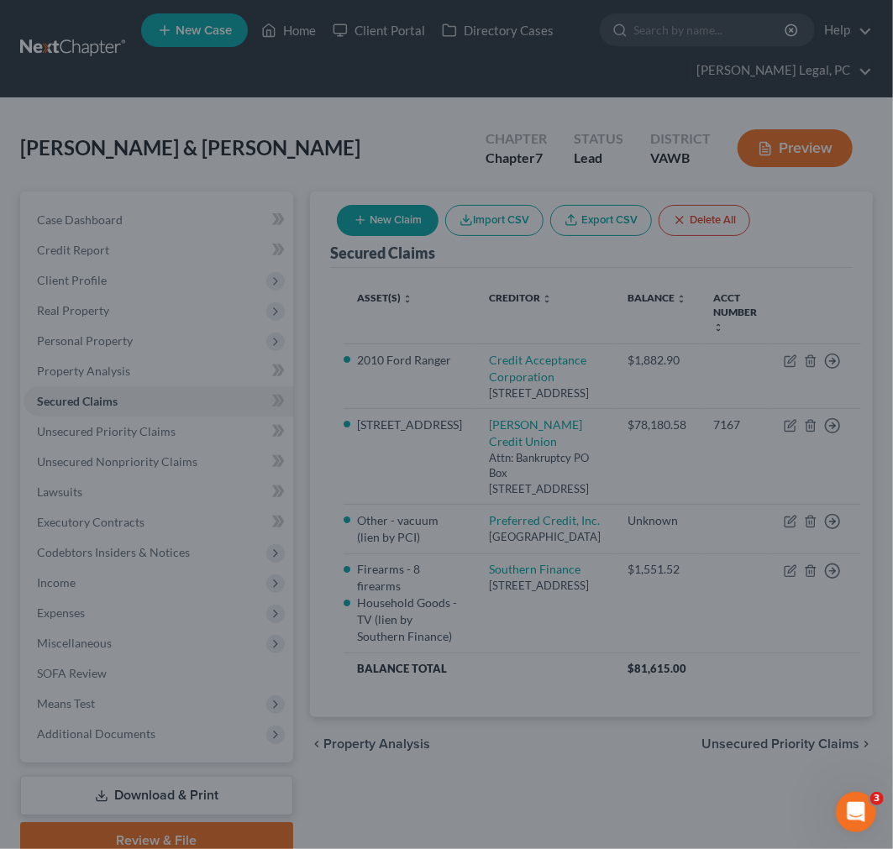
select select "17"
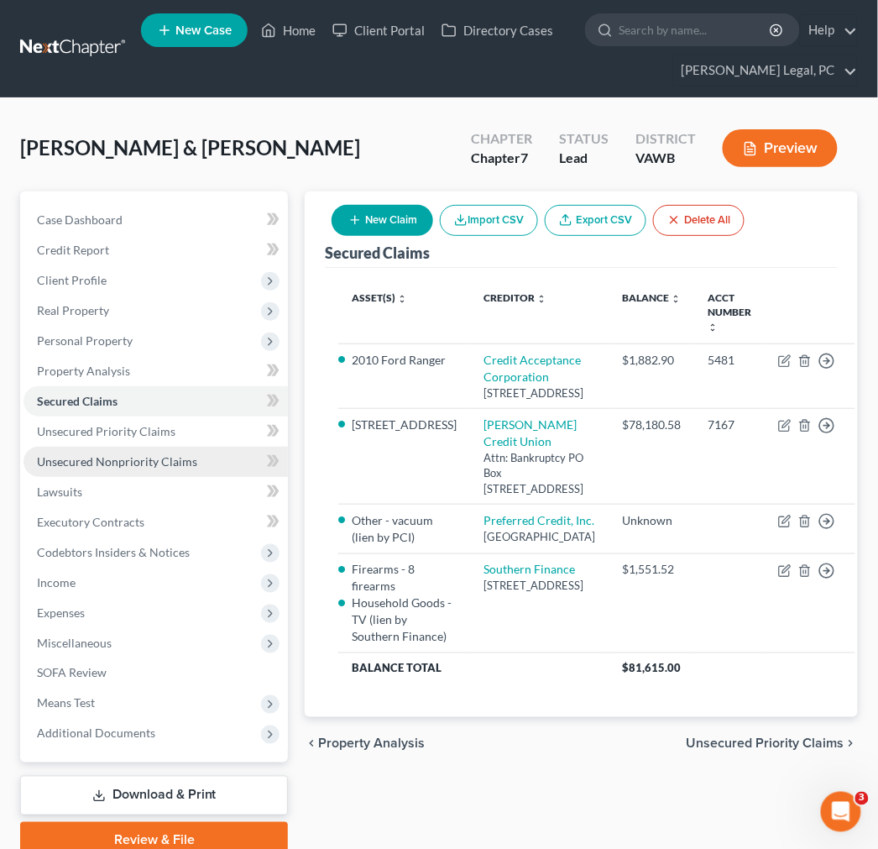
click at [88, 459] on span "Unsecured Nonpriority Claims" at bounding box center [117, 461] width 160 height 14
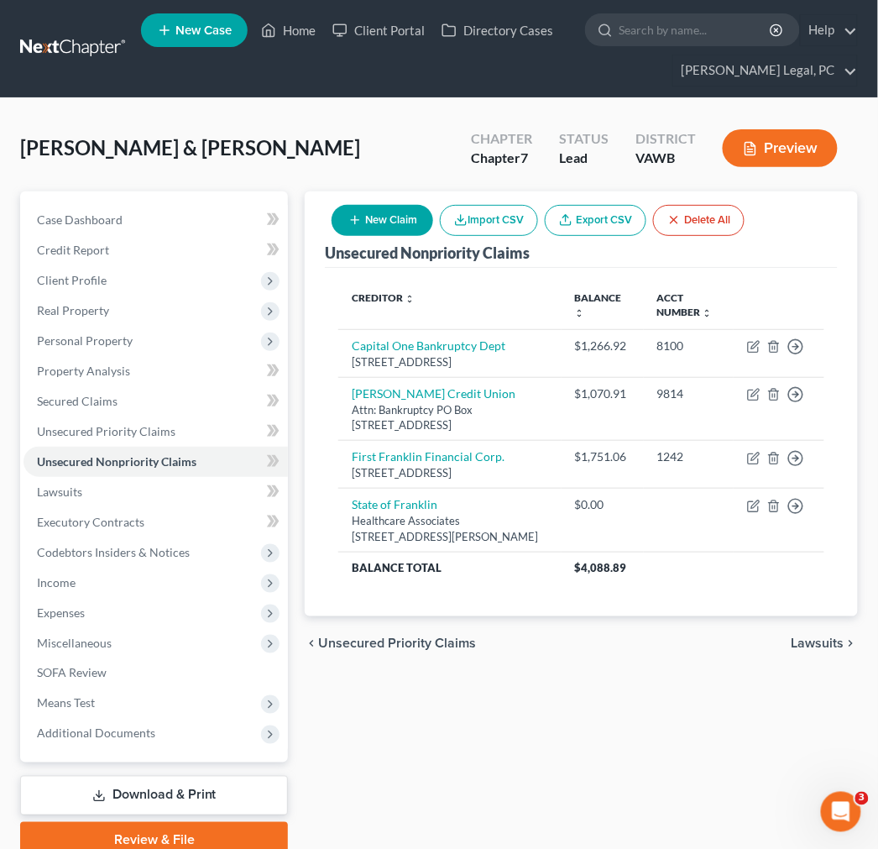
click at [396, 223] on button "New Claim" at bounding box center [383, 220] width 102 height 31
select select "2"
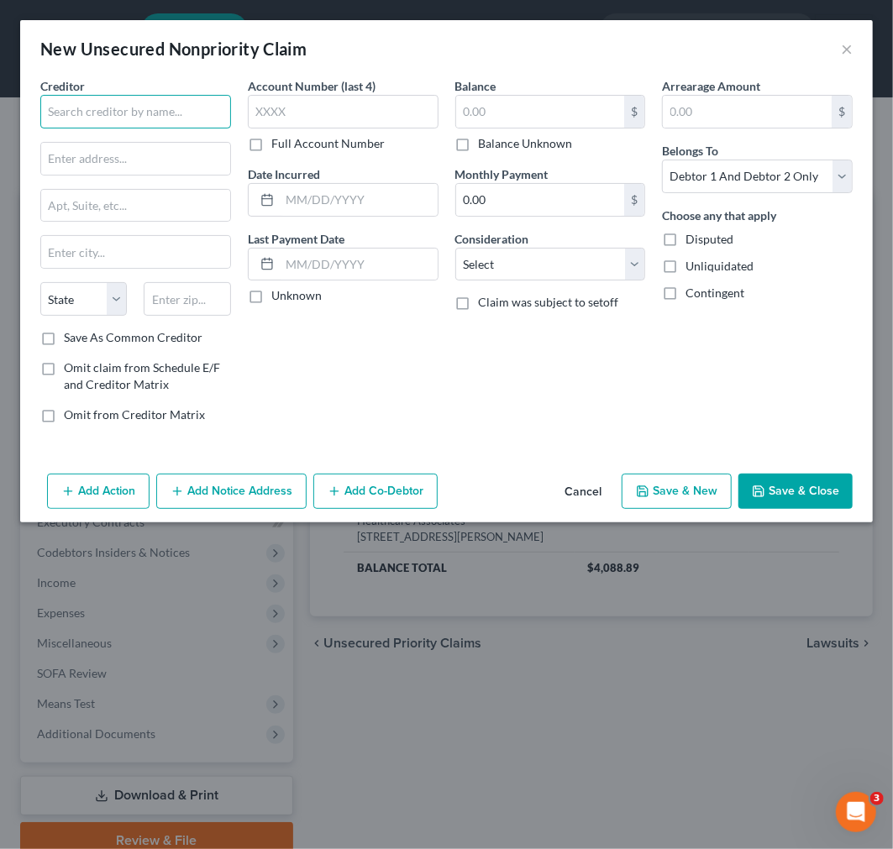
drag, startPoint x: 64, startPoint y: 96, endPoint x: 66, endPoint y: 108, distance: 11.9
click at [64, 103] on input "text" at bounding box center [135, 112] width 191 height 34
click at [66, 109] on input "text" at bounding box center [135, 112] width 191 height 34
type input "O"
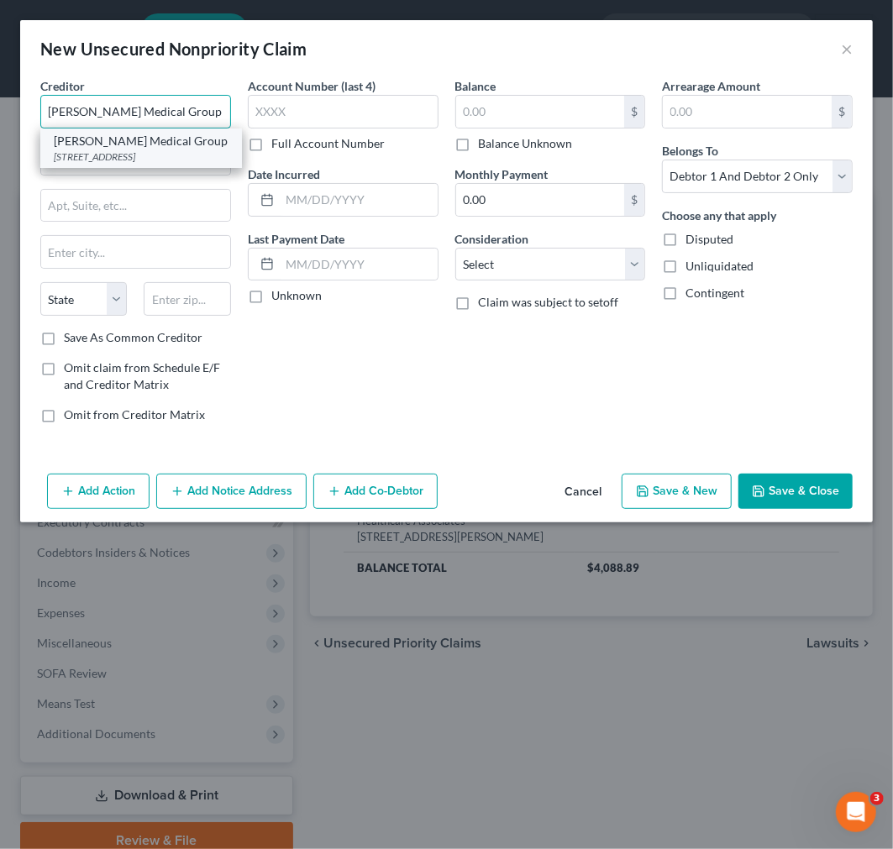
type input "[PERSON_NAME] Medical Group"
click at [79, 163] on div "[STREET_ADDRESS]" at bounding box center [141, 156] width 175 height 14
type input "[STREET_ADDRESS]"
type input "Kingsport"
select select "44"
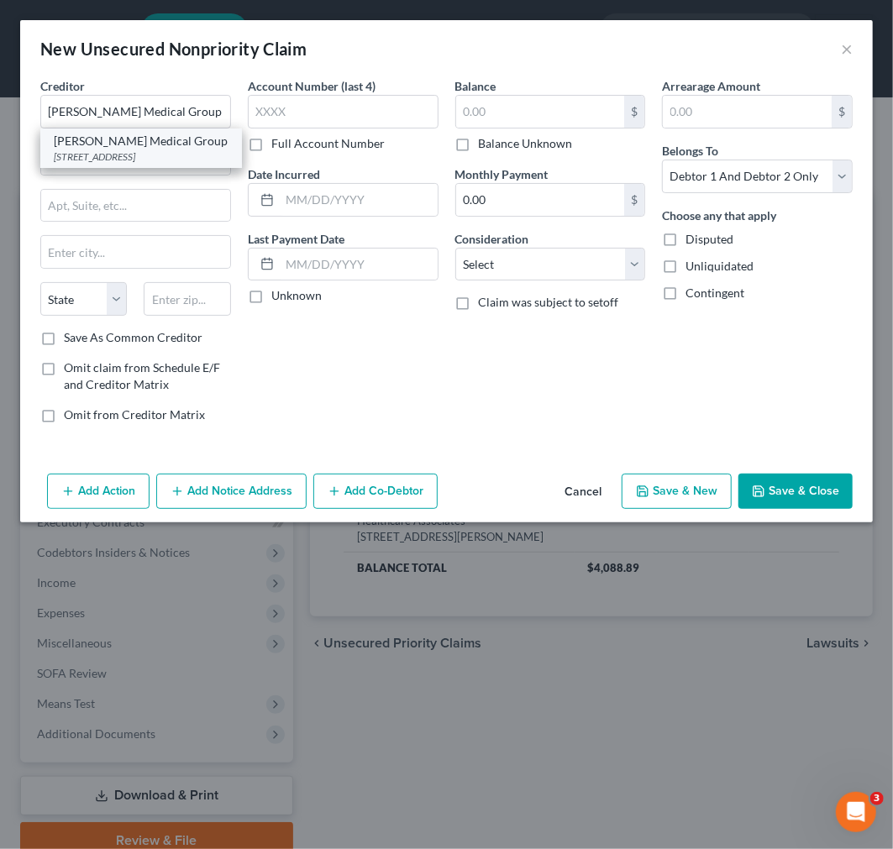
type input "37660"
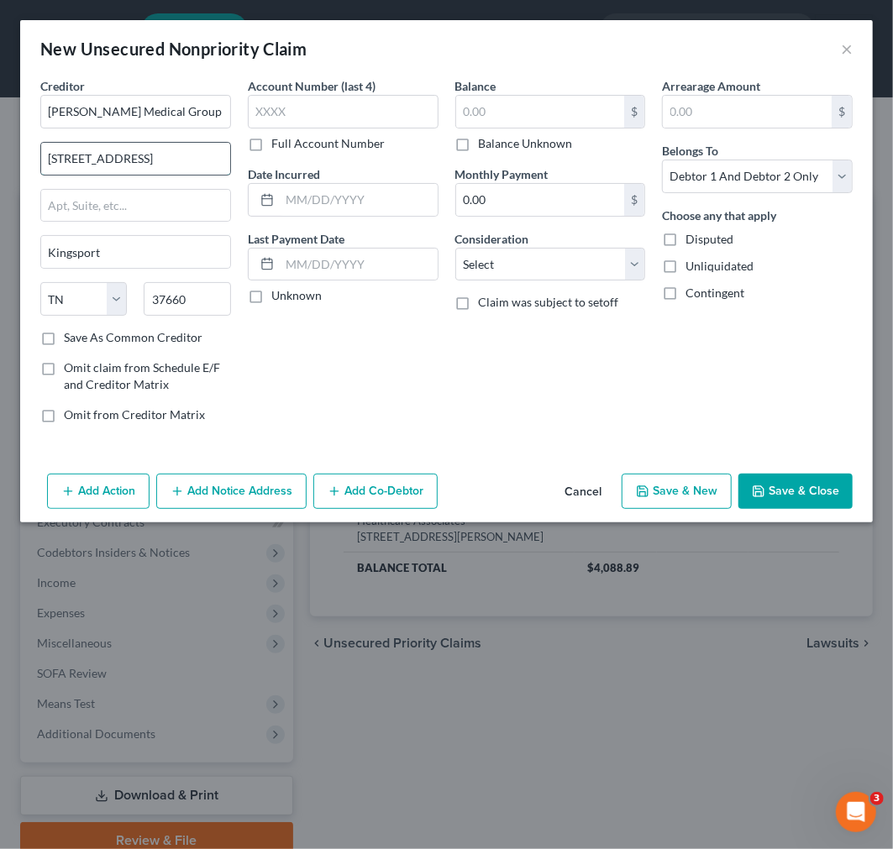
drag, startPoint x: 45, startPoint y: 155, endPoint x: 206, endPoint y: 156, distance: 160.4
click at [206, 156] on input "[STREET_ADDRESS]" at bounding box center [135, 159] width 189 height 32
type input "PO Box 660827"
type input "Mailstop 55078780"
type input "2"
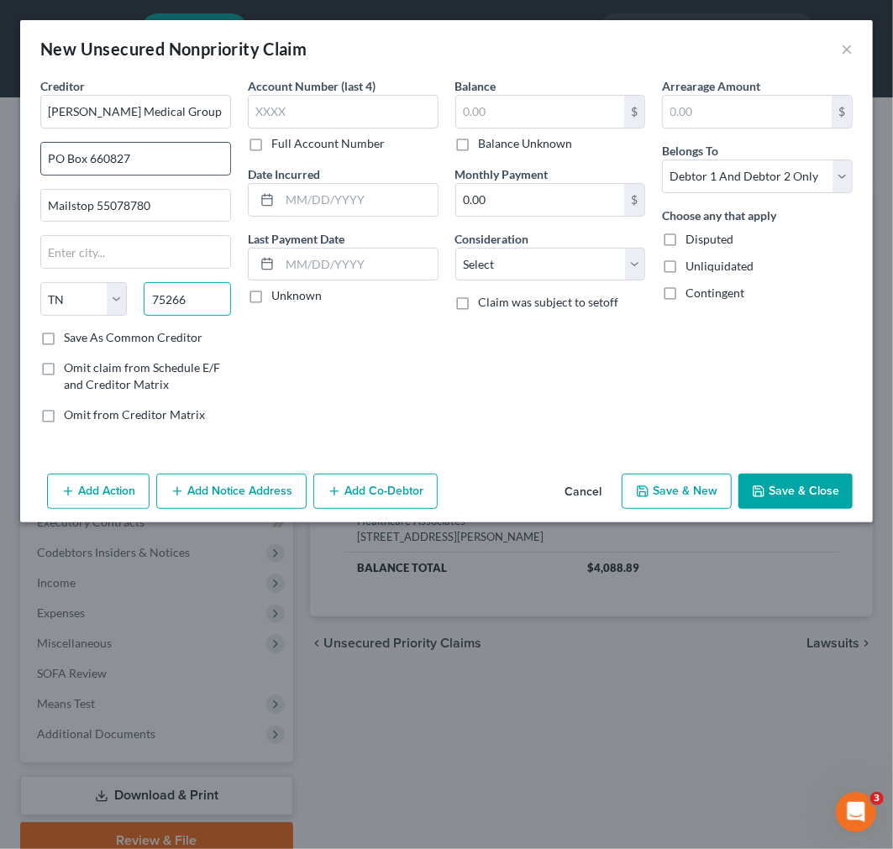
type input "75266"
type input "[GEOGRAPHIC_DATA]"
select select "45"
click at [64, 336] on label "Save As Common Creditor" at bounding box center [133, 337] width 139 height 17
click at [71, 336] on input "Save As Common Creditor" at bounding box center [76, 334] width 11 height 11
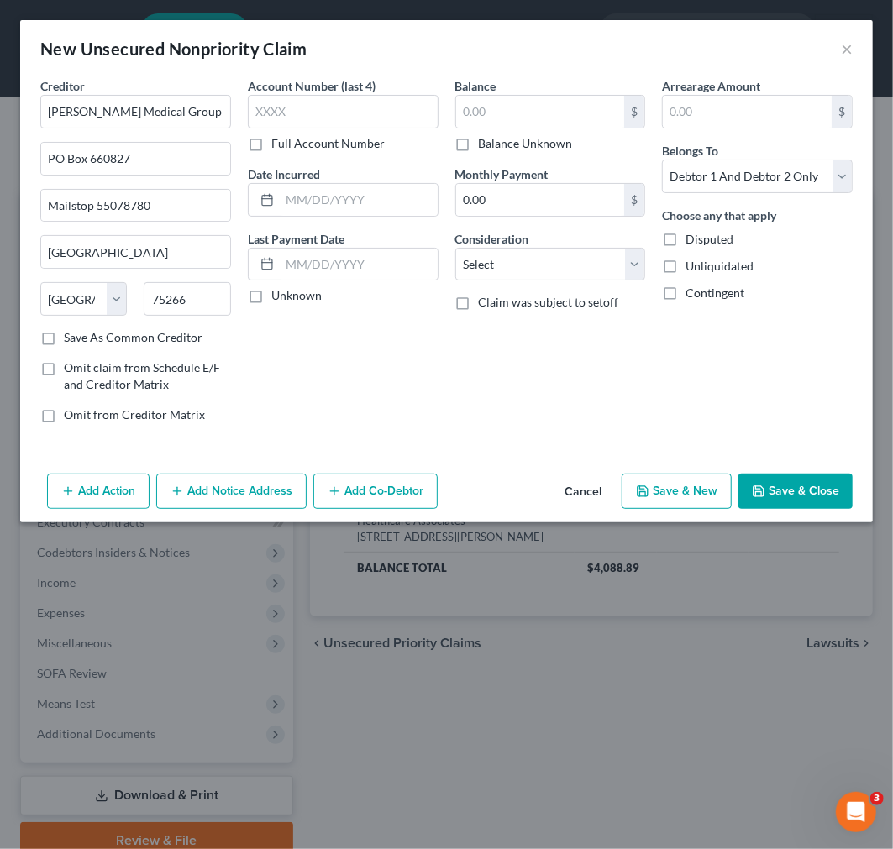
checkbox input "true"
click at [290, 109] on input "text" at bounding box center [343, 112] width 191 height 34
type input "2786"
click at [682, 175] on select "Select Debtor 1 Only Debtor 2 Only Debtor 1 And Debtor 2 Only At Least One Of T…" at bounding box center [757, 177] width 191 height 34
select select "1"
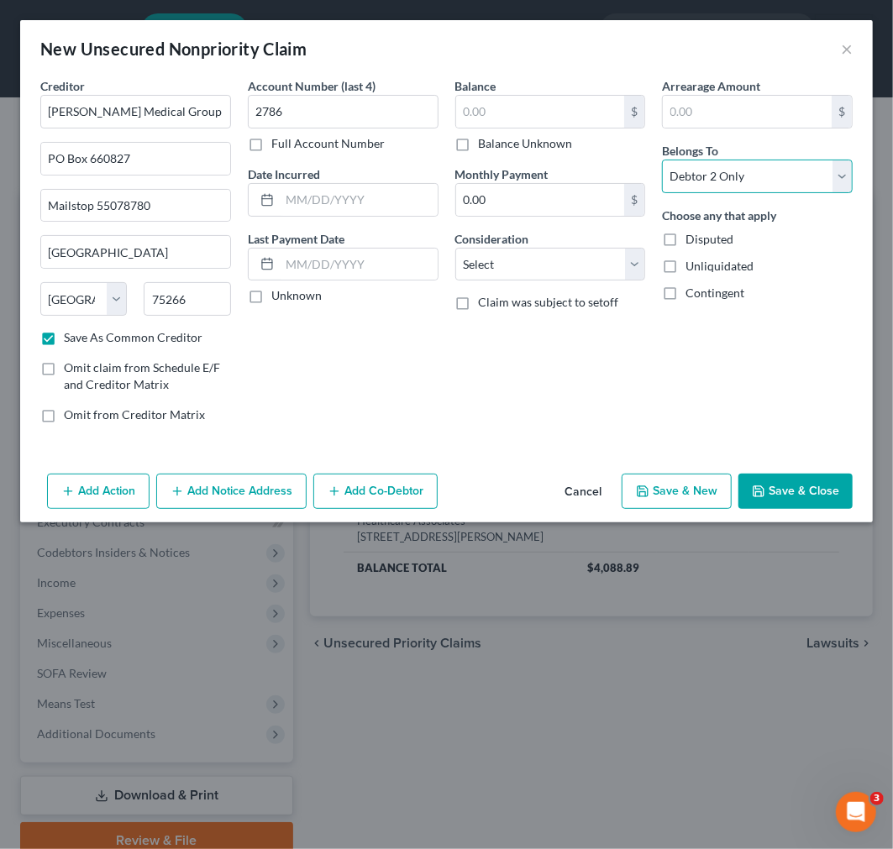
click at [662, 160] on select "Select Debtor 1 Only Debtor 2 Only Debtor 1 And Debtor 2 Only At Least One Of T…" at bounding box center [757, 177] width 191 height 34
click at [564, 263] on select "Select Cable / Satellite Services Collection Agency Credit Card Debt Debt Couns…" at bounding box center [550, 265] width 191 height 34
select select "9"
click at [455, 248] on select "Select Cable / Satellite Services Collection Agency Credit Card Debt Debt Couns…" at bounding box center [550, 265] width 191 height 34
click at [363, 199] on input "text" at bounding box center [359, 200] width 158 height 32
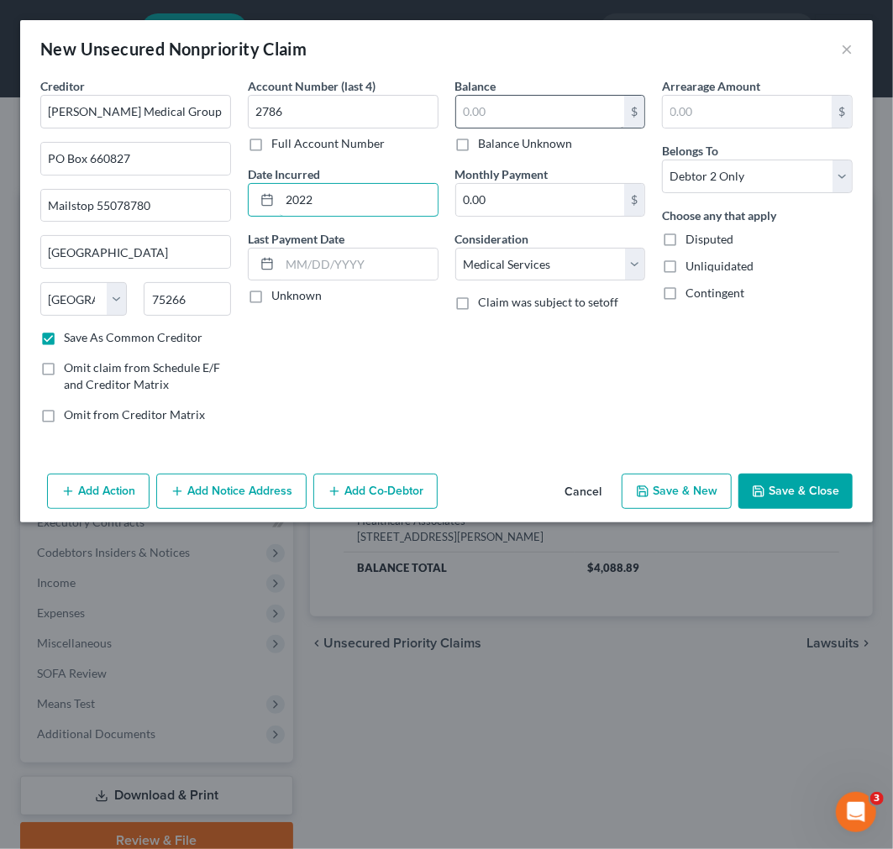
type input "2022"
click at [487, 107] on input "text" at bounding box center [540, 112] width 169 height 32
type input "28.92"
click at [348, 199] on input "2022" at bounding box center [359, 200] width 158 height 32
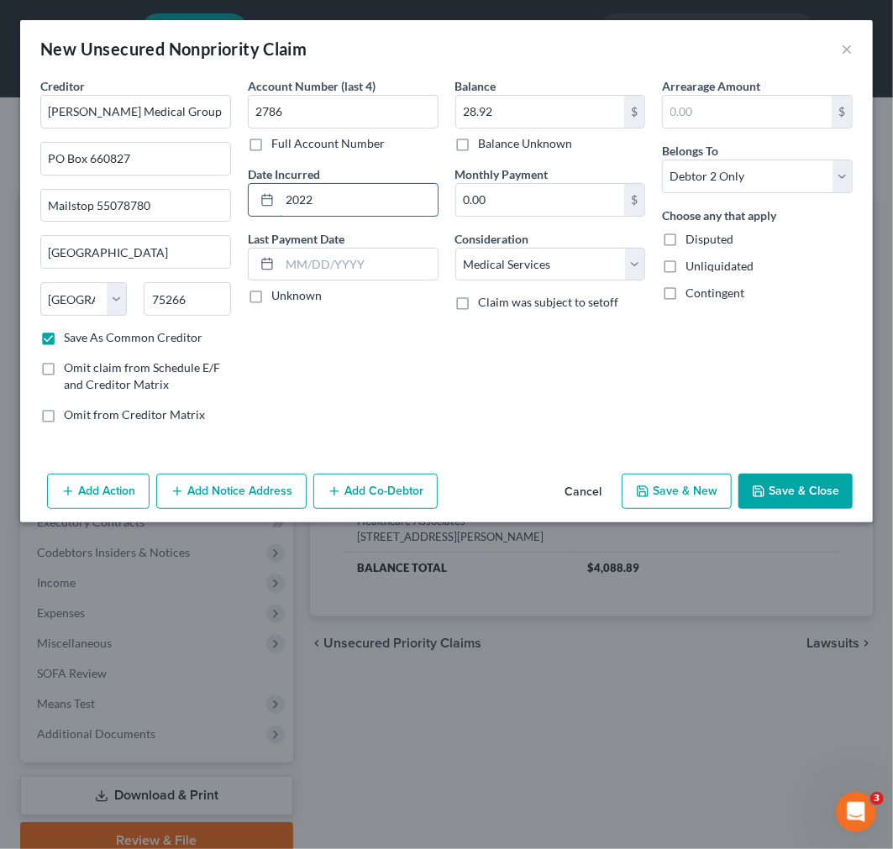
click at [348, 199] on input "2022" at bounding box center [359, 200] width 158 height 32
type input "[DATE]-[DATE]"
click at [787, 506] on button "Save & Close" at bounding box center [795, 491] width 114 height 35
checkbox input "false"
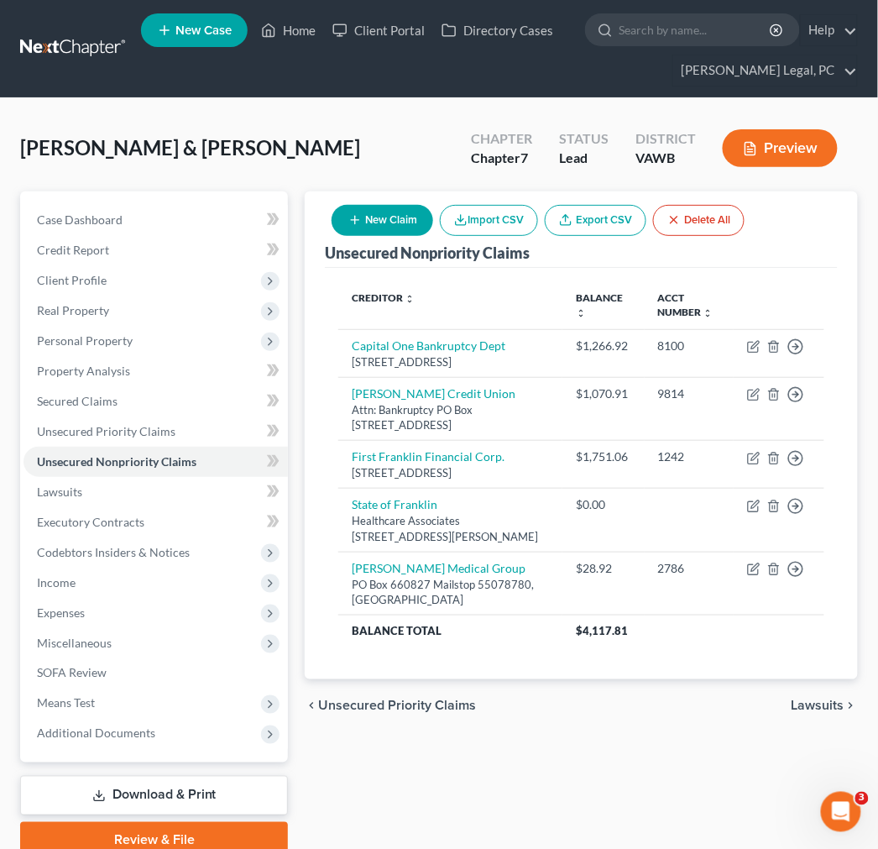
click at [365, 217] on button "New Claim" at bounding box center [383, 220] width 102 height 31
select select "2"
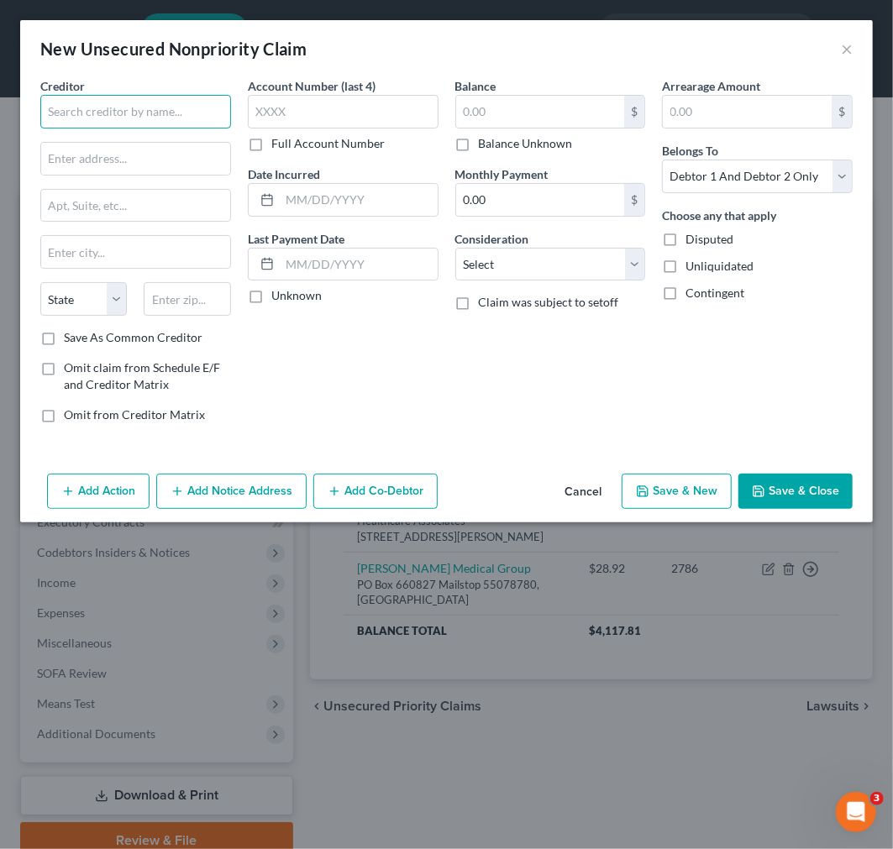
click at [73, 102] on input "text" at bounding box center [135, 112] width 191 height 34
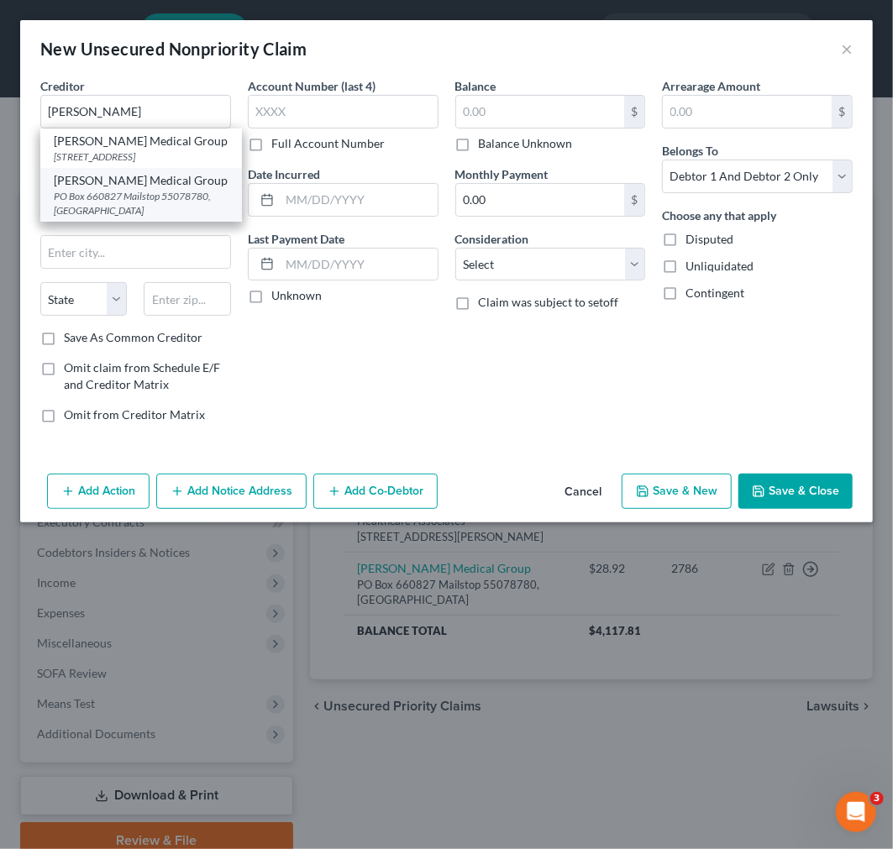
click at [86, 207] on div "PO Box 660827 Mailstop 55078780, [GEOGRAPHIC_DATA]" at bounding box center [141, 203] width 175 height 29
type input "[PERSON_NAME] Medical Group"
type input "PO Box 660827"
type input "Mailstop 55078780"
type input "[GEOGRAPHIC_DATA]"
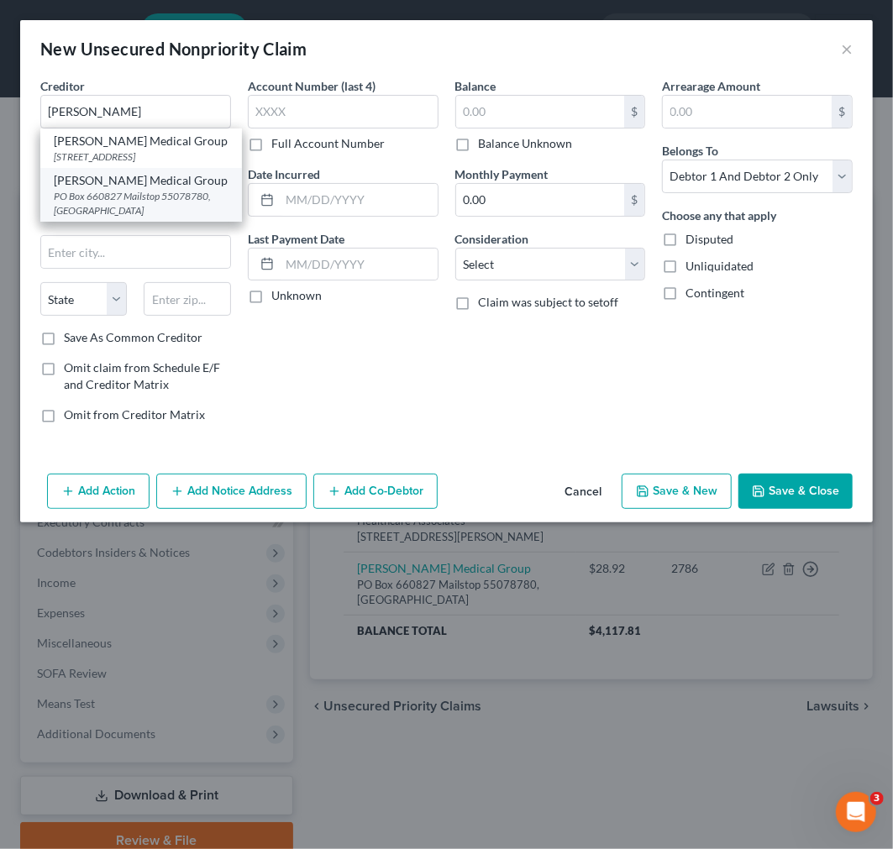
select select "45"
type input "75266"
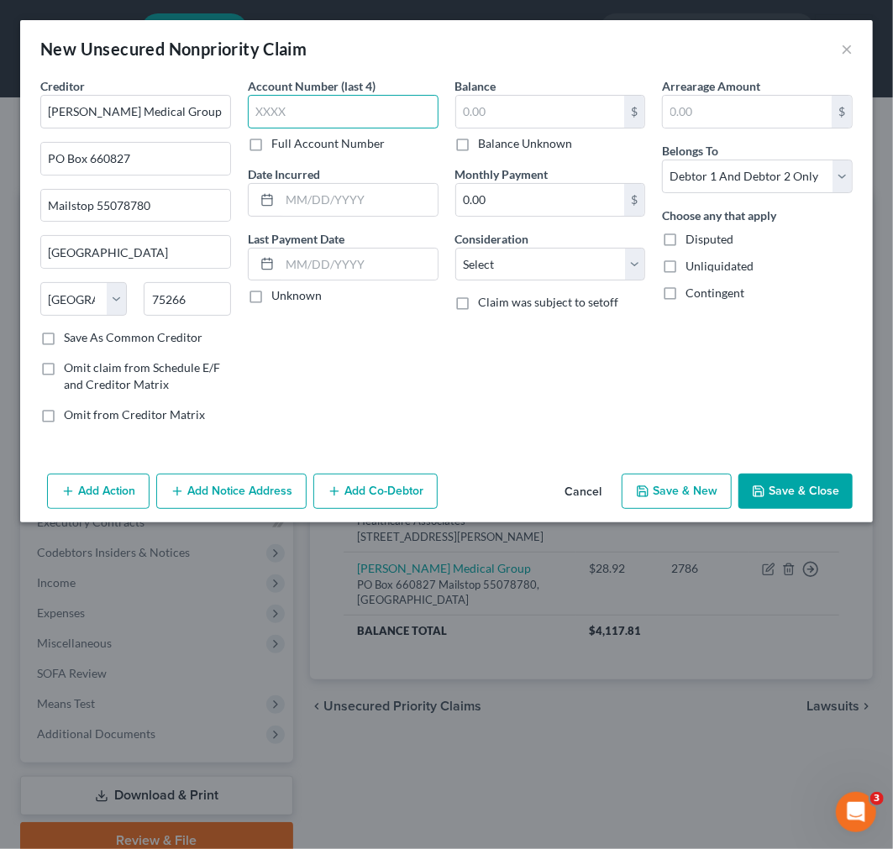
click at [270, 110] on input "text" at bounding box center [343, 112] width 191 height 34
type input "6827"
click at [481, 102] on input "text" at bounding box center [540, 112] width 169 height 32
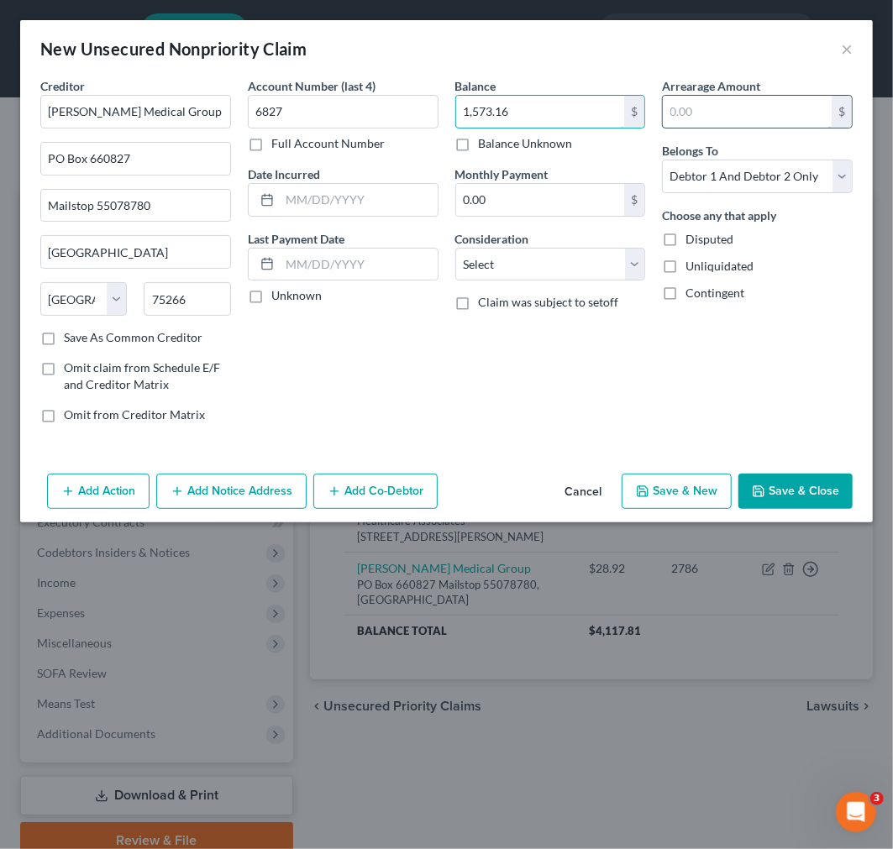
type input "1,573.16"
click at [716, 104] on input "text" at bounding box center [747, 112] width 169 height 32
click at [684, 181] on select "Select Debtor 1 Only Debtor 2 Only Debtor 1 And Debtor 2 Only At Least One Of T…" at bounding box center [757, 177] width 191 height 34
select select "0"
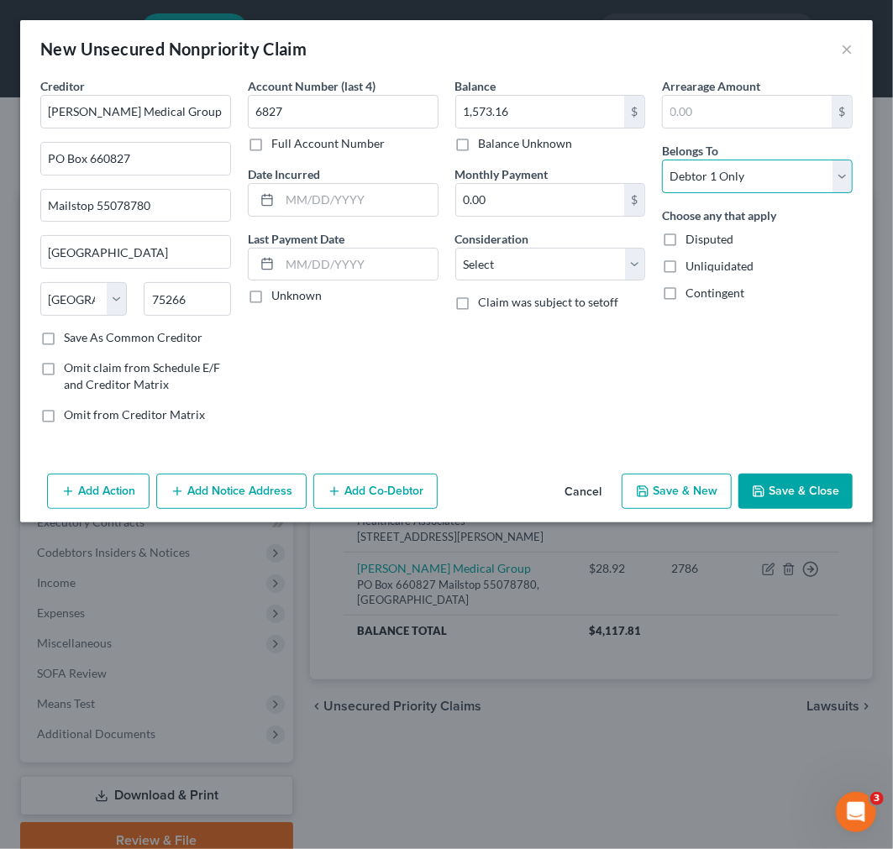
click at [662, 160] on select "Select Debtor 1 Only Debtor 2 Only Debtor 1 And Debtor 2 Only At Least One Of T…" at bounding box center [757, 177] width 191 height 34
click at [532, 270] on select "Select Cable / Satellite Services Collection Agency Credit Card Debt Debt Couns…" at bounding box center [550, 265] width 191 height 34
select select "9"
click at [455, 248] on select "Select Cable / Satellite Services Collection Agency Credit Card Debt Debt Couns…" at bounding box center [550, 265] width 191 height 34
click at [342, 195] on input "text" at bounding box center [359, 200] width 158 height 32
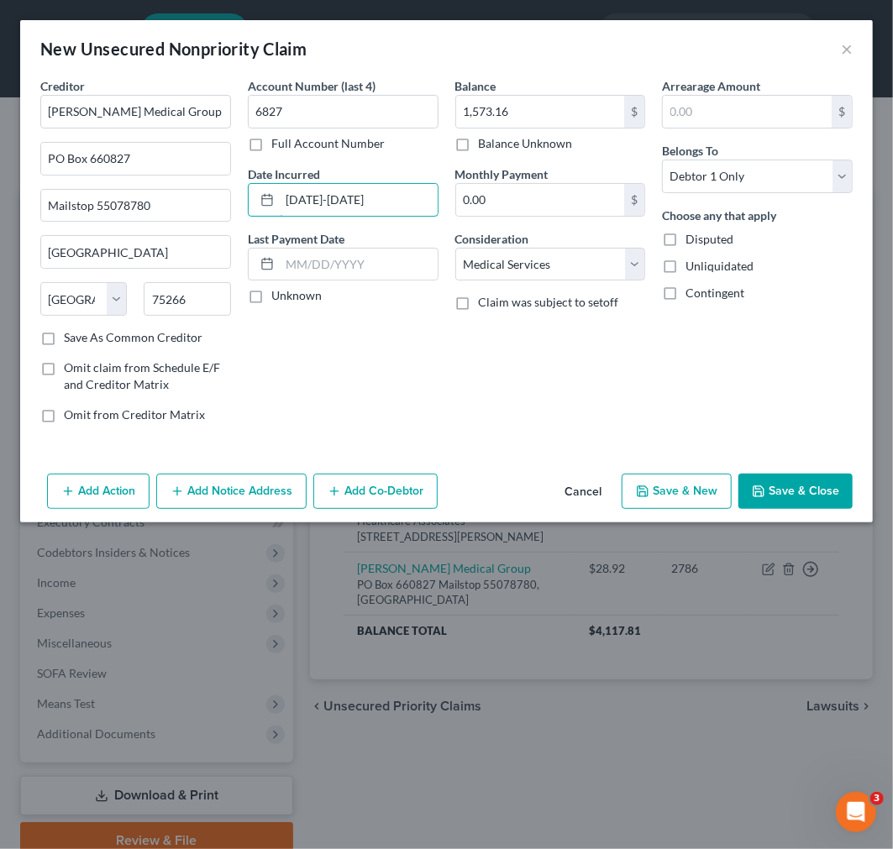
type input "[DATE]-[DATE]"
click at [779, 496] on button "Save & Close" at bounding box center [795, 491] width 114 height 35
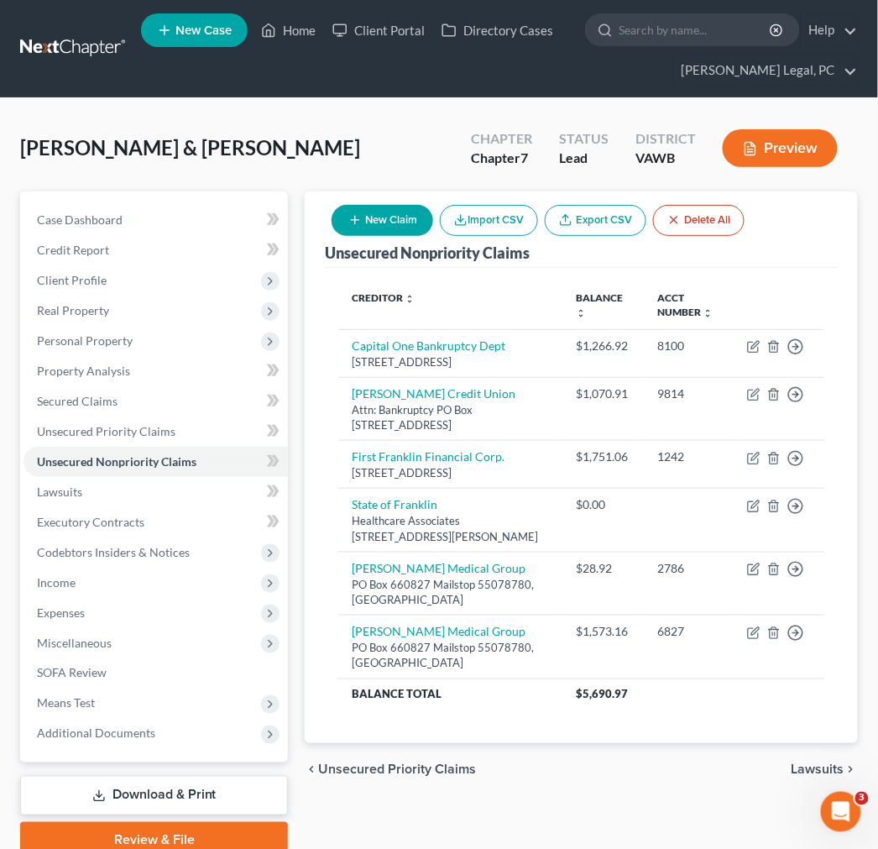
click at [379, 215] on button "New Claim" at bounding box center [383, 220] width 102 height 31
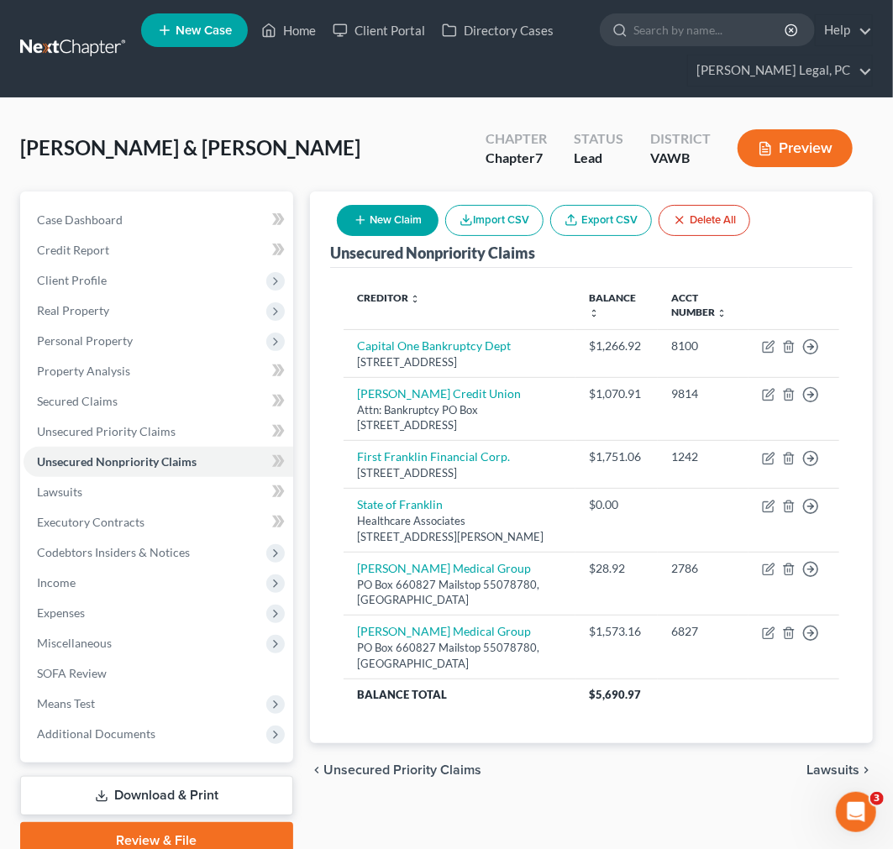
select select "2"
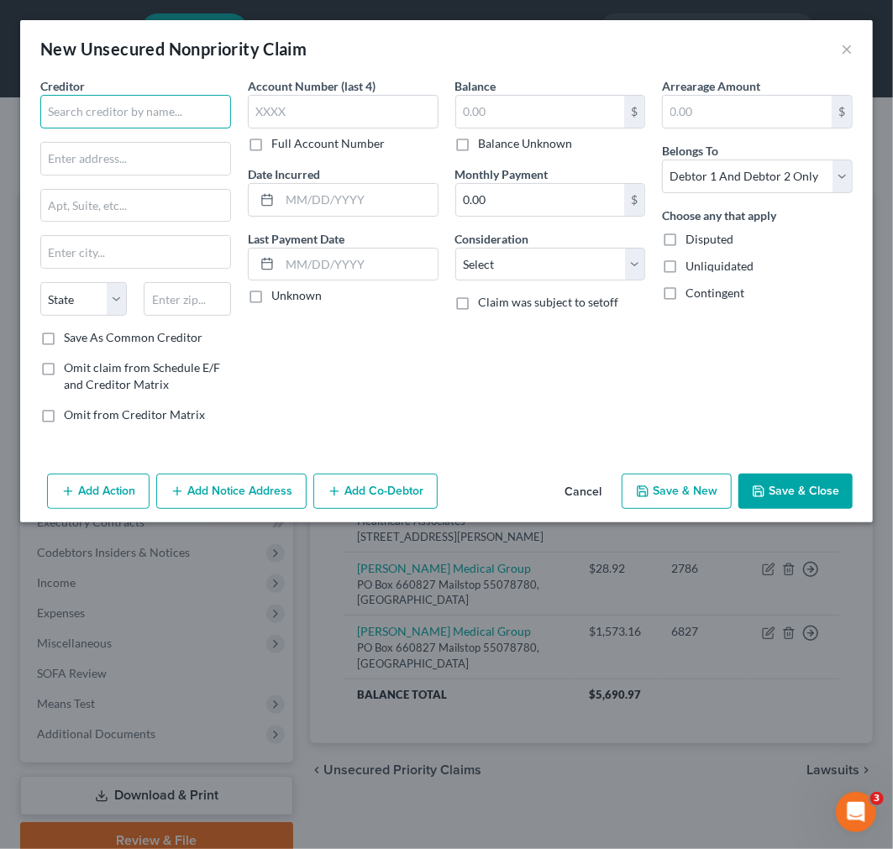
click at [146, 103] on input "text" at bounding box center [135, 112] width 191 height 34
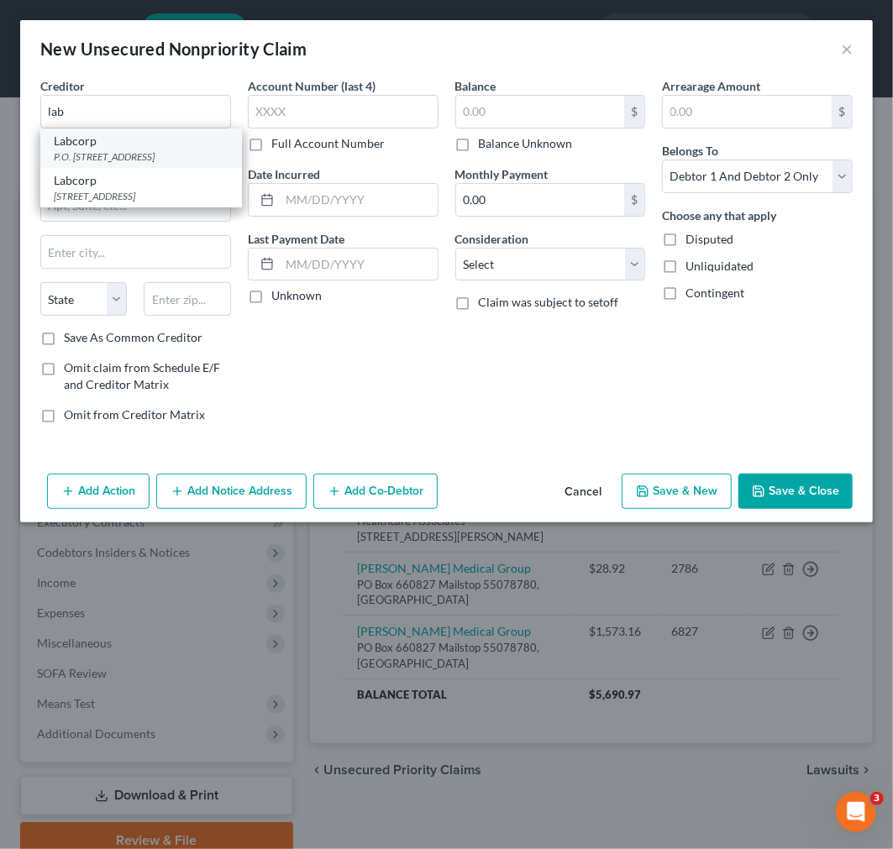
click at [152, 154] on div "P.O. [STREET_ADDRESS]" at bounding box center [141, 156] width 175 height 14
type input "Labcorp"
type input "P.O. Box 2250"
type input "[GEOGRAPHIC_DATA]"
select select "28"
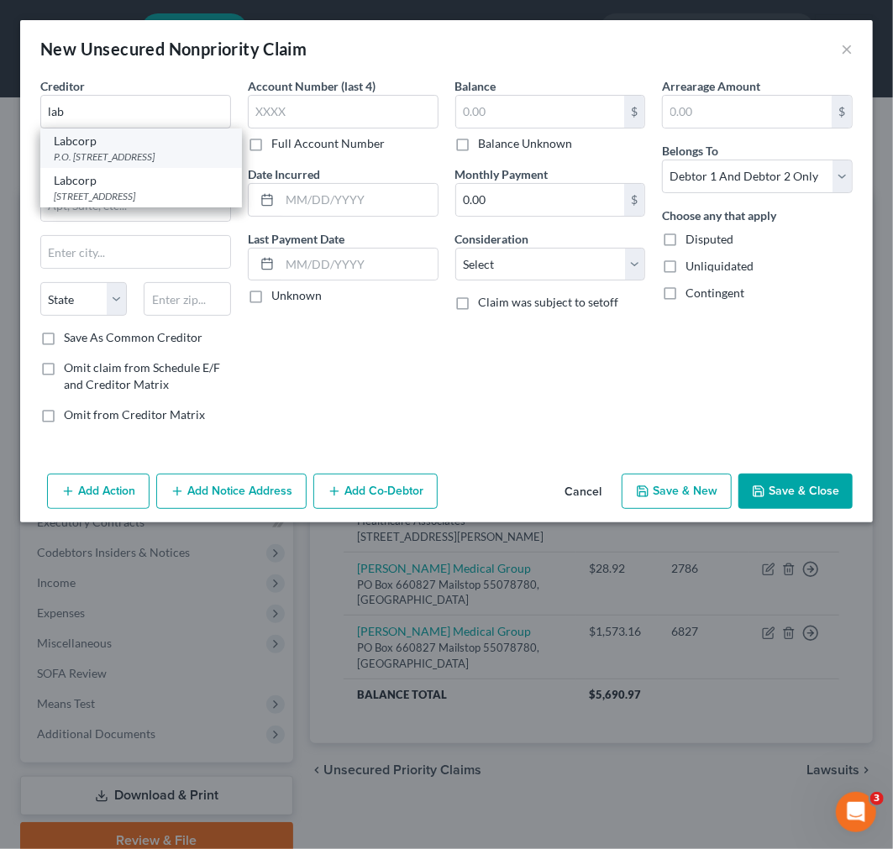
type input "27216"
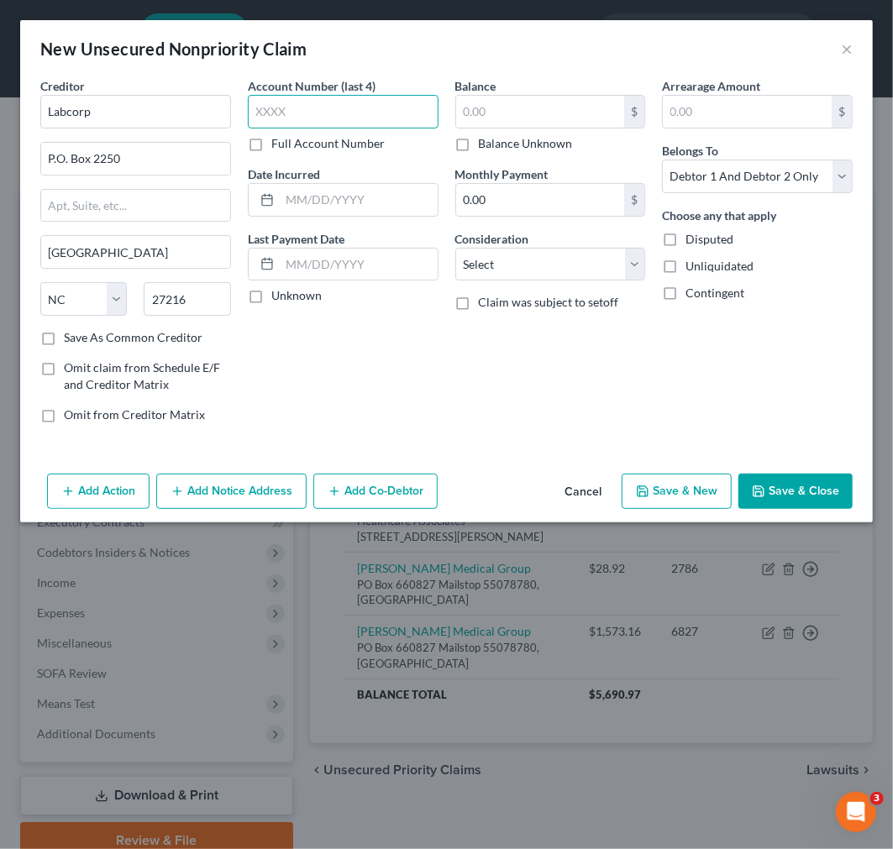
click at [314, 101] on input "text" at bounding box center [343, 112] width 191 height 34
type input "6096"
click at [490, 110] on input "text" at bounding box center [540, 112] width 169 height 32
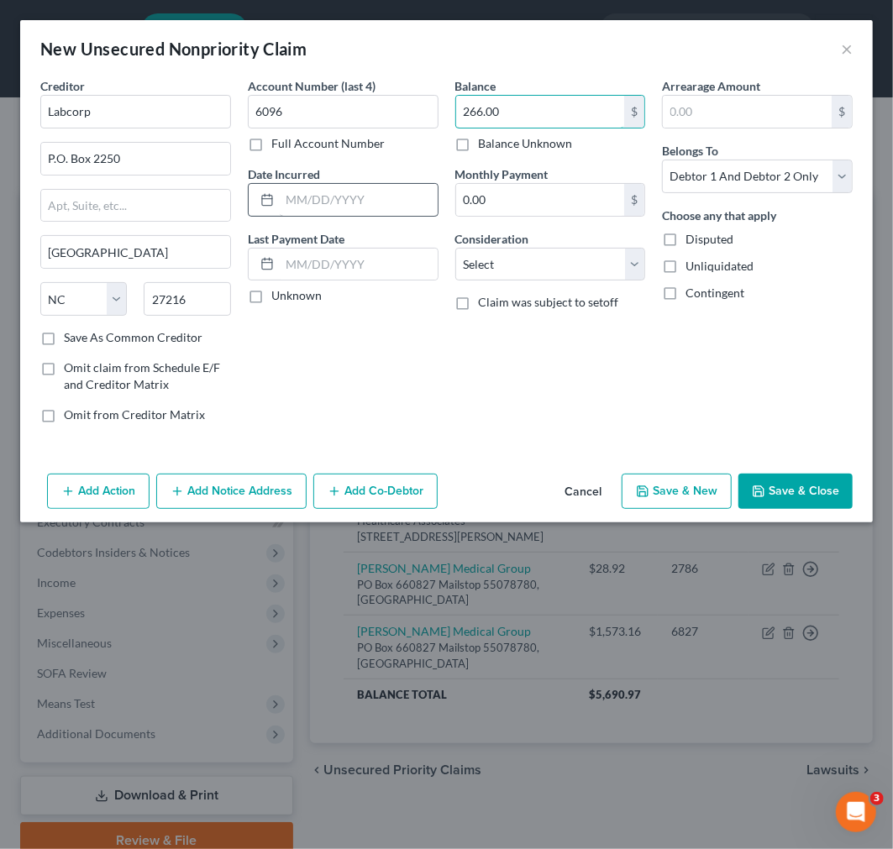
type input "266.00"
click at [338, 204] on input "text" at bounding box center [359, 200] width 158 height 32
type input "2022"
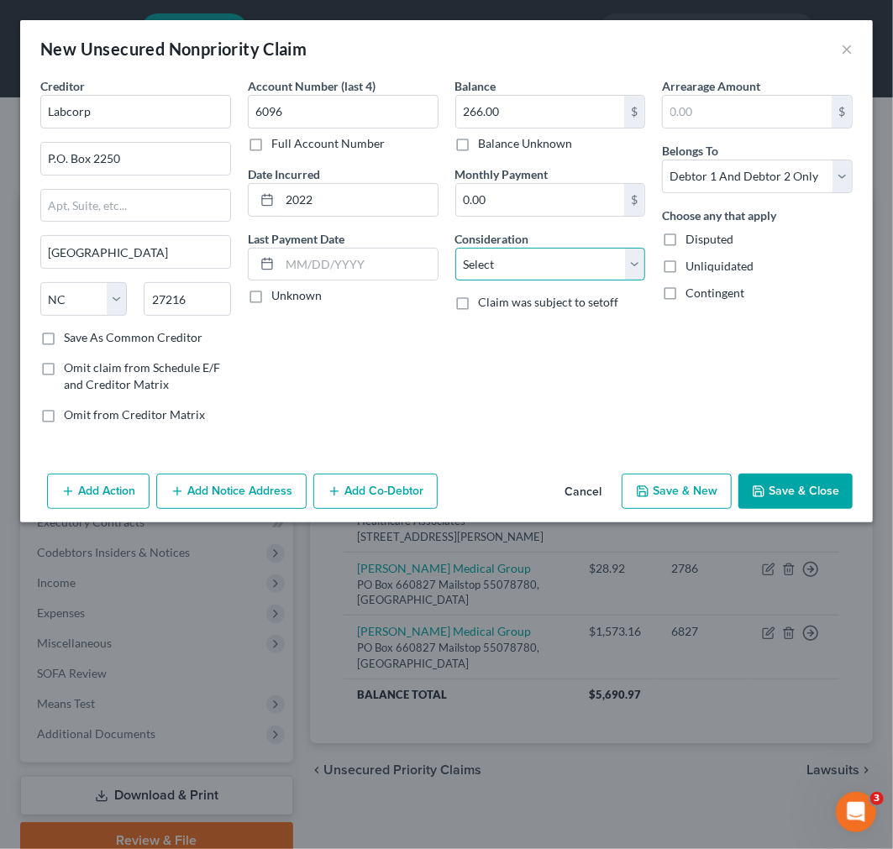
click at [526, 269] on select "Select Cable / Satellite Services Collection Agency Credit Card Debt Debt Couns…" at bounding box center [550, 265] width 191 height 34
select select "9"
click at [455, 248] on select "Select Cable / Satellite Services Collection Agency Credit Card Debt Debt Couns…" at bounding box center [550, 265] width 191 height 34
click at [760, 168] on select "Select Debtor 1 Only Debtor 2 Only Debtor 1 And Debtor 2 Only At Least One Of T…" at bounding box center [757, 177] width 191 height 34
select select "1"
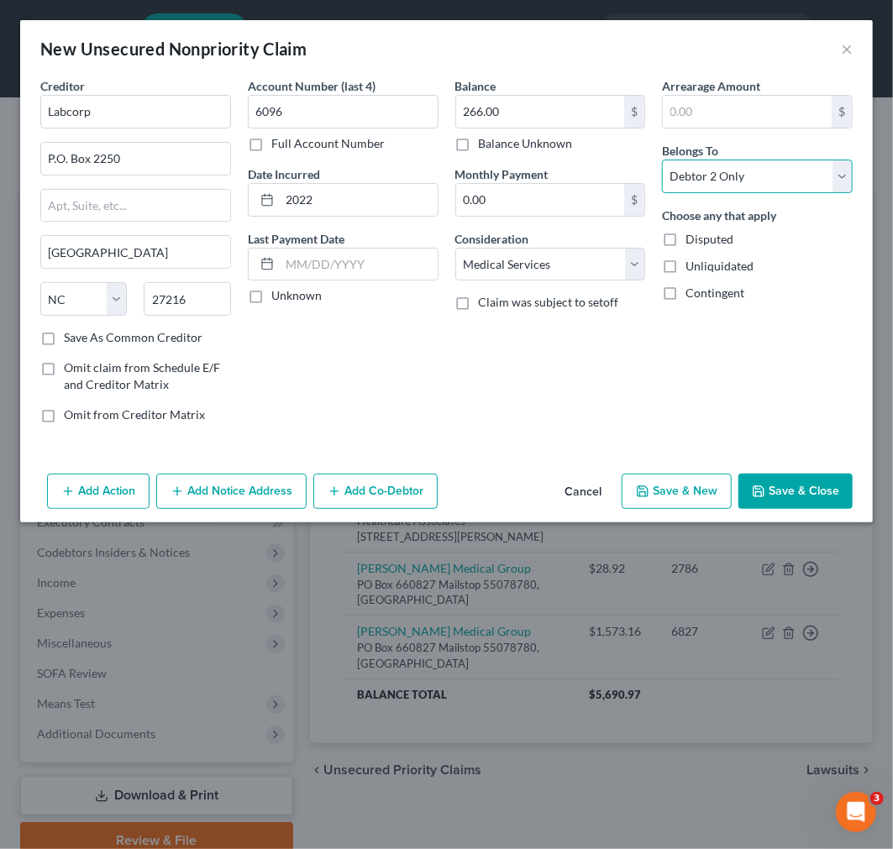
click at [662, 160] on select "Select Debtor 1 Only Debtor 2 Only Debtor 1 And Debtor 2 Only At Least One Of T…" at bounding box center [757, 177] width 191 height 34
click at [779, 490] on button "Save & Close" at bounding box center [795, 491] width 114 height 35
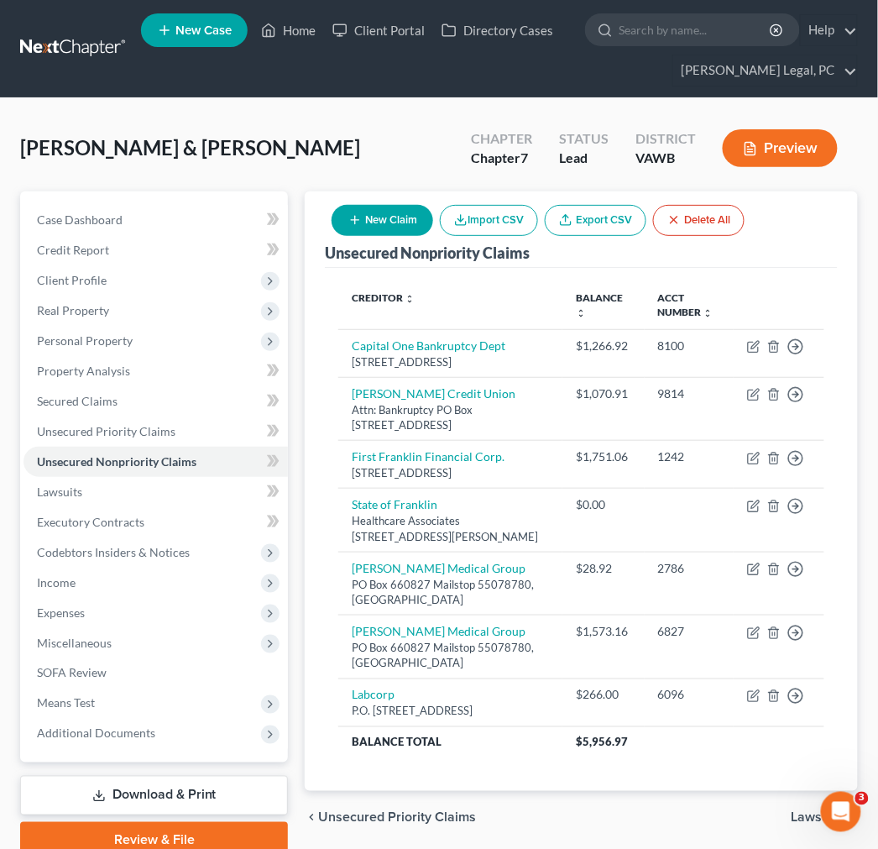
click at [370, 219] on button "New Claim" at bounding box center [383, 220] width 102 height 31
select select "2"
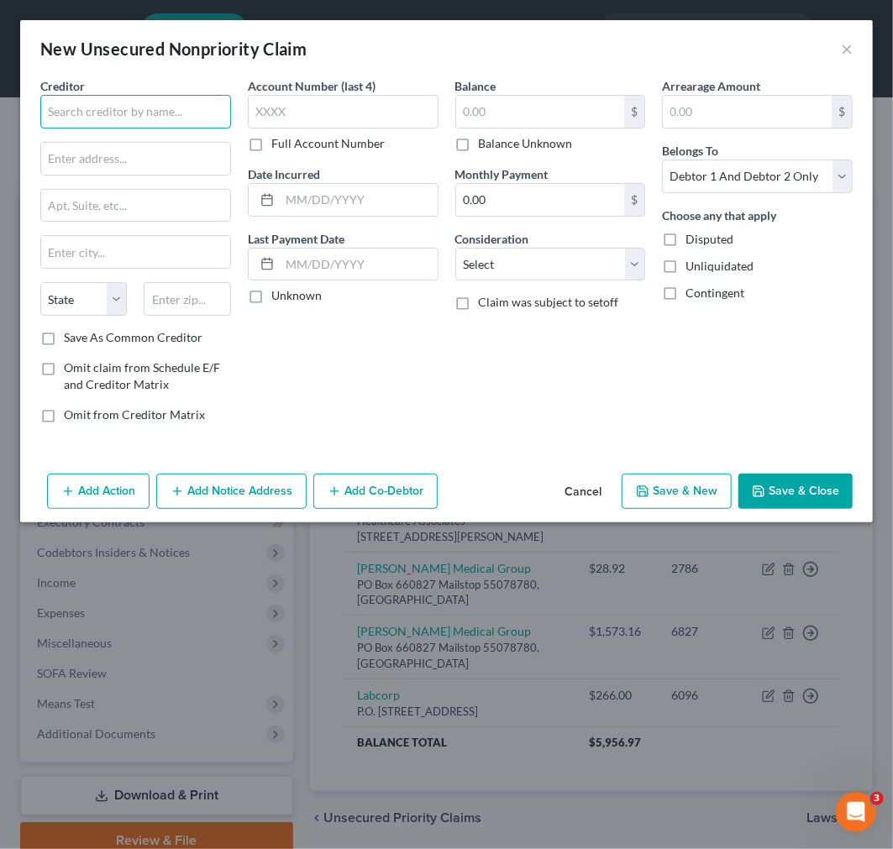
click at [158, 110] on input "text" at bounding box center [135, 112] width 191 height 34
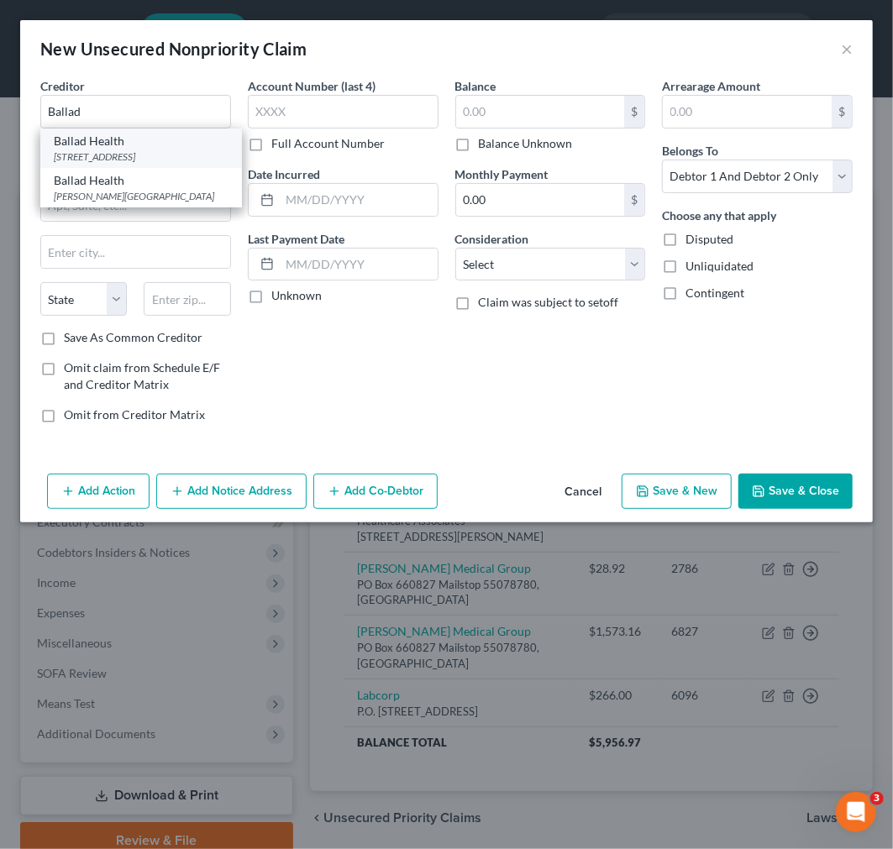
click at [155, 149] on div "[STREET_ADDRESS]" at bounding box center [141, 156] width 175 height 14
type input "Ballad Health"
type input "PO Box 2308"
type input "[GEOGRAPHIC_DATA]"
select select "44"
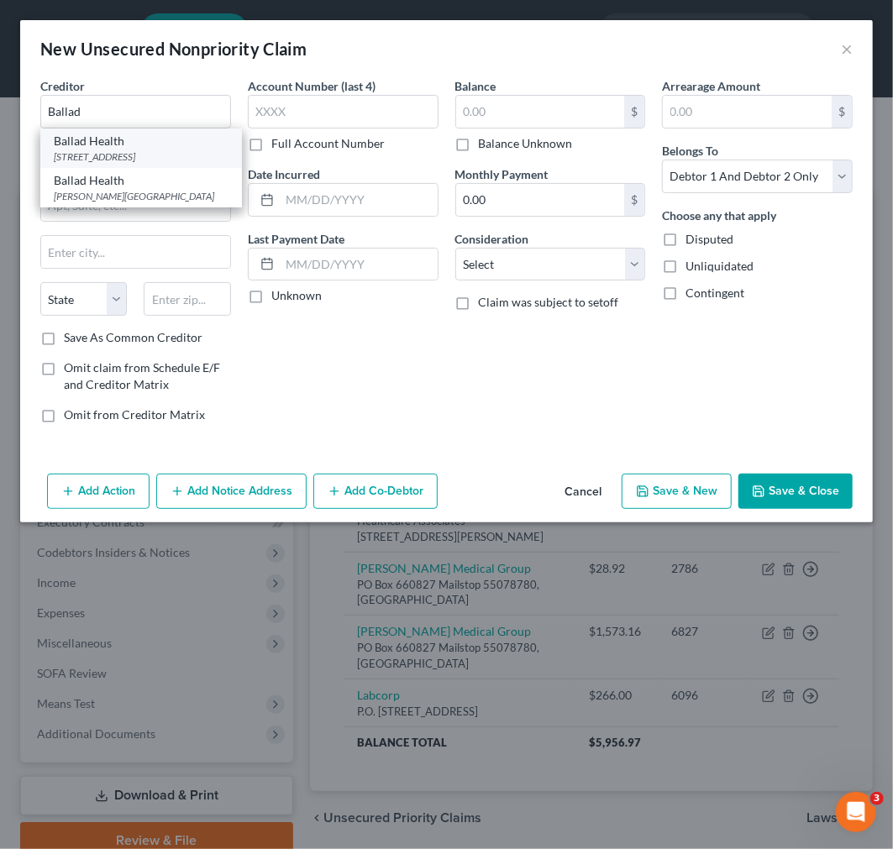
type input "37605"
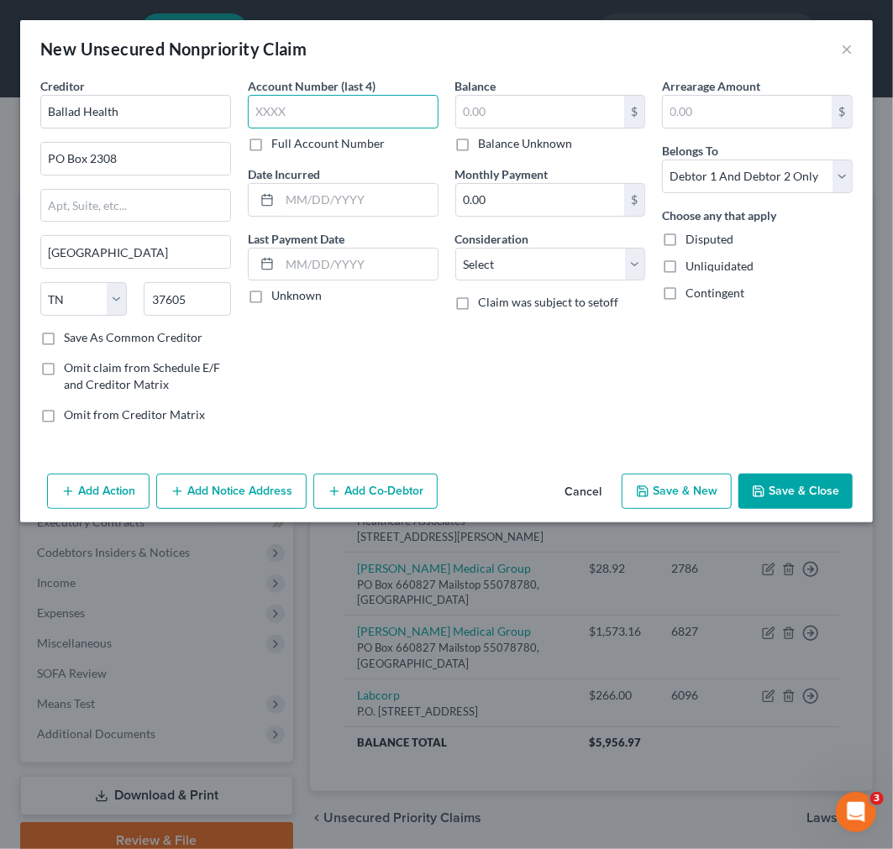
click at [296, 113] on input "text" at bounding box center [343, 112] width 191 height 34
type input "7101"
click at [522, 113] on input "text" at bounding box center [540, 112] width 169 height 32
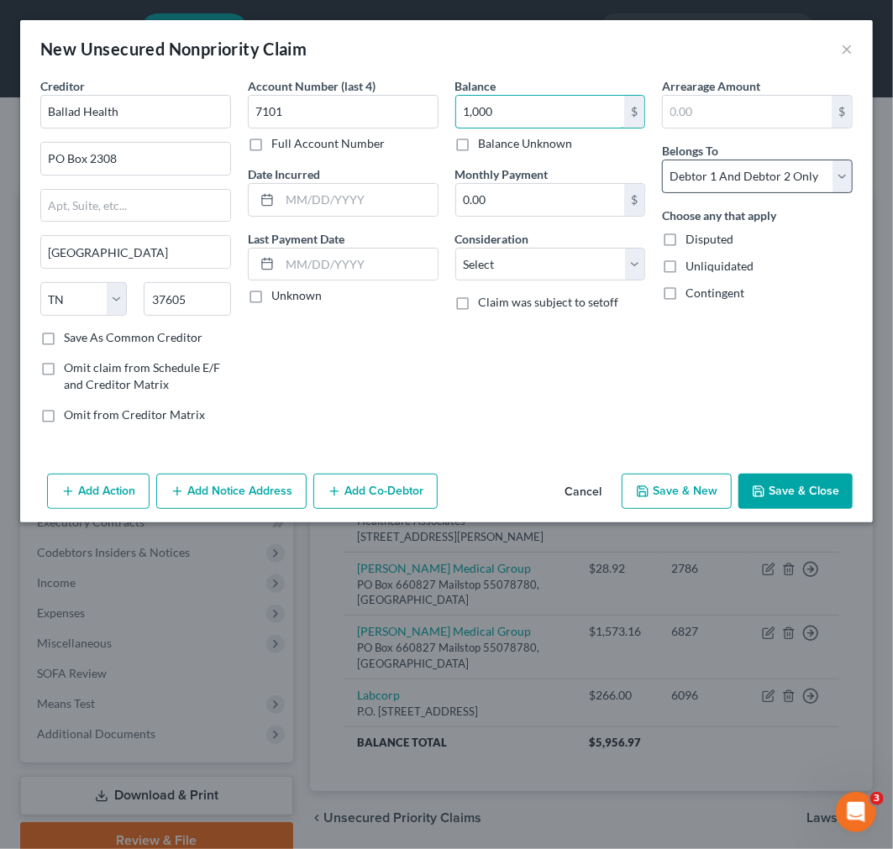
type input "1,000"
click at [720, 164] on select "Select Debtor 1 Only Debtor 2 Only Debtor 1 And Debtor 2 Only At Least One Of T…" at bounding box center [757, 177] width 191 height 34
select select "0"
click at [662, 160] on select "Select Debtor 1 Only Debtor 2 Only Debtor 1 And Debtor 2 Only At Least One Of T…" at bounding box center [757, 177] width 191 height 34
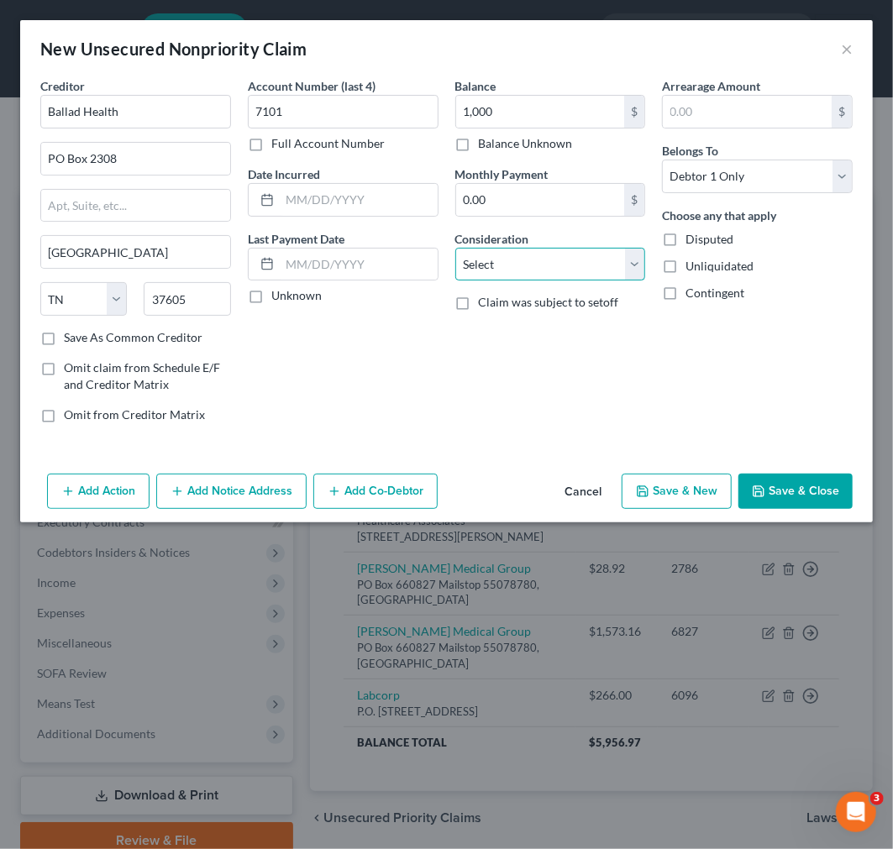
click at [518, 274] on select "Select Cable / Satellite Services Collection Agency Credit Card Debt Debt Couns…" at bounding box center [550, 265] width 191 height 34
select select "9"
click at [455, 248] on select "Select Cable / Satellite Services Collection Agency Credit Card Debt Debt Couns…" at bounding box center [550, 265] width 191 height 34
click at [317, 198] on input "text" at bounding box center [359, 200] width 158 height 32
type input "2022"
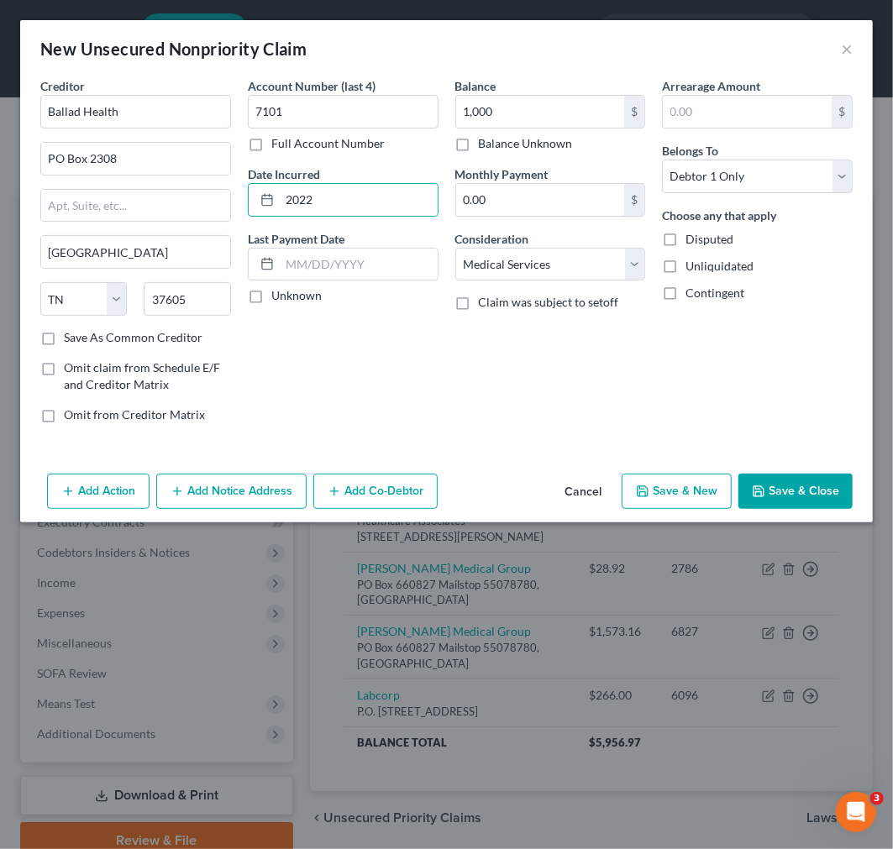
click at [572, 391] on div "Balance 1,000.00 $ Balance Unknown Balance Undetermined 1,000 $ Balance Unknown…" at bounding box center [550, 256] width 207 height 359
drag, startPoint x: 133, startPoint y: 160, endPoint x: 23, endPoint y: 162, distance: 110.1
click at [23, 162] on div "Creditor * Ballad Health PO Box [GEOGRAPHIC_DATA] [US_STATE] AK AR AZ CA CO CT …" at bounding box center [446, 272] width 852 height 390
type input "PO Box 74657"
type input "30374"
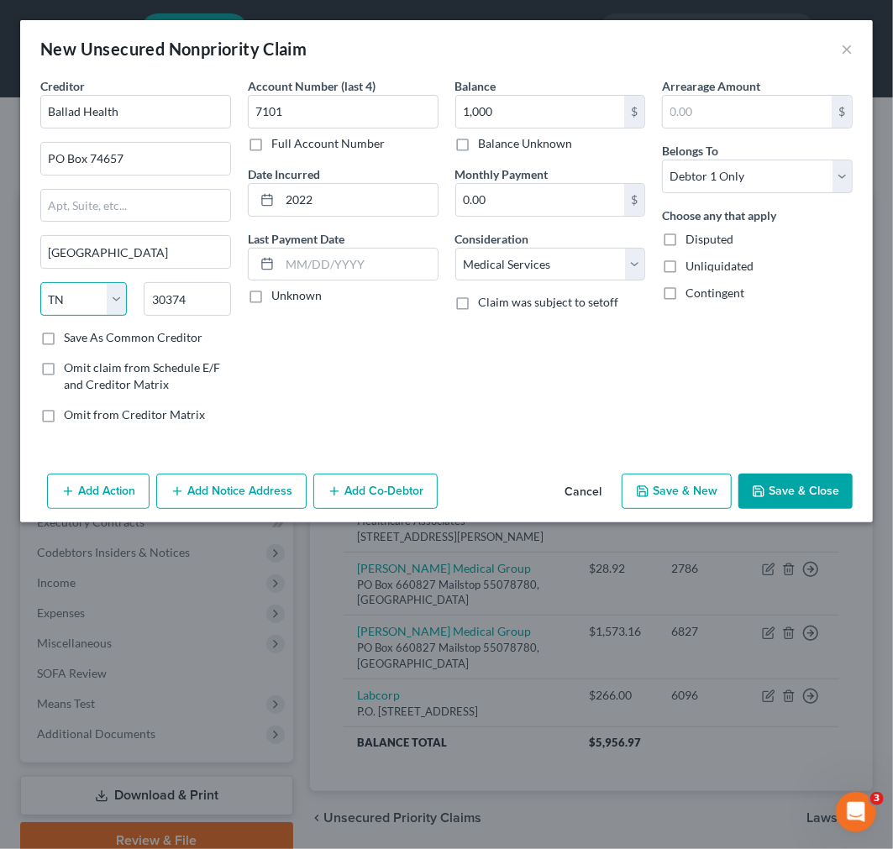
type input "[GEOGRAPHIC_DATA]"
select select "10"
click at [64, 338] on label "Save As Common Creditor" at bounding box center [133, 337] width 139 height 17
click at [71, 338] on input "Save As Common Creditor" at bounding box center [76, 334] width 11 height 11
click at [789, 492] on button "Save & Close" at bounding box center [795, 491] width 114 height 35
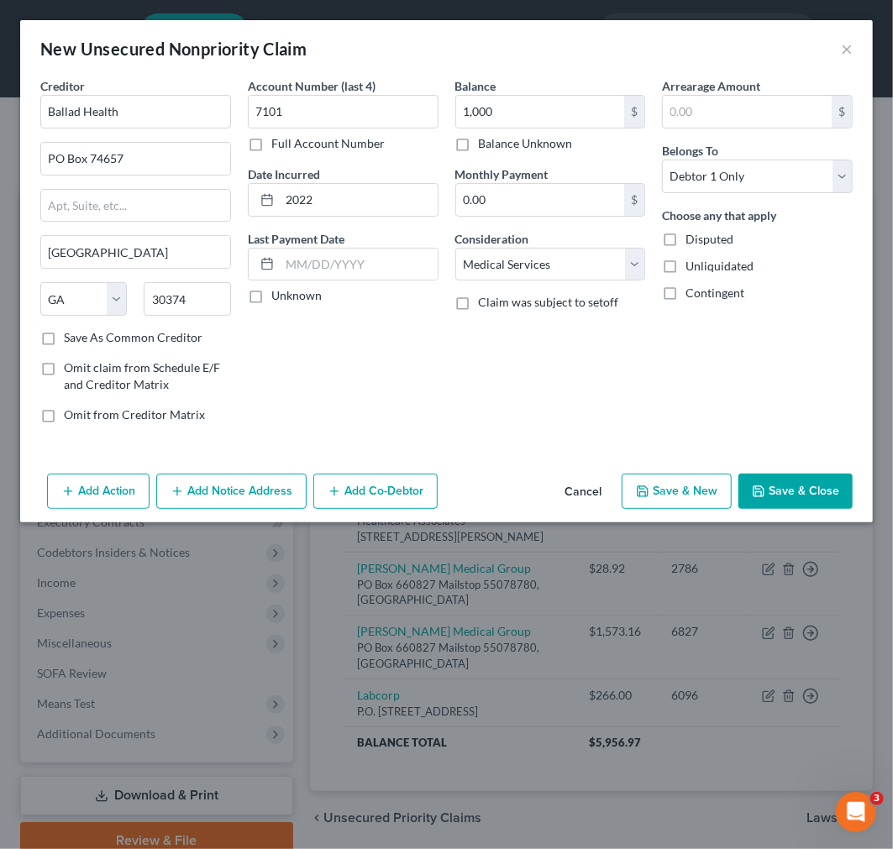
checkbox input "false"
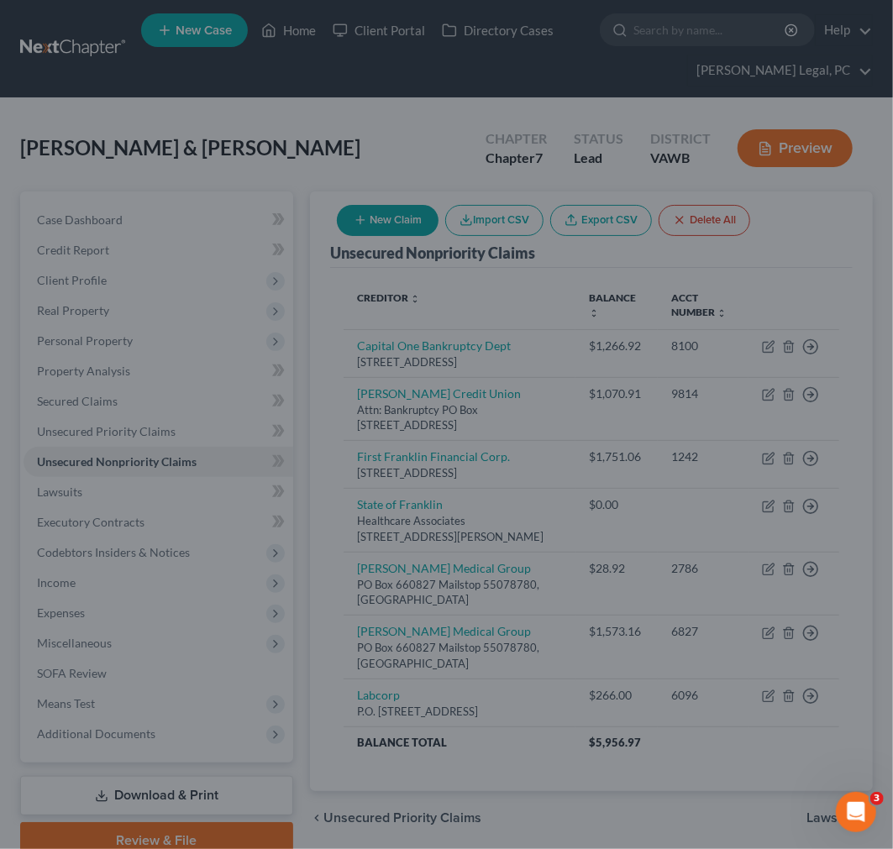
type input "1,000.00"
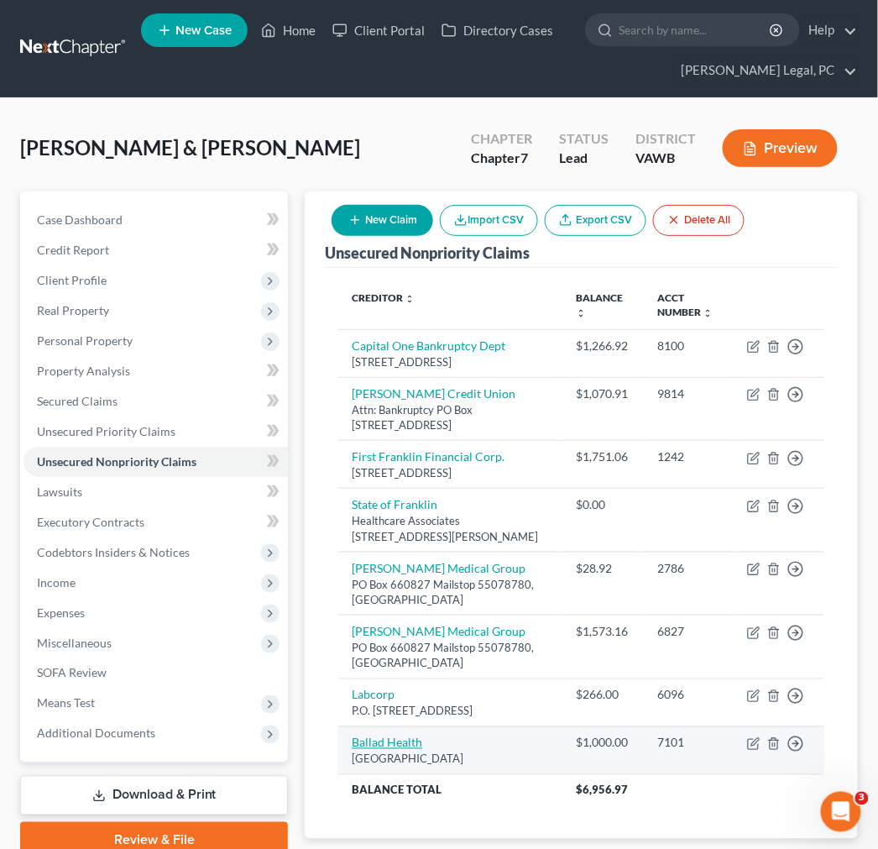
click at [401, 750] on link "Ballad Health" at bounding box center [387, 743] width 71 height 14
select select "10"
select select "9"
select select "0"
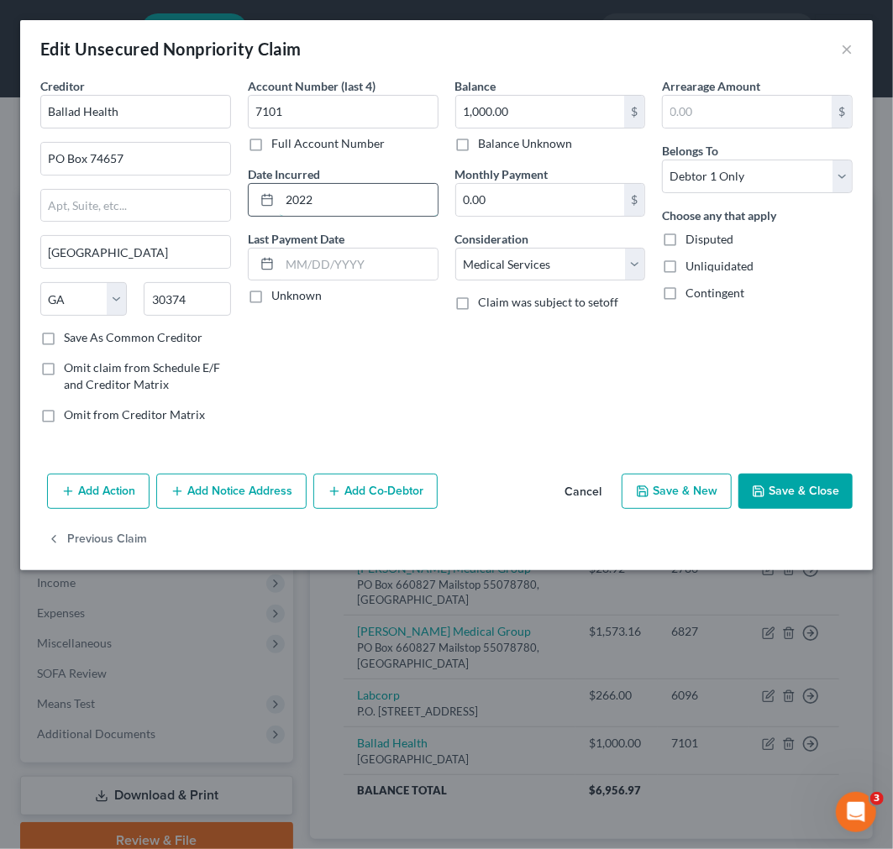
click at [320, 202] on input "2022" at bounding box center [359, 200] width 158 height 32
click at [320, 205] on input "2022" at bounding box center [359, 200] width 158 height 32
type input "2020"
click at [786, 491] on button "Save & Close" at bounding box center [795, 491] width 114 height 35
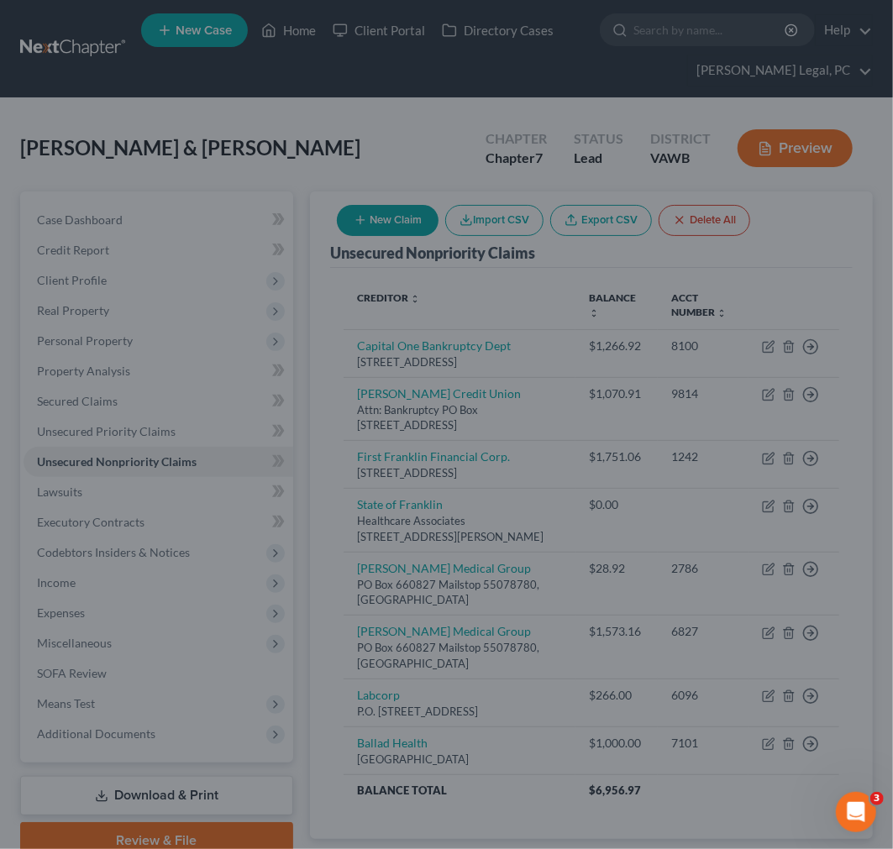
type input "0"
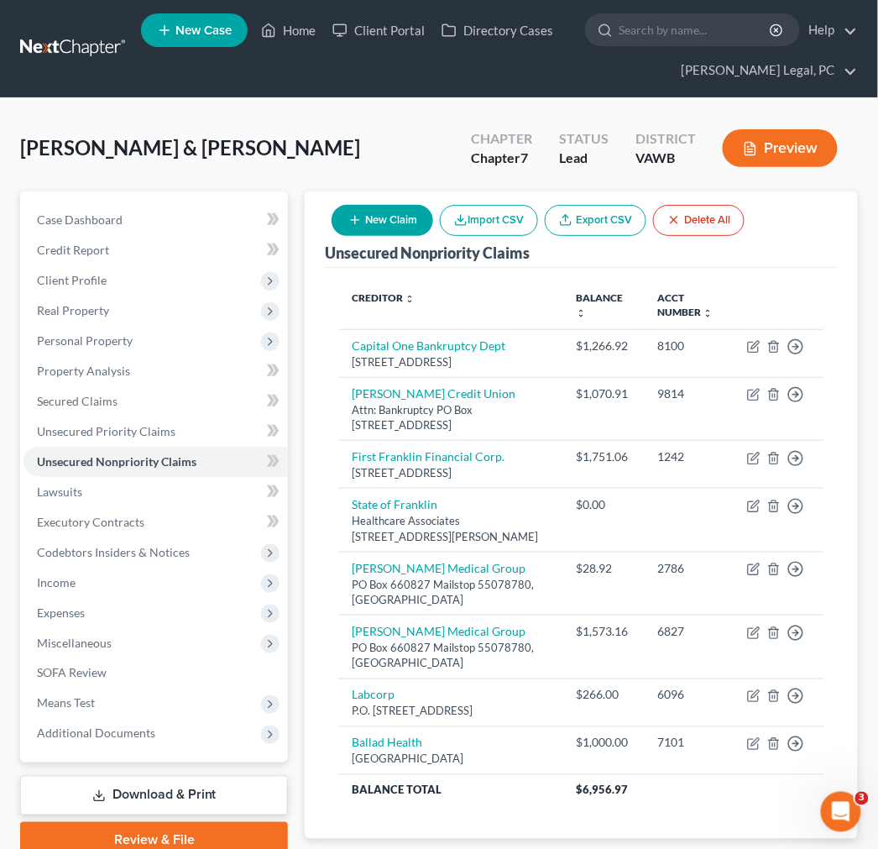
click at [362, 222] on button "New Claim" at bounding box center [383, 220] width 102 height 31
select select "2"
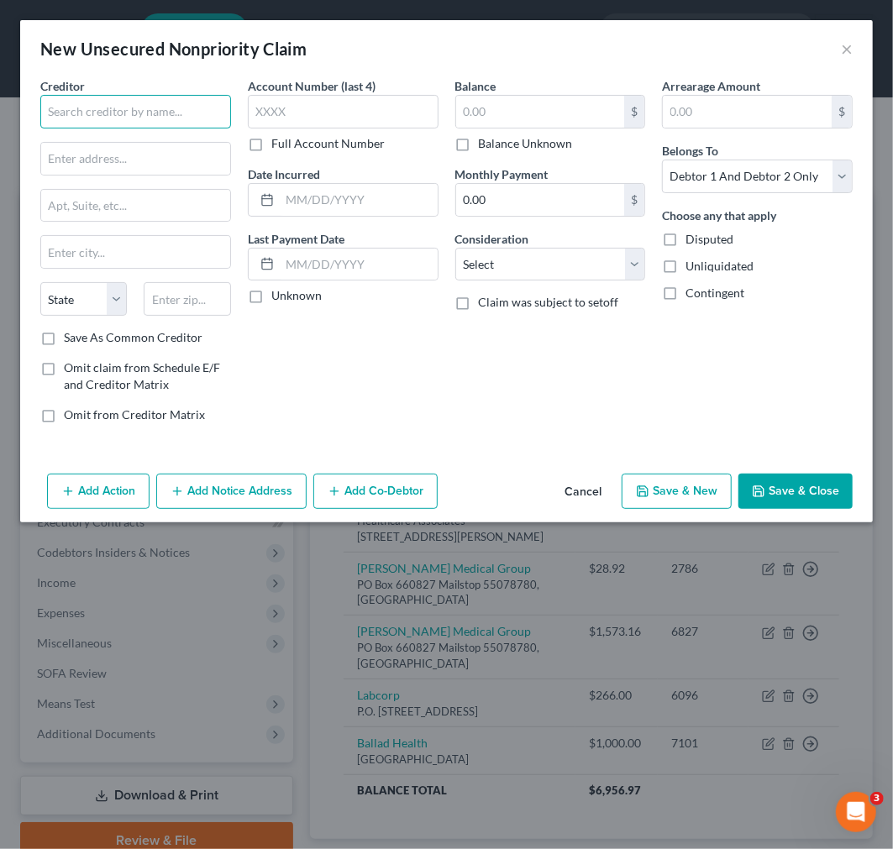
click at [149, 113] on input "text" at bounding box center [135, 112] width 191 height 34
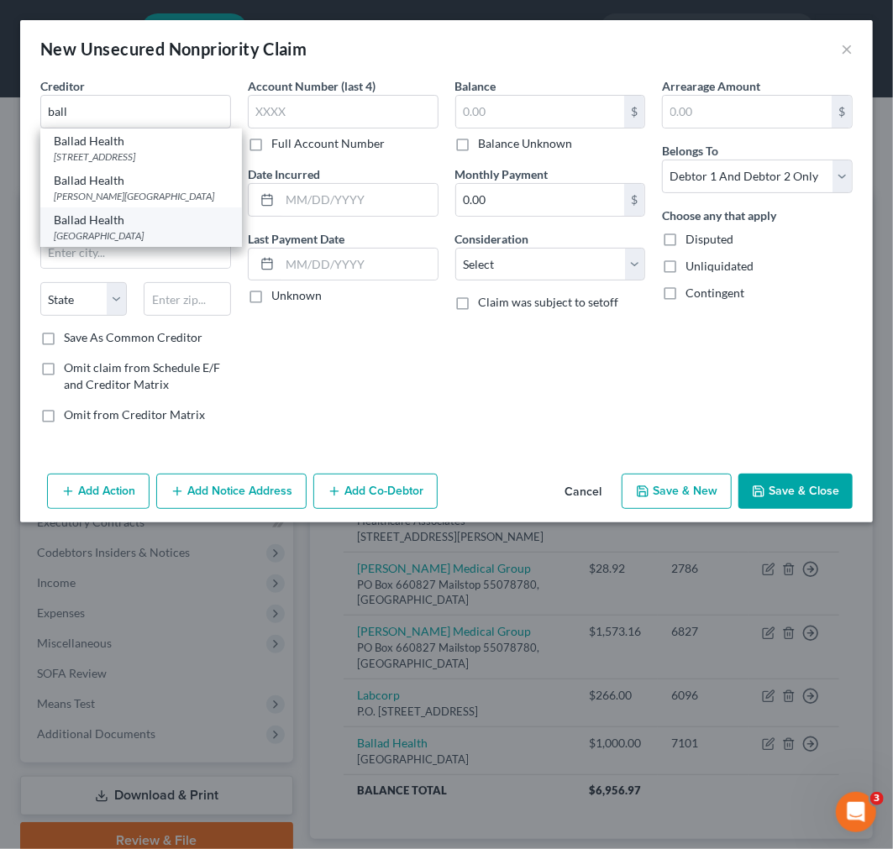
click at [134, 243] on div "[GEOGRAPHIC_DATA]" at bounding box center [141, 235] width 175 height 14
type input "Ballad Health"
type input "PO Box 74657"
type input "[GEOGRAPHIC_DATA]"
select select "10"
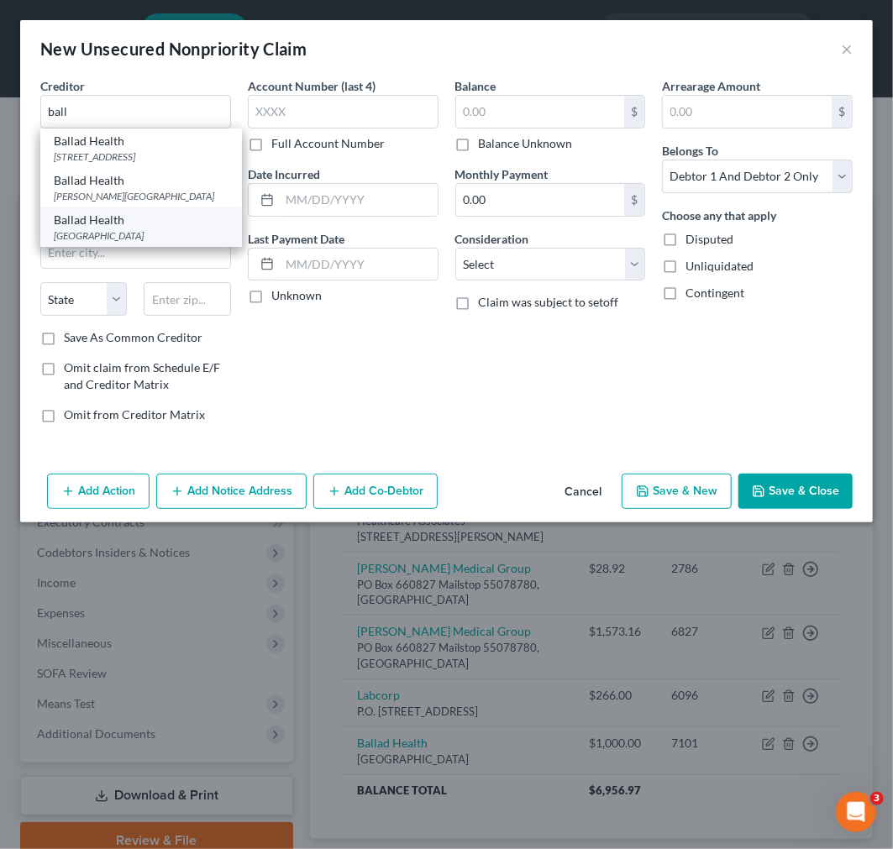
type input "30374"
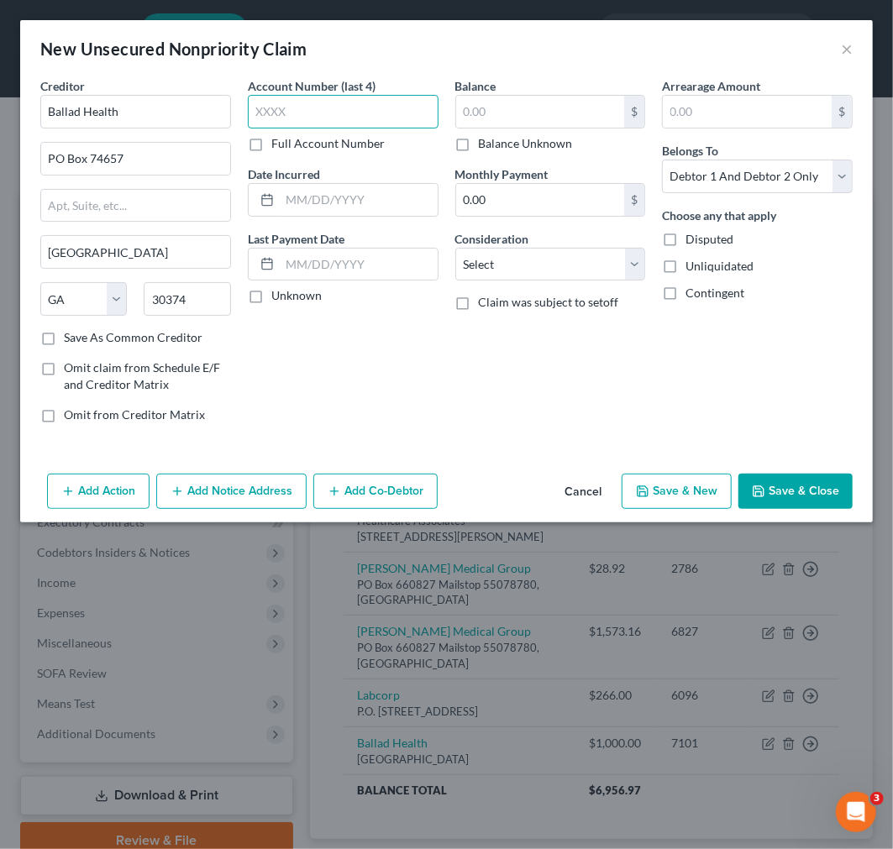
click at [281, 103] on input "text" at bounding box center [343, 112] width 191 height 34
type input "7101"
click at [370, 198] on input "text" at bounding box center [359, 200] width 158 height 32
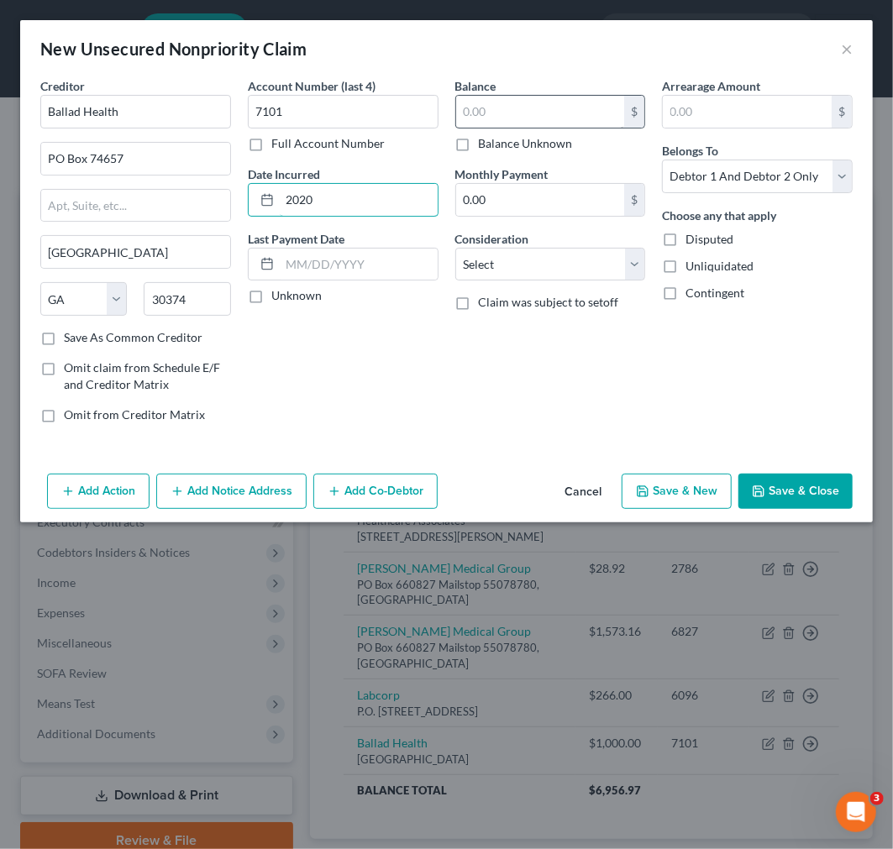
type input "2020"
click at [576, 120] on input "text" at bounding box center [540, 112] width 169 height 32
type input "3,230.48"
click at [760, 185] on select "Select Debtor 1 Only Debtor 2 Only Debtor 1 And Debtor 2 Only At Least One Of T…" at bounding box center [757, 177] width 191 height 34
select select "0"
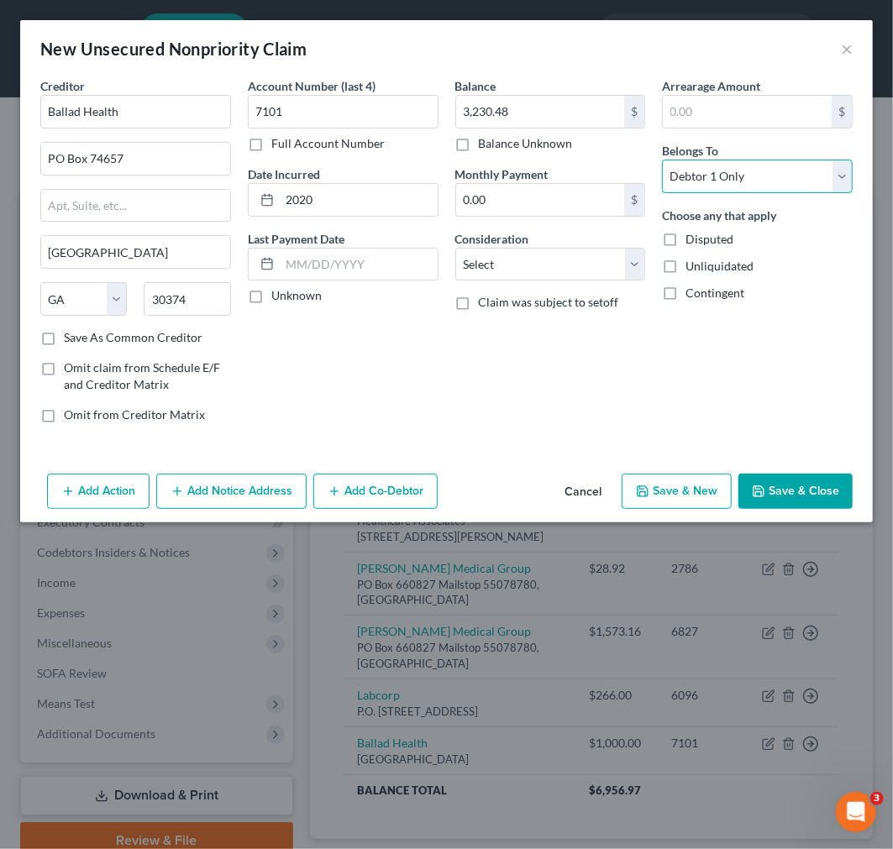
click at [662, 160] on select "Select Debtor 1 Only Debtor 2 Only Debtor 1 And Debtor 2 Only At Least One Of T…" at bounding box center [757, 177] width 191 height 34
click at [530, 259] on select "Select Cable / Satellite Services Collection Agency Credit Card Debt Debt Couns…" at bounding box center [550, 265] width 191 height 34
select select "9"
click at [455, 248] on select "Select Cable / Satellite Services Collection Agency Credit Card Debt Debt Couns…" at bounding box center [550, 265] width 191 height 34
click at [807, 485] on button "Save & Close" at bounding box center [795, 491] width 114 height 35
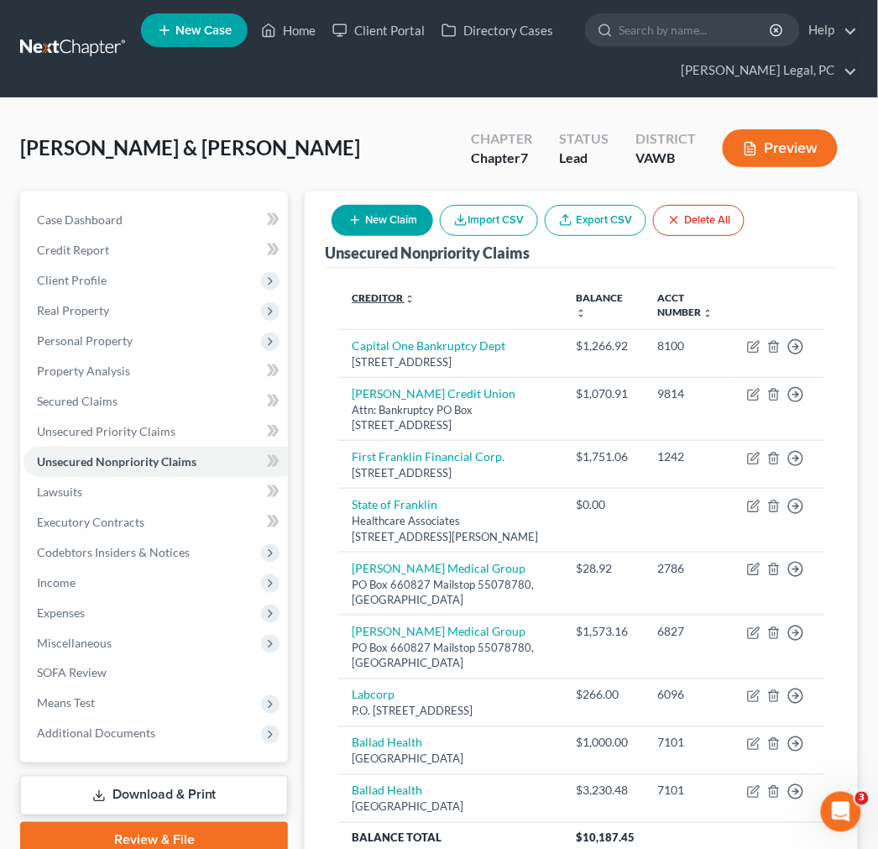
click at [381, 298] on link "Creditor expand_more expand_less unfold_more" at bounding box center [383, 297] width 63 height 13
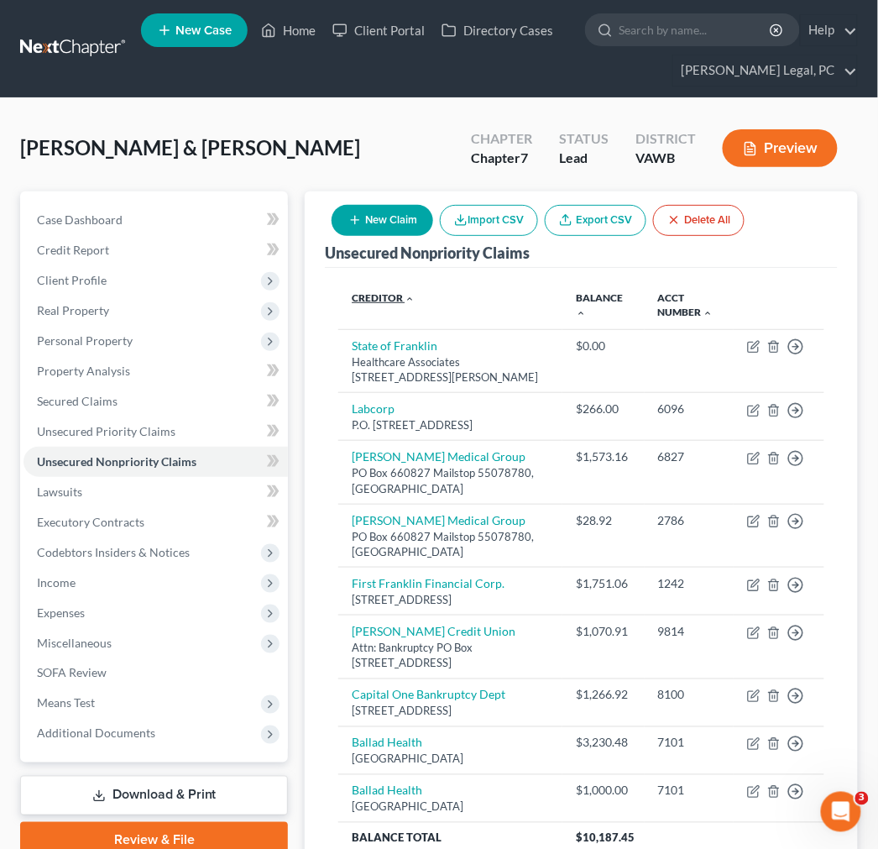
click at [381, 298] on link "Creditor expand_more expand_less unfold_more" at bounding box center [383, 297] width 63 height 13
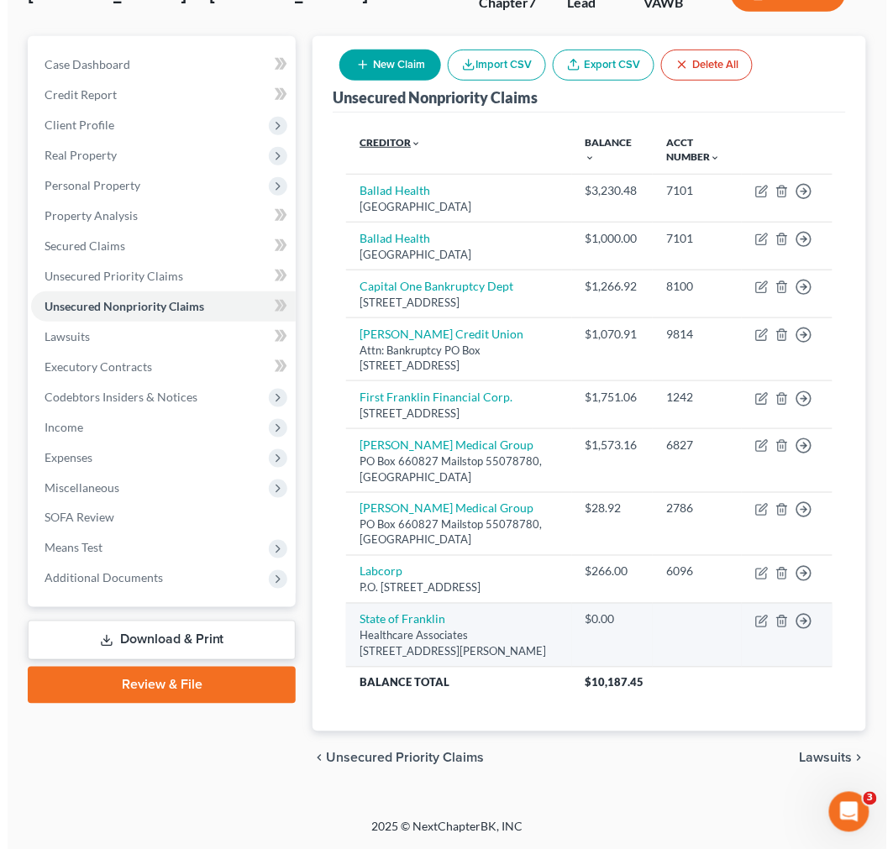
scroll to position [171, 0]
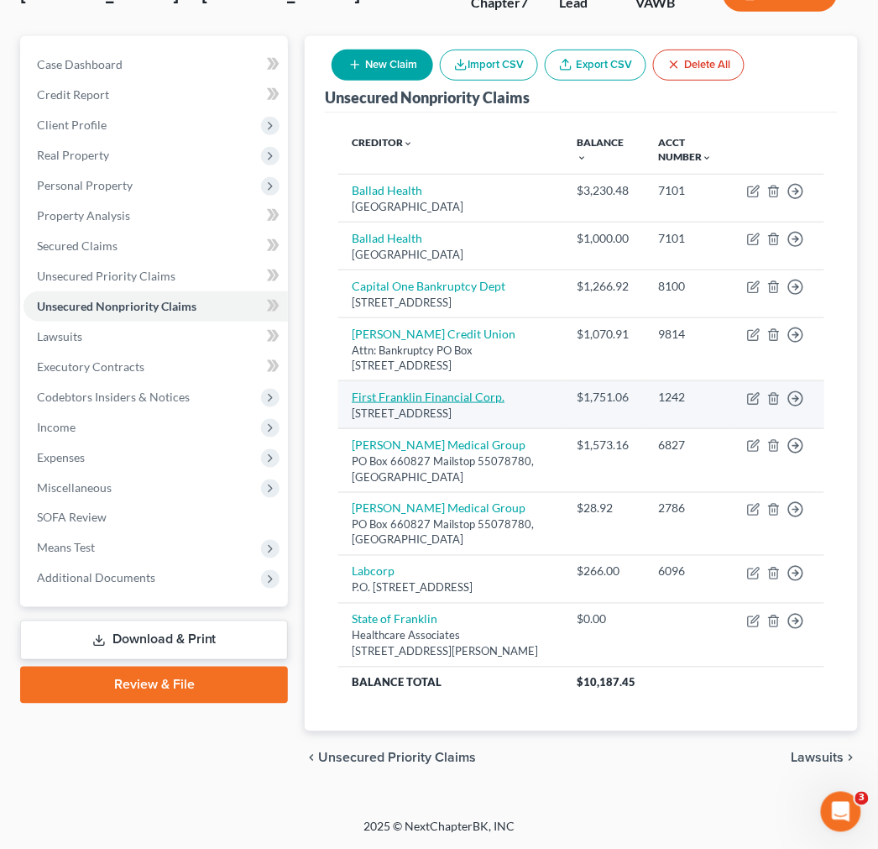
click at [409, 396] on link "First Franklin Financial Corp." at bounding box center [428, 397] width 153 height 14
select select "48"
select select "10"
select select "0"
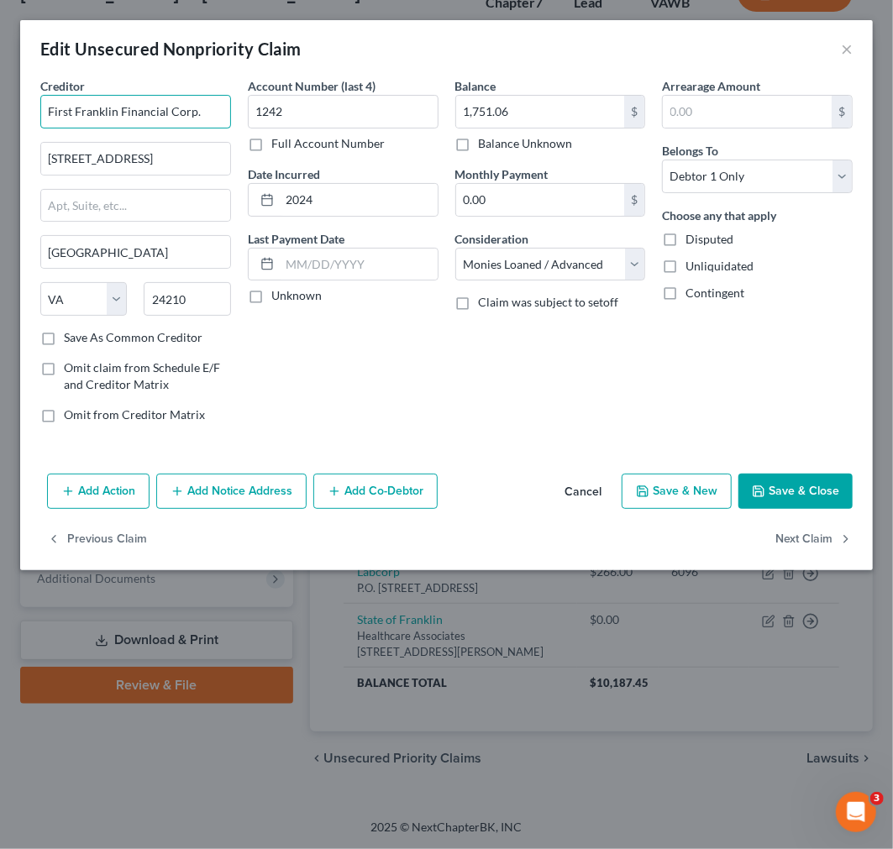
click at [60, 102] on input "First Franklin Financial Corp." at bounding box center [135, 112] width 191 height 34
type input "1st Franklin Financial Corp."
click at [64, 334] on label "Save As Common Creditor" at bounding box center [133, 337] width 139 height 17
click at [71, 334] on input "Save As Common Creditor" at bounding box center [76, 334] width 11 height 11
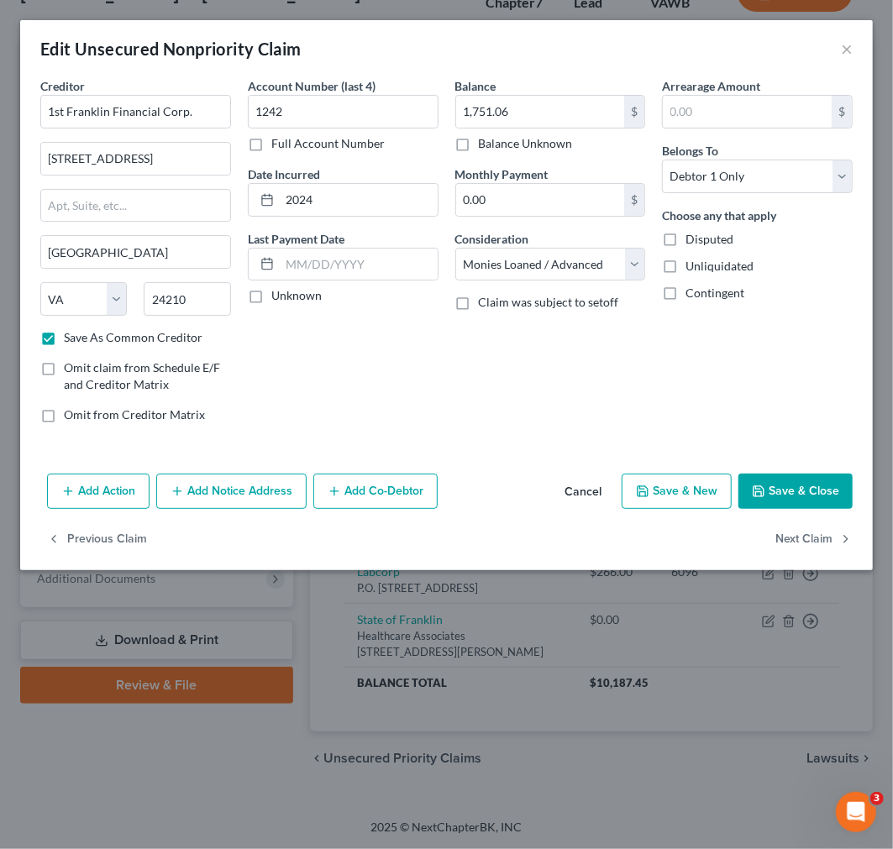
click at [785, 493] on button "Save & Close" at bounding box center [795, 491] width 114 height 35
checkbox input "false"
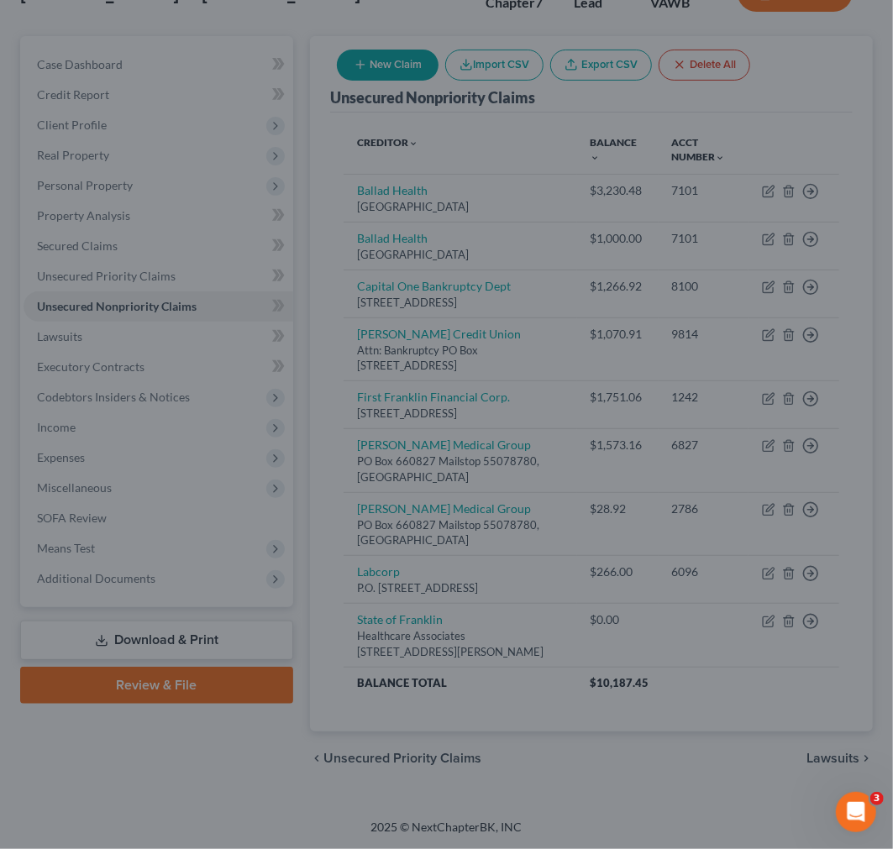
type input "0"
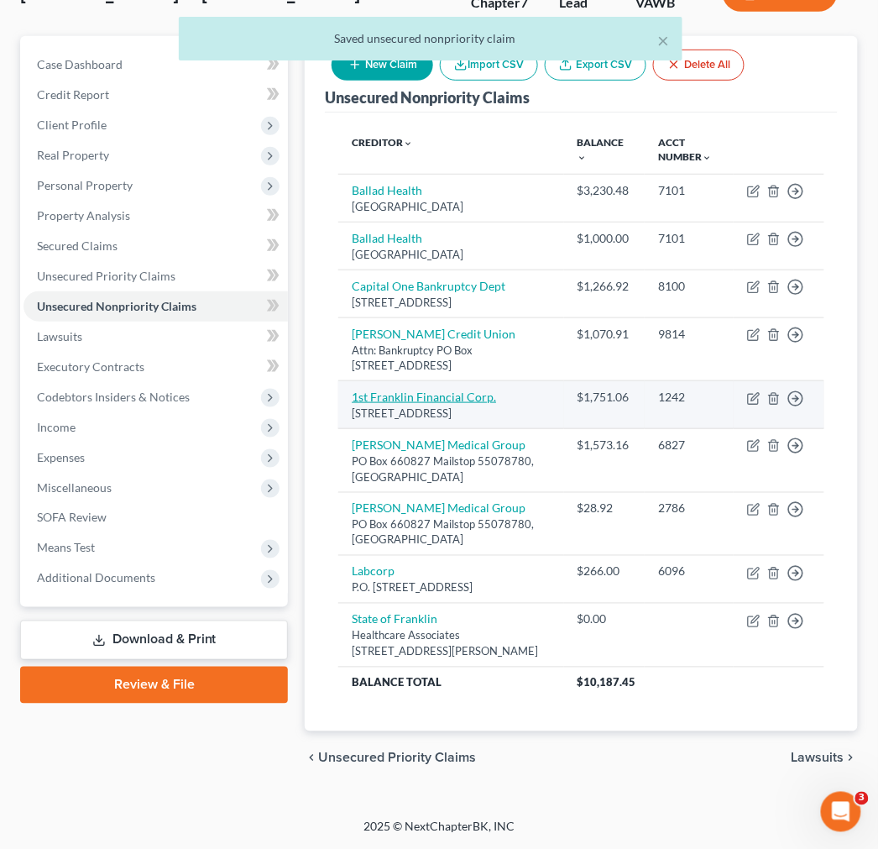
click at [398, 397] on link "1st Franklin Financial Corp." at bounding box center [424, 397] width 144 height 14
select select "48"
select select "10"
select select "0"
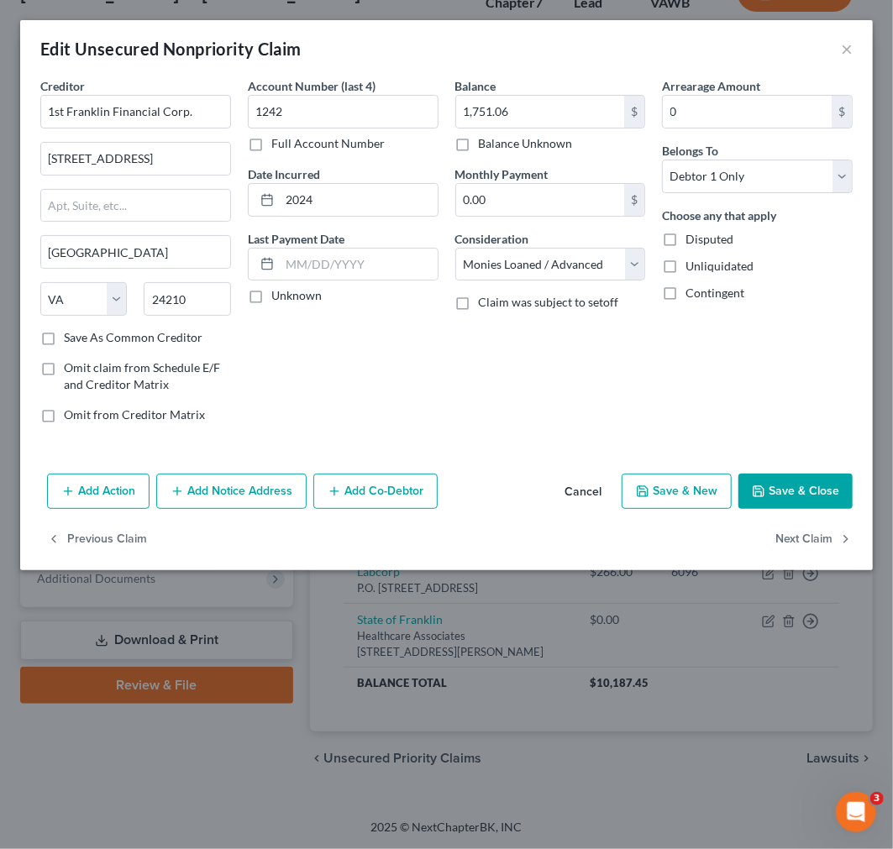
click at [799, 489] on button "Save & Close" at bounding box center [795, 491] width 114 height 35
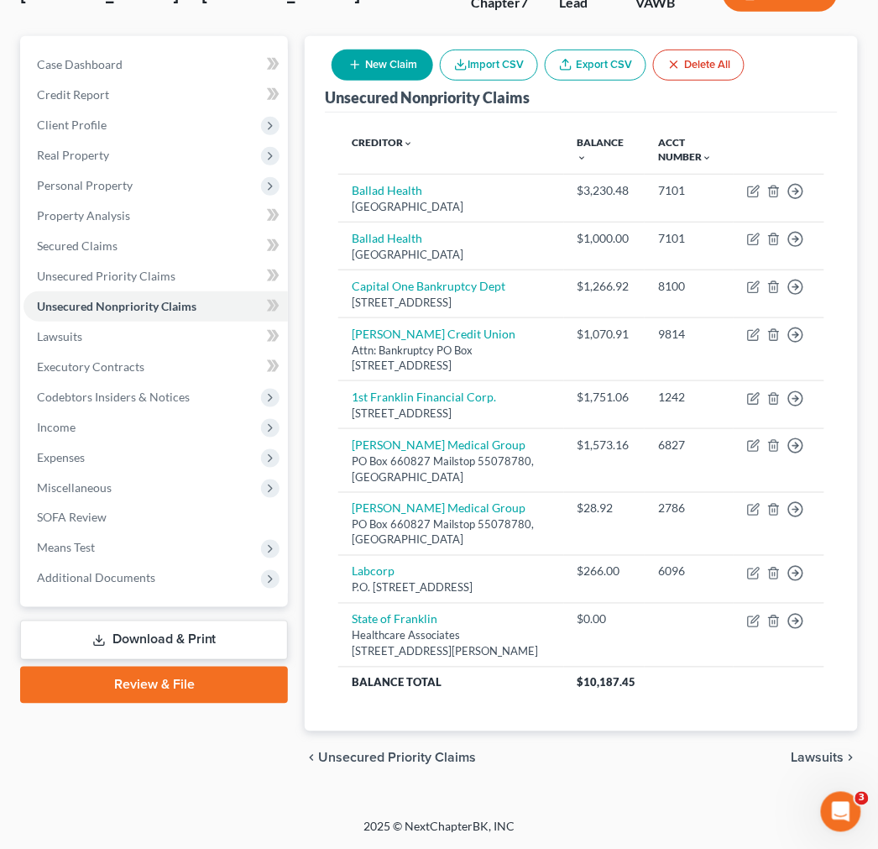
click at [349, 58] on icon "button" at bounding box center [355, 64] width 13 height 13
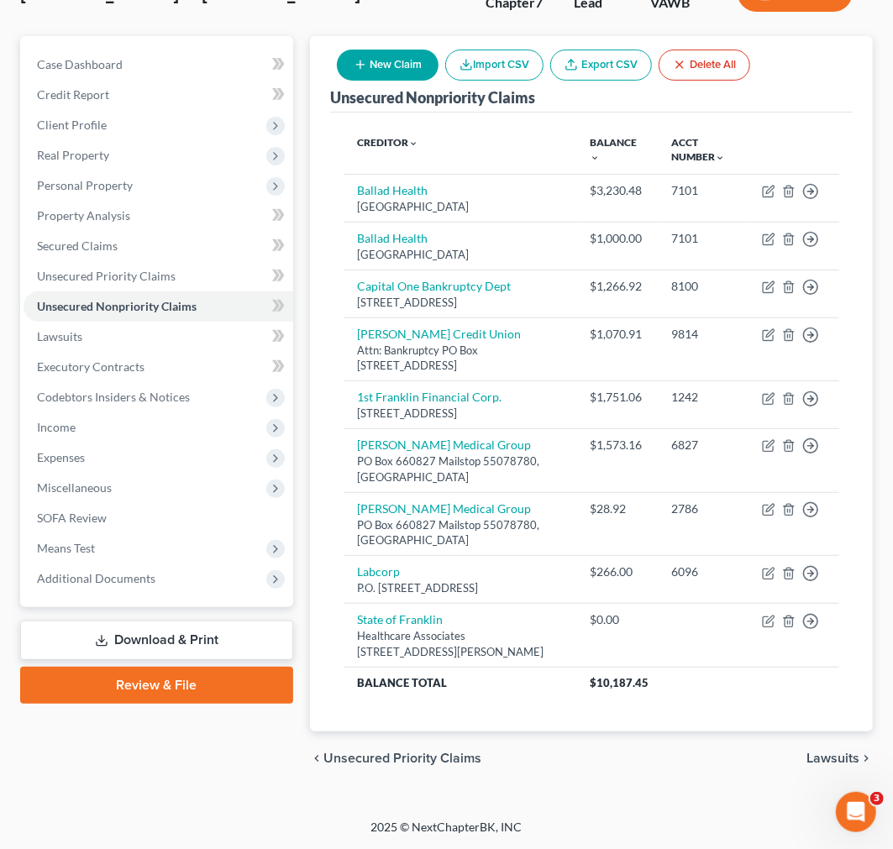
select select "2"
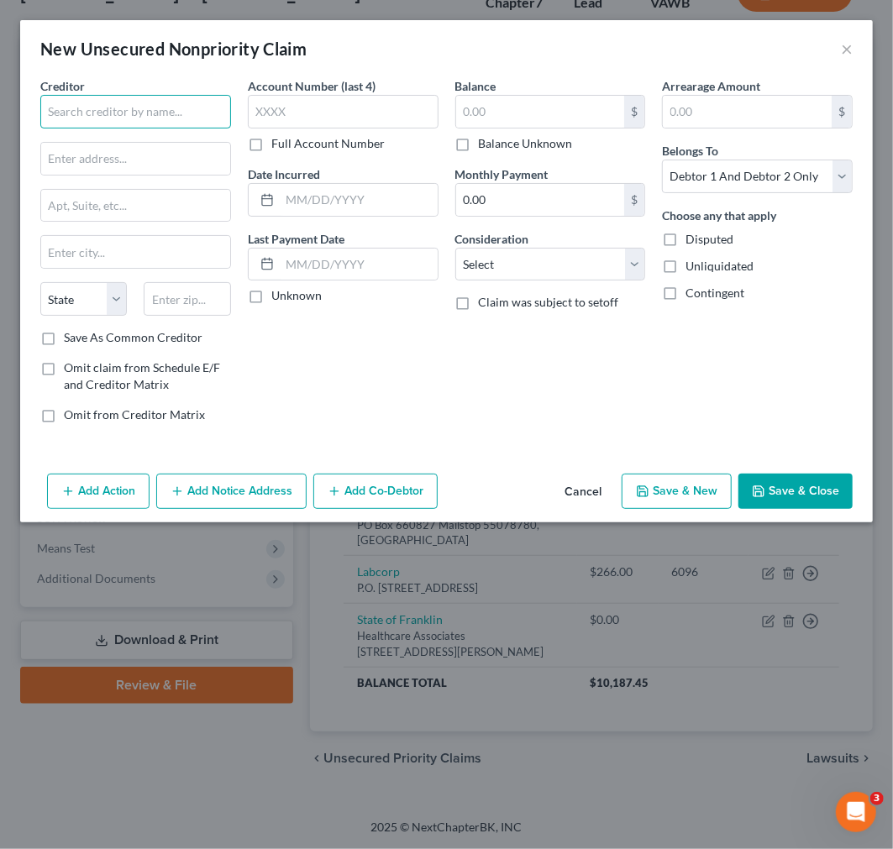
click at [151, 114] on input "text" at bounding box center [135, 112] width 191 height 34
type input "C"
type input "Capital One/[PERSON_NAME]'s"
type input "PO Box 71087"
type input "28272"
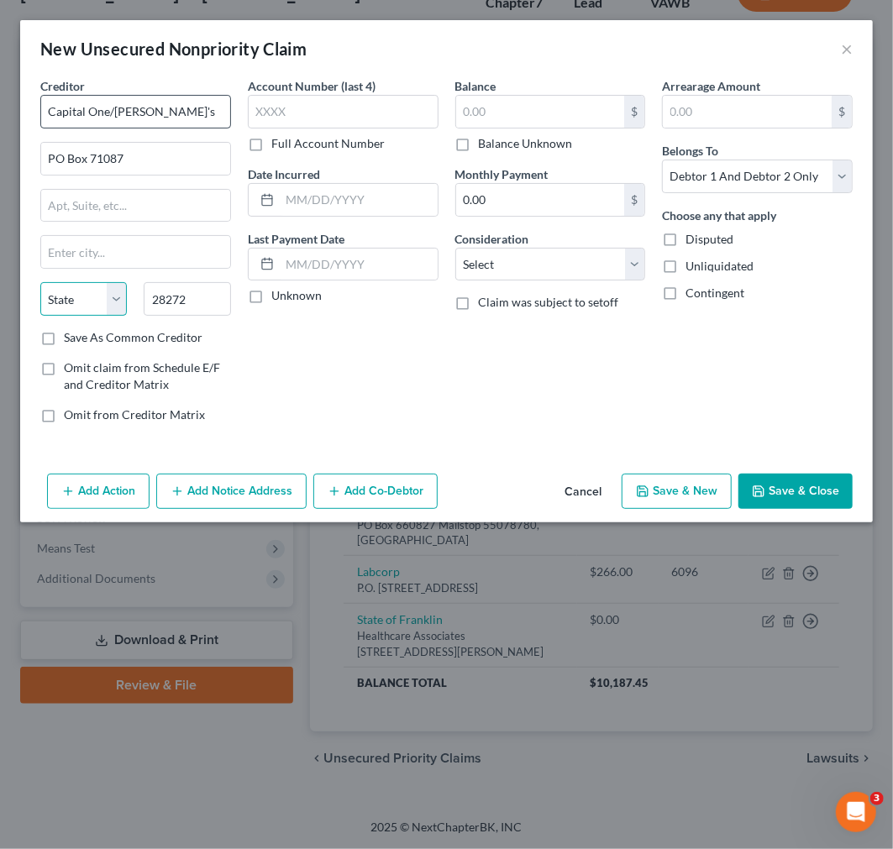
type input "Charlotte"
select select "28"
click at [64, 341] on label "Save As Common Creditor" at bounding box center [133, 337] width 139 height 17
click at [71, 340] on input "Save As Common Creditor" at bounding box center [76, 334] width 11 height 11
checkbox input "true"
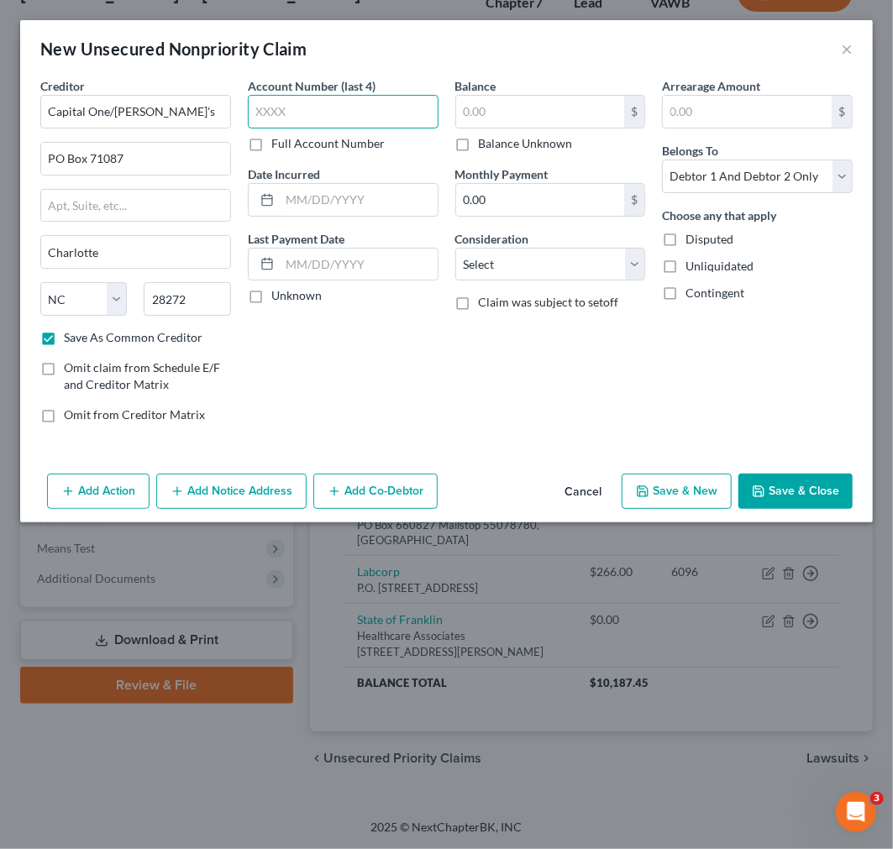
click at [328, 122] on input "text" at bounding box center [343, 112] width 191 height 34
type input "8100"
type input "1,256.96"
click at [724, 177] on select "Select Debtor 1 Only Debtor 2 Only Debtor 1 And Debtor 2 Only At Least One Of T…" at bounding box center [757, 177] width 191 height 34
select select "0"
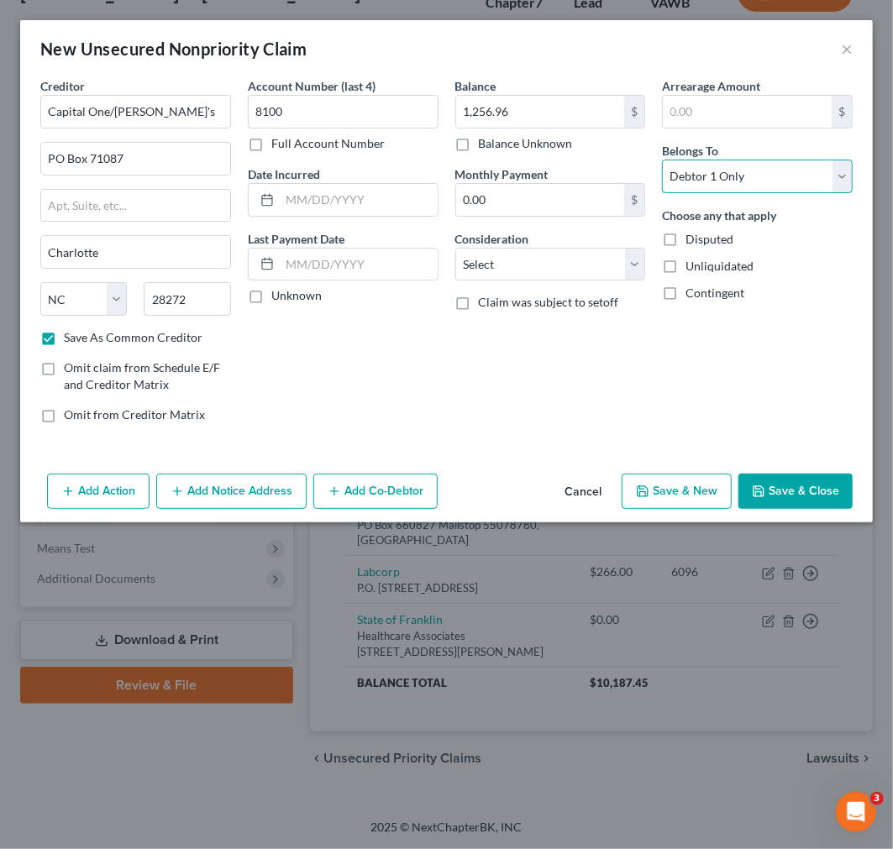
click at [662, 160] on select "Select Debtor 1 Only Debtor 2 Only Debtor 1 And Debtor 2 Only At Least One Of T…" at bounding box center [757, 177] width 191 height 34
click at [548, 272] on select "Select Cable / Satellite Services Collection Agency Credit Card Debt Debt Couns…" at bounding box center [550, 265] width 191 height 34
select select "2"
click at [455, 248] on select "Select Cable / Satellite Services Collection Agency Credit Card Debt Debt Couns…" at bounding box center [550, 265] width 191 height 34
click at [758, 496] on icon "button" at bounding box center [758, 491] width 10 height 10
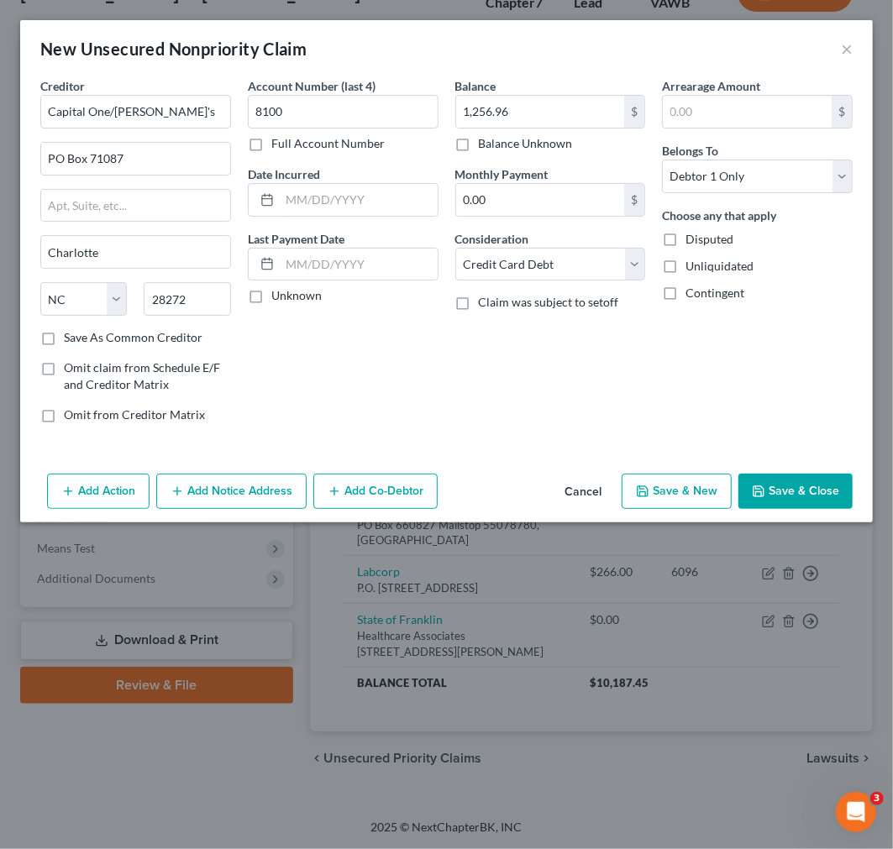
checkbox input "false"
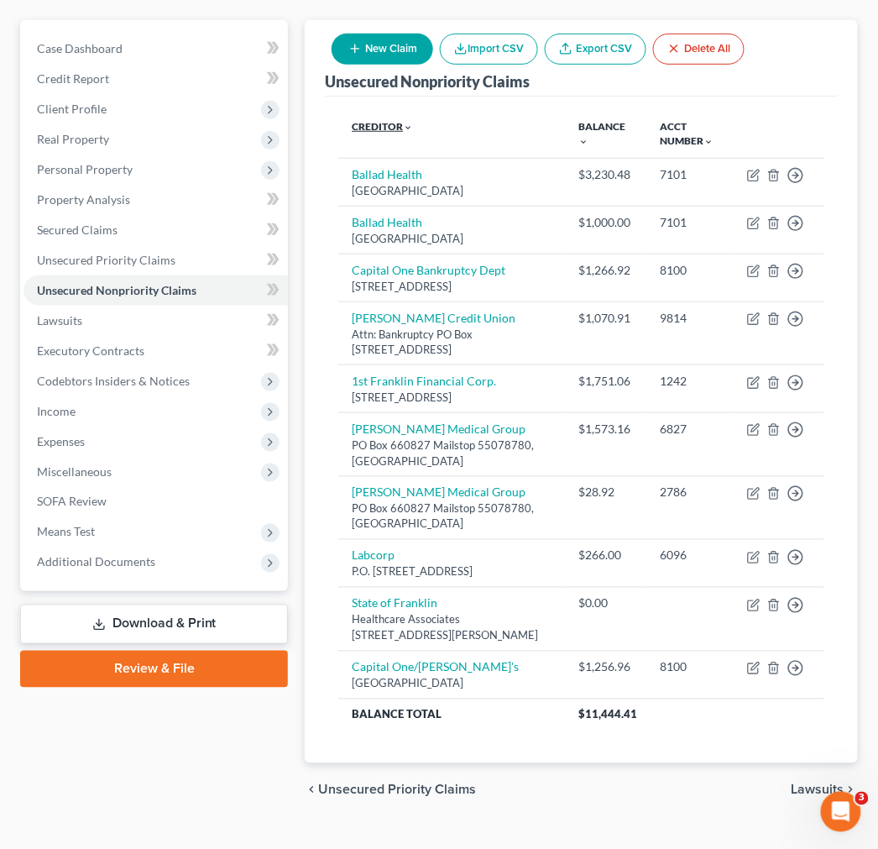
click at [358, 121] on link "Creditor expand_more expand_less unfold_more" at bounding box center [382, 126] width 61 height 13
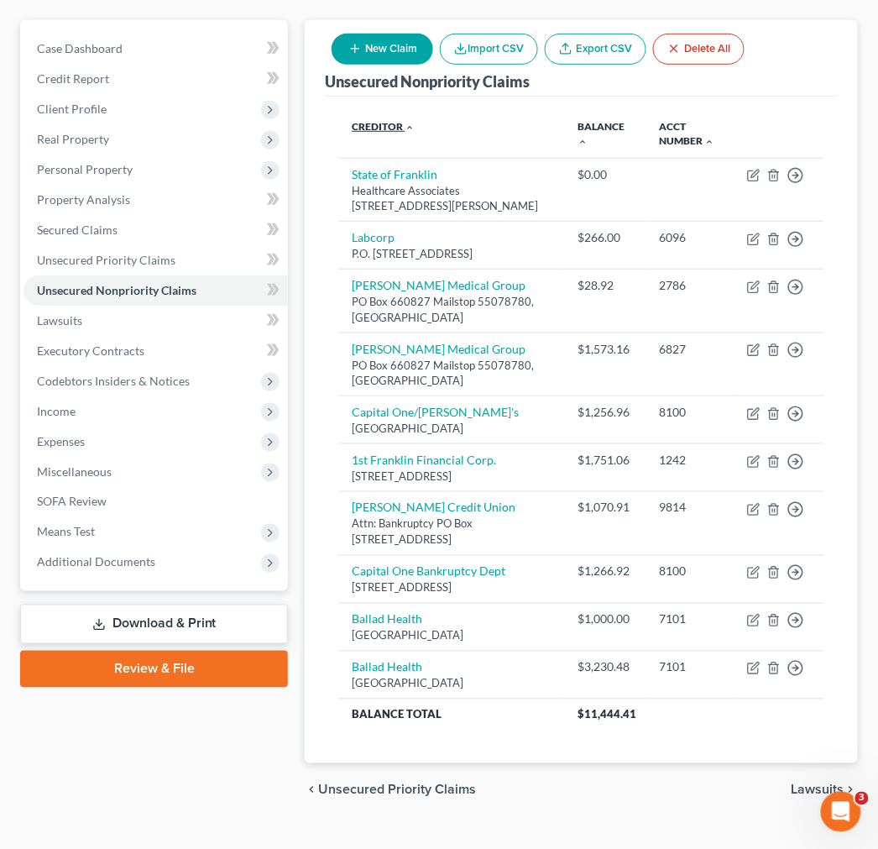
click at [358, 121] on link "Creditor expand_more expand_less unfold_more" at bounding box center [383, 126] width 63 height 13
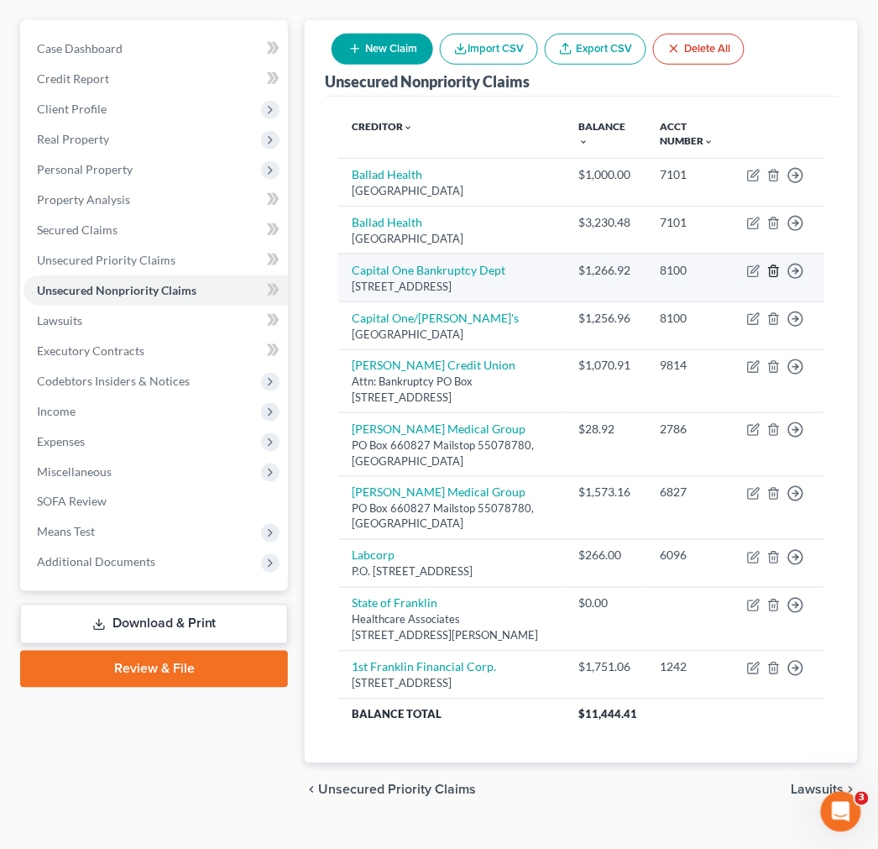
click at [775, 269] on icon "button" at bounding box center [774, 271] width 13 height 13
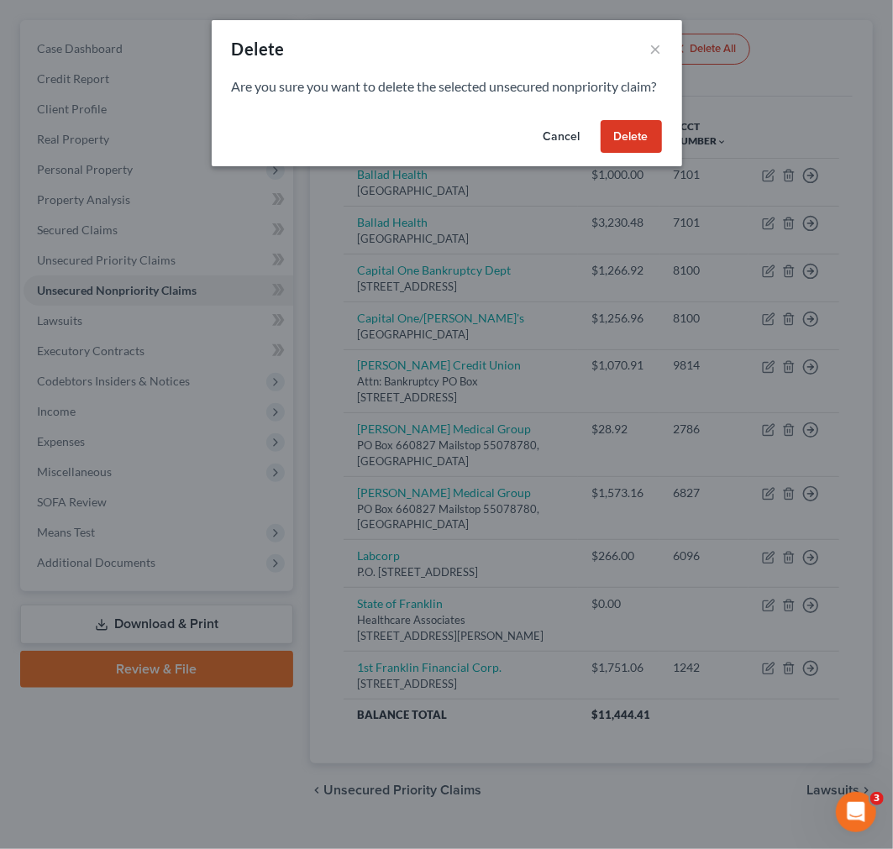
click at [634, 149] on button "Delete" at bounding box center [631, 137] width 61 height 34
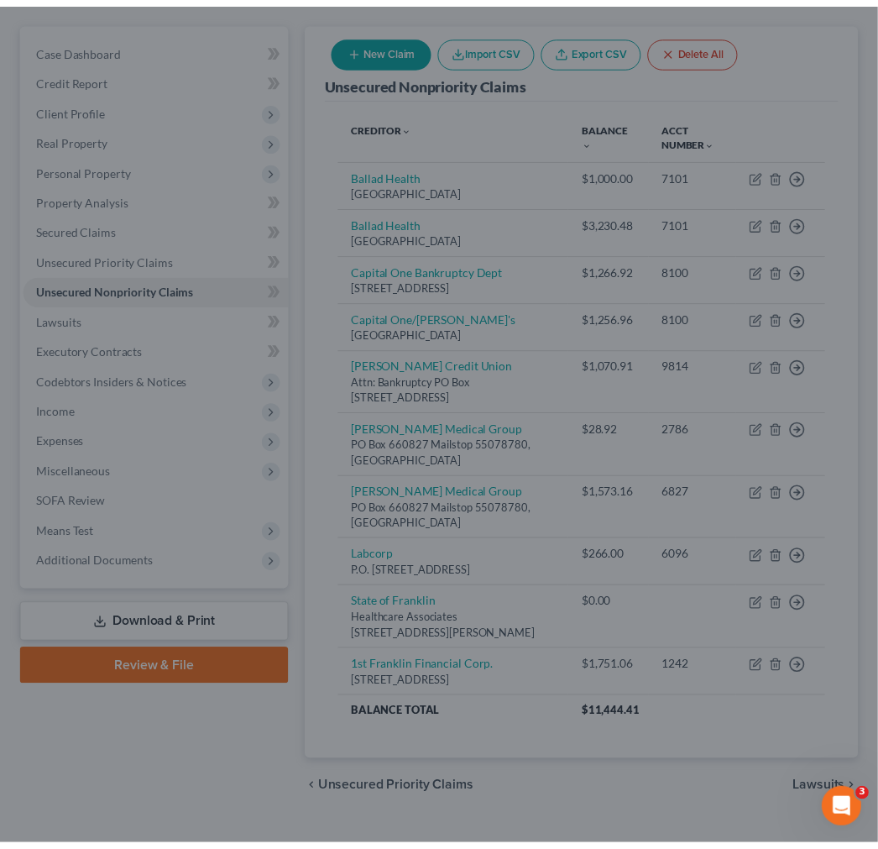
scroll to position [155, 0]
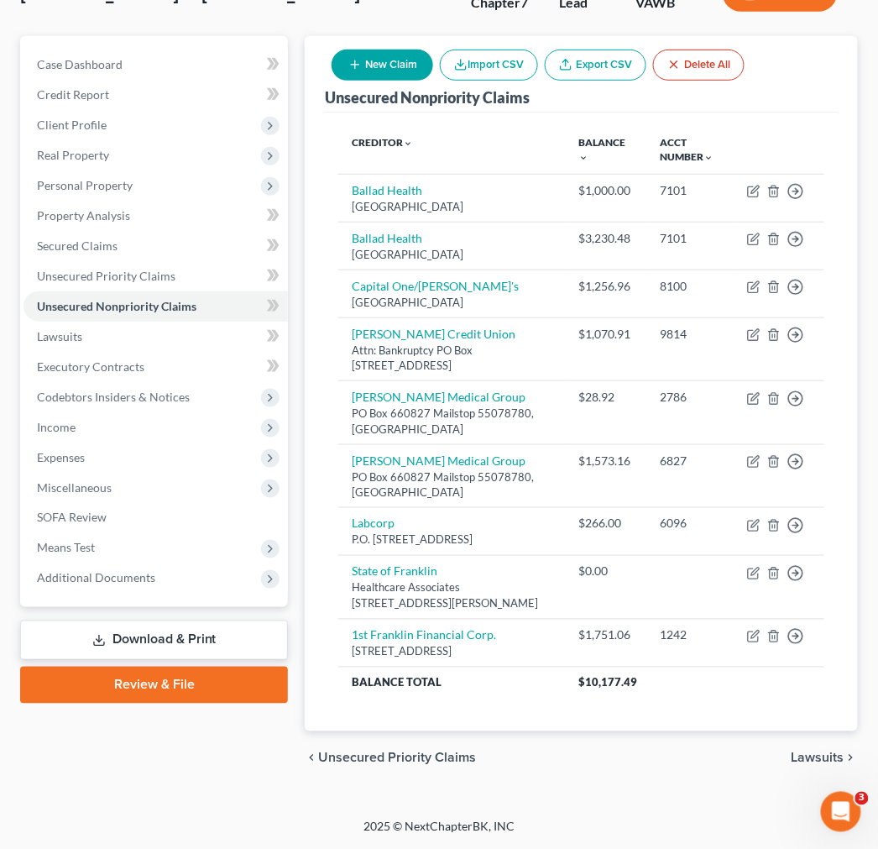
click at [395, 57] on button "New Claim" at bounding box center [383, 65] width 102 height 31
select select "2"
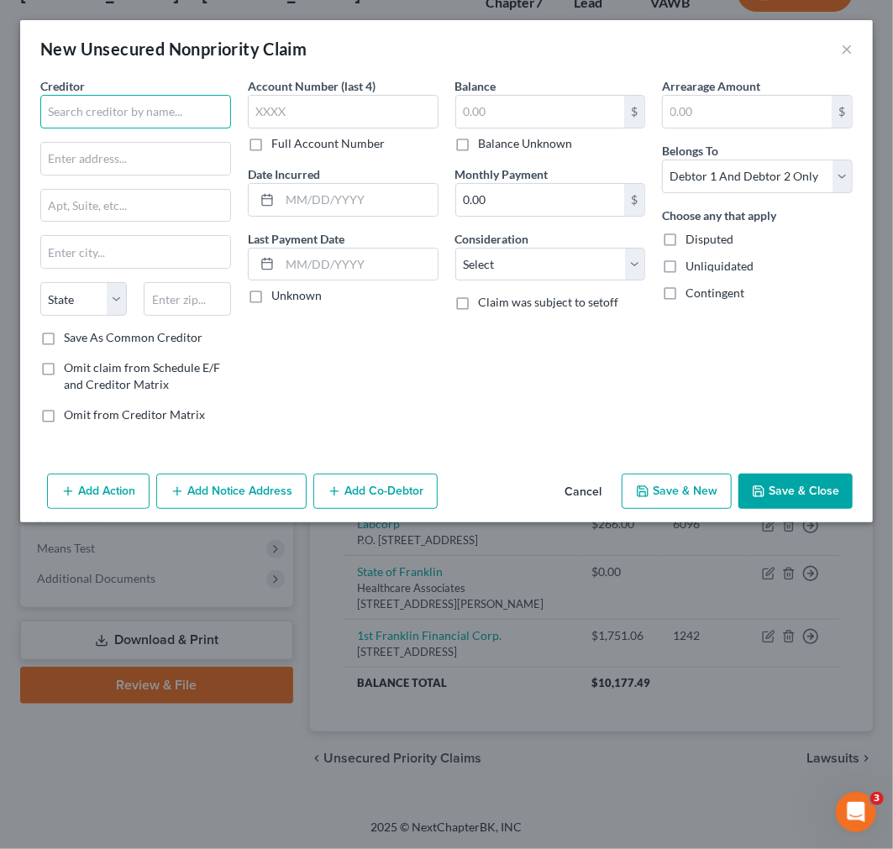
click at [177, 109] on input "text" at bounding box center [135, 112] width 191 height 34
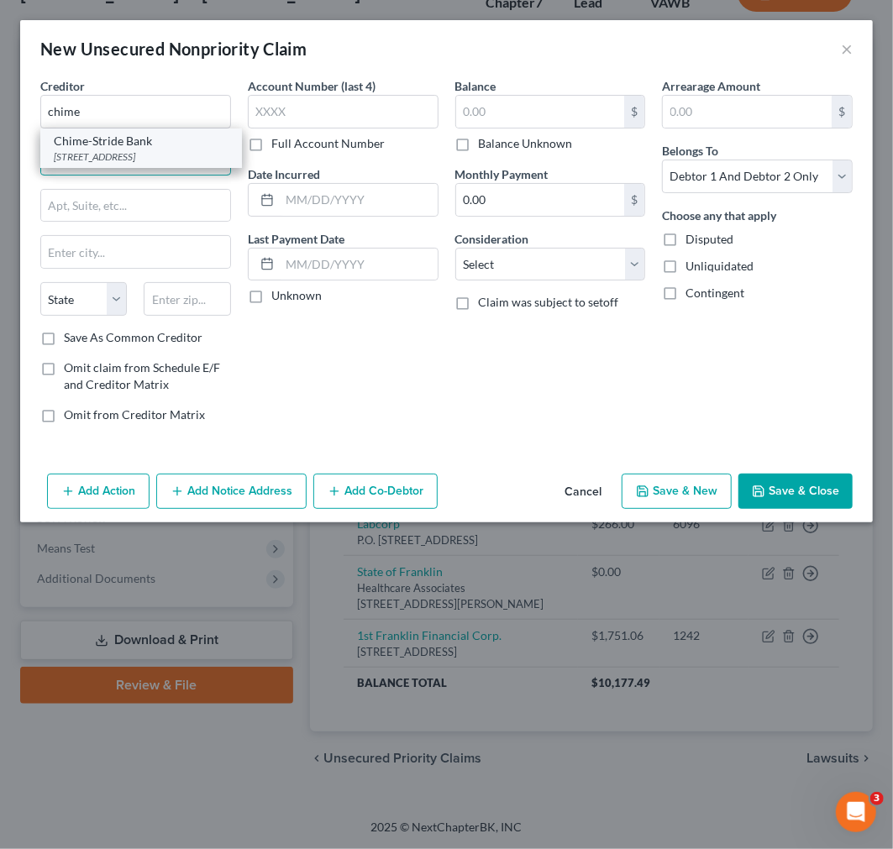
drag, startPoint x: 144, startPoint y: 171, endPoint x: 138, endPoint y: 164, distance: 9.6
click at [144, 171] on input "text" at bounding box center [135, 159] width 189 height 32
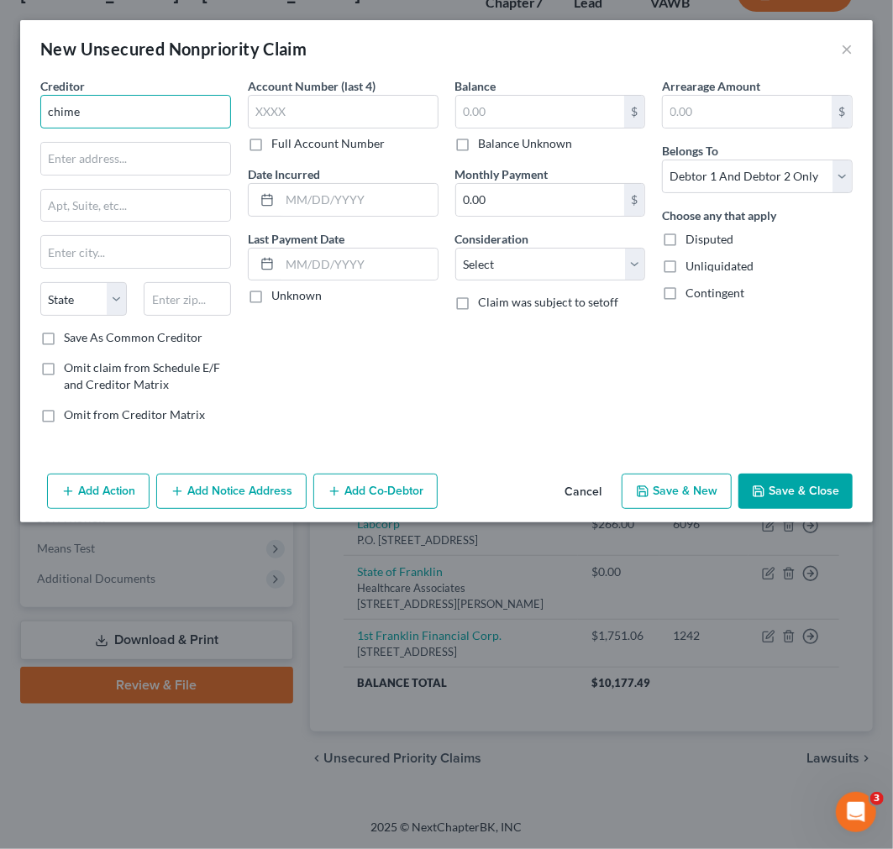
click at [135, 120] on input "chime" at bounding box center [135, 112] width 191 height 34
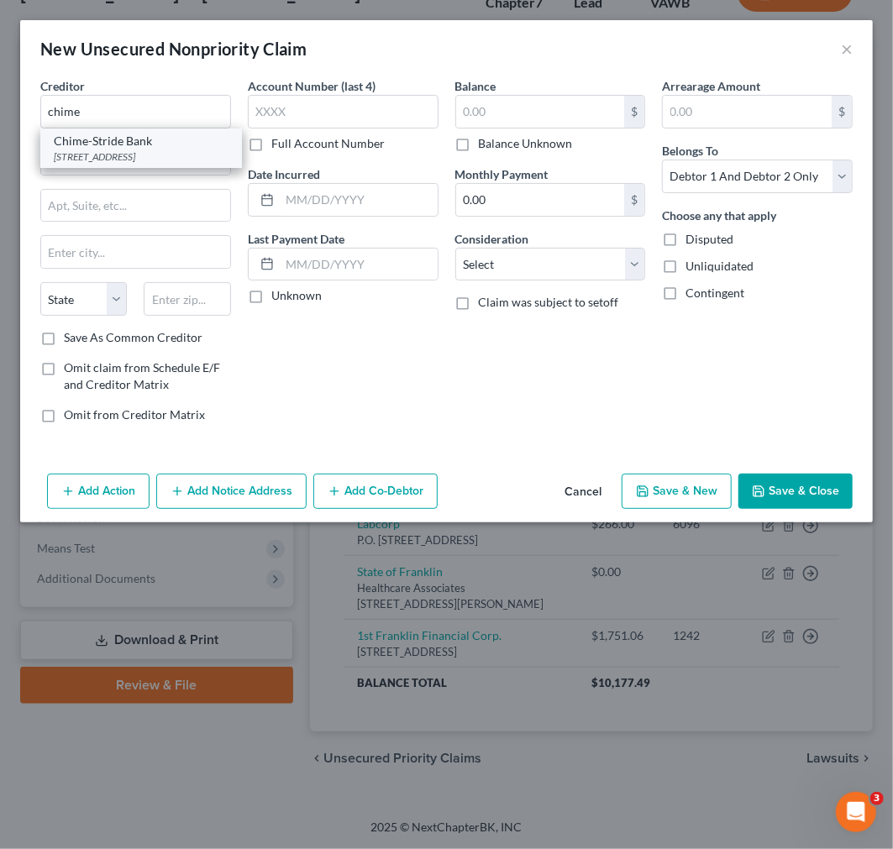
click at [132, 144] on div "Chime-Stride Bank" at bounding box center [141, 141] width 175 height 17
type input "Chime-Stride Bank"
type input "PO Box 417"
type input "[GEOGRAPHIC_DATA]"
select select "4"
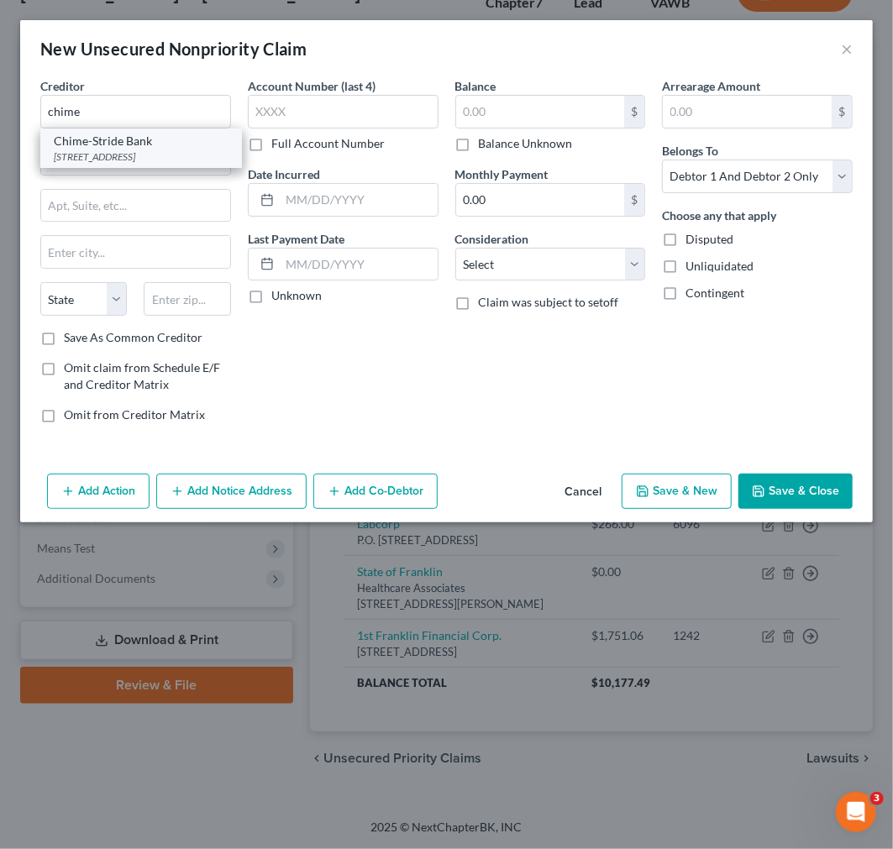
type input "94104"
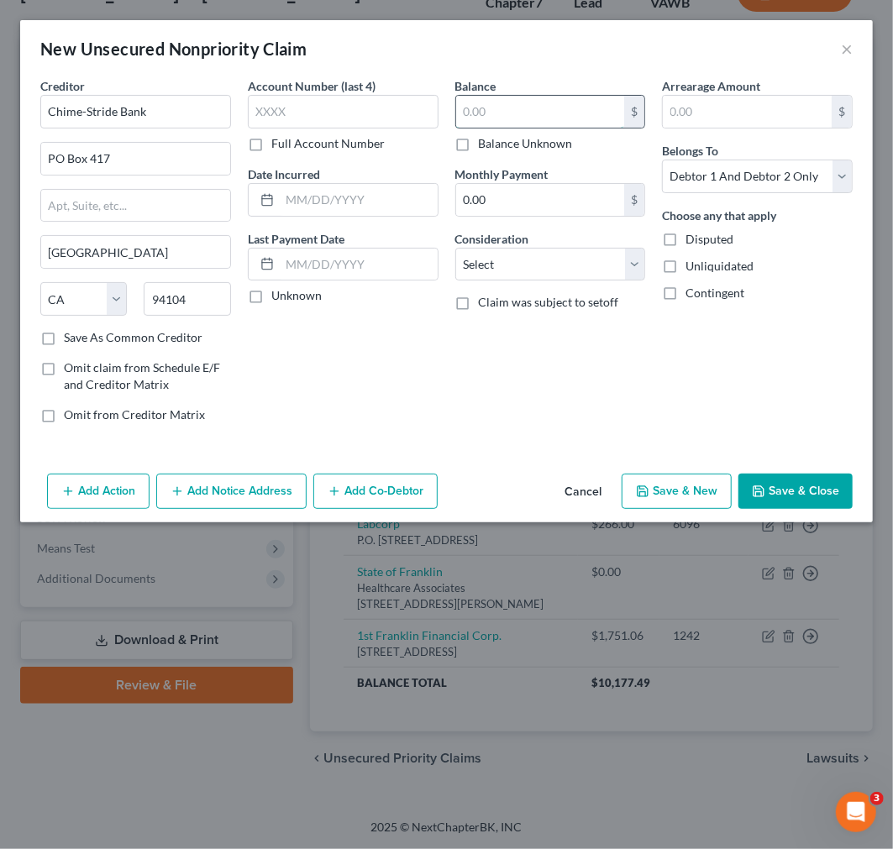
click at [483, 118] on input "text" at bounding box center [540, 112] width 169 height 32
type input "30.00"
click at [517, 259] on select "Select Cable / Satellite Services Collection Agency Credit Card Debt Debt Couns…" at bounding box center [550, 265] width 191 height 34
select select "10"
click at [455, 248] on select "Select Cable / Satellite Services Collection Agency Credit Card Debt Debt Couns…" at bounding box center [550, 265] width 191 height 34
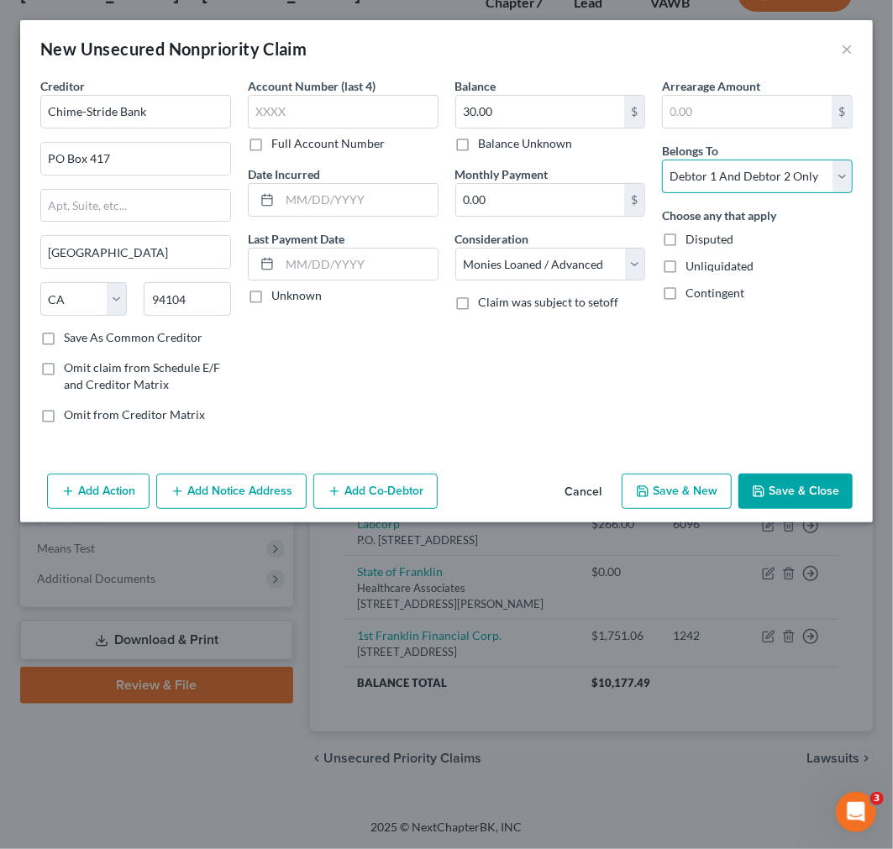
click at [744, 176] on select "Select Debtor 1 Only Debtor 2 Only Debtor 1 And Debtor 2 Only At Least One Of T…" at bounding box center [757, 177] width 191 height 34
select select "0"
click at [662, 160] on select "Select Debtor 1 Only Debtor 2 Only Debtor 1 And Debtor 2 Only At Least One Of T…" at bounding box center [757, 177] width 191 height 34
click at [774, 504] on button "Save & Close" at bounding box center [795, 491] width 114 height 35
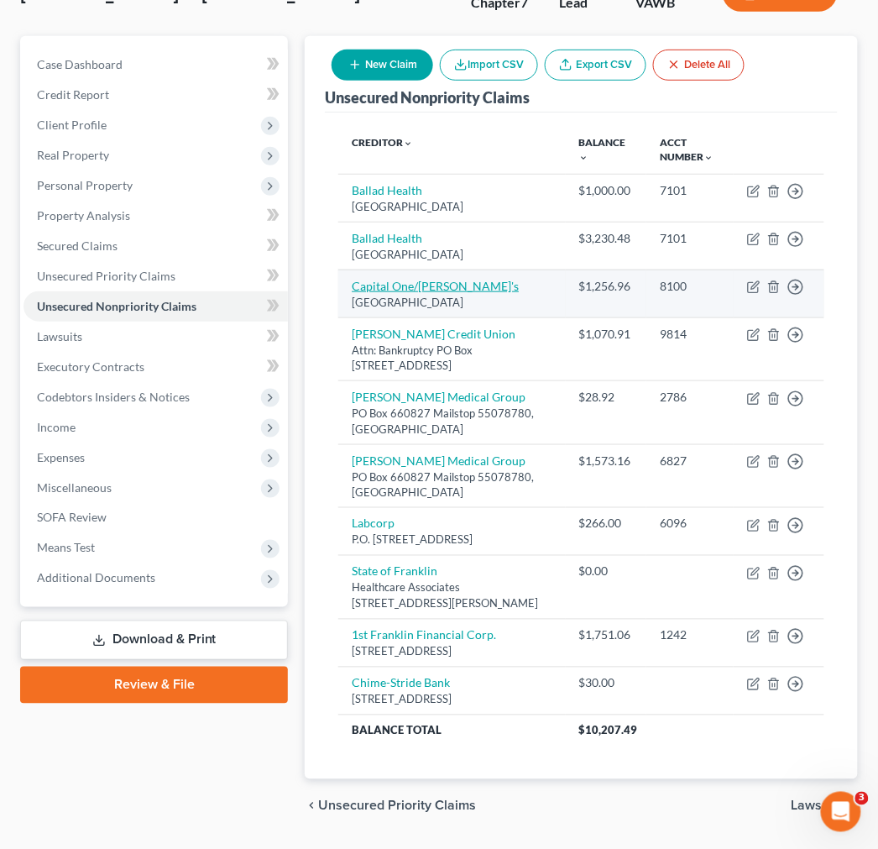
click at [400, 282] on link "Capital One/[PERSON_NAME]'s" at bounding box center [435, 286] width 167 height 14
select select "28"
select select "2"
select select "0"
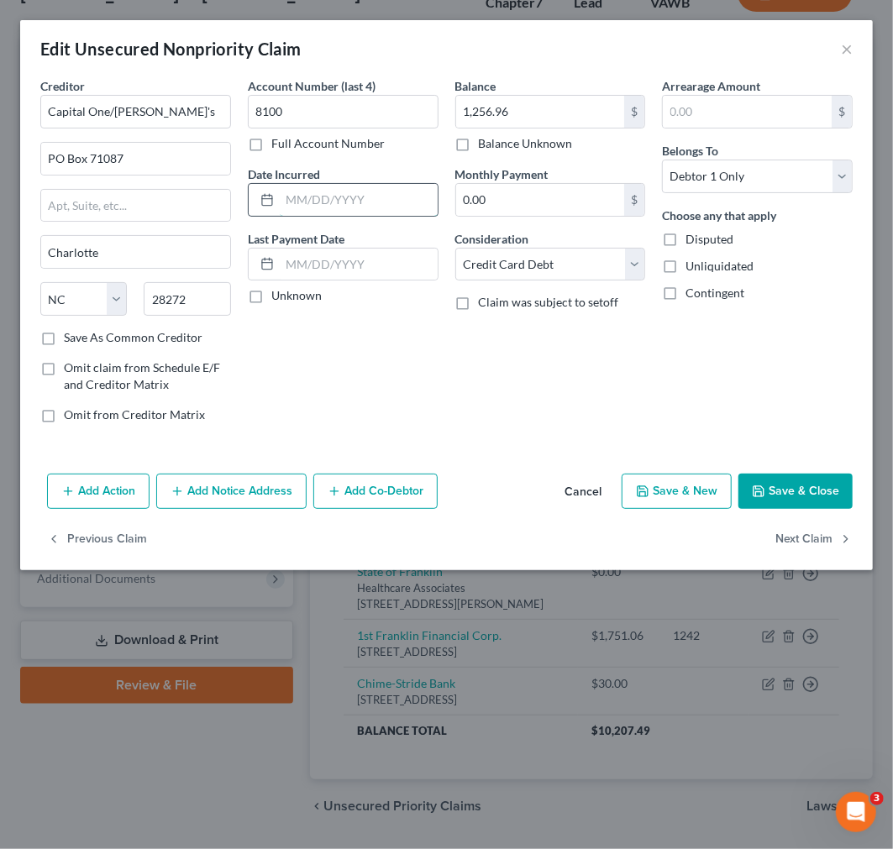
click at [298, 204] on input "text" at bounding box center [359, 200] width 158 height 32
type input "[DATE]-[DATE]"
click at [767, 497] on button "Save & Close" at bounding box center [795, 491] width 114 height 35
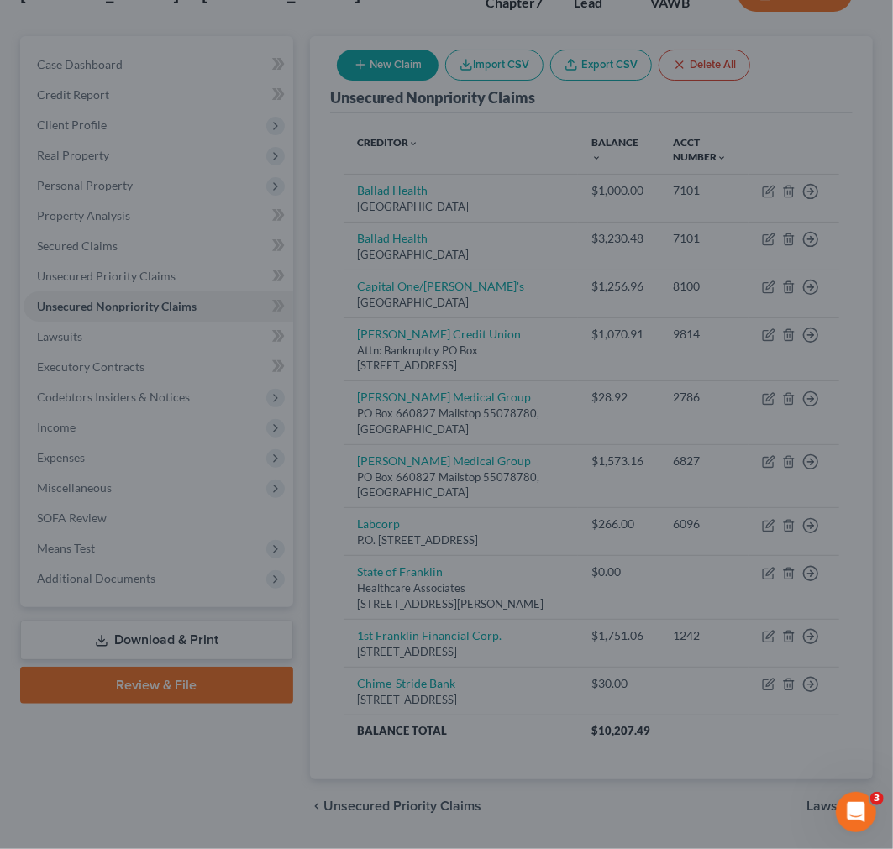
type input "0"
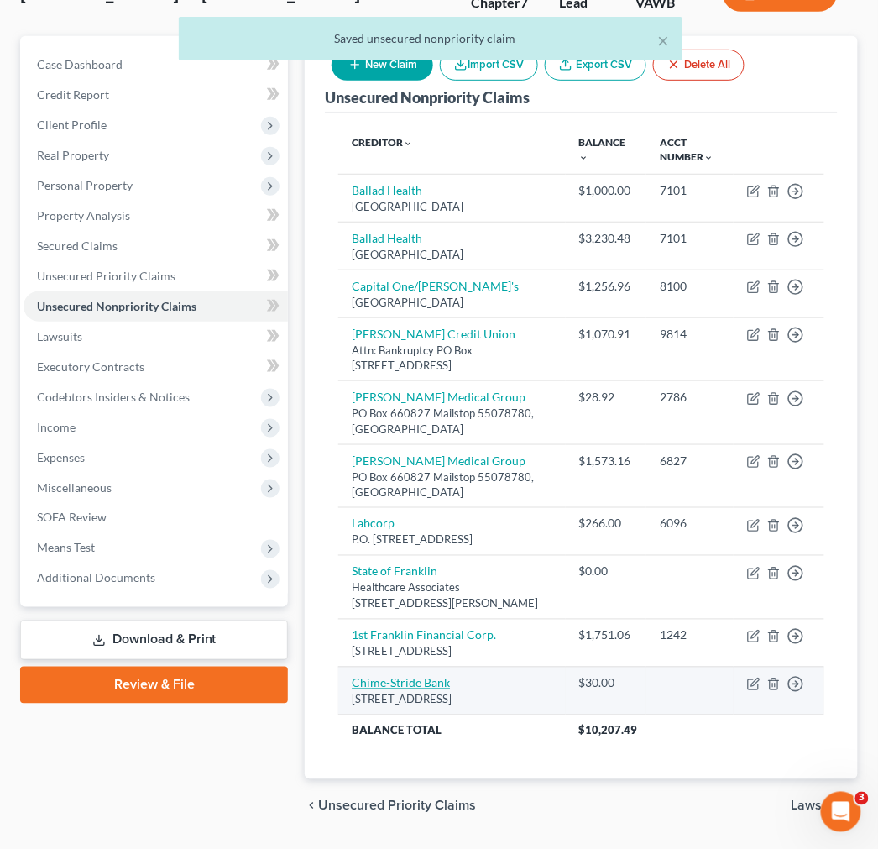
click at [388, 683] on link "Chime-Stride Bank" at bounding box center [401, 683] width 98 height 14
select select "4"
select select "10"
select select "0"
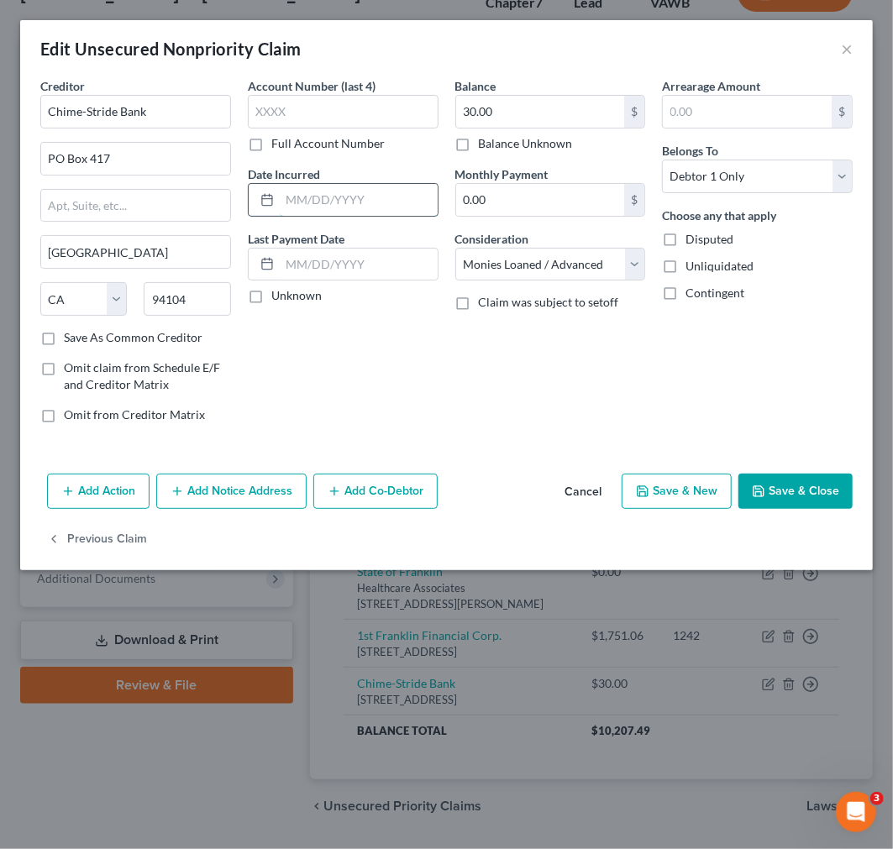
click at [354, 200] on input "text" at bounding box center [359, 200] width 158 height 32
type input "[DATE]-[DATE]"
click at [795, 501] on button "Save & Close" at bounding box center [795, 491] width 114 height 35
type input "0"
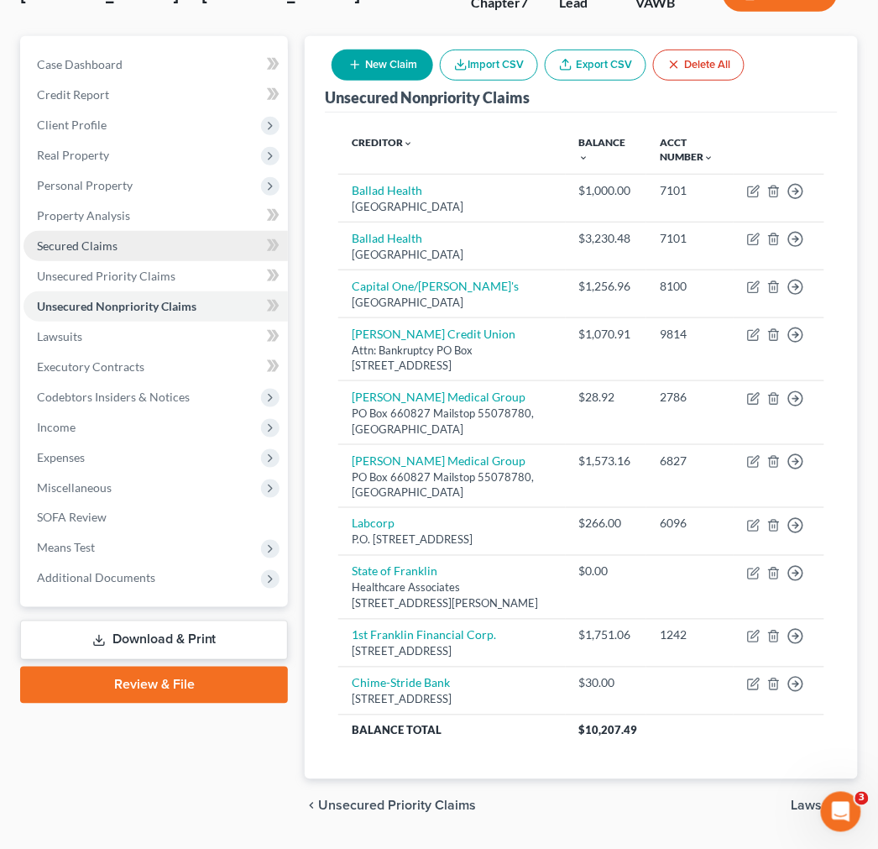
click at [92, 239] on span "Secured Claims" at bounding box center [77, 246] width 81 height 14
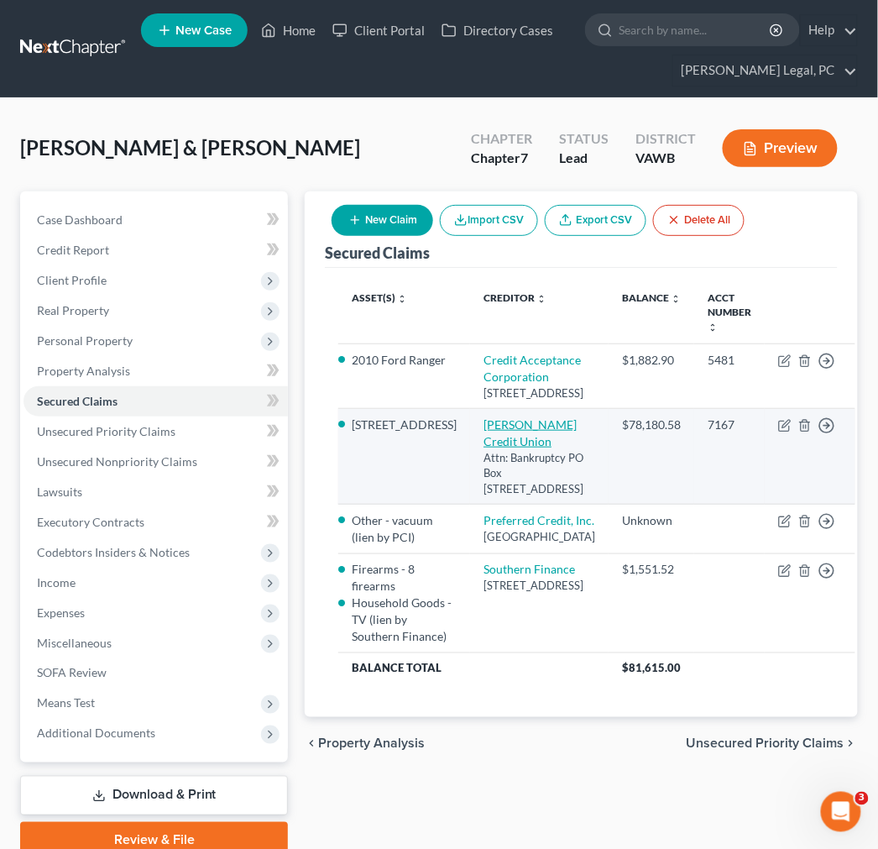
click at [500, 448] on link "[PERSON_NAME] Credit Union" at bounding box center [530, 432] width 93 height 31
select select "44"
select select "0"
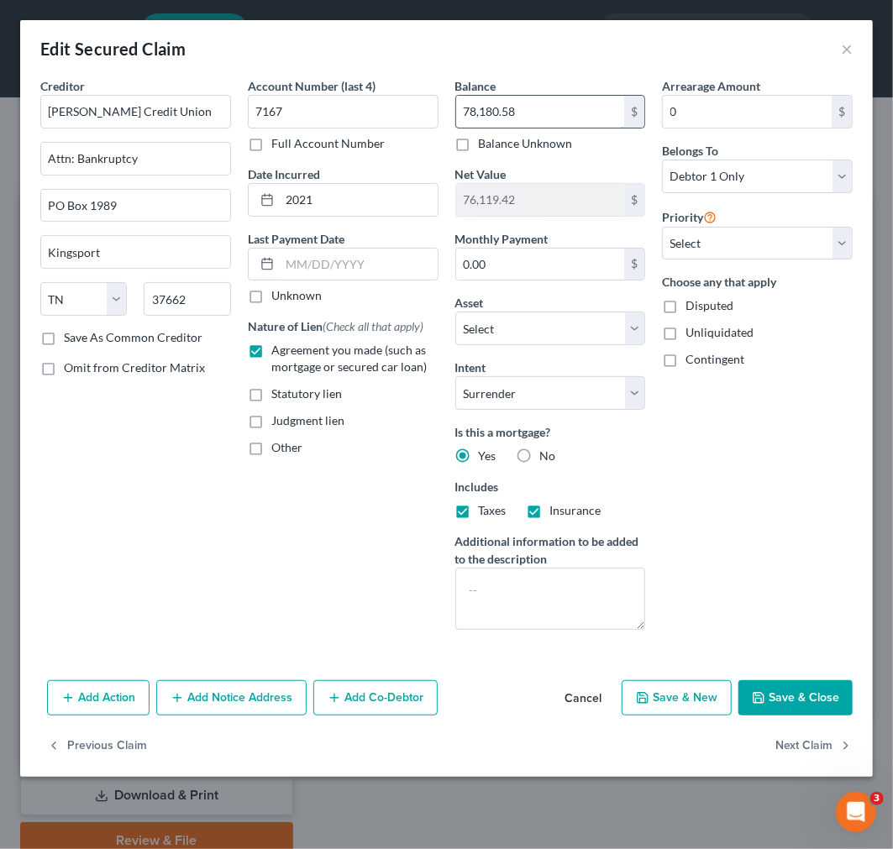
click at [538, 106] on input "78,180.58" at bounding box center [540, 112] width 169 height 32
type input "79,053.00"
click at [785, 700] on button "Save & Close" at bounding box center [795, 697] width 114 height 35
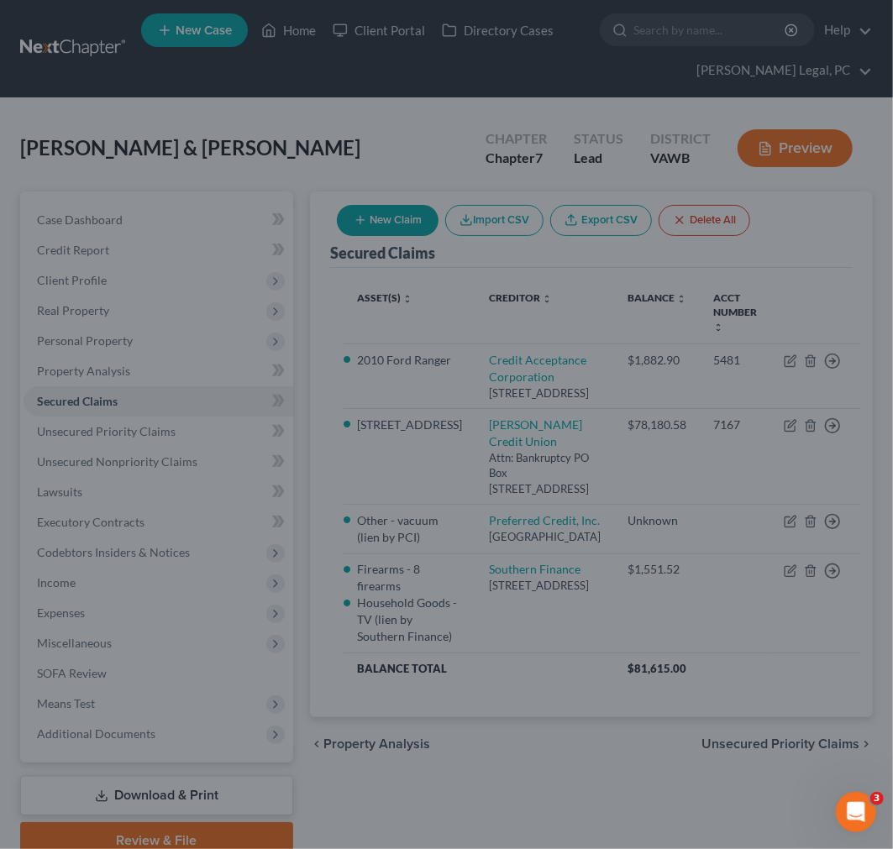
type input "75,247.00"
select select "2"
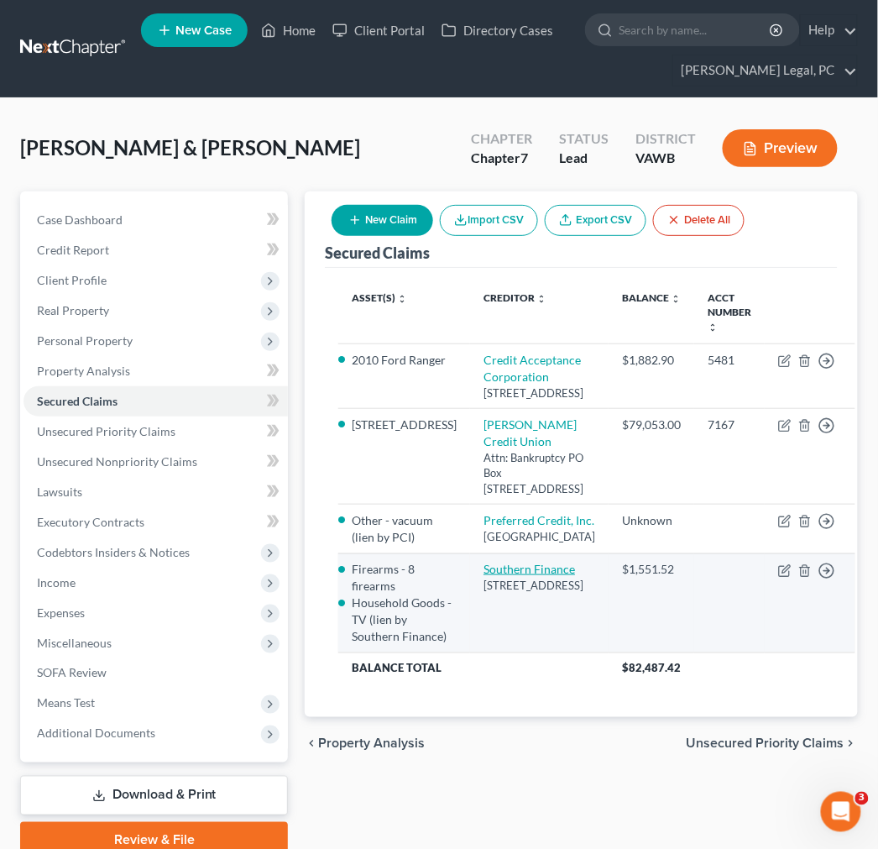
click at [515, 576] on link "Southern Finance" at bounding box center [530, 569] width 92 height 14
select select "44"
select select "4"
select select "0"
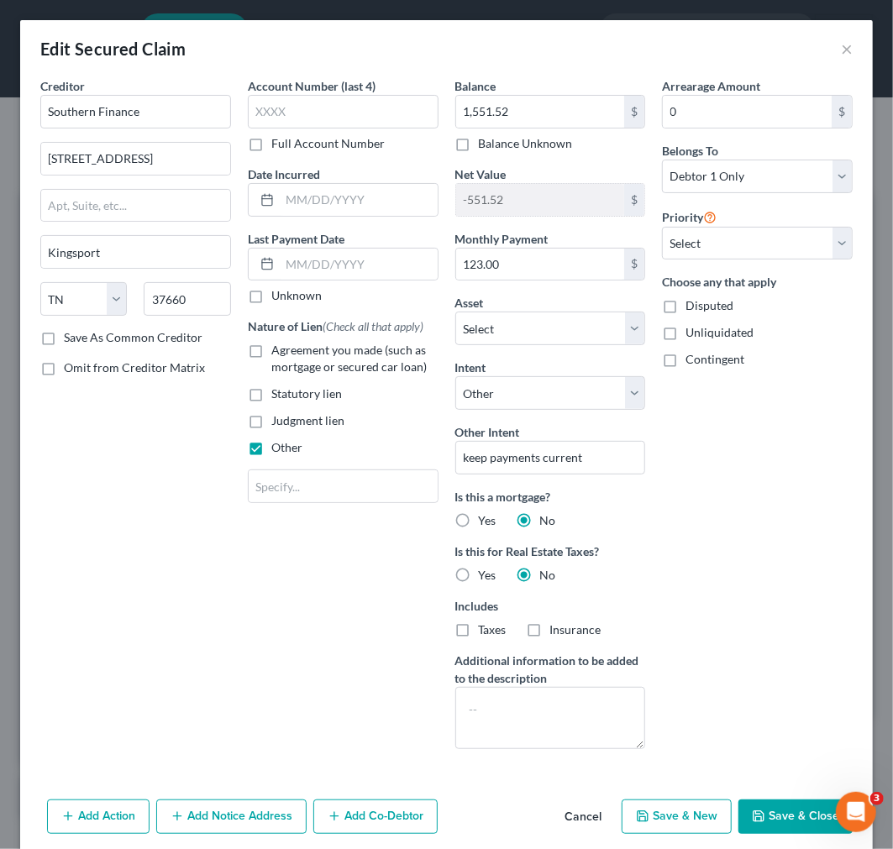
scroll to position [281, 0]
select select "2861209"
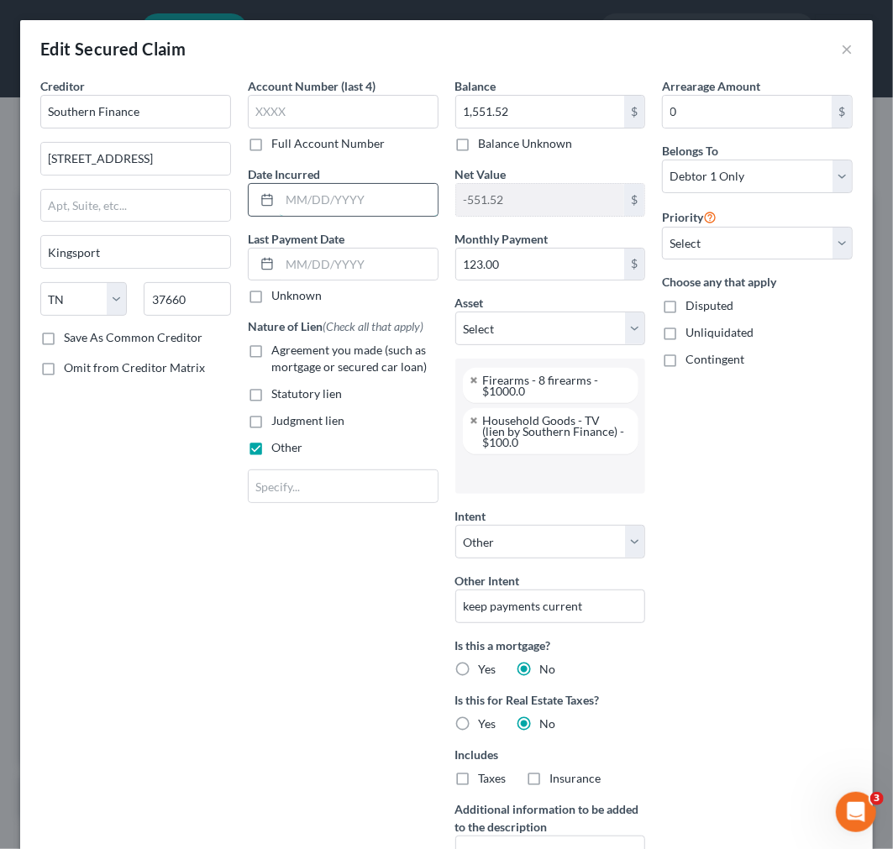
click at [312, 198] on input "text" at bounding box center [359, 200] width 158 height 32
type input "[DATE]-[DATE]"
click at [727, 600] on div "Arrearage Amount 0 $ Belongs To * Select Debtor 1 Only Debtor 2 Only Debtor 1 A…" at bounding box center [756, 494] width 207 height 834
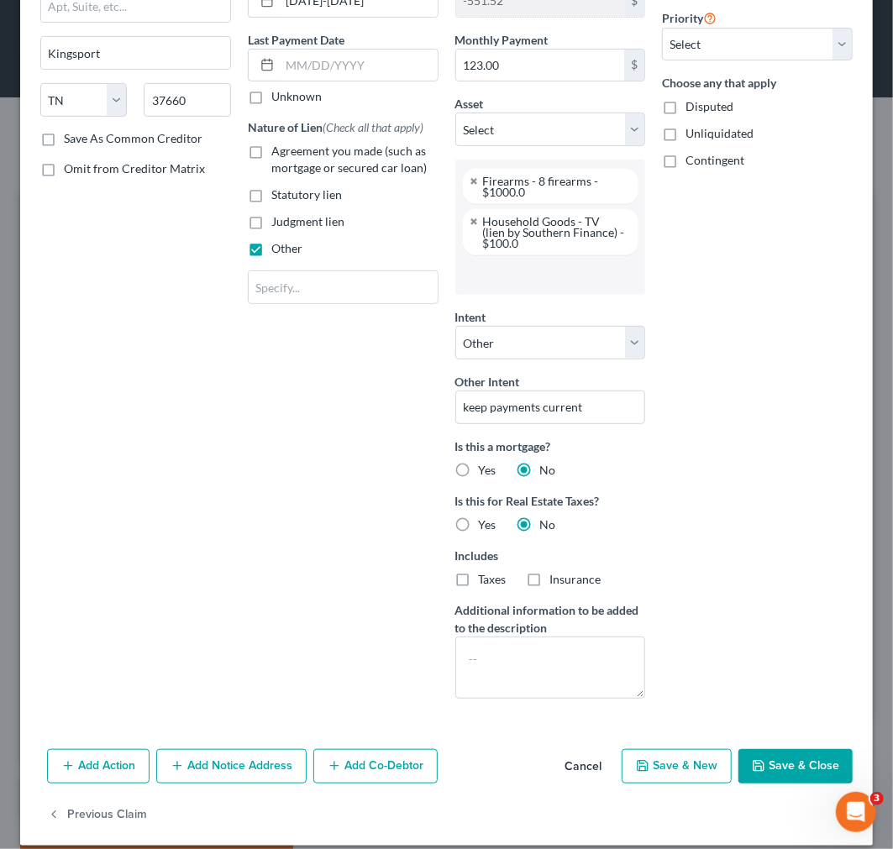
scroll to position [216, 0]
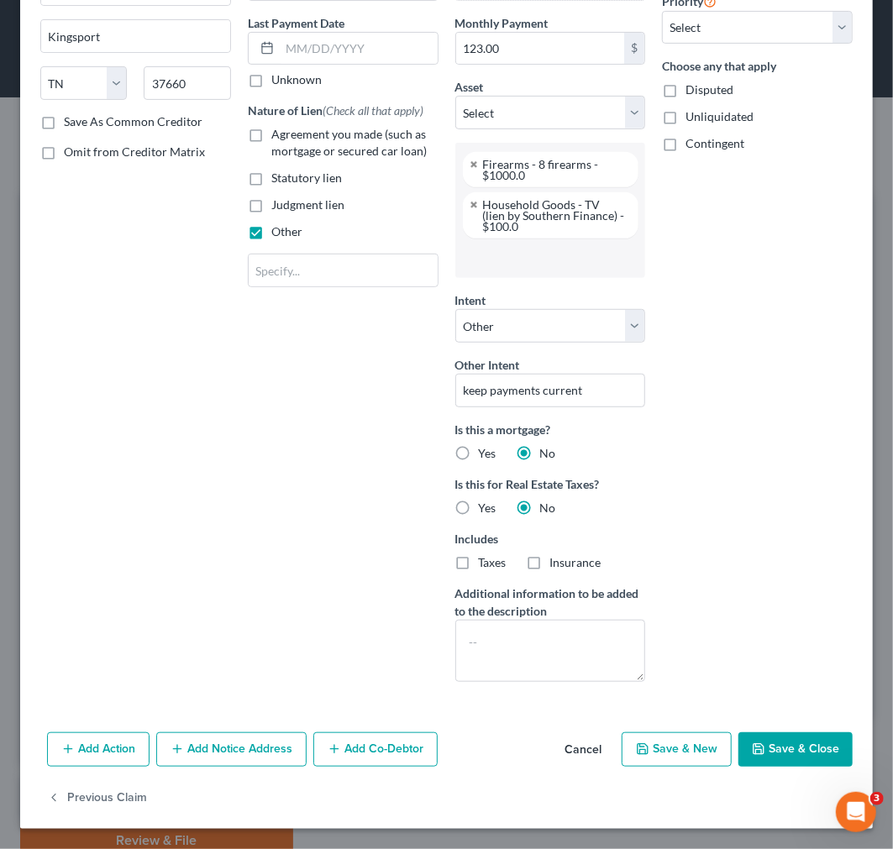
click at [762, 748] on button "Save & Close" at bounding box center [795, 749] width 114 height 35
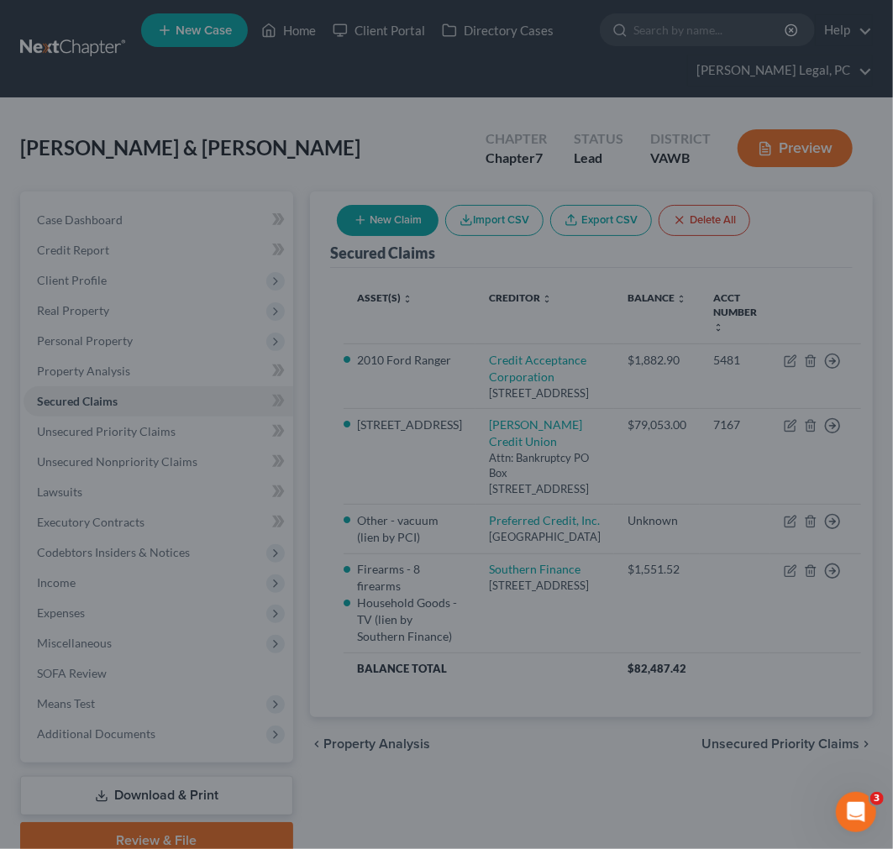
scroll to position [68, 0]
select select "16"
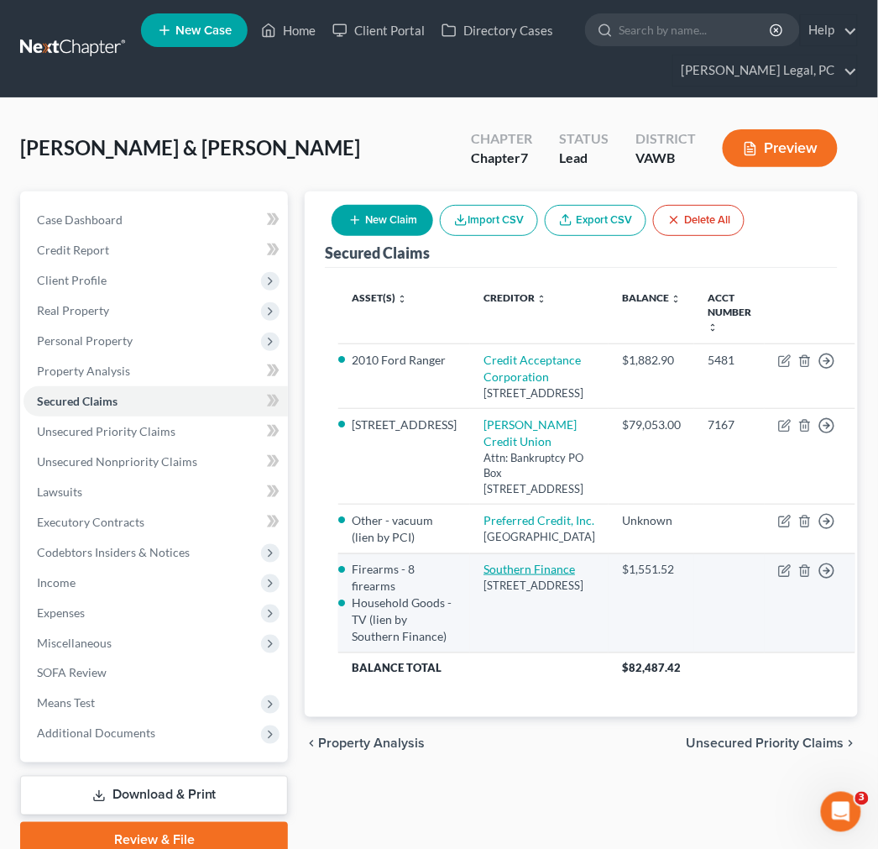
click at [517, 576] on link "Southern Finance" at bounding box center [530, 569] width 92 height 14
select select "44"
select select "4"
select select "0"
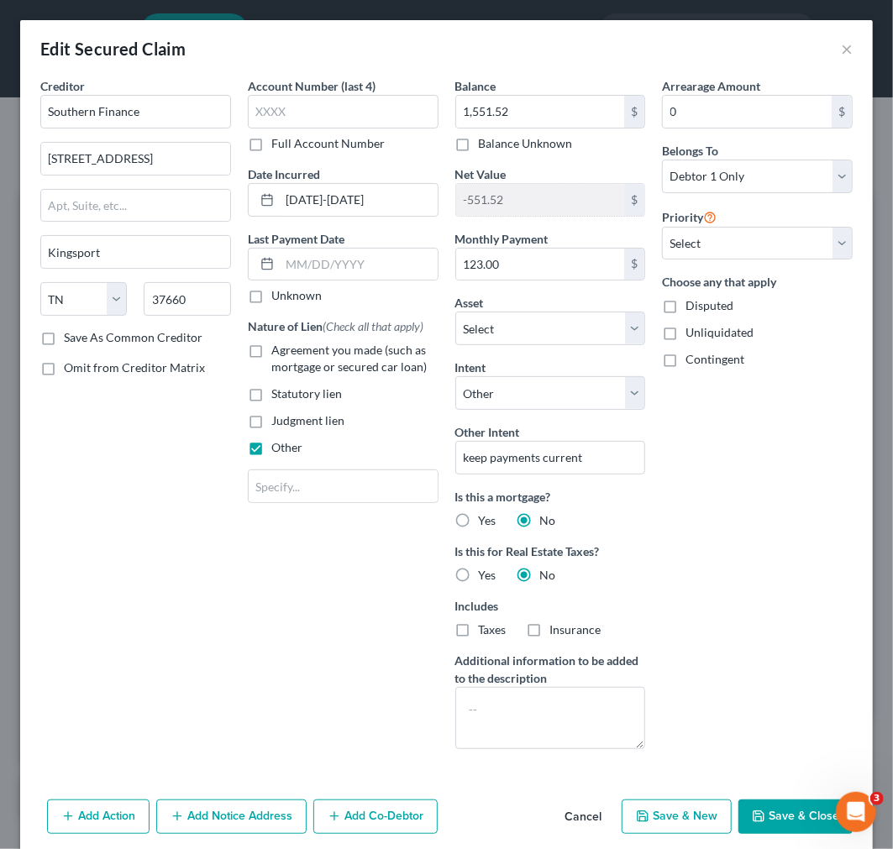
select select "2861209"
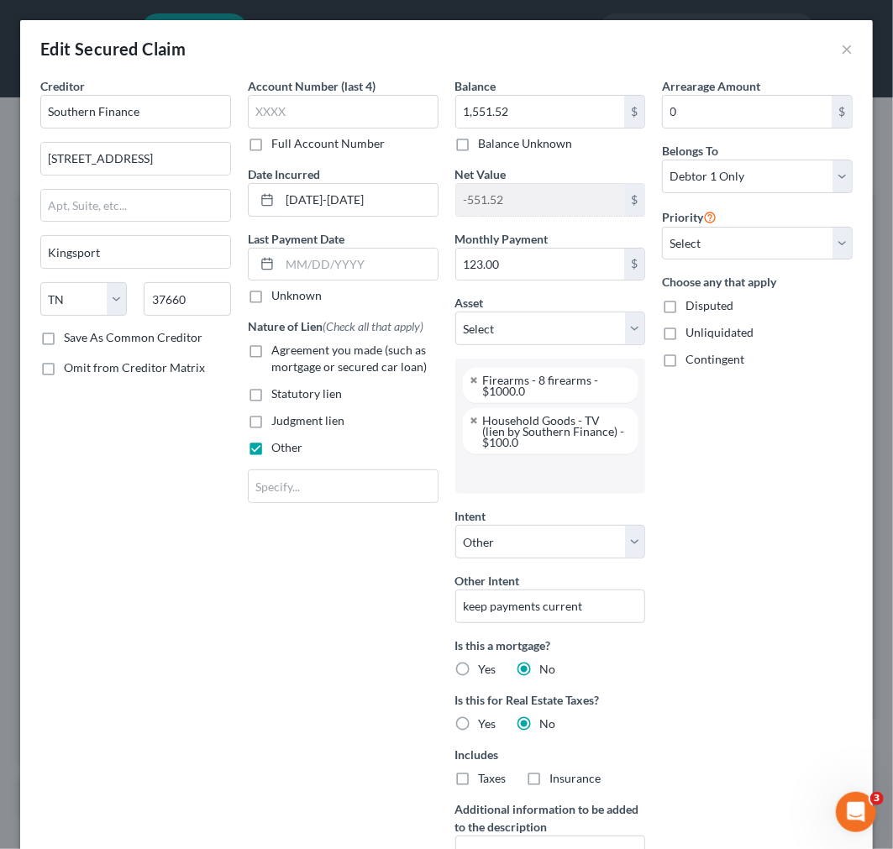
scroll to position [281, 0]
click at [328, 196] on input "[DATE]-[DATE]" at bounding box center [359, 200] width 158 height 32
type input "2025"
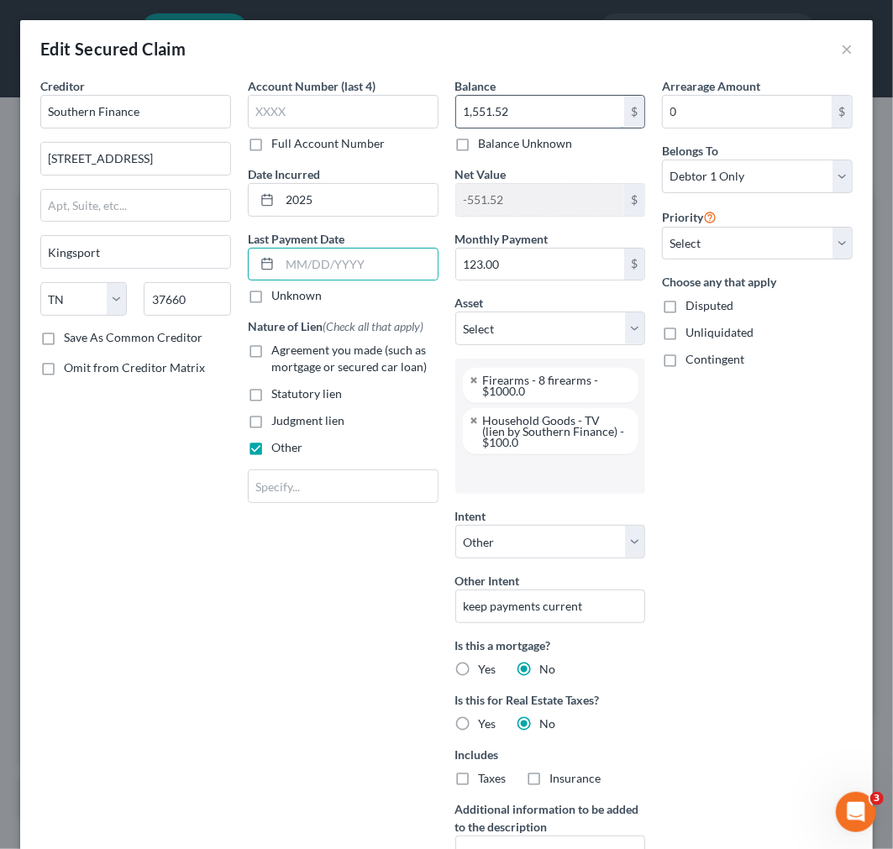
click at [483, 111] on input "1,551.52" at bounding box center [540, 112] width 169 height 32
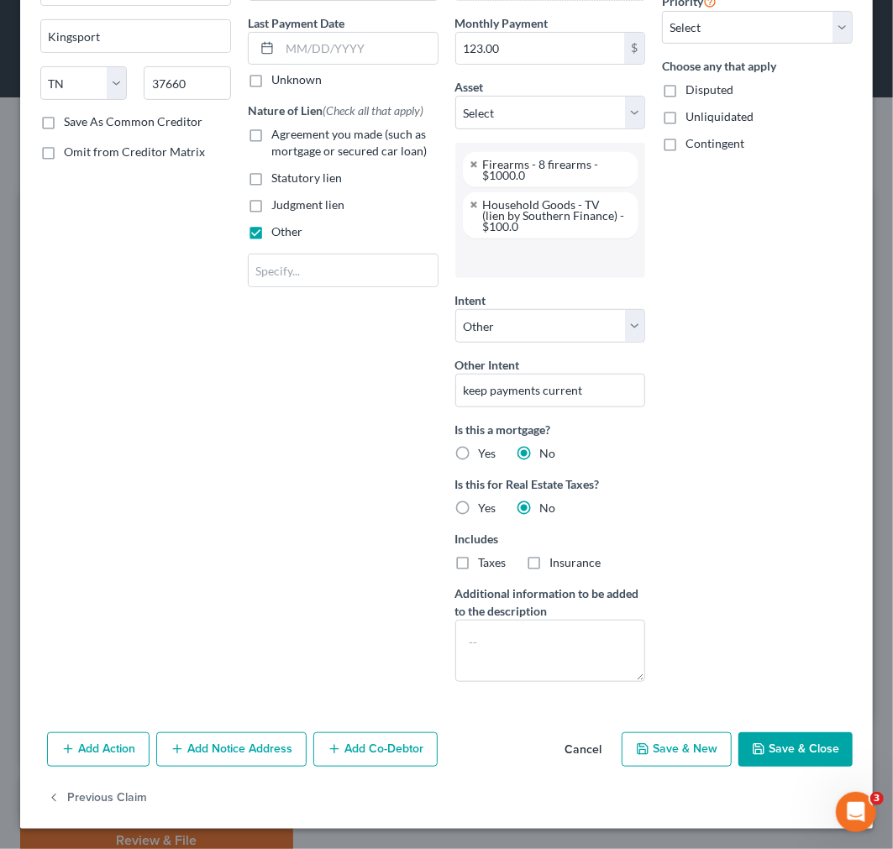
type input "1,708.00"
click at [764, 753] on button "Save & Close" at bounding box center [795, 749] width 114 height 35
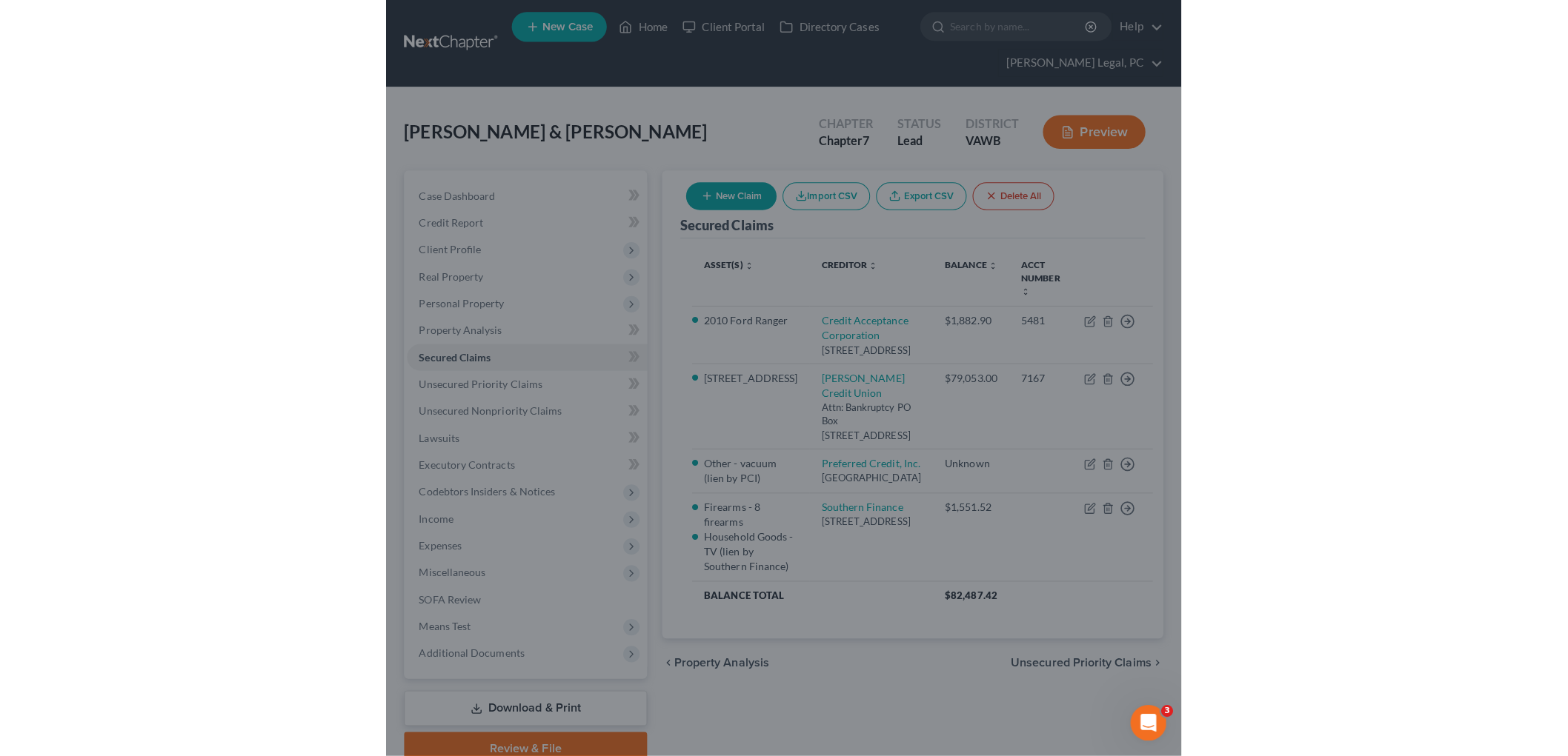
scroll to position [60, 0]
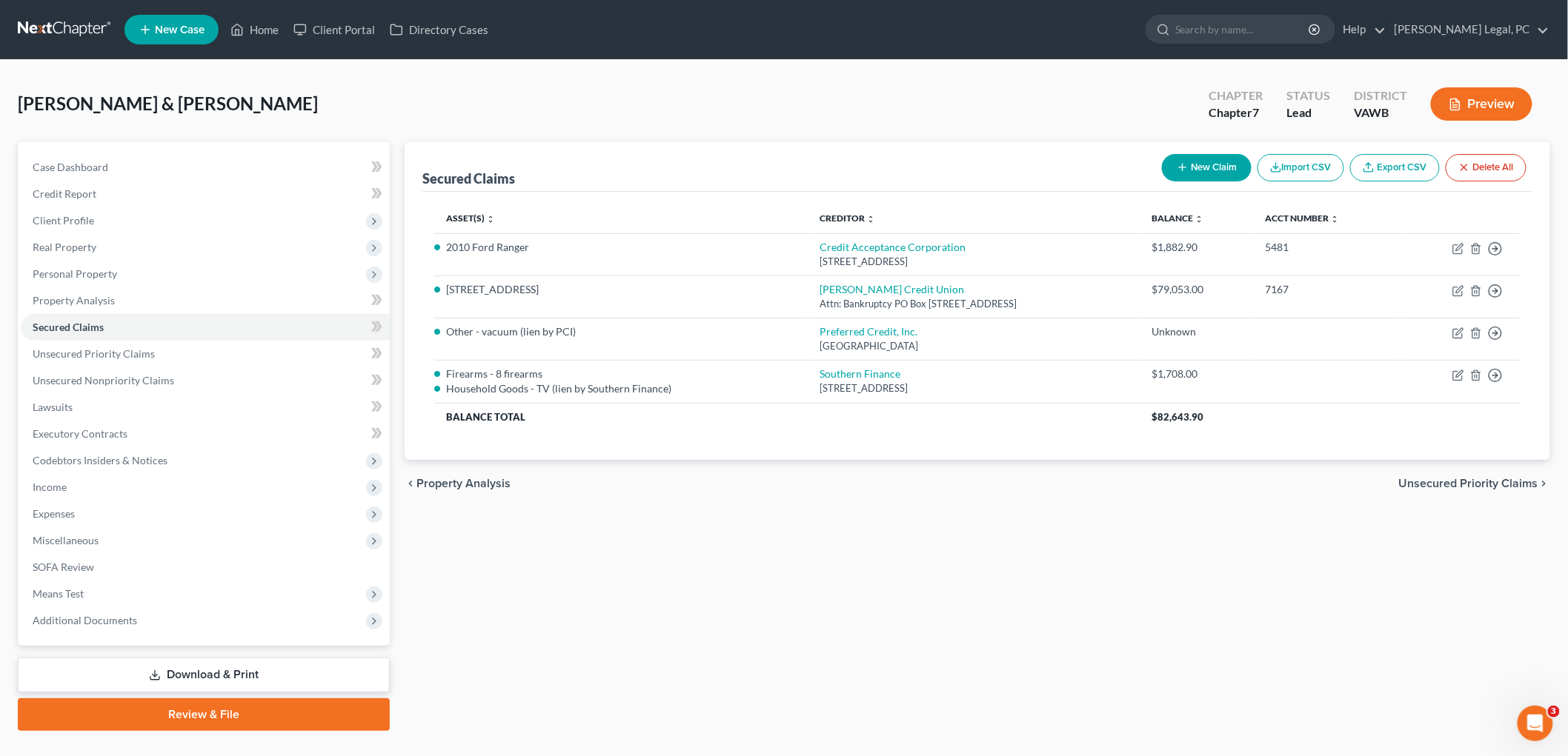
click at [787, 479] on span "Unsecured Priority Claims" at bounding box center [1469, 483] width 139 height 11
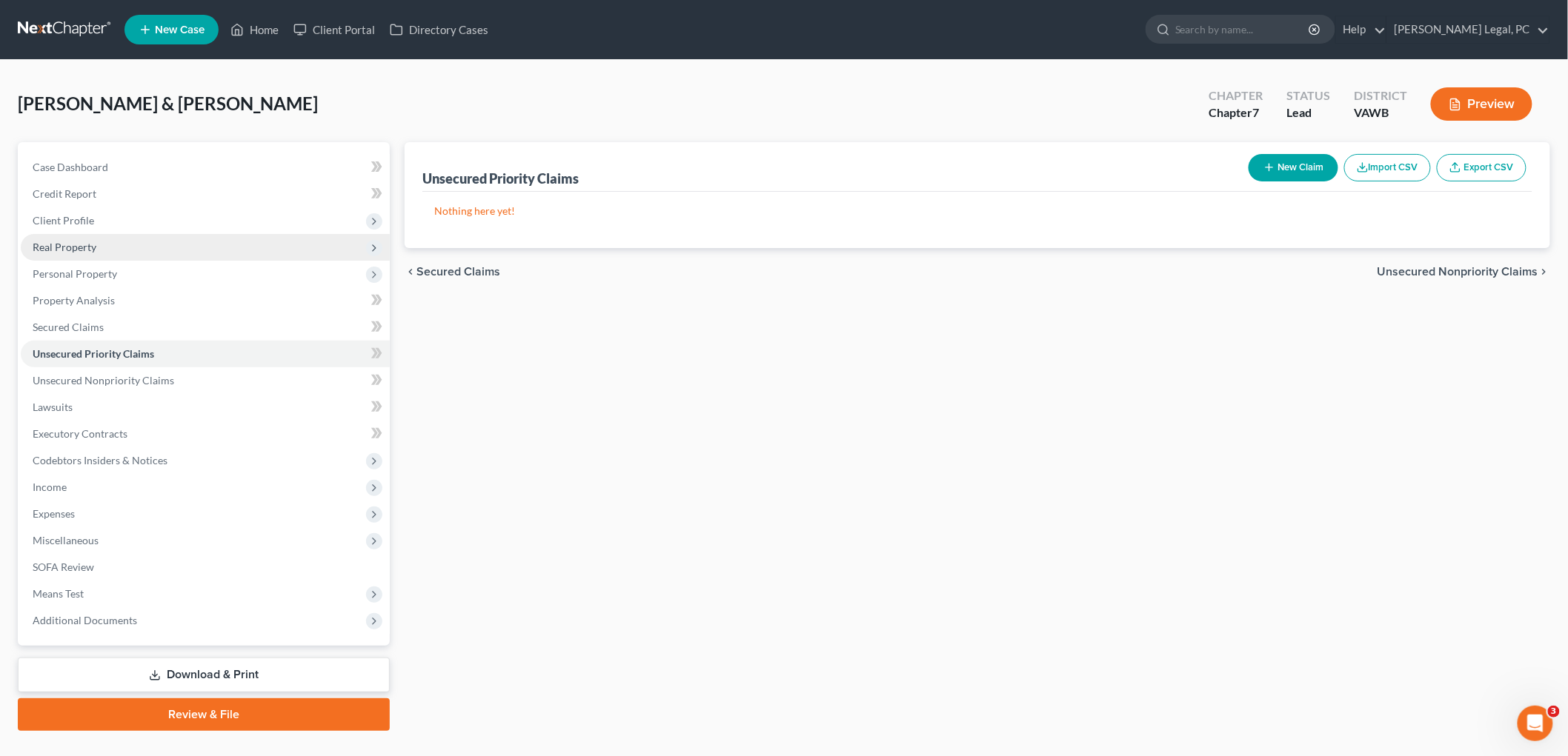
click at [77, 242] on span "Real Property" at bounding box center [64, 247] width 64 height 12
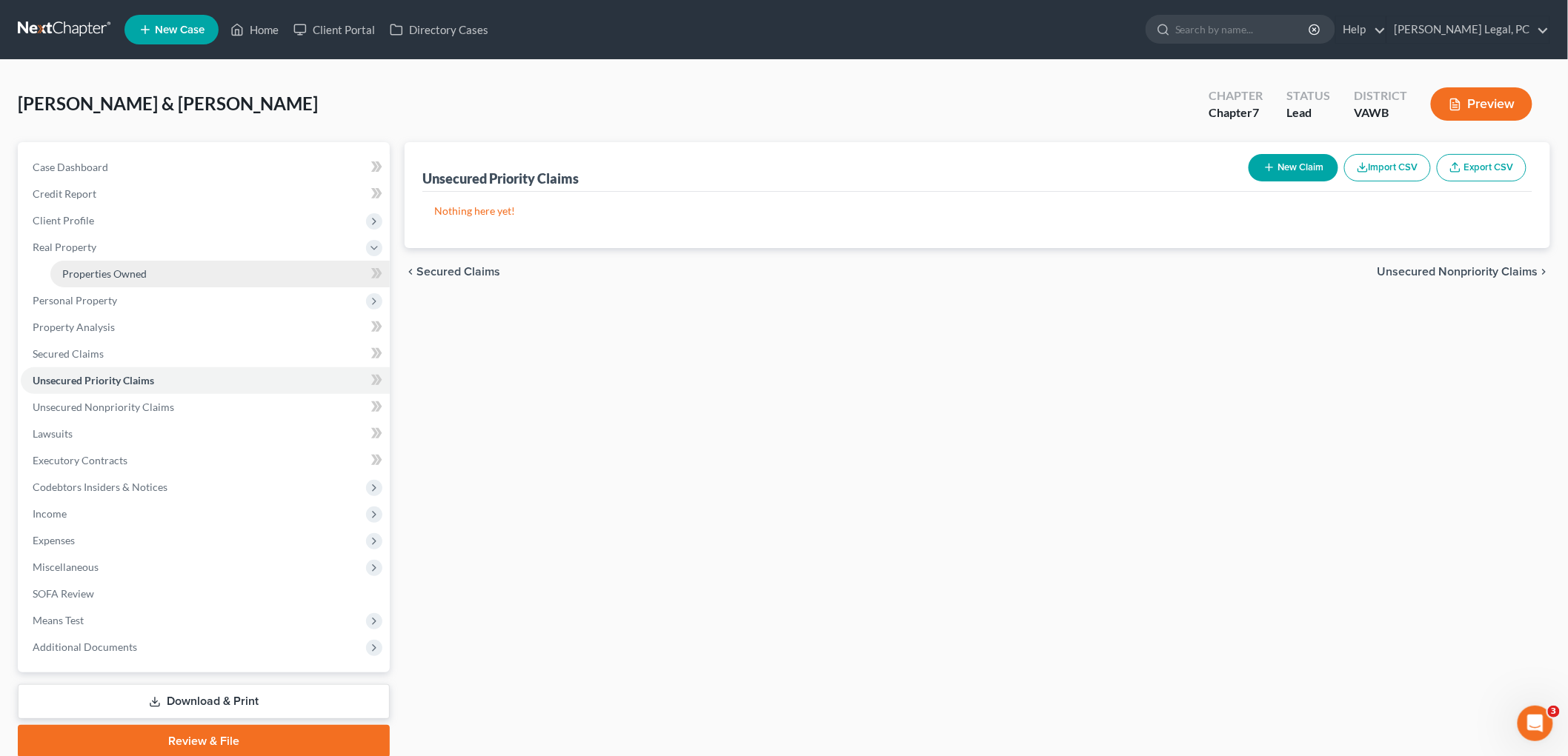
click at [97, 270] on span "Properties Owned" at bounding box center [105, 273] width 85 height 12
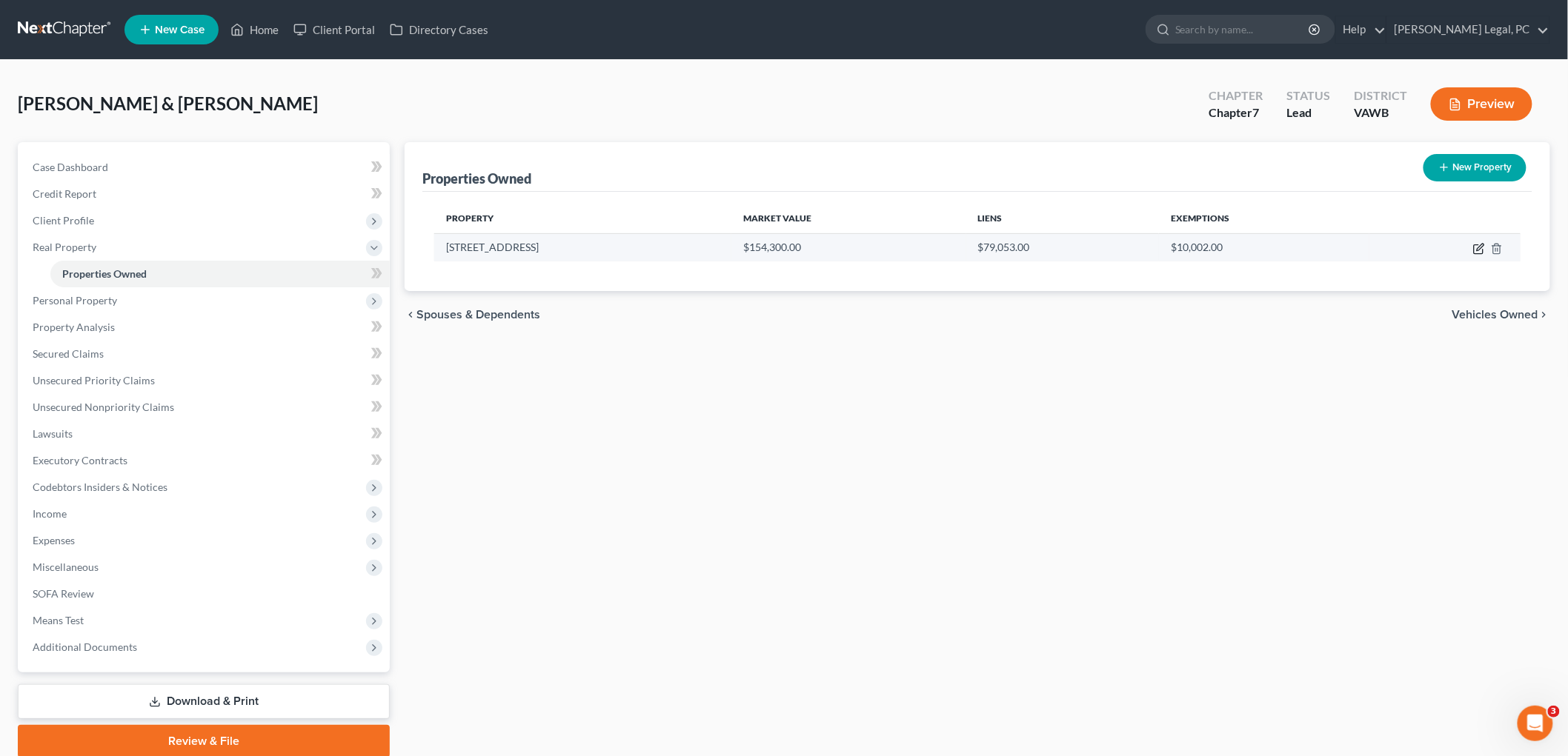
click at [787, 246] on icon "button" at bounding box center [1479, 248] width 11 height 11
select select "48"
select select "2"
select select "5"
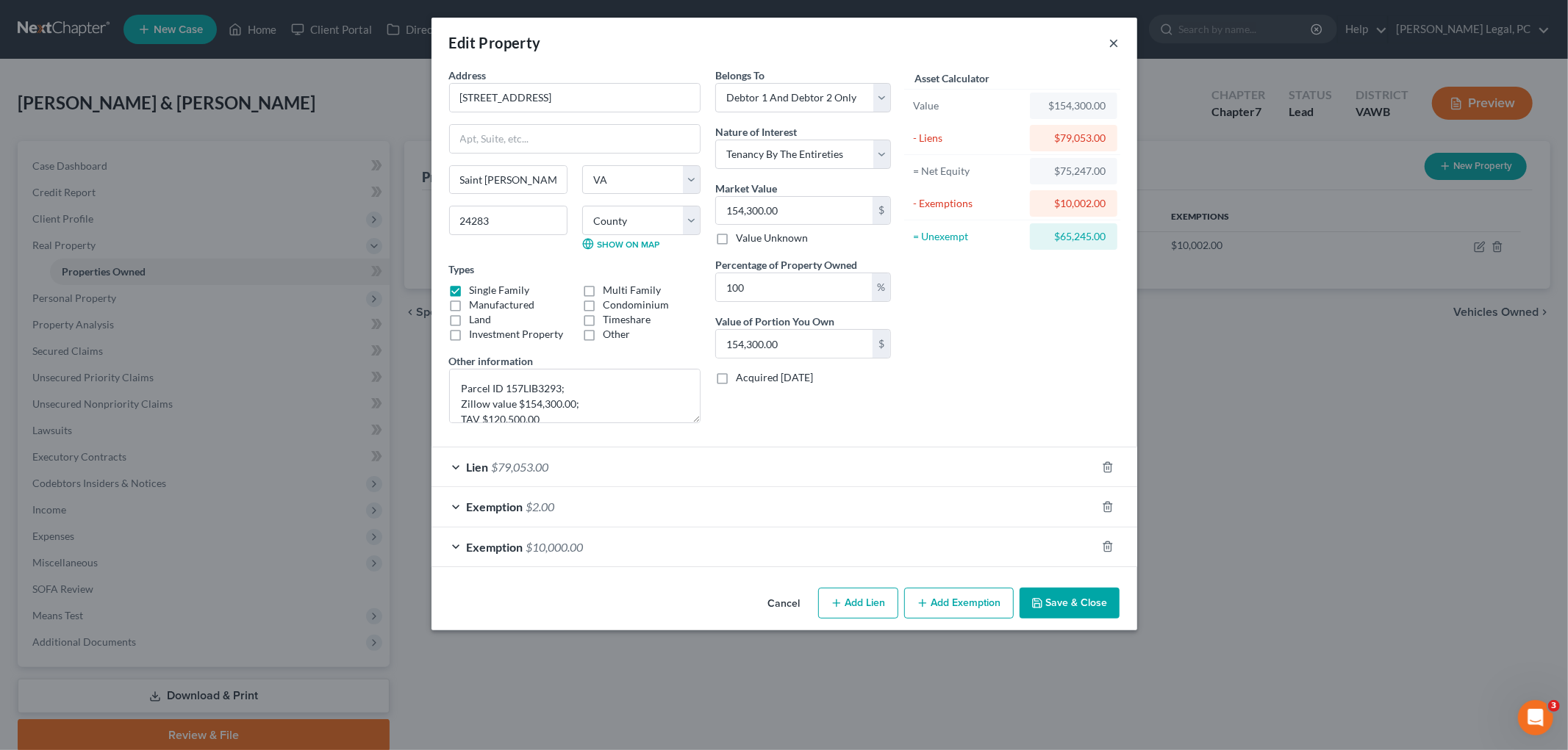
click at [781, 39] on button "×" at bounding box center [1114, 43] width 11 height 18
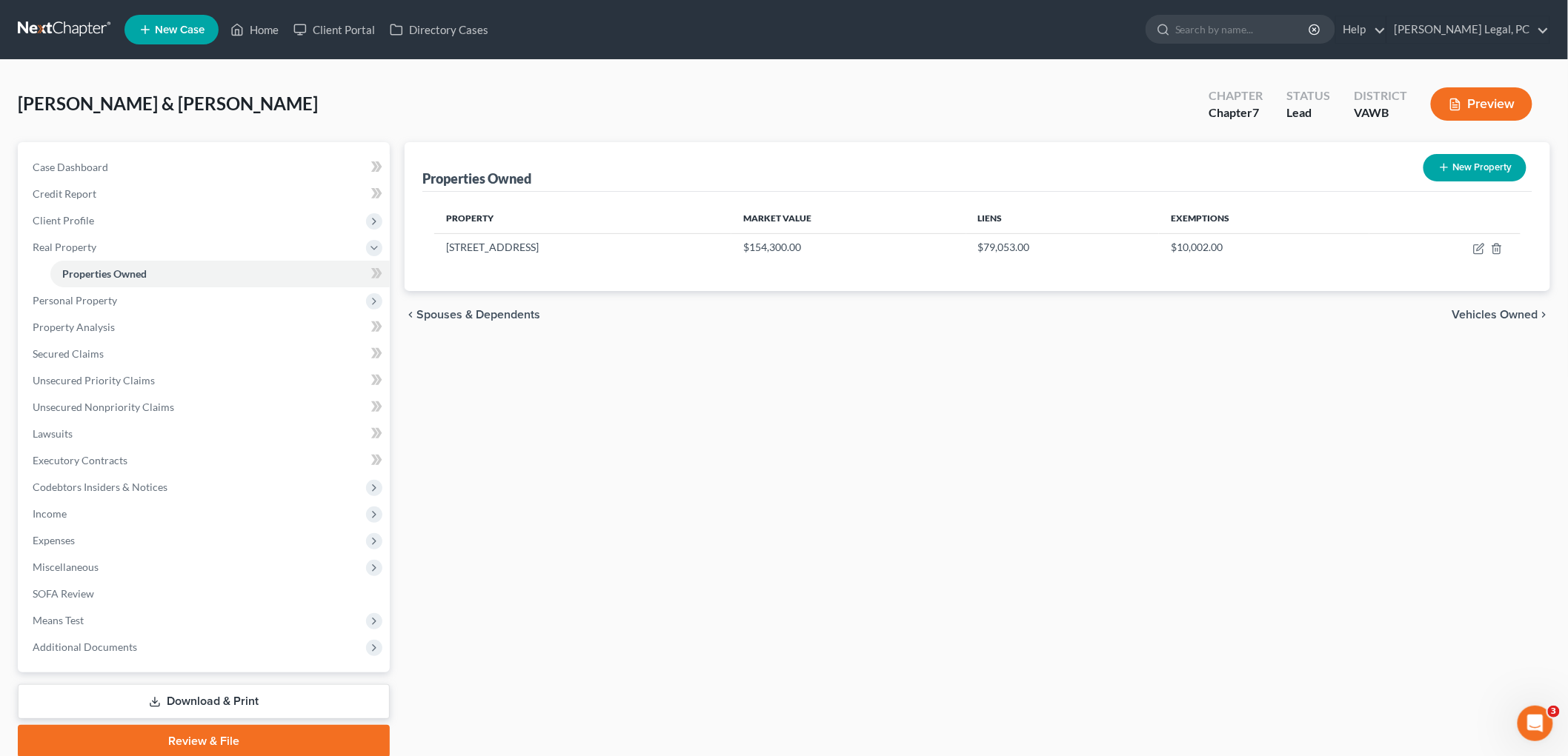
click at [787, 310] on span "Vehicles Owned" at bounding box center [1495, 314] width 86 height 11
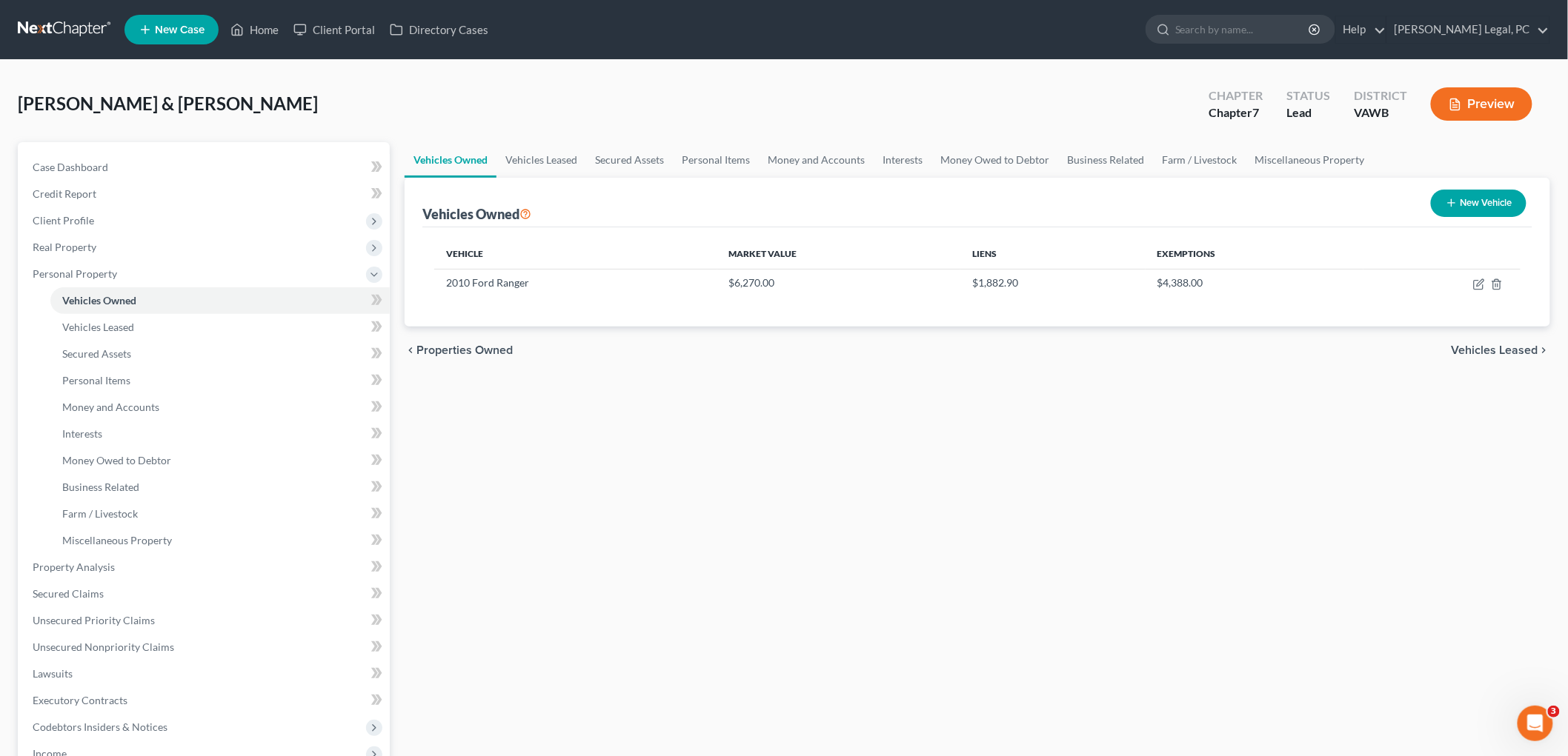
click at [787, 354] on span "Vehicles Leased" at bounding box center [1495, 350] width 86 height 11
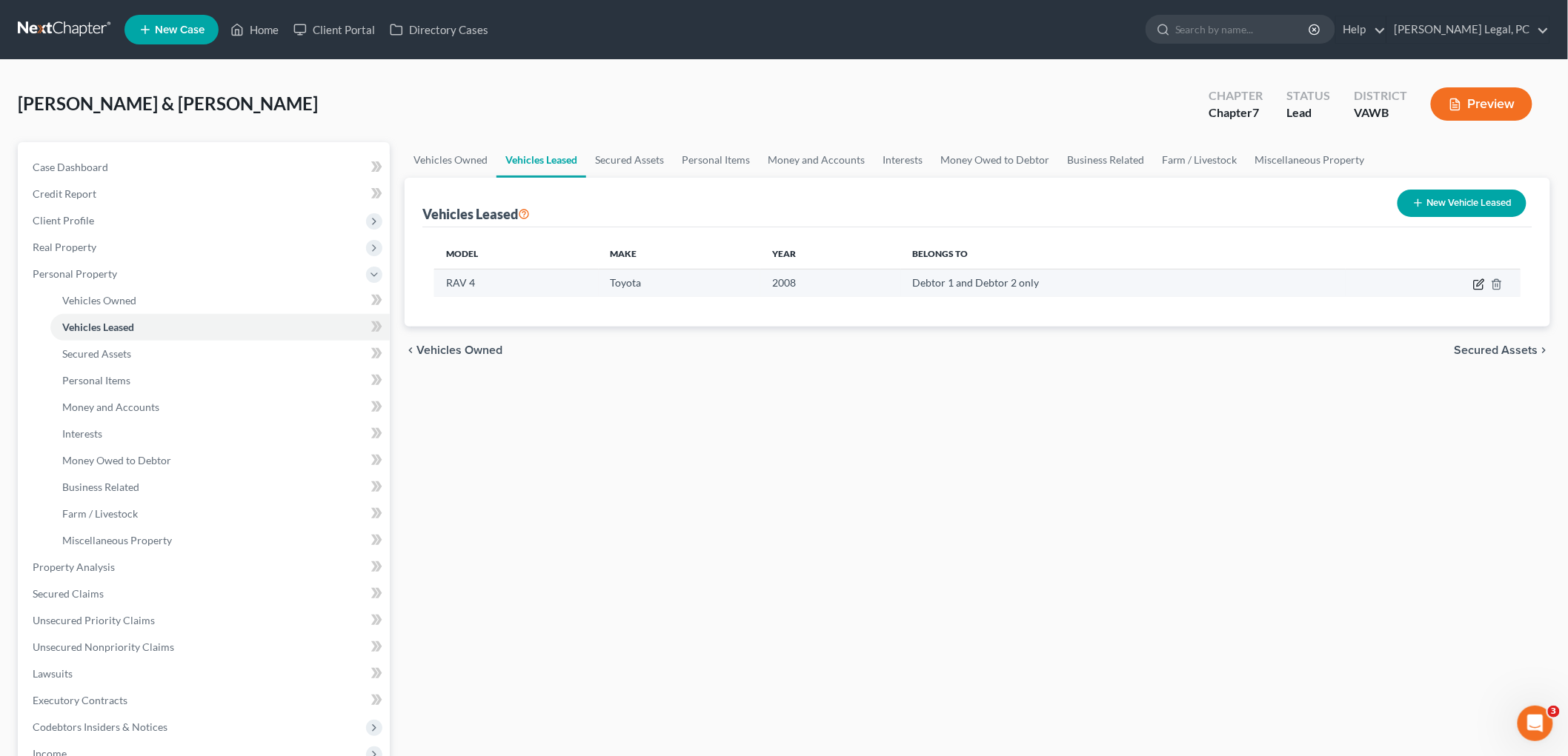
click at [787, 282] on icon "button" at bounding box center [1479, 284] width 11 height 11
select select "0"
select select "18"
select select "2"
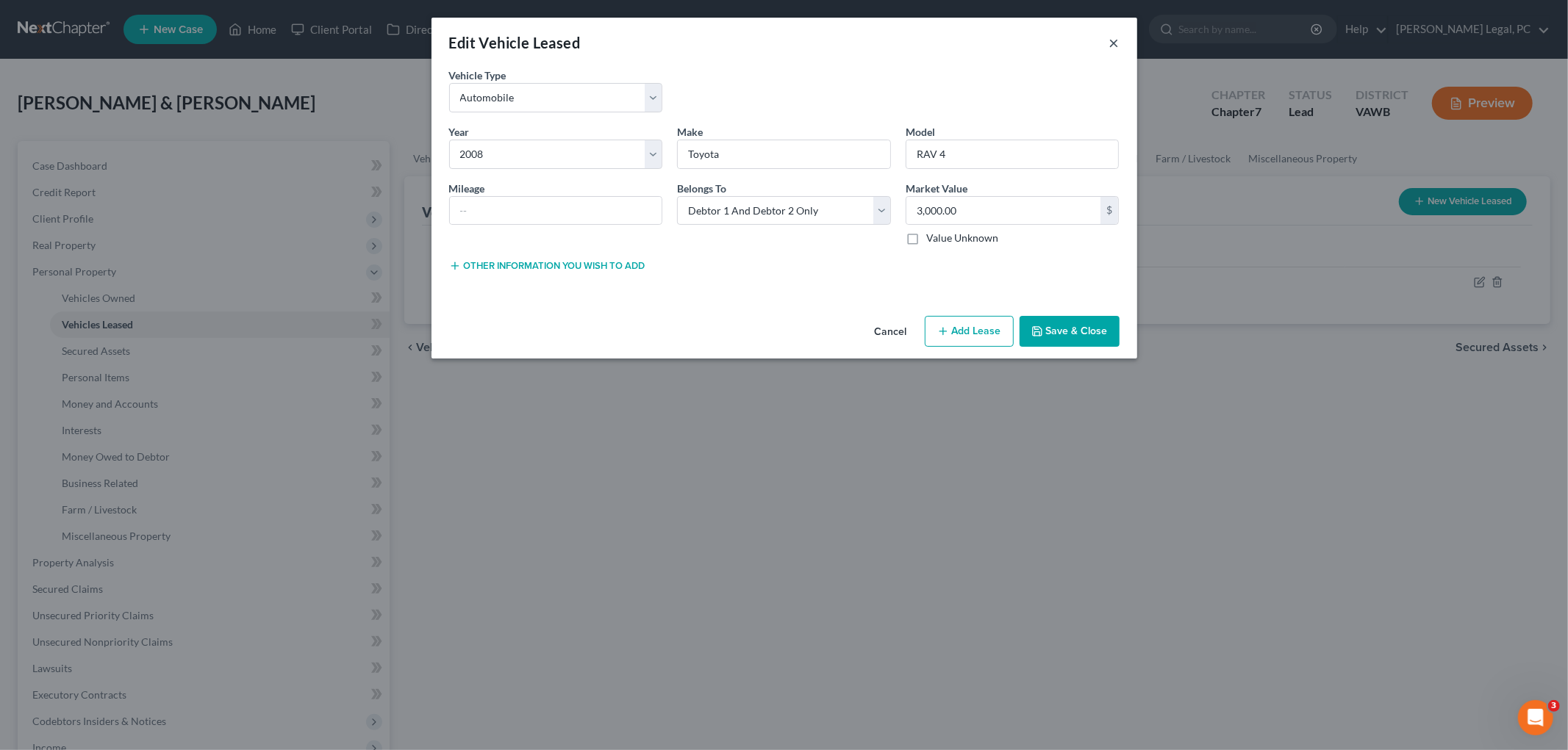
click at [781, 43] on button "×" at bounding box center [1114, 43] width 11 height 18
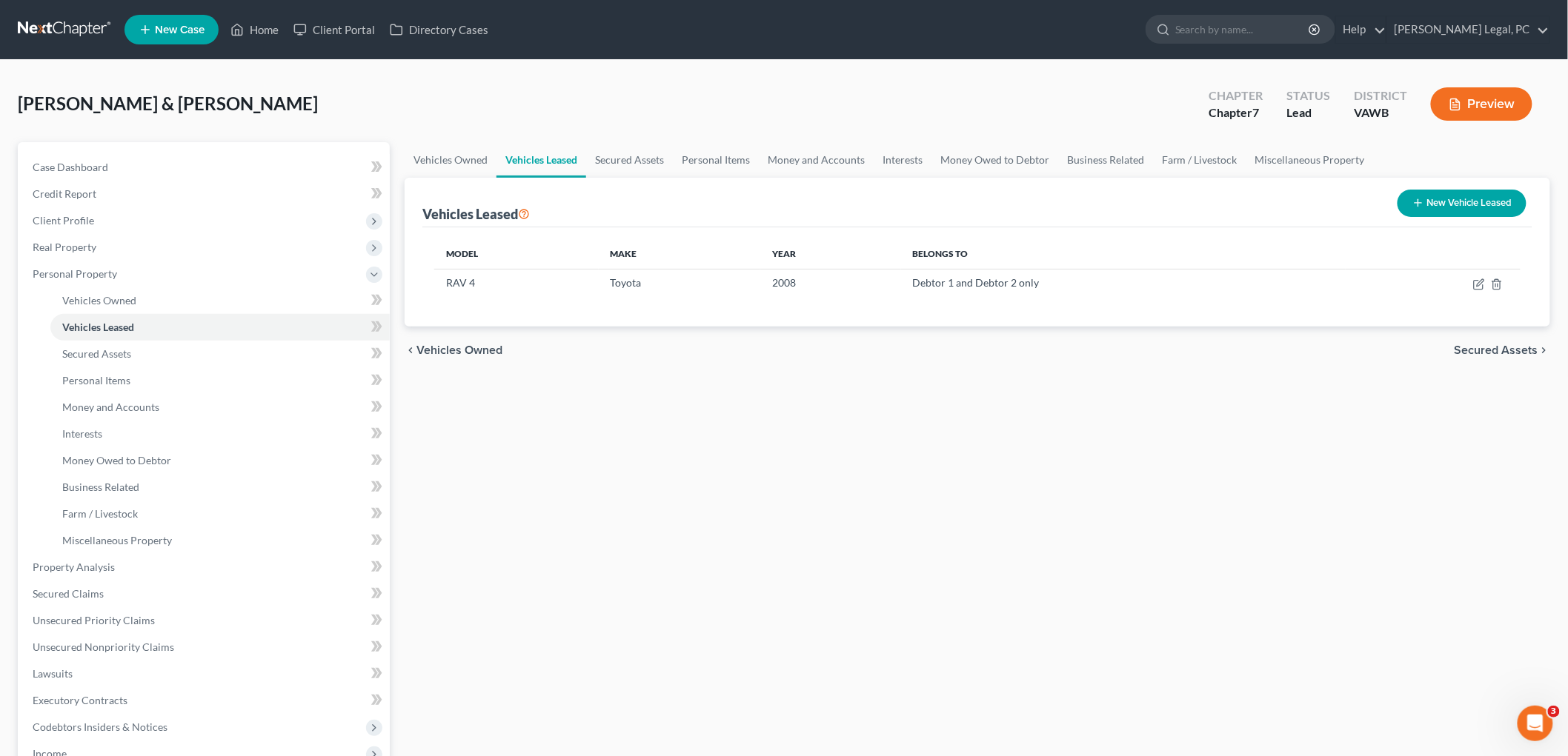
click at [787, 345] on span "Secured Assets" at bounding box center [1497, 350] width 84 height 11
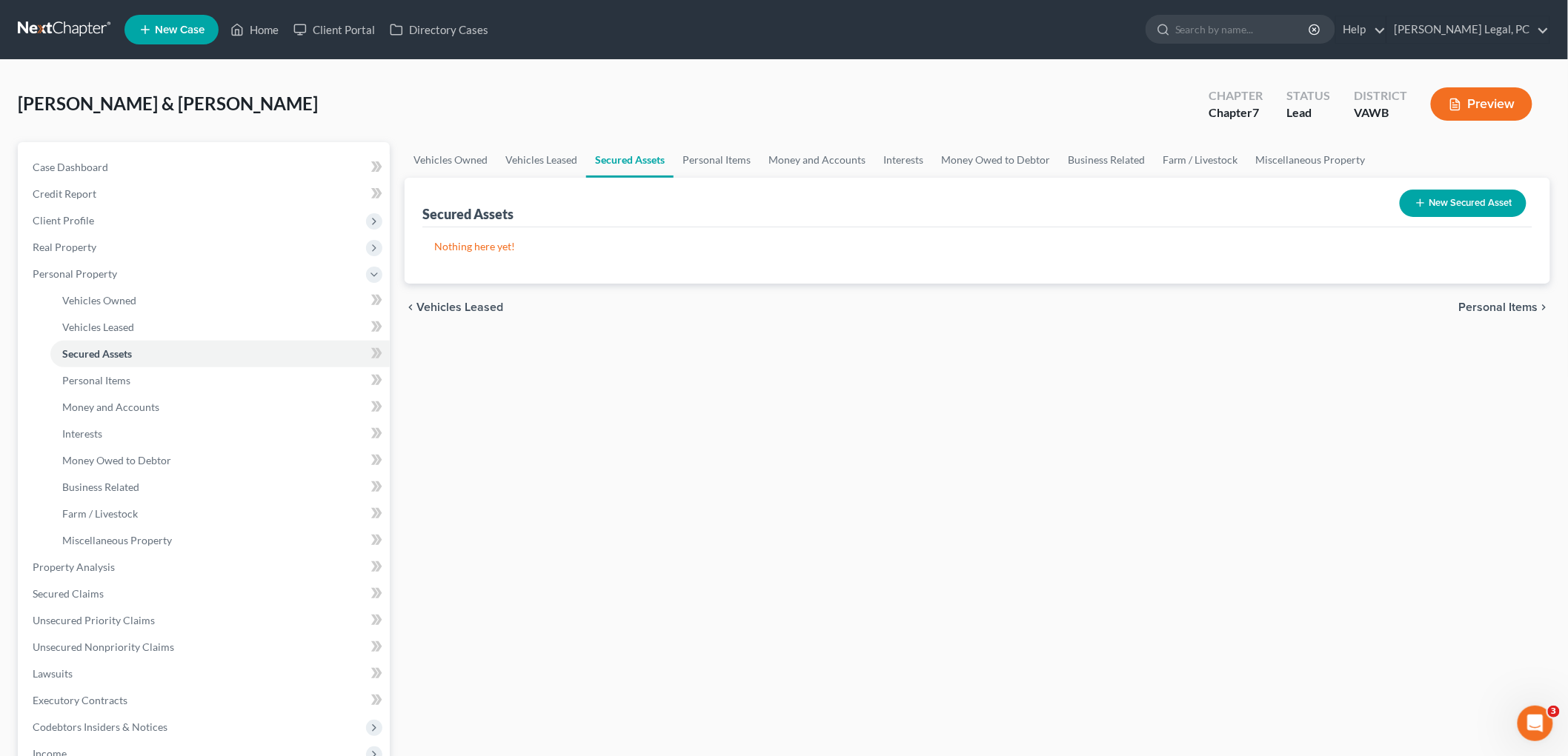
click at [787, 302] on span "Personal Items" at bounding box center [1499, 307] width 79 height 11
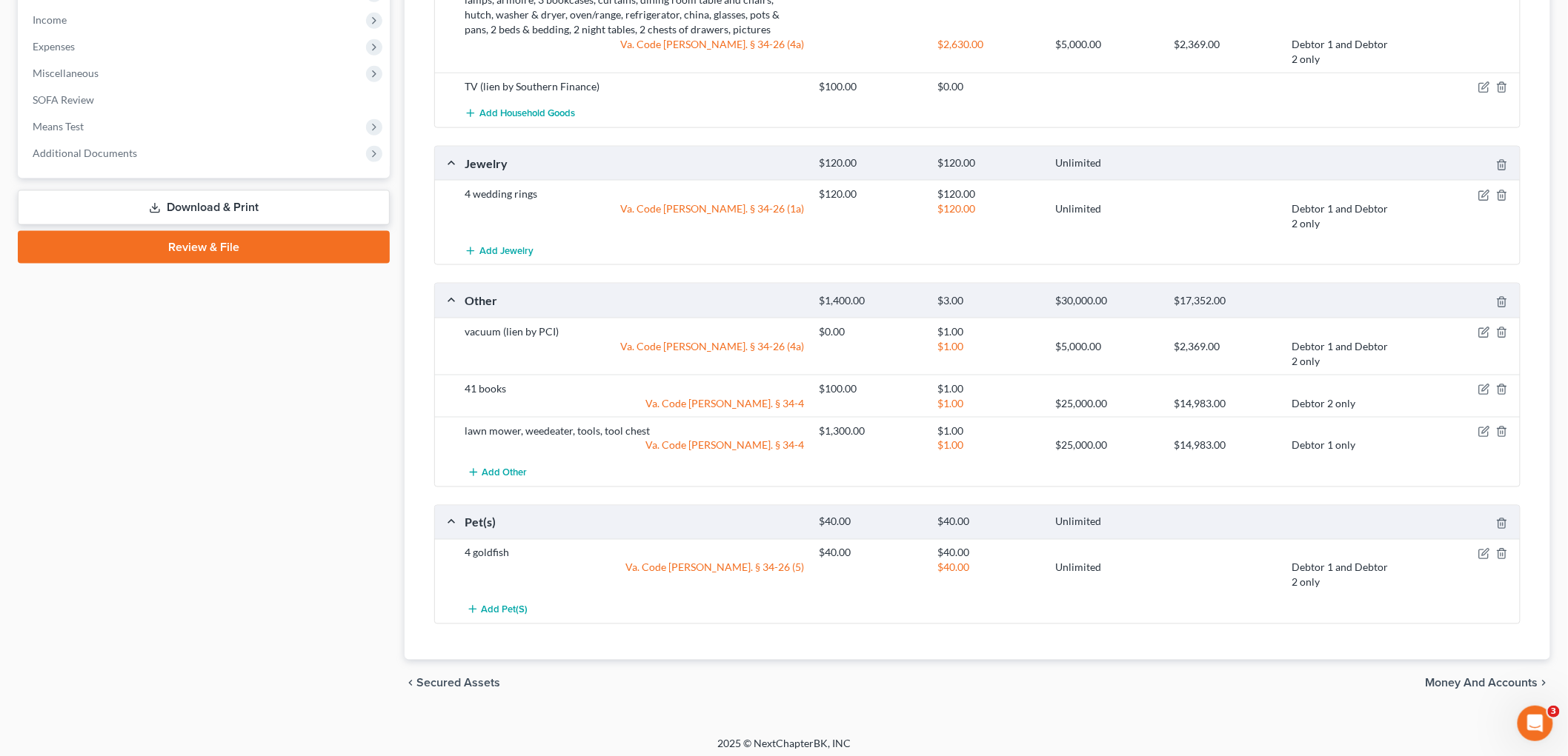
scroll to position [743, 0]
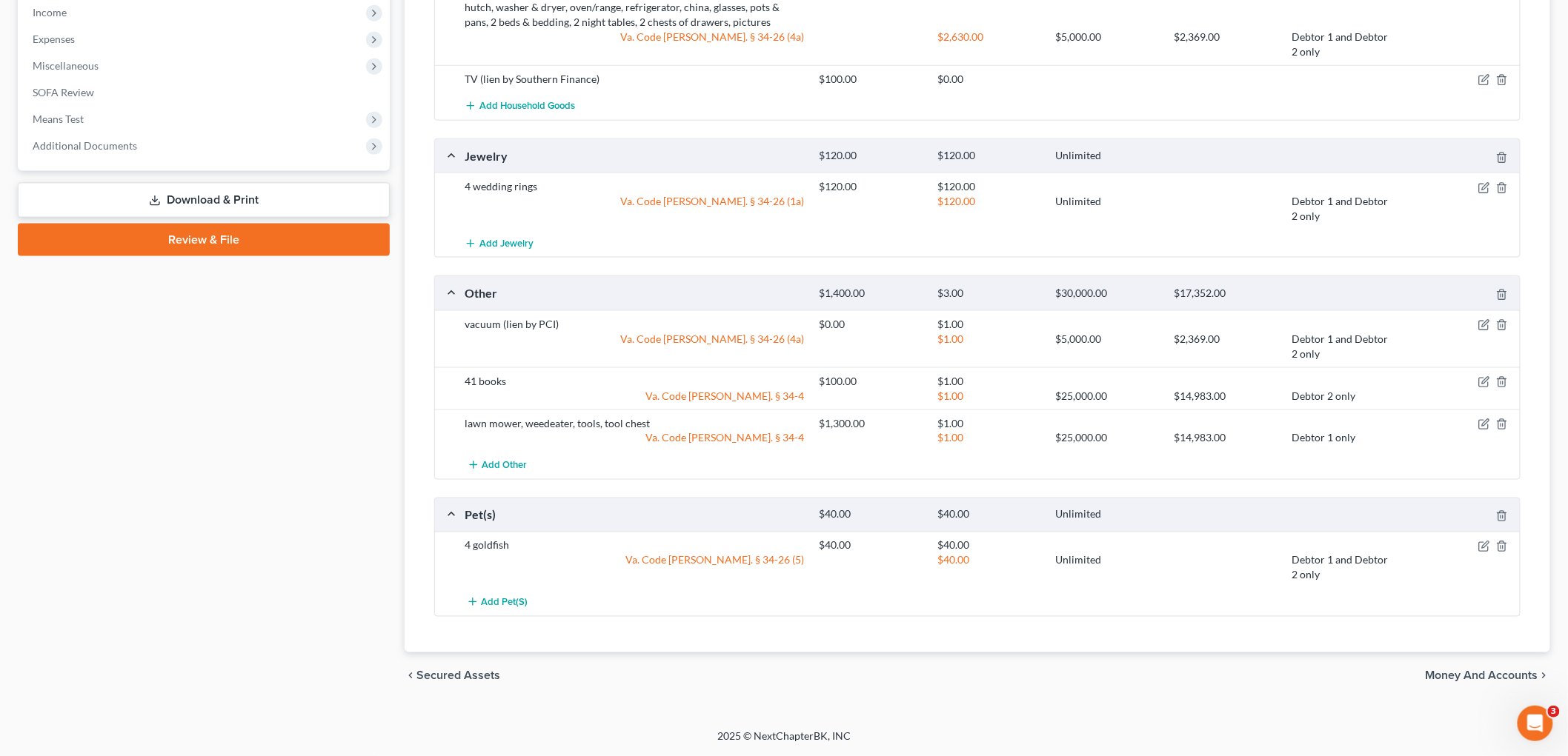
click at [787, 675] on span "Money and Accounts" at bounding box center [1482, 676] width 113 height 11
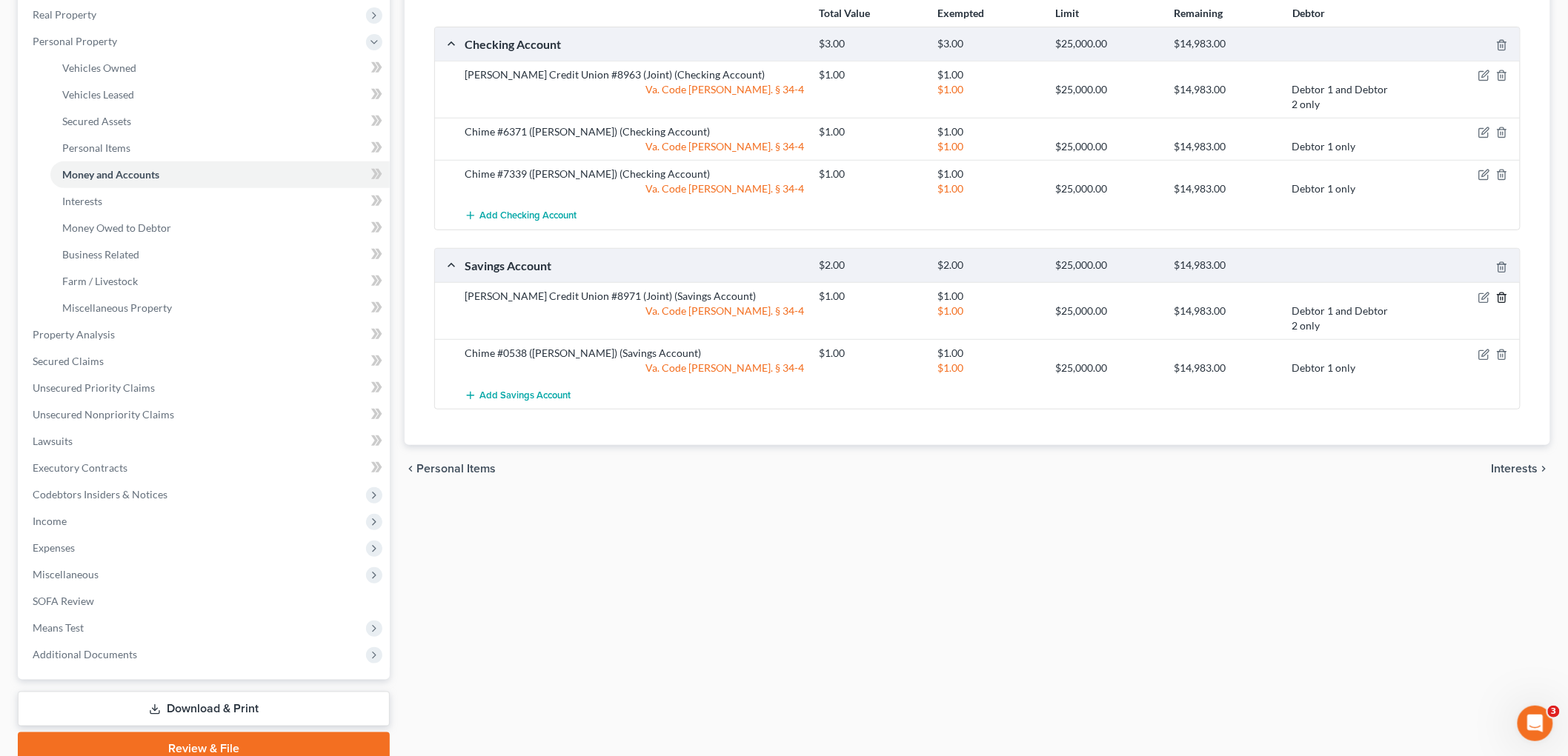
scroll to position [296, 0]
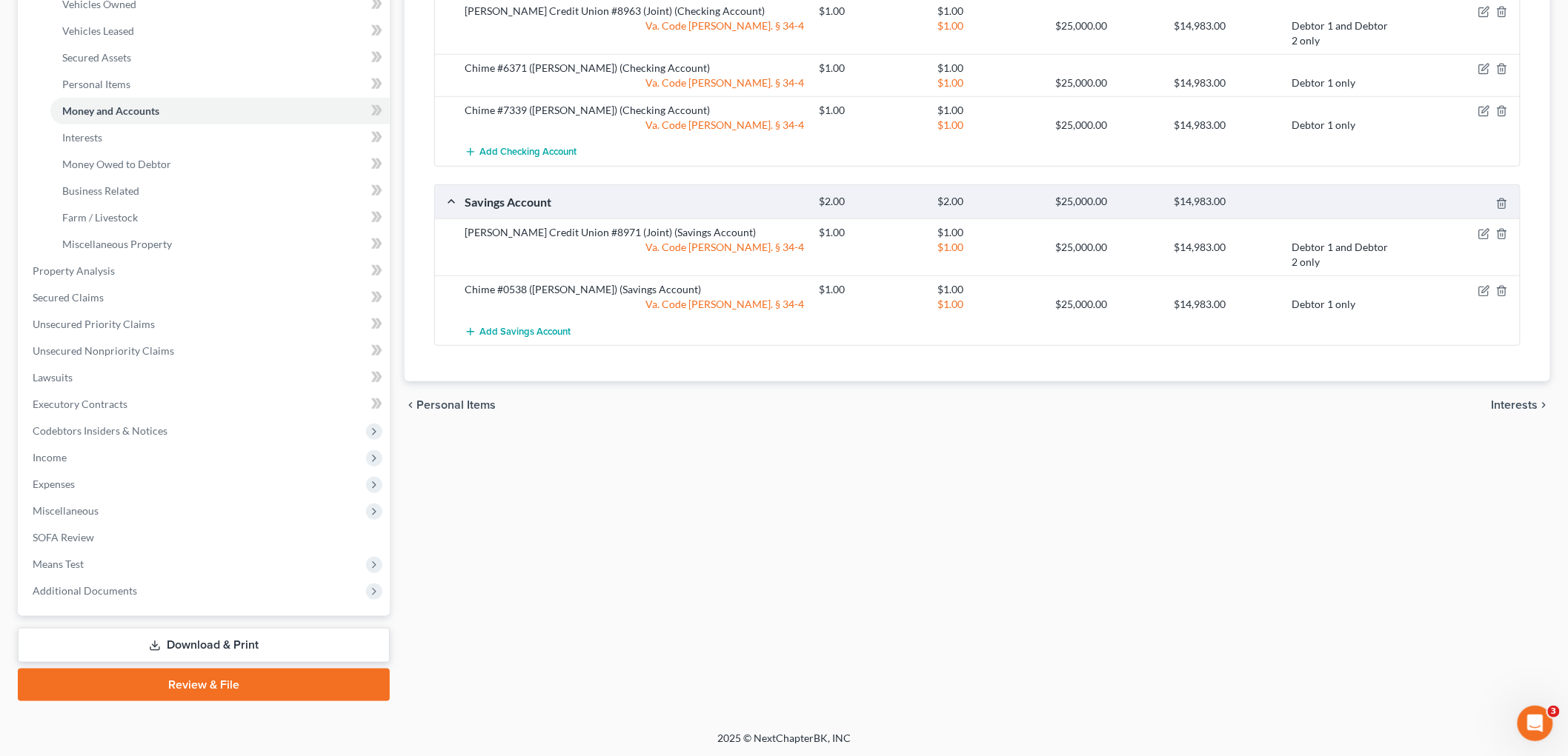
click at [787, 406] on span "Interests" at bounding box center [1515, 405] width 47 height 11
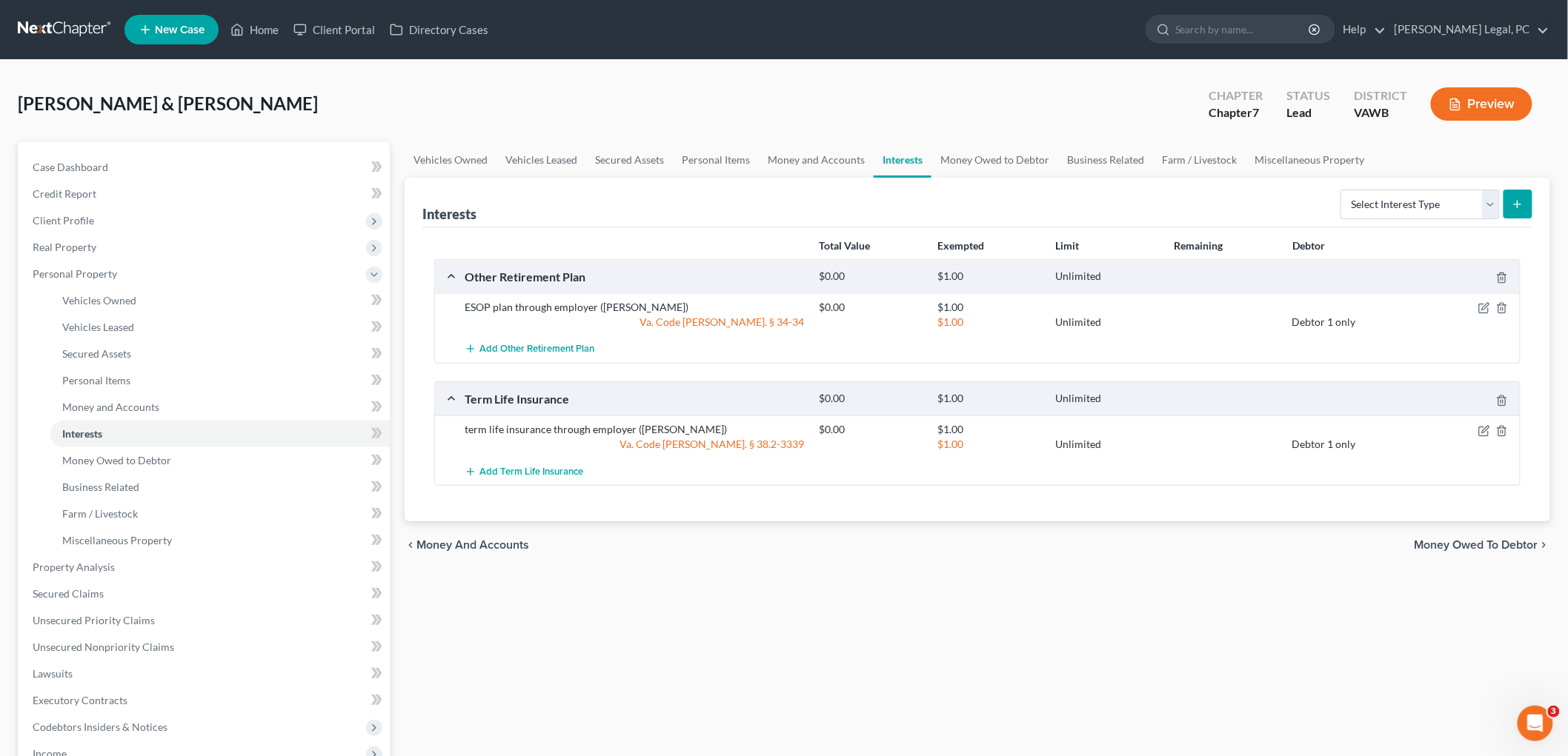
click at [787, 545] on span "Money Owed to Debtor" at bounding box center [1476, 544] width 124 height 11
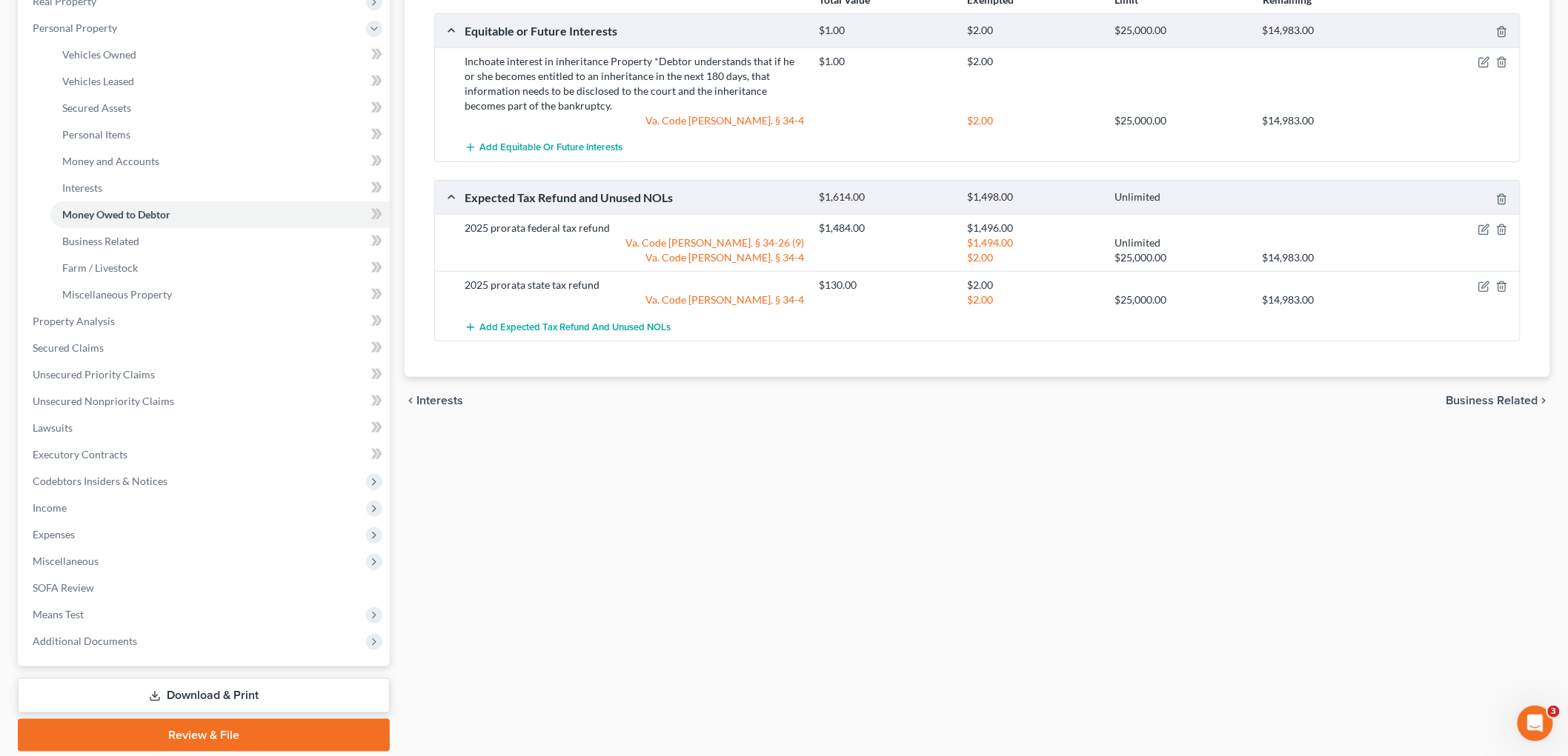
scroll to position [247, 0]
click at [787, 397] on span "Business Related" at bounding box center [1492, 400] width 92 height 11
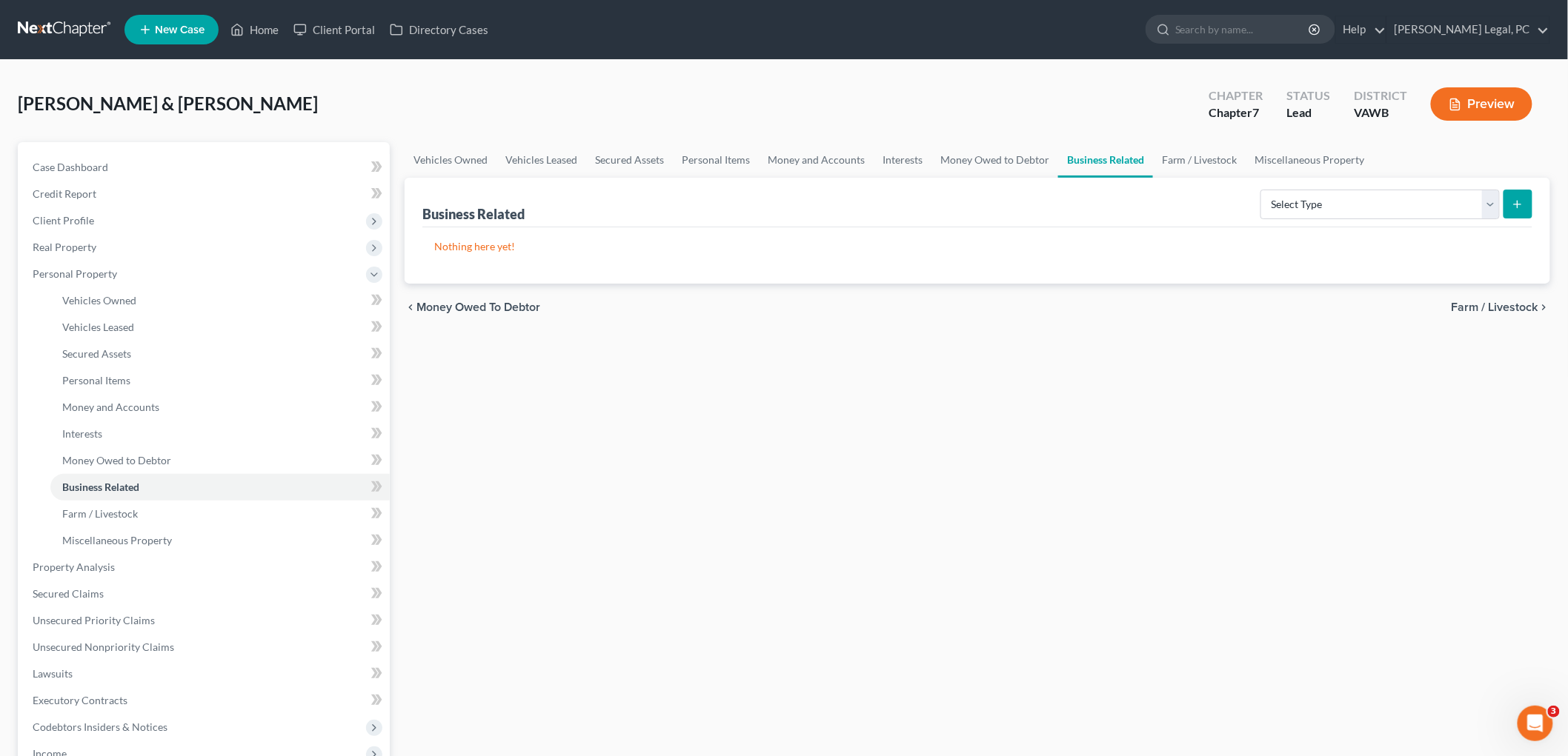
click at [787, 304] on span "Farm / Livestock" at bounding box center [1495, 307] width 86 height 11
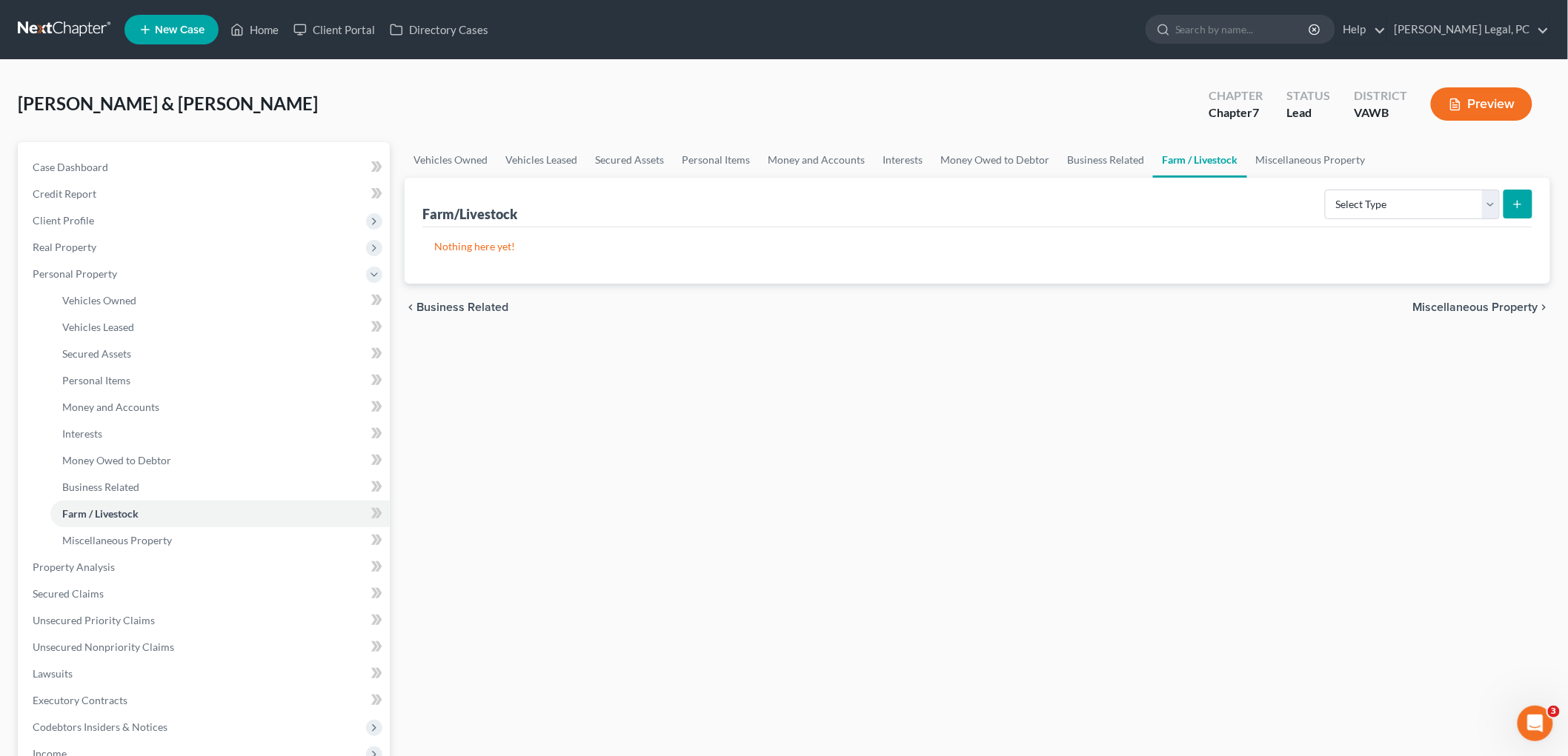
click at [787, 304] on span "Miscellaneous Property" at bounding box center [1476, 307] width 125 height 11
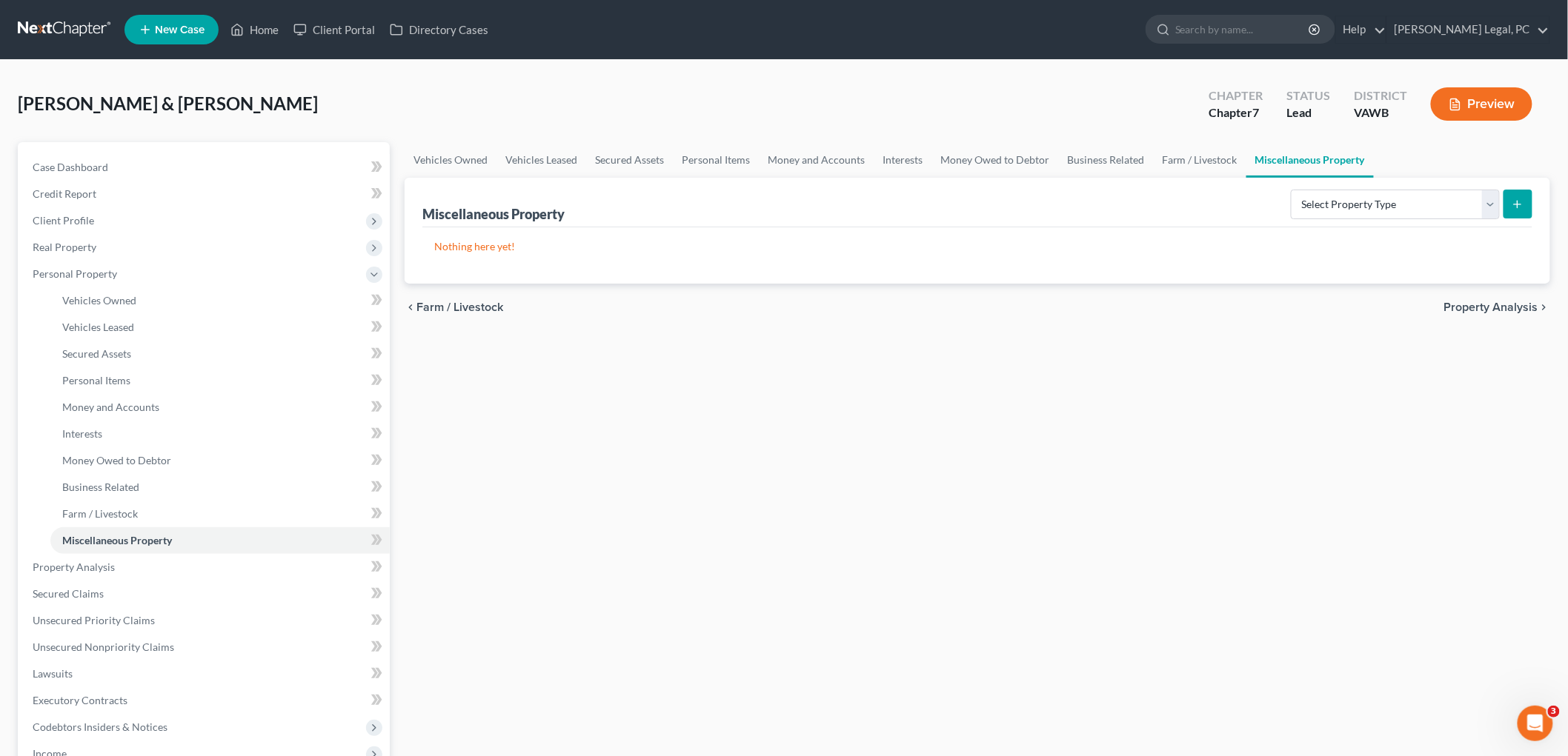
click at [787, 304] on span "Property Analysis" at bounding box center [1491, 307] width 94 height 11
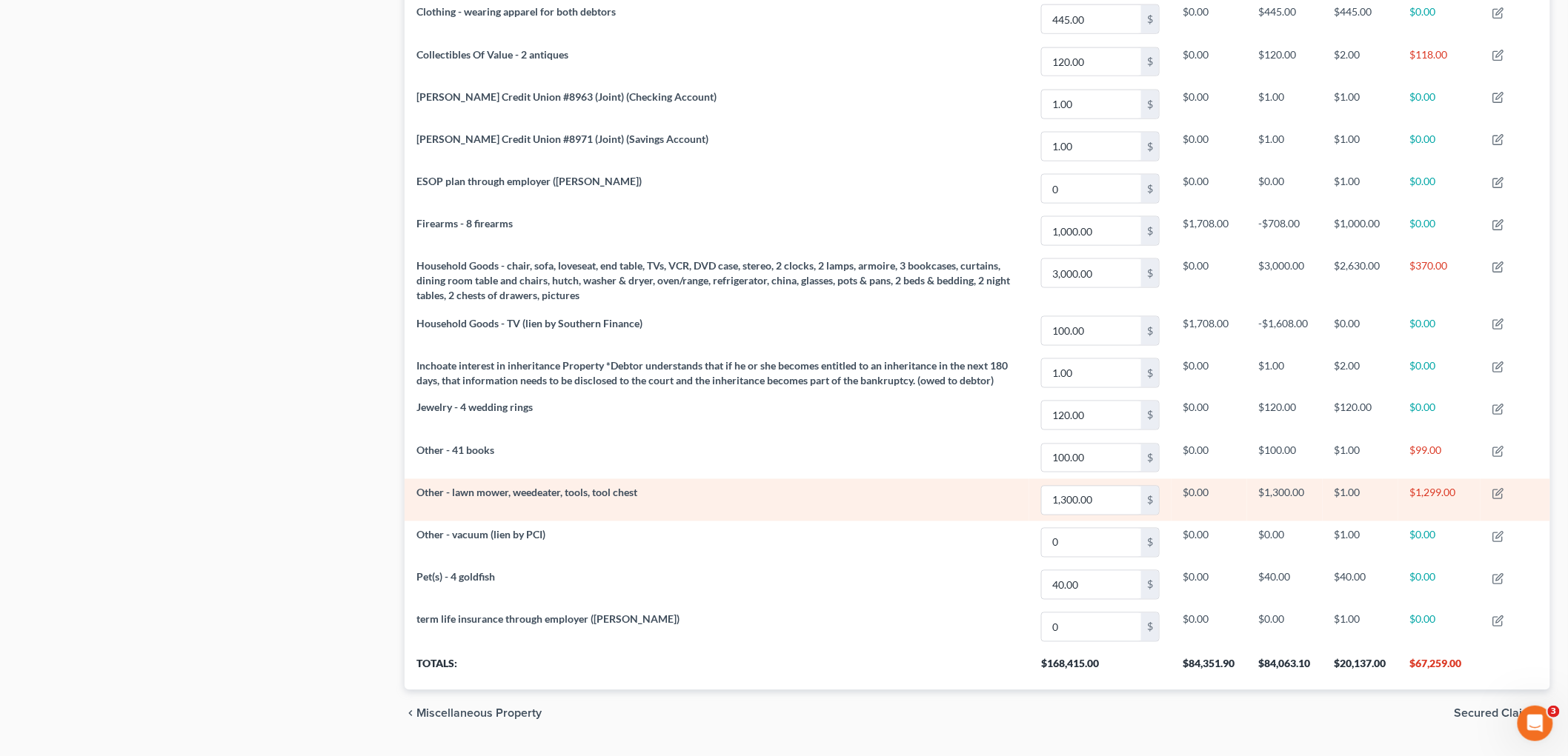
scroll to position [830, 0]
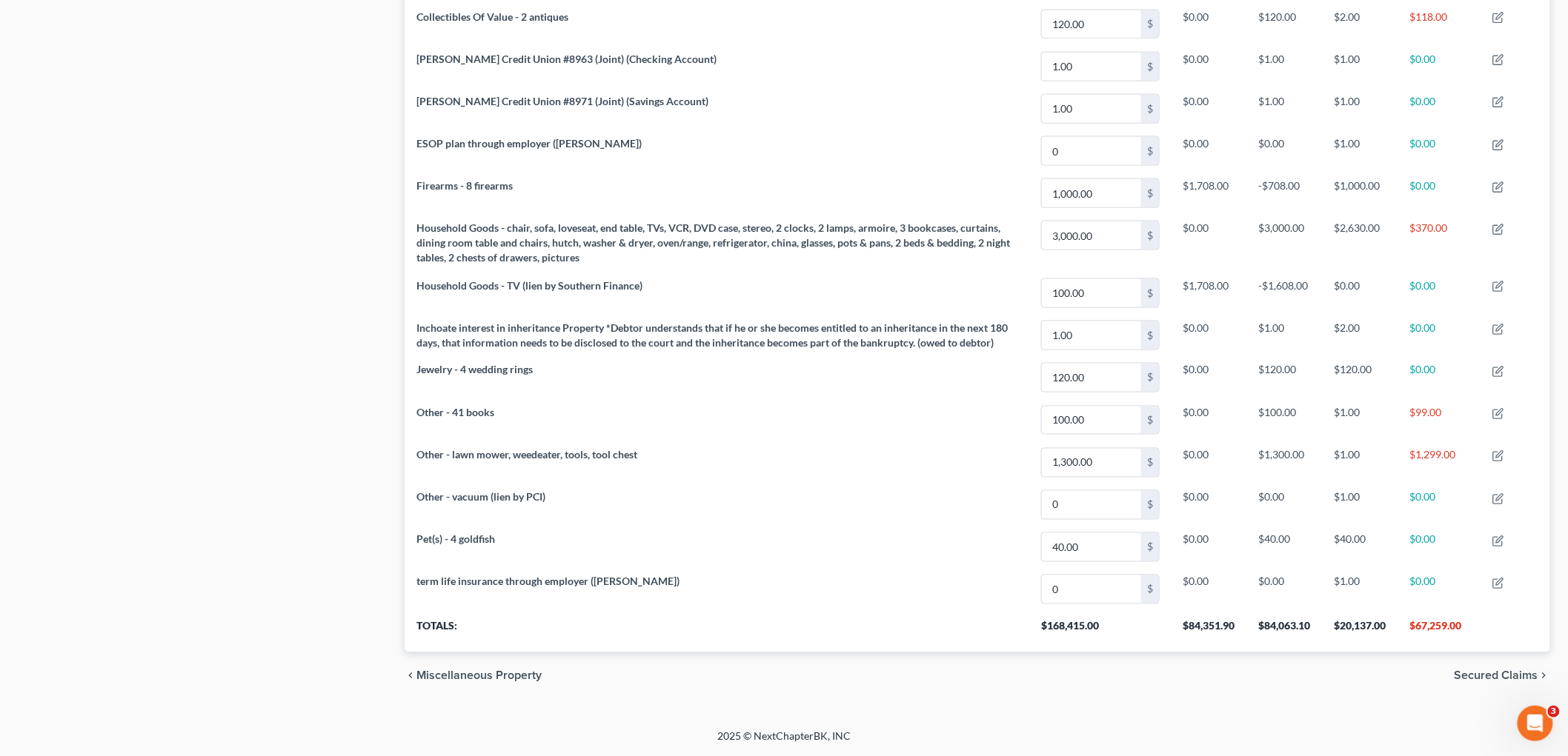
click at [787, 675] on span "Secured Claims" at bounding box center [1497, 676] width 84 height 11
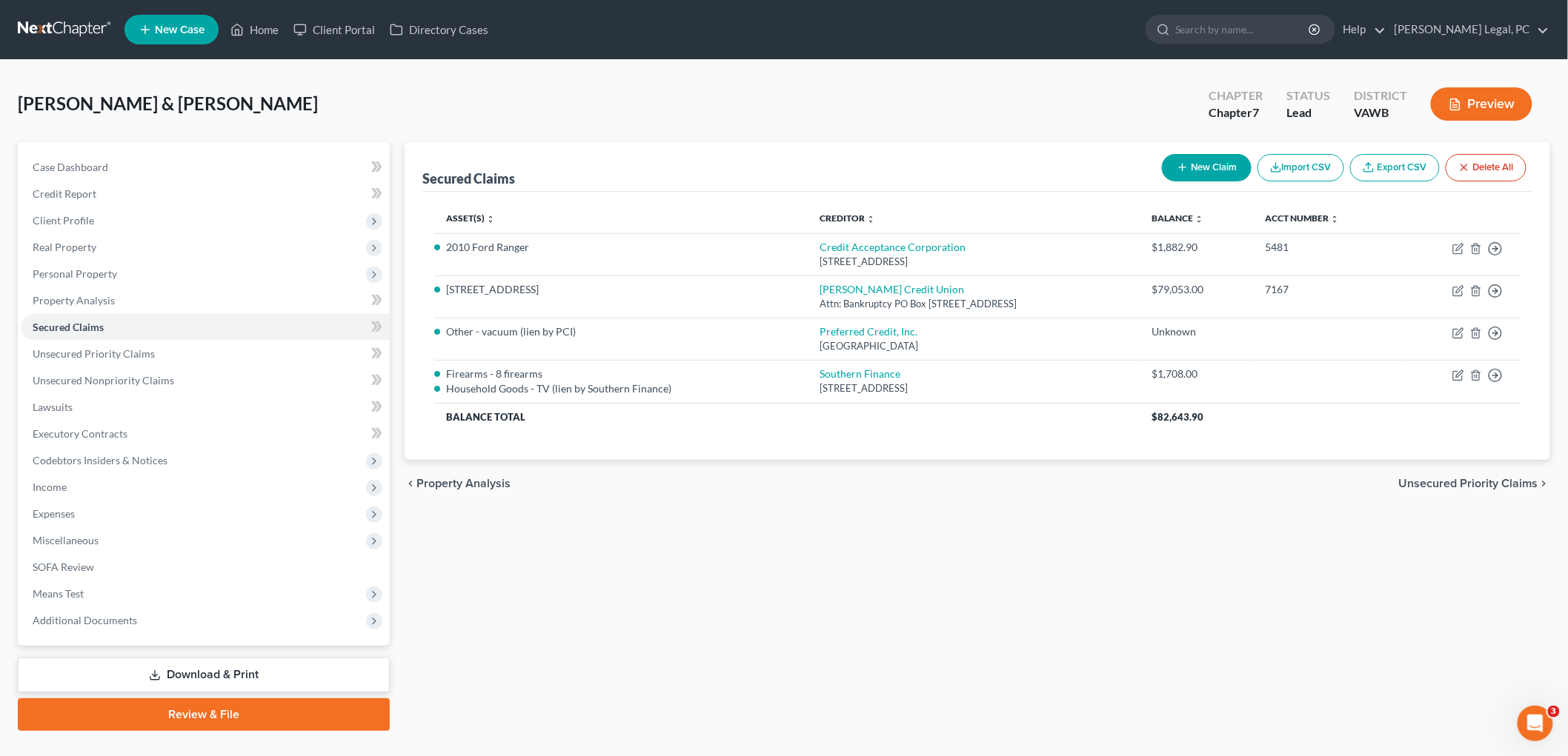
click at [787, 483] on span "Unsecured Priority Claims" at bounding box center [1469, 483] width 139 height 11
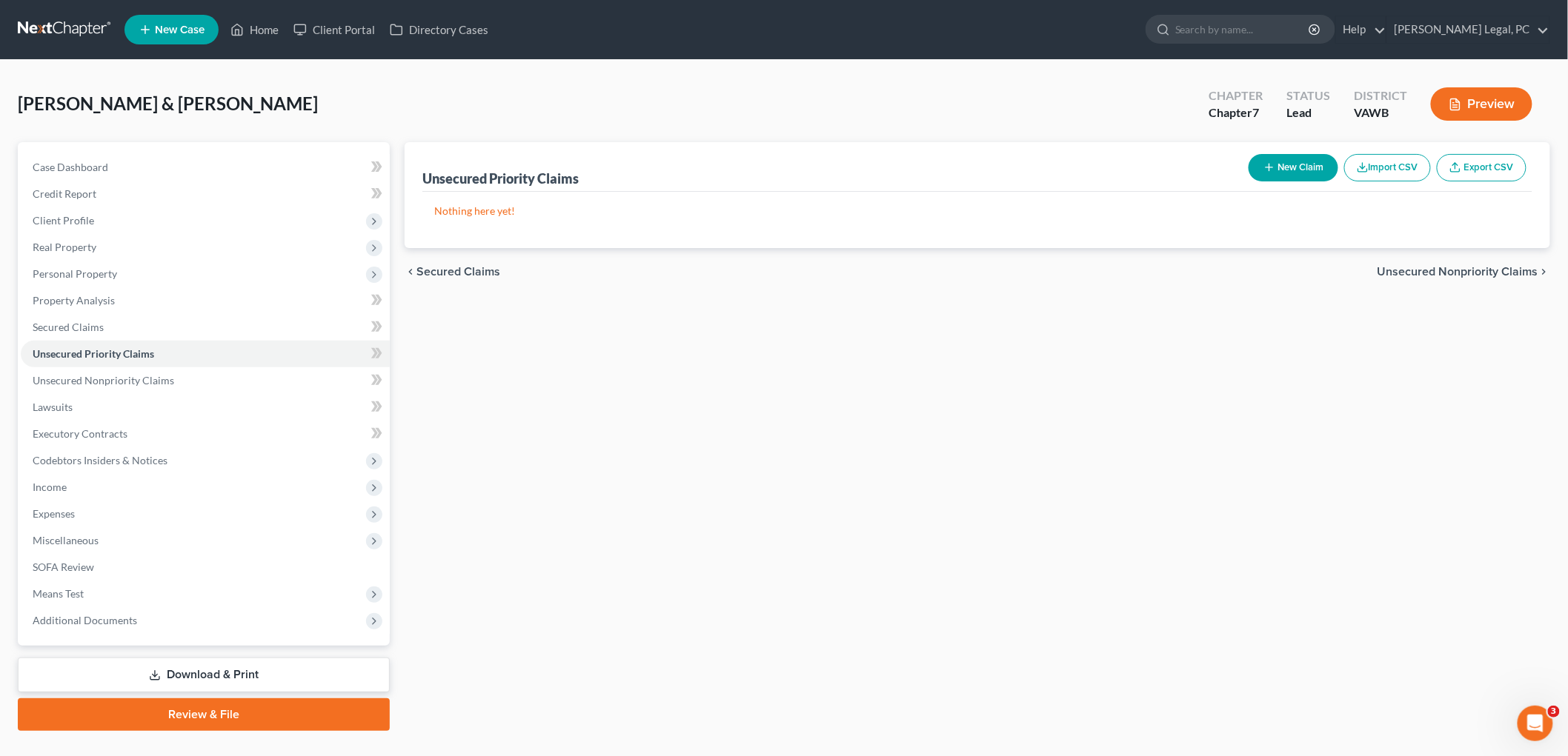
click at [787, 271] on span "Unsecured Nonpriority Claims" at bounding box center [1458, 272] width 161 height 11
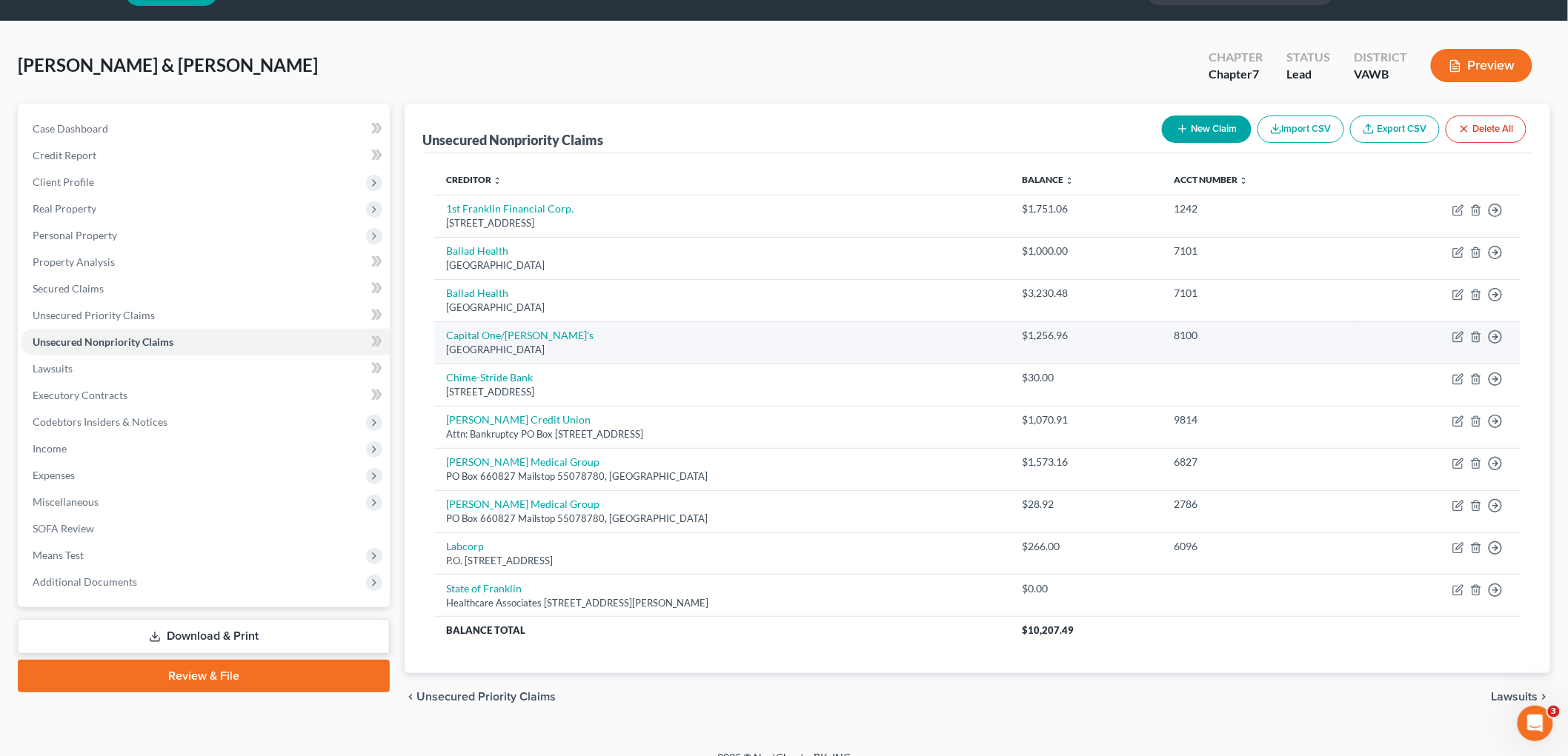
scroll to position [60, 0]
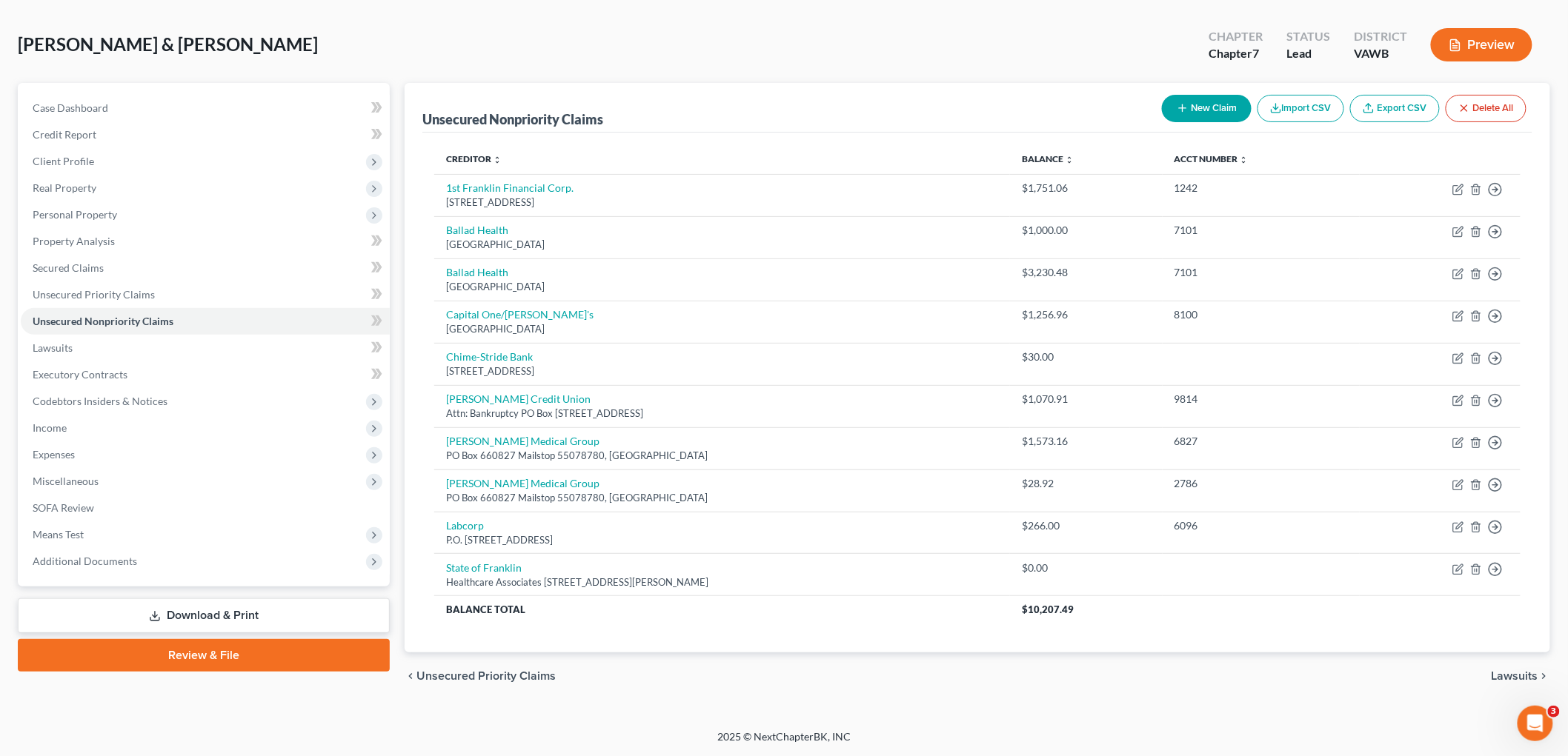
click at [787, 675] on span "Lawsuits" at bounding box center [1515, 676] width 47 height 11
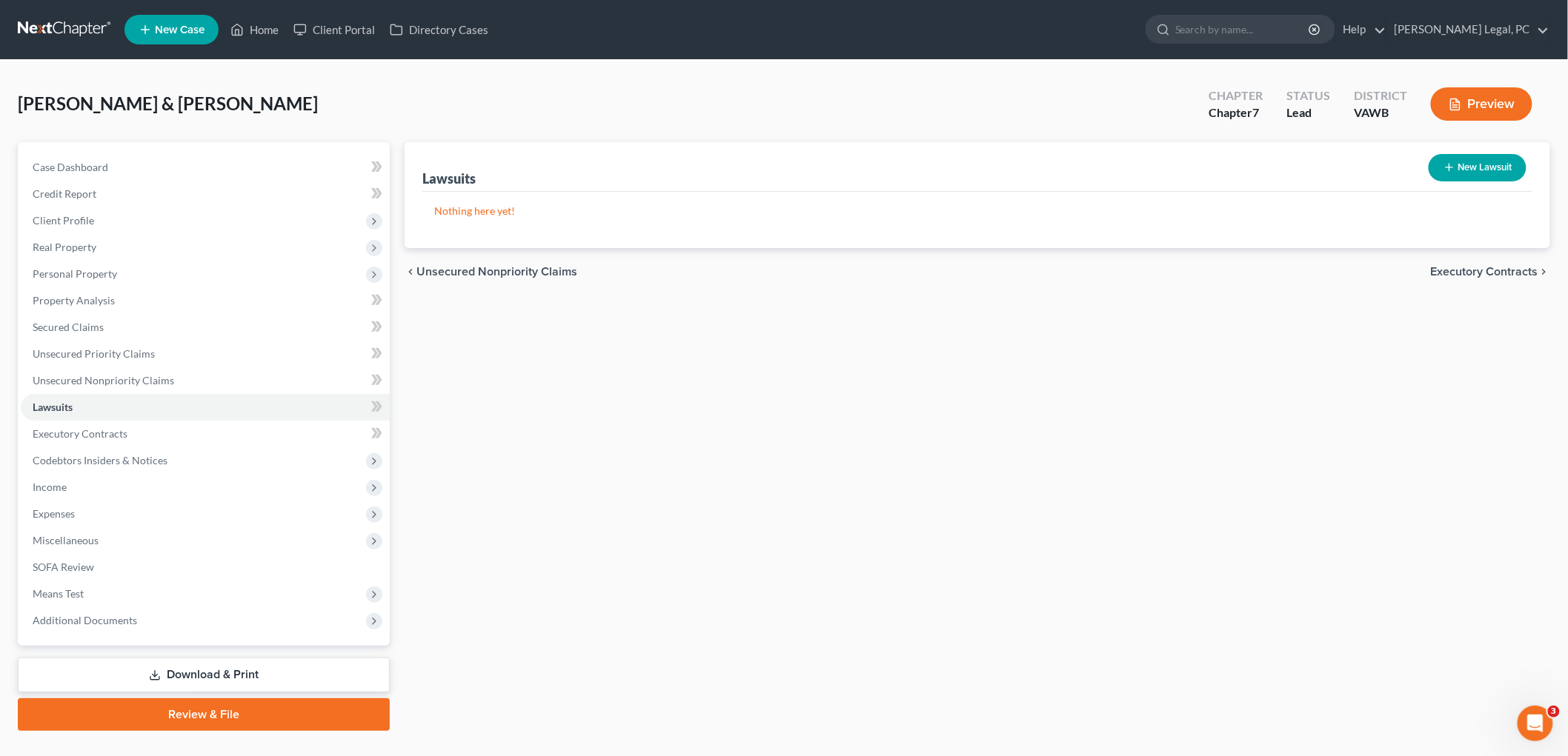
click at [787, 271] on span "Executory Contracts" at bounding box center [1485, 272] width 108 height 11
click at [787, 271] on span "Codebtors" at bounding box center [1511, 272] width 56 height 11
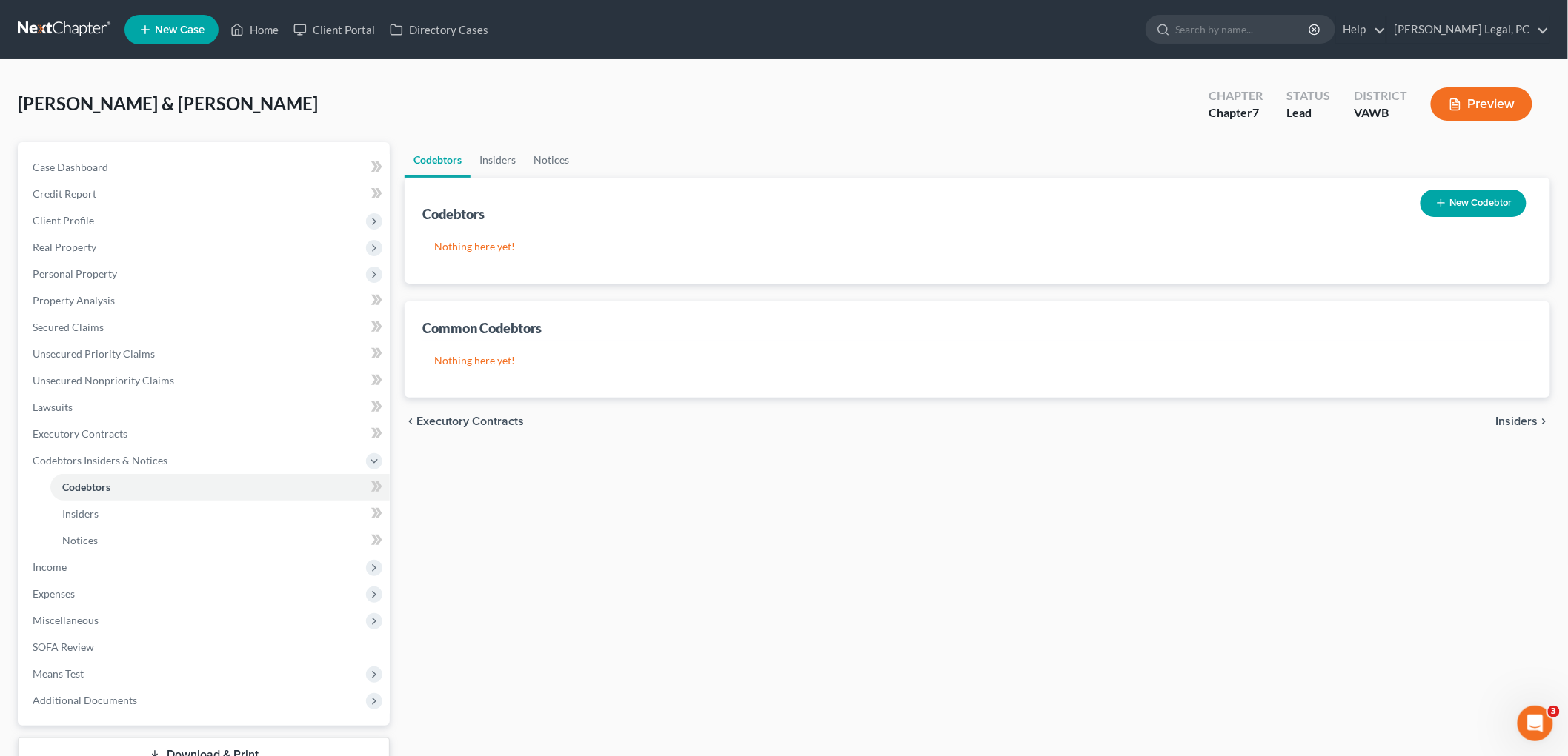
click at [787, 417] on span "Insiders" at bounding box center [1518, 421] width 42 height 11
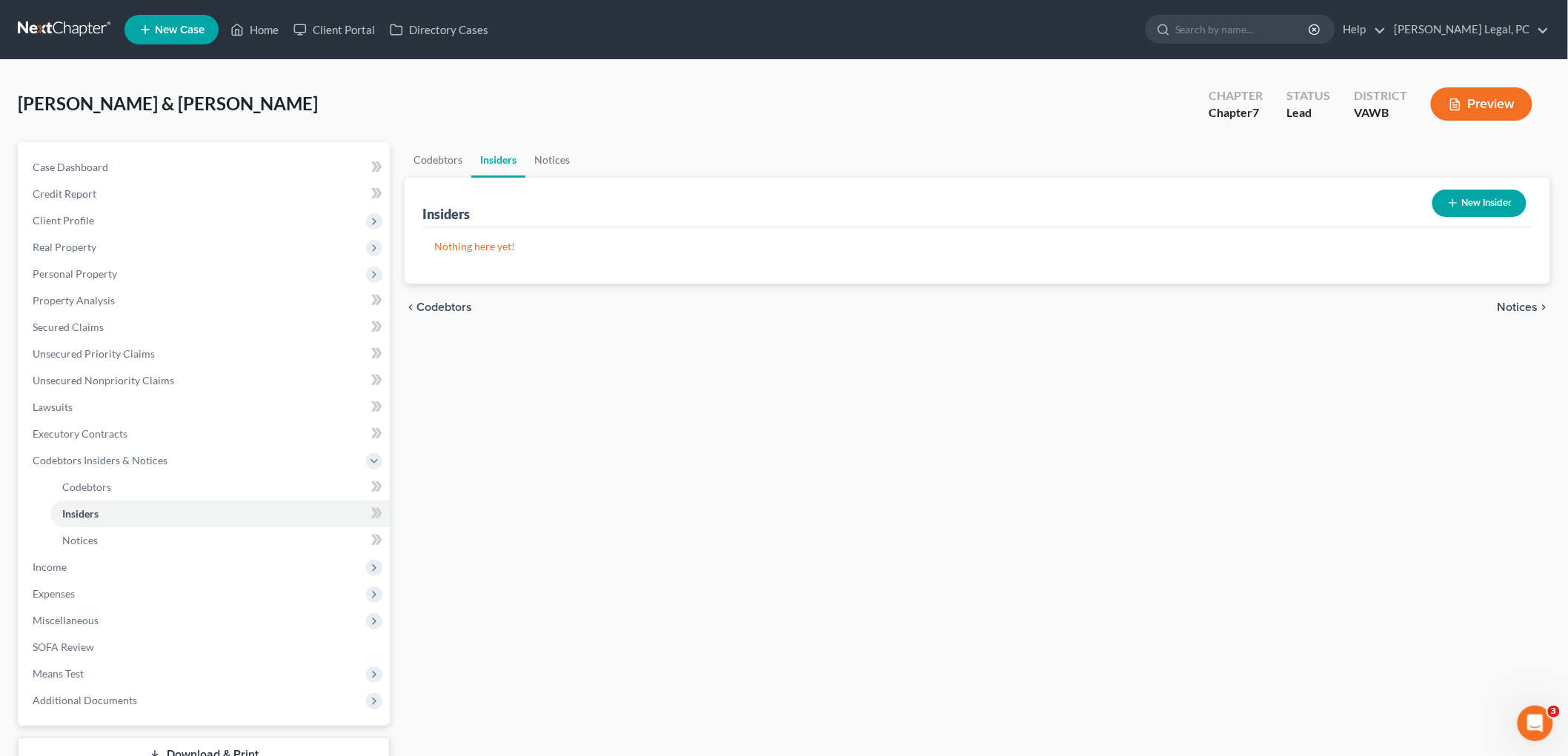
click at [787, 306] on span "Notices" at bounding box center [1518, 307] width 41 height 11
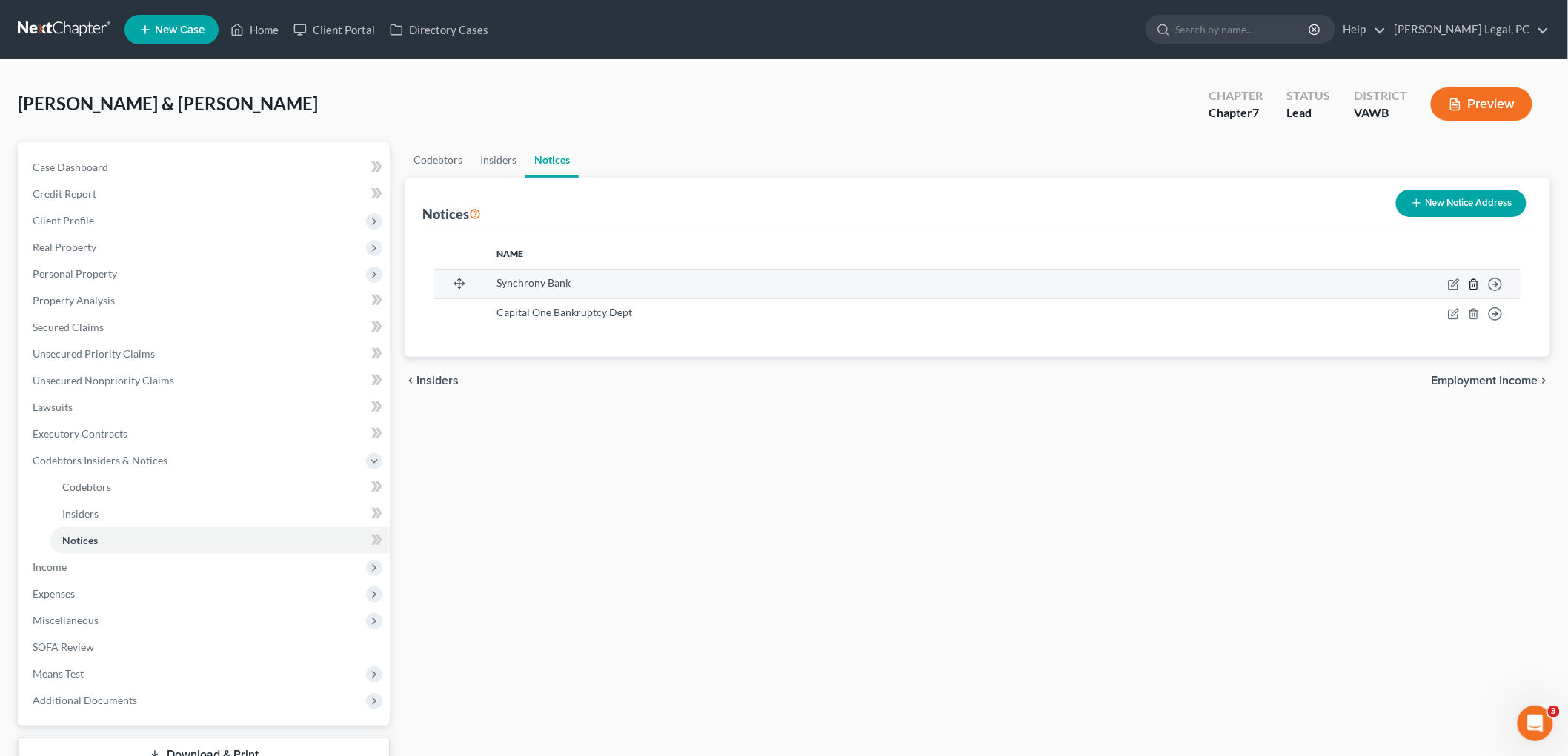
click at [787, 282] on icon "button" at bounding box center [1474, 284] width 11 height 11
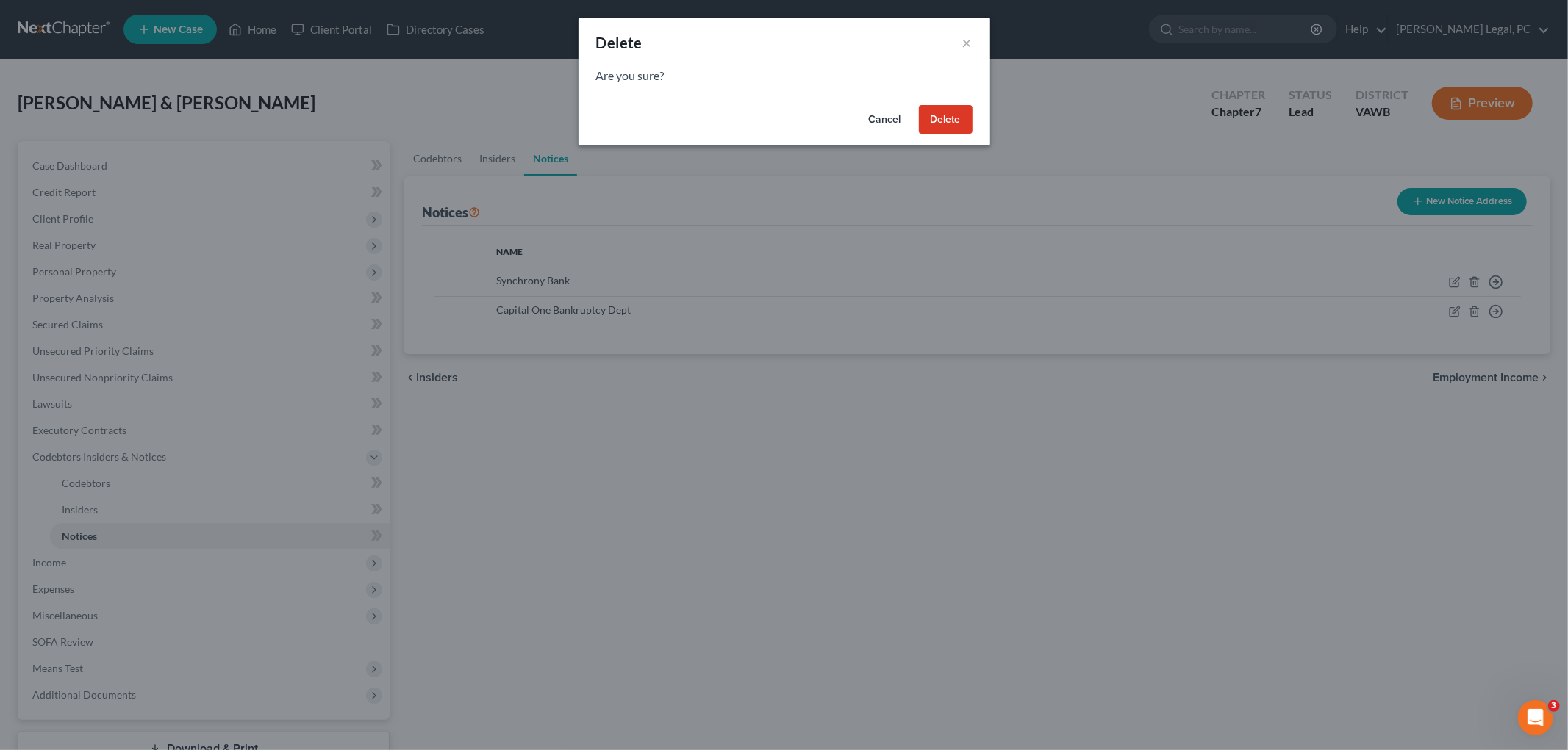
click at [781, 118] on button "Delete" at bounding box center [946, 120] width 53 height 30
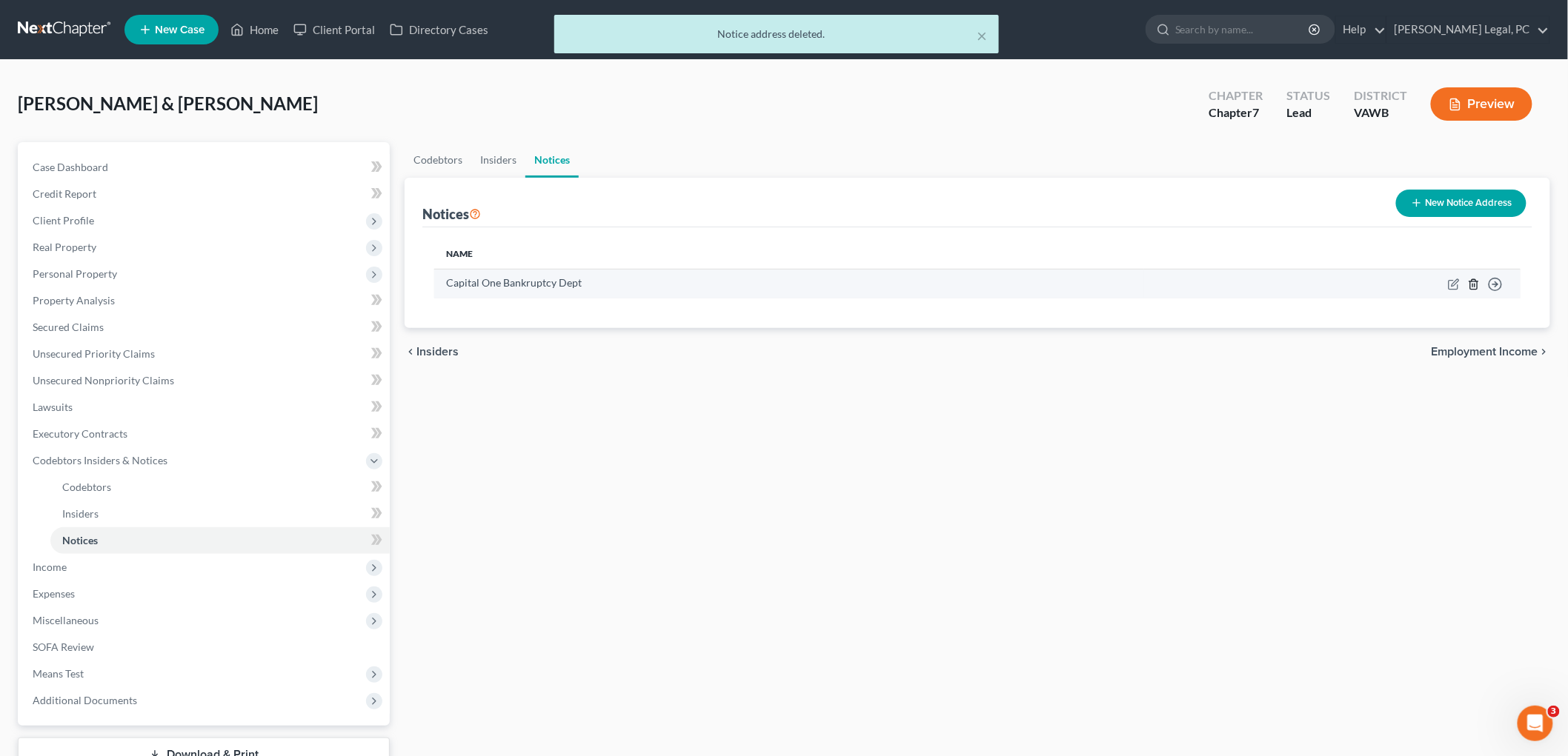
click at [787, 281] on polyline "button" at bounding box center [1474, 281] width 9 height 0
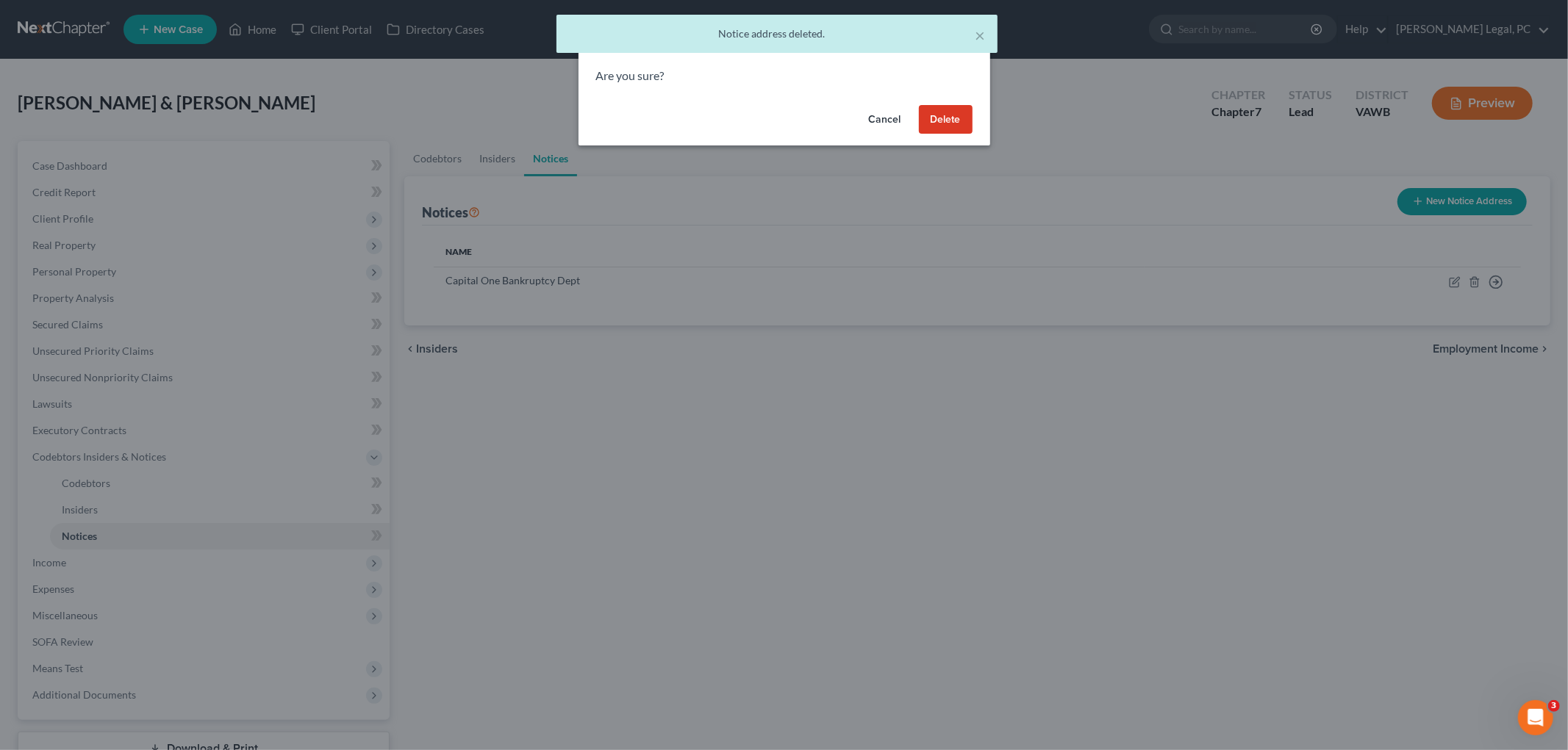
click at [781, 117] on button "Delete" at bounding box center [946, 120] width 53 height 30
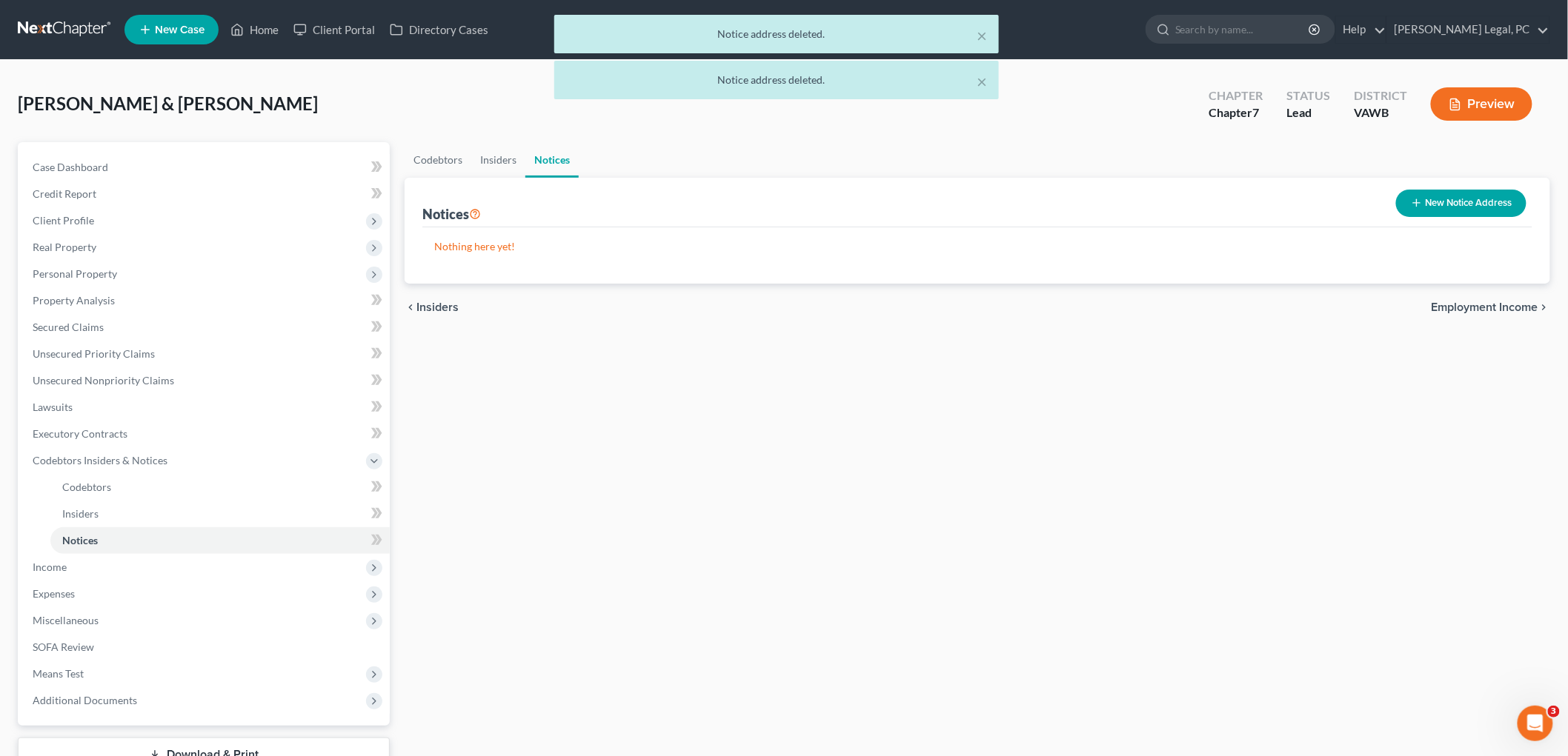
click at [787, 308] on span "Employment Income" at bounding box center [1485, 307] width 107 height 11
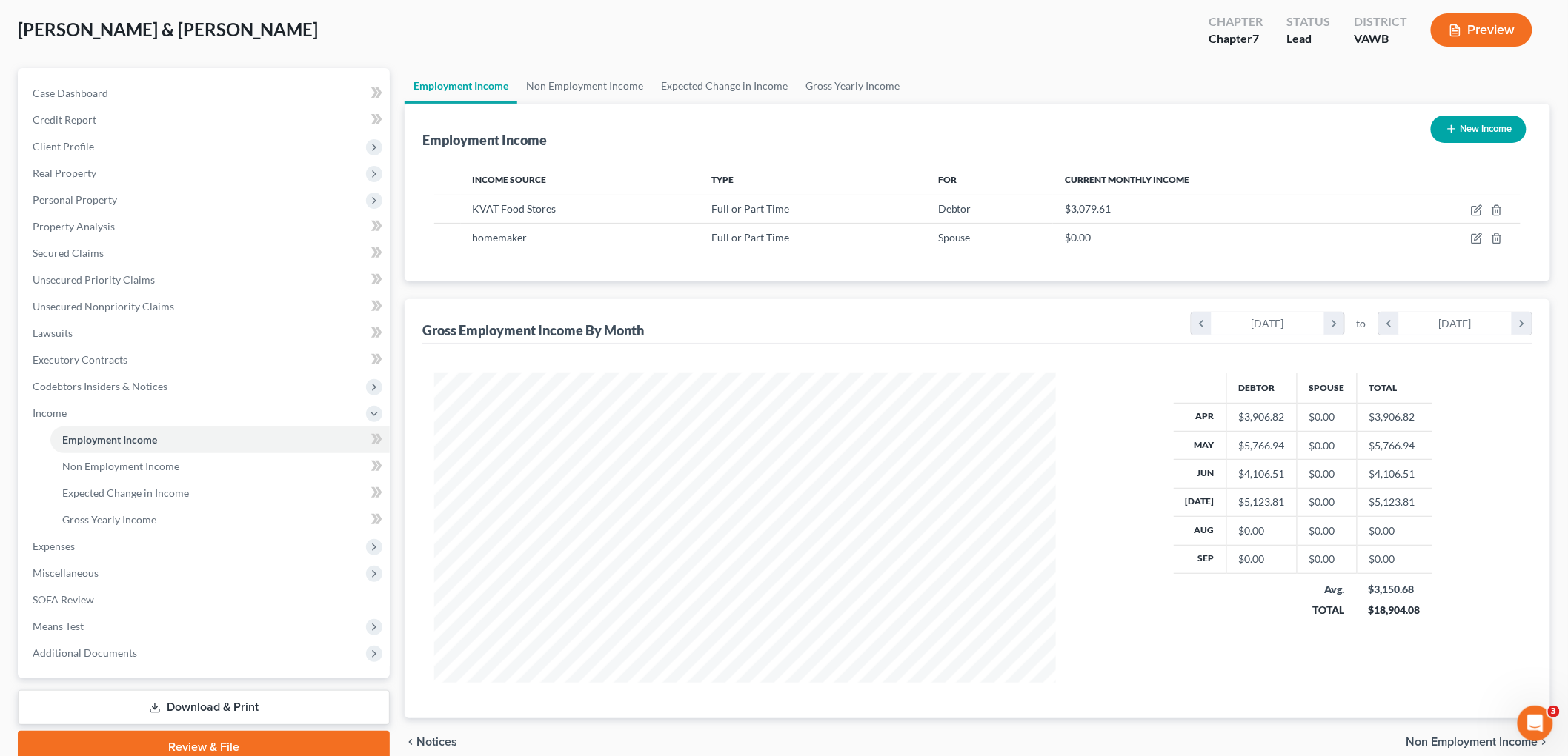
scroll to position [139, 0]
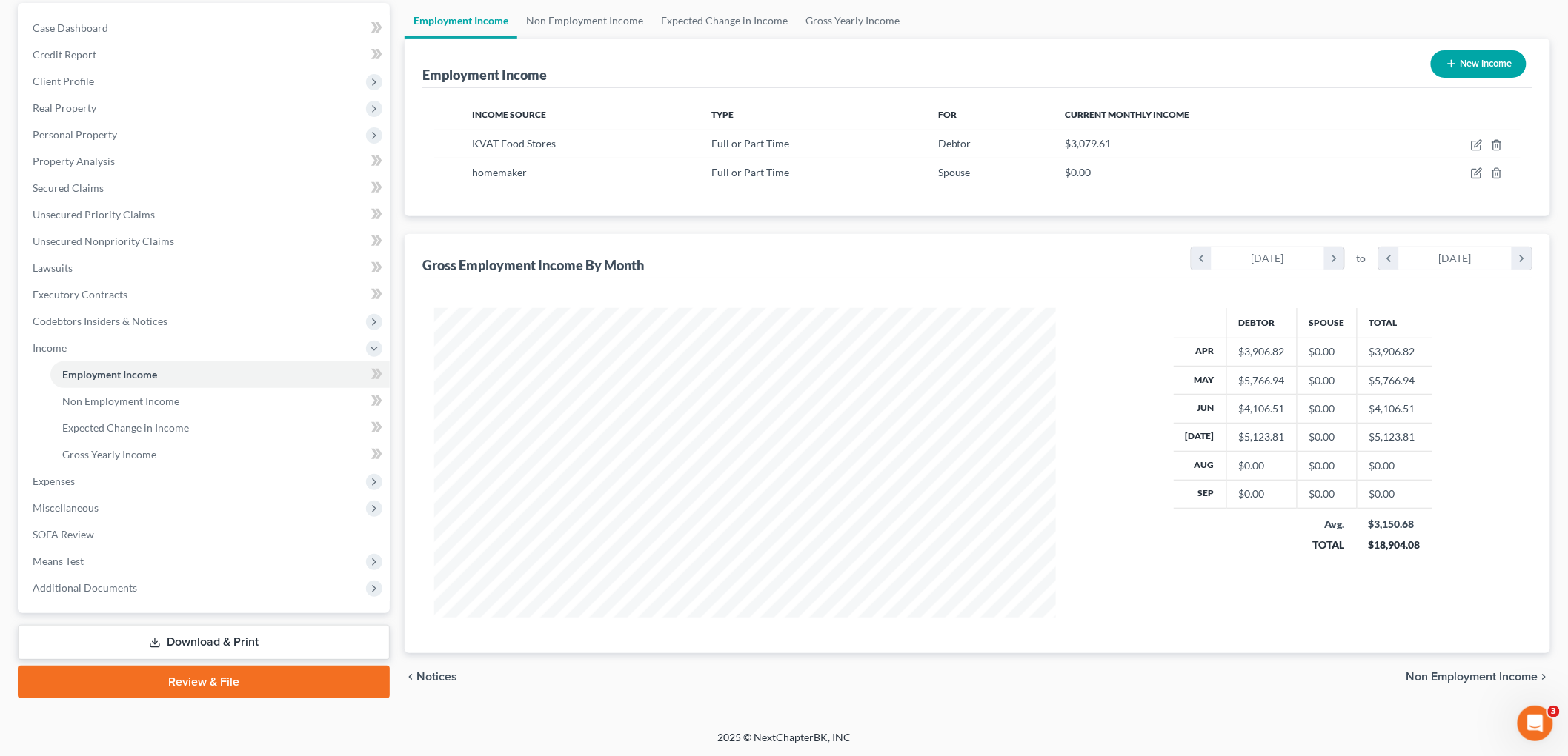
click at [787, 676] on span "Non Employment Income" at bounding box center [1472, 677] width 131 height 11
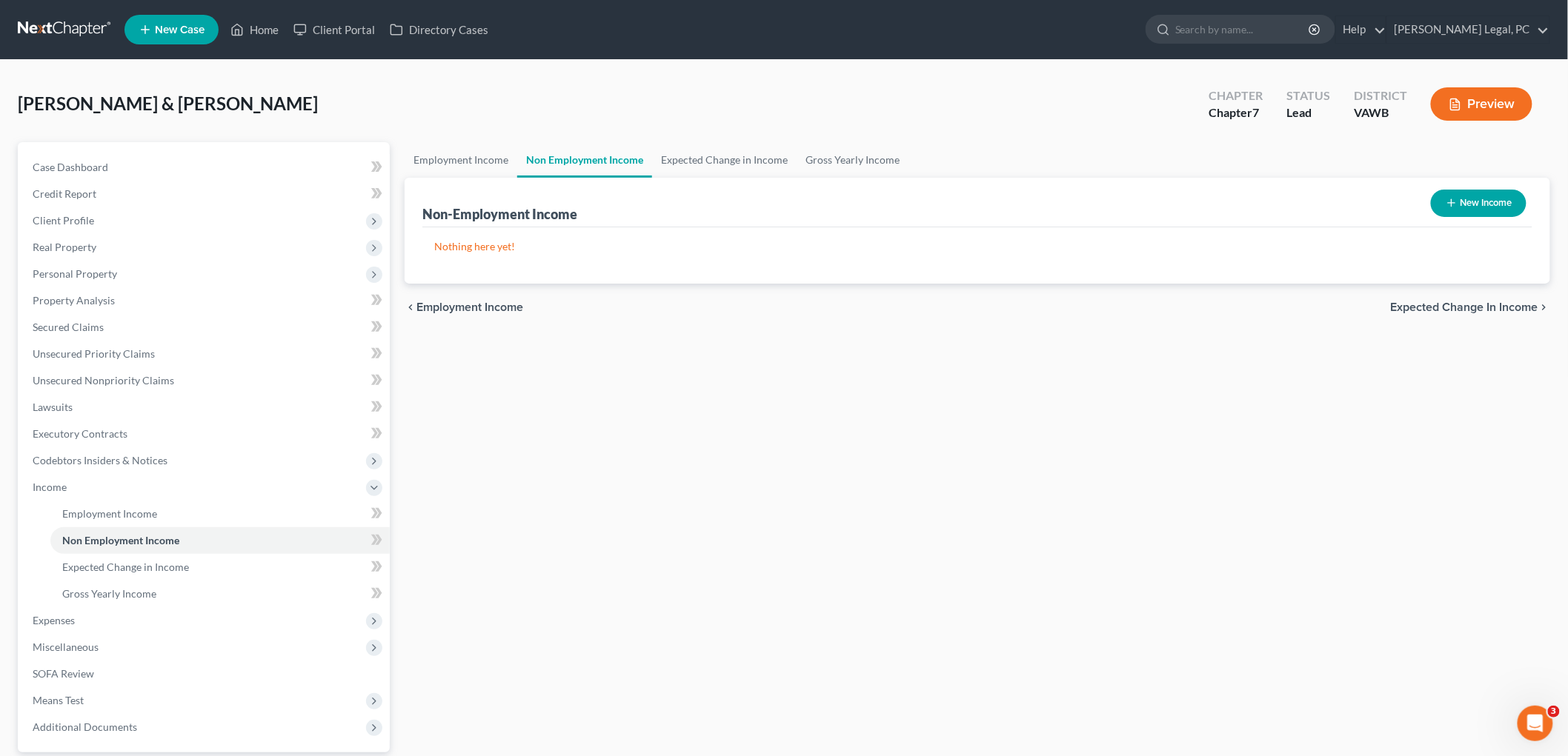
click at [787, 306] on span "Expected Change in Income" at bounding box center [1464, 307] width 147 height 11
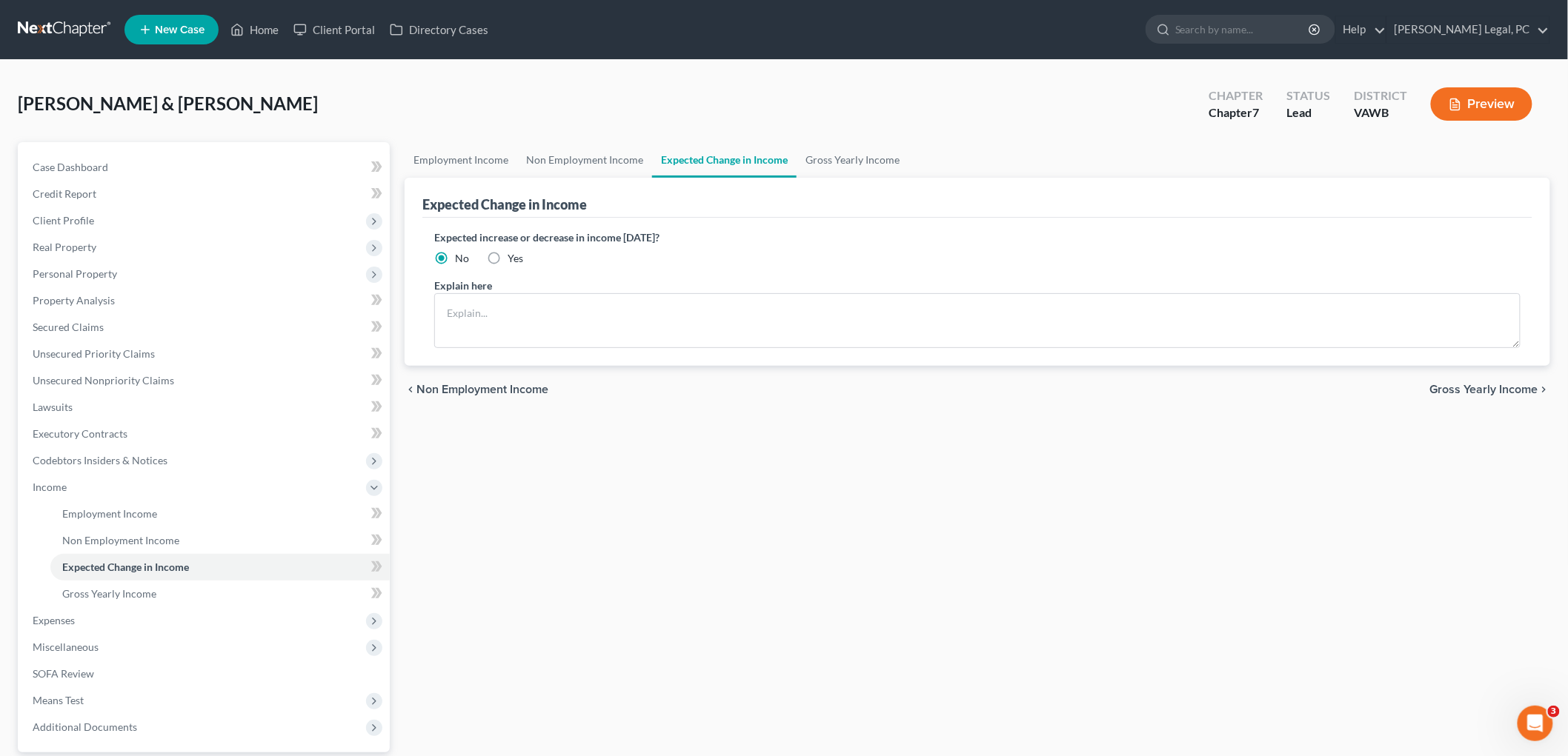
click at [787, 387] on span "Gross Yearly Income" at bounding box center [1484, 389] width 109 height 11
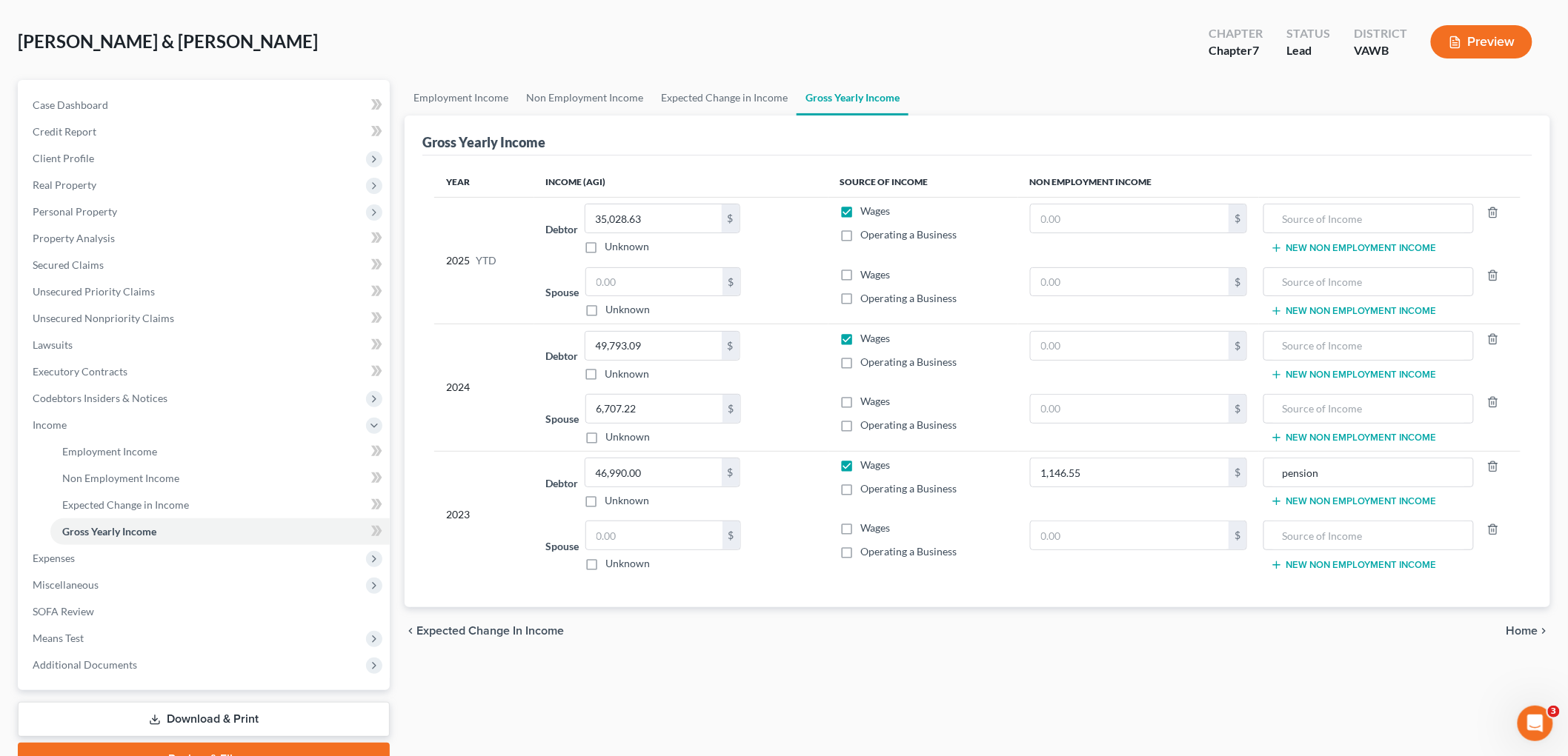
scroll to position [136, 0]
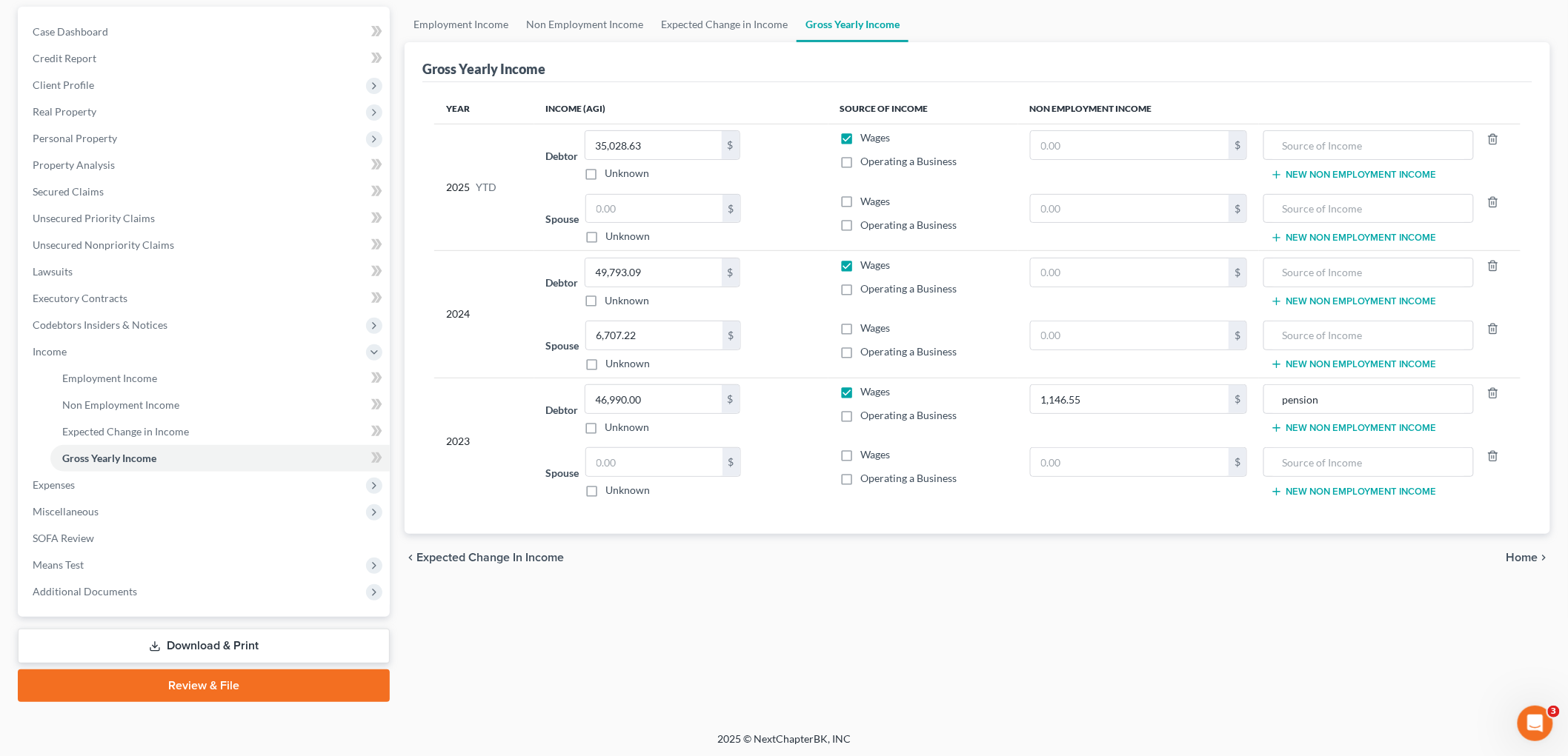
click at [787, 553] on span "Home" at bounding box center [1522, 558] width 32 height 11
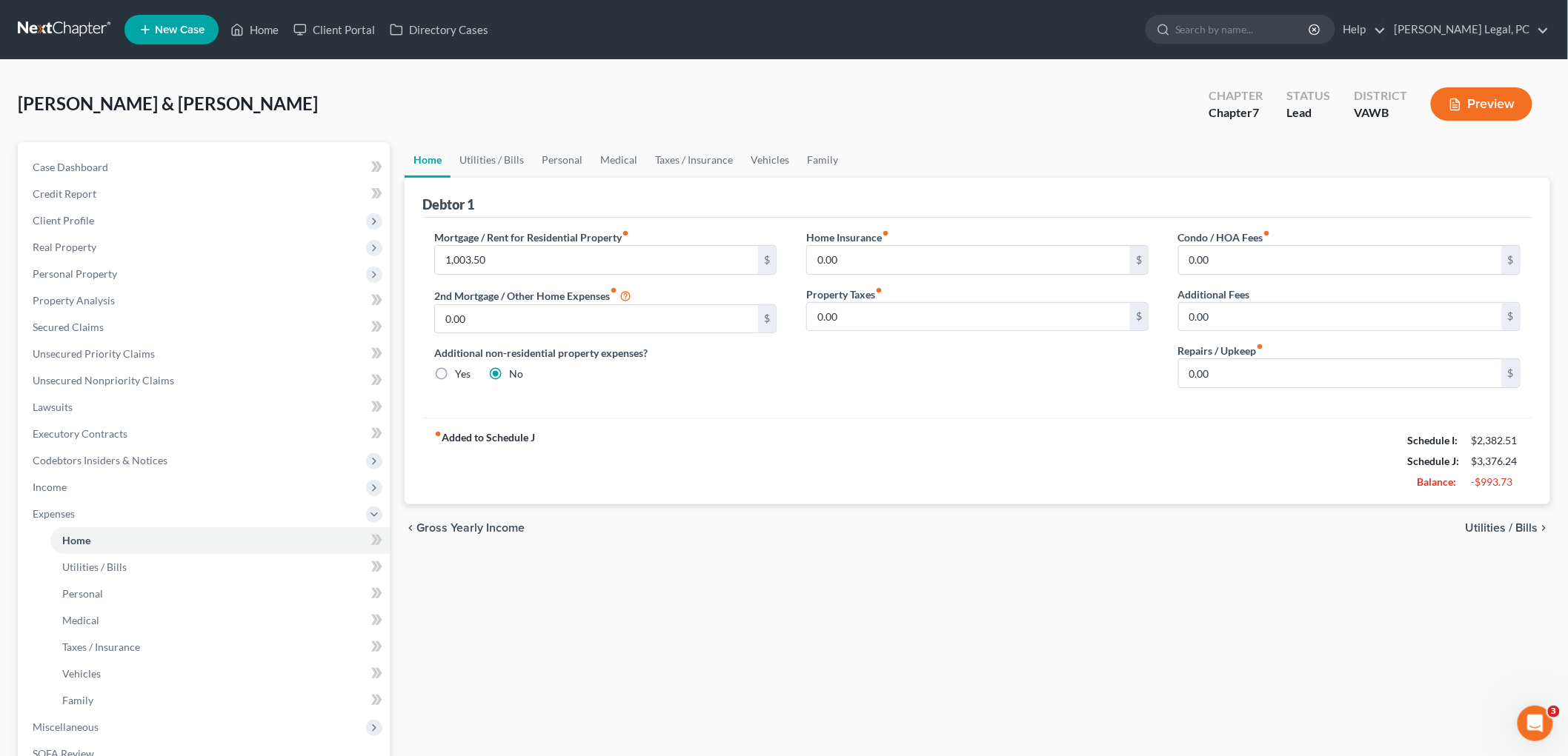
click at [787, 522] on span "Utilities / Bills" at bounding box center [1502, 528] width 72 height 11
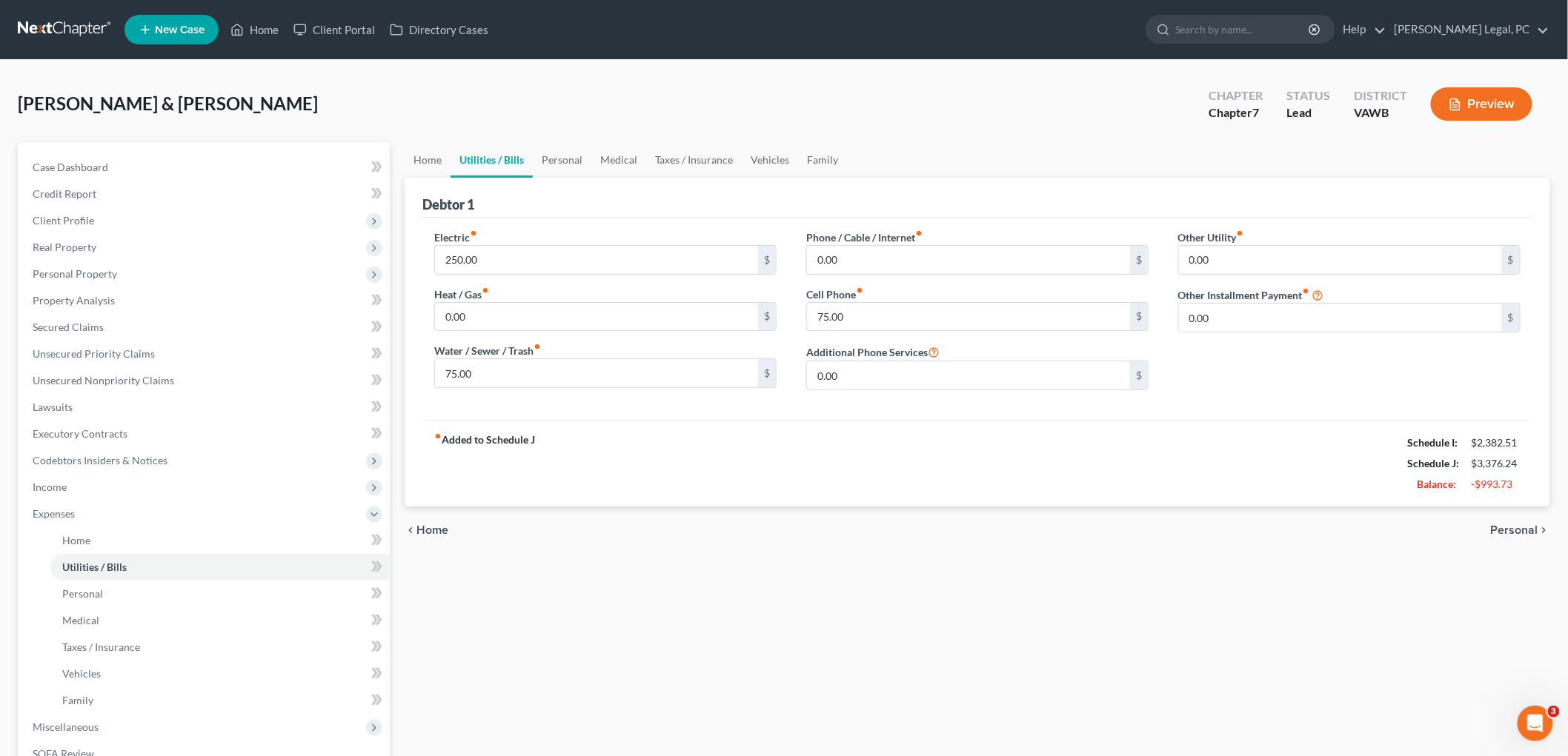
click at [787, 531] on span "Personal" at bounding box center [1515, 530] width 48 height 11
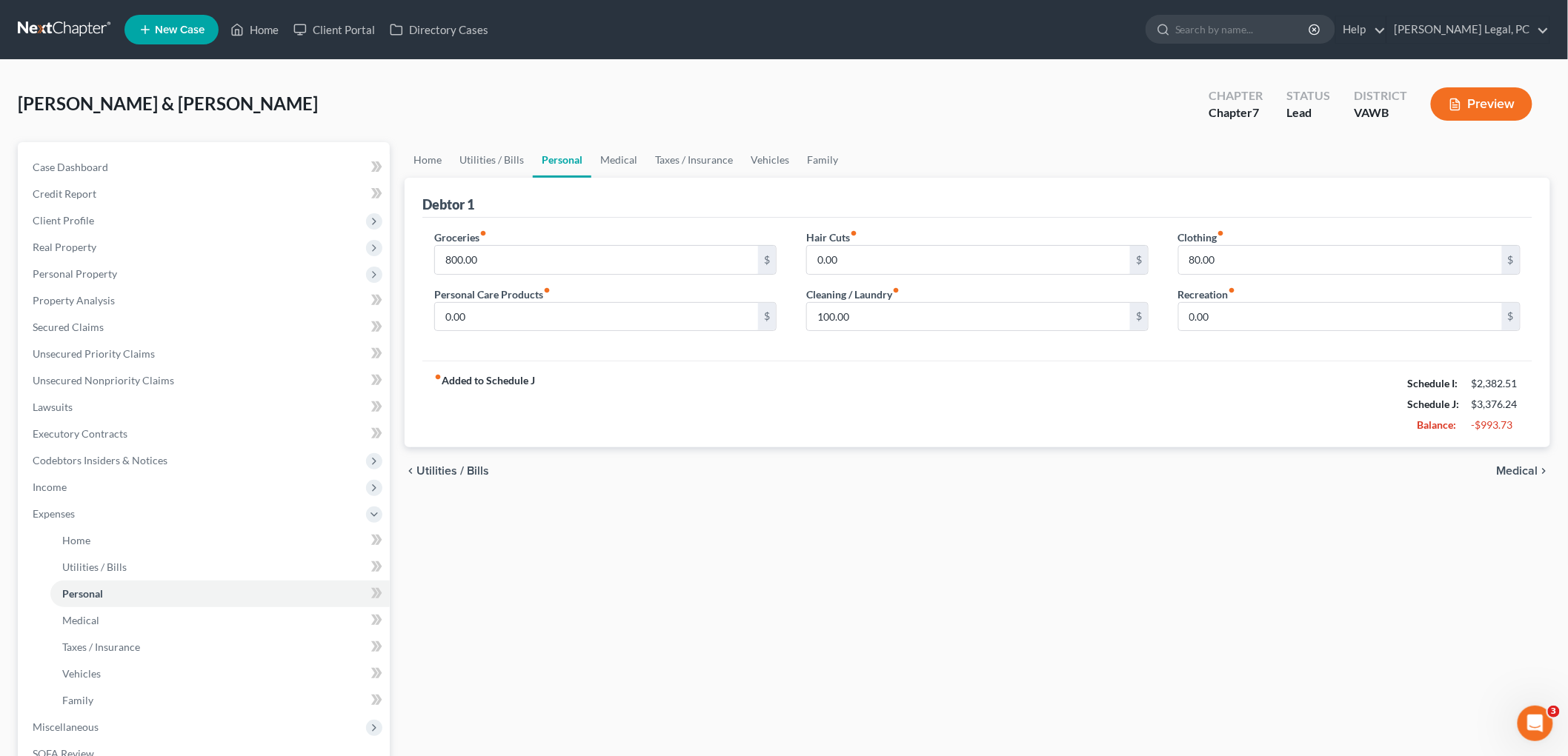
click at [787, 468] on span "Medical" at bounding box center [1518, 470] width 41 height 11
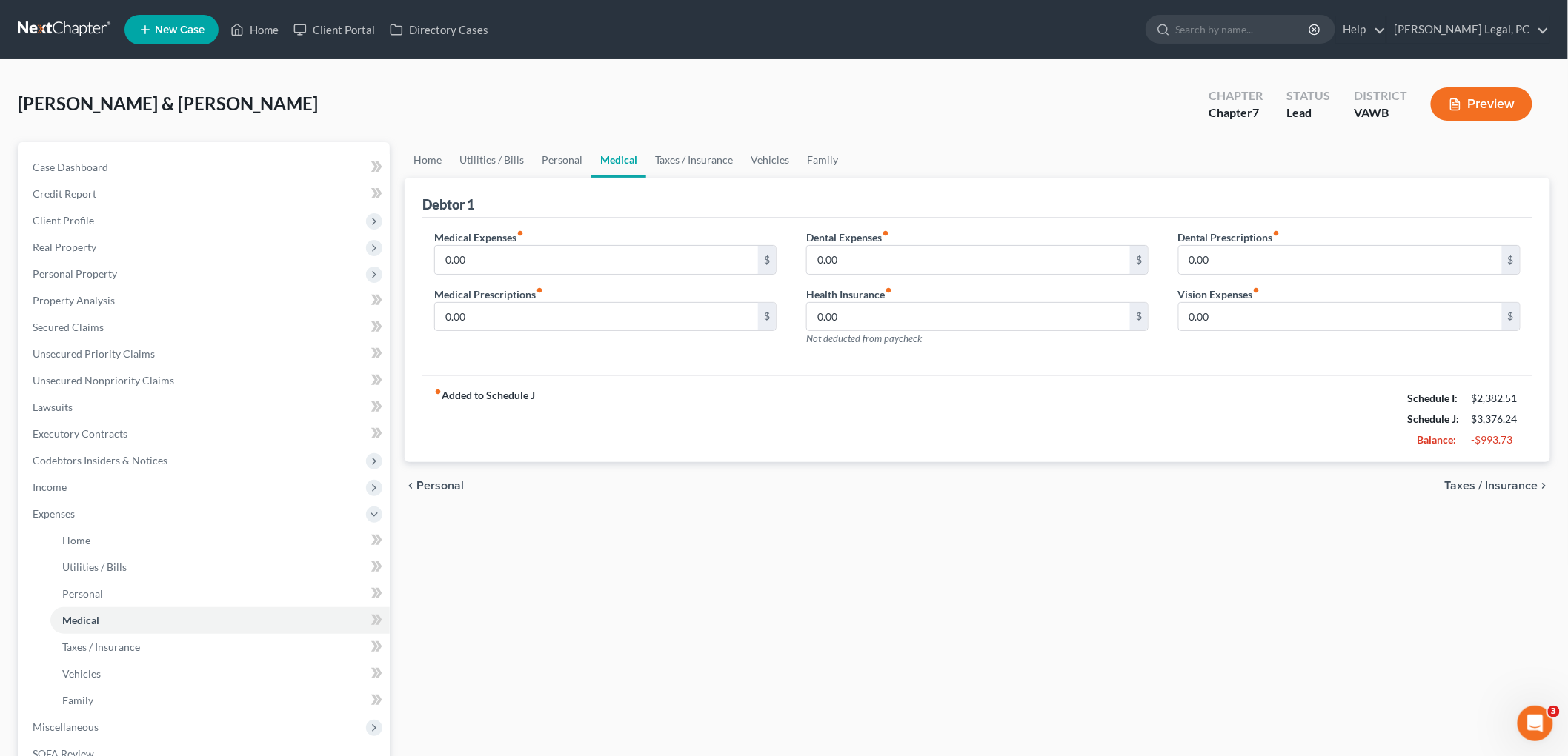
click at [787, 489] on span "Taxes / Insurance" at bounding box center [1492, 485] width 94 height 11
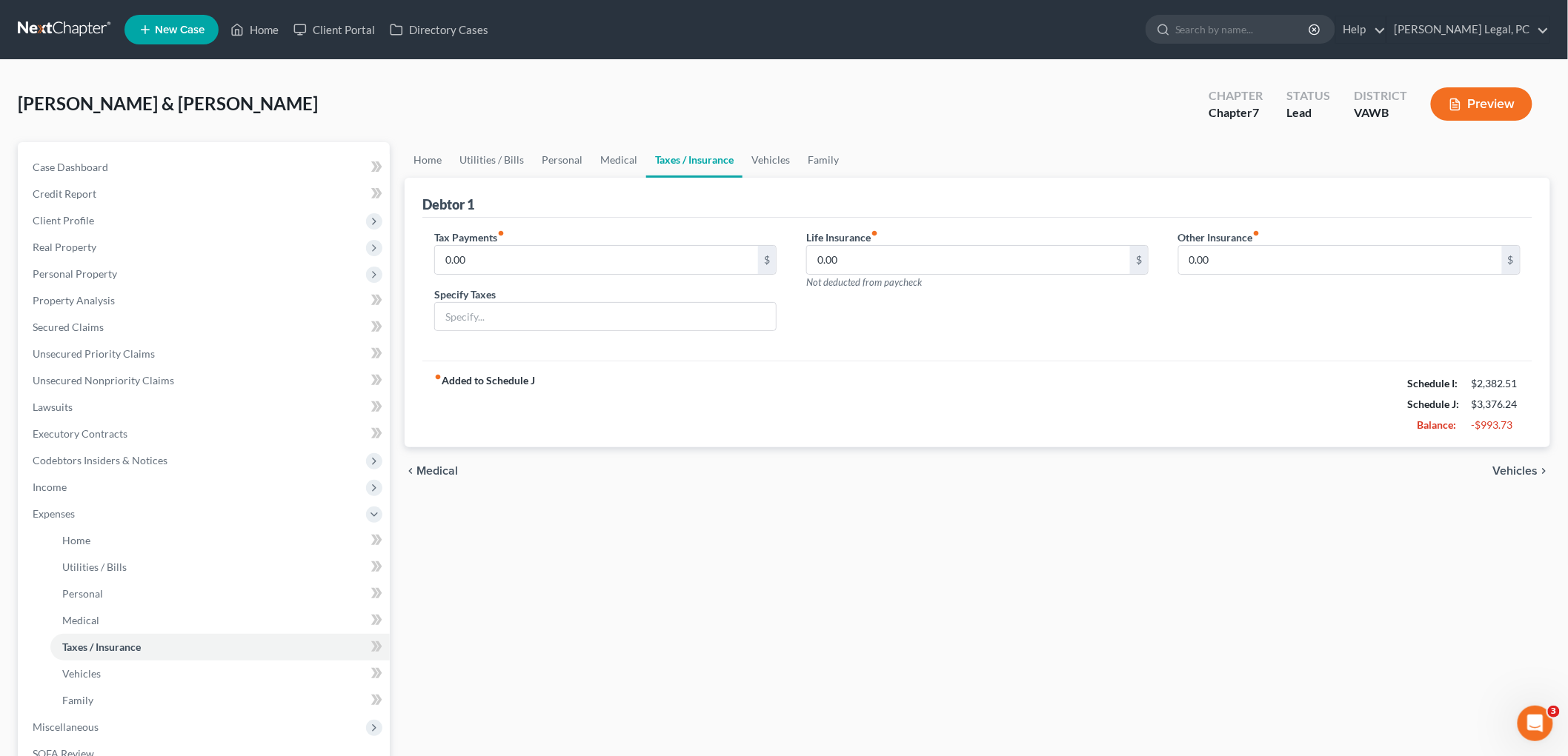
click at [787, 469] on span "Vehicles" at bounding box center [1515, 470] width 45 height 11
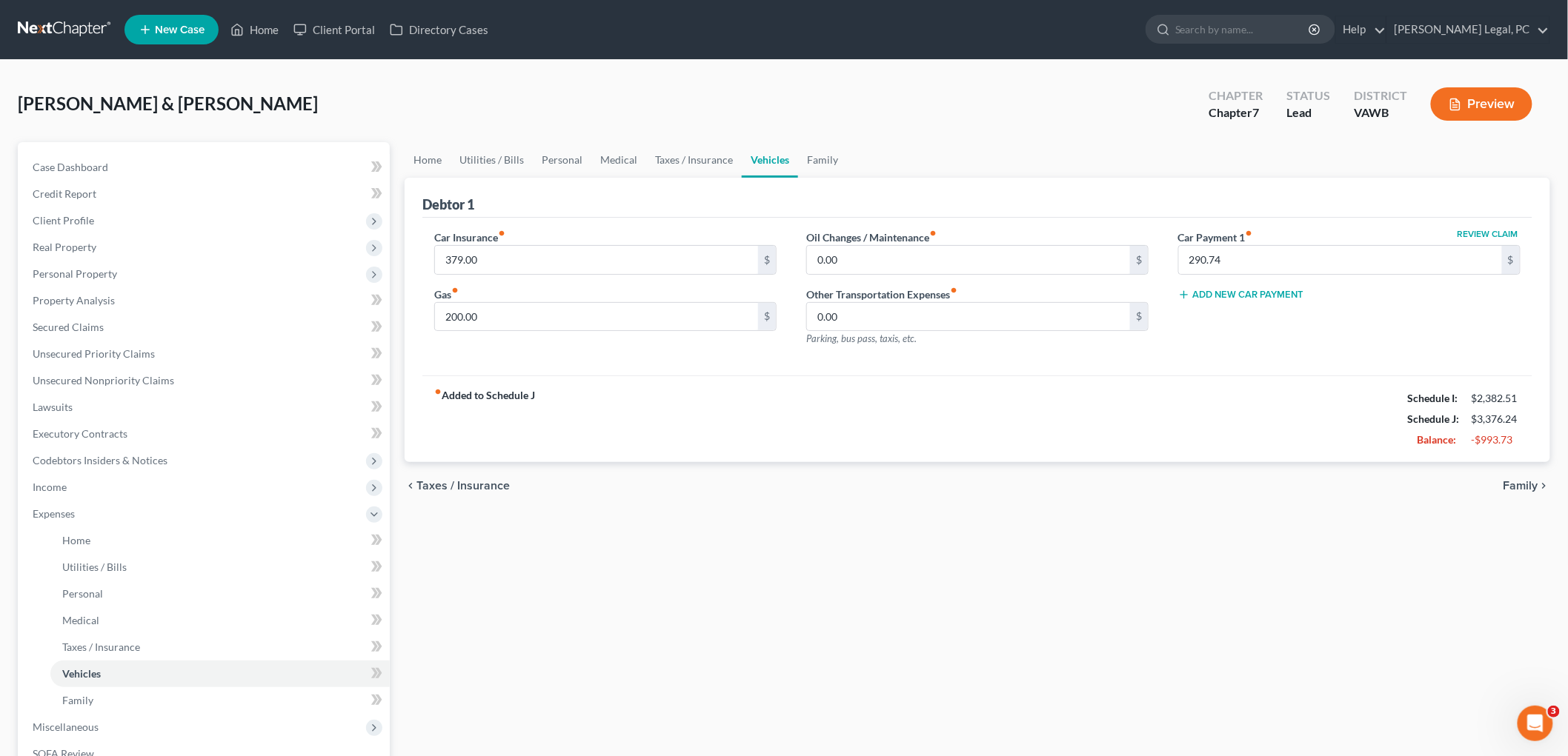
click at [787, 484] on span "Family" at bounding box center [1520, 485] width 34 height 11
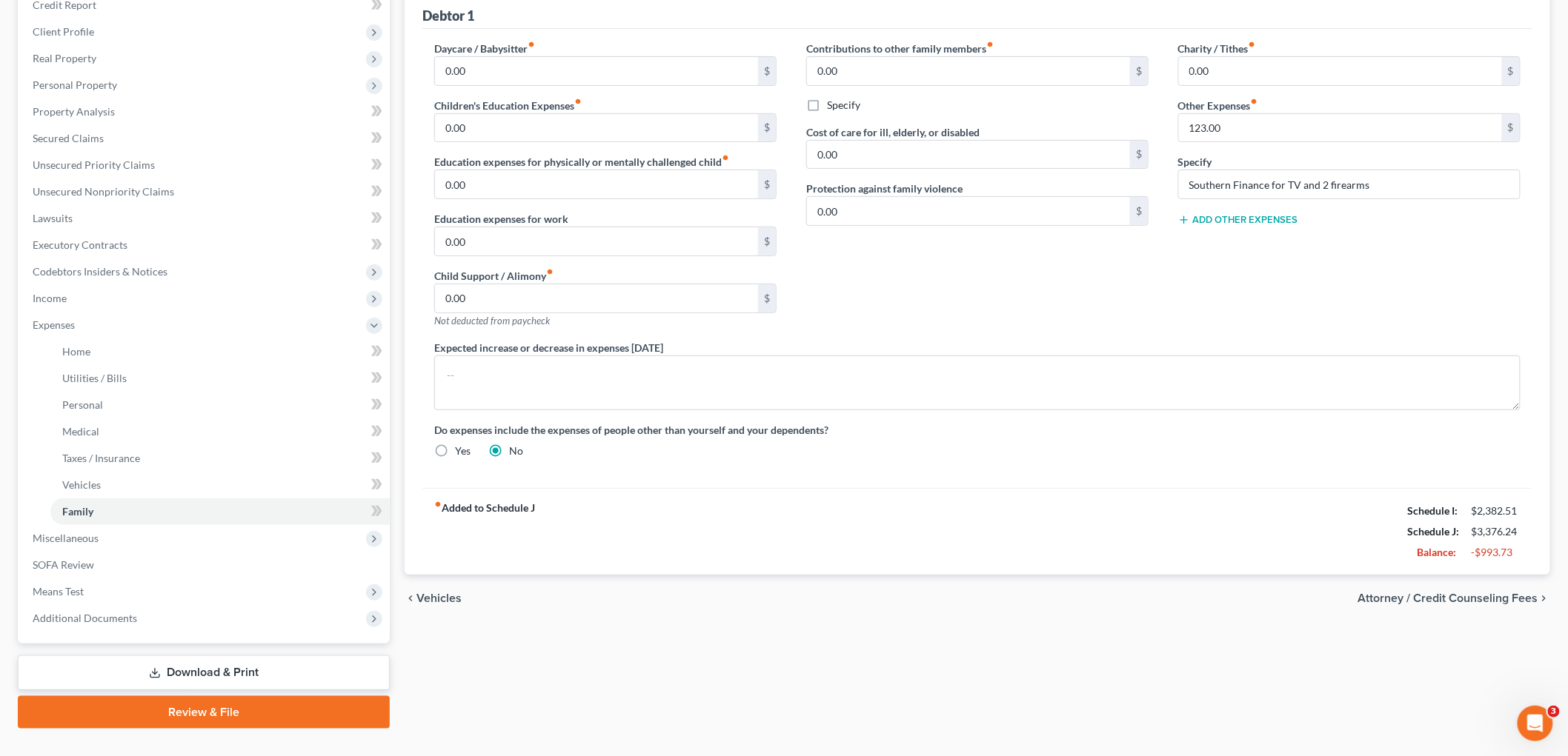
scroll to position [216, 0]
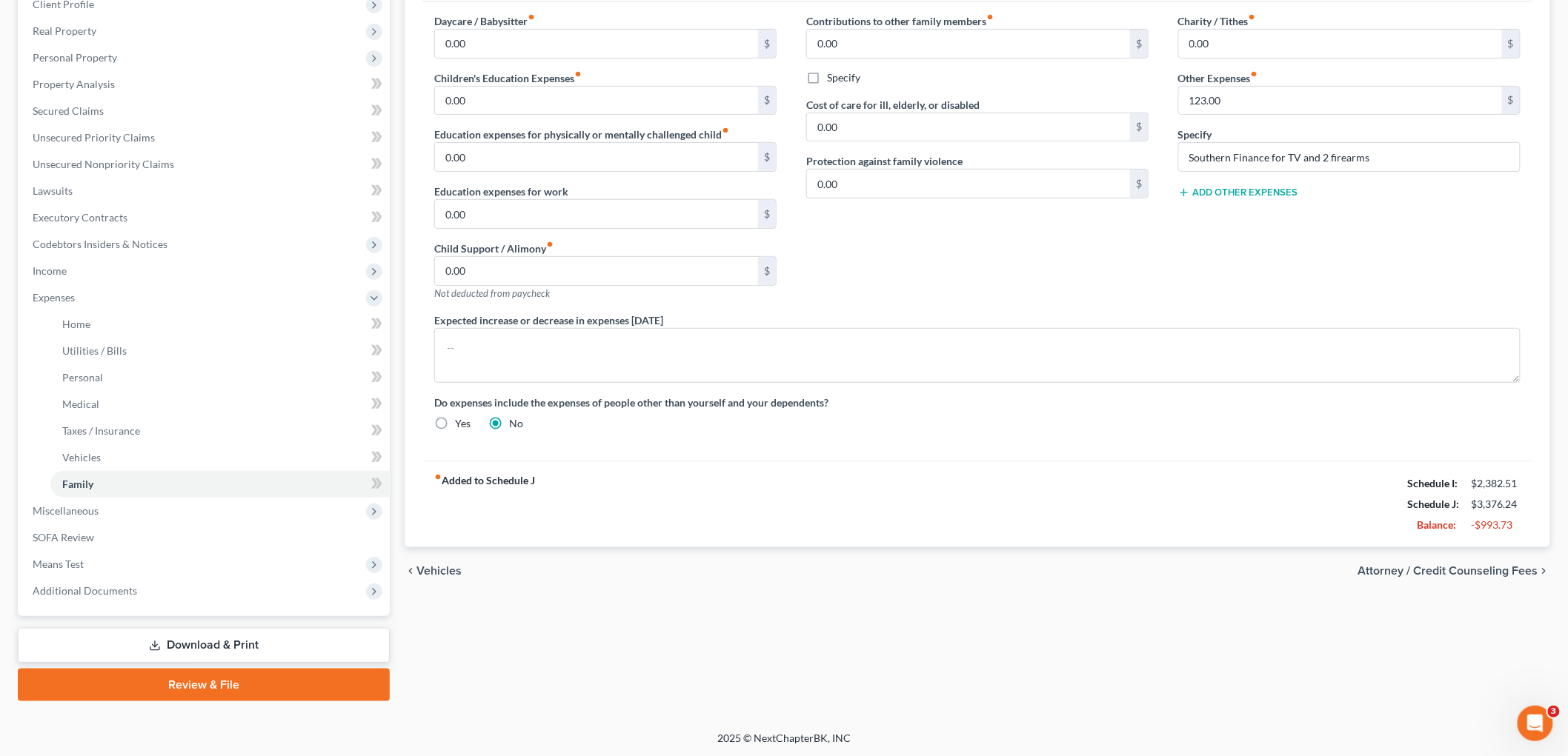
click at [787, 571] on span "Attorney / Credit Counseling Fees" at bounding box center [1448, 571] width 180 height 11
select select "0"
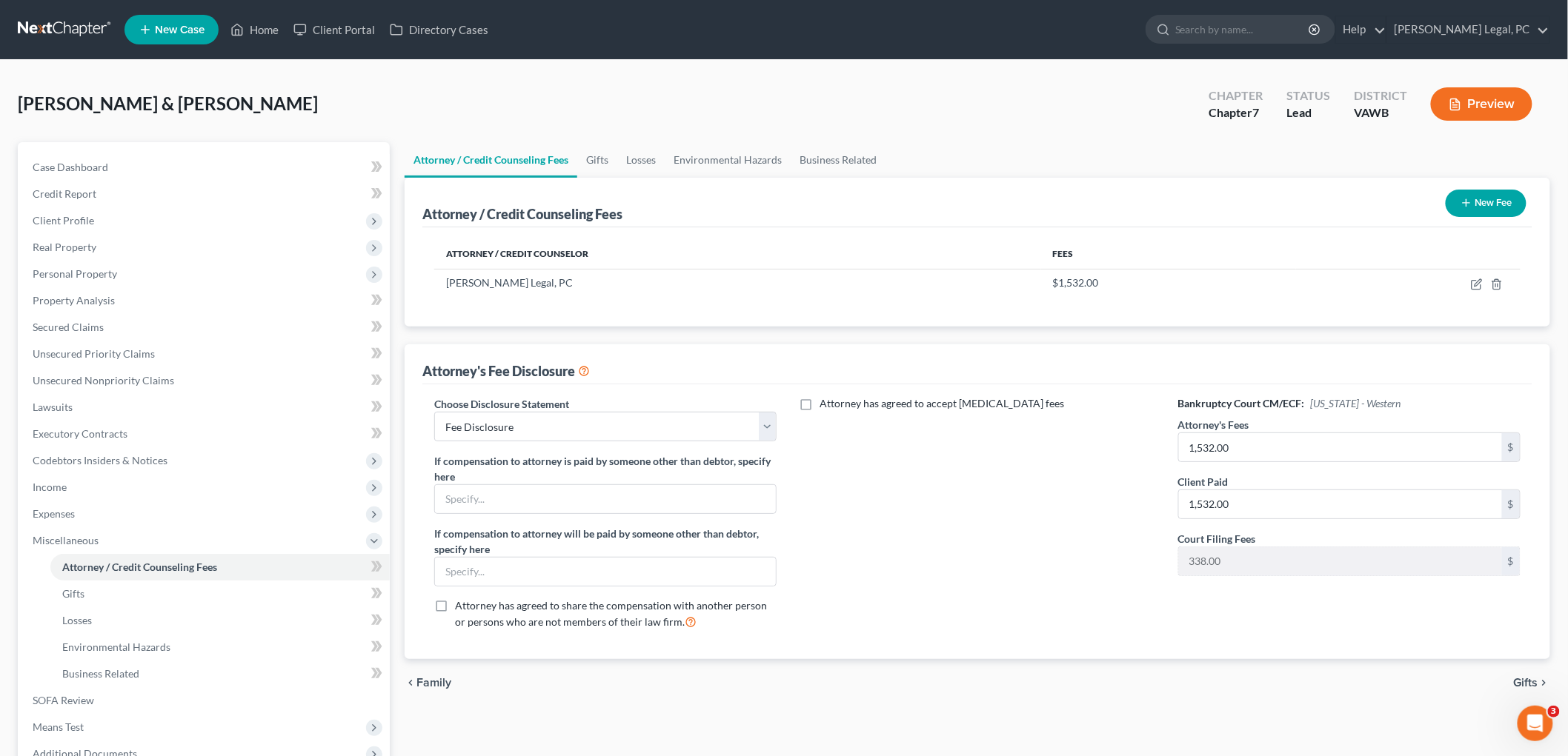
scroll to position [163, 0]
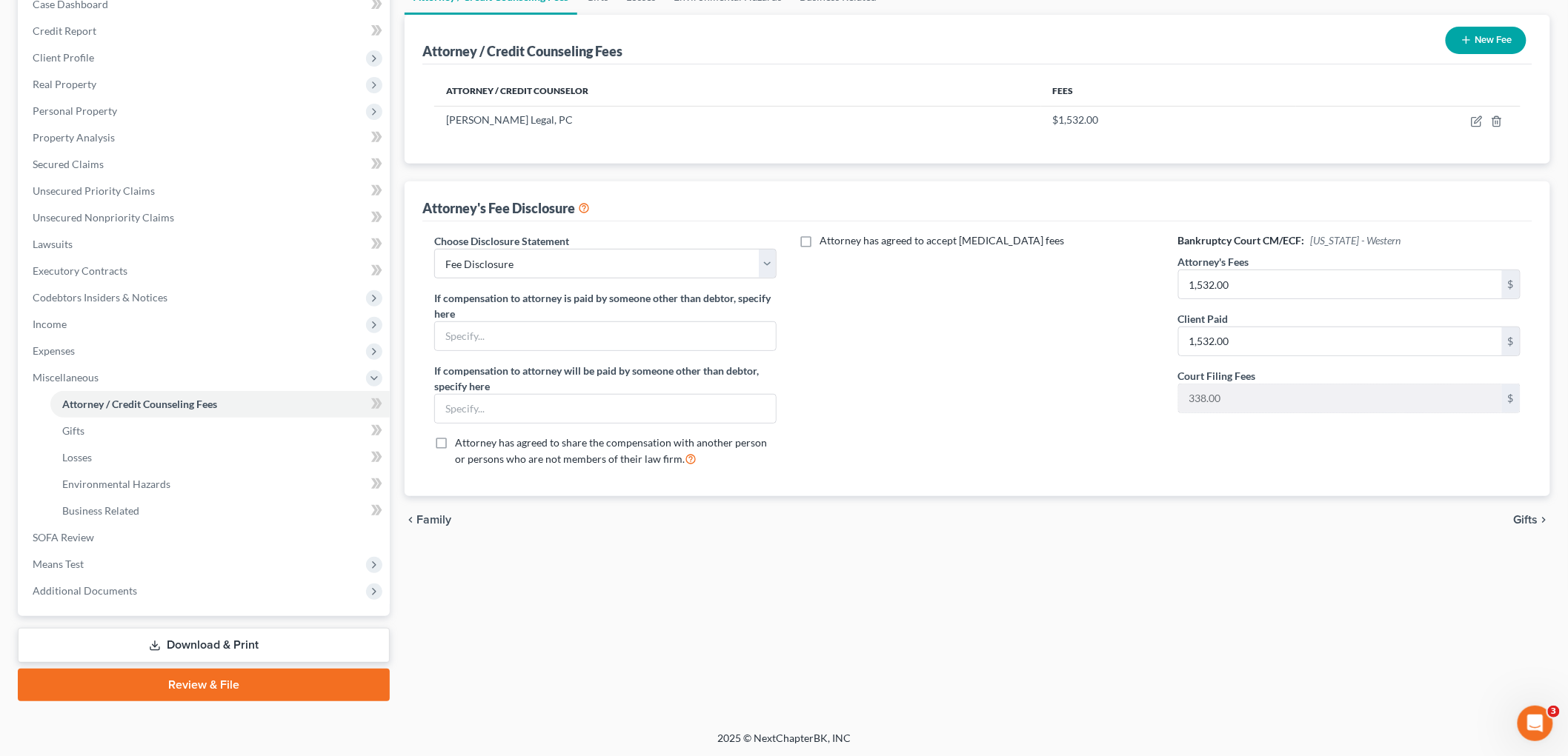
click at [787, 516] on span "Gifts" at bounding box center [1527, 520] width 25 height 11
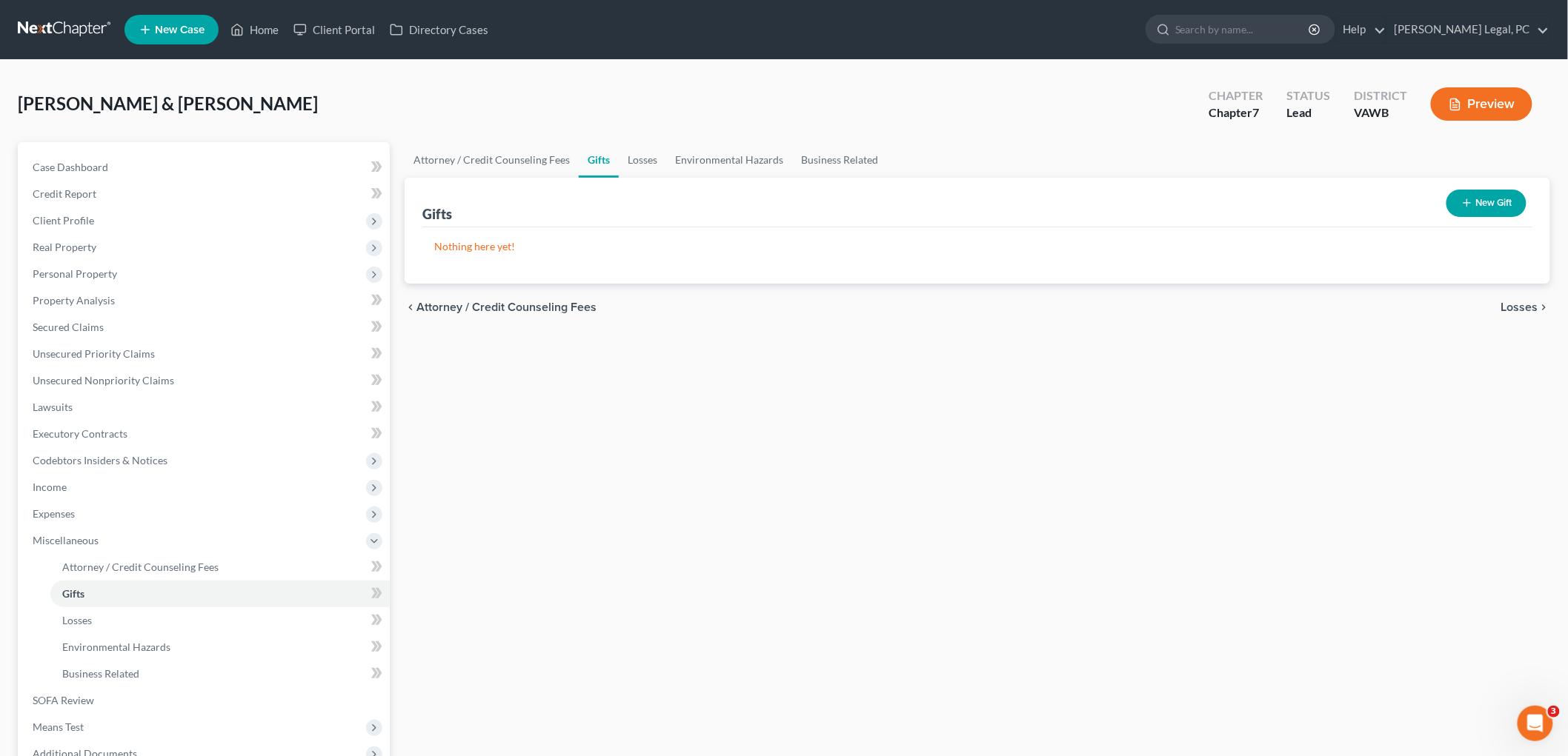
click at [787, 304] on span "Losses" at bounding box center [1520, 307] width 37 height 11
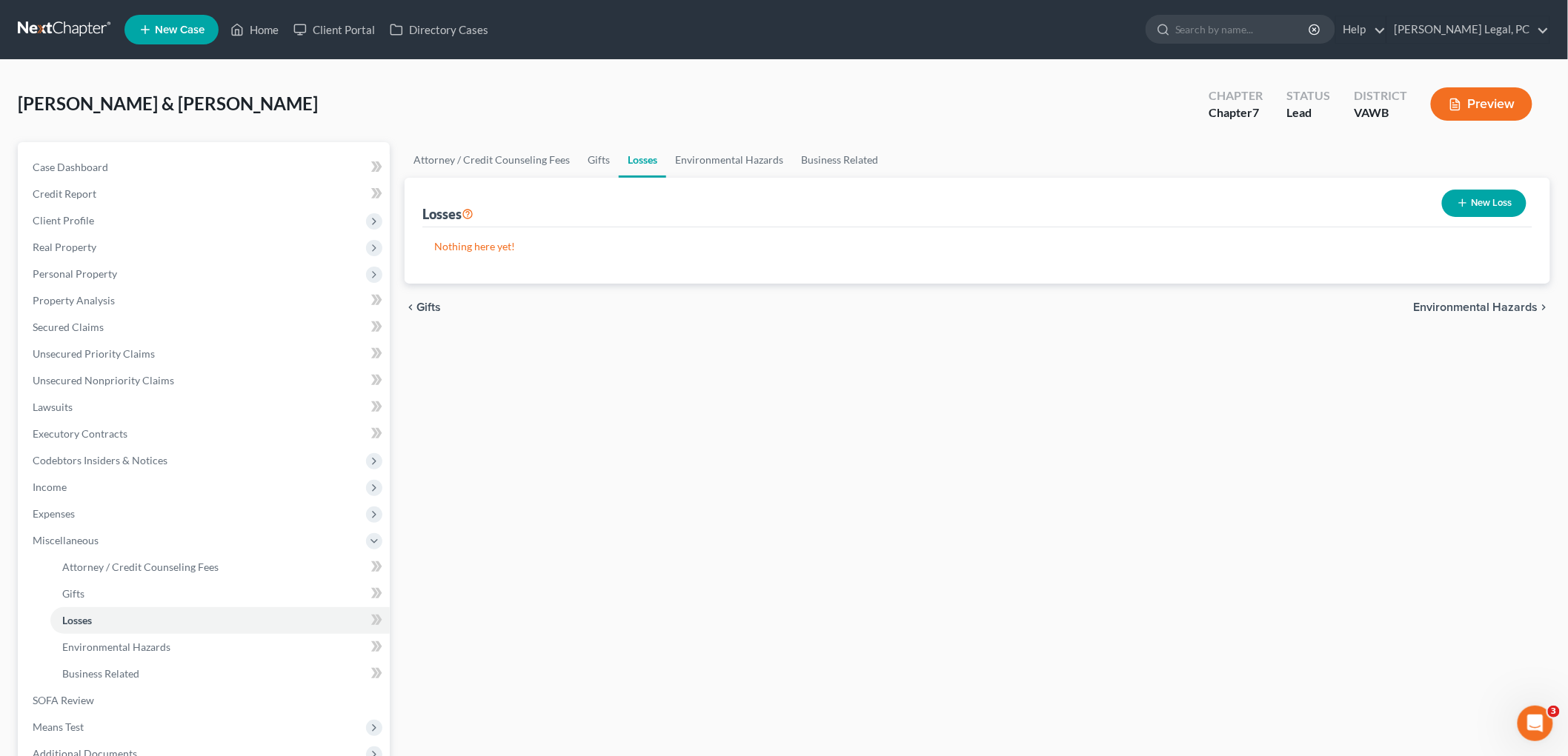
click at [787, 306] on span "Environmental Hazards" at bounding box center [1475, 307] width 124 height 11
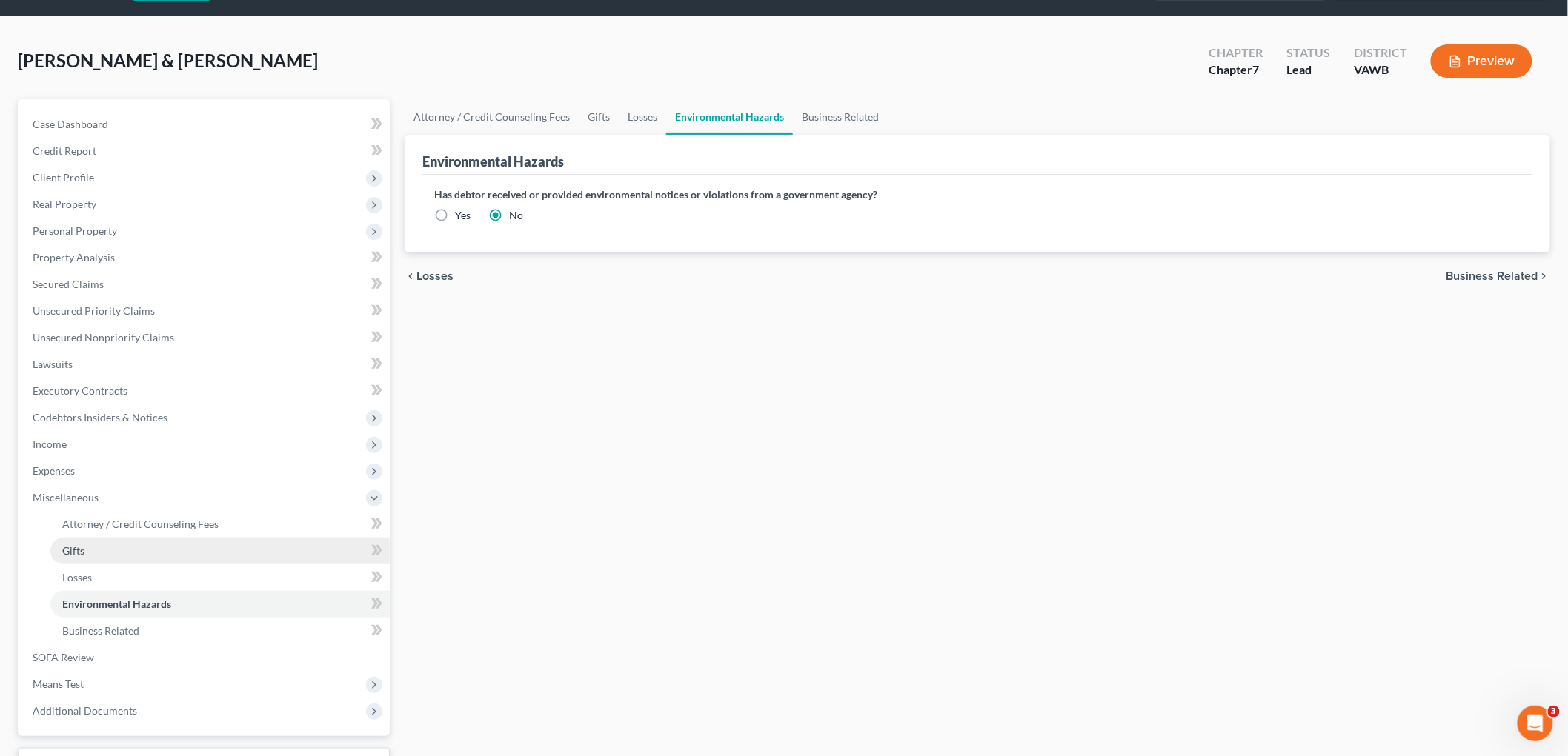
scroll to position [163, 0]
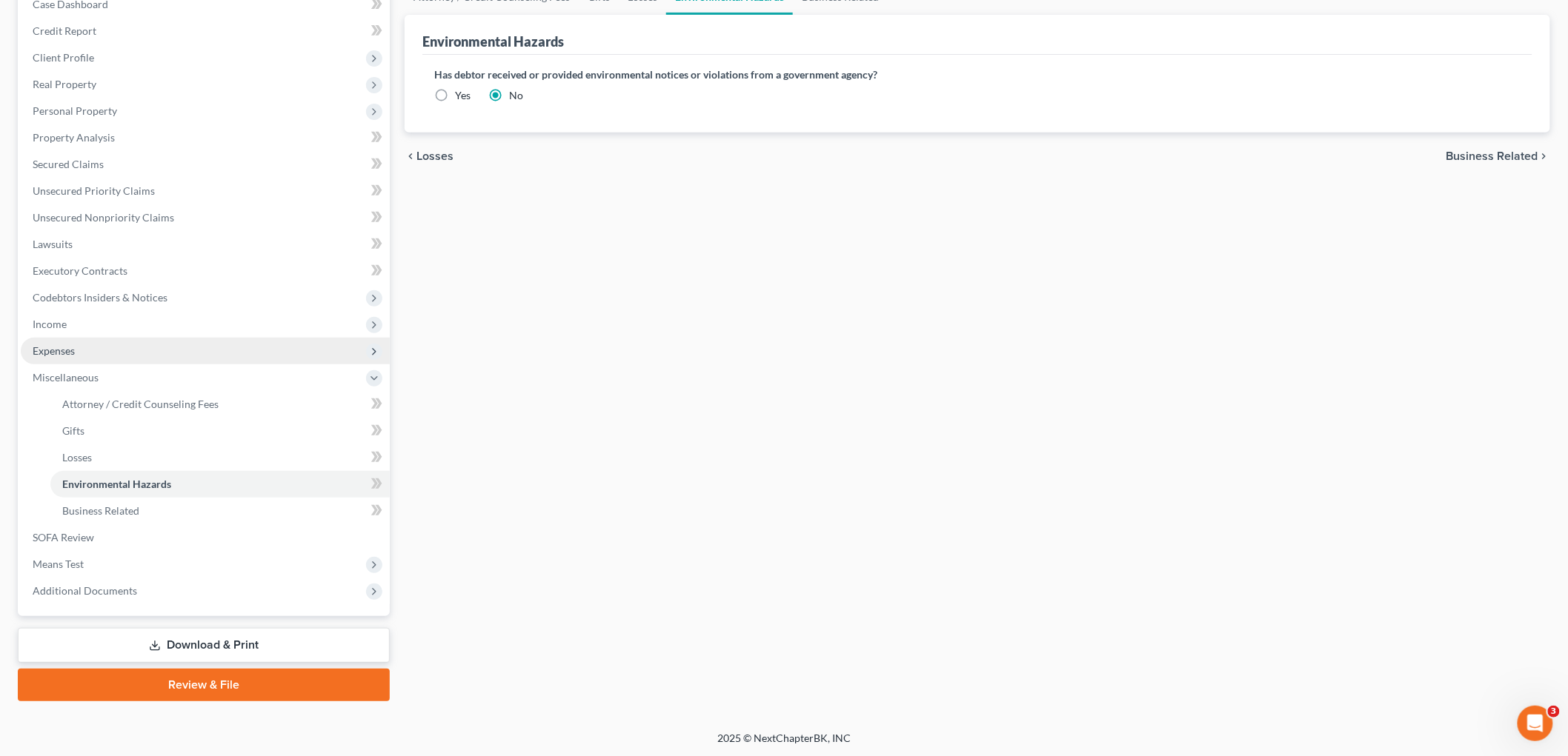
click at [79, 347] on span "Expenses" at bounding box center [206, 351] width 369 height 26
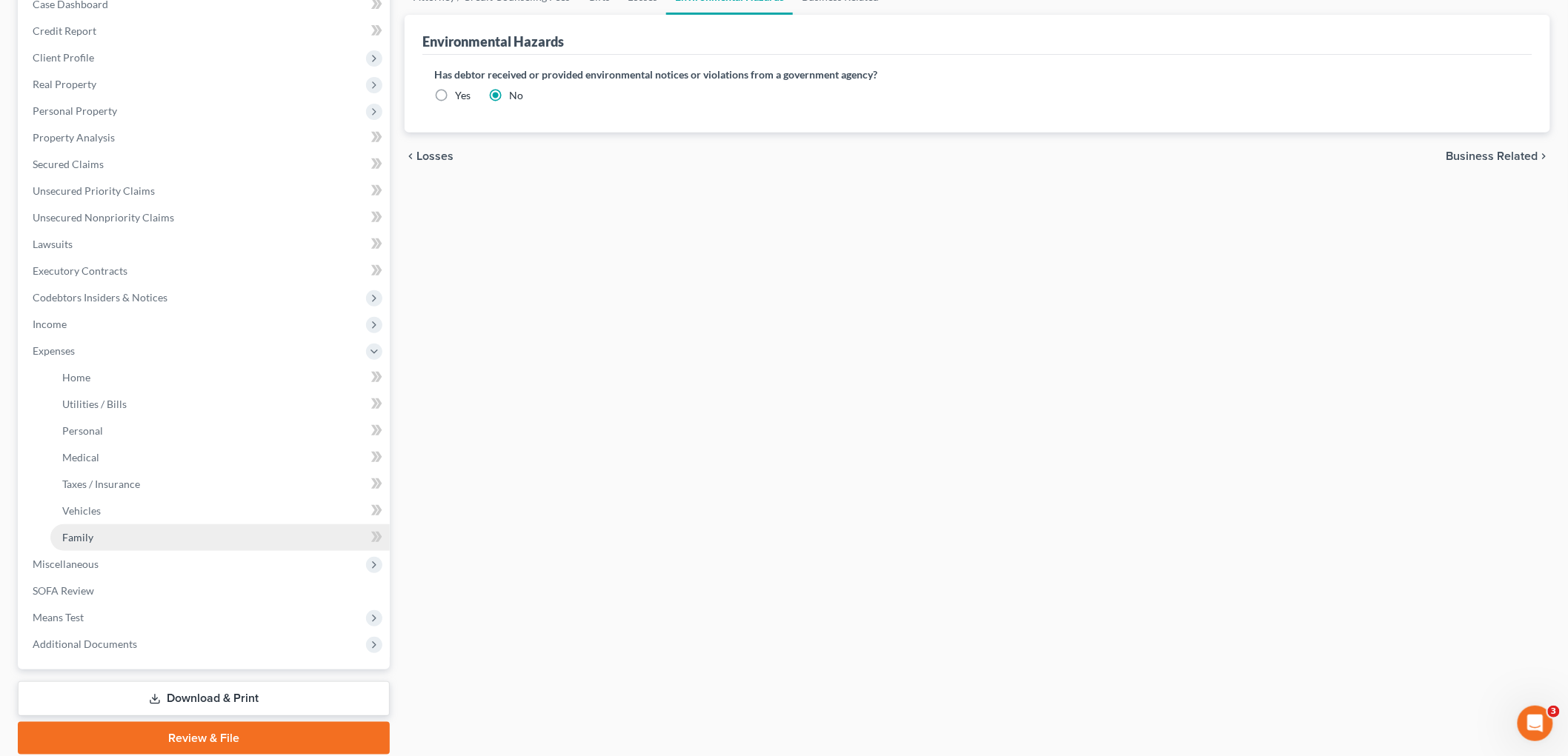
click at [89, 535] on span "Family" at bounding box center [78, 537] width 31 height 12
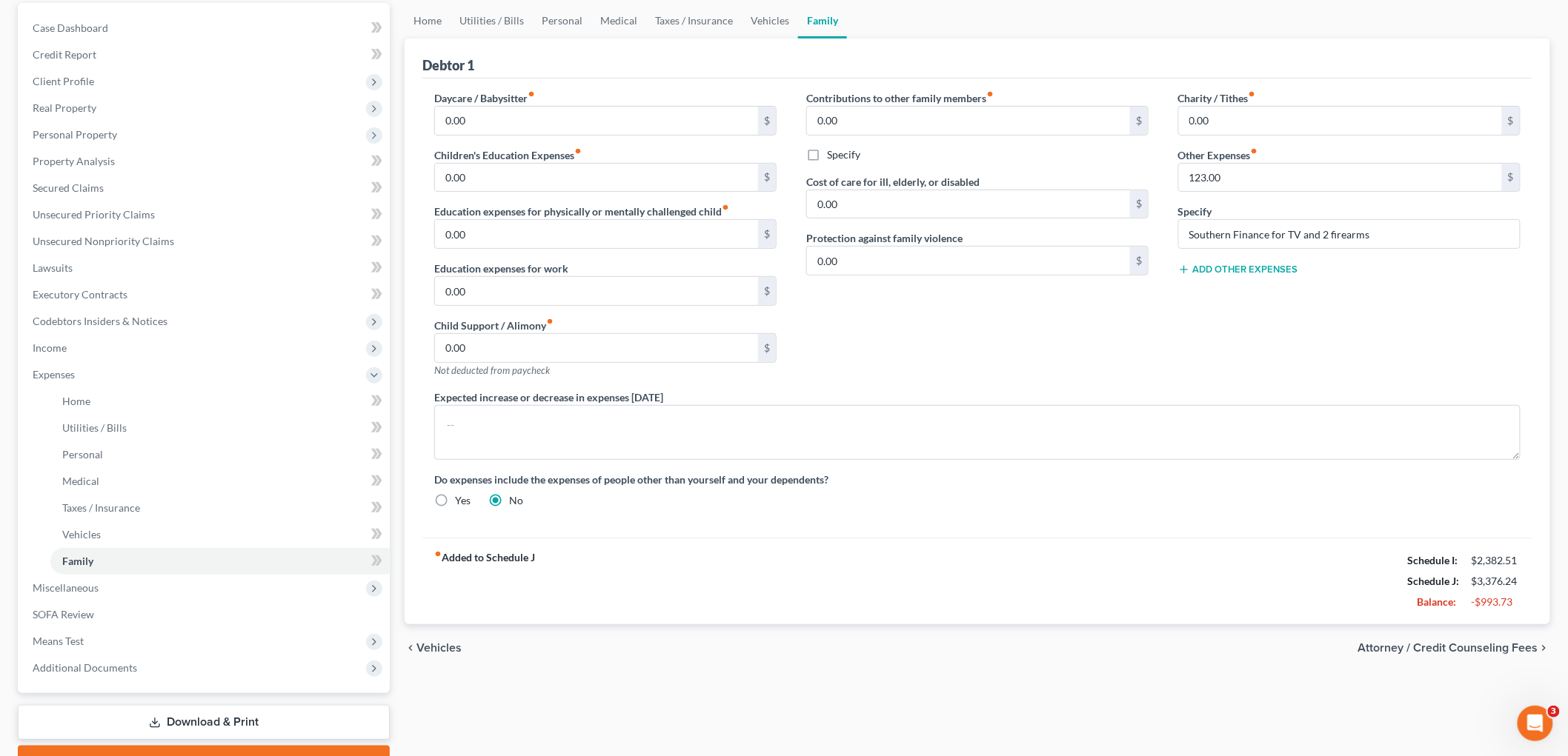
scroll to position [216, 0]
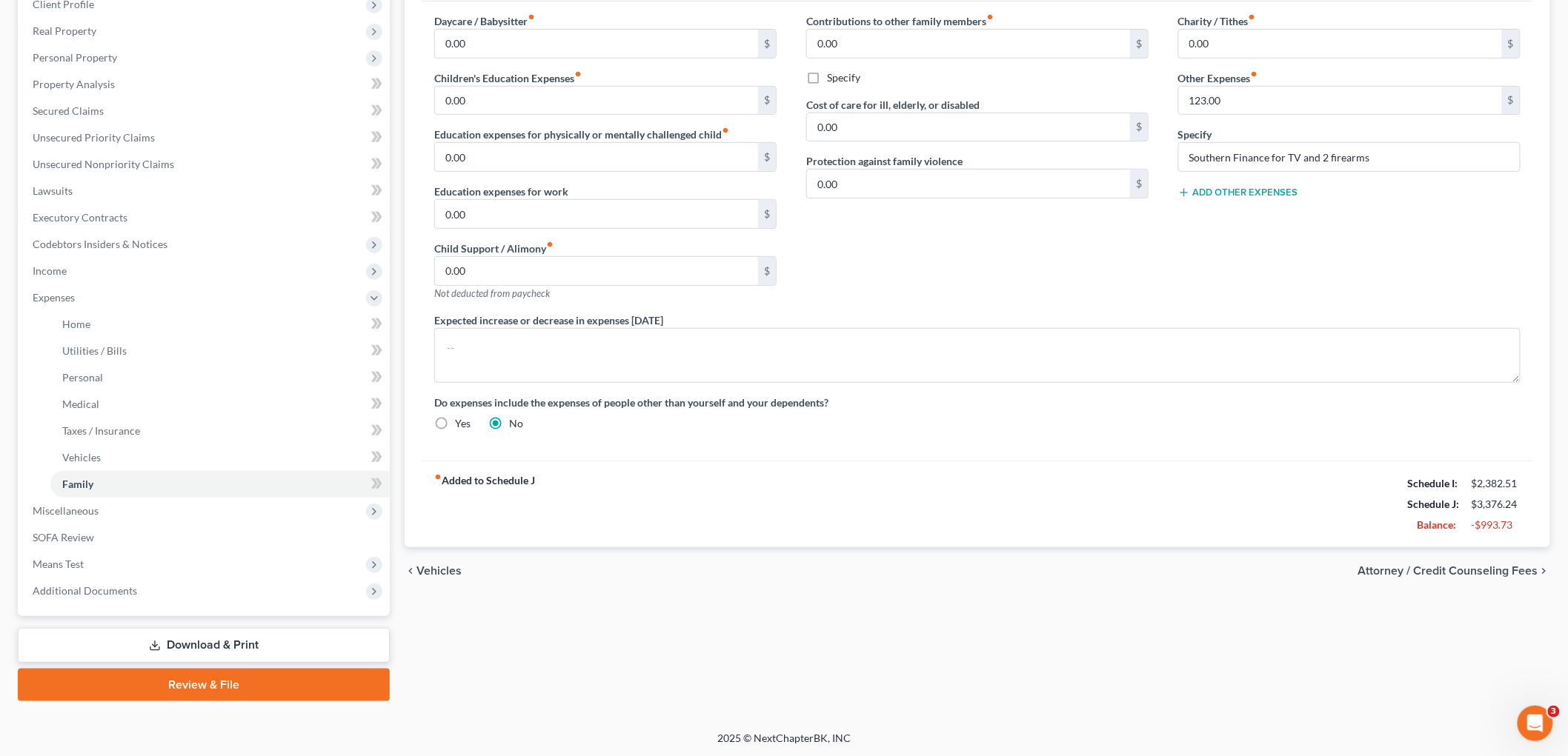
click at [787, 573] on span "Attorney / Credit Counseling Fees" at bounding box center [1448, 571] width 180 height 11
select select "0"
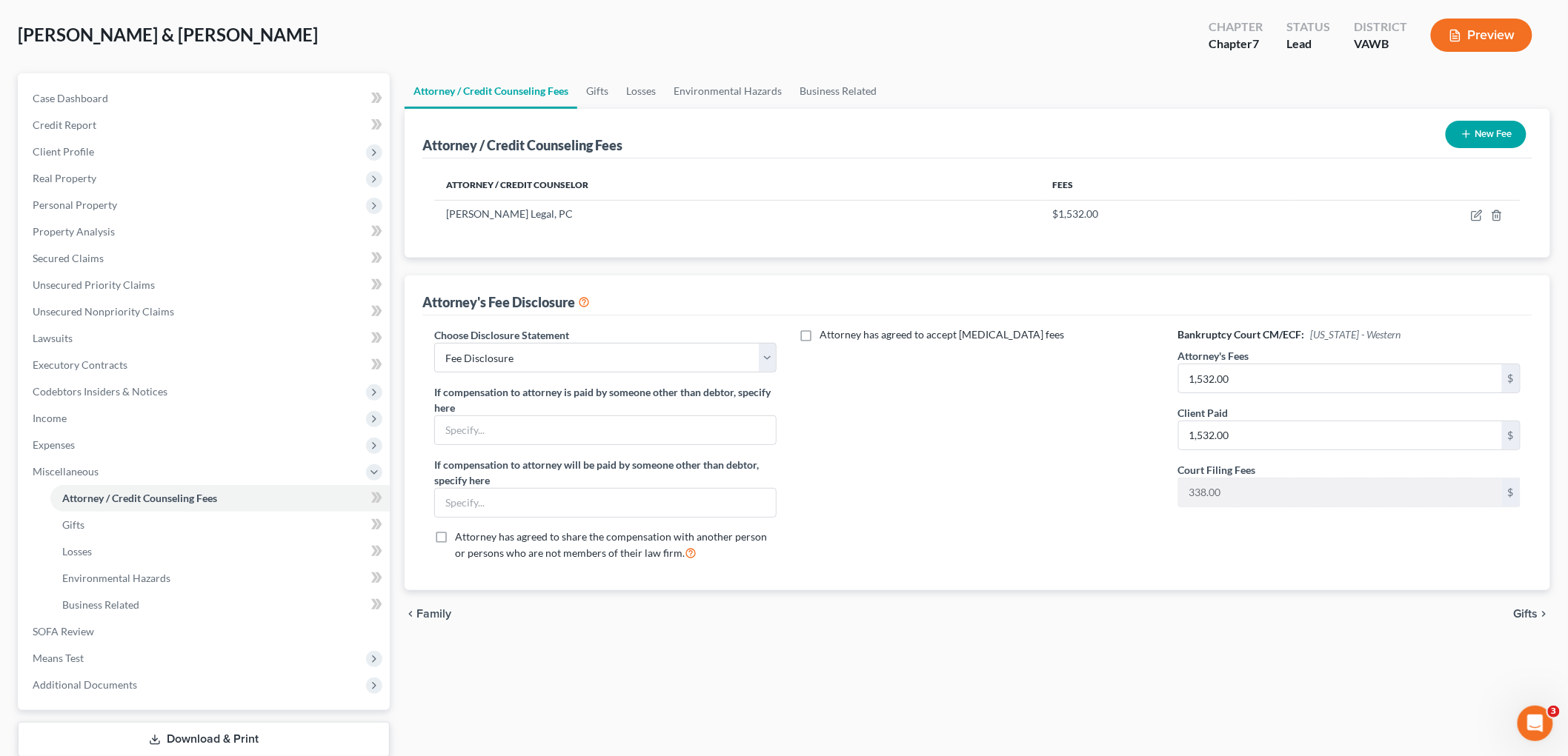
scroll to position [163, 0]
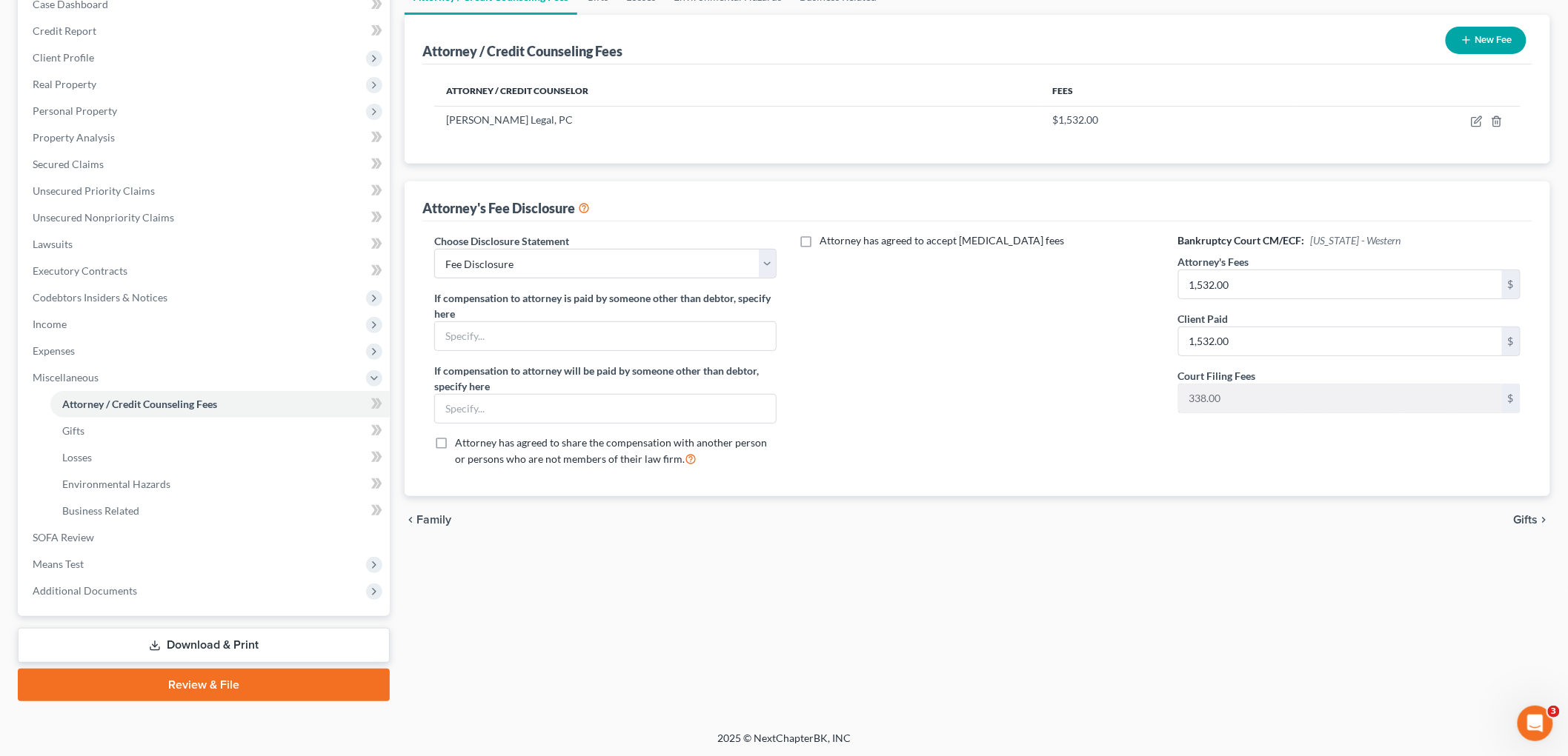
click at [787, 520] on span "Gifts" at bounding box center [1527, 520] width 25 height 11
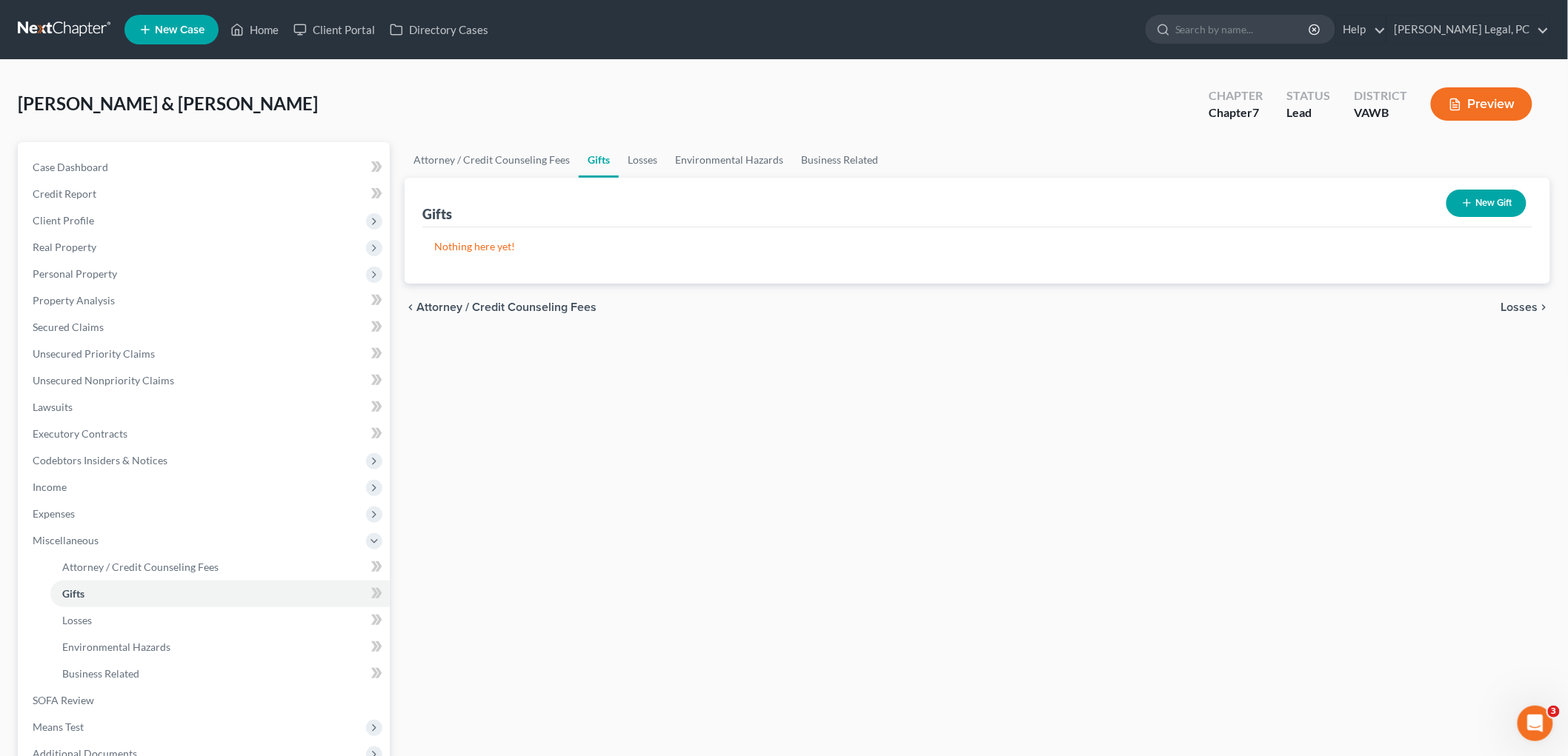
click at [787, 303] on span "Losses" at bounding box center [1520, 307] width 37 height 11
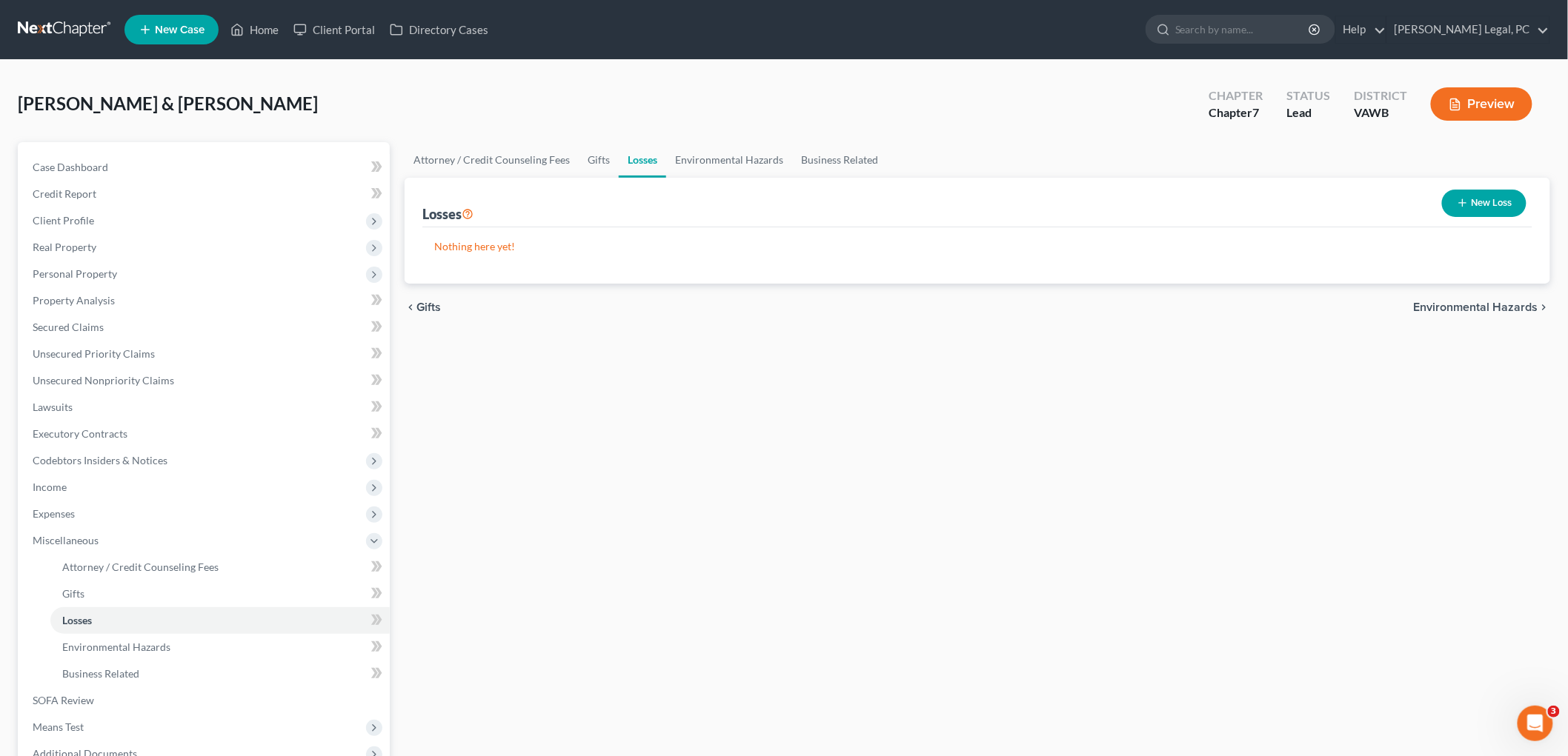
click at [787, 303] on span "Environmental Hazards" at bounding box center [1475, 307] width 124 height 11
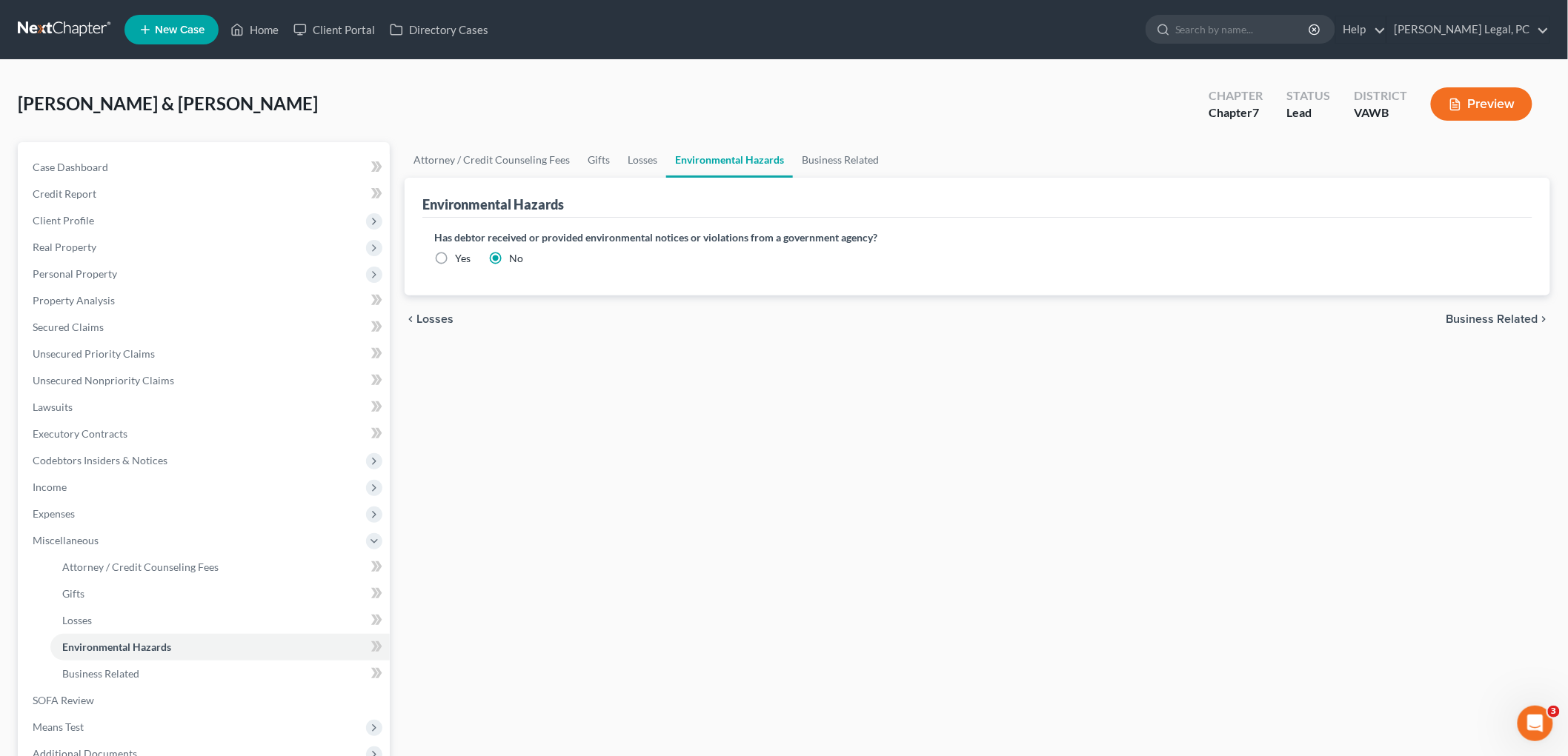
click at [787, 316] on span "Business Related" at bounding box center [1492, 318] width 92 height 11
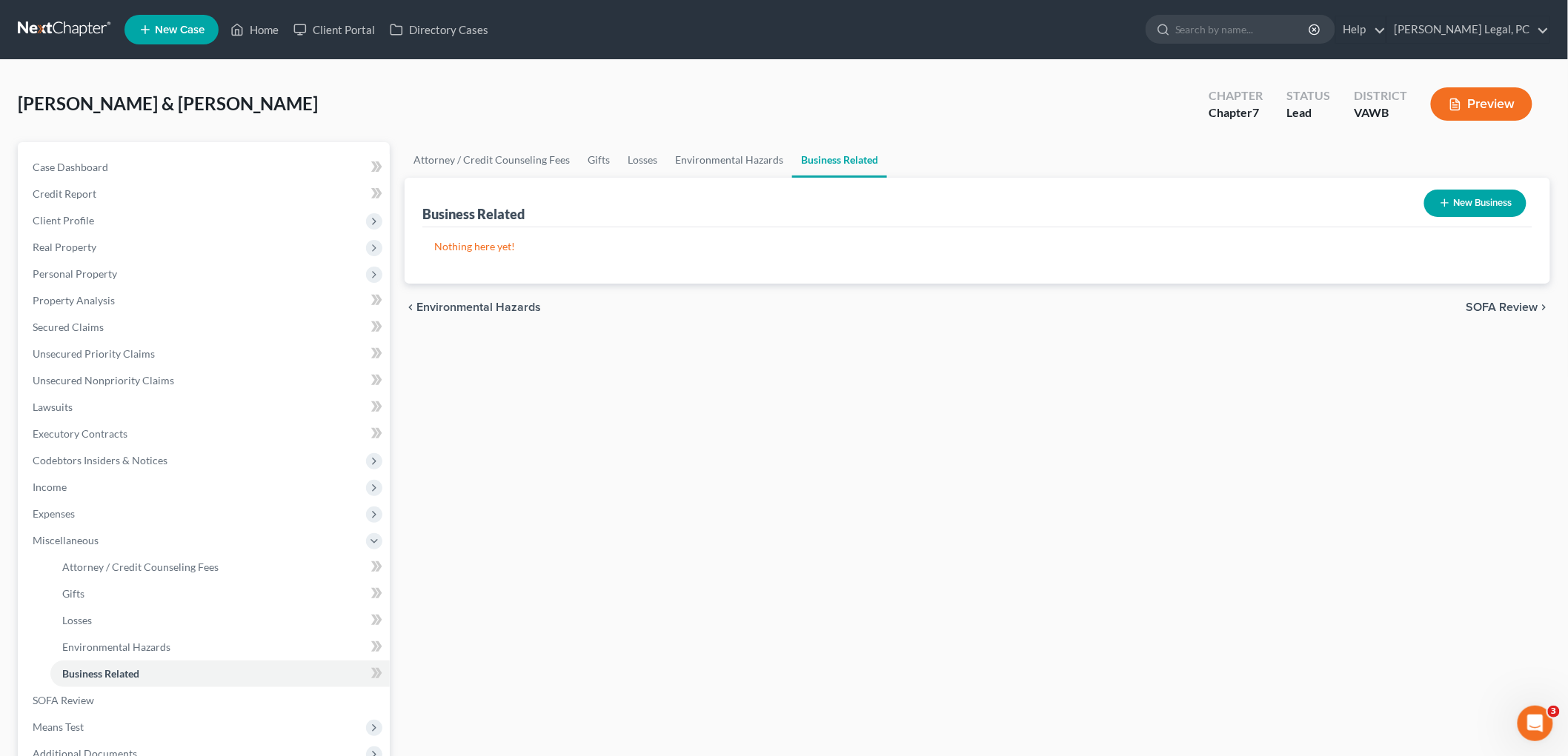
click at [787, 308] on span "SOFA Review" at bounding box center [1502, 307] width 71 height 11
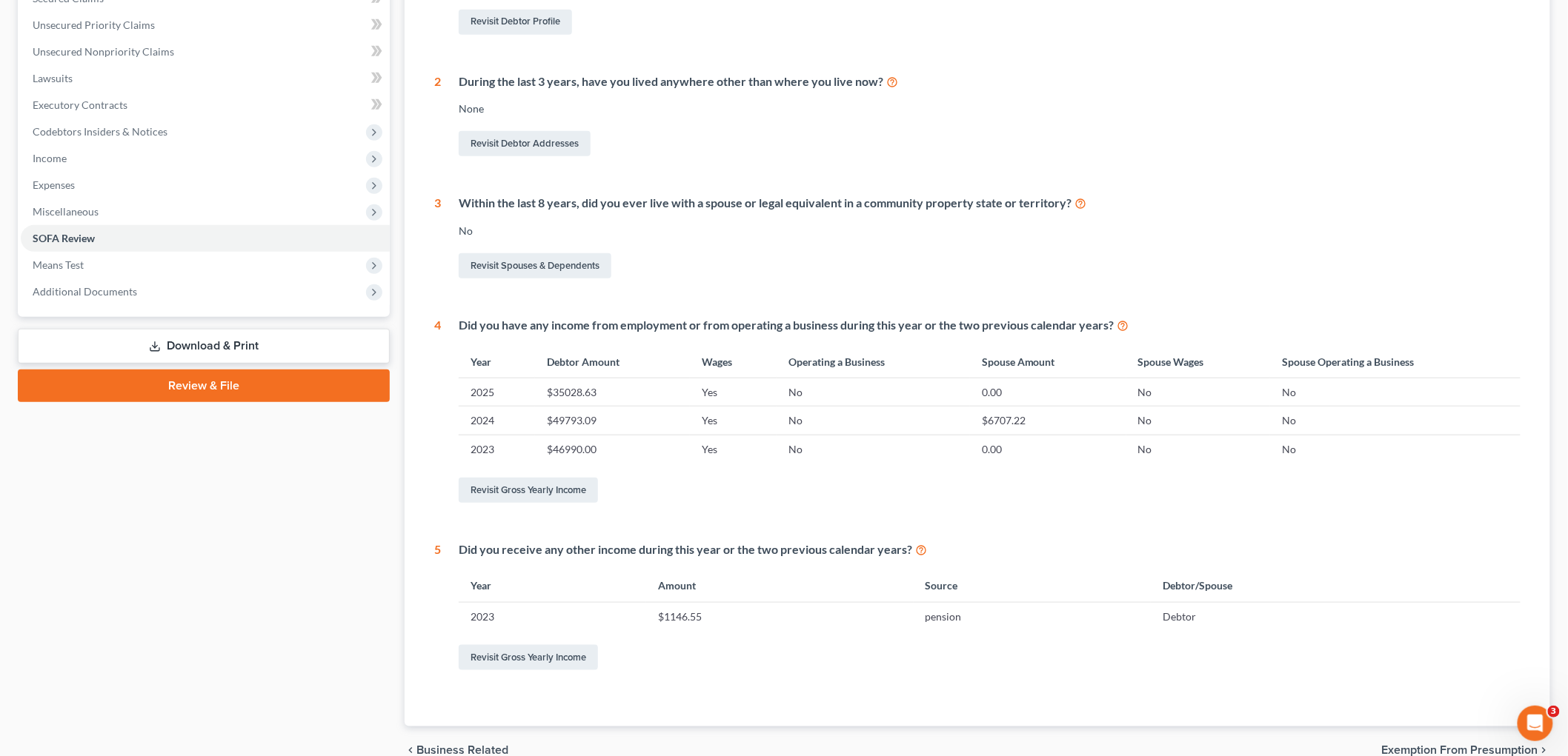
scroll to position [402, 0]
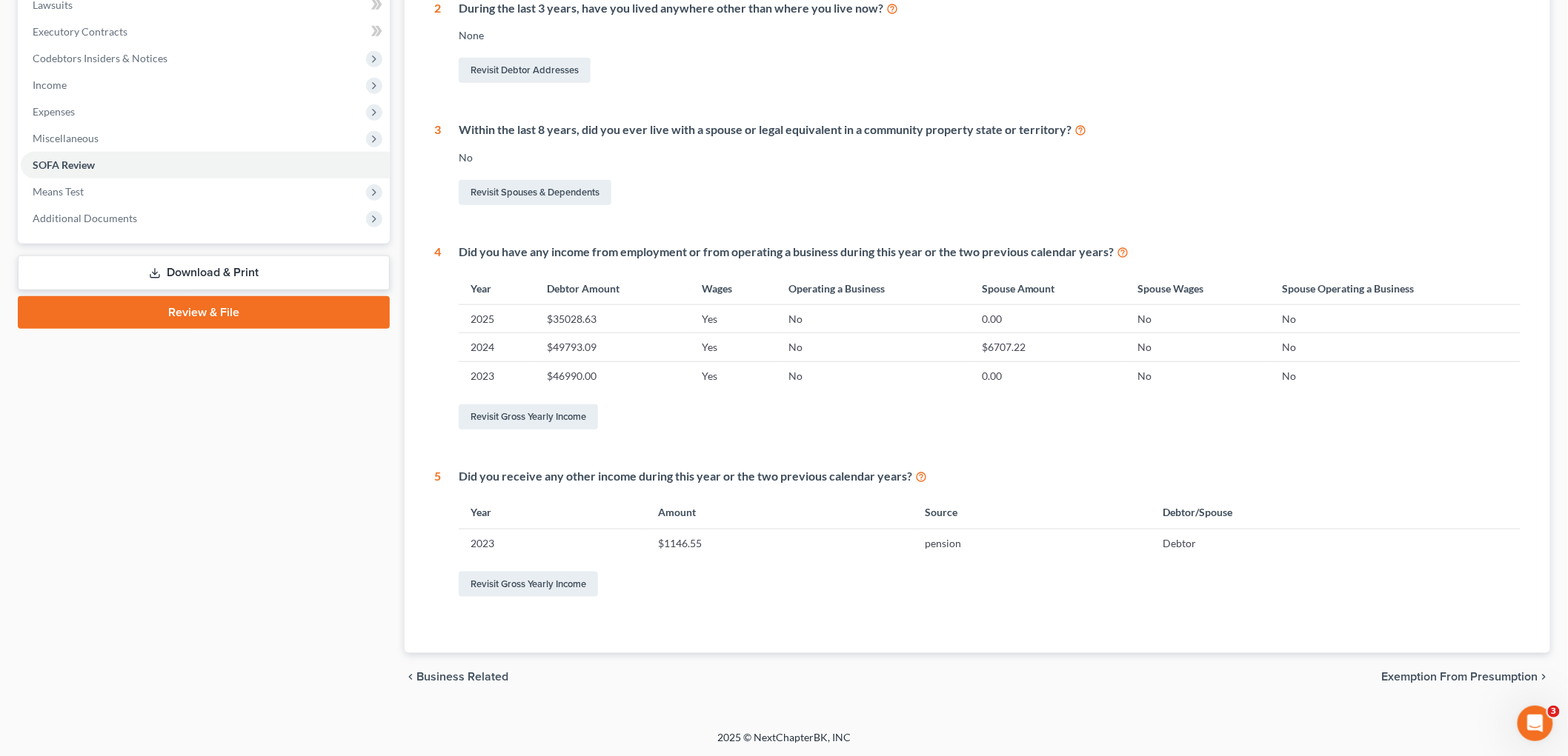
click at [787, 682] on span "Exemption from Presumption" at bounding box center [1459, 677] width 156 height 11
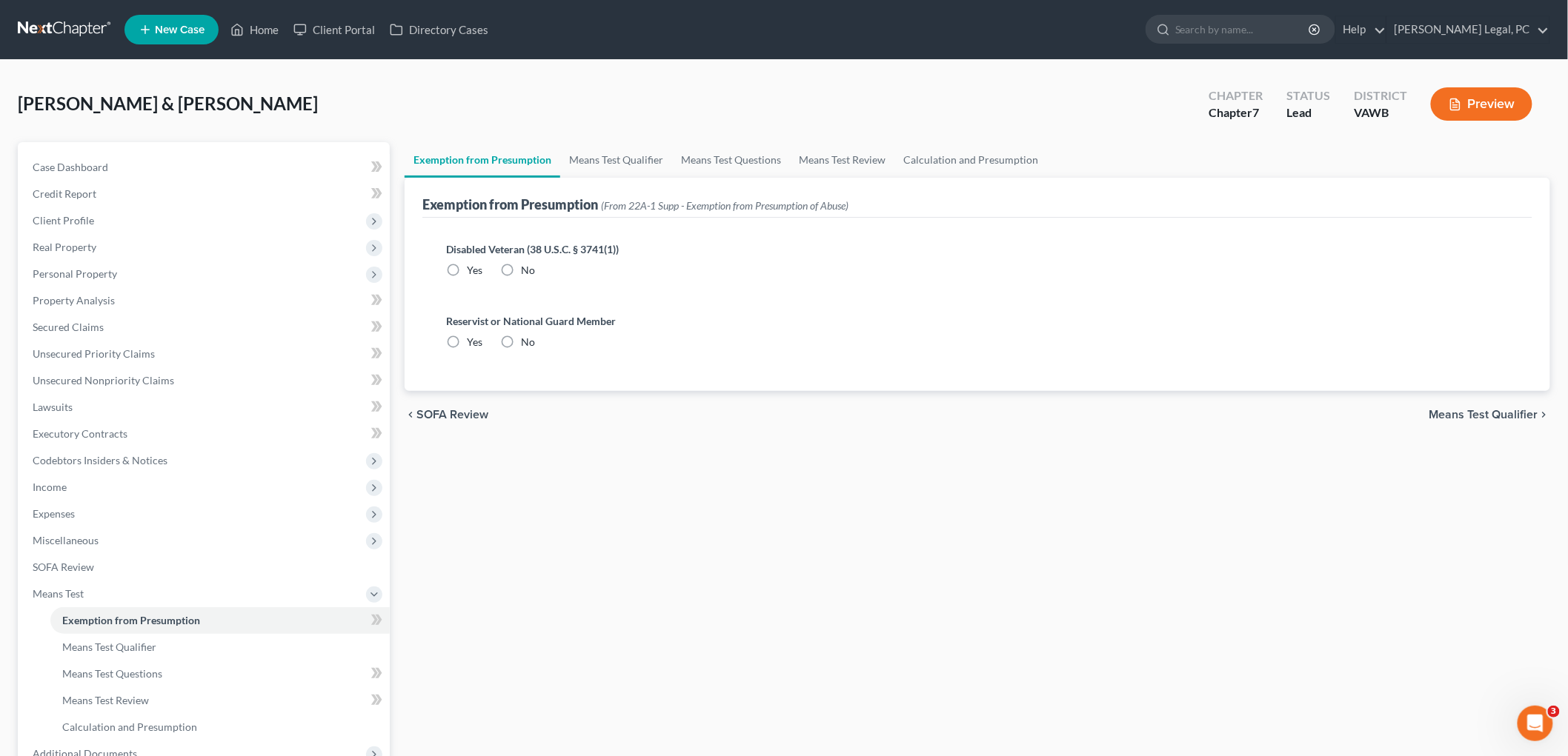
click at [521, 265] on label "No" at bounding box center [528, 270] width 14 height 15
click at [527, 265] on input "No" at bounding box center [531, 267] width 10 height 10
radio input "true"
click at [521, 341] on label "No" at bounding box center [528, 342] width 14 height 15
click at [527, 341] on input "No" at bounding box center [531, 340] width 10 height 10
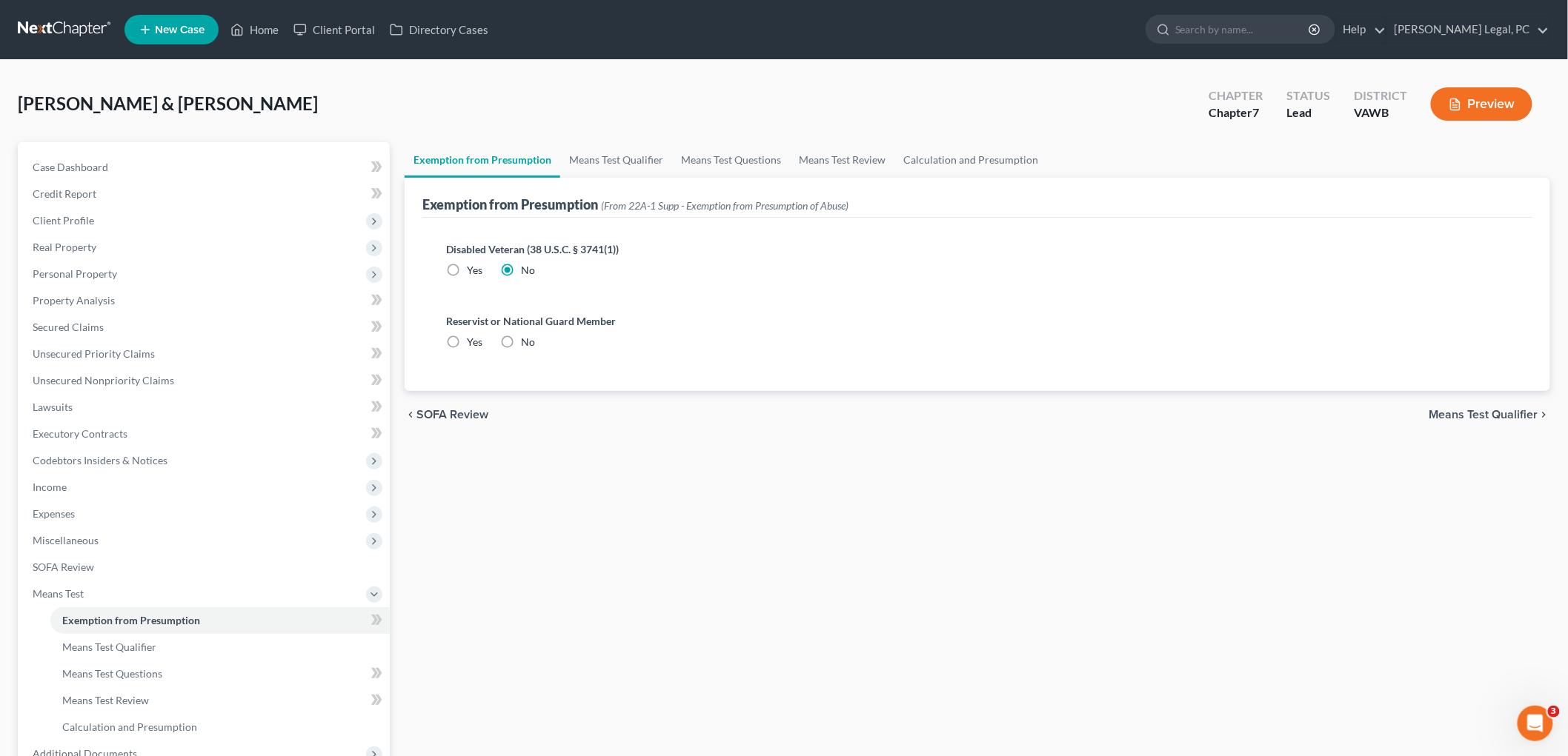
radio input "true"
click at [787, 411] on span "Means Test Qualifier" at bounding box center [1483, 415] width 109 height 11
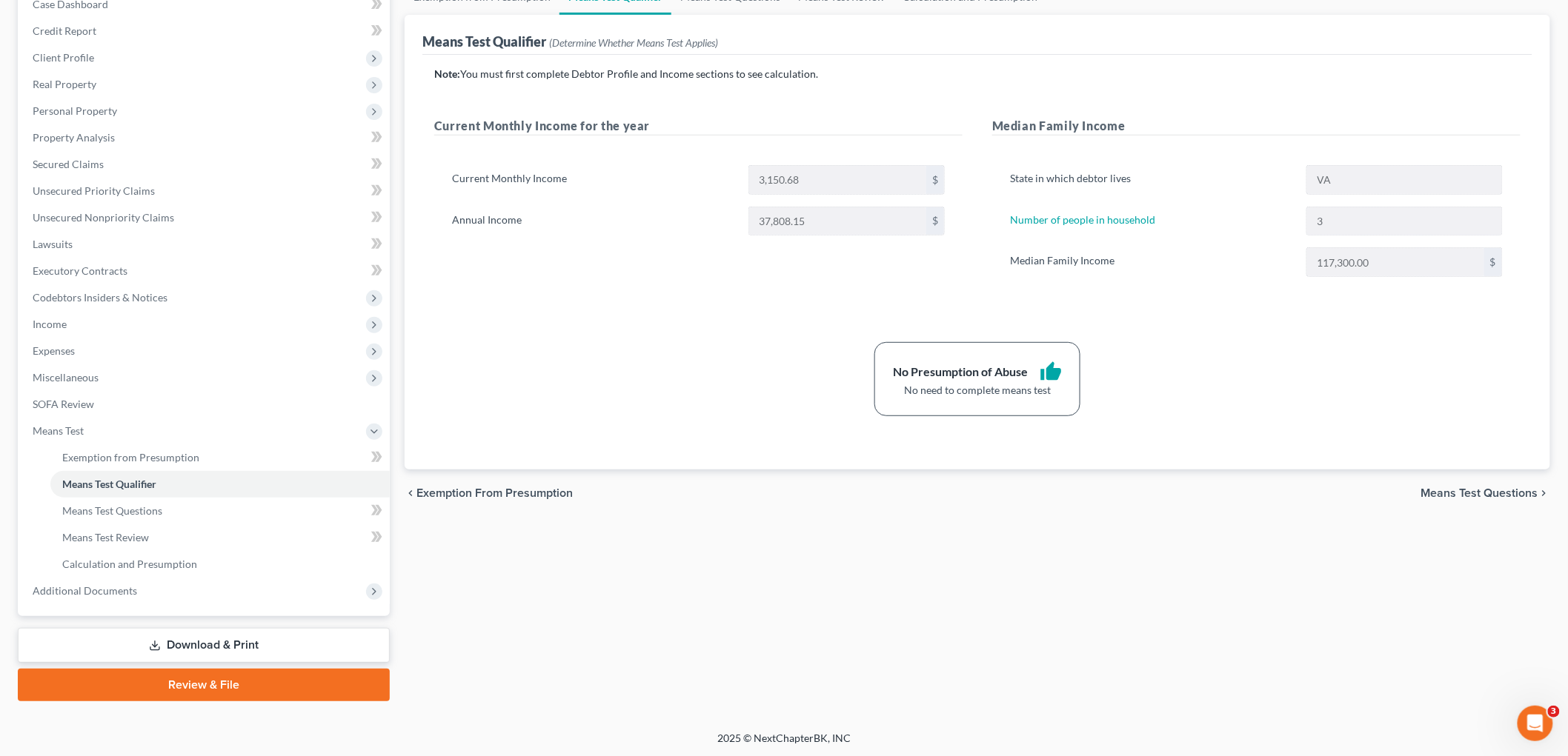
click at [787, 490] on span "Means Test Questions" at bounding box center [1480, 493] width 117 height 11
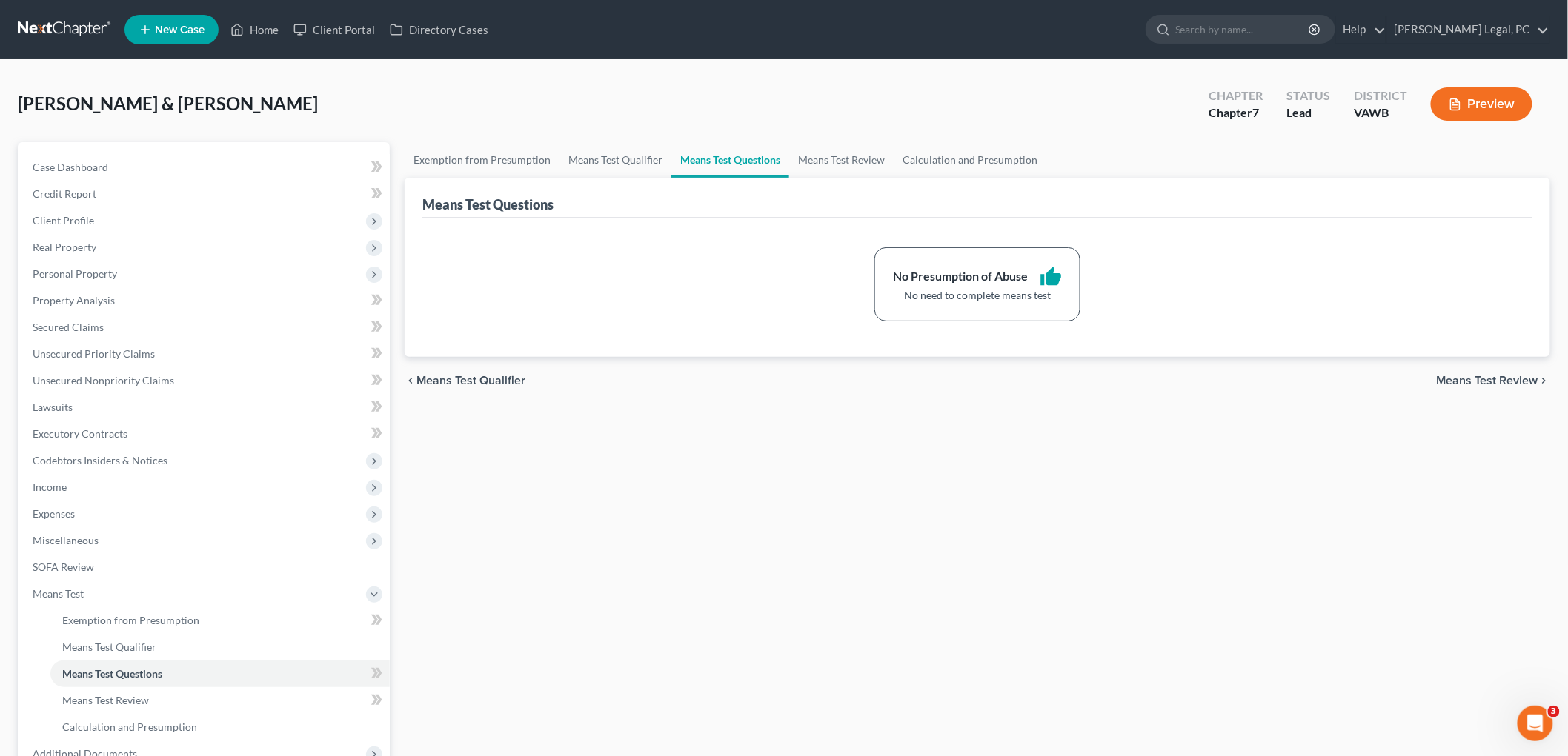
click at [787, 382] on span "Means Test Review" at bounding box center [1487, 380] width 101 height 11
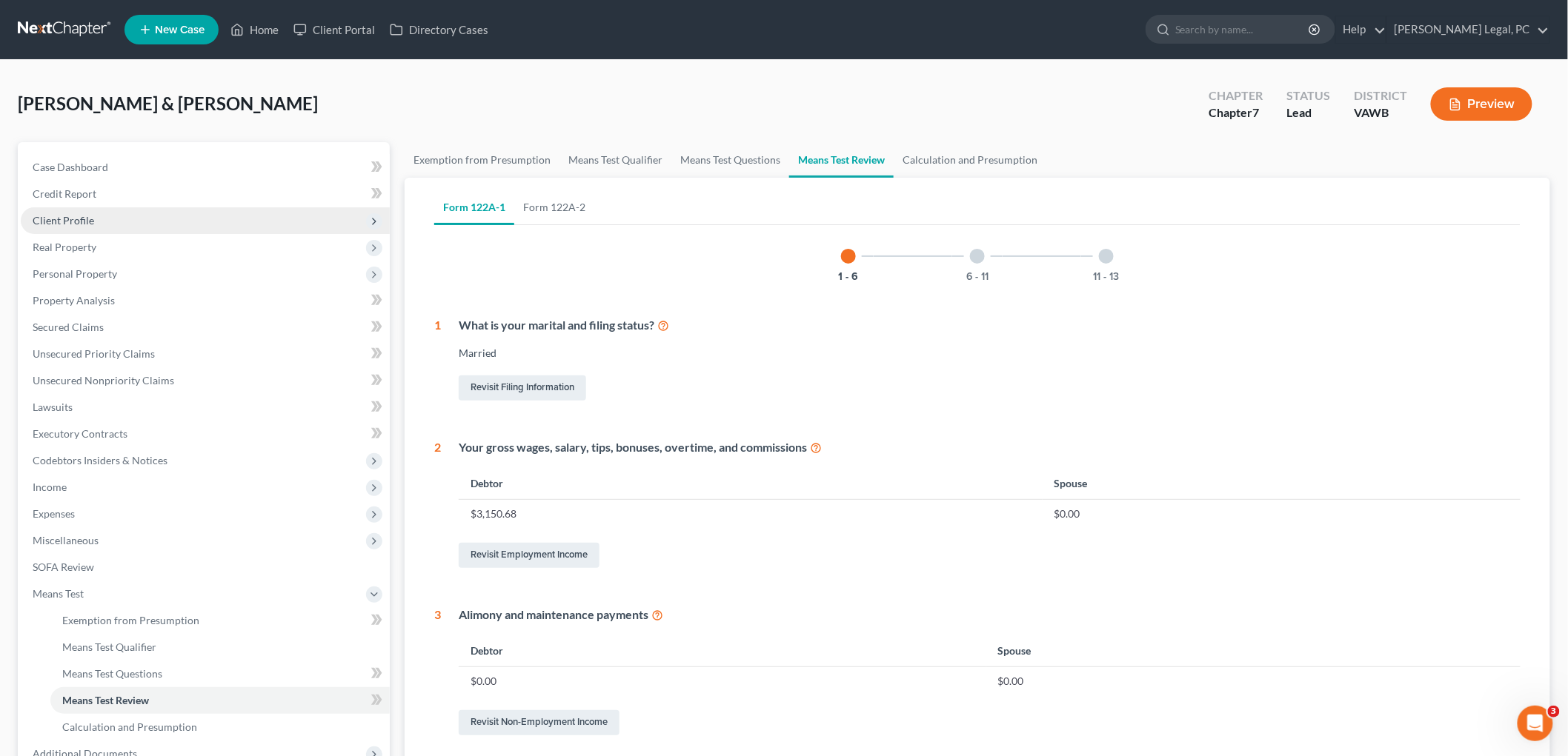
click at [55, 220] on span "Client Profile" at bounding box center [64, 221] width 62 height 12
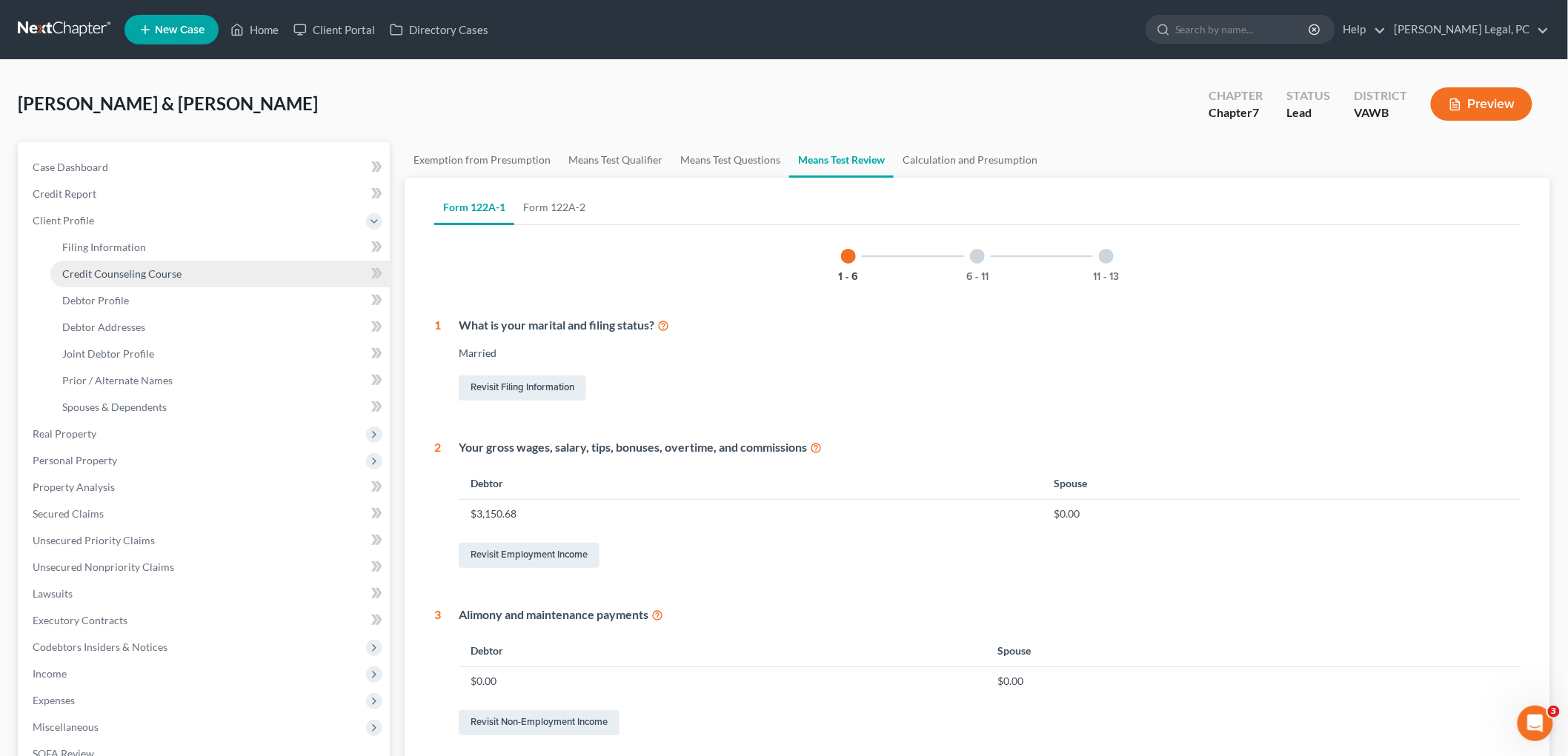
click at [129, 270] on span "Credit Counseling Course" at bounding box center [122, 273] width 119 height 12
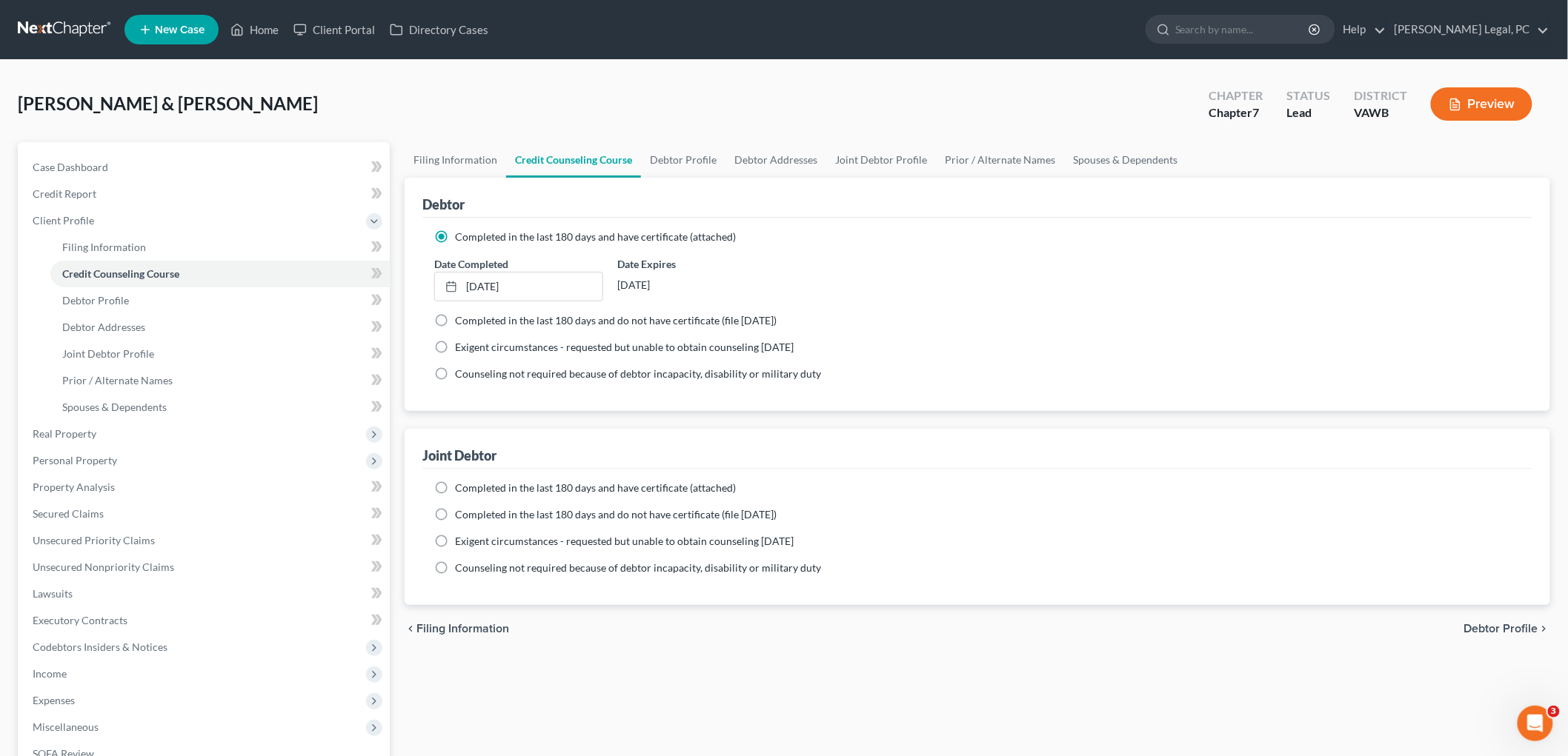
click at [787, 92] on button "Preview" at bounding box center [1482, 104] width 101 height 34
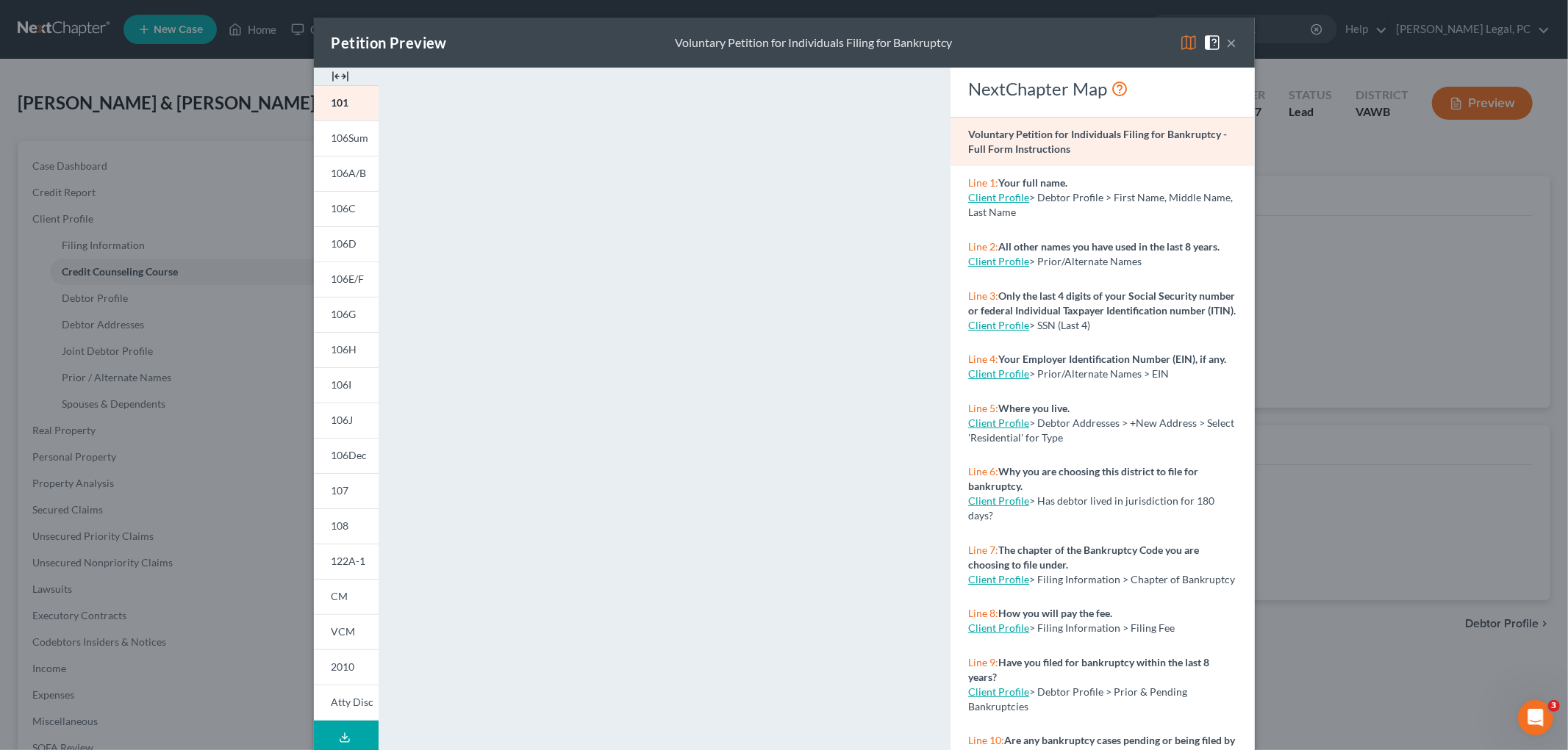
click at [333, 77] on img at bounding box center [341, 76] width 18 height 18
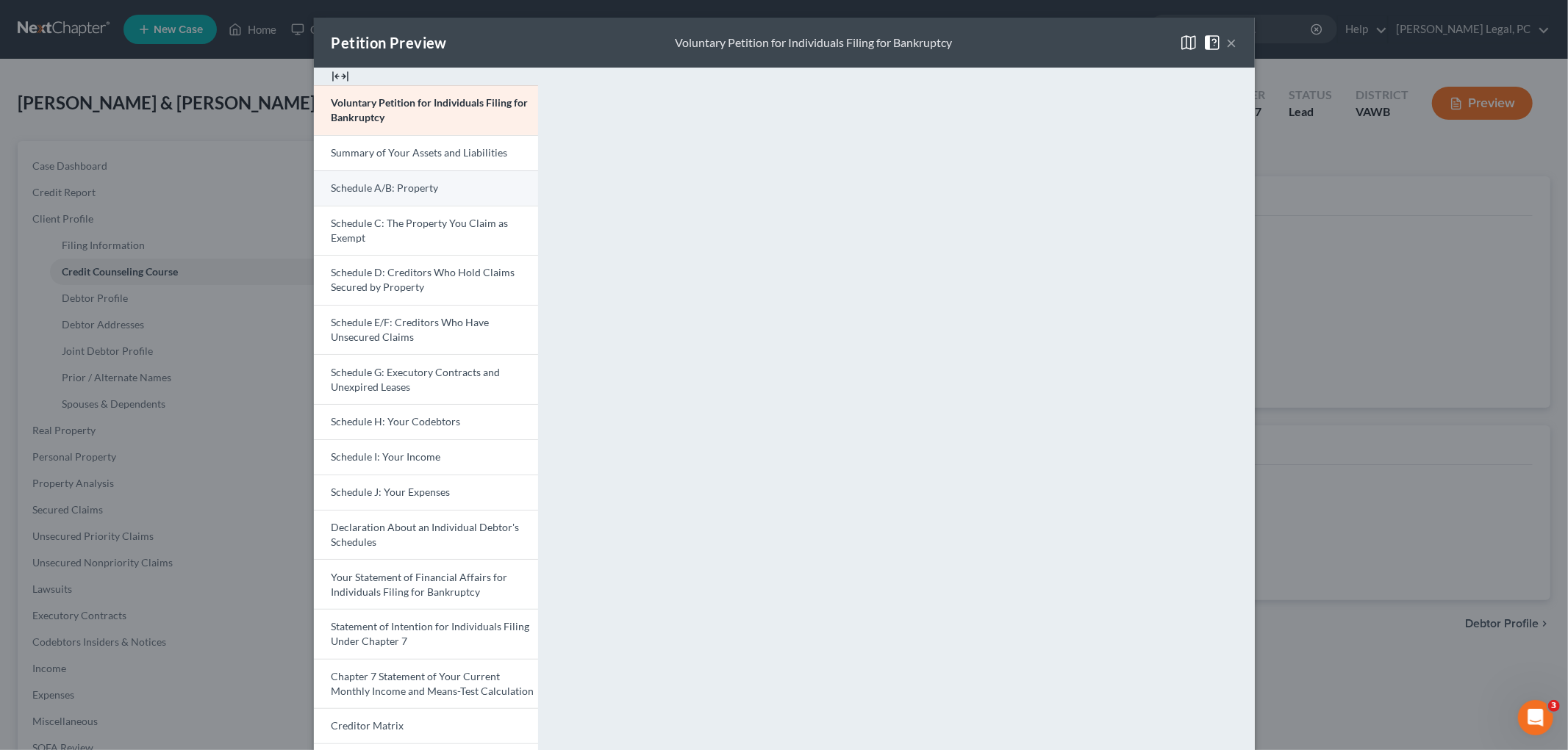
click at [416, 192] on span "Schedule A/B: Property" at bounding box center [385, 187] width 108 height 12
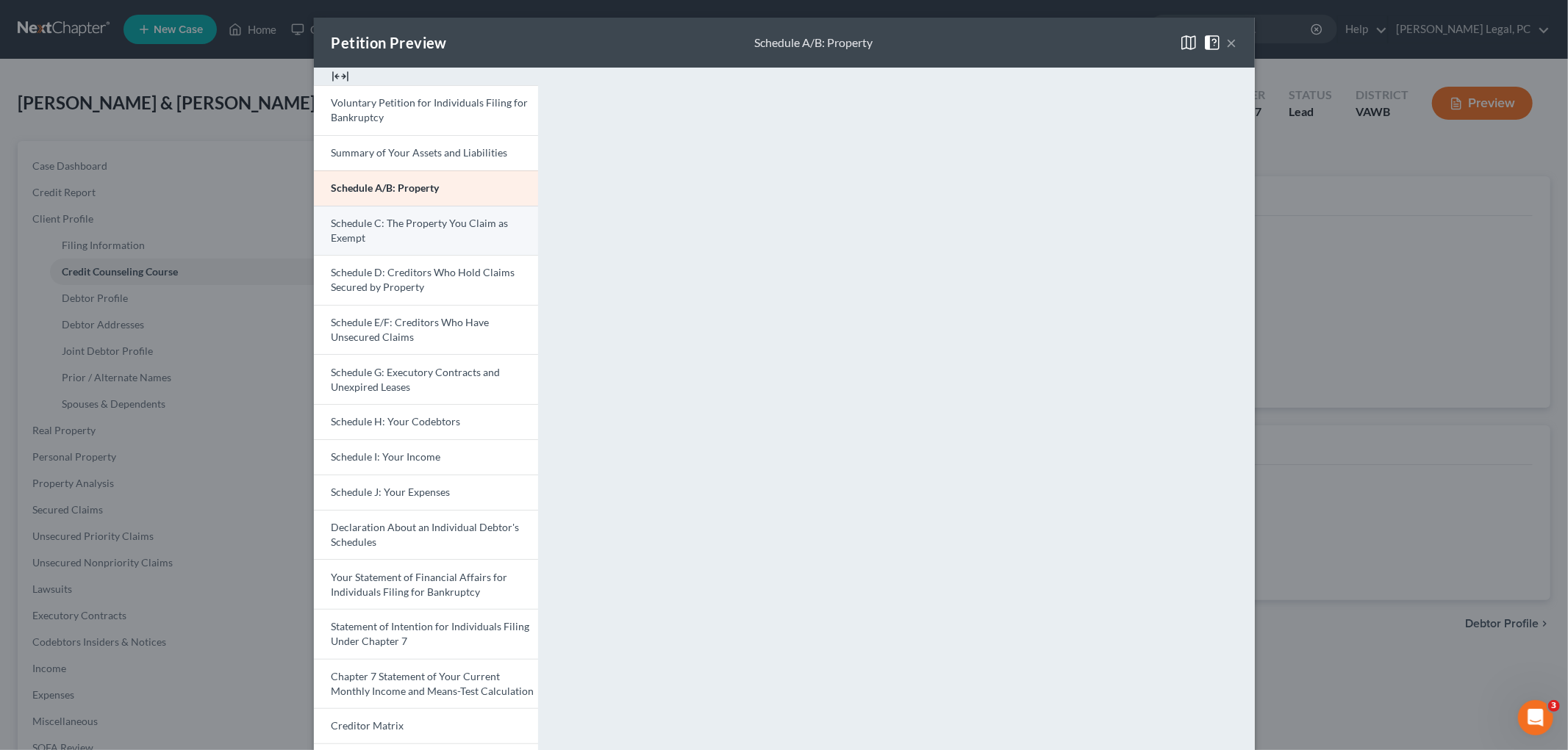
click at [428, 233] on link "Schedule C: The Property You Claim as Exempt" at bounding box center [426, 230] width 224 height 50
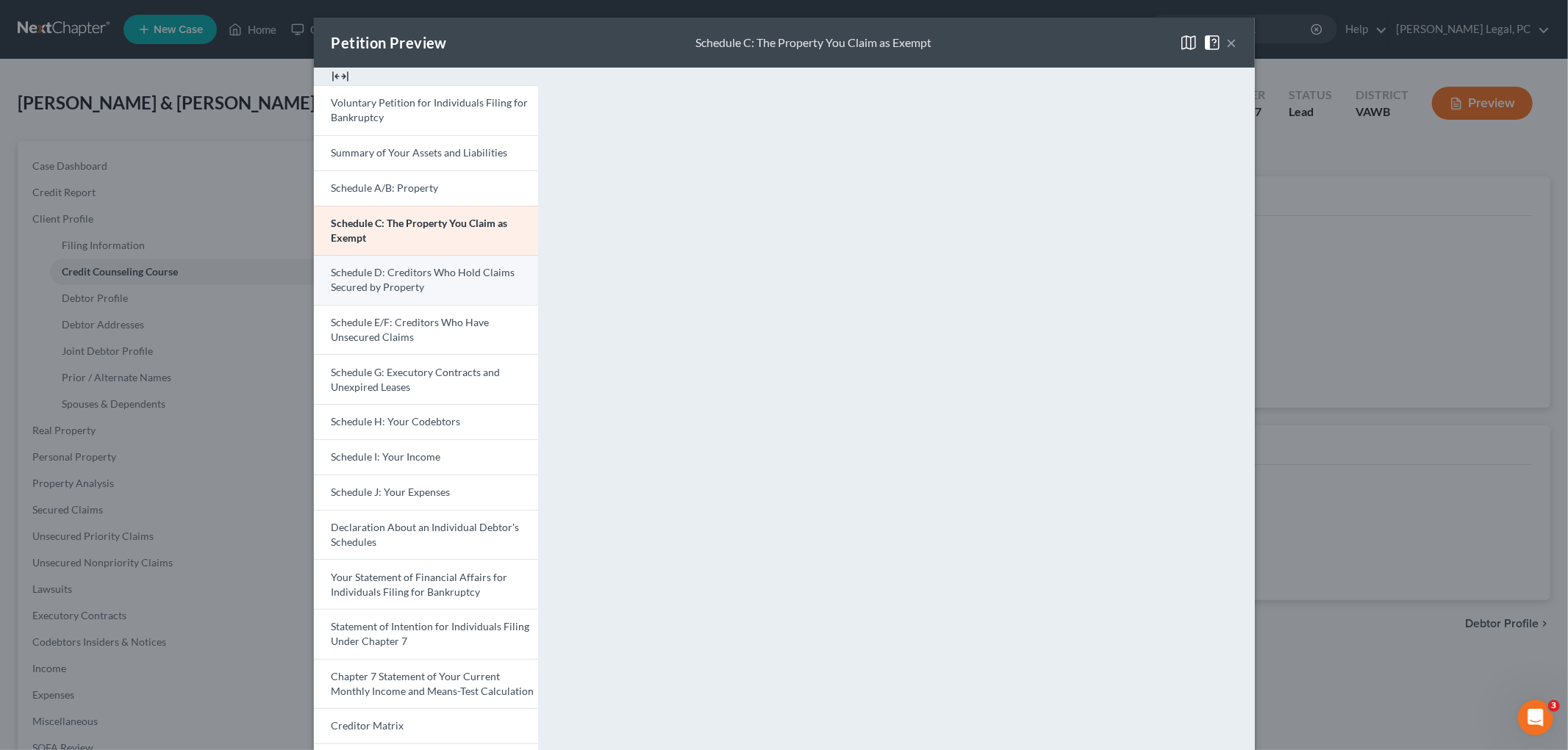
click at [459, 281] on link "Schedule D: Creditors Who Hold Claims Secured by Property" at bounding box center [426, 279] width 224 height 50
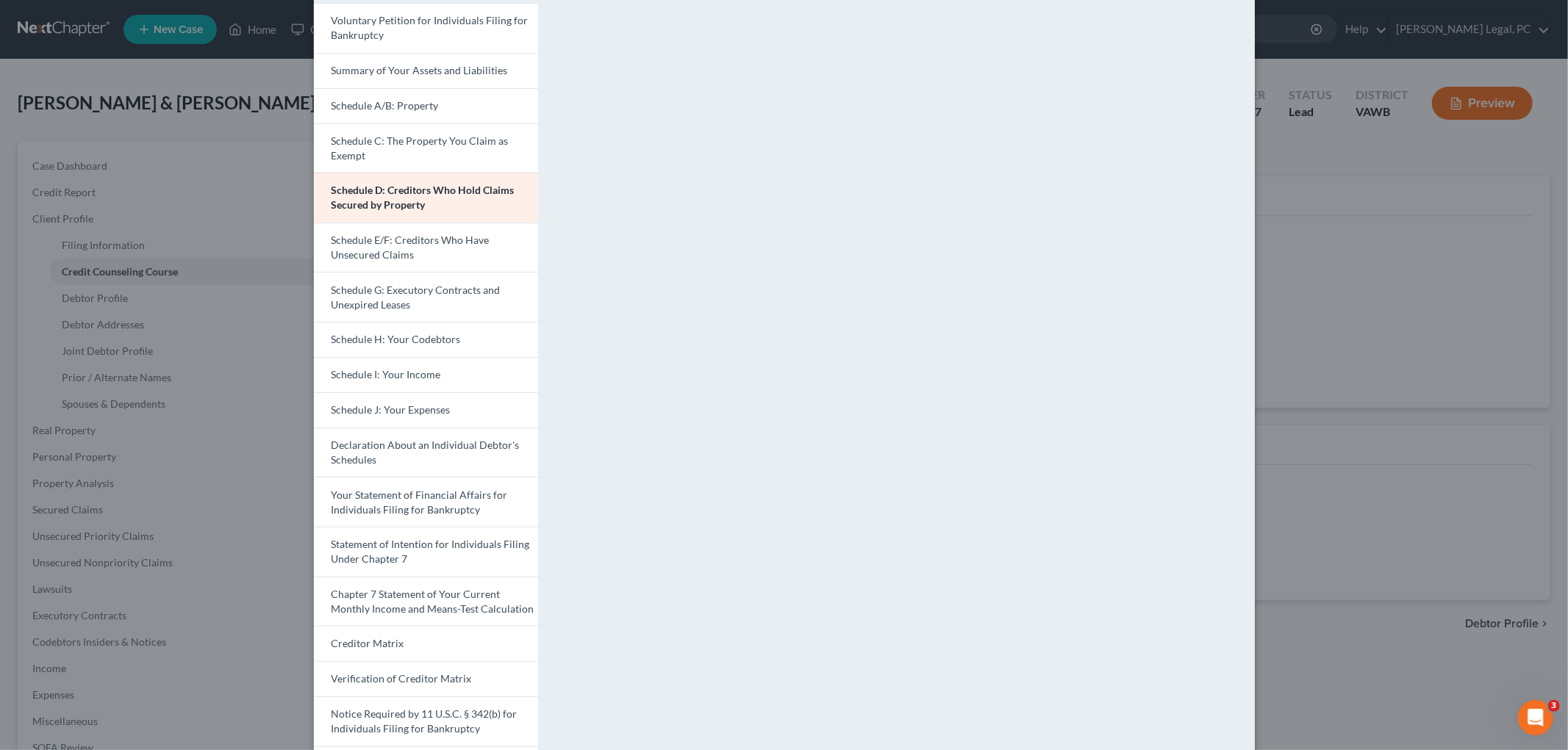
scroll to position [177, 0]
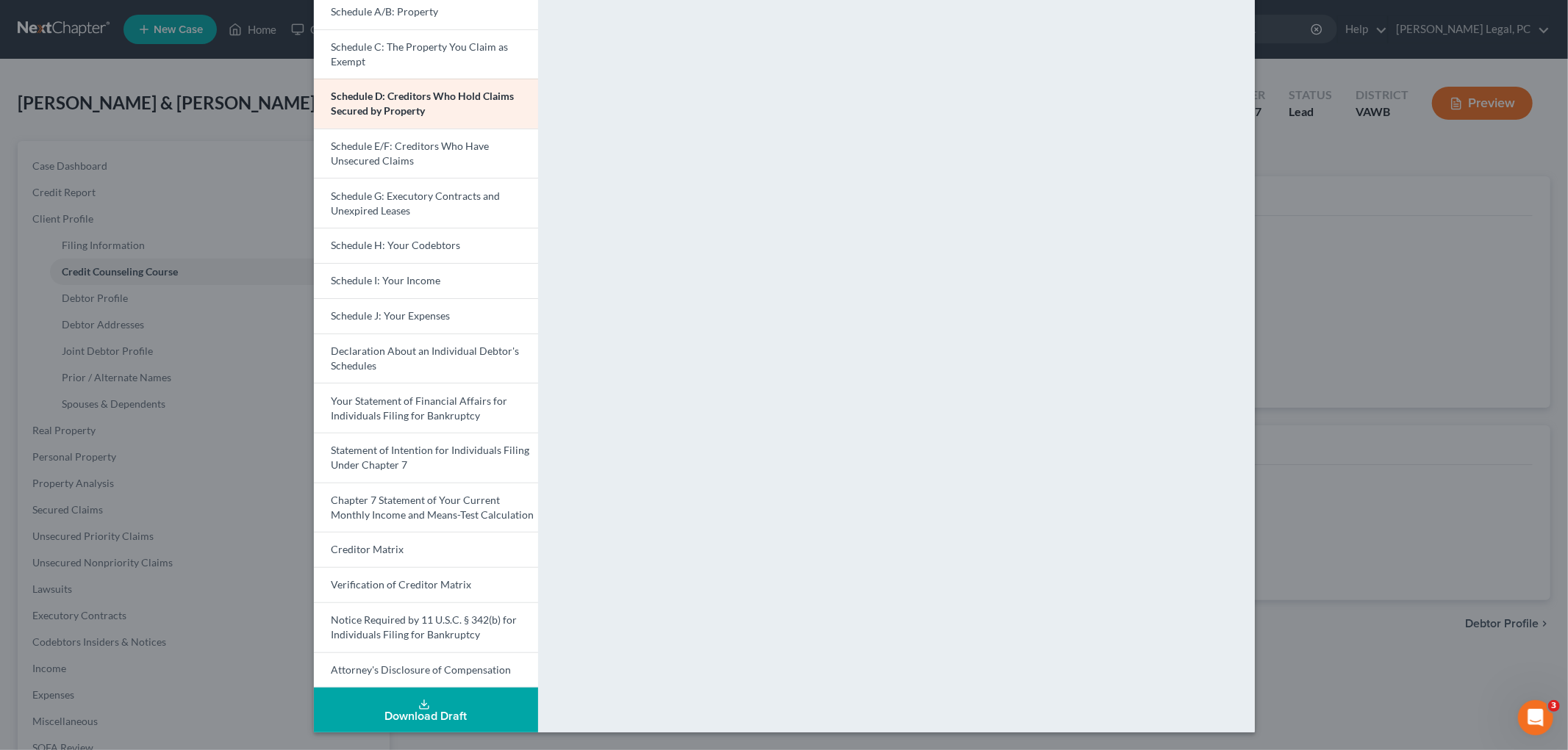
click at [67, 506] on div "Petition Preview Schedule D: Creditors Who Hold Claims Secured by Property × Vo…" at bounding box center [784, 375] width 1568 height 750
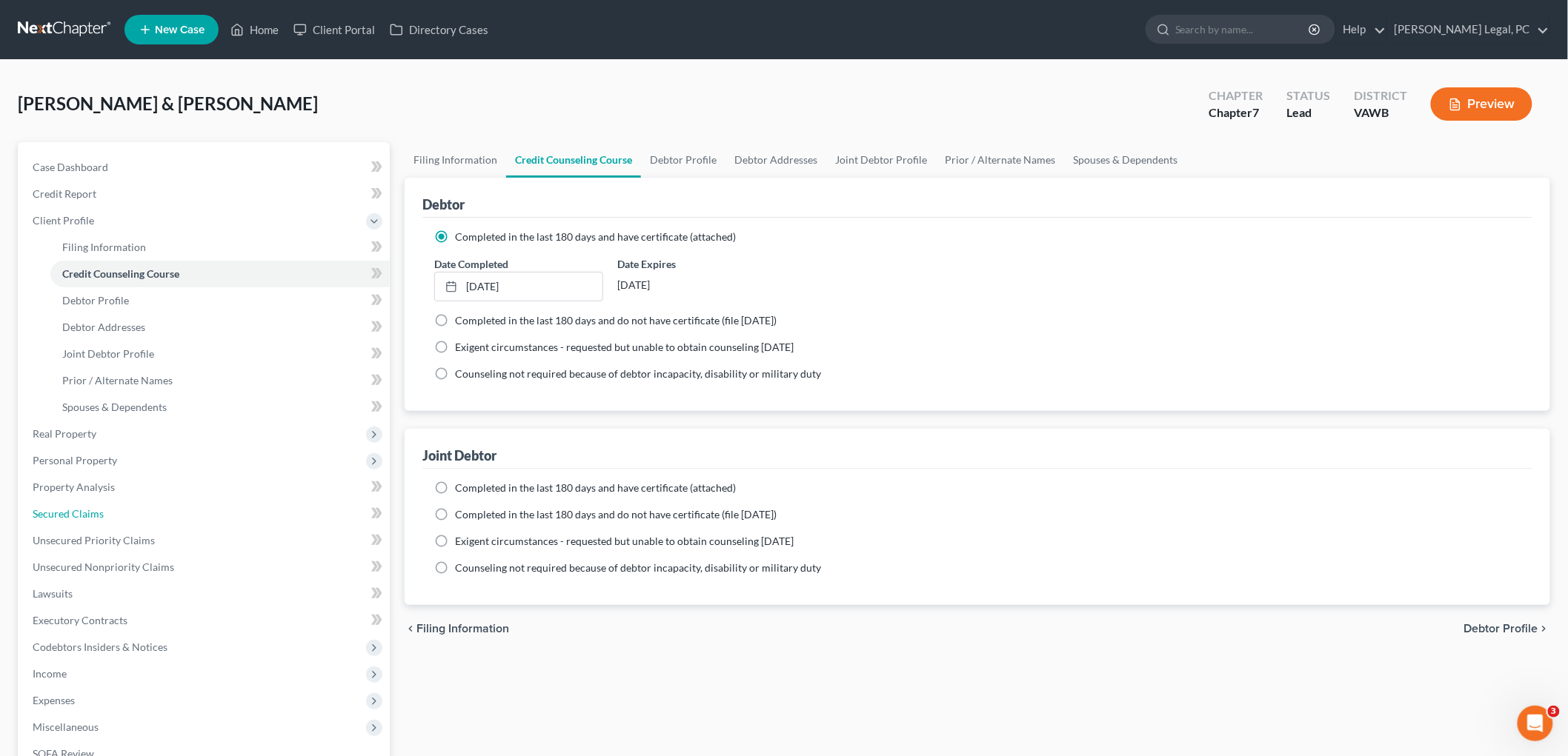
click at [67, 510] on span "Secured Claims" at bounding box center [68, 513] width 71 height 12
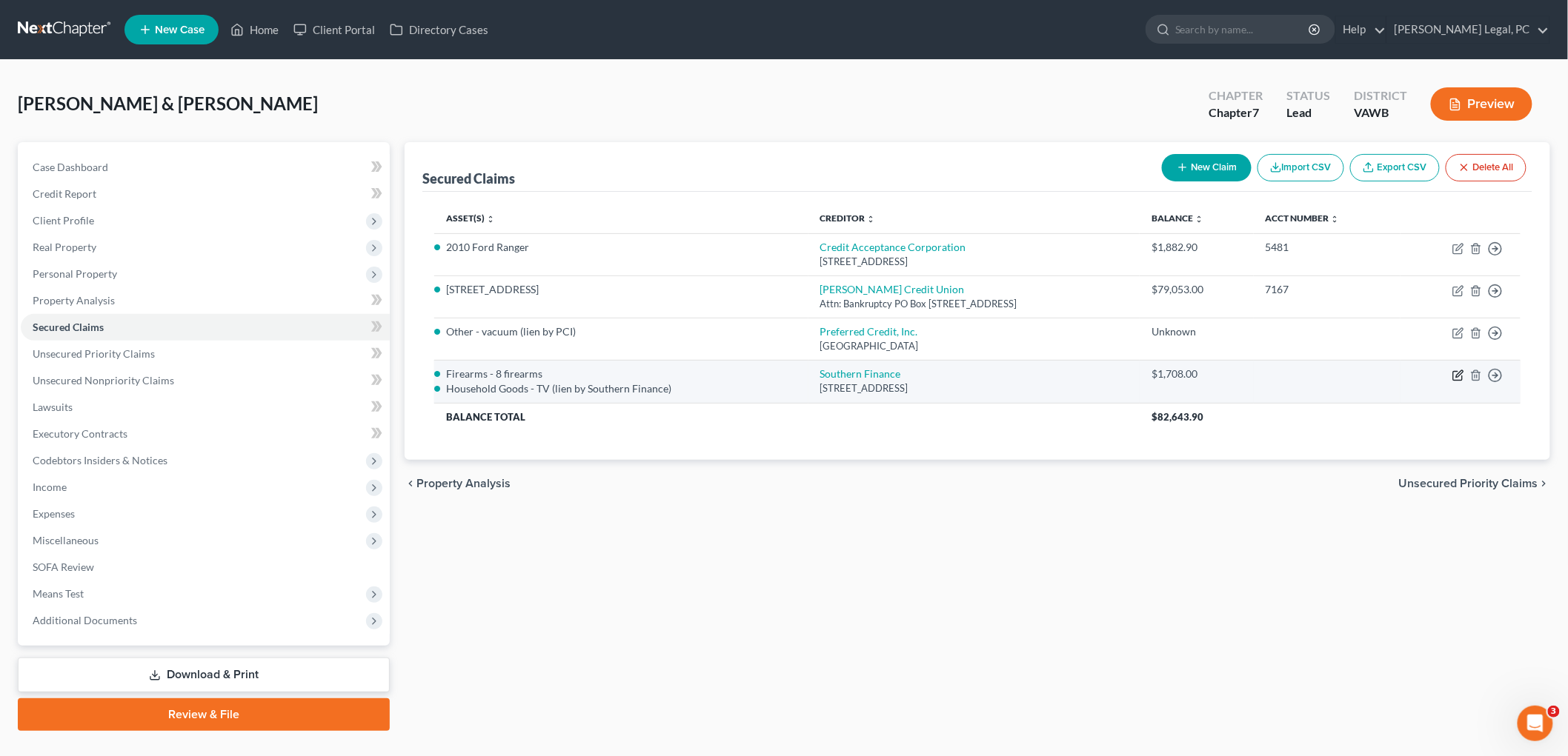
click at [787, 373] on icon "button" at bounding box center [1459, 374] width 7 height 7
select select "44"
select select "4"
select select "0"
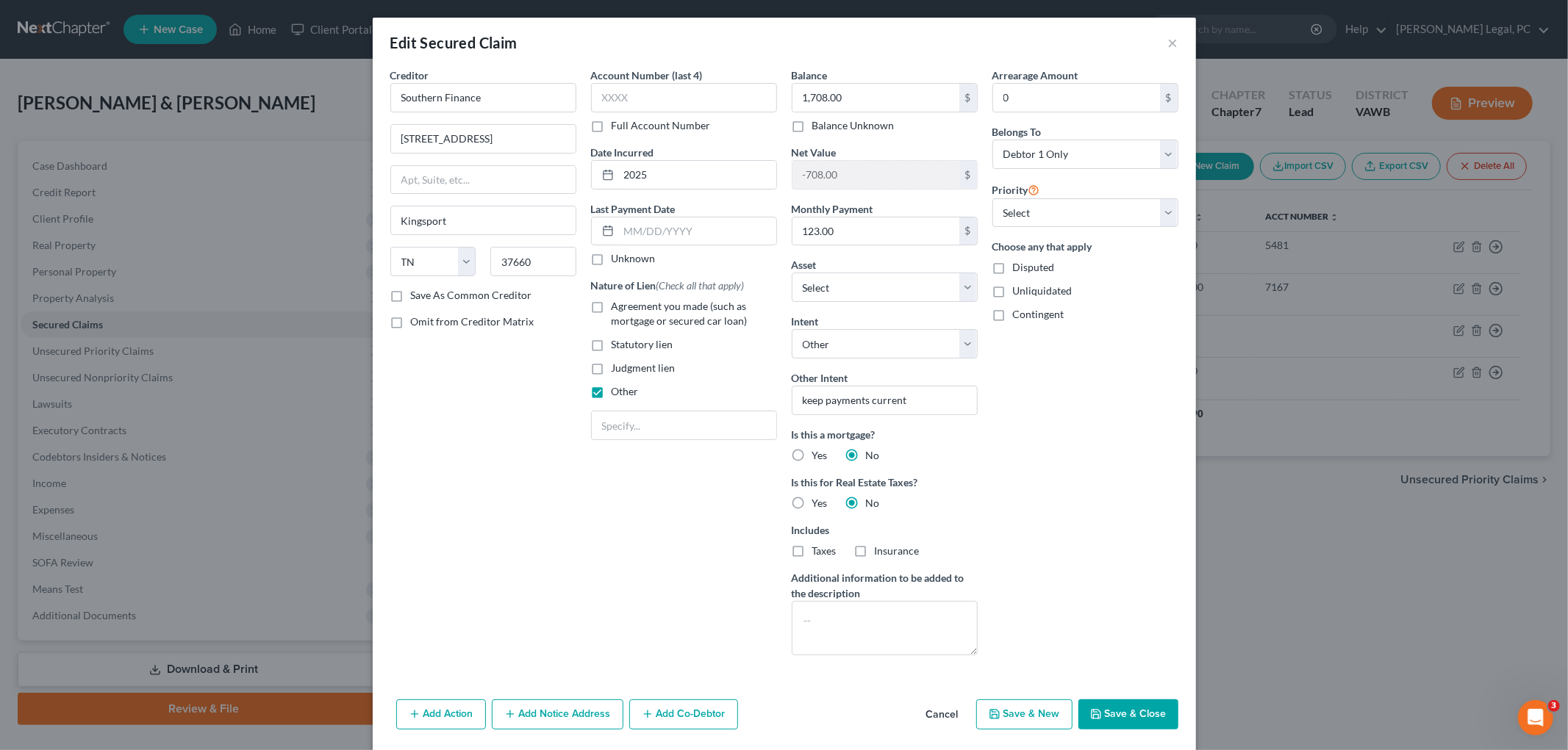
scroll to position [246, 0]
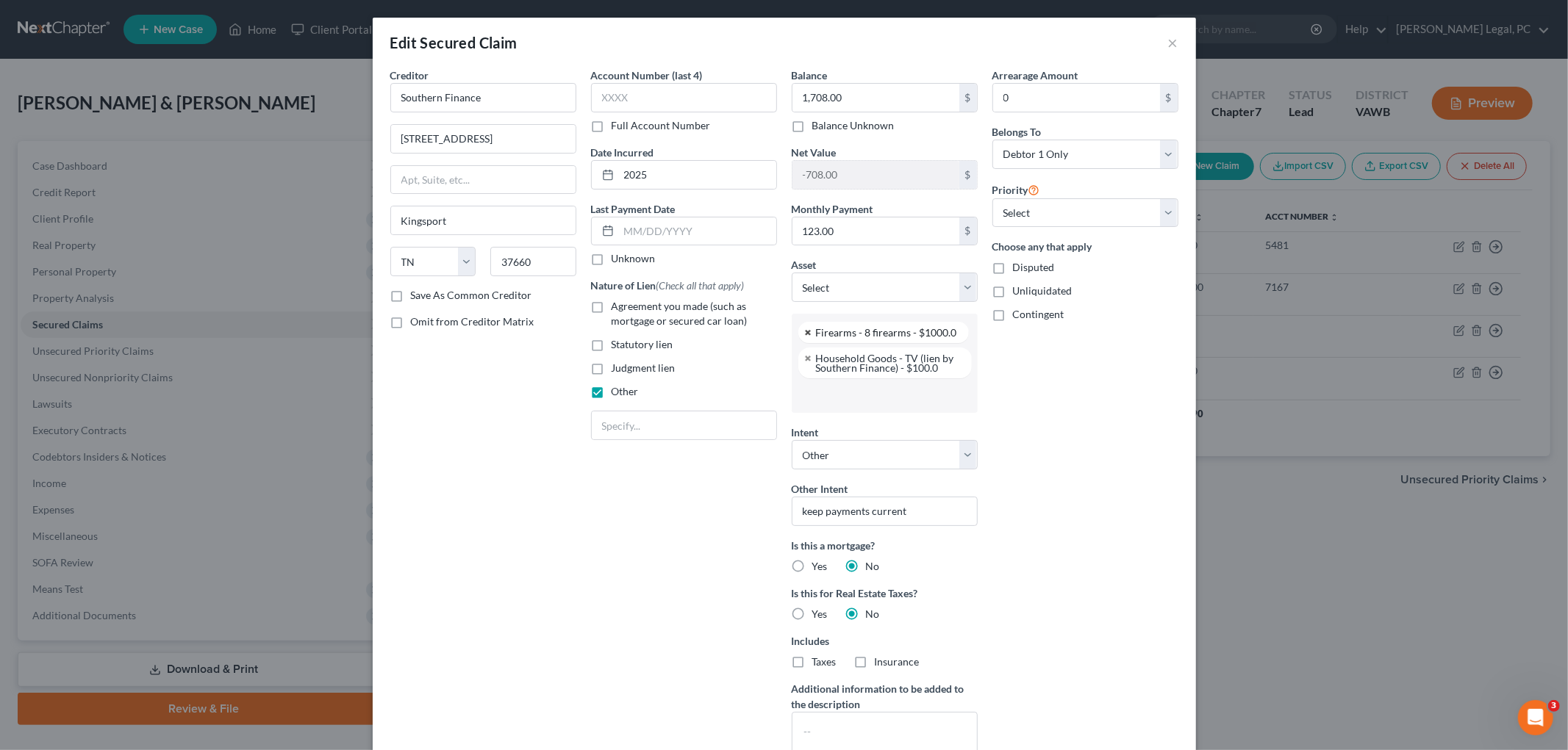
click at [781, 332] on link at bounding box center [809, 333] width 9 height 10
select select "2861220"
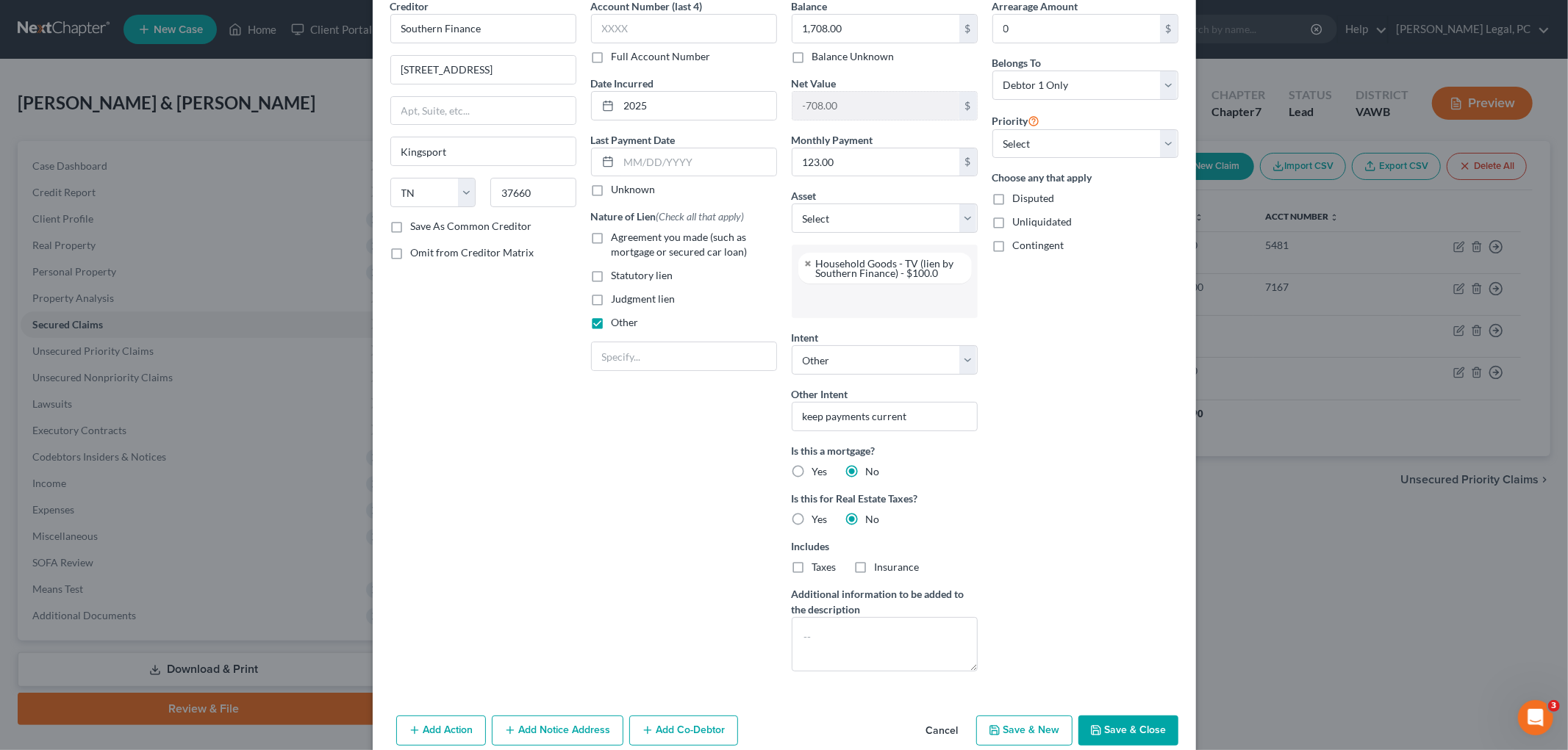
scroll to position [137, 0]
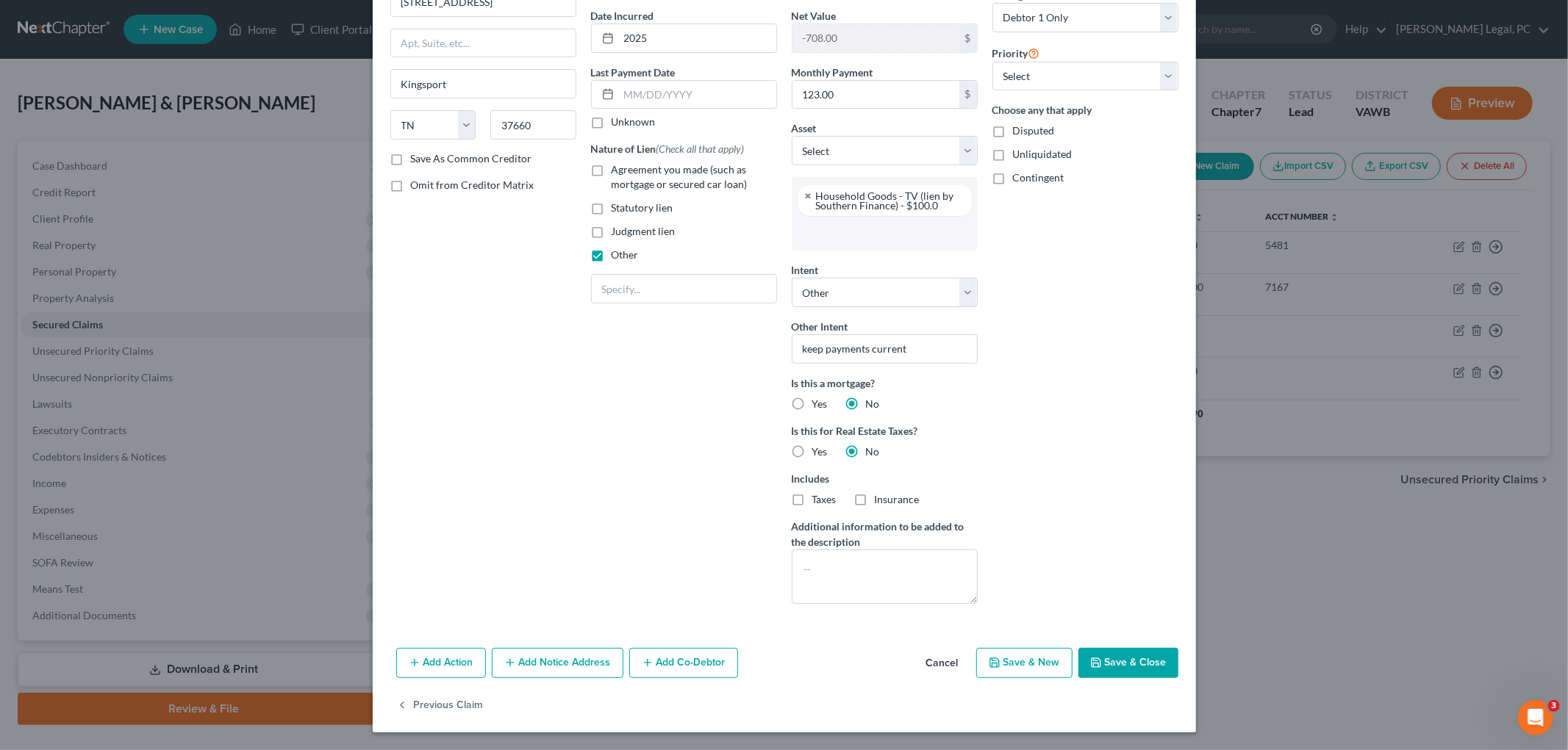
click at [781, 655] on button "Save & Close" at bounding box center [1129, 663] width 100 height 31
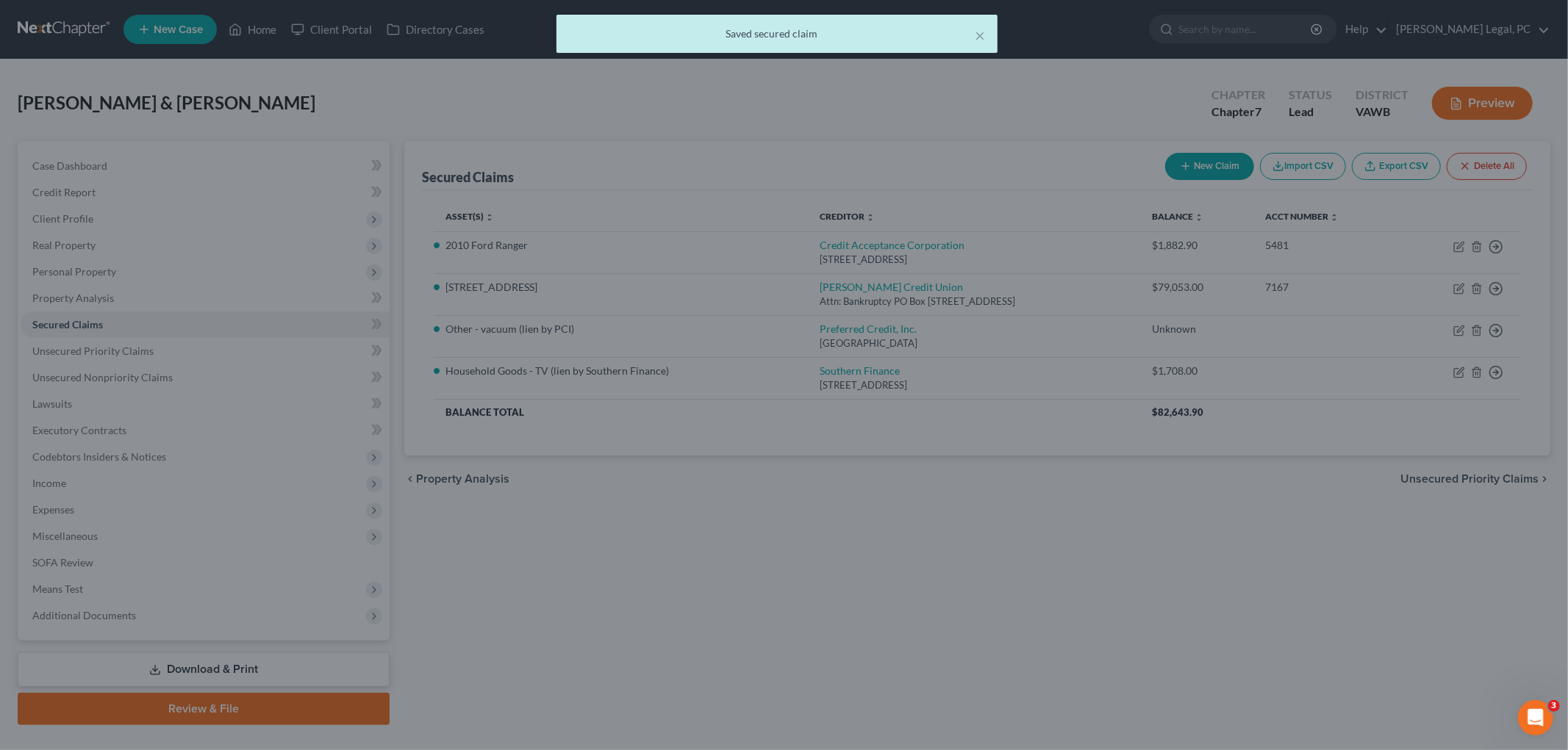
type input "-1,608.00"
select select "21"
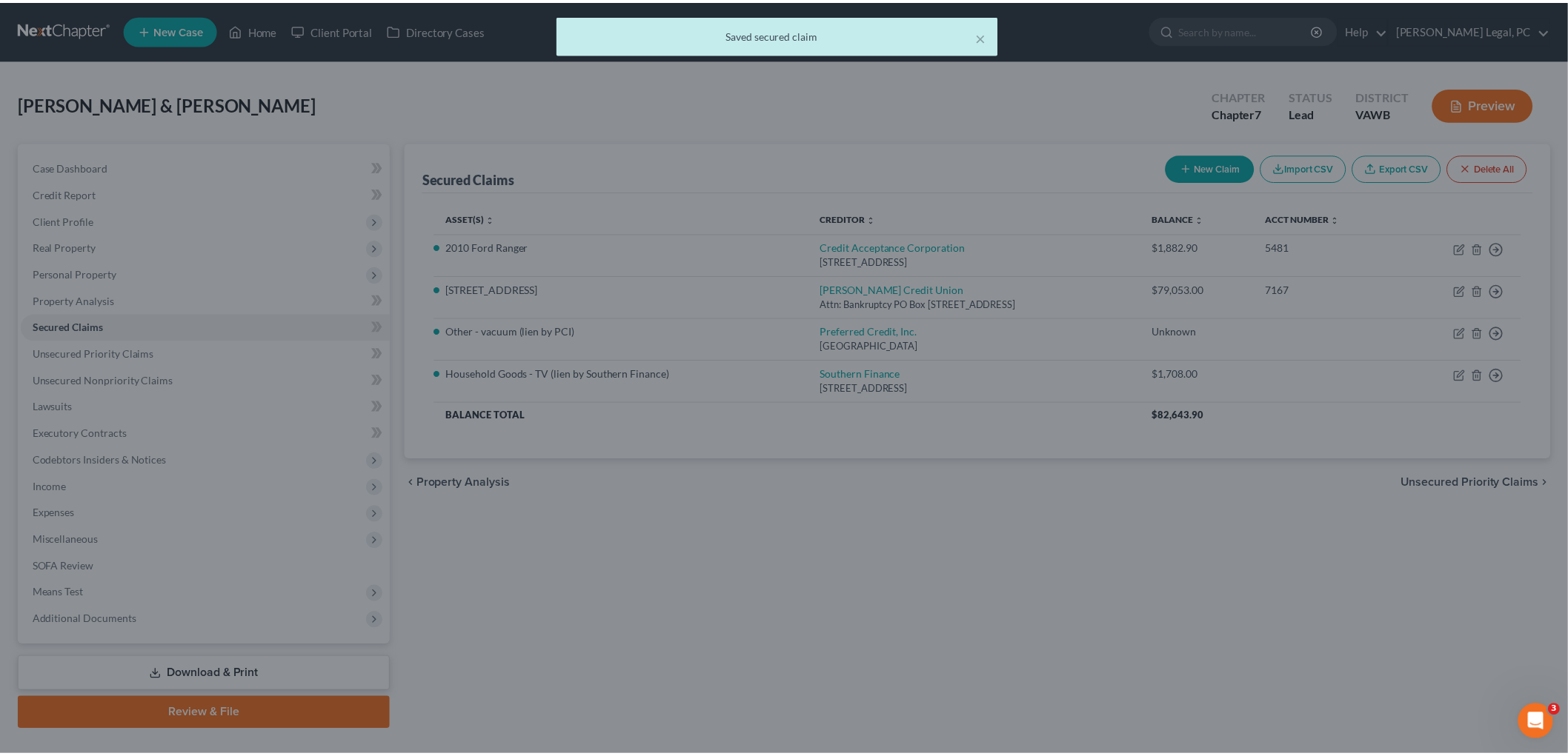
scroll to position [0, 0]
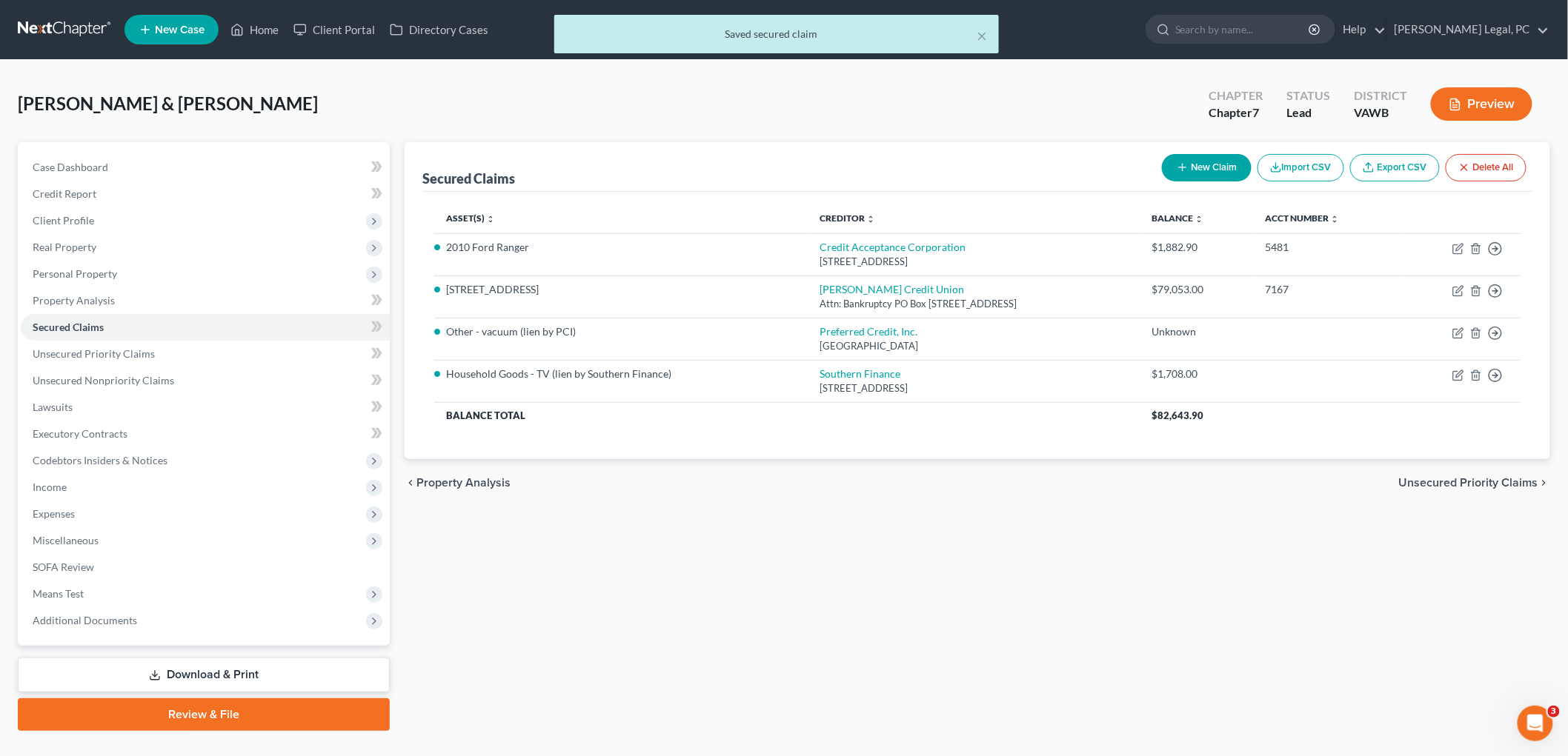
click at [787, 104] on icon "button" at bounding box center [1455, 104] width 13 height 13
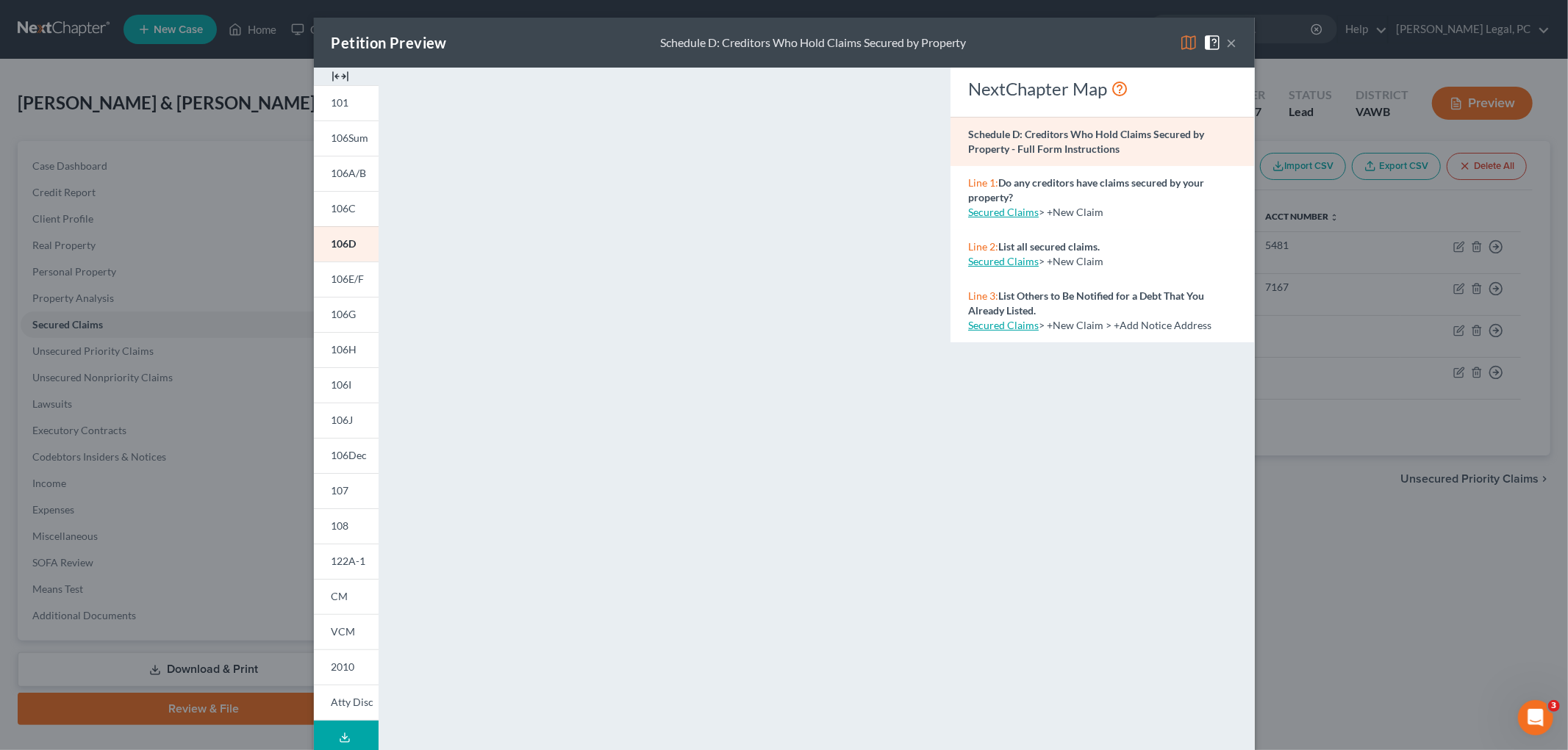
click at [334, 81] on img at bounding box center [341, 76] width 18 height 18
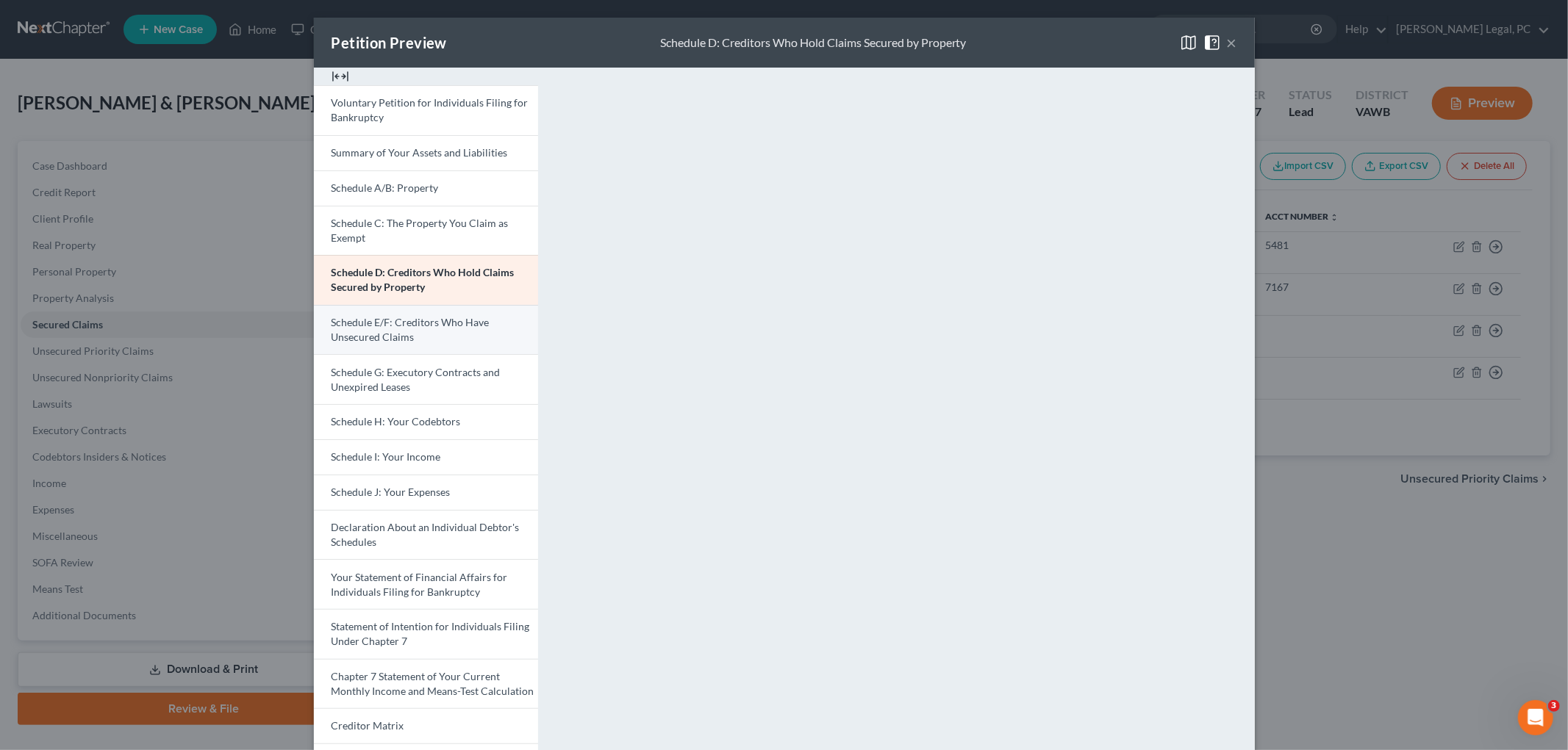
click at [409, 321] on span "Schedule E/F: Creditors Who Have Unsecured Claims" at bounding box center [411, 329] width 158 height 27
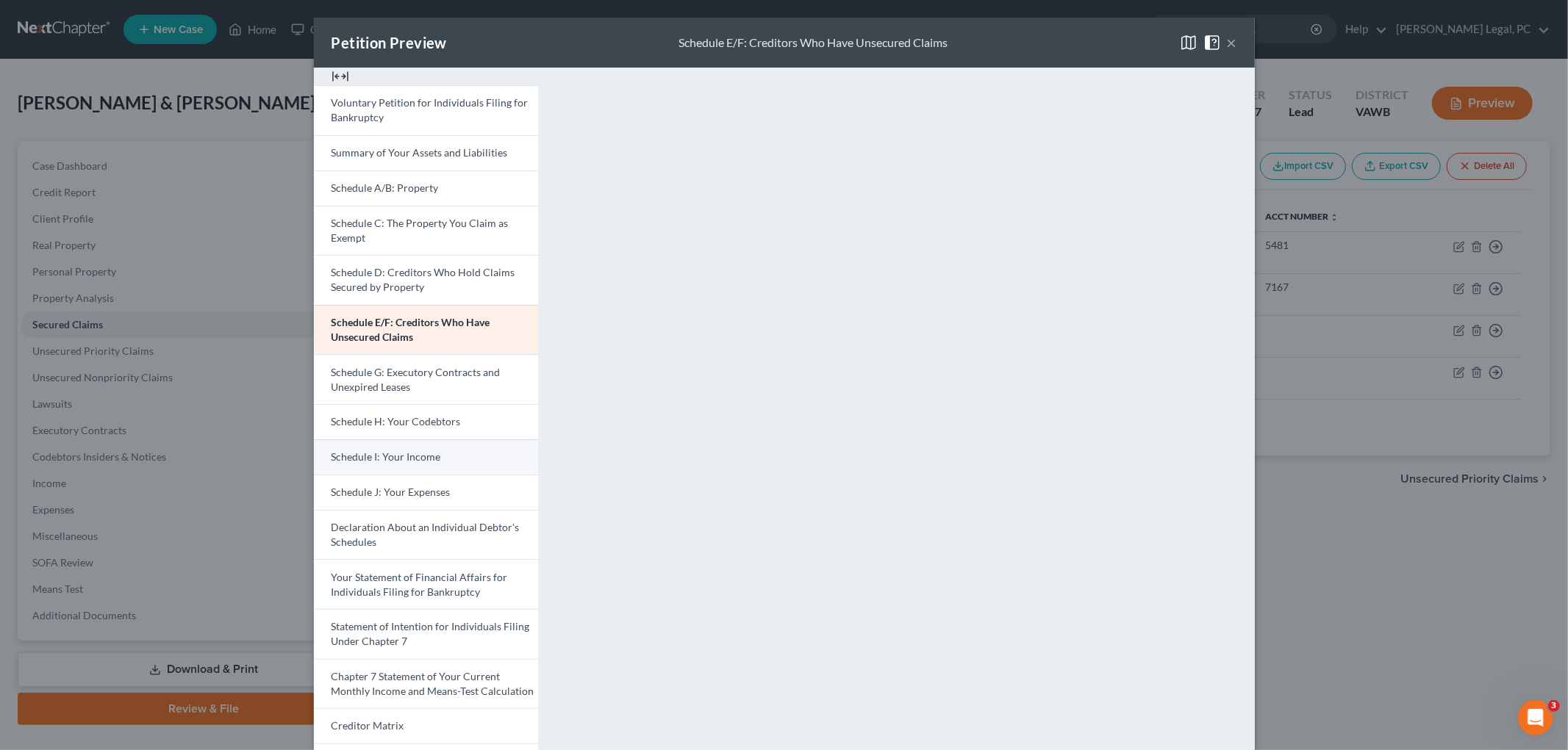
click at [419, 466] on link "Schedule I: Your Income" at bounding box center [426, 457] width 224 height 35
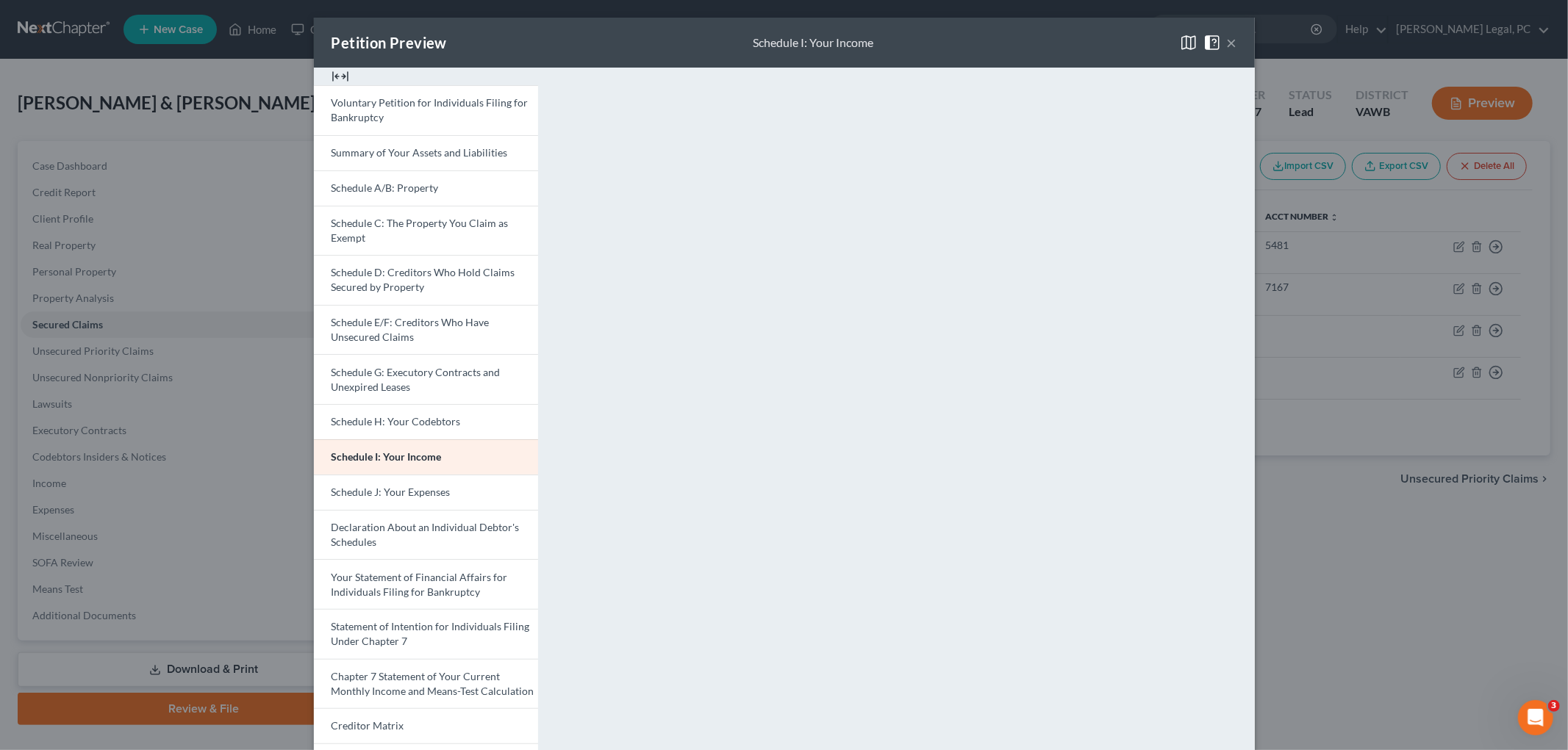
click at [57, 478] on div "Petition Preview Schedule I: Your Income × Voluntary Petition for Individuals F…" at bounding box center [784, 375] width 1568 height 750
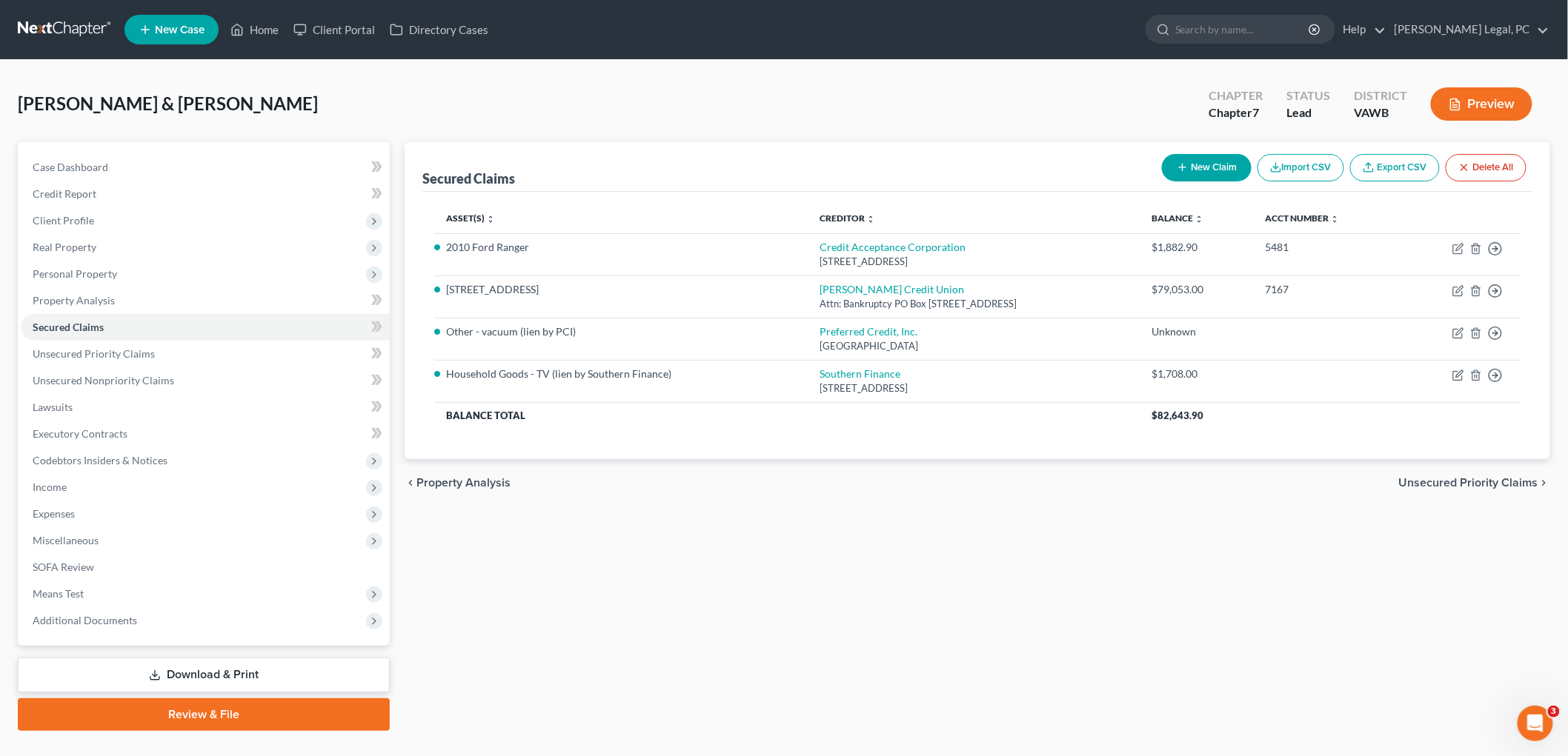
click at [57, 482] on span "Income" at bounding box center [49, 487] width 34 height 12
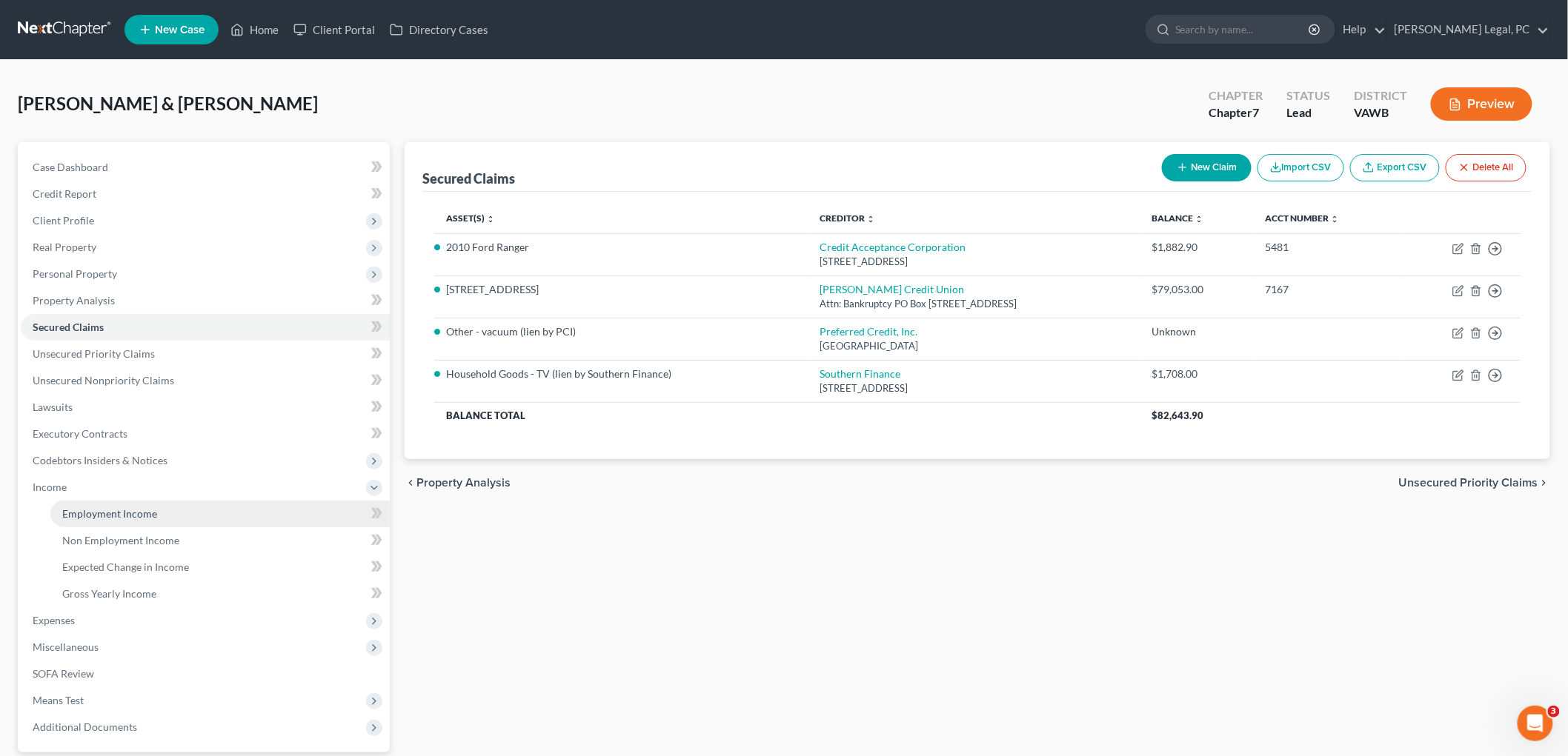
click at [131, 512] on span "Employment Income" at bounding box center [110, 513] width 95 height 12
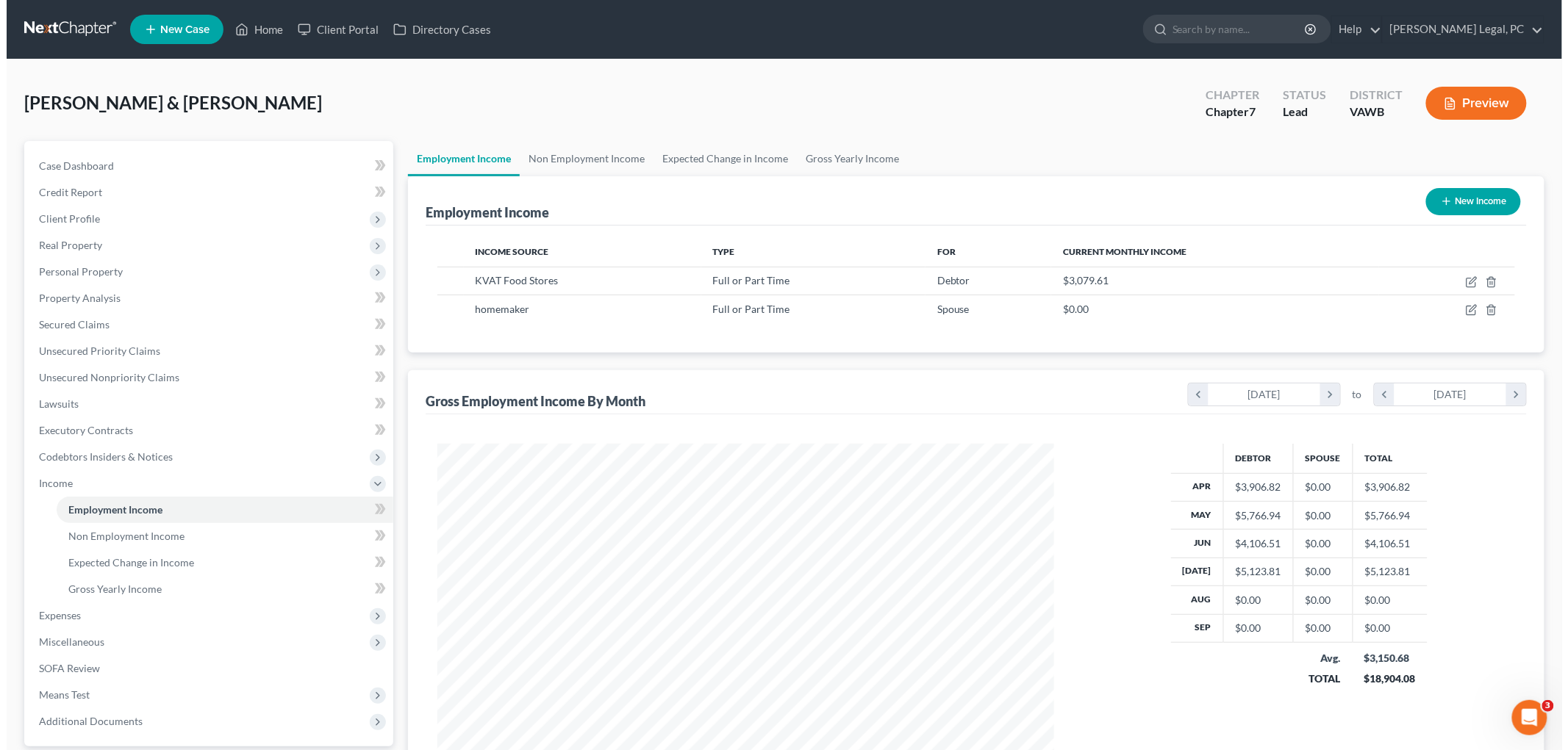
scroll to position [307, 645]
click at [781, 305] on icon "button" at bounding box center [1466, 309] width 7 height 7
select select "0"
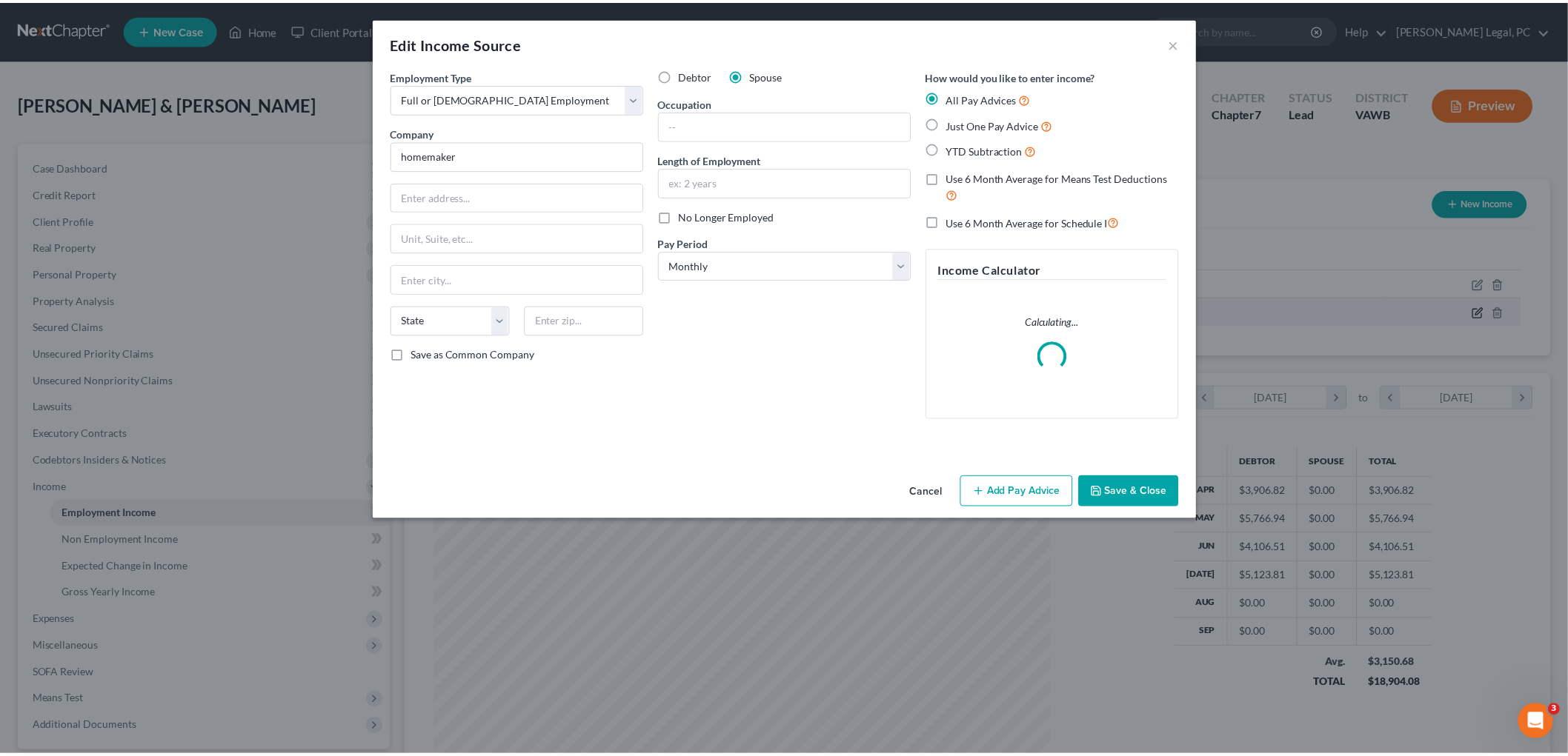
scroll to position [312, 656]
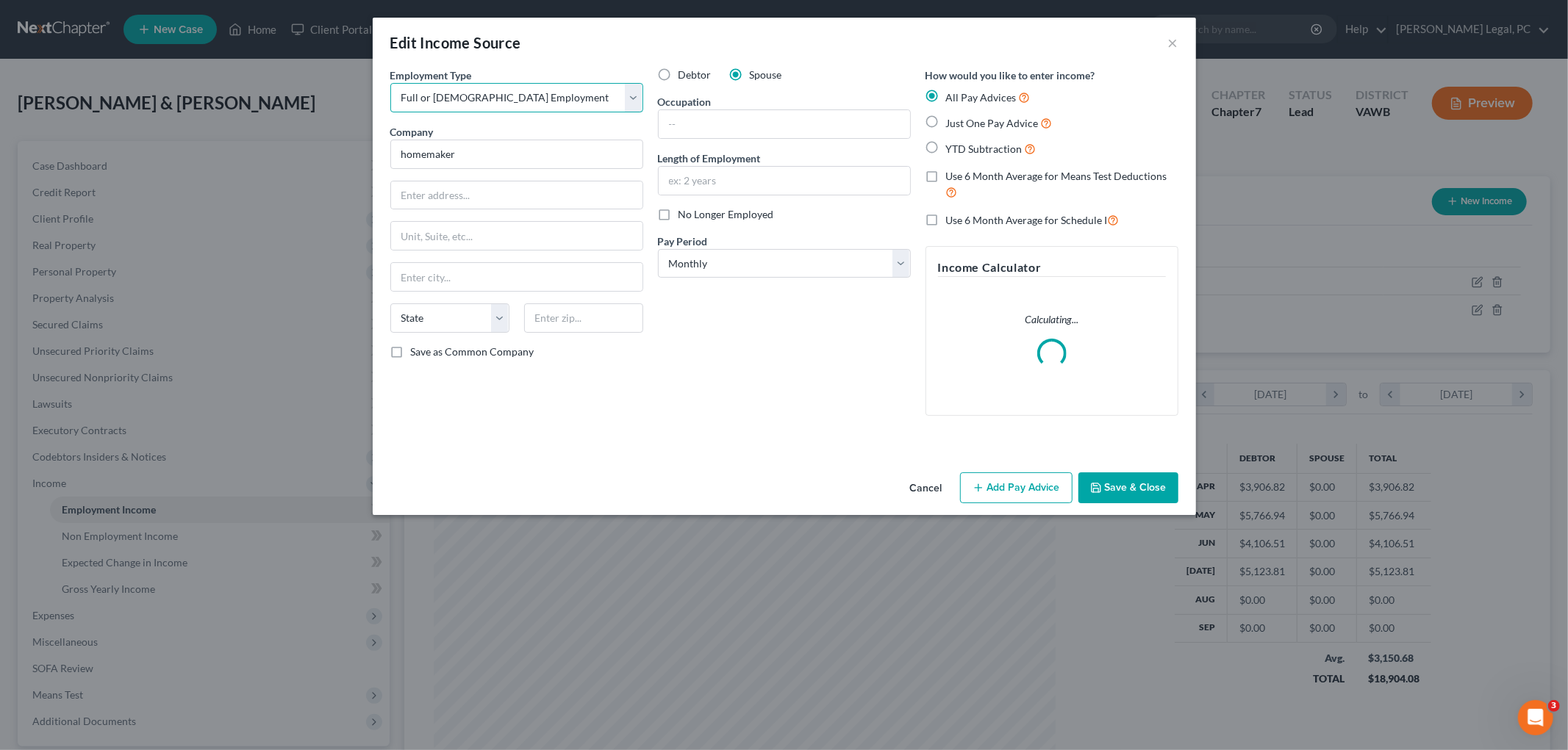
click at [496, 98] on select "Select Full or [DEMOGRAPHIC_DATA] Employment Self Employment" at bounding box center [517, 98] width 253 height 30
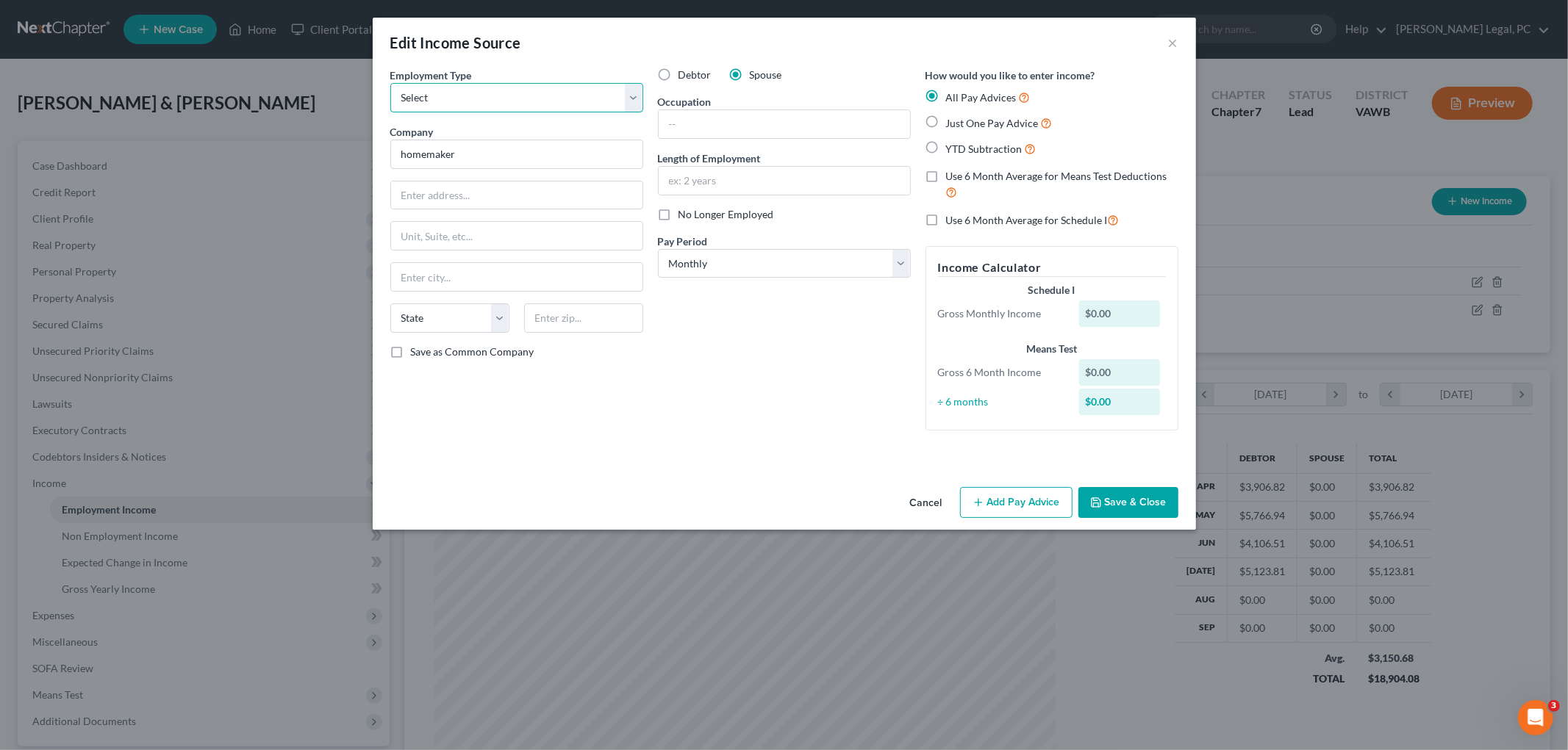
click at [390, 83] on select "Select Full or [DEMOGRAPHIC_DATA] Employment Self Employment" at bounding box center [517, 98] width 253 height 30
click at [781, 497] on button "Save & Close" at bounding box center [1129, 502] width 100 height 31
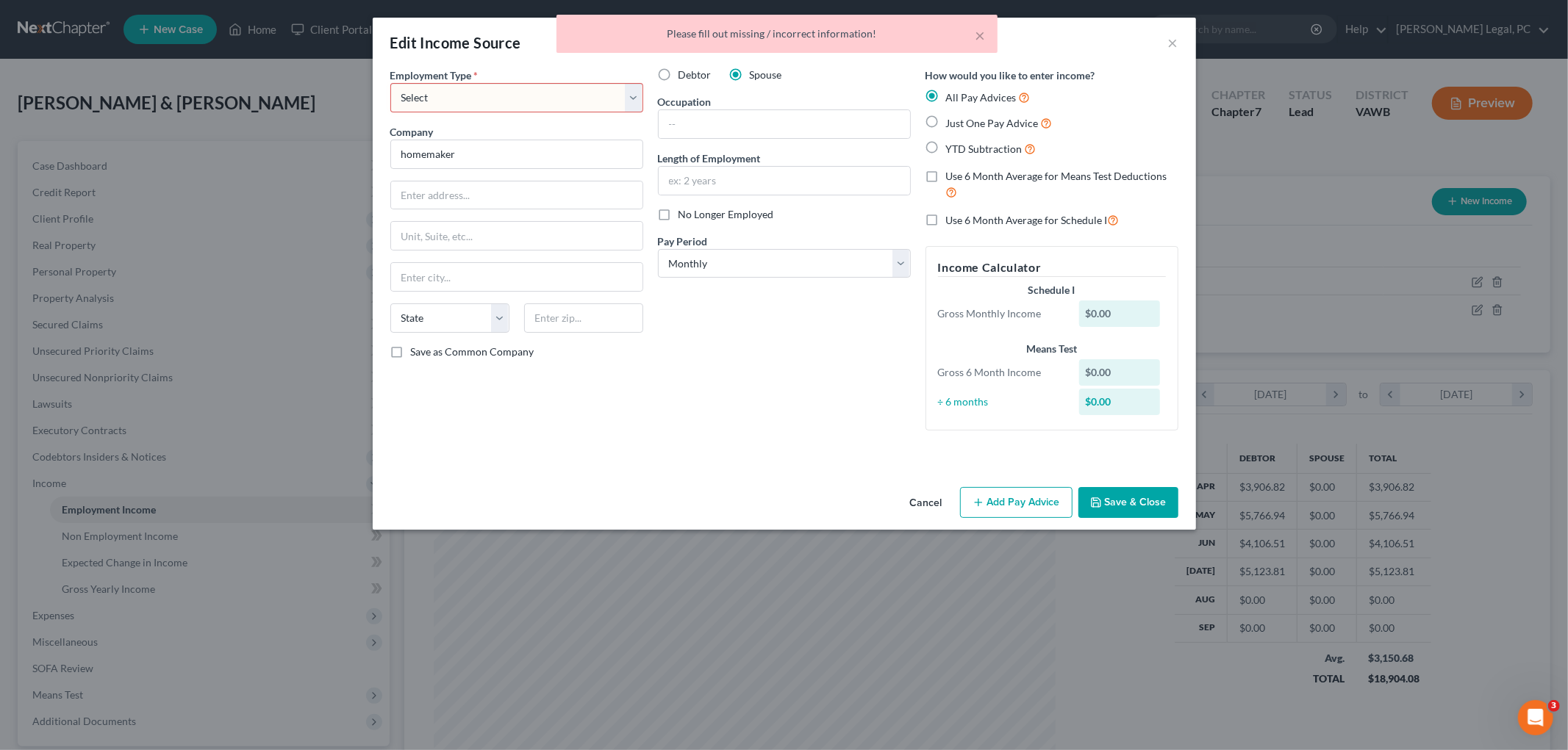
click at [508, 94] on select "Select Full or [DEMOGRAPHIC_DATA] Employment Self Employment" at bounding box center [517, 98] width 253 height 30
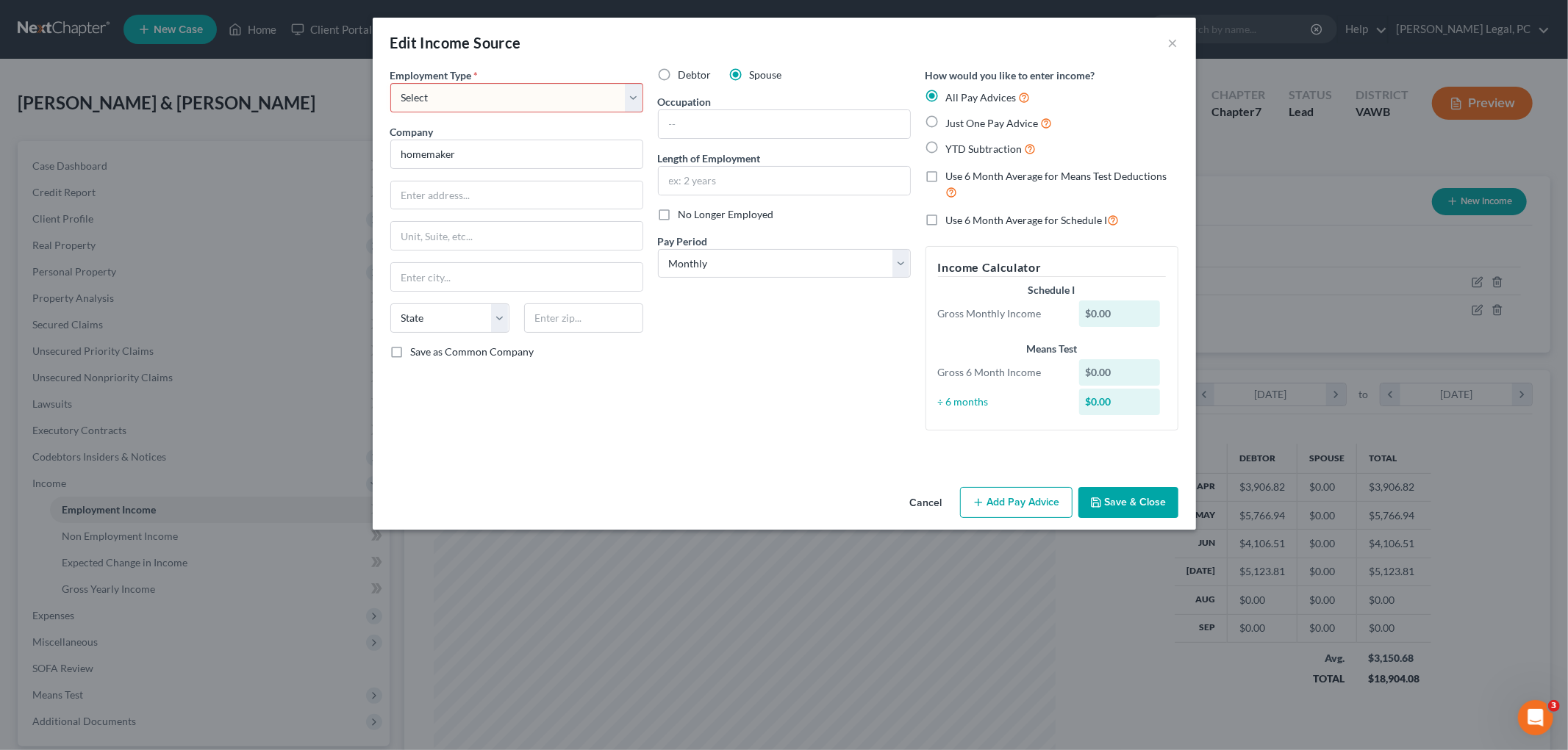
select select "0"
click at [390, 83] on select "Select Full or [DEMOGRAPHIC_DATA] Employment Self Employment" at bounding box center [517, 98] width 253 height 30
click at [781, 508] on button "Save & Close" at bounding box center [1129, 502] width 100 height 31
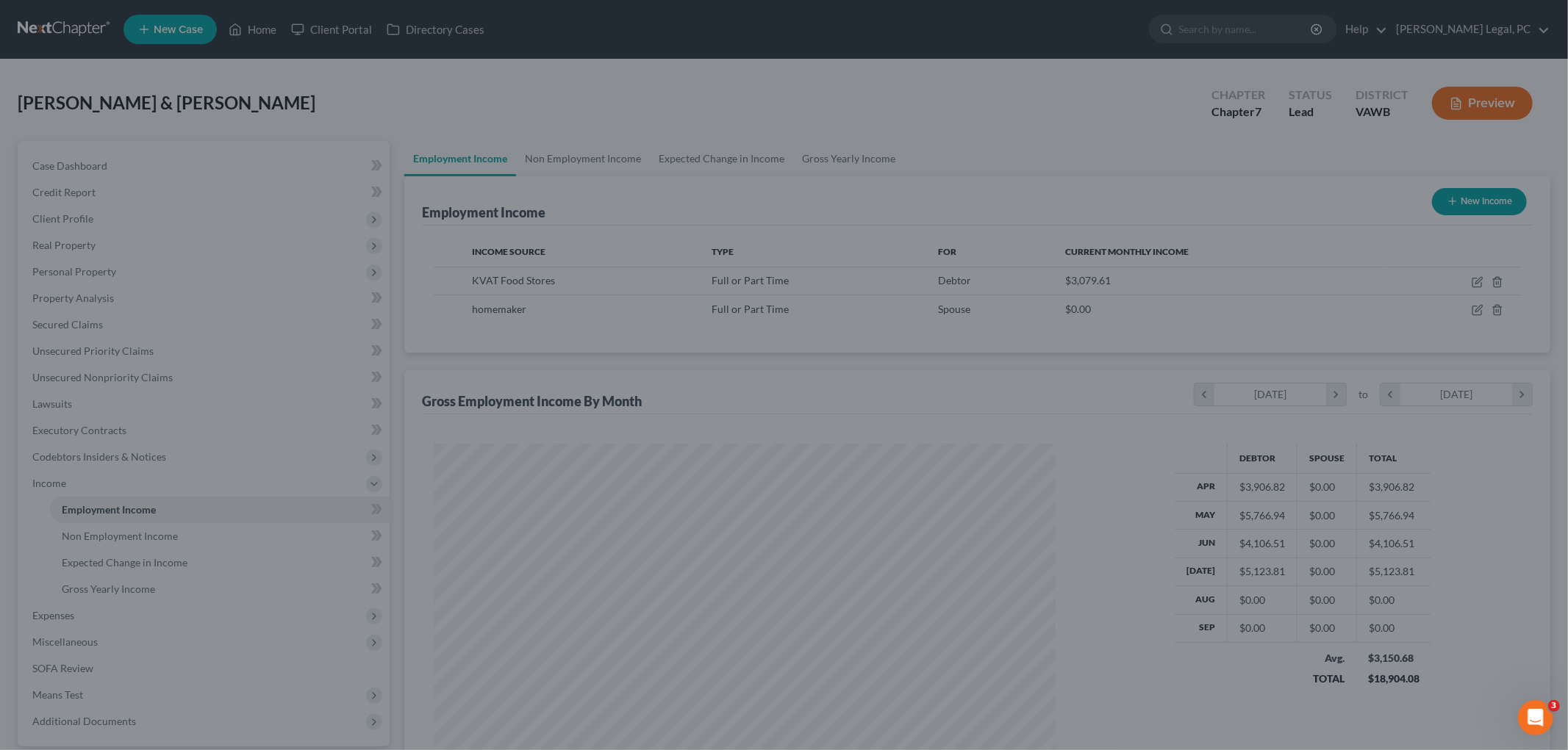
scroll to position [734695, 734643]
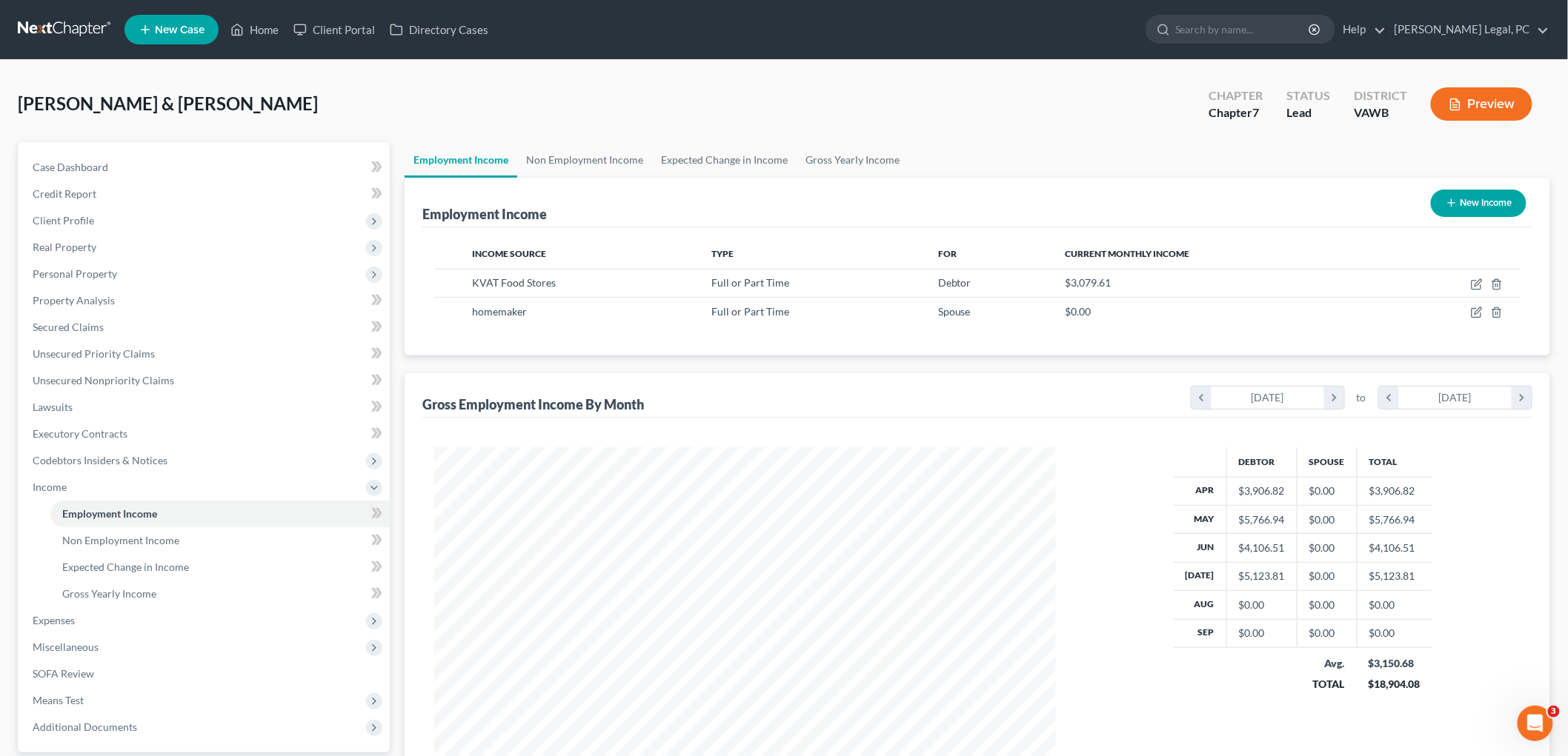
click at [787, 108] on button "Preview" at bounding box center [1482, 104] width 101 height 34
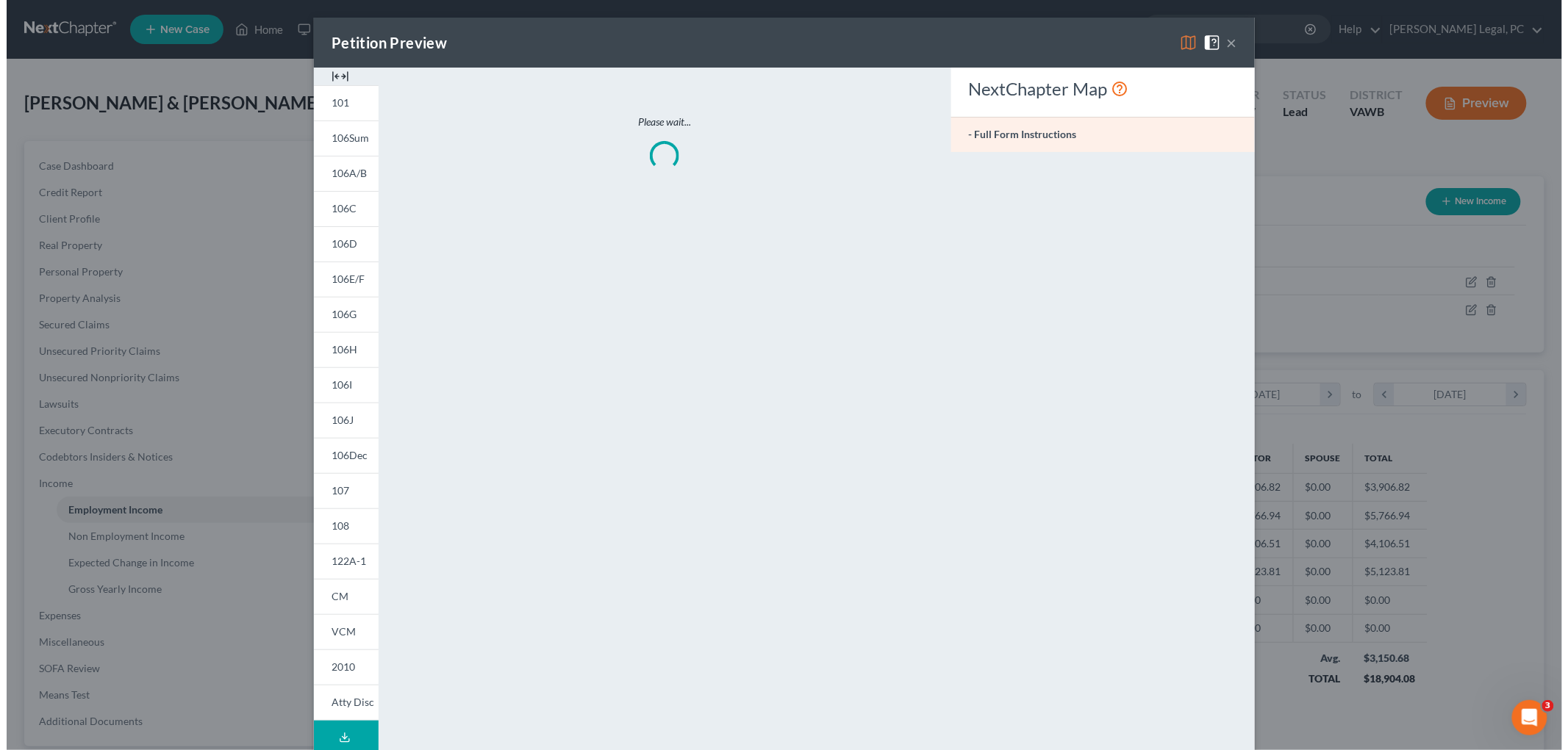
scroll to position [310, 651]
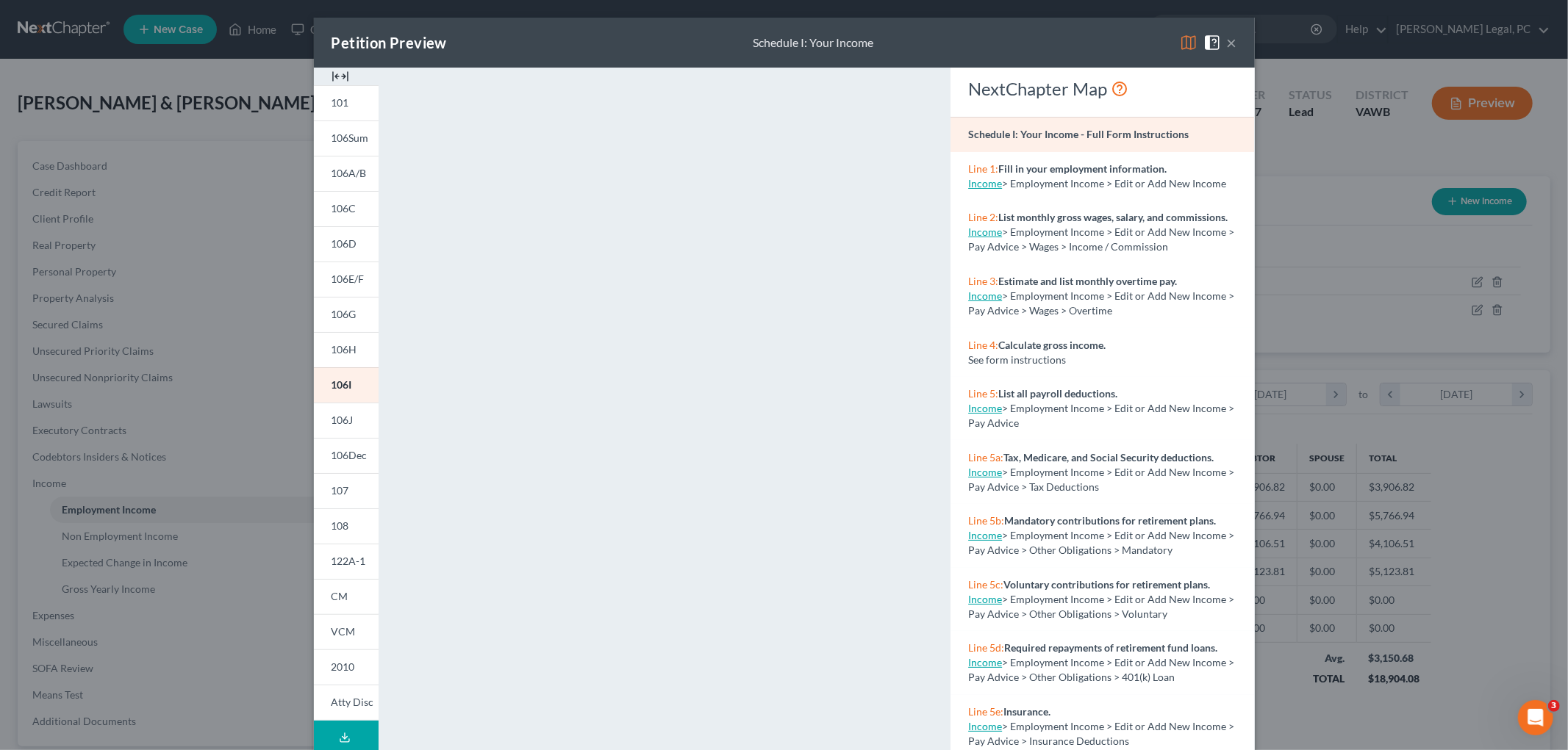
click at [332, 75] on img at bounding box center [341, 76] width 18 height 18
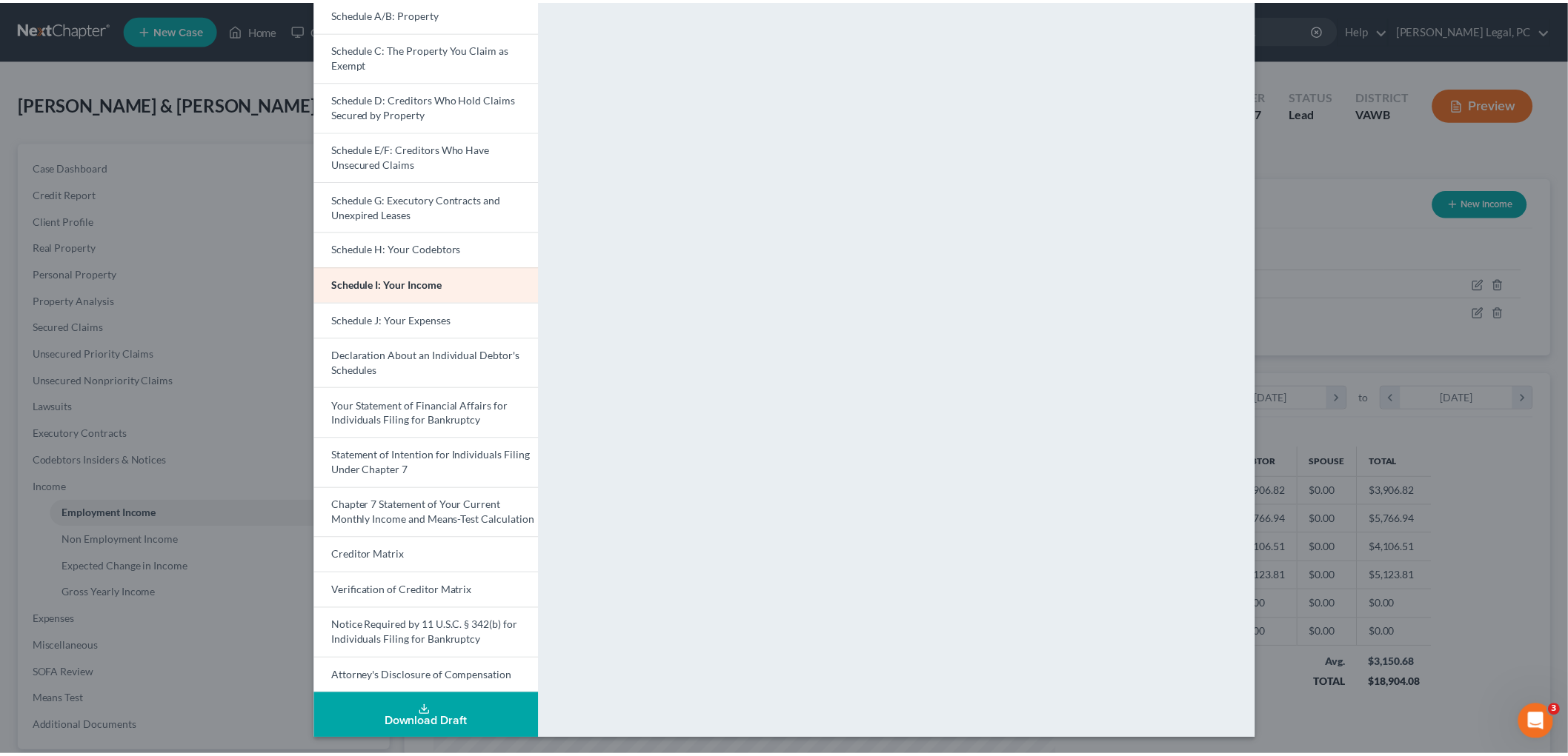
scroll to position [178, 0]
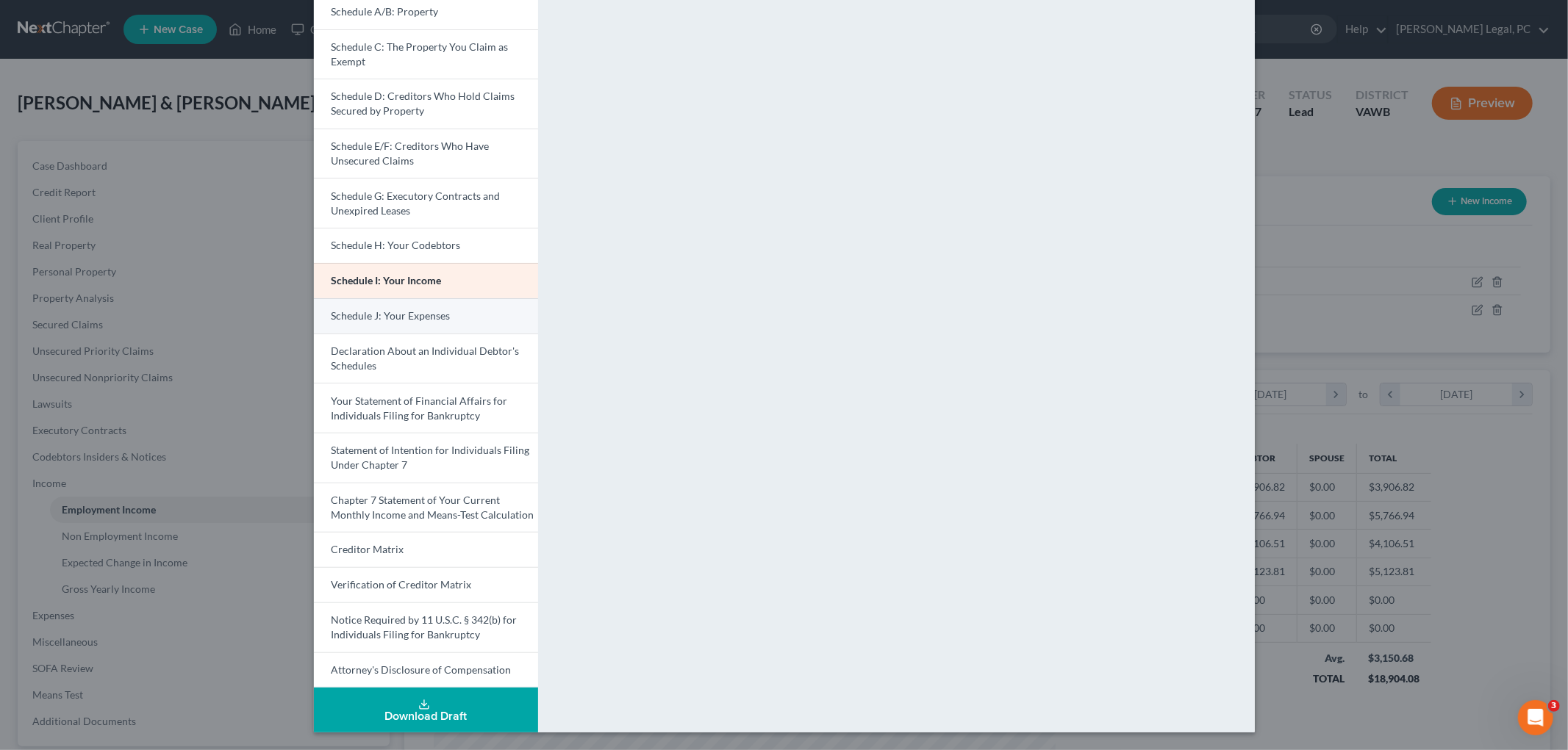
click at [388, 311] on span "Schedule J: Your Expenses" at bounding box center [391, 316] width 119 height 12
click at [61, 214] on div "Petition Preview Schedule J: Your Expenses × Voluntary Petition for Individuals…" at bounding box center [784, 375] width 1568 height 750
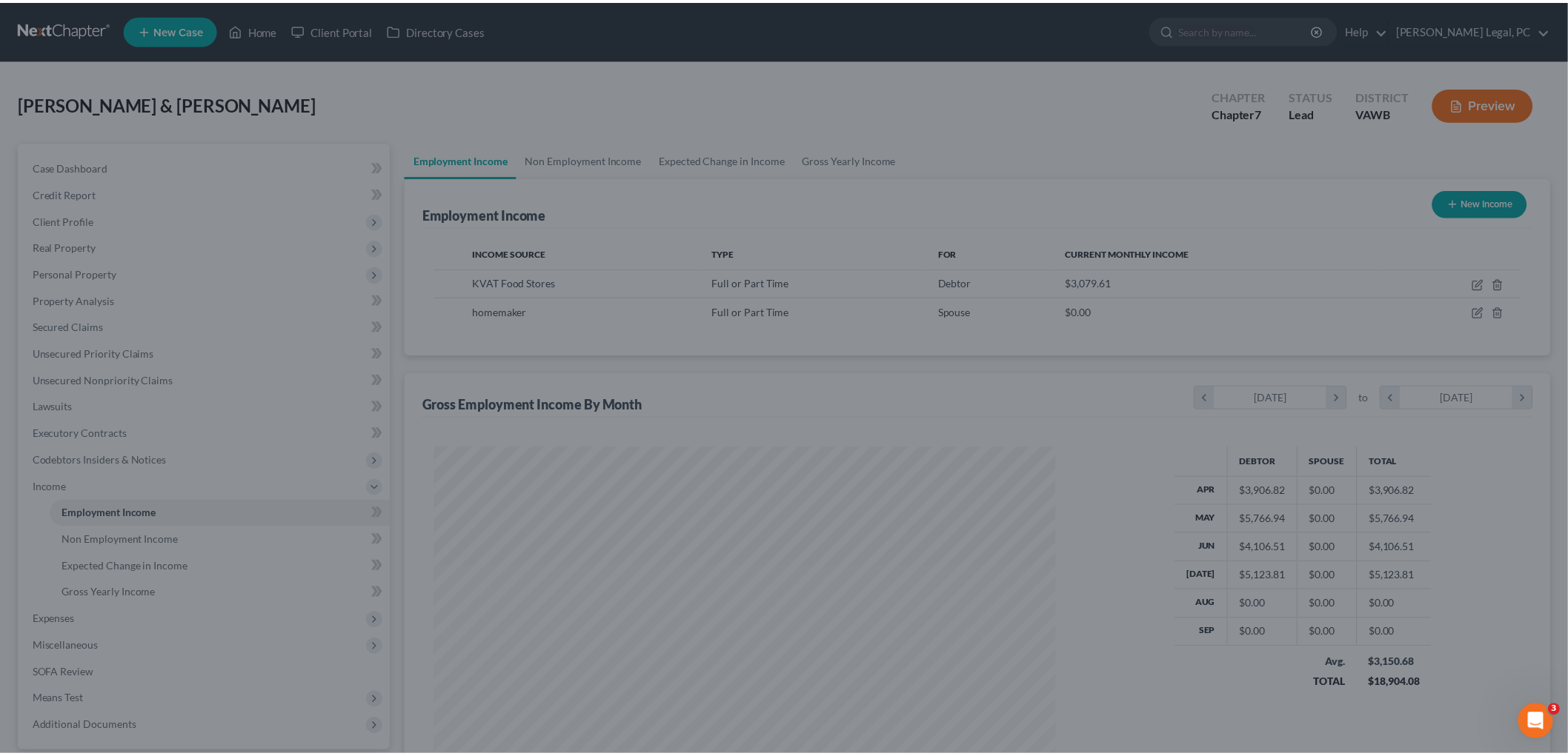
scroll to position [740572, 740431]
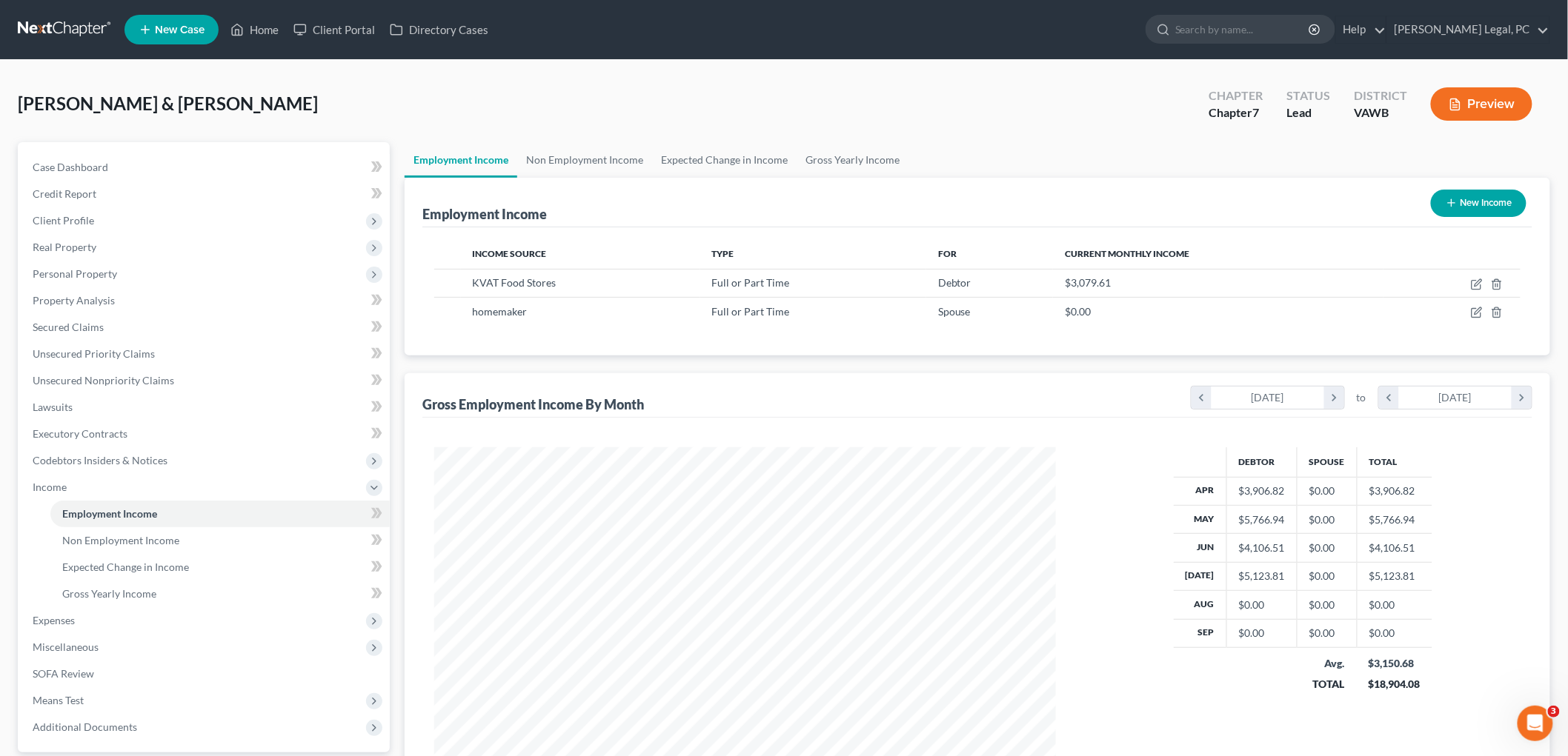
click at [62, 216] on span "Client Profile" at bounding box center [64, 221] width 62 height 12
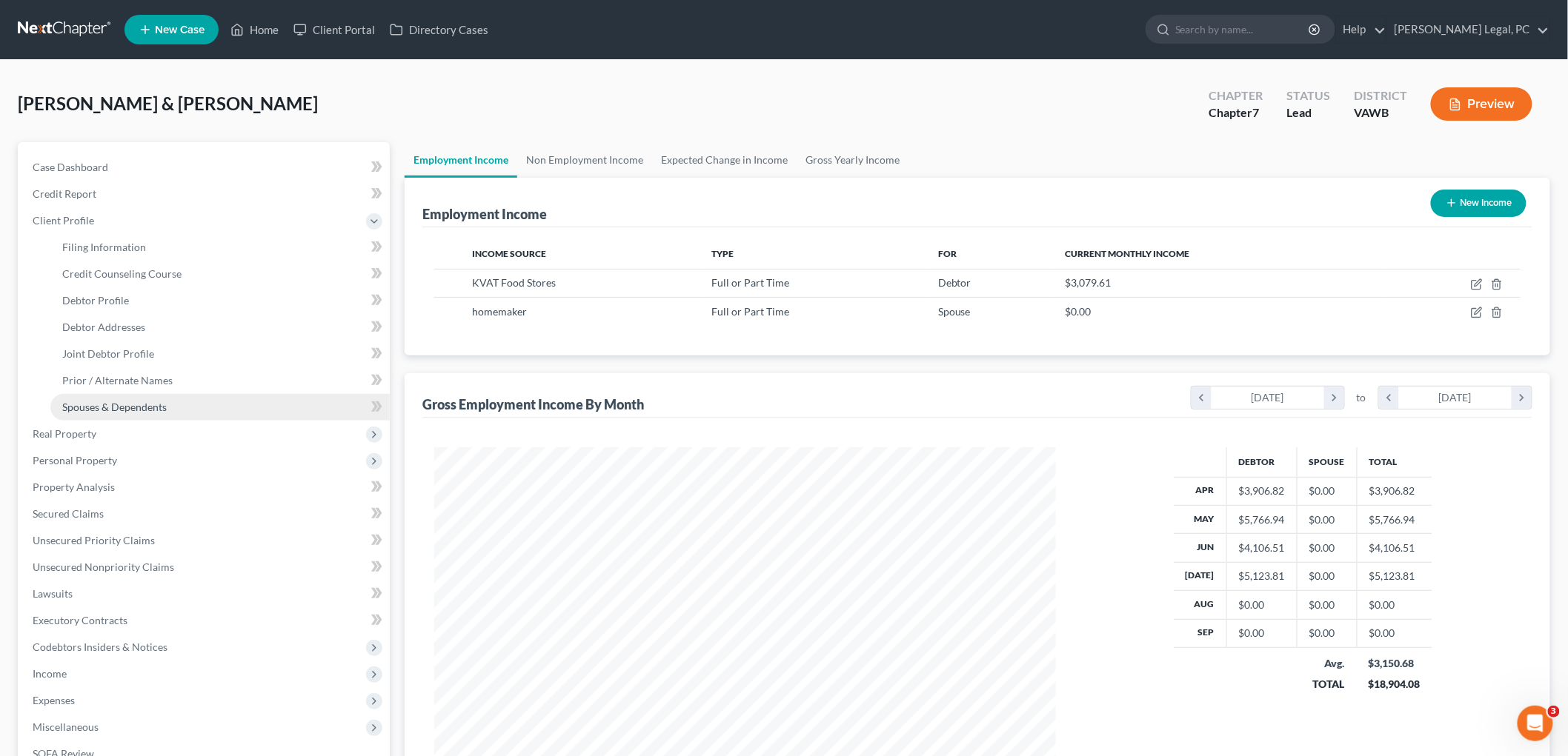
click at [139, 408] on span "Spouses & Dependents" at bounding box center [115, 407] width 104 height 12
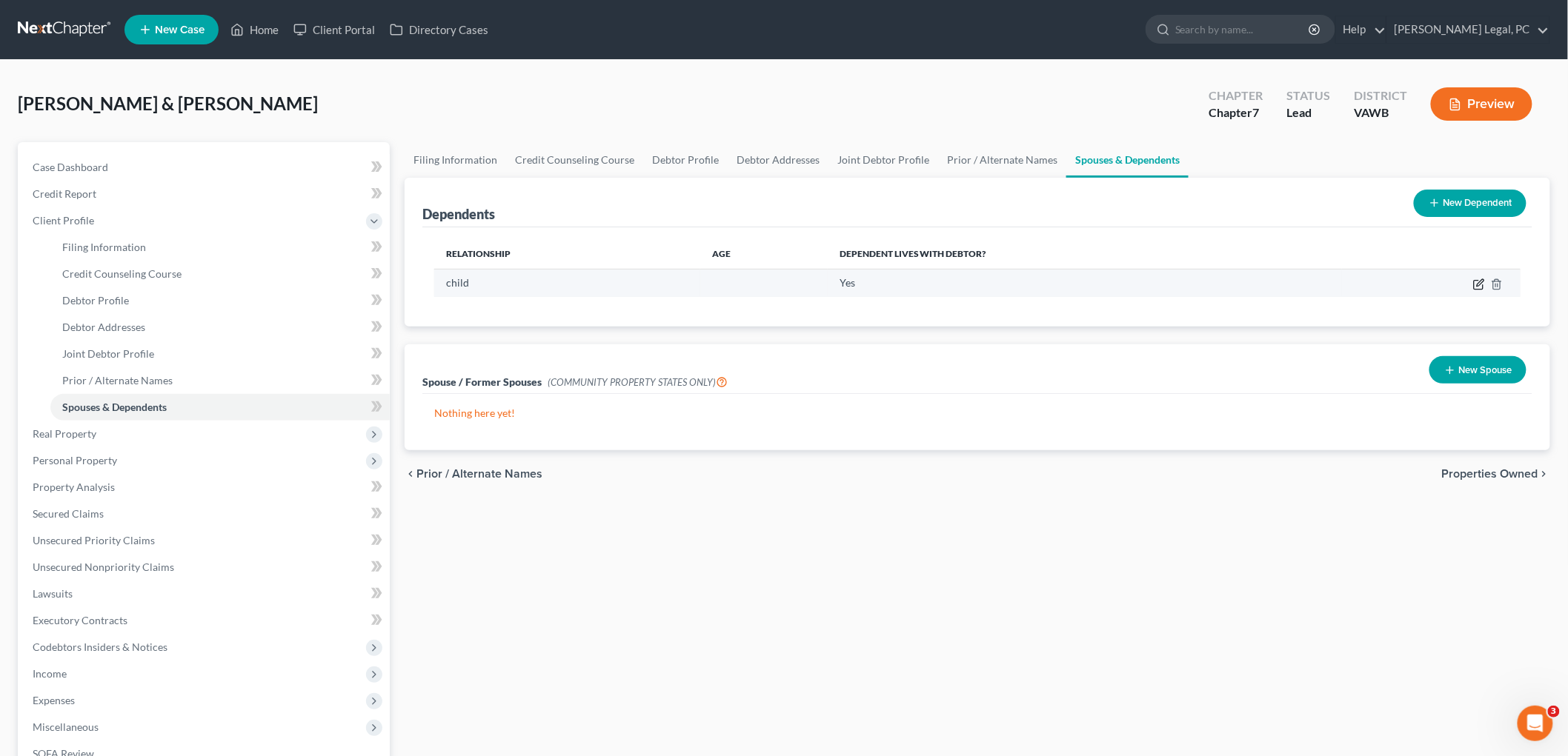
click at [787, 283] on icon "button" at bounding box center [1481, 283] width 7 height 7
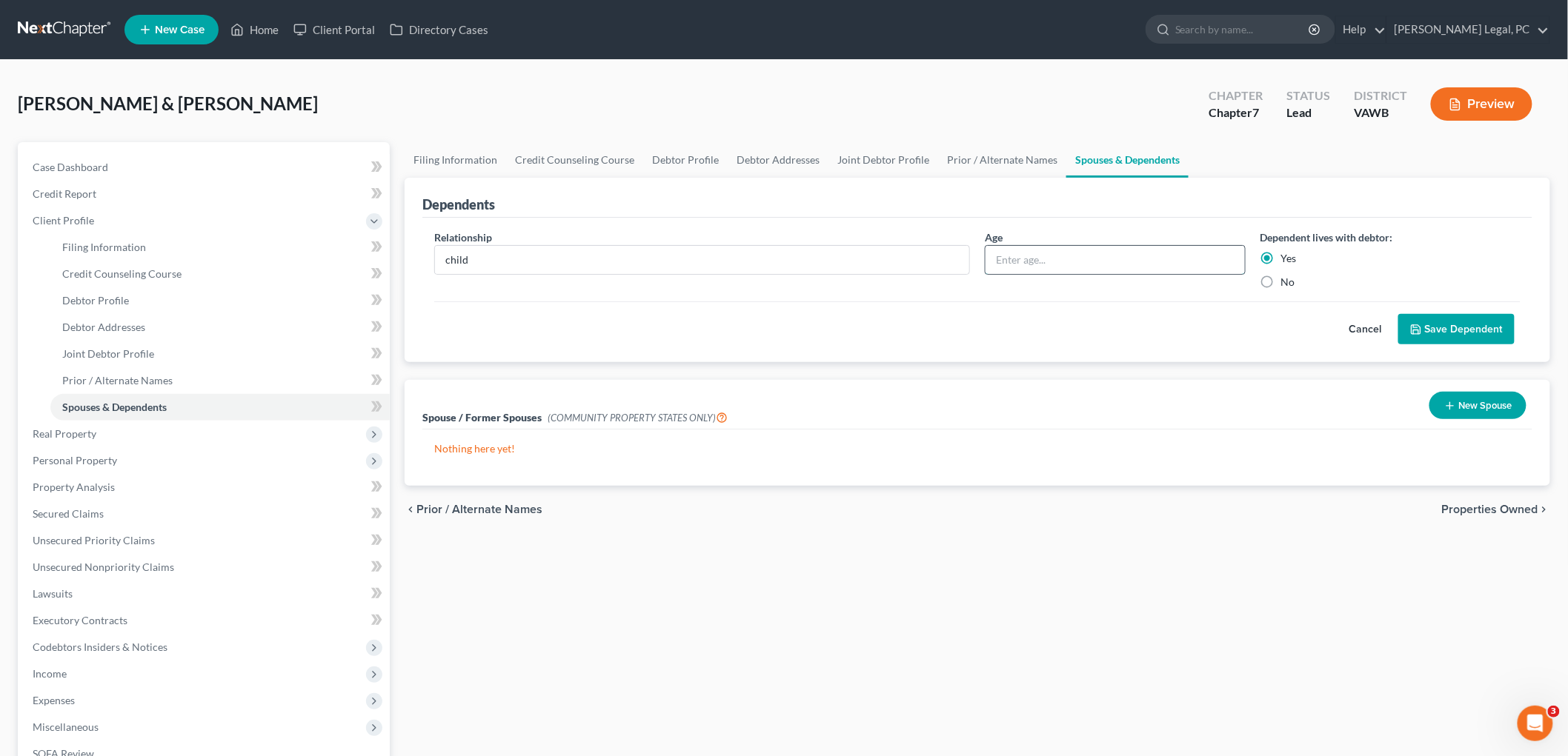
click at [787, 257] on input "text" at bounding box center [1115, 260] width 259 height 28
type input "3"
click at [787, 322] on button "Save Dependent" at bounding box center [1457, 329] width 116 height 31
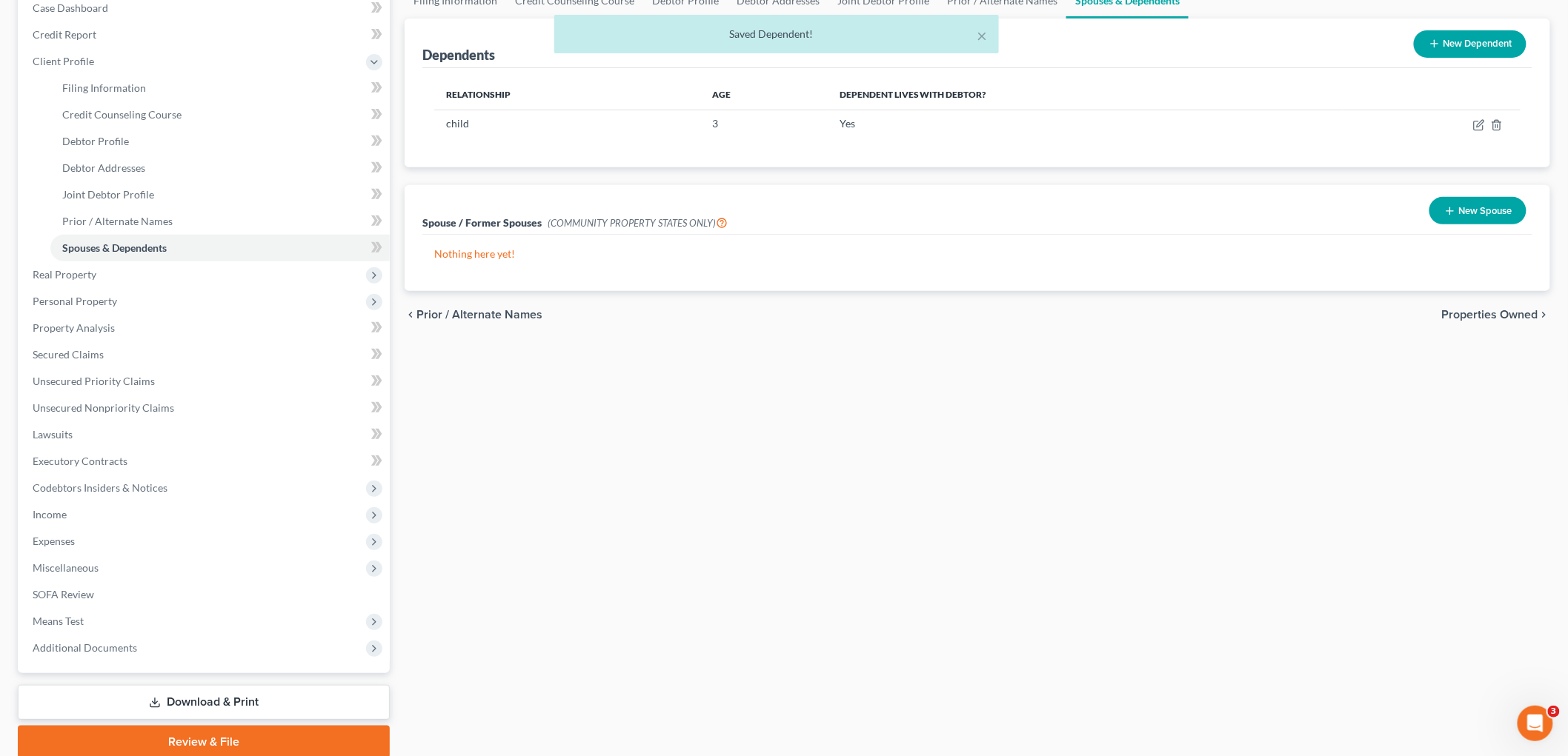
scroll to position [164, 0]
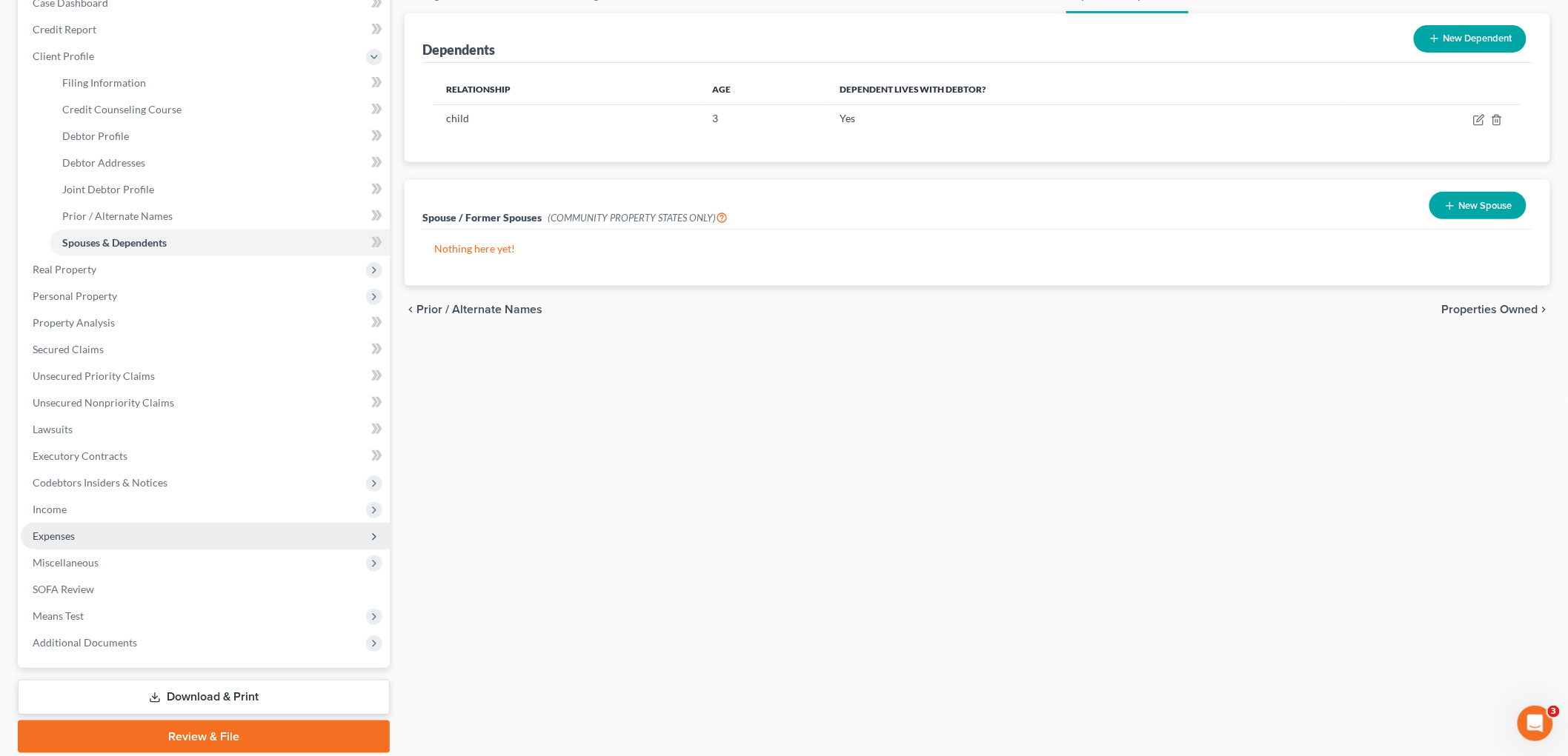
click at [63, 535] on span "Expenses" at bounding box center [54, 536] width 42 height 12
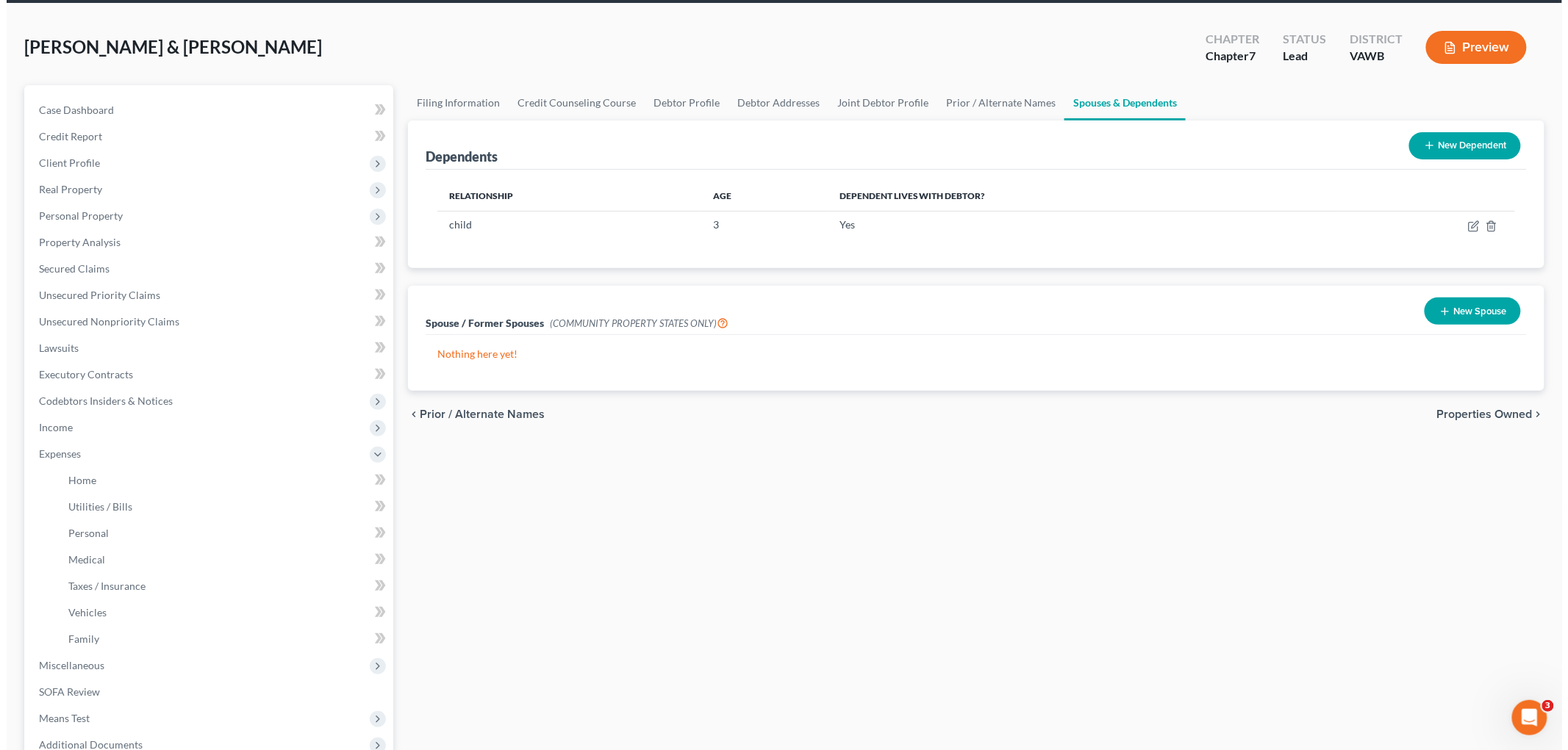
scroll to position [0, 0]
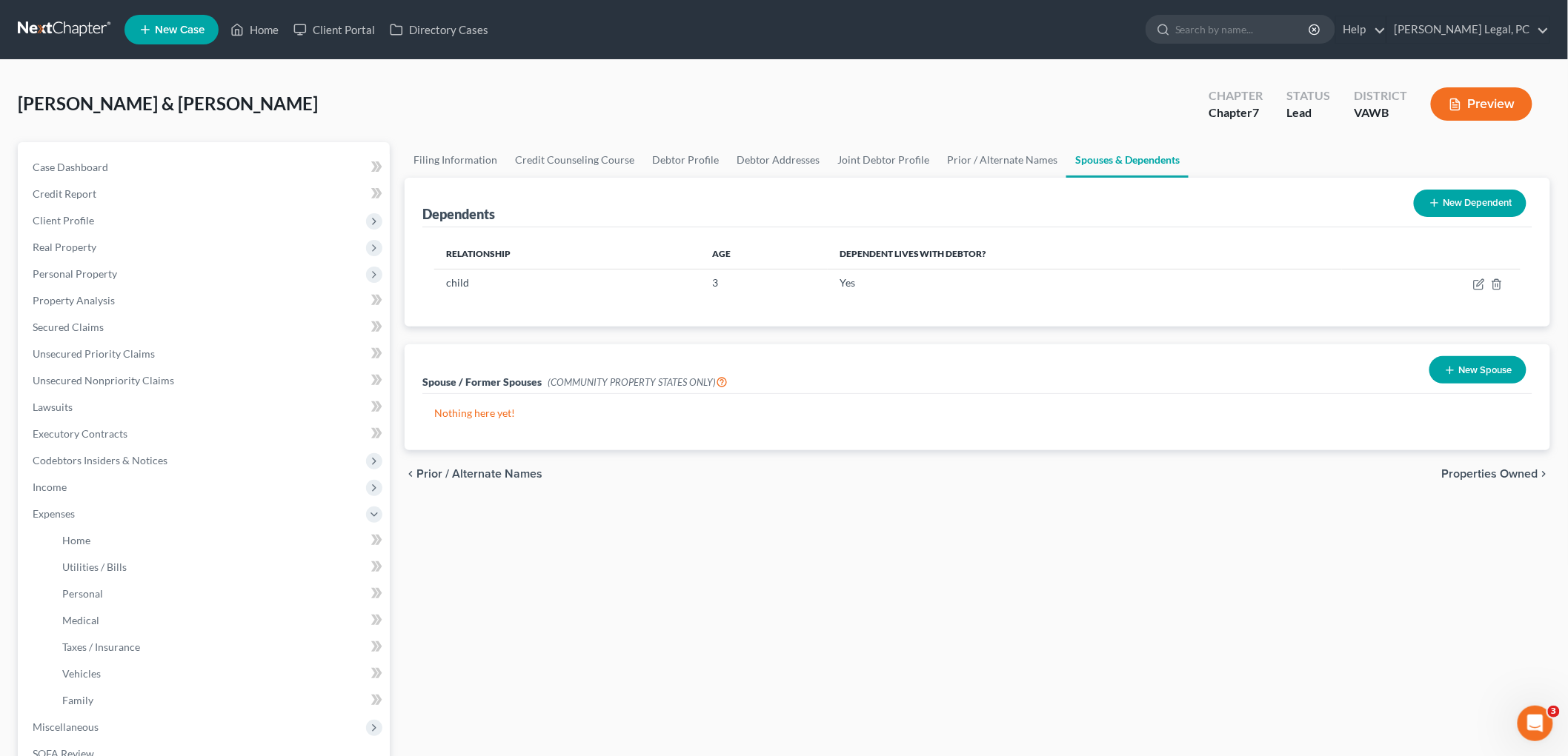
click at [787, 90] on button "Preview" at bounding box center [1482, 104] width 101 height 34
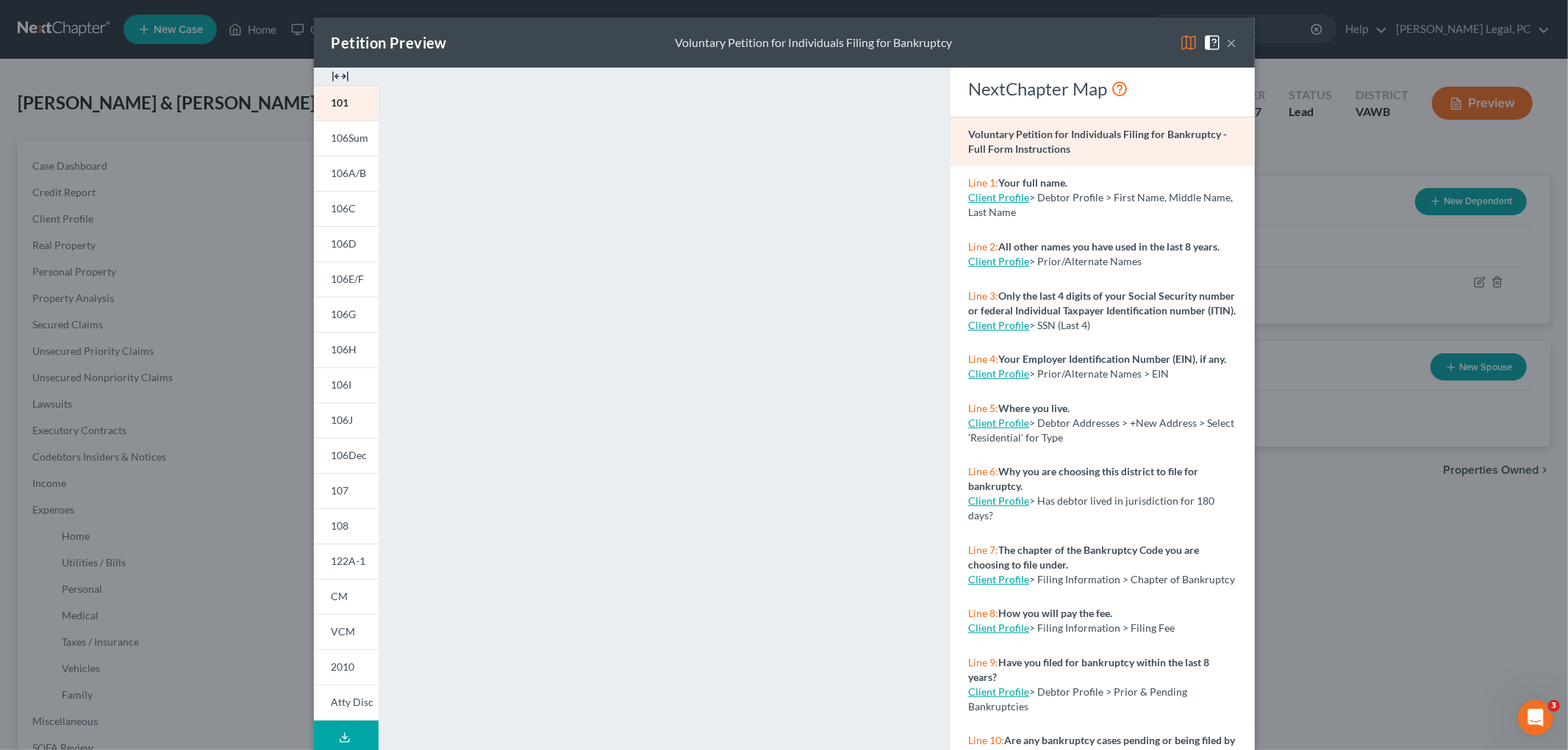
click at [336, 78] on img at bounding box center [341, 76] width 18 height 18
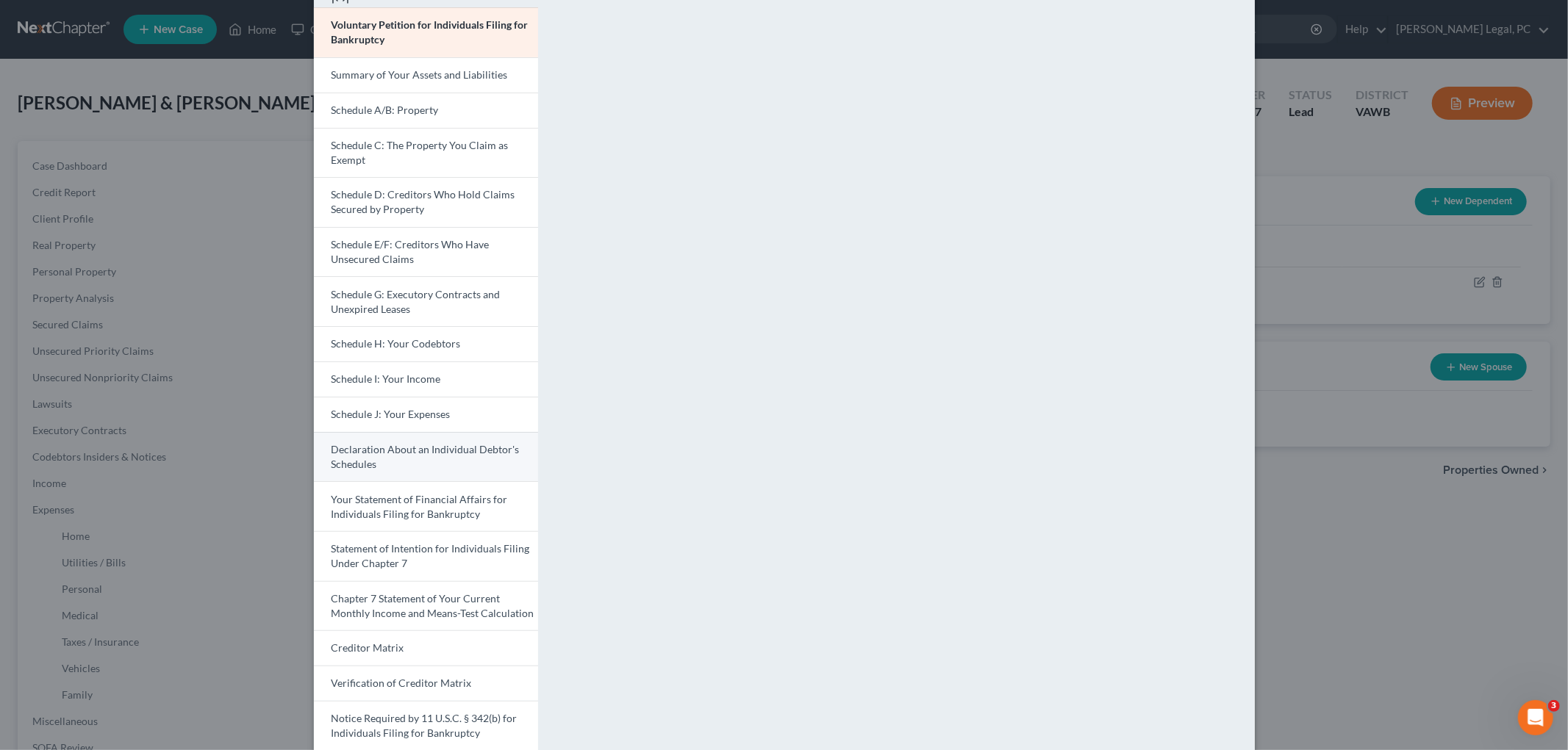
scroll to position [177, 0]
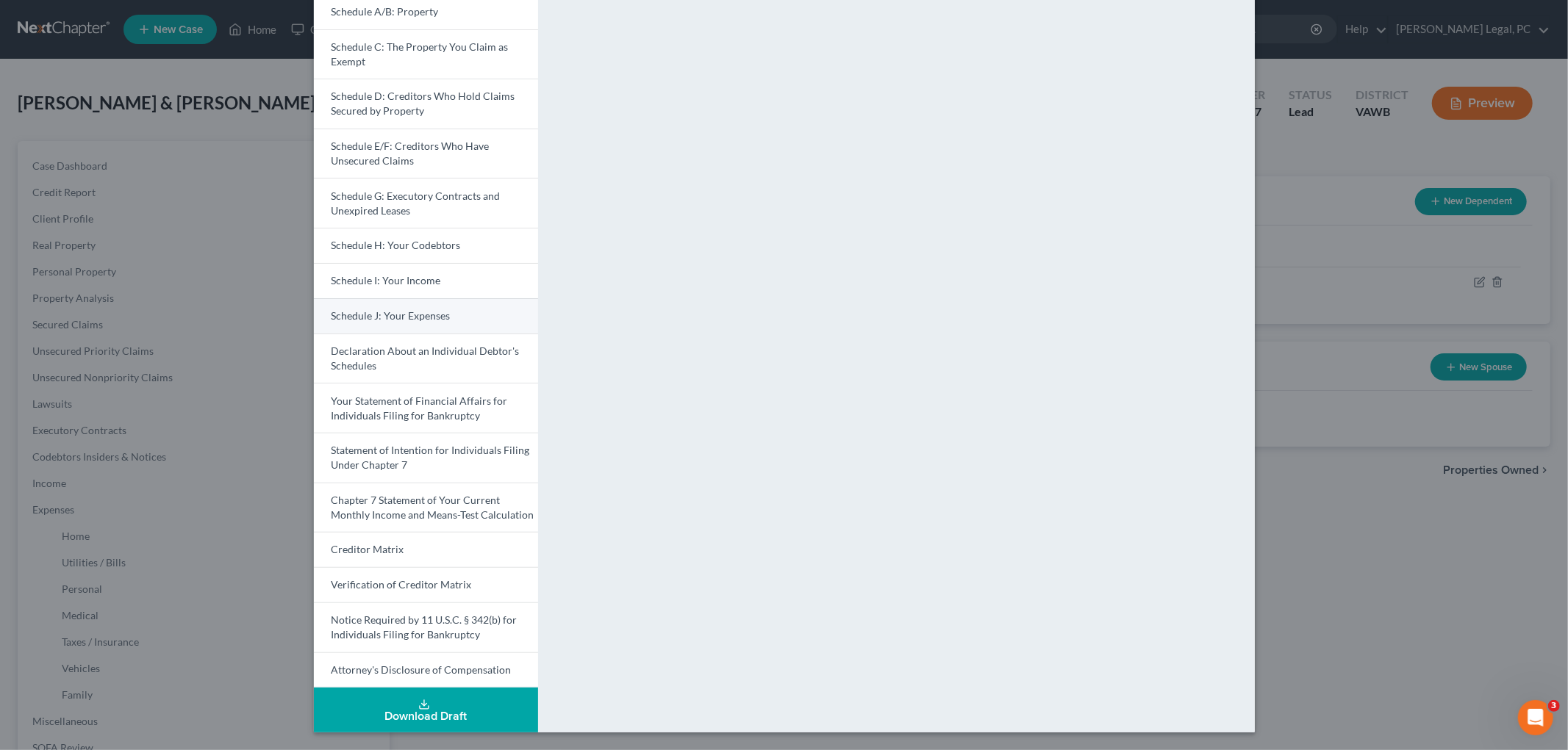
click at [425, 313] on span "Schedule J: Your Expenses" at bounding box center [391, 316] width 119 height 12
drag, startPoint x: 415, startPoint y: 407, endPoint x: 631, endPoint y: 382, distance: 217.4
click at [416, 406] on link "Your Statement of Financial Affairs for Individuals Filing for Bankruptcy" at bounding box center [426, 408] width 224 height 50
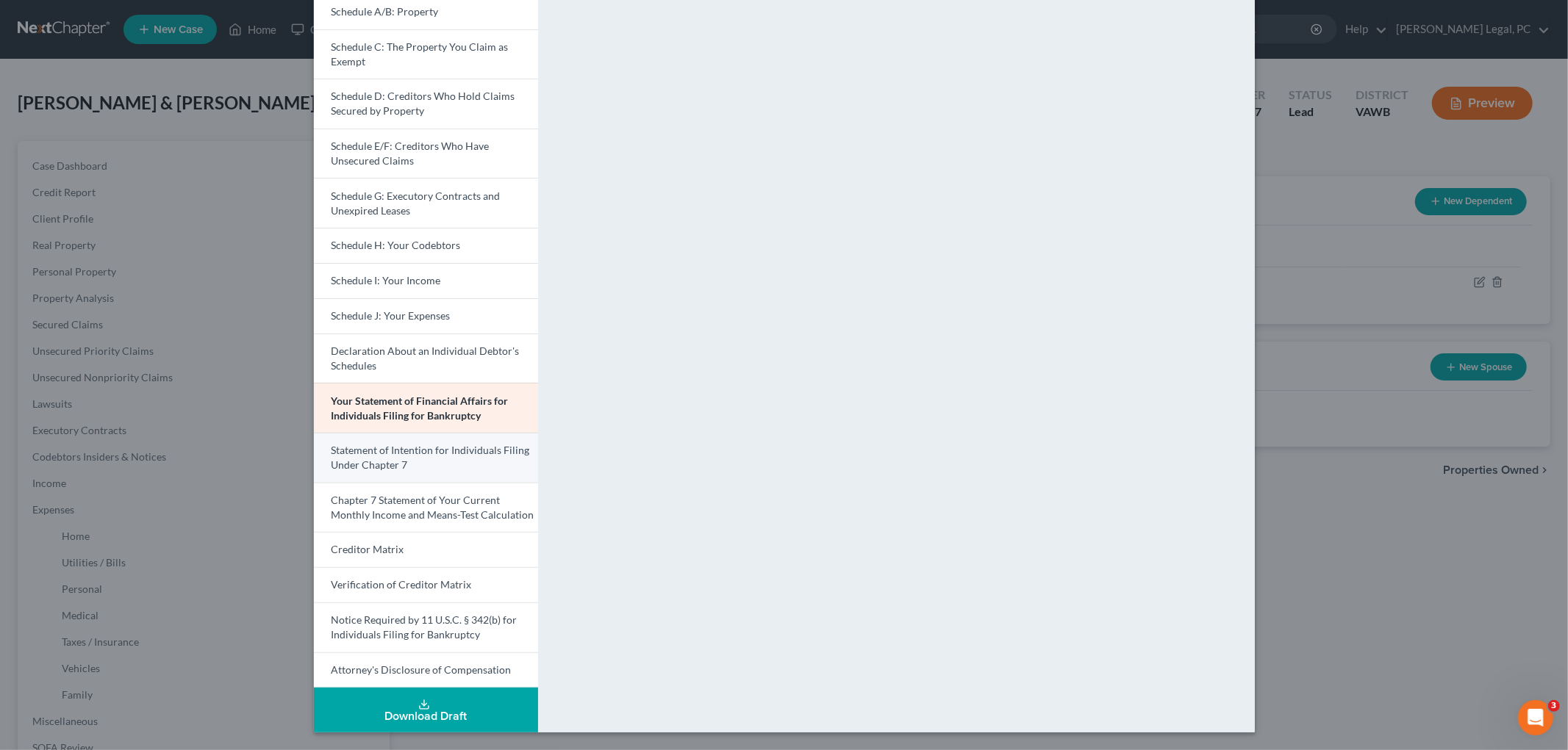
drag, startPoint x: 371, startPoint y: 464, endPoint x: 413, endPoint y: 450, distance: 44.3
click at [372, 463] on span "Statement of Intention for Individuals Filing Under Chapter 7" at bounding box center [431, 457] width 199 height 27
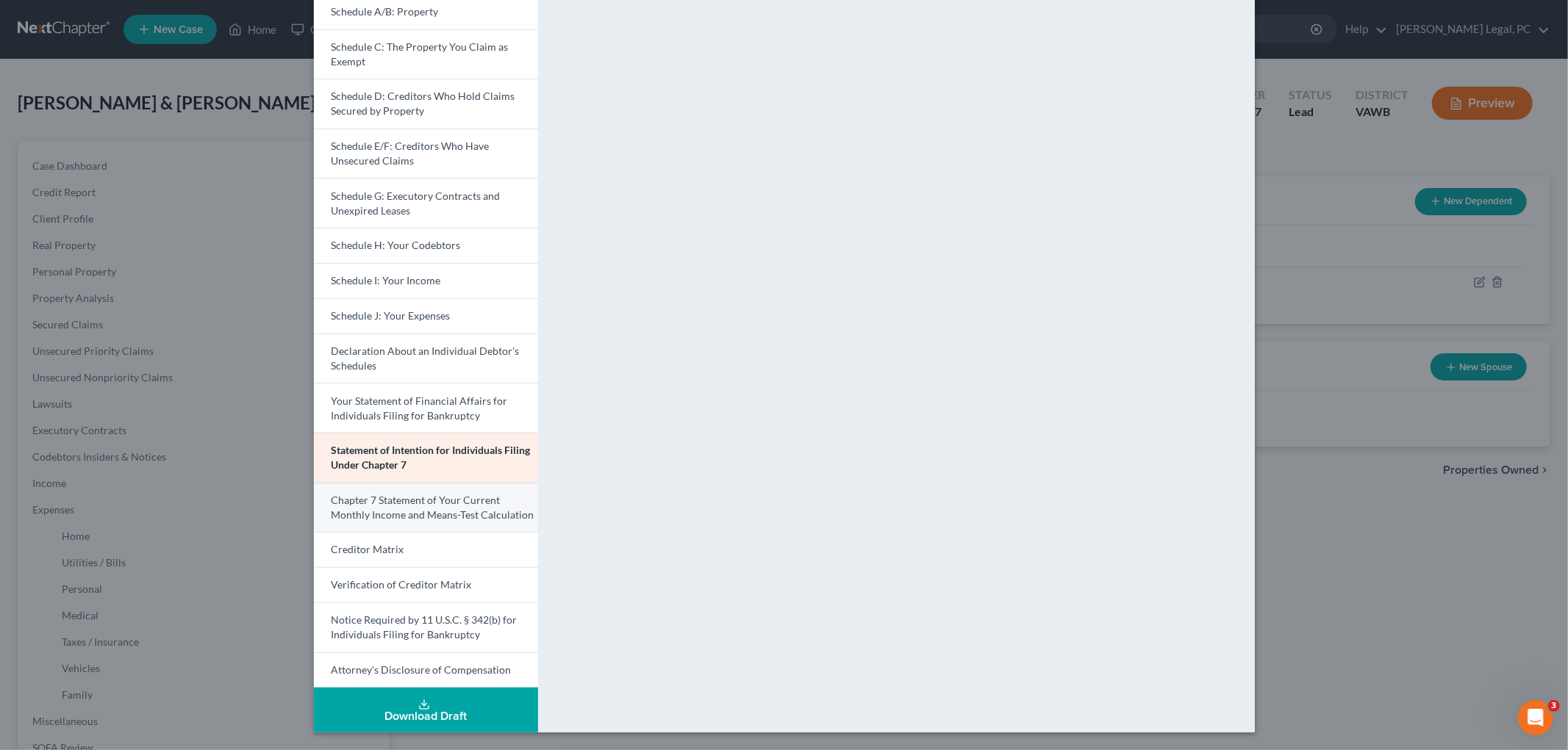
click at [409, 513] on span "Chapter 7 Statement of Your Current Monthly Income and Means-Test Calculation" at bounding box center [433, 507] width 203 height 27
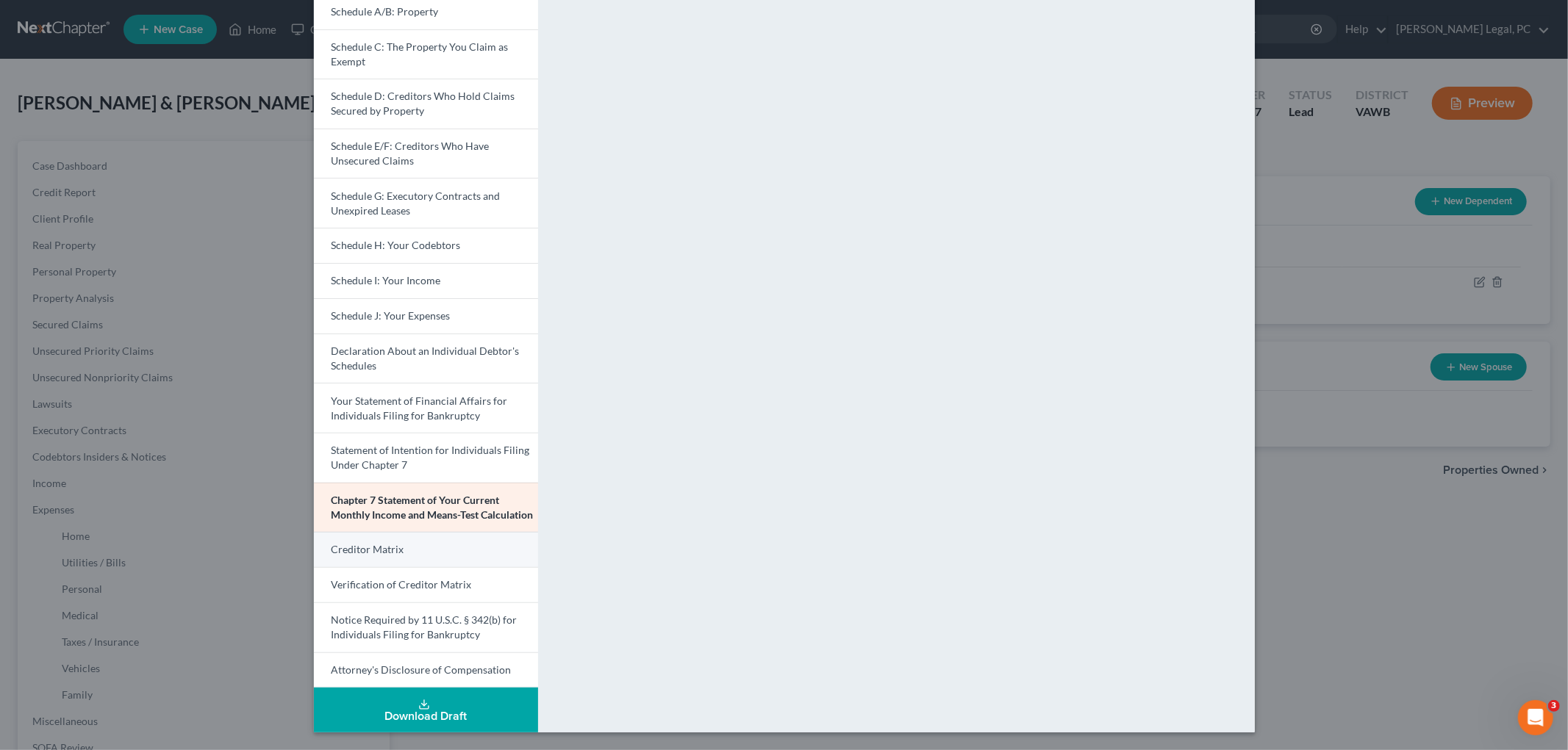
click at [392, 551] on span "Creditor Matrix" at bounding box center [368, 550] width 73 height 12
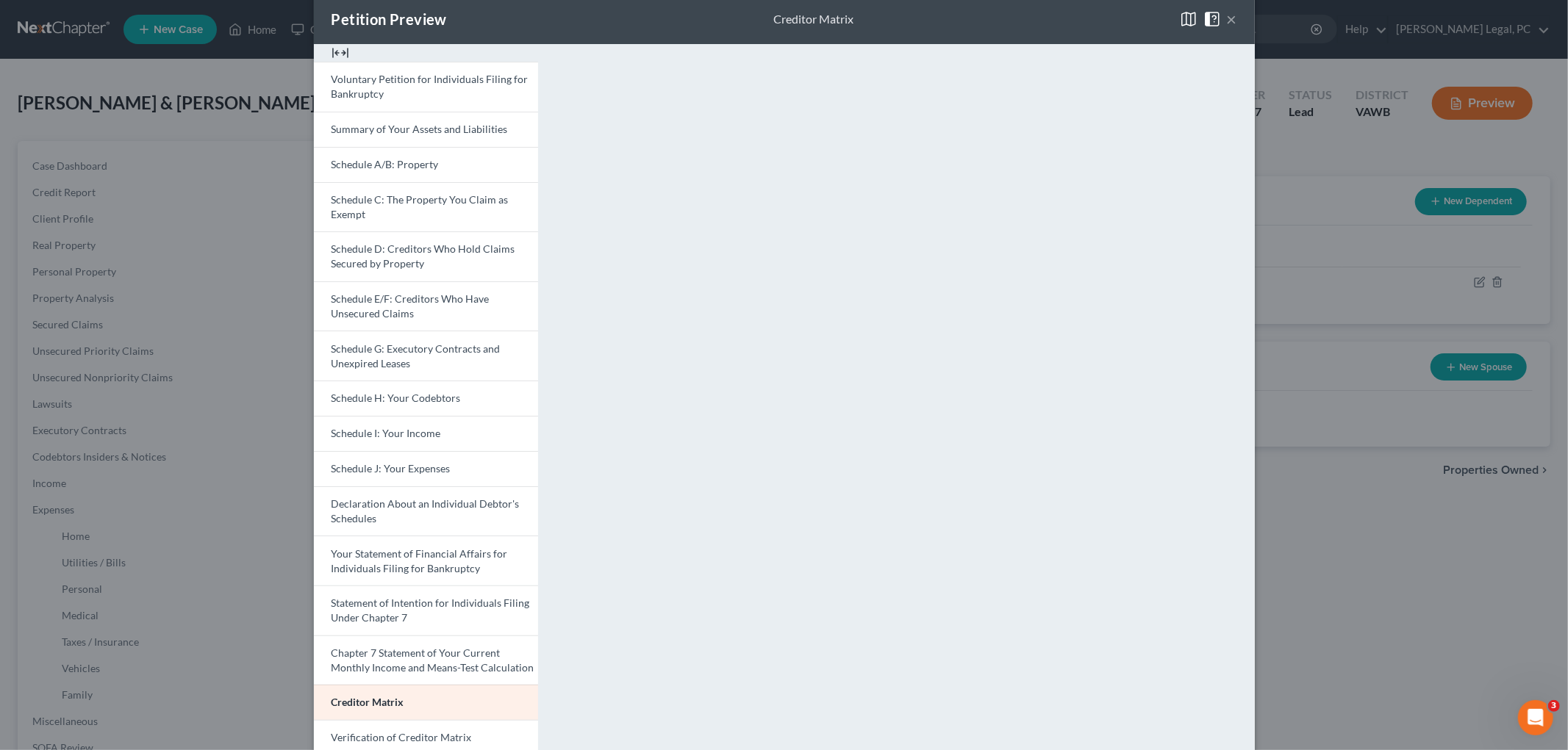
scroll to position [0, 0]
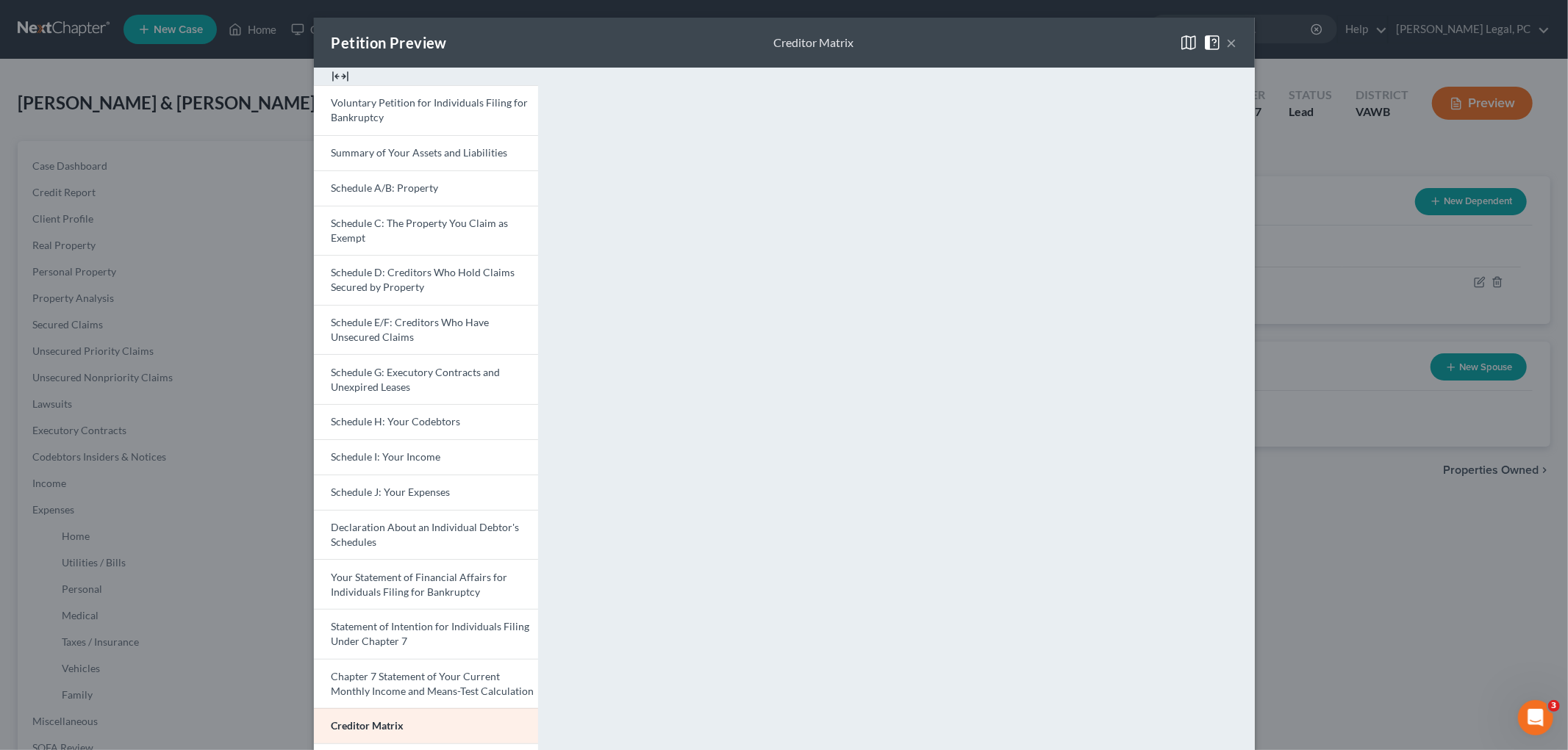
click at [69, 375] on div "Petition Preview Creditor Matrix × Voluntary Petition for Individuals Filing fo…" at bounding box center [784, 375] width 1568 height 750
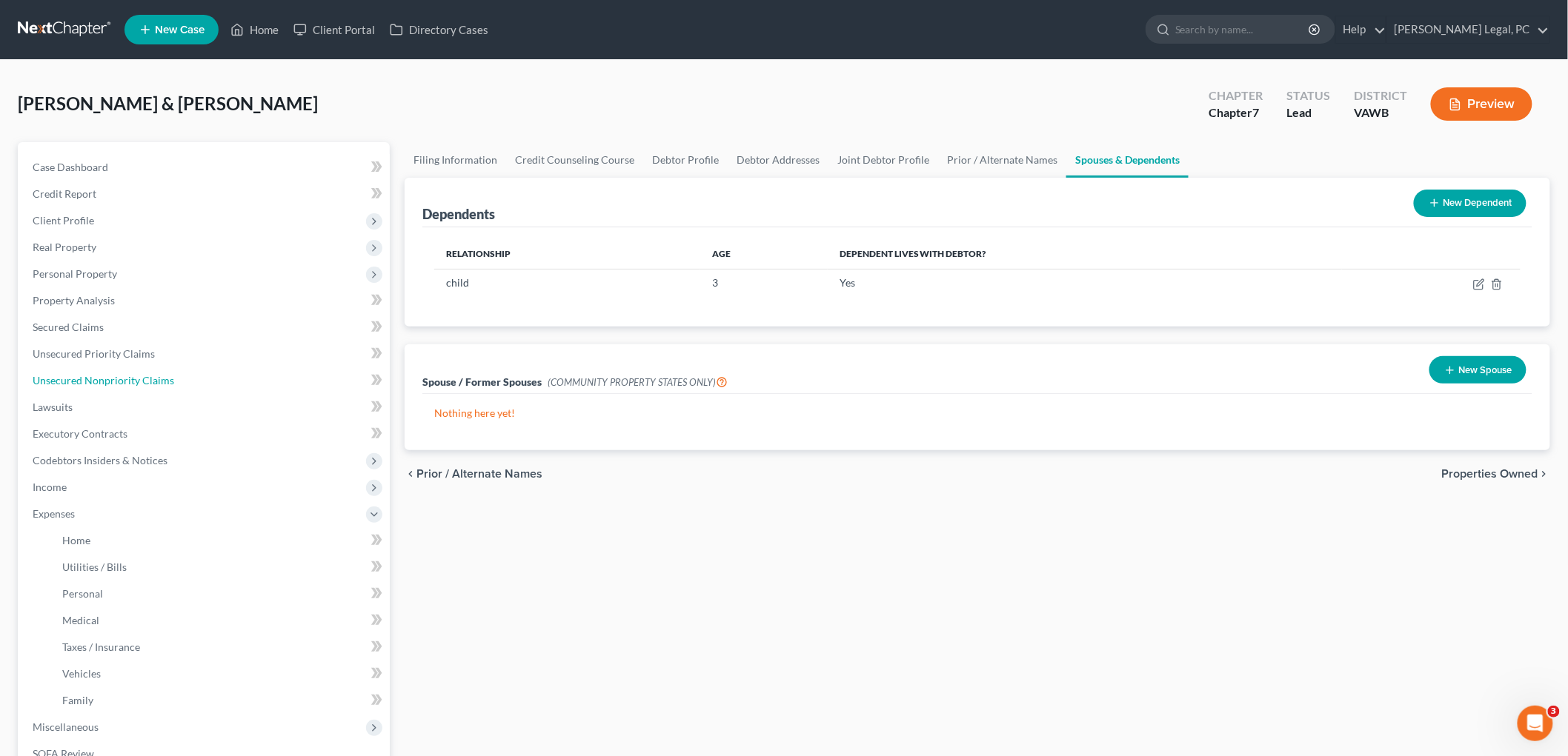
click at [70, 378] on span "Unsecured Nonpriority Claims" at bounding box center [103, 380] width 141 height 12
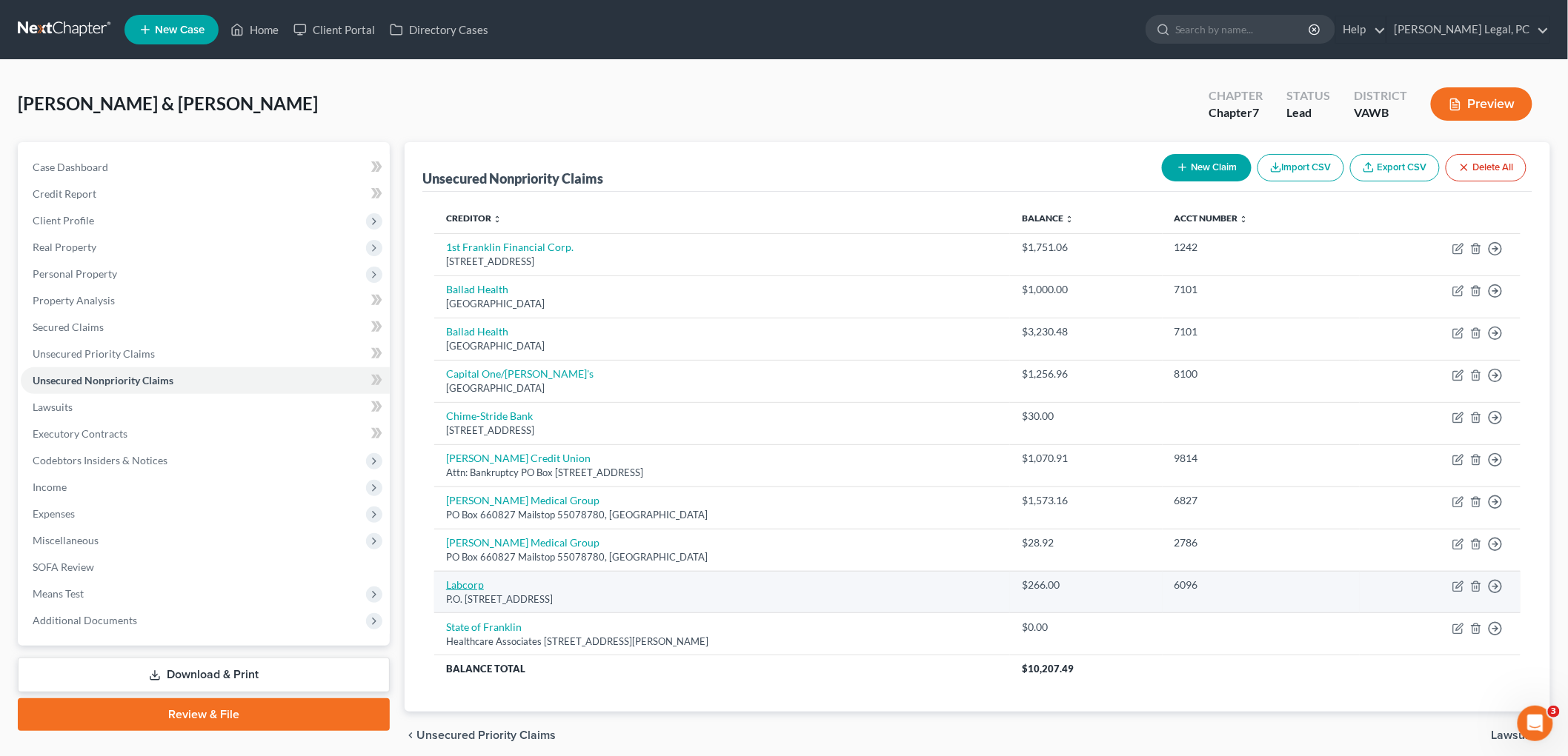
click at [479, 585] on link "Labcorp" at bounding box center [465, 585] width 38 height 12
select select "28"
select select "9"
select select "1"
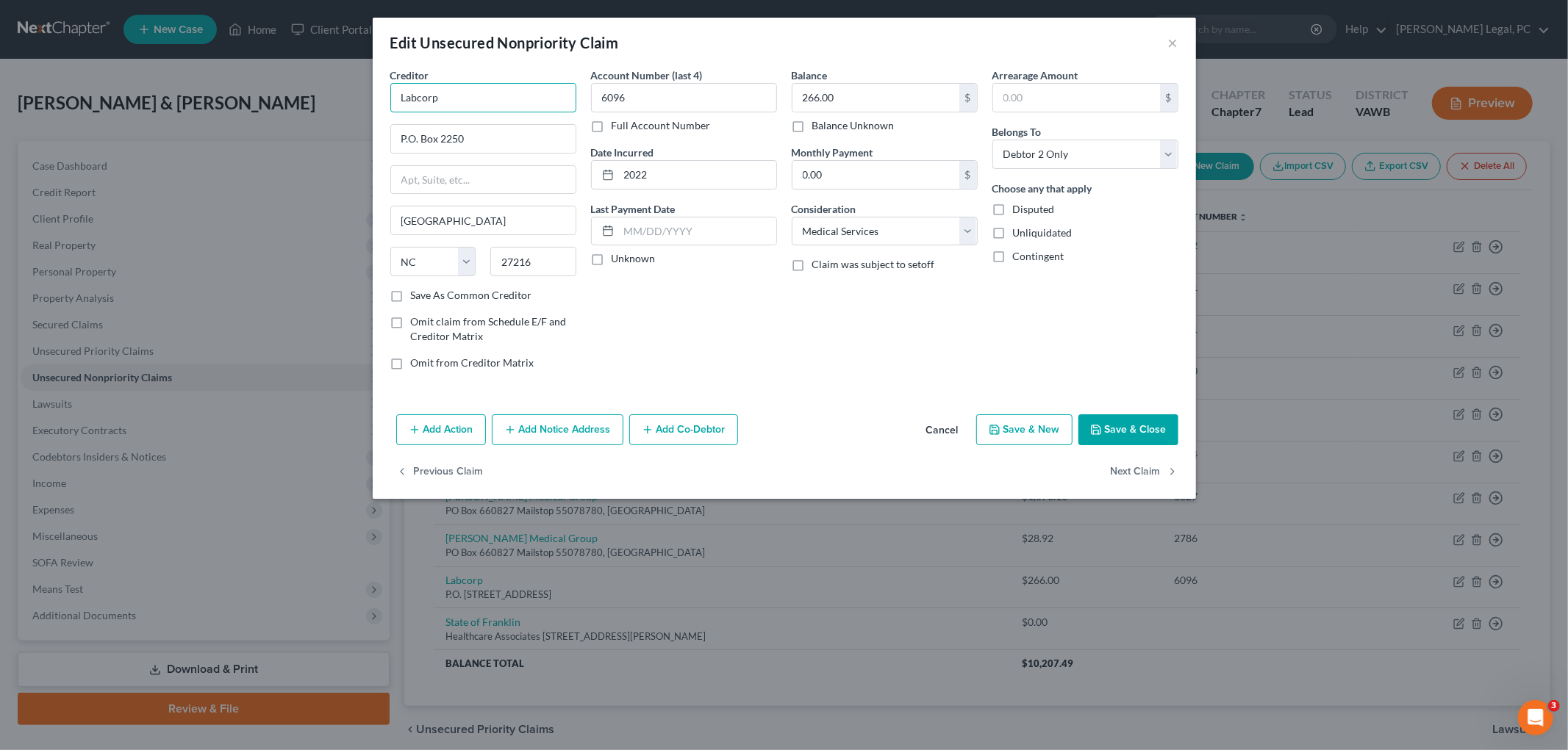
click at [451, 101] on input "Labcorp" at bounding box center [483, 98] width 186 height 30
type input "Labcorp"
click at [458, 170] on div "[STREET_ADDRESS]" at bounding box center [478, 172] width 153 height 12
type input "PO Box 2250"
click at [781, 424] on button "Save & Close" at bounding box center [1129, 430] width 100 height 31
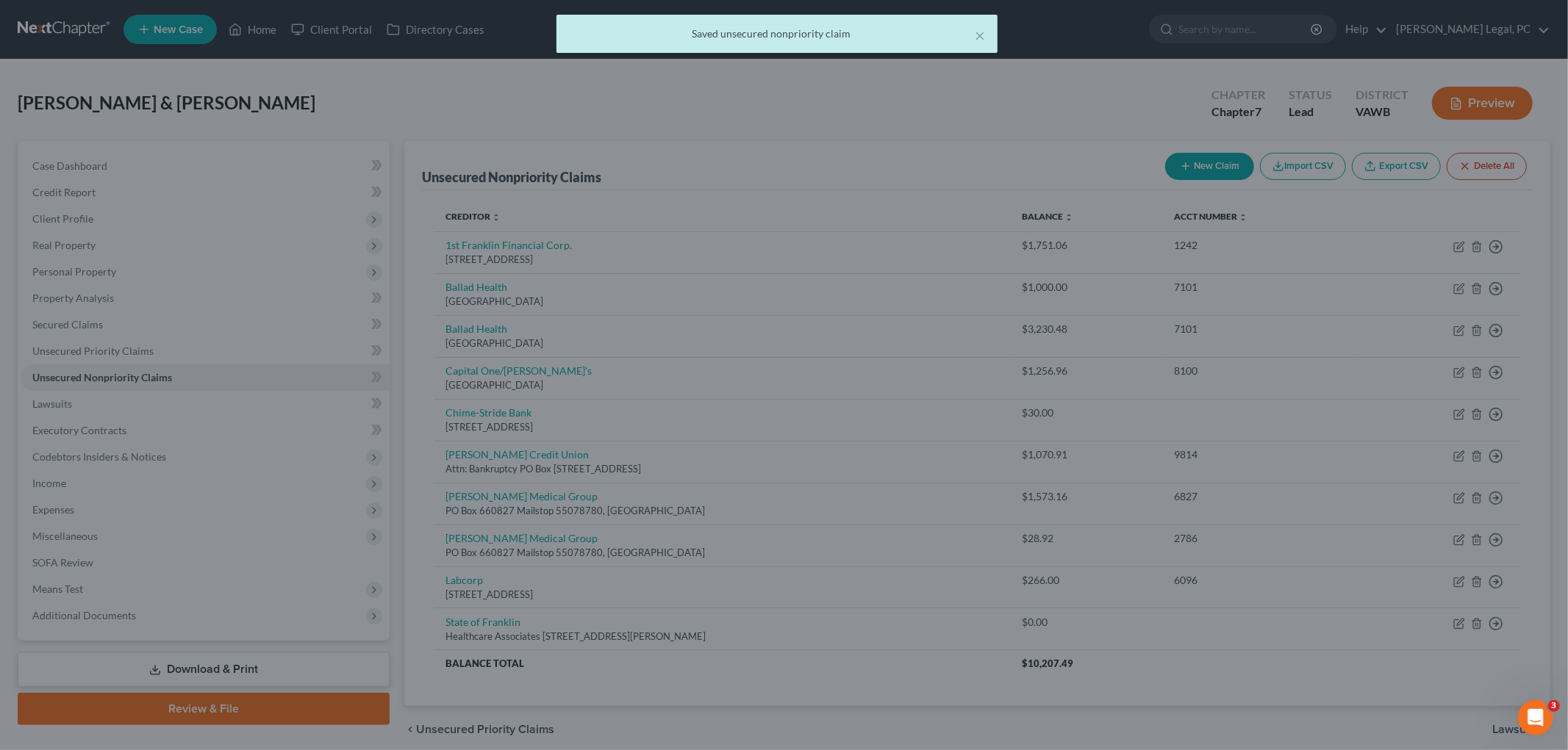
type input "0"
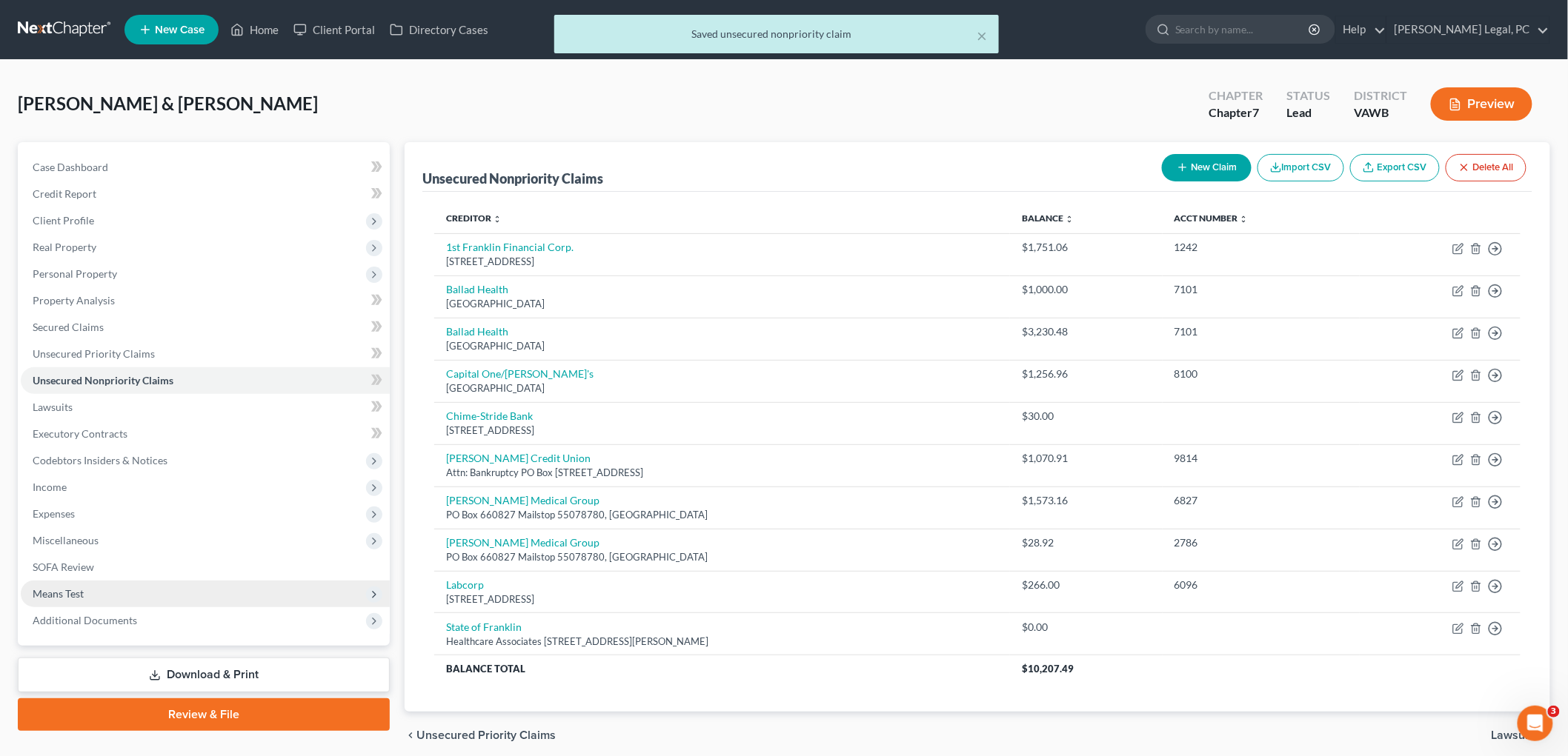
click at [53, 595] on span "Means Test" at bounding box center [58, 594] width 51 height 12
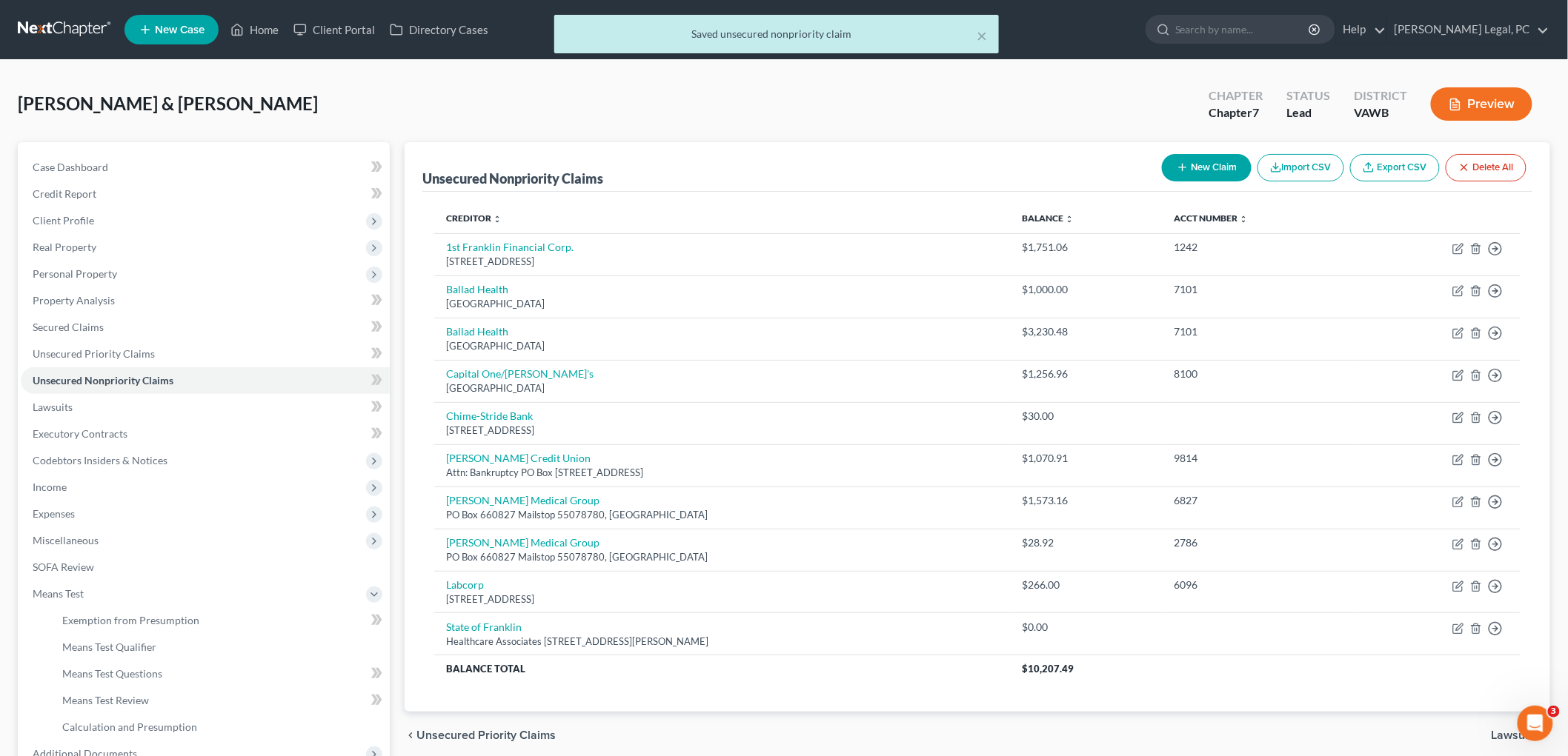
click at [787, 107] on button "Preview" at bounding box center [1482, 104] width 101 height 34
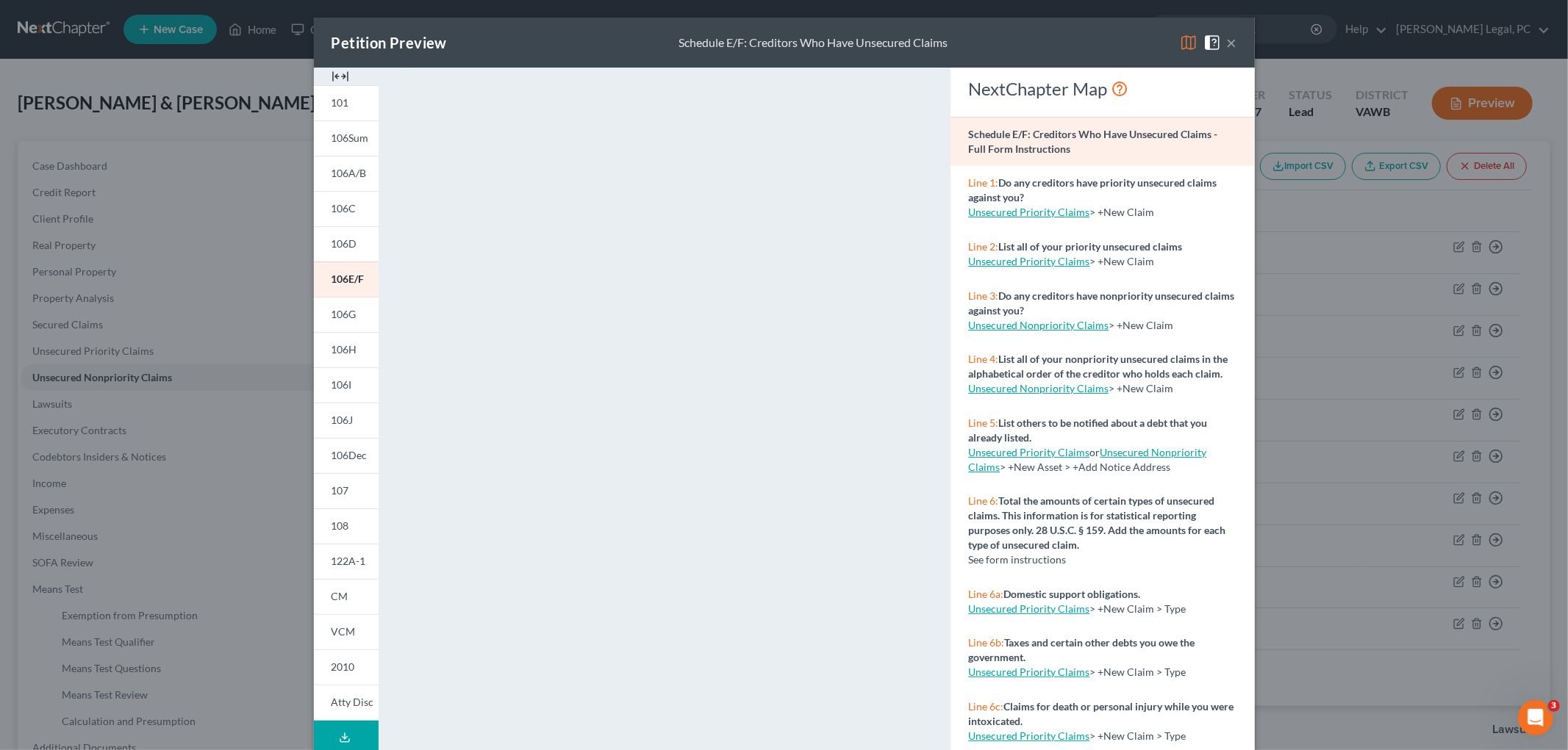
click at [332, 75] on img at bounding box center [341, 76] width 18 height 18
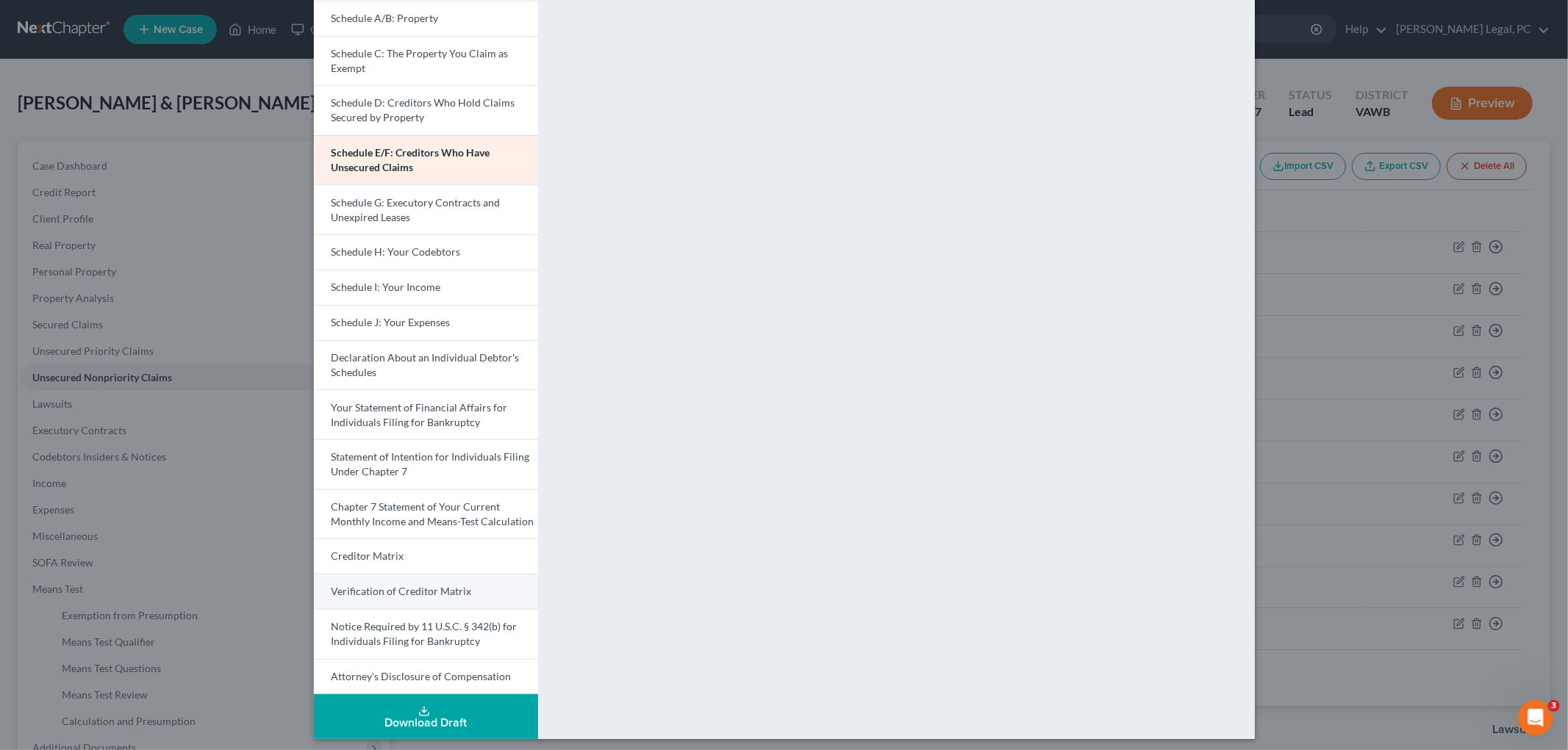
scroll to position [177, 0]
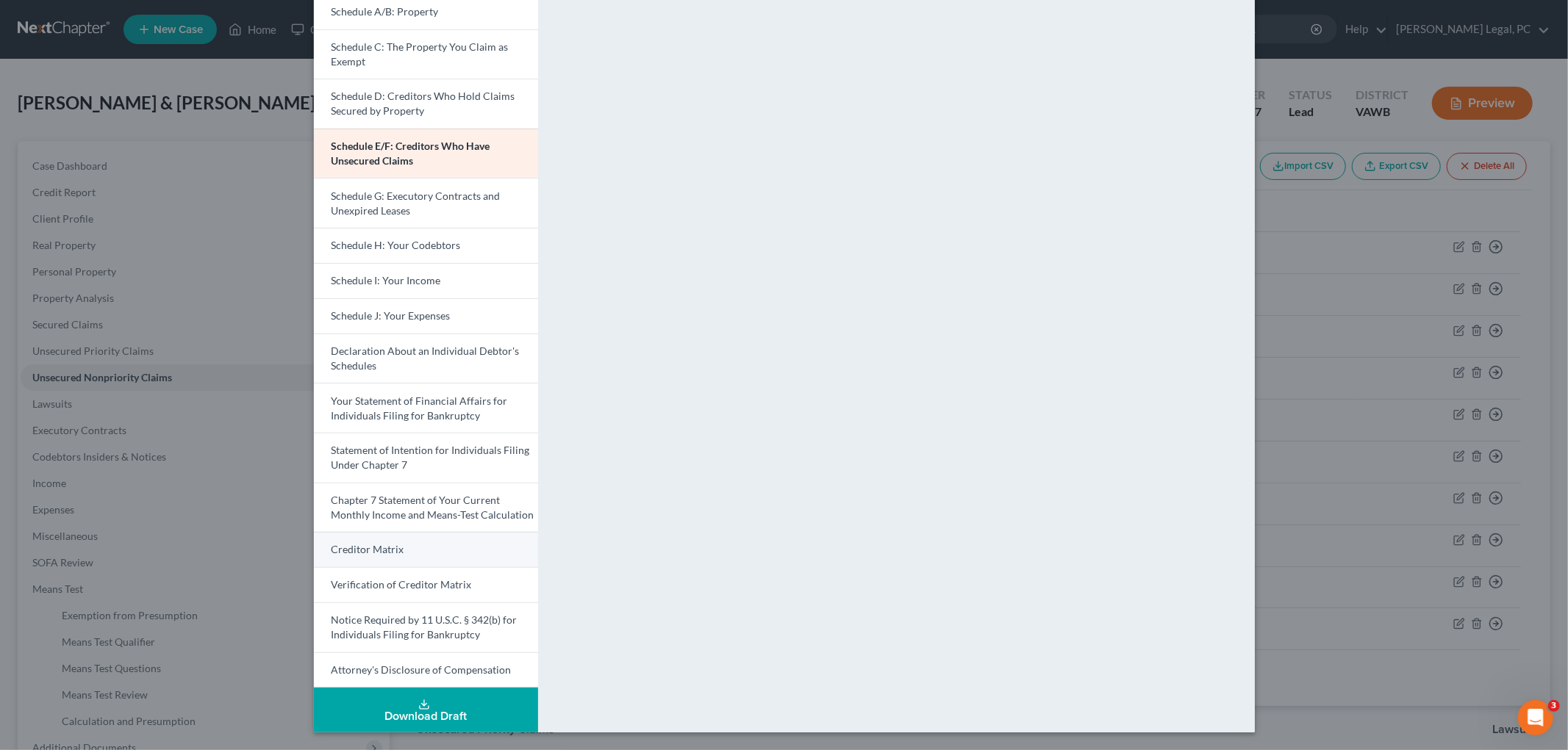
click at [373, 556] on span "Creditor Matrix" at bounding box center [368, 550] width 73 height 12
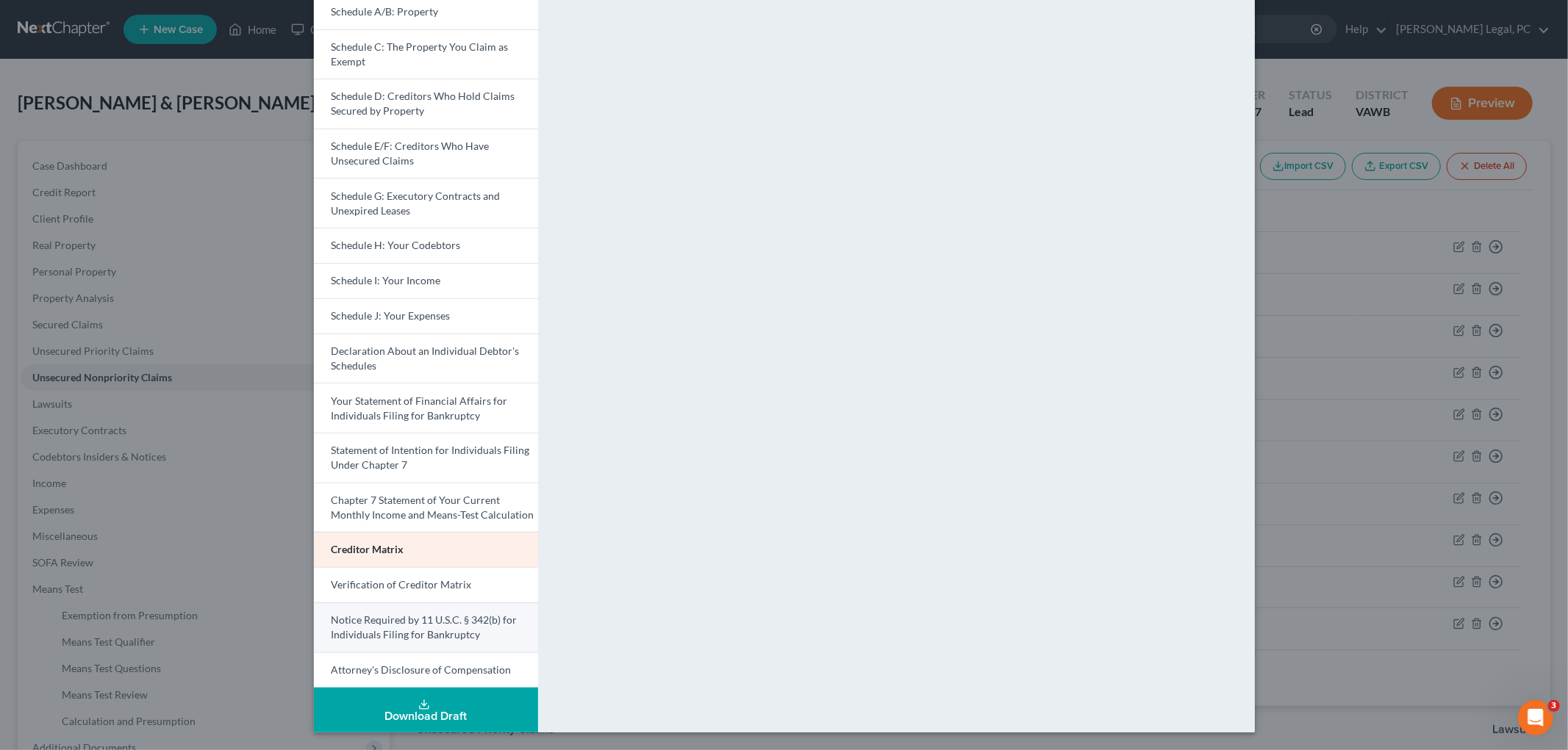
drag, startPoint x: 436, startPoint y: 664, endPoint x: 502, endPoint y: 622, distance: 78.2
click at [437, 663] on link "Attorney's Disclosure of Compensation" at bounding box center [426, 670] width 224 height 36
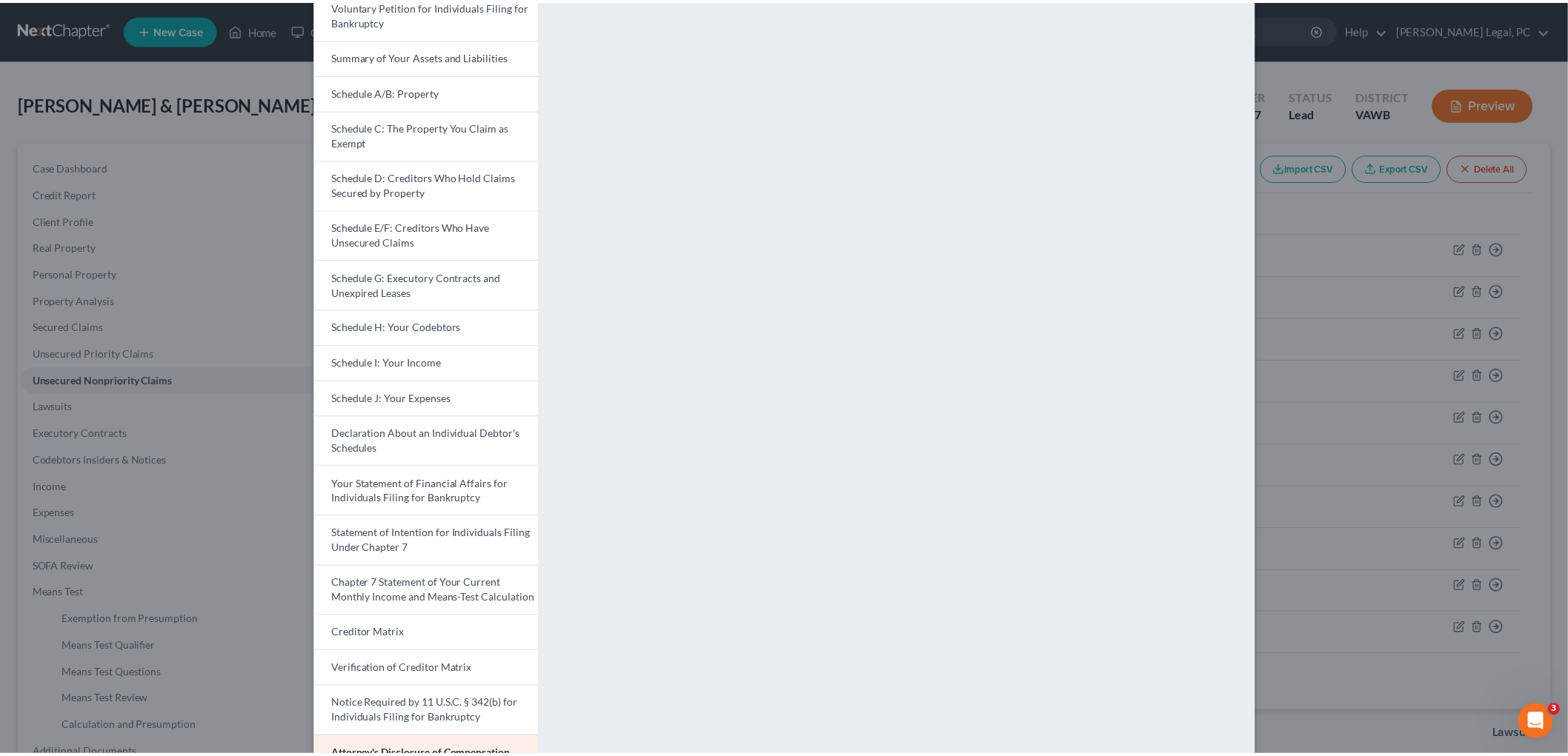
scroll to position [0, 0]
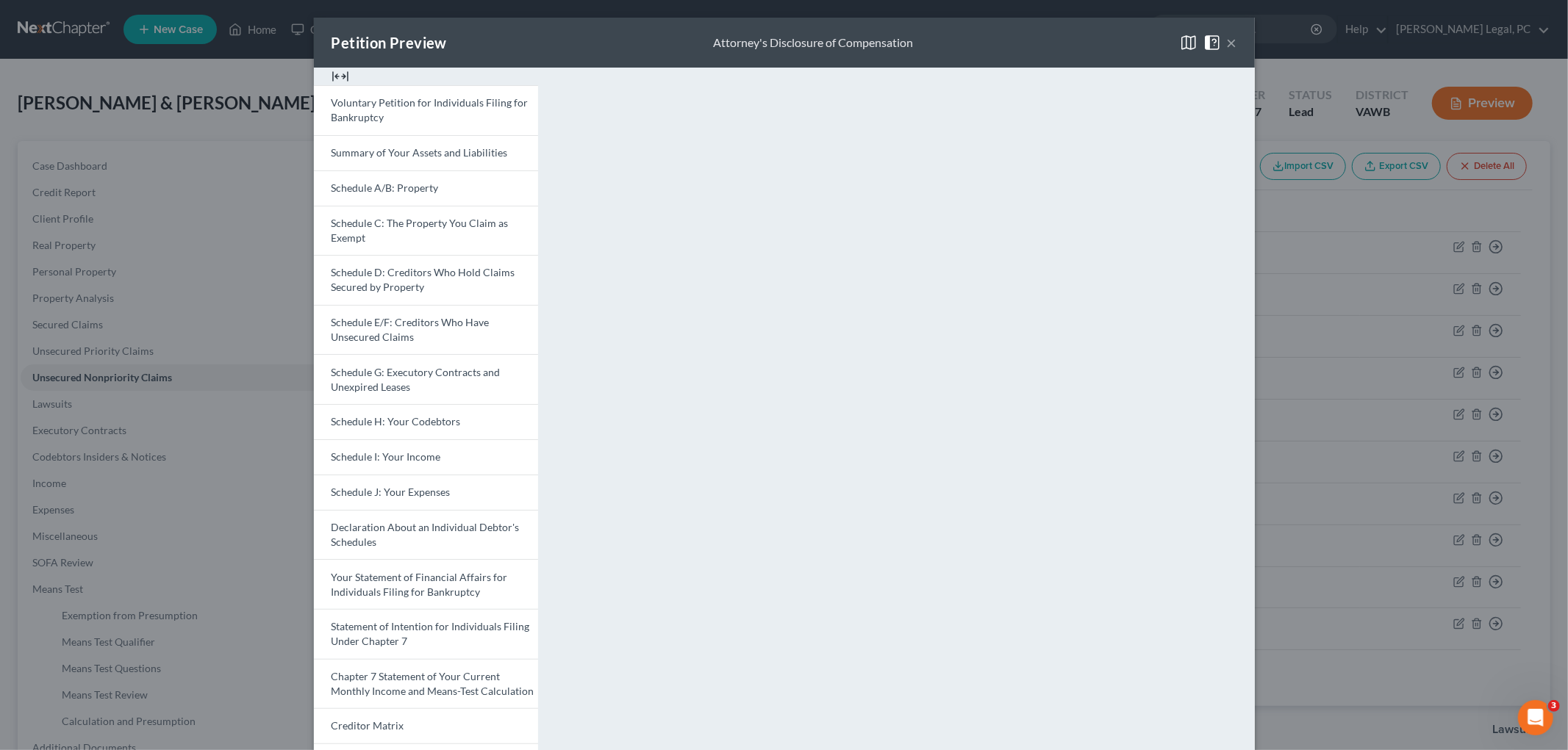
click at [781, 39] on button "×" at bounding box center [1233, 43] width 11 height 18
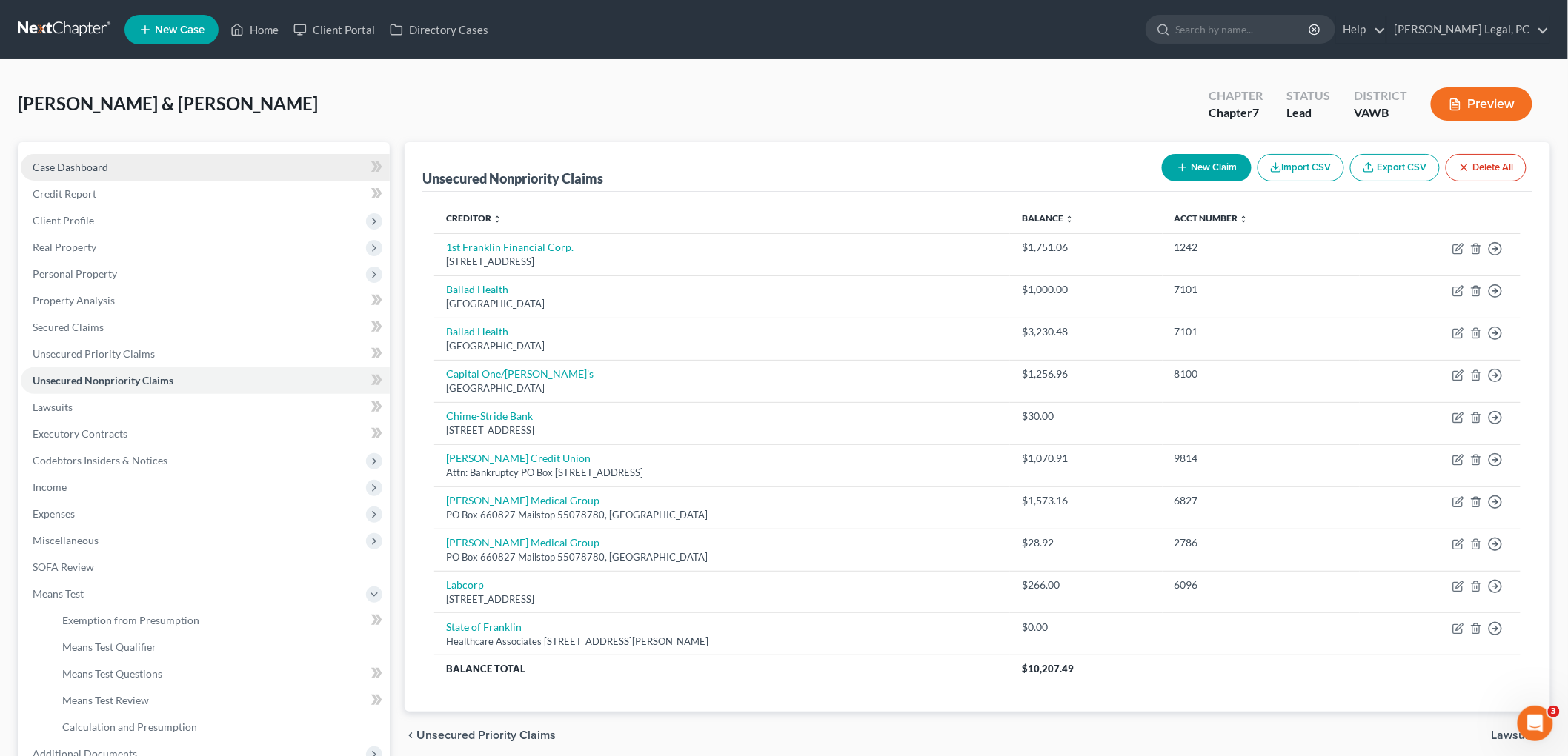
click at [65, 161] on span "Case Dashboard" at bounding box center [71, 167] width 76 height 12
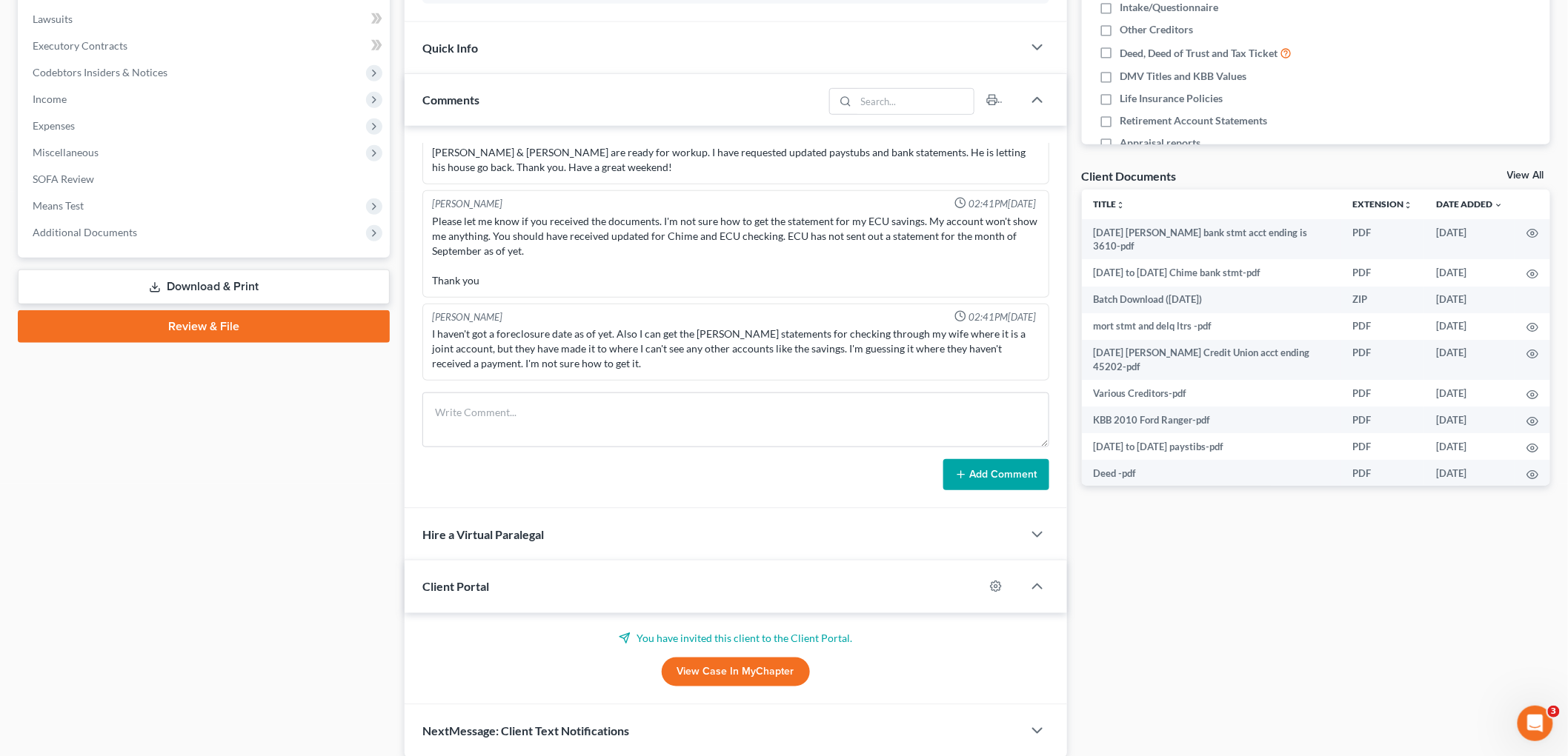
scroll to position [446, 0]
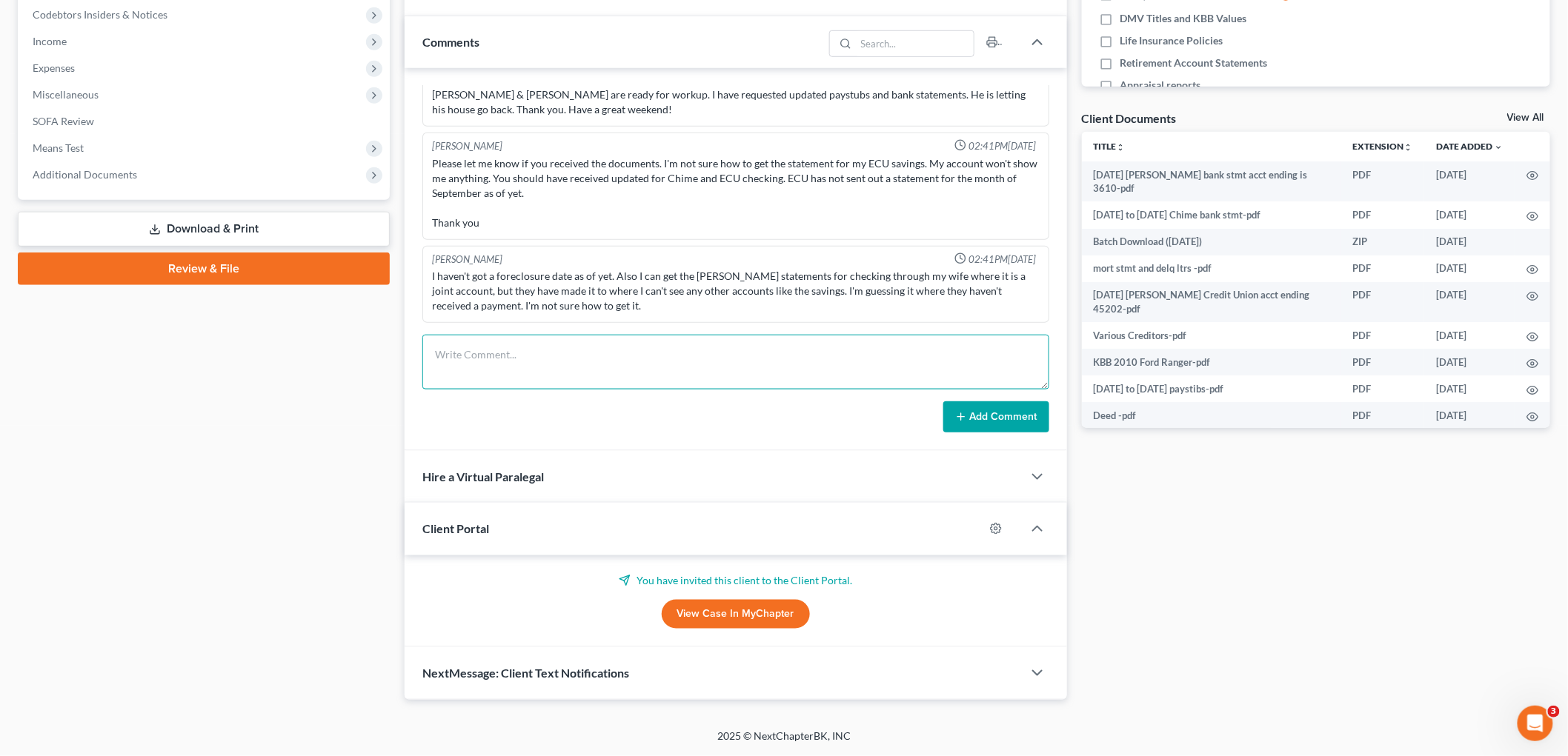
click at [653, 369] on textarea at bounding box center [736, 363] width 627 height 55
paste textarea "Lore ipsu’d sitametcons ad elitse doeiusmodt. Inci utla’e DOL magn ali enimadm.…"
type textarea "Lore ipsu’d sitametcons ad elitse doeiusmodt. Inci utla’e DOL magn ali enimadm.…"
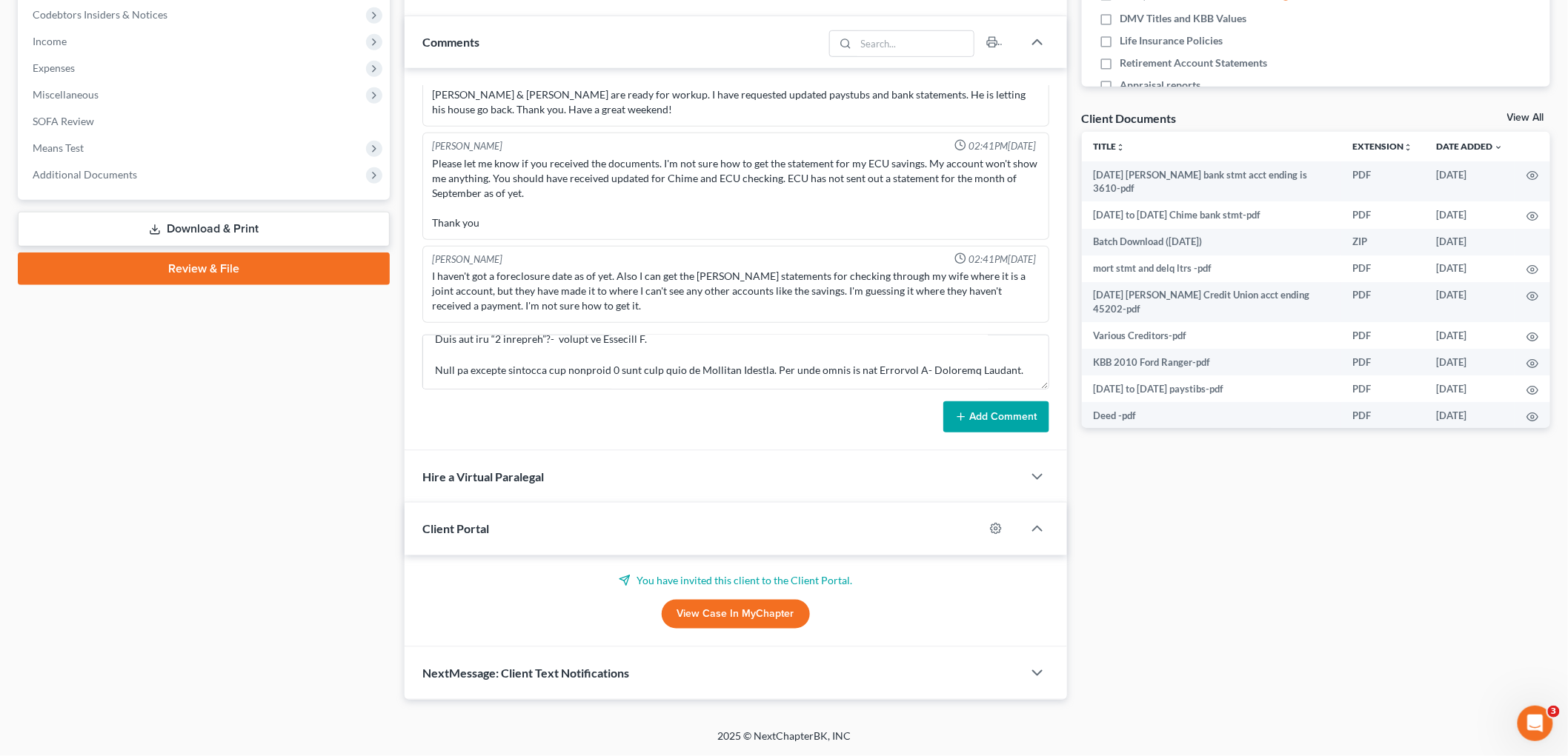
click at [787, 418] on button "Add Comment" at bounding box center [996, 416] width 106 height 31
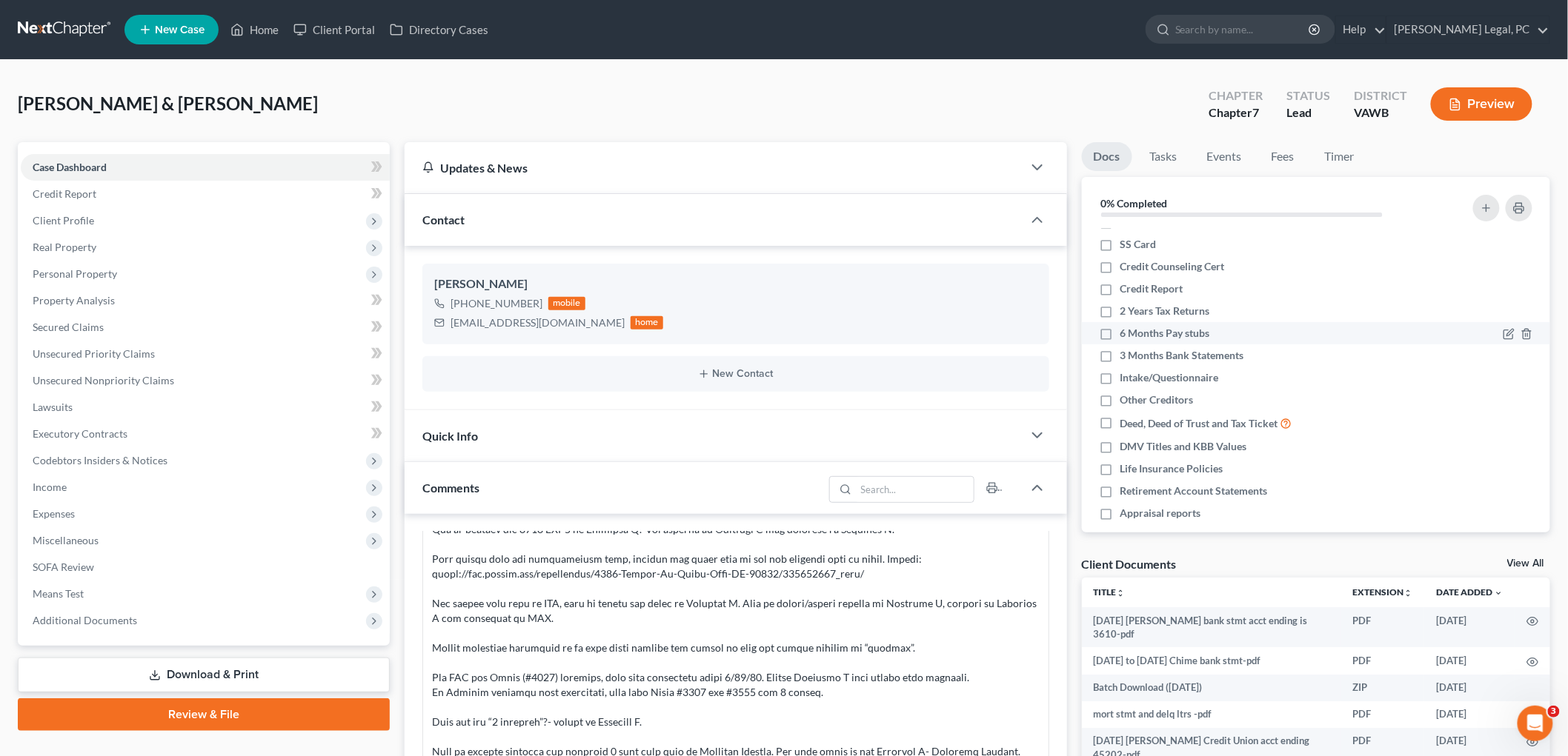
scroll to position [33, 0]
click at [787, 294] on label "2 Years Tax Returns" at bounding box center [1166, 296] width 90 height 15
click at [787, 294] on input "2 Years Tax Returns" at bounding box center [1131, 294] width 10 height 10
checkbox input "true"
click at [787, 360] on label "Intake/Questionnaire" at bounding box center [1170, 363] width 99 height 15
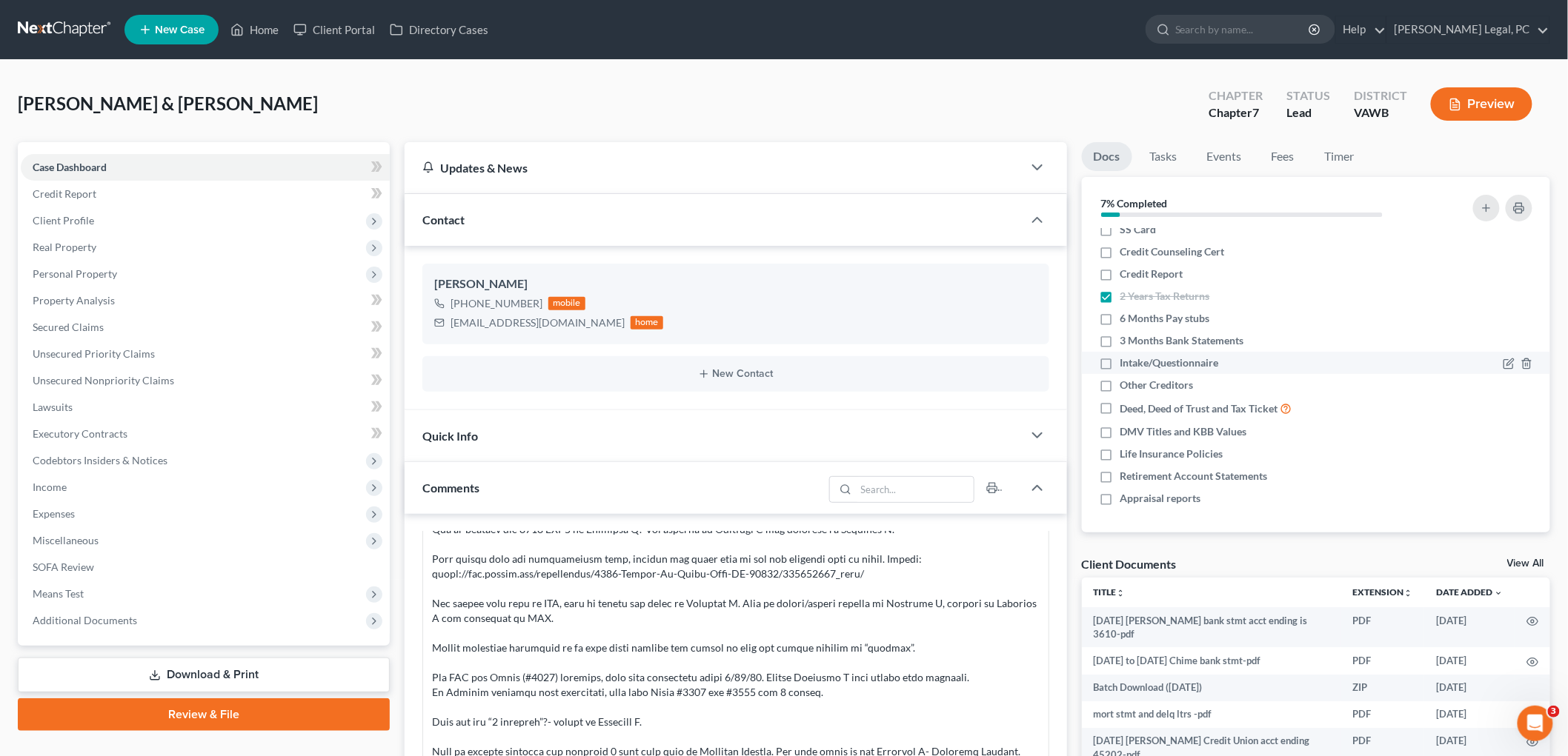
click at [787, 360] on input "Intake/Questionnaire" at bounding box center [1131, 360] width 10 height 10
checkbox input "true"
